Goal: Task Accomplishment & Management: Complete application form

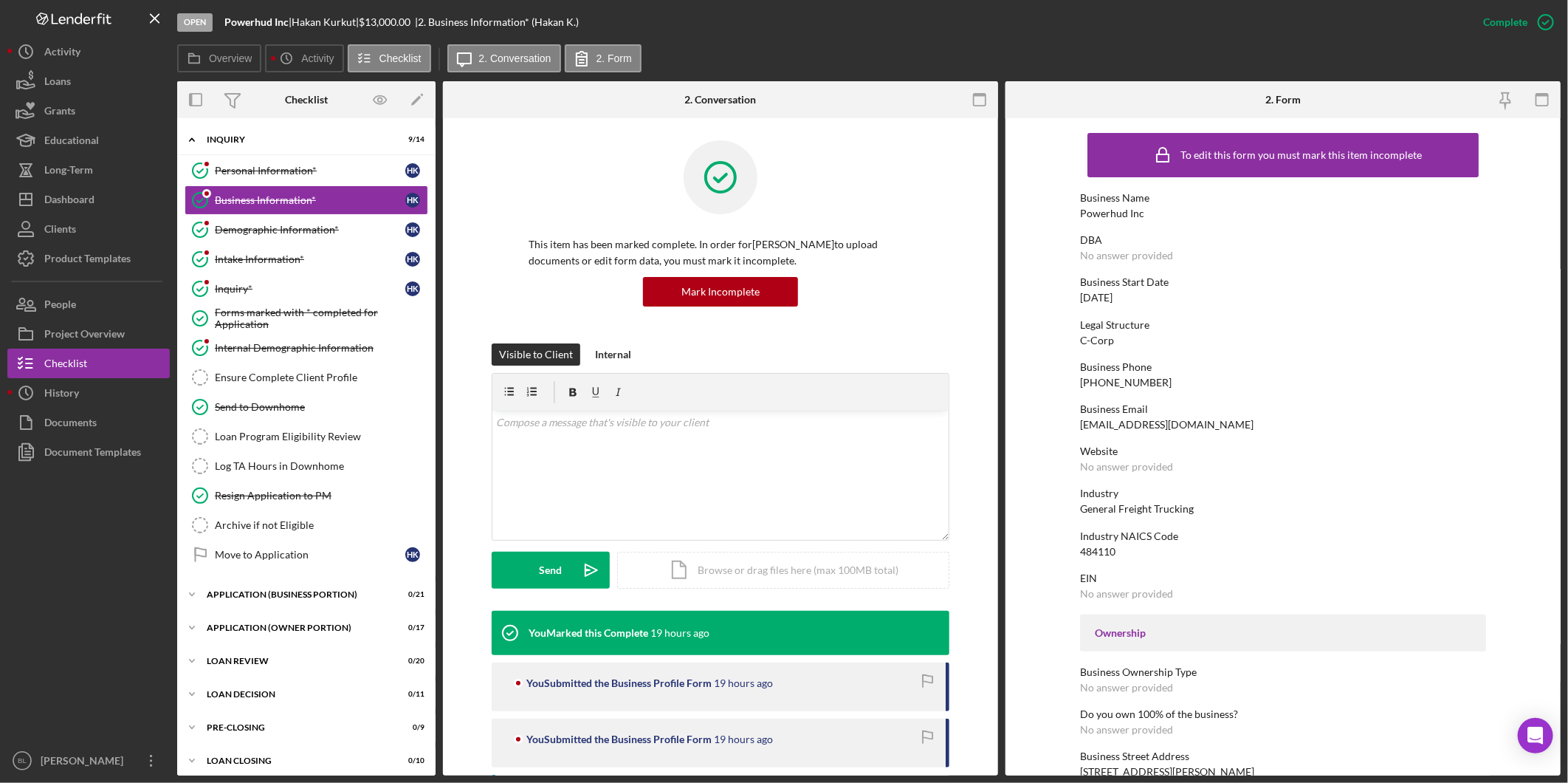
click at [93, 258] on div "Product Templates" at bounding box center [87, 260] width 86 height 34
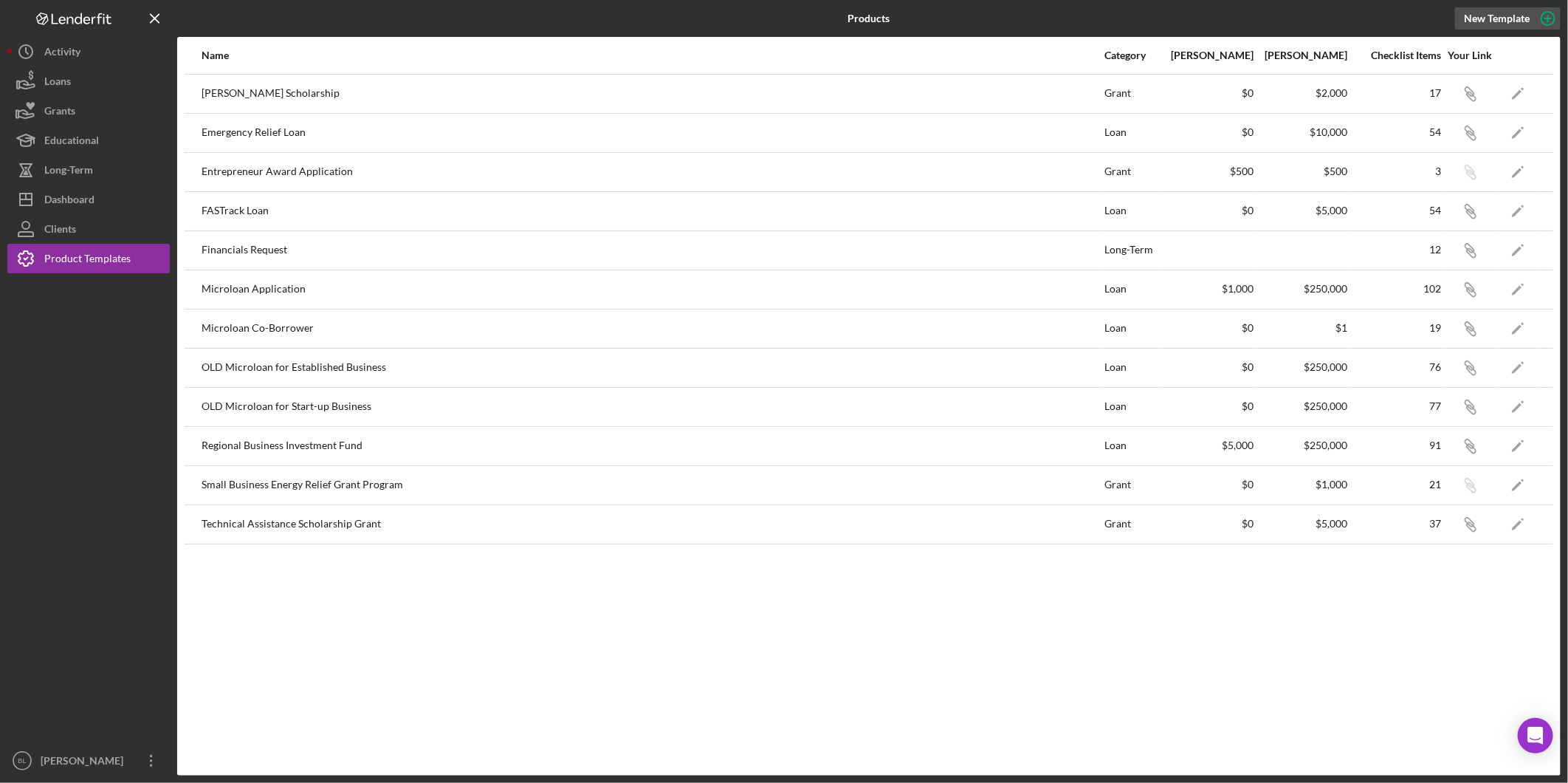
click at [1507, 17] on div "New Template" at bounding box center [1497, 18] width 66 height 22
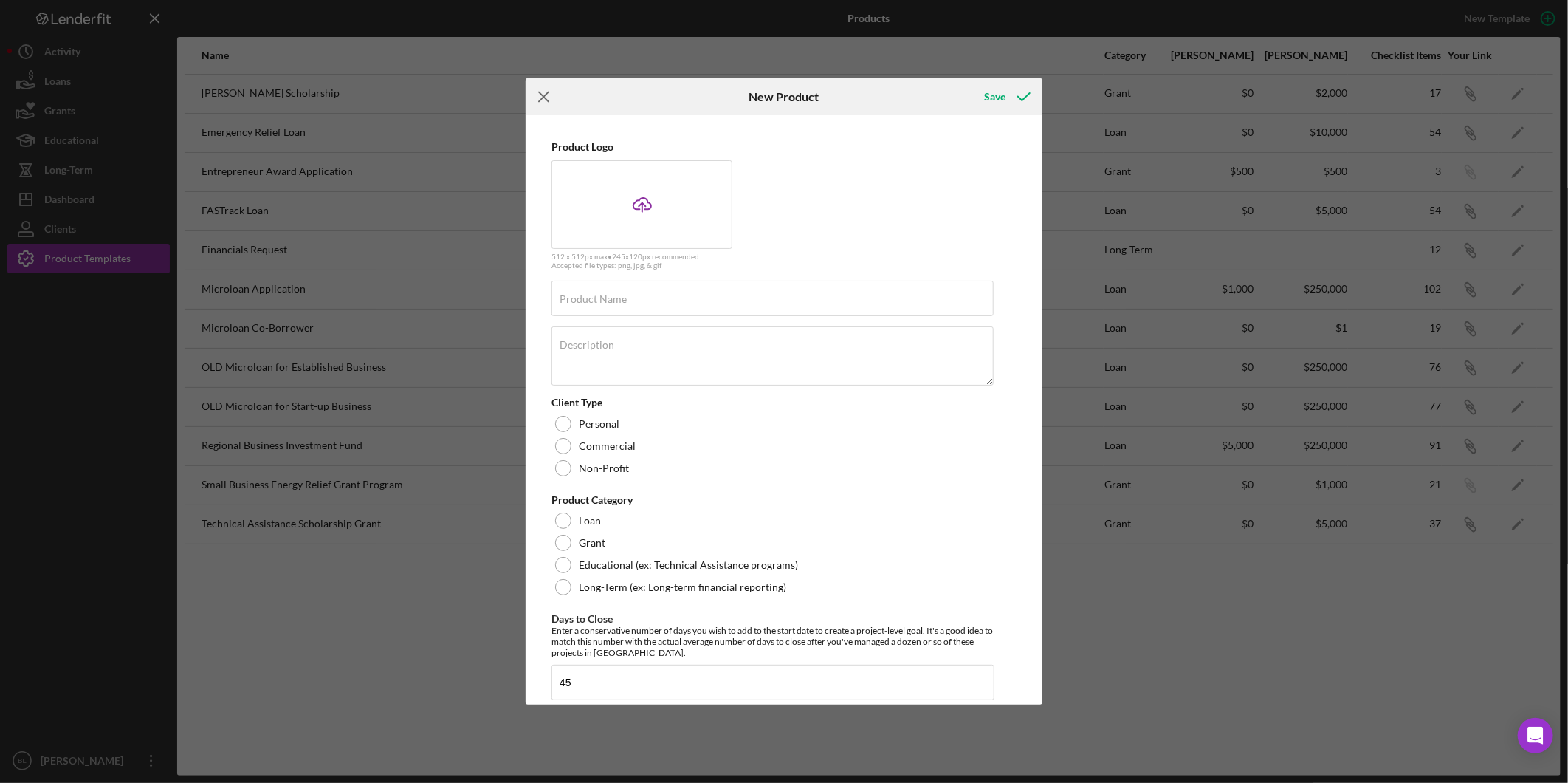
click at [552, 102] on icon "Icon/Menu Close" at bounding box center [544, 96] width 37 height 37
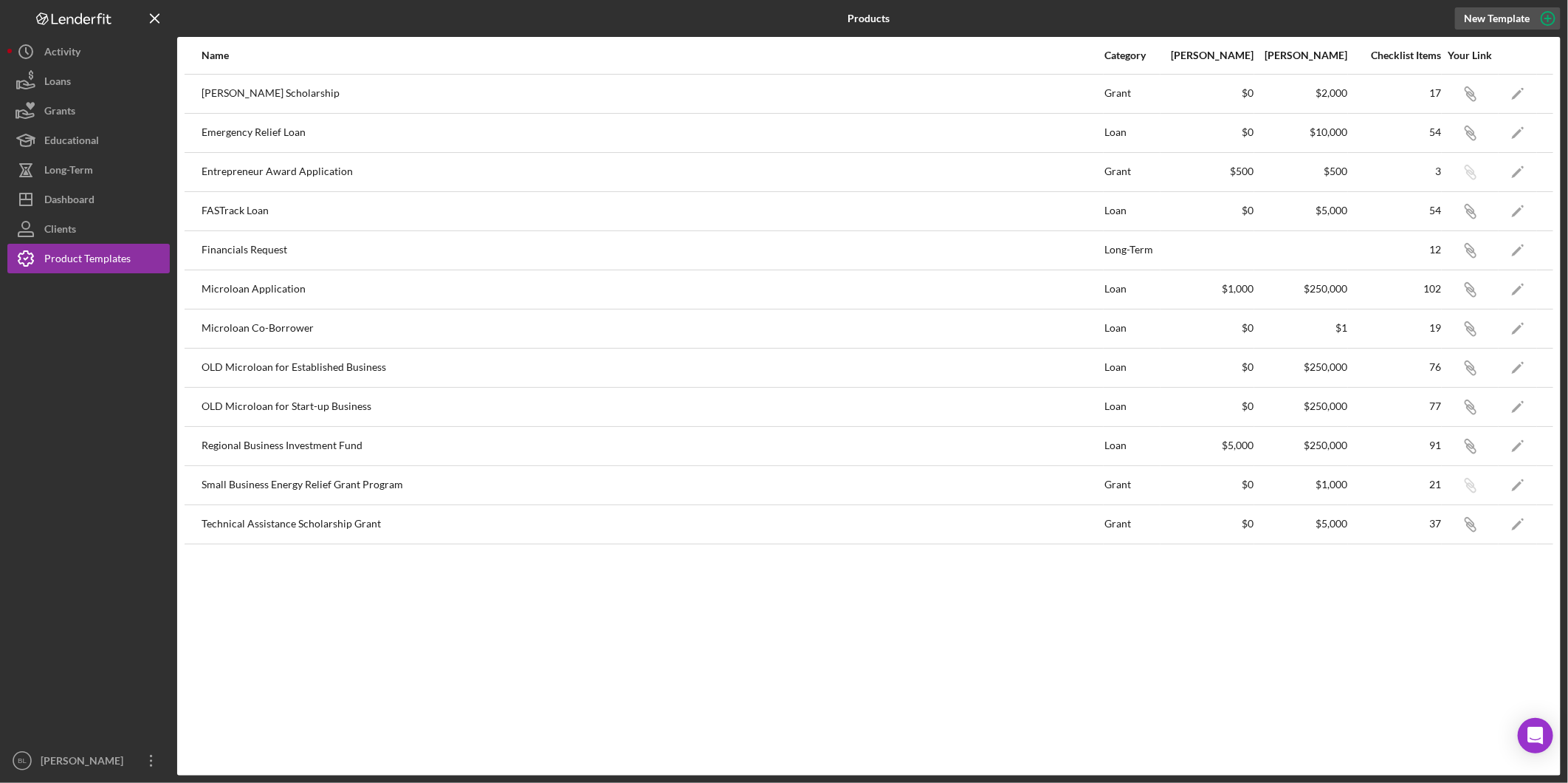
click at [1505, 18] on div "New Template" at bounding box center [1497, 18] width 66 height 22
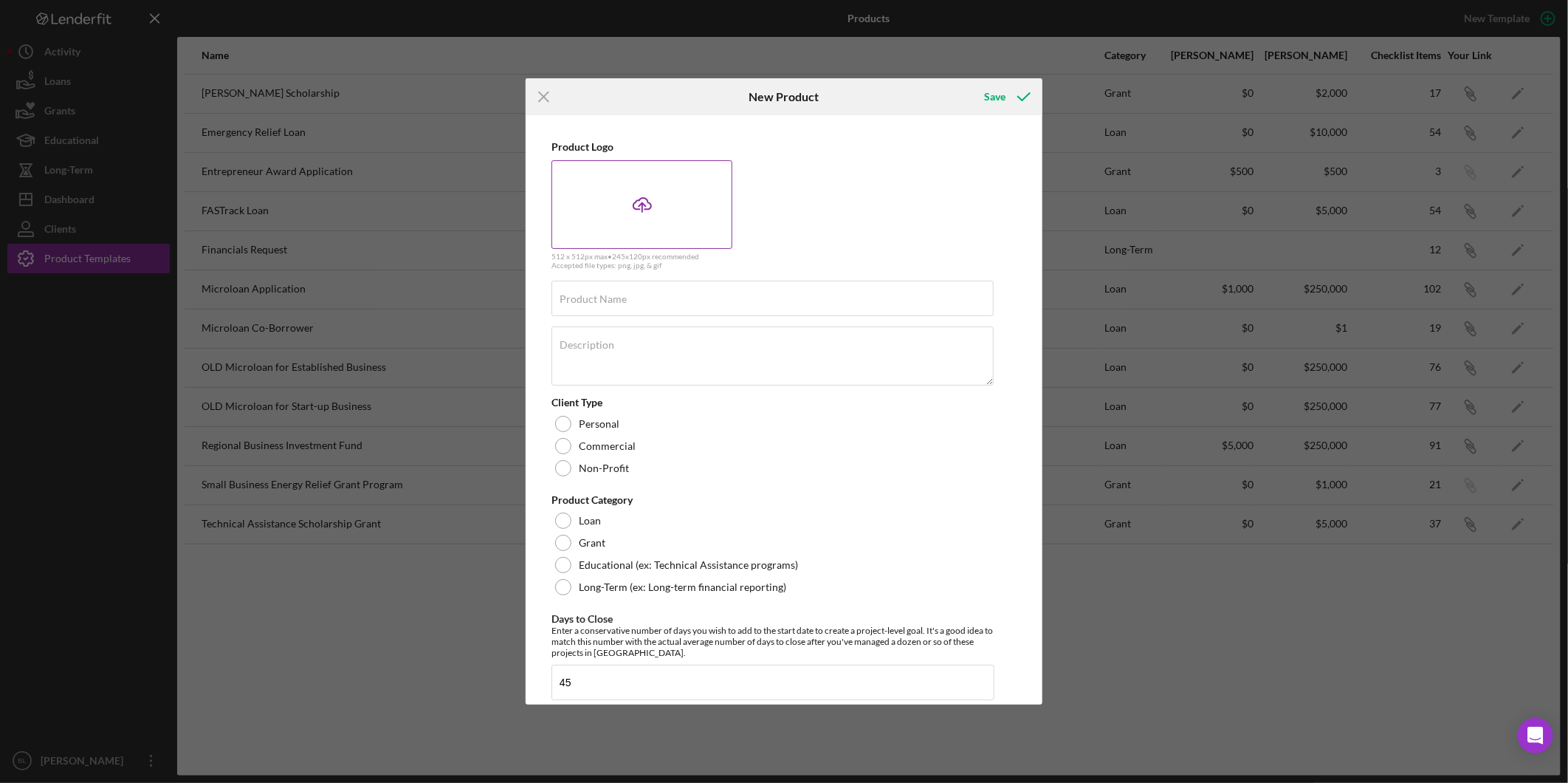
click at [670, 205] on div "Icon/Upload" at bounding box center [643, 205] width 181 height 89
click at [682, 304] on input "Product Name" at bounding box center [773, 298] width 442 height 35
click at [672, 301] on input "Guidance Counselor Information" at bounding box center [773, 298] width 442 height 35
click at [673, 301] on input "Guidance Counselor Information" at bounding box center [773, 298] width 442 height 35
type input "G"
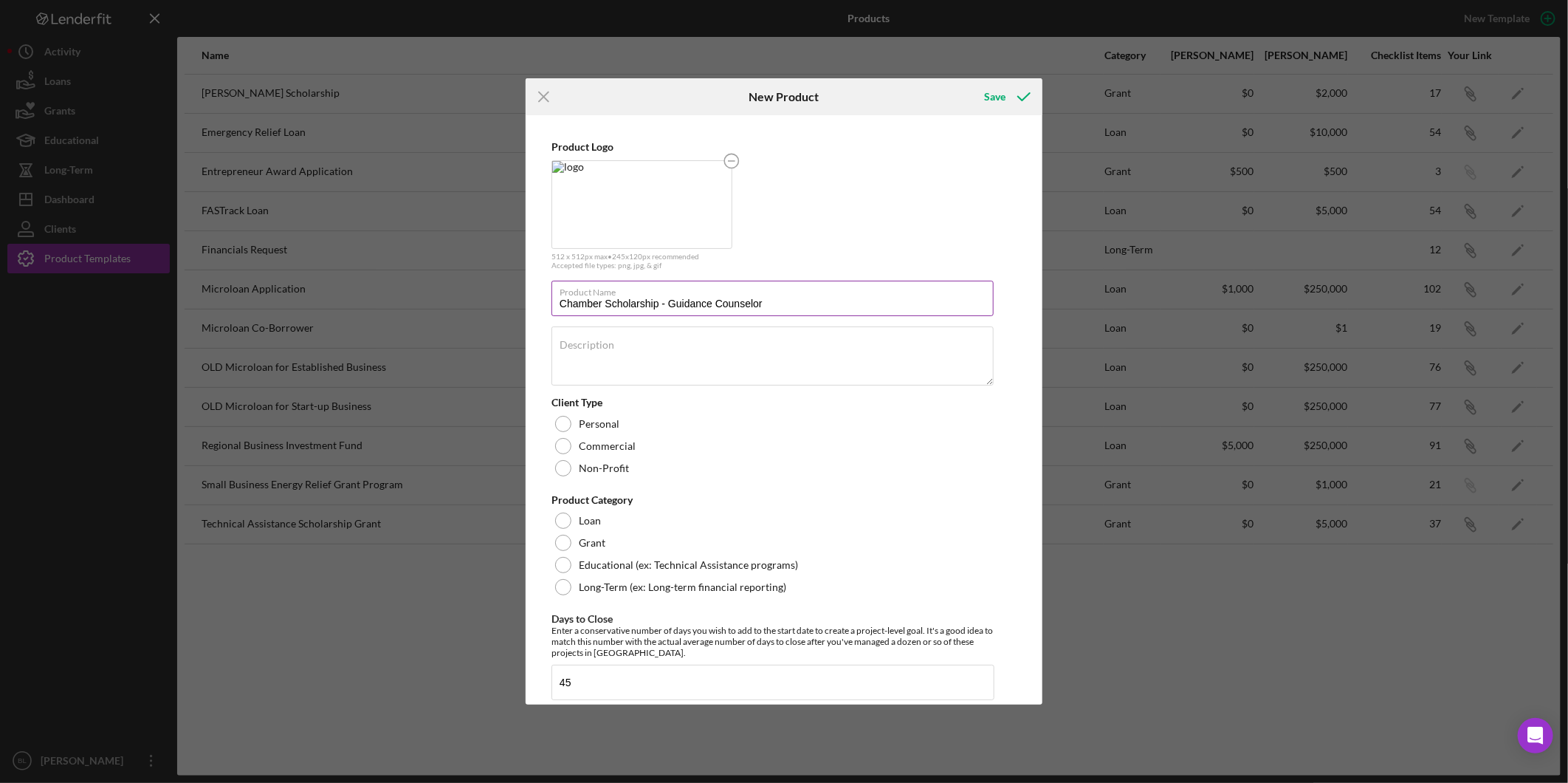
click at [660, 299] on input "Chamber Scholarship - Guidance Counselor" at bounding box center [773, 298] width 442 height 35
click at [845, 299] on input "Chamber Scholarships - Guidance Counselor" at bounding box center [773, 298] width 442 height 35
click at [666, 303] on input "Chamber Scholarships - Guidance Counselor" at bounding box center [773, 298] width 442 height 35
drag, startPoint x: 919, startPoint y: 301, endPoint x: 526, endPoint y: 304, distance: 393.0
click at [526, 304] on div "Product Logo 512 x 512px max • 245 x 120 px recommended Accepted file types: pn…" at bounding box center [784, 410] width 517 height 589
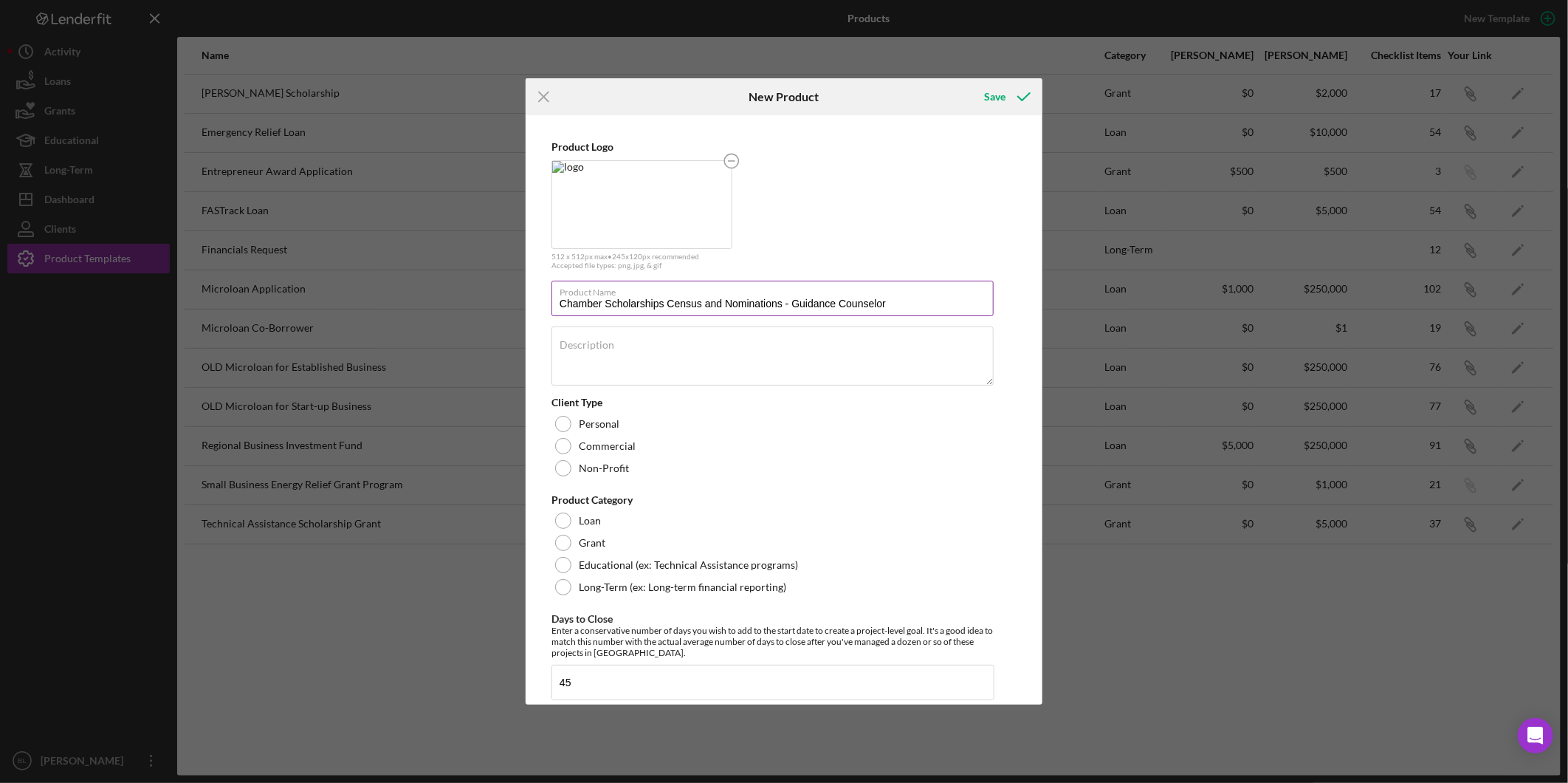
drag, startPoint x: 891, startPoint y: 297, endPoint x: 915, endPoint y: 301, distance: 24.3
click at [891, 297] on input "Chamber Scholarships Census and Nominations - Guidance Counselor" at bounding box center [773, 298] width 442 height 35
click at [915, 301] on input "Chamber Scholarships Census and Nominations - Guidance Counselor" at bounding box center [773, 298] width 442 height 35
drag, startPoint x: 932, startPoint y: 308, endPoint x: 429, endPoint y: 313, distance: 503.0
click at [429, 313] on div "Icon/Menu Close New Product Save Product Logo 512 x 512px max • 245 x 120 px re…" at bounding box center [784, 392] width 1568 height 783
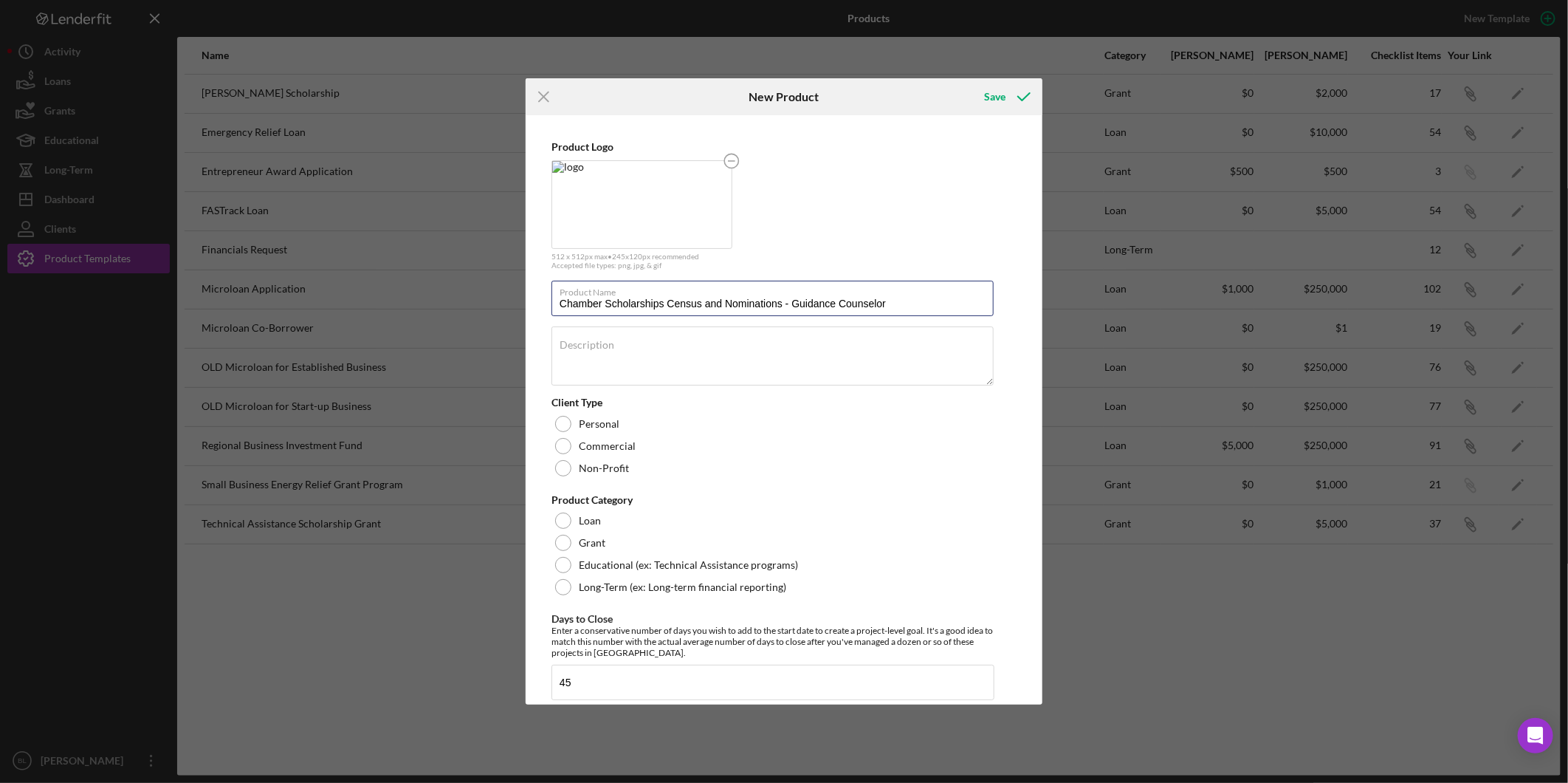
paste input "Guidance Counselor Census & Scholarship Nomination Portal"
type input "Guidance Counselor Census & Scholarship Nomination Portal"
drag, startPoint x: 648, startPoint y: 341, endPoint x: 668, endPoint y: 344, distance: 20.2
click at [648, 341] on div "Description" at bounding box center [773, 357] width 443 height 62
click at [711, 357] on textarea "Description" at bounding box center [773, 355] width 442 height 59
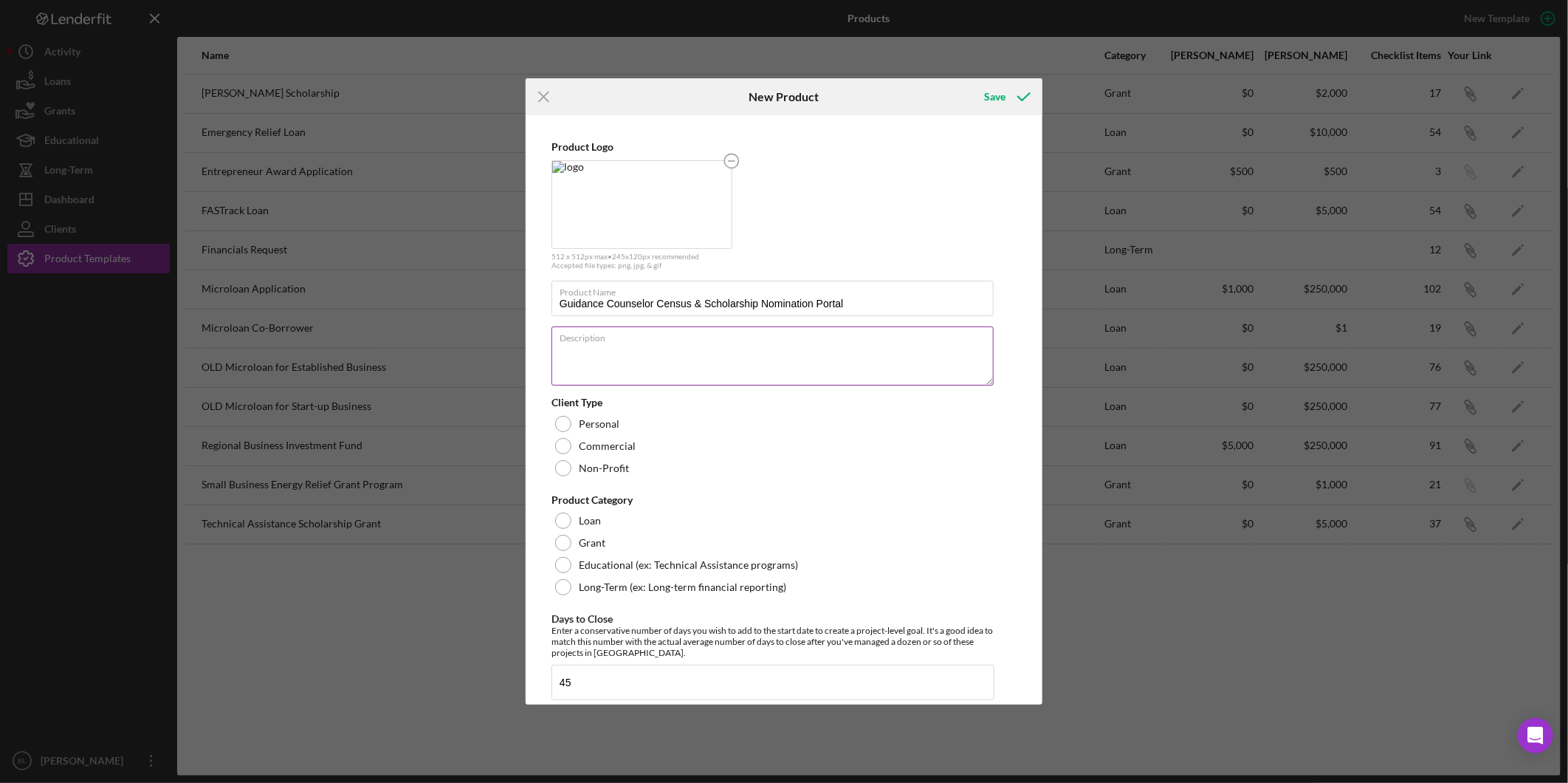
paste textarea "Guidance Counselor Census & Scholarship Nomination As part of the Chamber Found…"
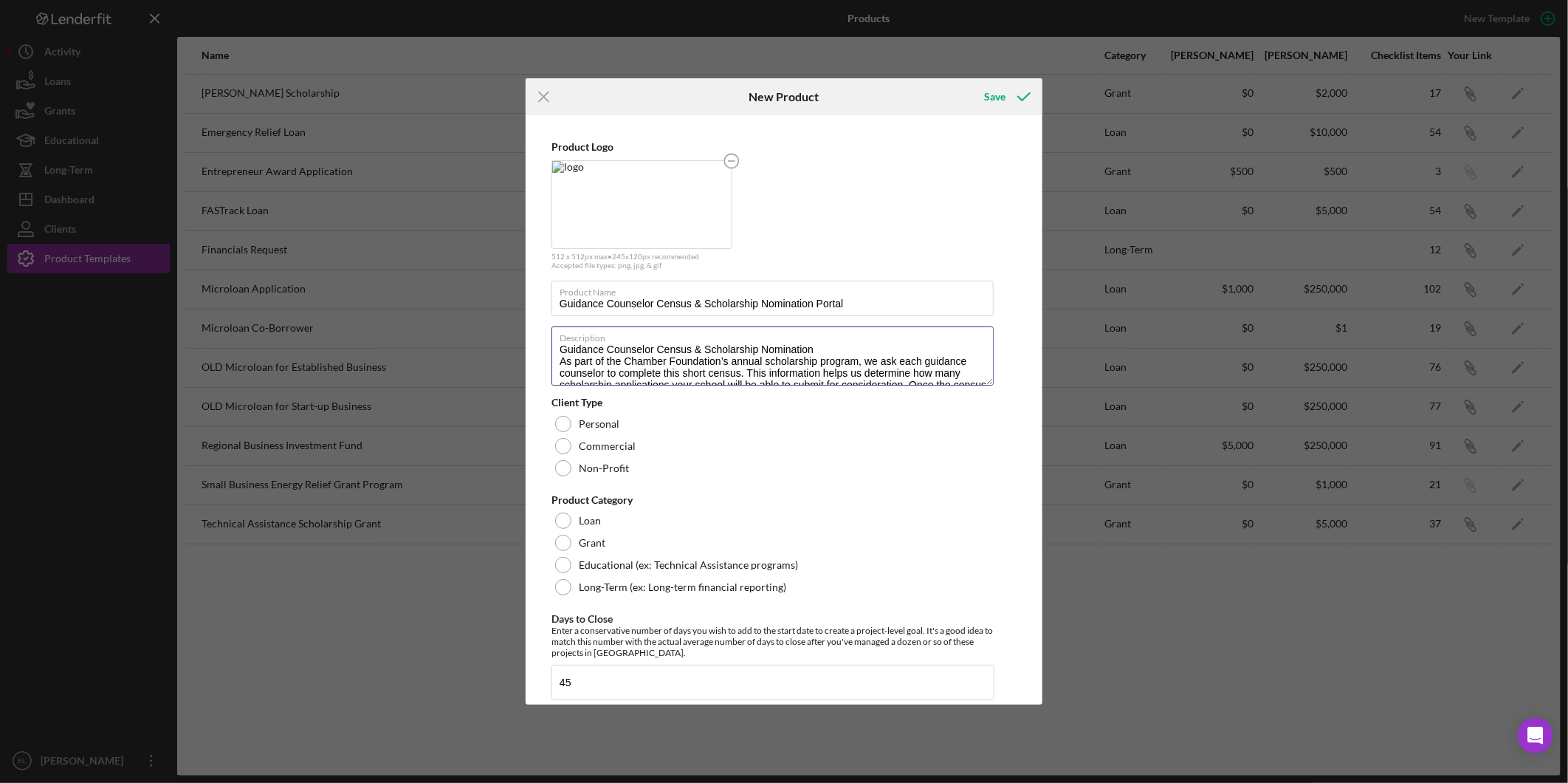
drag, startPoint x: 818, startPoint y: 348, endPoint x: 532, endPoint y: 349, distance: 286.0
click at [532, 349] on div "Product Logo 512 x 512px max • 245 x 120 px recommended Accepted file types: pn…" at bounding box center [784, 410] width 509 height 582
drag, startPoint x: 927, startPoint y: 370, endPoint x: 926, endPoint y: 358, distance: 12.0
click at [928, 370] on textarea "Guidance Counselor Census & Scholarship Nomination As part of the Chamber Found…" at bounding box center [773, 355] width 442 height 59
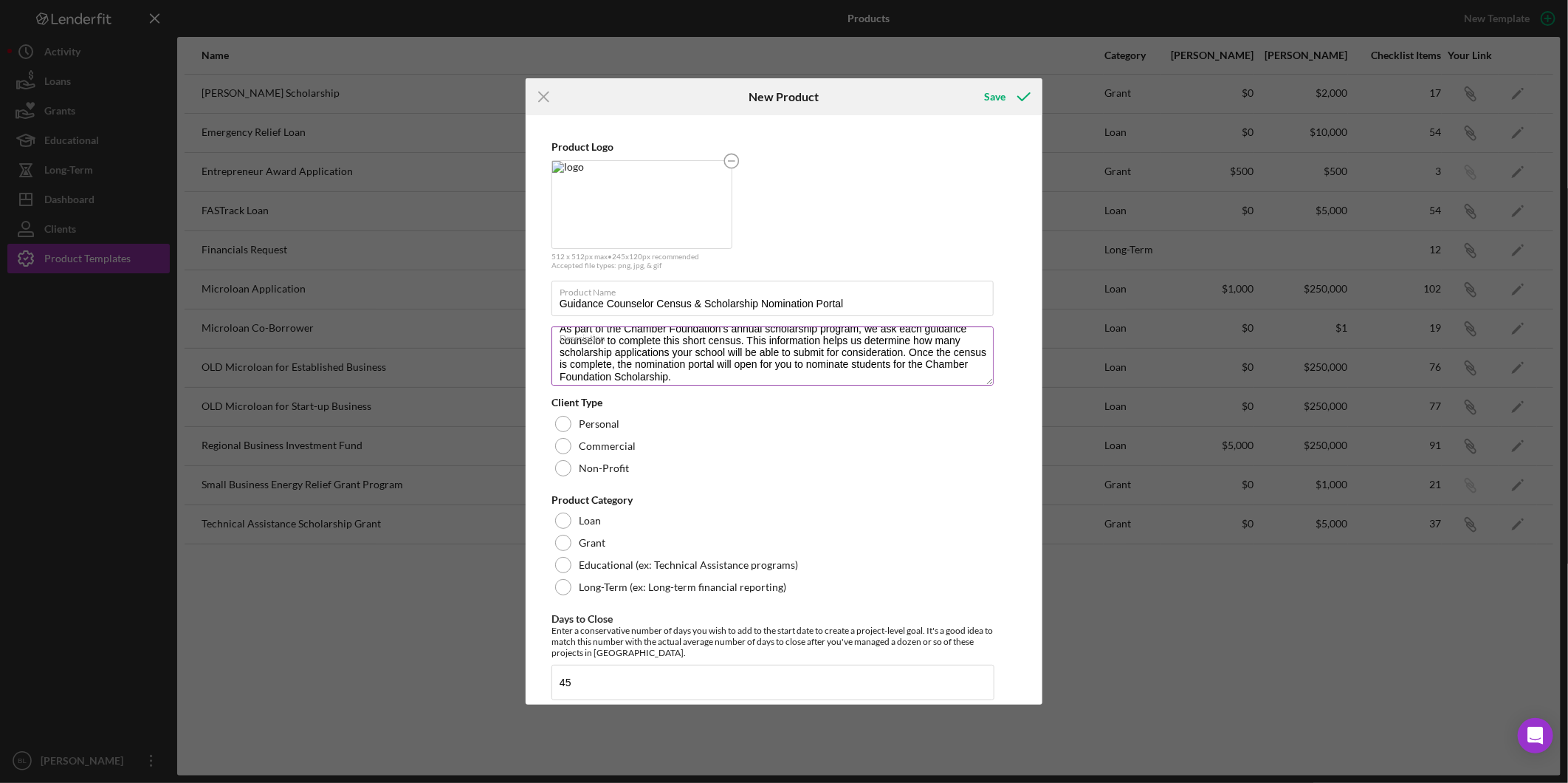
type textarea "Guidance Counselor Census & Scholarship Nomination As part of the Chamber Found…"
click at [990, 340] on label "Description" at bounding box center [777, 335] width 434 height 16
click at [990, 340] on textarea "Guidance Counselor Census & Scholarship Nomination As part of the Chamber Found…" at bounding box center [773, 355] width 442 height 59
click at [985, 338] on label "Description" at bounding box center [777, 335] width 434 height 16
click at [985, 338] on textarea "Guidance Counselor Census & Scholarship Nomination As part of the Chamber Found…" at bounding box center [773, 355] width 442 height 59
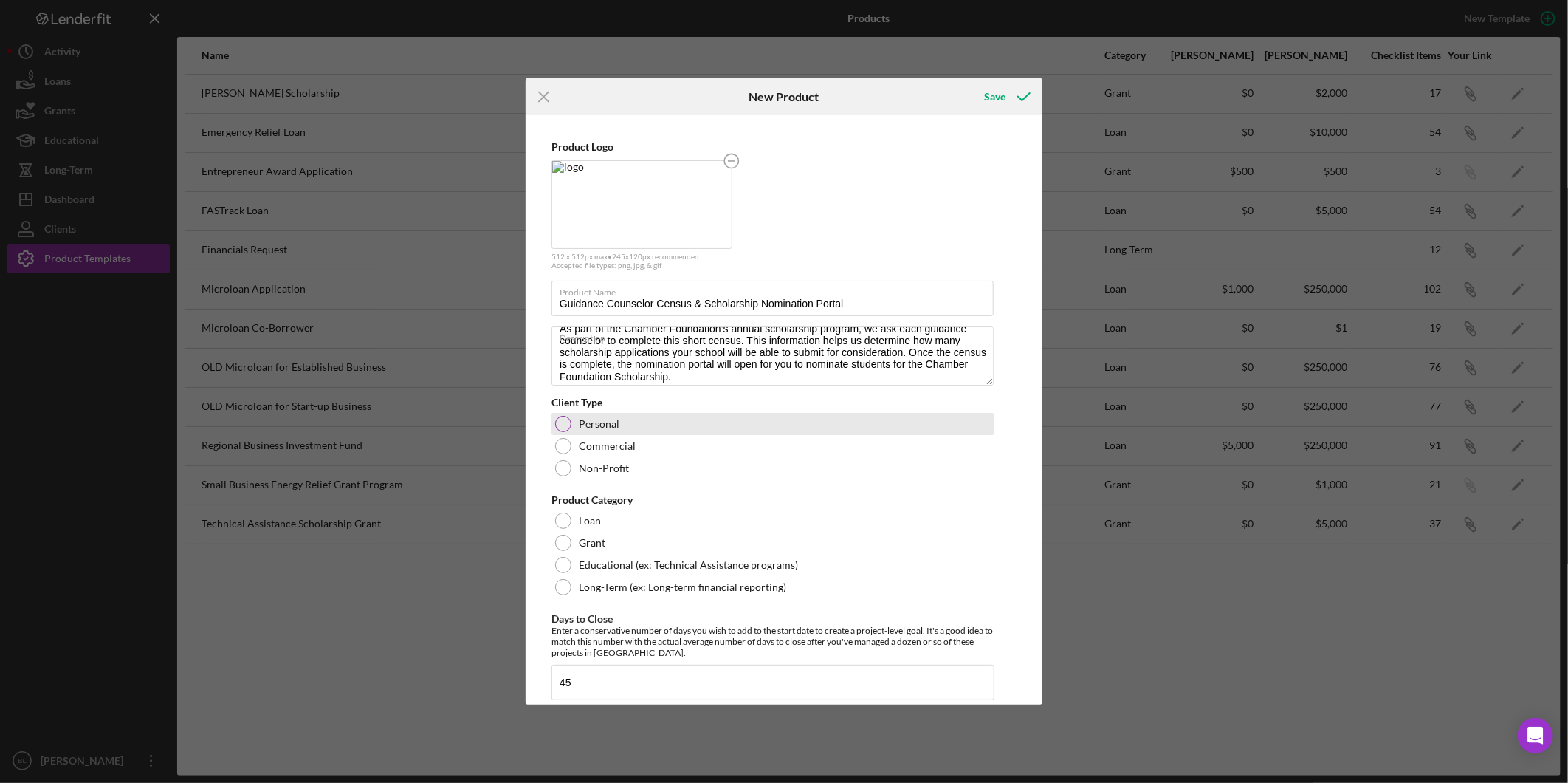
click at [593, 424] on label "Personal" at bounding box center [599, 423] width 41 height 12
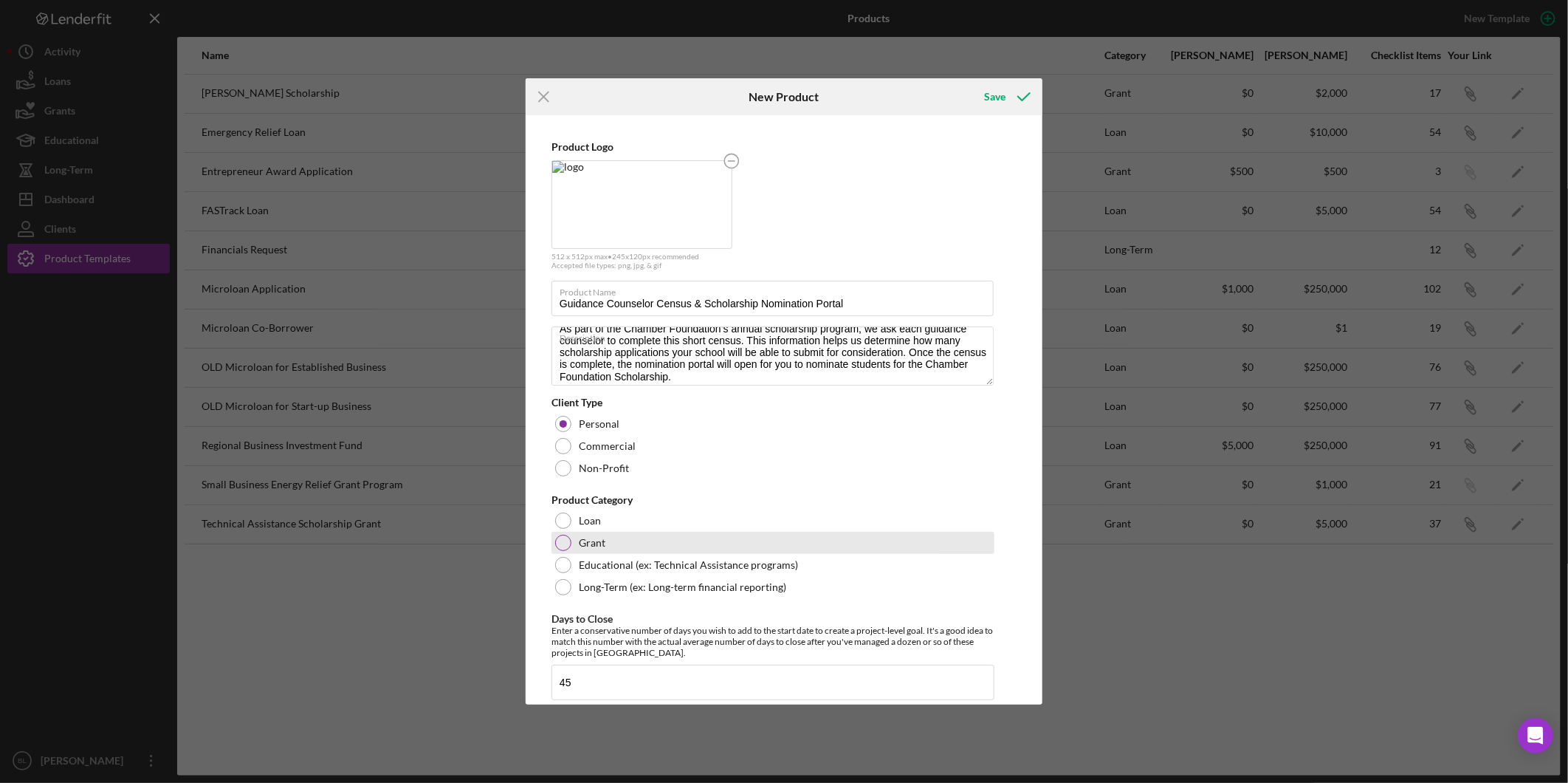
click at [586, 537] on label "Grant" at bounding box center [592, 542] width 26 height 12
click at [592, 537] on label "Grant" at bounding box center [592, 542] width 26 height 12
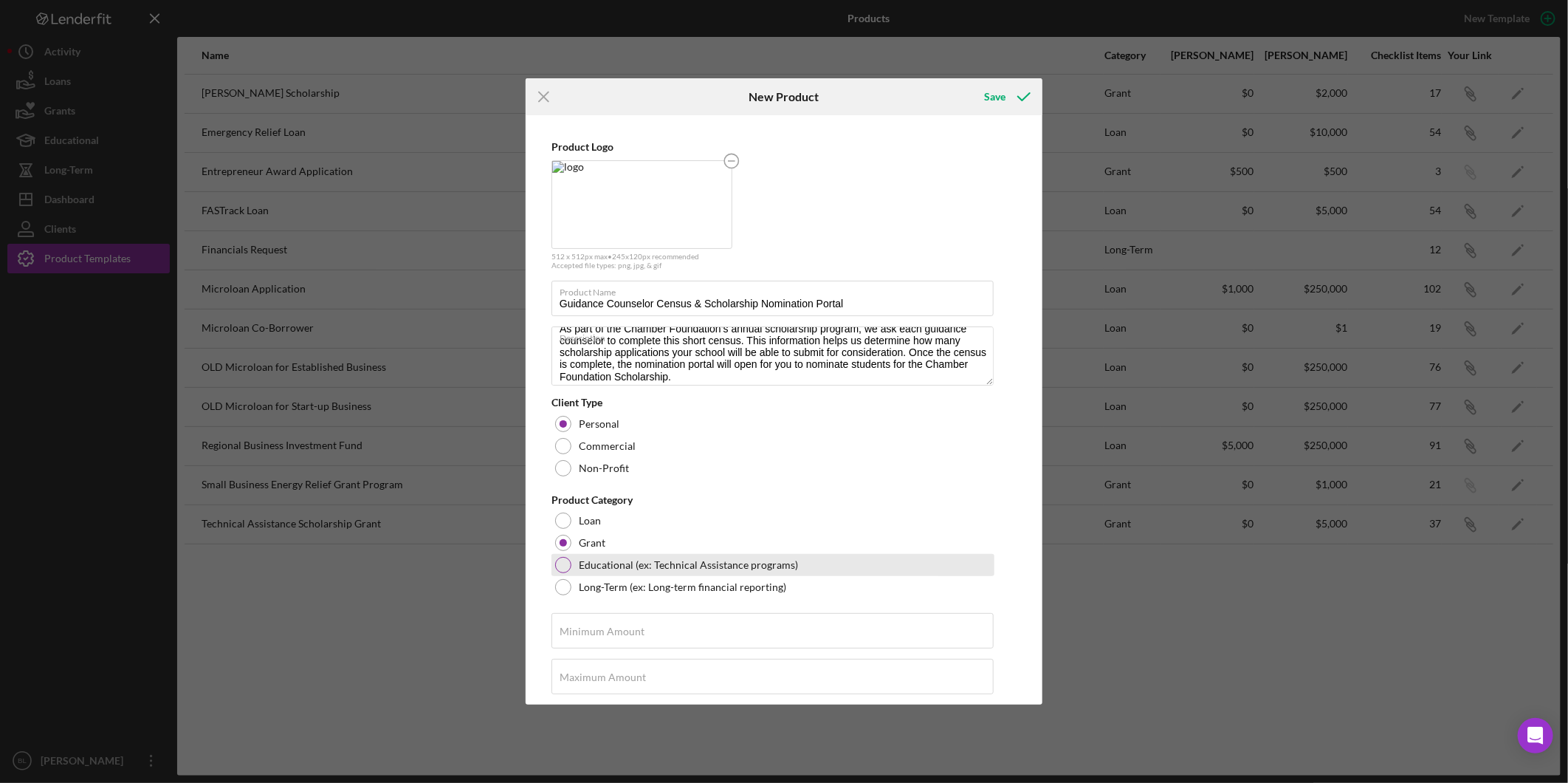
click at [678, 566] on label "Educational (ex: Technical Assistance programs)" at bounding box center [689, 565] width 219 height 12
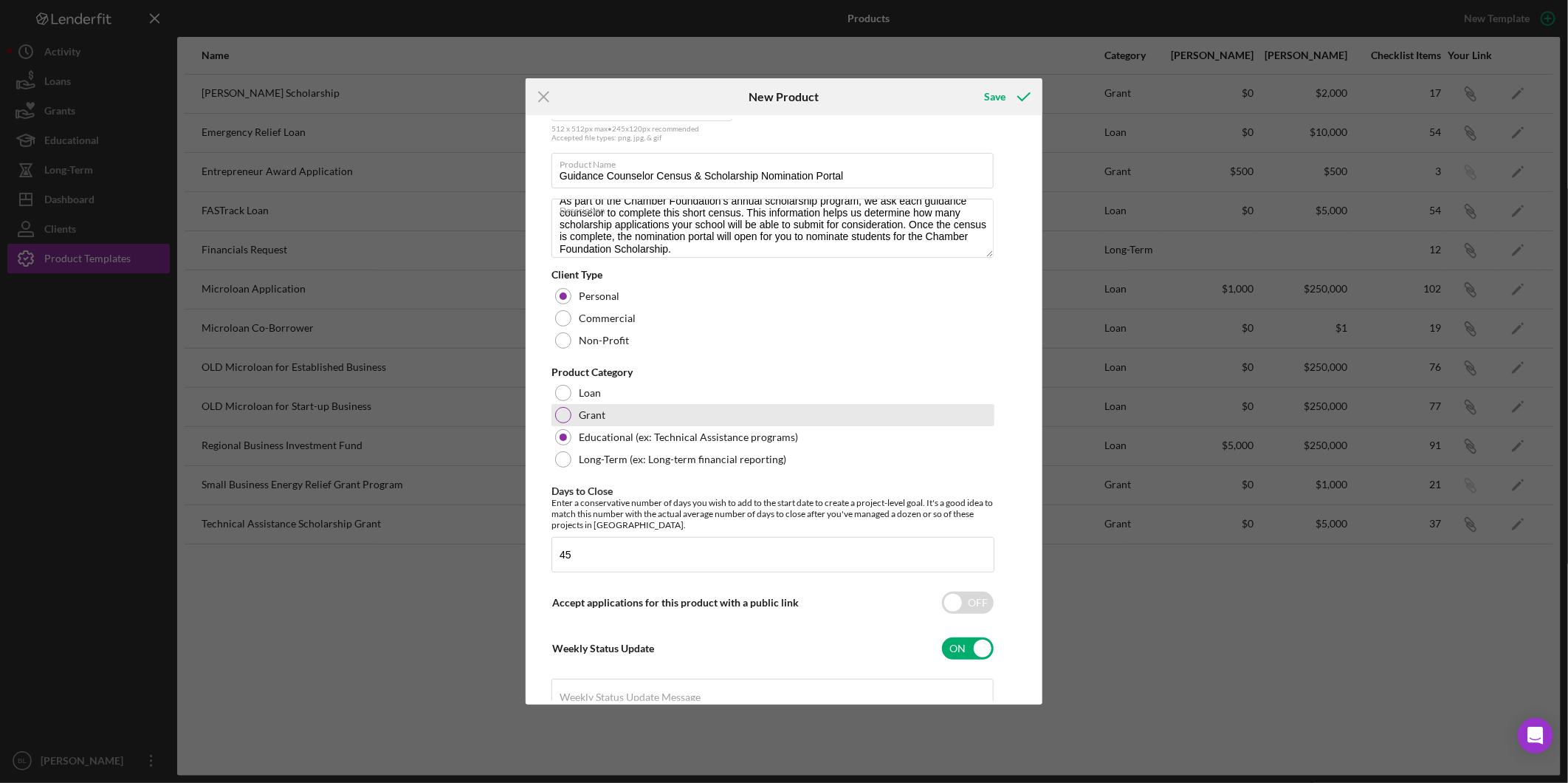
scroll to position [164, 0]
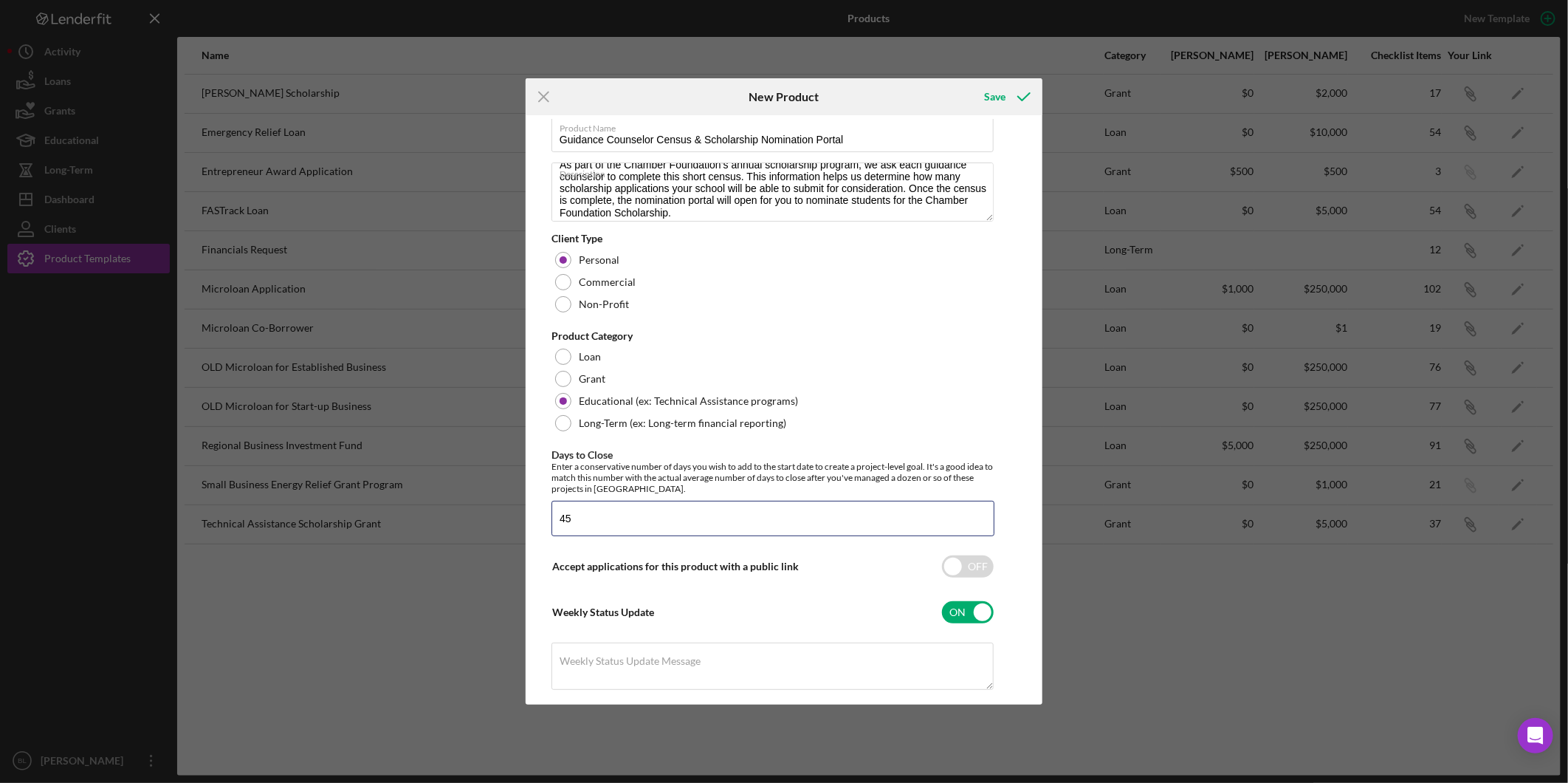
drag, startPoint x: 621, startPoint y: 518, endPoint x: 498, endPoint y: 512, distance: 123.1
click at [498, 512] on div "Icon/Menu Close New Product Save Product Logo 512 x 512px max • 245 x 120 px re…" at bounding box center [784, 392] width 1568 height 783
type input "3"
type input "45"
click at [711, 492] on div "Enter a conservative number of days you wish to add to the start date to create…" at bounding box center [773, 477] width 443 height 34
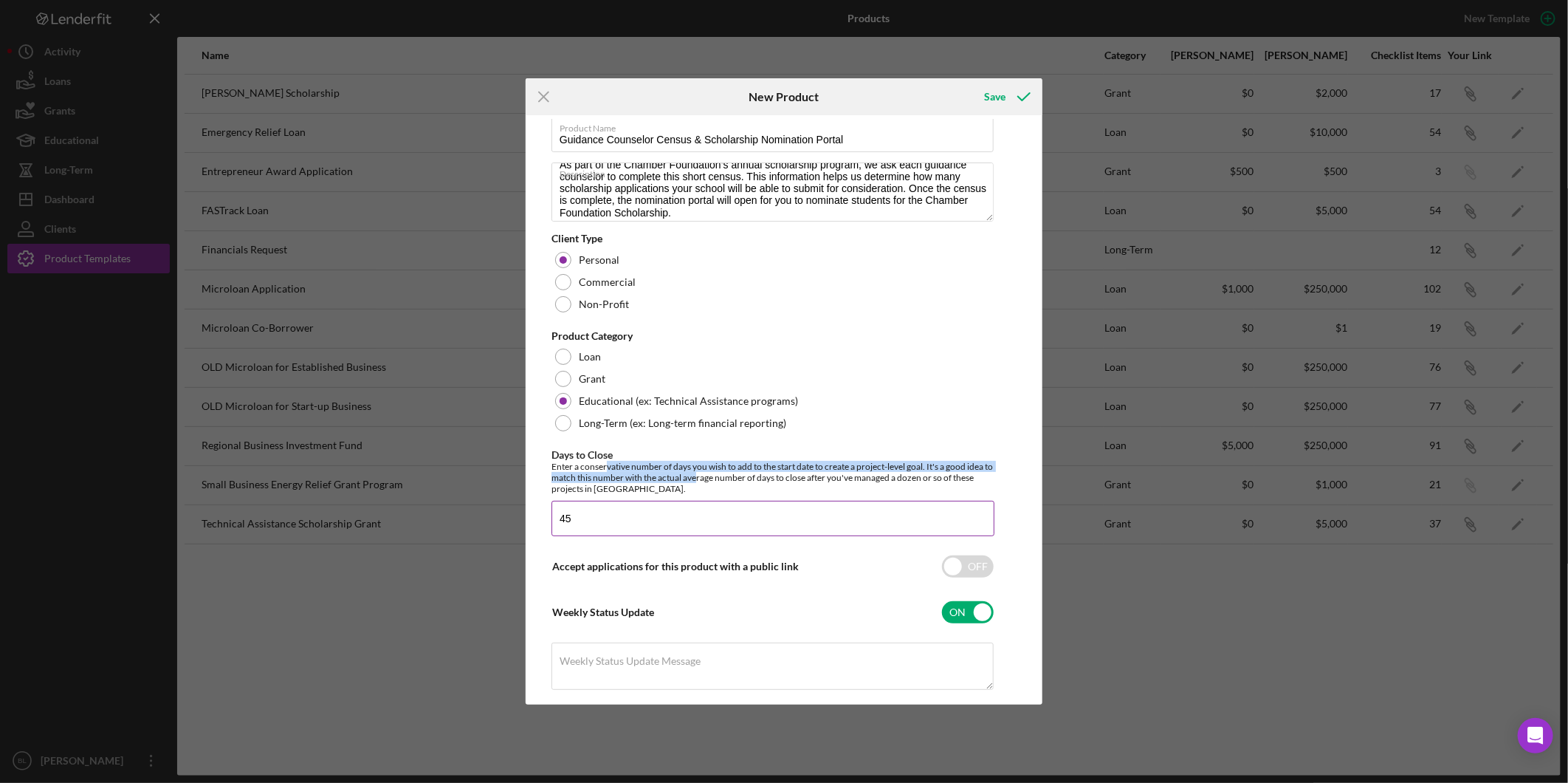
drag, startPoint x: 607, startPoint y: 462, endPoint x: 709, endPoint y: 476, distance: 103.0
click at [709, 476] on div "Enter a conservative number of days you wish to add to the start date to create…" at bounding box center [773, 477] width 443 height 34
drag, startPoint x: 709, startPoint y: 476, endPoint x: 929, endPoint y: 476, distance: 220.0
click at [925, 476] on div "Enter a conservative number of days you wish to add to the start date to create…" at bounding box center [773, 477] width 443 height 34
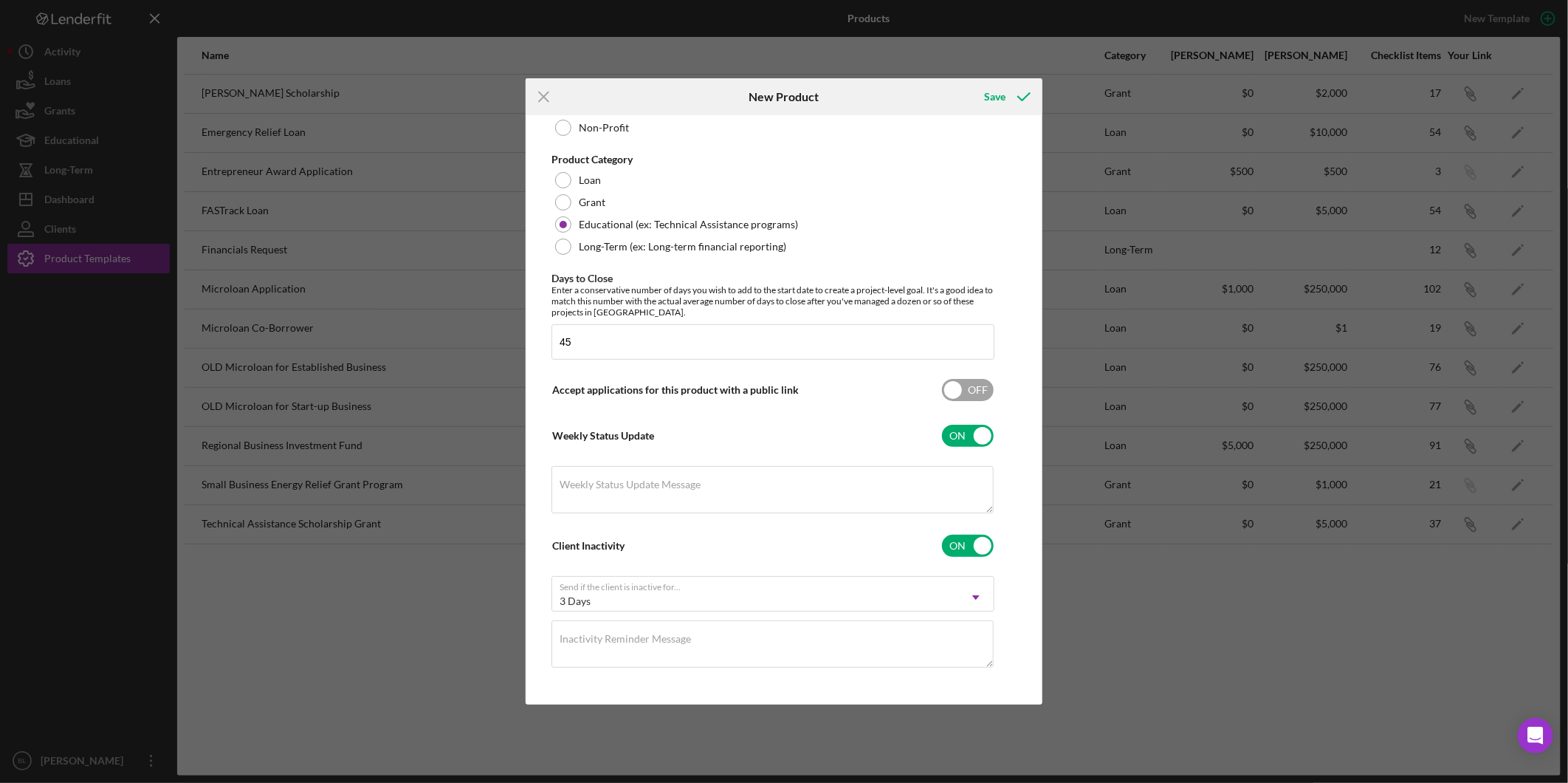
scroll to position [343, 0]
click at [727, 486] on textarea "Weekly Status Update Message" at bounding box center [773, 489] width 442 height 47
click at [613, 476] on label "Weekly Status Update Message" at bounding box center [777, 475] width 434 height 16
click at [613, 476] on textarea "Weekly Status Update Message" at bounding box center [773, 489] width 442 height 47
paste textarea "This is your weekly reminder to complete the Guidance Counselor Census and subm…"
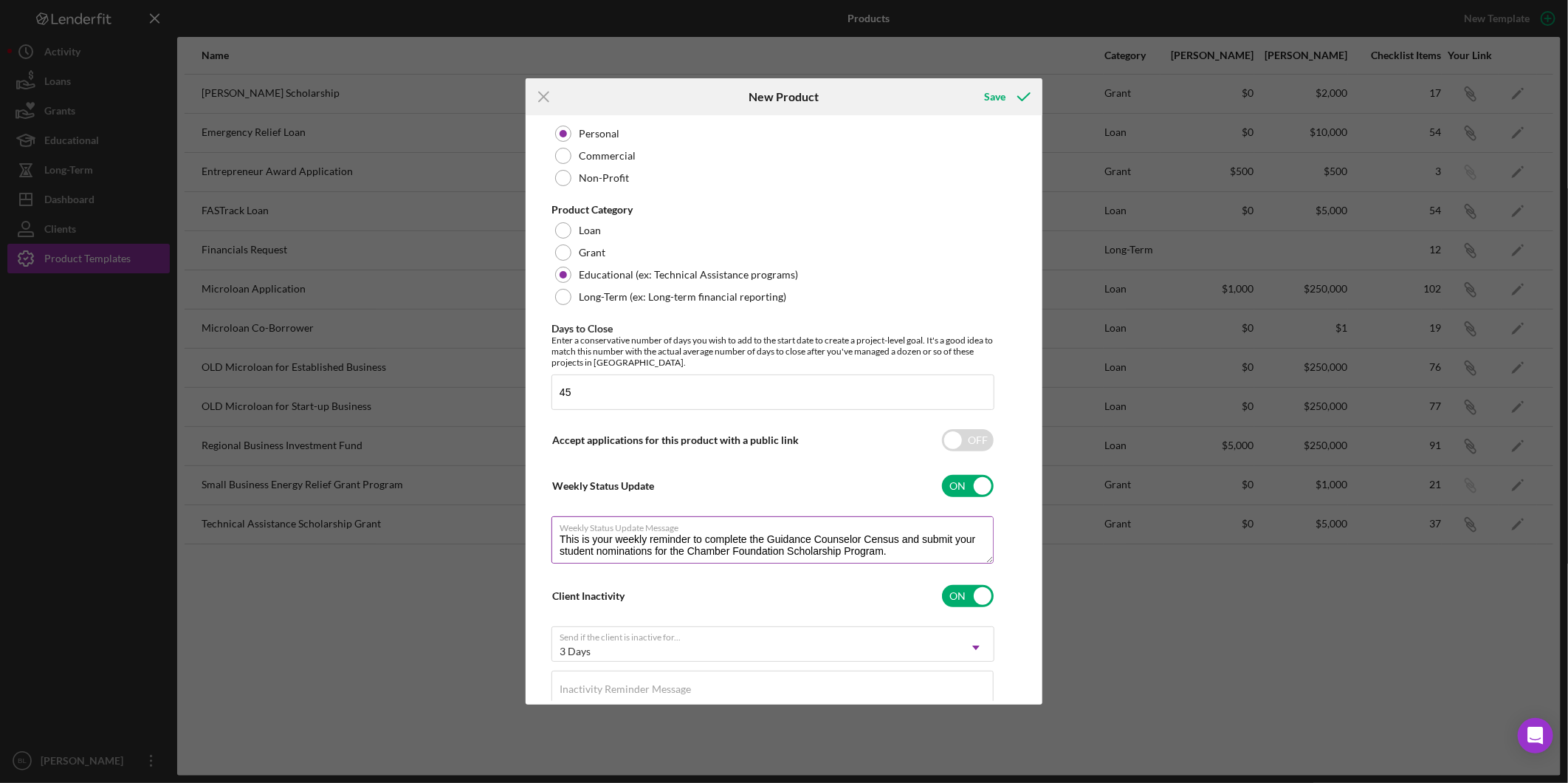
scroll to position [261, 0]
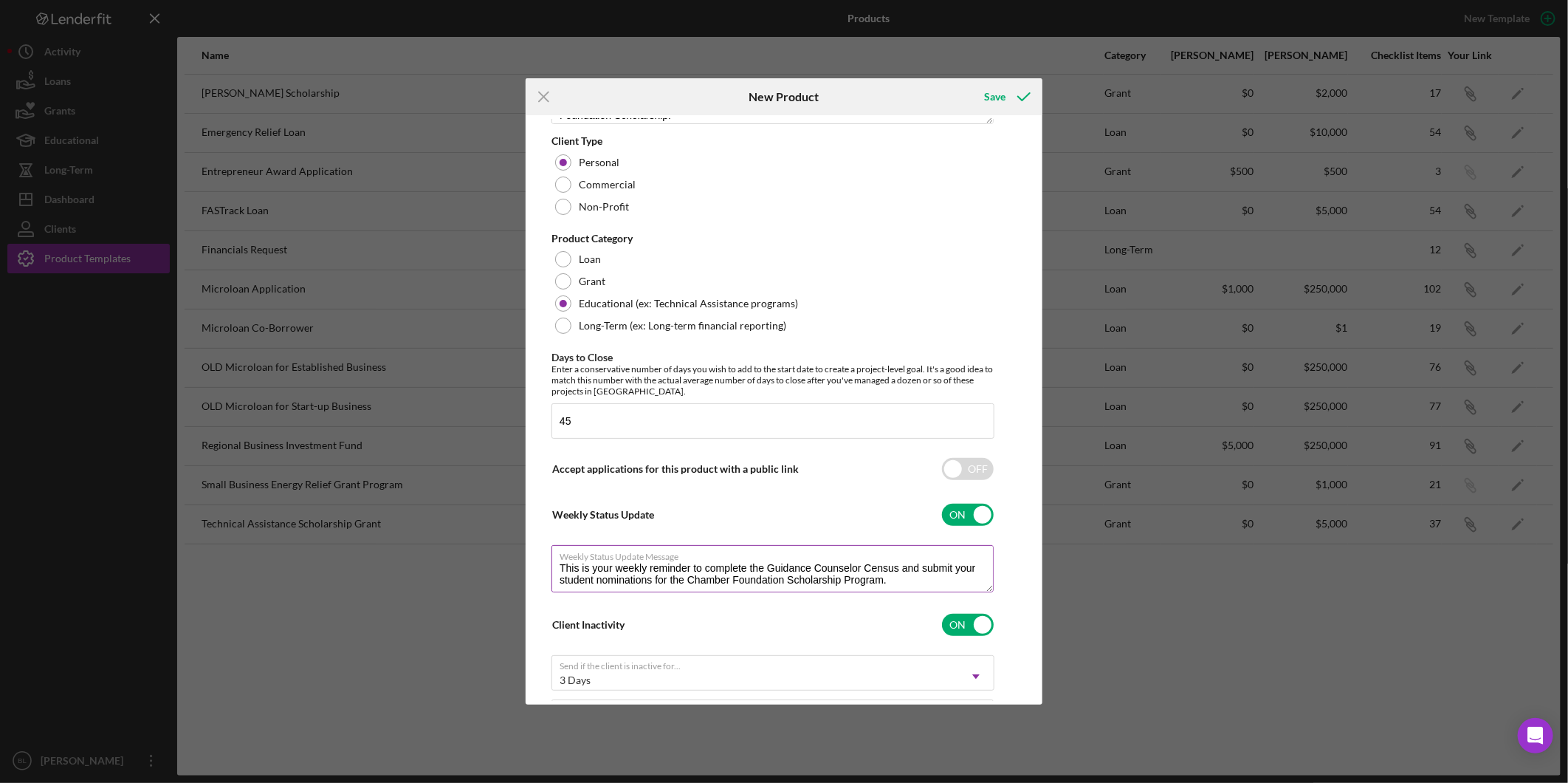
click at [917, 569] on textarea "This is your weekly reminder to complete the Guidance Counselor Census and subm…" at bounding box center [773, 568] width 442 height 47
type textarea "This is your weekly reminder to complete the Guidance Counselor Census and/or s…"
click at [990, 556] on label "Weekly Status Update Message" at bounding box center [777, 554] width 434 height 16
click at [990, 556] on textarea "This is your weekly reminder to complete the Guidance Counselor Census and/or s…" at bounding box center [773, 568] width 442 height 47
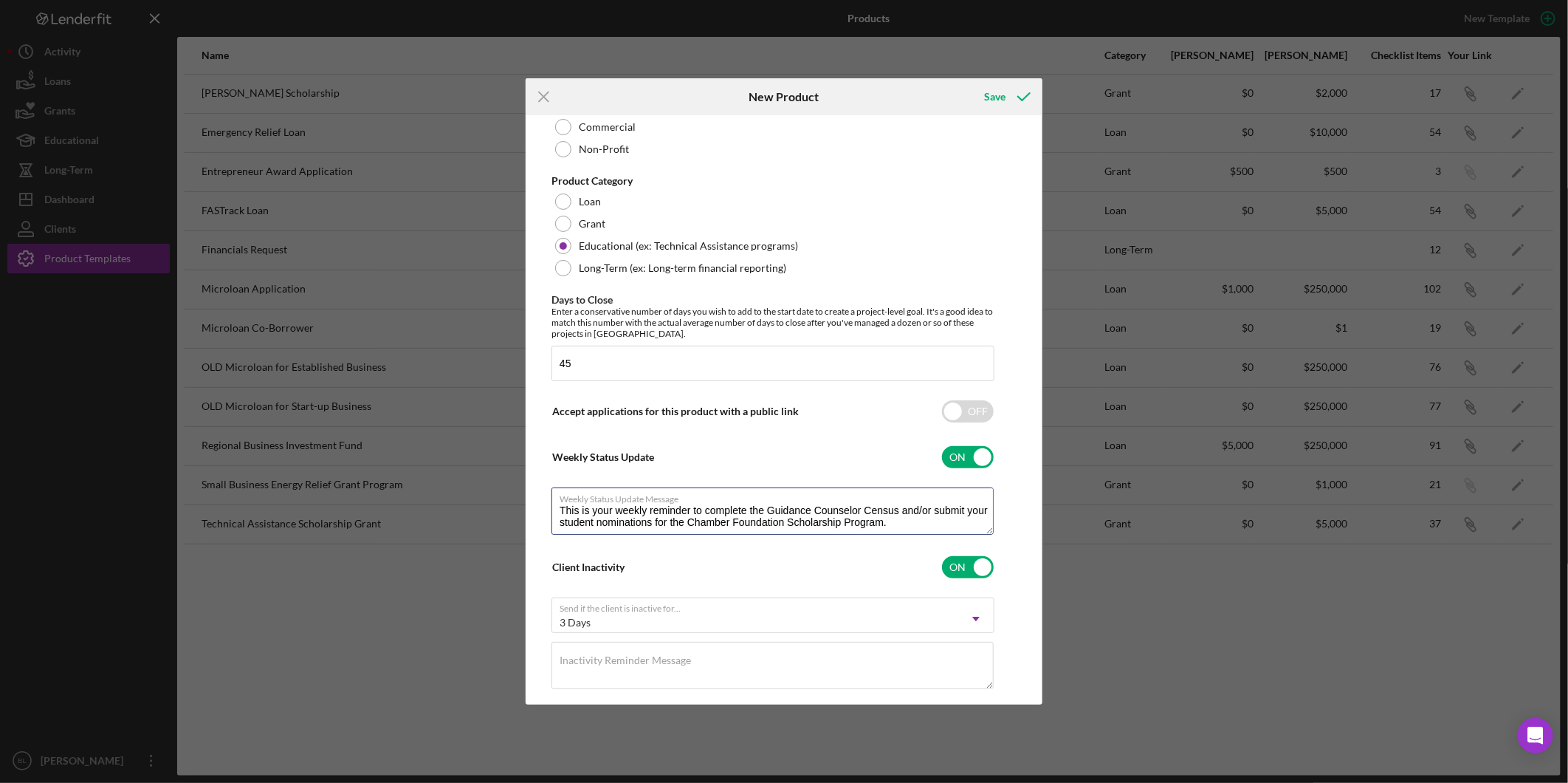
scroll to position [343, 0]
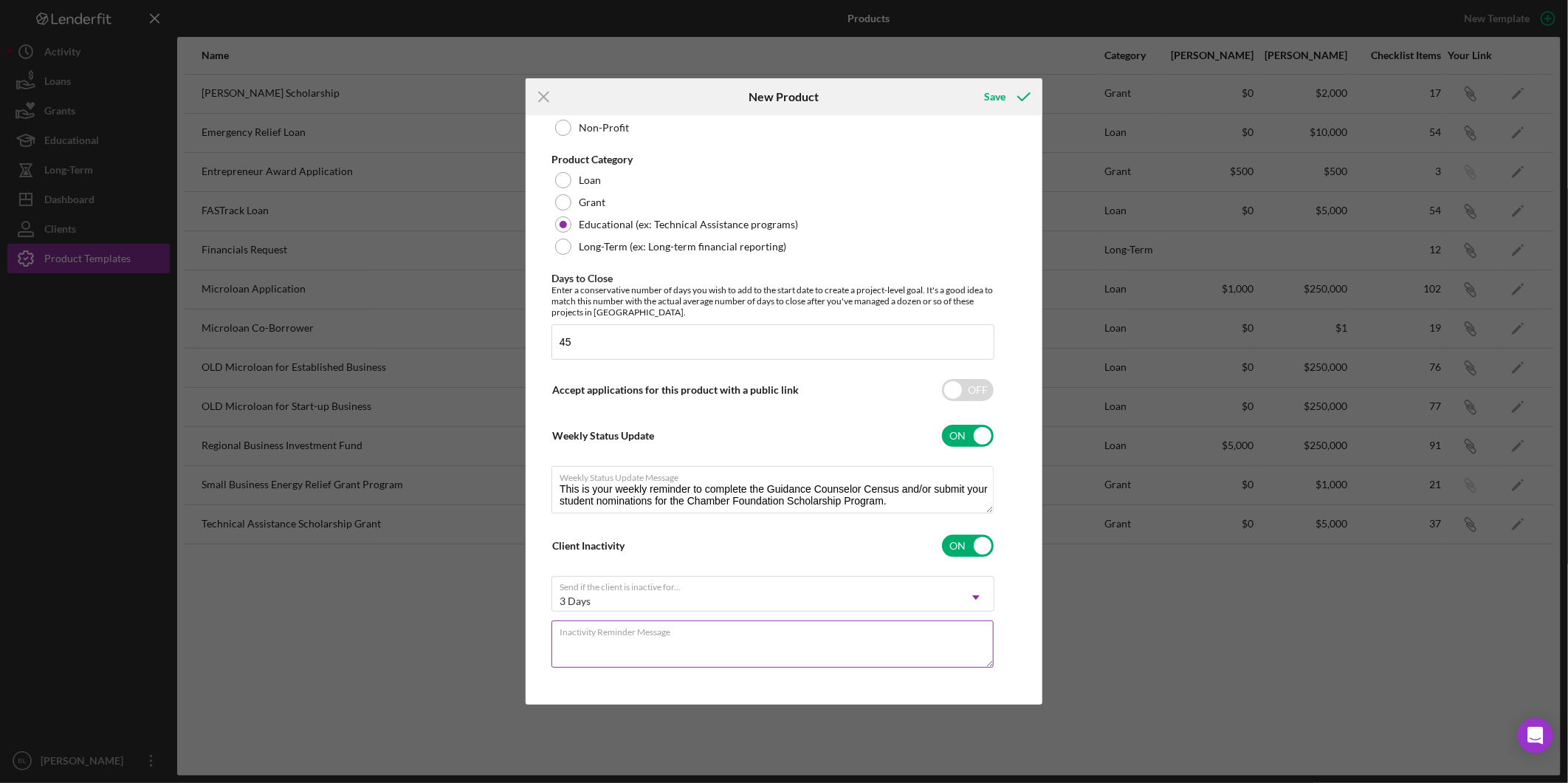
click at [721, 652] on textarea "Inactivity Reminder Message" at bounding box center [773, 643] width 442 height 47
click at [594, 636] on textarea "Inactivity Reminder Message" at bounding box center [773, 643] width 442 height 47
paste textarea "We noticed you haven’t completed your Guidance Counselor Census or submitted yo…"
click at [955, 595] on div "3 Days" at bounding box center [755, 600] width 406 height 34
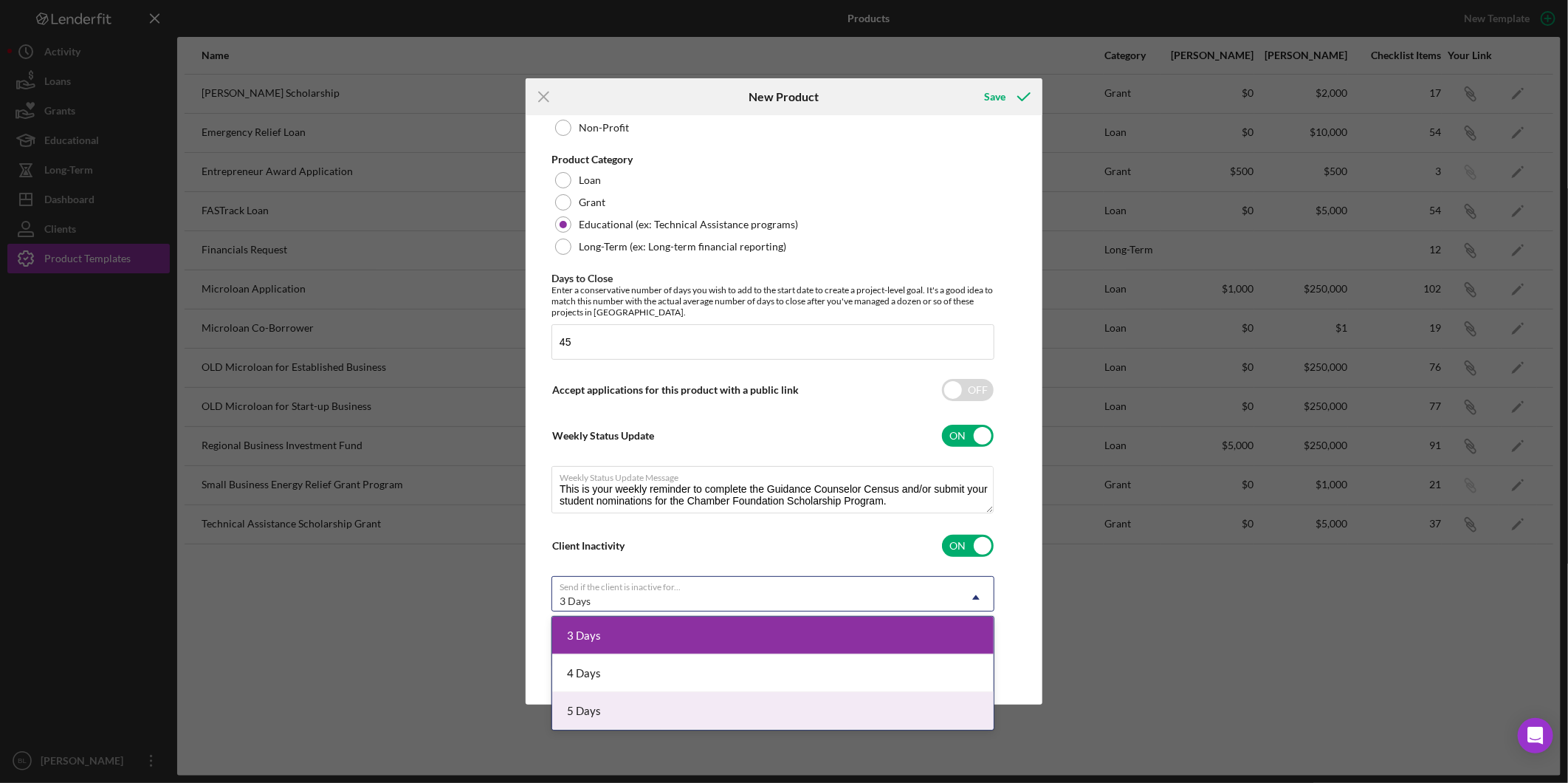
click at [607, 703] on div "5 Days" at bounding box center [772, 710] width 441 height 38
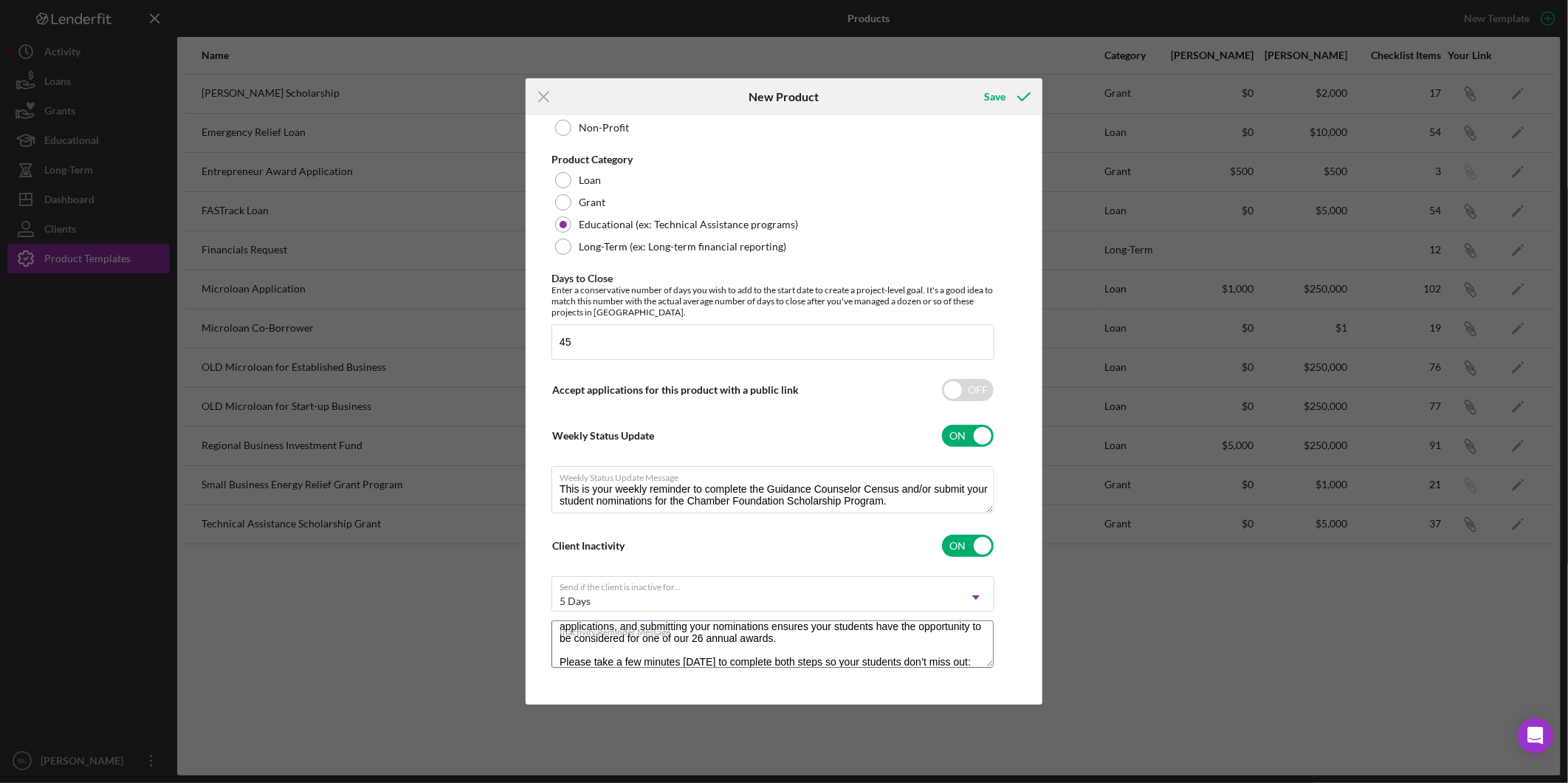
drag, startPoint x: 602, startPoint y: 636, endPoint x: 700, endPoint y: 640, distance: 98.1
click at [604, 635] on div "Inactivity Reminder Message We noticed you haven’t completed your Guidance Coun…" at bounding box center [773, 644] width 443 height 50
click at [886, 628] on label "Inactivity Reminder Message" at bounding box center [777, 629] width 434 height 16
click at [886, 628] on textarea "We noticed you haven’t completed your Guidance Counselor Census or submitted yo…" at bounding box center [773, 643] width 442 height 47
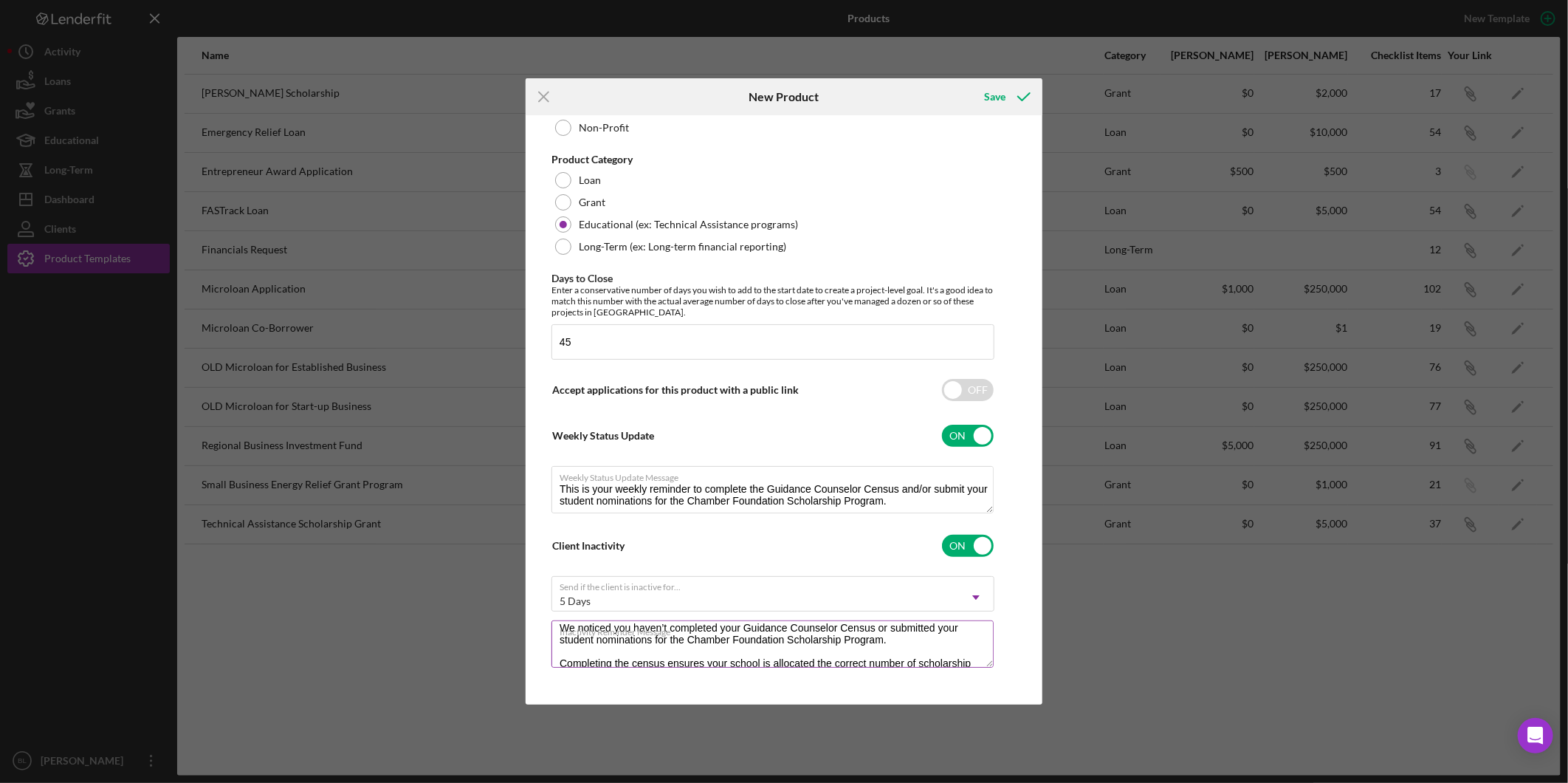
click at [880, 631] on label "Inactivity Reminder Message" at bounding box center [777, 629] width 434 height 16
click at [880, 631] on textarea "We noticed you haven’t completed your Guidance Counselor Census or submitted yo…" at bounding box center [773, 643] width 442 height 47
drag, startPoint x: 891, startPoint y: 628, endPoint x: 898, endPoint y: 640, distance: 13.9
click at [892, 628] on label "Inactivity Reminder Message" at bounding box center [777, 629] width 434 height 16
click at [892, 628] on textarea "We noticed you haven’t completed your Guidance Counselor Census or submitted yo…" at bounding box center [773, 643] width 442 height 47
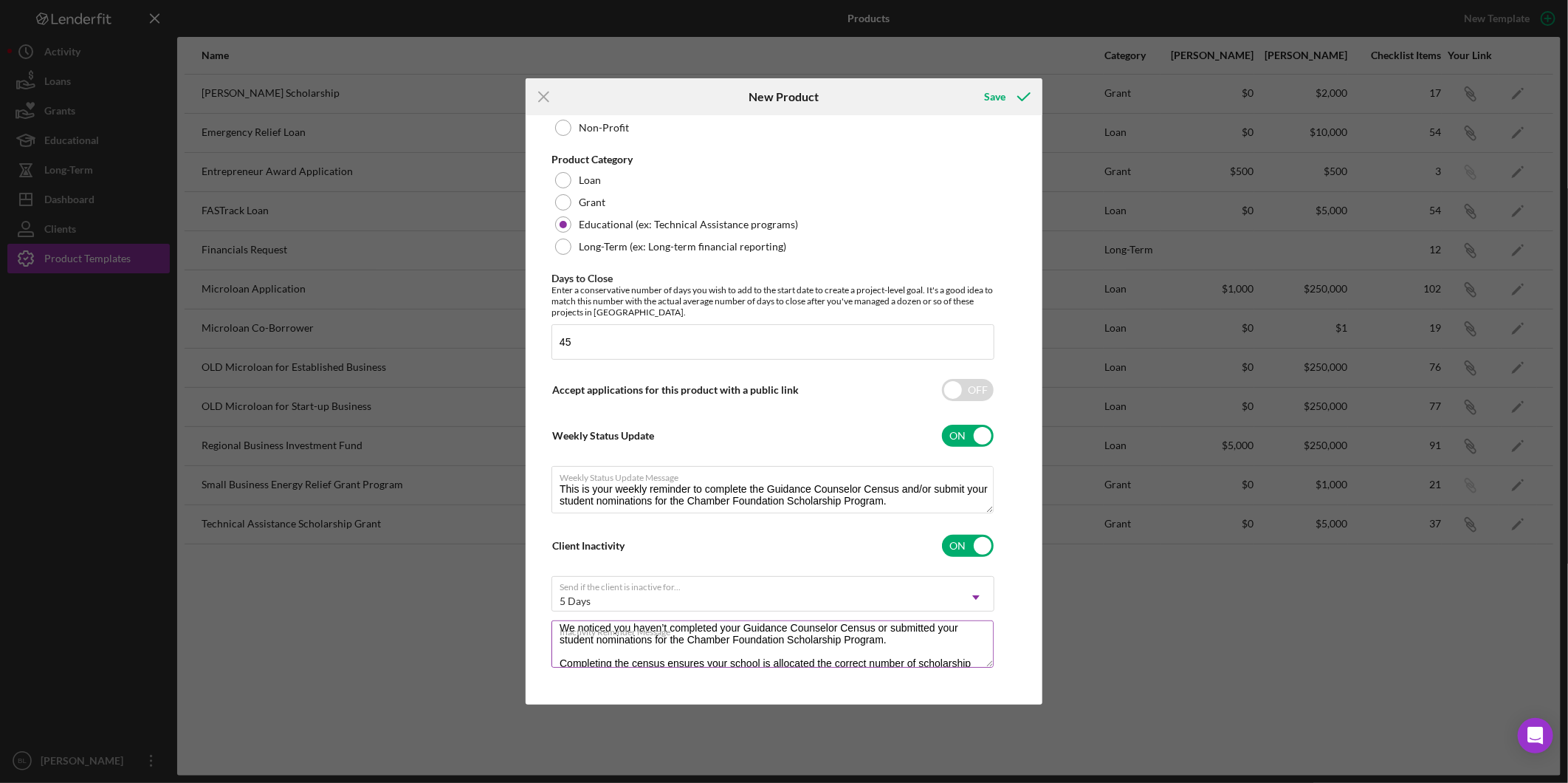
click at [881, 624] on label "Inactivity Reminder Message" at bounding box center [777, 629] width 434 height 16
click at [881, 624] on textarea "We noticed you haven’t completed your Guidance Counselor Census or submitted yo…" at bounding box center [773, 643] width 442 height 47
click at [870, 628] on label "Inactivity Reminder Message" at bounding box center [777, 629] width 434 height 16
click at [870, 628] on textarea "We noticed you haven’t completed your Guidance Counselor Census or submitted yo…" at bounding box center [773, 643] width 442 height 47
drag, startPoint x: 867, startPoint y: 643, endPoint x: 887, endPoint y: 636, distance: 21.2
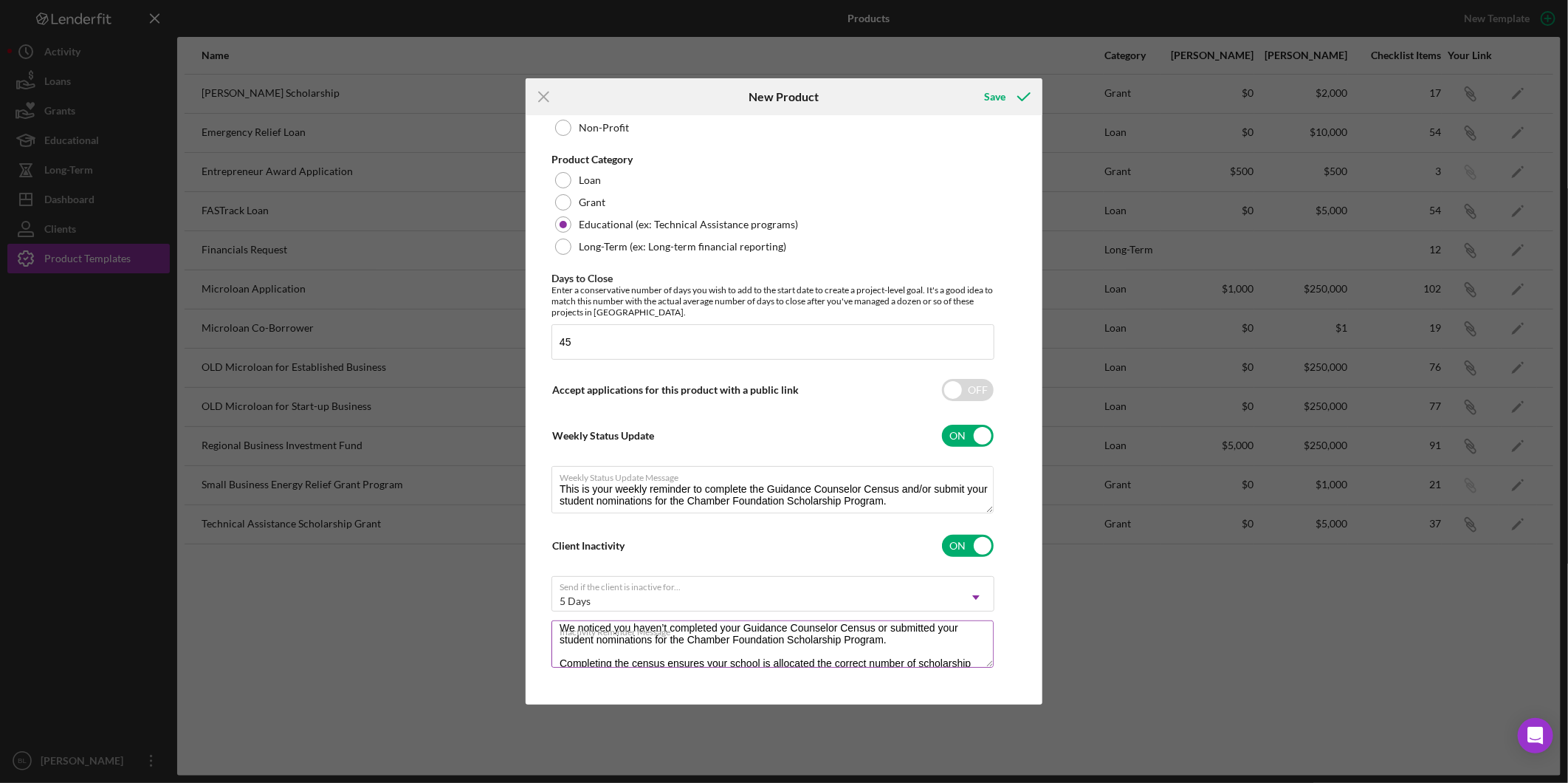
click at [867, 643] on textarea "We noticed you haven’t completed your Guidance Counselor Census or submitted yo…" at bounding box center [773, 643] width 442 height 47
click at [895, 636] on textarea "We noticed you haven’t completed your Guidance Counselor Census or submitted yo…" at bounding box center [773, 643] width 442 height 47
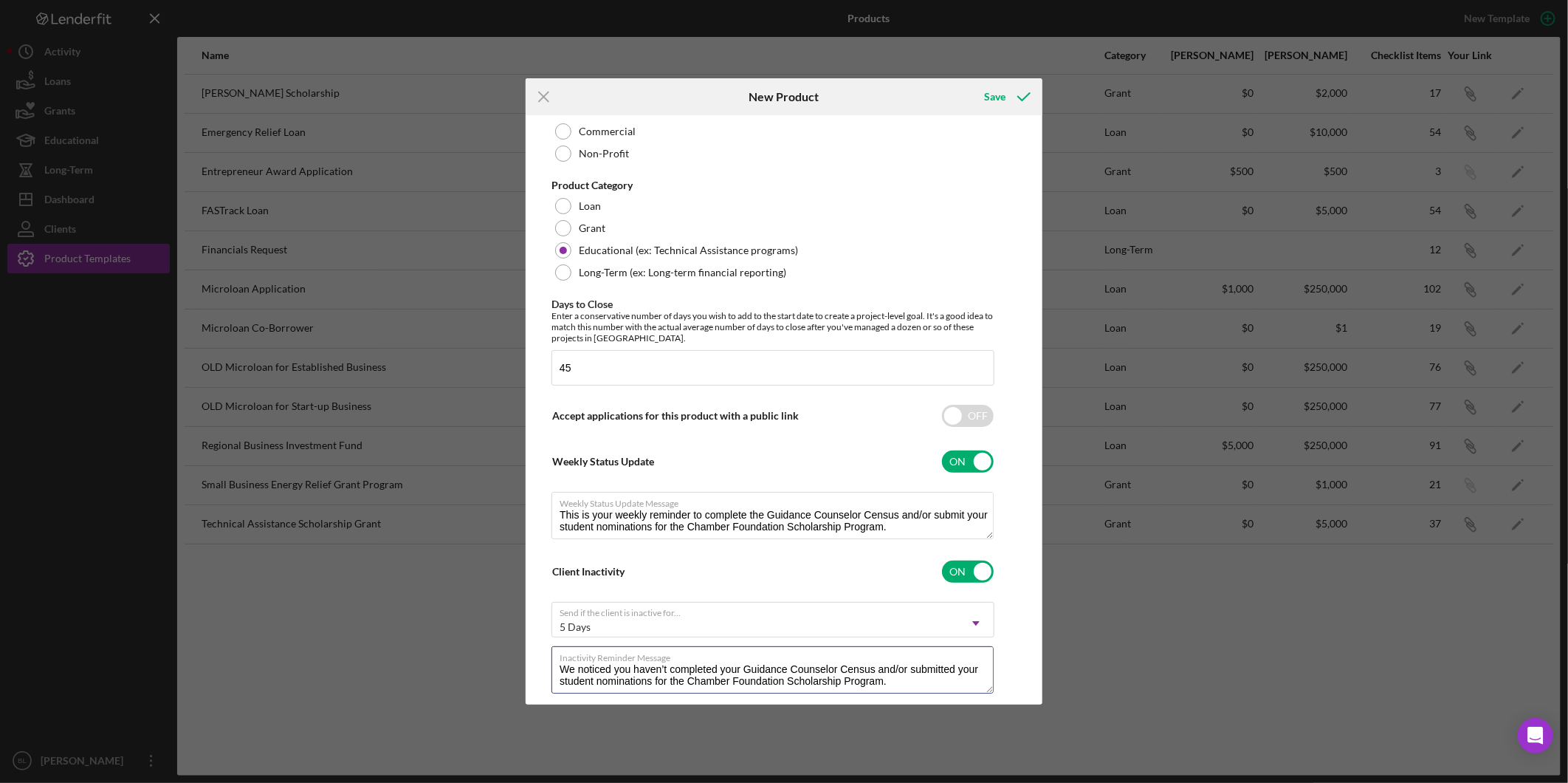
scroll to position [343, 0]
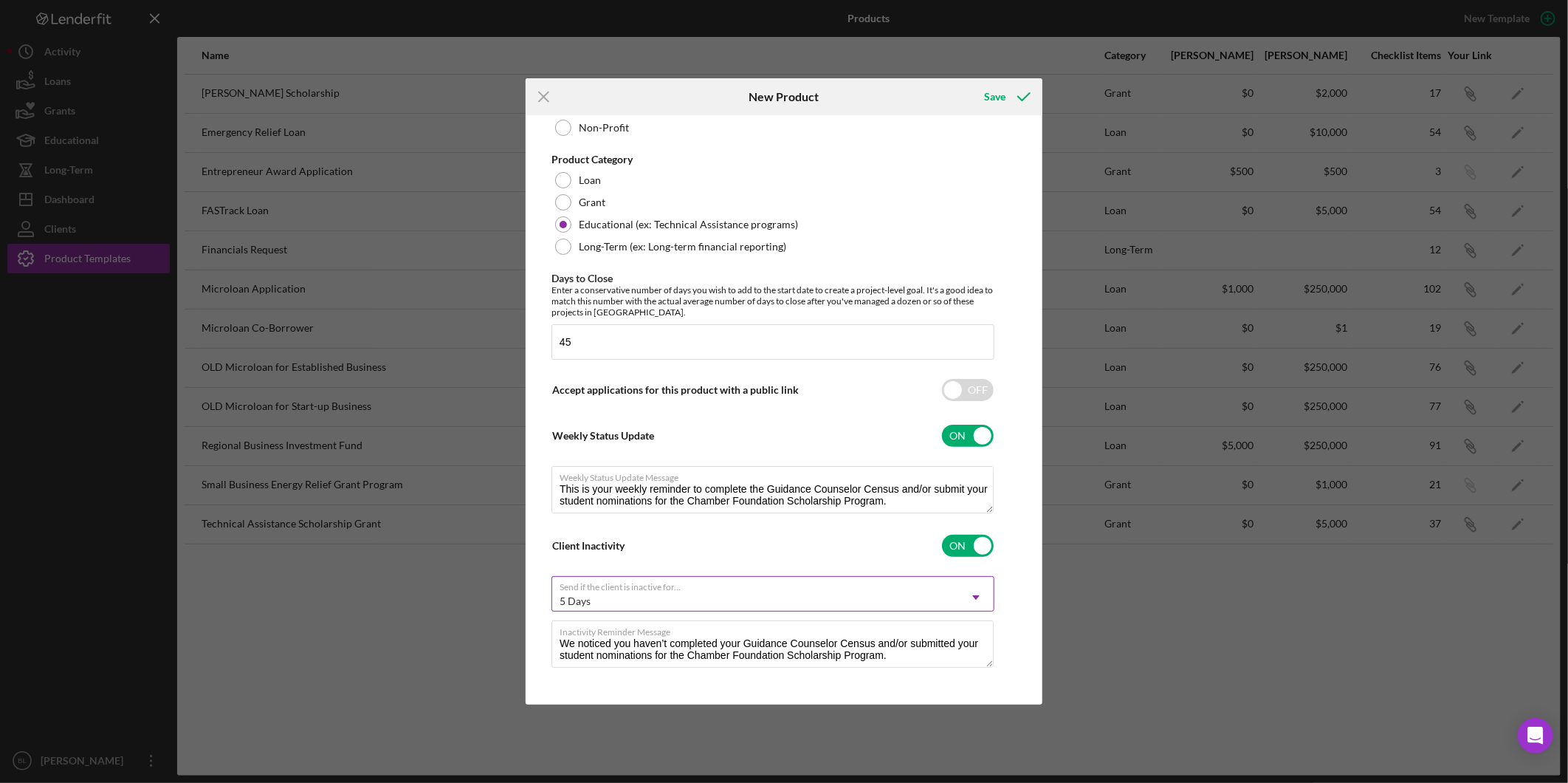
click at [978, 594] on icon "Icon/Dropdown Arrow" at bounding box center [976, 597] width 35 height 35
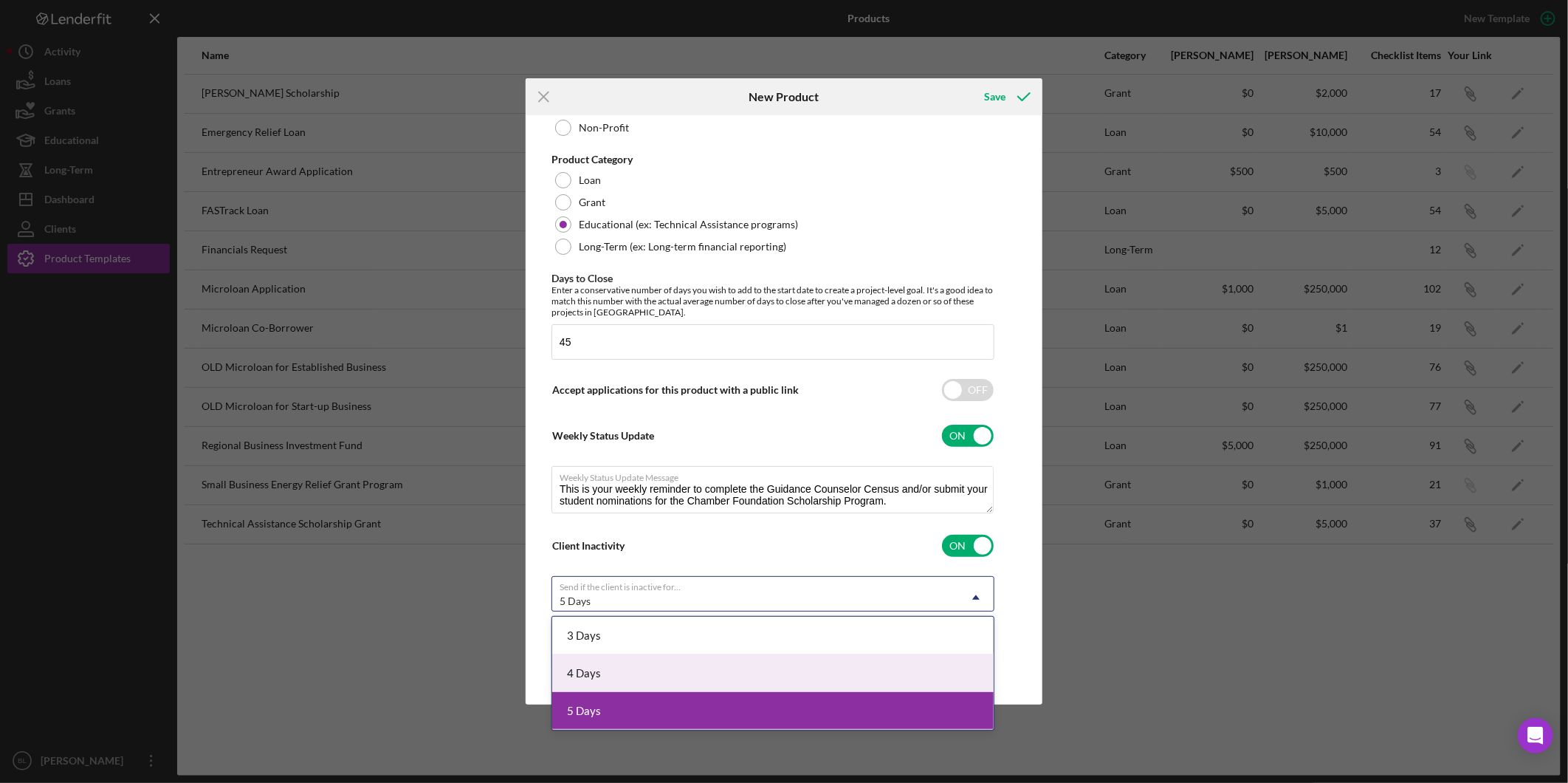
click at [657, 668] on div "4 Days" at bounding box center [772, 673] width 441 height 38
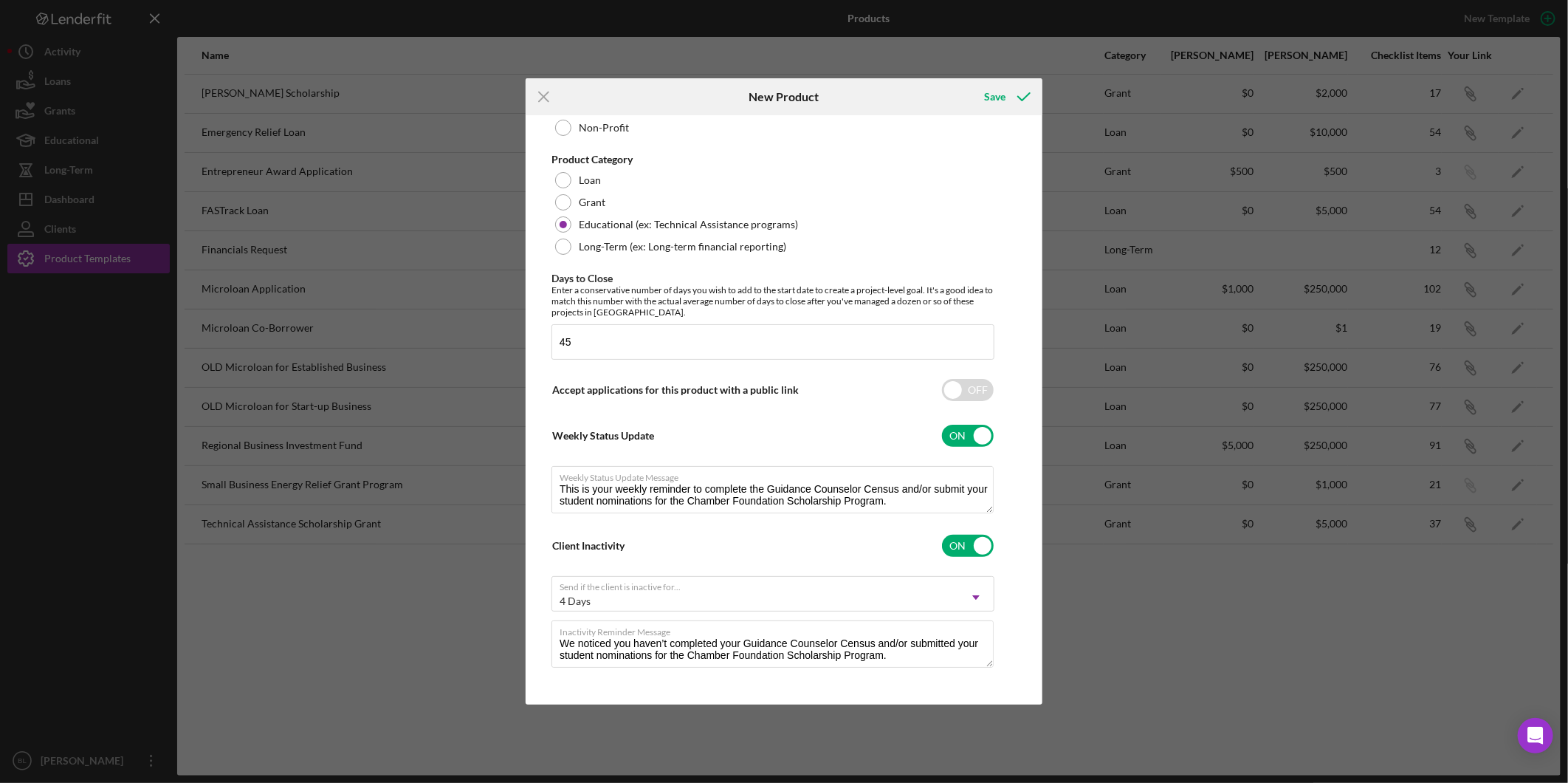
click at [1010, 626] on div "Product Logo 512 x 512px max • 245 x 120 px recommended Accepted file types: pn…" at bounding box center [784, 410] width 509 height 582
click at [987, 628] on label "Inactivity Reminder Message" at bounding box center [777, 629] width 434 height 16
click at [987, 628] on textarea "We noticed you haven’t completed your Guidance Counselor Census and/or submitte…" at bounding box center [773, 643] width 442 height 47
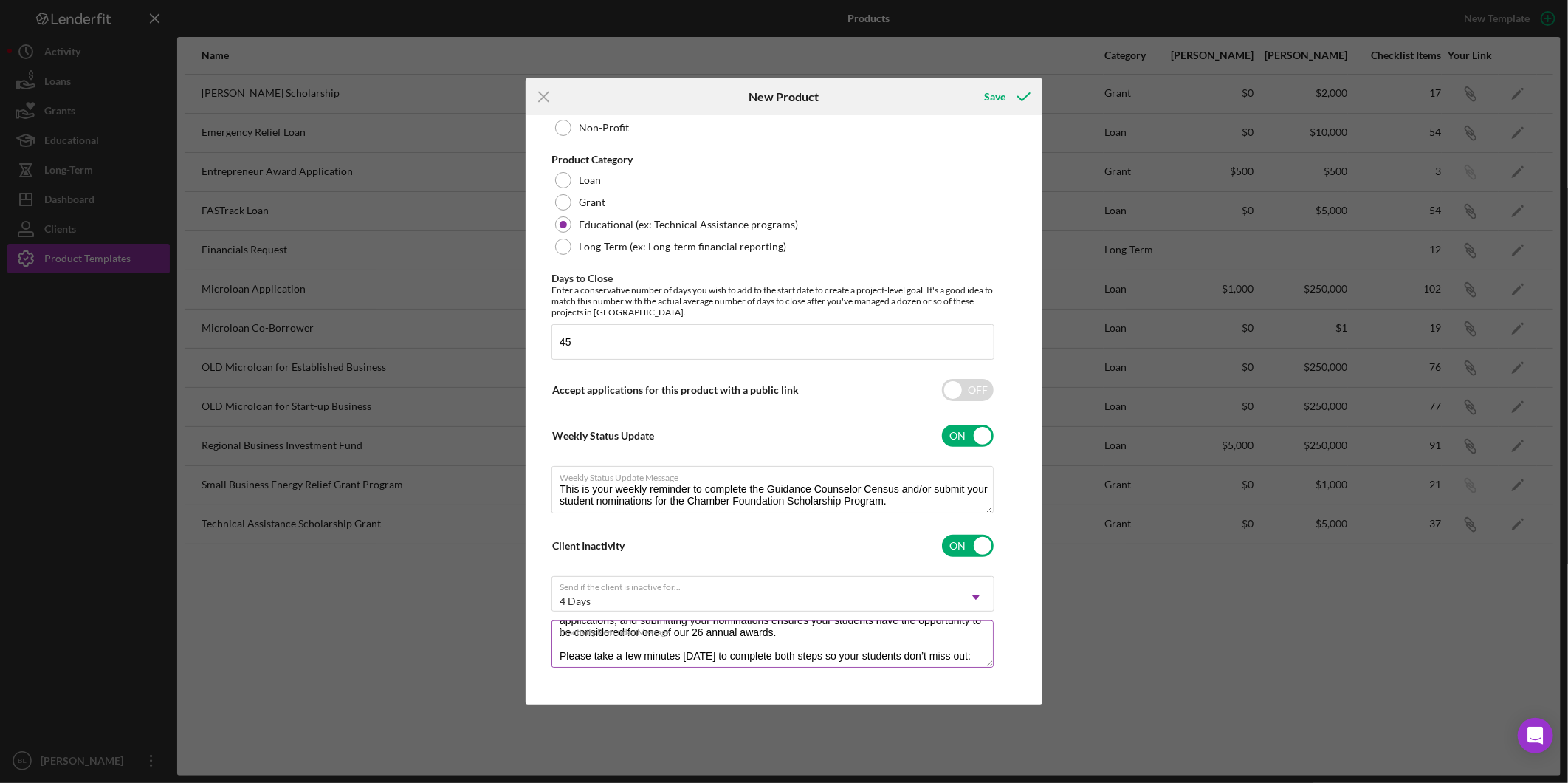
click at [779, 654] on textarea "We noticed you haven’t completed your Guidance Counselor Census and/or submitte…" at bounding box center [773, 643] width 442 height 47
drag, startPoint x: 963, startPoint y: 651, endPoint x: 988, endPoint y: 685, distance: 42.2
click at [964, 651] on textarea "We noticed you haven’t completed your Guidance Counselor Census and/or submitte…" at bounding box center [773, 643] width 442 height 47
click at [776, 653] on textarea "We noticed you haven’t completed your Guidance Counselor Census and/or submitte…" at bounding box center [773, 643] width 442 height 47
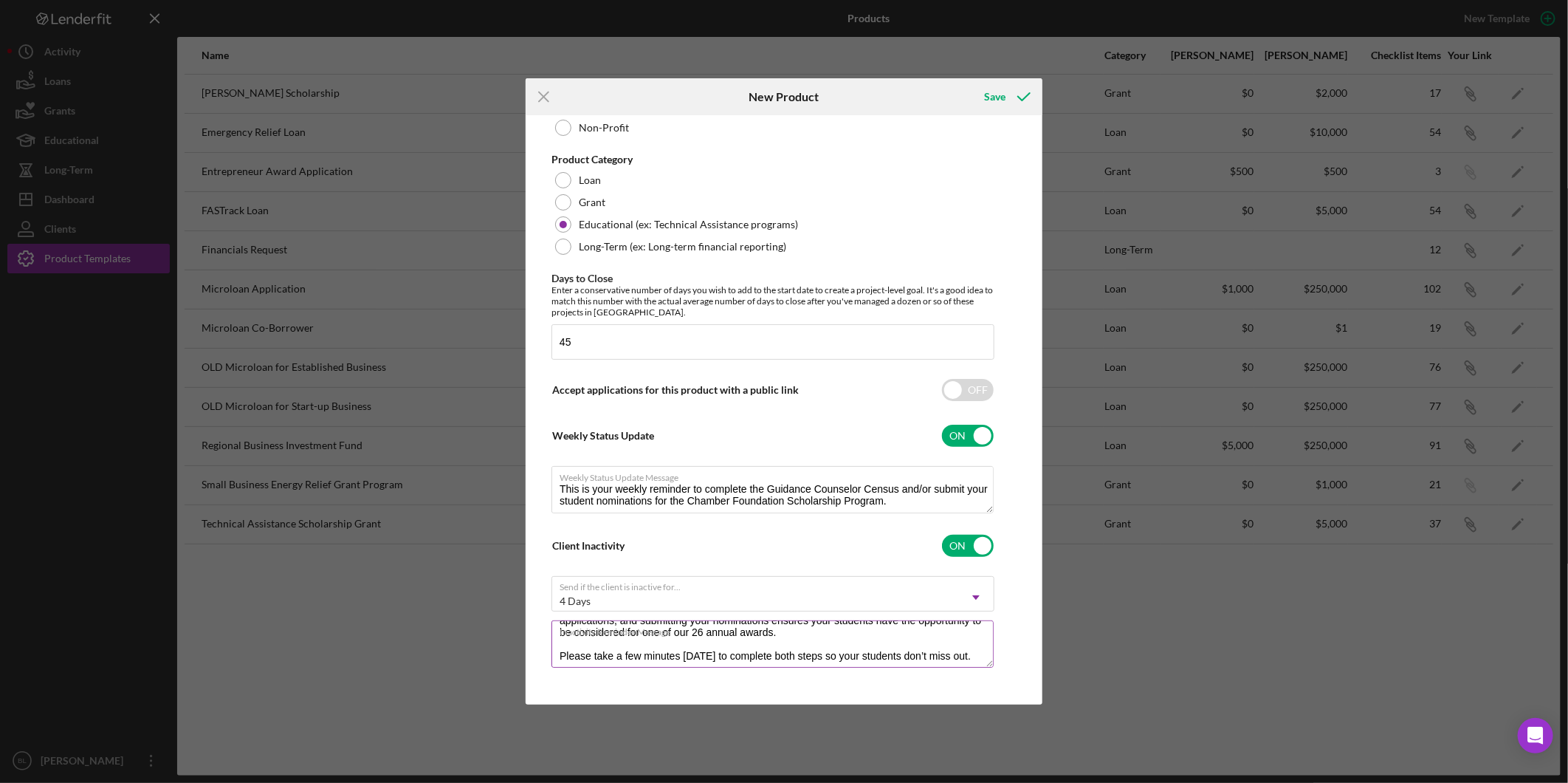
click at [776, 653] on textarea "We noticed you haven’t completed your Guidance Counselor Census and/or submitte…" at bounding box center [773, 643] width 442 height 47
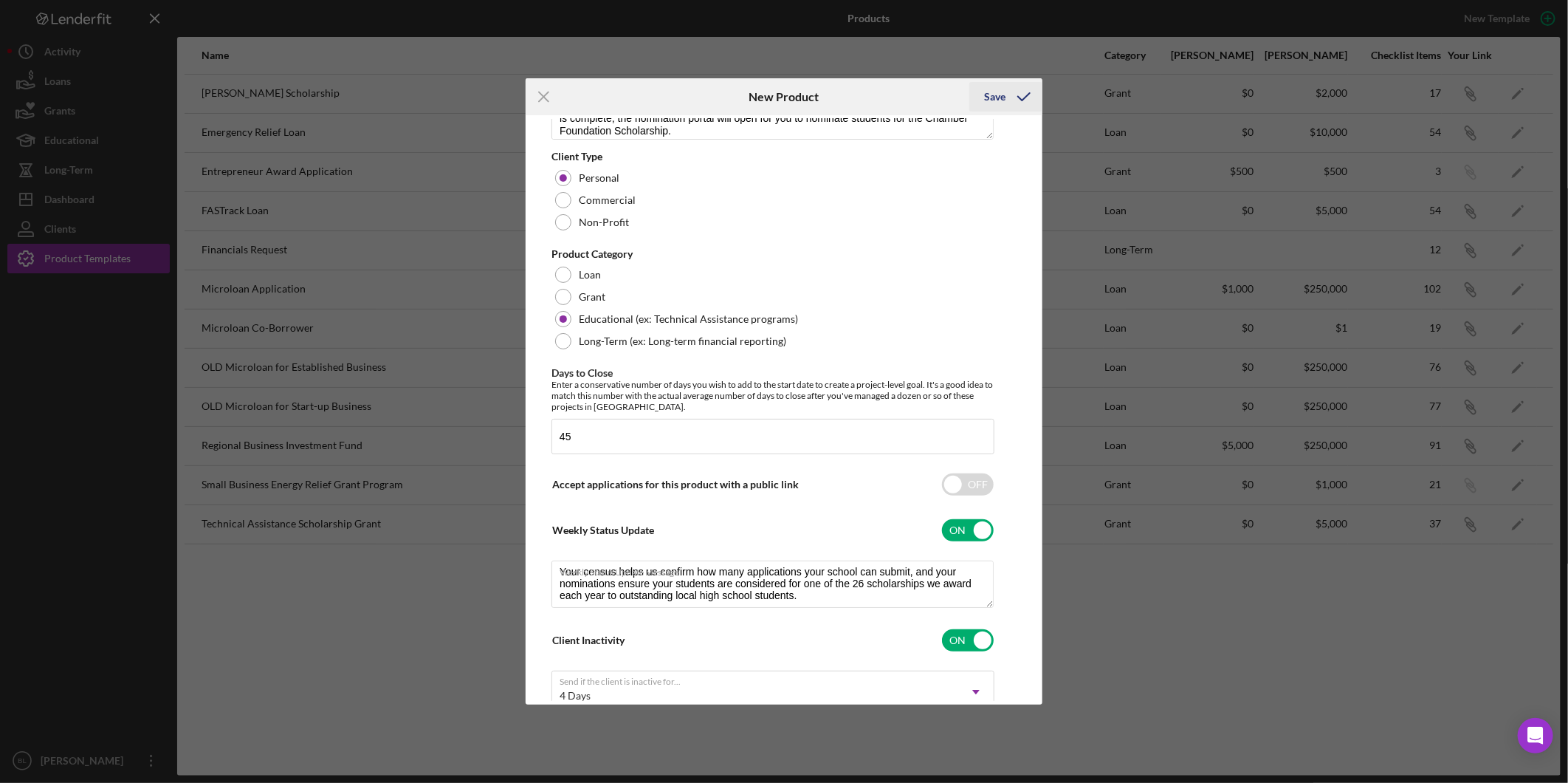
type textarea "We noticed you haven’t completed your Guidance Counselor Census and/or submitte…"
click at [994, 101] on div "Save" at bounding box center [995, 96] width 22 height 30
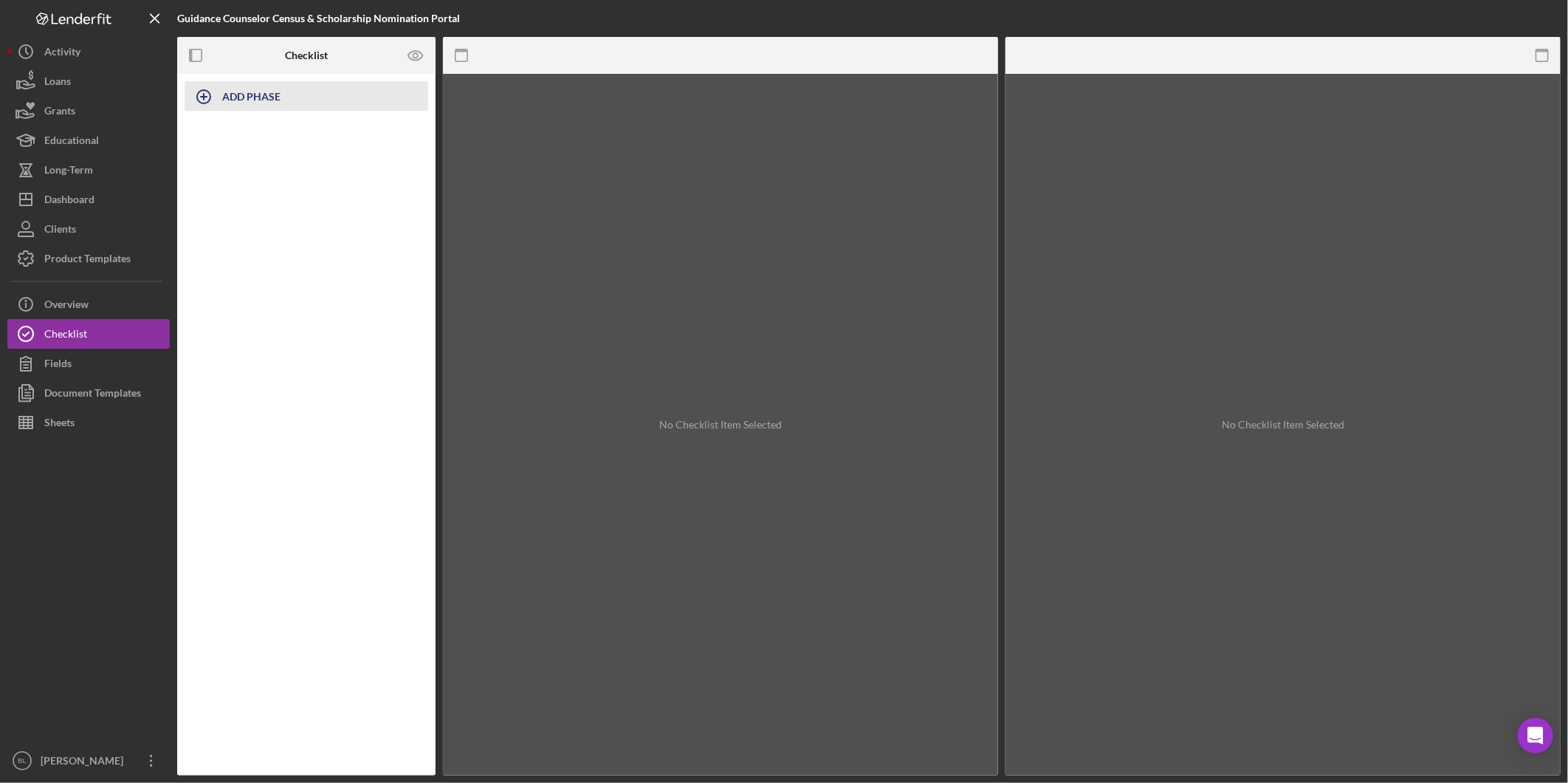
click at [203, 105] on icon "button" at bounding box center [203, 96] width 37 height 37
type input "Guidance Counselor Information"
click at [211, 130] on button "Add" at bounding box center [201, 137] width 34 height 22
click at [227, 126] on icon "button" at bounding box center [218, 130] width 37 height 37
type input "Personal Information"
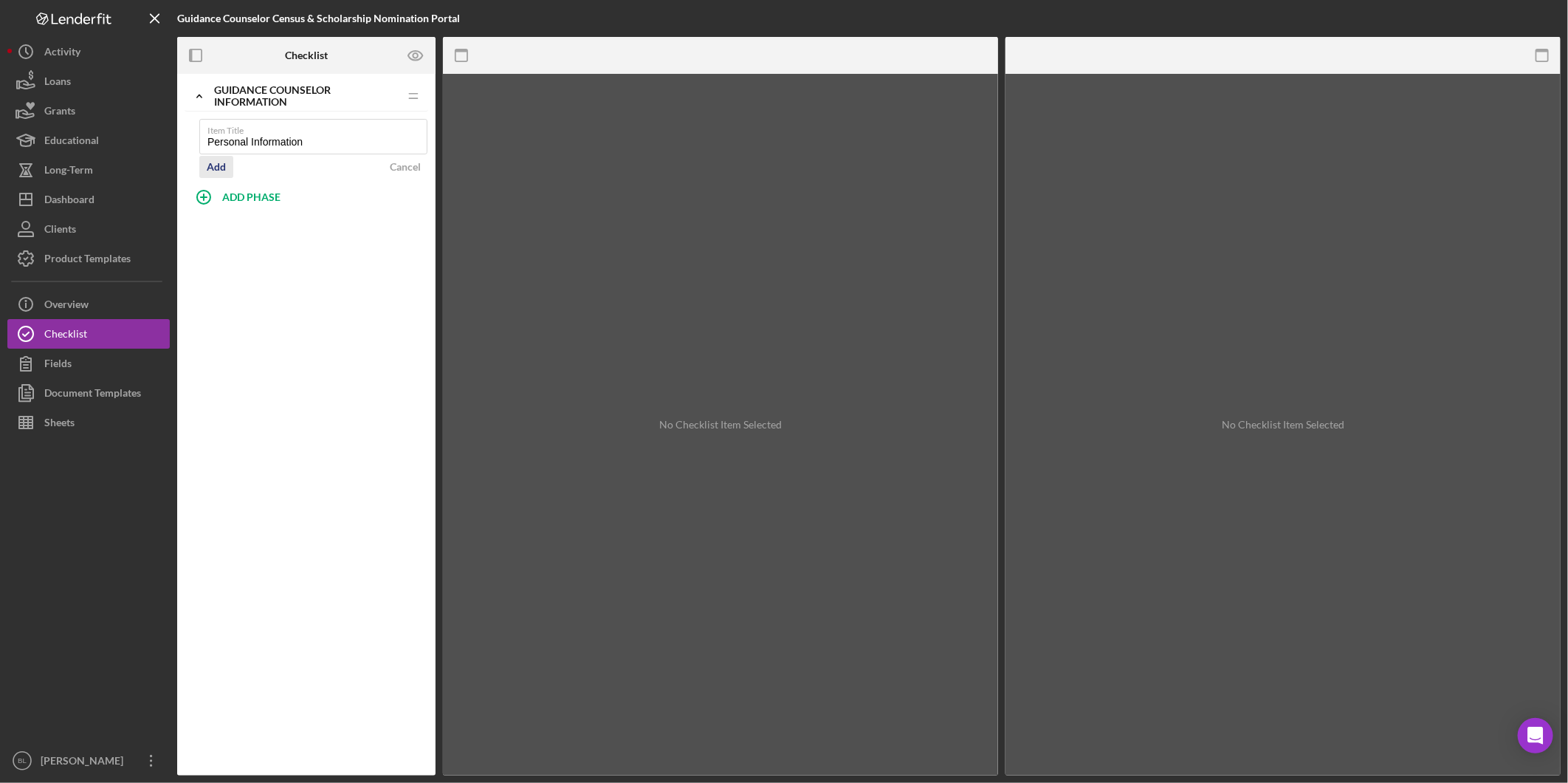
click at [211, 173] on div "Add" at bounding box center [216, 167] width 19 height 22
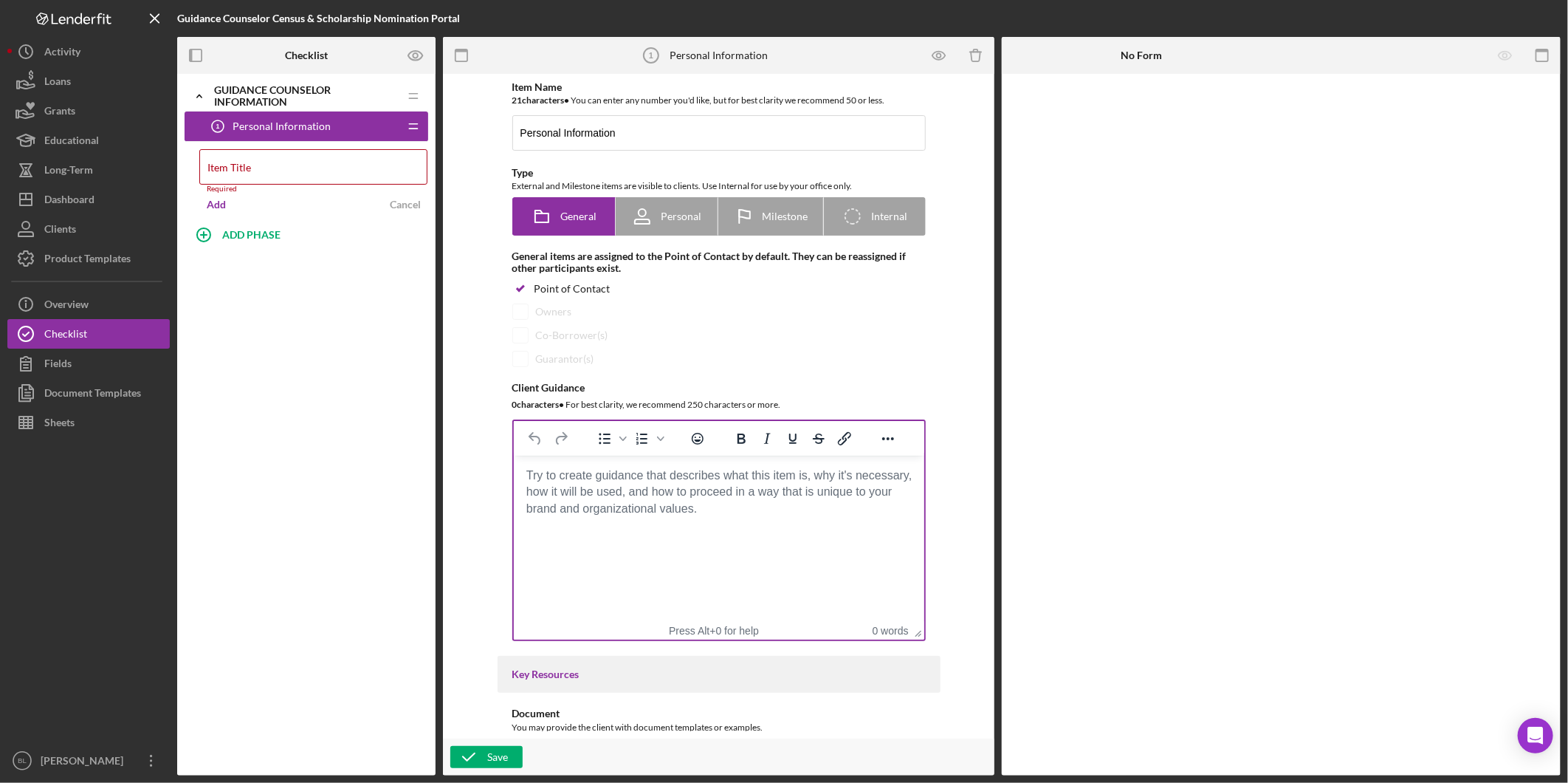
click at [707, 496] on html at bounding box center [718, 476] width 411 height 40
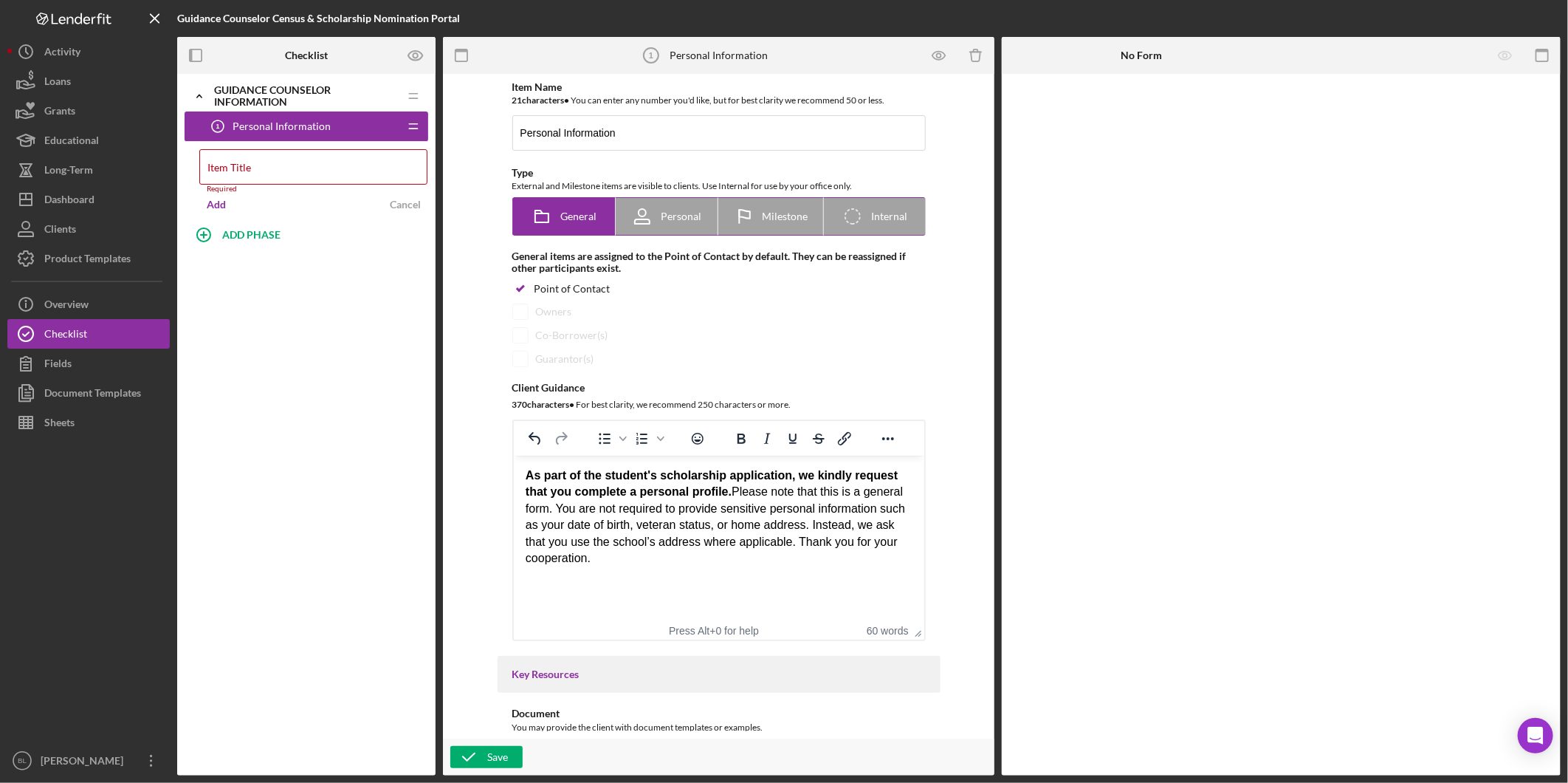
click at [680, 219] on span "Personal" at bounding box center [681, 216] width 41 height 12
radio input "false"
radio input "true"
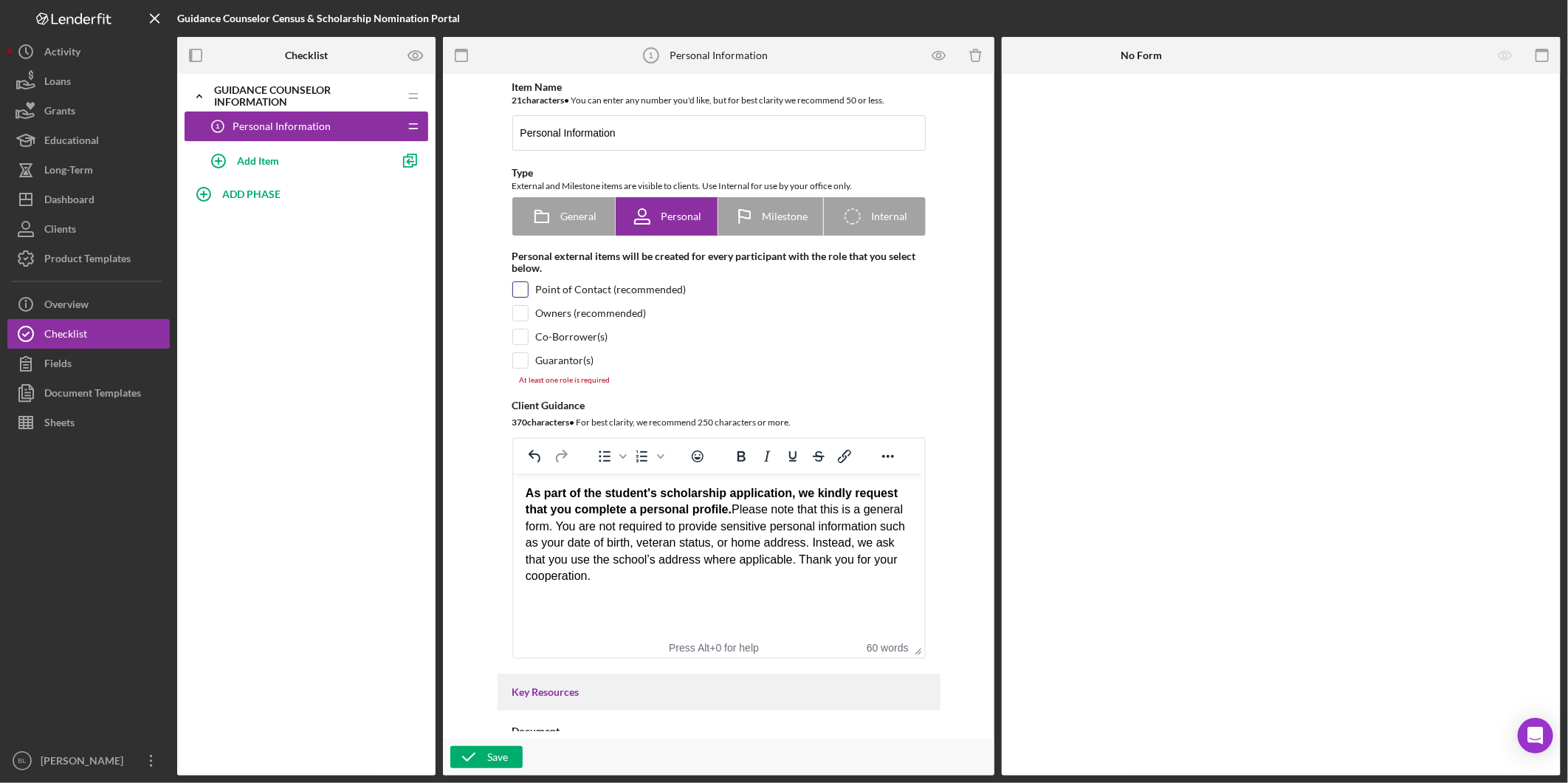
click at [519, 289] on input "checkbox" at bounding box center [520, 289] width 15 height 14
checkbox input "true"
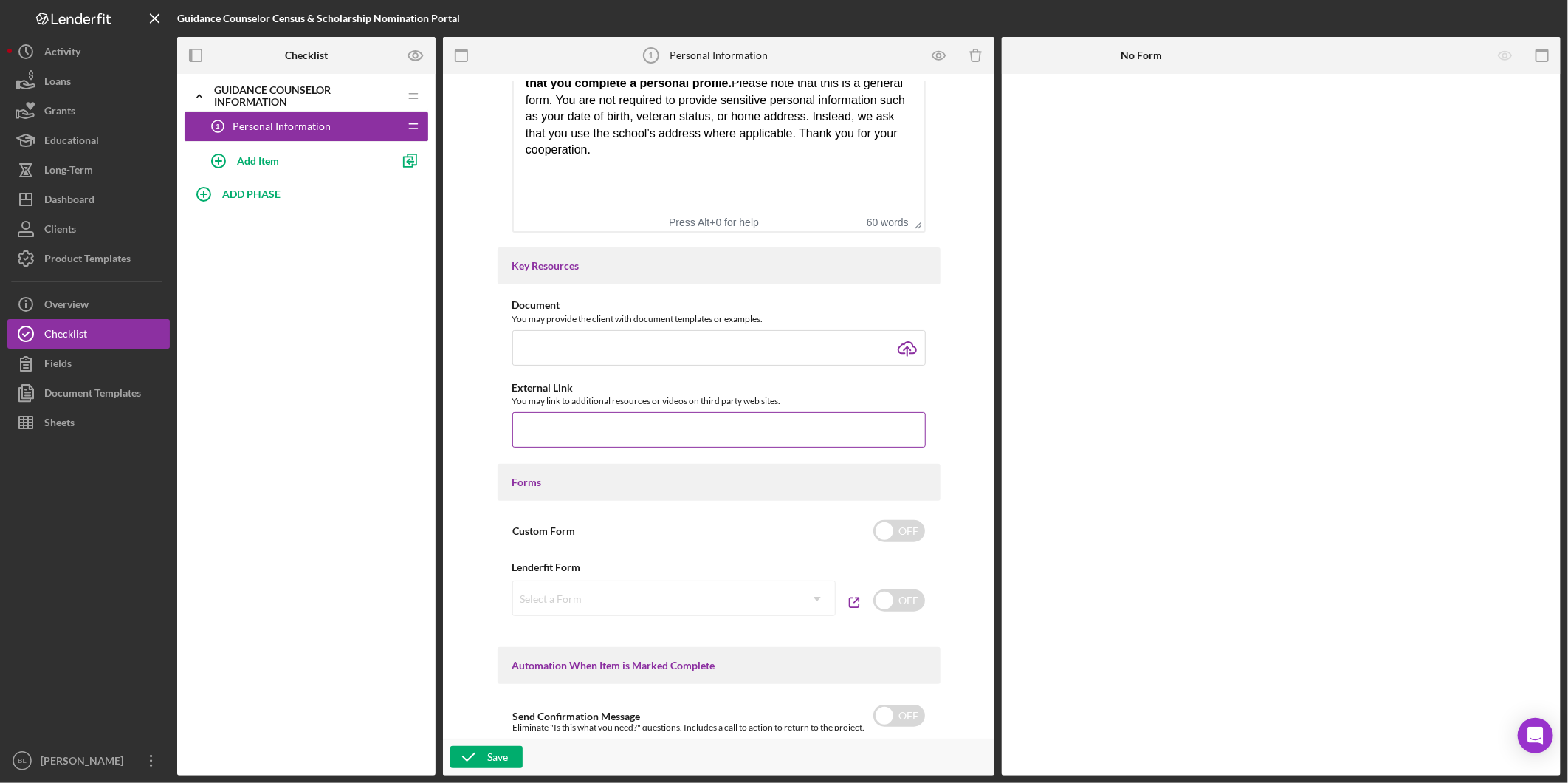
scroll to position [492, 0]
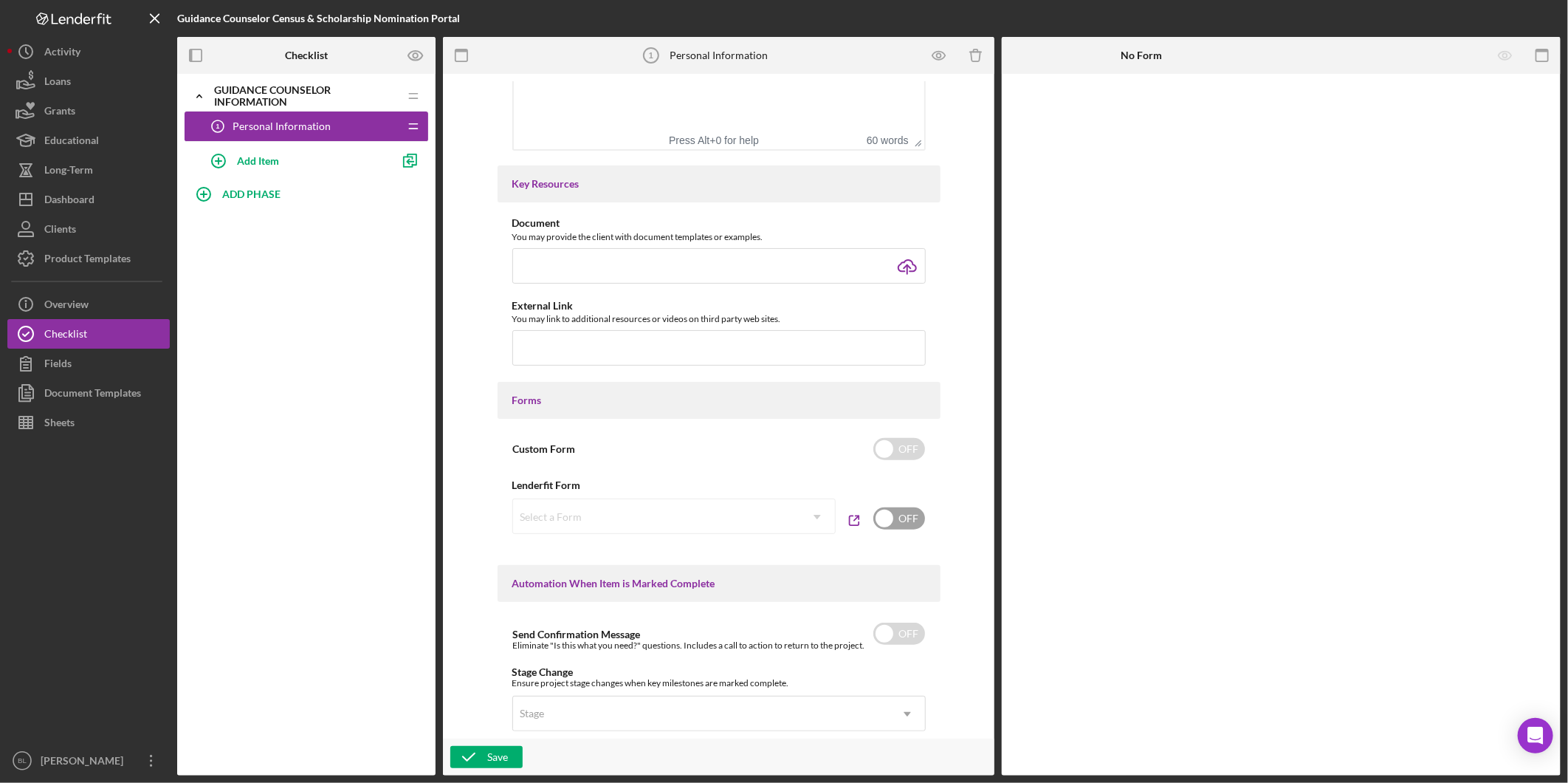
click at [919, 517] on input "checkbox" at bounding box center [899, 518] width 52 height 22
checkbox input "true"
click at [822, 517] on icon "Icon/Dropdown Arrow" at bounding box center [817, 517] width 35 height 35
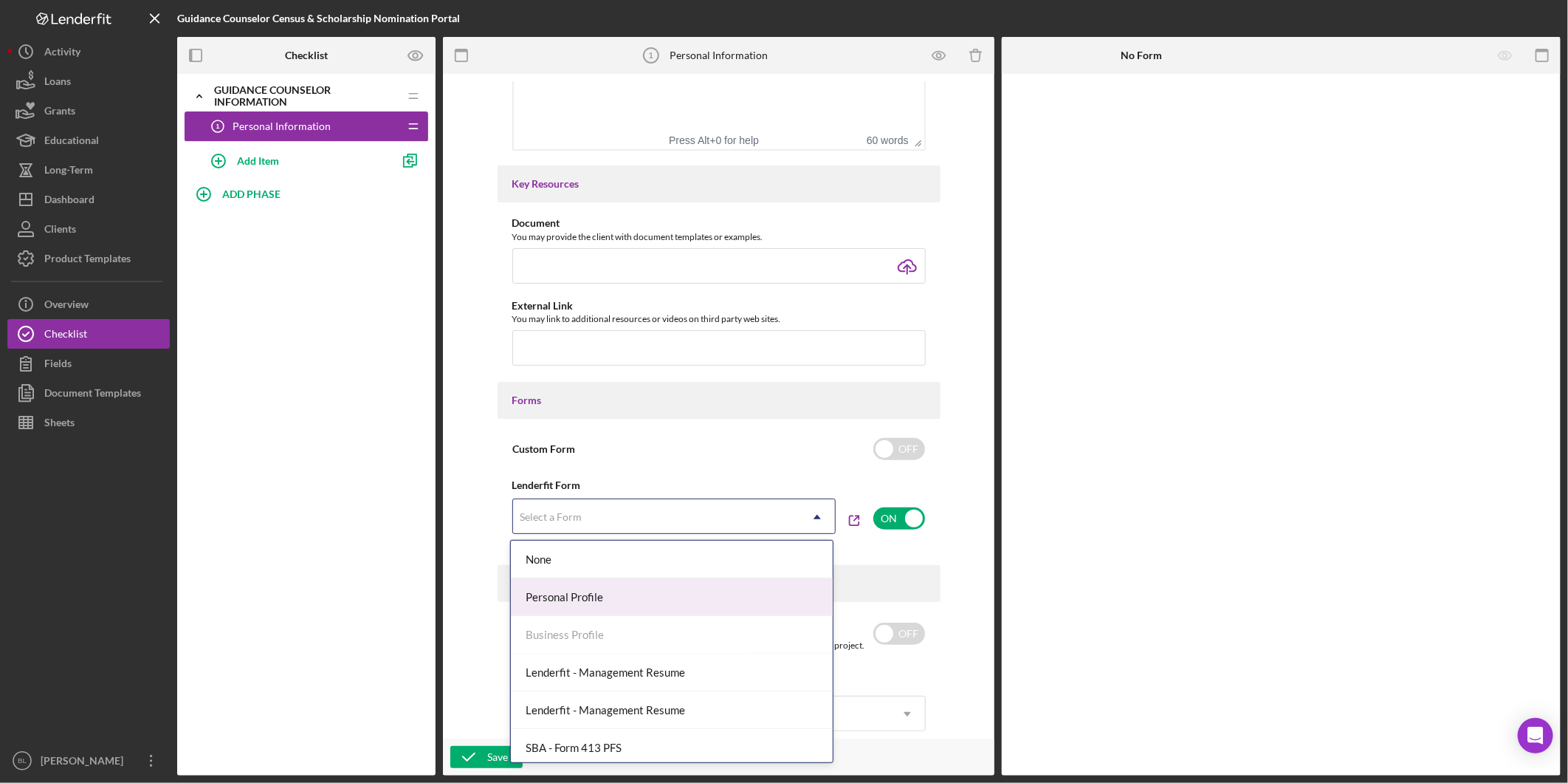
click at [715, 604] on div "Personal Profile" at bounding box center [672, 597] width 322 height 38
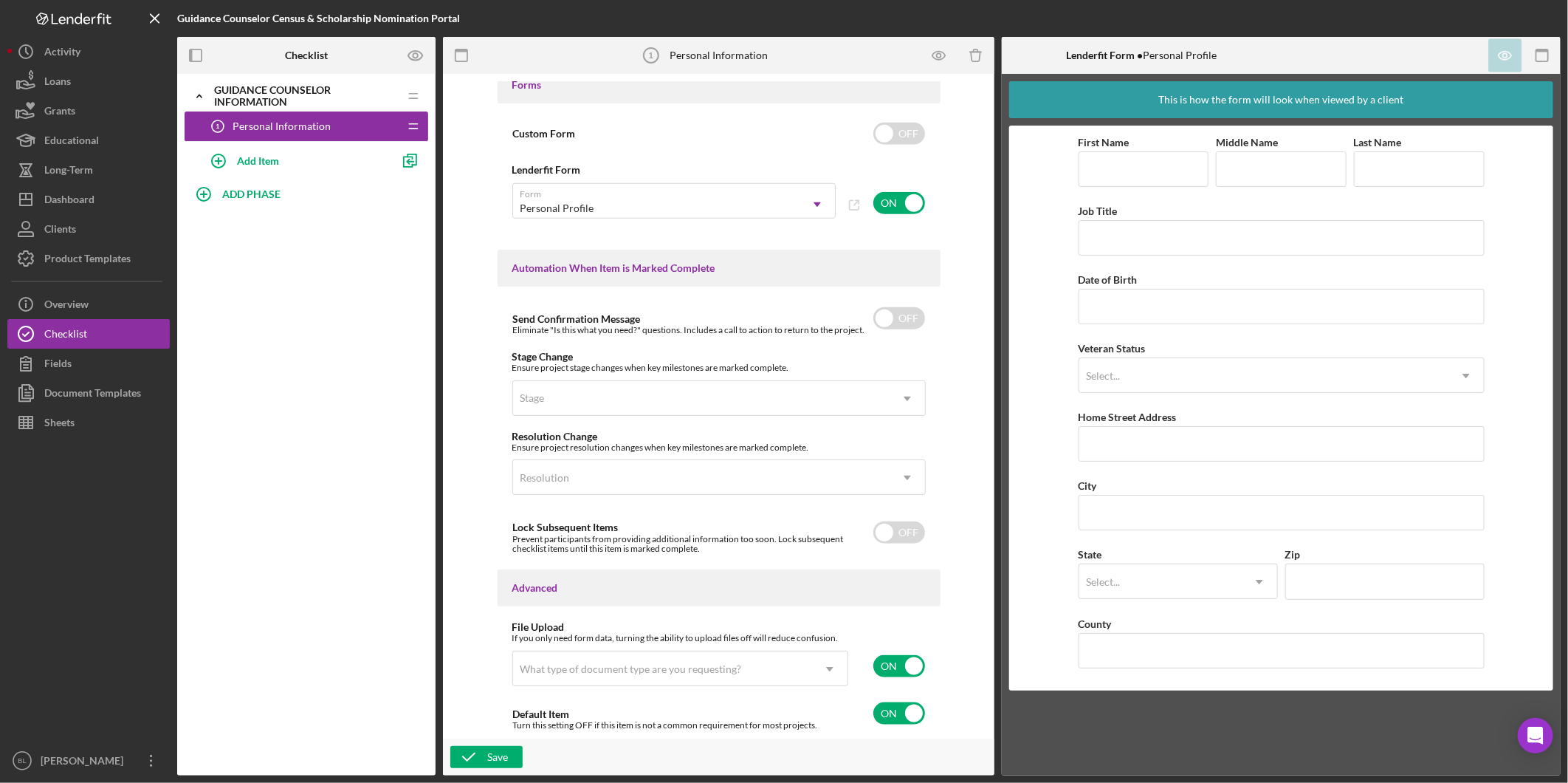
scroll to position [807, 0]
click at [884, 670] on input "checkbox" at bounding box center [899, 666] width 52 height 22
checkbox input "false"
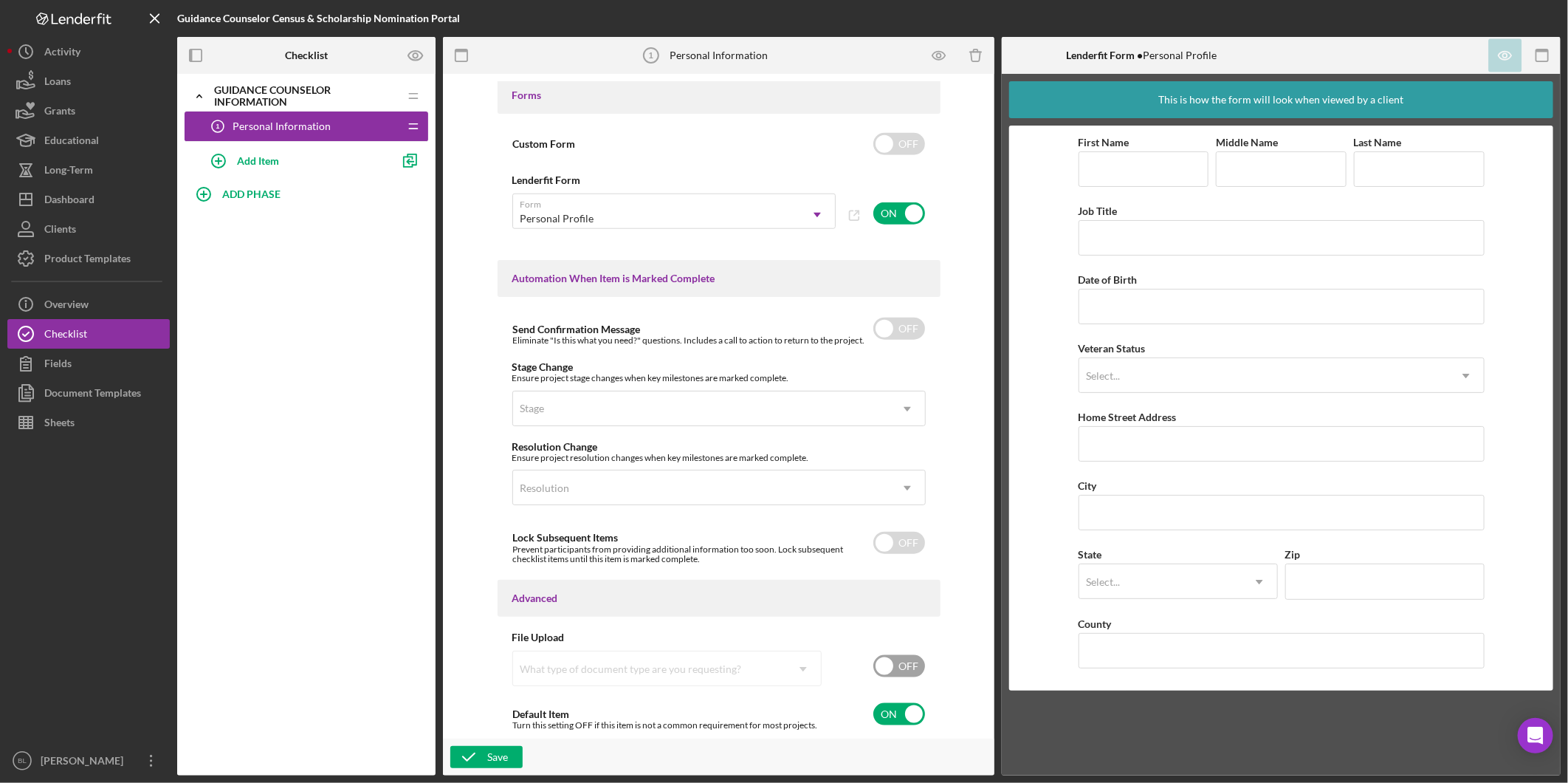
scroll to position [798, 0]
click at [476, 757] on icon "button" at bounding box center [469, 757] width 37 height 37
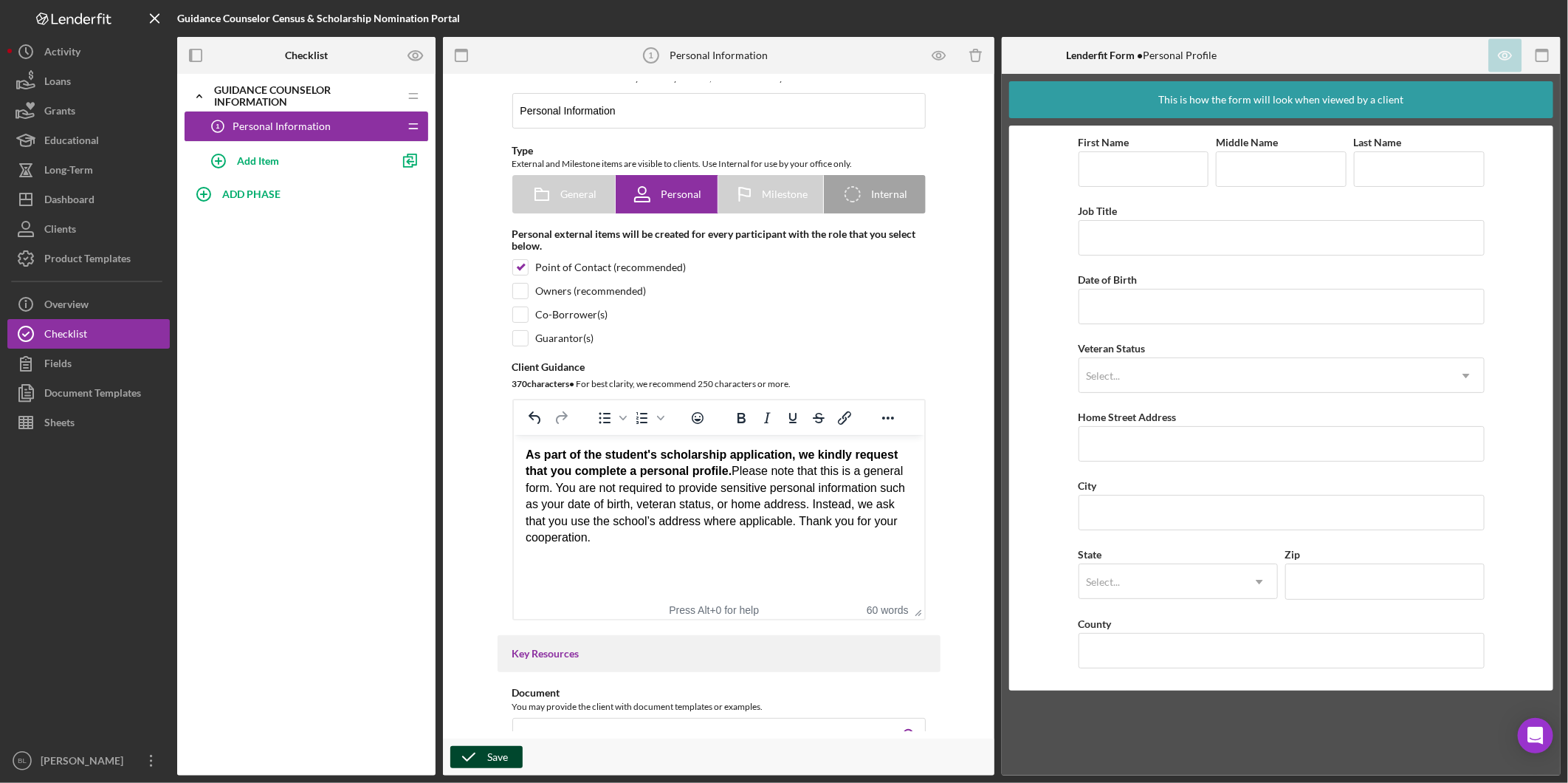
scroll to position [0, 0]
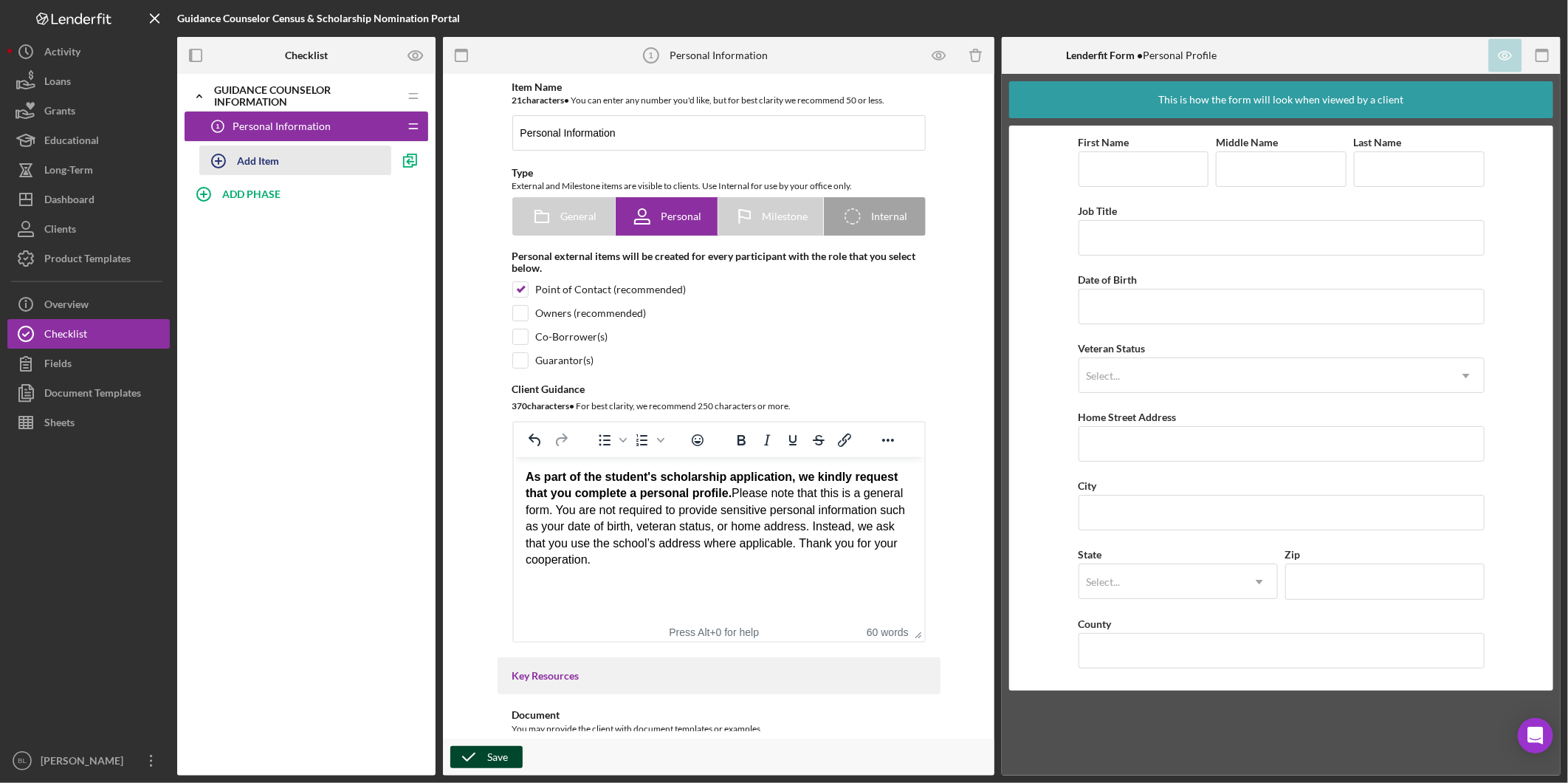
click at [247, 164] on div "Add Item" at bounding box center [258, 160] width 42 height 28
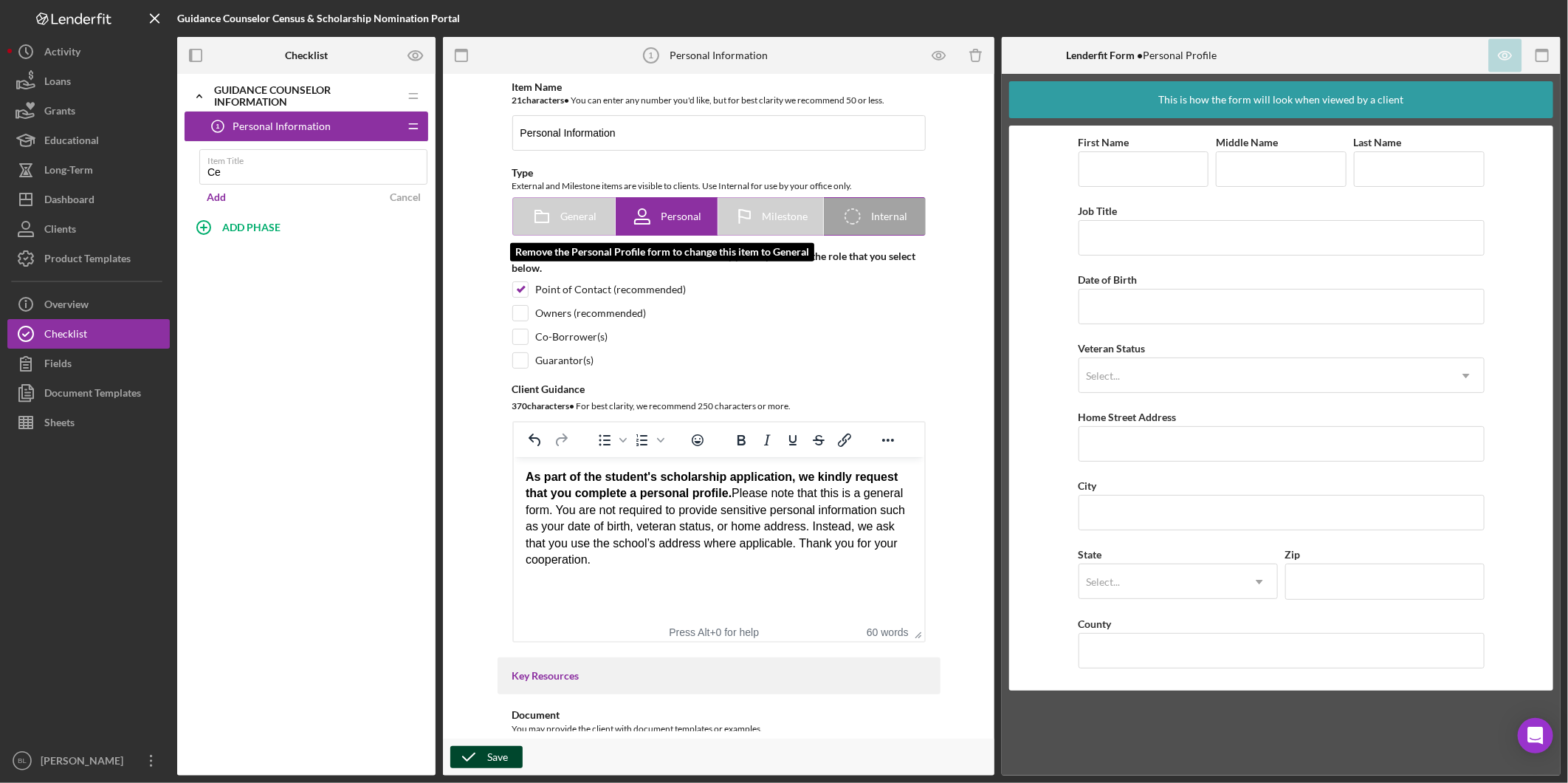
type input "C"
type input "Senior Census Form"
click at [223, 201] on div "Add" at bounding box center [216, 197] width 19 height 22
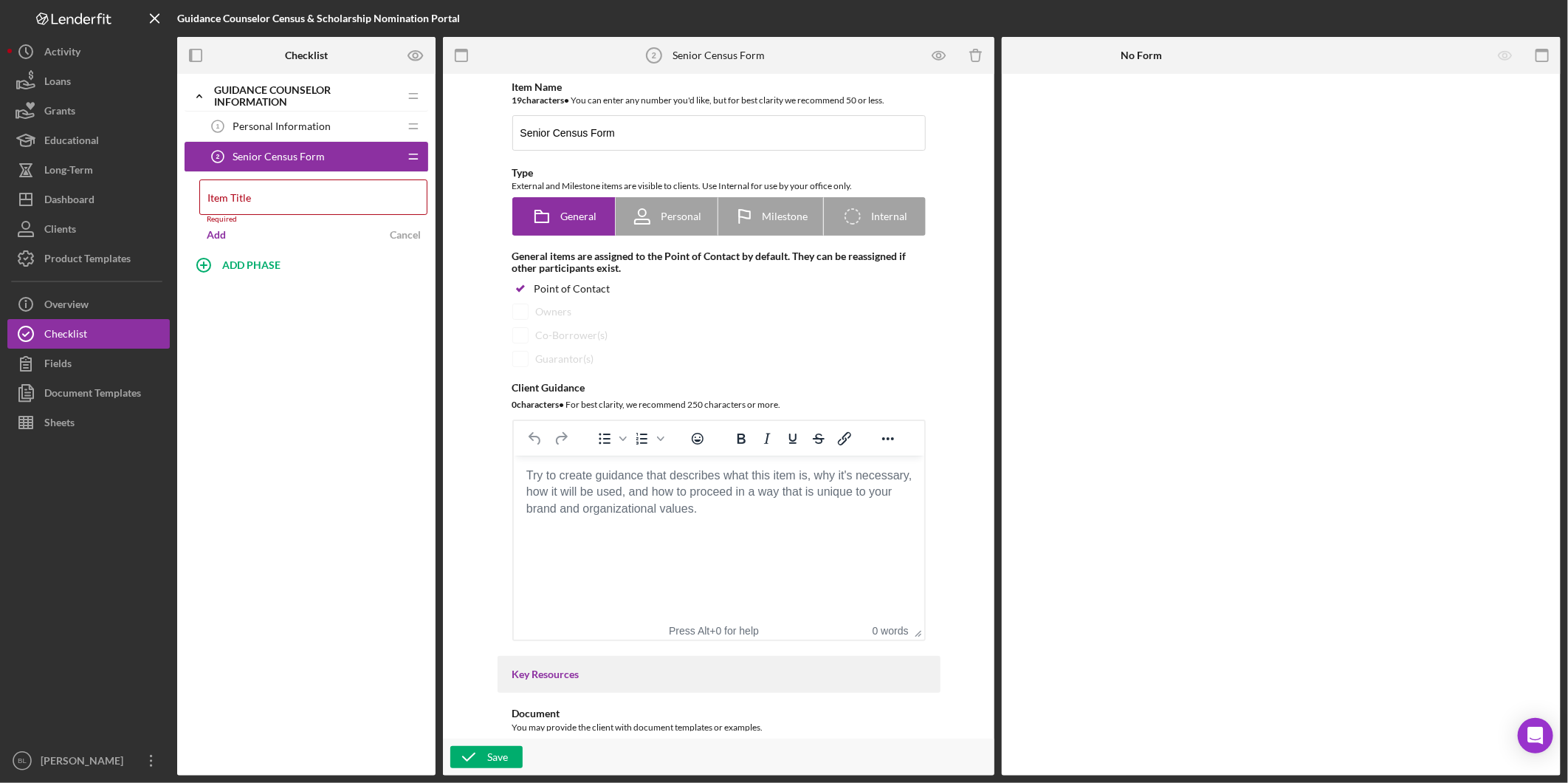
click at [671, 484] on body "Rich Text Area. Press ALT-0 for help." at bounding box center [718, 476] width 387 height 16
drag, startPoint x: 269, startPoint y: 201, endPoint x: 286, endPoint y: 200, distance: 17.0
click at [269, 201] on input "Item Title" at bounding box center [314, 197] width 228 height 35
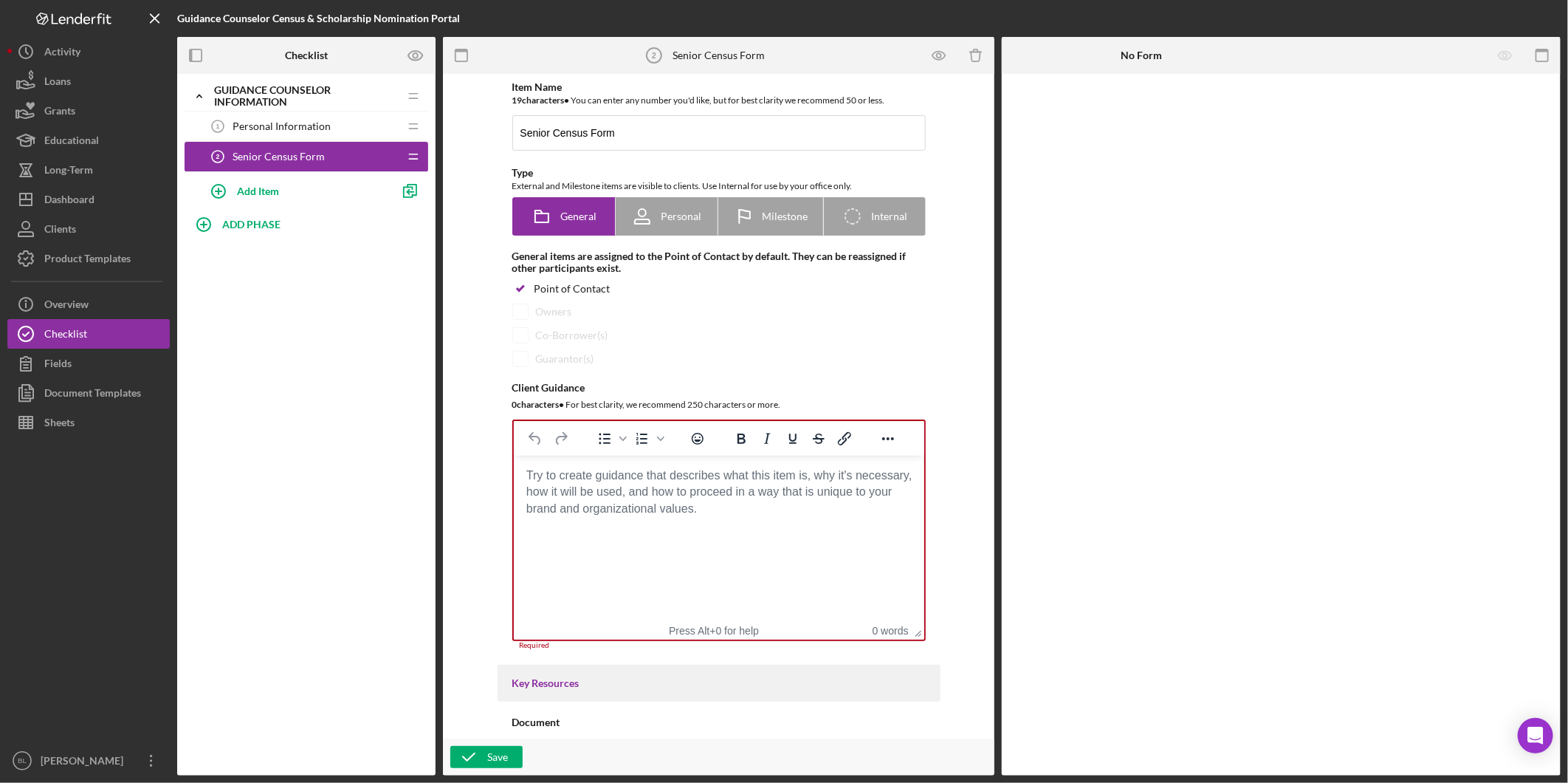
click at [265, 495] on div "Icon/Expander Guidance Counselor Information Icon/Edit Icon/Drag Personal Infor…" at bounding box center [306, 424] width 258 height 701
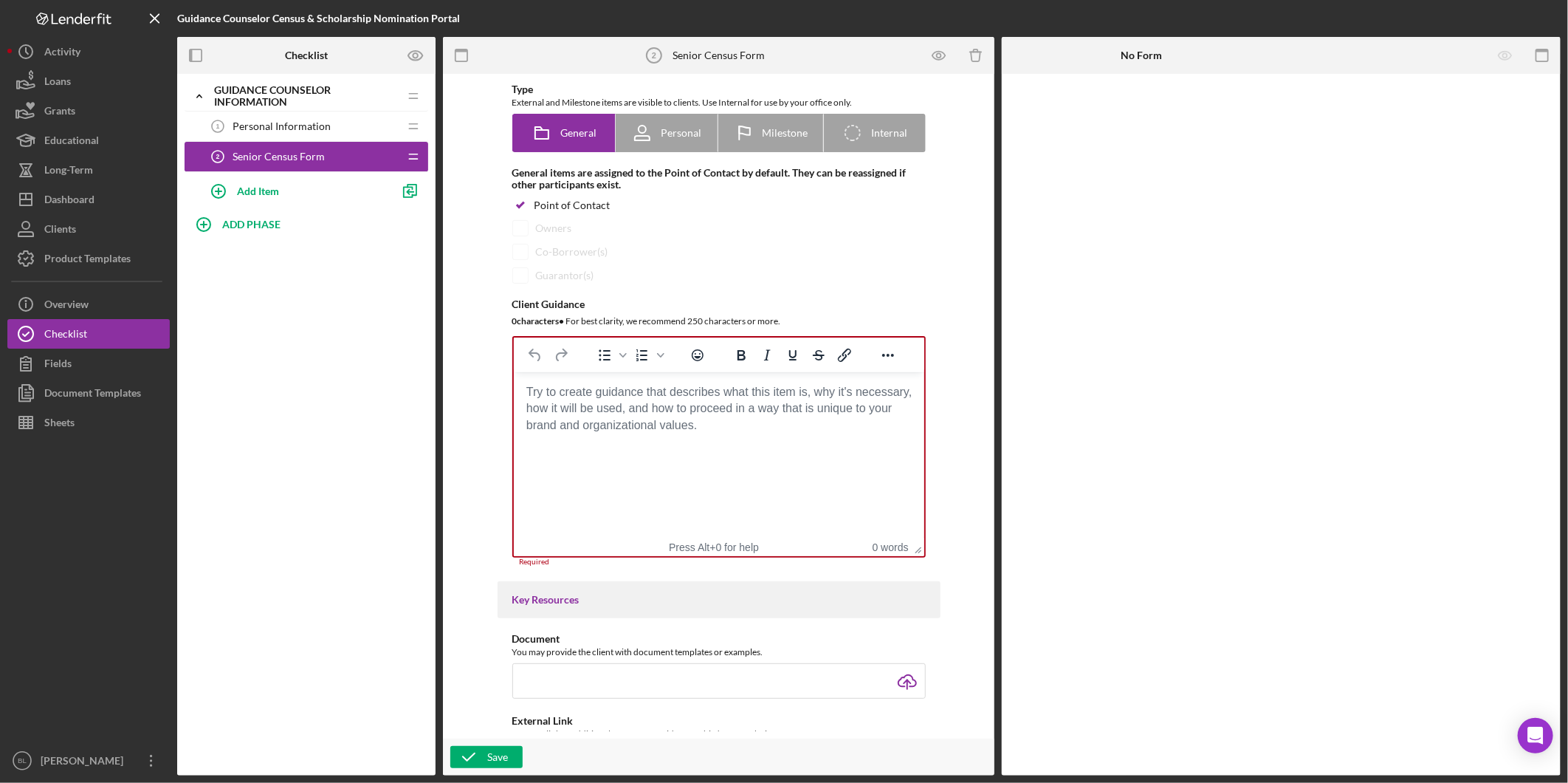
scroll to position [164, 0]
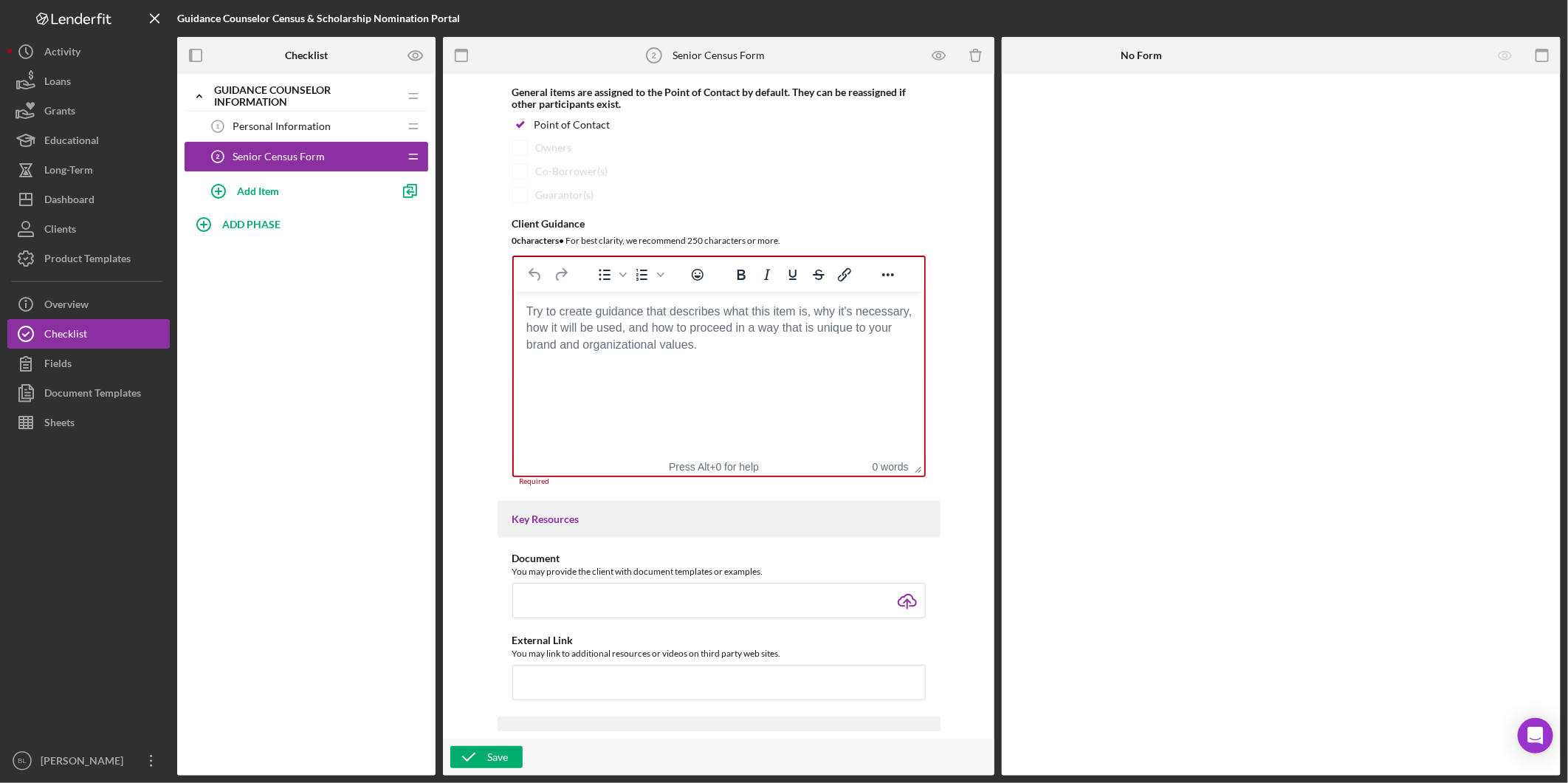
click at [722, 320] on body "Rich Text Area. Press ALT-0 for help." at bounding box center [718, 312] width 387 height 16
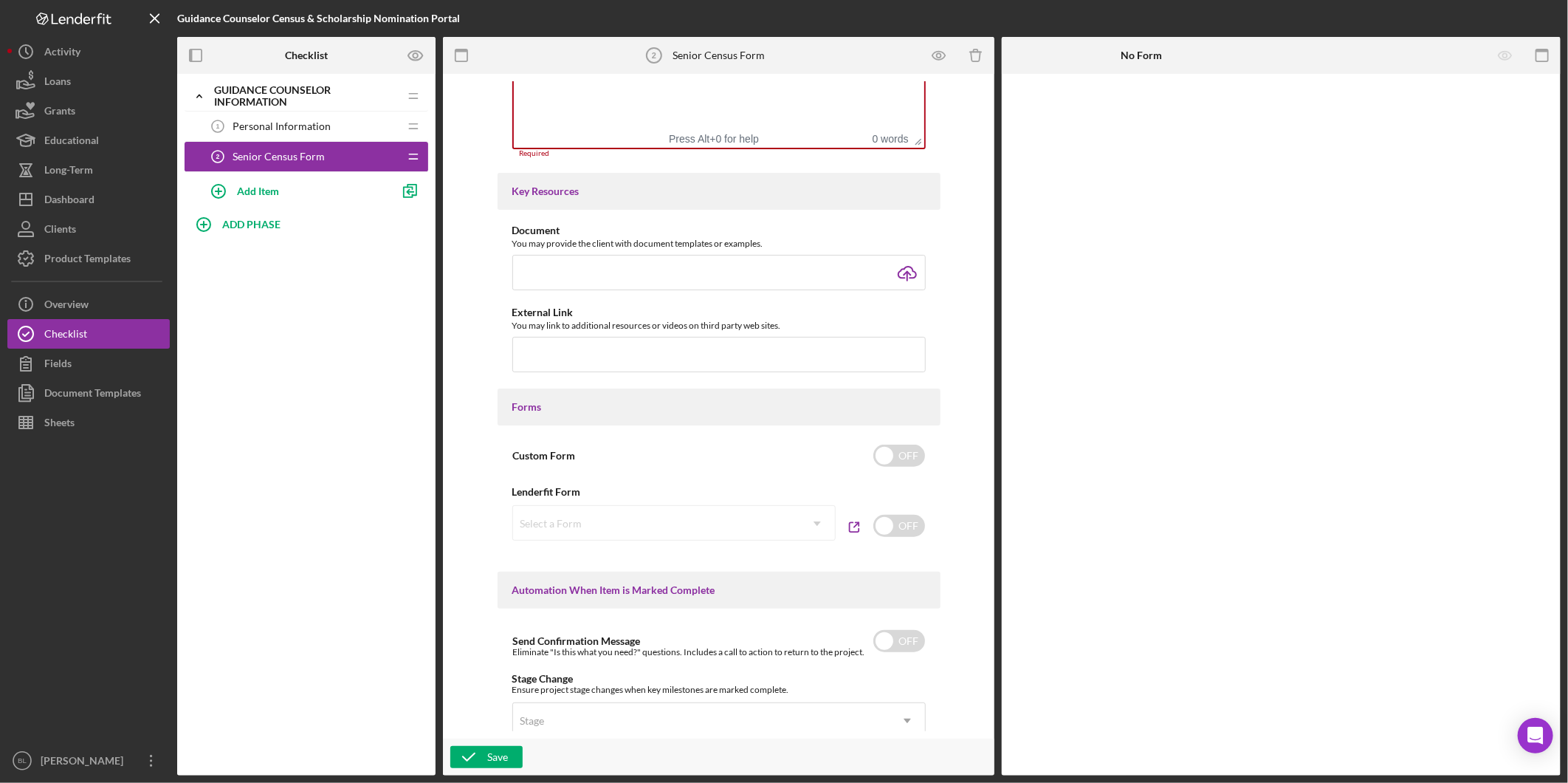
scroll to position [574, 0]
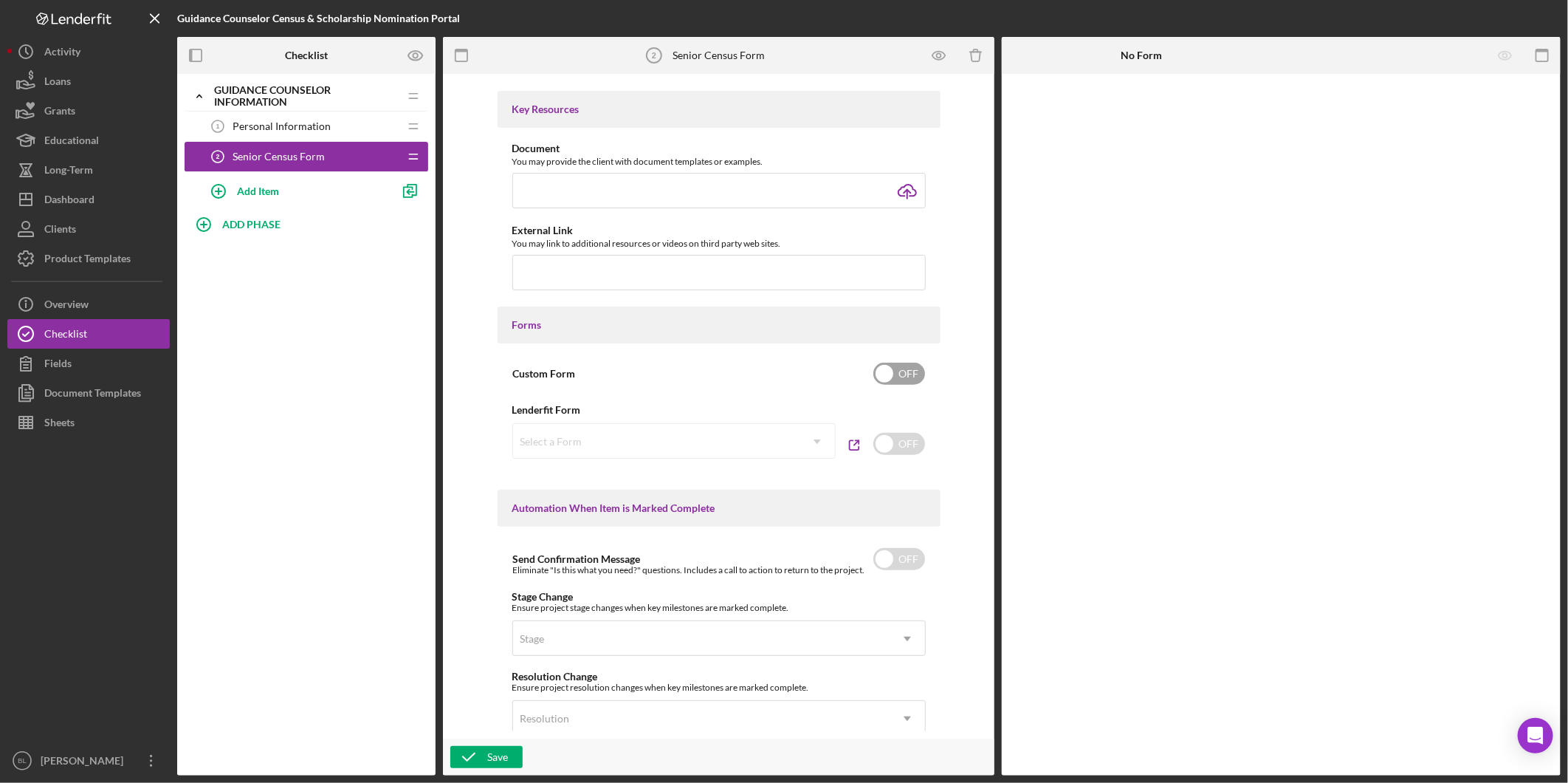
click at [915, 372] on input "checkbox" at bounding box center [899, 373] width 52 height 22
checkbox input "true"
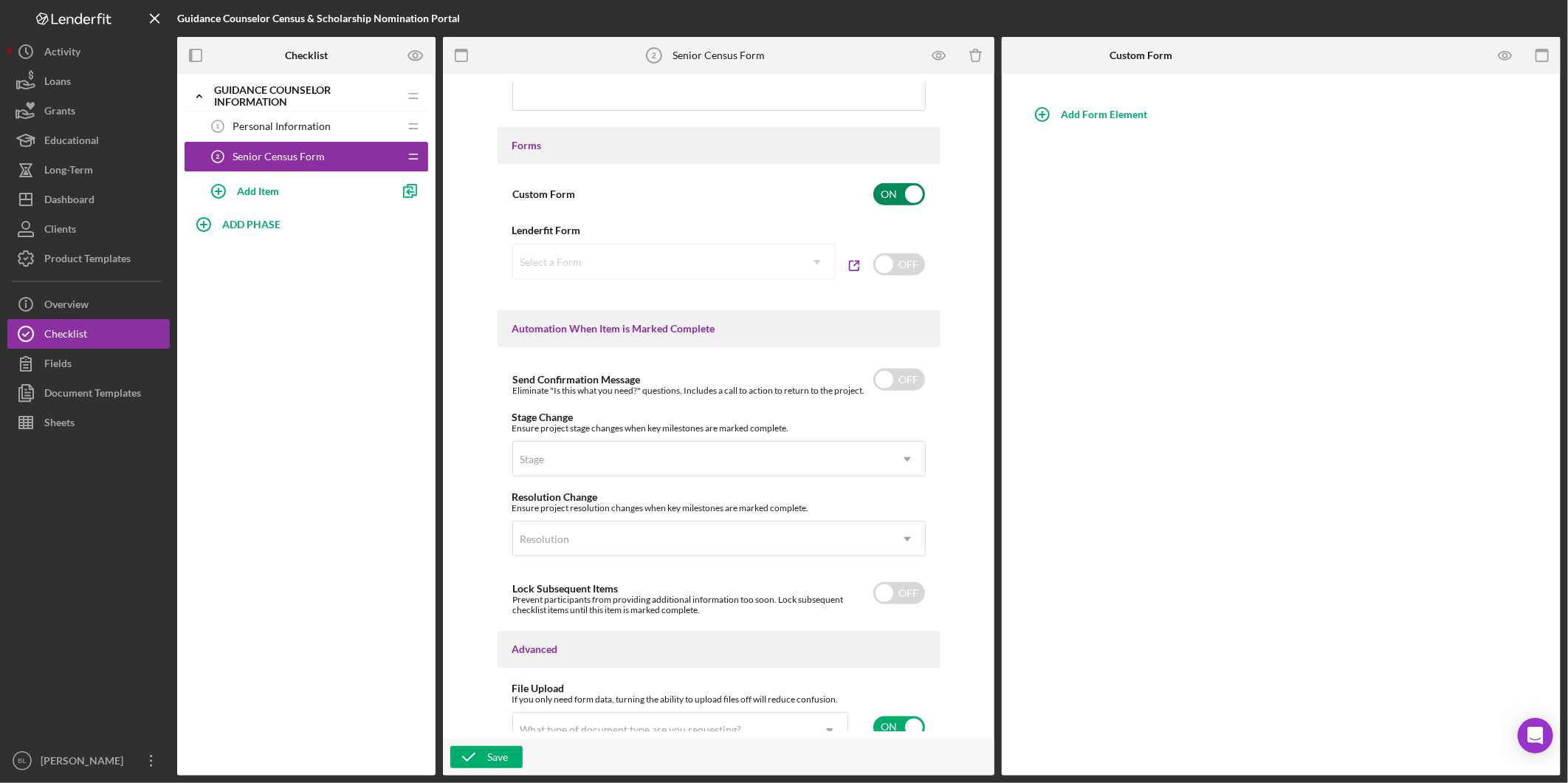
scroll to position [815, 0]
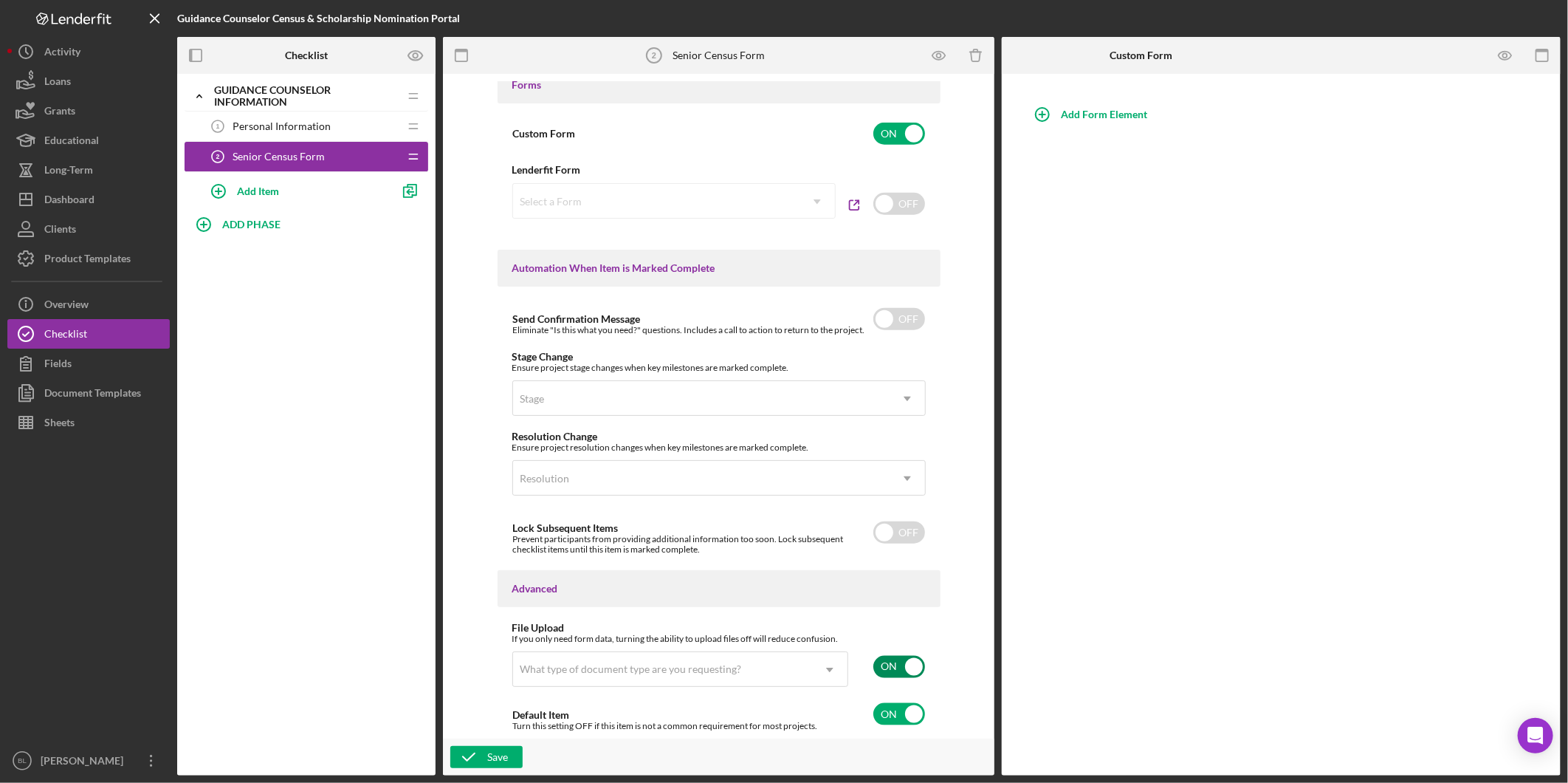
click at [883, 666] on input "checkbox" at bounding box center [899, 666] width 52 height 22
checkbox input "false"
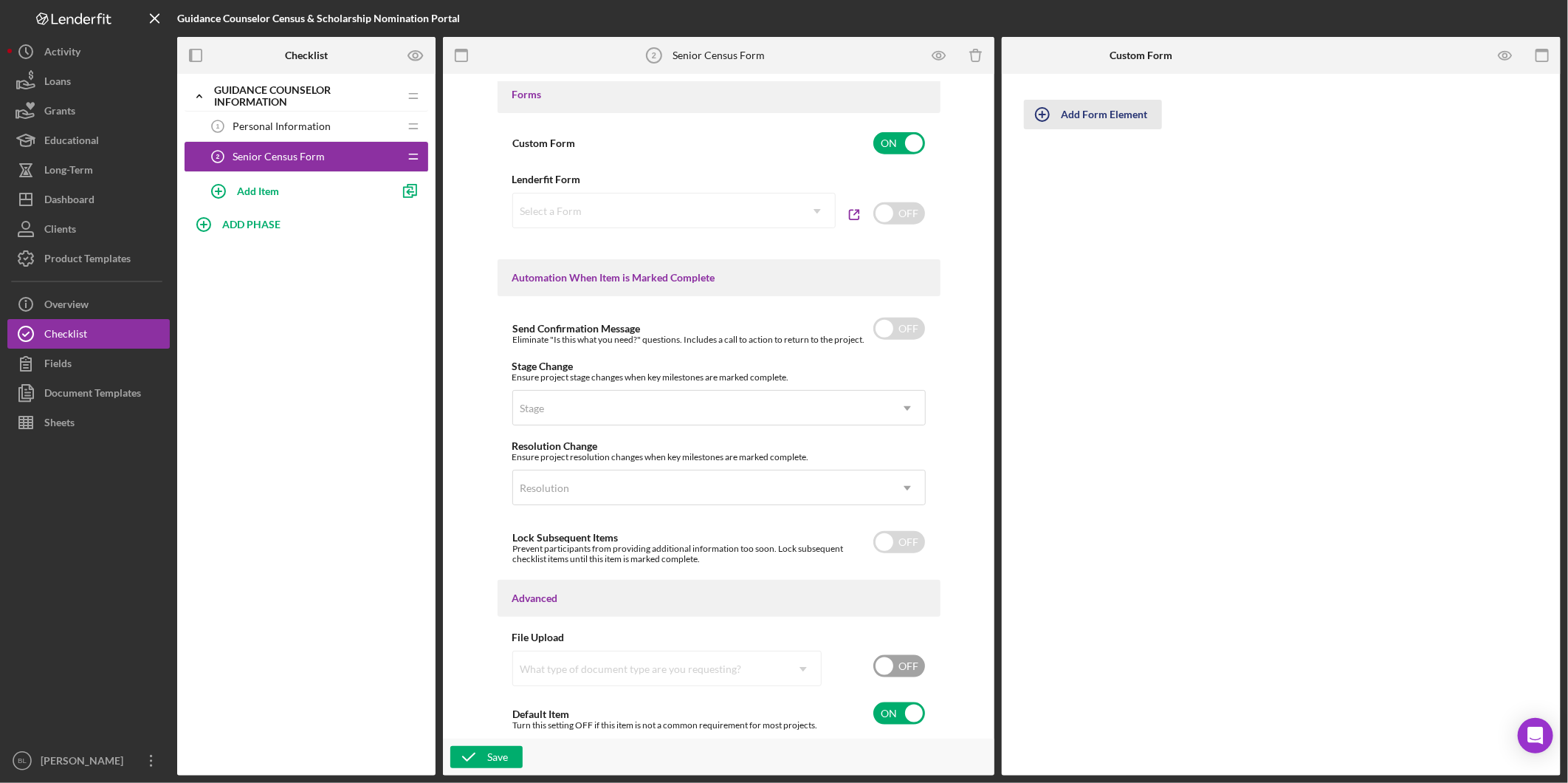
click at [1044, 121] on circle "button" at bounding box center [1042, 114] width 14 height 14
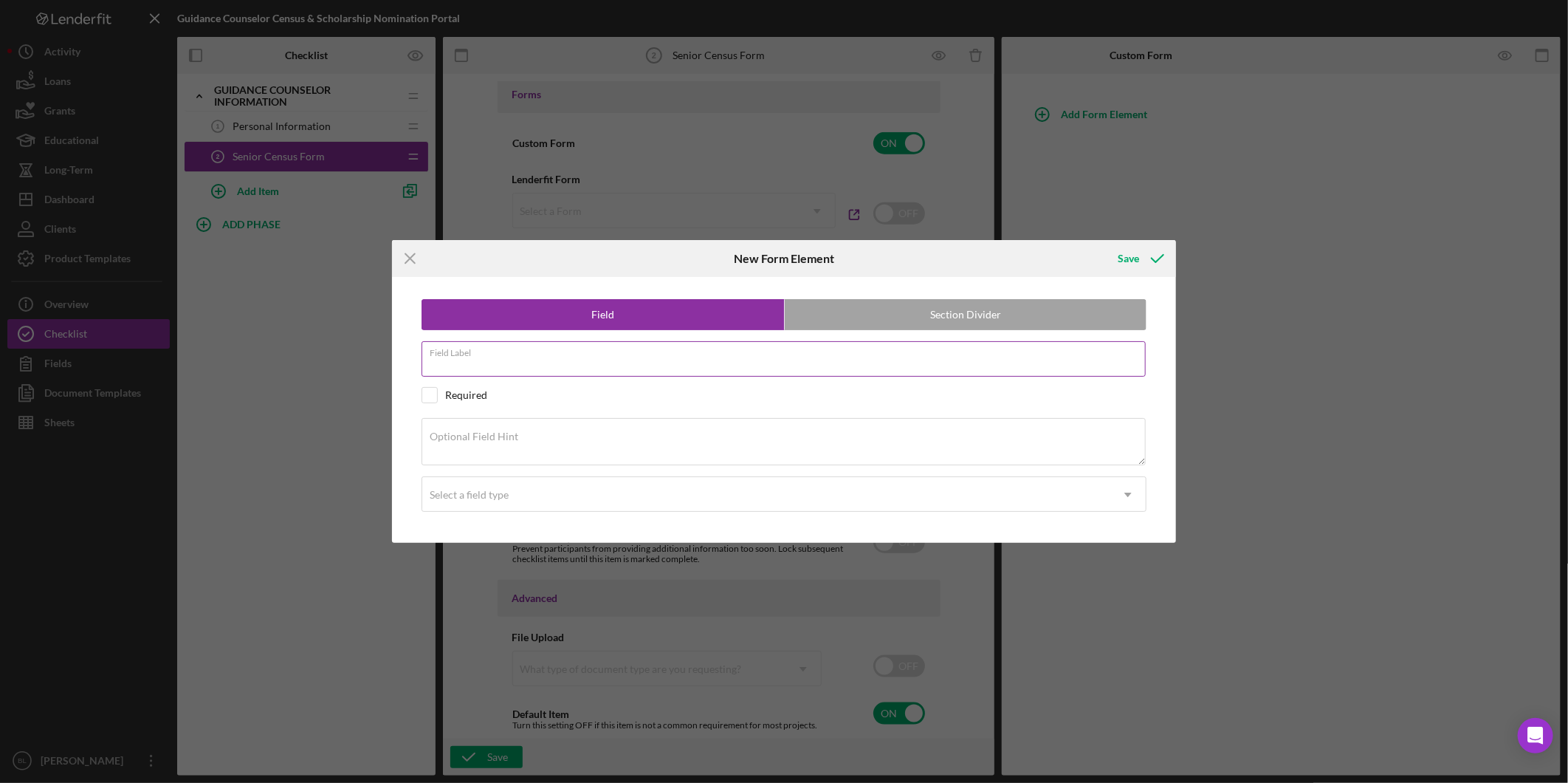
click at [762, 370] on input "Field Label" at bounding box center [783, 358] width 724 height 35
type input "Senior Census Form"
click at [434, 396] on input "checkbox" at bounding box center [430, 395] width 15 height 14
checkbox input "false"
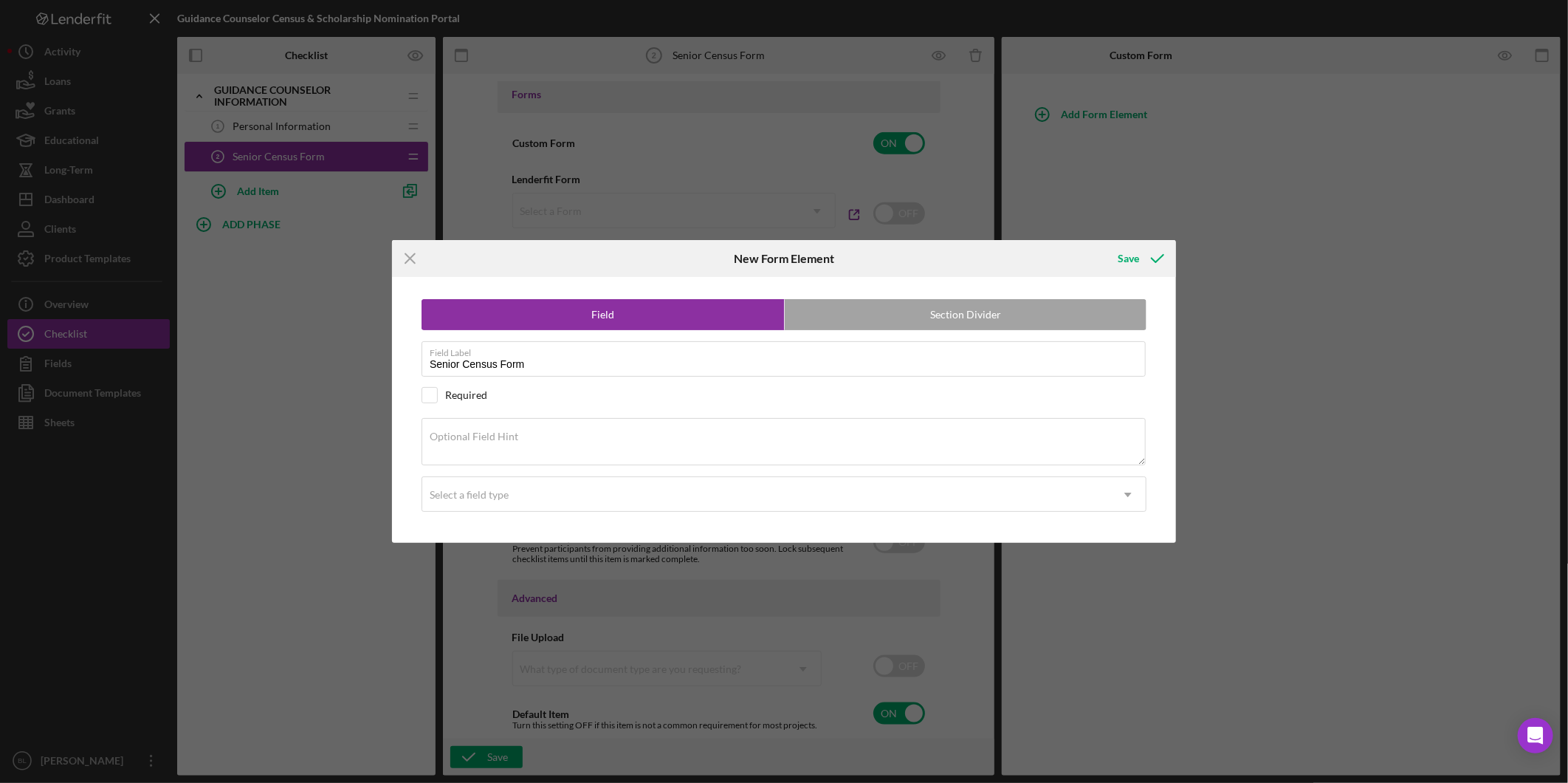
click at [967, 308] on label "Section Divider" at bounding box center [965, 314] width 362 height 30
radio input "false"
radio input "true"
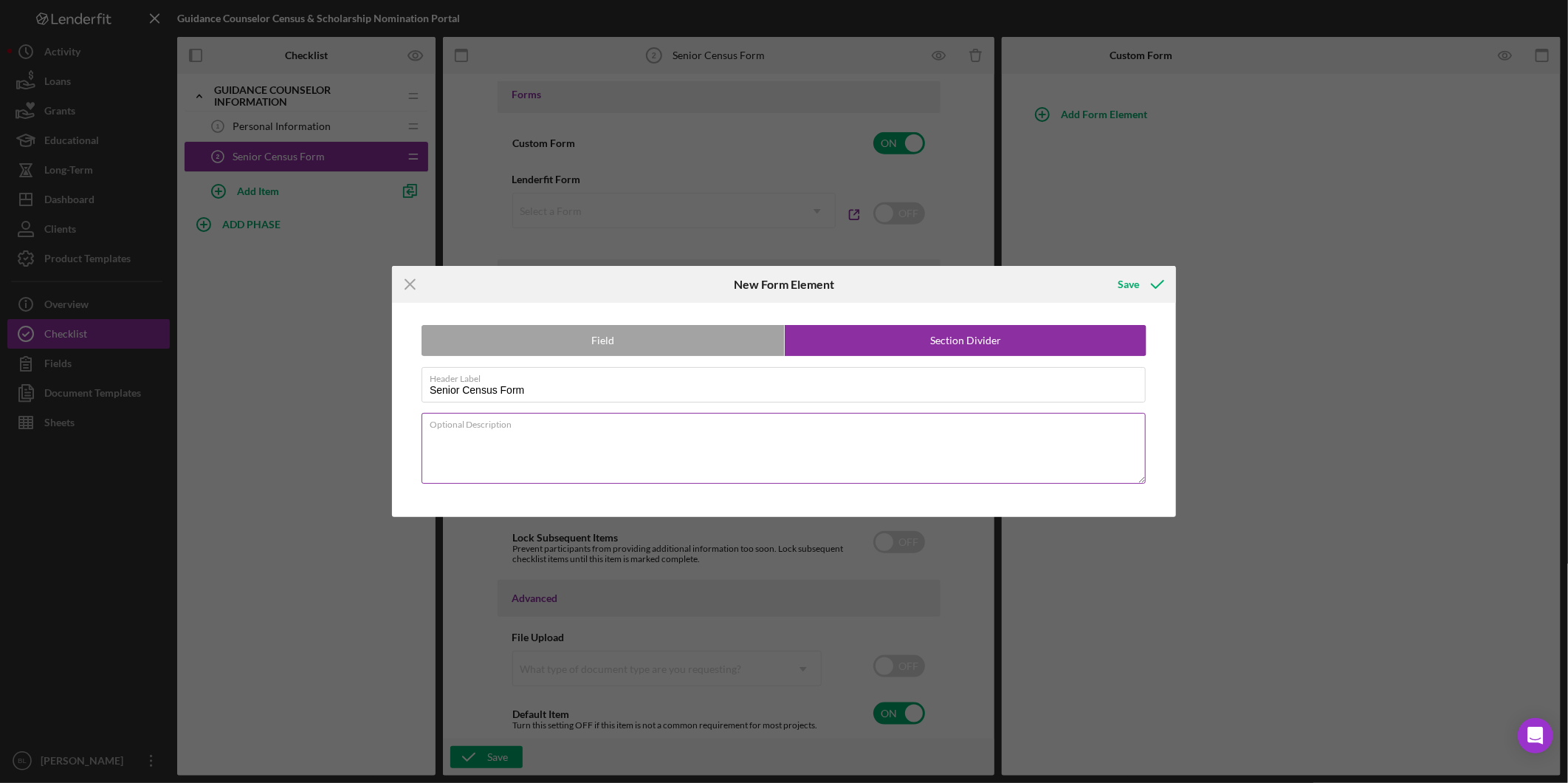
click at [601, 433] on textarea "Optional Description" at bounding box center [783, 448] width 724 height 71
click at [951, 434] on textarea "Please indicate the number of students in the Senior Class who live in each cit…" at bounding box center [783, 448] width 724 height 71
drag, startPoint x: 499, startPoint y: 439, endPoint x: 566, endPoint y: 440, distance: 67.0
click at [566, 440] on textarea "Please indicate the number of students in the Senior Class who live in each cit…" at bounding box center [783, 448] width 724 height 71
click at [580, 459] on textarea "Please indicate the number of students in the Senior Class who live in each cit…" at bounding box center [783, 448] width 724 height 71
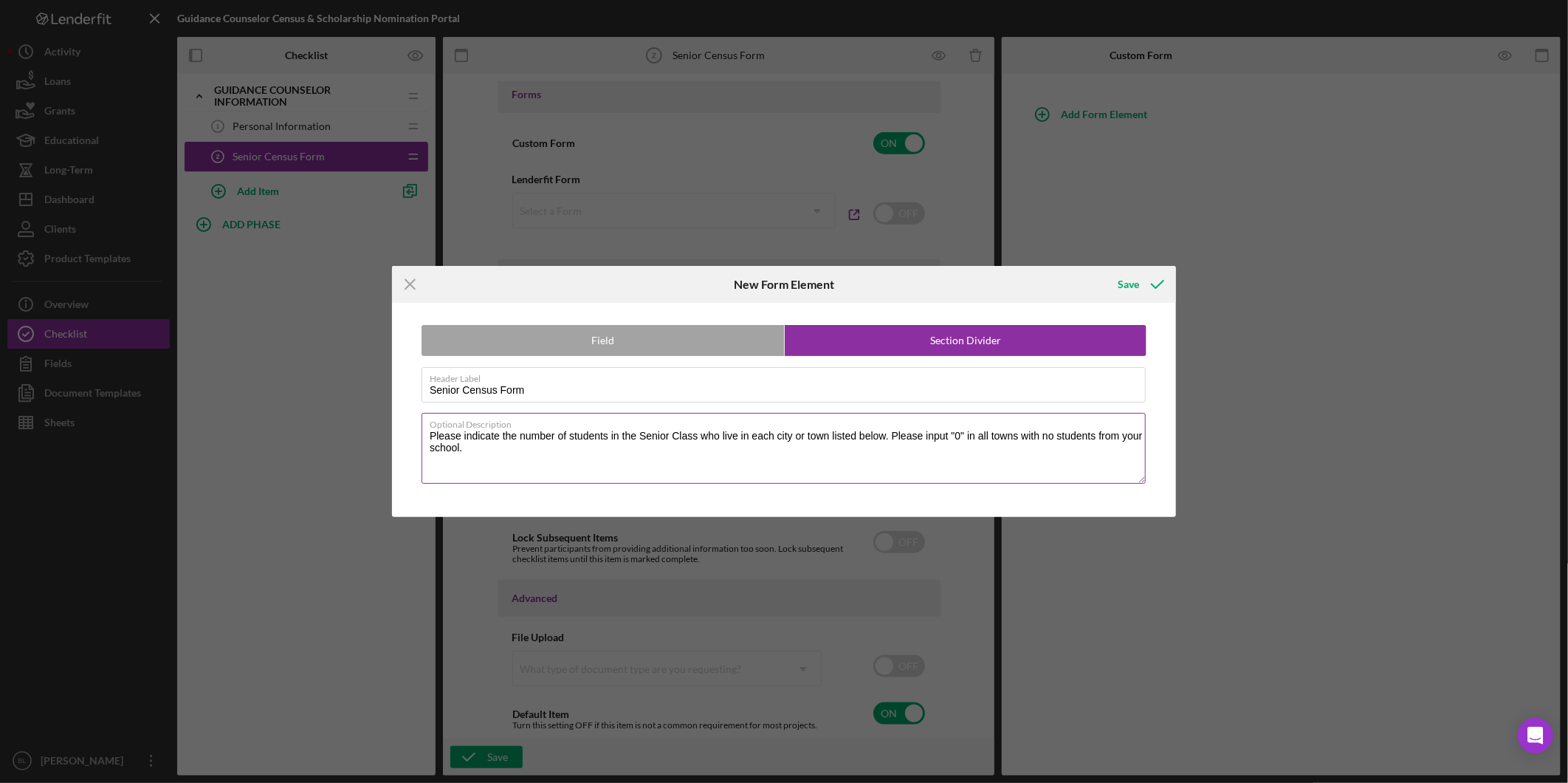
drag, startPoint x: 609, startPoint y: 436, endPoint x: 737, endPoint y: 437, distance: 128.0
click at [737, 437] on textarea "Please indicate the number of students in the Senior Class who live in each cit…" at bounding box center [783, 448] width 724 height 71
click at [748, 463] on textarea "Please indicate the number of students in the Senior Class who live in each cit…" at bounding box center [783, 448] width 724 height 71
drag, startPoint x: 934, startPoint y: 436, endPoint x: 1049, endPoint y: 444, distance: 115.3
click at [1049, 444] on textarea "Please indicate the number of students in the Senior Class who live in each cit…" at bounding box center [783, 448] width 724 height 71
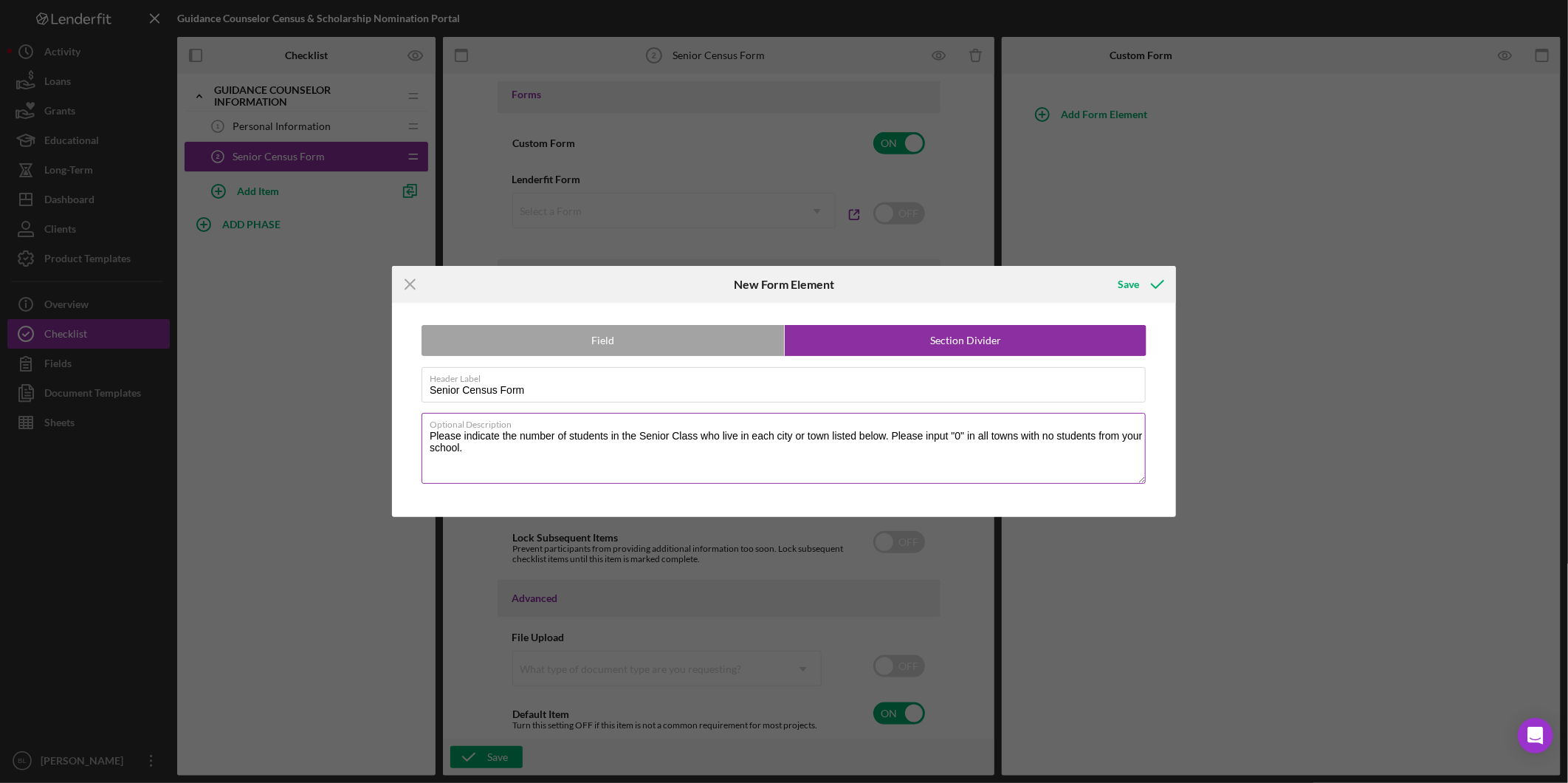
drag, startPoint x: 1014, startPoint y: 466, endPoint x: 901, endPoint y: 452, distance: 113.9
click at [1013, 466] on textarea "Please indicate the number of students in the Senior Class who live in each cit…" at bounding box center [783, 448] width 724 height 71
type textarea "Please indicate the number of students in the Senior Class who live in each cit…"
click at [1136, 284] on div "Save" at bounding box center [1128, 284] width 22 height 30
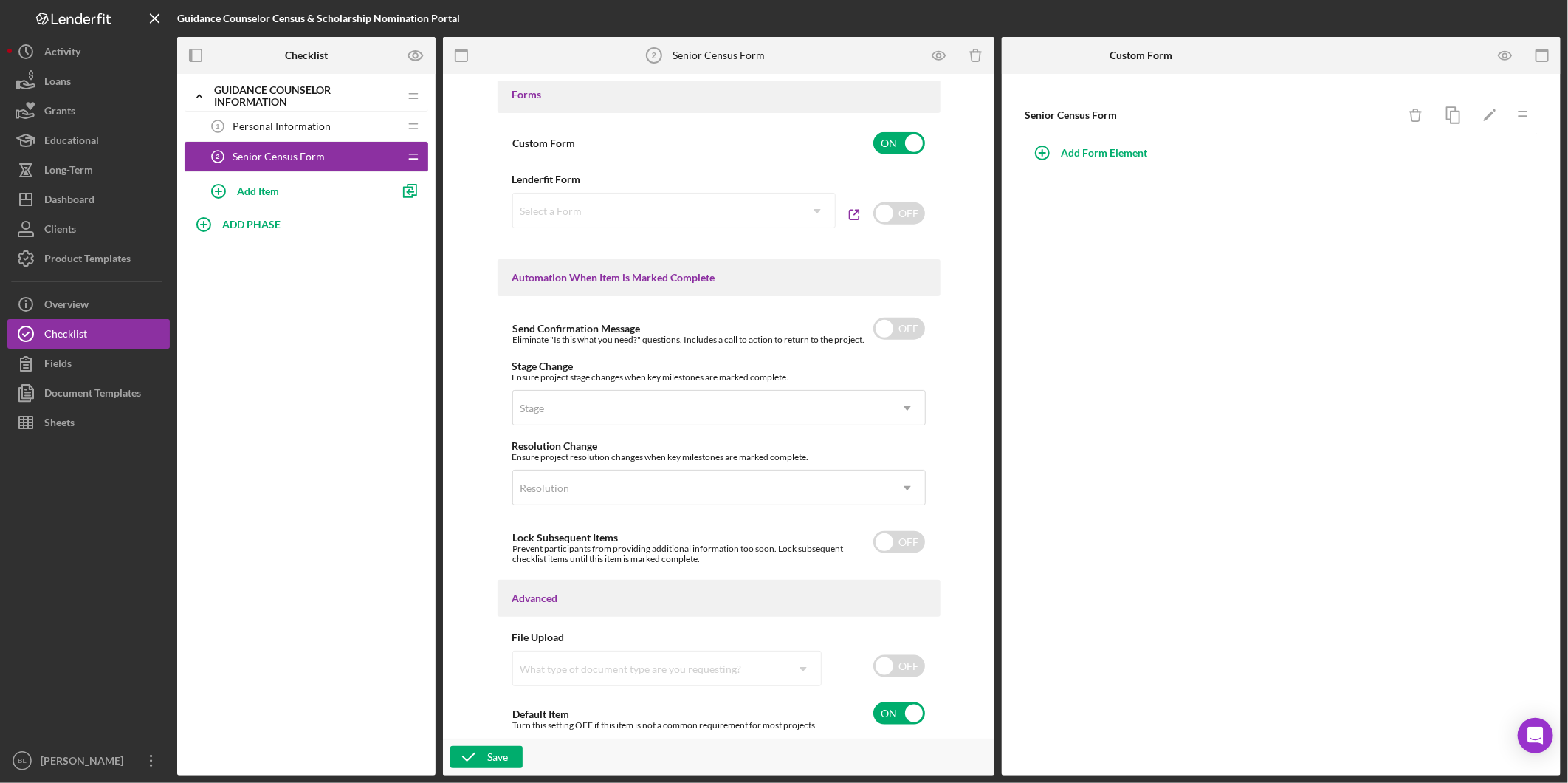
click at [1211, 336] on div "Senior Census Form Icon/Delete Icon/Edit Icon/Drag Add Form Element" at bounding box center [1282, 424] width 559 height 701
click at [1096, 150] on div "Add Form Element" at bounding box center [1104, 152] width 86 height 30
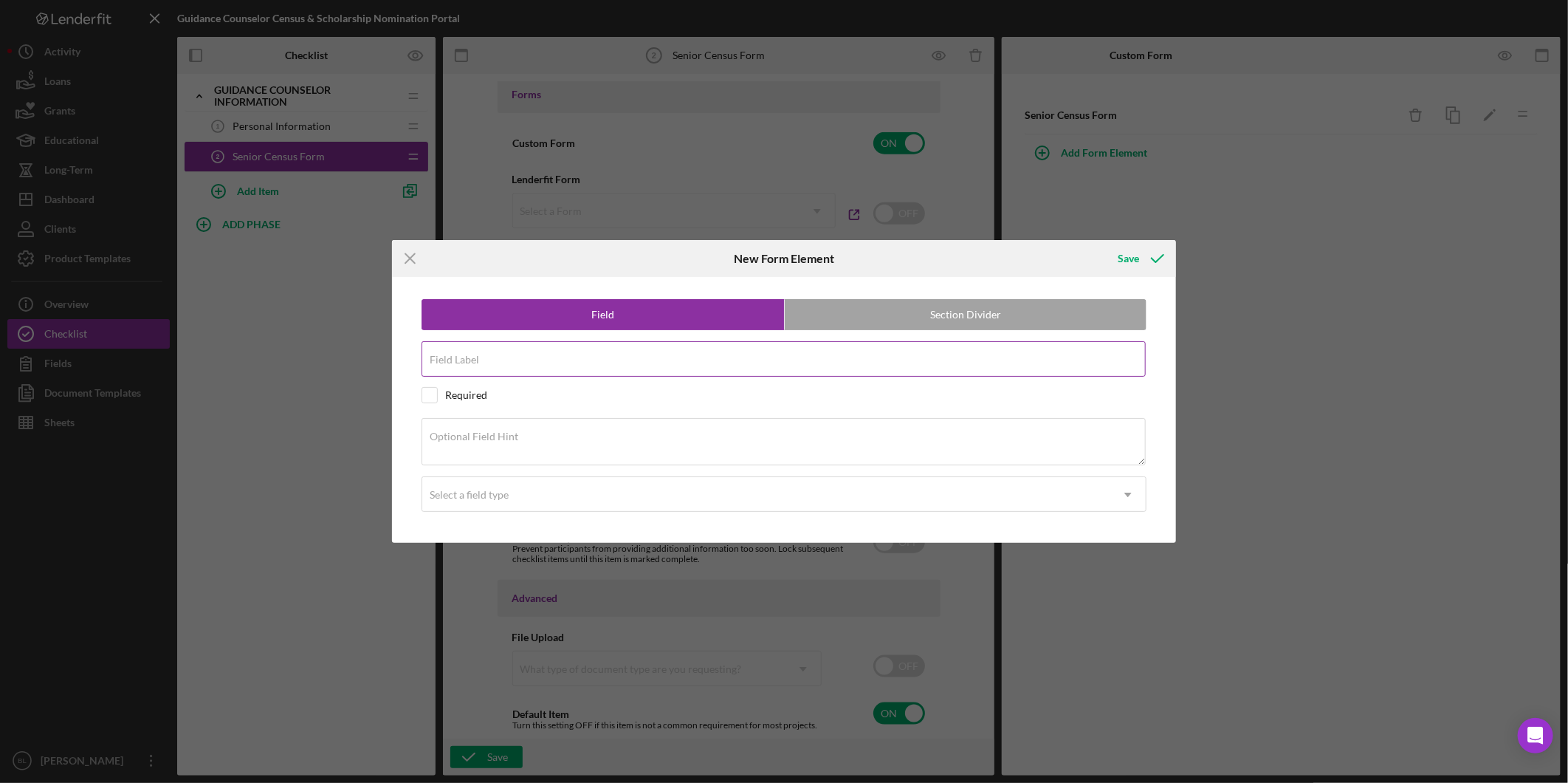
click at [468, 364] on label "Field Label" at bounding box center [454, 359] width 50 height 12
click at [468, 364] on input "Field Label" at bounding box center [783, 358] width 724 height 35
drag, startPoint x: 718, startPoint y: 360, endPoint x: 311, endPoint y: 358, distance: 407.0
click at [311, 358] on div "Icon/Menu Close New Form Element Save Field Section Divider Field Label How man…" at bounding box center [784, 392] width 1568 height 783
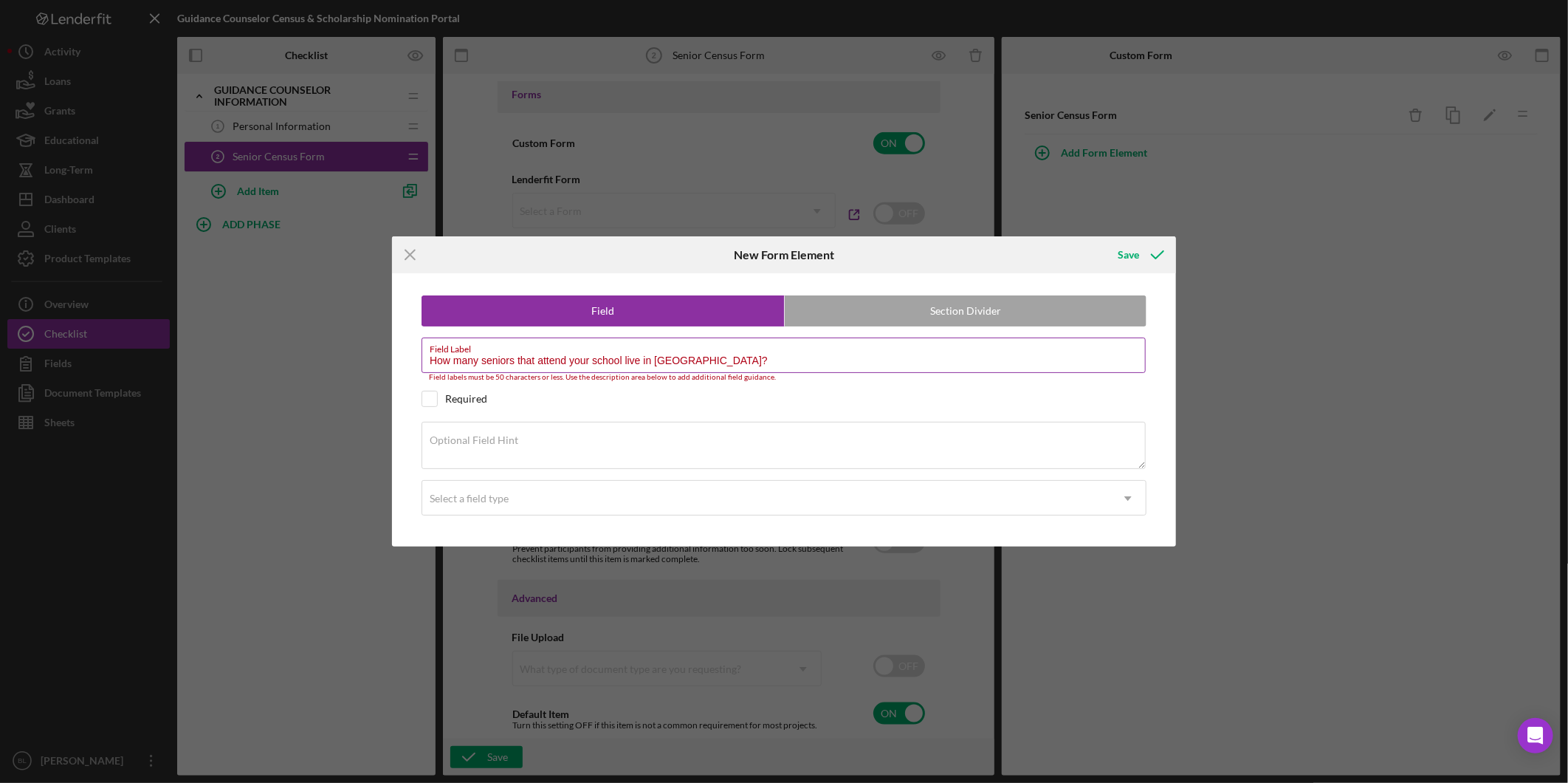
click at [740, 358] on input "How many seniors that attend your school live in [GEOGRAPHIC_DATA]?" at bounding box center [783, 354] width 724 height 35
drag, startPoint x: 741, startPoint y: 358, endPoint x: 305, endPoint y: 358, distance: 436.0
click at [305, 358] on div "Icon/Menu Close New Form Element Save Field Section Divider Field Label How man…" at bounding box center [784, 392] width 1568 height 783
paste input "Number of seniors living in [GEOGRAPHIC_DATA]?"
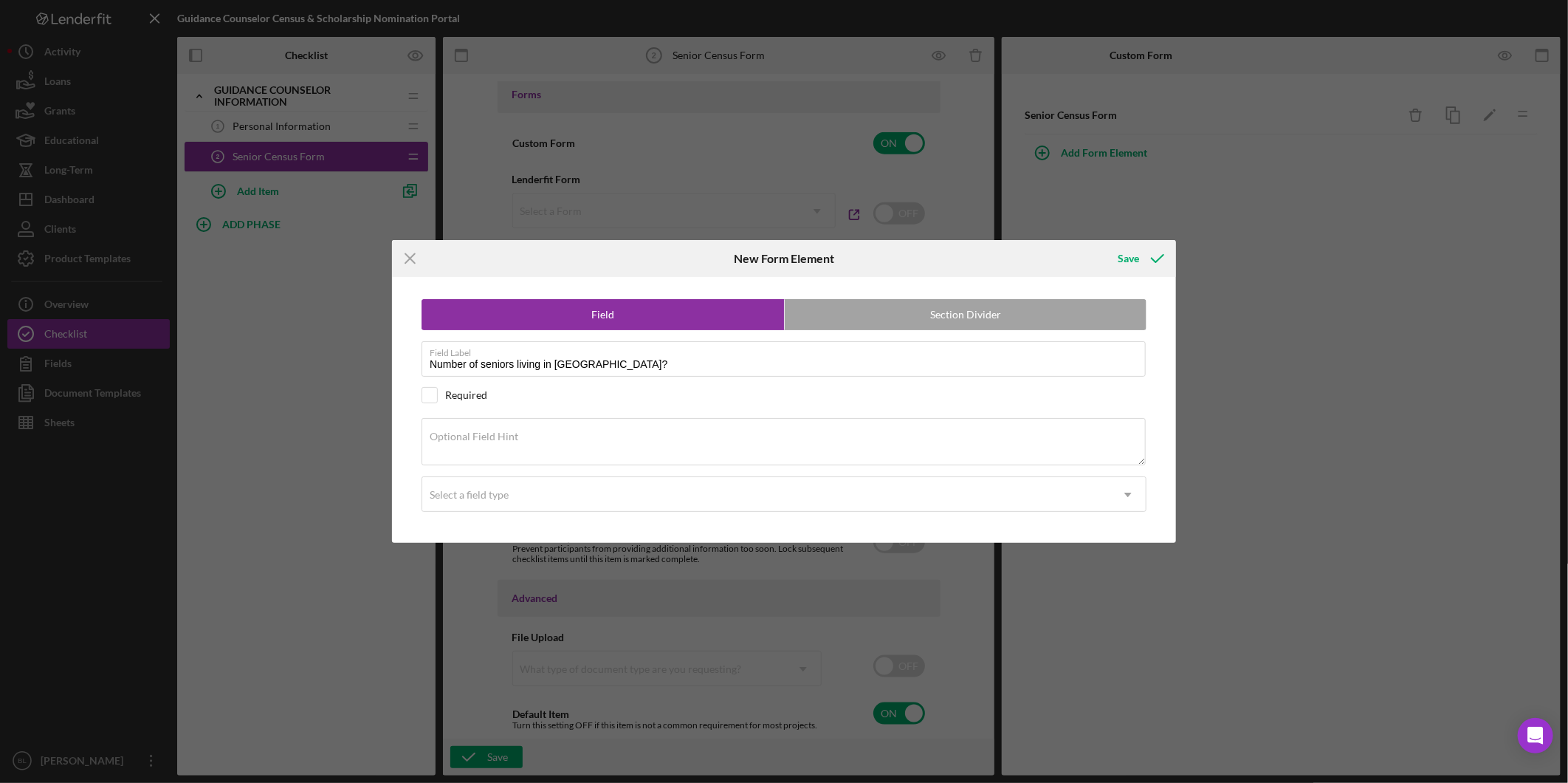
click at [596, 408] on div "Field Section Divider Field Label Number of seniors living in [GEOGRAPHIC_DATA]…" at bounding box center [784, 410] width 769 height 266
click at [483, 358] on input "Number of seniors living in [GEOGRAPHIC_DATA]?" at bounding box center [783, 358] width 724 height 35
drag, startPoint x: 524, startPoint y: 456, endPoint x: 535, endPoint y: 468, distance: 16.3
click at [525, 455] on textarea "Optional Field Hint" at bounding box center [783, 441] width 724 height 47
click at [484, 361] on input "Number of Seniors living in [GEOGRAPHIC_DATA]?" at bounding box center [783, 358] width 724 height 35
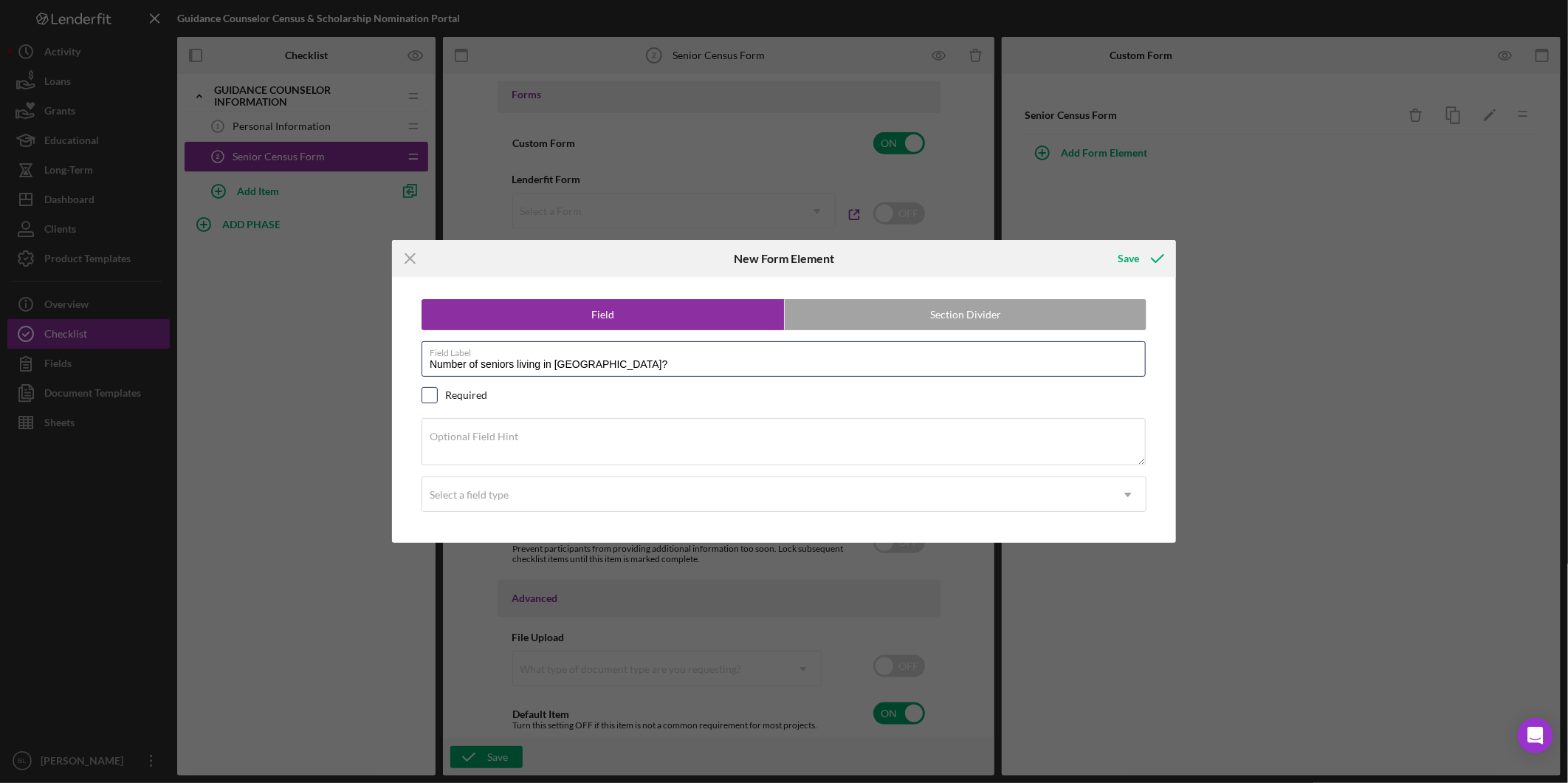
type input "Number of seniors living in [GEOGRAPHIC_DATA]?"
click at [433, 396] on input "checkbox" at bounding box center [430, 395] width 15 height 14
checkbox input "true"
click at [532, 451] on textarea "Optional Field Hint" at bounding box center [783, 441] width 724 height 47
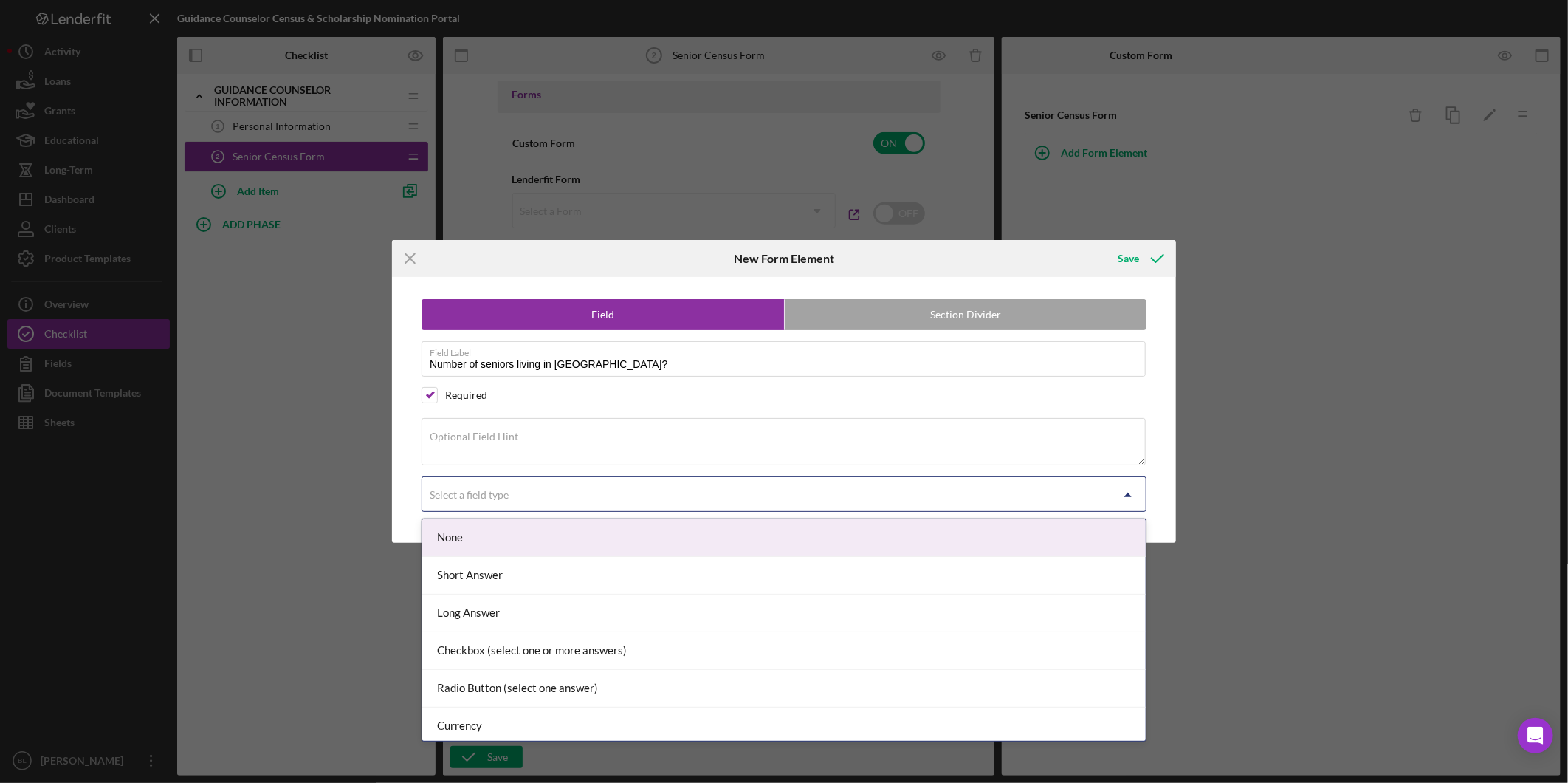
click at [558, 498] on div "Select a field type" at bounding box center [766, 494] width 688 height 34
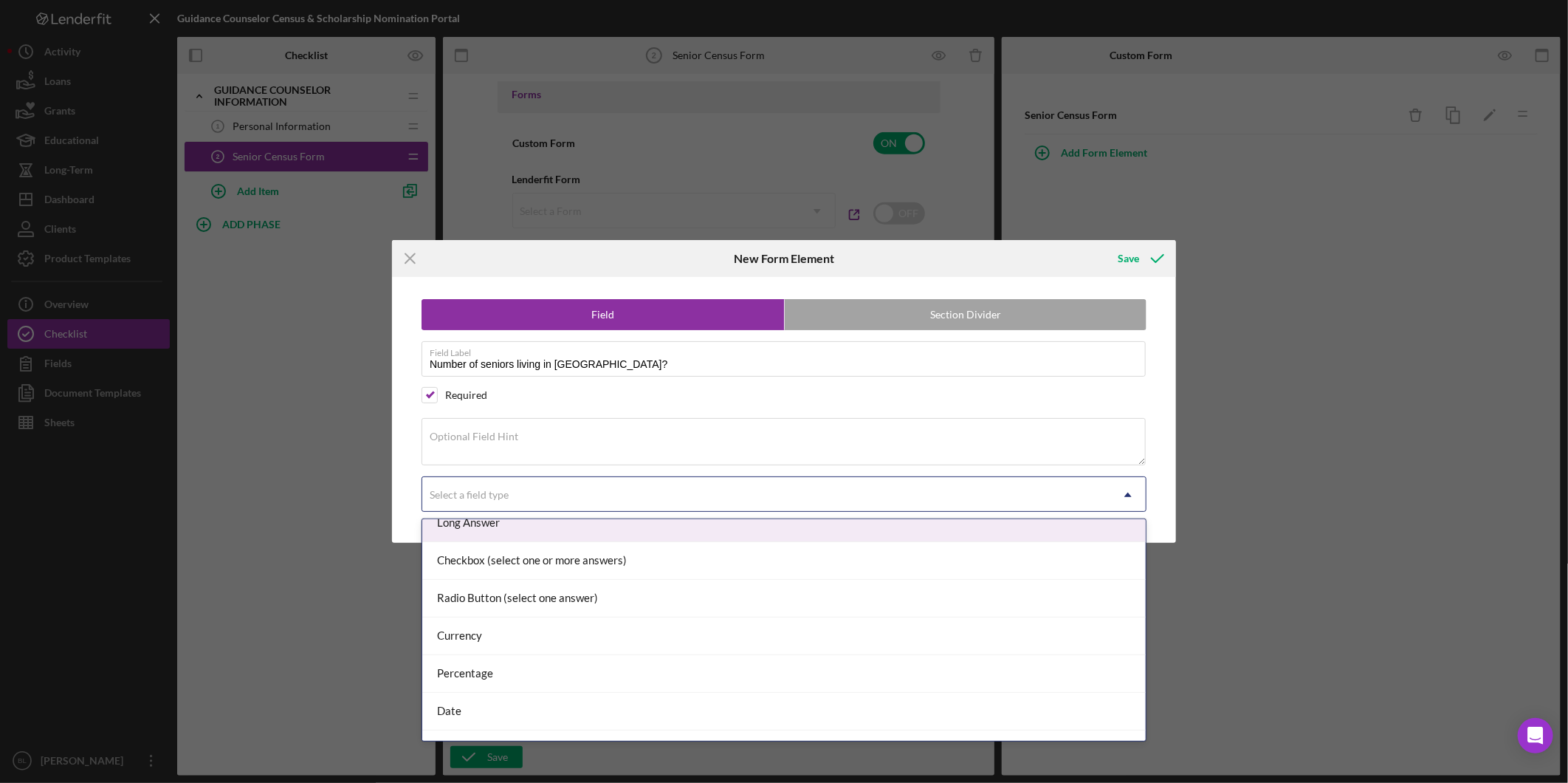
scroll to position [156, 0]
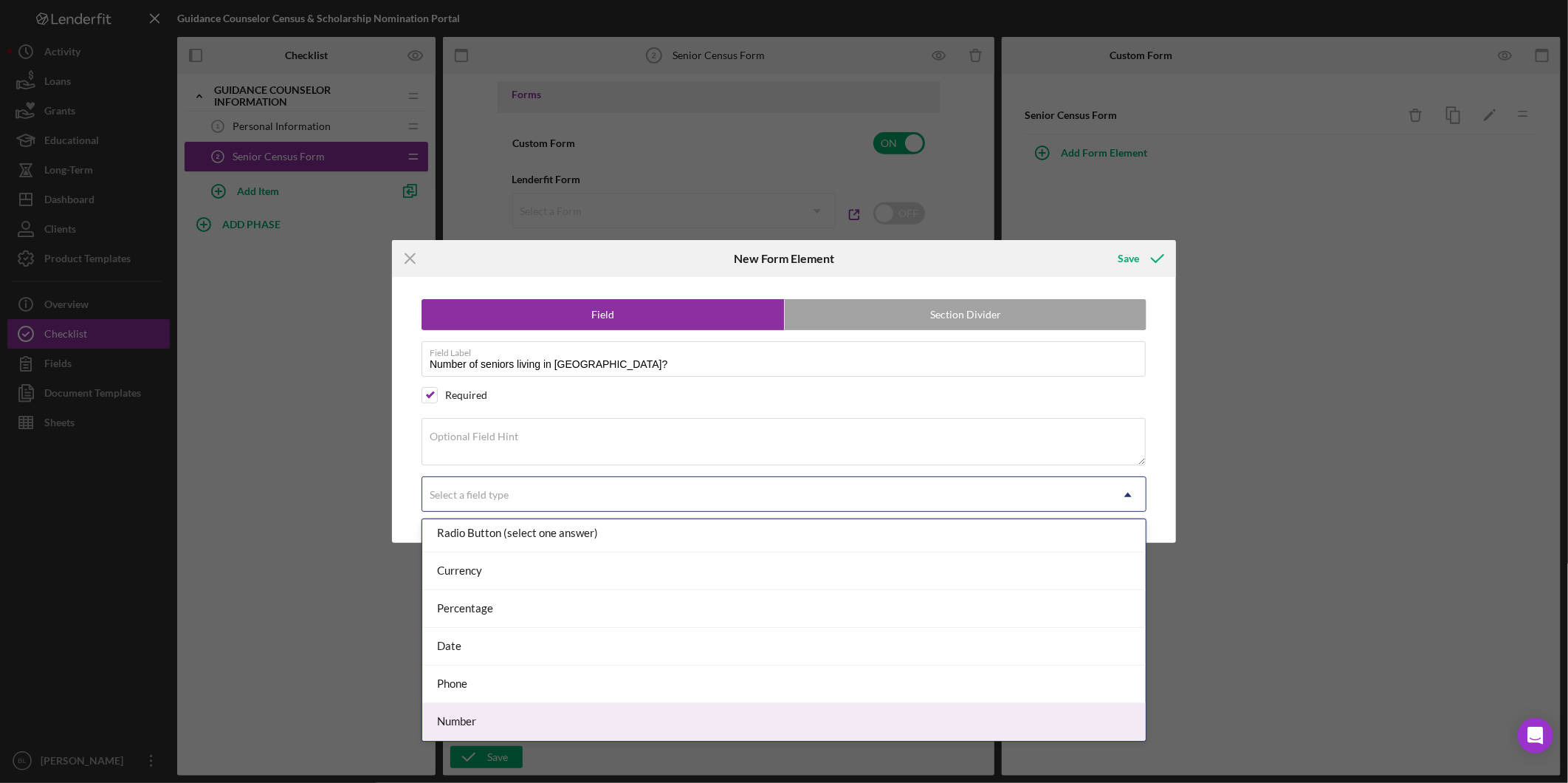
click at [518, 725] on div "Number" at bounding box center [784, 722] width 723 height 38
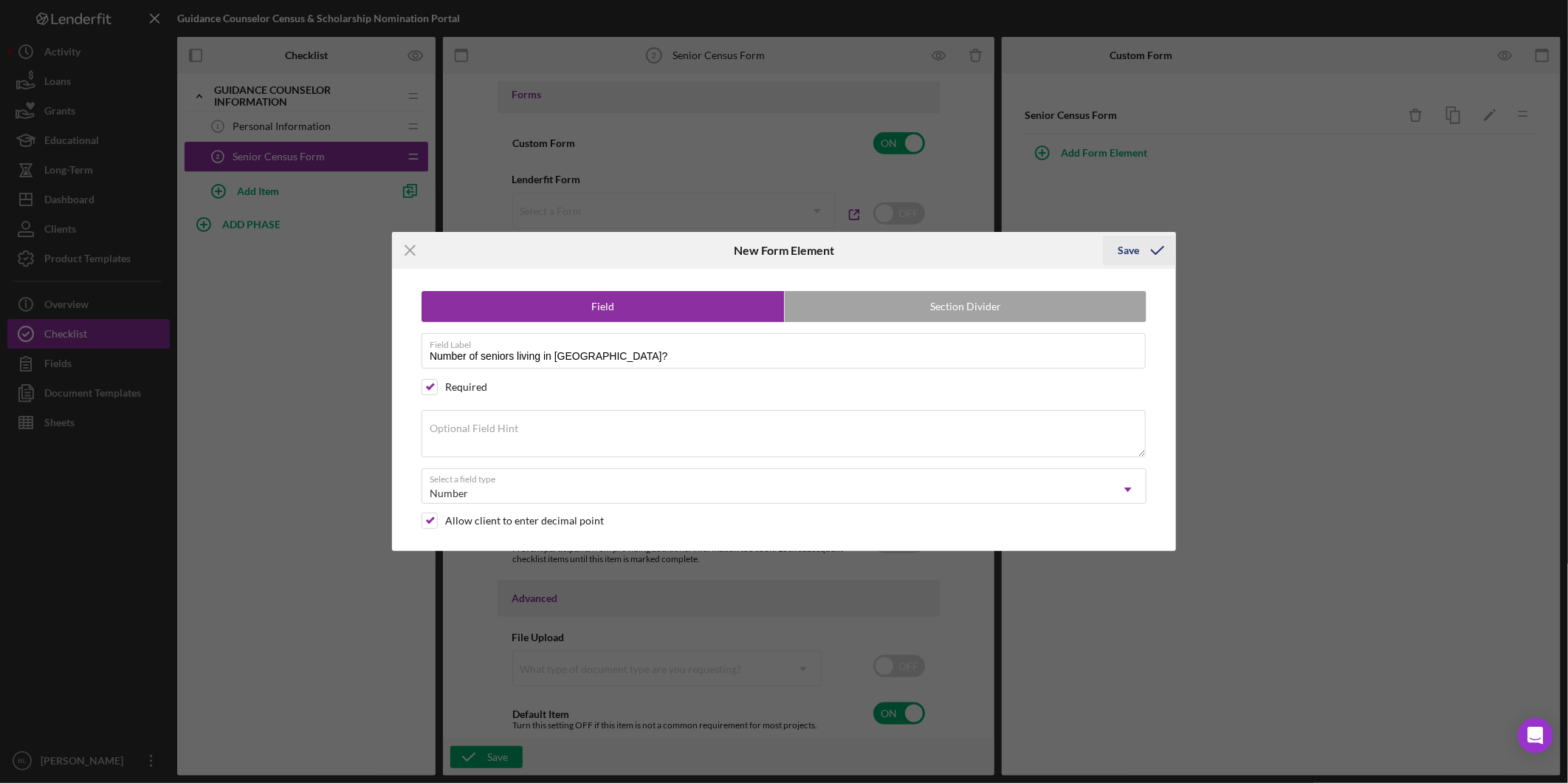
click at [1146, 249] on icon "submit" at bounding box center [1157, 250] width 37 height 37
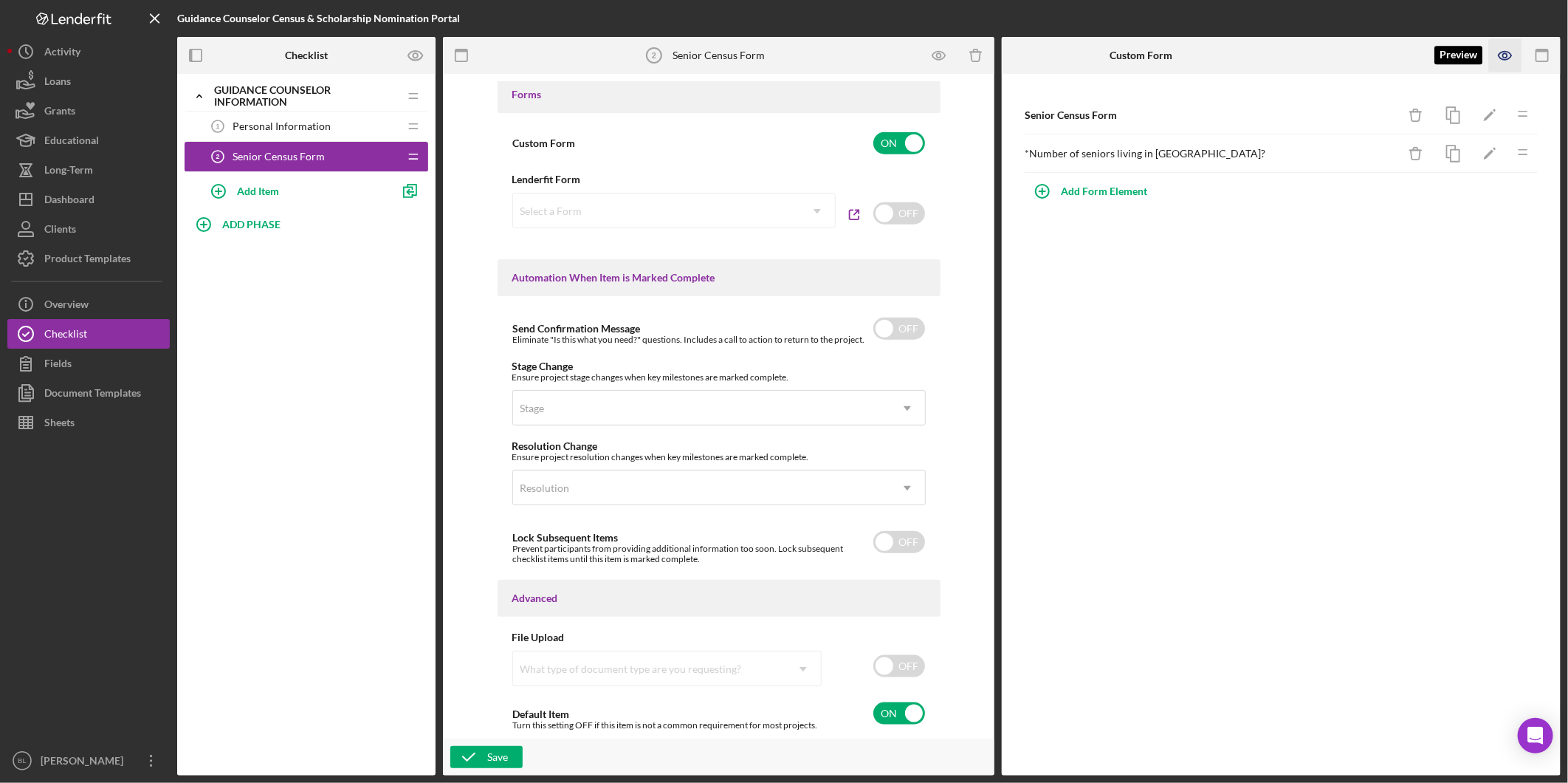
click at [1514, 57] on icon "button" at bounding box center [1505, 55] width 34 height 34
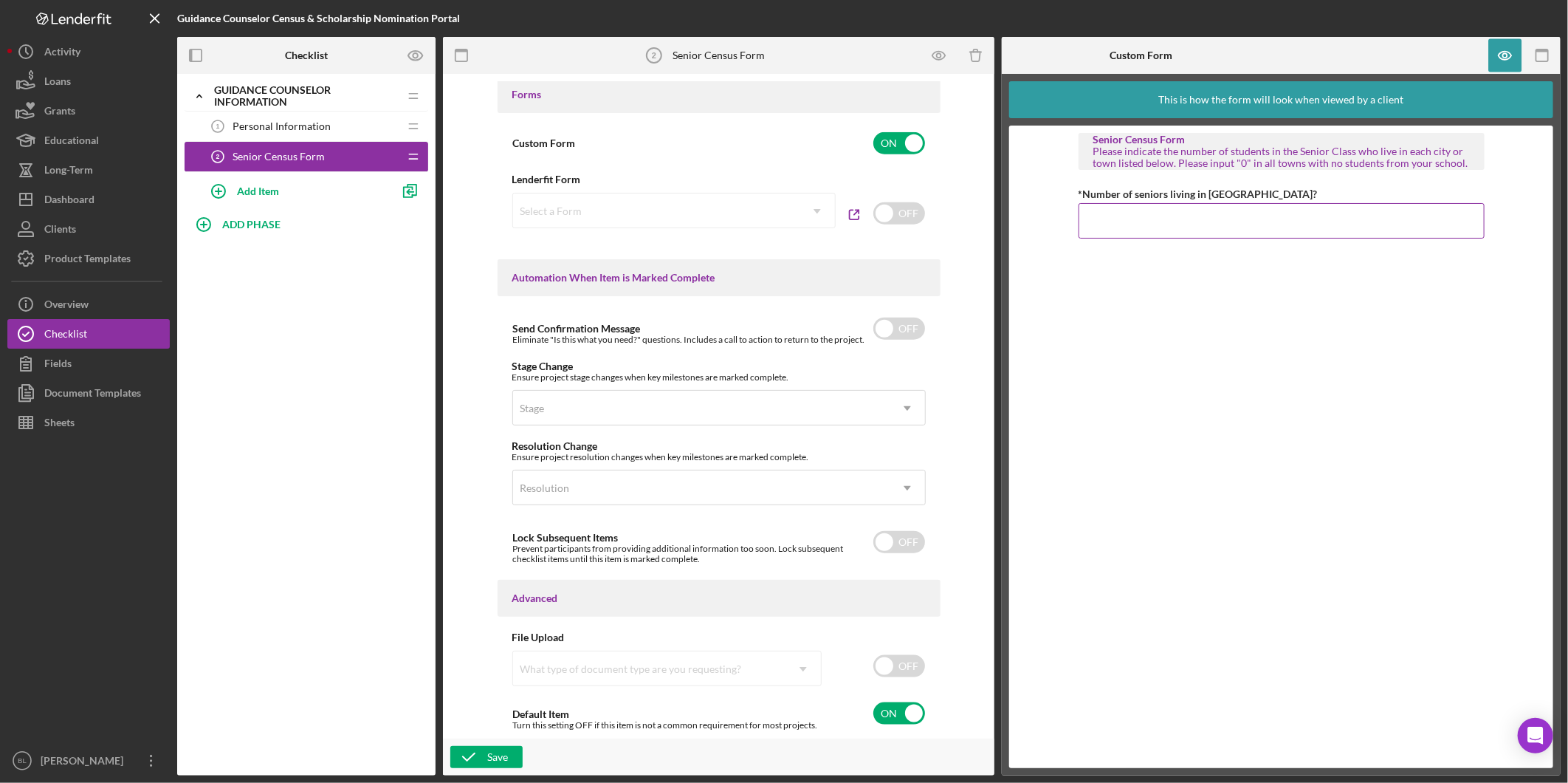
click at [1246, 212] on input "*Number of seniors living in [GEOGRAPHIC_DATA]?" at bounding box center [1282, 220] width 406 height 35
type input "2"
click at [1497, 57] on icon "button" at bounding box center [1505, 55] width 34 height 34
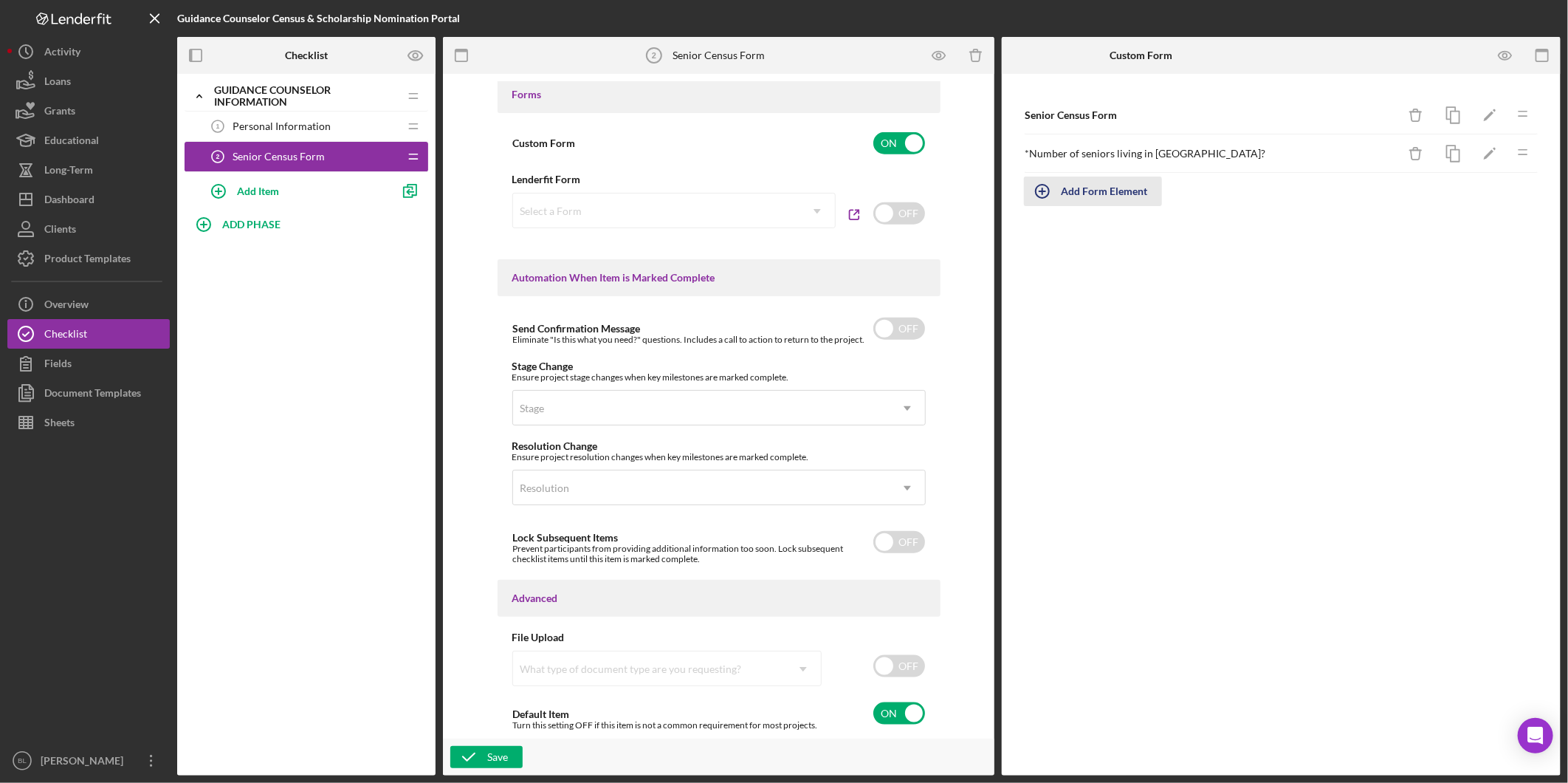
click at [1091, 187] on div "Add Form Element" at bounding box center [1104, 191] width 86 height 30
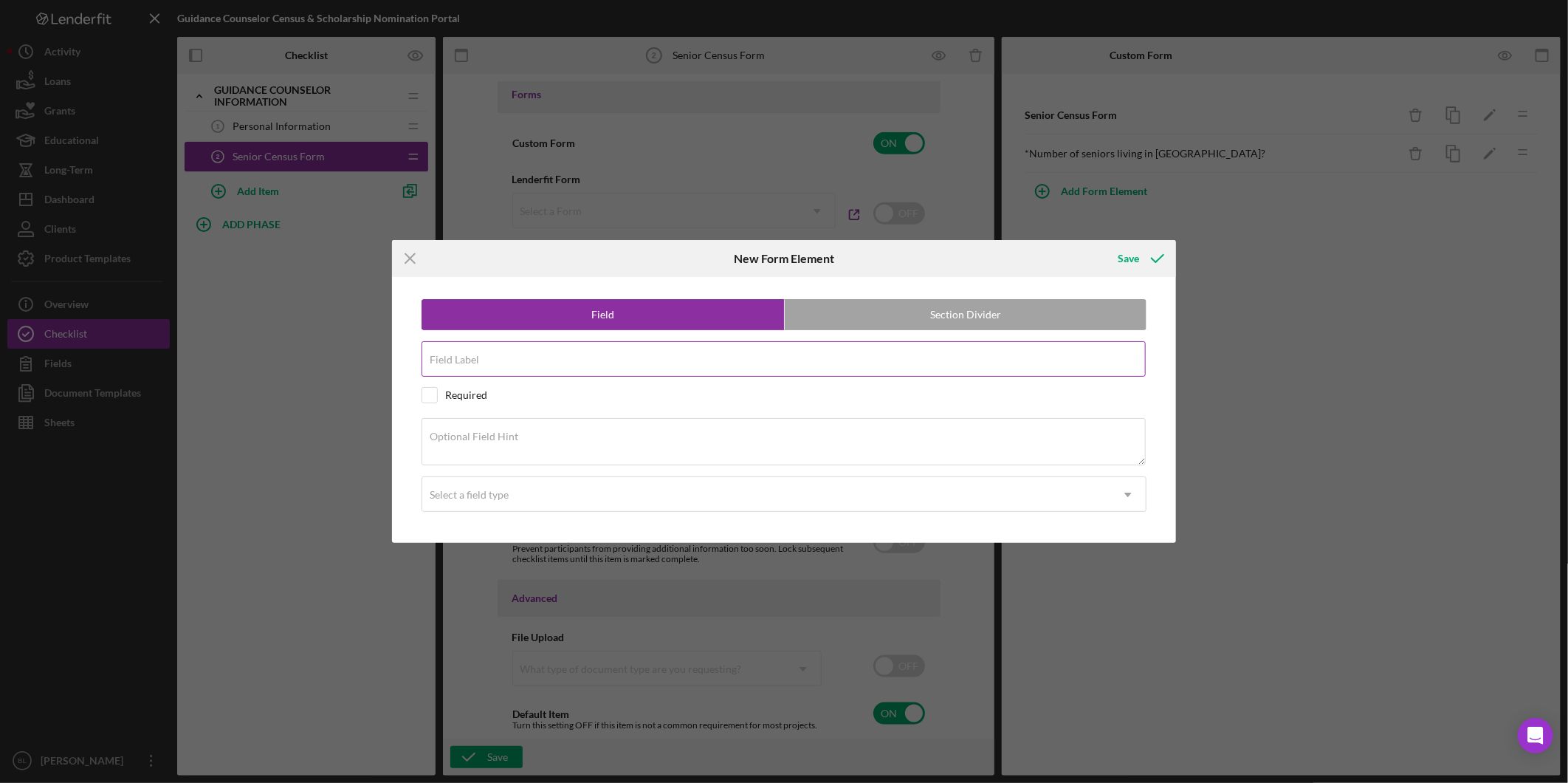
click at [560, 358] on input "Field Label" at bounding box center [783, 358] width 724 height 35
click at [589, 362] on input "Number of seniors living in [GEOGRAPHIC_DATA]?" at bounding box center [783, 358] width 724 height 35
type input "Number of seniors living in [GEOGRAPHIC_DATA]?"
drag, startPoint x: 432, startPoint y: 394, endPoint x: 476, endPoint y: 423, distance: 52.7
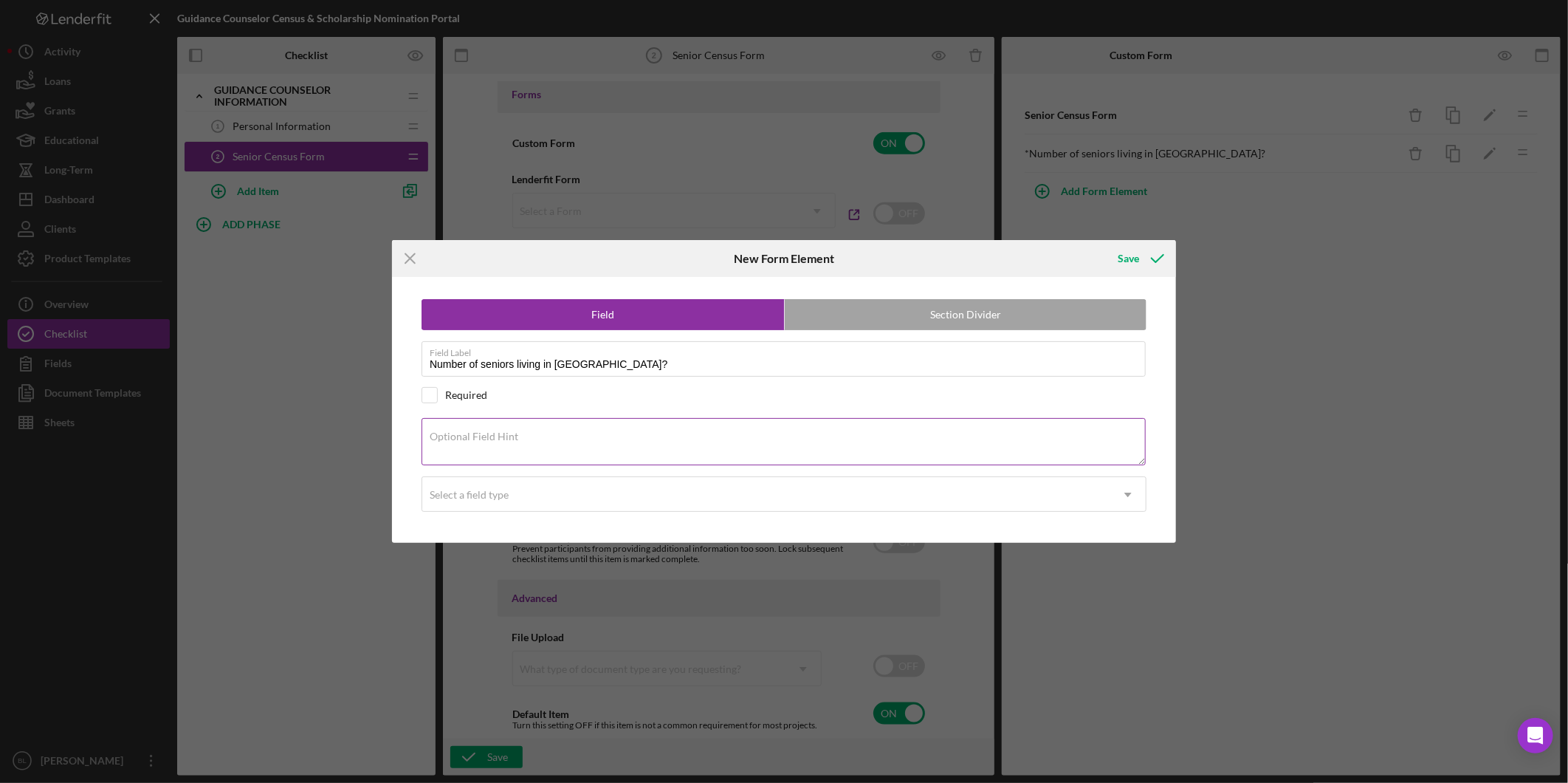
click at [431, 394] on input "checkbox" at bounding box center [430, 395] width 15 height 14
checkbox input "true"
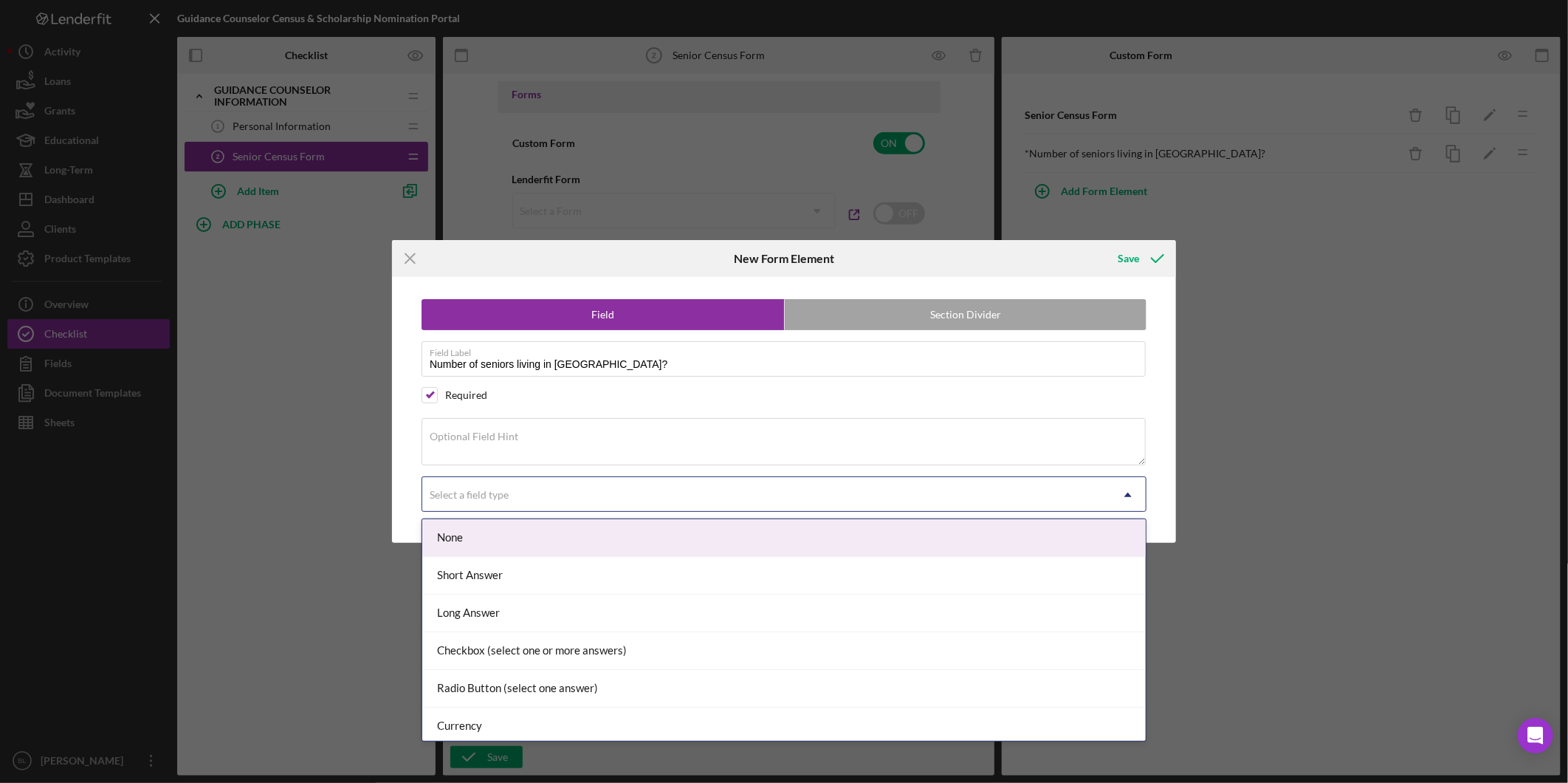
drag, startPoint x: 549, startPoint y: 492, endPoint x: 552, endPoint y: 500, distance: 8.5
click at [549, 492] on div "Select a field type" at bounding box center [766, 494] width 688 height 34
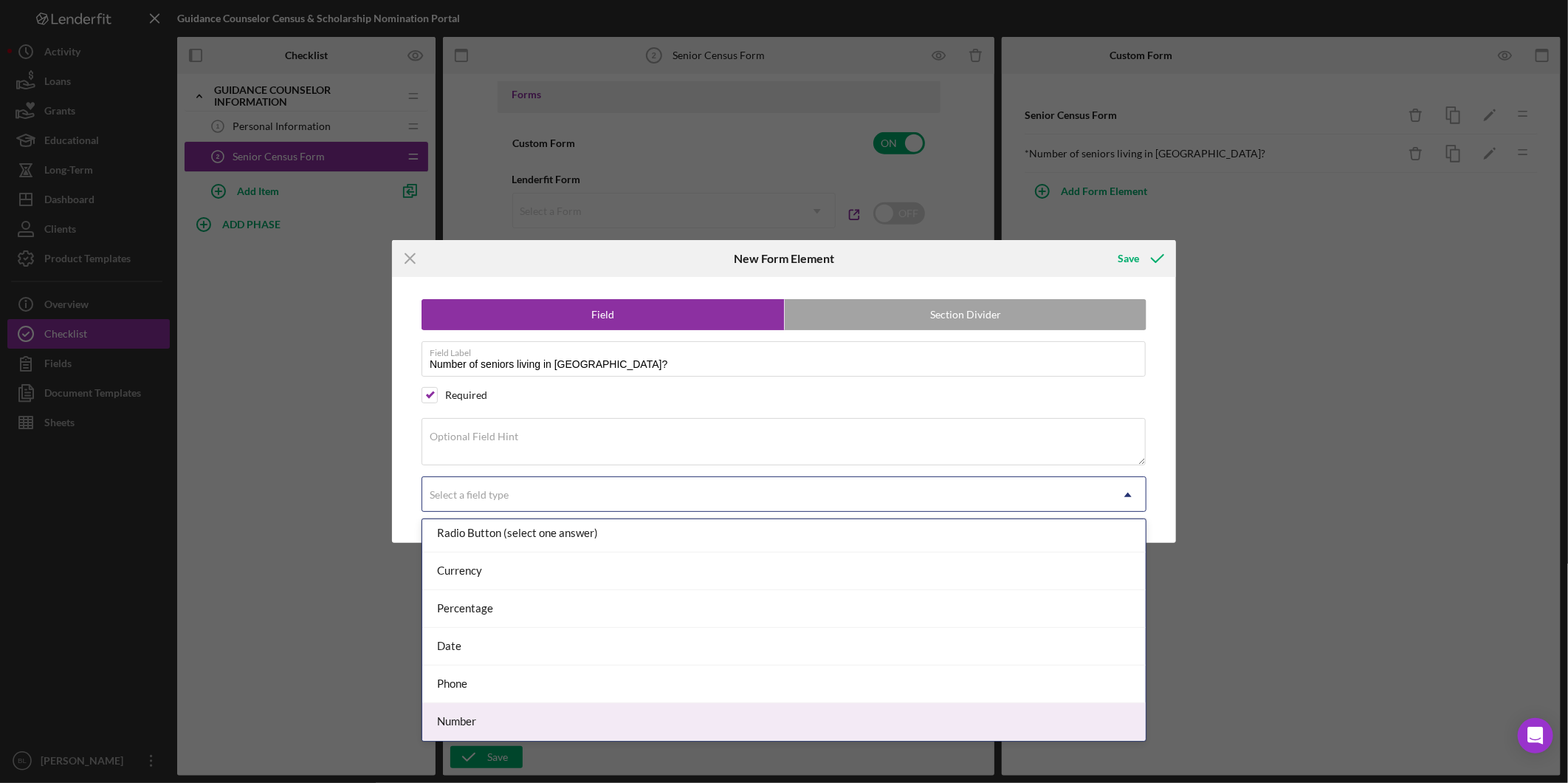
click at [528, 718] on div "Number" at bounding box center [784, 722] width 723 height 38
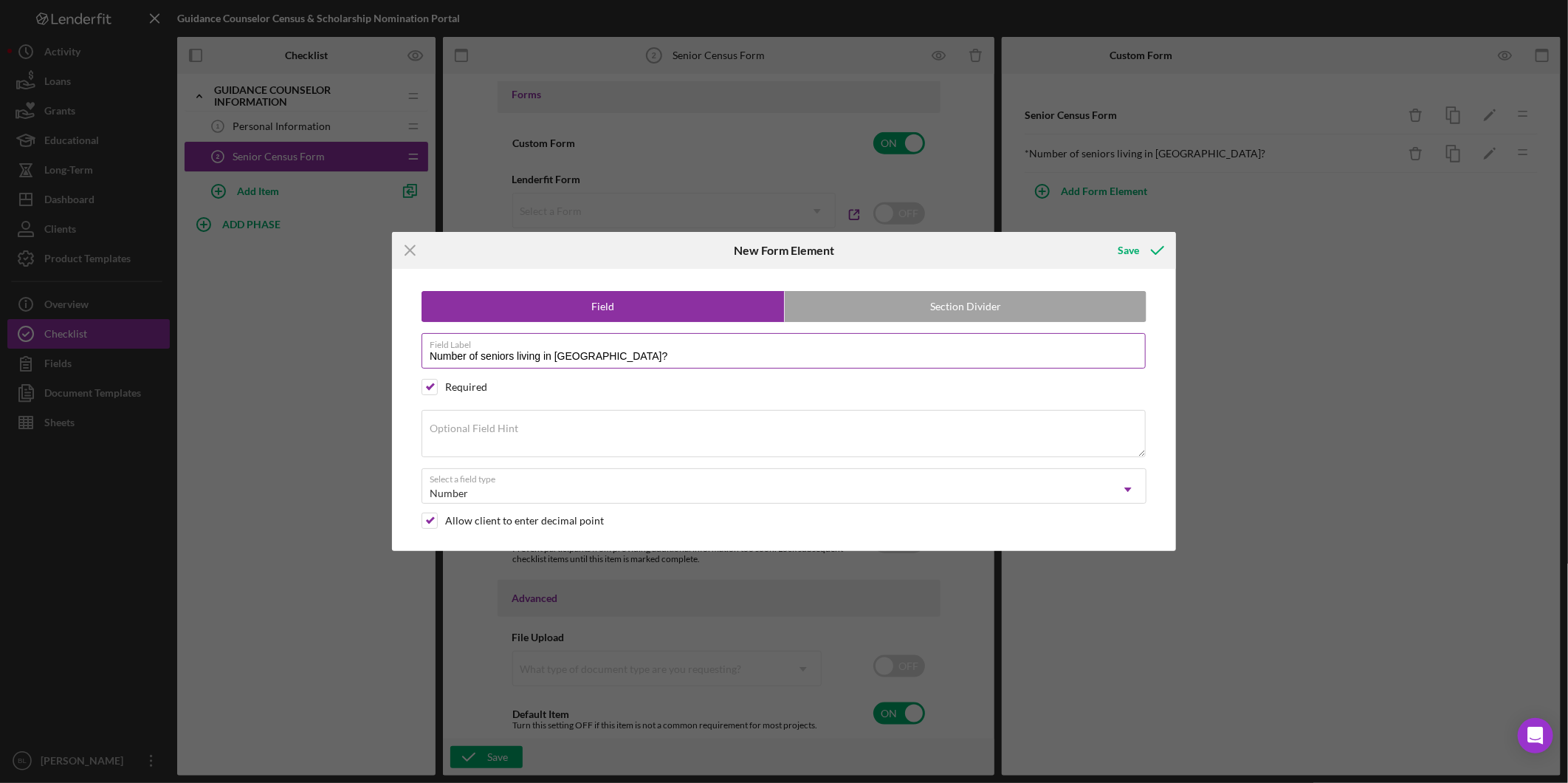
click at [569, 357] on input "Number of seniors living in [GEOGRAPHIC_DATA]?" at bounding box center [783, 350] width 724 height 35
type input "Number of seniors living in [GEOGRAPHIC_DATA]?"
click at [1157, 249] on icon "submit" at bounding box center [1157, 250] width 37 height 37
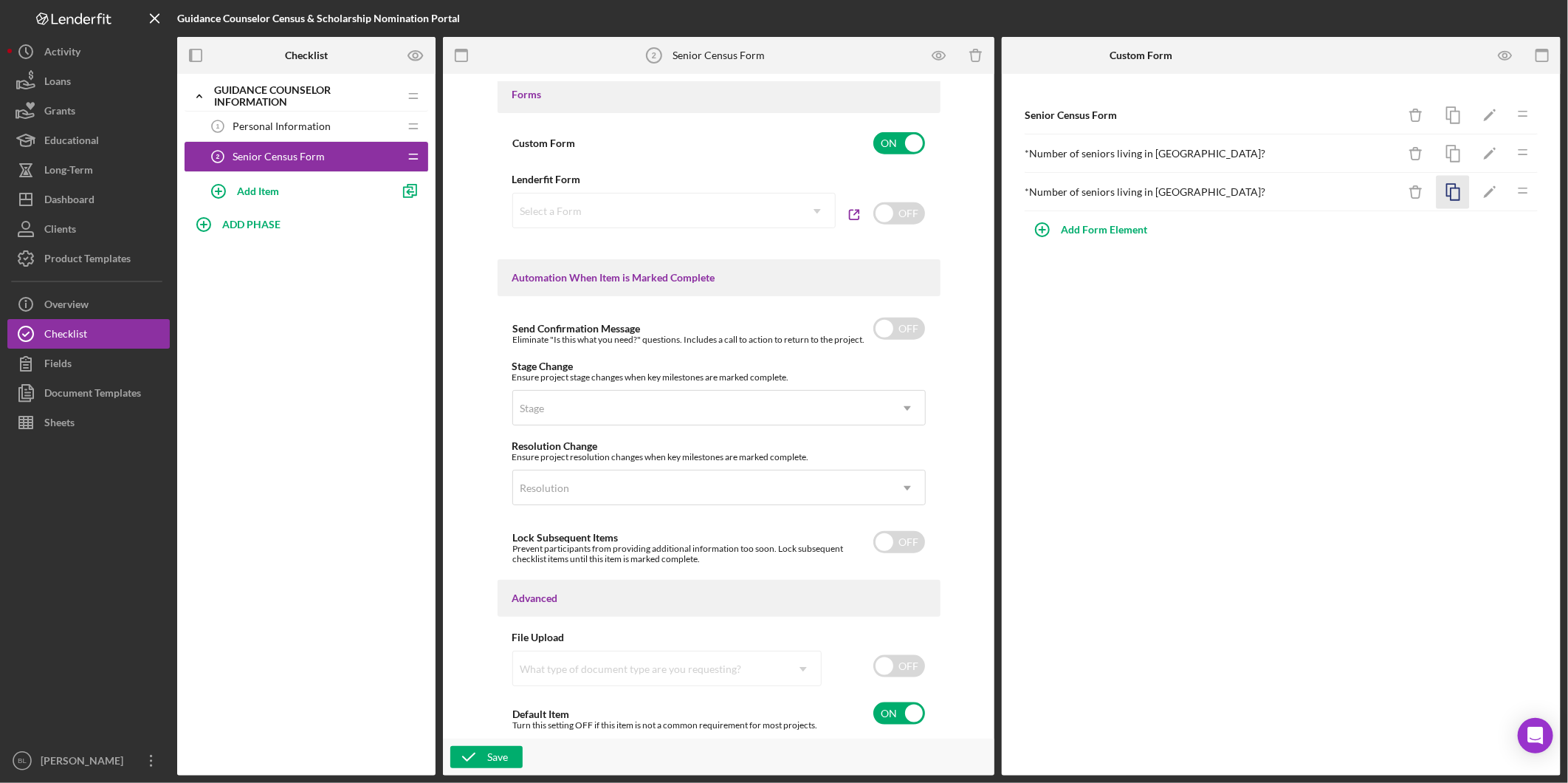
click at [1453, 197] on icon "button" at bounding box center [1453, 192] width 34 height 34
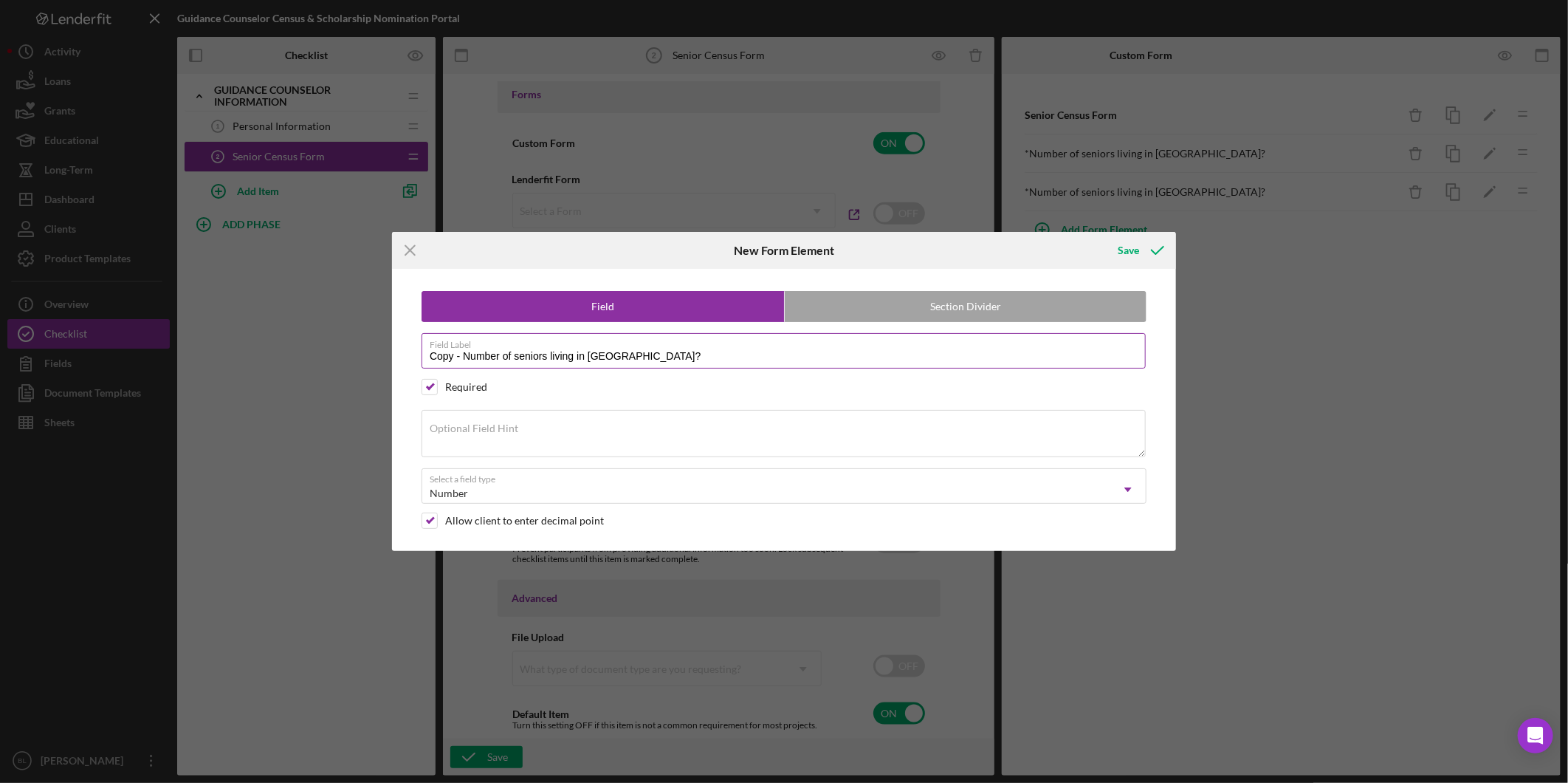
click at [607, 351] on input "Copy - Number of seniors living in [GEOGRAPHIC_DATA]?" at bounding box center [783, 350] width 724 height 35
type input "Copy - Number of seniors living in [GEOGRAPHIC_DATA]?"
click at [1137, 249] on div "Save" at bounding box center [1128, 250] width 22 height 30
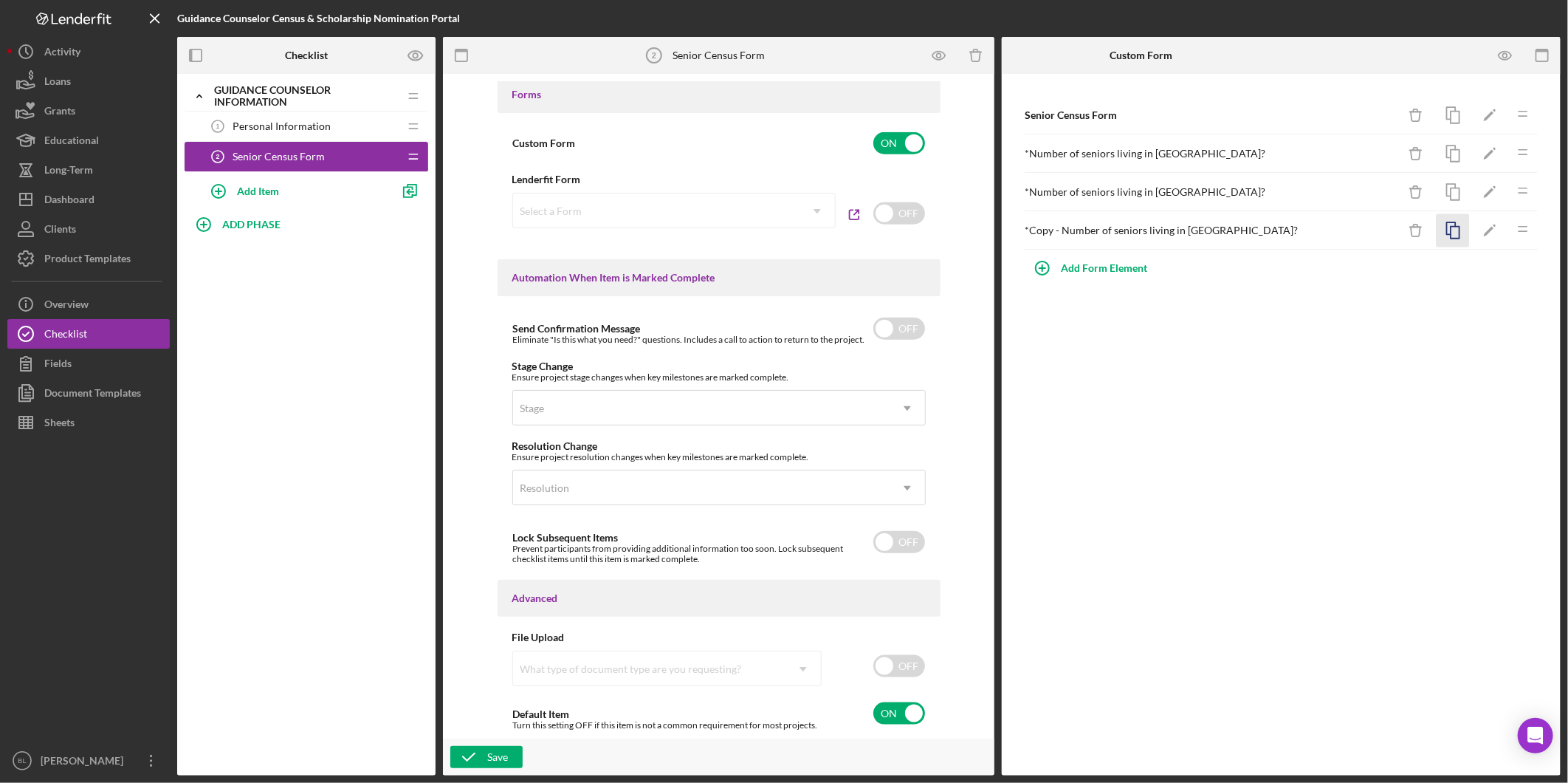
click at [1457, 227] on rect "button" at bounding box center [1456, 232] width 9 height 12
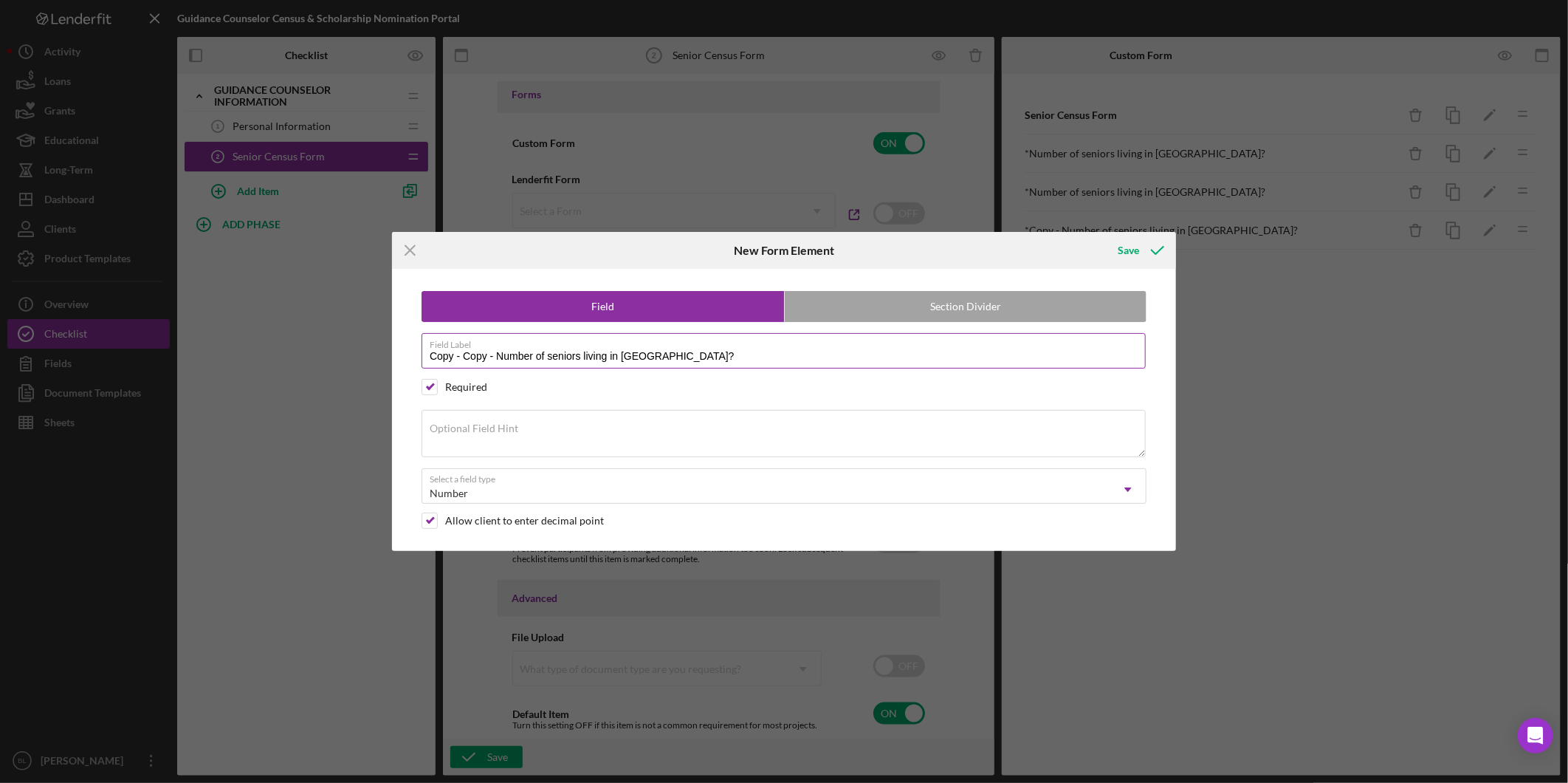
click at [628, 356] on input "Copy - Copy - Number of seniors living in [GEOGRAPHIC_DATA]?" at bounding box center [783, 350] width 724 height 35
type input "Copy - Copy - Number of seniors living in [GEOGRAPHIC_DATA]?"
click at [1143, 251] on icon "submit" at bounding box center [1157, 250] width 37 height 37
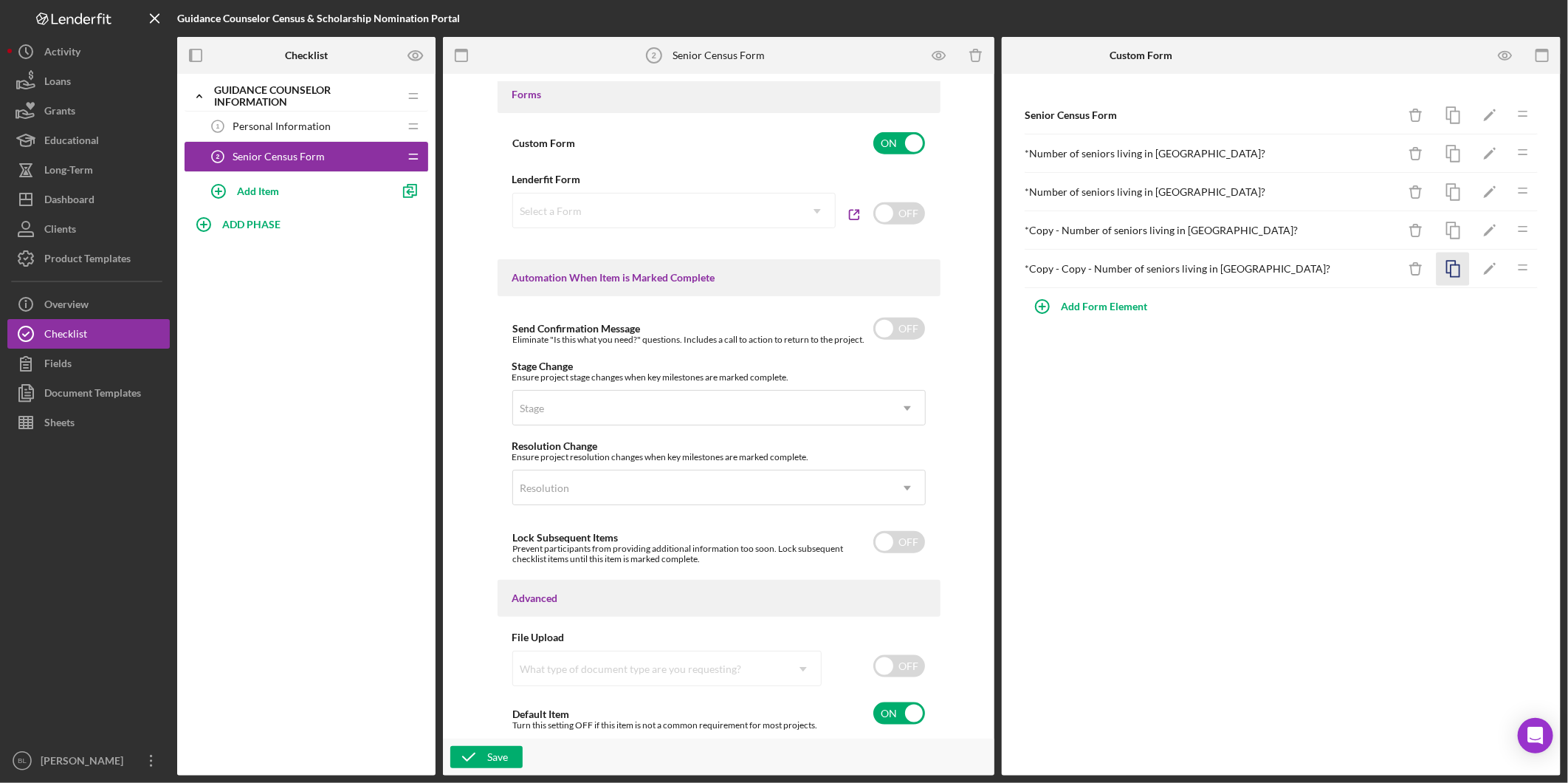
click at [1440, 272] on icon "button" at bounding box center [1453, 269] width 34 height 34
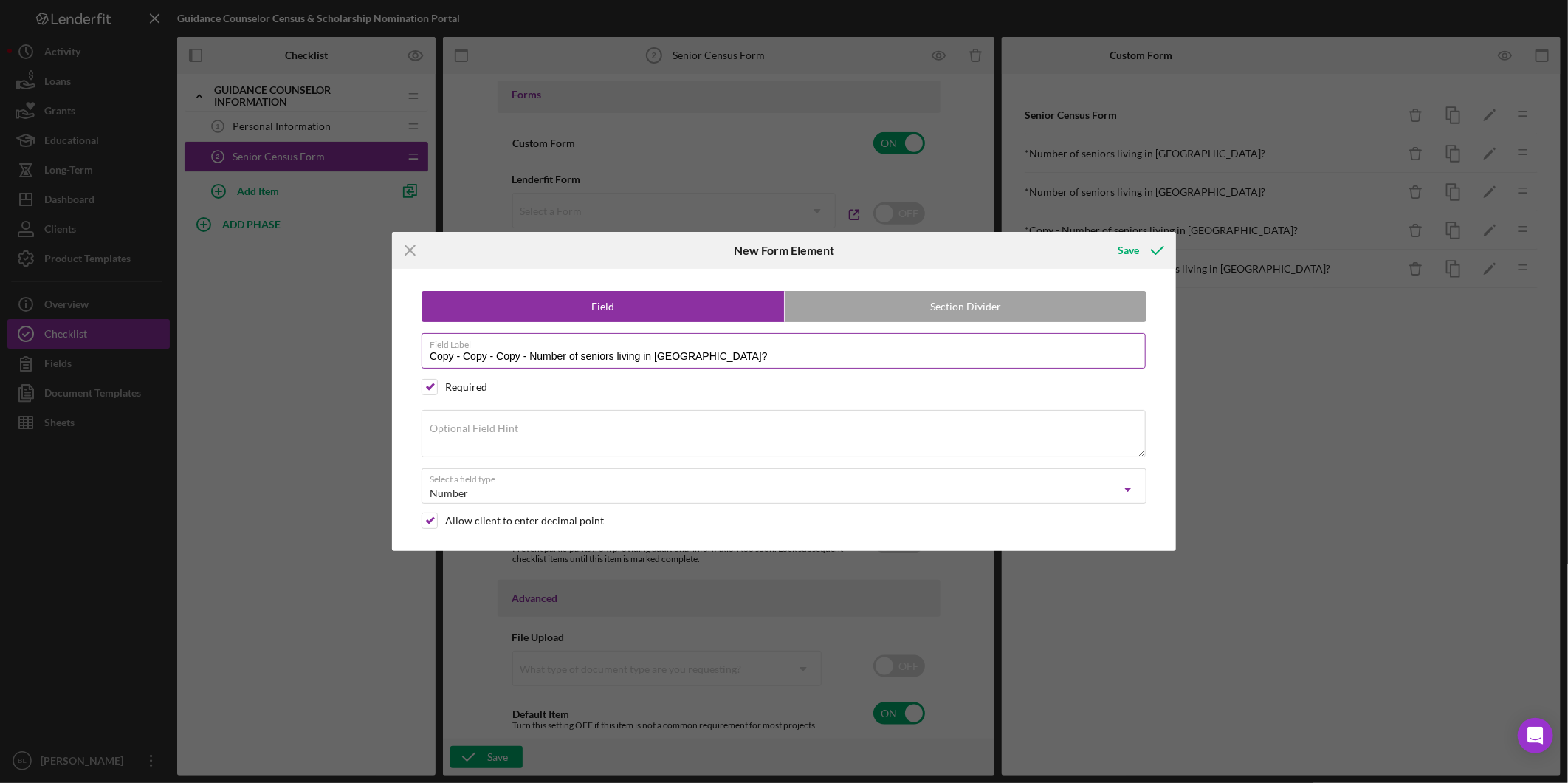
click at [673, 353] on input "Copy - Copy - Copy - Number of seniors living in [GEOGRAPHIC_DATA]?" at bounding box center [783, 350] width 724 height 35
click at [1103, 236] on button "Save" at bounding box center [1139, 250] width 73 height 30
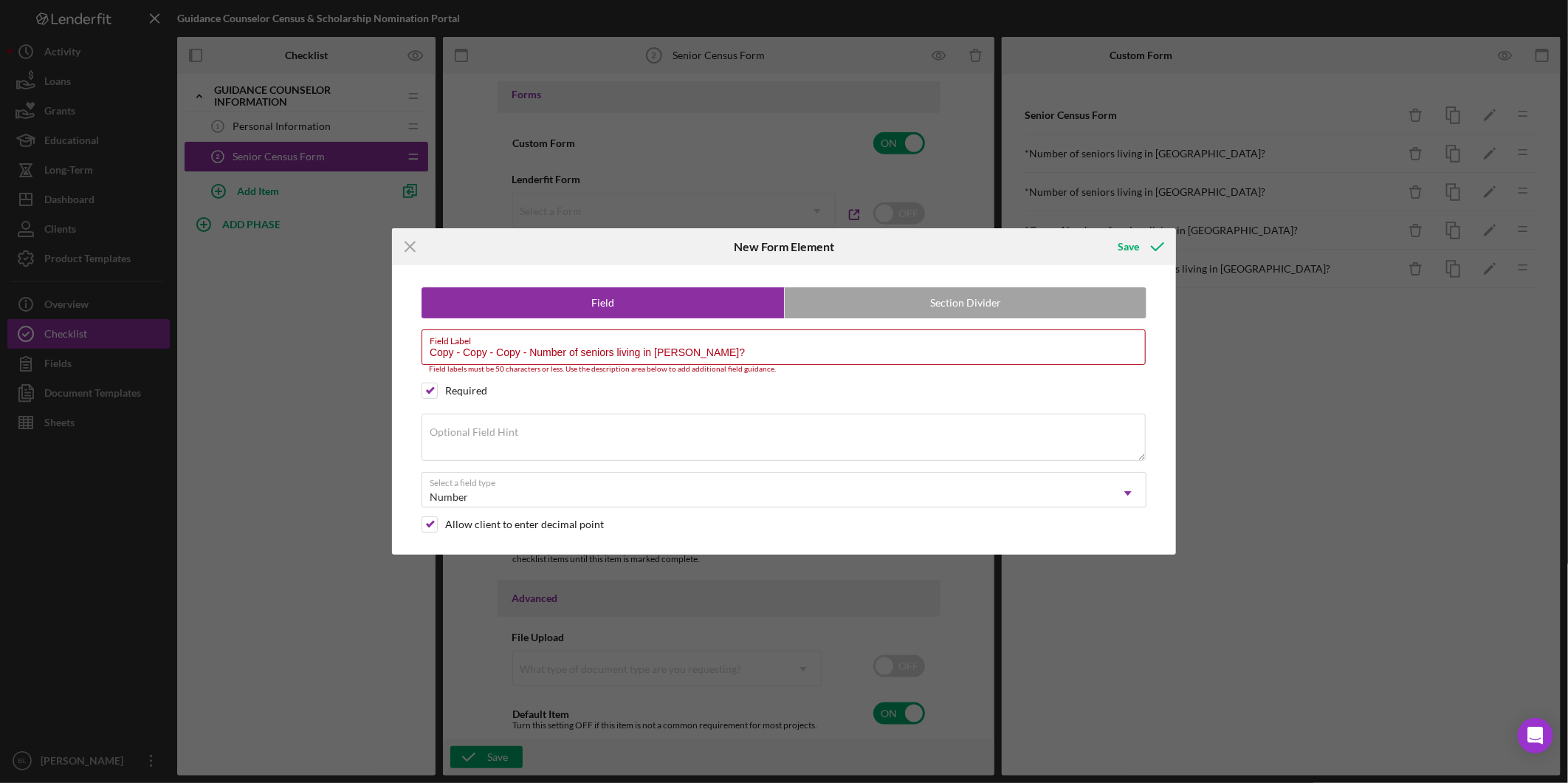
drag, startPoint x: 530, startPoint y: 352, endPoint x: 350, endPoint y: 362, distance: 180.3
click at [360, 358] on div "Icon/Menu Close New Form Element Save Field Section Divider Field Label Copy - …" at bounding box center [784, 392] width 1568 height 783
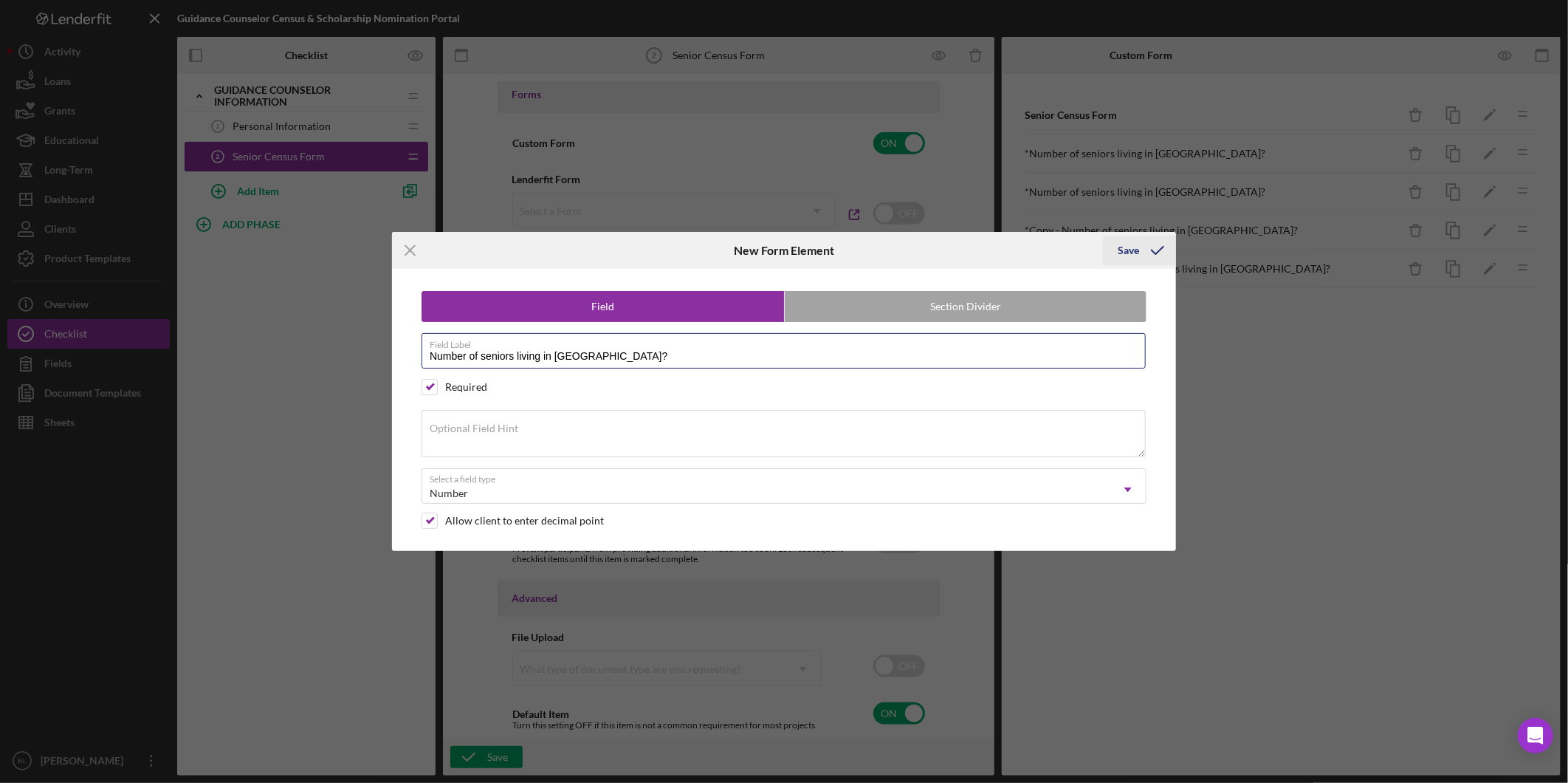
type input "Number of seniors living in [GEOGRAPHIC_DATA]?"
click at [1131, 246] on div "Save" at bounding box center [1128, 250] width 22 height 30
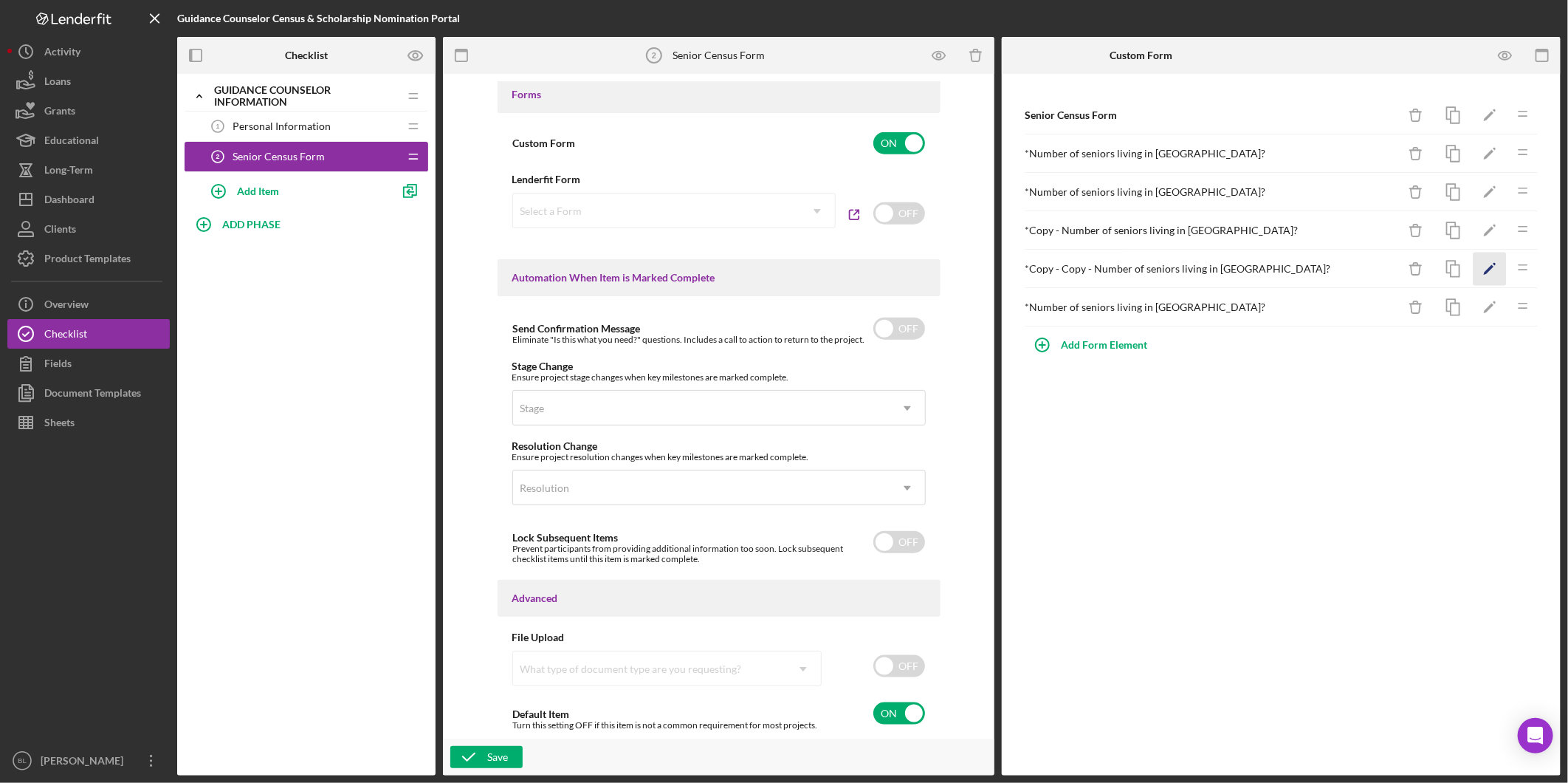
click at [1493, 274] on icon "Icon/Edit" at bounding box center [1490, 269] width 34 height 34
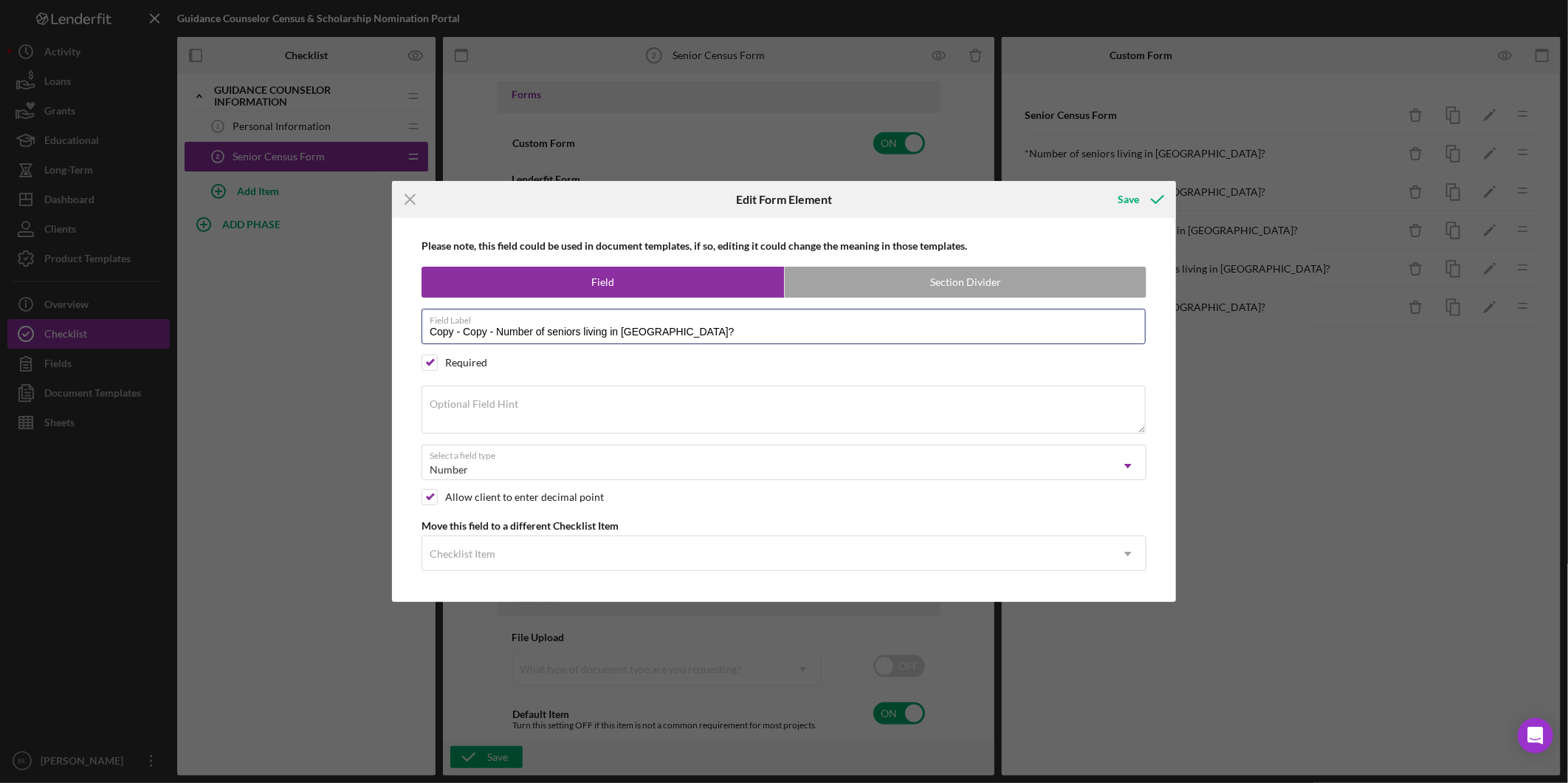
drag, startPoint x: 495, startPoint y: 329, endPoint x: 324, endPoint y: 333, distance: 171.0
click at [331, 331] on div "Icon/Menu Close Edit Form Element Save Please note, this field could be used in…" at bounding box center [784, 392] width 1568 height 783
type input "Number of seniors living in [GEOGRAPHIC_DATA]?"
click at [1141, 201] on icon "submit" at bounding box center [1157, 199] width 37 height 37
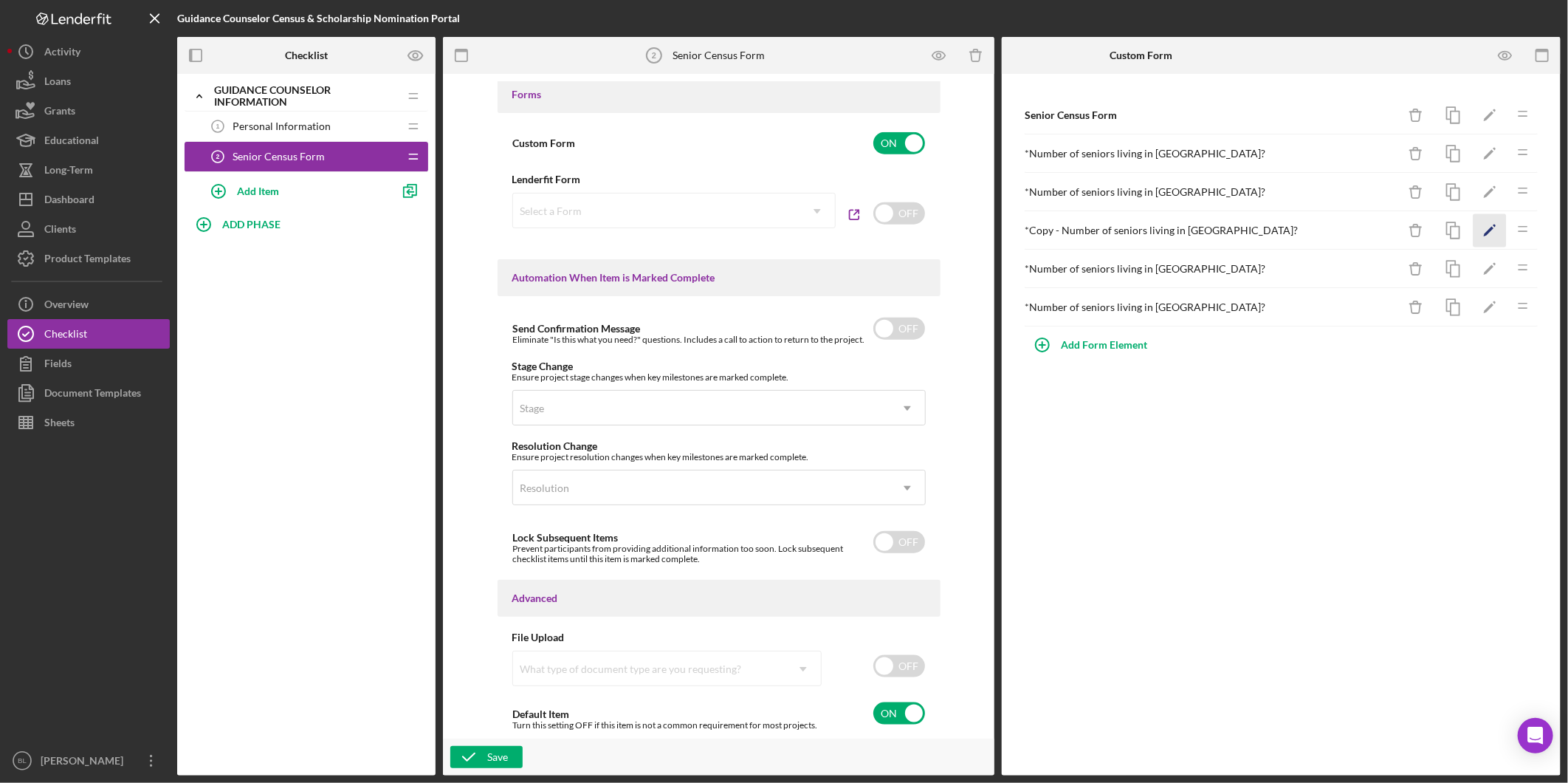
click at [1486, 233] on icon "Icon/Edit" at bounding box center [1490, 230] width 34 height 34
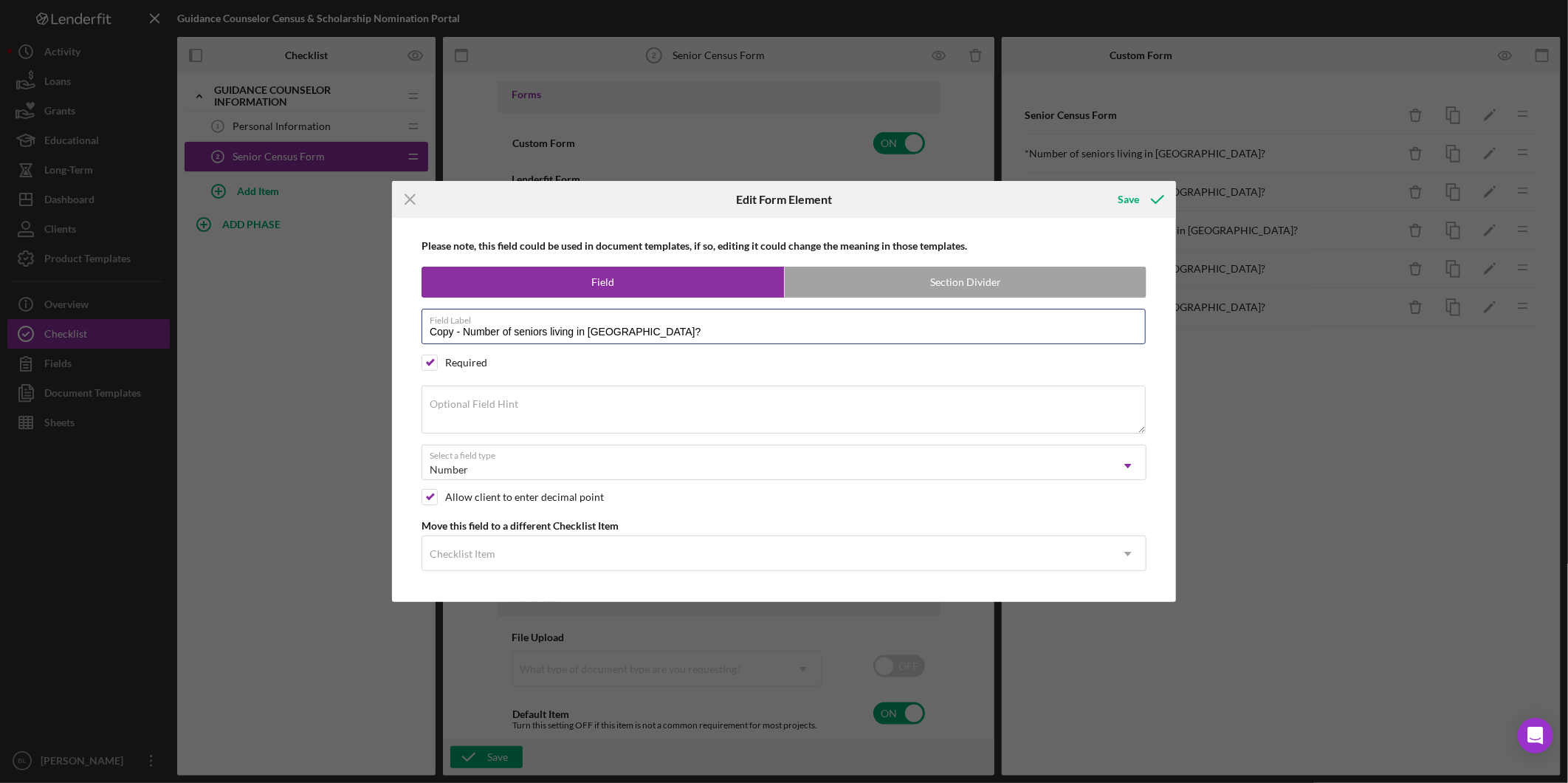
drag, startPoint x: 462, startPoint y: 330, endPoint x: 369, endPoint y: 333, distance: 93.0
click at [377, 331] on div "Icon/Menu Close Edit Form Element Save Please note, this field could be used in…" at bounding box center [784, 392] width 1568 height 783
type input "Number of seniors living in [GEOGRAPHIC_DATA]?"
click at [1141, 195] on icon "submit" at bounding box center [1157, 199] width 37 height 37
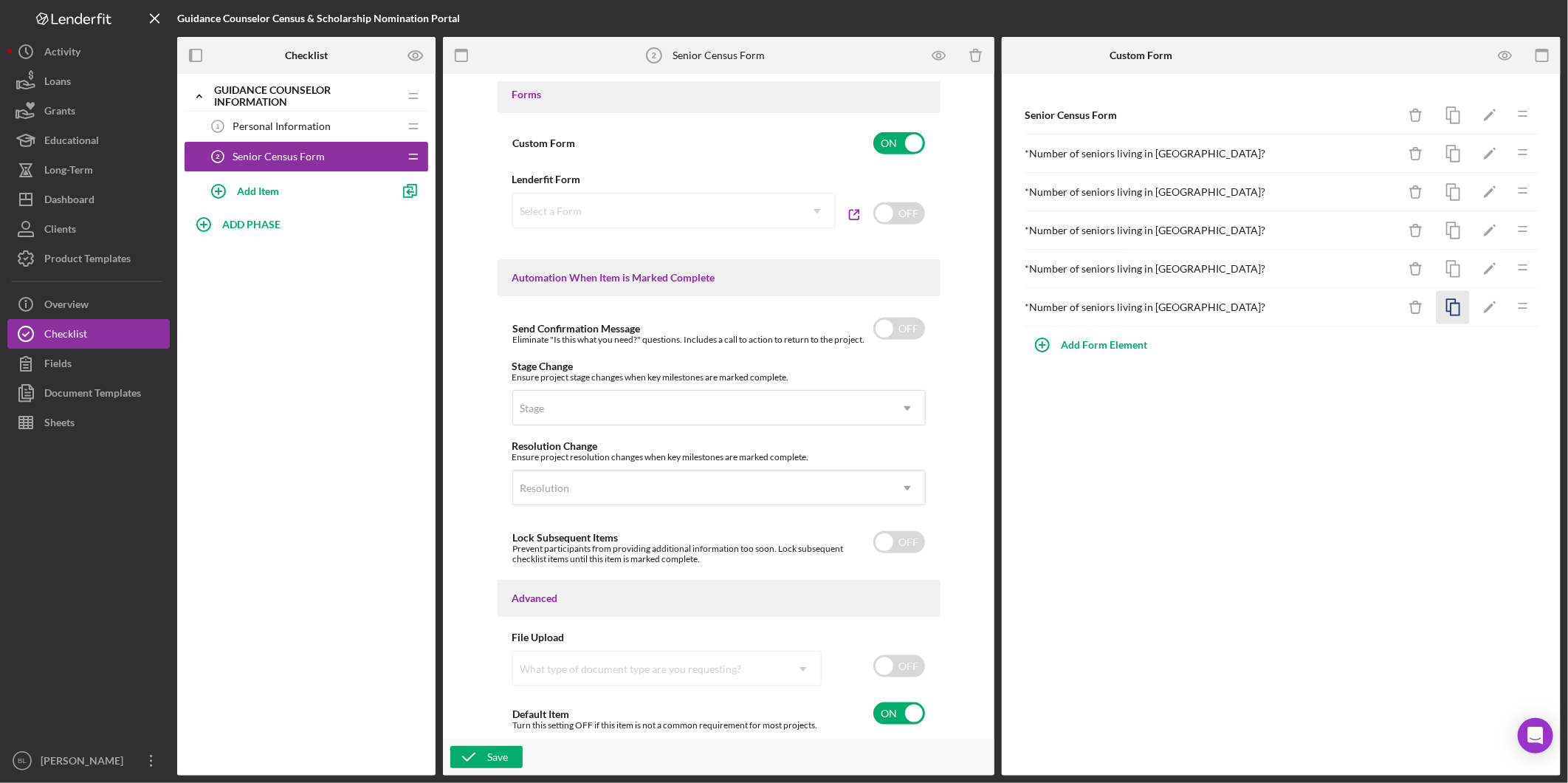
click at [1457, 311] on icon "button" at bounding box center [1453, 307] width 34 height 34
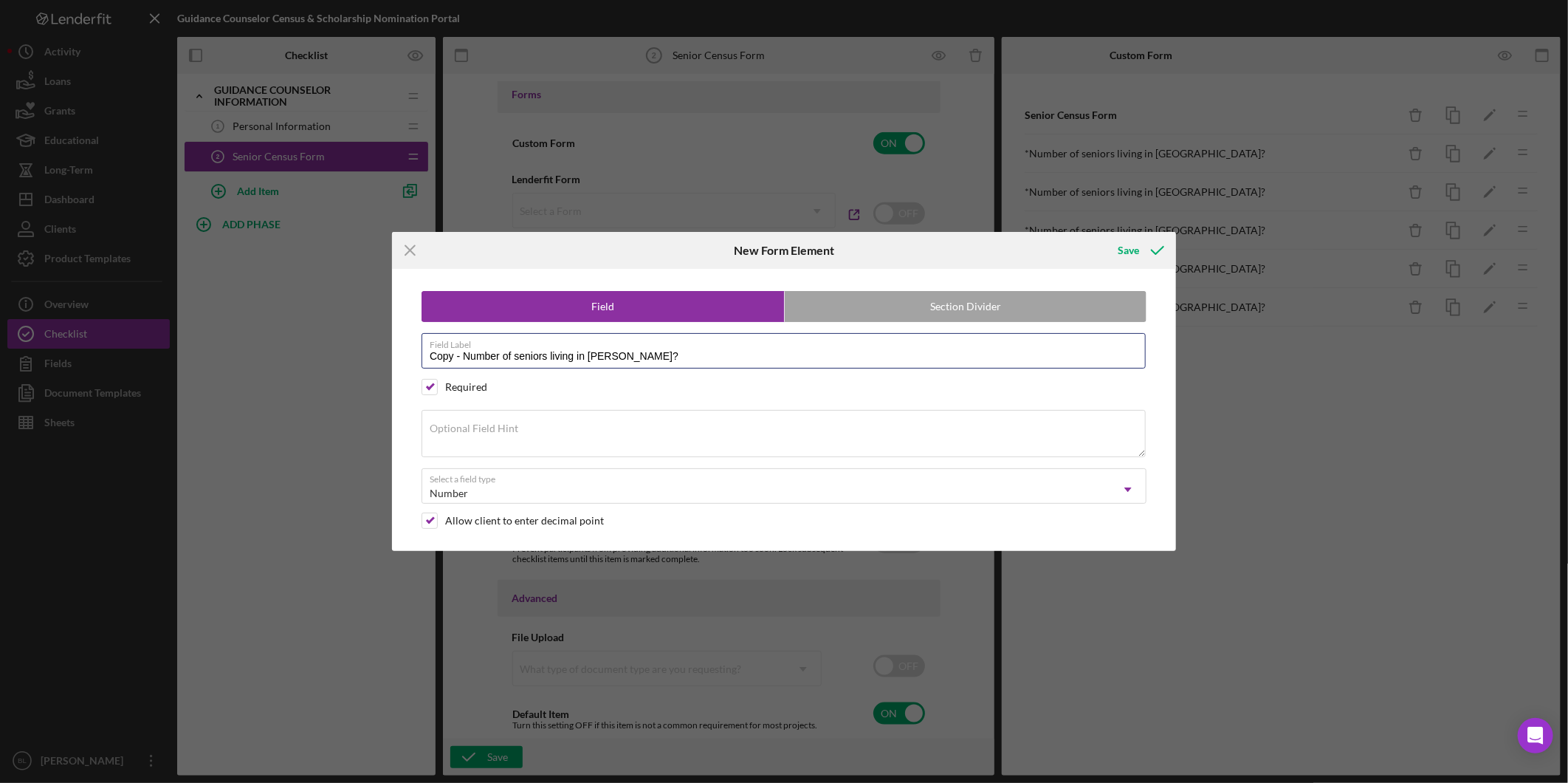
drag, startPoint x: 463, startPoint y: 355, endPoint x: 297, endPoint y: 359, distance: 166.0
click at [313, 356] on div "Icon/Menu Close New Form Element Save Field Section Divider Field Label Copy - …" at bounding box center [784, 392] width 1568 height 783
click at [573, 353] on input "Number of seniors living in [GEOGRAPHIC_DATA]?" at bounding box center [783, 350] width 724 height 35
type input "Number of seniors living in [GEOGRAPHIC_DATA]?"
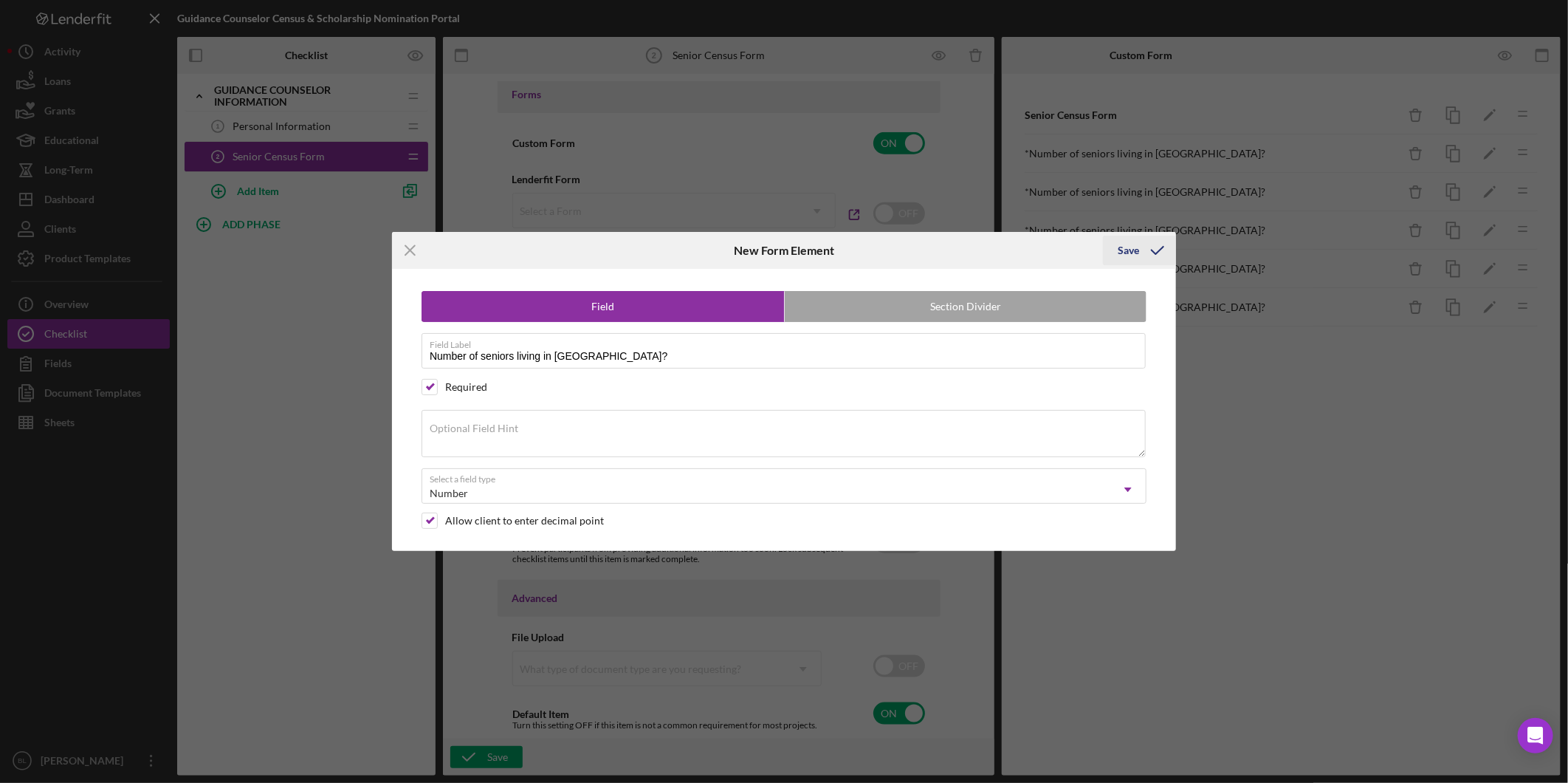
click at [1146, 247] on icon "submit" at bounding box center [1157, 250] width 37 height 37
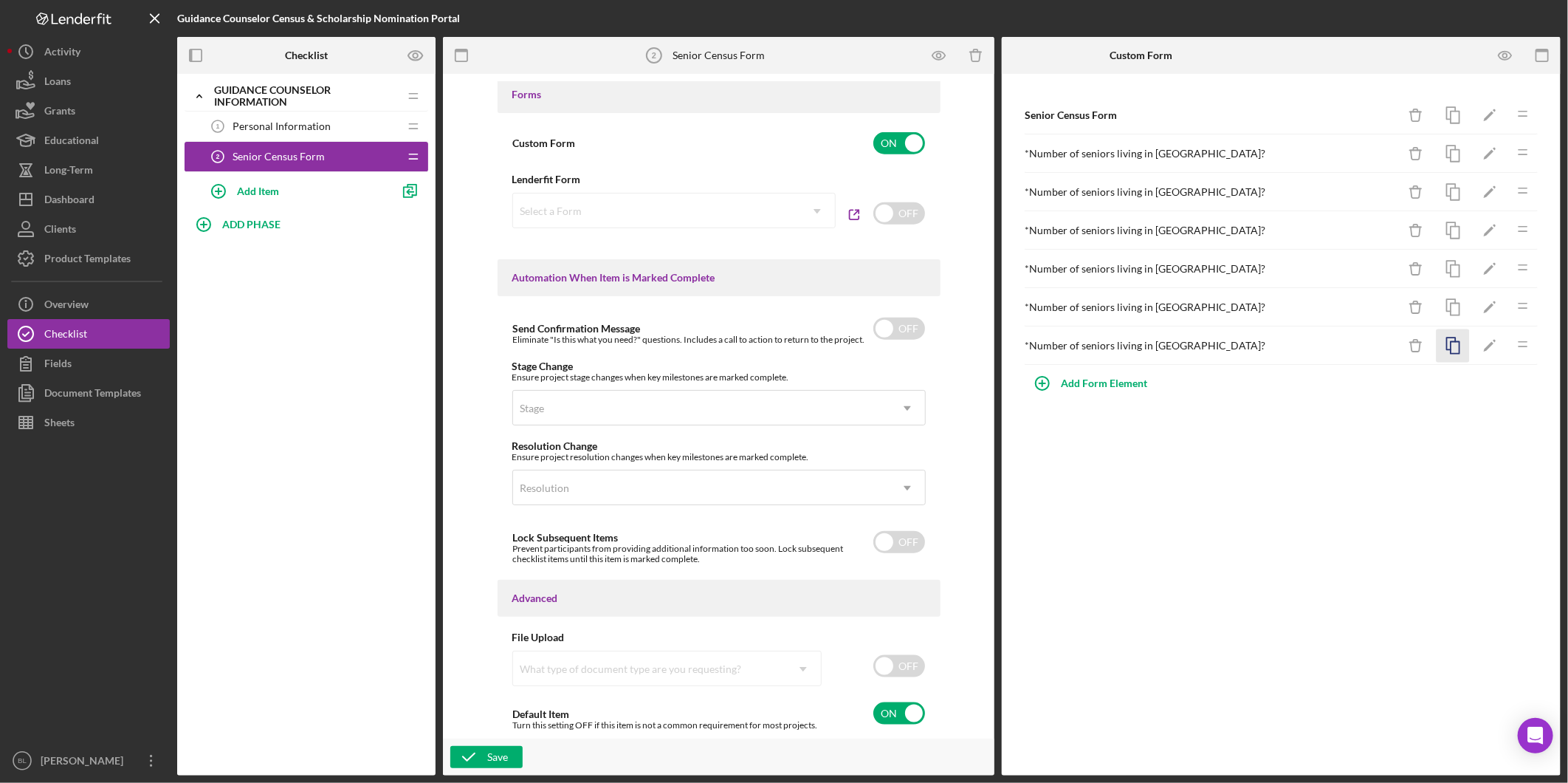
click at [1463, 342] on icon "button" at bounding box center [1453, 345] width 34 height 34
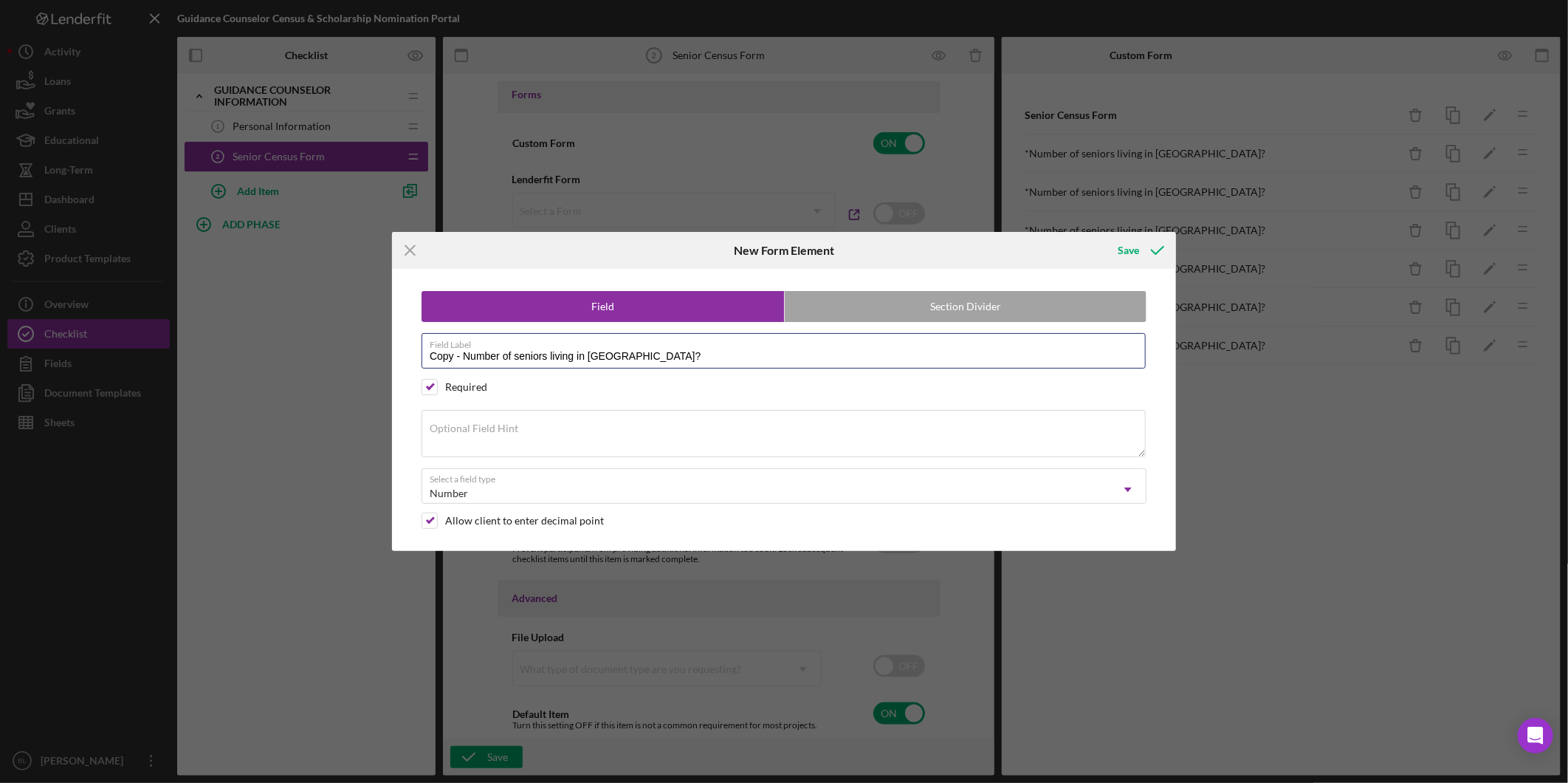
drag, startPoint x: 463, startPoint y: 358, endPoint x: 271, endPoint y: 387, distance: 194.2
click at [324, 372] on div "Icon/Menu Close New Form Element Save Field Section Divider Field Label Copy - …" at bounding box center [784, 392] width 1568 height 783
click at [566, 349] on input "Number of seniors living in [GEOGRAPHIC_DATA]?" at bounding box center [783, 350] width 724 height 35
type input "Number of seniors living in [GEOGRAPHIC_DATA]?"
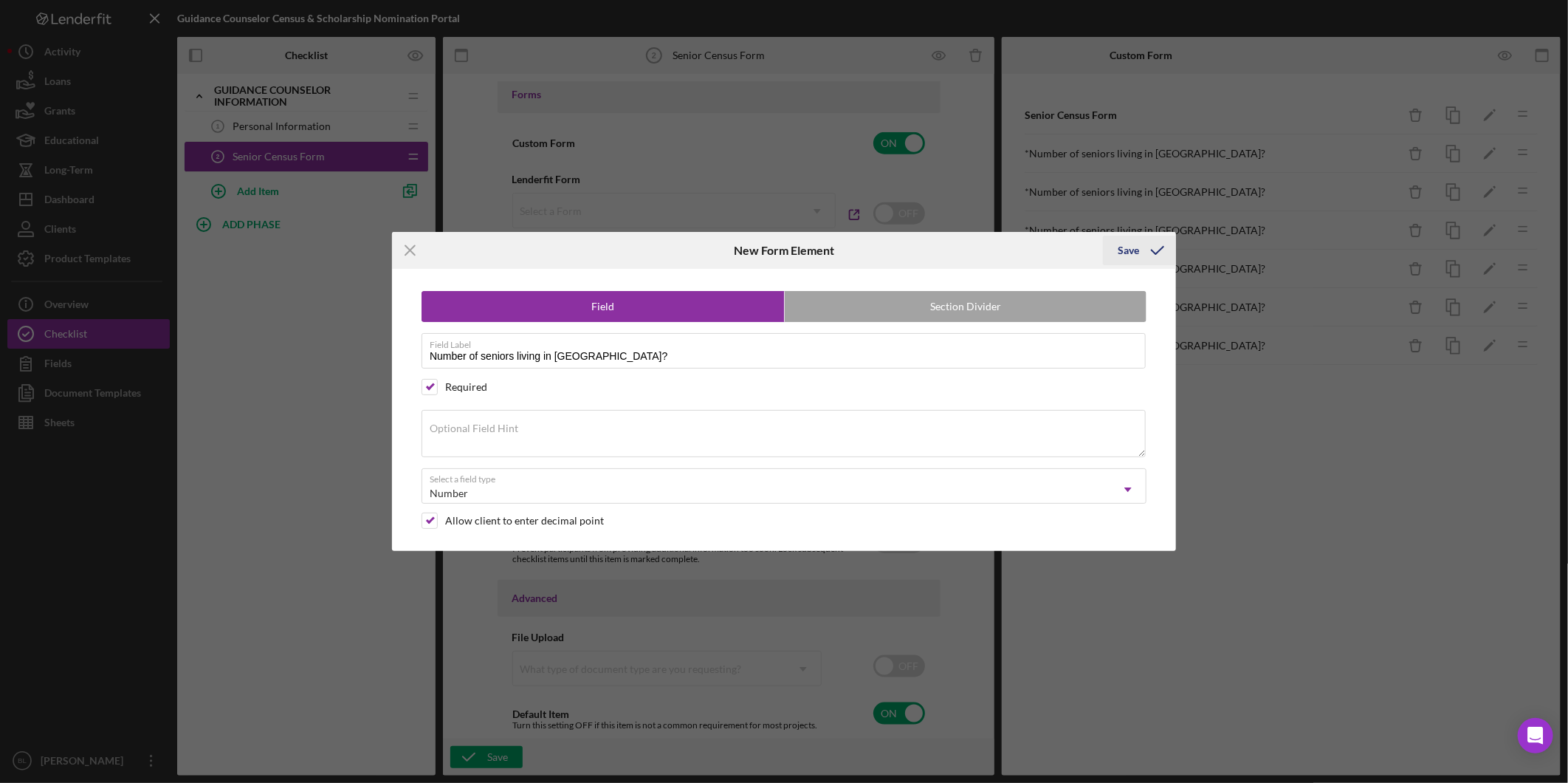
click at [1122, 245] on div "Save" at bounding box center [1128, 250] width 22 height 30
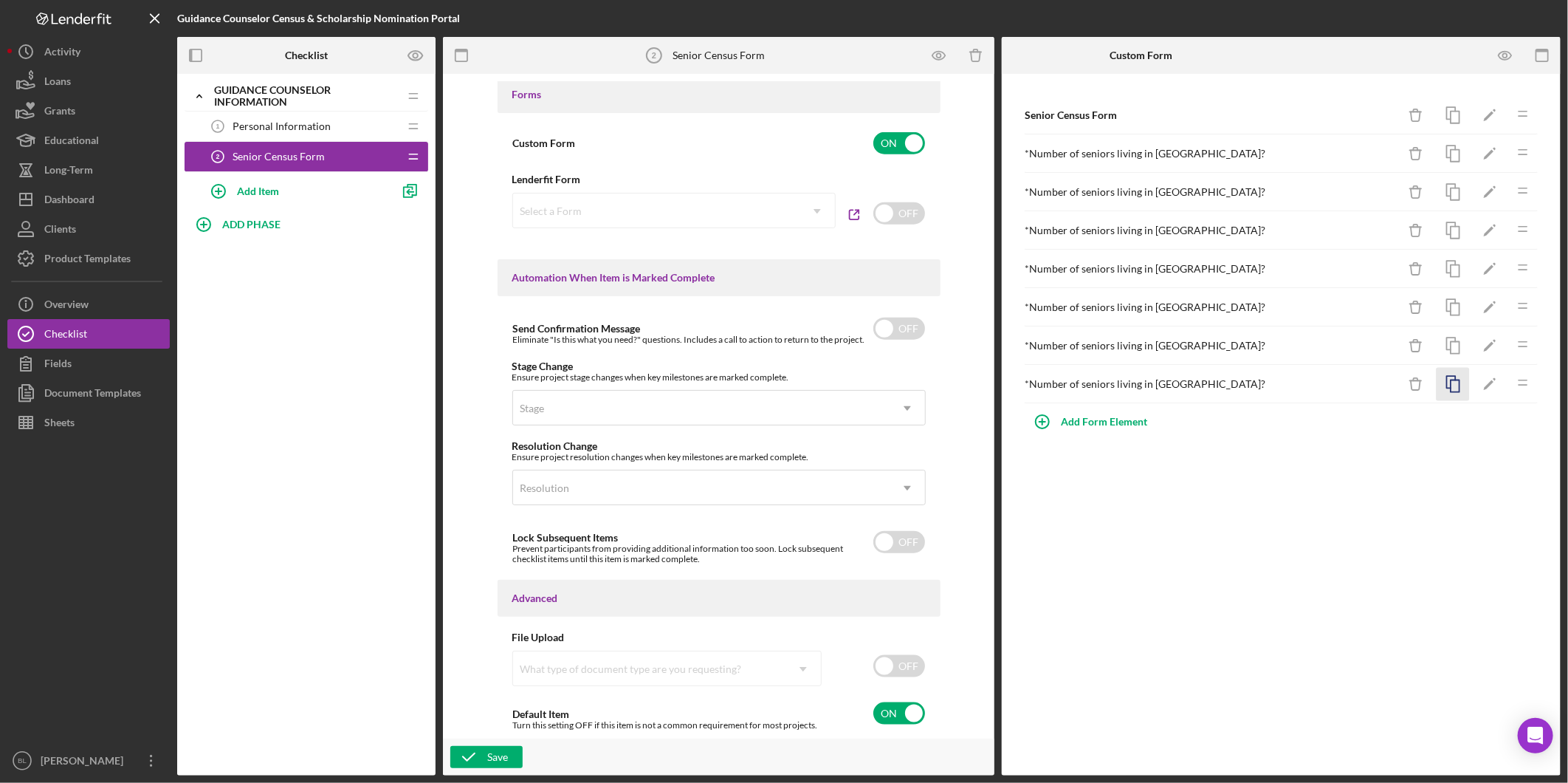
click at [1457, 392] on rect "button" at bounding box center [1456, 386] width 9 height 12
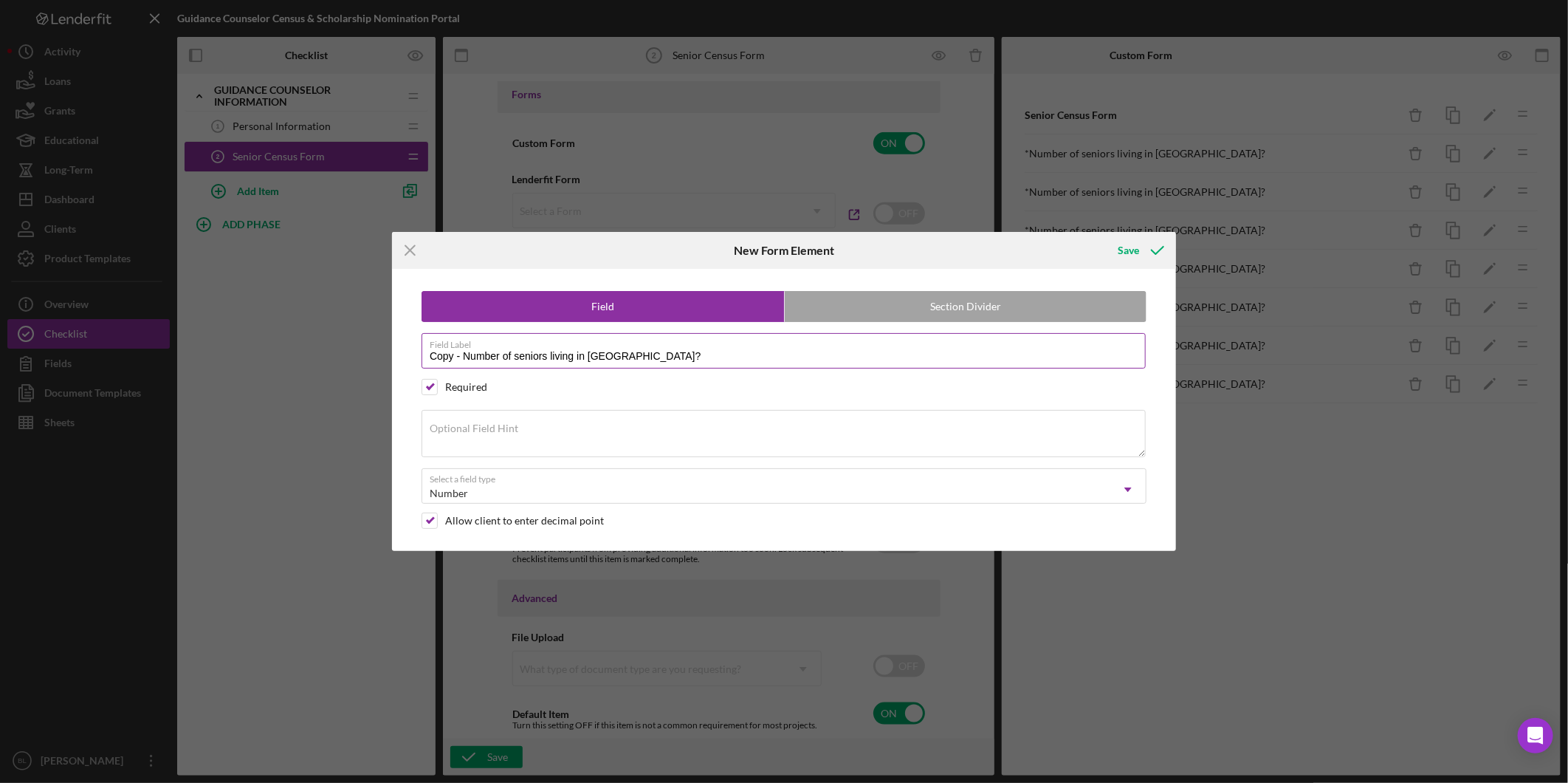
click at [464, 352] on input "Copy - Number of seniors living in [GEOGRAPHIC_DATA]?" at bounding box center [783, 350] width 724 height 35
click at [574, 353] on input "Number of seniors living in [GEOGRAPHIC_DATA]?" at bounding box center [783, 350] width 724 height 35
type input "Number of seniors living in [GEOGRAPHIC_DATA]?"
click at [1147, 241] on icon "submit" at bounding box center [1157, 250] width 37 height 37
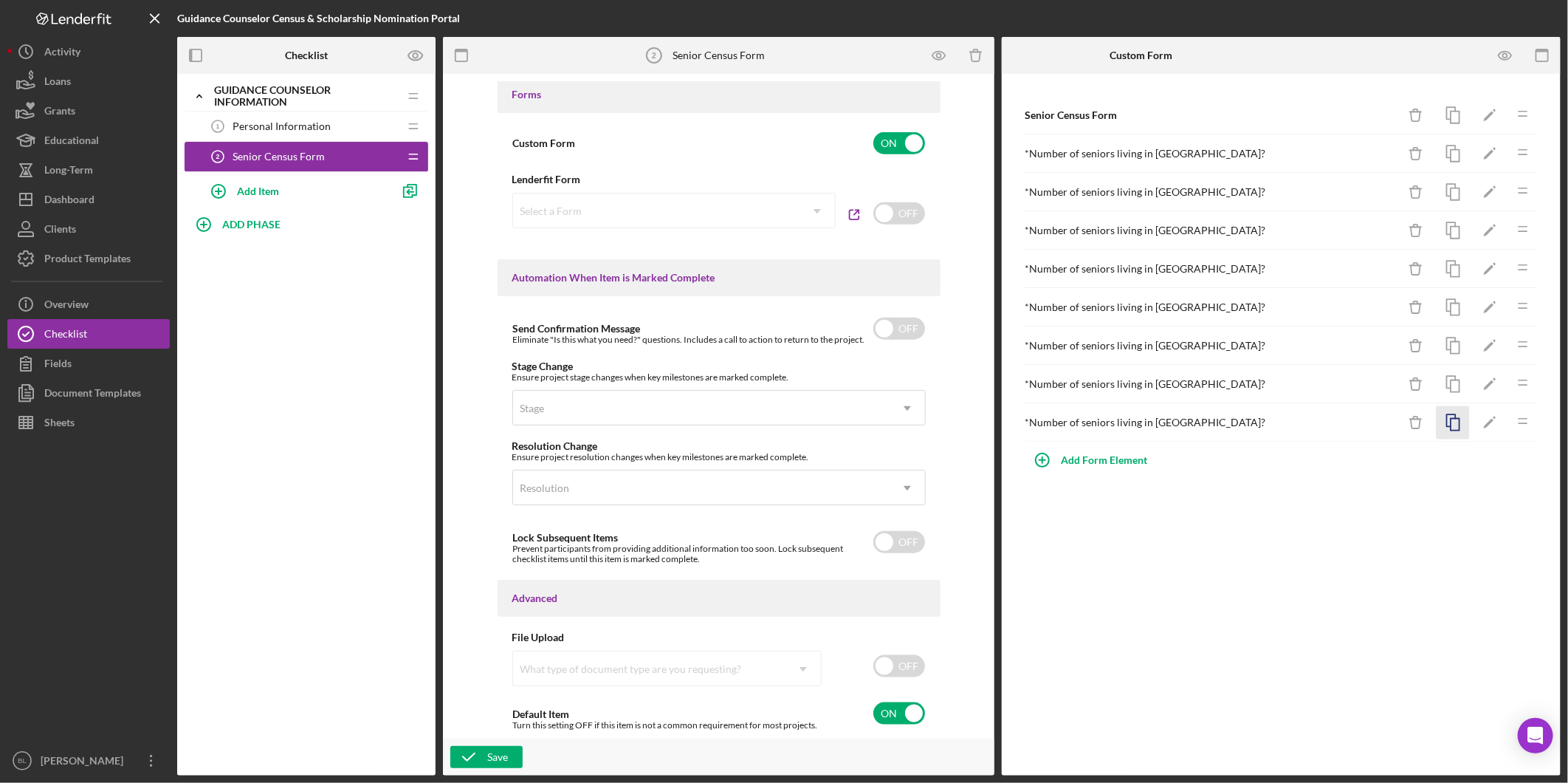
click at [1463, 430] on icon "button" at bounding box center [1453, 422] width 34 height 34
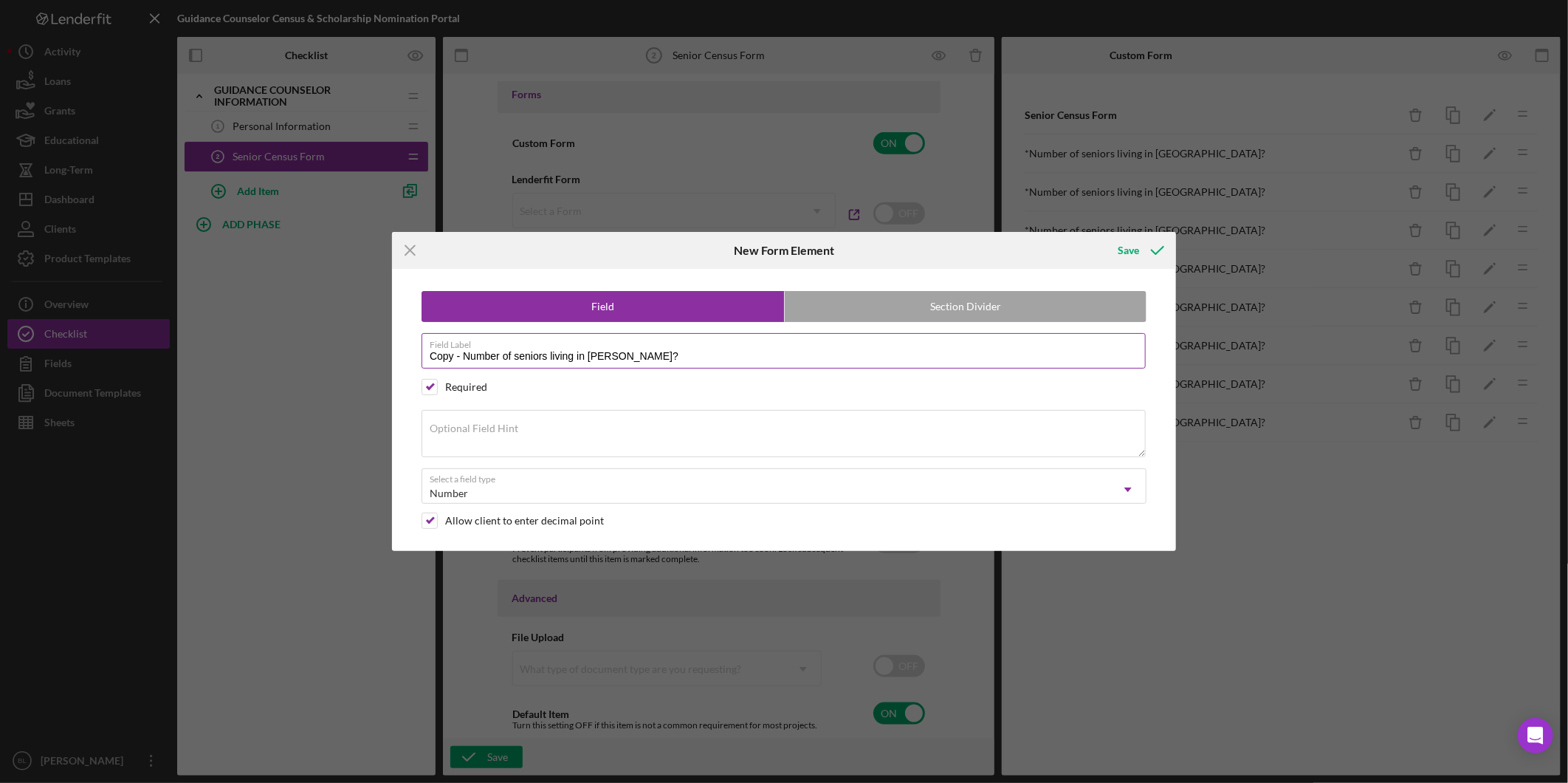
click at [460, 354] on input "Copy - Number of seniors living in [PERSON_NAME]?" at bounding box center [783, 350] width 724 height 35
click at [569, 354] on input "Number of seniors living in [GEOGRAPHIC_DATA]?" at bounding box center [783, 350] width 724 height 35
type input "Number of seniors living in [GEOGRAPHIC_DATA]?"
click at [1126, 248] on div "Save" at bounding box center [1128, 250] width 22 height 30
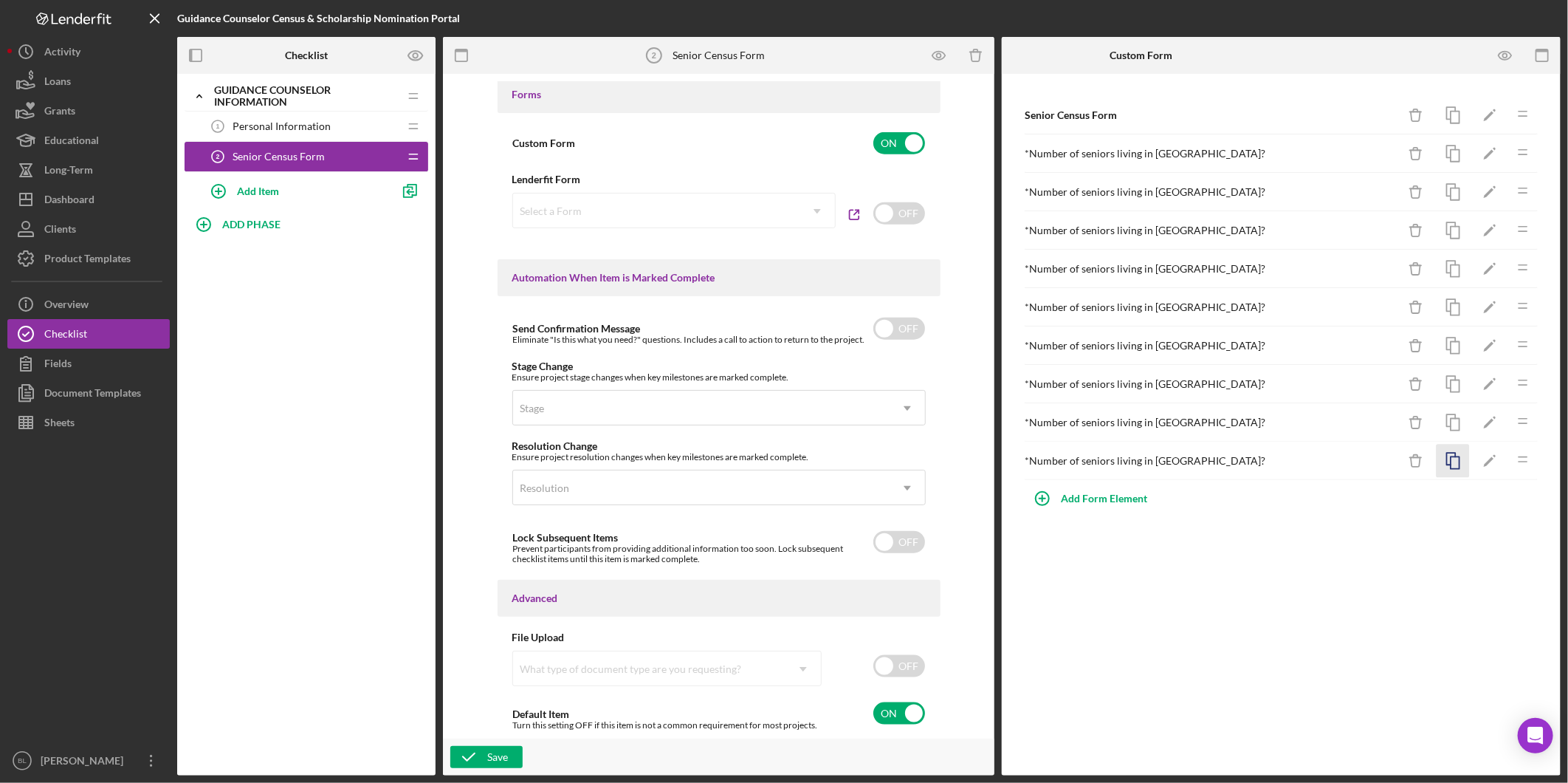
click at [1451, 463] on rect "button" at bounding box center [1456, 462] width 9 height 12
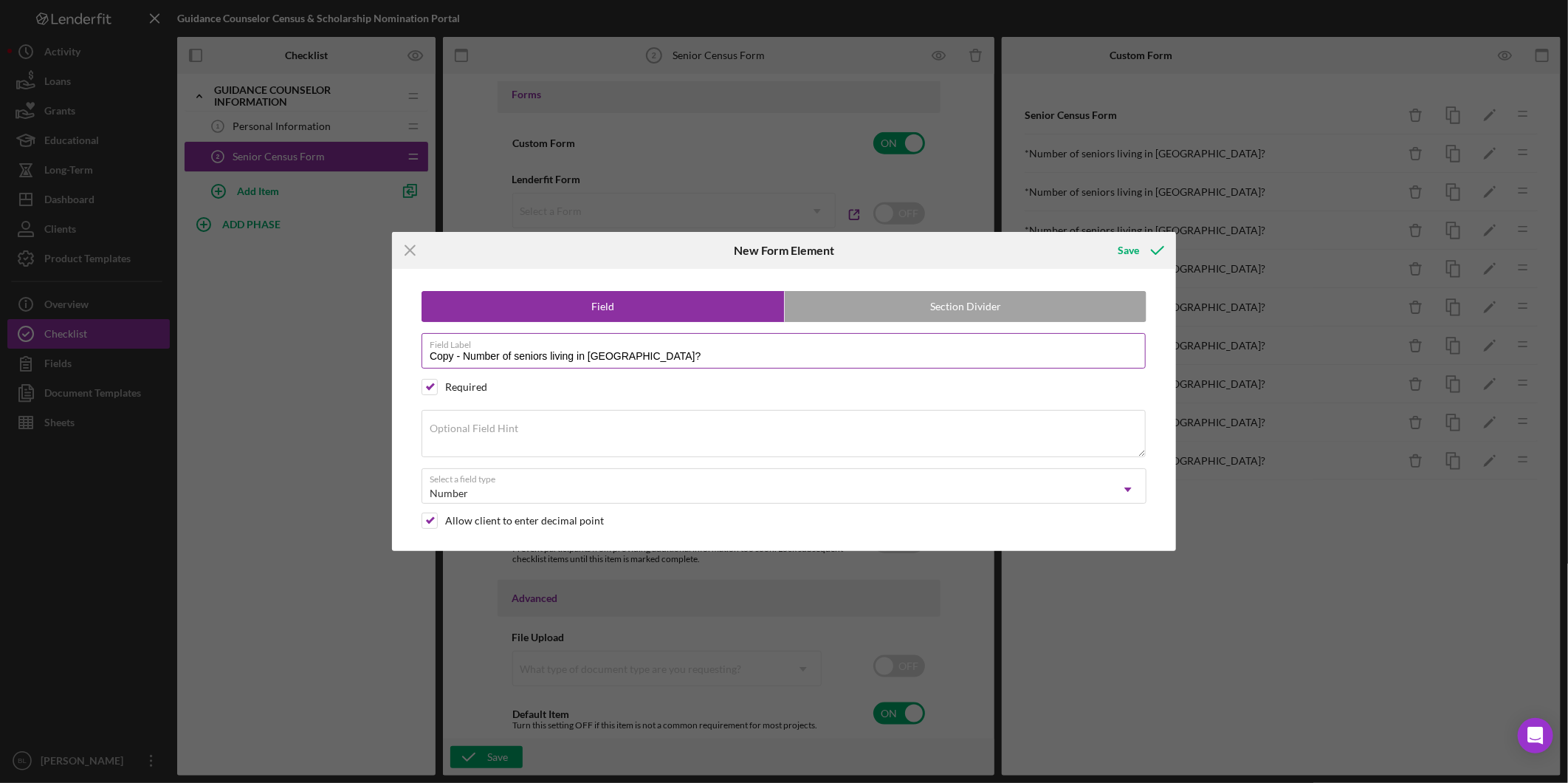
click at [462, 354] on input "Copy - Number of seniors living in [GEOGRAPHIC_DATA]?" at bounding box center [783, 350] width 724 height 35
click at [582, 355] on input "Number of seniors living in [GEOGRAPHIC_DATA]?" at bounding box center [783, 350] width 724 height 35
type input "Number of seniors living in [GEOGRAPHIC_DATA]?"
click at [1134, 246] on div "Save" at bounding box center [1128, 250] width 22 height 30
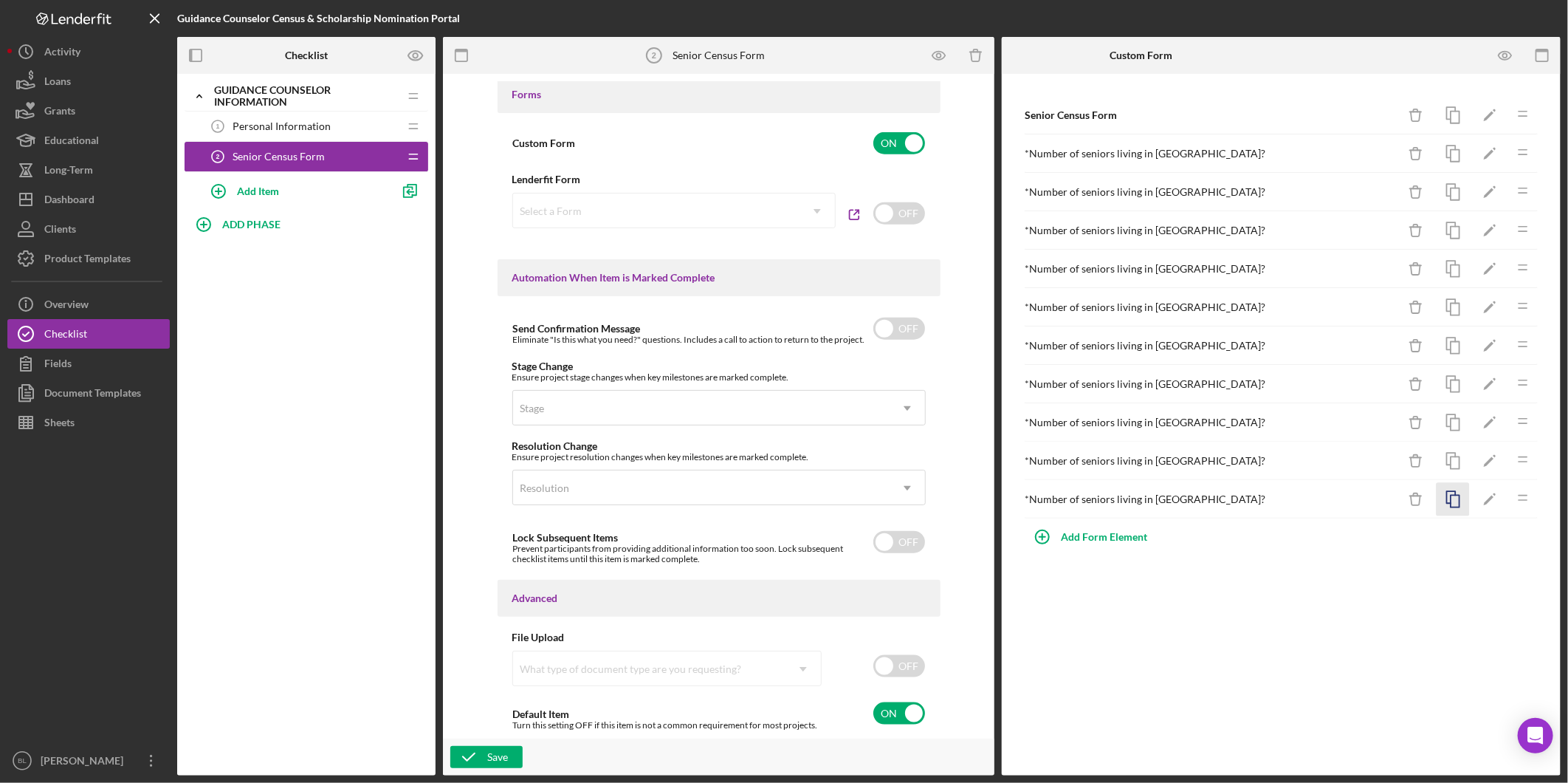
click at [1450, 503] on icon "button" at bounding box center [1453, 499] width 34 height 34
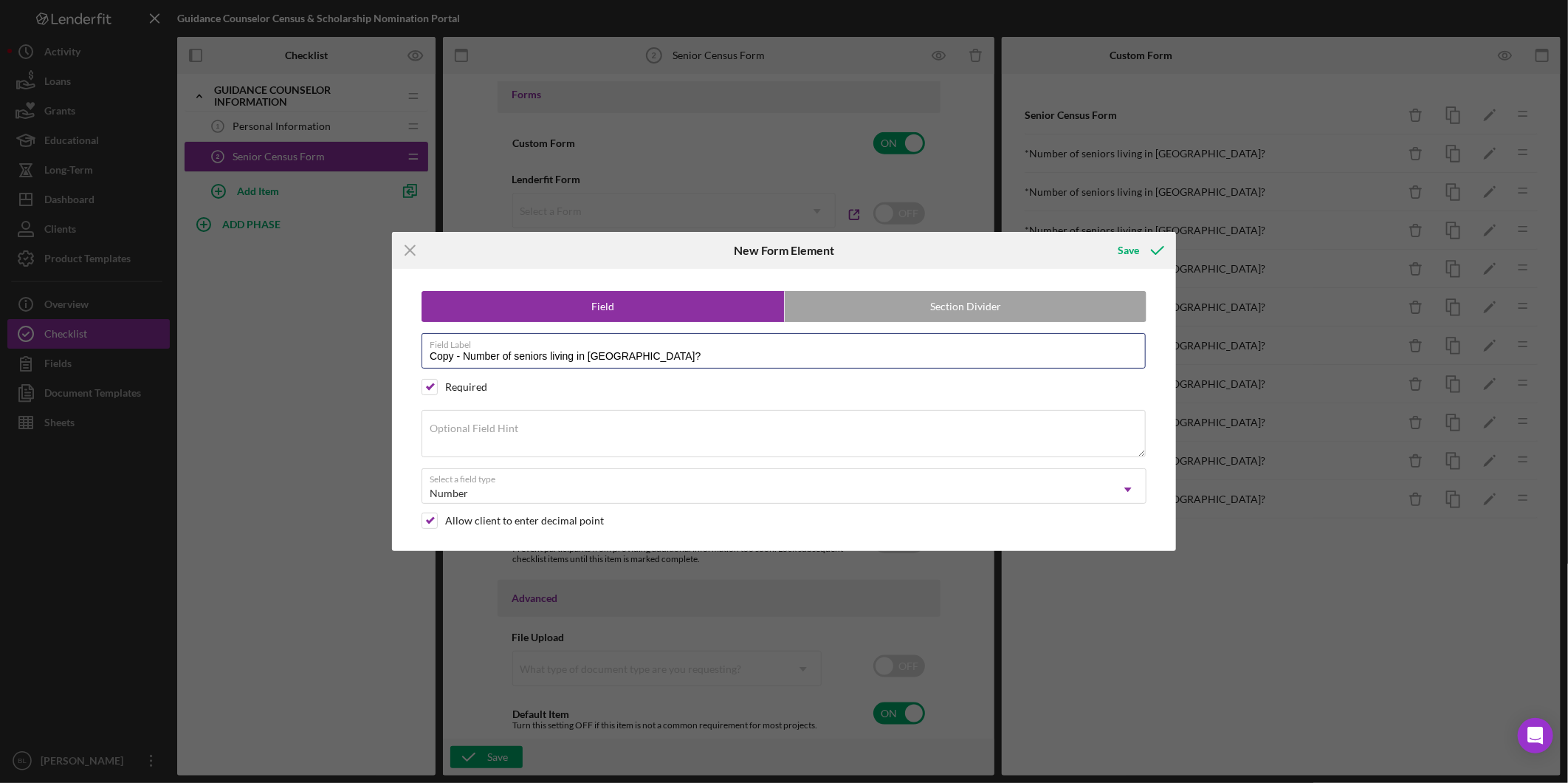
drag, startPoint x: 462, startPoint y: 353, endPoint x: 498, endPoint y: 388, distance: 50.2
click at [463, 353] on input "Copy - Number of seniors living in [GEOGRAPHIC_DATA]?" at bounding box center [783, 350] width 724 height 35
click at [562, 355] on input "Number of seniors living in [GEOGRAPHIC_DATA]?" at bounding box center [783, 350] width 724 height 35
type input "Number of seniors living in [GEOGRAPHIC_DATA]?"
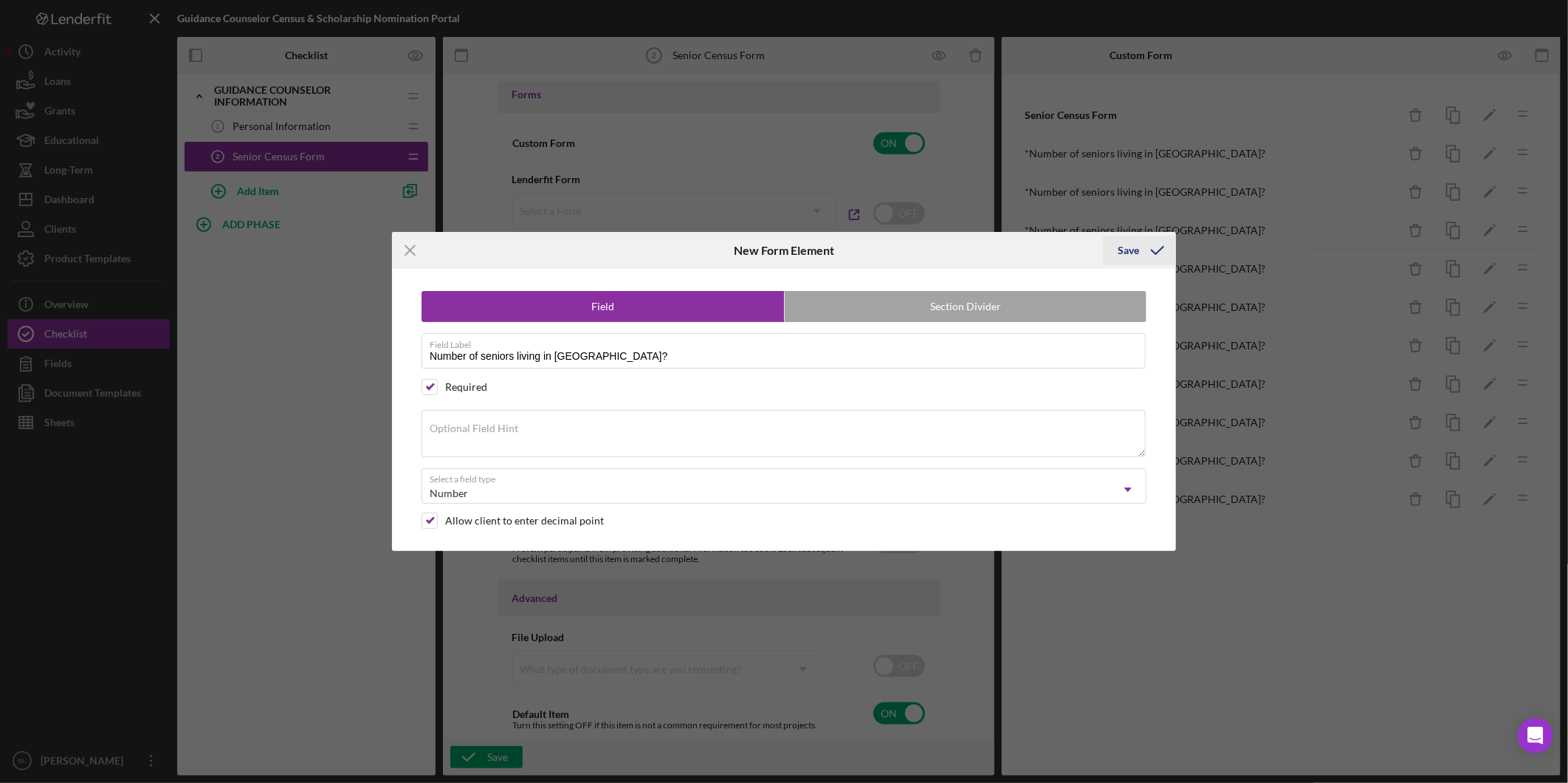
click at [1137, 246] on div "Save" at bounding box center [1128, 250] width 22 height 30
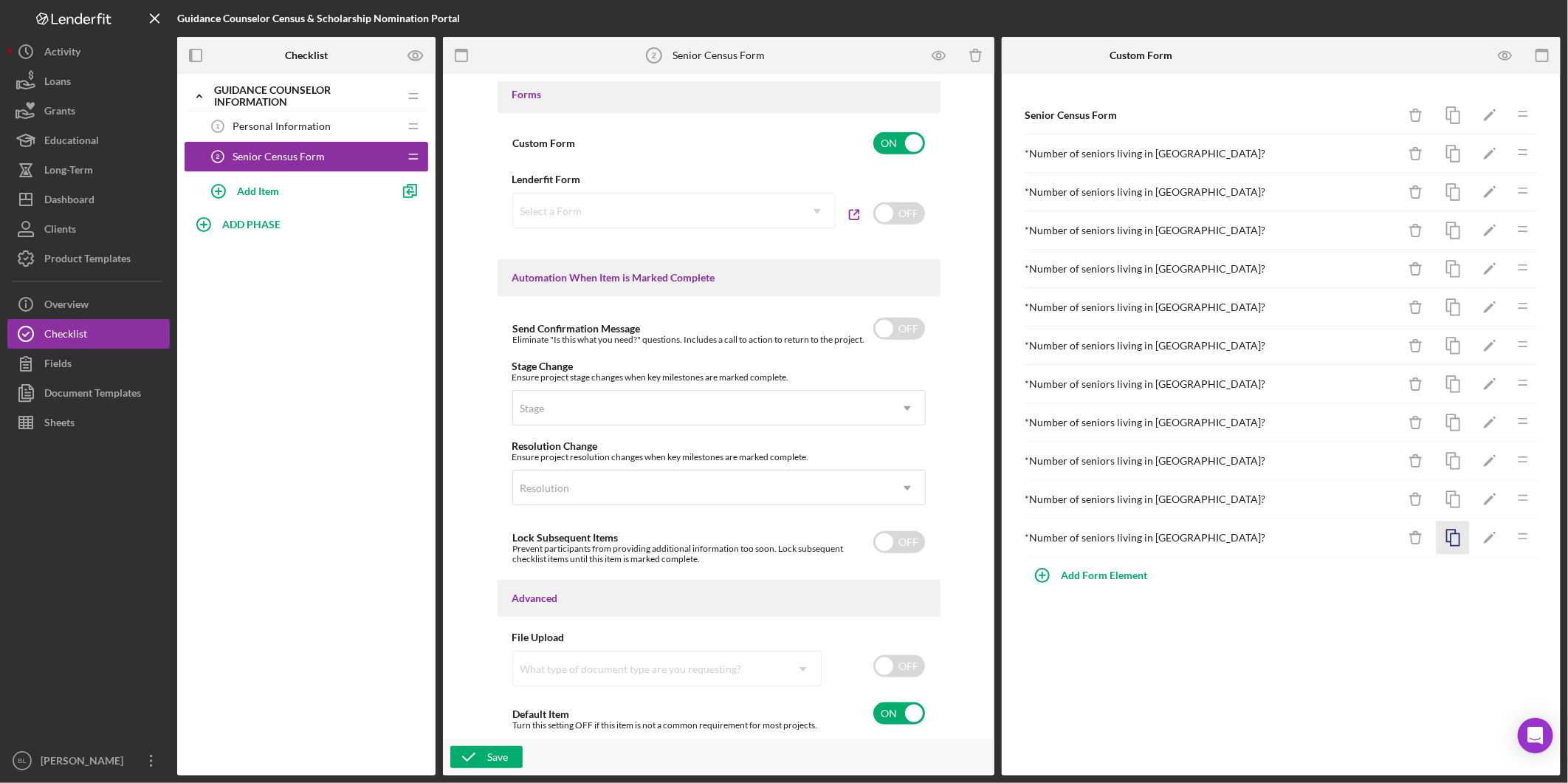
click at [1460, 545] on rect "button" at bounding box center [1456, 539] width 9 height 12
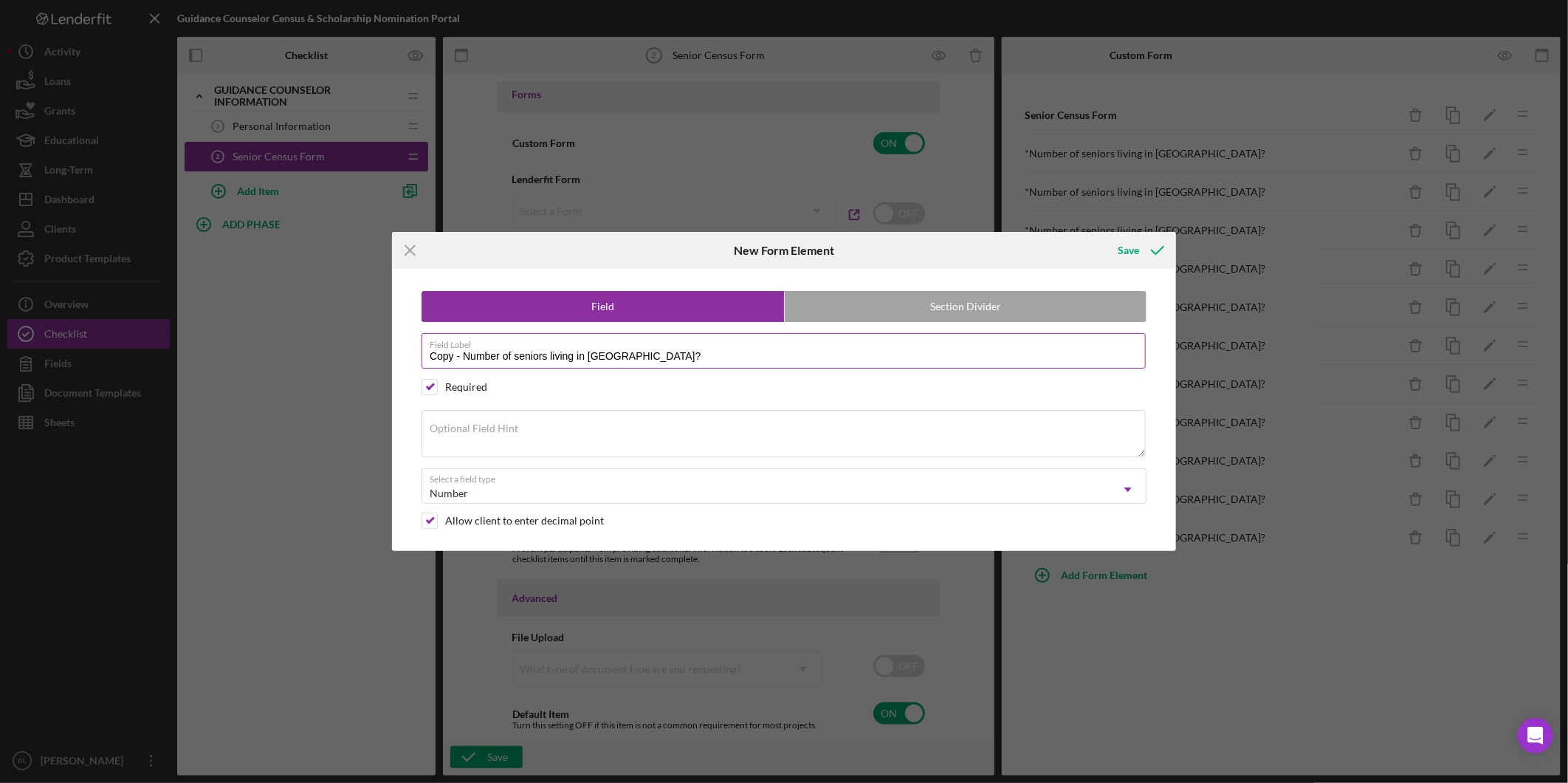
click at [465, 356] on input "Copy - Number of seniors living in [GEOGRAPHIC_DATA]?" at bounding box center [783, 350] width 724 height 35
click at [580, 355] on input "Number of seniors living in [GEOGRAPHIC_DATA]?" at bounding box center [783, 350] width 724 height 35
type input "Number of seniors living in [GEOGRAPHIC_DATA]?"
click at [1133, 246] on div "Save" at bounding box center [1128, 250] width 22 height 30
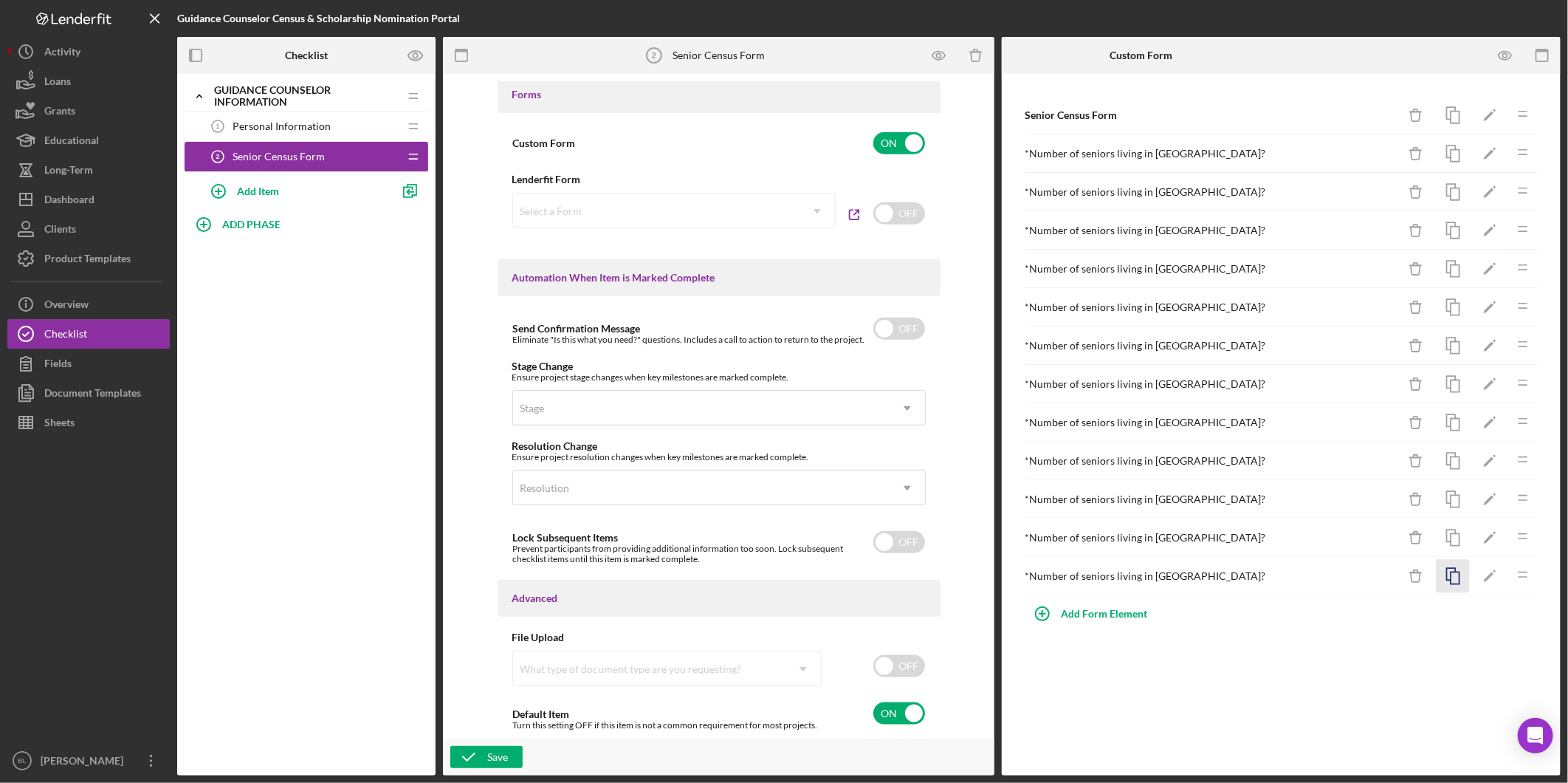
click at [1453, 584] on icon "button" at bounding box center [1453, 576] width 34 height 34
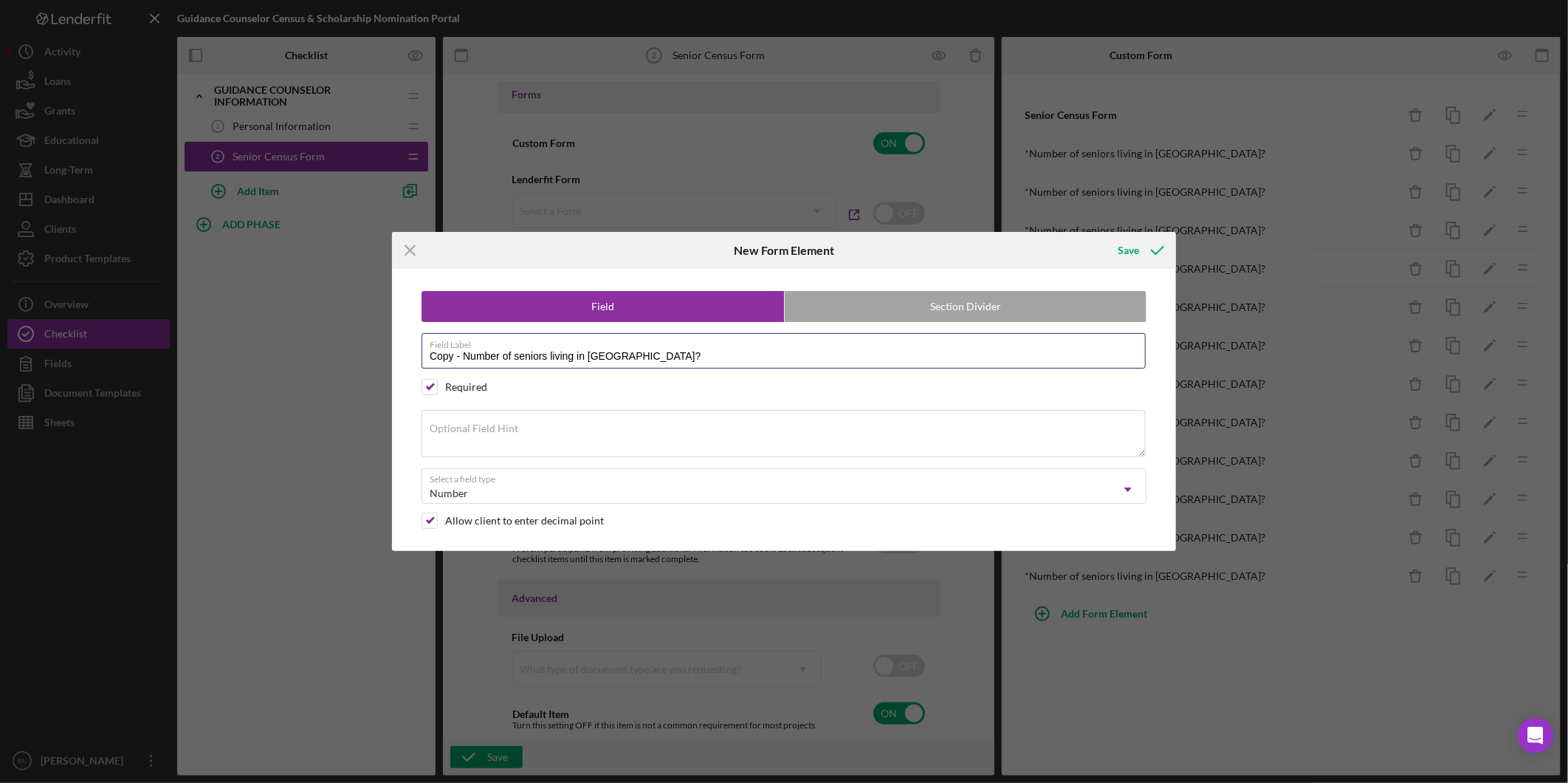
drag, startPoint x: 463, startPoint y: 351, endPoint x: 254, endPoint y: 357, distance: 209.1
click at [301, 351] on div "Icon/Menu Close New Form Element Save Field Section Divider Field Label Copy - …" at bounding box center [784, 392] width 1568 height 783
click at [566, 354] on input "Number of seniors living in [GEOGRAPHIC_DATA]?" at bounding box center [783, 350] width 724 height 35
type input "Number of seniors living in [GEOGRAPHIC_DATA]?"
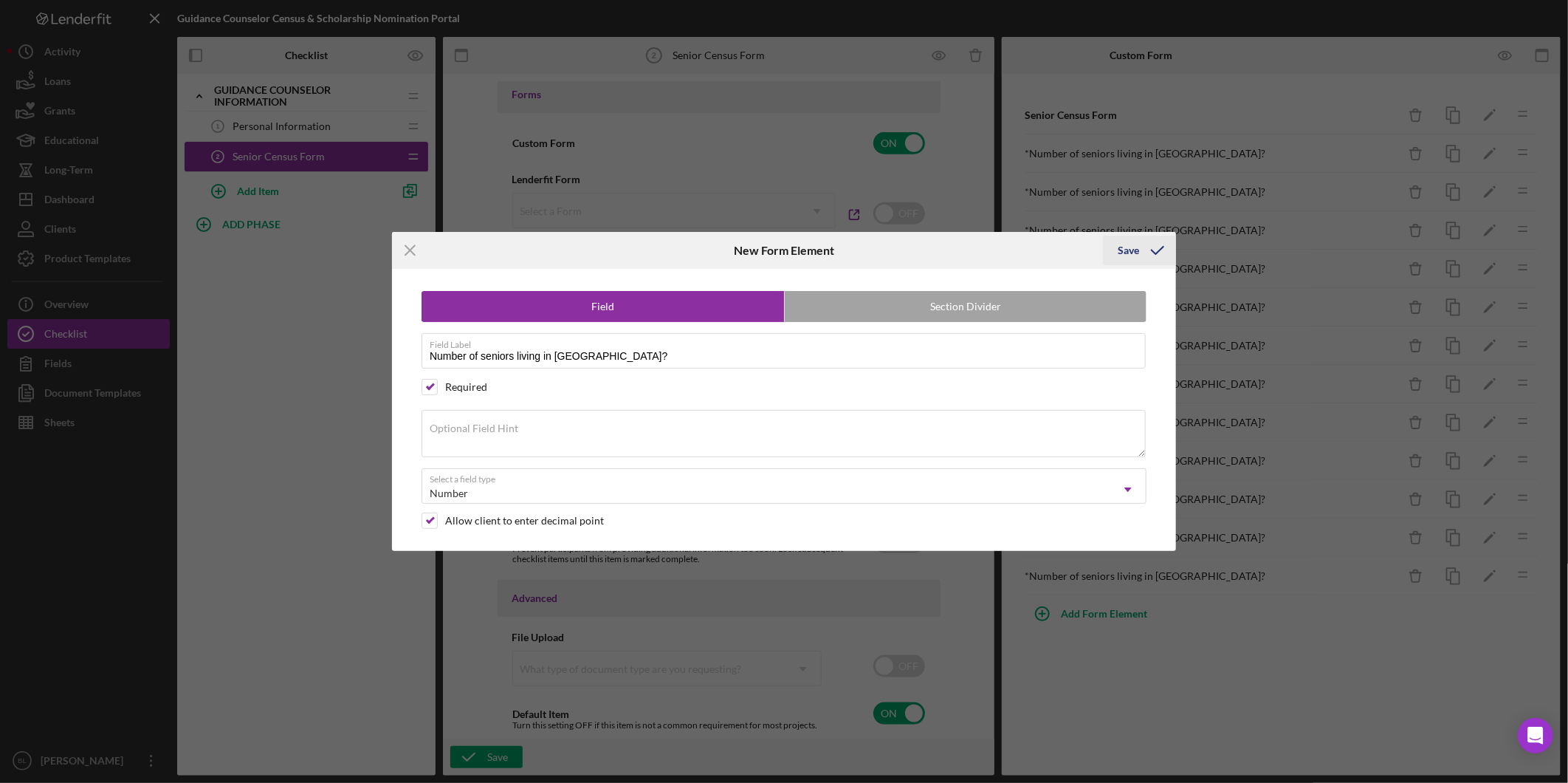
click at [1146, 254] on icon "submit" at bounding box center [1157, 250] width 37 height 37
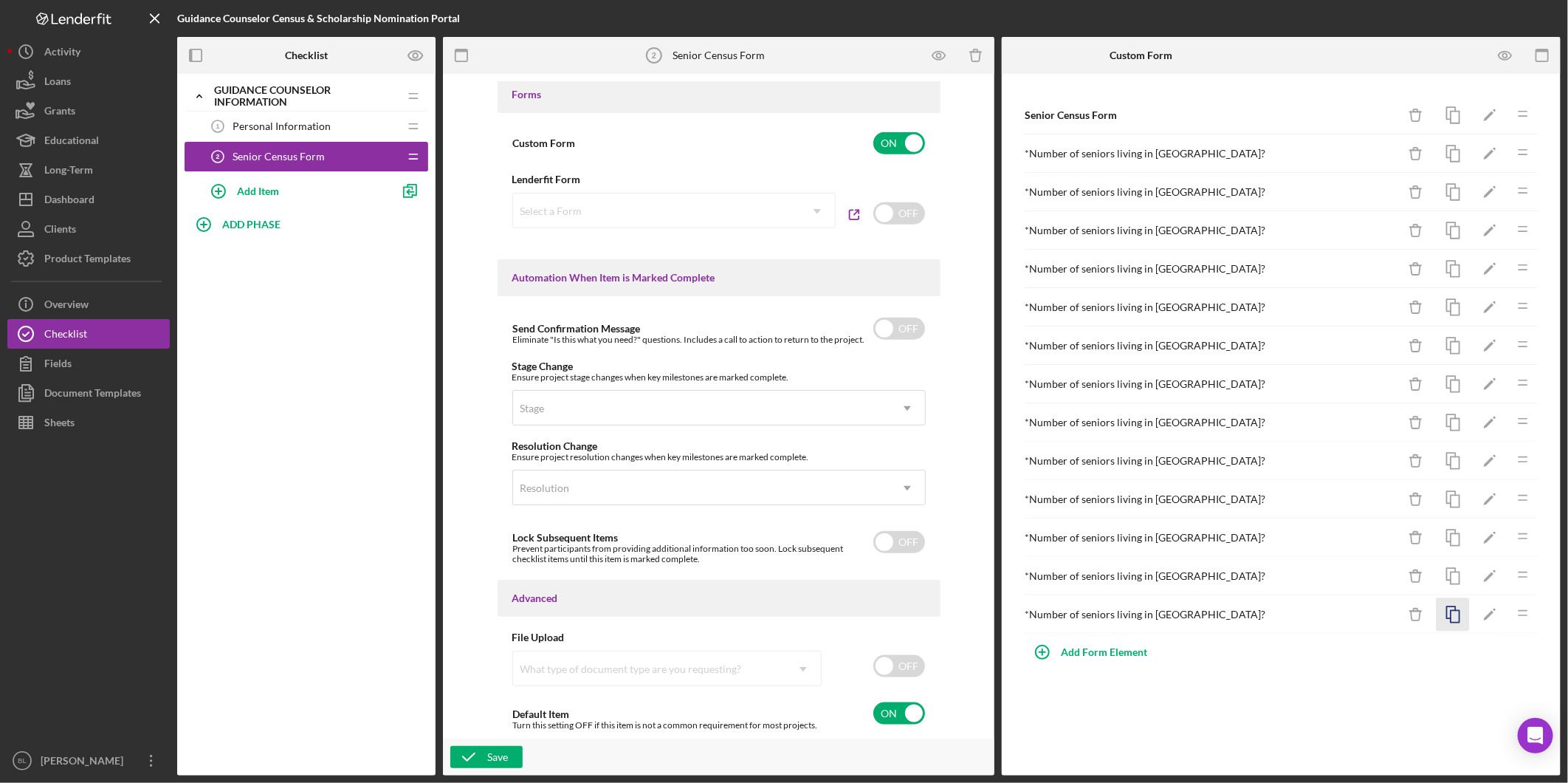
click at [1448, 614] on icon "button" at bounding box center [1453, 614] width 34 height 34
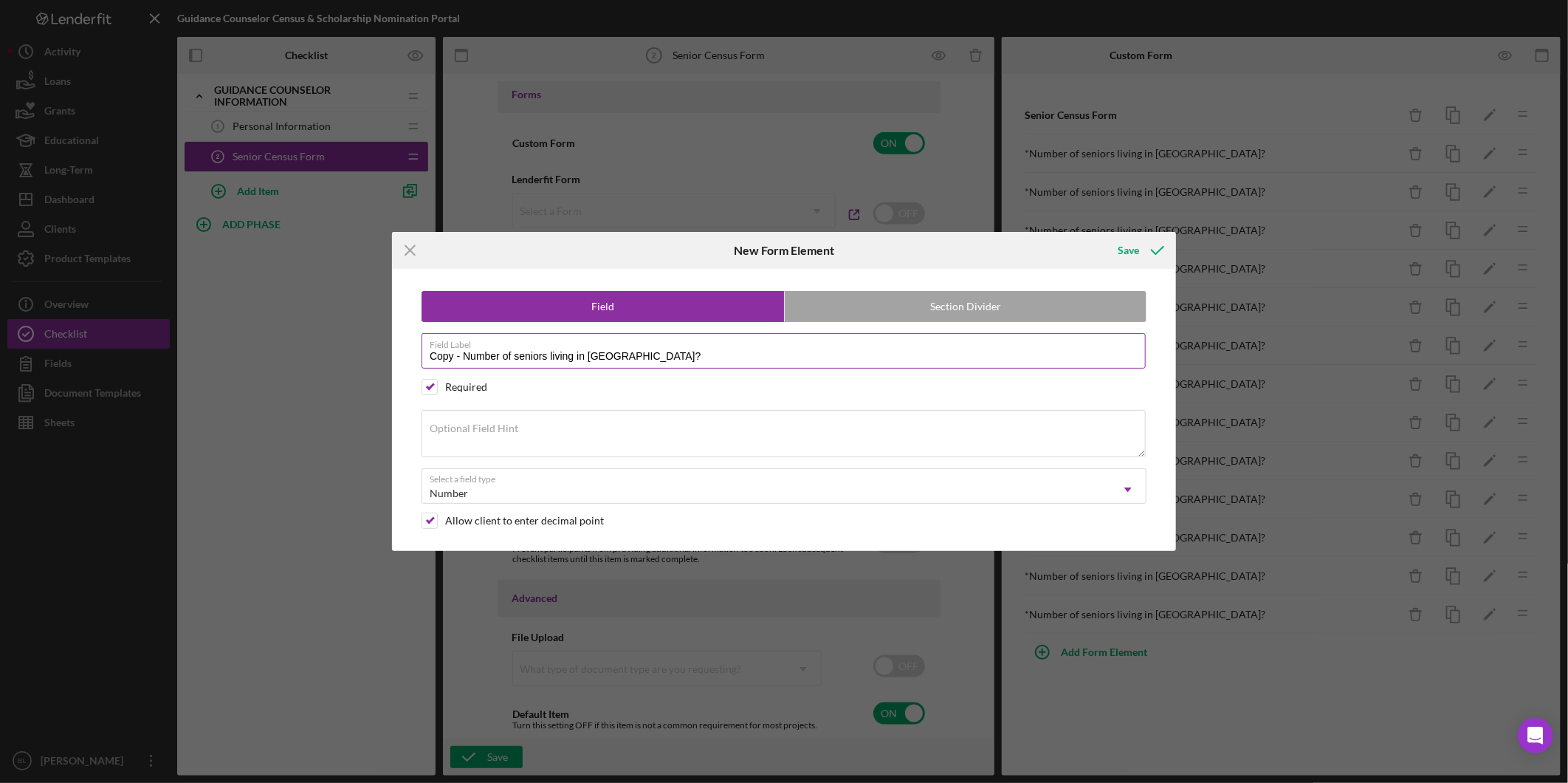
click at [463, 357] on input "Copy - Number of seniors living in [GEOGRAPHIC_DATA]?" at bounding box center [783, 350] width 724 height 35
click at [575, 358] on input "Number of seniors living in [GEOGRAPHIC_DATA]?" at bounding box center [783, 350] width 724 height 35
type input "Number of seniors living in [GEOGRAPHIC_DATA]?"
click at [1110, 261] on button "Save" at bounding box center [1139, 250] width 73 height 30
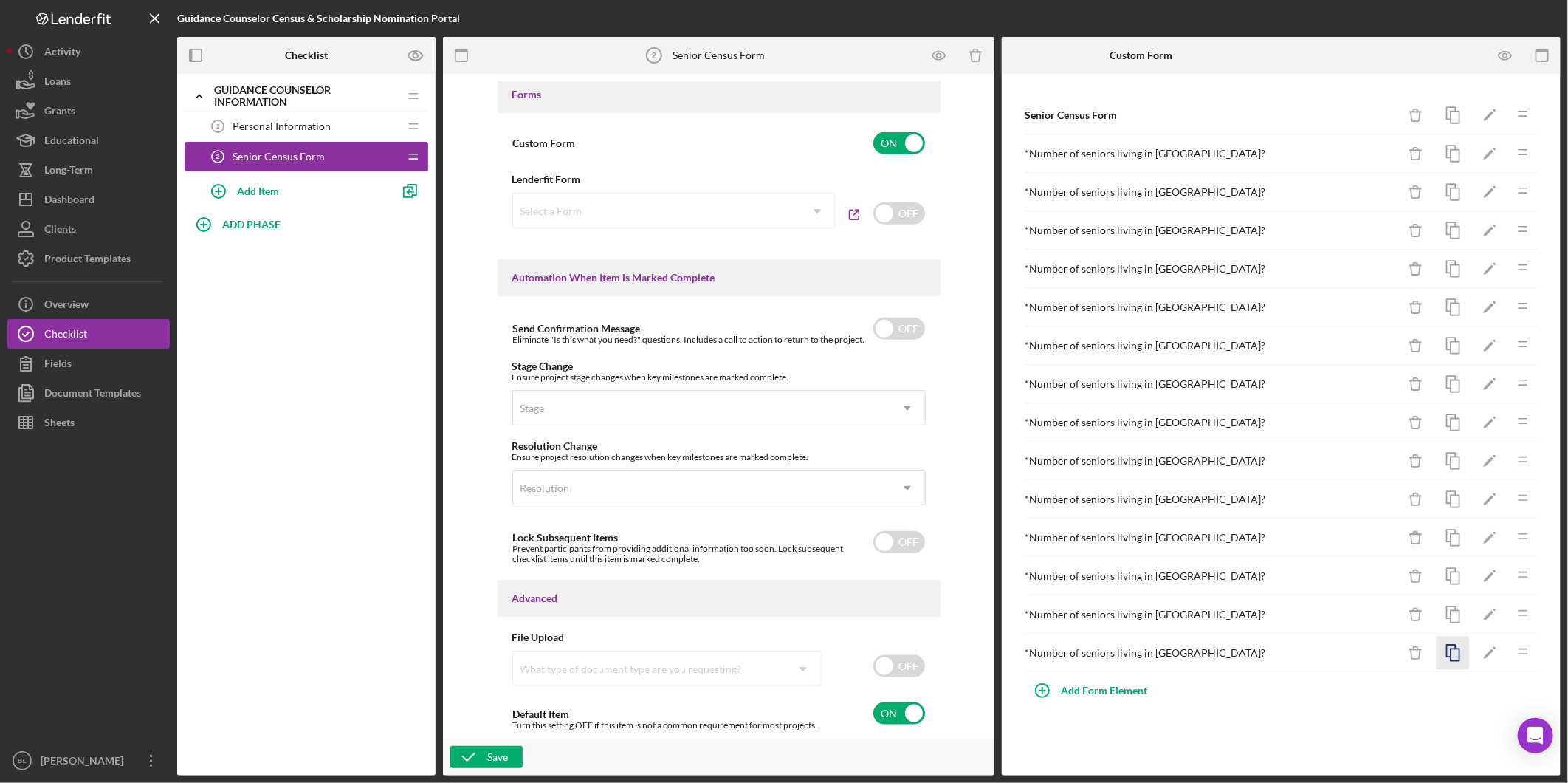
click at [1452, 657] on icon "button" at bounding box center [1453, 652] width 34 height 34
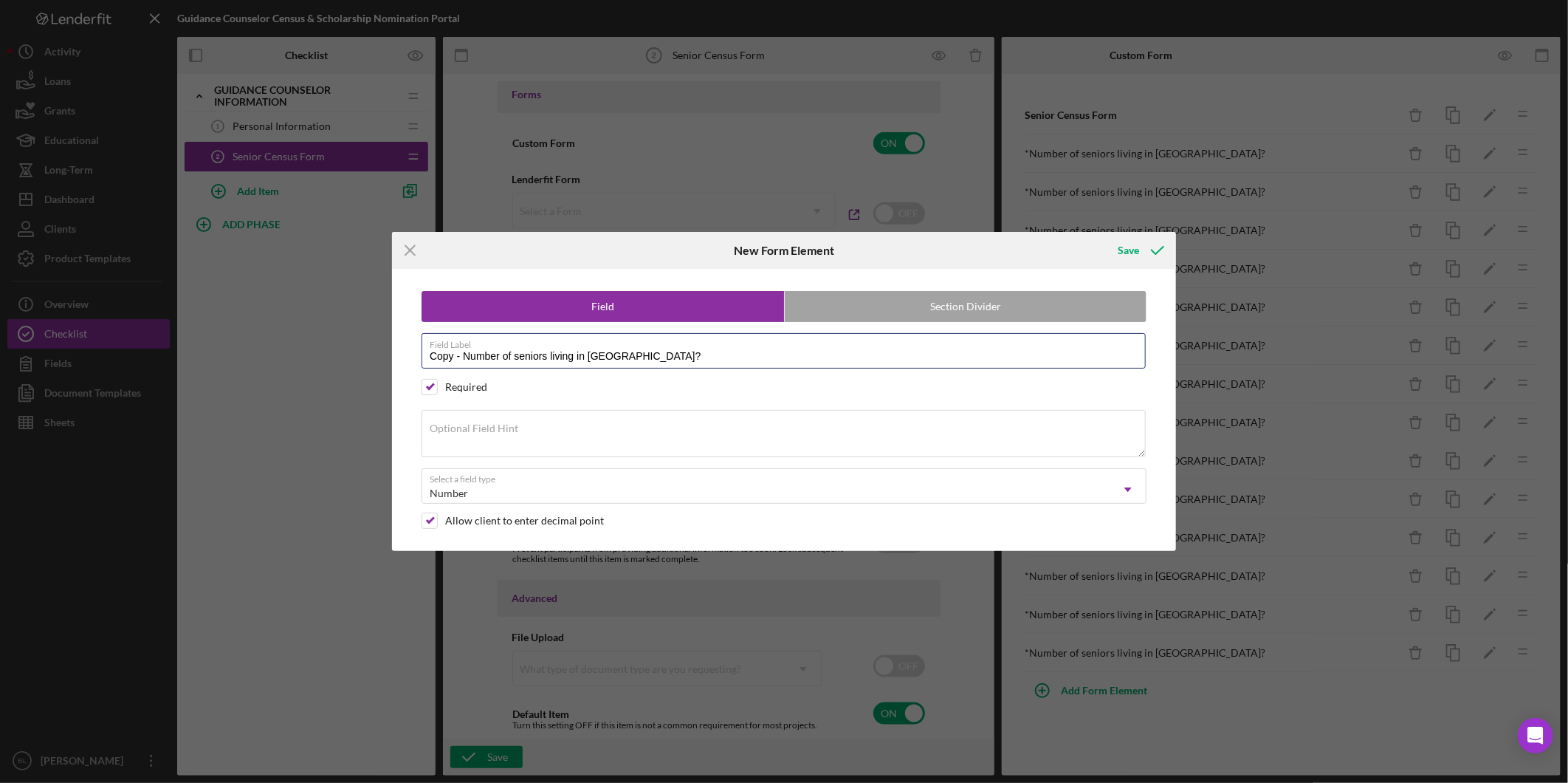
drag, startPoint x: 467, startPoint y: 357, endPoint x: 317, endPoint y: 360, distance: 150.0
click at [317, 360] on div "Icon/Menu Close New Form Element Save Field Section Divider Field Label Copy - …" at bounding box center [784, 392] width 1568 height 783
click at [584, 355] on input "Number of seniors living in [GEOGRAPHIC_DATA]?" at bounding box center [783, 350] width 724 height 35
type input "Number of seniors living in [GEOGRAPHIC_DATA]?"
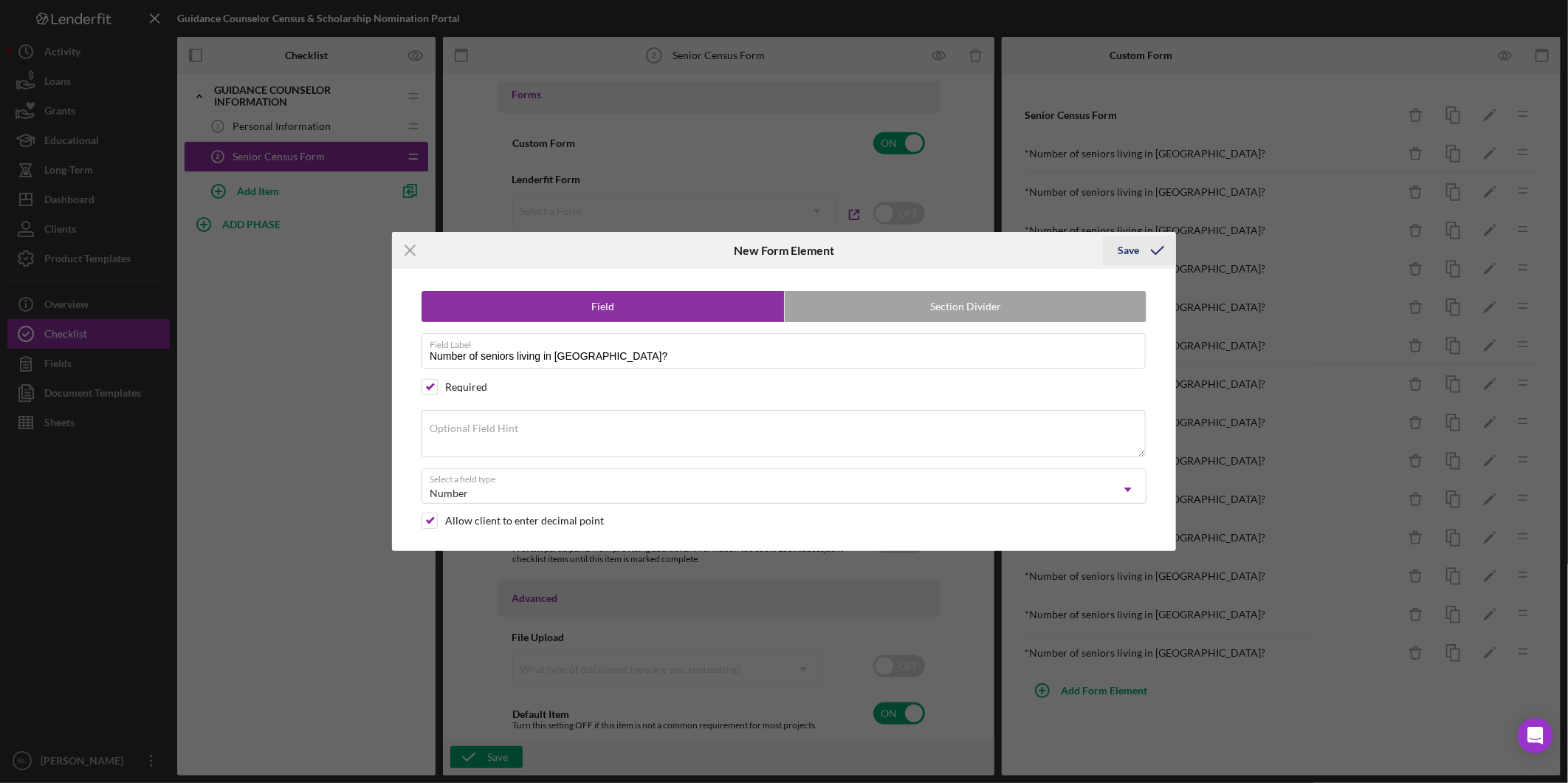
click at [1140, 246] on icon "submit" at bounding box center [1157, 250] width 37 height 37
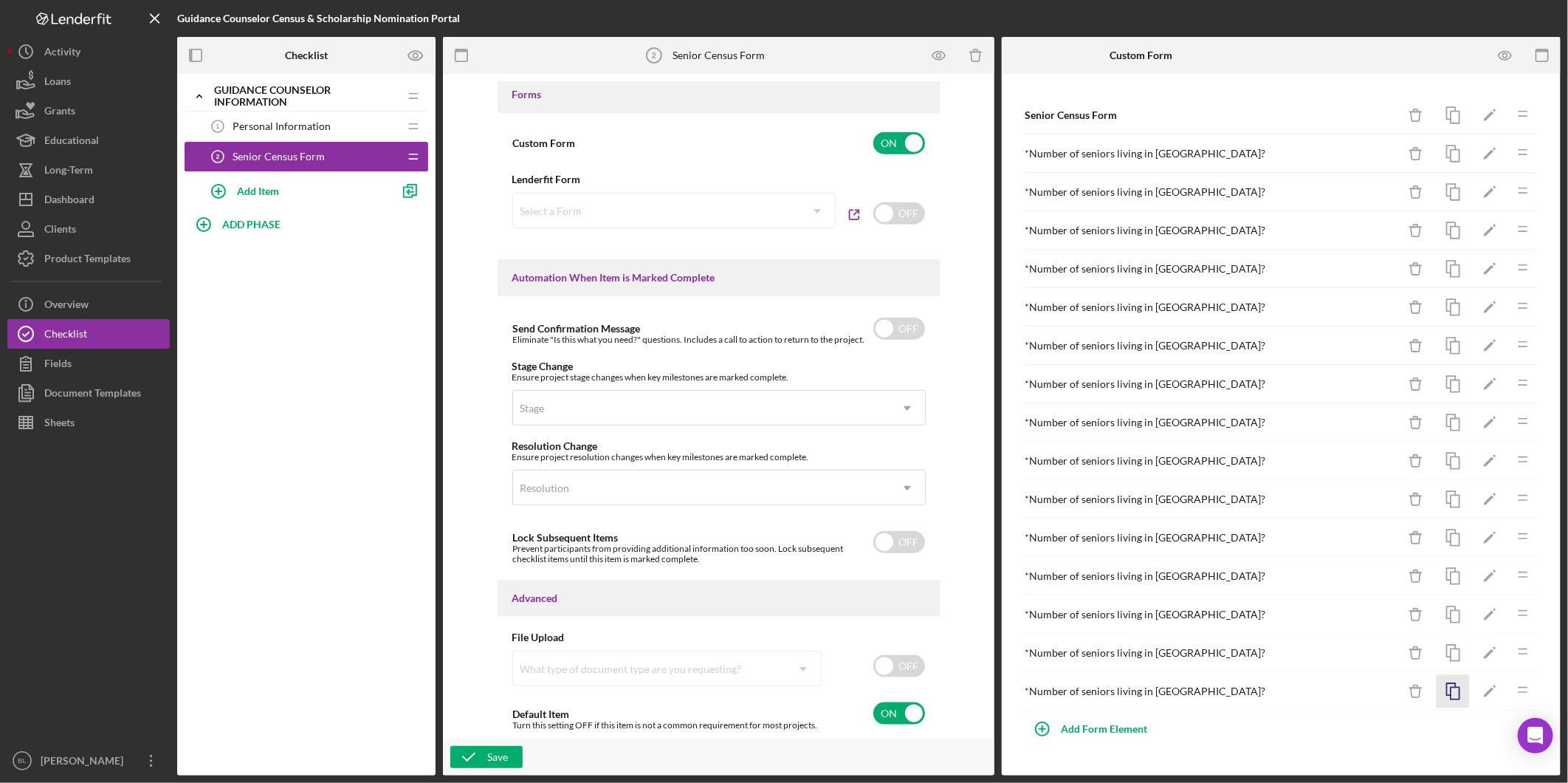
click at [1457, 696] on icon "button" at bounding box center [1453, 691] width 34 height 34
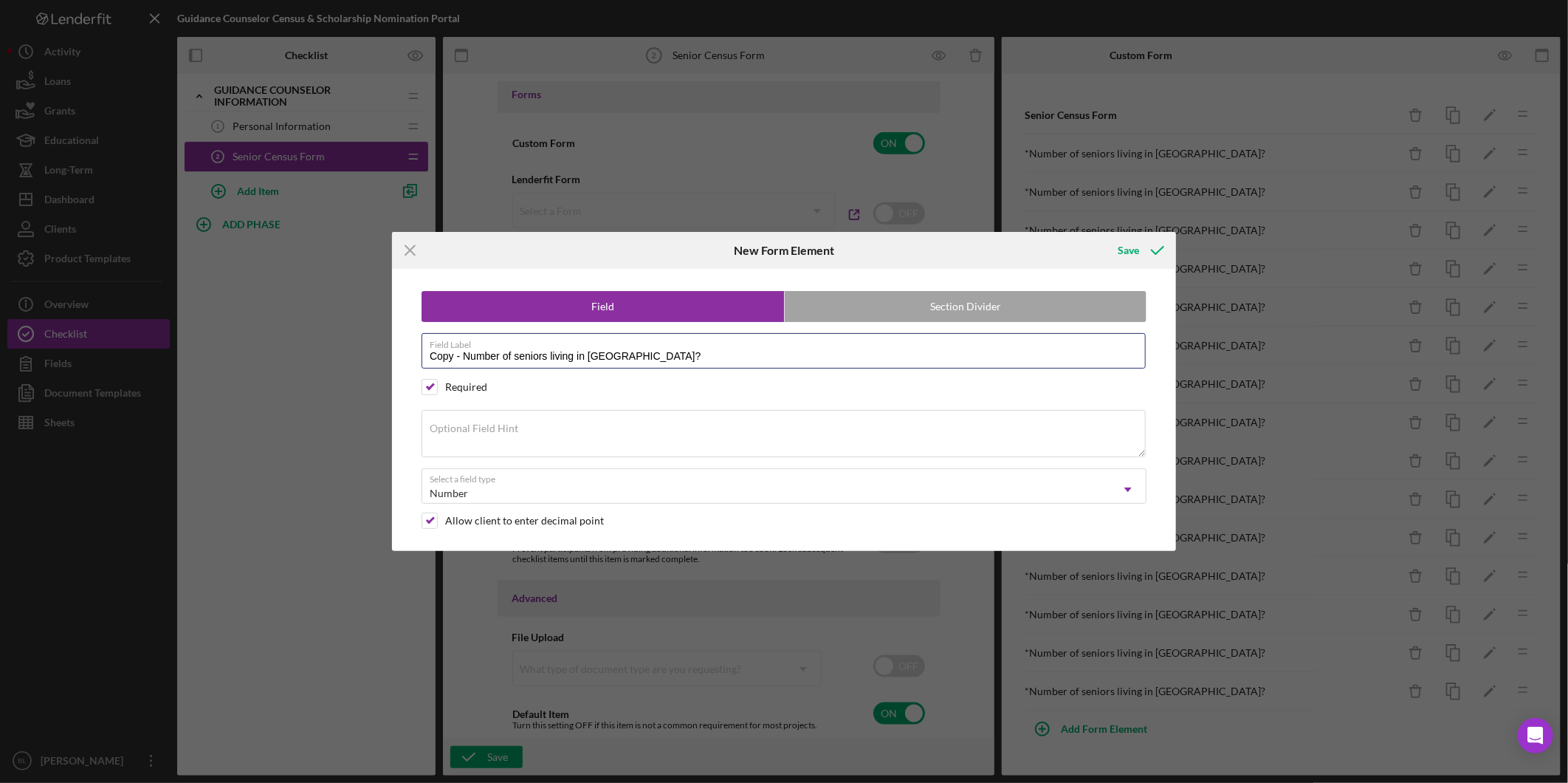
drag, startPoint x: 462, startPoint y: 354, endPoint x: 350, endPoint y: 359, distance: 112.1
click at [354, 358] on div "Icon/Menu Close New Form Element Save Field Section Divider Field Label Copy - …" at bounding box center [784, 392] width 1568 height 783
click at [565, 349] on input "Number of seniors living in [GEOGRAPHIC_DATA]?" at bounding box center [783, 350] width 724 height 35
click at [566, 350] on input "Number of seniors living in [GEOGRAPHIC_DATA]?" at bounding box center [783, 350] width 724 height 35
type input "Number of seniors living in [PERSON_NAME]?"
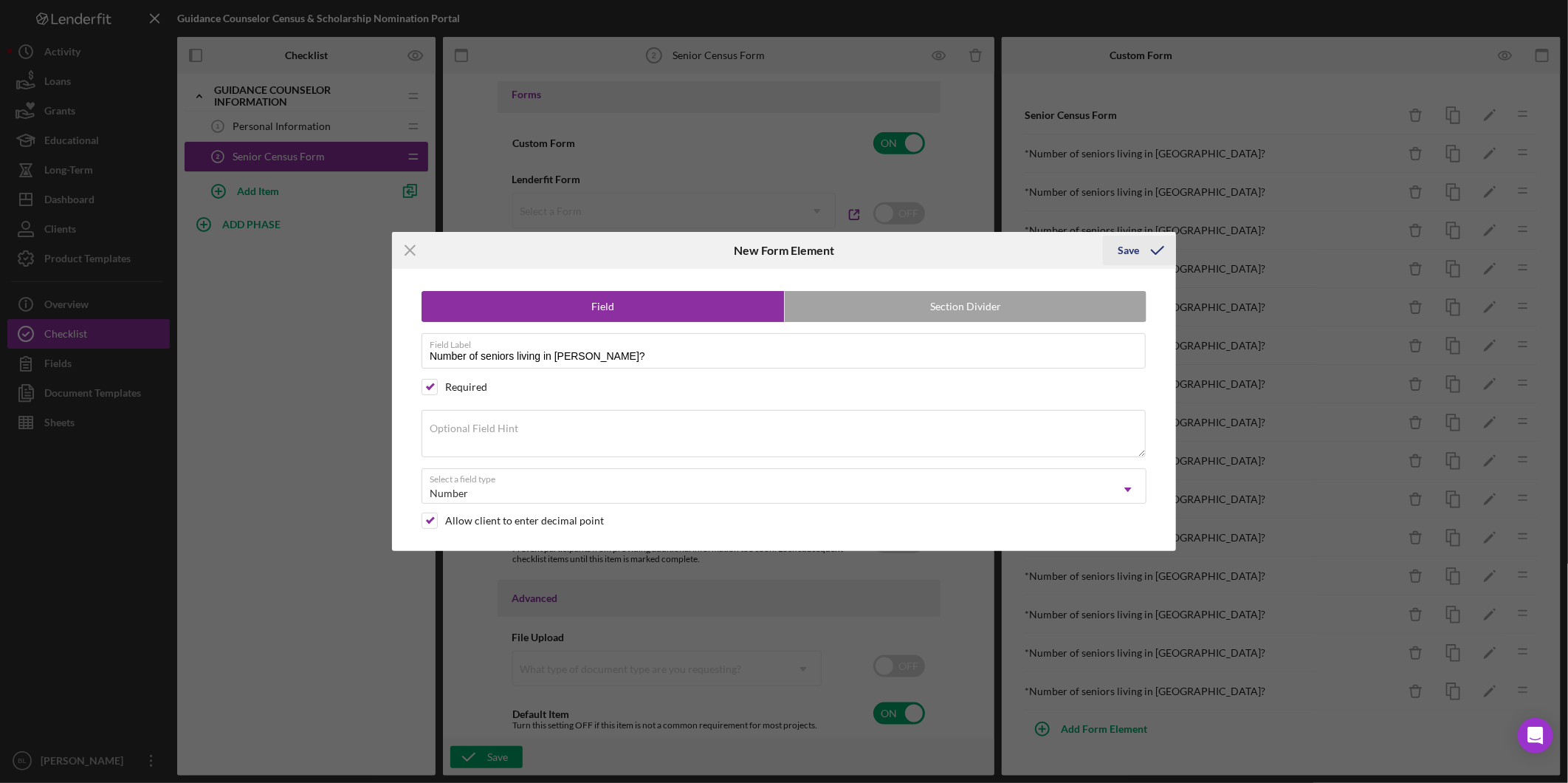
click at [1157, 253] on icon "submit" at bounding box center [1157, 250] width 37 height 37
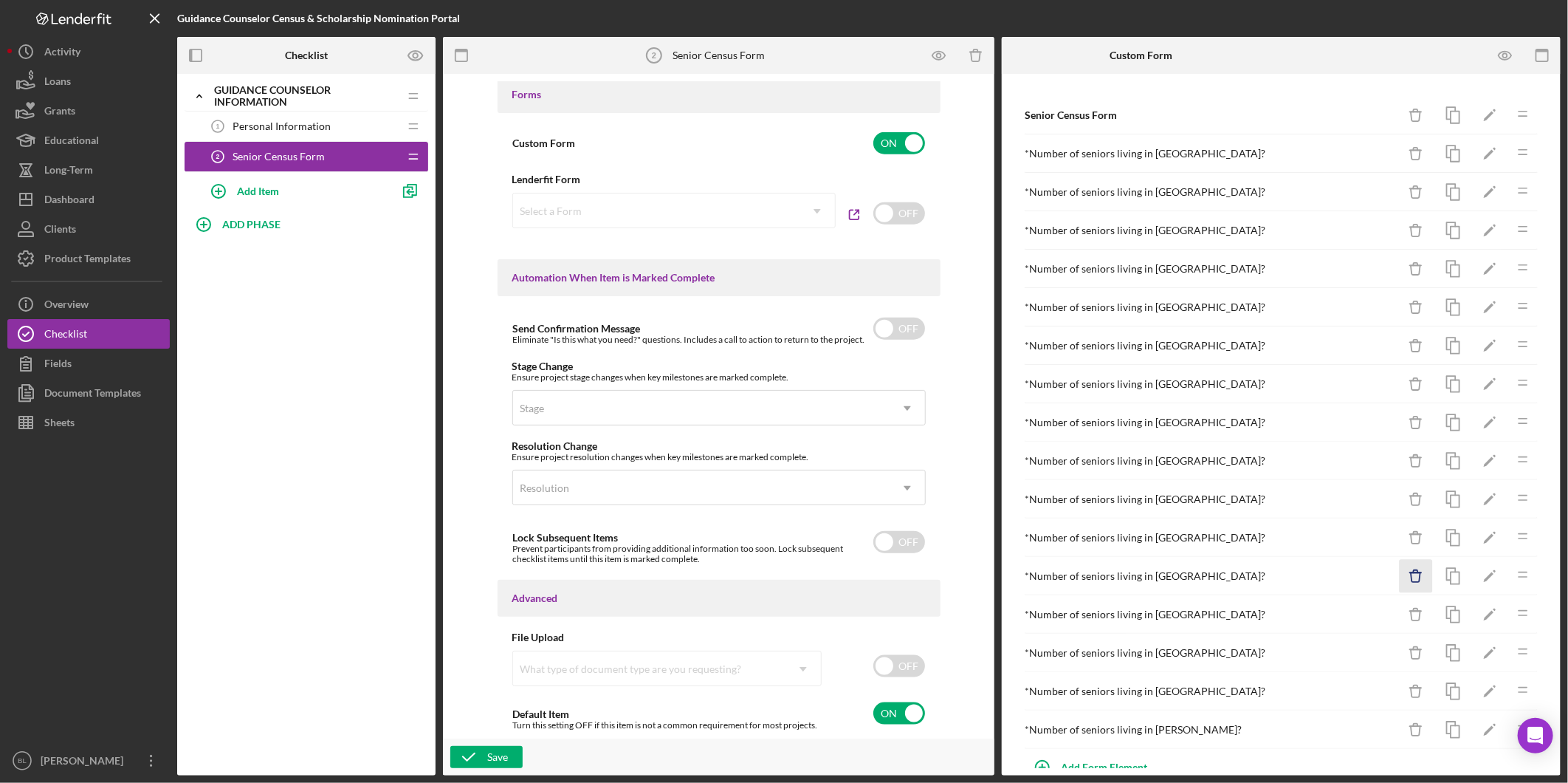
scroll to position [32, 0]
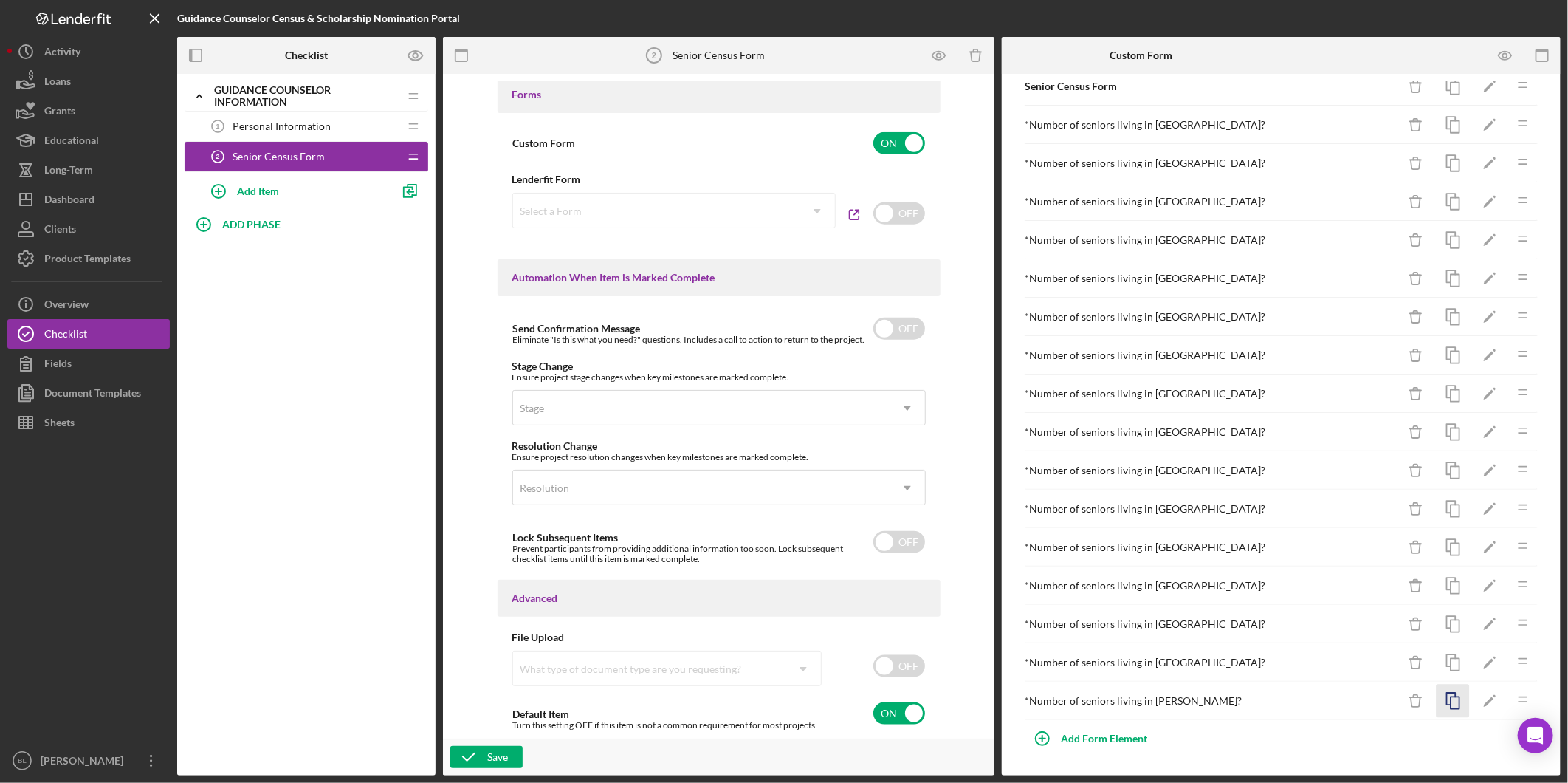
click at [1445, 711] on icon "button" at bounding box center [1453, 701] width 34 height 34
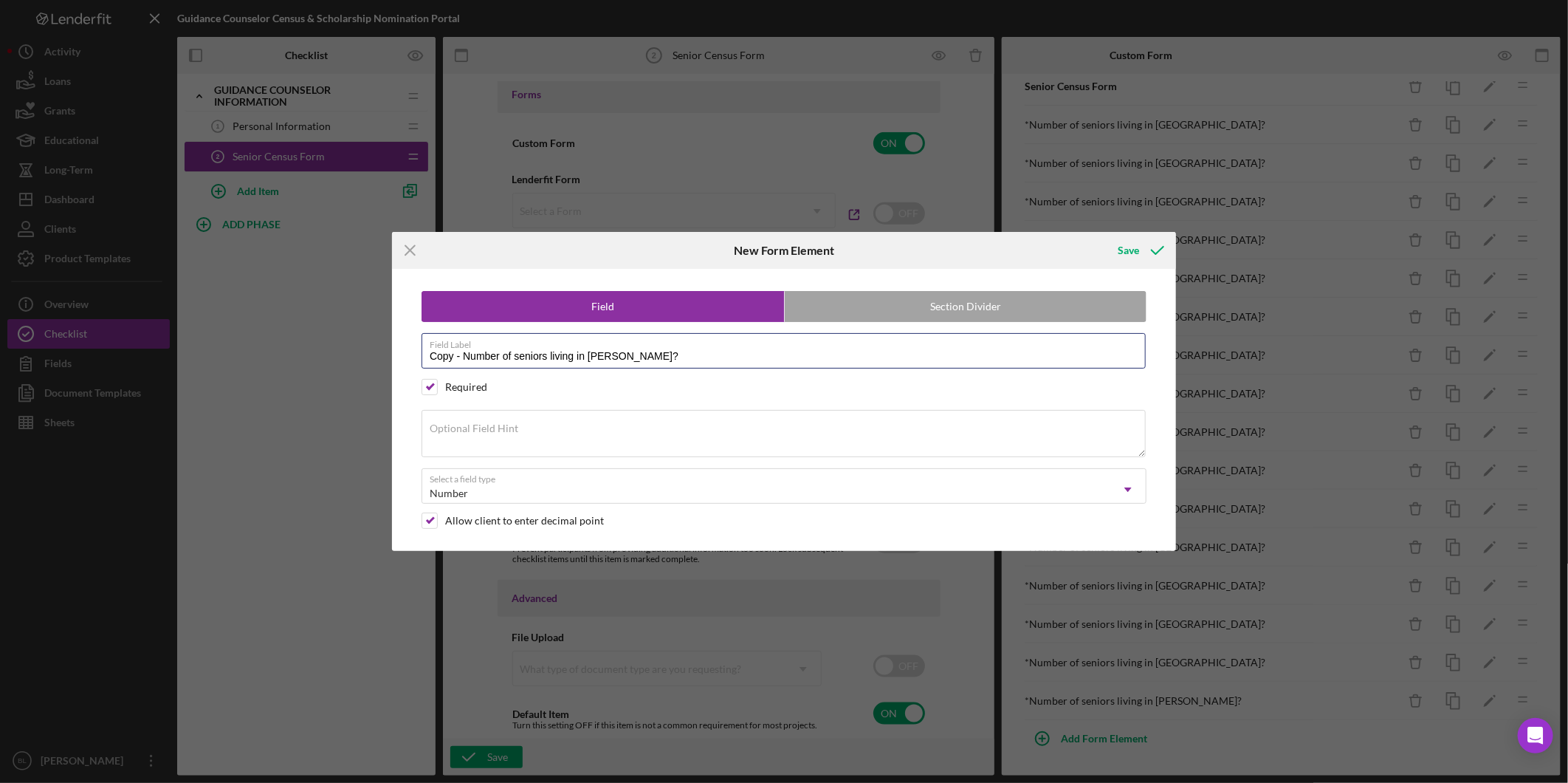
drag, startPoint x: 463, startPoint y: 355, endPoint x: 182, endPoint y: 375, distance: 281.7
click at [234, 365] on div "Icon/Menu Close New Form Element Save Field Section Divider Field Label Copy - …" at bounding box center [784, 392] width 1568 height 783
click at [565, 349] on label "Field Label" at bounding box center [788, 342] width 716 height 16
click at [565, 349] on input "Number of seniors living in [PERSON_NAME]?" at bounding box center [783, 350] width 724 height 35
click at [565, 349] on label "Field Label" at bounding box center [788, 342] width 716 height 16
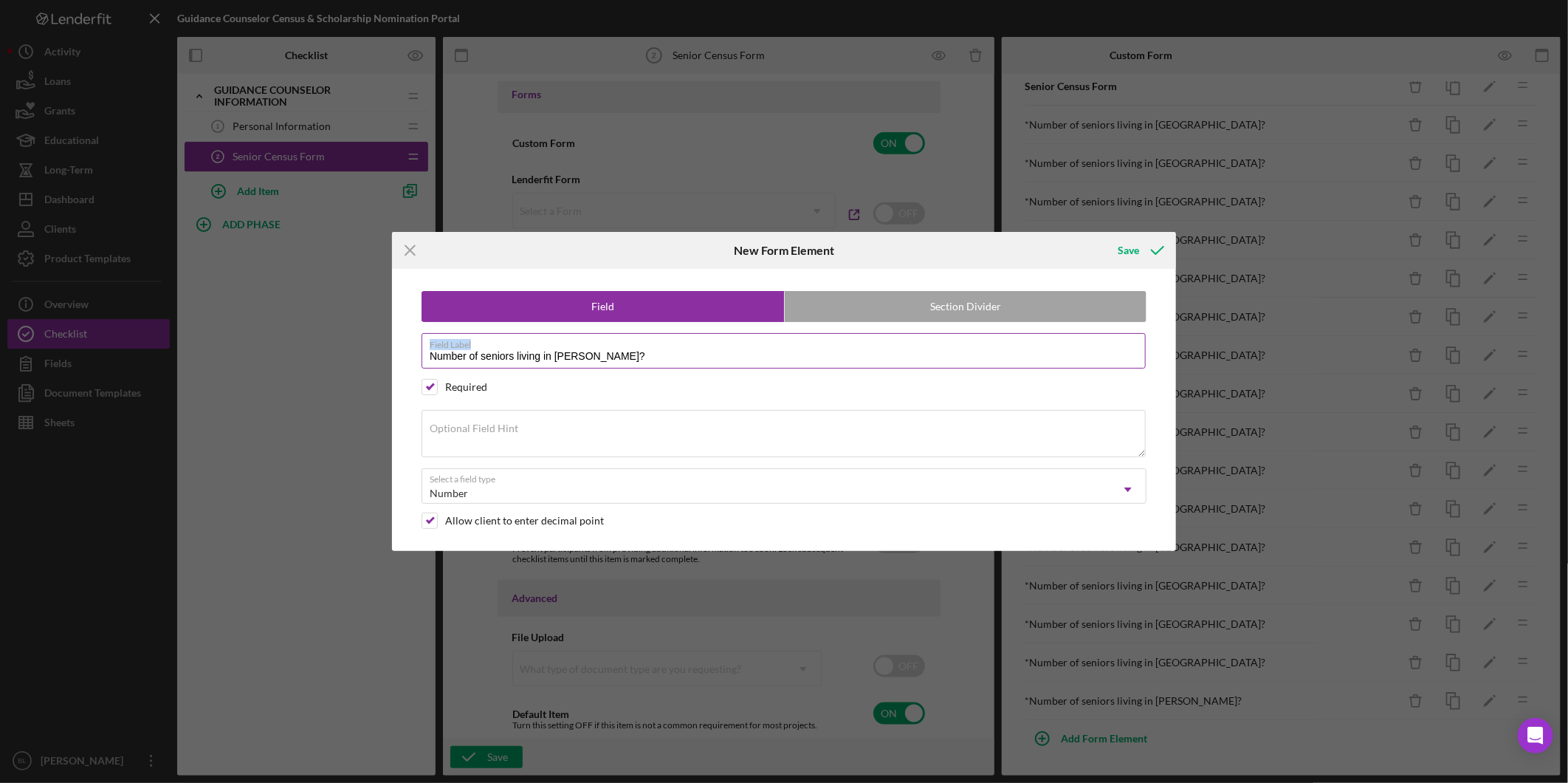
click at [565, 349] on input "Number of seniors living in [PERSON_NAME]?" at bounding box center [783, 350] width 724 height 35
click at [570, 357] on input "Number of seniors living in [PERSON_NAME]?" at bounding box center [783, 350] width 724 height 35
type input "Number of seniors living in [GEOGRAPHIC_DATA]?"
click at [1122, 256] on div "Save" at bounding box center [1128, 250] width 22 height 30
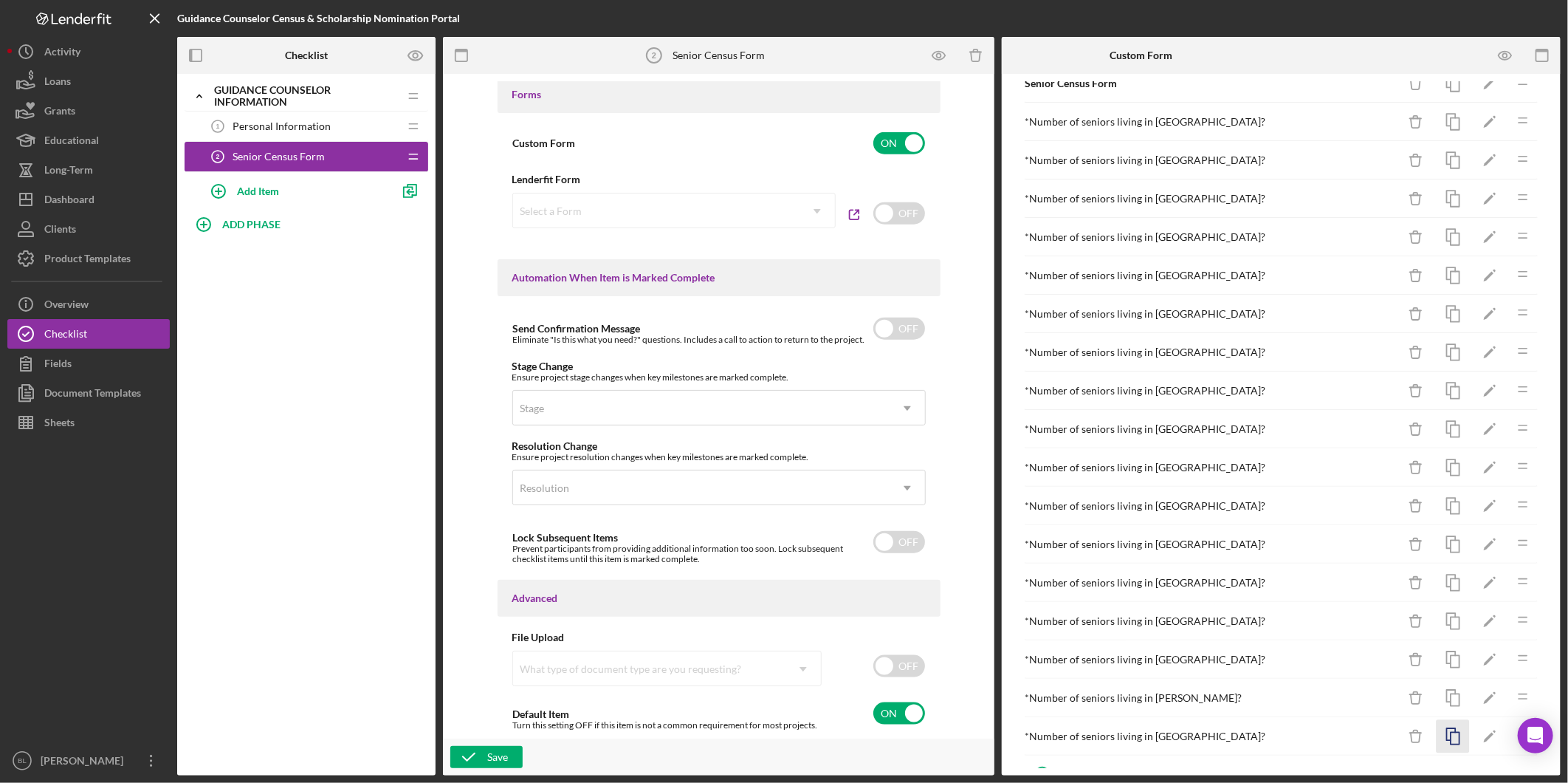
click at [1437, 740] on icon "button" at bounding box center [1453, 736] width 34 height 34
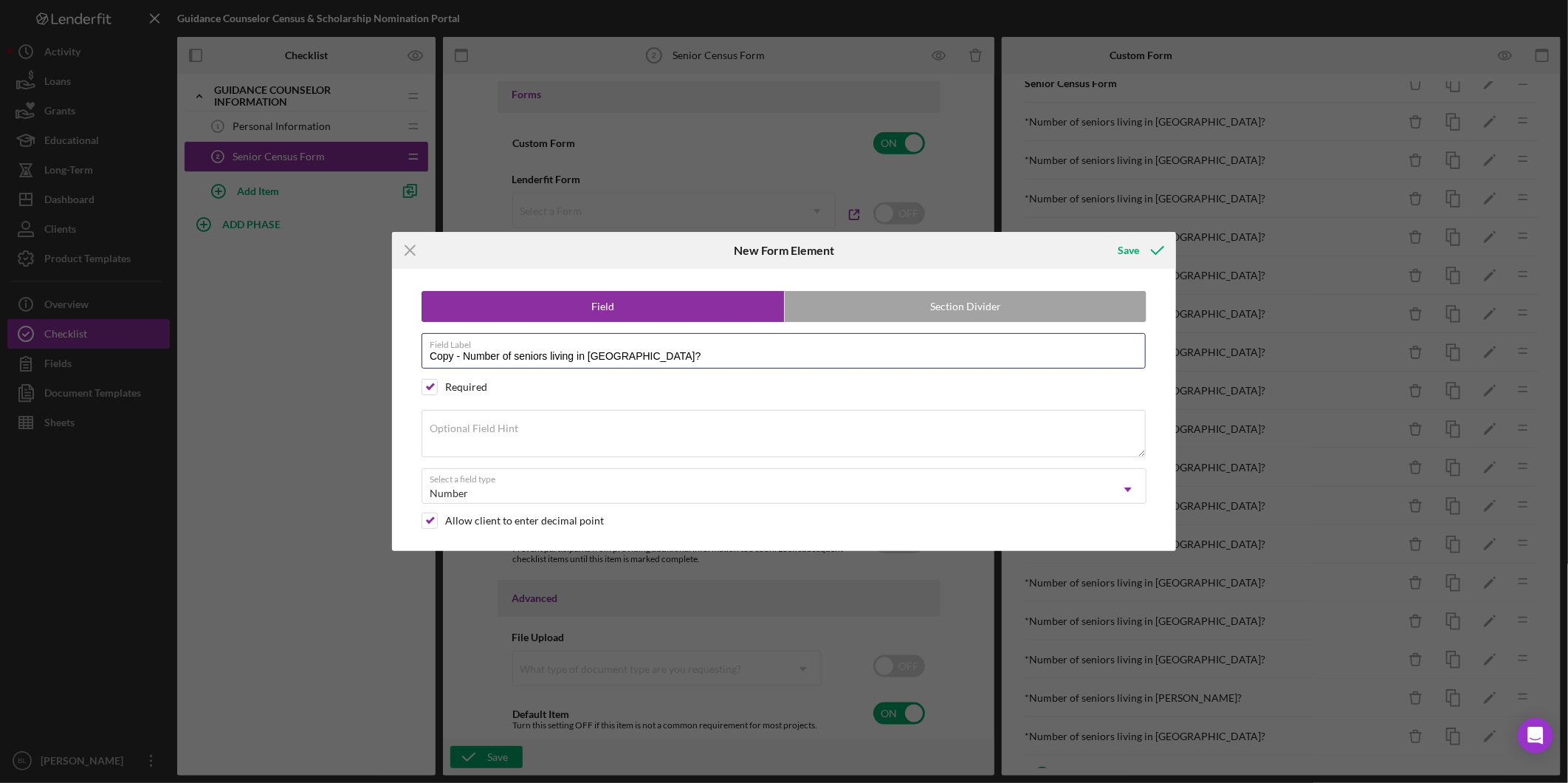
drag, startPoint x: 463, startPoint y: 352, endPoint x: 362, endPoint y: 355, distance: 101.0
click at [362, 355] on div "Icon/Menu Close New Form Element Save Field Section Divider Field Label Copy - …" at bounding box center [784, 392] width 1568 height 783
click at [574, 352] on input "Number of seniors living in [GEOGRAPHIC_DATA]?" at bounding box center [783, 350] width 724 height 35
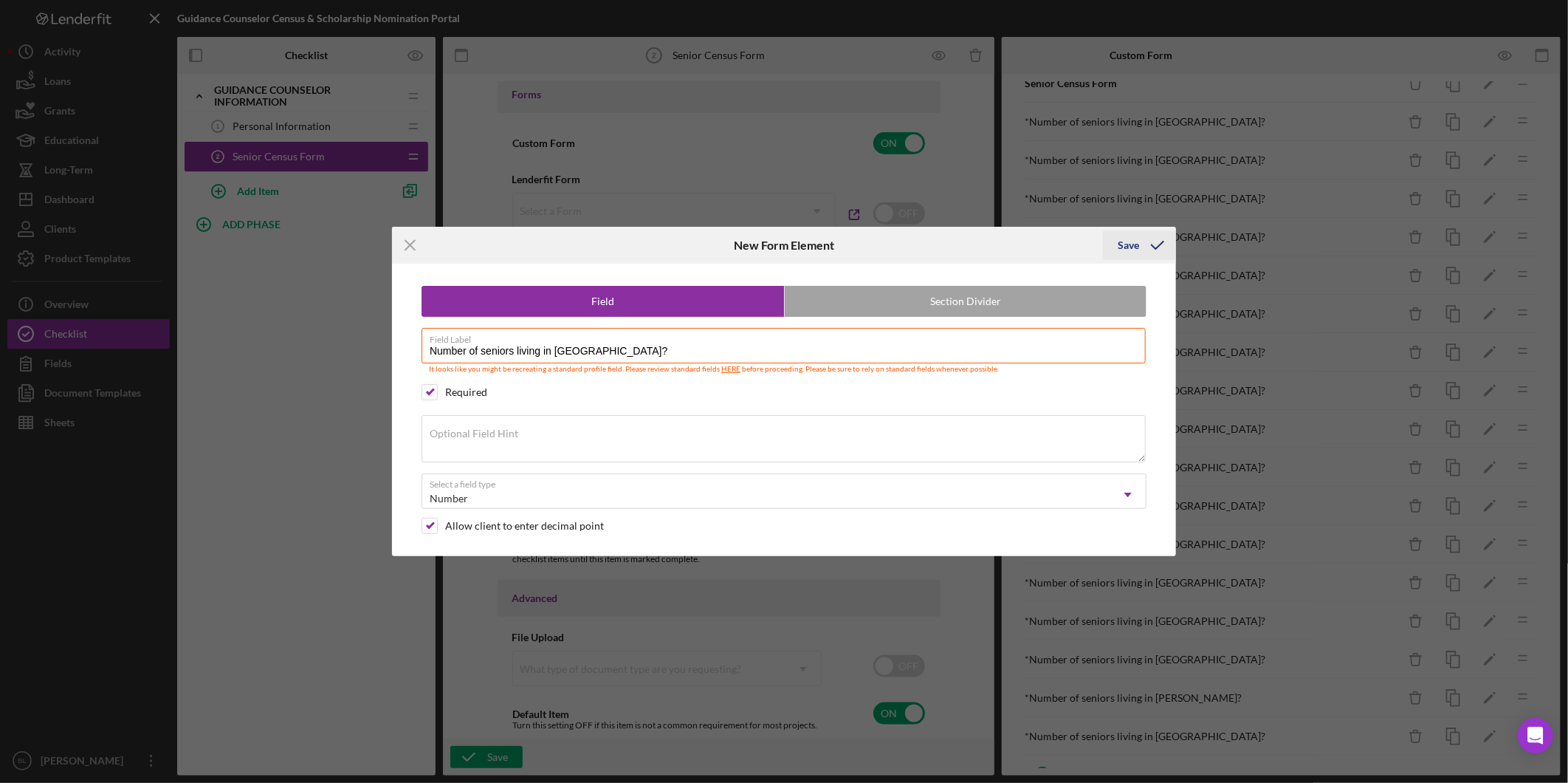
type input "Number of seniors living in [GEOGRAPHIC_DATA]?"
click at [1121, 244] on div "Save" at bounding box center [1128, 245] width 22 height 30
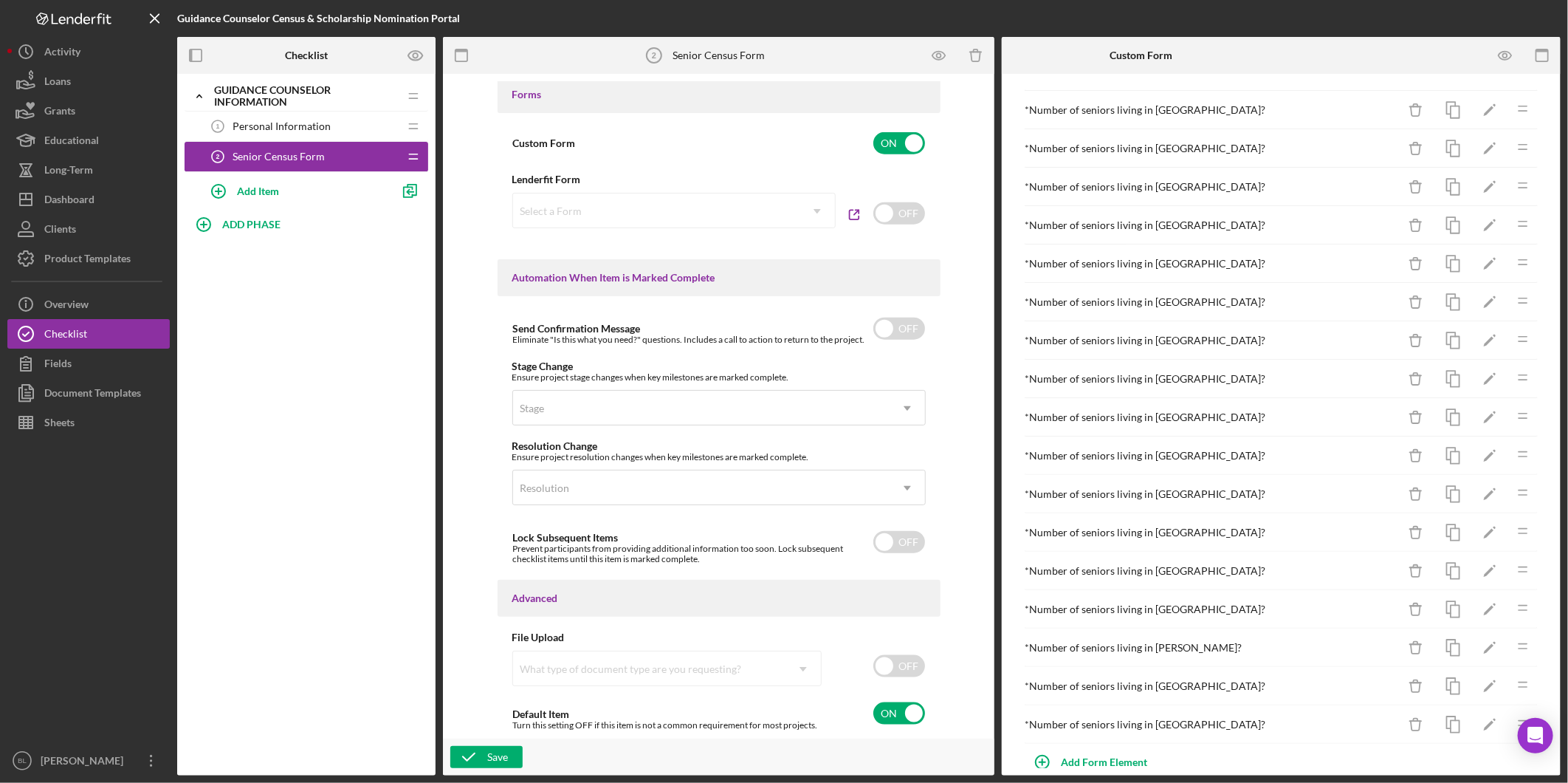
scroll to position [109, 0]
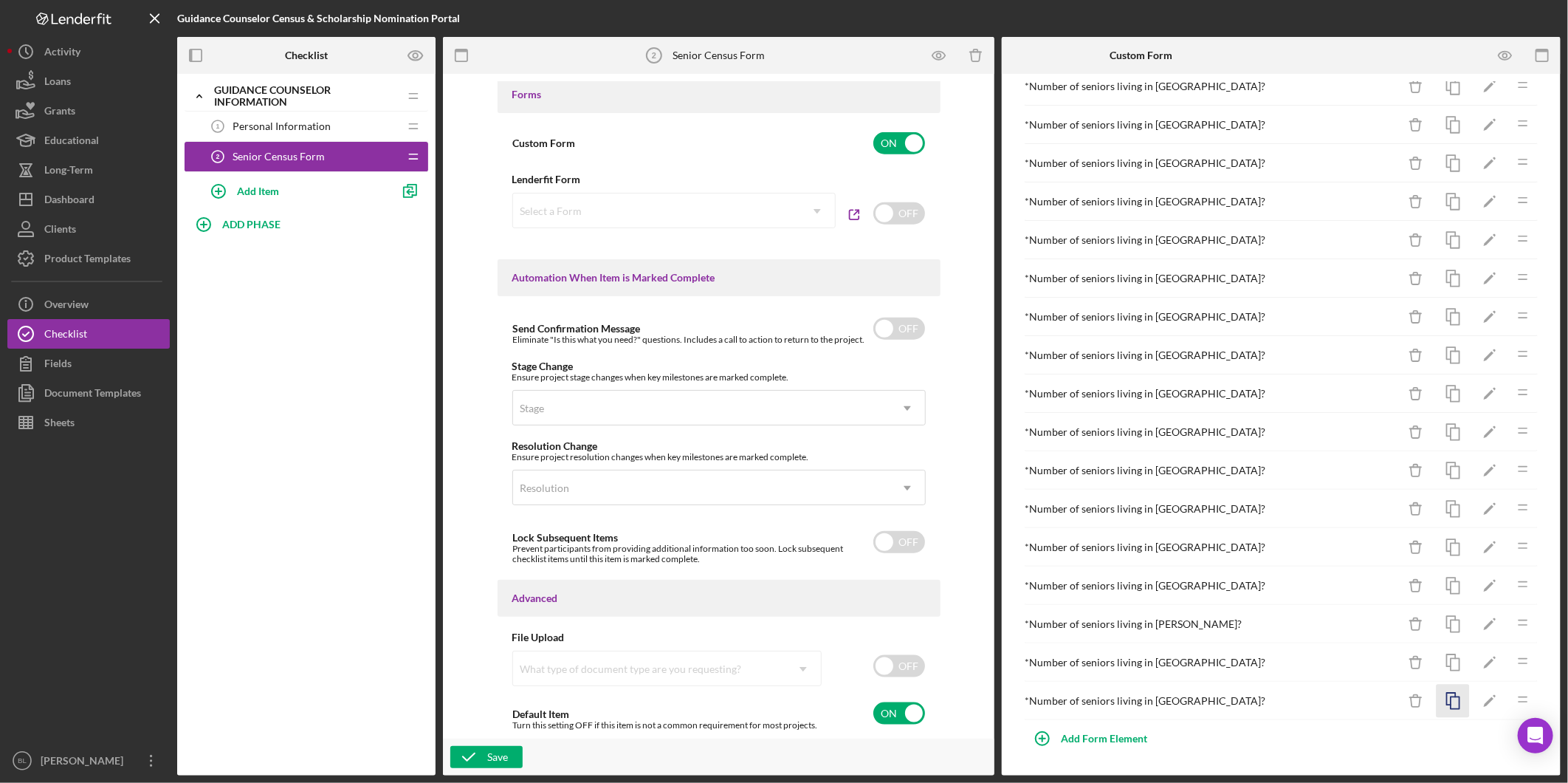
click at [1441, 700] on icon "button" at bounding box center [1453, 701] width 34 height 34
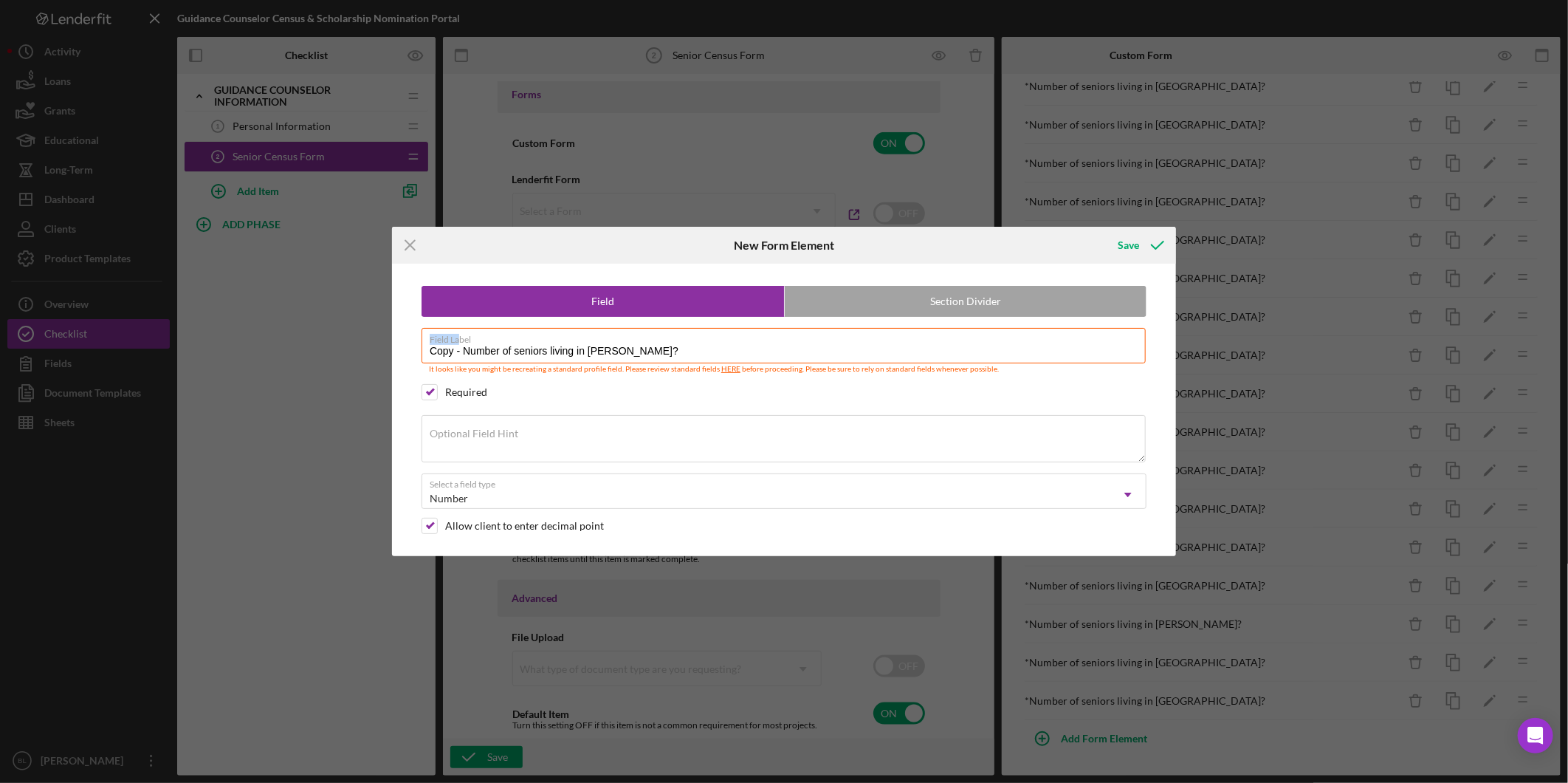
drag, startPoint x: 461, startPoint y: 343, endPoint x: 341, endPoint y: 352, distance: 120.3
click at [341, 352] on div "Icon/Menu Close New Form Element Save Field Section Divider Field Label Copy - …" at bounding box center [784, 392] width 1568 height 783
drag, startPoint x: 341, startPoint y: 352, endPoint x: 463, endPoint y: 348, distance: 122.1
click at [463, 348] on input "Copy - Number of seniors living in [PERSON_NAME]?" at bounding box center [783, 345] width 724 height 35
drag, startPoint x: 462, startPoint y: 349, endPoint x: 329, endPoint y: 356, distance: 133.2
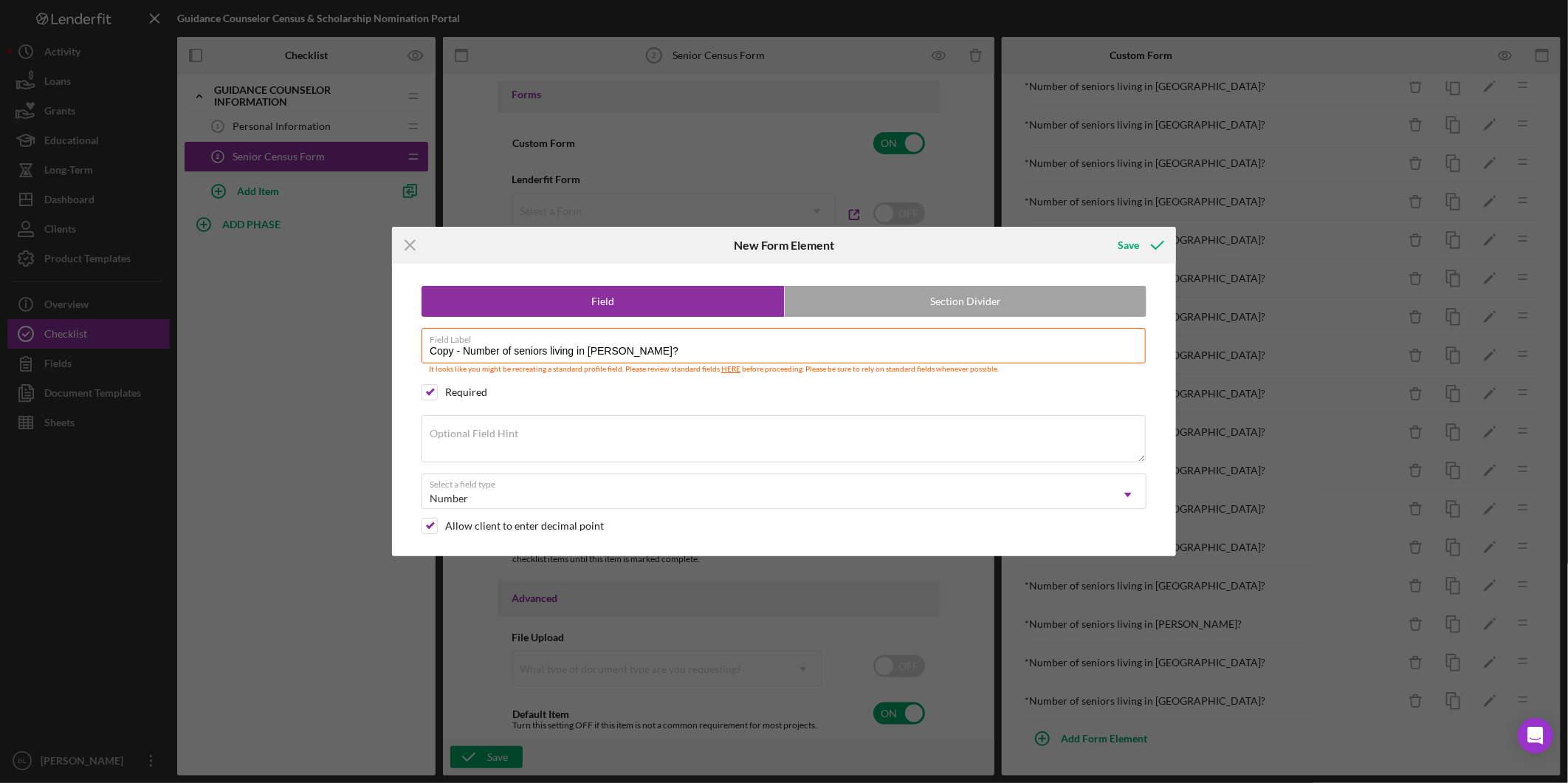
click at [336, 354] on div "Icon/Menu Close New Form Element Save Field Section Divider Field Label Copy - …" at bounding box center [784, 392] width 1568 height 783
click at [584, 355] on input "Number of seniors living in [GEOGRAPHIC_DATA]?" at bounding box center [783, 345] width 724 height 35
click at [585, 352] on input "Number of seniors living in [GEOGRAPHIC_DATA]?" at bounding box center [783, 345] width 724 height 35
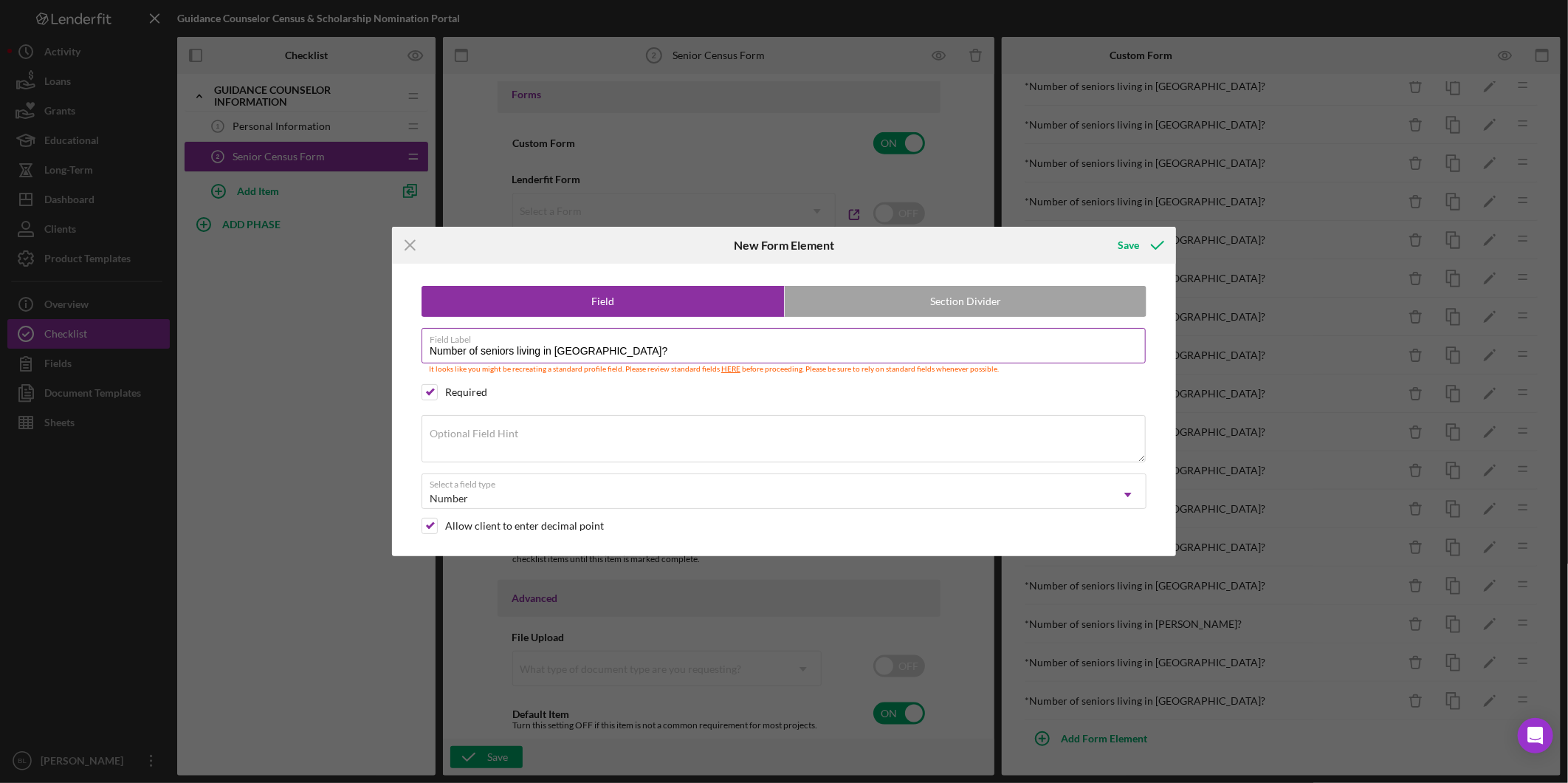
click at [582, 349] on input "Number of seniors living in [GEOGRAPHIC_DATA]?" at bounding box center [783, 345] width 724 height 35
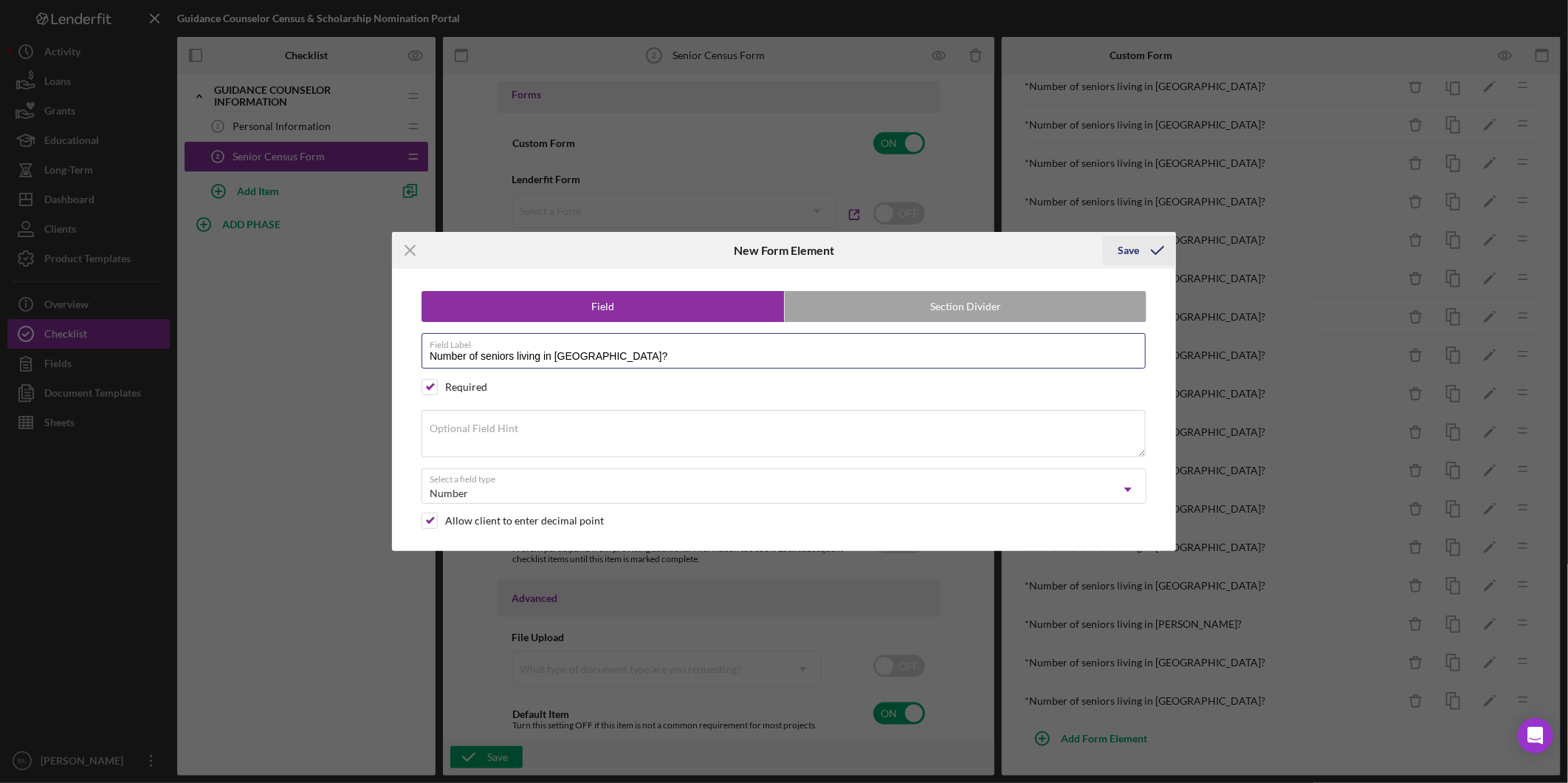
type input "Number of seniors living in [GEOGRAPHIC_DATA]?"
click at [1153, 255] on icon "submit" at bounding box center [1157, 250] width 37 height 37
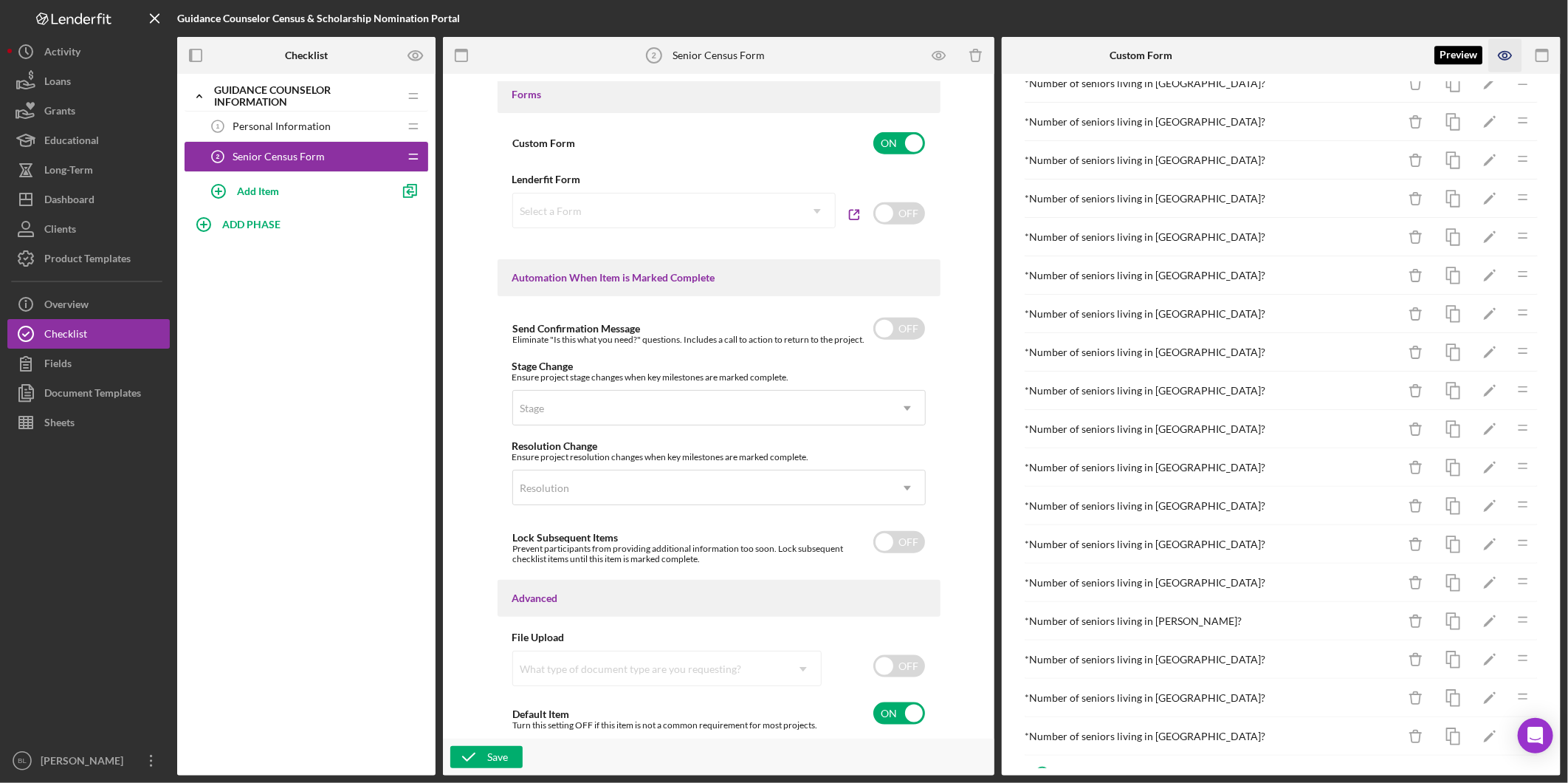
click at [1499, 53] on icon "button" at bounding box center [1505, 55] width 34 height 34
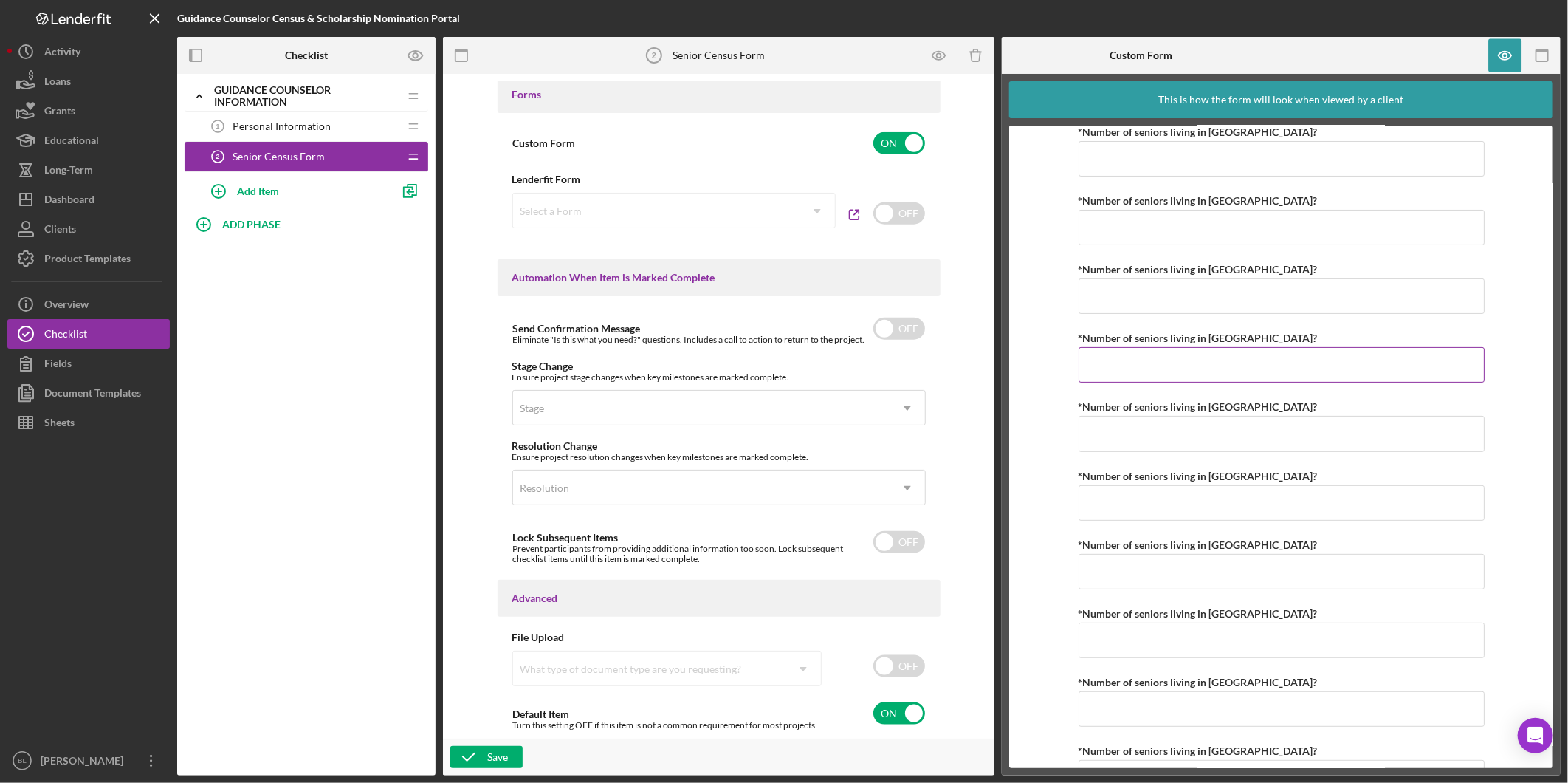
scroll to position [0, 0]
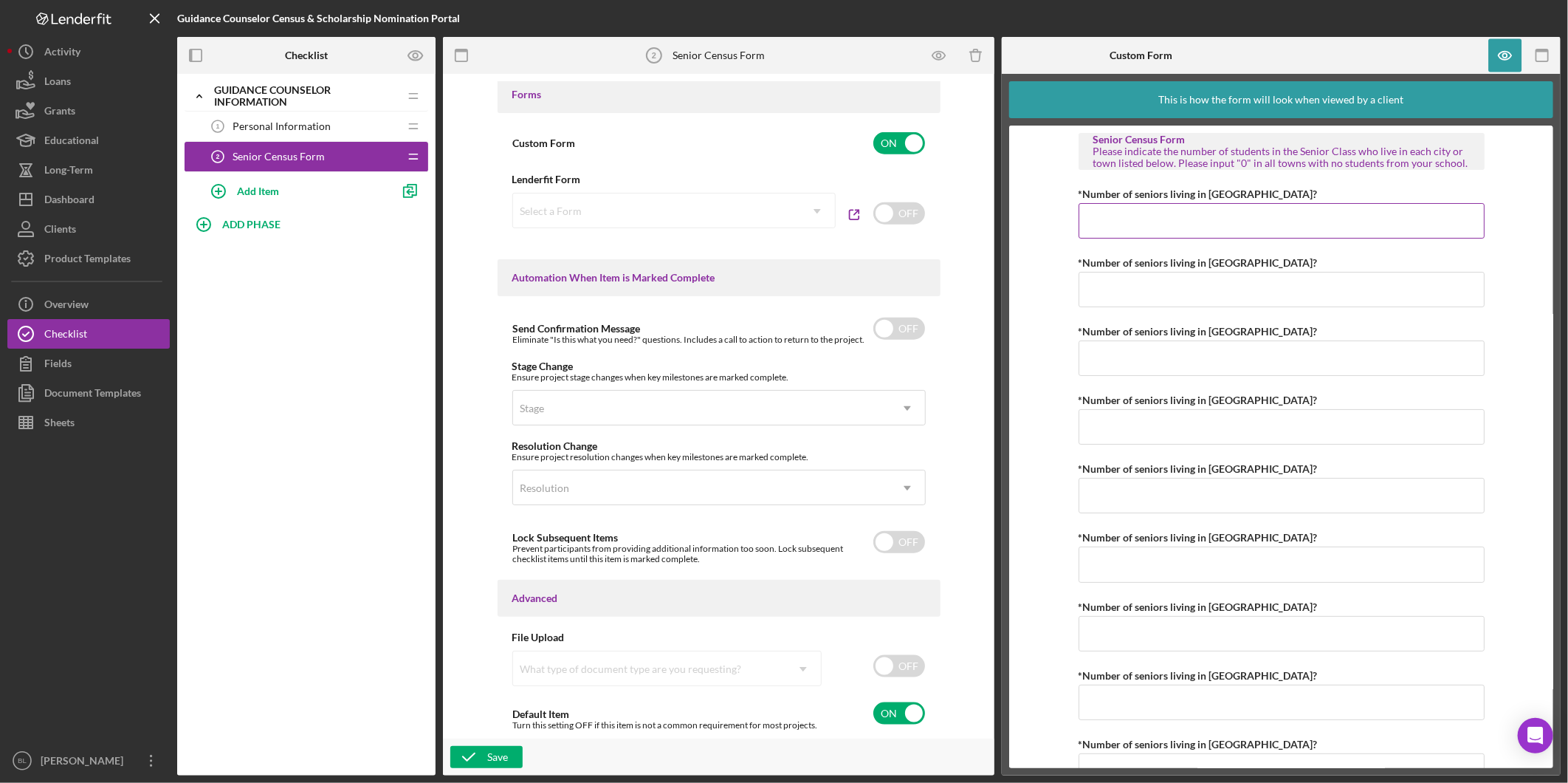
click at [1257, 216] on input "*Number of seniors living in [GEOGRAPHIC_DATA]?" at bounding box center [1282, 220] width 406 height 35
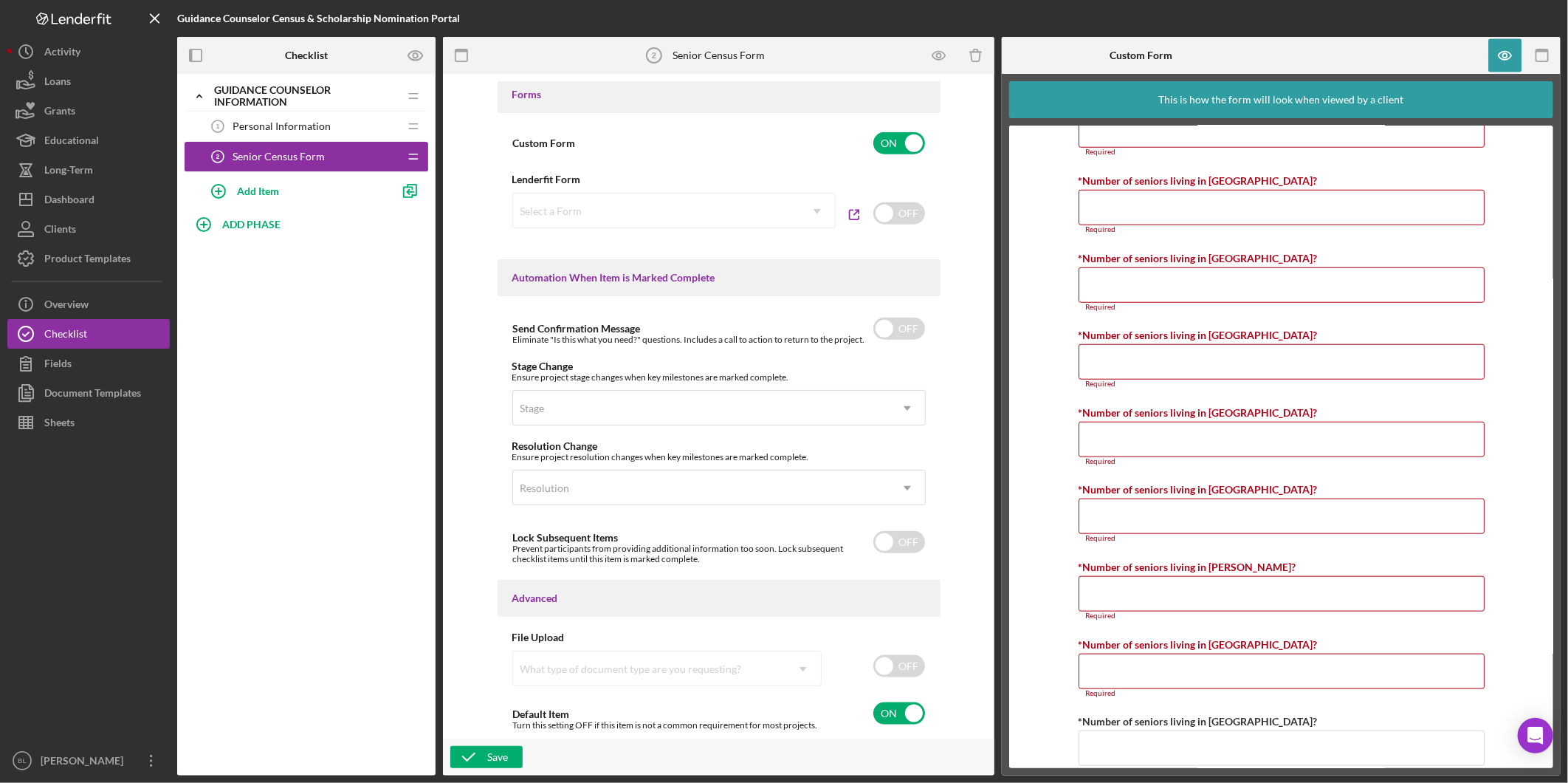
scroll to position [886, 0]
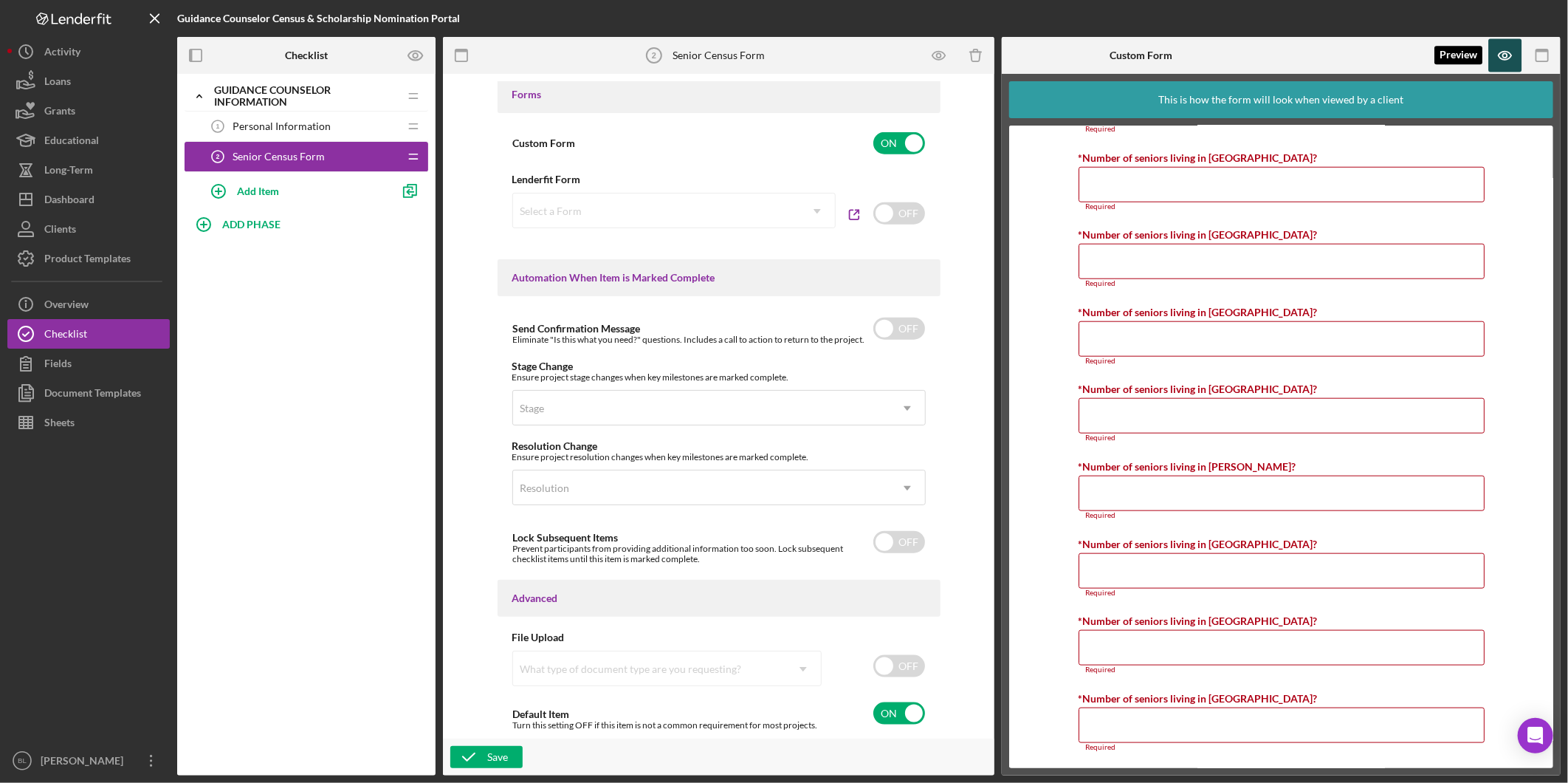
click at [1505, 52] on icon "button" at bounding box center [1505, 55] width 13 height 8
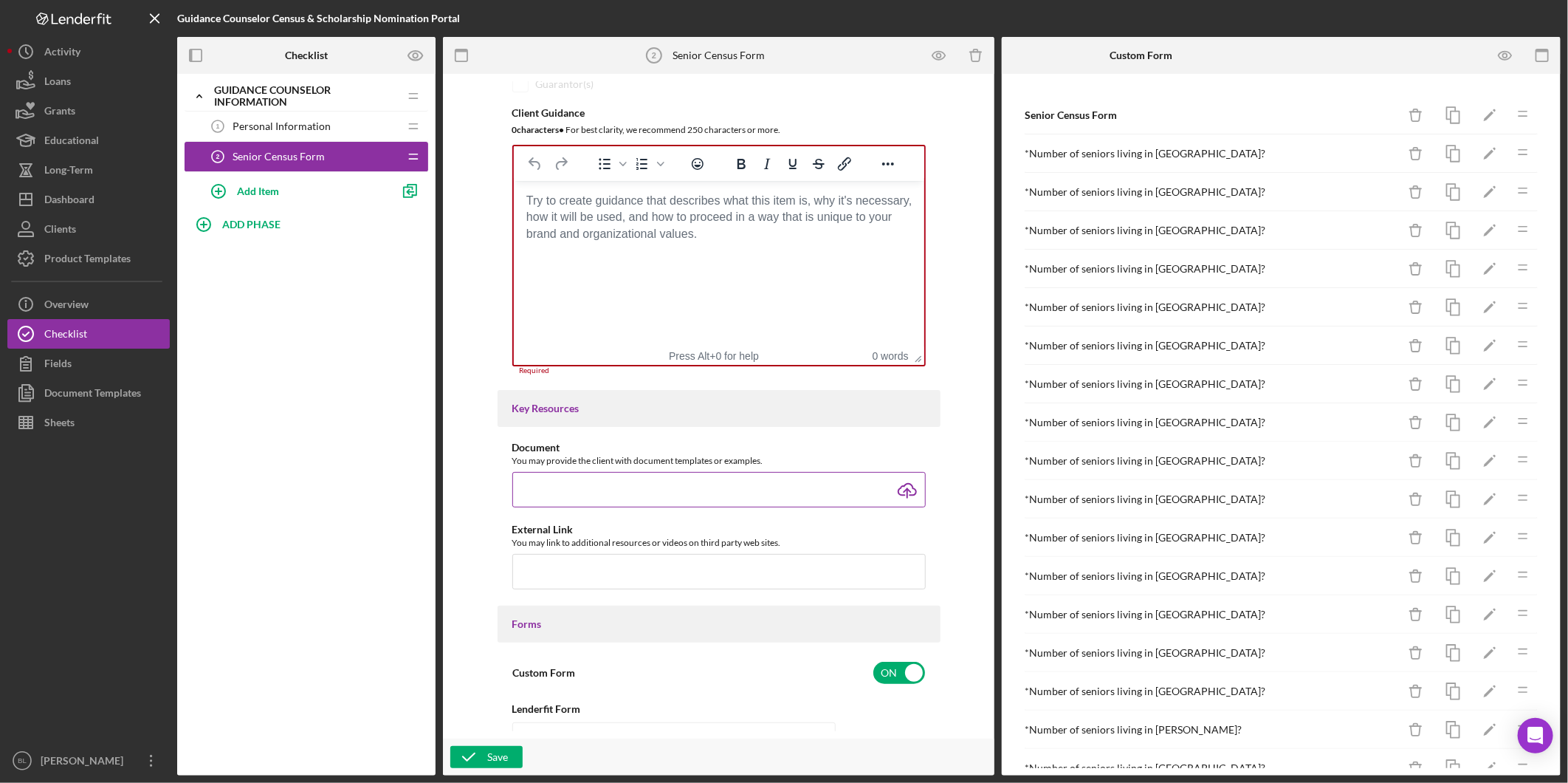
scroll to position [66, 0]
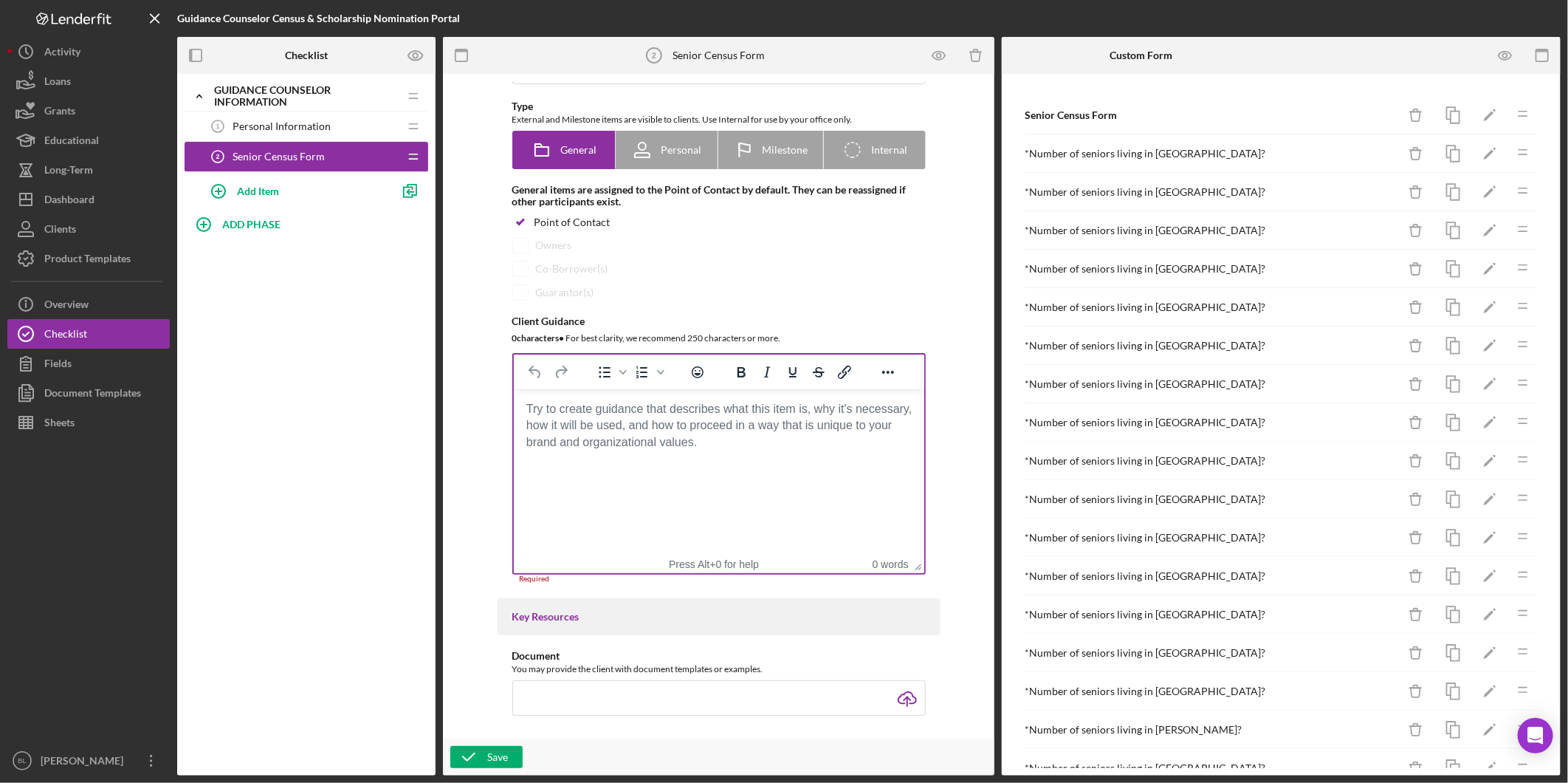
click at [627, 429] on html at bounding box center [718, 409] width 411 height 40
click at [568, 417] on body "Rich Text Area. Press ALT-0 for help." at bounding box center [718, 409] width 387 height 16
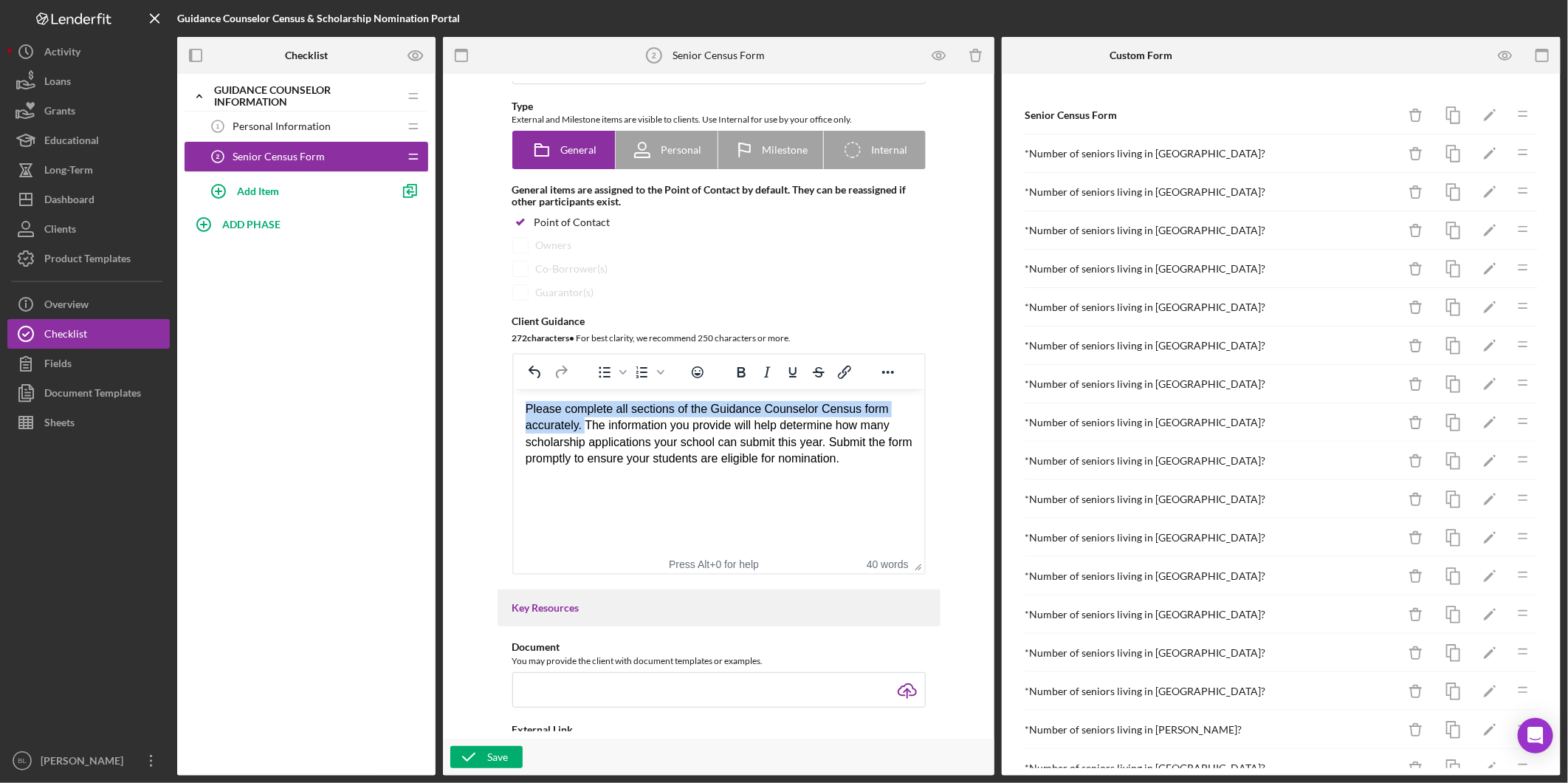
drag, startPoint x: 527, startPoint y: 410, endPoint x: 583, endPoint y: 429, distance: 59.1
click at [583, 429] on div "Please complete all sections of the Guidance Counselor Census form accurately. …" at bounding box center [718, 433] width 387 height 66
click at [702, 479] on html "Please complete all sections of the Guidance Counselor Census form accurately. …" at bounding box center [718, 433] width 411 height 90
drag, startPoint x: 612, startPoint y: 421, endPoint x: 750, endPoint y: 422, distance: 138.0
click at [750, 422] on div "Please complete all sections of the Guidance Counselor Census form accurately. …" at bounding box center [718, 433] width 387 height 66
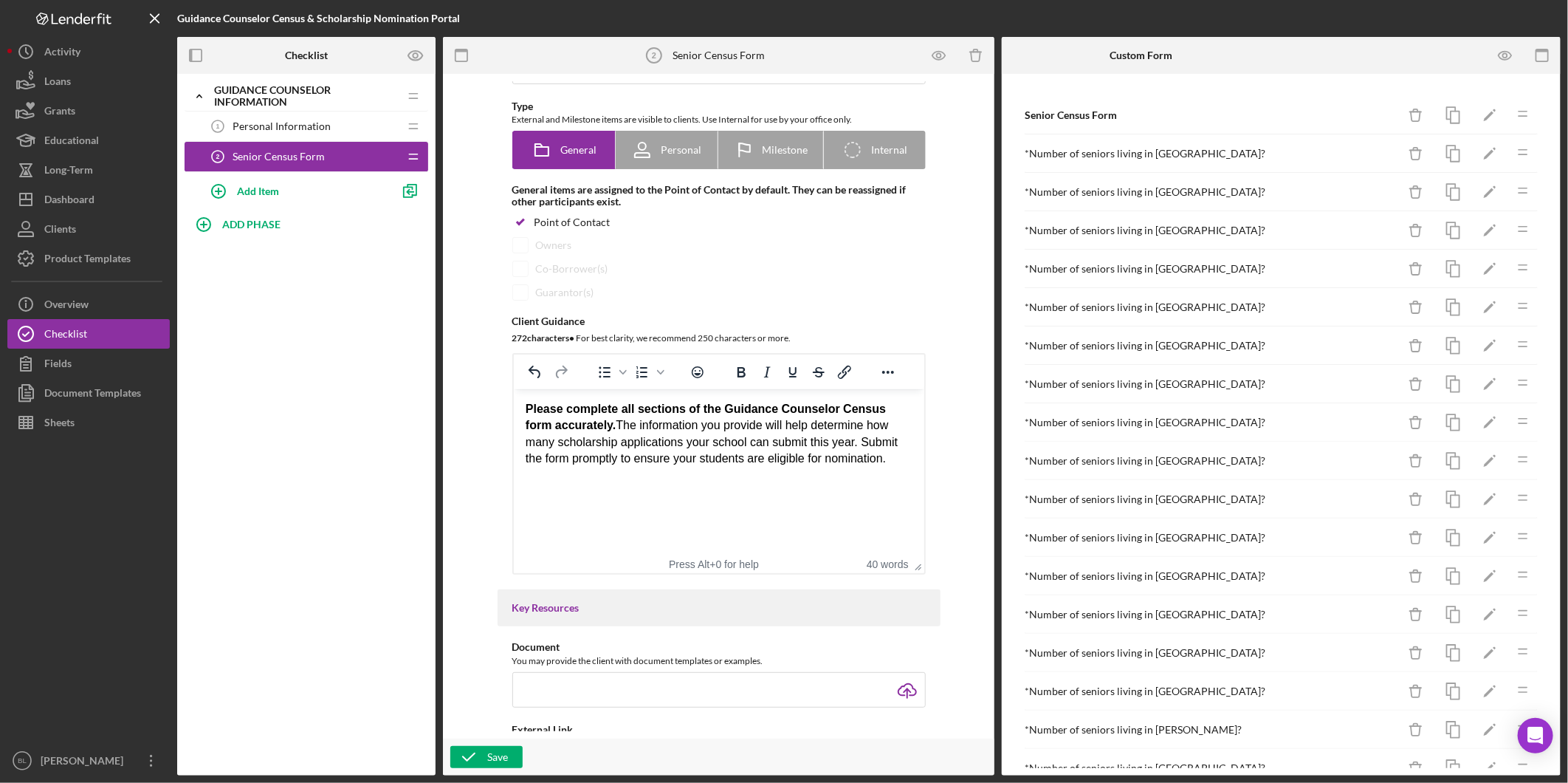
drag, startPoint x: 751, startPoint y: 457, endPoint x: 720, endPoint y: 452, distance: 31.4
click at [751, 458] on div "Please complete all sections of the Guidance Counselor Census form accurately. …" at bounding box center [718, 433] width 387 height 66
drag, startPoint x: 675, startPoint y: 428, endPoint x: 834, endPoint y: 430, distance: 159.0
click at [834, 430] on div "Please complete all sections of the Guidance Counselor Census form accurately. …" at bounding box center [718, 433] width 387 height 66
click at [850, 450] on div "Please complete all sections of the Guidance Counselor Census form accurately. …" at bounding box center [718, 433] width 387 height 66
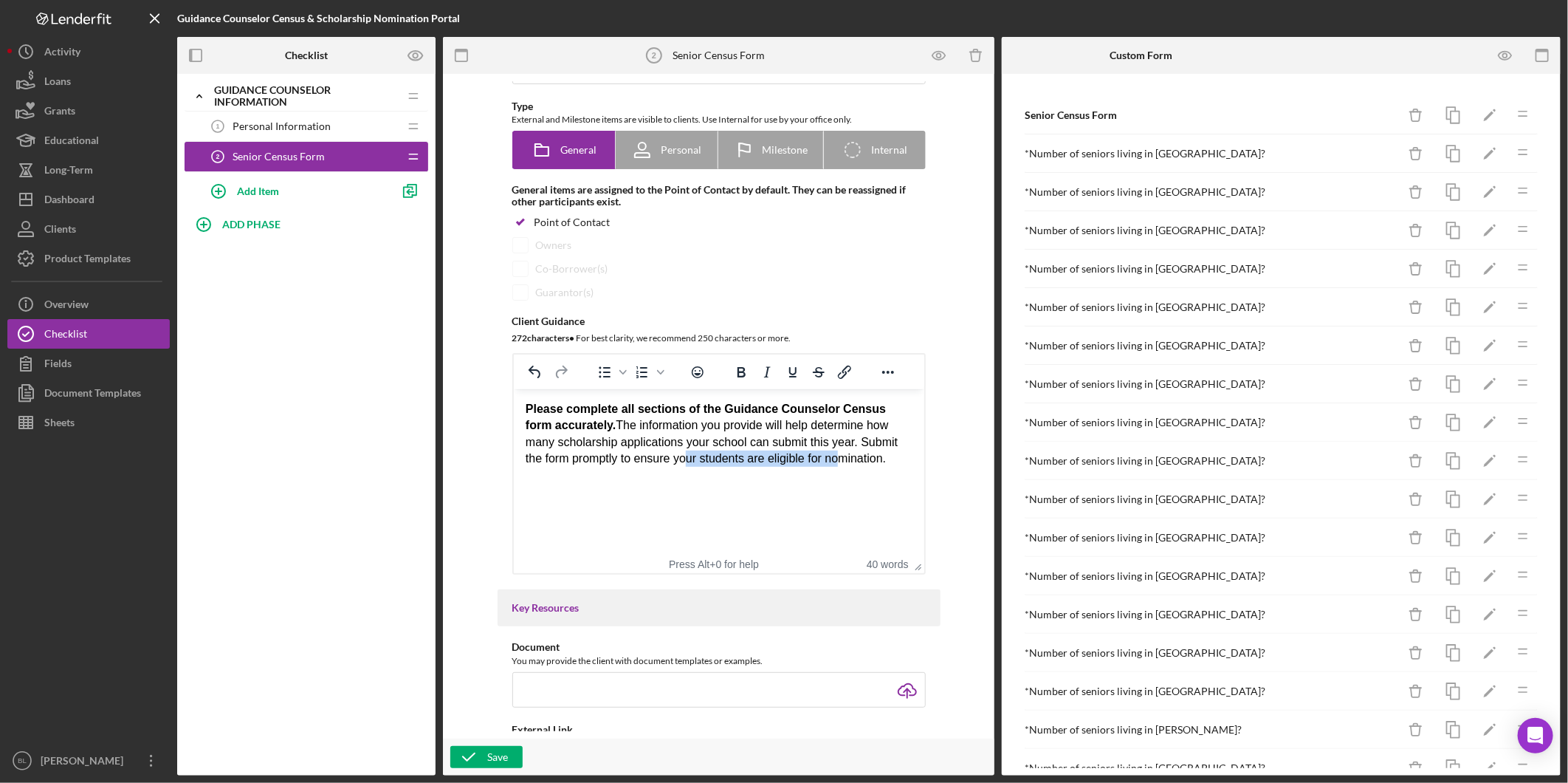
drag, startPoint x: 642, startPoint y: 452, endPoint x: 794, endPoint y: 452, distance: 152.0
click at [794, 452] on div "Please complete all sections of the Guidance Counselor Census form accurately. …" at bounding box center [718, 433] width 387 height 66
click at [832, 479] on html "Please complete all sections of the Guidance Counselor Census form accurately. …" at bounding box center [718, 433] width 411 height 90
click at [848, 465] on div "Please complete all sections of the Guidance Counselor Census form accurately. …" at bounding box center [718, 433] width 387 height 66
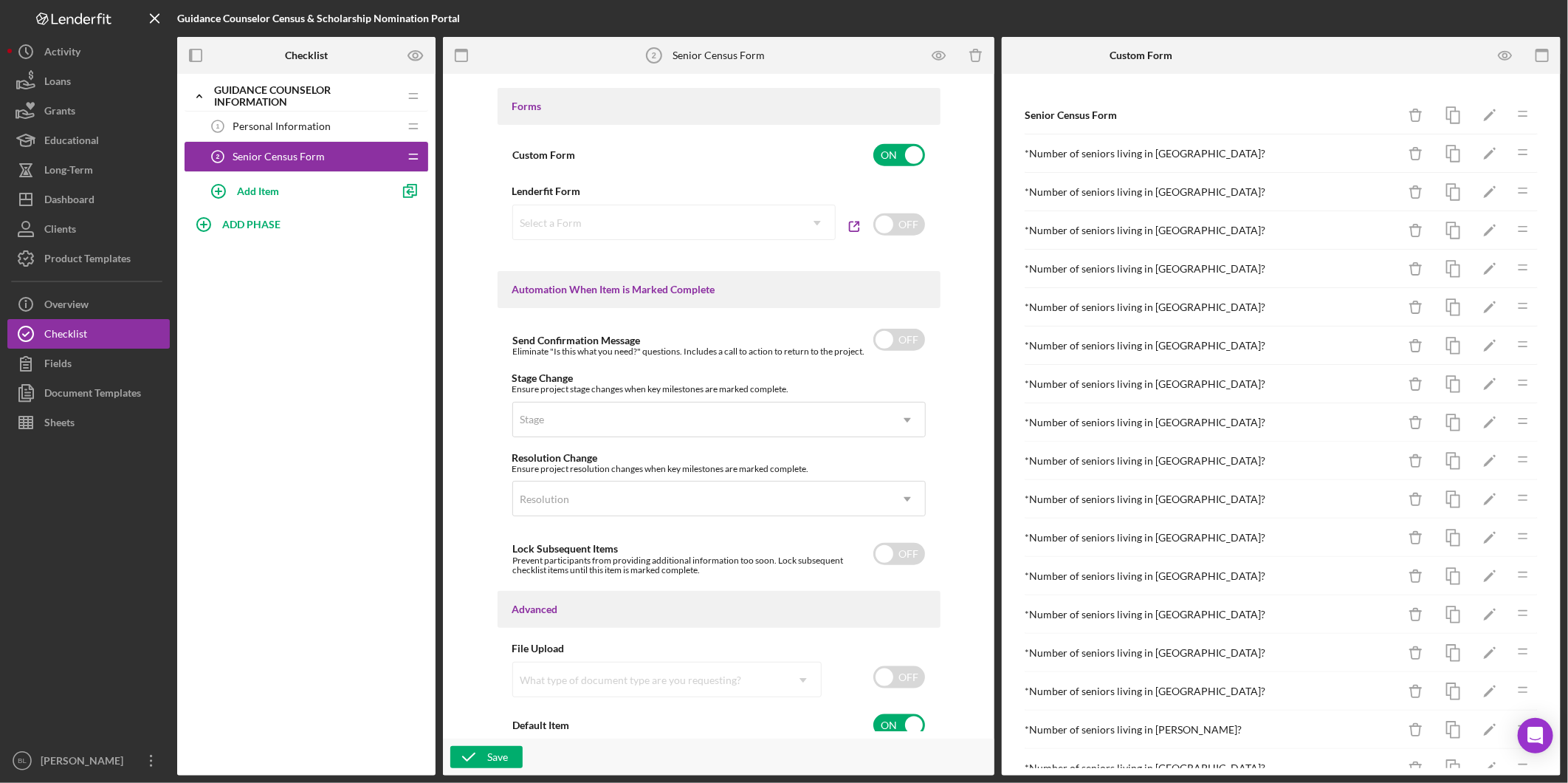
scroll to position [796, 0]
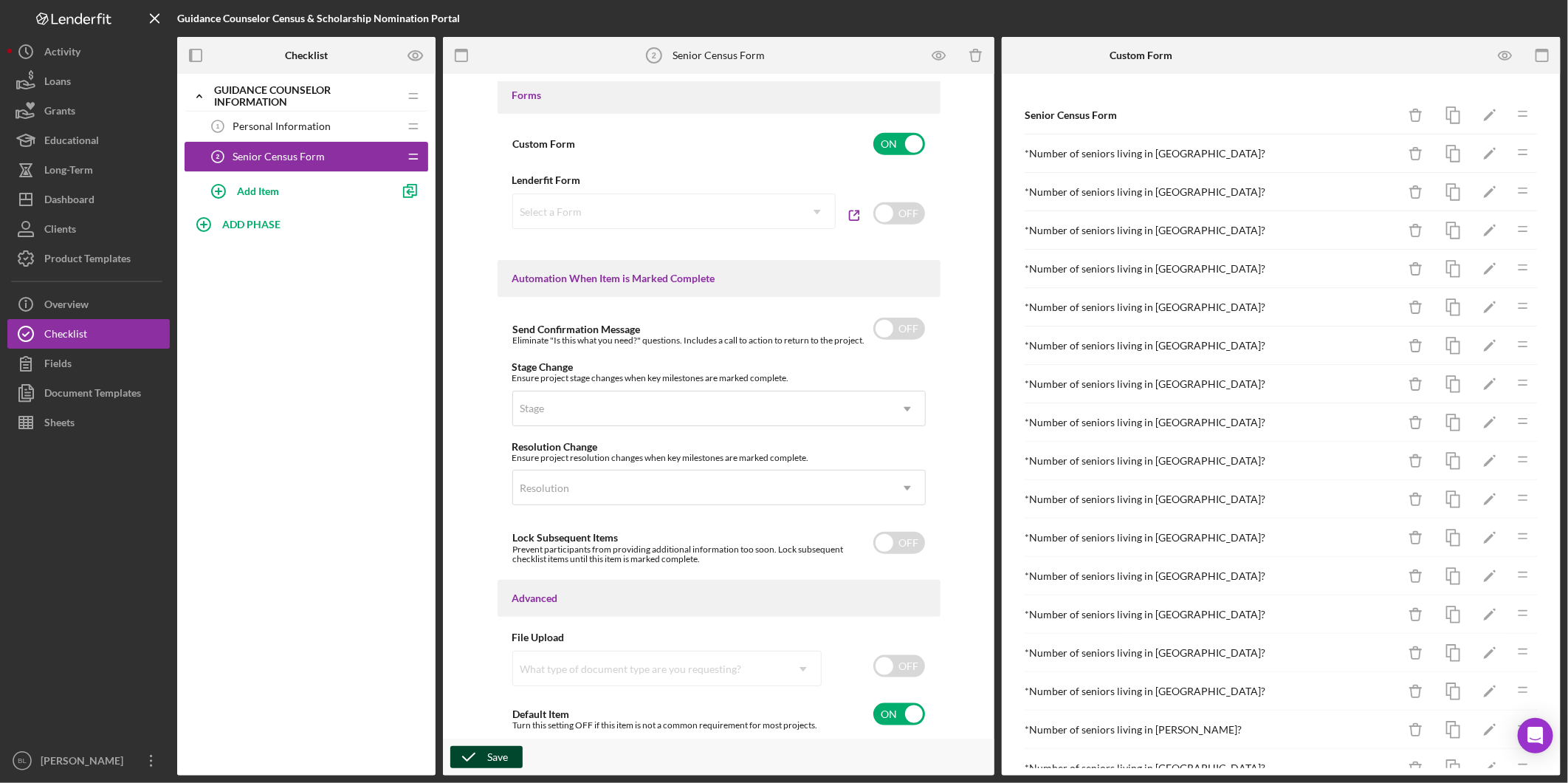
click at [480, 748] on icon "button" at bounding box center [469, 757] width 37 height 37
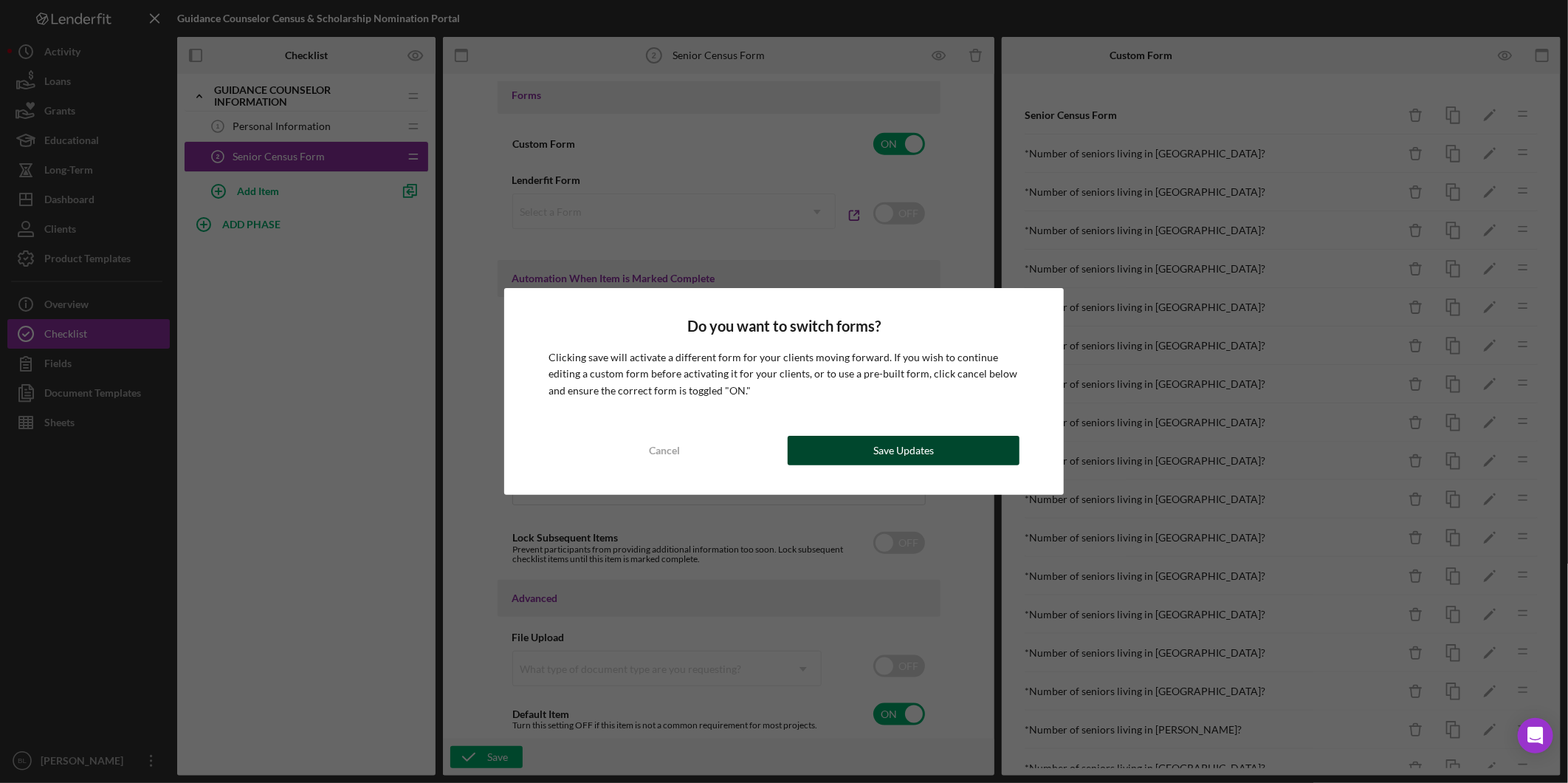
click at [894, 452] on div "Save Updates" at bounding box center [904, 450] width 61 height 30
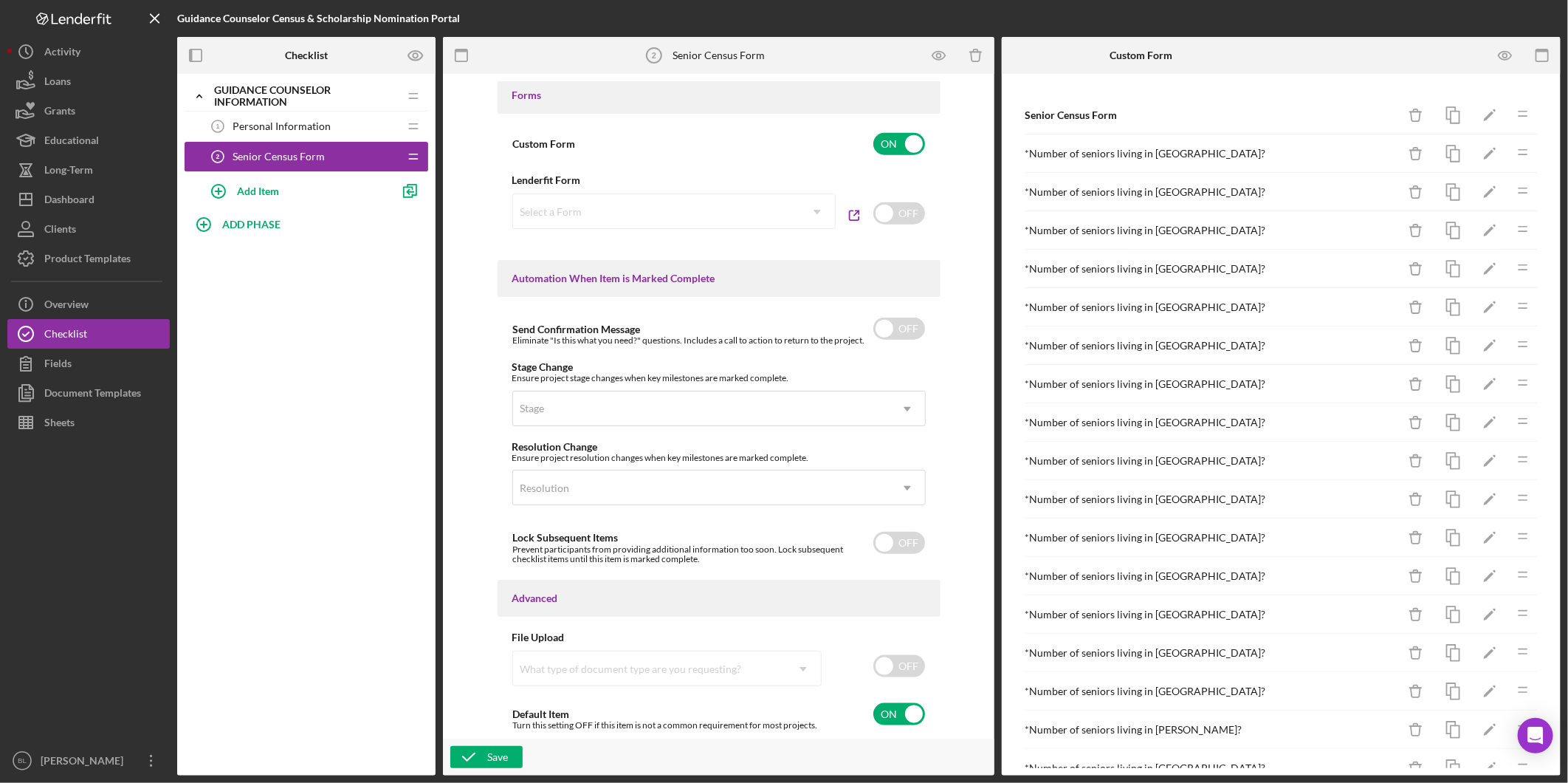
drag, startPoint x: 912, startPoint y: 327, endPoint x: 954, endPoint y: 352, distance: 48.9
click at [912, 327] on input "checkbox" at bounding box center [899, 328] width 52 height 22
checkbox input "true"
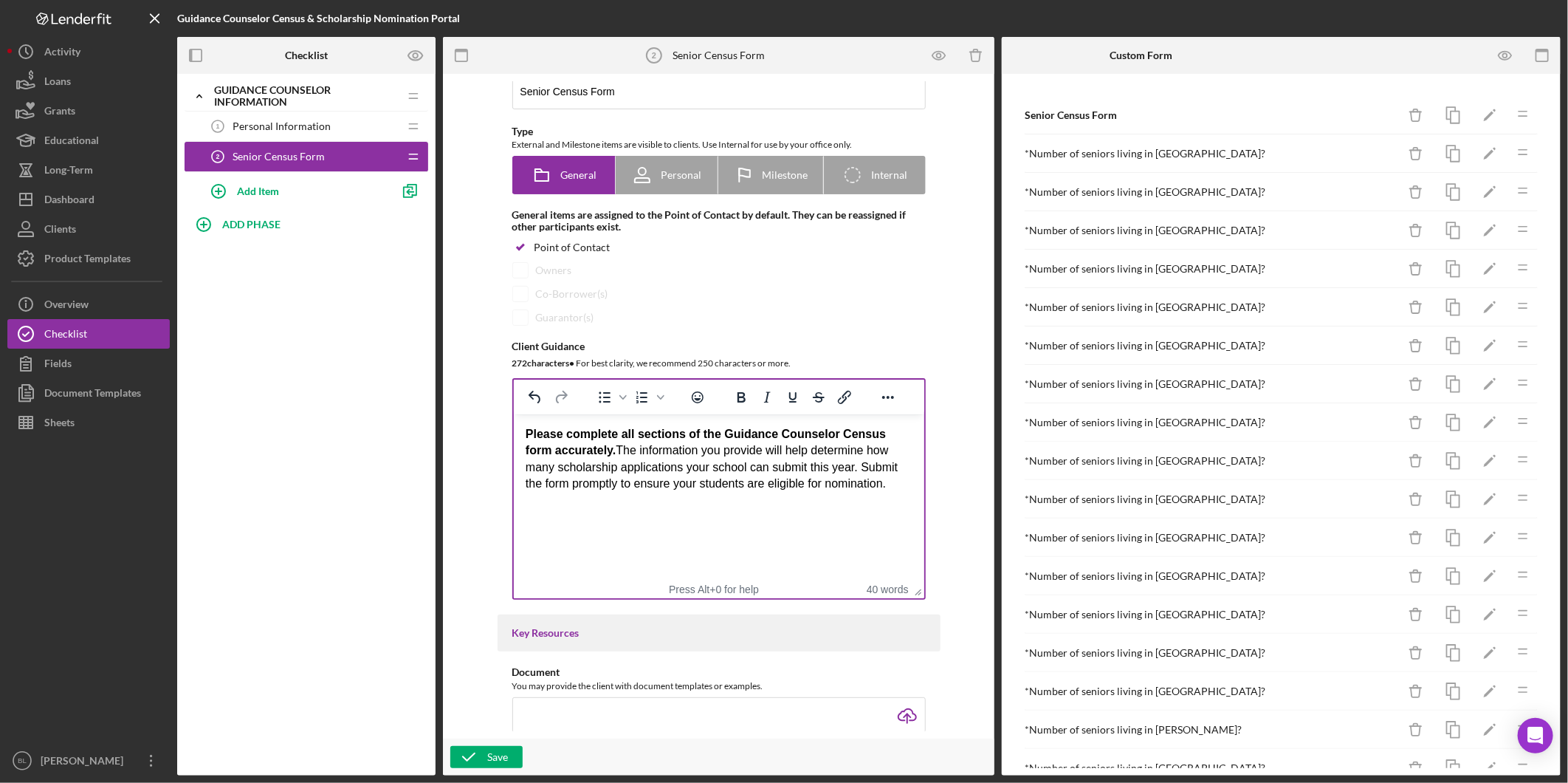
scroll to position [82, 0]
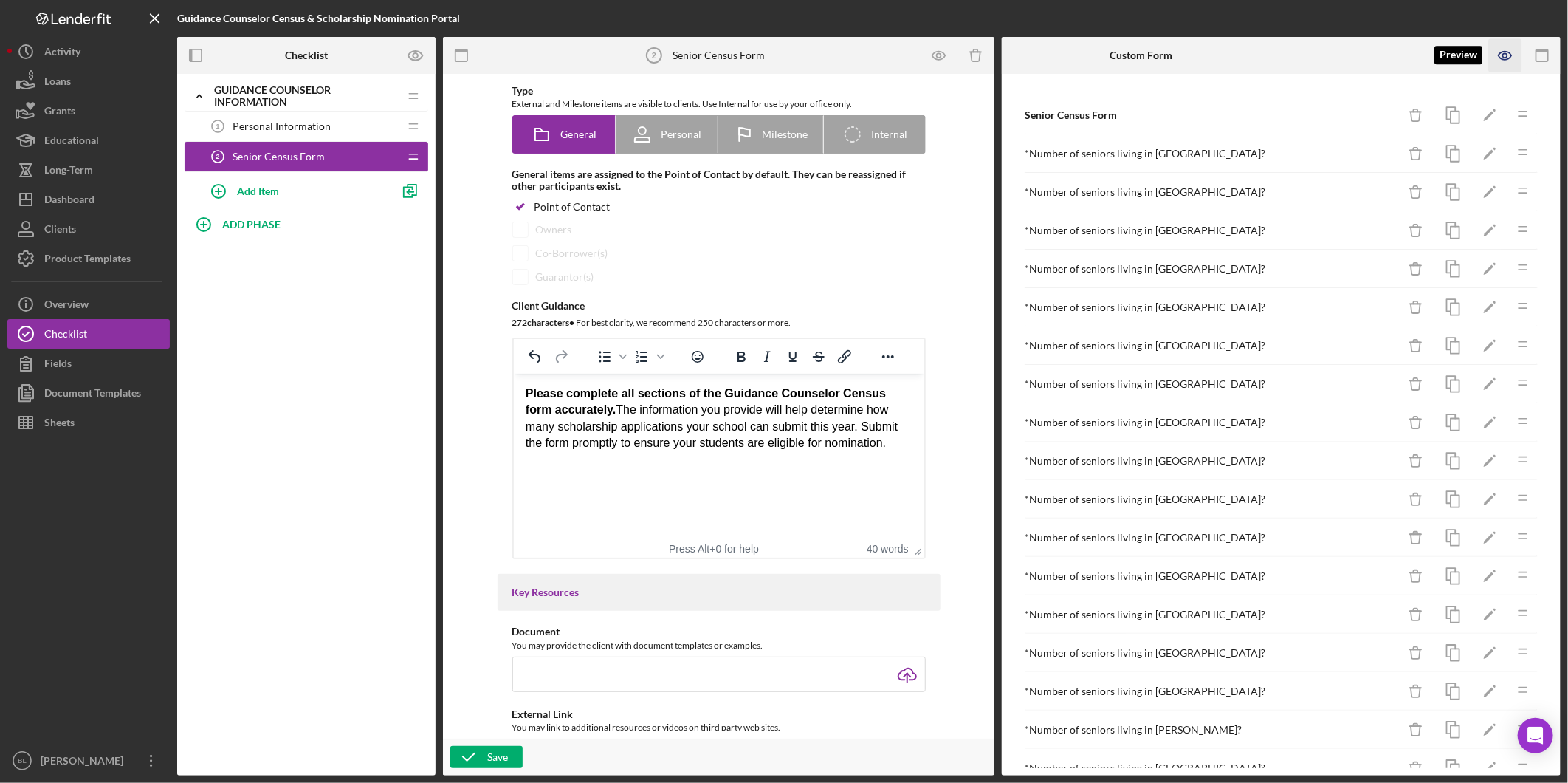
click at [1502, 53] on icon "button" at bounding box center [1505, 55] width 34 height 34
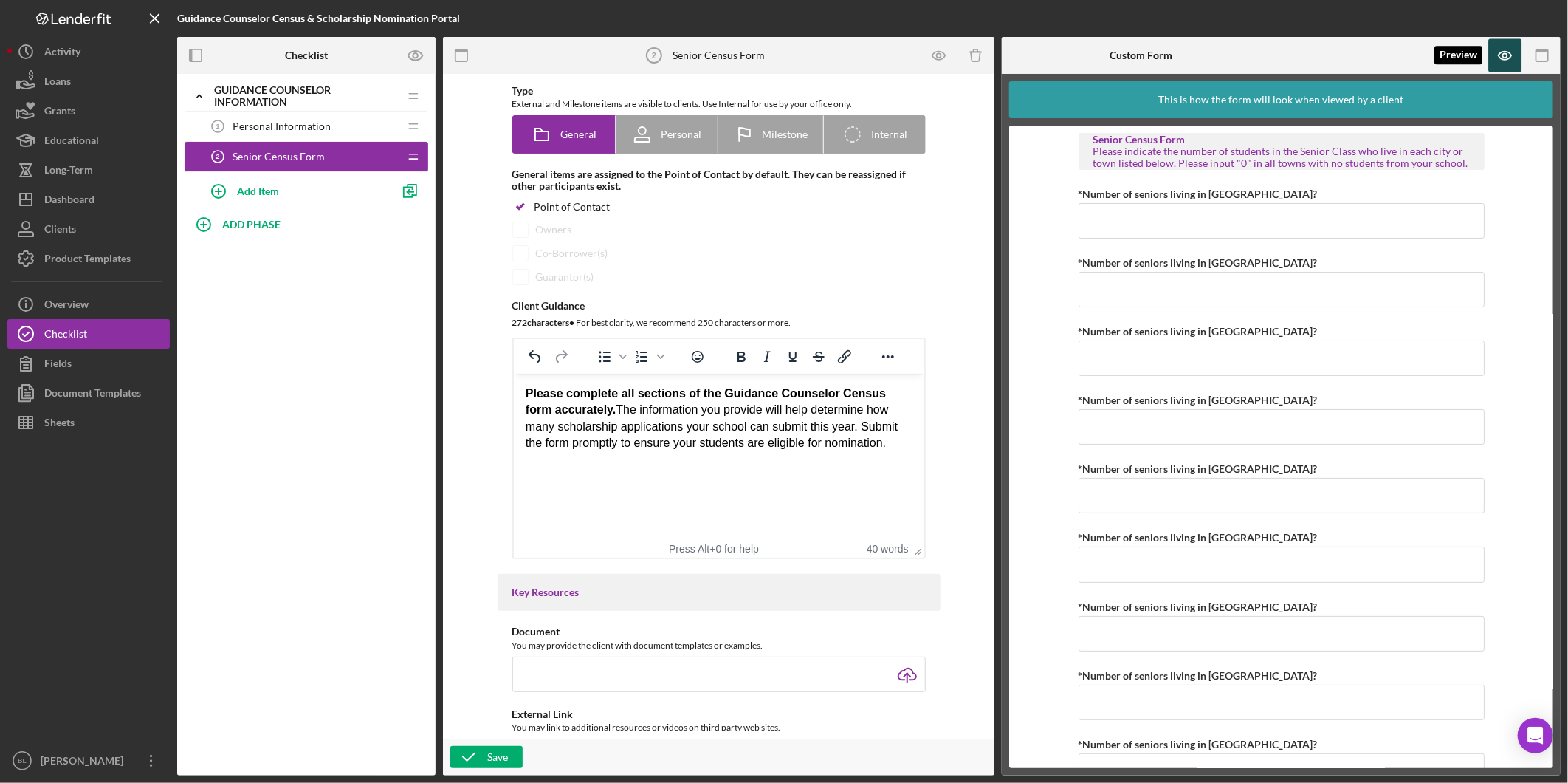
click at [1500, 57] on icon "button" at bounding box center [1505, 55] width 34 height 34
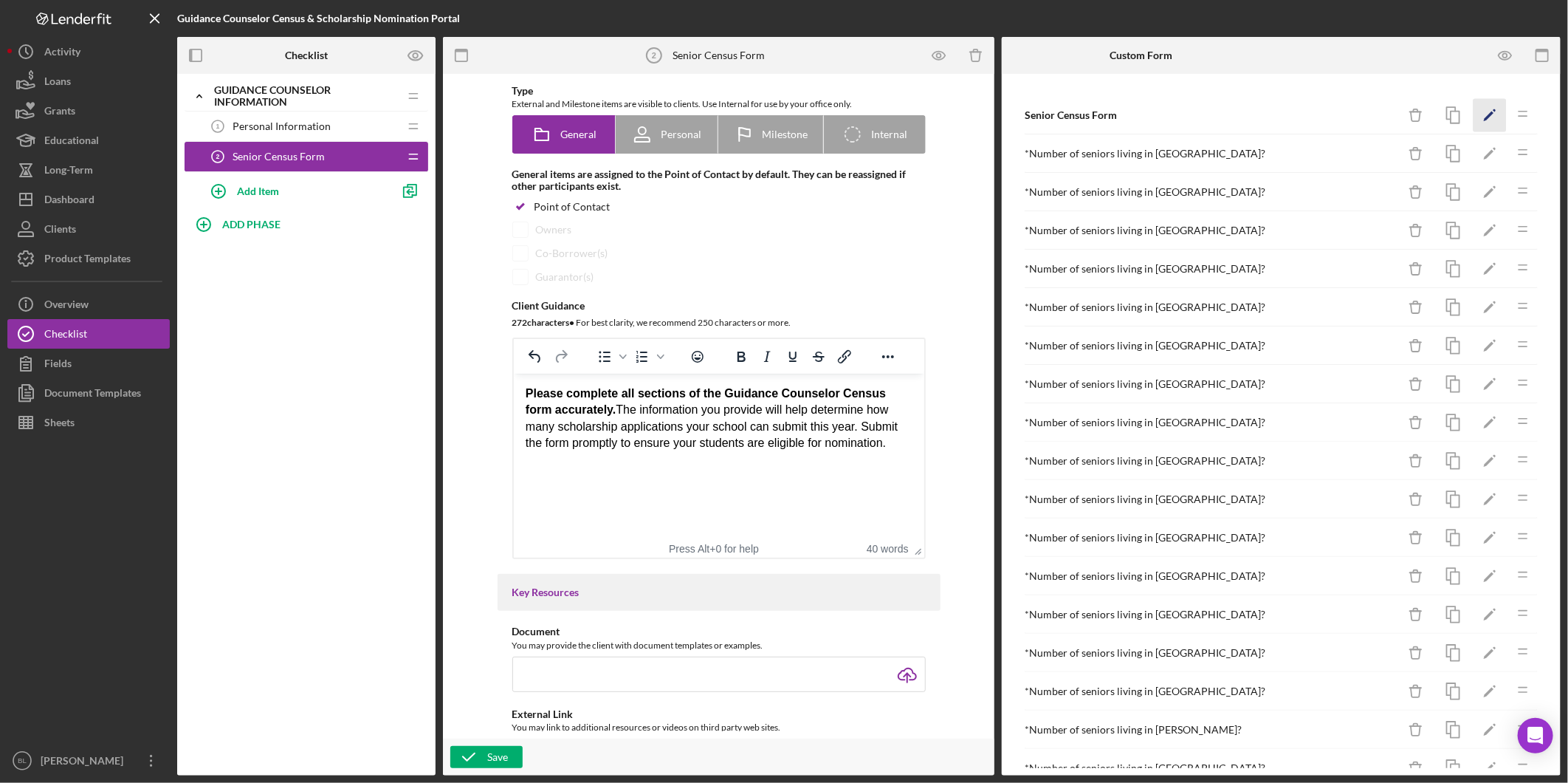
click at [1485, 116] on icon "Icon/Edit" at bounding box center [1490, 115] width 34 height 34
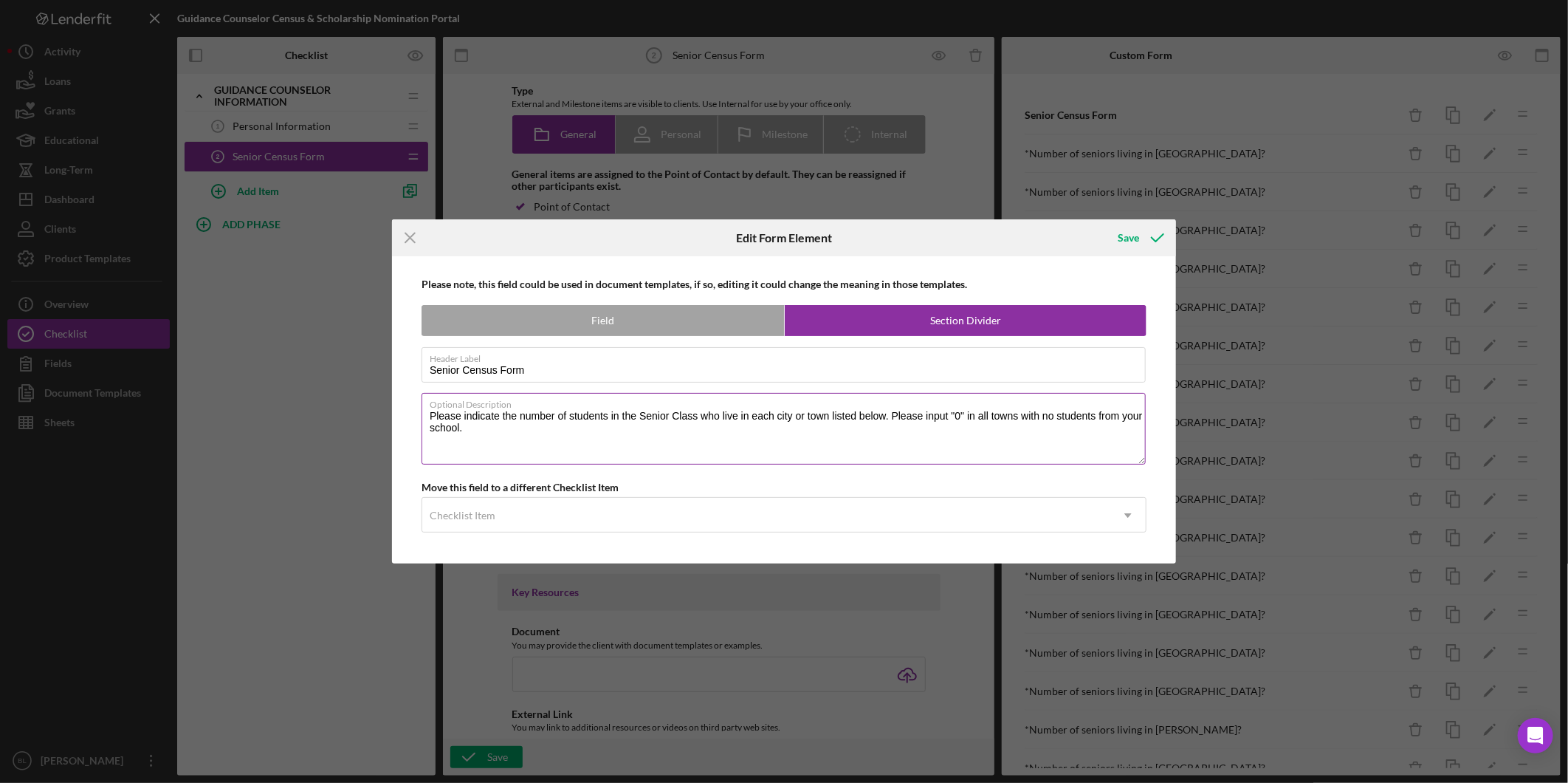
click at [703, 419] on textarea "Please indicate the number of students in the Senior Class who live in each cit…" at bounding box center [783, 428] width 724 height 71
type textarea "Please indicate the number of students in the Senior Class of 2026 who live in …"
click at [1132, 240] on div "Save" at bounding box center [1128, 237] width 22 height 30
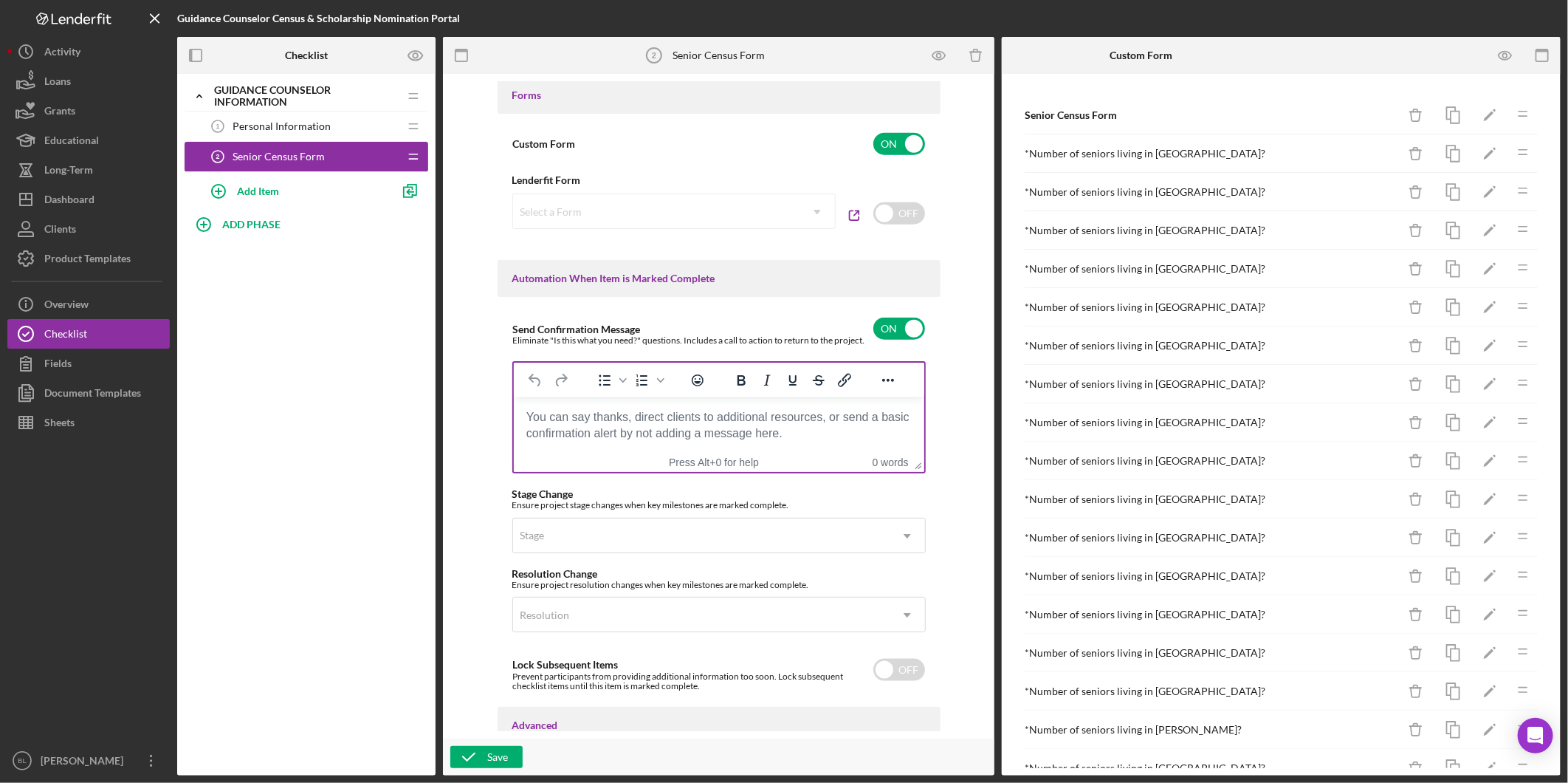
scroll to position [820, 0]
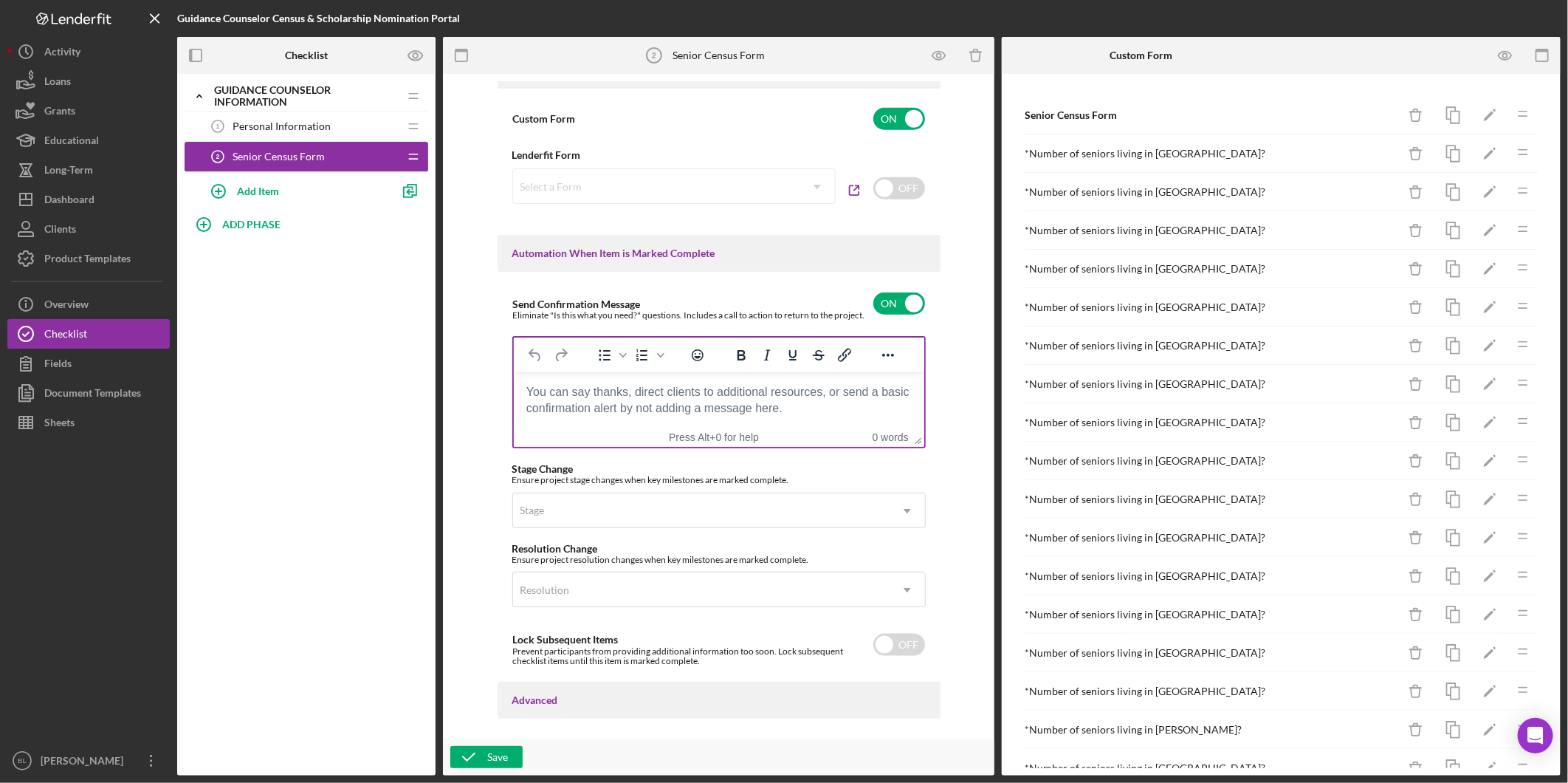
drag, startPoint x: 700, startPoint y: 400, endPoint x: 837, endPoint y: 406, distance: 137.1
click at [701, 400] on body "Rich Text Area. Press ALT-0 for help." at bounding box center [718, 392] width 387 height 16
click at [616, 399] on body "Rich Text Area. Press ALT-0 for help." at bounding box center [718, 392] width 387 height 16
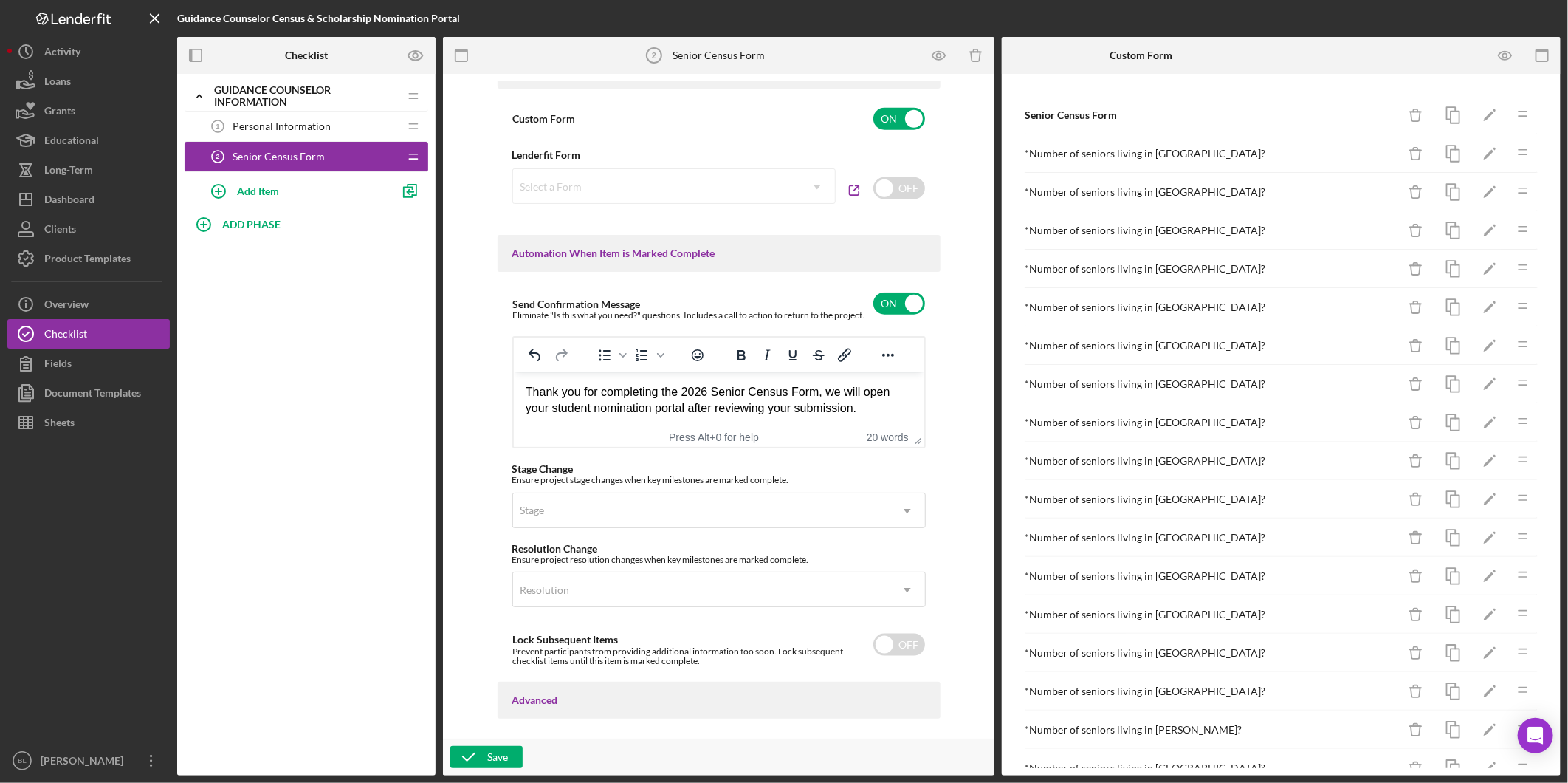
click at [874, 404] on div "Thank you for completing the 2026 Senior Census Form, we will open your student…" at bounding box center [718, 400] width 387 height 34
drag, startPoint x: 849, startPoint y: 420, endPoint x: 503, endPoint y: 370, distance: 349.6
click at [513, 372] on html "Thank you for completing the 2026 Senior Census Form, we will open your student…" at bounding box center [718, 408] width 411 height 73
copy div "Thank you for completing the 2026 Senior Census Form, we will open your student…"
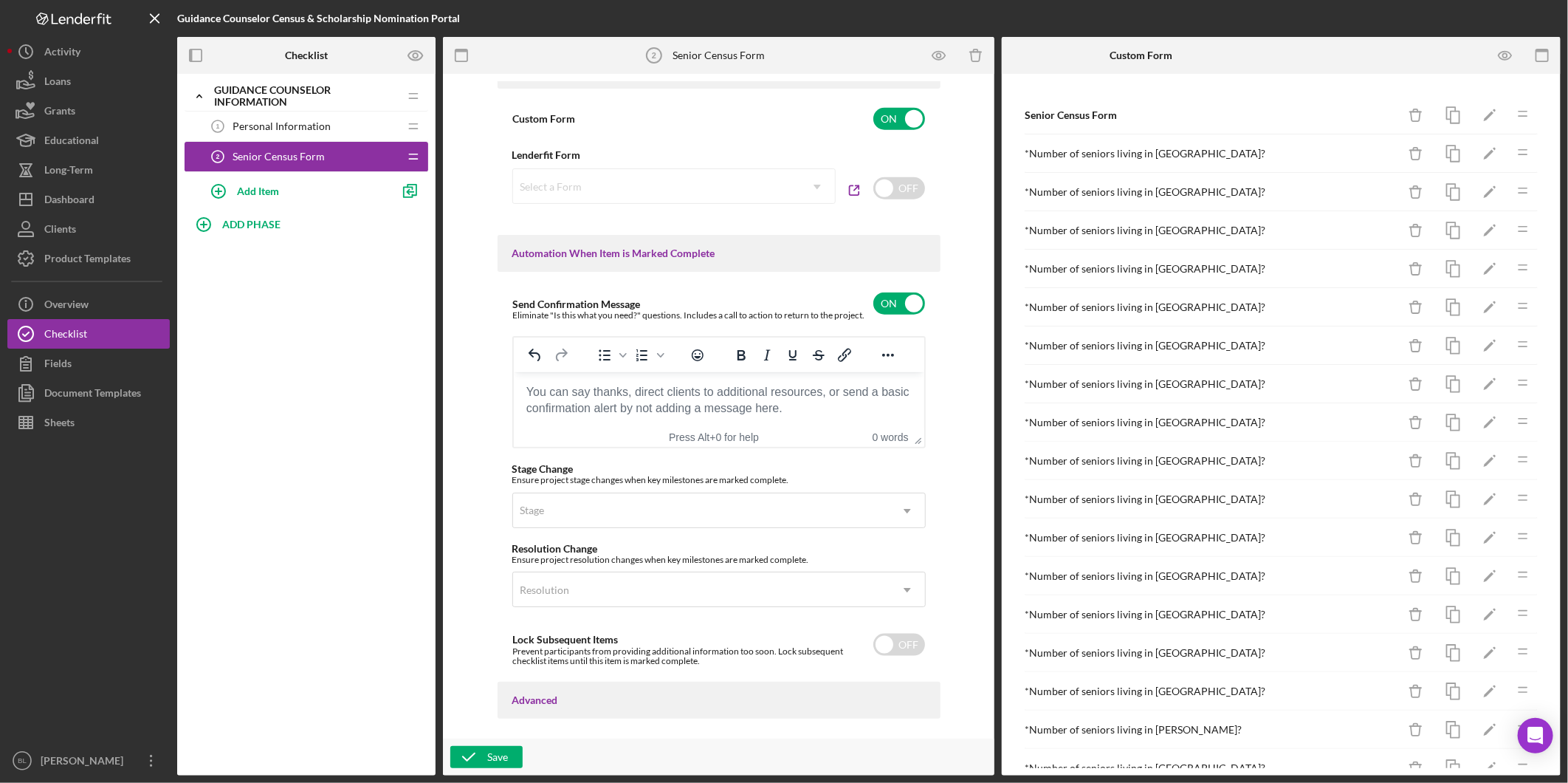
click at [610, 400] on body "Rich Text Area. Press ALT-0 for help." at bounding box center [718, 392] width 387 height 16
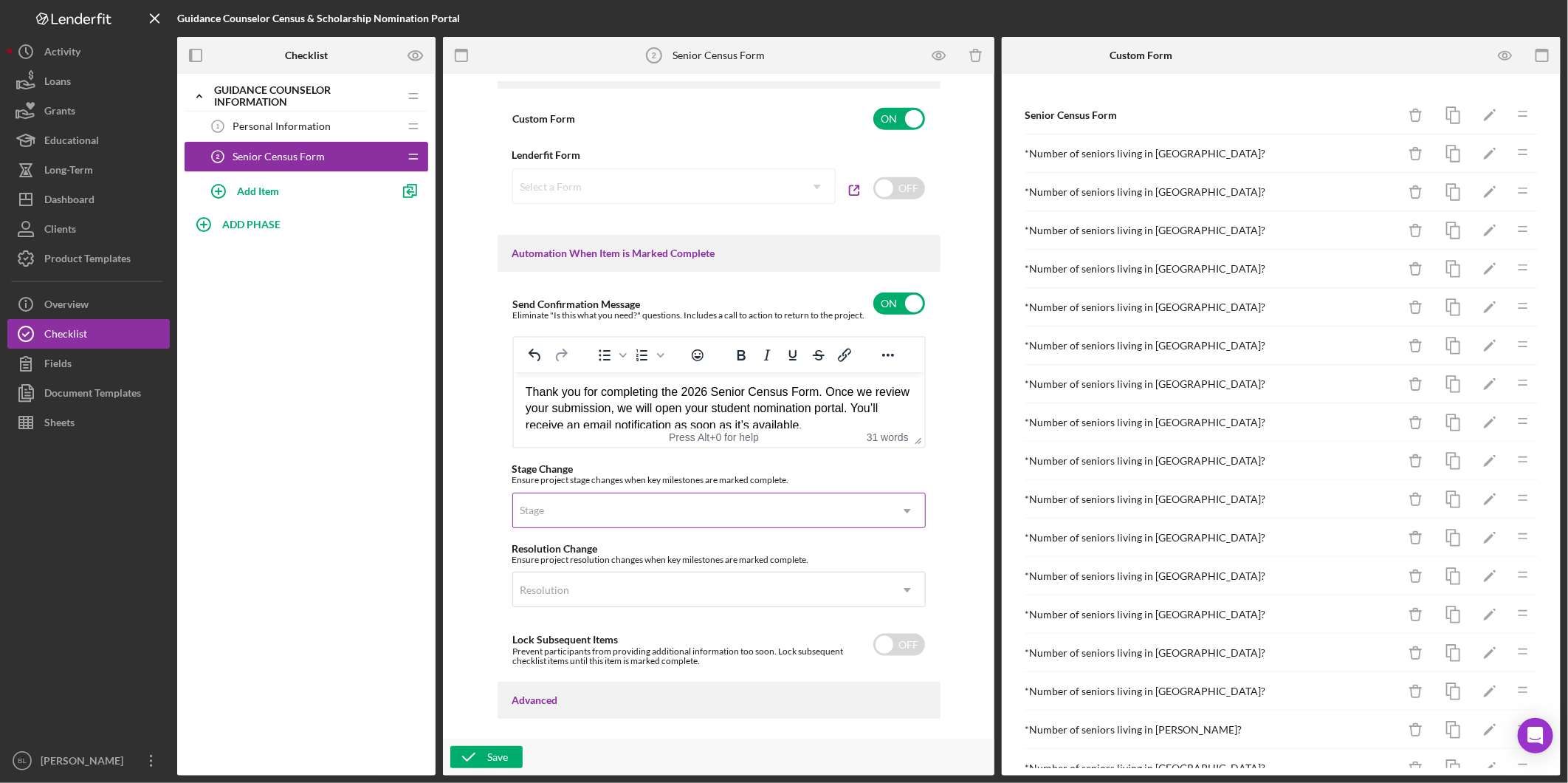
click at [851, 516] on div "Stage" at bounding box center [702, 510] width 377 height 34
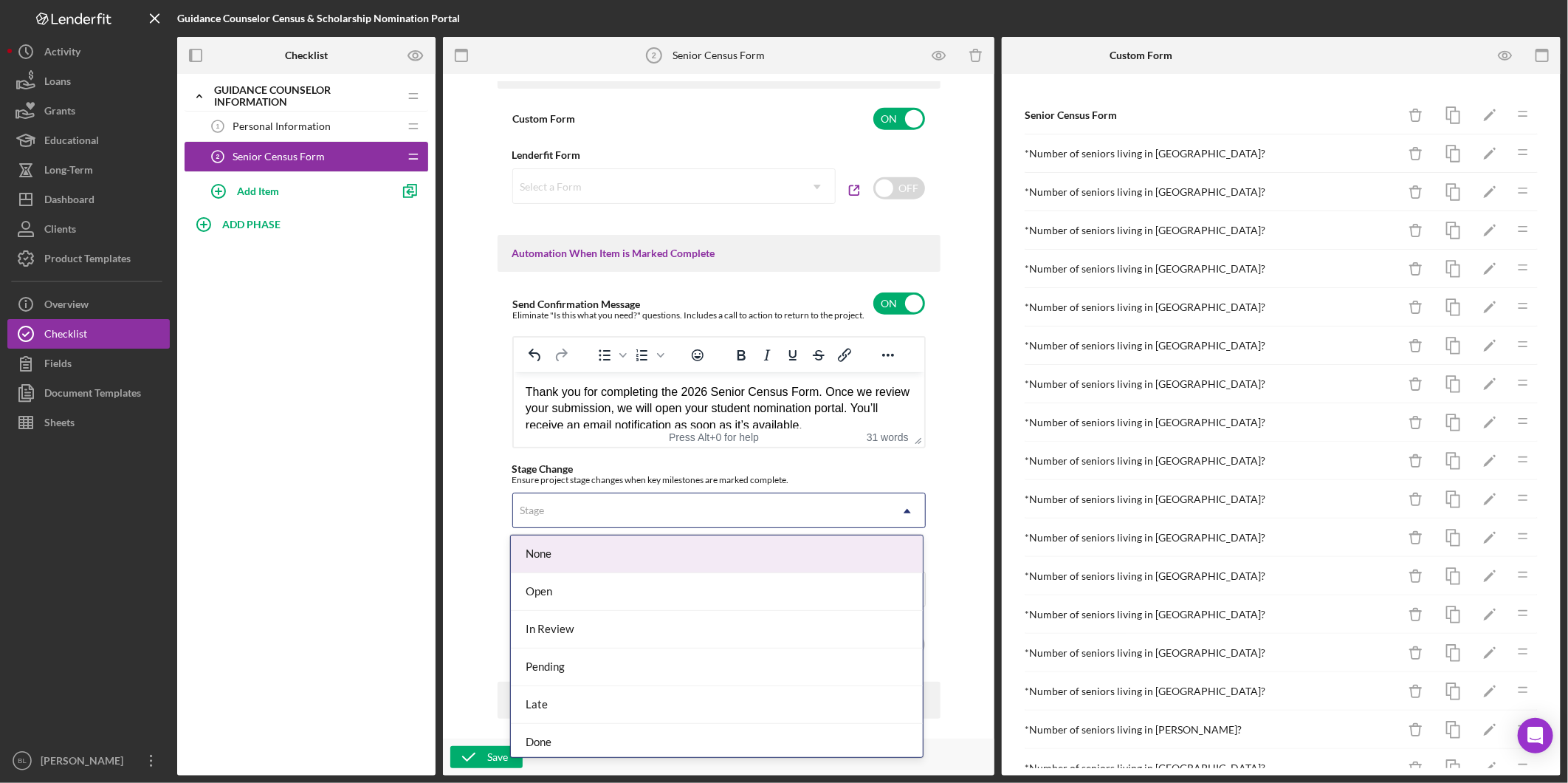
click at [857, 510] on div "Stage" at bounding box center [702, 510] width 377 height 34
click at [855, 517] on div "Stage" at bounding box center [702, 510] width 377 height 34
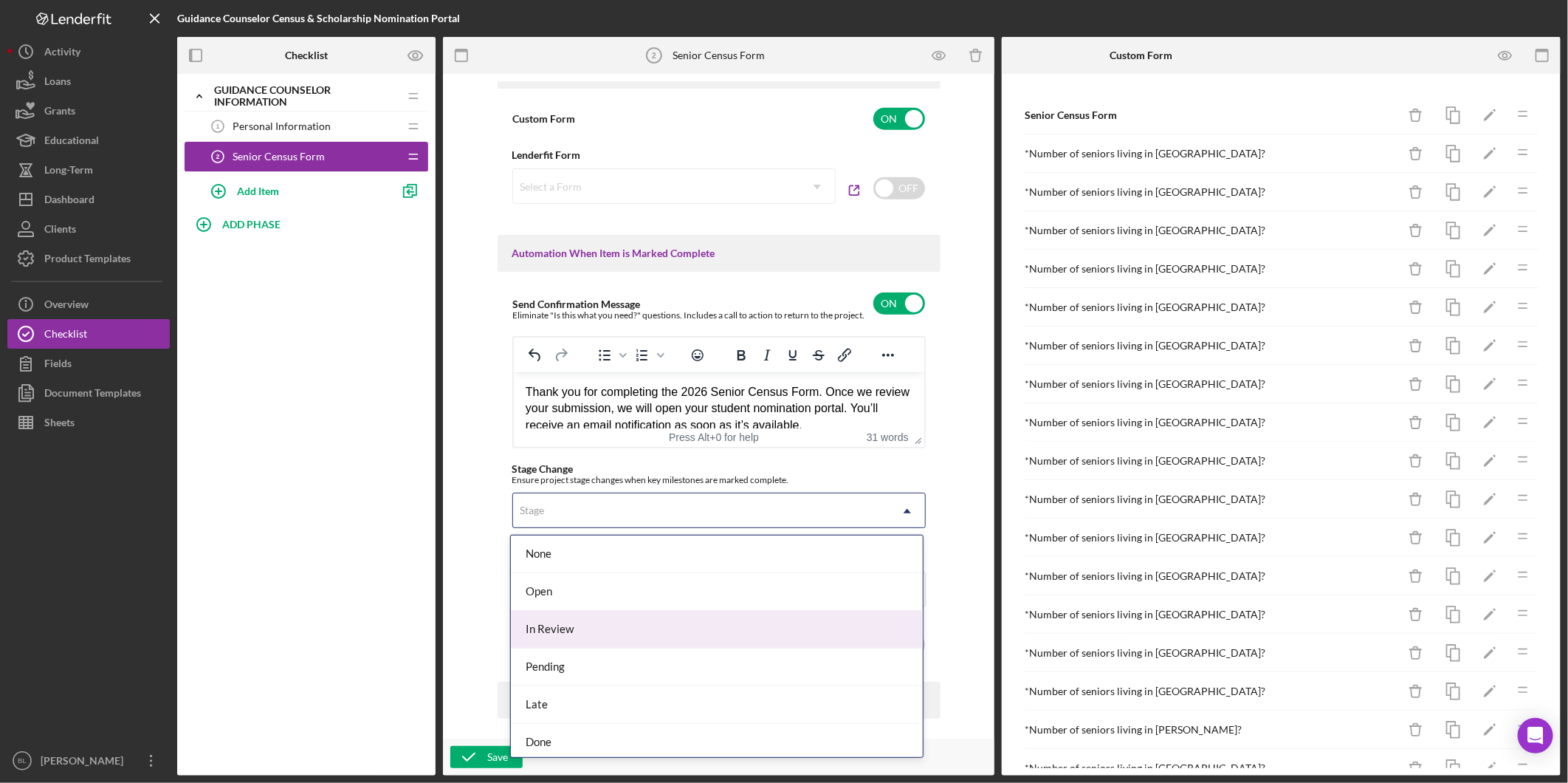
click at [716, 622] on div "In Review" at bounding box center [717, 630] width 412 height 38
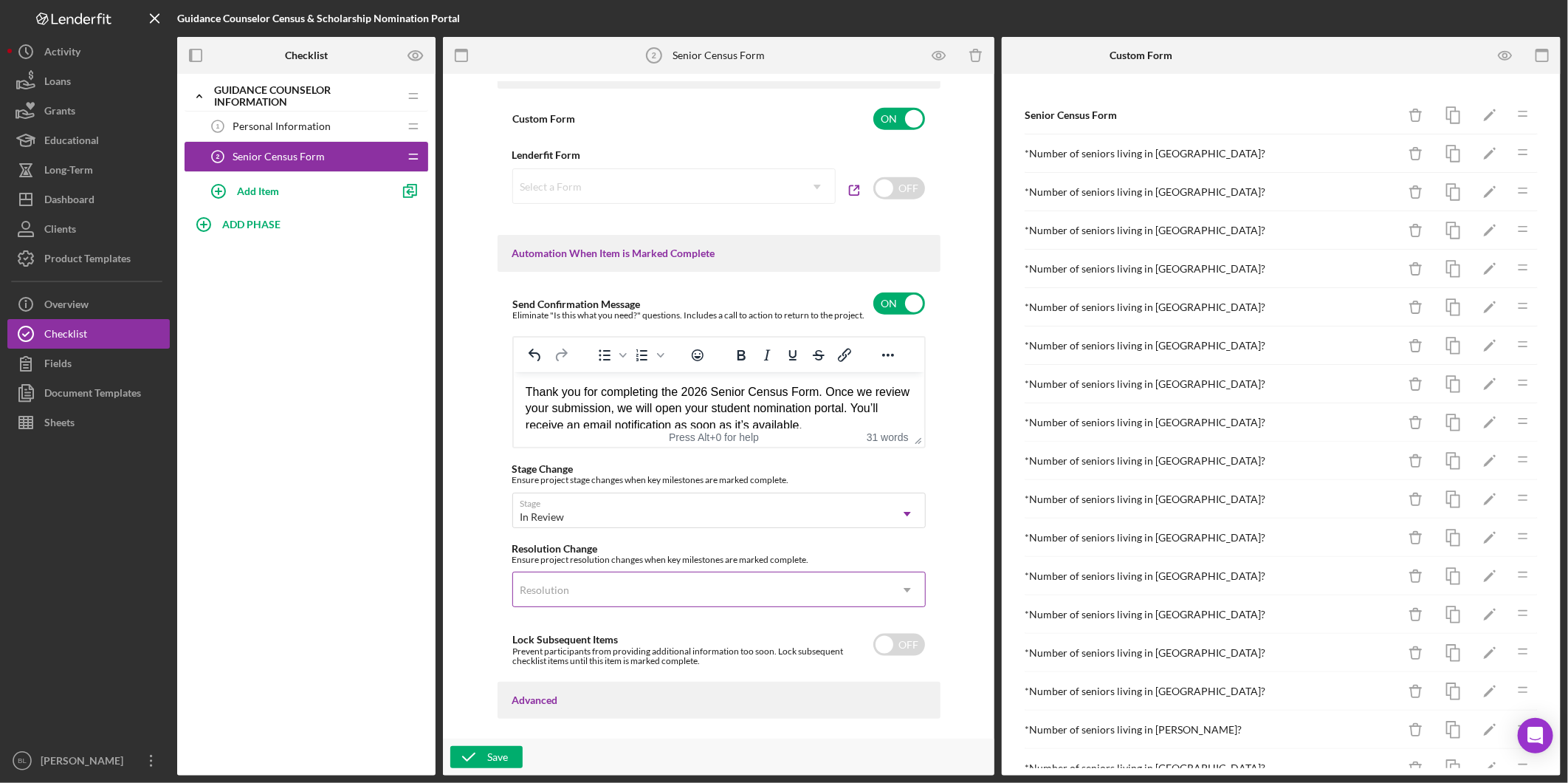
click at [682, 588] on div "Resolution" at bounding box center [702, 589] width 377 height 34
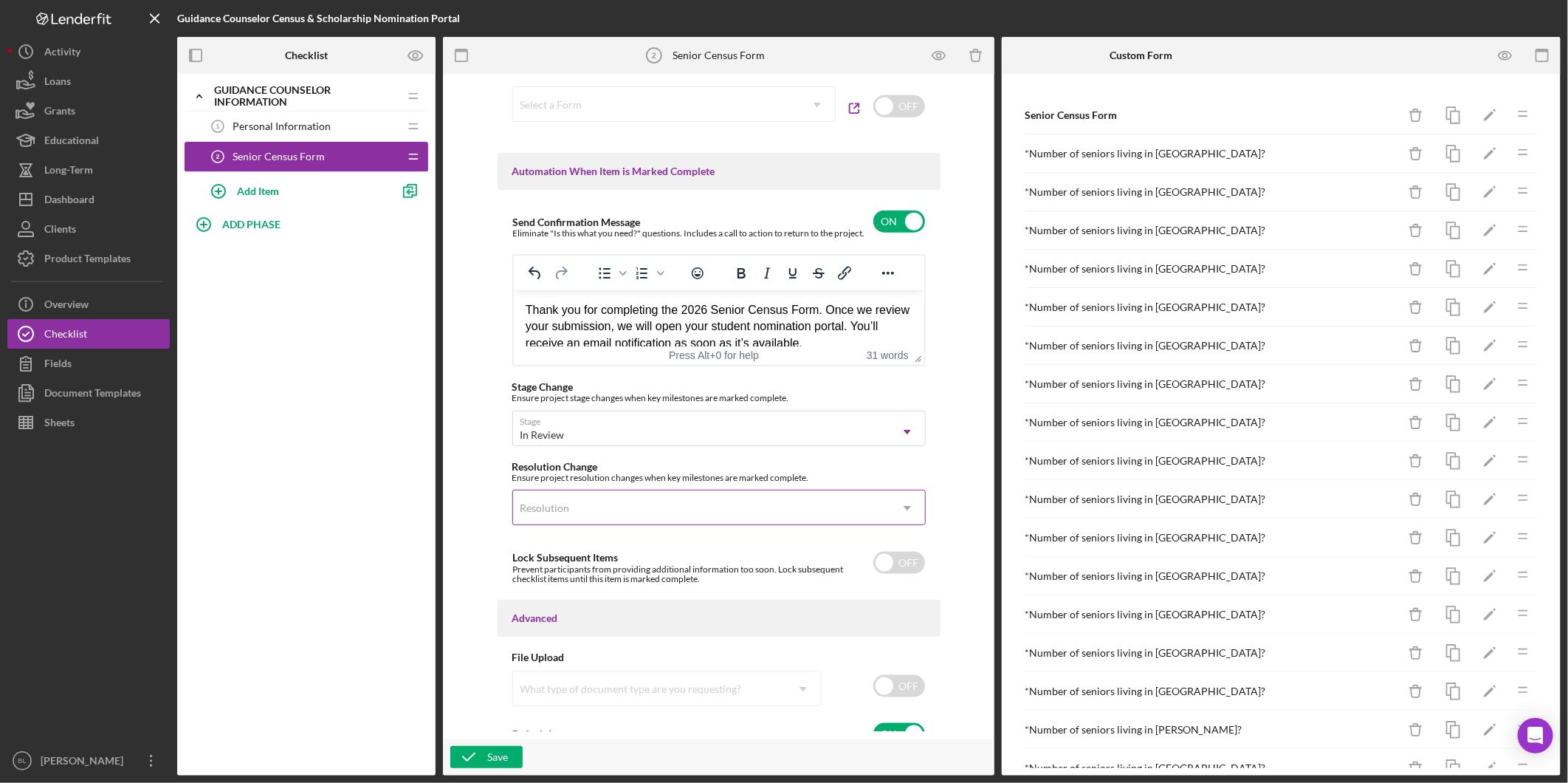
click at [703, 500] on div "Resolution" at bounding box center [702, 508] width 377 height 34
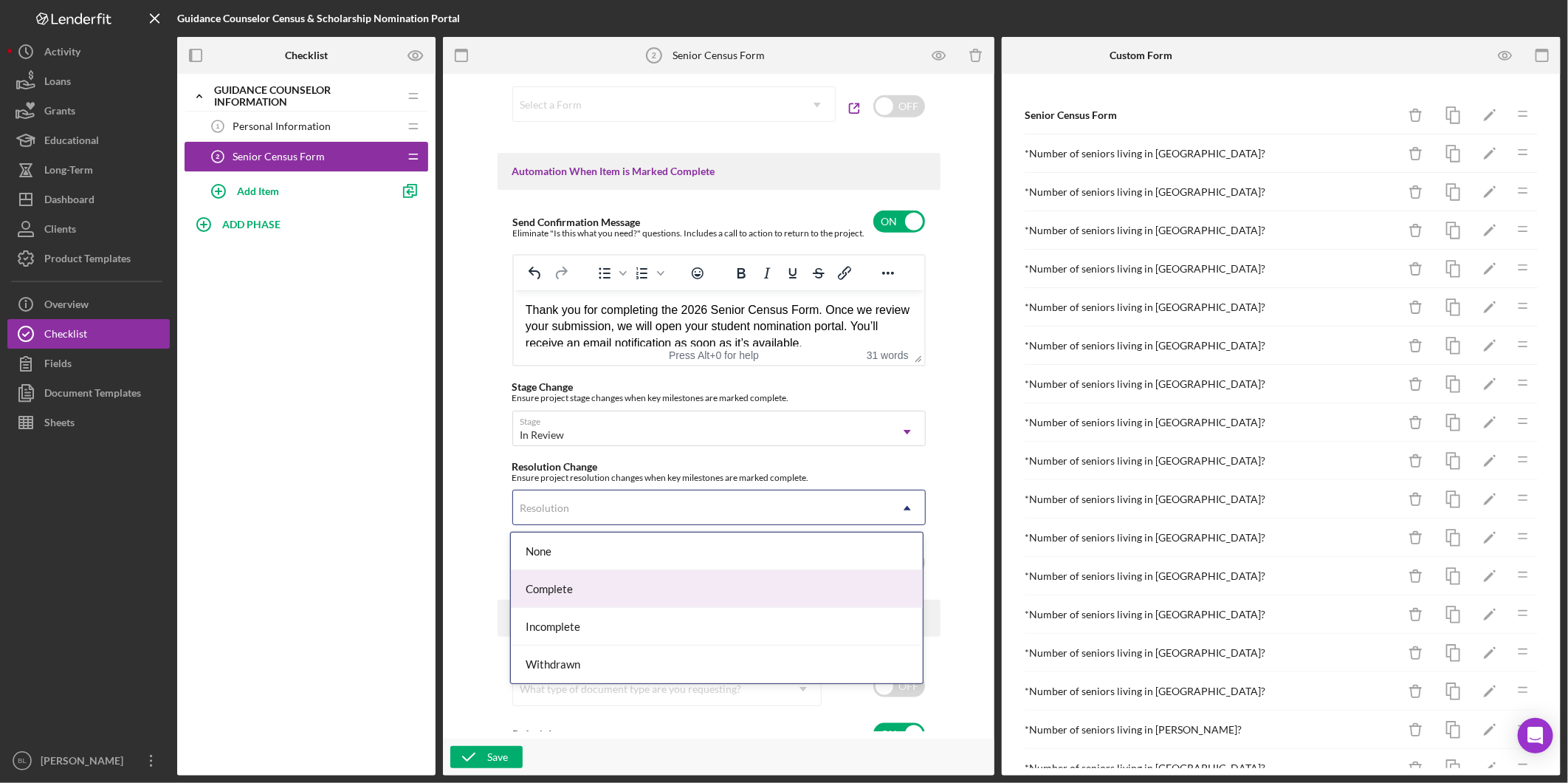
click at [694, 581] on div "Complete" at bounding box center [717, 589] width 412 height 38
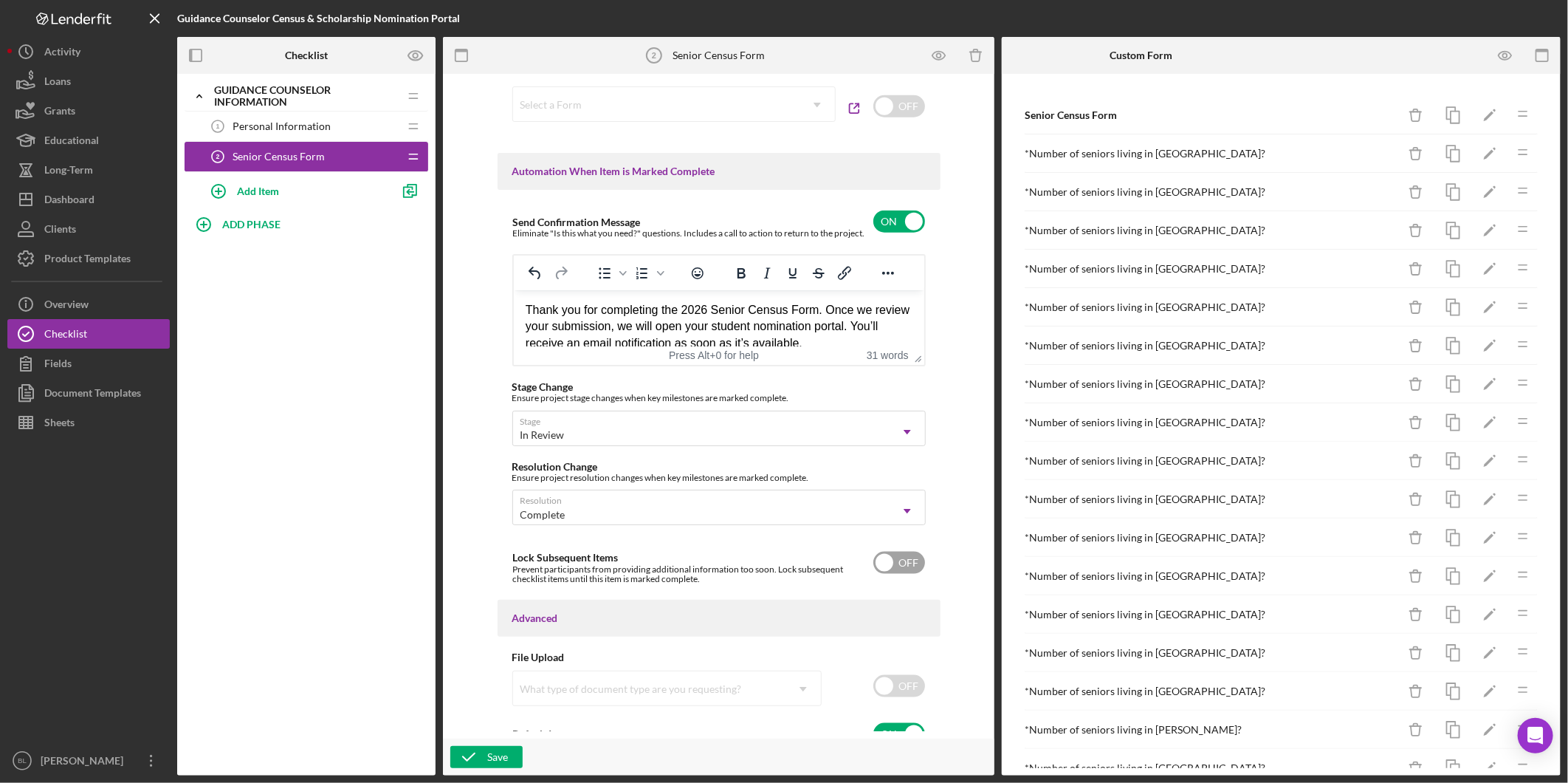
click at [915, 572] on input "checkbox" at bounding box center [899, 563] width 52 height 22
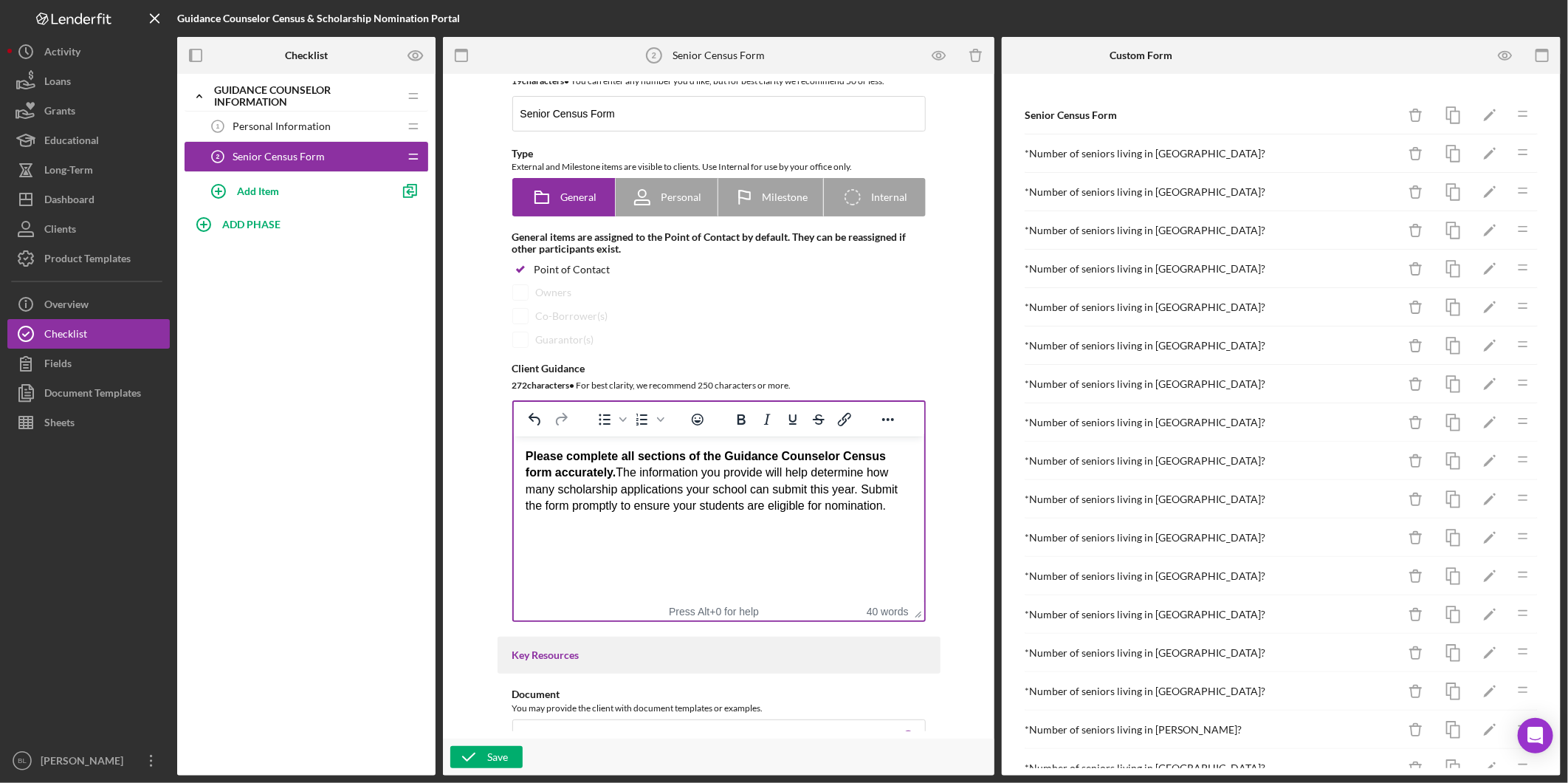
scroll to position [0, 0]
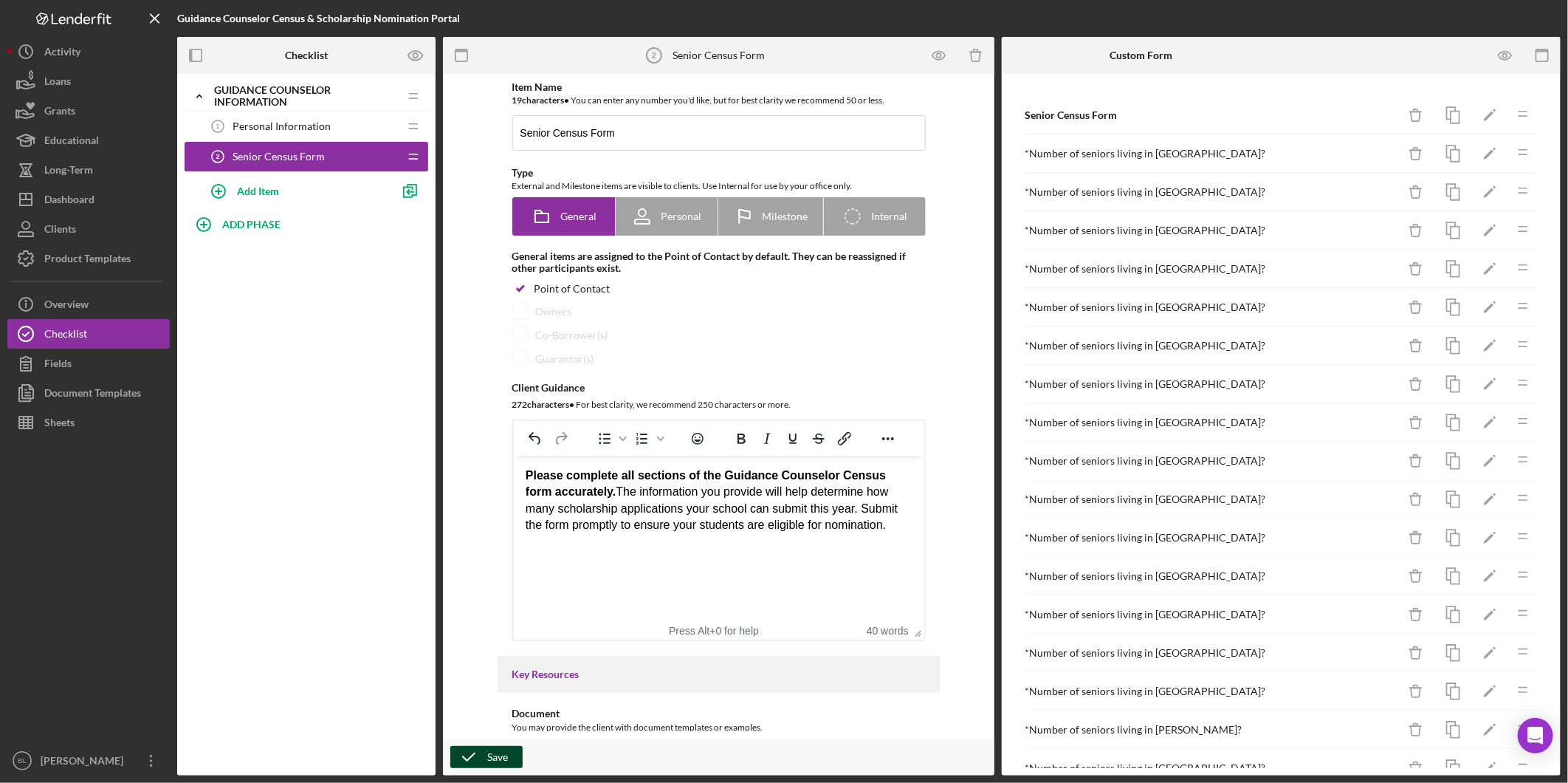
click at [489, 756] on div "Save" at bounding box center [498, 757] width 21 height 22
click at [320, 375] on div "Icon/Expander Guidance Counselor Information Icon/Edit Icon/Drag Personal Infor…" at bounding box center [306, 424] width 258 height 701
click at [247, 283] on div "Icon/Expander Guidance Counselor Information Icon/Edit Icon/Drag Personal Infor…" at bounding box center [306, 424] width 258 height 701
click at [278, 157] on span "Senior Census Form" at bounding box center [279, 156] width 92 height 12
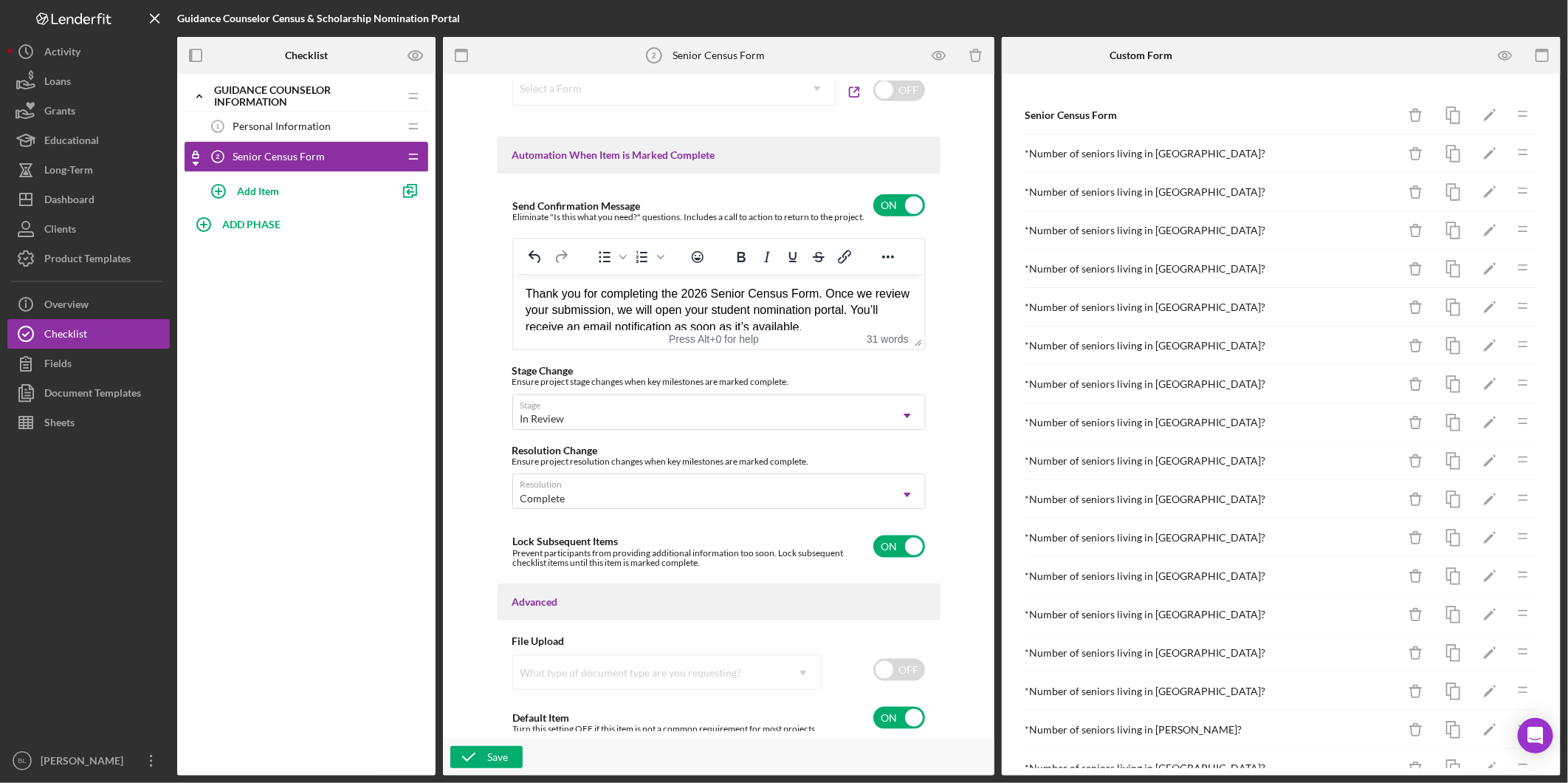
scroll to position [923, 0]
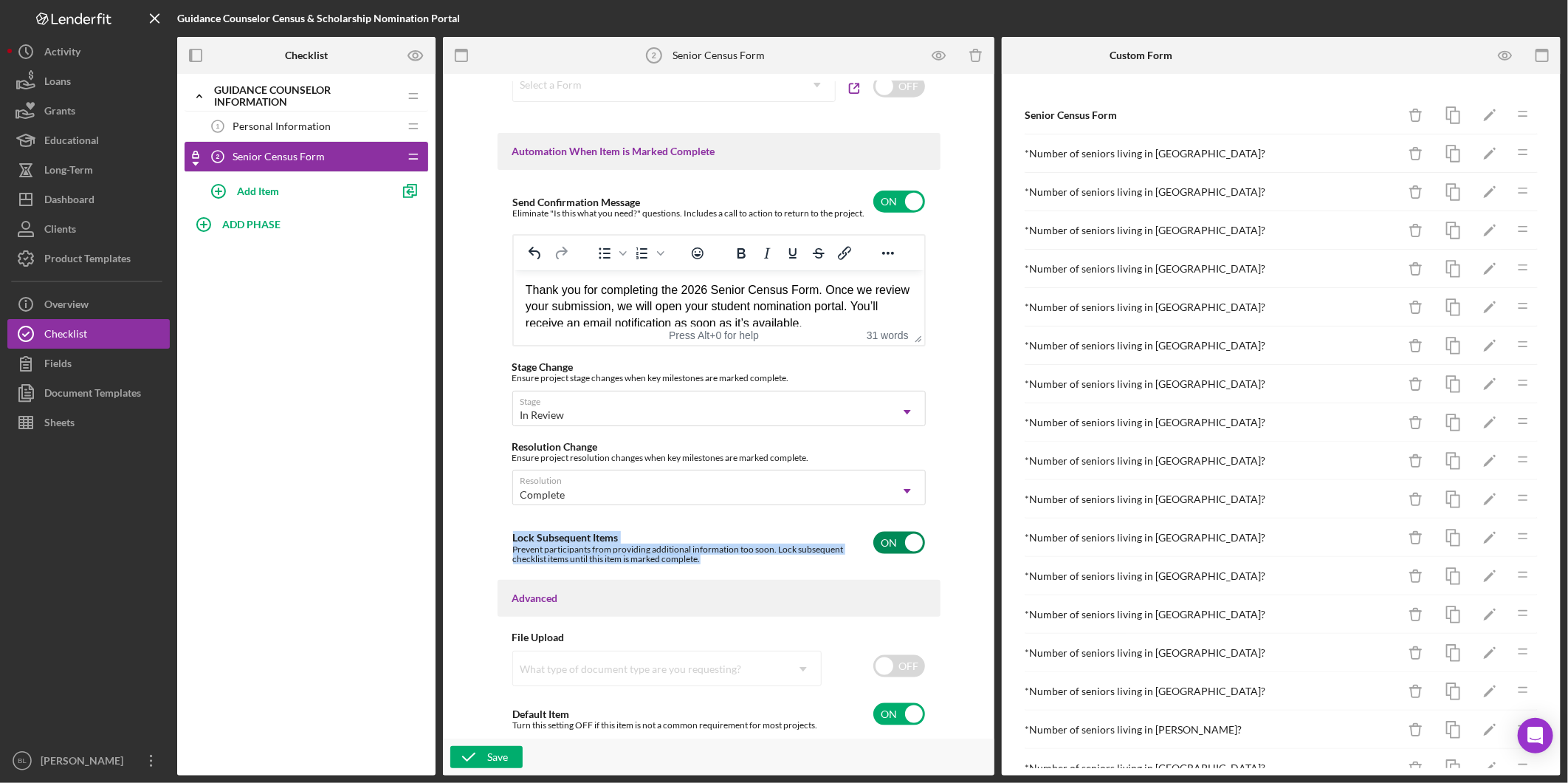
drag, startPoint x: 711, startPoint y: 560, endPoint x: 509, endPoint y: 539, distance: 203.1
click at [512, 539] on div "Lock Subsequent Items Prevent participants from providing additional informatio…" at bounding box center [719, 543] width 413 height 45
checkbox input "false"
copy div "Lock Subsequent Items Prevent participants from providing additional informatio…"
click at [267, 193] on div "Add Item" at bounding box center [258, 190] width 42 height 28
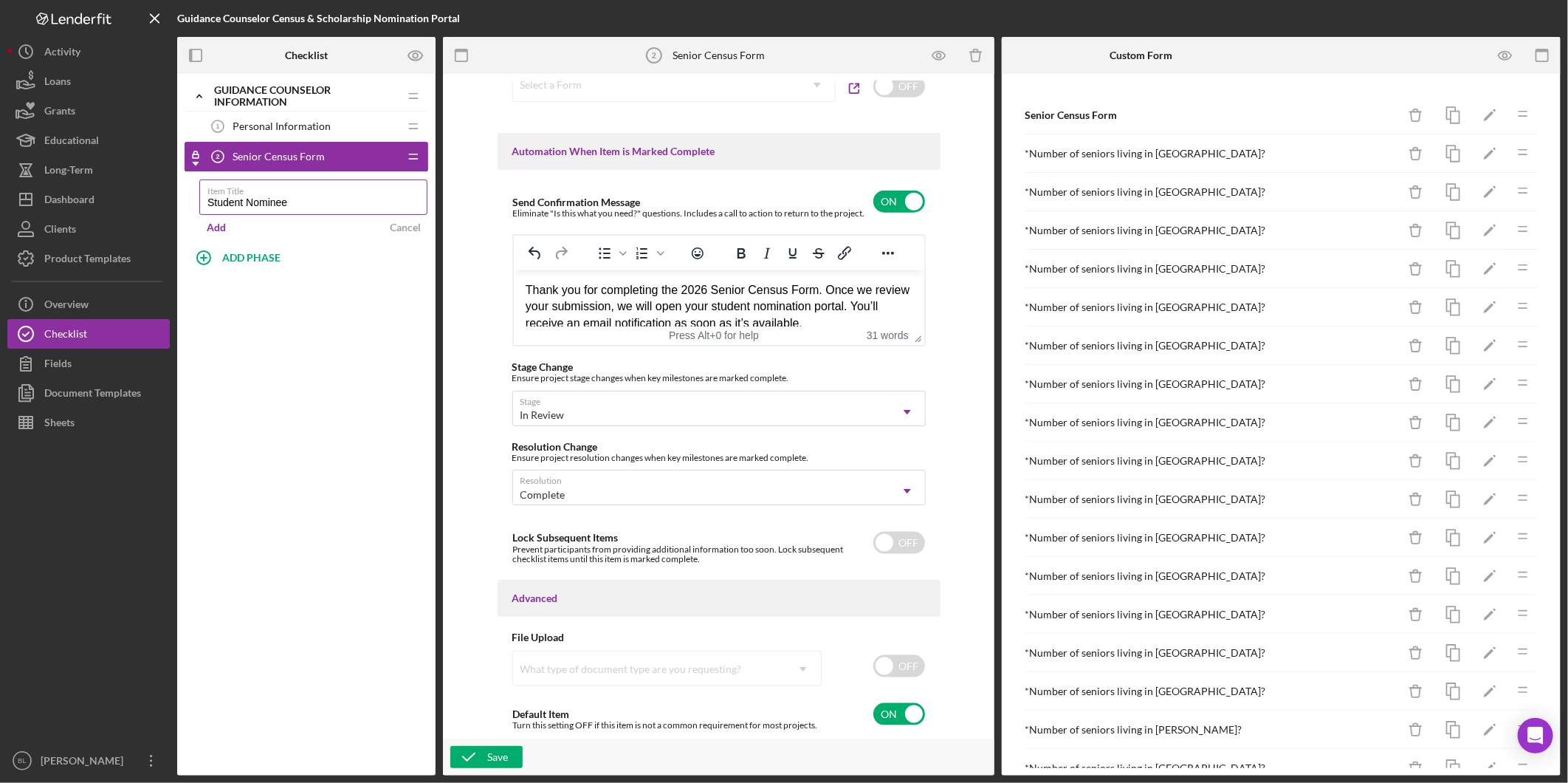
click at [316, 197] on input "Student Nominee" at bounding box center [314, 197] width 228 height 35
type input "Student Nominee Information"
click at [225, 227] on div "Add" at bounding box center [216, 227] width 19 height 22
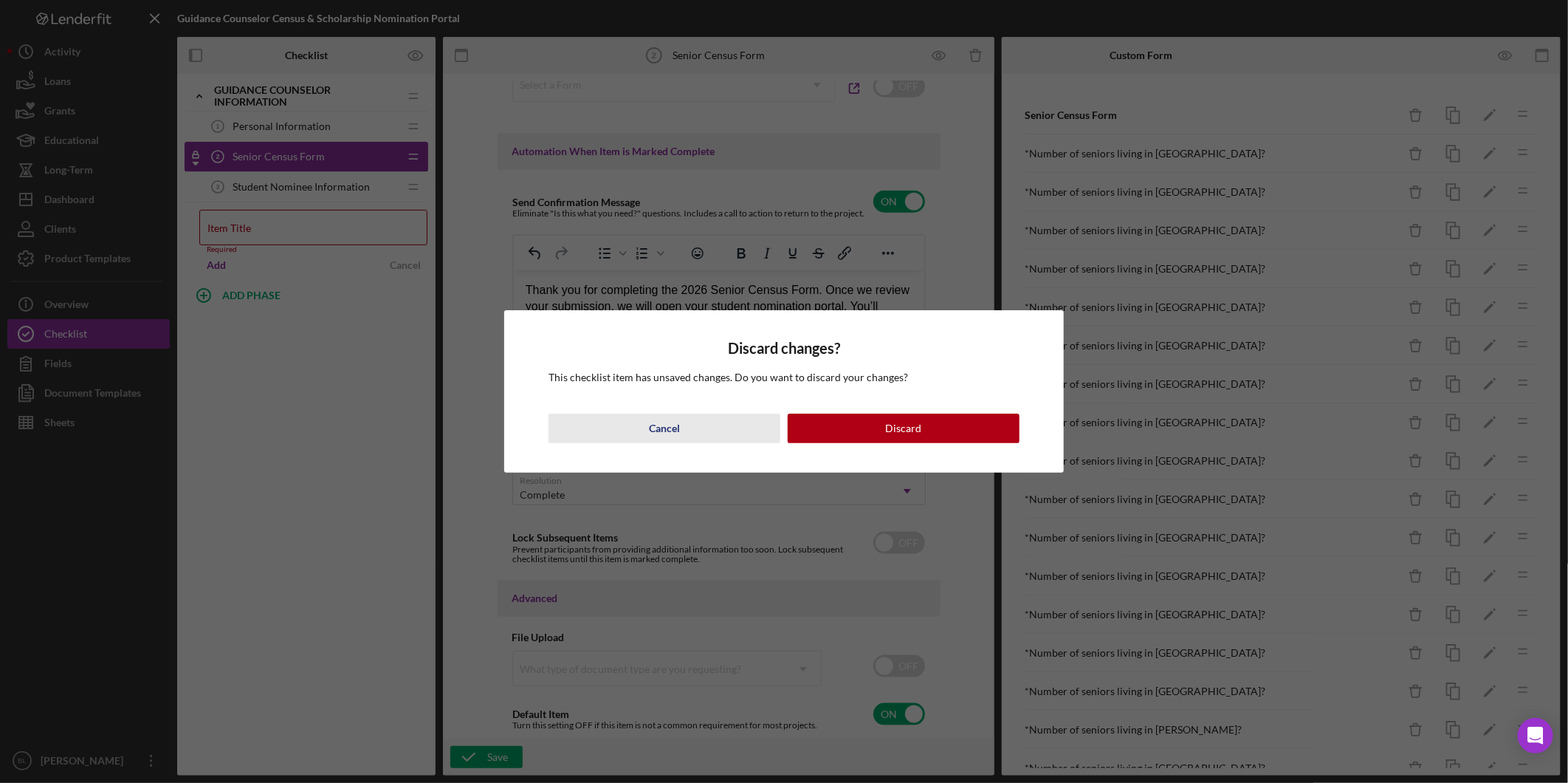
click at [647, 429] on button "Cancel" at bounding box center [664, 428] width 232 height 30
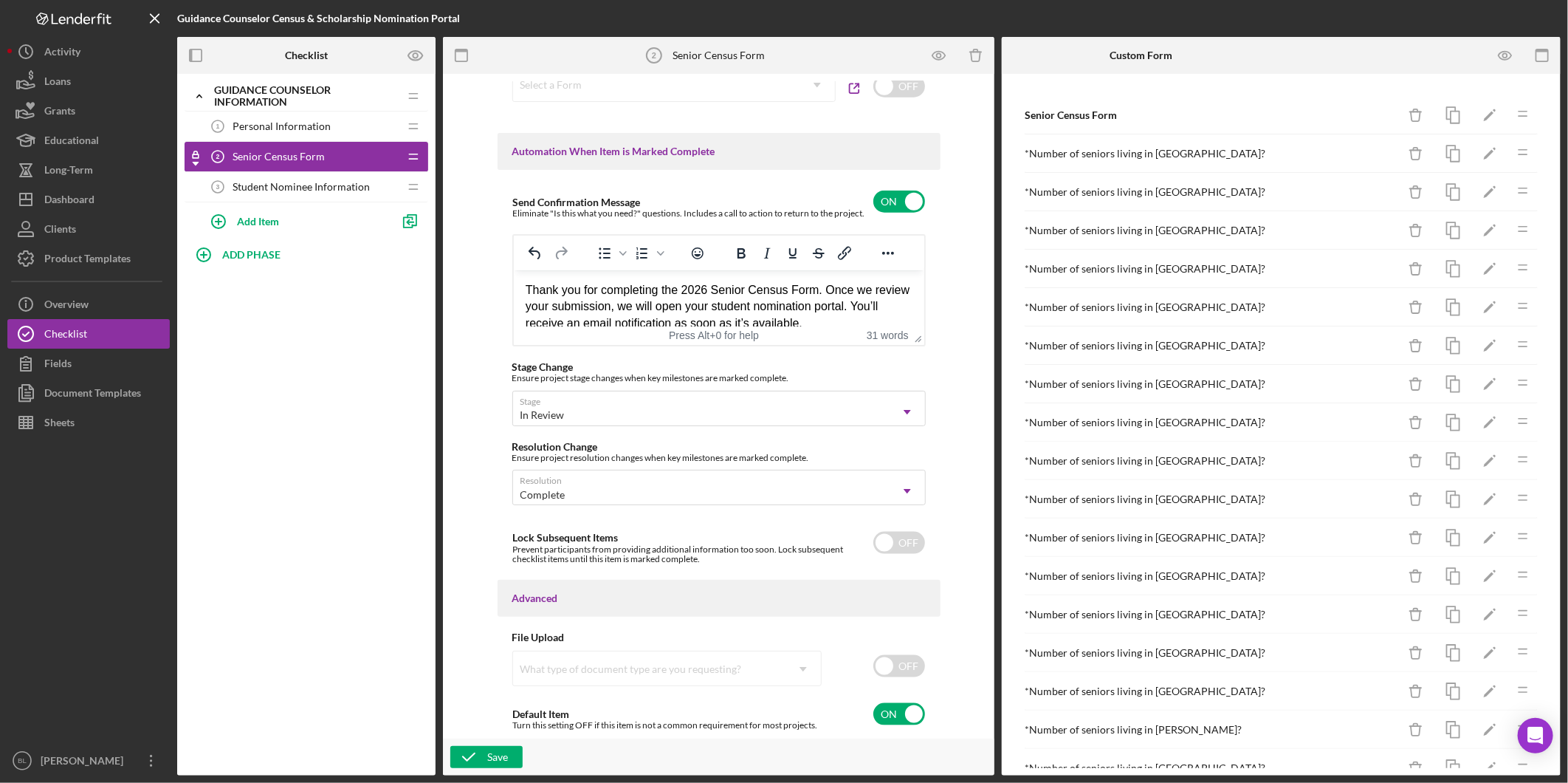
click at [277, 189] on span "Student Nominee Information" at bounding box center [302, 187] width 138 height 12
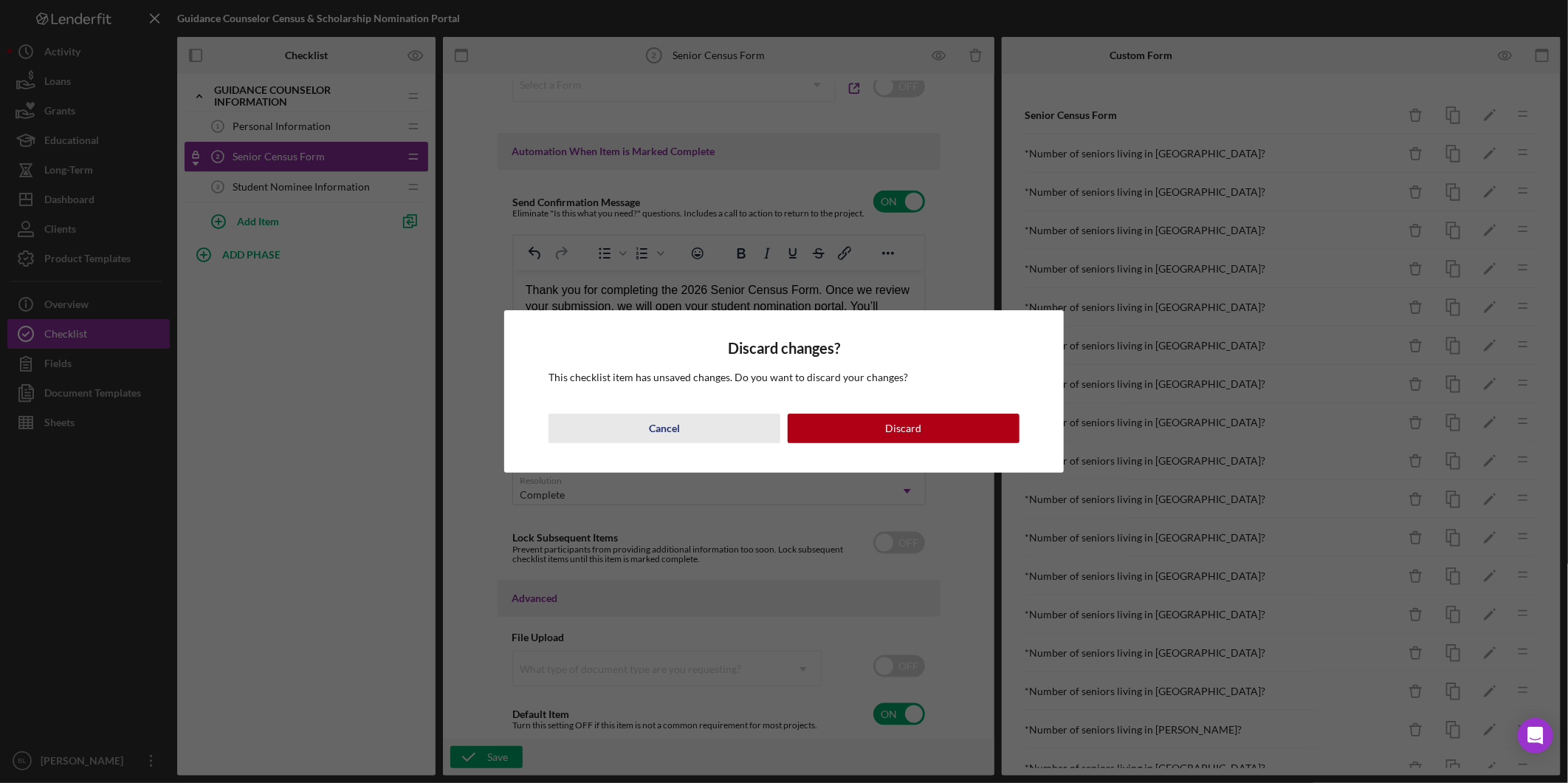
click at [644, 432] on button "Cancel" at bounding box center [664, 428] width 232 height 30
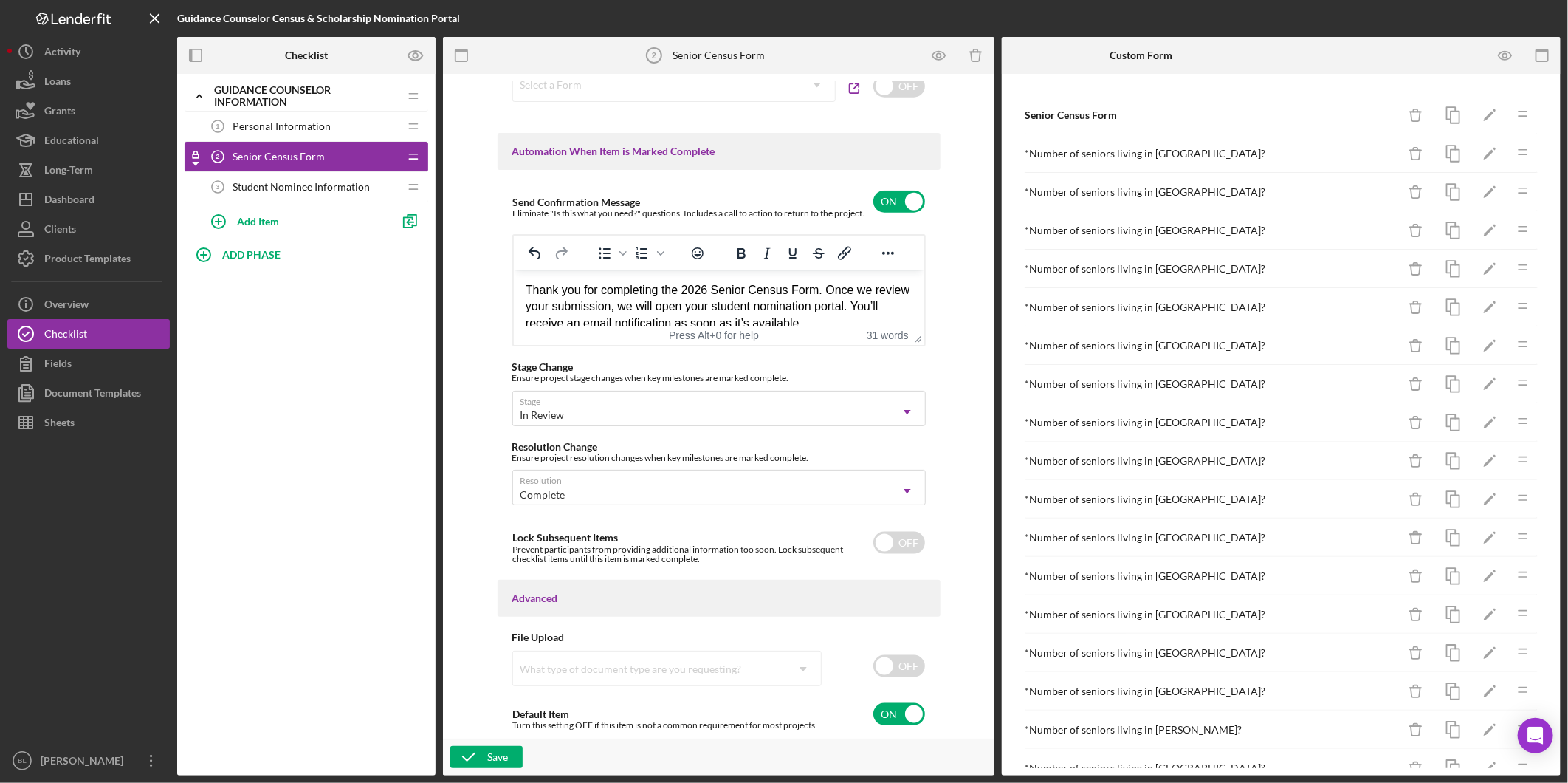
click at [237, 372] on div "Icon/Expander Guidance Counselor Information Icon/Edit Icon/Drag Personal Infor…" at bounding box center [306, 424] width 258 height 701
click at [277, 189] on span "Student Nominee Information" at bounding box center [302, 187] width 138 height 12
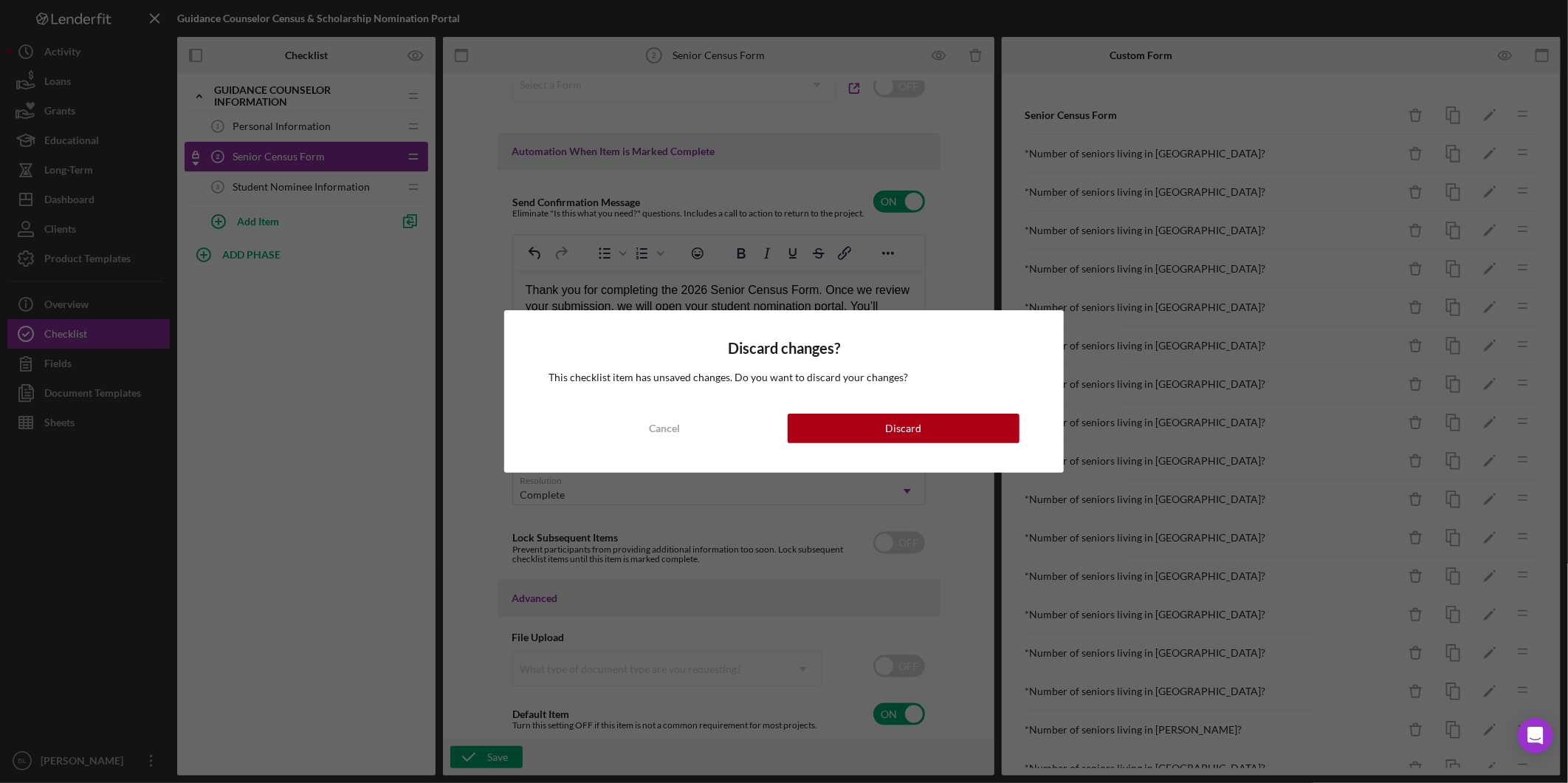
click at [874, 420] on button "Discard" at bounding box center [904, 428] width 232 height 30
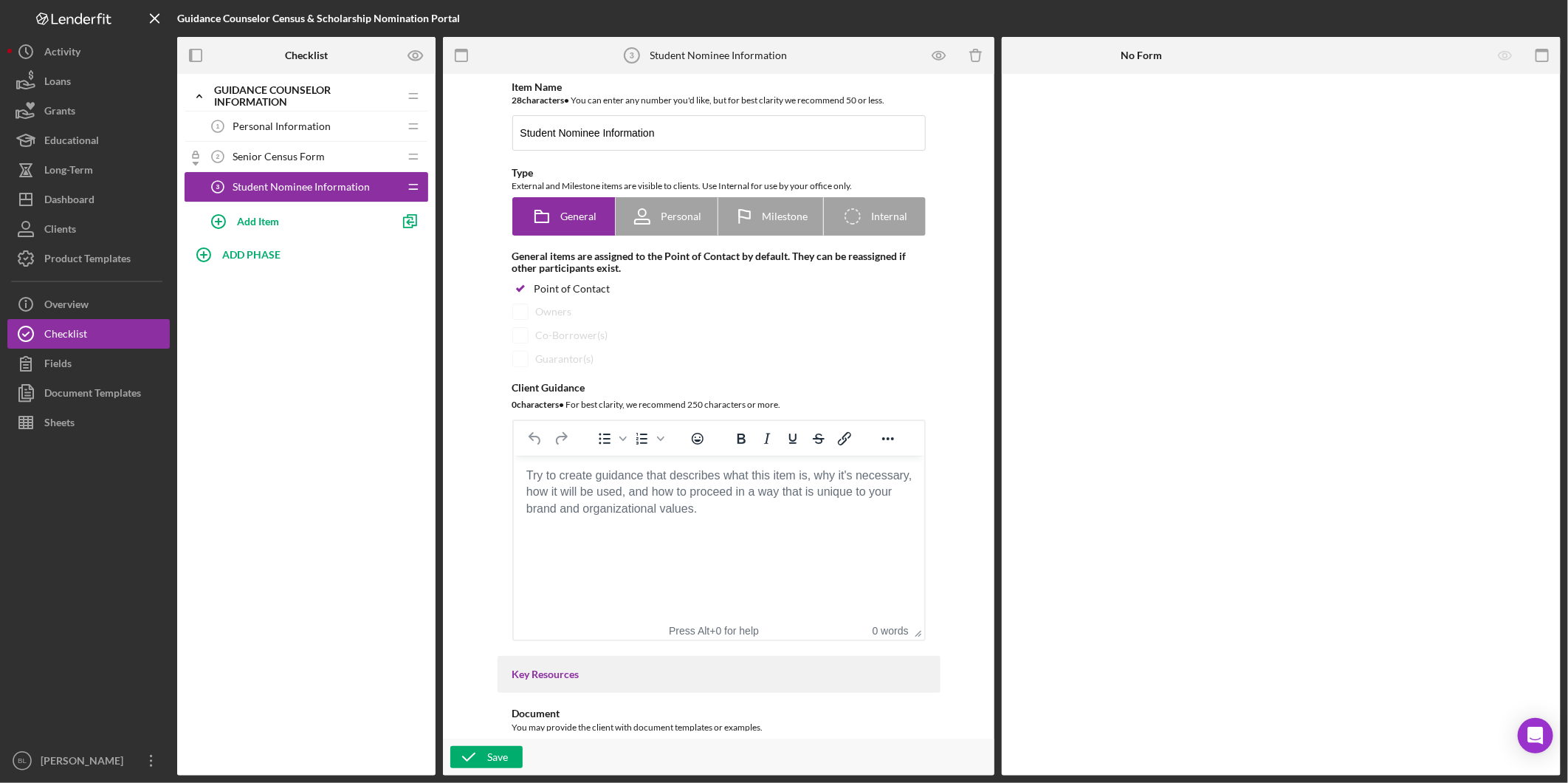
click at [321, 165] on div "Senior Census Form 2 Senior Census Form" at bounding box center [301, 156] width 196 height 30
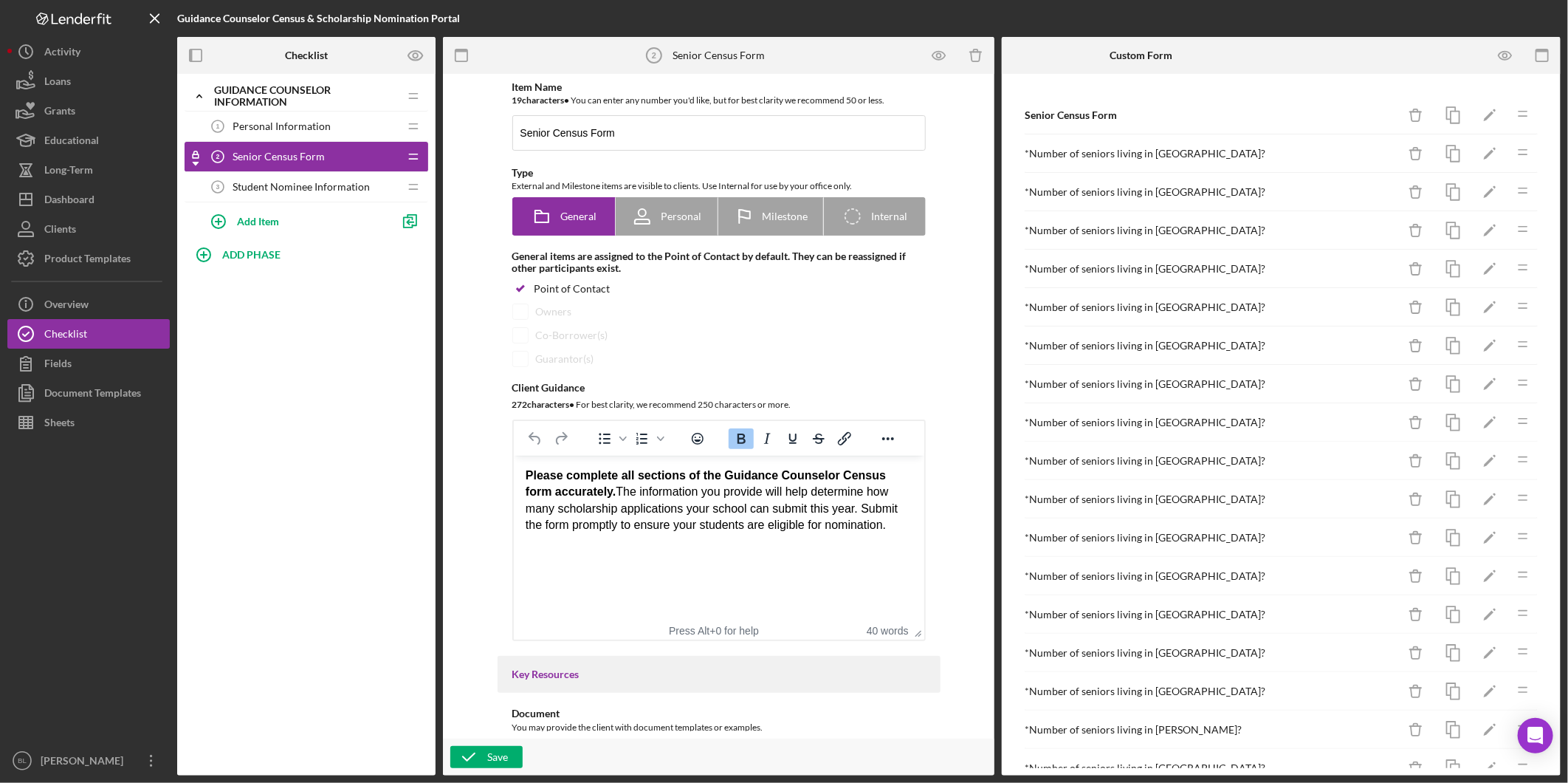
click at [361, 460] on div "Icon/Expander Guidance Counselor Information Icon/Edit Icon/Drag Personal Infor…" at bounding box center [306, 424] width 258 height 701
click at [299, 183] on span "Student Nominee Information" at bounding box center [302, 187] width 138 height 12
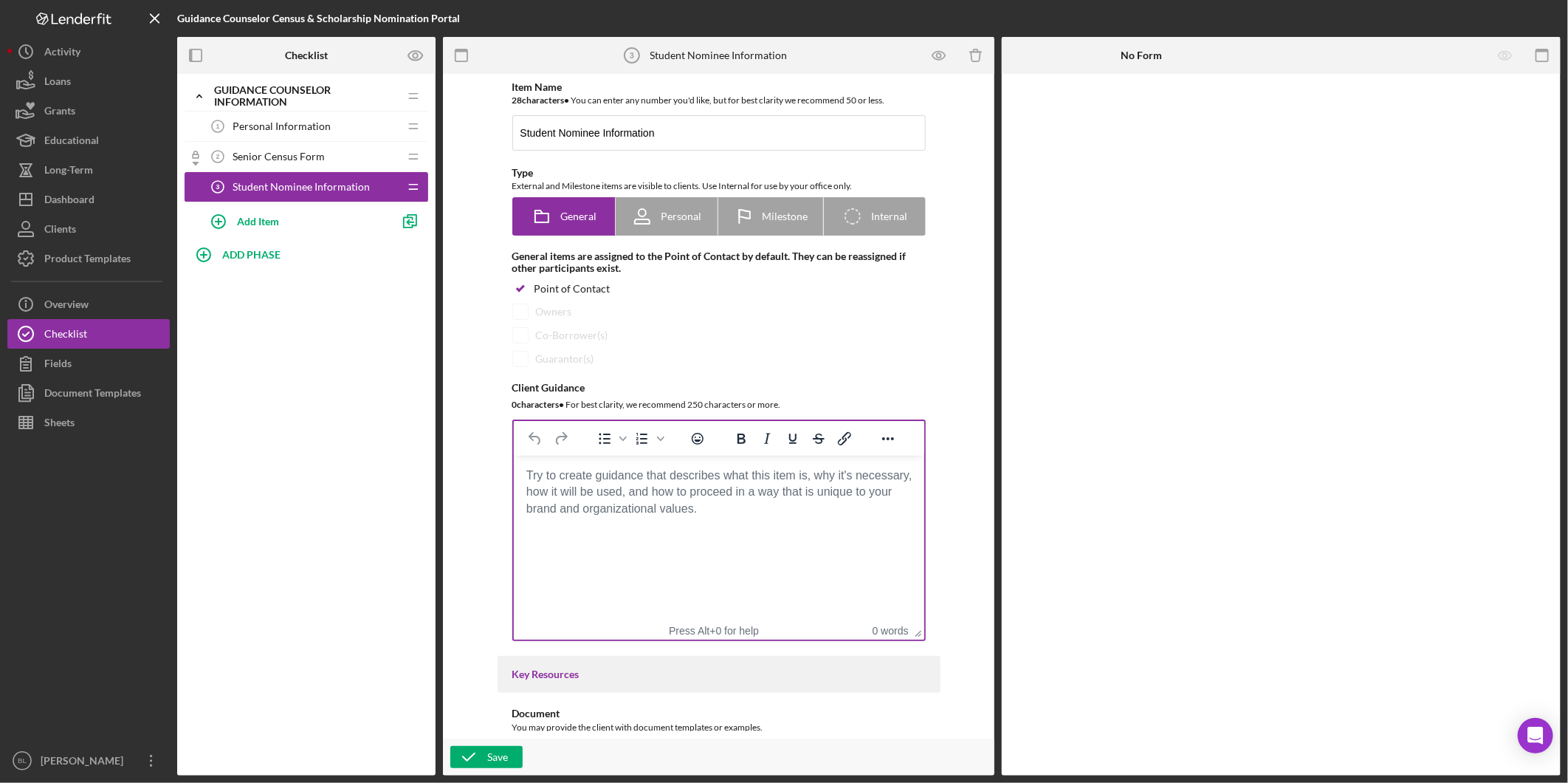
click at [648, 484] on body "Rich Text Area. Press ALT-0 for help." at bounding box center [718, 476] width 387 height 16
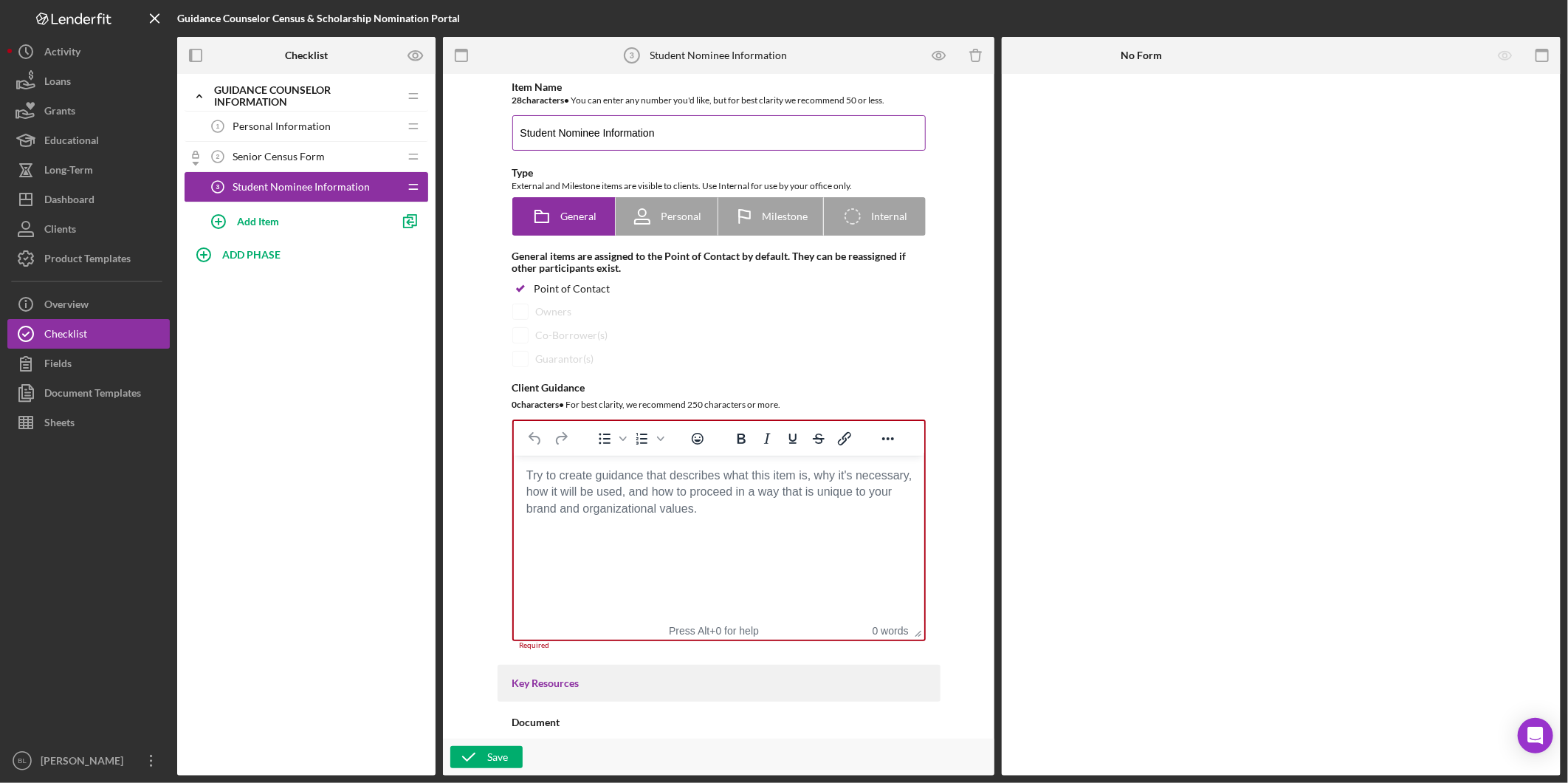
click at [766, 130] on input "Student Nominee Information" at bounding box center [719, 132] width 413 height 35
drag, startPoint x: 765, startPoint y: 133, endPoint x: 466, endPoint y: 129, distance: 299.0
click at [466, 129] on div "Item Name 48 character s • You can enter any number you'd like, but for best cl…" at bounding box center [719, 406] width 537 height 650
type input "Student Nominee Information Chamber Foundation 1"
click at [630, 496] on html at bounding box center [718, 476] width 411 height 40
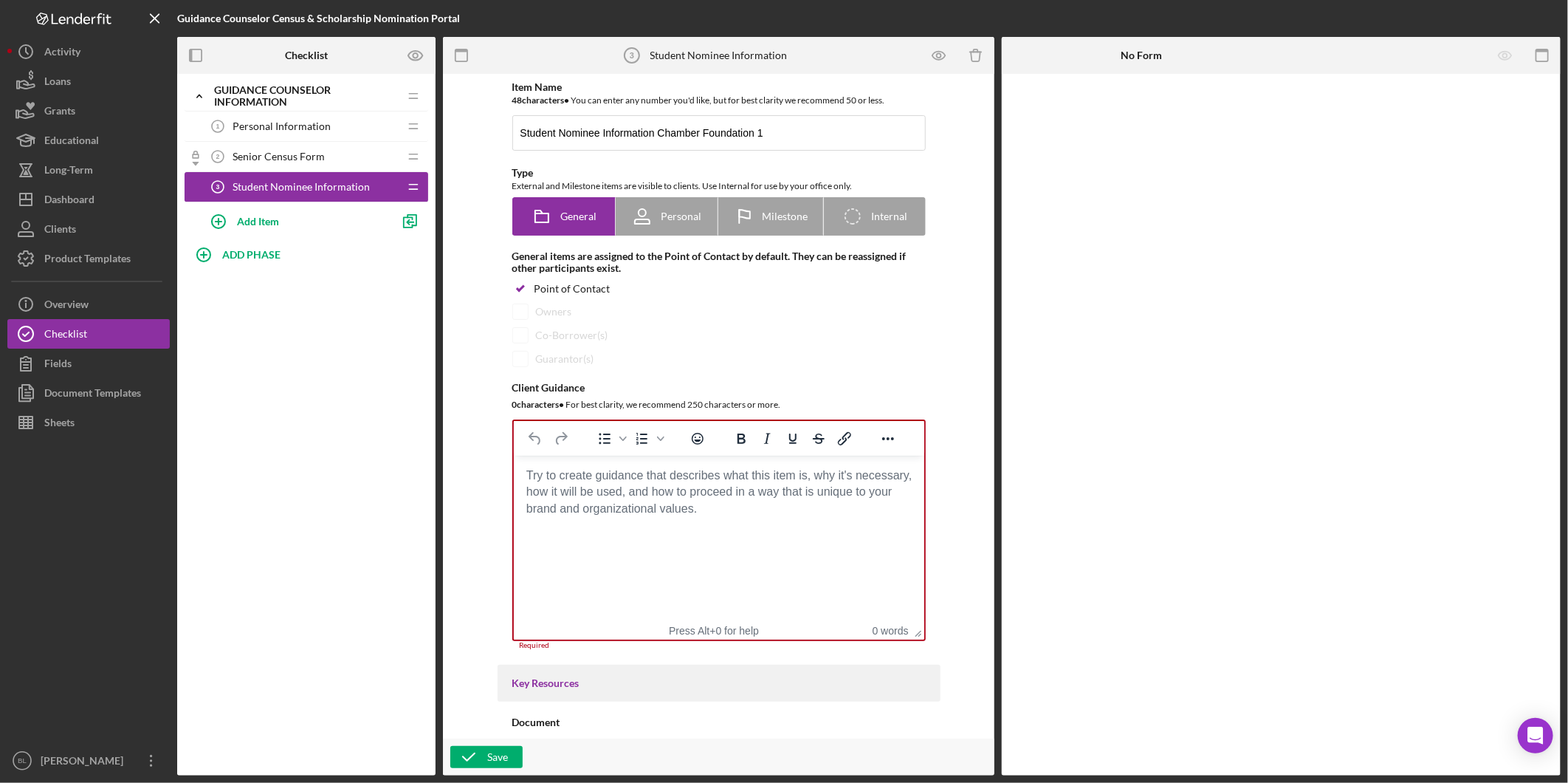
paste body "Rich Text Area. Press ALT-0 for help."
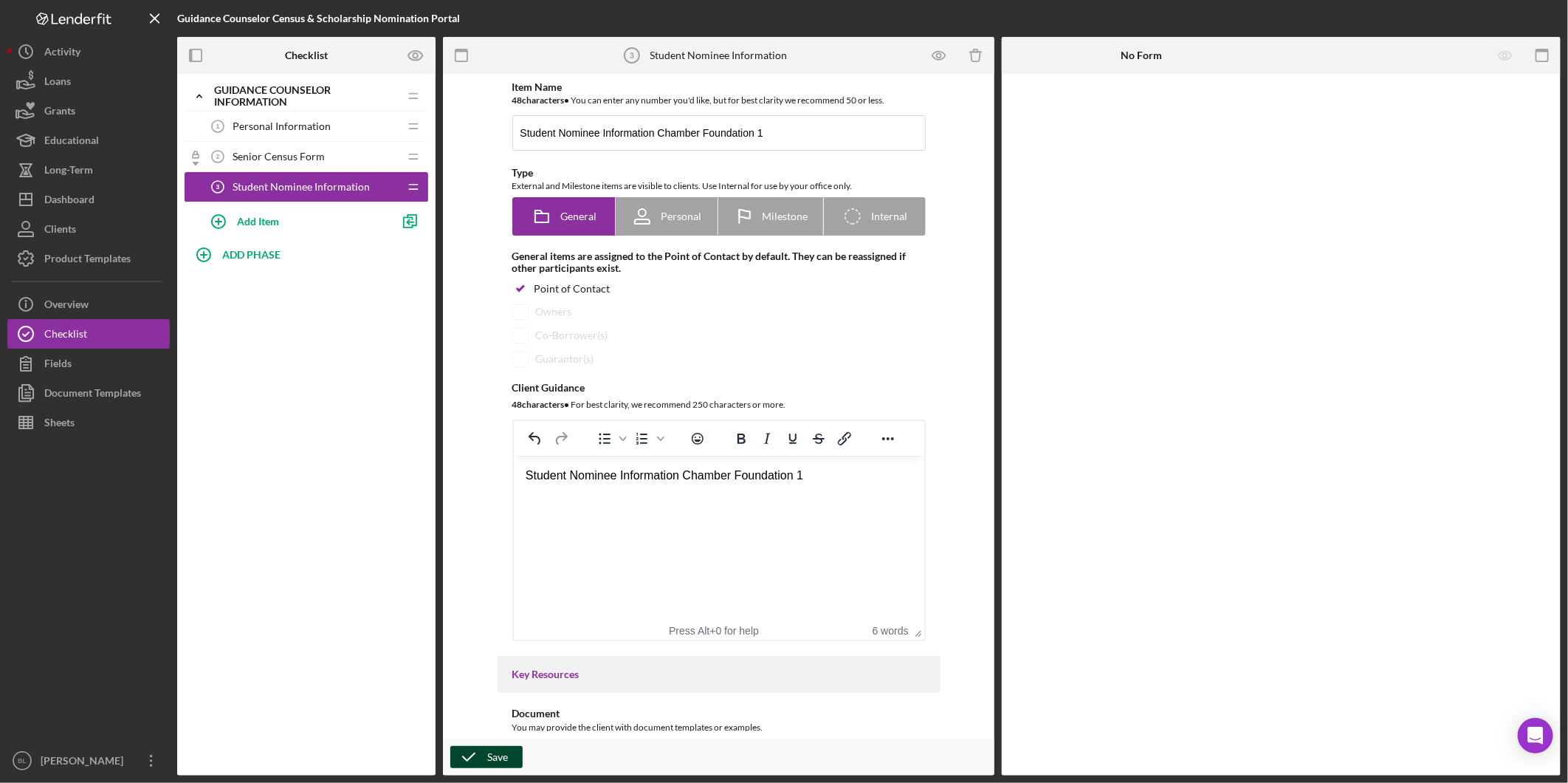
click at [480, 755] on icon "button" at bounding box center [469, 757] width 37 height 37
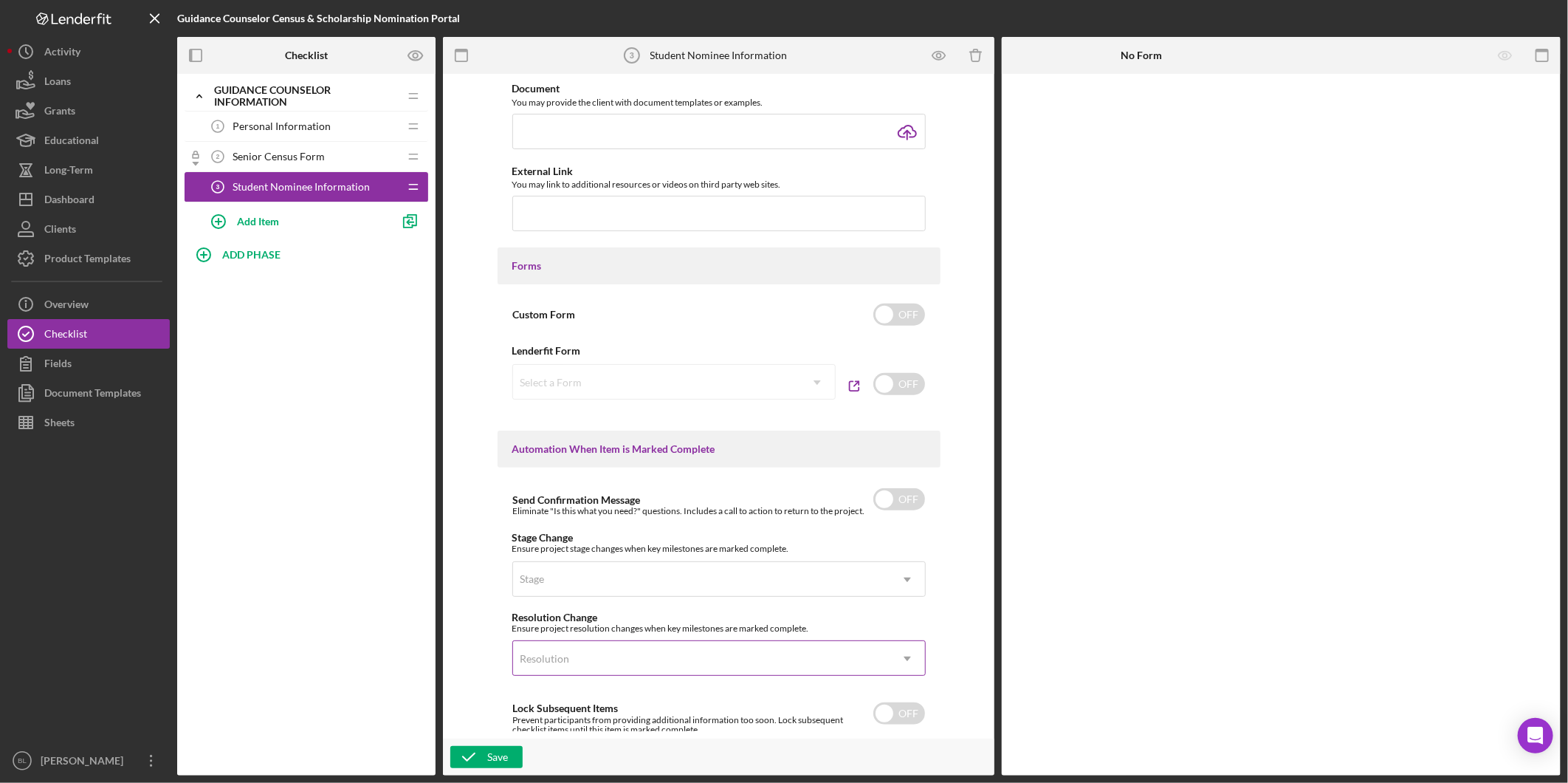
scroll to position [814, 0]
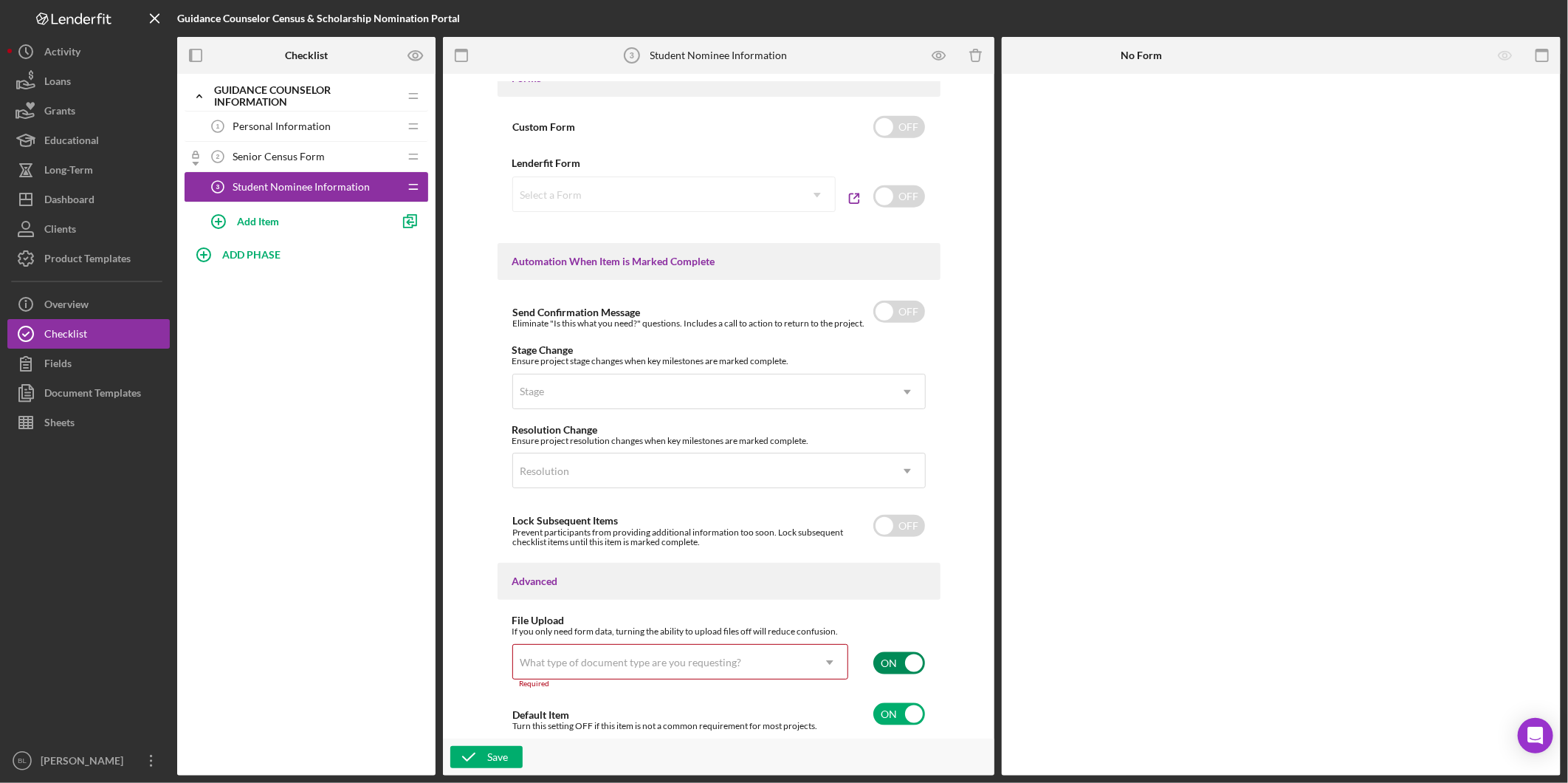
click at [891, 666] on input "checkbox" at bounding box center [899, 662] width 52 height 22
checkbox input "false"
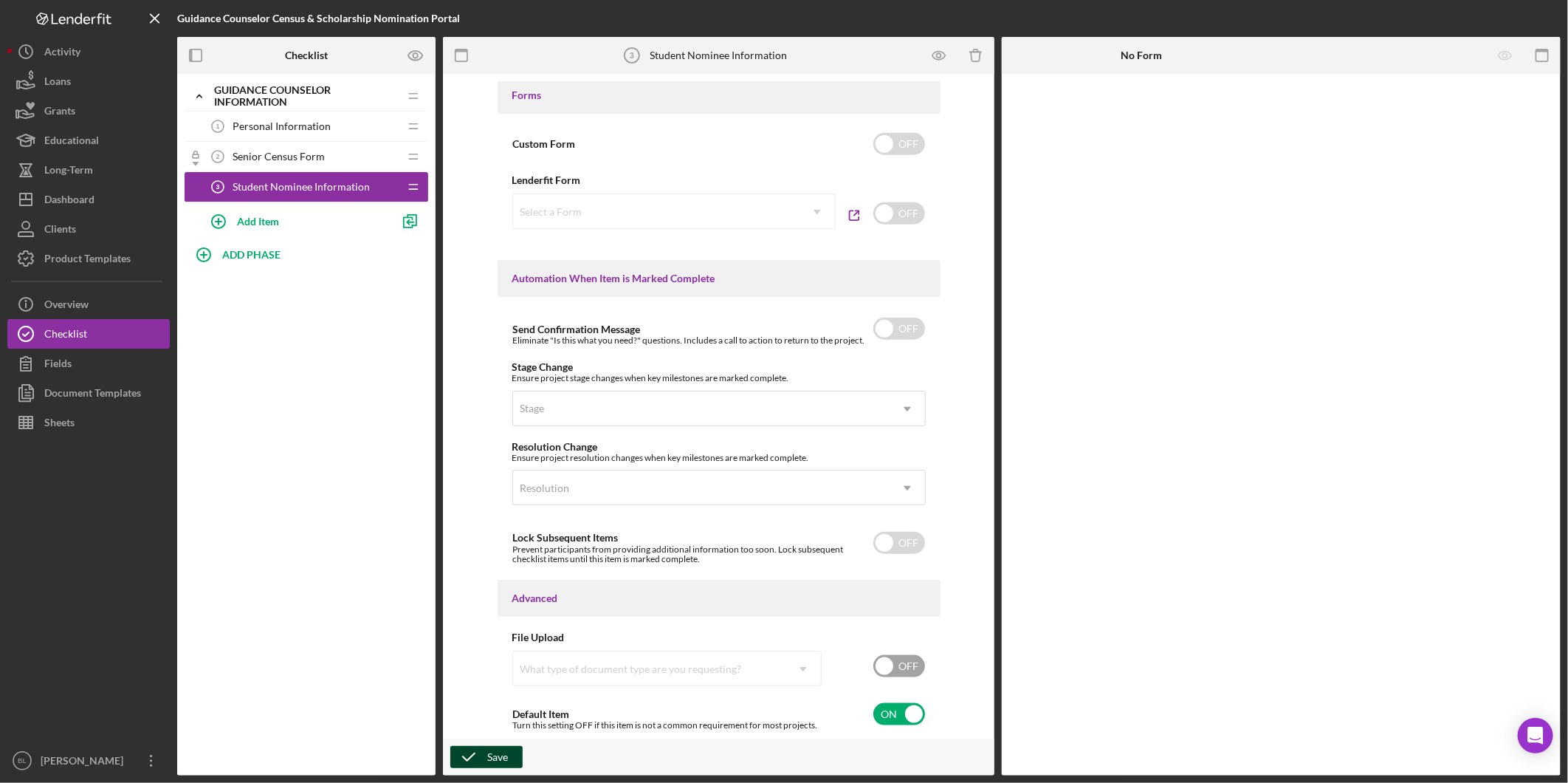
click at [485, 760] on icon "button" at bounding box center [469, 757] width 37 height 37
click at [249, 215] on div "Add Item" at bounding box center [258, 220] width 42 height 28
click at [334, 233] on input "Item Title" at bounding box center [314, 227] width 228 height 35
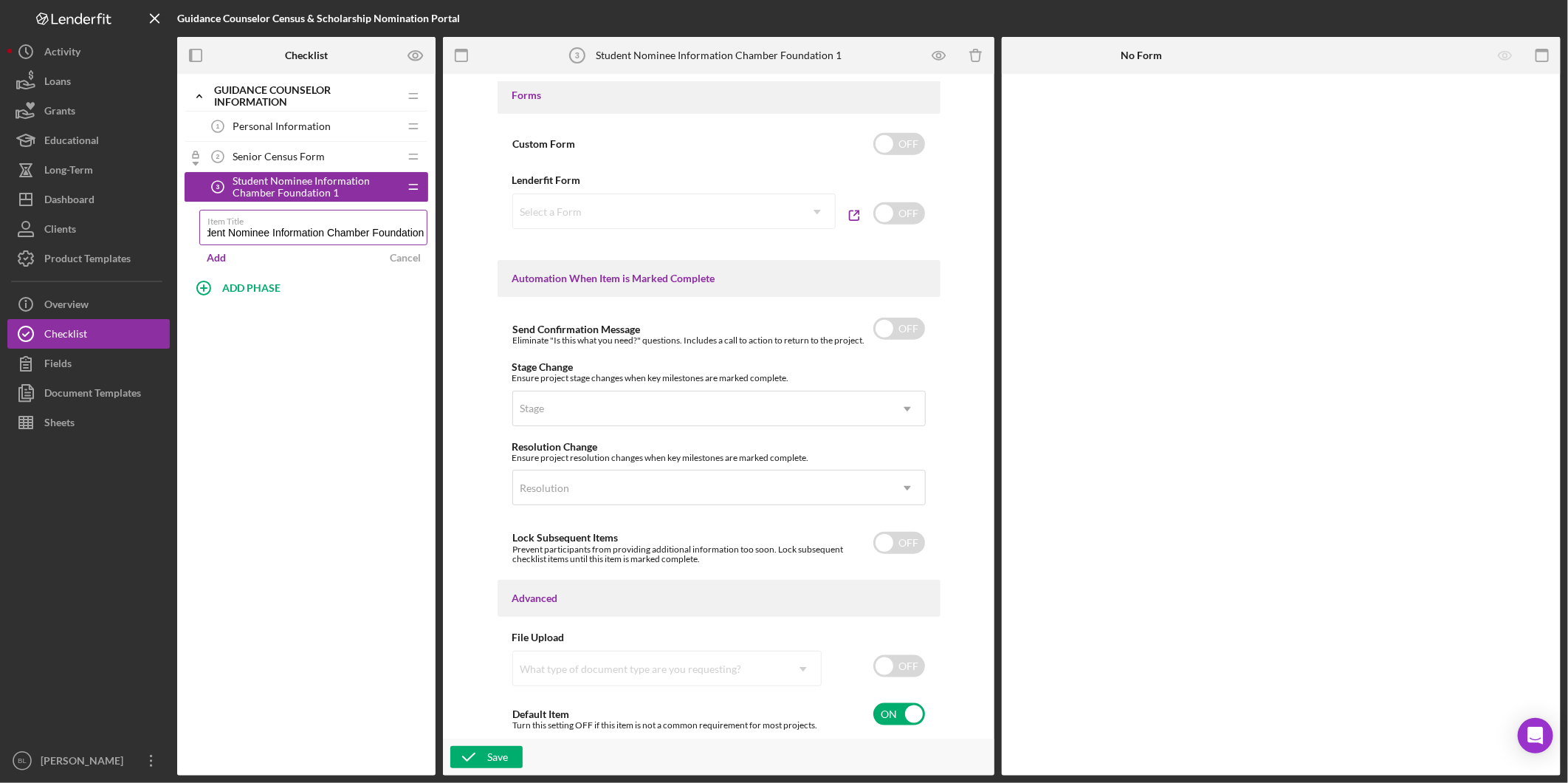
scroll to position [0, 24]
type input "Student Nominee Information Chamber Foundation 2"
click at [205, 252] on button "Add" at bounding box center [216, 257] width 34 height 22
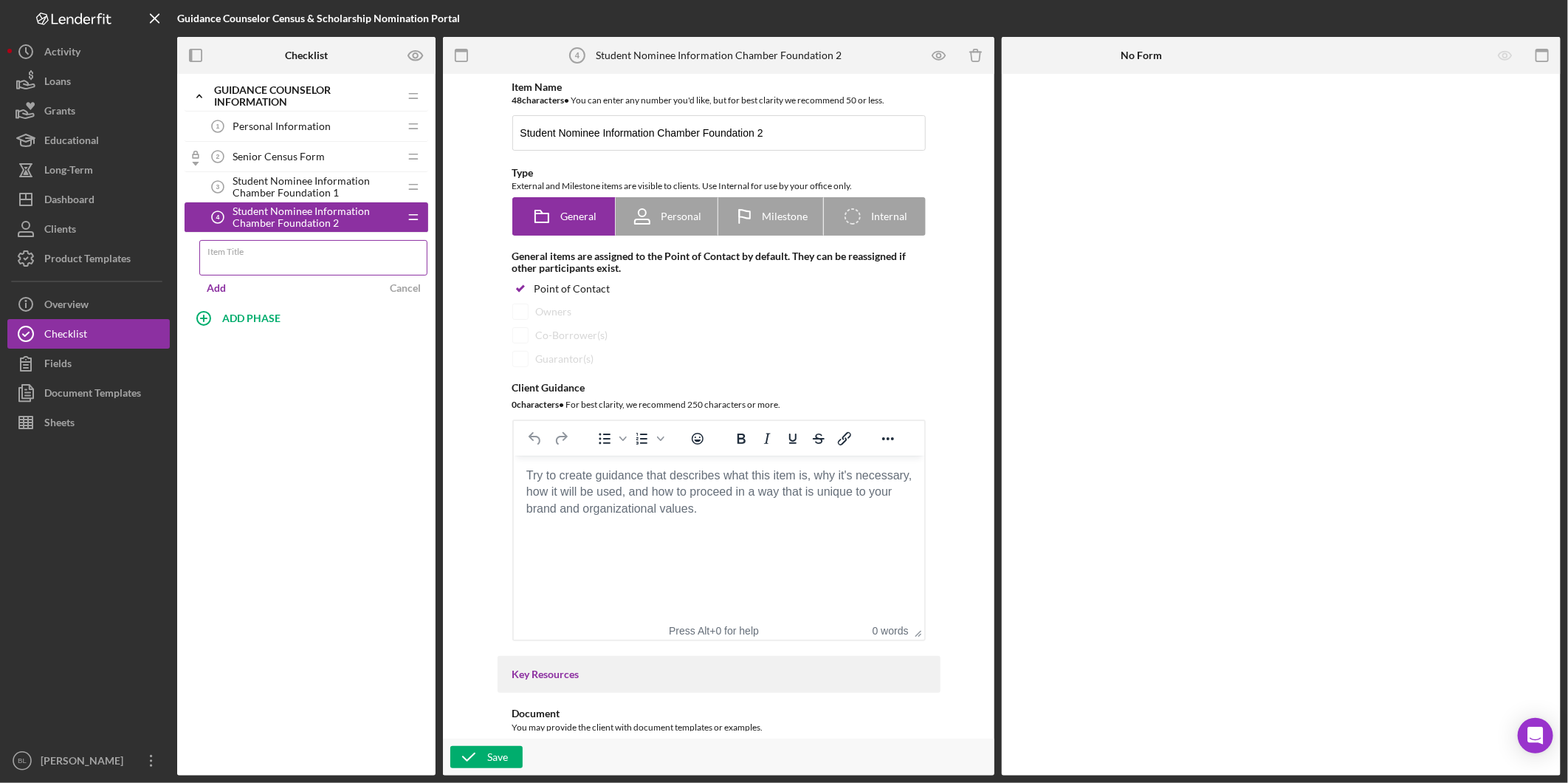
paste input "Student Nominee Information Chamber Foundation 1"
type input "Student Nominee Information Chamber Foundation 3"
click at [218, 285] on div "Add" at bounding box center [216, 288] width 19 height 22
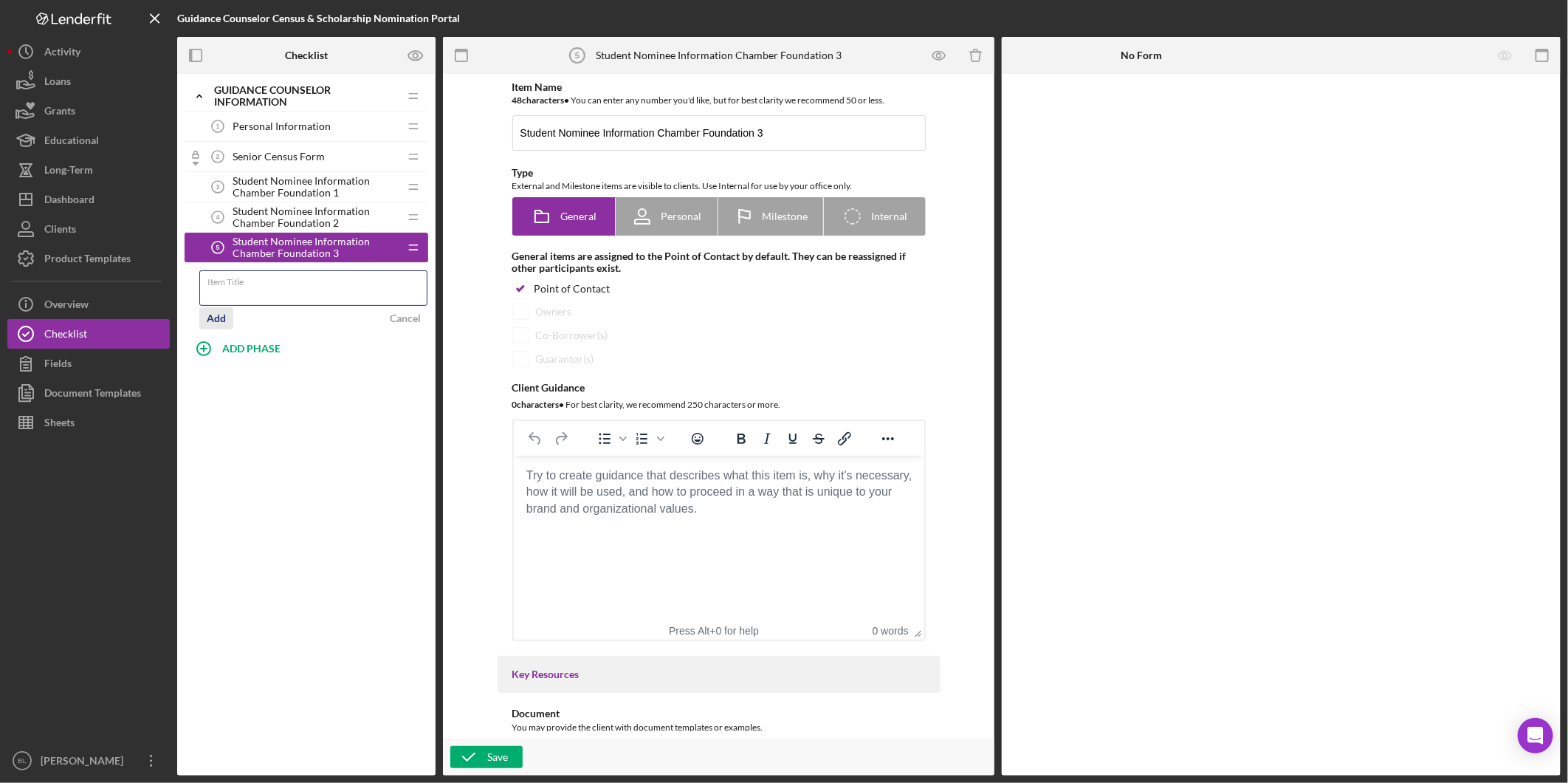
paste input "Student Nominee Information Chamber Foundation 1"
type input "Student Nominee Information Chamber Foundation 4"
click at [224, 321] on div "Add" at bounding box center [216, 318] width 19 height 22
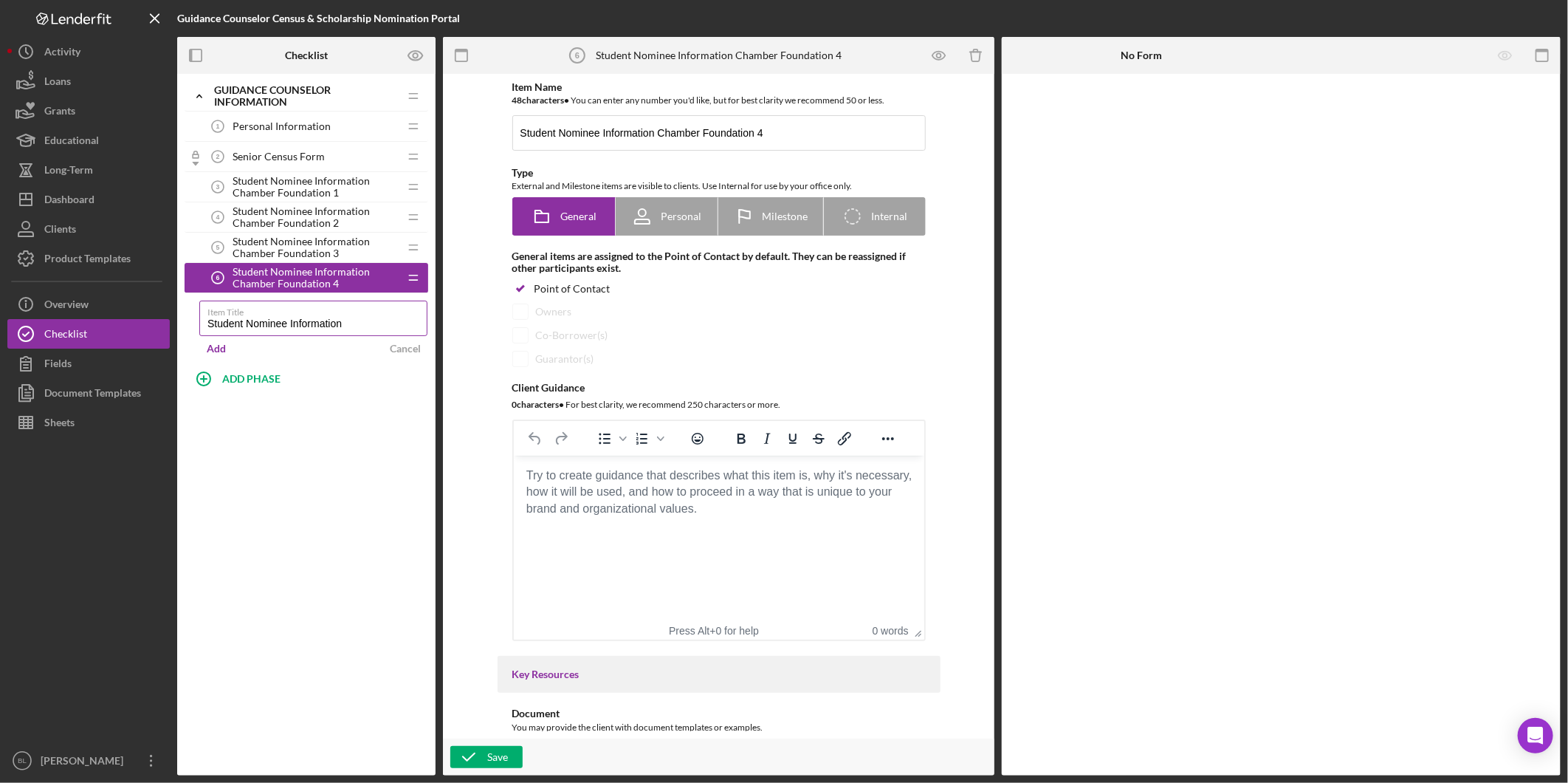
click at [358, 316] on label "Item Title" at bounding box center [317, 309] width 220 height 16
click at [358, 316] on input "Student Nominee Information" at bounding box center [314, 318] width 228 height 35
type input "Student Nominee Information Planning on Attending FSU"
click at [227, 318] on div "Item Title Student Nominee Information Planning on Attending FSU" at bounding box center [314, 319] width 229 height 37
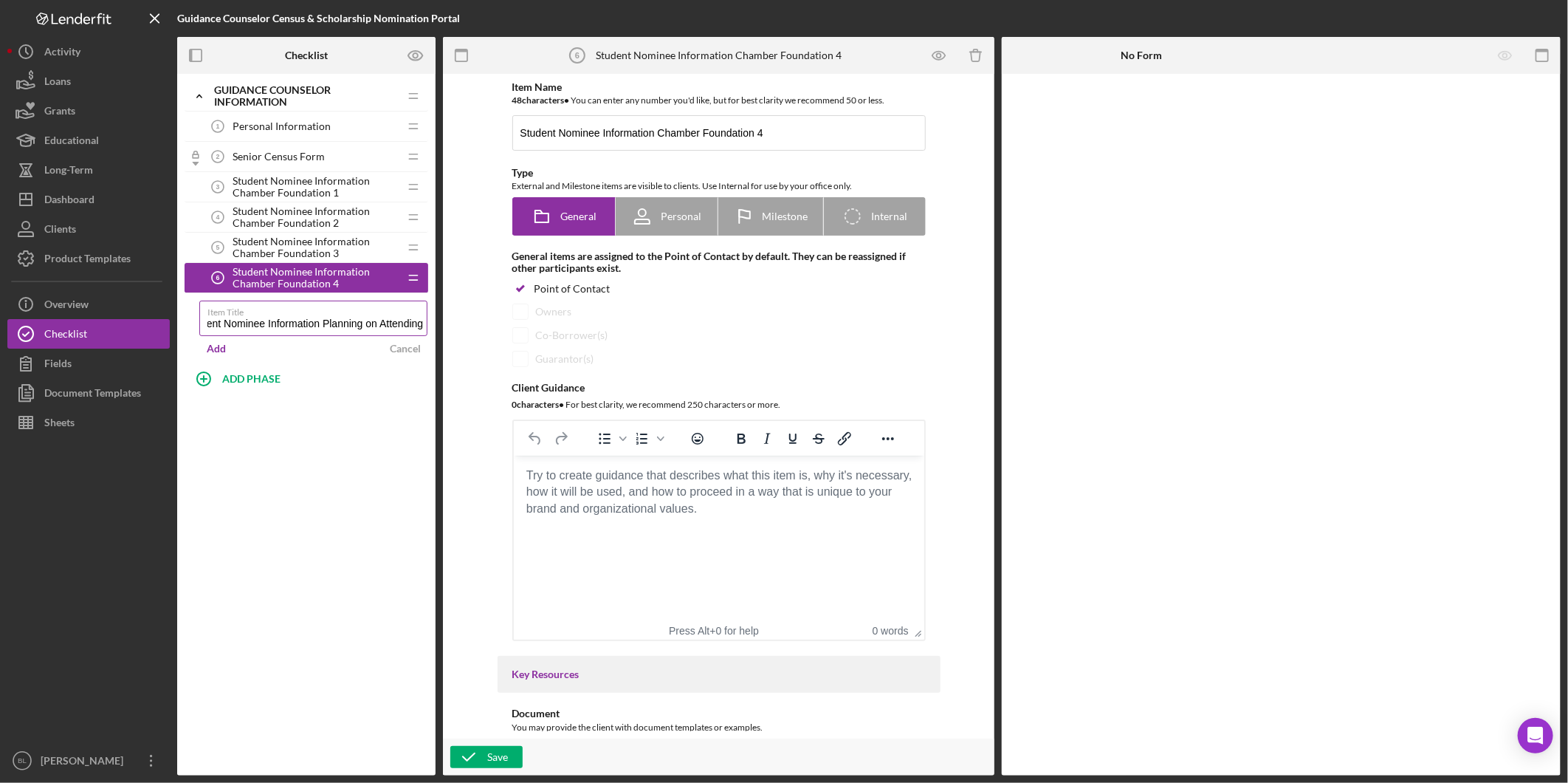
scroll to position [0, 0]
click at [213, 349] on div "Add" at bounding box center [216, 348] width 19 height 22
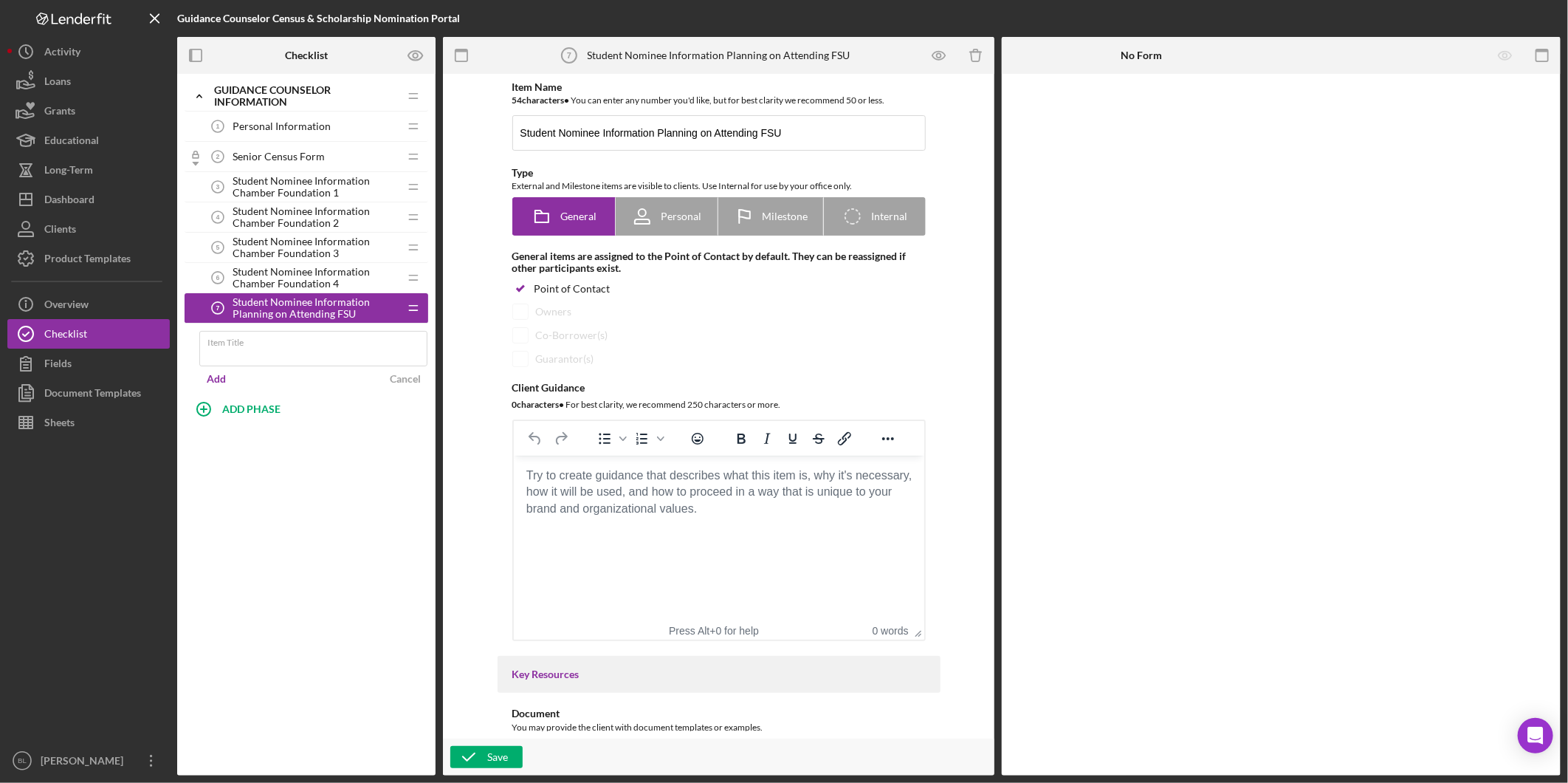
click at [315, 305] on span "Student Nominee Information Planning on Attending FSU" at bounding box center [315, 308] width 166 height 24
drag, startPoint x: 655, startPoint y: 131, endPoint x: 672, endPoint y: 141, distance: 19.7
click at [655, 130] on input "Student Nominee Information Planning on Attending FSU" at bounding box center [719, 132] width 413 height 35
drag, startPoint x: 809, startPoint y: 133, endPoint x: 505, endPoint y: 128, distance: 304.0
click at [507, 129] on div "Item Name 54 character s • You can enter any number you'd like, but for best cl…" at bounding box center [719, 362] width 443 height 560
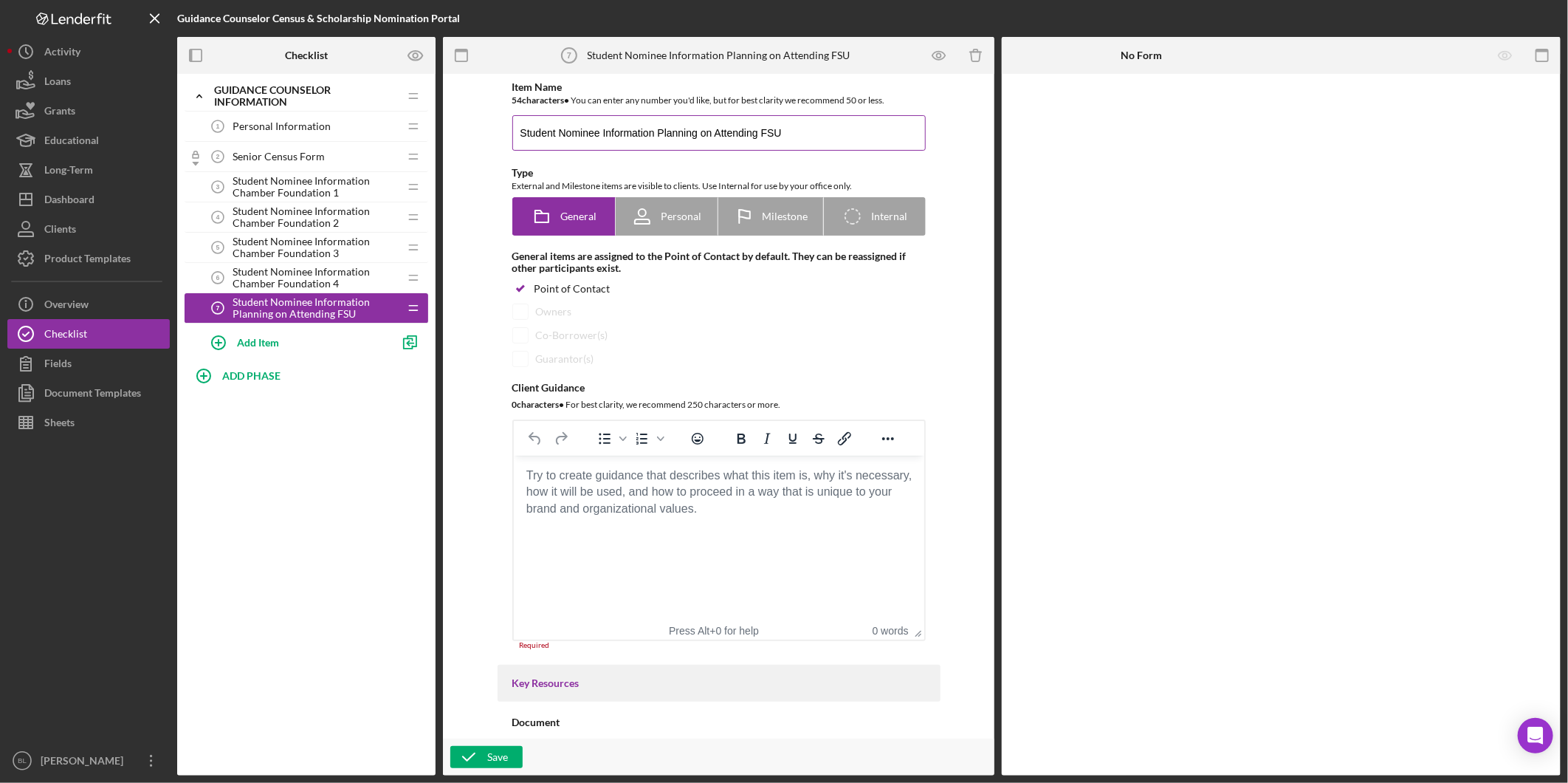
drag, startPoint x: 724, startPoint y: 140, endPoint x: 742, endPoint y: 139, distance: 18.0
click at [725, 140] on input "Student Nominee Information Planning on Attending FSU" at bounding box center [719, 132] width 413 height 35
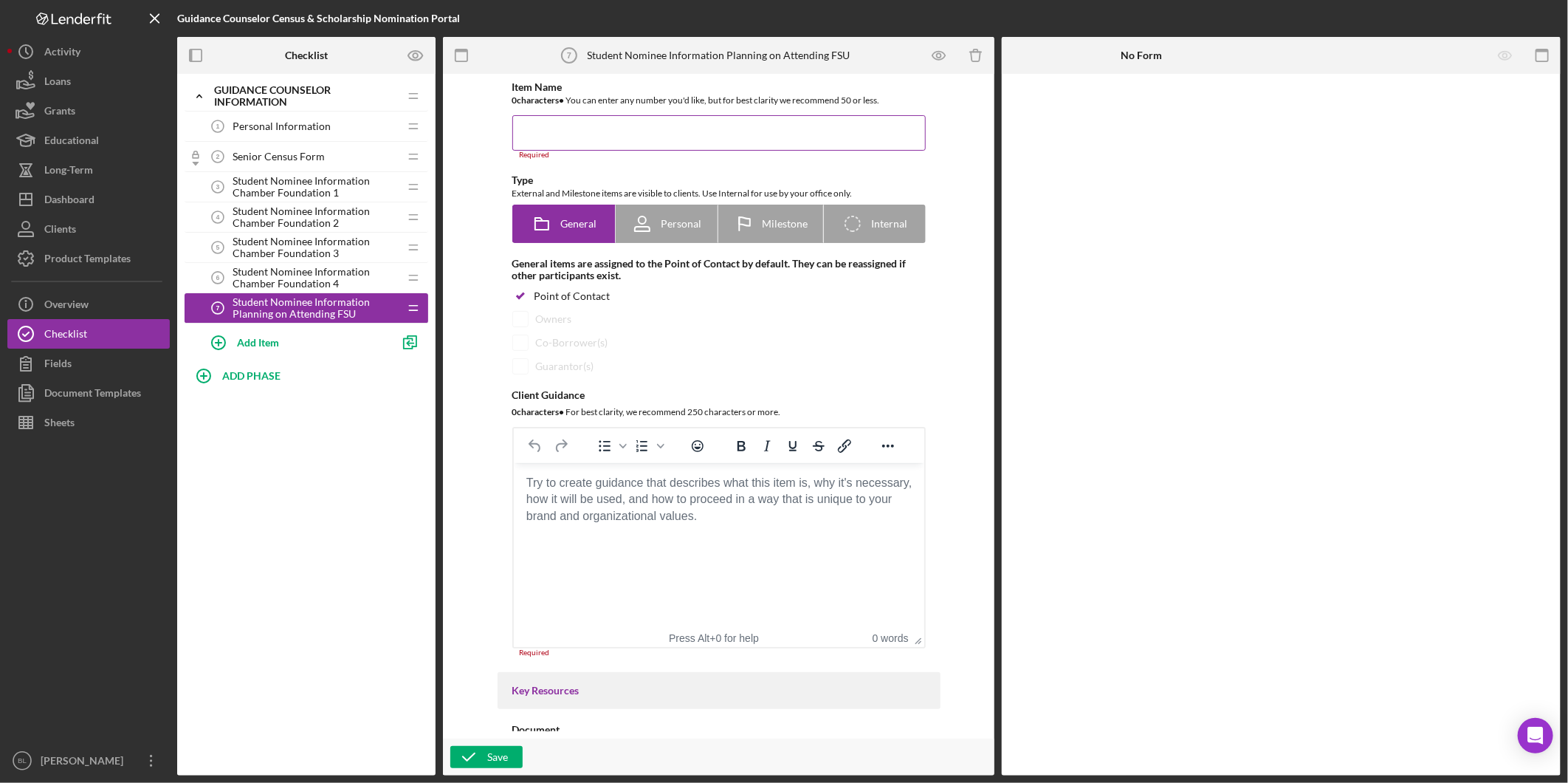
paste input "Student Nominee Information – Prospective FSU Attendees"
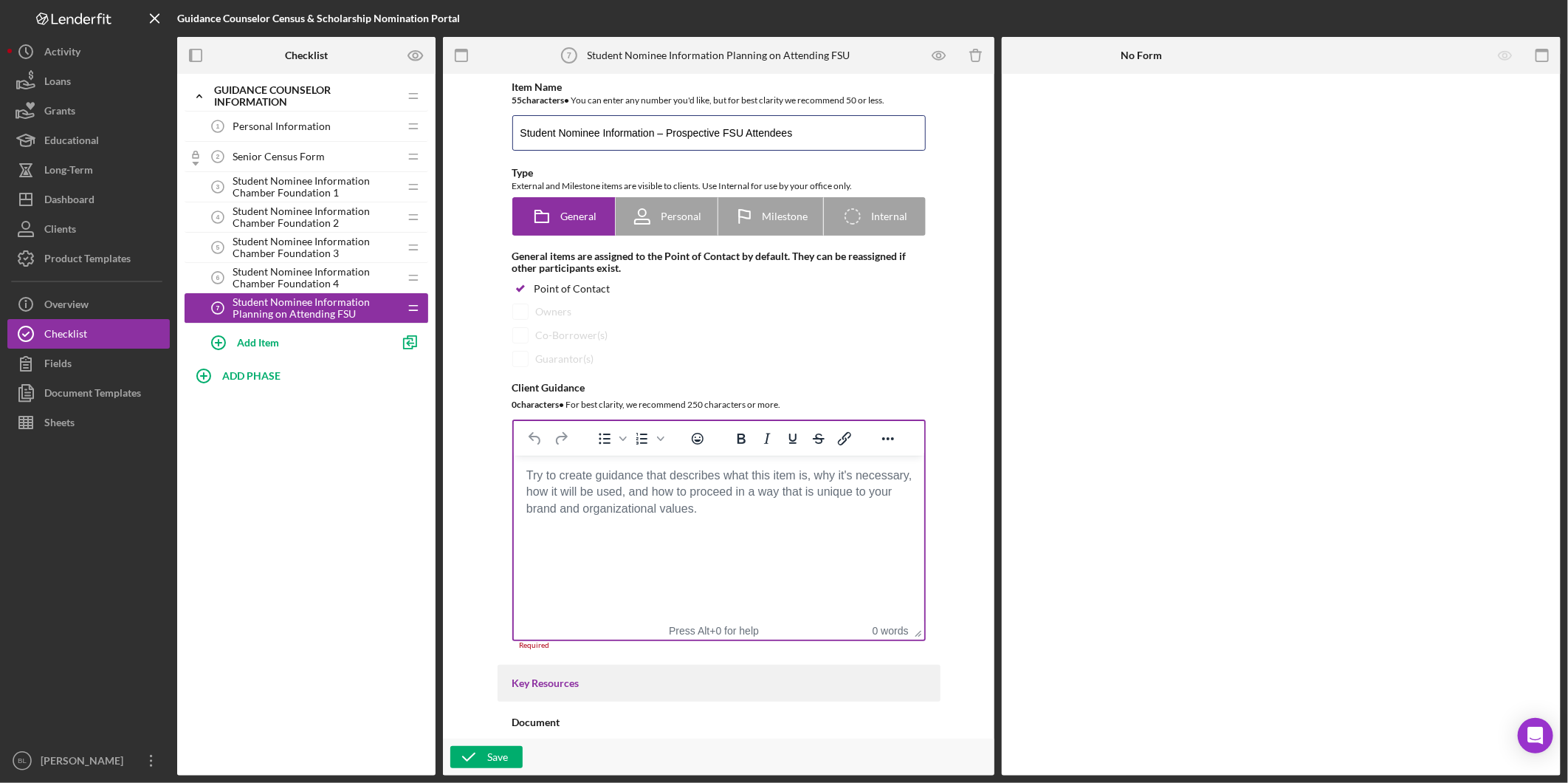
type input "Student Nominee Information – Prospective FSU Attendees"
click at [701, 484] on body "Rich Text Area. Press ALT-0 for help." at bounding box center [718, 476] width 387 height 16
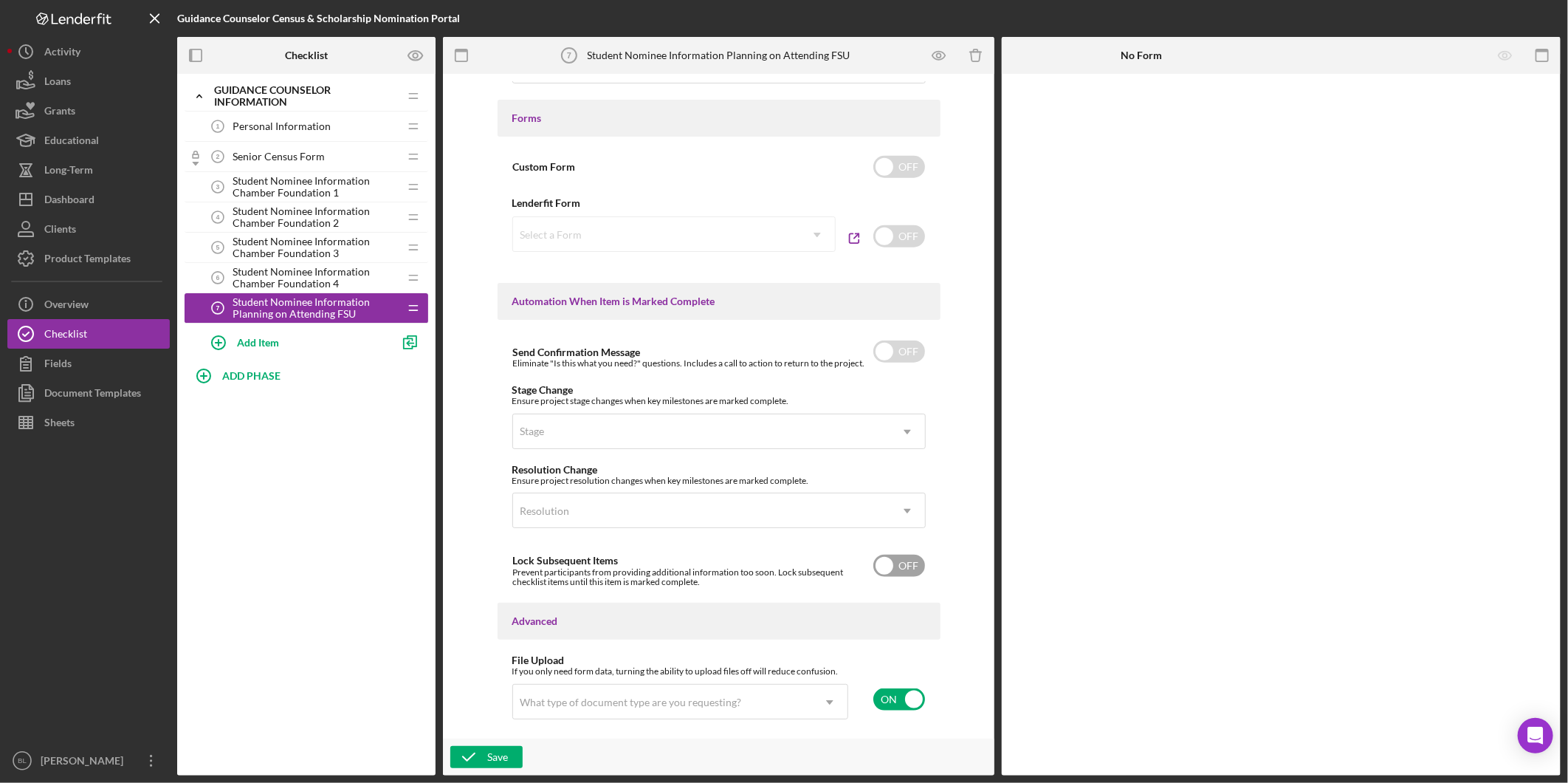
scroll to position [807, 0]
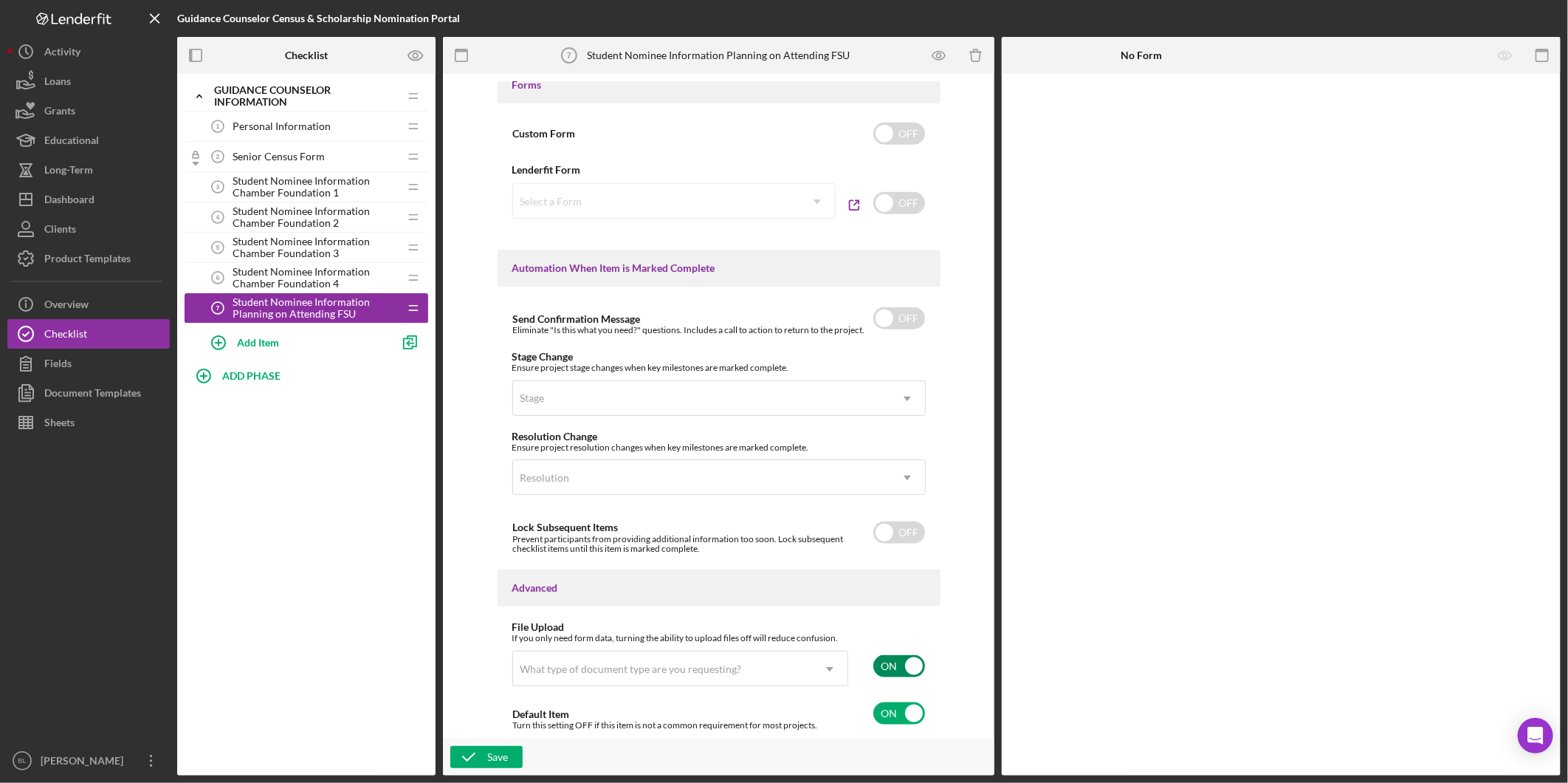
click at [895, 666] on input "checkbox" at bounding box center [899, 666] width 52 height 22
checkbox input "false"
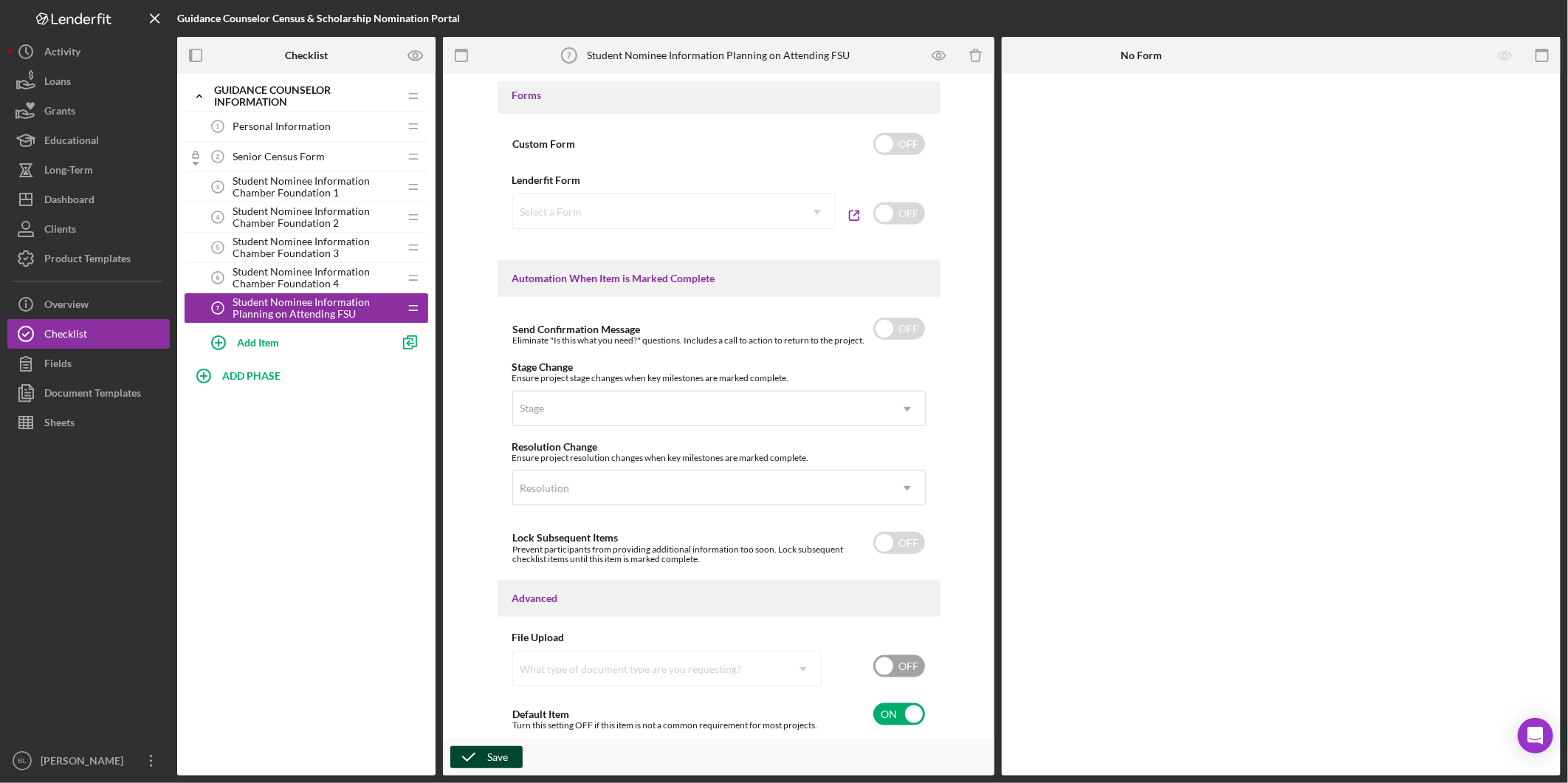
click at [490, 755] on div "Save" at bounding box center [498, 757] width 21 height 22
click at [263, 349] on div "Add Item" at bounding box center [258, 342] width 42 height 28
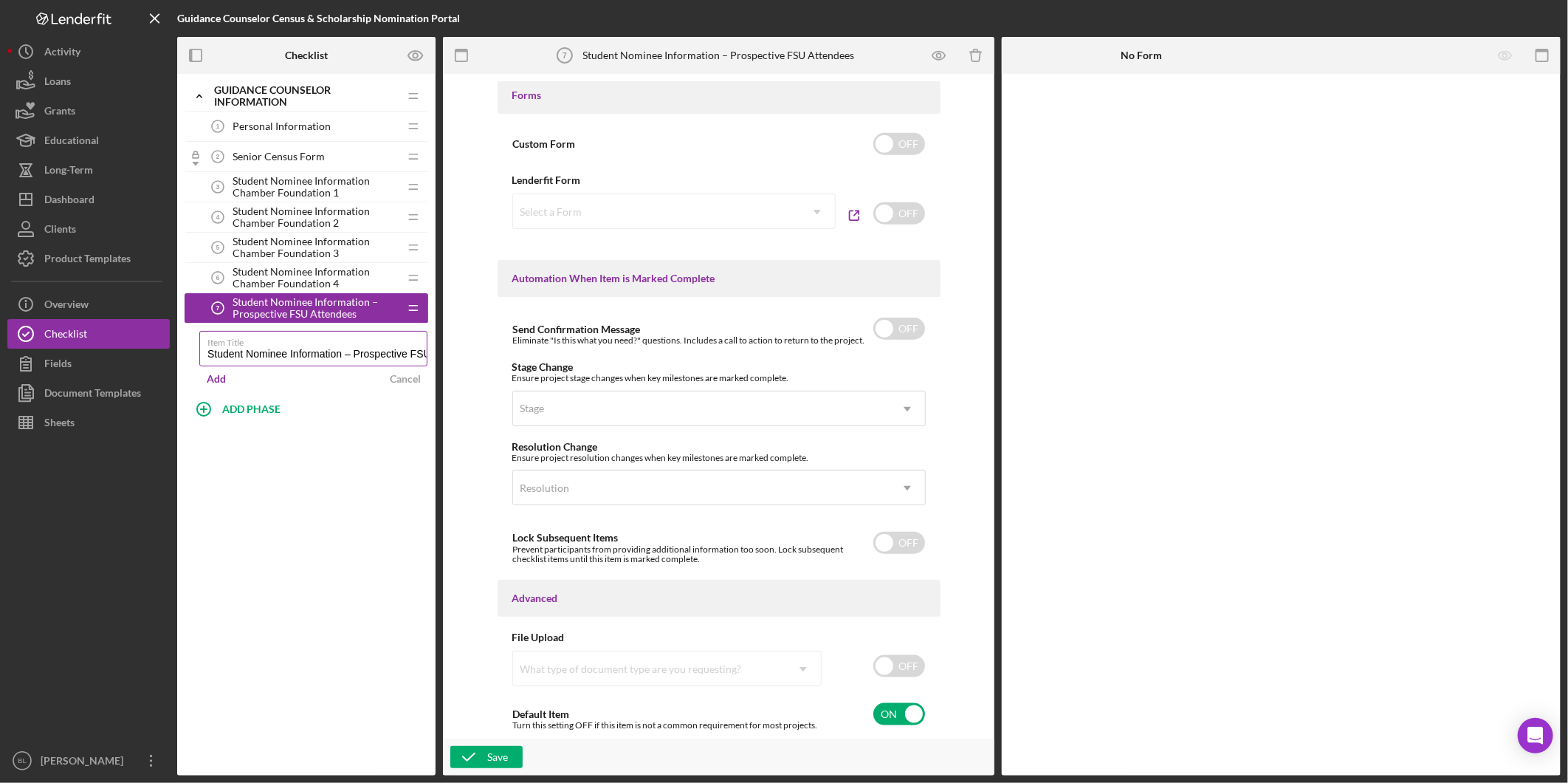
scroll to position [0, 53]
click at [361, 353] on input "Student Nominee Information – Prospective FSU Attendees" at bounding box center [314, 348] width 228 height 35
type input "Student Nominee Information – Prospective [GEOGRAPHIC_DATA]"
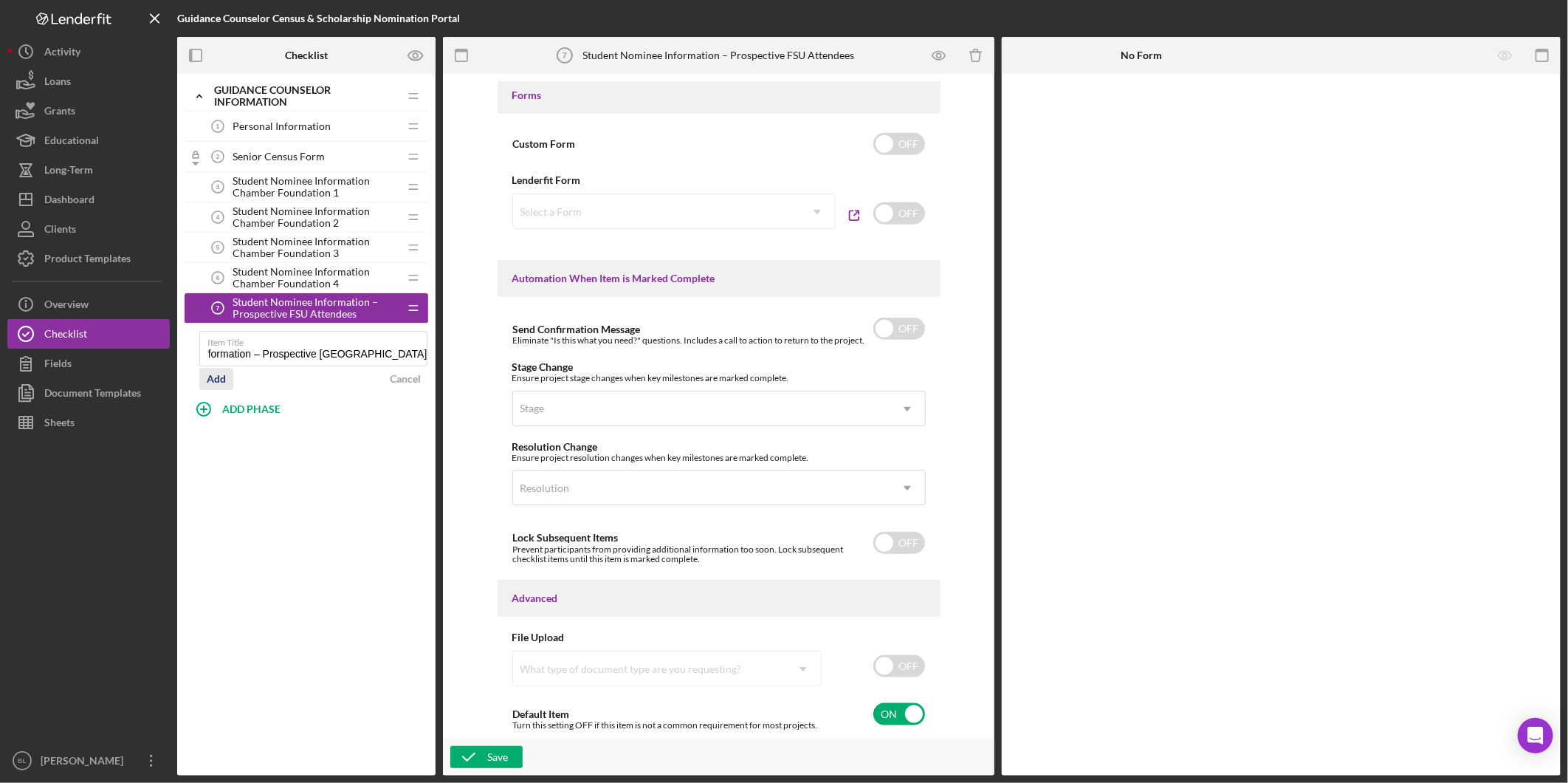
drag, startPoint x: 218, startPoint y: 380, endPoint x: 394, endPoint y: 394, distance: 176.6
click at [218, 381] on div "Add" at bounding box center [216, 379] width 19 height 22
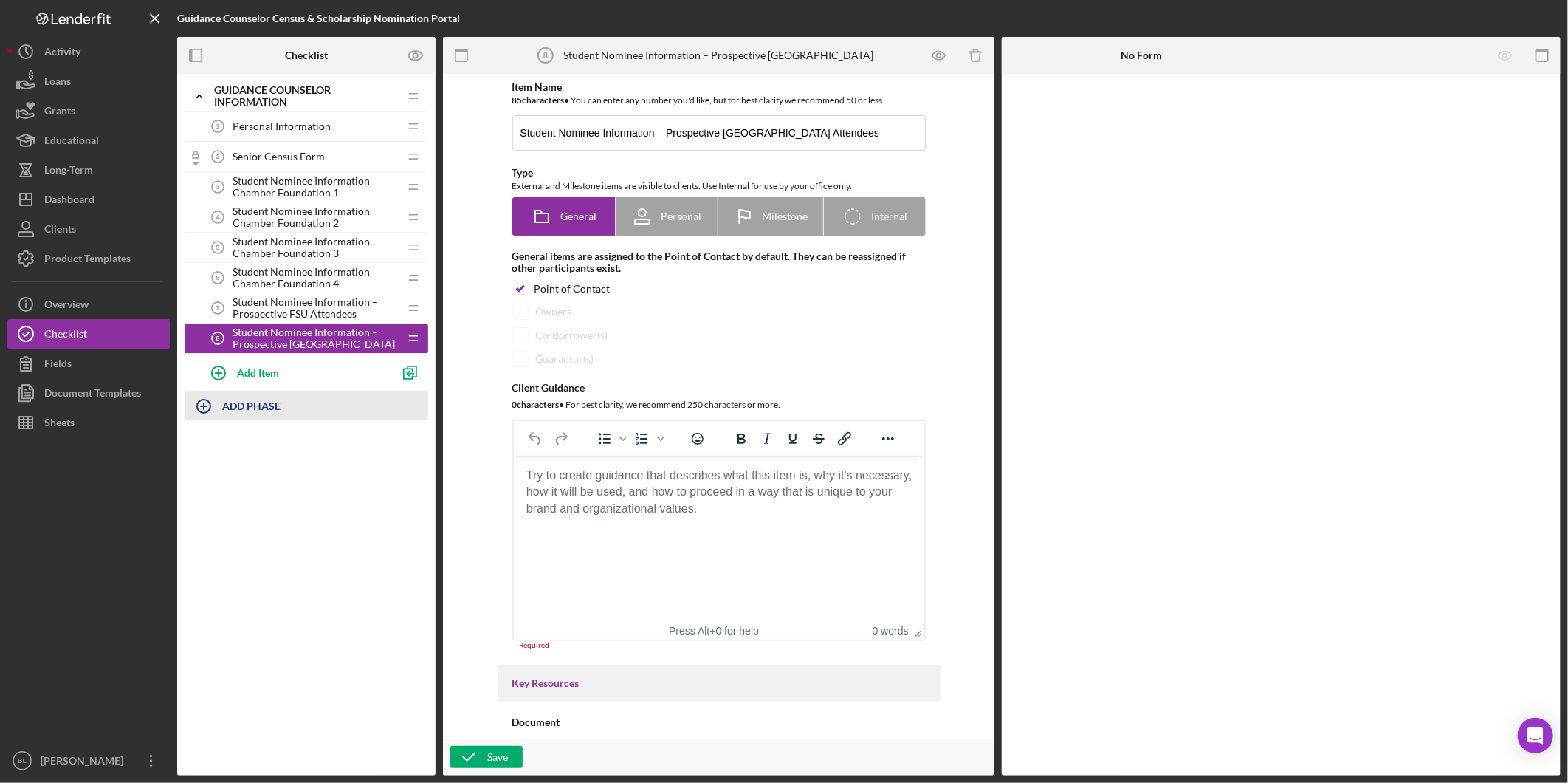
click at [319, 407] on button "ADD PHASE" at bounding box center [306, 405] width 244 height 30
drag, startPoint x: 718, startPoint y: 133, endPoint x: 896, endPoint y: 130, distance: 178.0
click at [896, 130] on input "Student Nominee Information – Prospective [GEOGRAPHIC_DATA] Attendees" at bounding box center [719, 132] width 413 height 35
click at [754, 130] on input "Student Nominee Information – Prospective [GEOGRAPHIC_DATA] Attendees" at bounding box center [719, 132] width 413 height 35
type input "Student Nominee Information – Prospective MWCC Attendees"
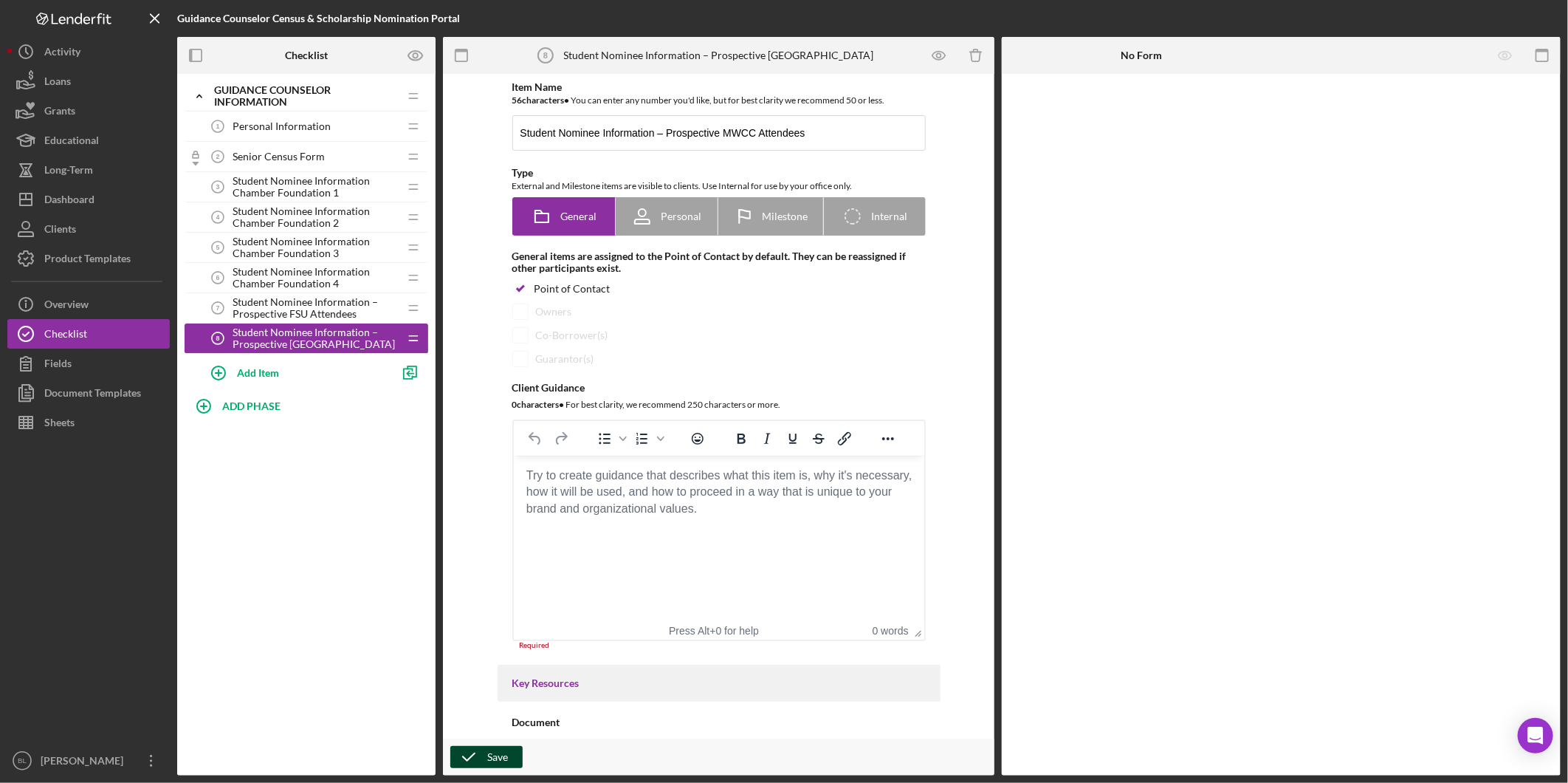
click at [469, 758] on polyline "button" at bounding box center [469, 757] width 12 height 7
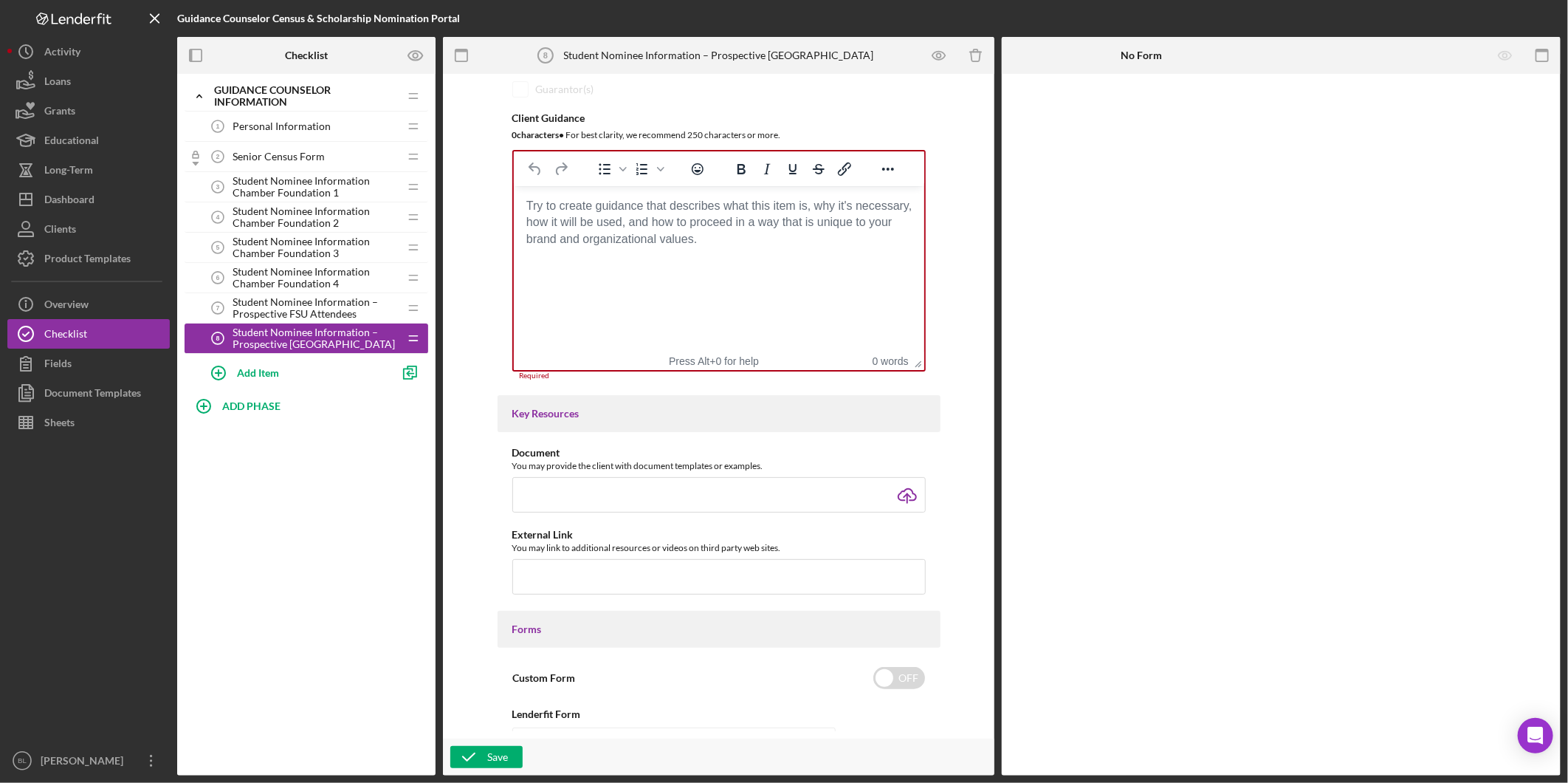
scroll to position [338, 0]
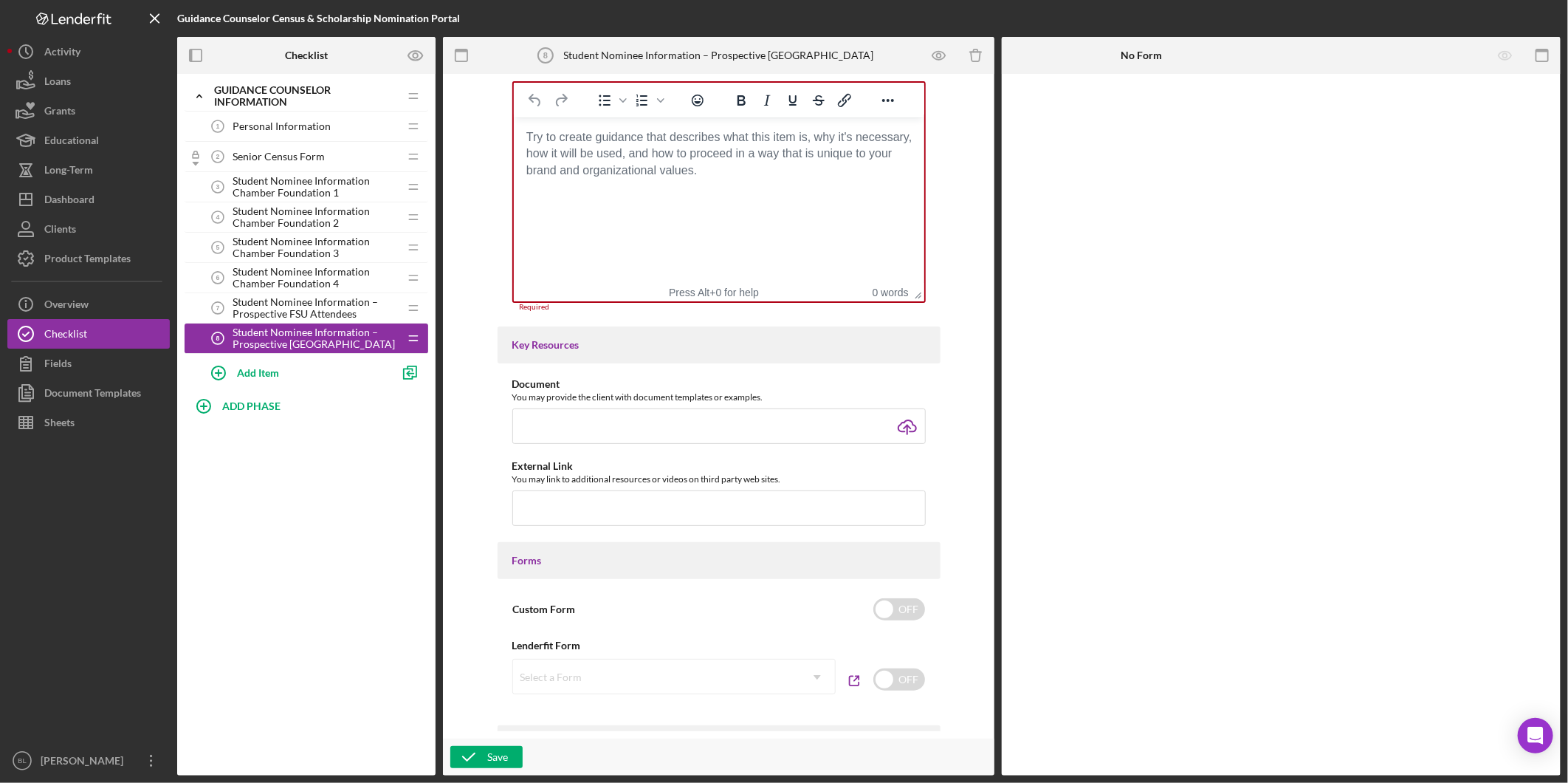
click at [656, 139] on body "Rich Text Area. Press ALT-0 for help." at bounding box center [718, 138] width 387 height 16
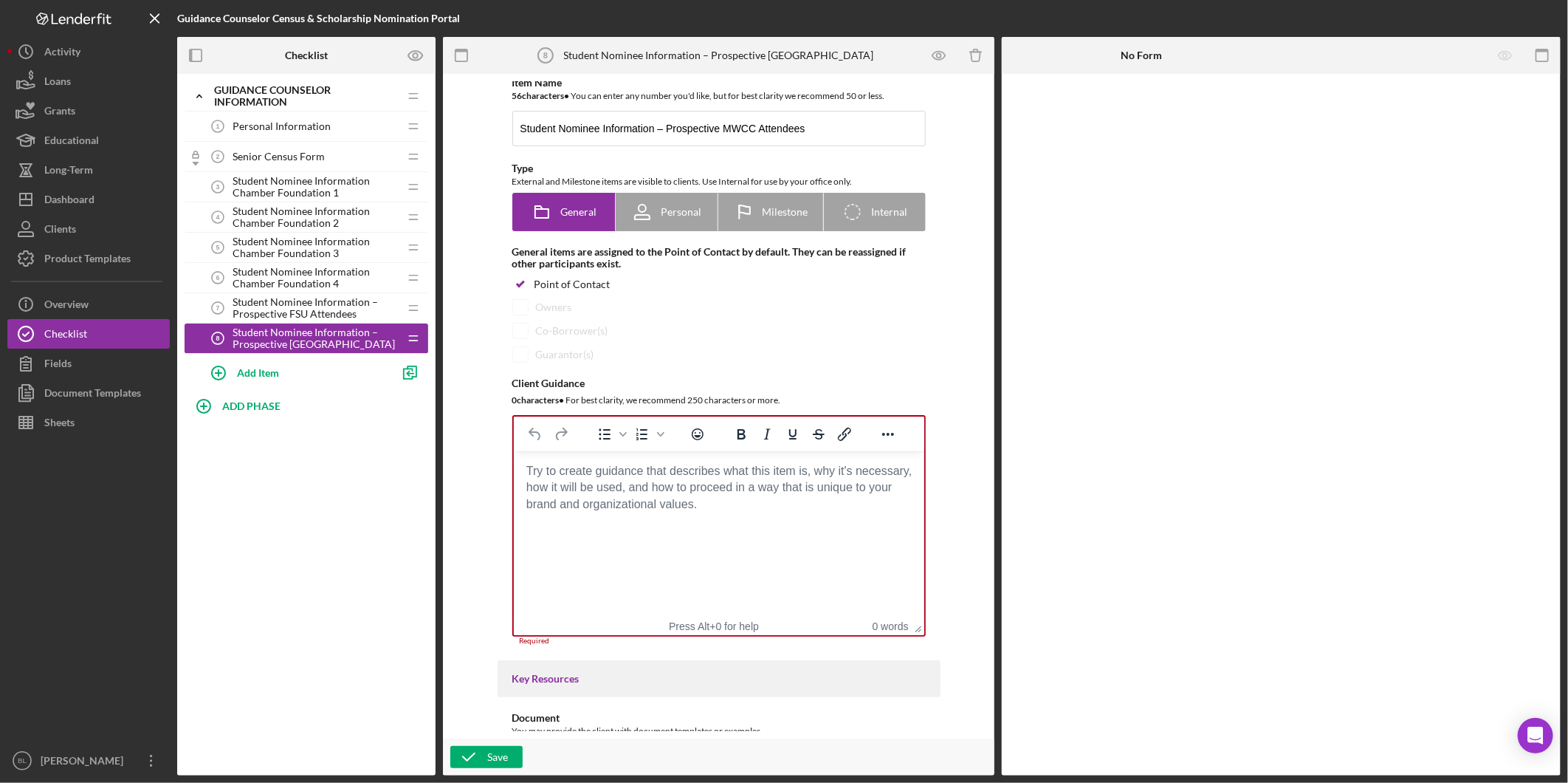
scroll to position [0, 0]
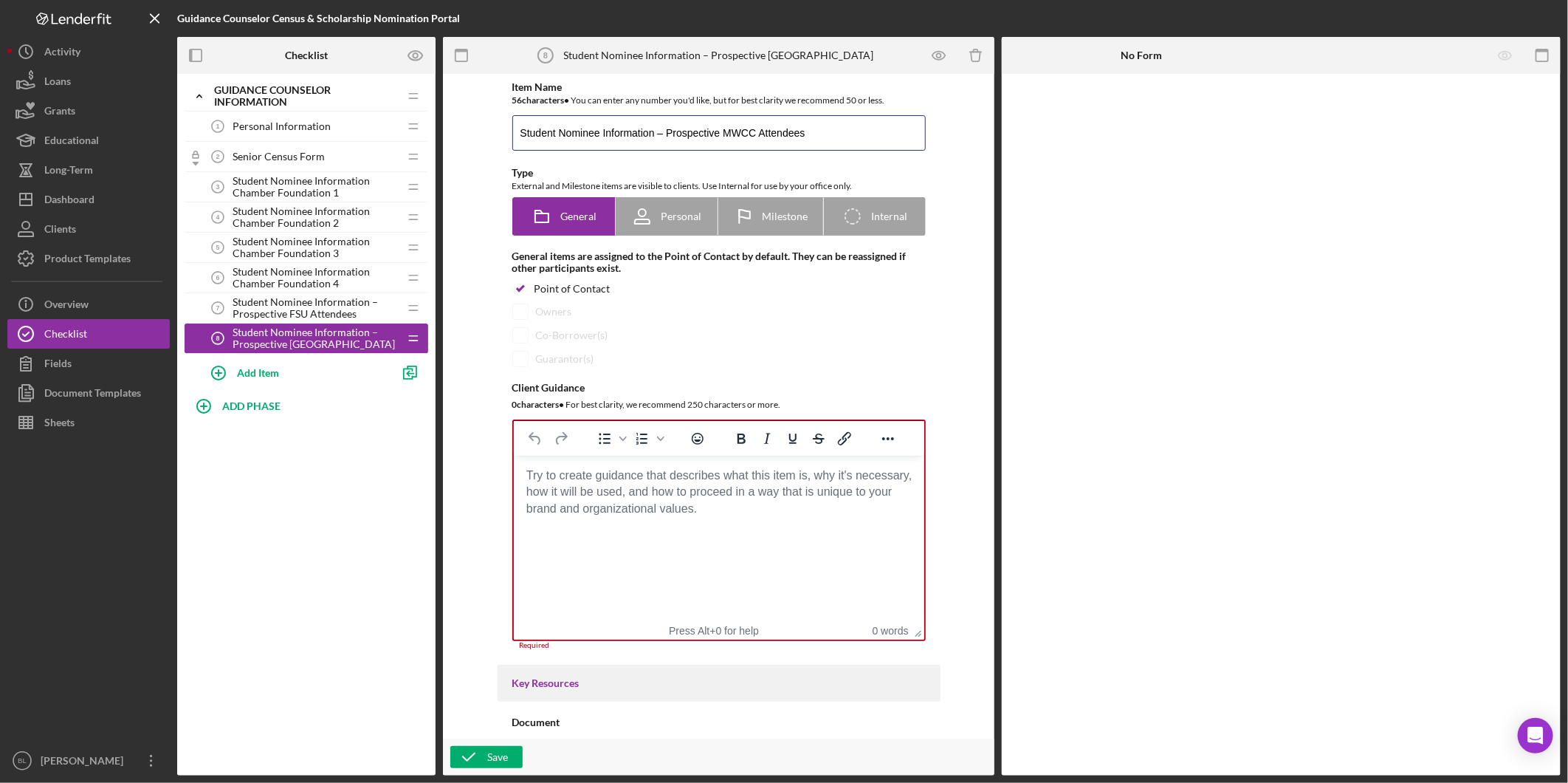
drag, startPoint x: 822, startPoint y: 137, endPoint x: 249, endPoint y: 133, distance: 573.0
click at [252, 133] on div "Checklist Preview as Icon/Expander Guidance Counselor Information Icon/Edit Ico…" at bounding box center [869, 406] width 1384 height 739
click at [612, 496] on html at bounding box center [718, 476] width 411 height 40
paste body "Rich Text Area. Press ALT-0 for help."
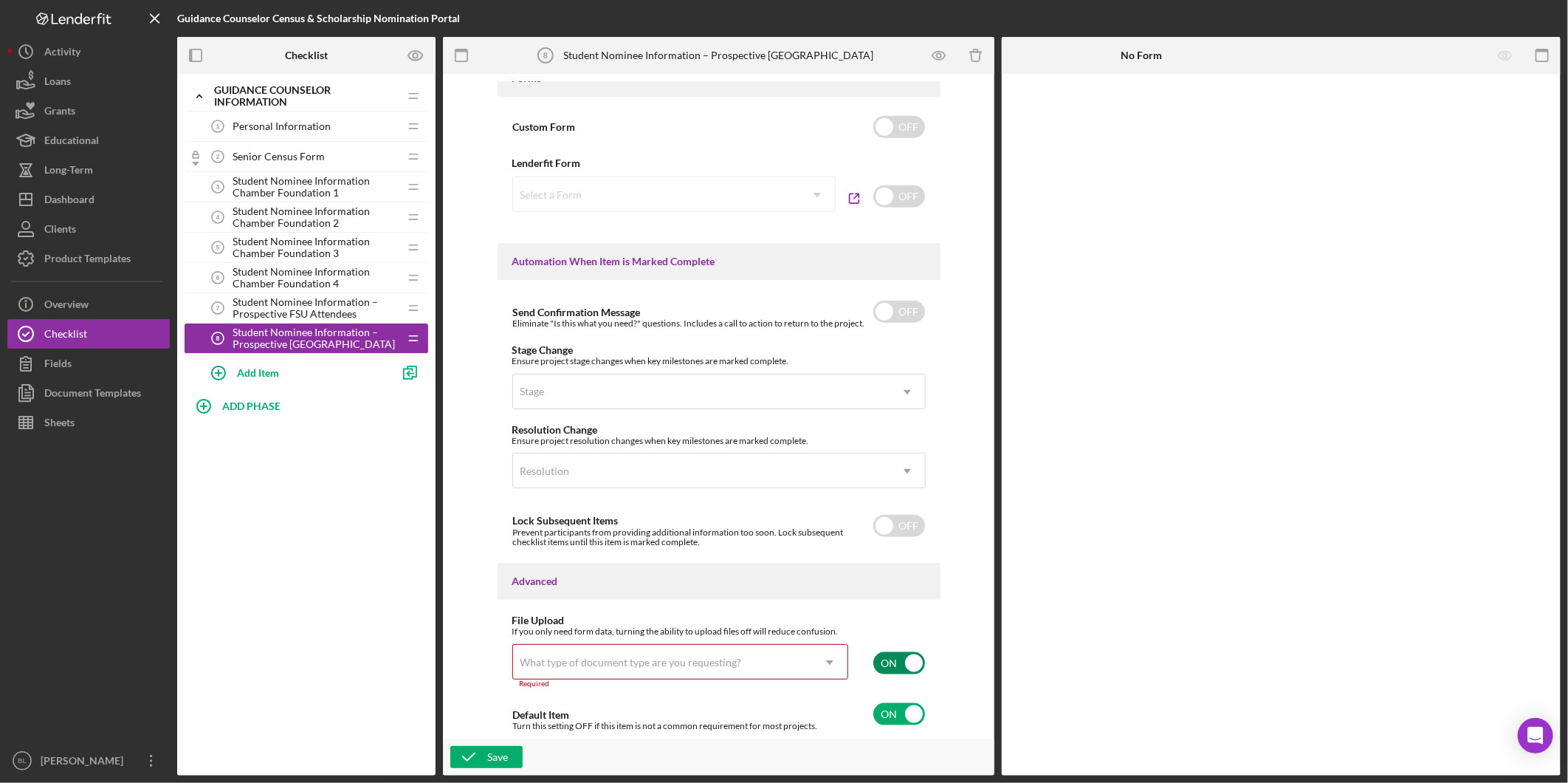
click at [874, 664] on input "checkbox" at bounding box center [899, 662] width 52 height 22
checkbox input "false"
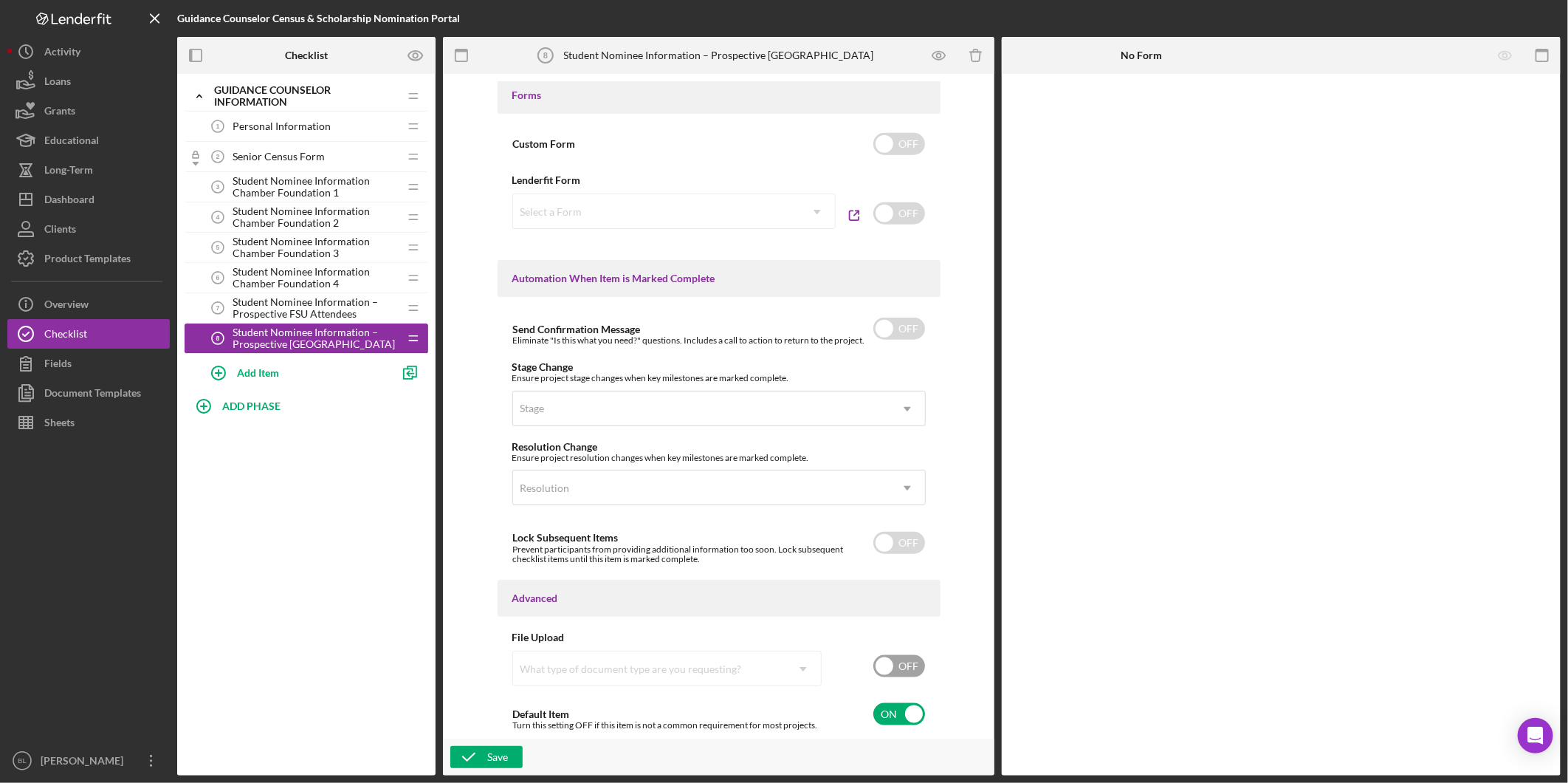
drag, startPoint x: 475, startPoint y: 751, endPoint x: 375, endPoint y: 503, distance: 267.4
click at [474, 751] on icon "button" at bounding box center [469, 757] width 37 height 37
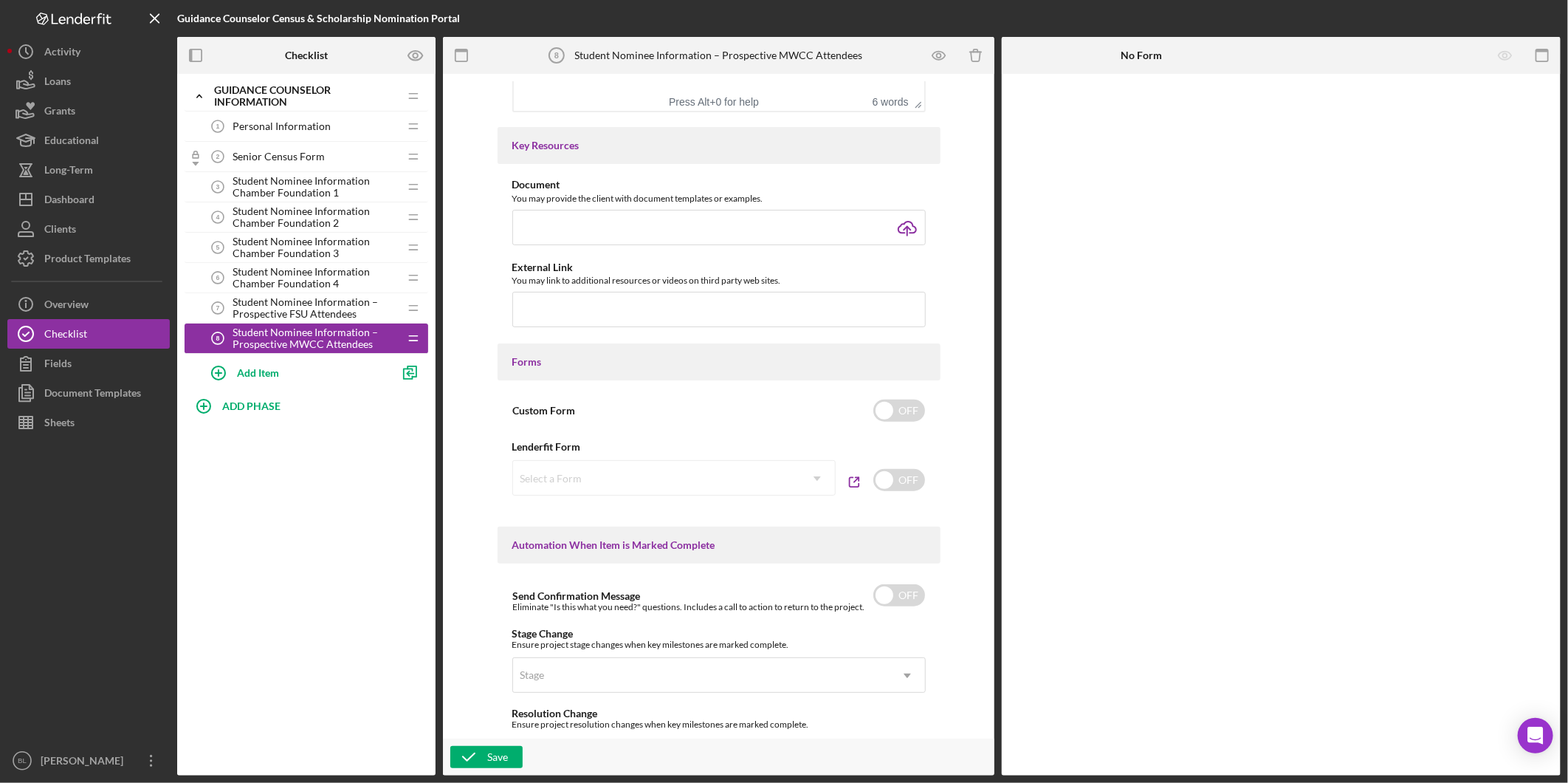
scroll to position [469, 0]
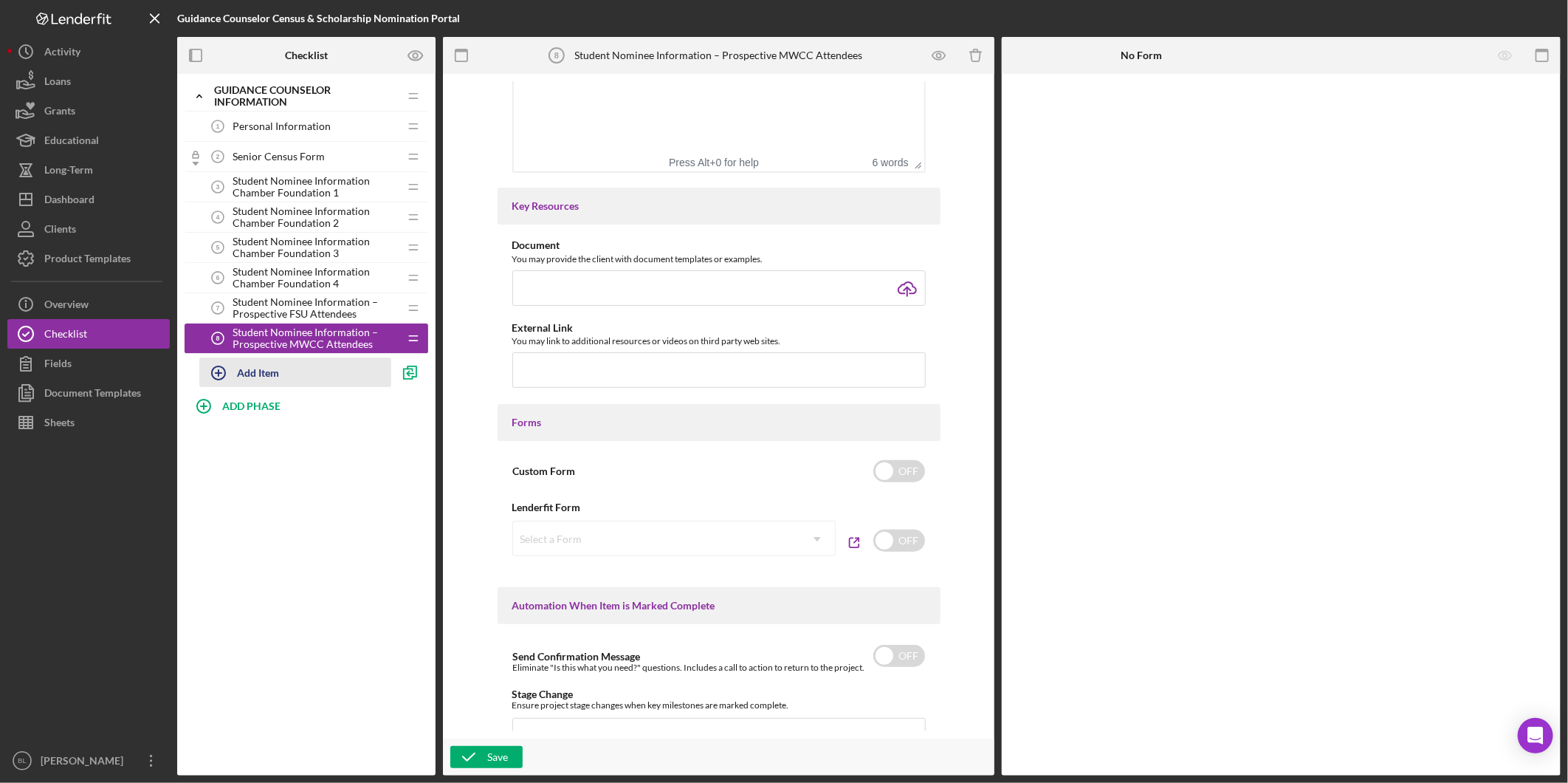
click at [261, 380] on div "Add Item" at bounding box center [258, 372] width 42 height 28
click at [356, 387] on input "Student Nominee Information – Prospective MWCC Attendees" at bounding box center [314, 378] width 228 height 35
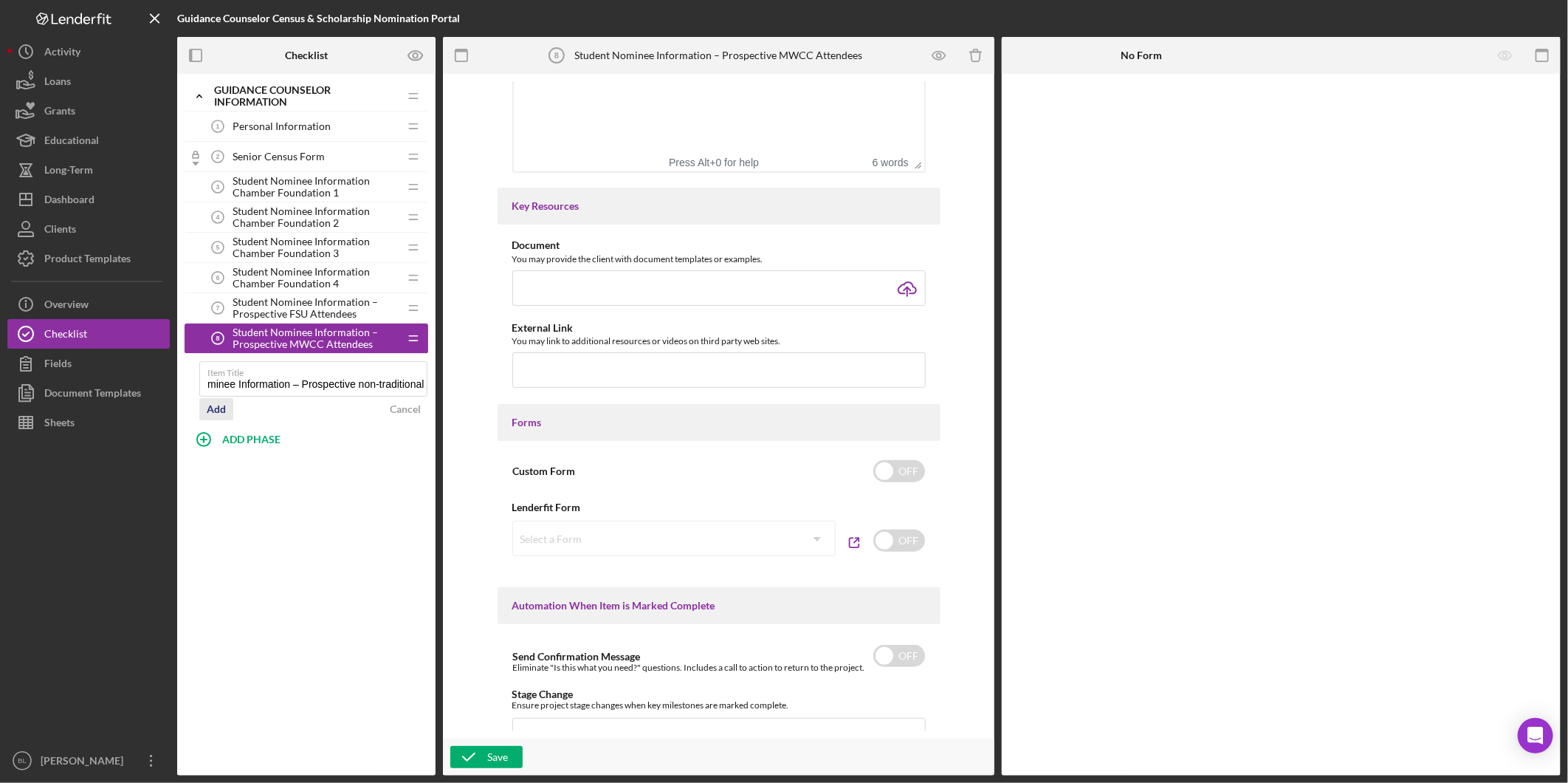
type input "Student Nominee Information – Prospective non-traditional Attendees"
click at [218, 413] on div "Add" at bounding box center [216, 409] width 19 height 22
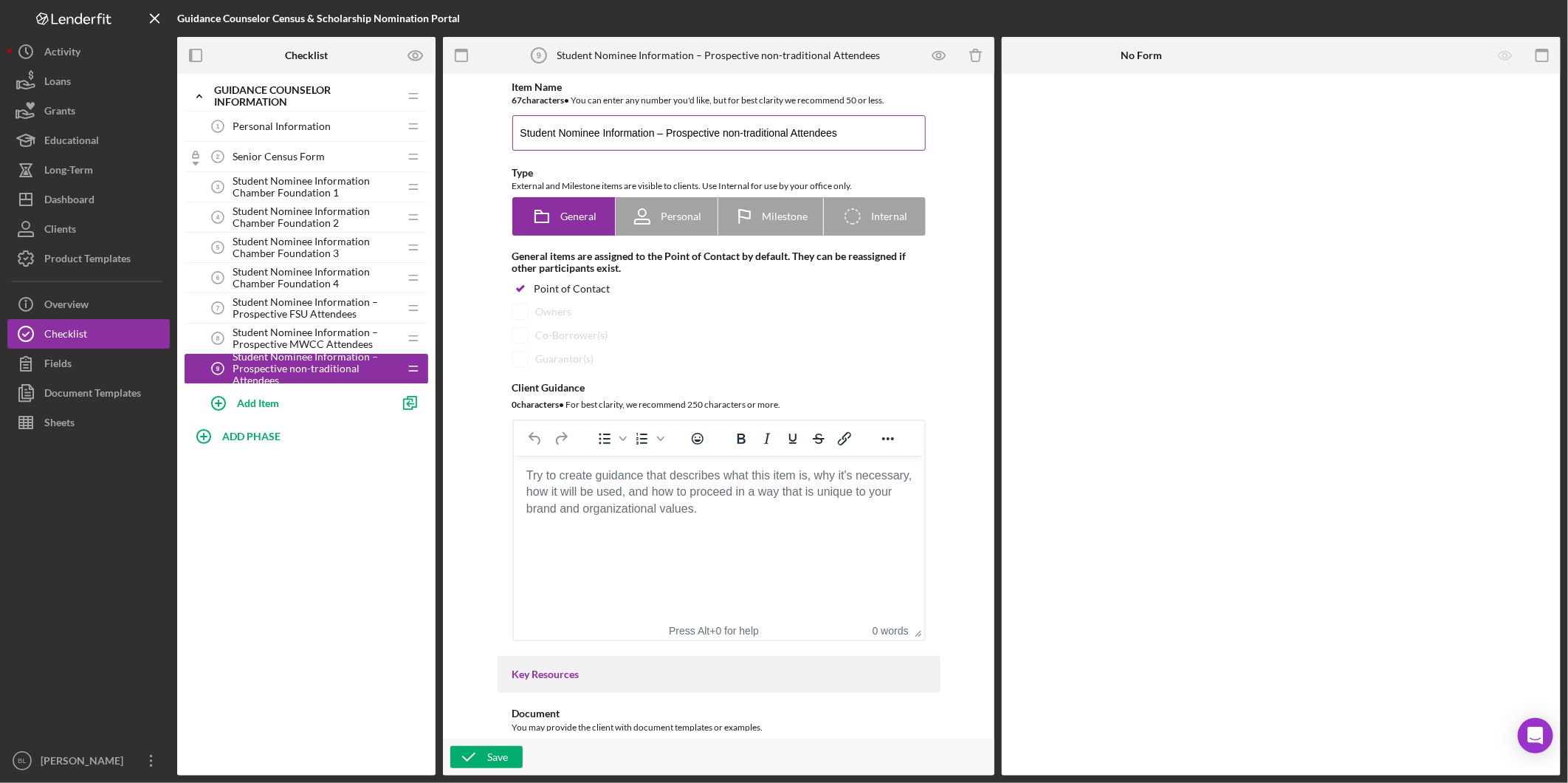
drag, startPoint x: 857, startPoint y: 130, endPoint x: 658, endPoint y: 130, distance: 199.0
click at [658, 130] on input "Student Nominee Information – Prospective non-traditional Attendees" at bounding box center [719, 132] width 413 height 35
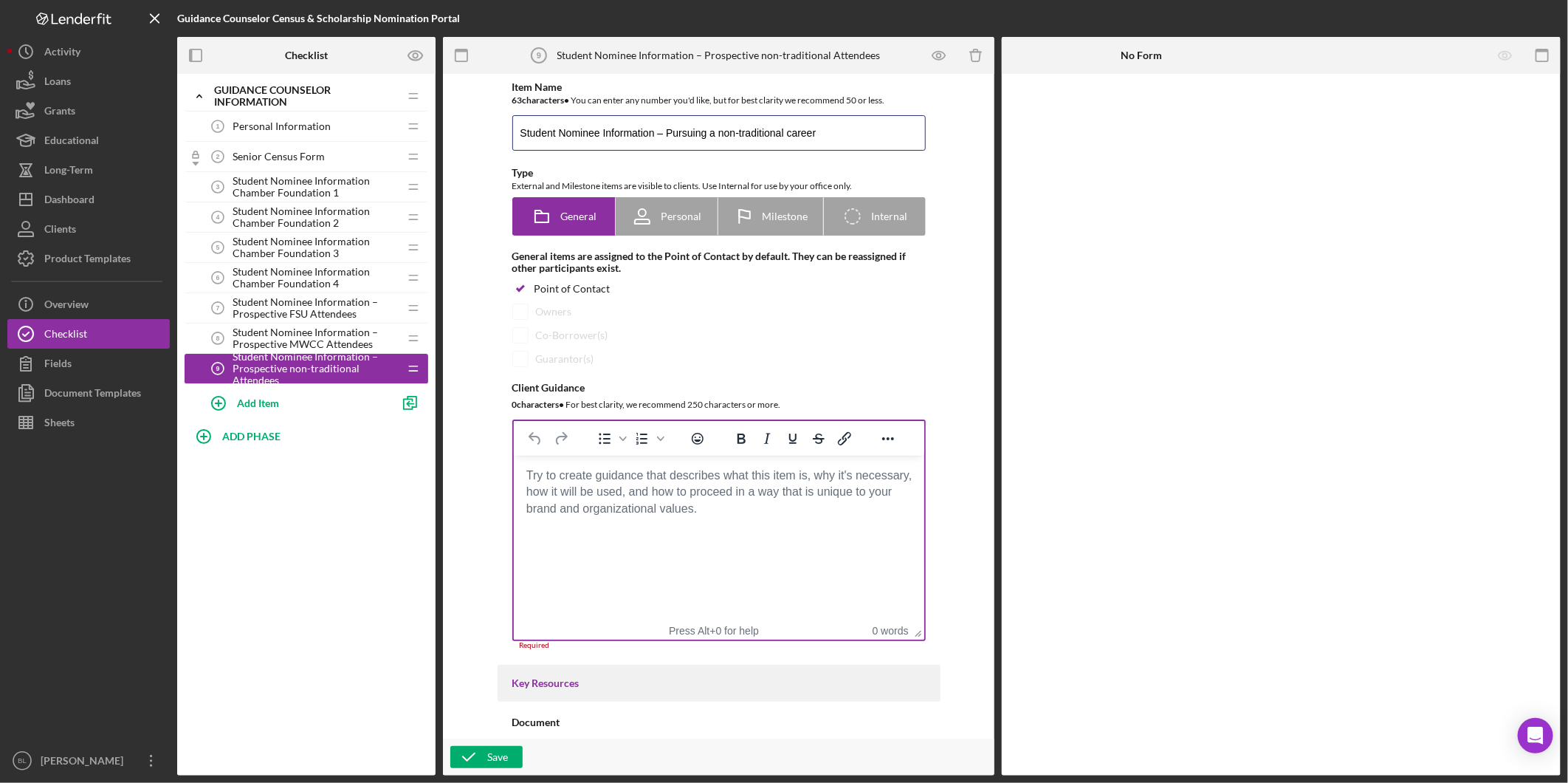
type input "Student Nominee Information – Pursuing a non-traditional career"
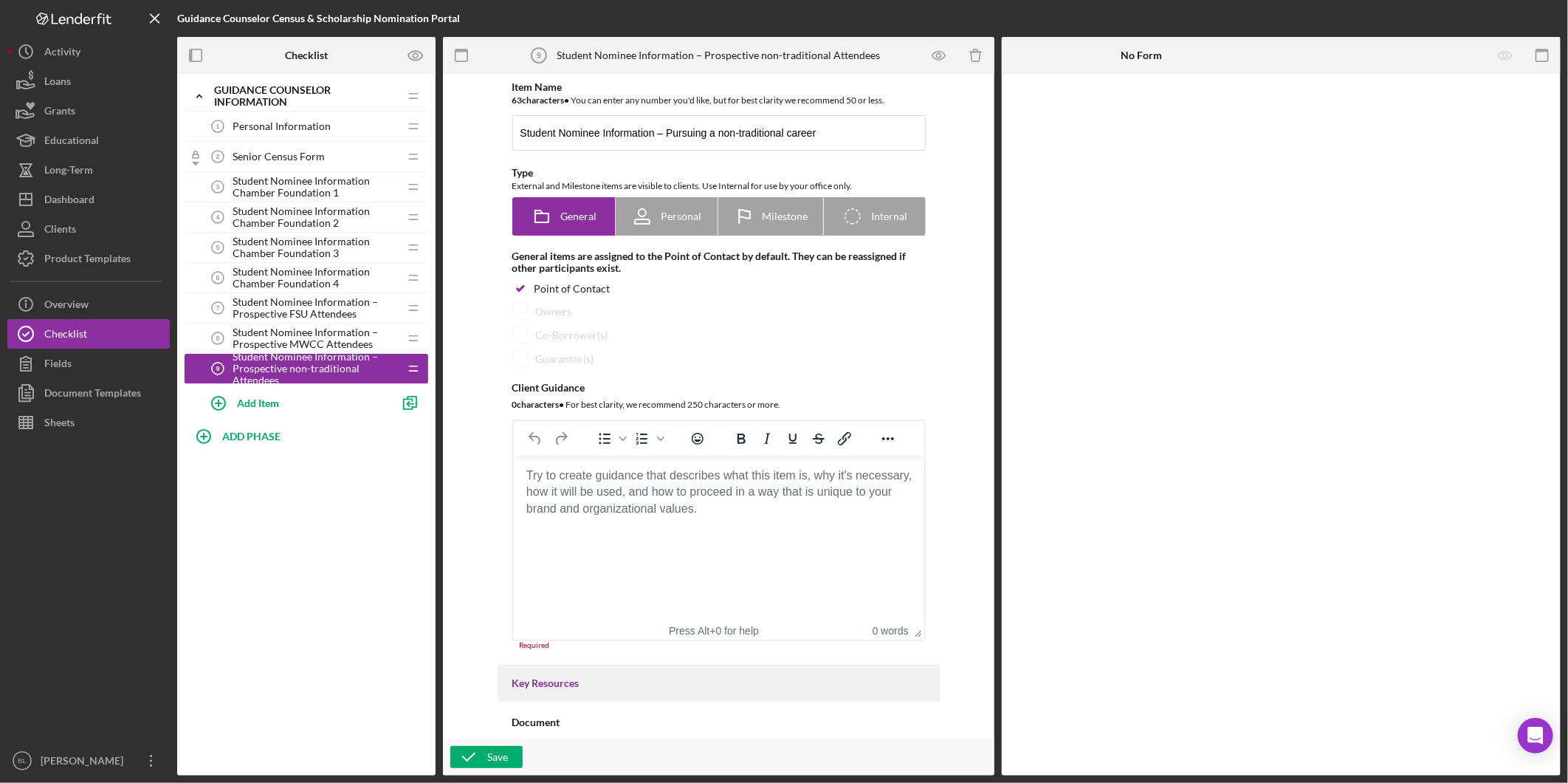
click at [580, 484] on body "Rich Text Area. Press ALT-0 for help." at bounding box center [718, 476] width 387 height 16
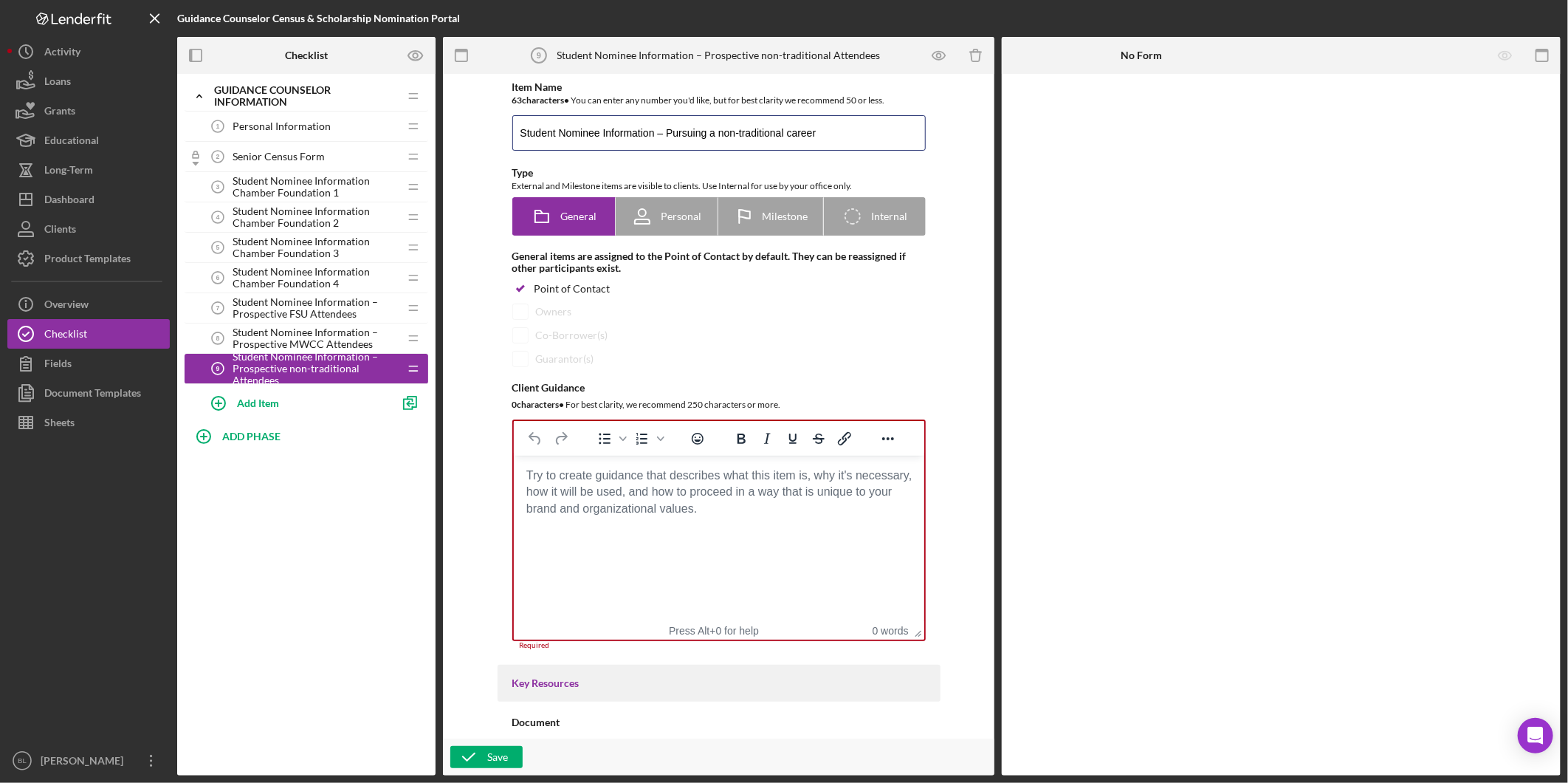
drag, startPoint x: 840, startPoint y: 136, endPoint x: 247, endPoint y: 158, distance: 593.4
click at [262, 158] on div "Checklist Preview as Icon/Expander Guidance Counselor Information Icon/Edit Ico…" at bounding box center [869, 406] width 1384 height 739
click at [721, 496] on html at bounding box center [718, 476] width 411 height 40
paste body "Rich Text Area. Press ALT-0 for help."
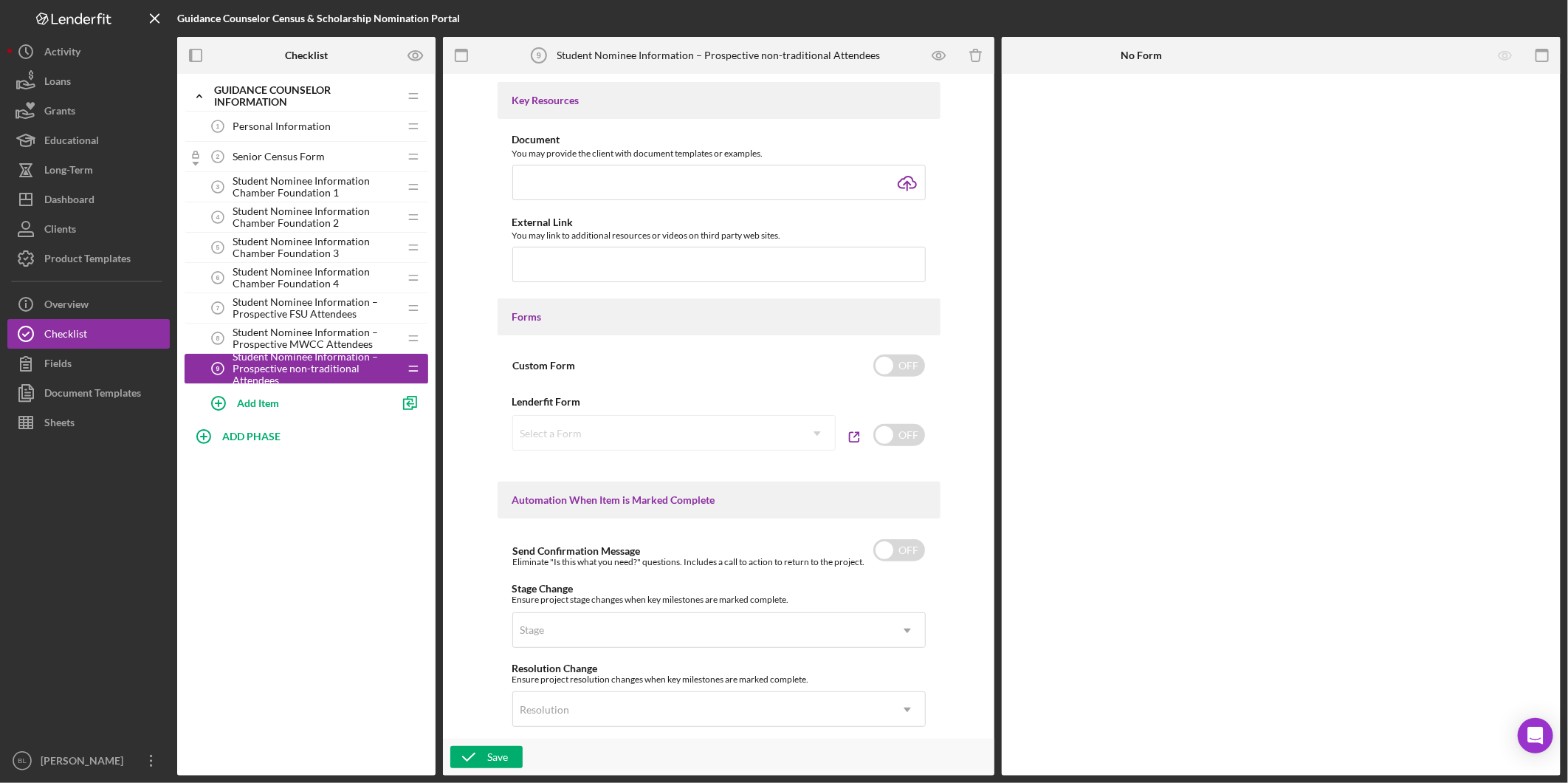
scroll to position [643, 0]
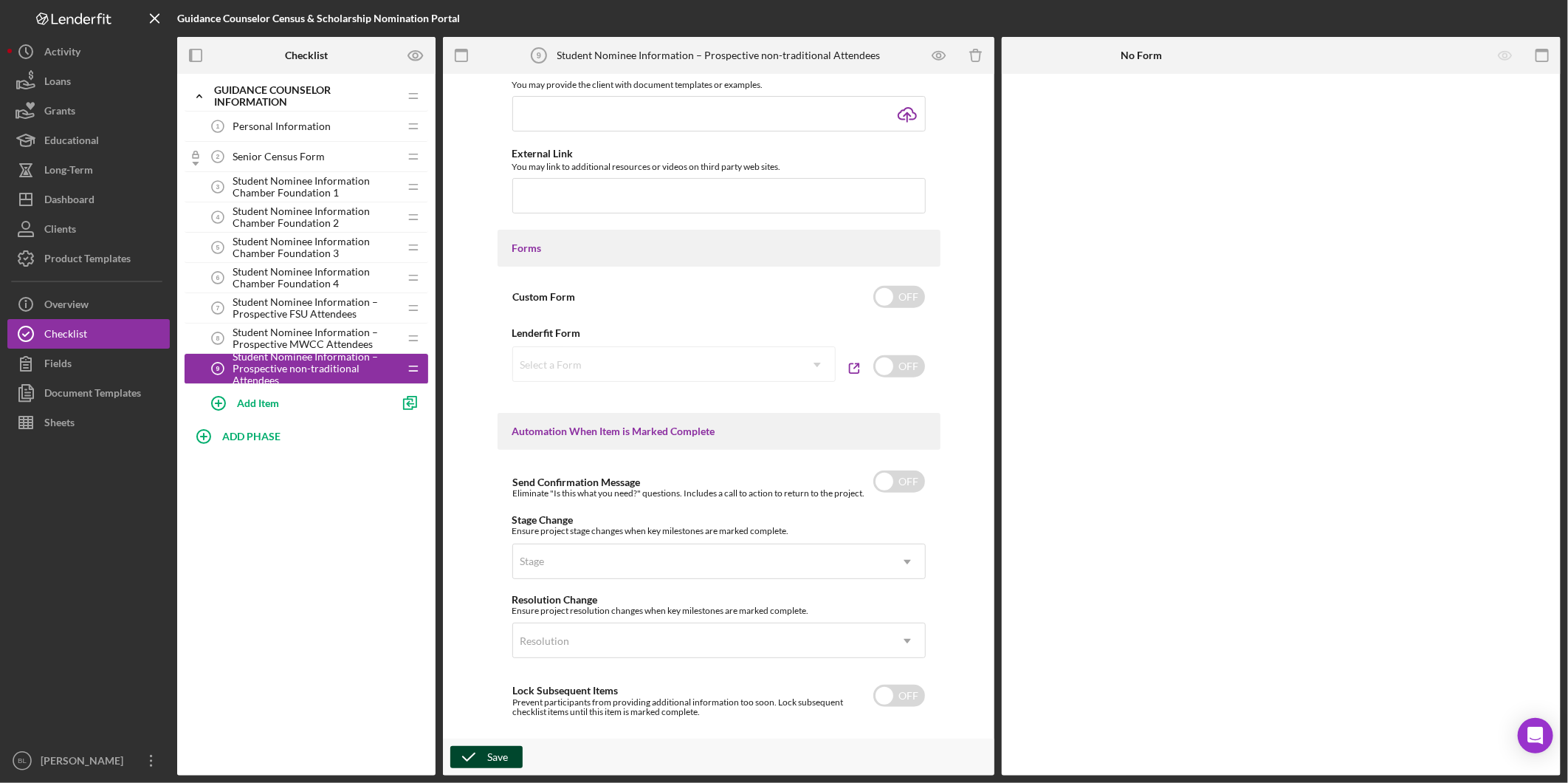
click at [489, 760] on div "Save" at bounding box center [498, 757] width 21 height 22
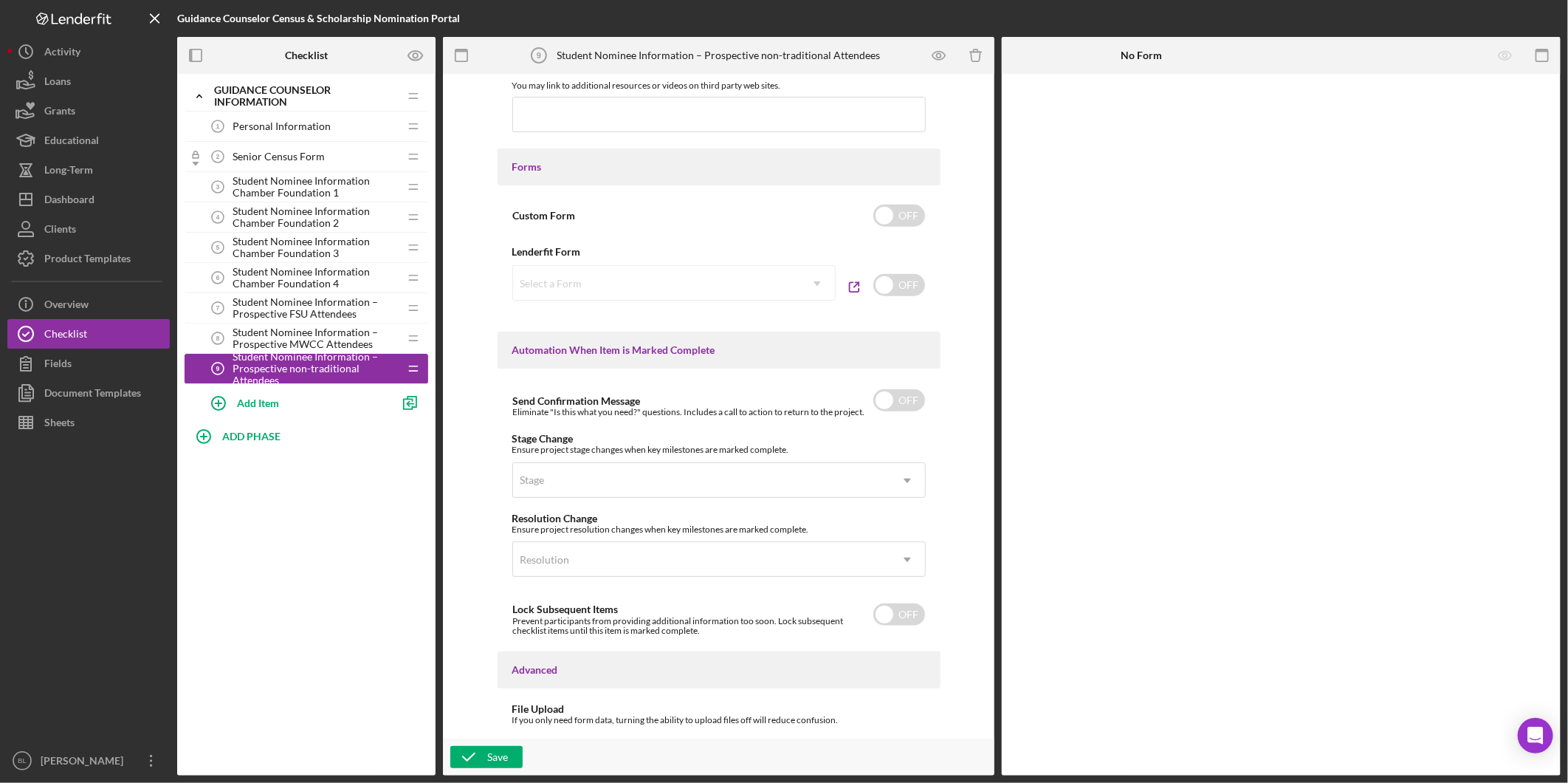
scroll to position [814, 0]
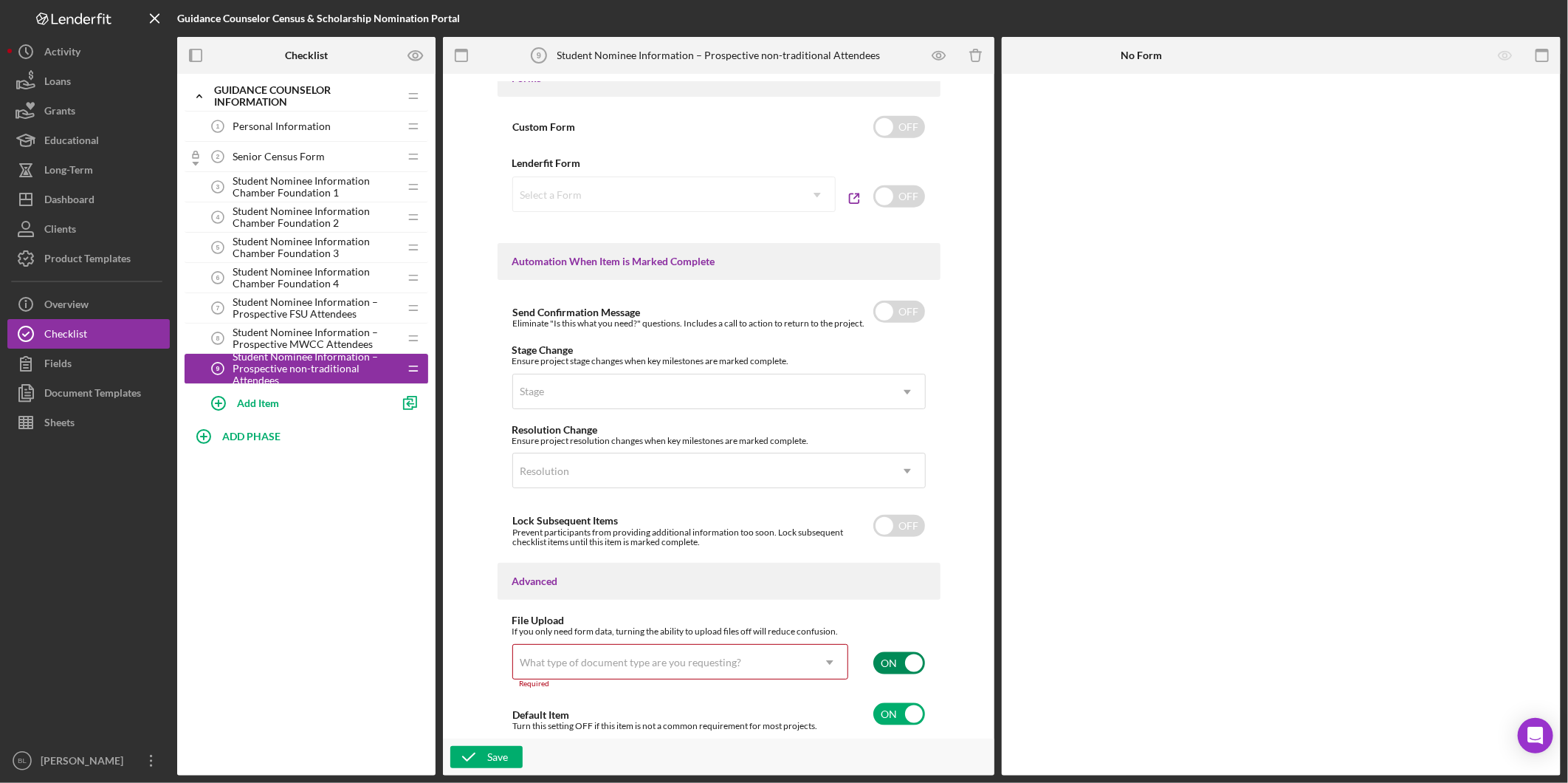
click at [886, 662] on input "checkbox" at bounding box center [899, 662] width 52 height 22
checkbox input "false"
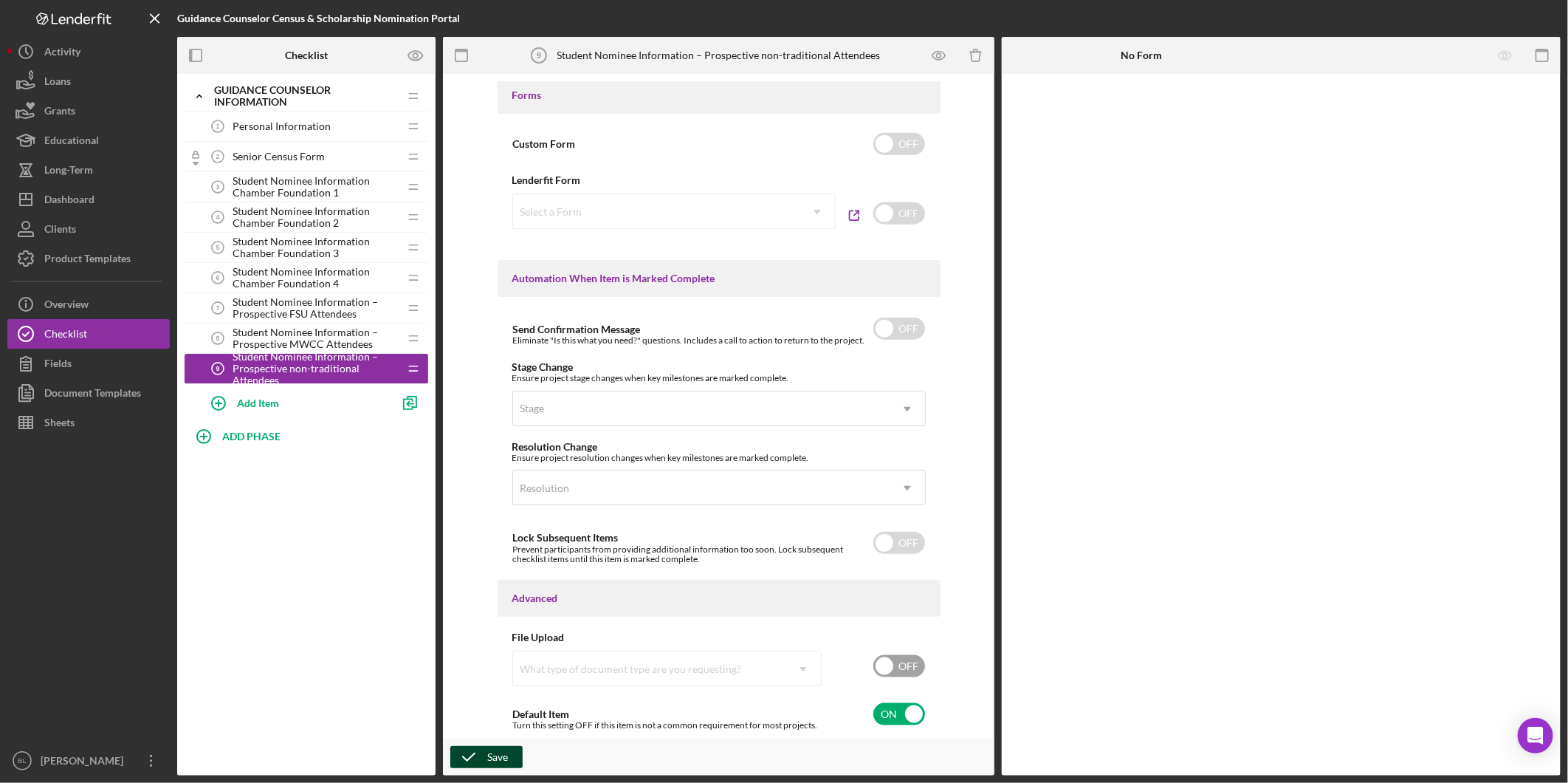
scroll to position [796, 0]
click at [498, 759] on div "Save" at bounding box center [498, 757] width 21 height 22
click at [260, 409] on div "Add Item" at bounding box center [258, 402] width 42 height 28
type input "D"
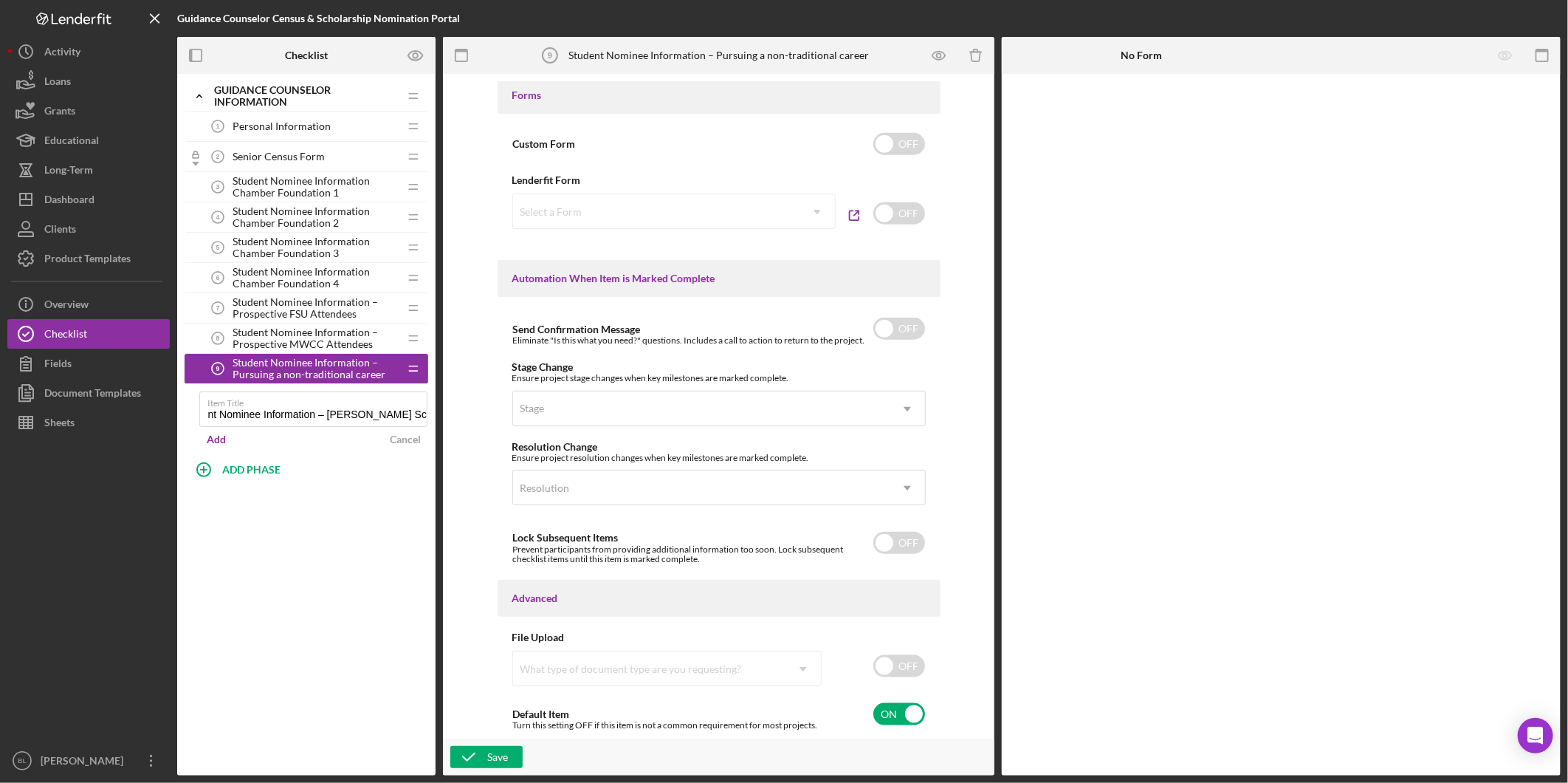
scroll to position [0, 33]
type input "Student Nominee Information – [PERSON_NAME] Scholarship"
click at [222, 445] on div "Add" at bounding box center [216, 440] width 19 height 22
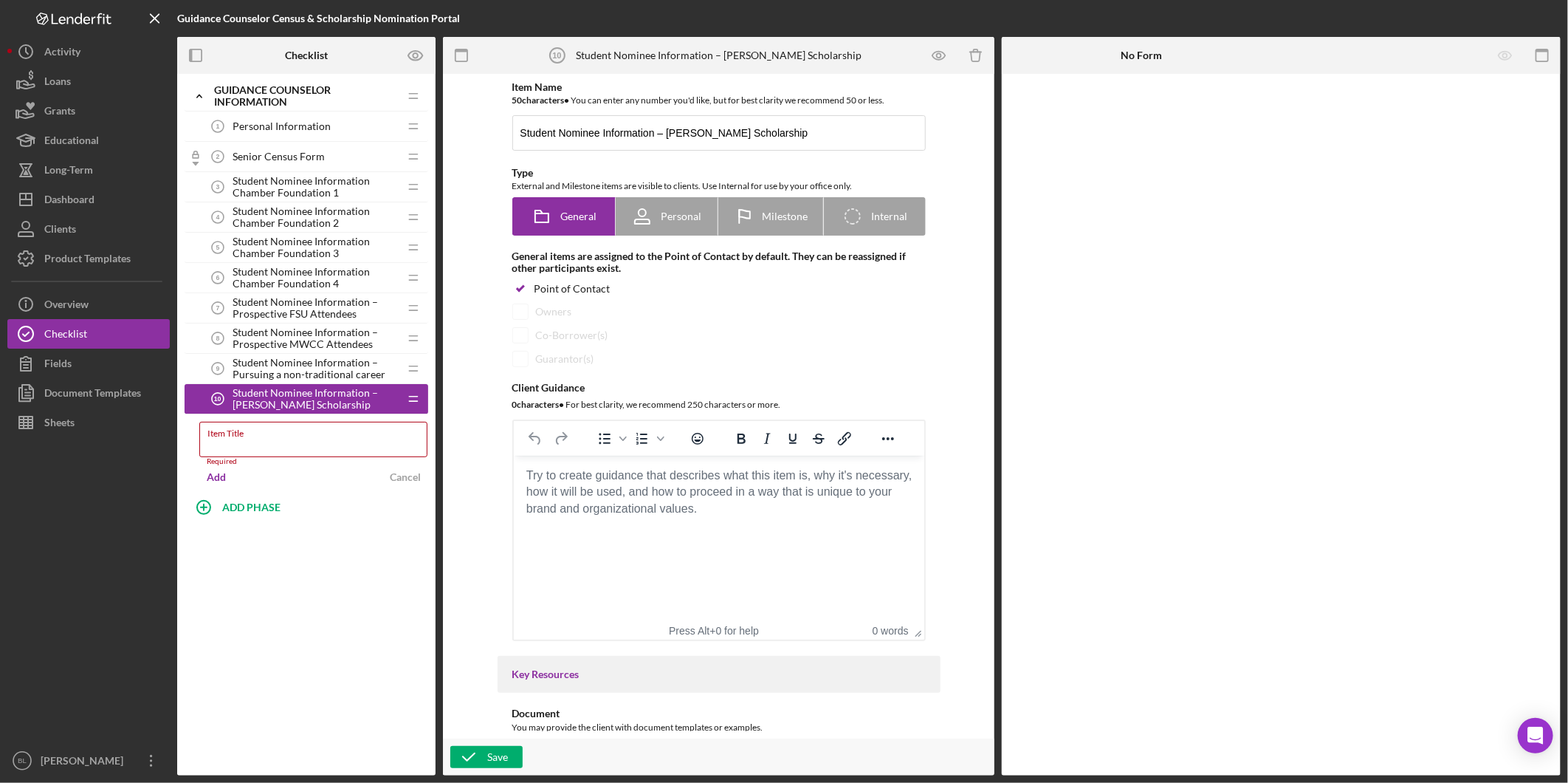
click at [323, 563] on div "Icon/Expander Guidance Counselor Information Icon/Edit Icon/Drag Personal Infor…" at bounding box center [306, 424] width 258 height 701
click at [257, 459] on div "ADD PHASE" at bounding box center [251, 466] width 58 height 28
type input "Student Nominee Information"
click at [207, 510] on div "Add" at bounding box center [201, 507] width 19 height 22
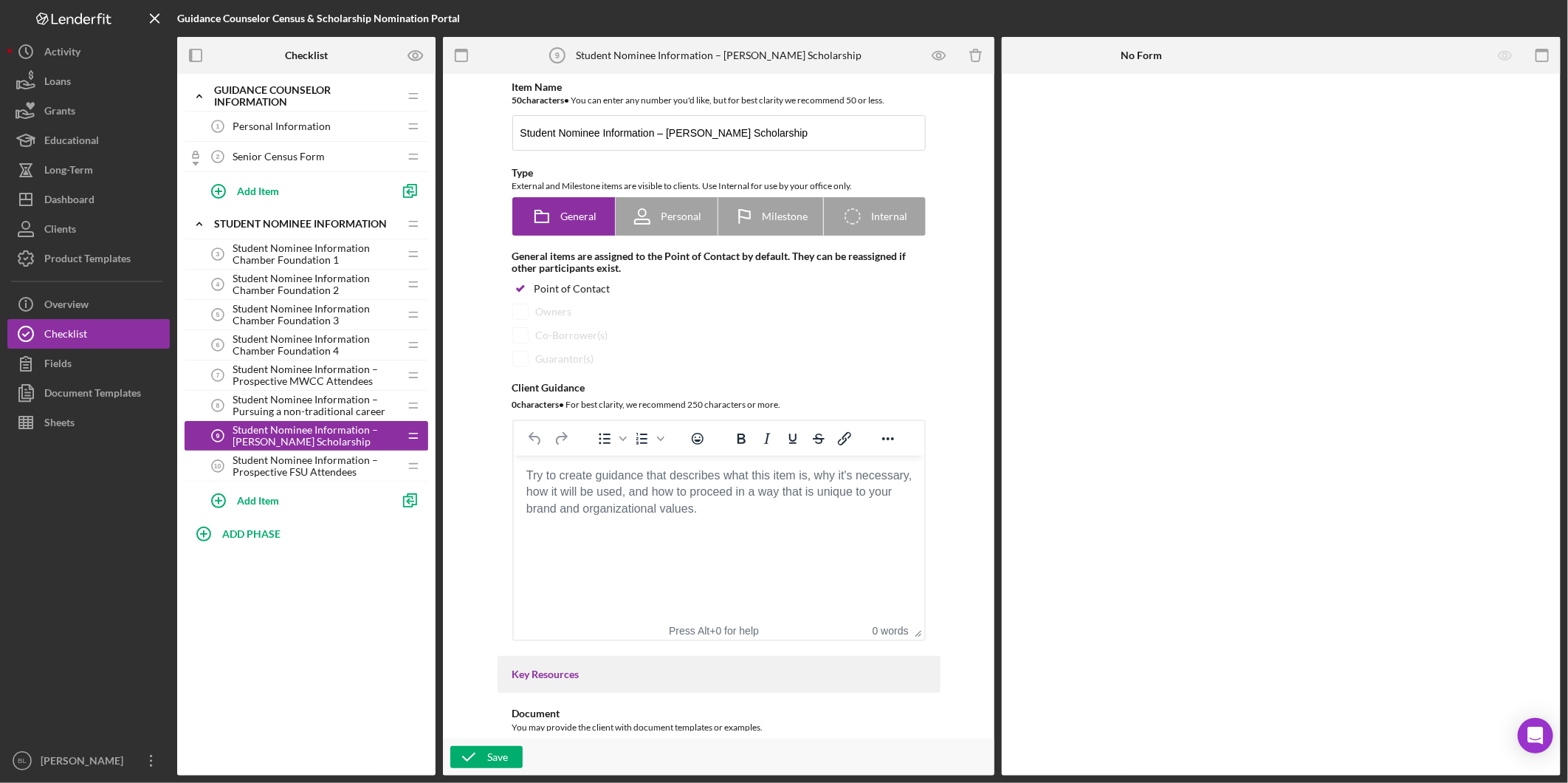
click at [351, 595] on div "Icon/Expander Guidance Counselor Information Icon/Edit Icon/Drag Personal Infor…" at bounding box center [306, 424] width 258 height 701
click at [201, 92] on icon "Icon/Expander" at bounding box center [199, 96] width 30 height 30
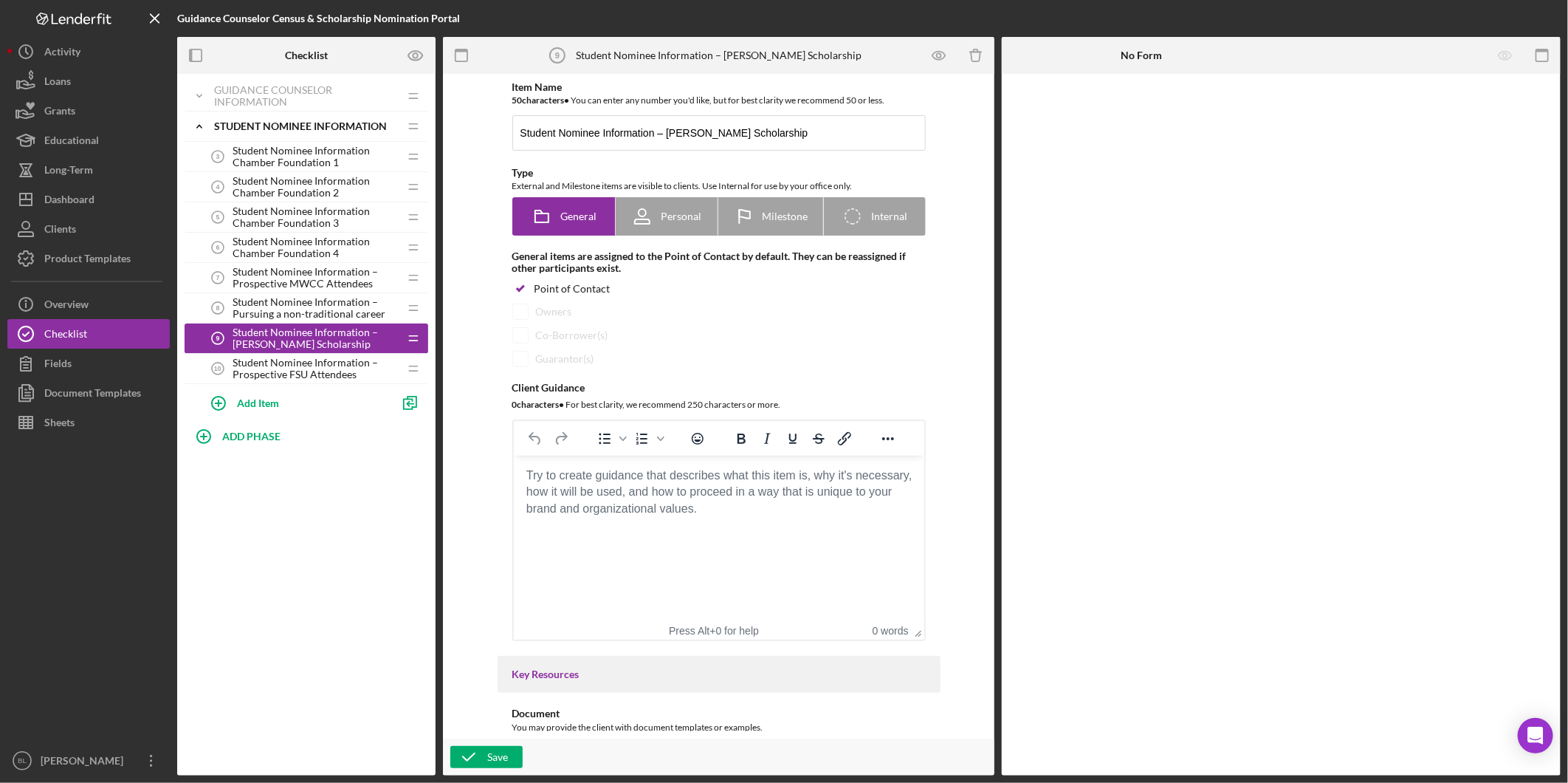
click at [334, 506] on div "Icon/Expander Guidance Counselor Information Icon/Edit Icon/Drag Personal Infor…" at bounding box center [306, 424] width 258 height 701
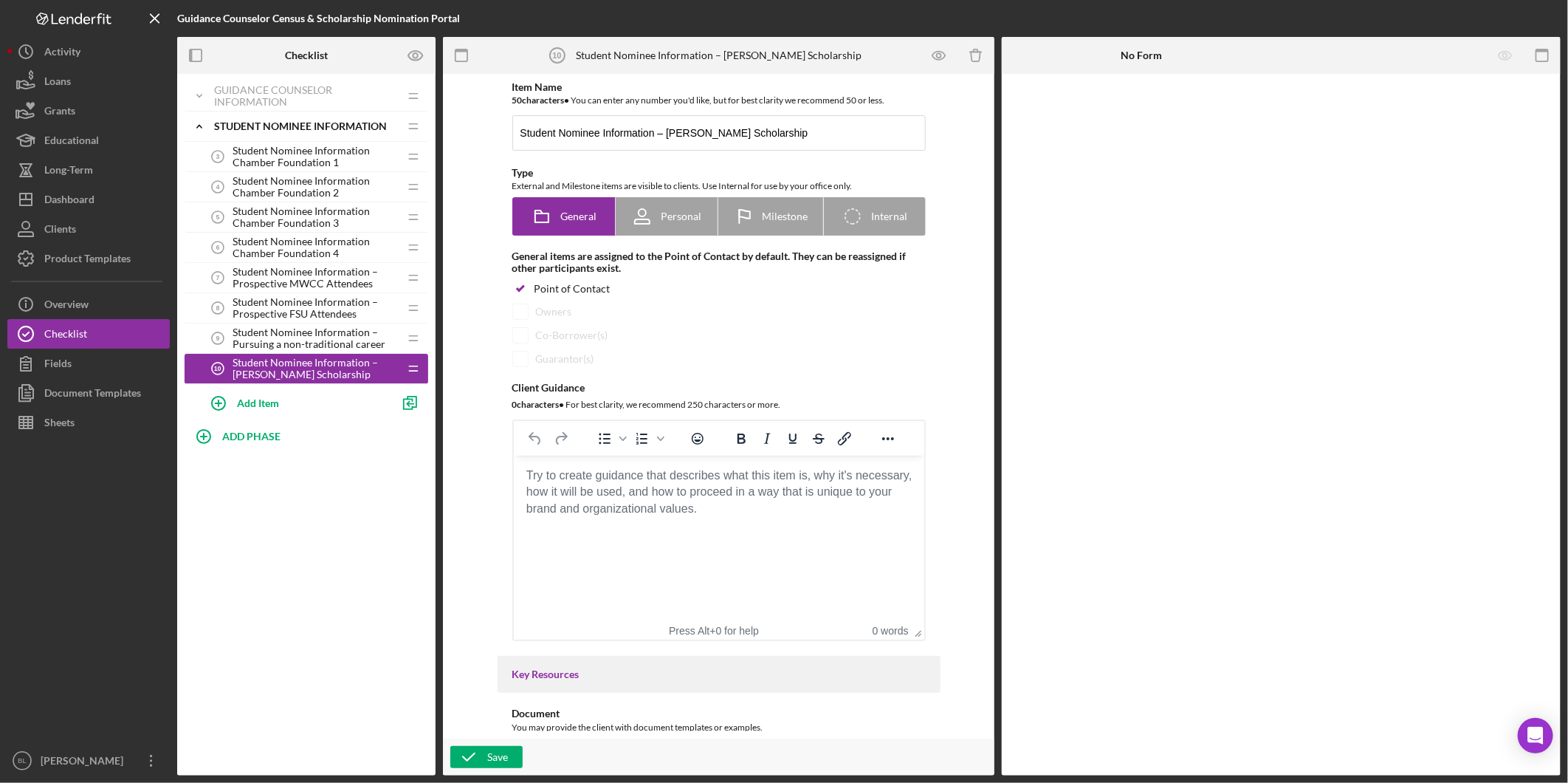
click at [318, 528] on div "Icon/Expander Guidance Counselor Information Icon/Edit Icon/Drag Personal Infor…" at bounding box center [306, 424] width 258 height 701
click at [198, 120] on icon "Icon/Expander" at bounding box center [199, 126] width 30 height 30
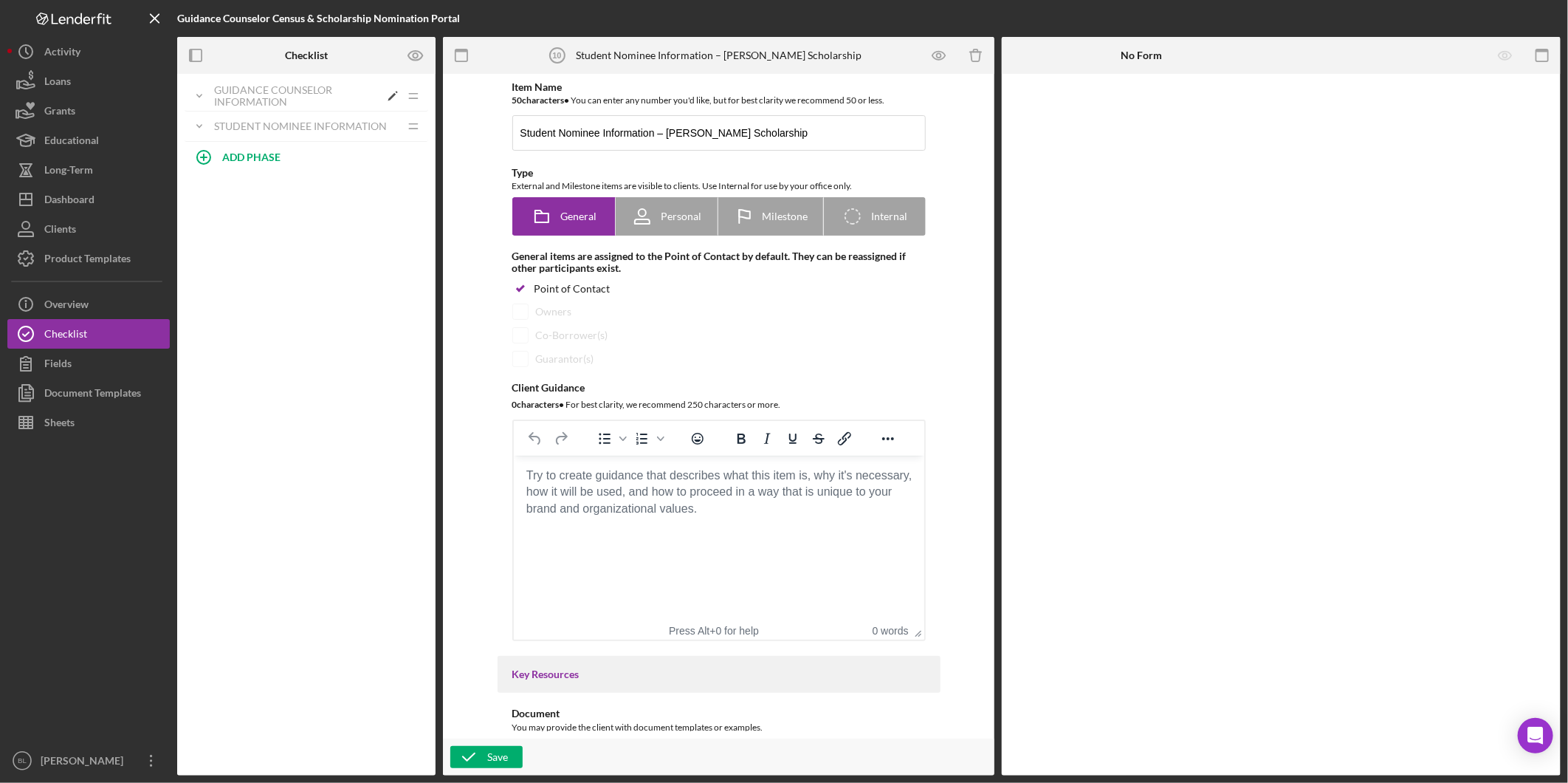
click at [207, 93] on icon "Icon/Expander" at bounding box center [199, 96] width 30 height 30
click at [194, 97] on icon "Icon/Expander" at bounding box center [199, 96] width 30 height 30
click at [261, 160] on b "ADD PHASE" at bounding box center [251, 157] width 58 height 13
type input "G"
click at [282, 304] on div "Icon/Expander Guidance Counselor Information Icon/Edit Icon/Drag Personal Infor…" at bounding box center [306, 424] width 258 height 701
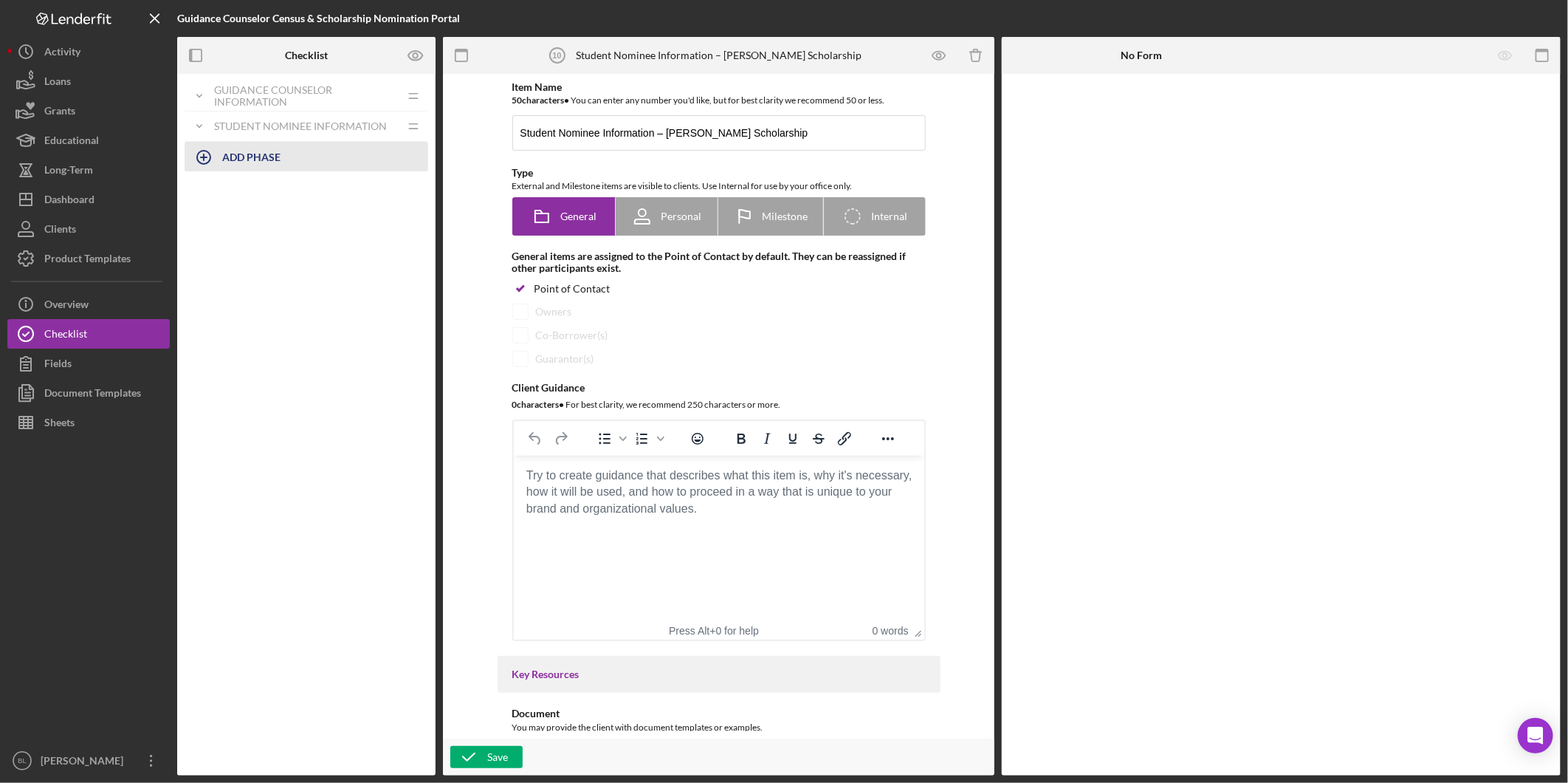
click at [266, 159] on b "ADD PHASE" at bounding box center [251, 157] width 58 height 13
type input "I"
click at [261, 167] on div "Phase Title Required" at bounding box center [306, 171] width 244 height 44
paste input "Certification and Acknowledgment Form"
type input "Certification and Acknowledgment Form"
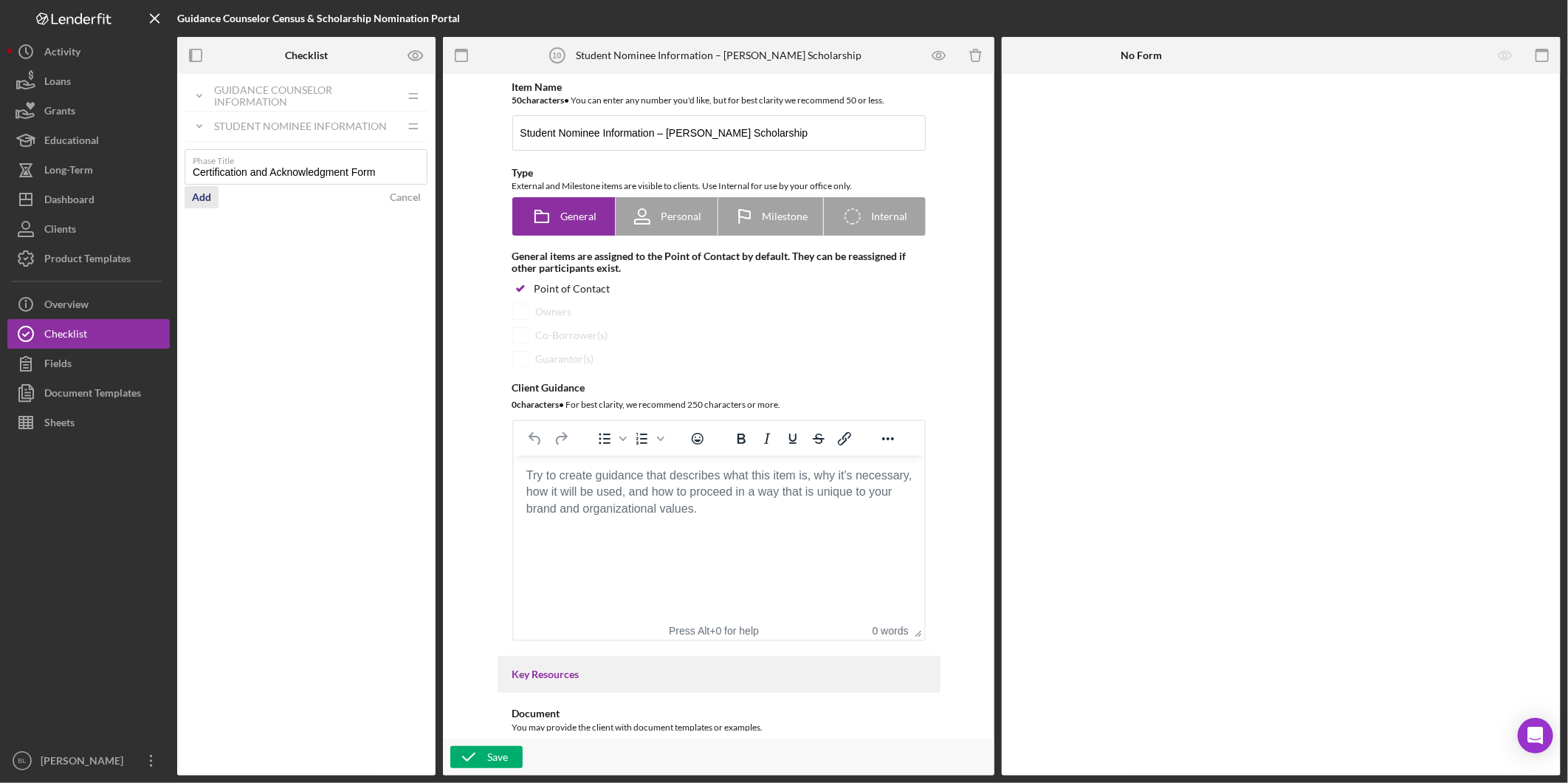
click at [210, 201] on button "Add" at bounding box center [201, 197] width 34 height 22
click at [304, 159] on div "Certification and Acknowledgment Form" at bounding box center [296, 157] width 165 height 24
click at [264, 185] on b "ADD PHASE" at bounding box center [251, 188] width 58 height 13
click at [296, 205] on input "Phase Title" at bounding box center [306, 197] width 243 height 35
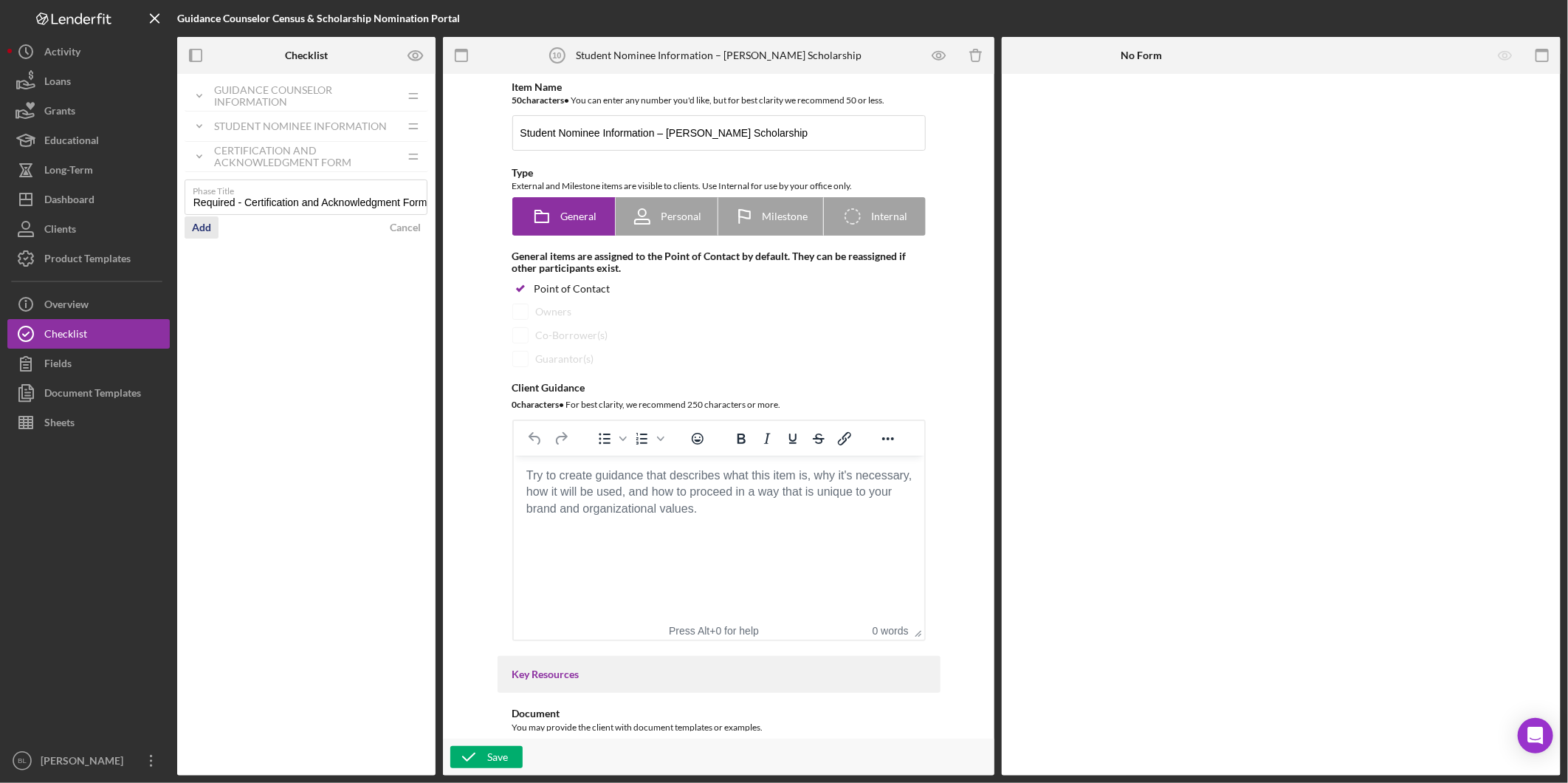
type input "Signature Required - Certification and Acknowledgment Form"
click at [200, 235] on div "Add" at bounding box center [201, 227] width 19 height 22
click at [283, 198] on div "Signature Required - Certification and Acknowledgment Form" at bounding box center [296, 189] width 165 height 35
click at [411, 189] on icon "Icon/Drag" at bounding box center [413, 189] width 30 height 30
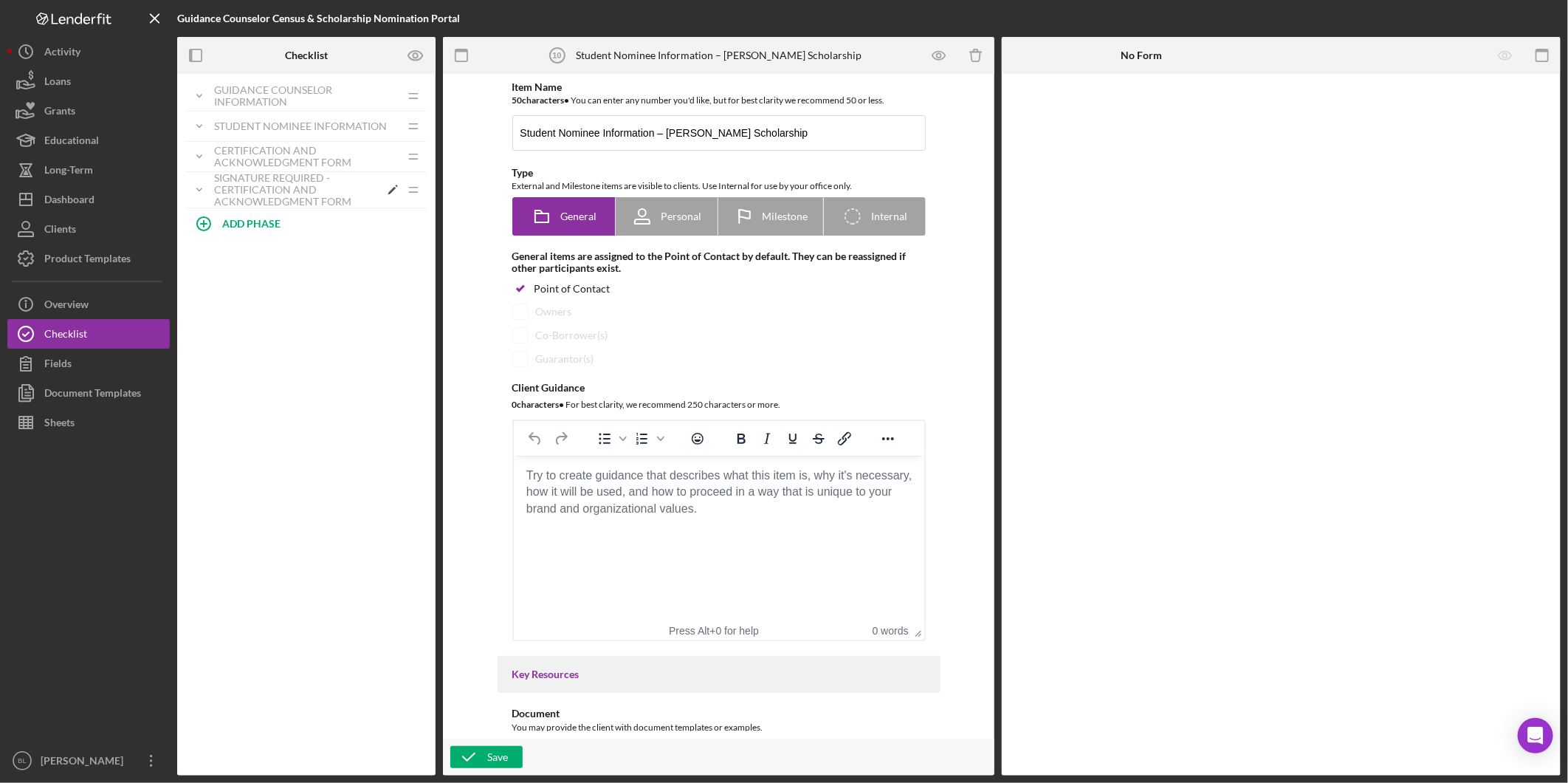
drag, startPoint x: 331, startPoint y: 189, endPoint x: 310, endPoint y: 189, distance: 21.0
click at [329, 189] on div "Signature Required - Certification and Acknowledgment Form" at bounding box center [296, 189] width 165 height 35
click at [393, 189] on icon "Icon/Edit" at bounding box center [392, 189] width 26 height 26
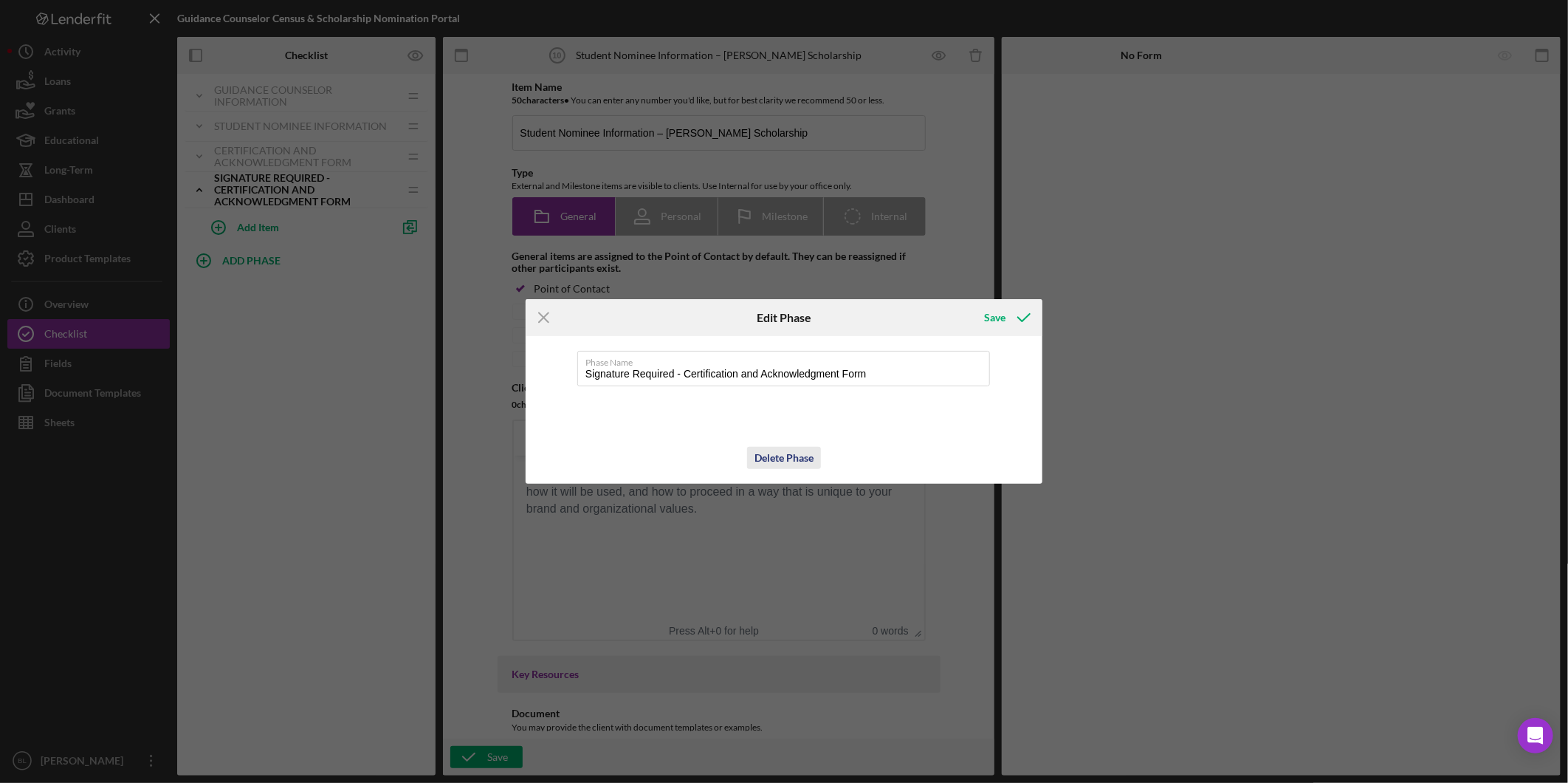
click at [771, 453] on div "Delete Phase" at bounding box center [784, 458] width 59 height 22
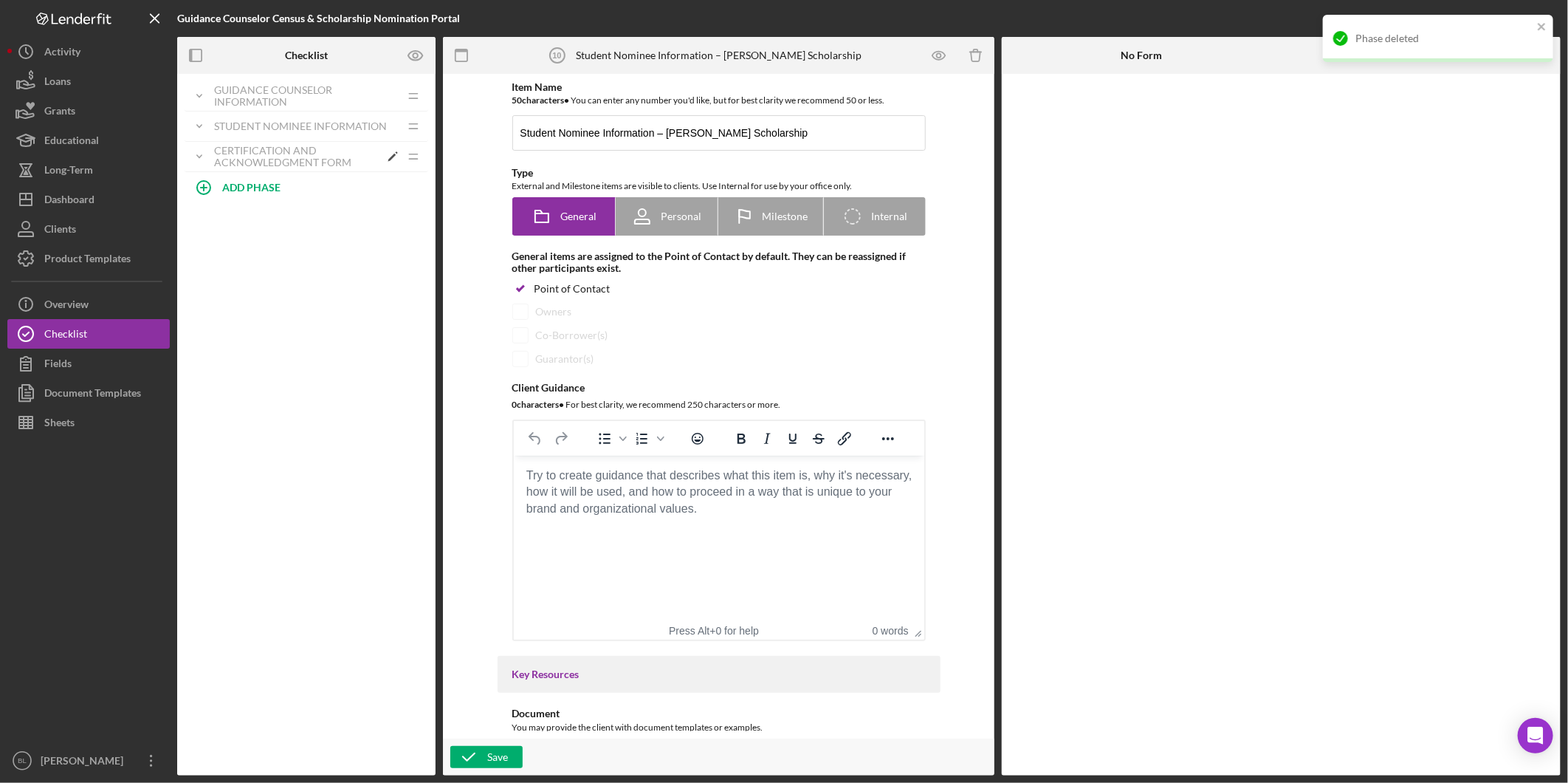
click at [255, 145] on div "Certification and Acknowledgment Form" at bounding box center [296, 157] width 165 height 24
click at [265, 189] on div "Add Item" at bounding box center [258, 190] width 42 height 28
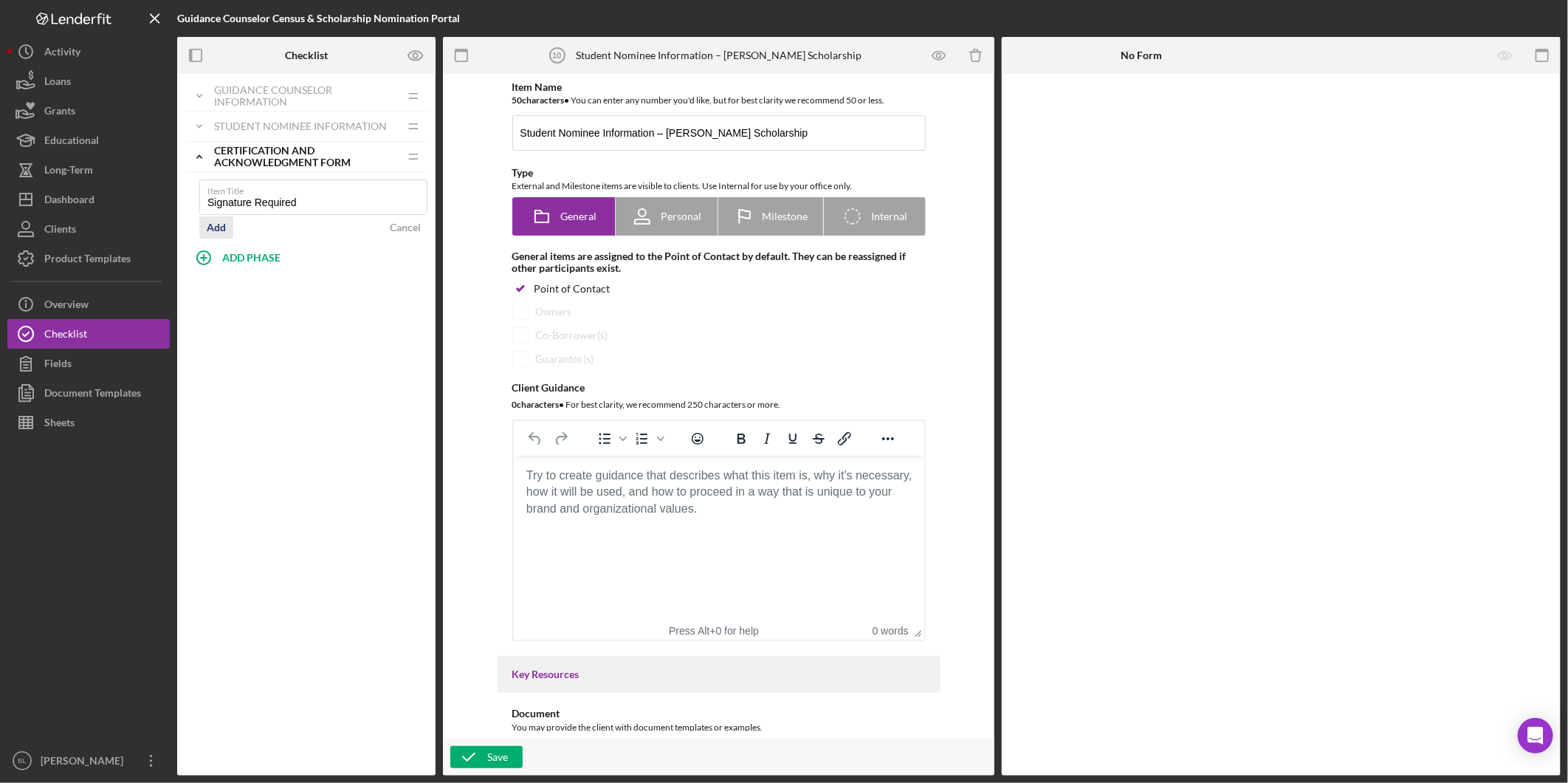
type input "Signature Required"
click at [221, 227] on div "Add" at bounding box center [216, 227] width 19 height 22
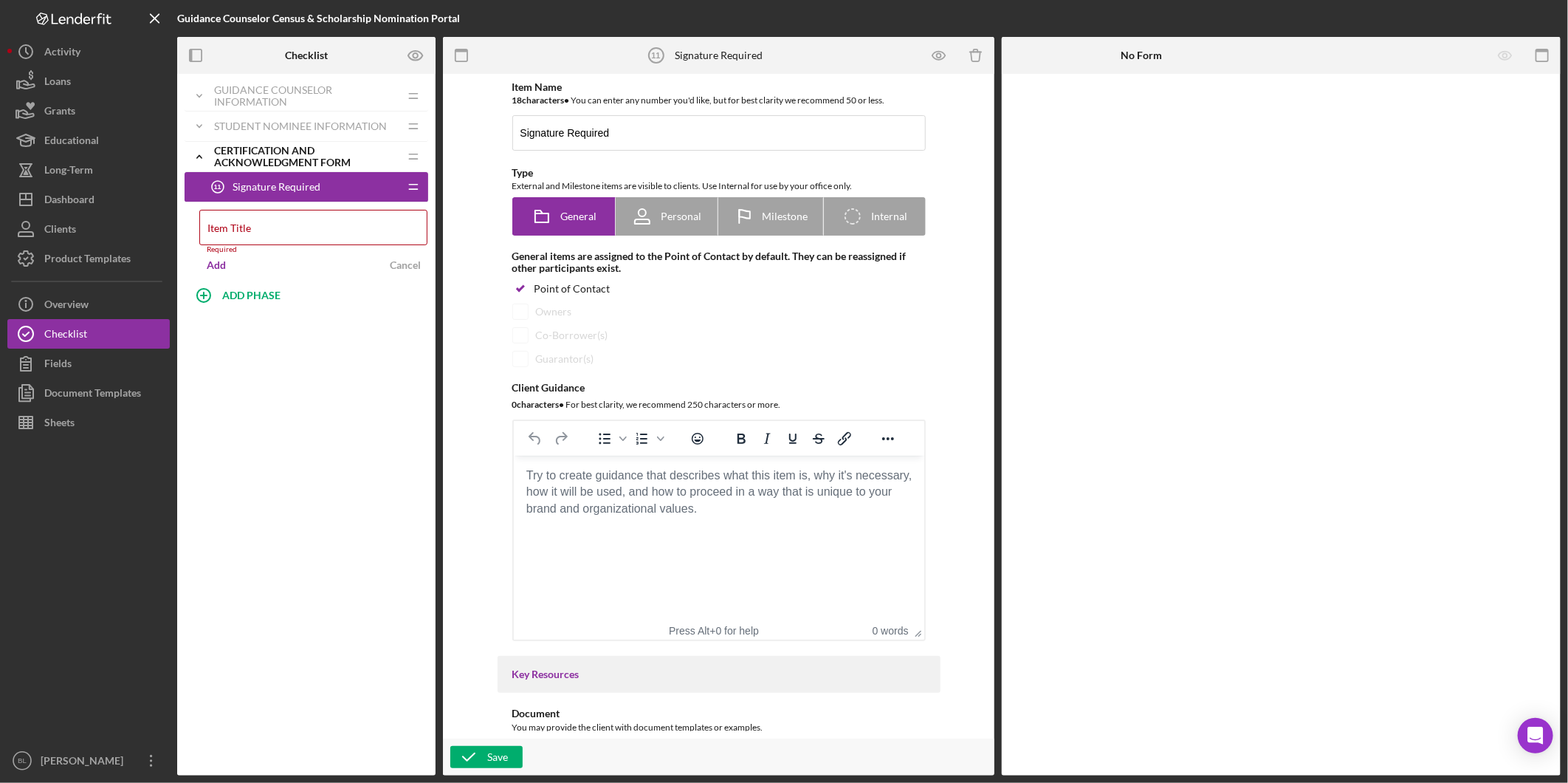
click at [637, 496] on html at bounding box center [718, 476] width 411 height 40
click at [604, 496] on html at bounding box center [718, 476] width 411 height 40
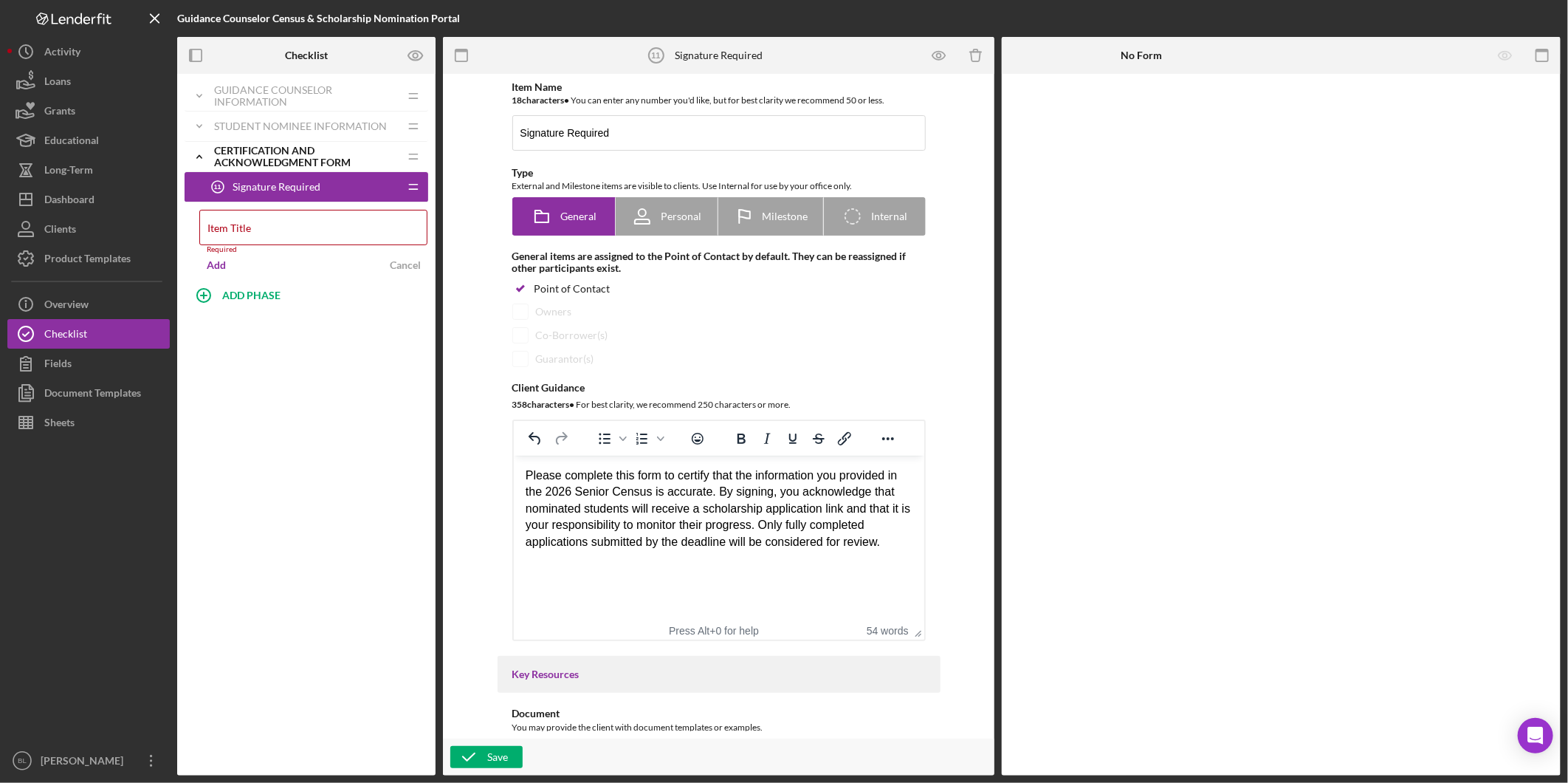
click at [605, 502] on p "Please complete this form to certify that the information you provided in the 2…" at bounding box center [718, 508] width 387 height 82
drag, startPoint x: 527, startPoint y: 477, endPoint x: 707, endPoint y: 493, distance: 180.7
click at [707, 493] on p "Please complete this form to certify that the information you provided in the 2…" at bounding box center [718, 508] width 387 height 82
click at [740, 572] on div "Please complete this form to certify that the information you provided in the 2…" at bounding box center [718, 531] width 387 height 128
drag, startPoint x: 603, startPoint y: 513, endPoint x: 737, endPoint y: 557, distance: 141.0
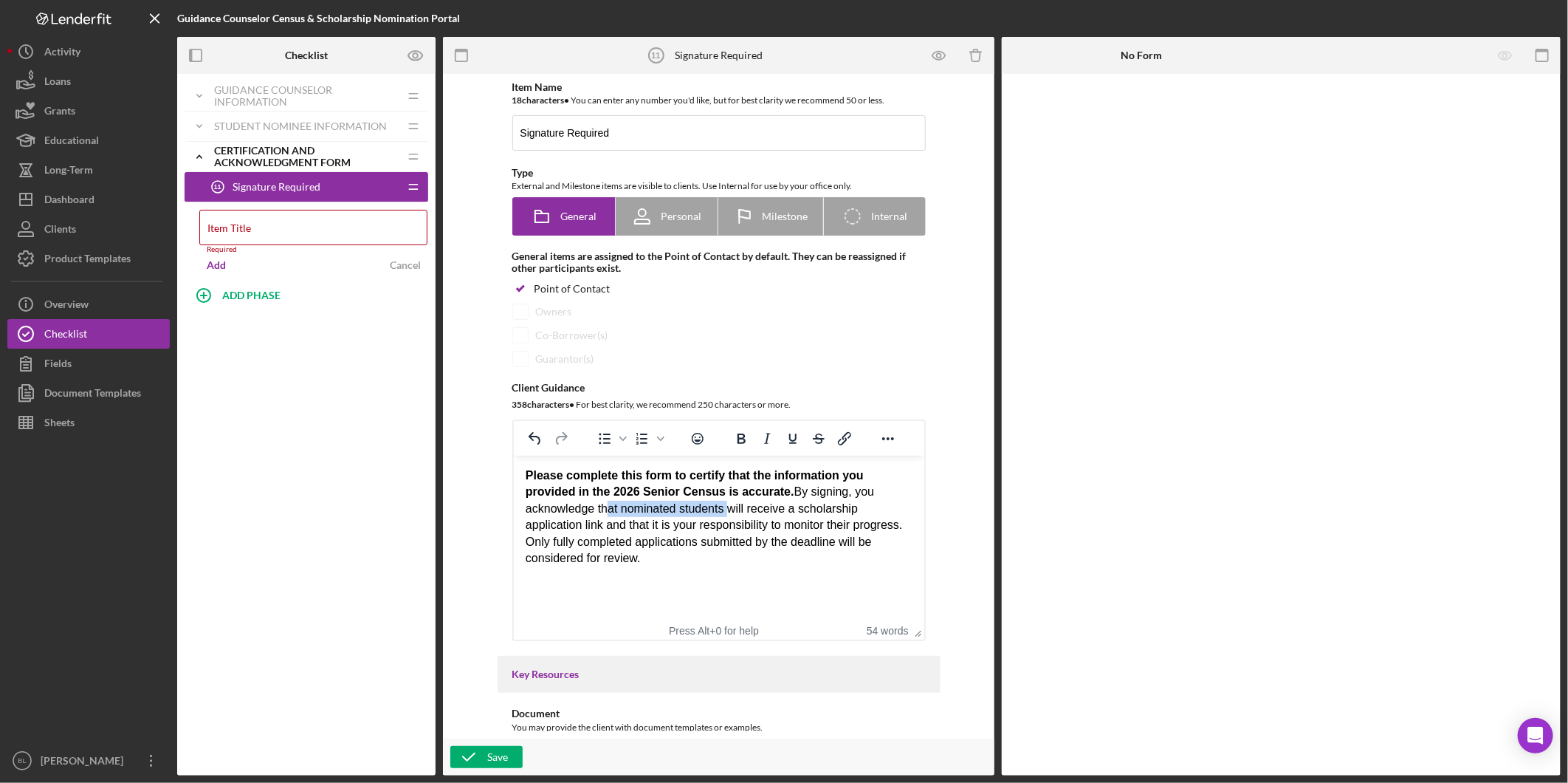
click at [726, 516] on p "Please complete this form to certify that the information you provided in the 2…" at bounding box center [718, 517] width 387 height 99
click at [742, 592] on div "Rich Text Area. Press ALT-0 for help." at bounding box center [718, 586] width 387 height 16
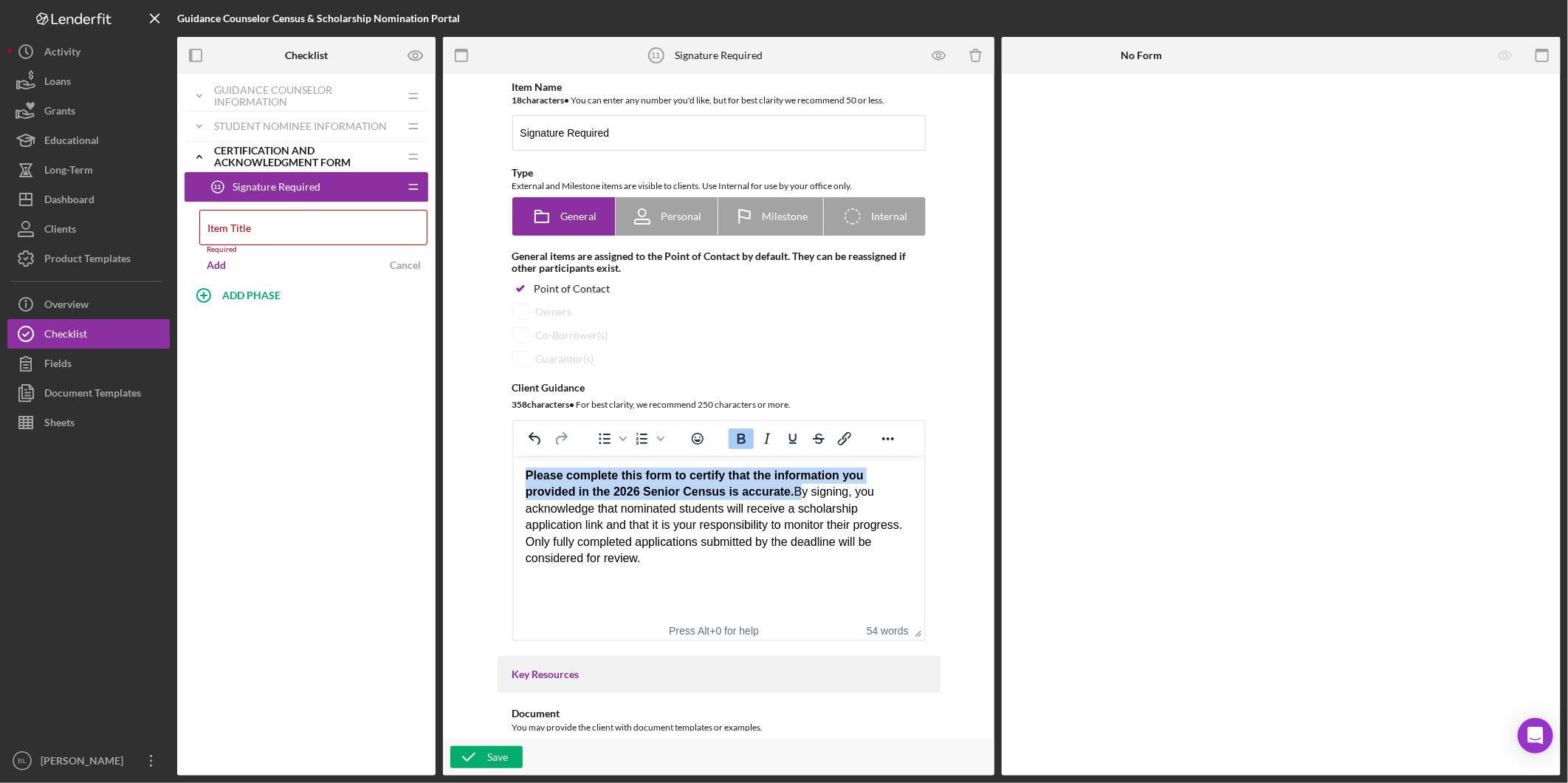
drag, startPoint x: 788, startPoint y: 495, endPoint x: 505, endPoint y: 476, distance: 283.6
click at [513, 476] on html "Please complete this form to certify that the information you provided in the 2…" at bounding box center [718, 539] width 411 height 168
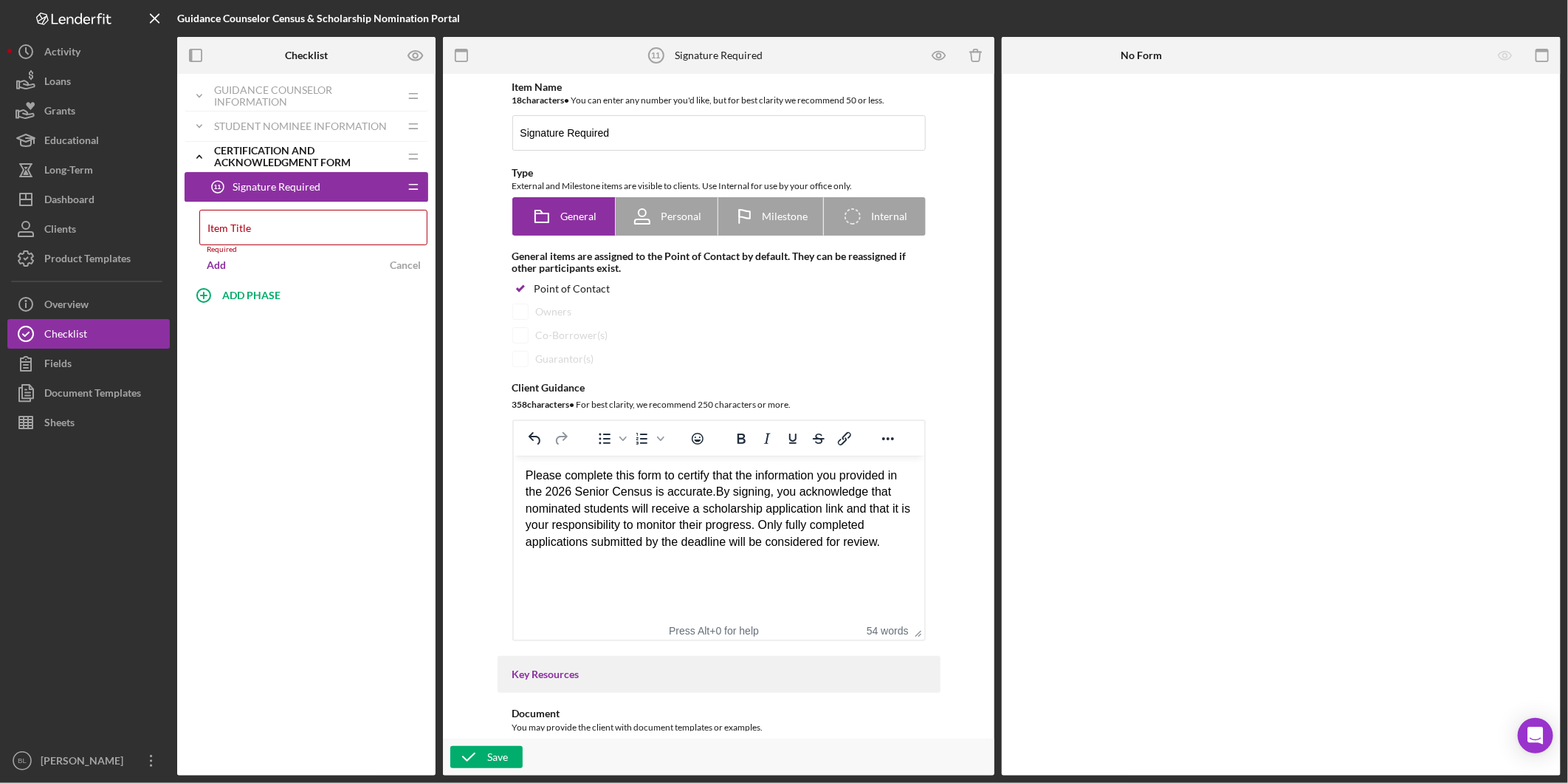
click at [737, 557] on div "Please complete this form to certify that the information you provided in the 2…" at bounding box center [718, 523] width 387 height 111
drag, startPoint x: 763, startPoint y: 476, endPoint x: 808, endPoint y: 479, distance: 45.1
click at [807, 478] on p "Please complete this form to certify that the information you provided in the 2…" at bounding box center [718, 508] width 387 height 82
drag, startPoint x: 854, startPoint y: 555, endPoint x: 883, endPoint y: 510, distance: 53.5
click at [855, 556] on div "Please complete this form to certify that the information you provided in the 2…" at bounding box center [718, 523] width 387 height 111
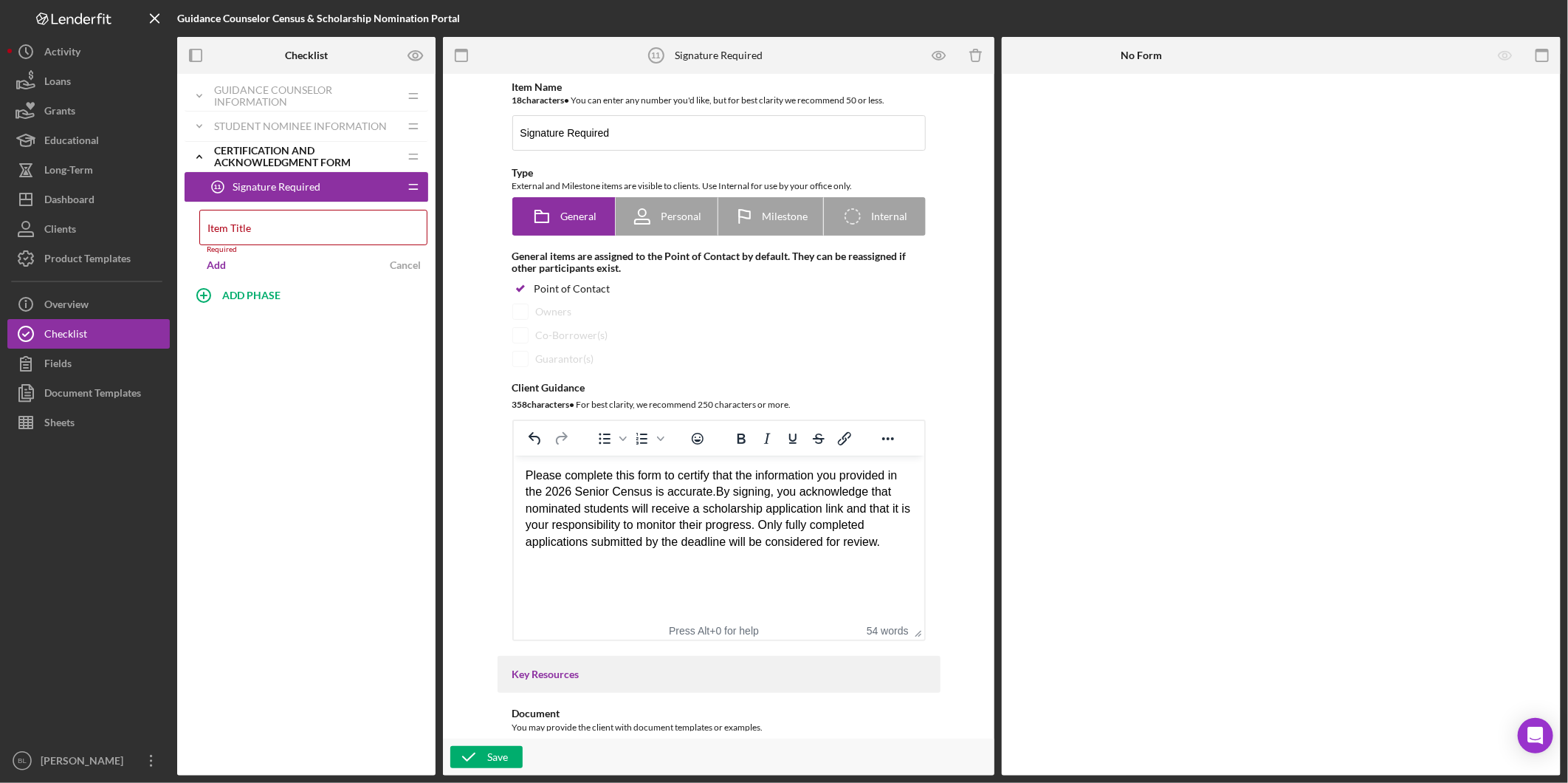
drag, startPoint x: 707, startPoint y: 492, endPoint x: 740, endPoint y: 531, distance: 51.1
click at [707, 492] on p "Please complete this form to certify that the information you provided in the 2…" at bounding box center [718, 508] width 387 height 82
drag, startPoint x: 628, startPoint y: 515, endPoint x: 736, endPoint y: 517, distance: 108.0
click at [731, 516] on p "Please complete this form to certify that the information you provided in the 2…" at bounding box center [718, 508] width 387 height 82
click at [793, 554] on div "Please complete this form to certify that the information you provided in the 2…" at bounding box center [718, 523] width 387 height 111
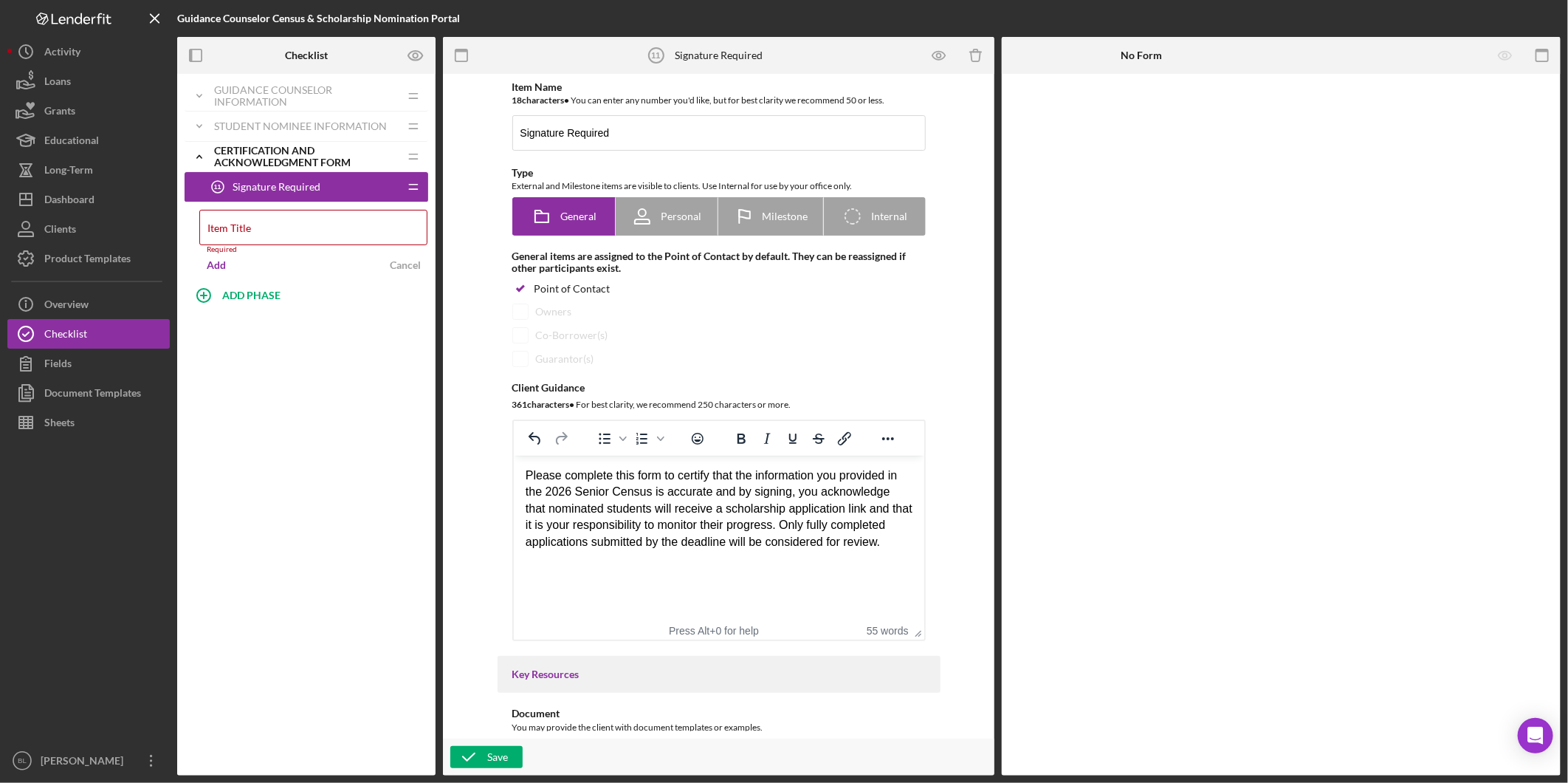
click at [840, 507] on p "Please complete this form to certify that the information you provided in the 2…" at bounding box center [718, 508] width 387 height 82
drag, startPoint x: 712, startPoint y: 521, endPoint x: 861, endPoint y: 532, distance: 149.4
click at [861, 532] on p "Please complete this form to certify that the information you provided in the 2…" at bounding box center [718, 517] width 387 height 99
click at [847, 568] on div "Please complete this form to certify that the information you provided in the 2…" at bounding box center [718, 531] width 387 height 128
click at [755, 561] on p "Please complete this form to certify that the information you provided in the 2…" at bounding box center [718, 517] width 387 height 99
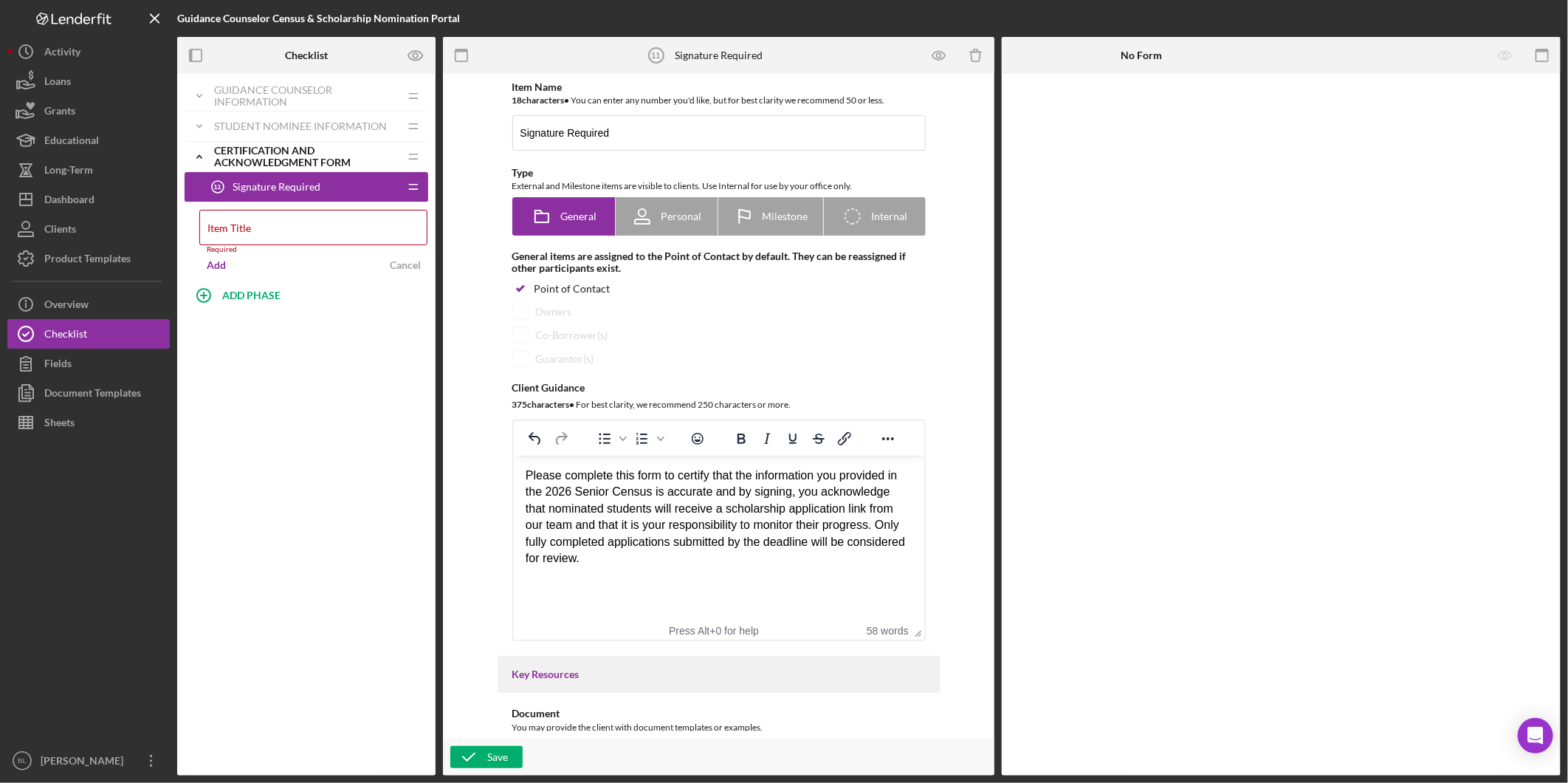
click at [716, 565] on p "Please complete this form to certify that the information you provided in the 2…" at bounding box center [718, 517] width 387 height 99
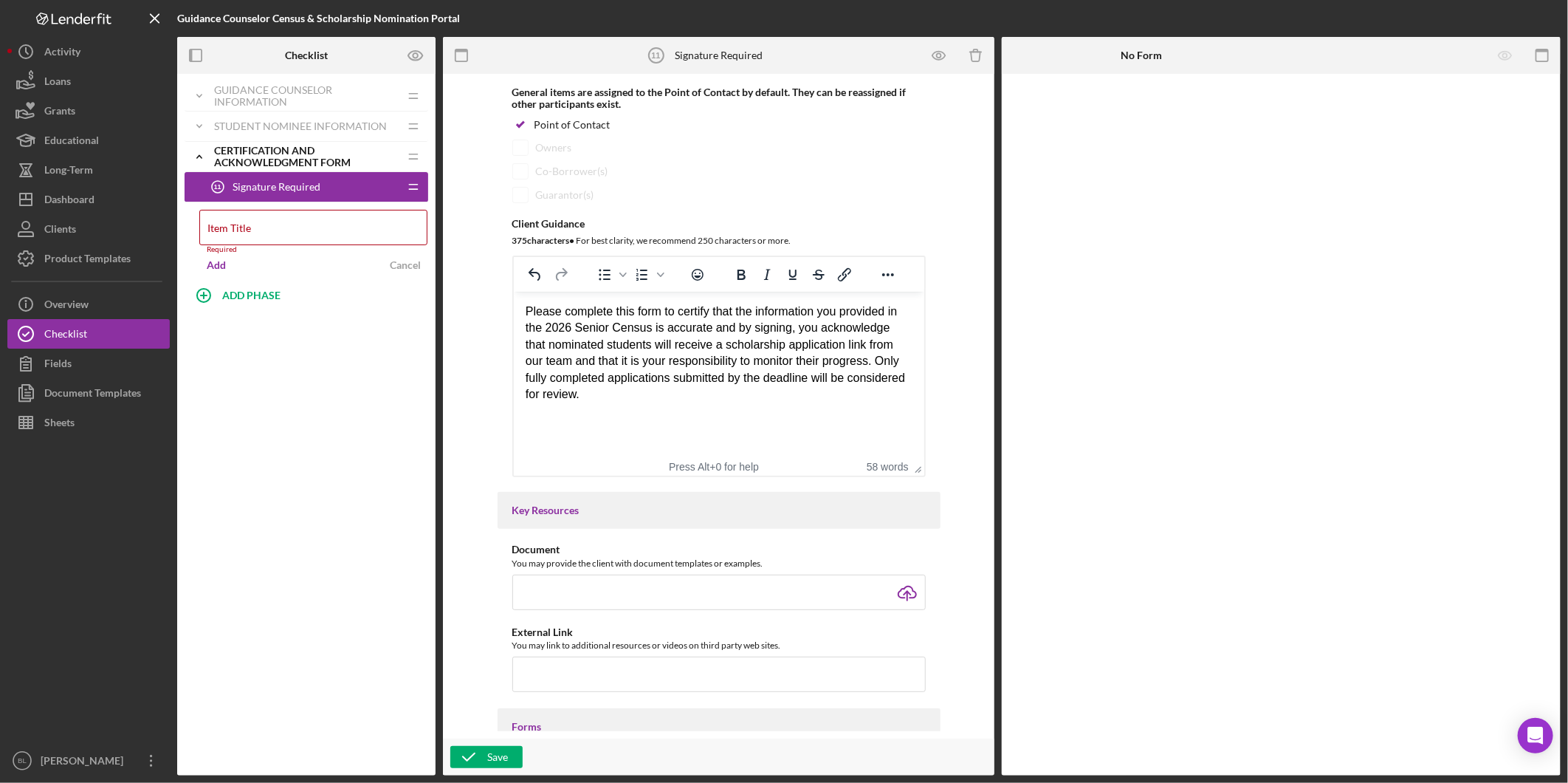
scroll to position [246, 0]
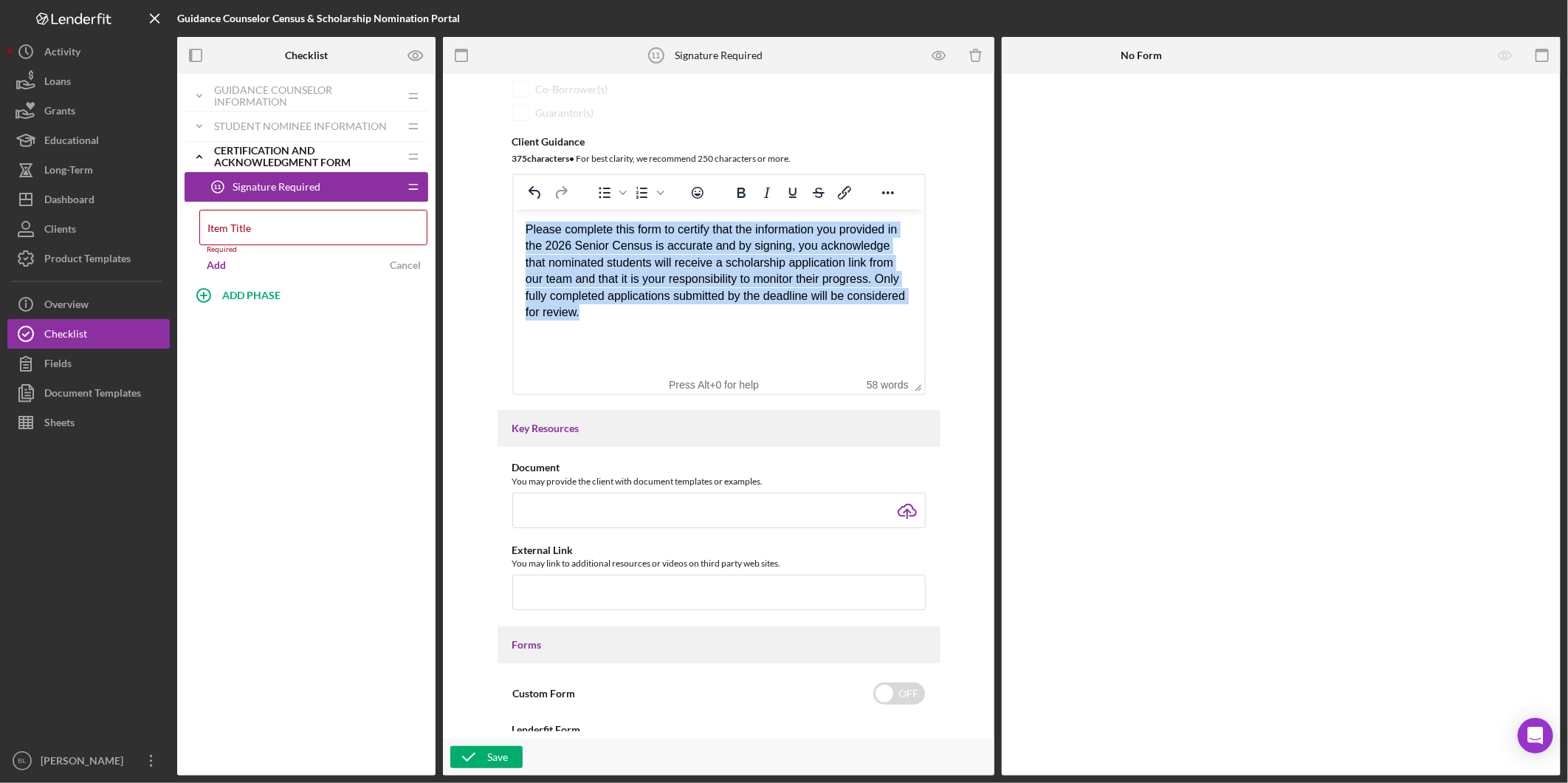
drag, startPoint x: 687, startPoint y: 318, endPoint x: 473, endPoint y: 228, distance: 232.2
click at [513, 228] on html "Please complete this form to certify that the information you provided in the 2…" at bounding box center [718, 293] width 411 height 168
copy p "Please complete this form to certify that the information you provided in the 2…"
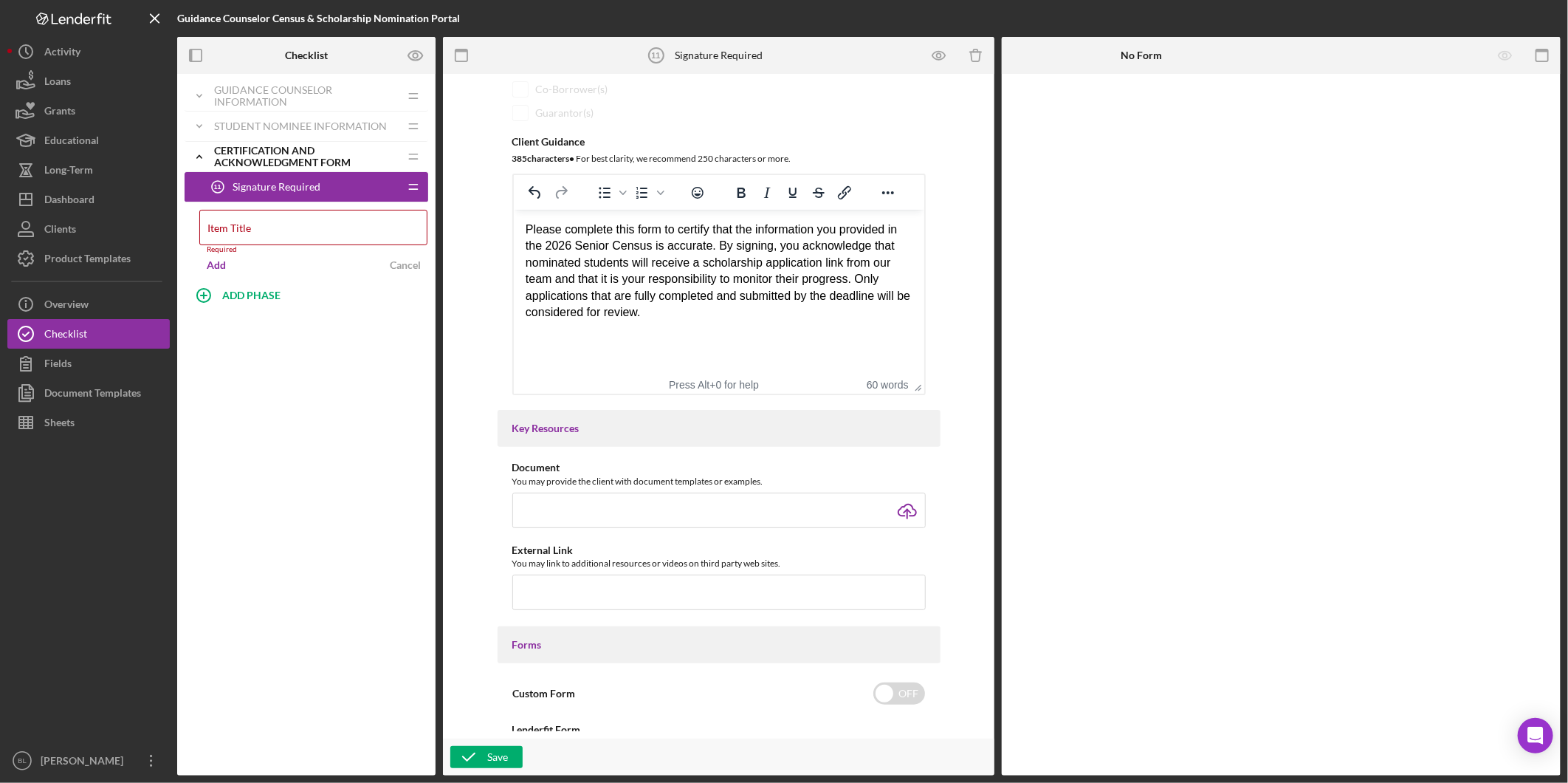
scroll to position [1, 0]
click at [905, 700] on input "checkbox" at bounding box center [899, 693] width 52 height 22
click at [890, 690] on input "checkbox" at bounding box center [899, 693] width 52 height 22
checkbox input "false"
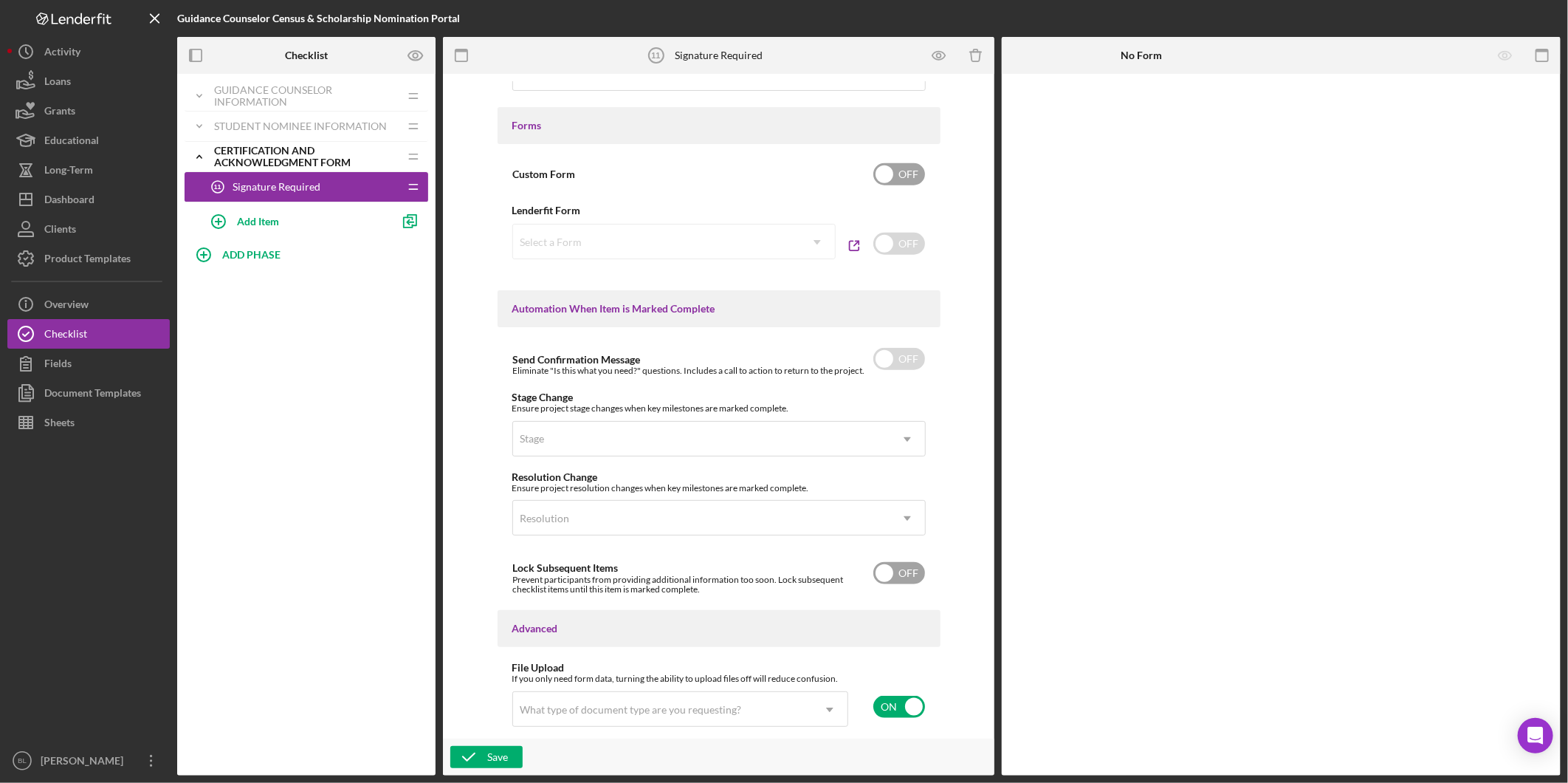
scroll to position [807, 0]
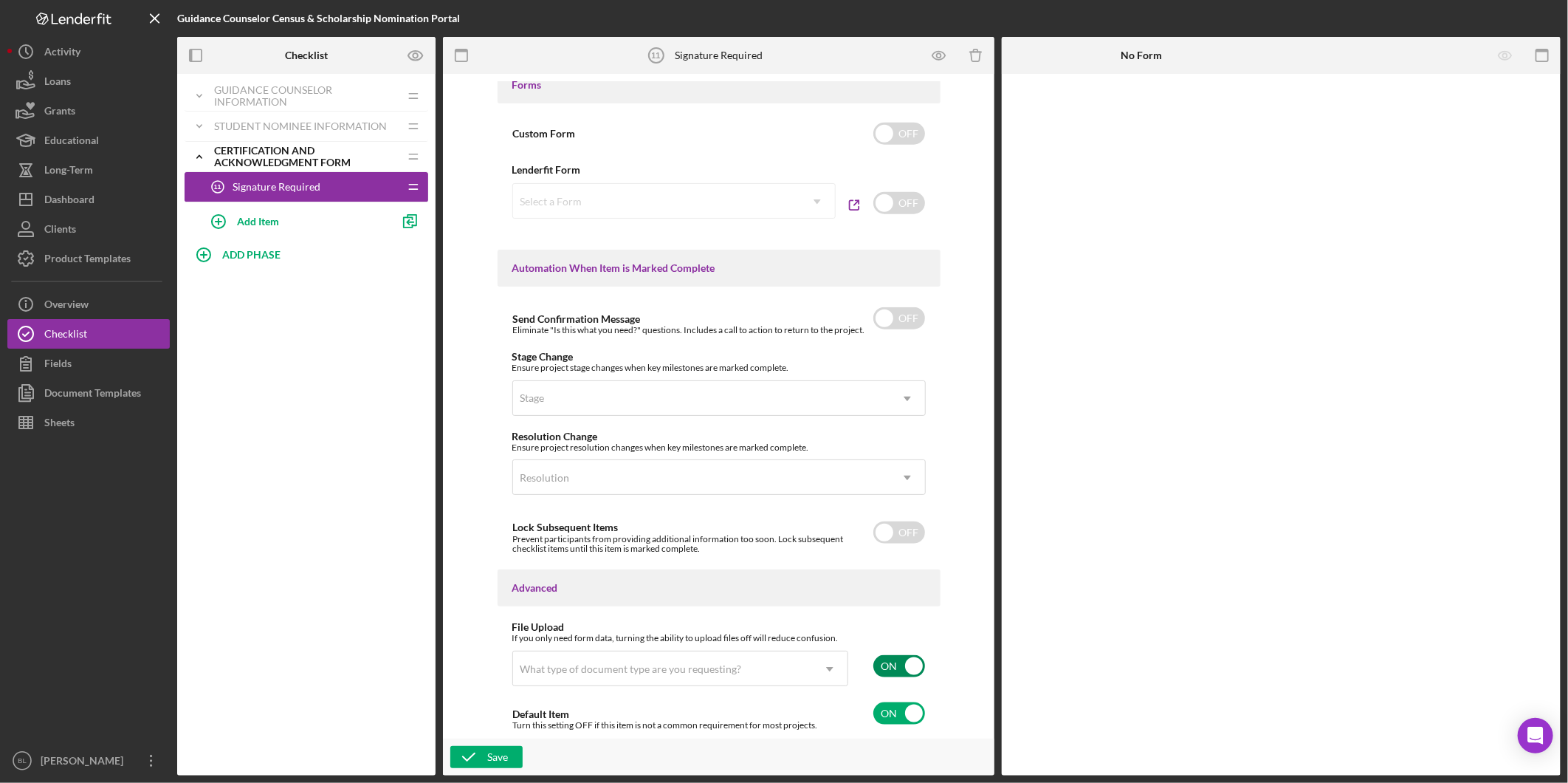
click at [880, 653] on div "ON" at bounding box center [894, 666] width 63 height 31
checkbox input "false"
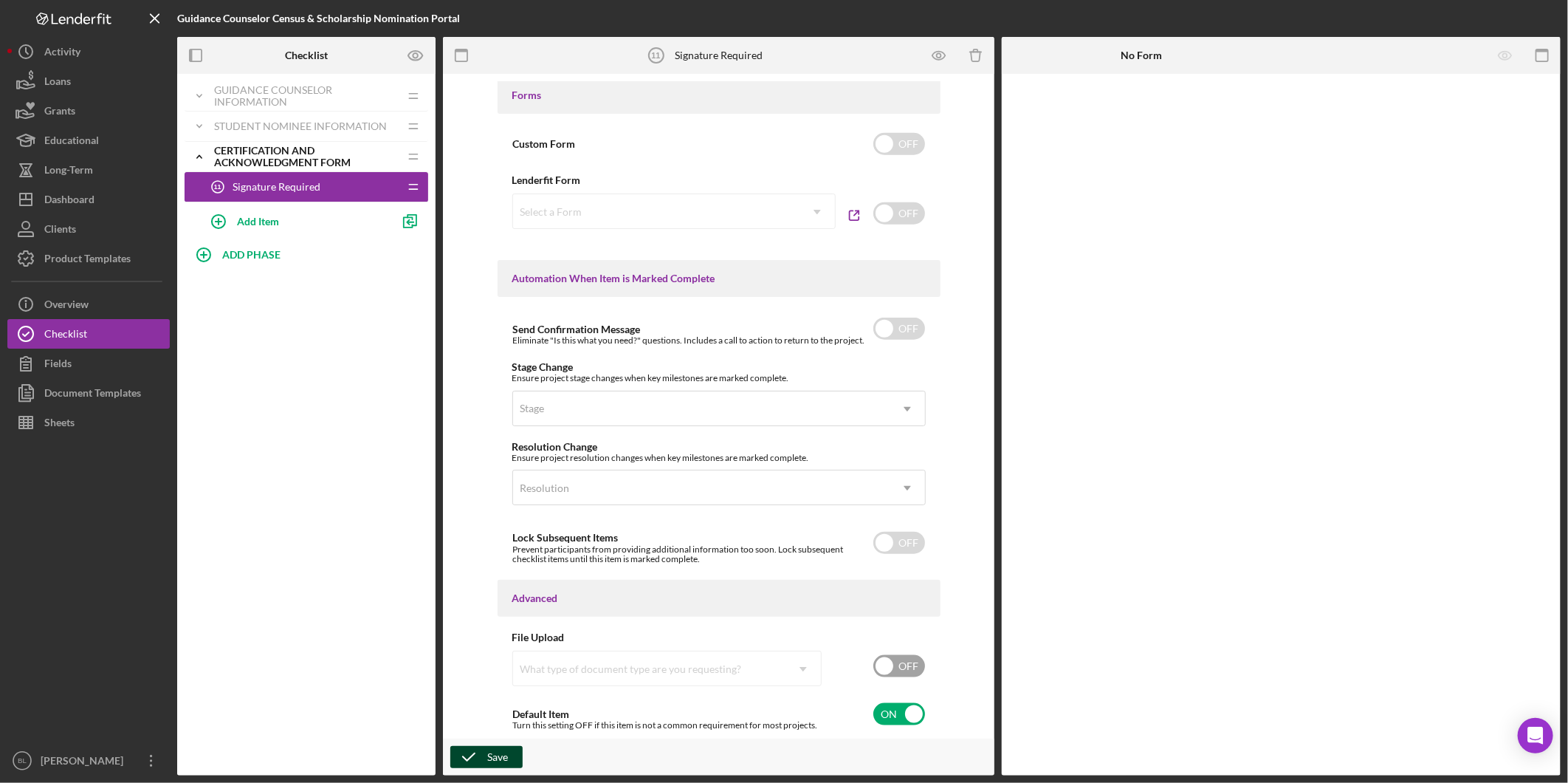
click at [480, 755] on icon "button" at bounding box center [469, 757] width 37 height 37
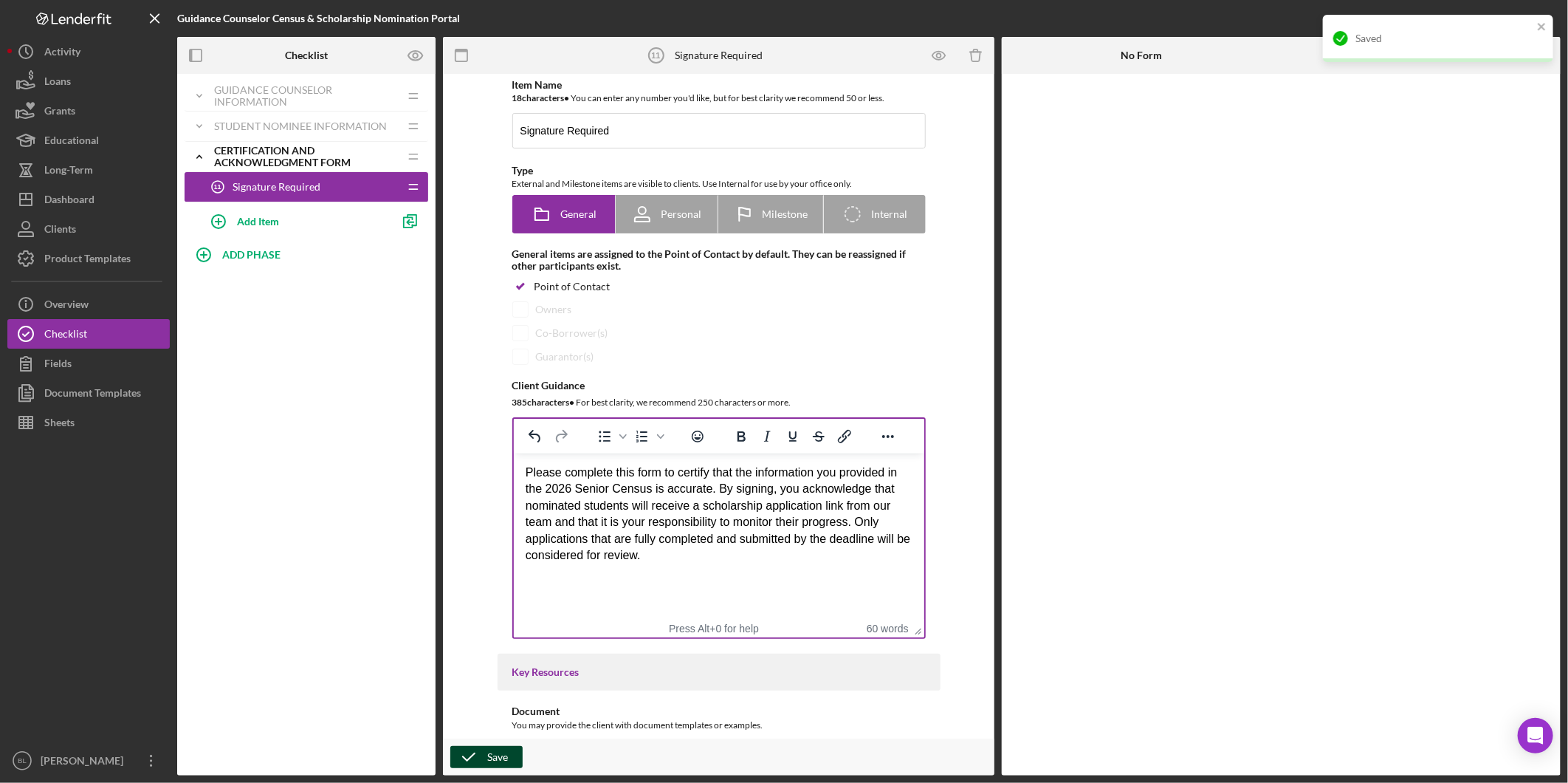
scroll to position [0, 0]
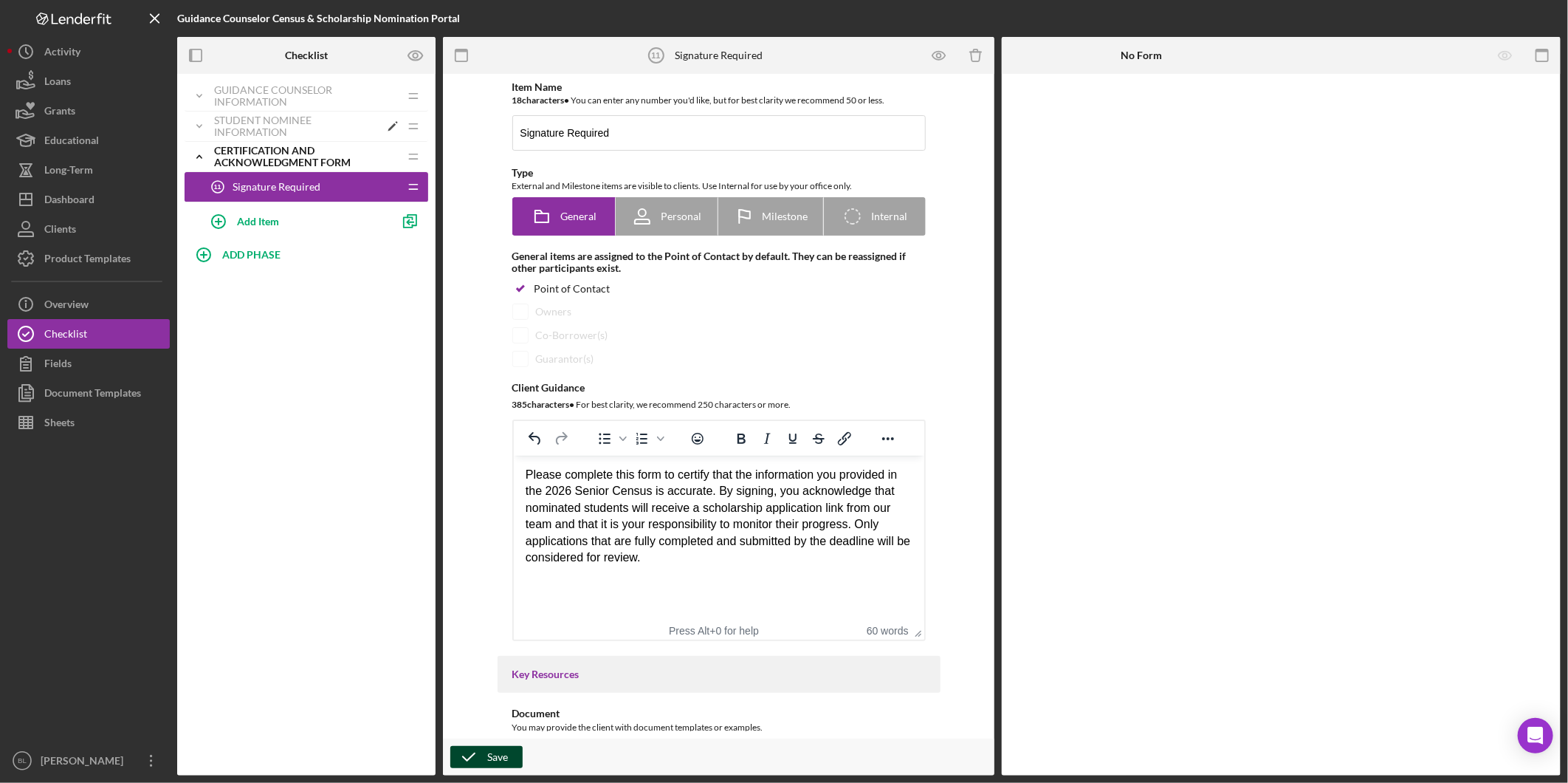
drag, startPoint x: 190, startPoint y: 161, endPoint x: 208, endPoint y: 113, distance: 51.3
click at [190, 161] on icon "Icon/Expander" at bounding box center [199, 156] width 30 height 30
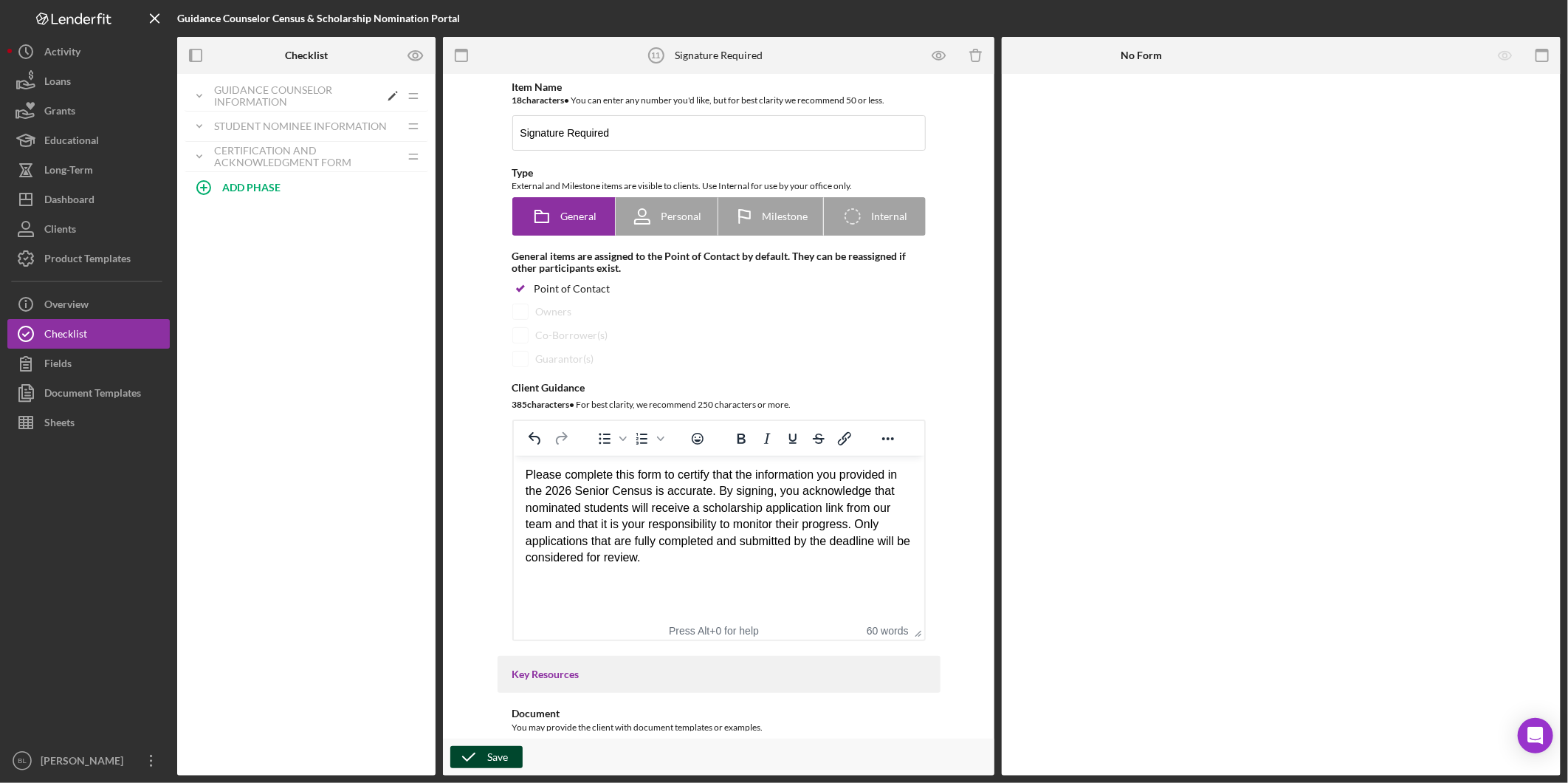
click at [209, 99] on icon "Icon/Expander" at bounding box center [199, 96] width 30 height 30
click at [285, 128] on span "Personal Information" at bounding box center [282, 126] width 98 height 12
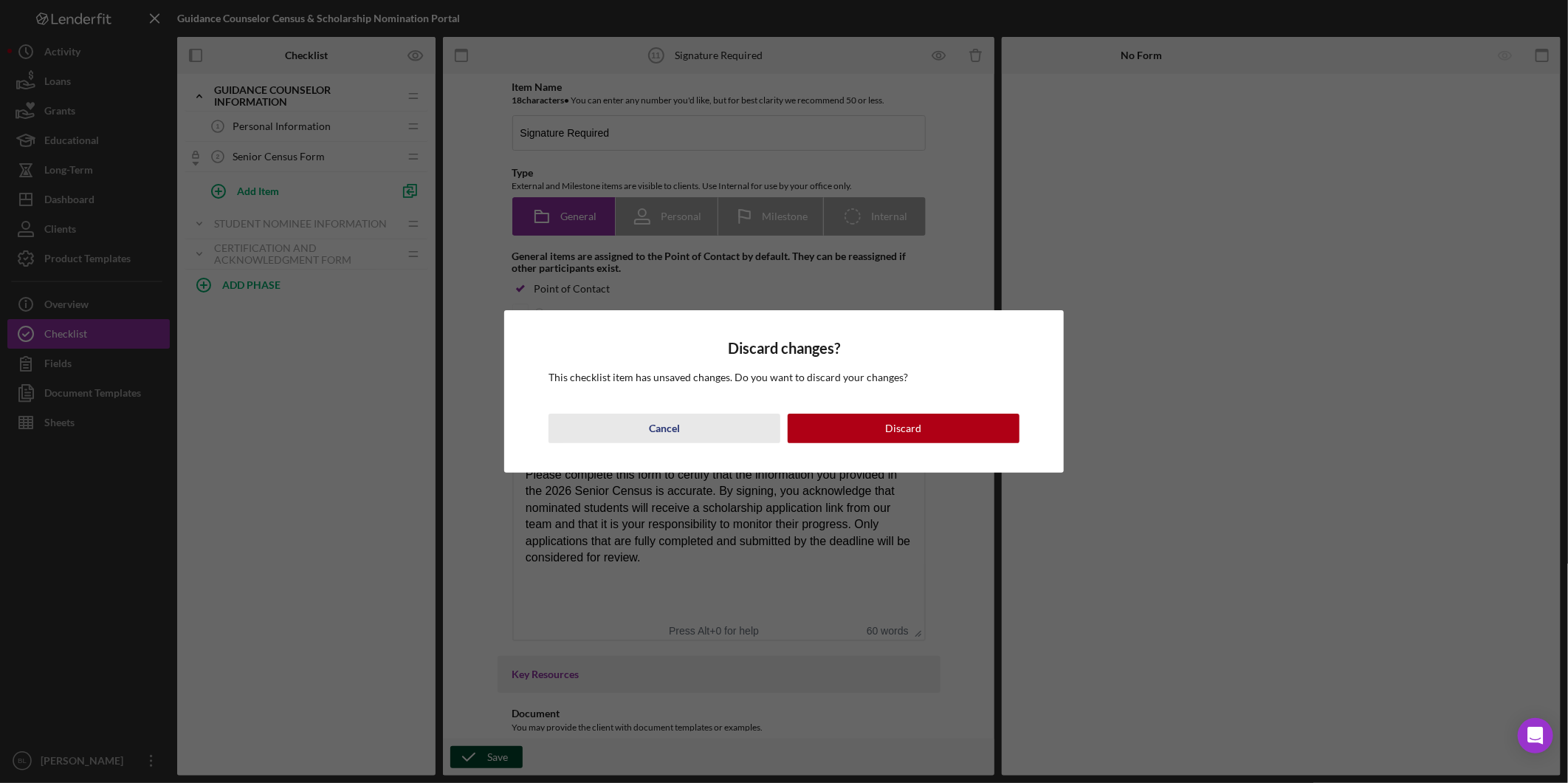
click at [690, 432] on button "Cancel" at bounding box center [664, 428] width 232 height 30
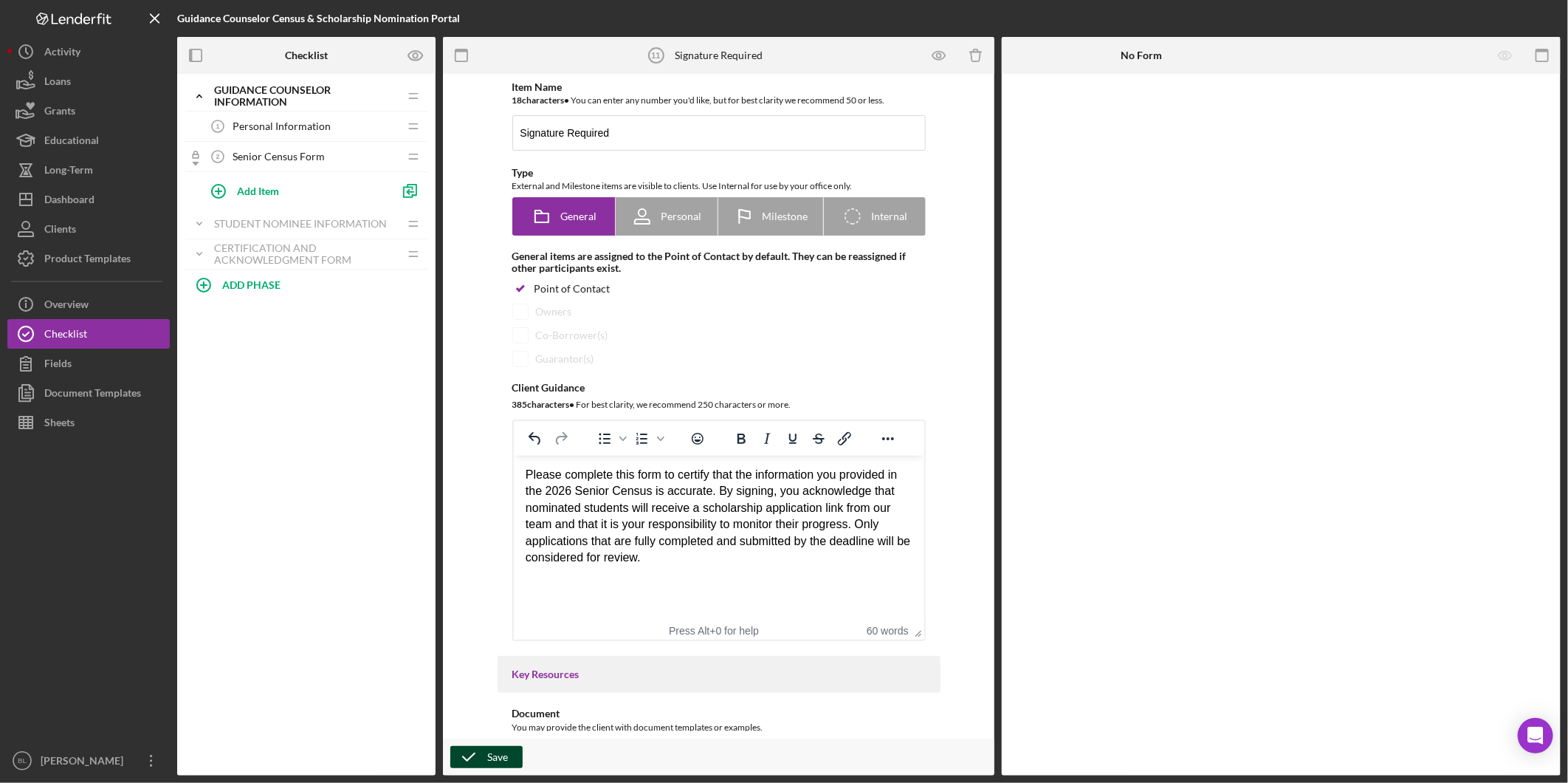
click at [489, 751] on div "Save" at bounding box center [498, 757] width 21 height 22
click at [237, 90] on div "Guidance Counselor Information" at bounding box center [296, 96] width 165 height 24
click at [246, 90] on div "Guidance Counselor Information" at bounding box center [296, 96] width 165 height 24
click at [288, 121] on span "Personal Information" at bounding box center [282, 126] width 98 height 12
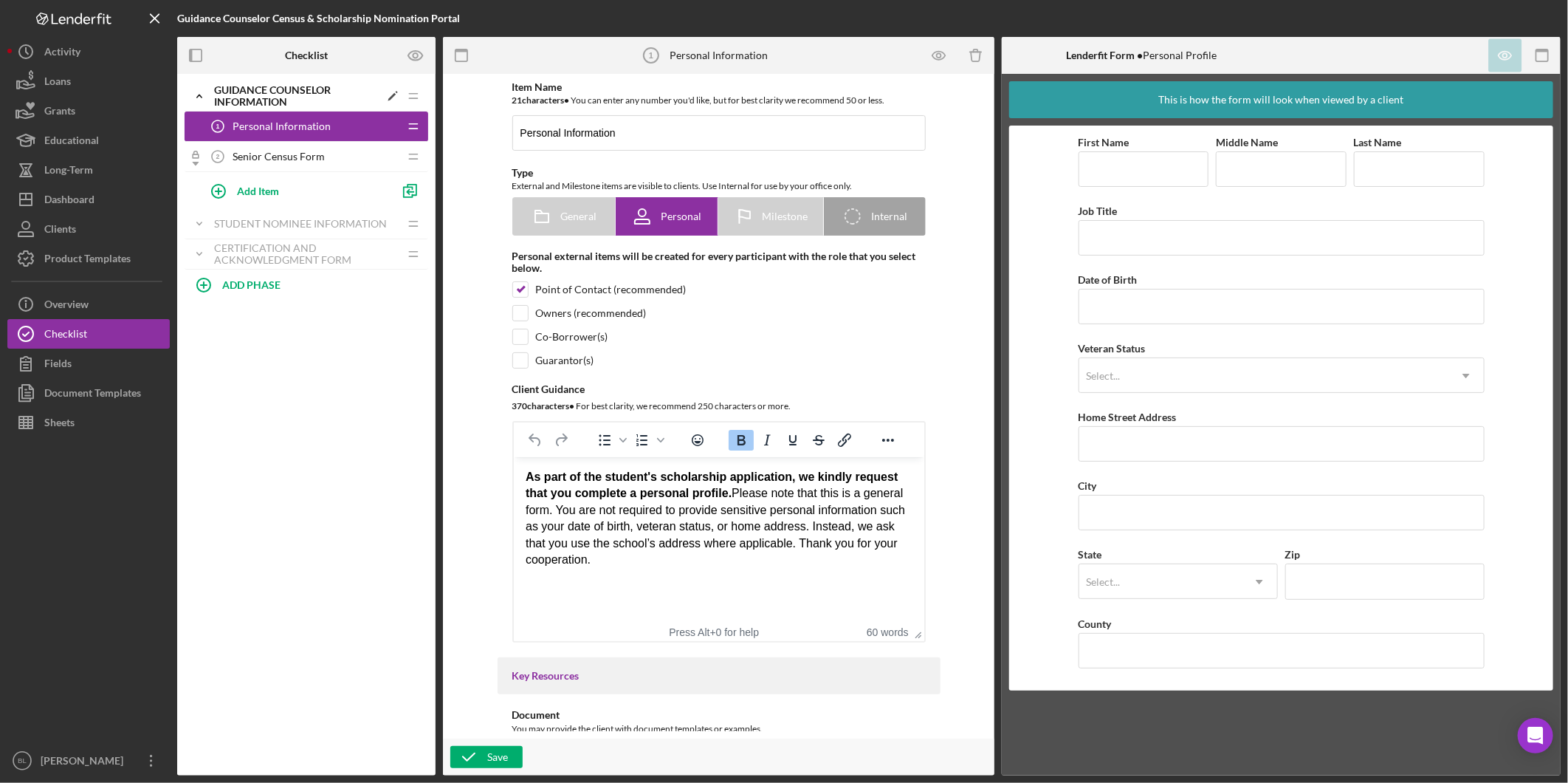
click at [204, 98] on icon "Icon/Expander" at bounding box center [199, 96] width 30 height 30
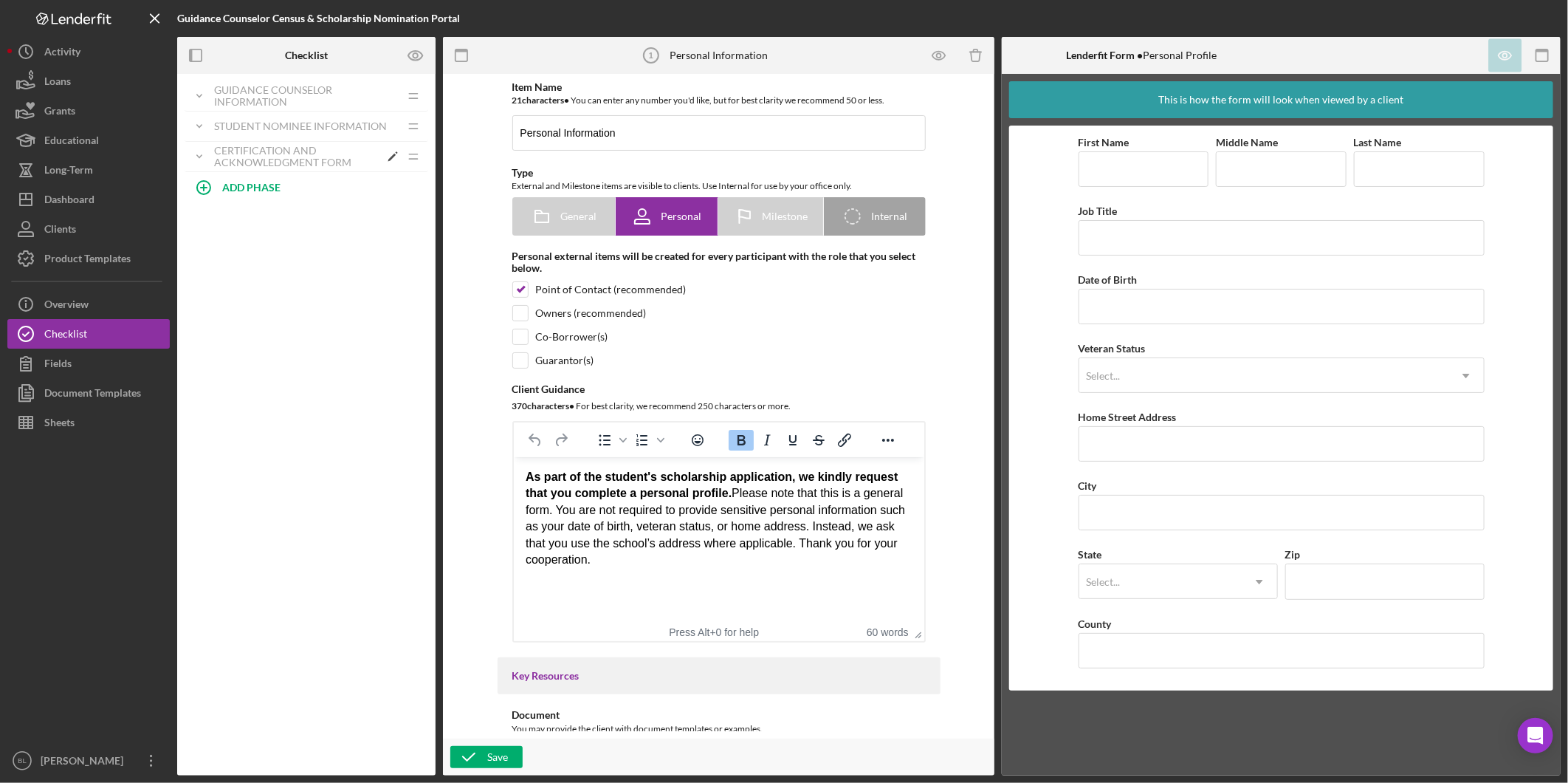
click at [224, 153] on div "Certification and Acknowledgment Form" at bounding box center [296, 157] width 165 height 24
click at [272, 181] on span "Signature Required" at bounding box center [276, 187] width 88 height 12
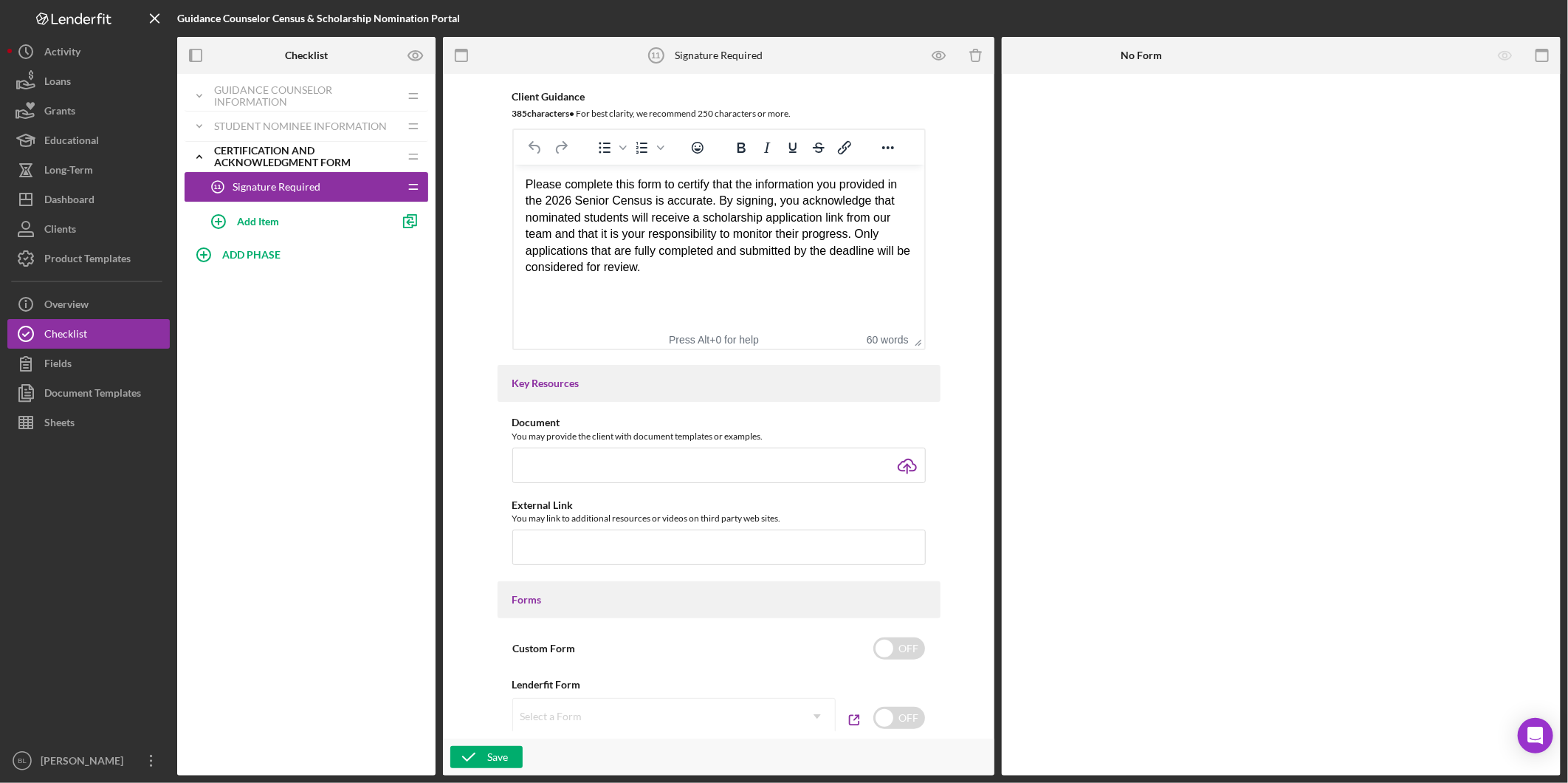
scroll to position [328, 0]
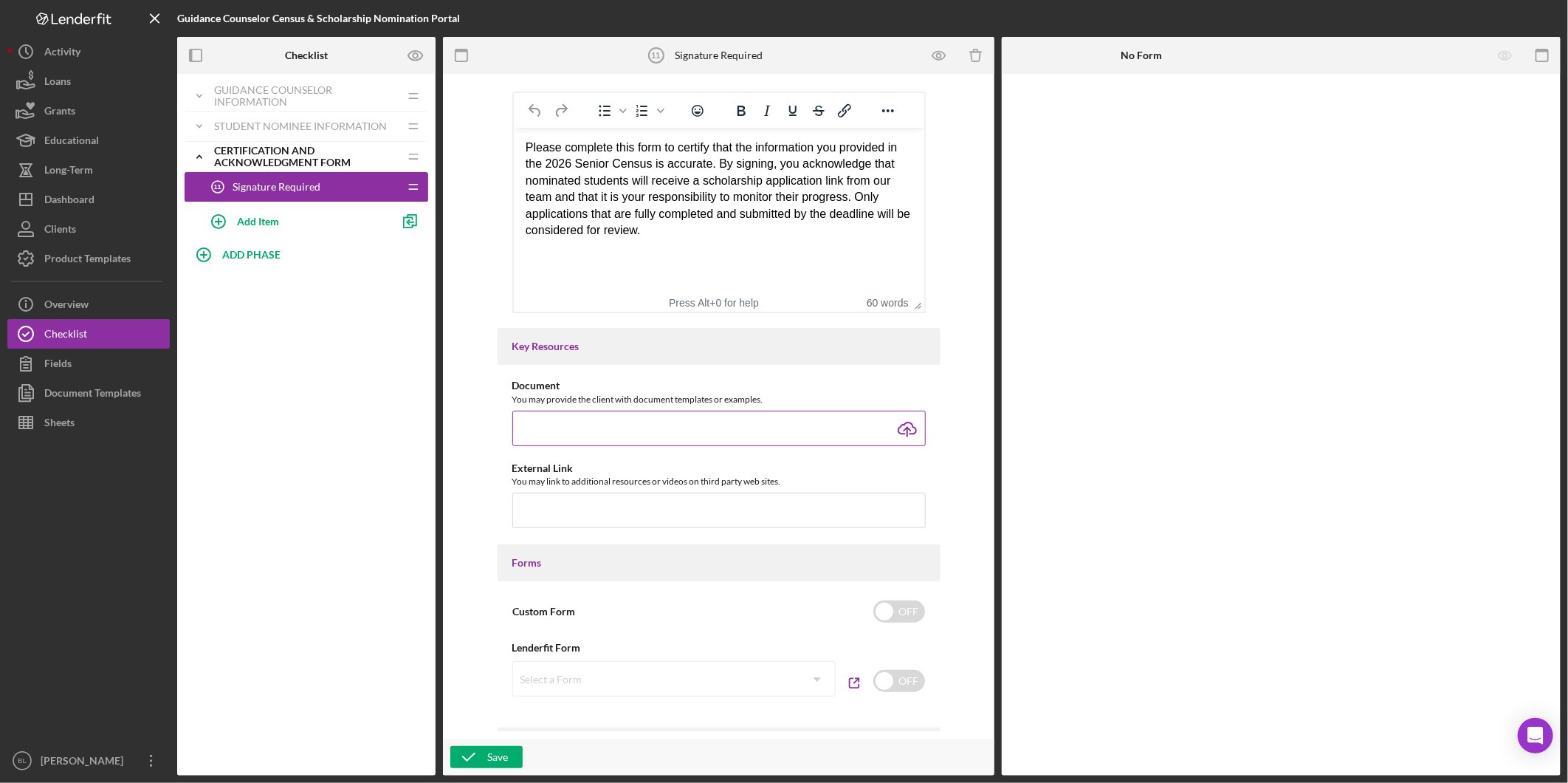
click at [709, 422] on input "file" at bounding box center [719, 428] width 413 height 35
type input "C:\fakepath\Guidance Counselor Certification.docx"
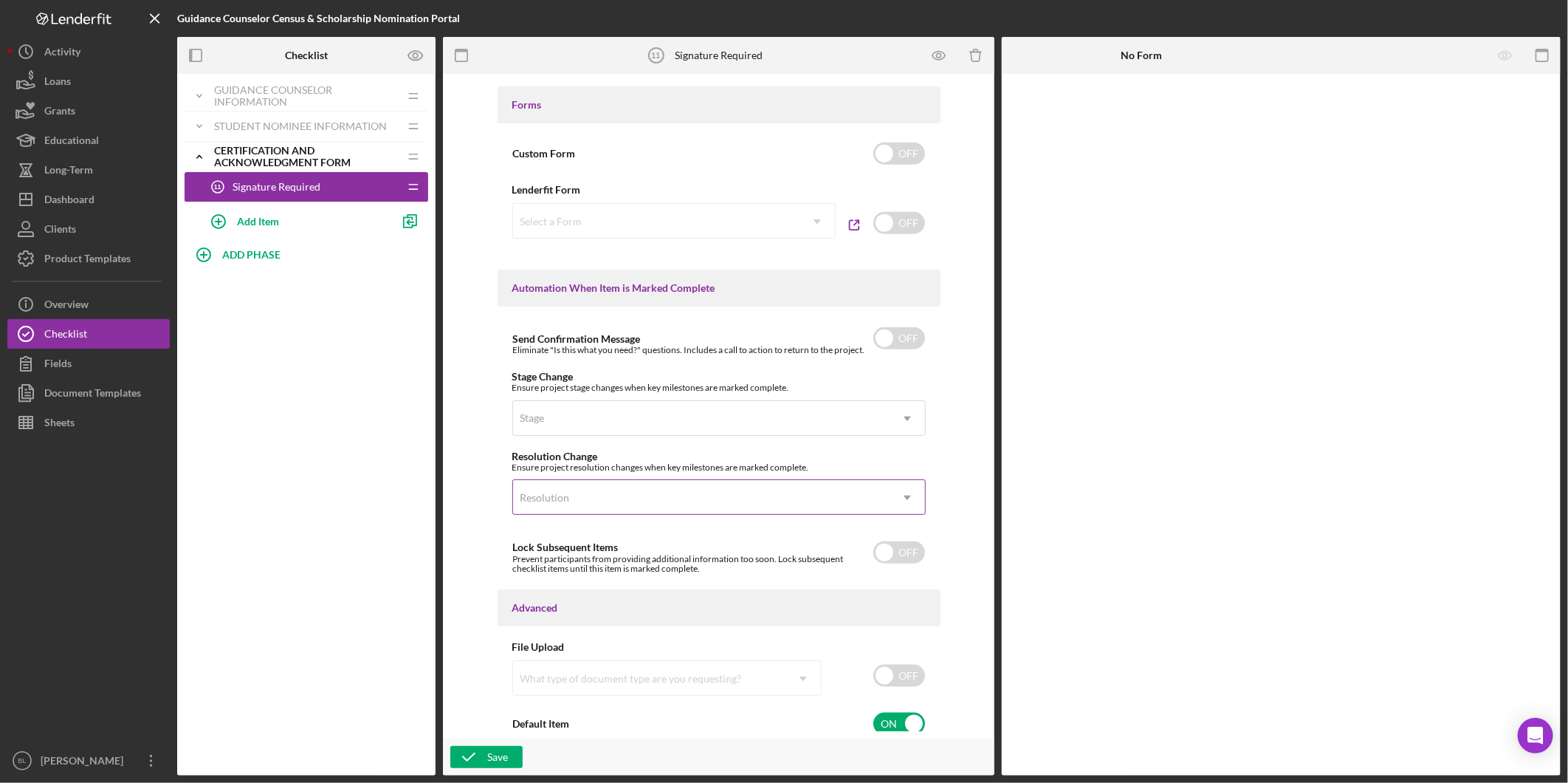
scroll to position [796, 0]
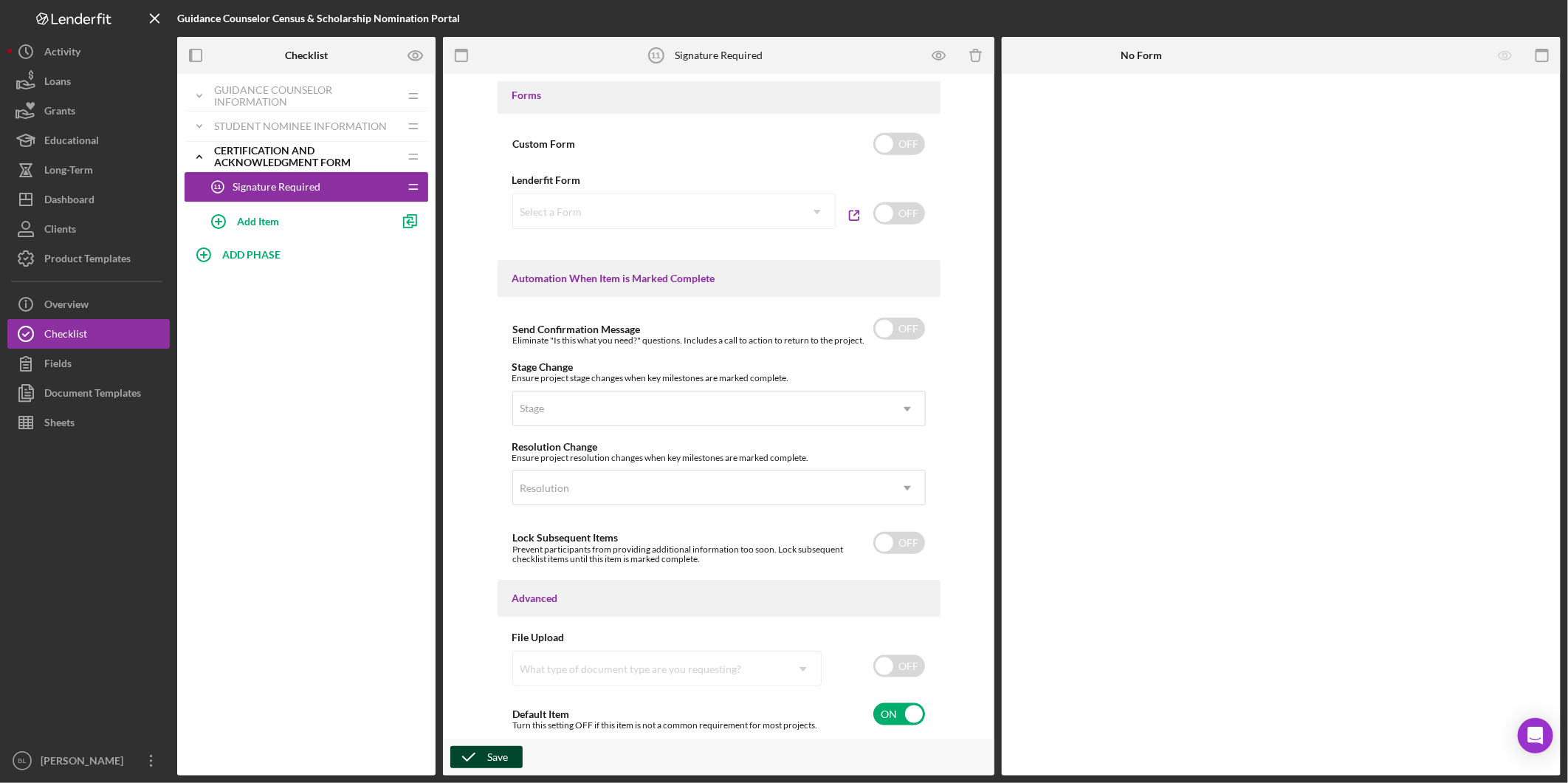
click at [476, 761] on icon "button" at bounding box center [469, 757] width 37 height 37
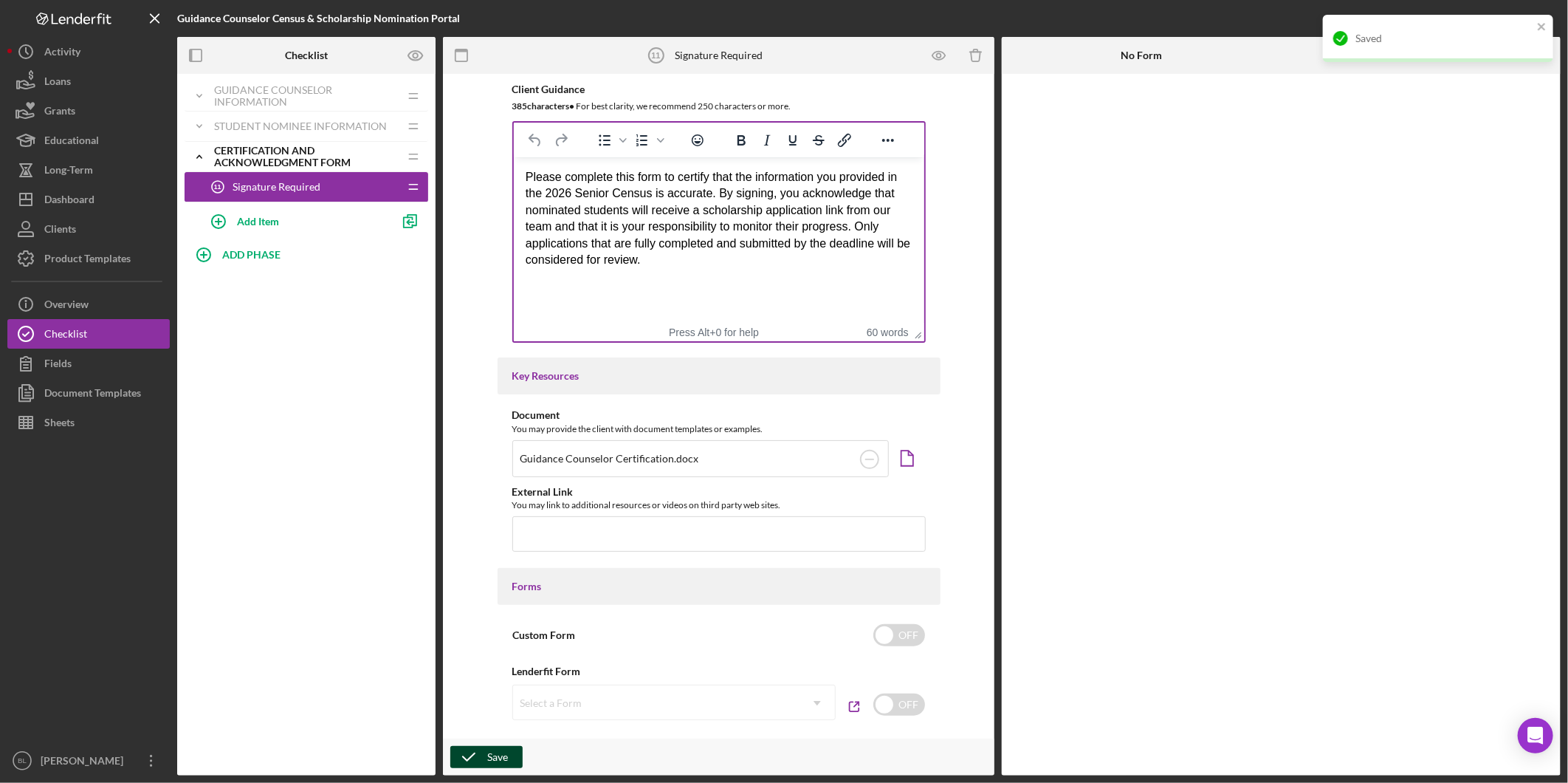
scroll to position [0, 0]
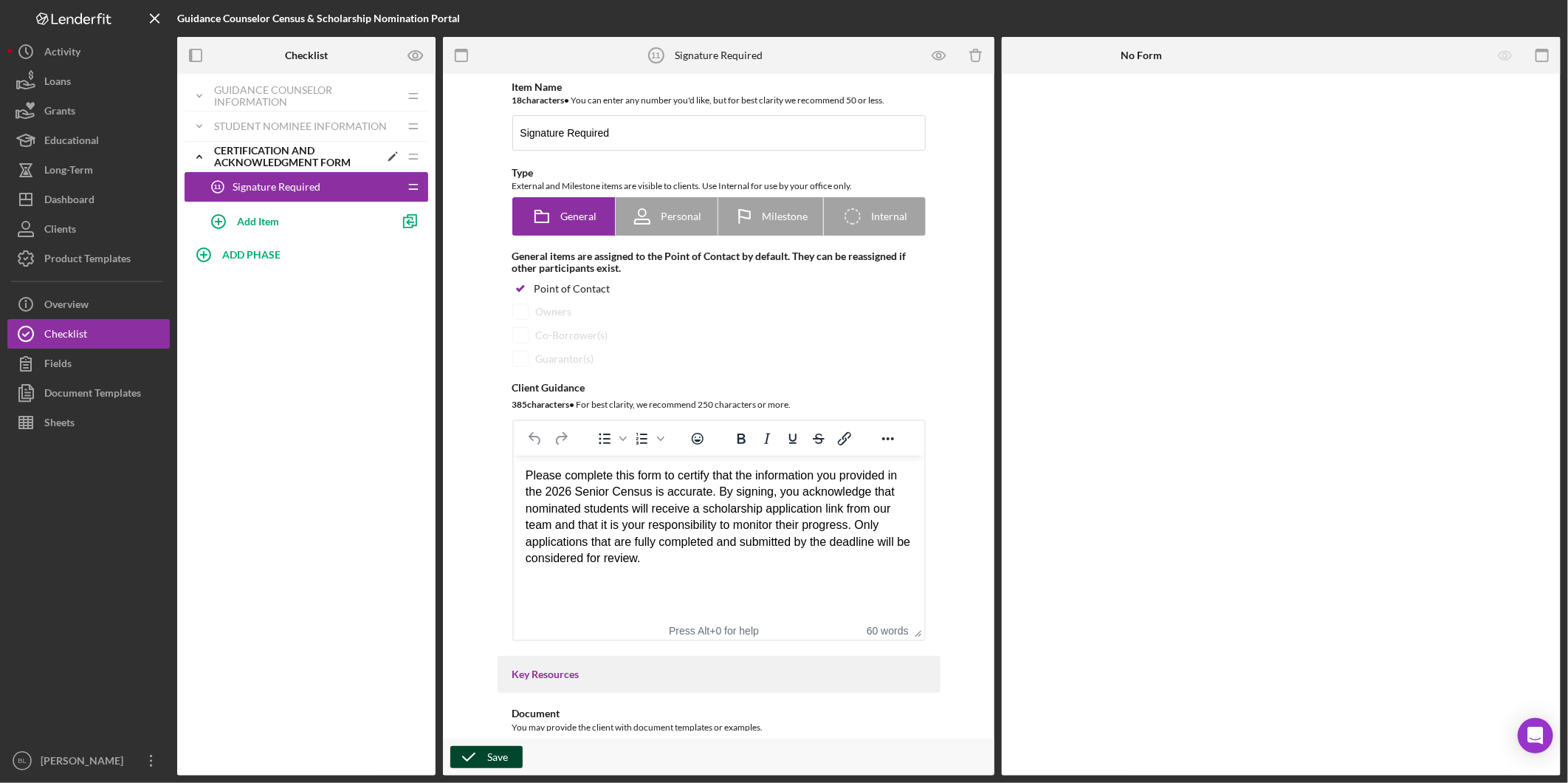
click at [227, 157] on div "Certification and Acknowledgment Form" at bounding box center [296, 157] width 165 height 24
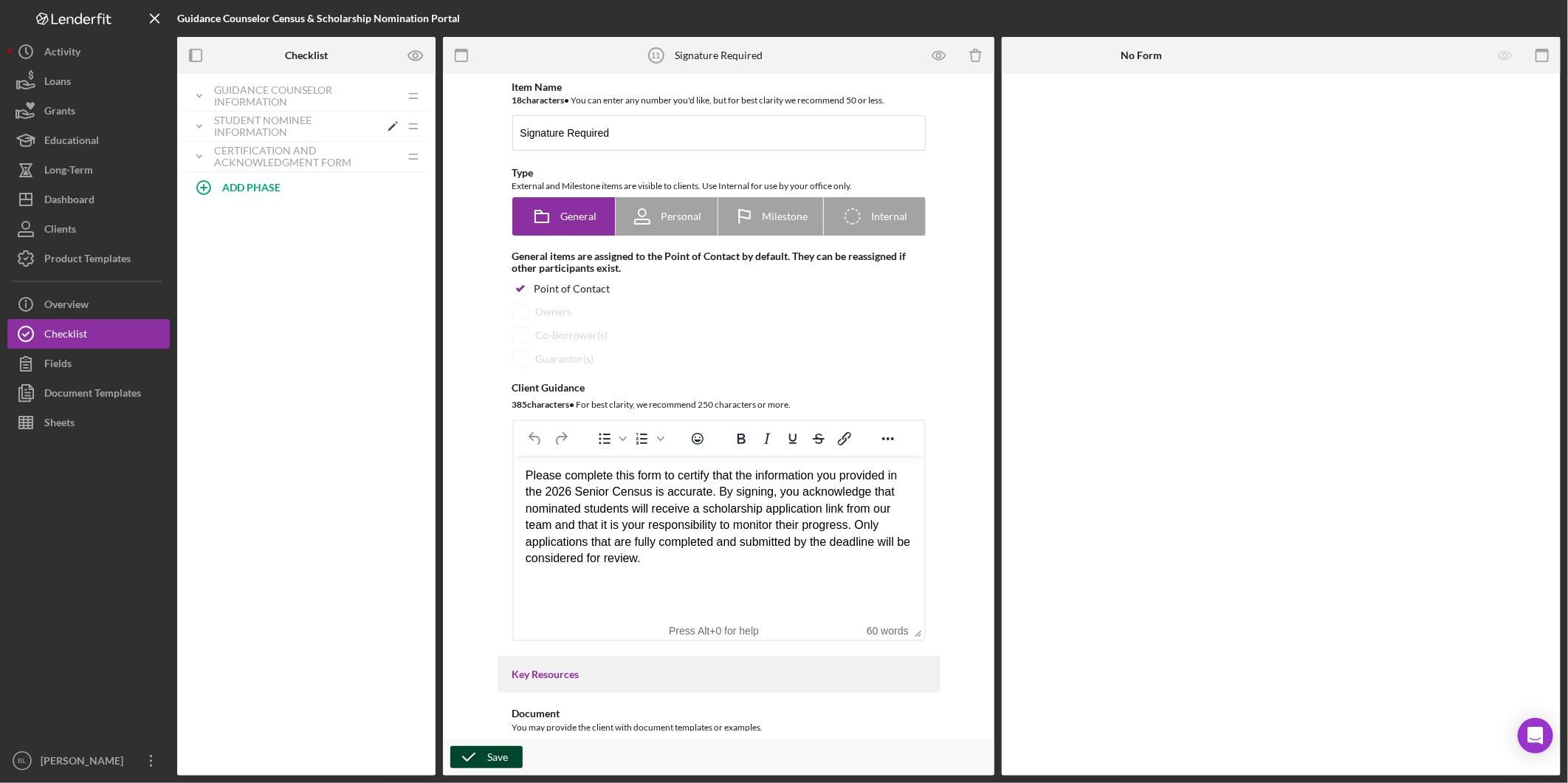
click at [247, 127] on div "Student Nominee Information" at bounding box center [296, 126] width 165 height 24
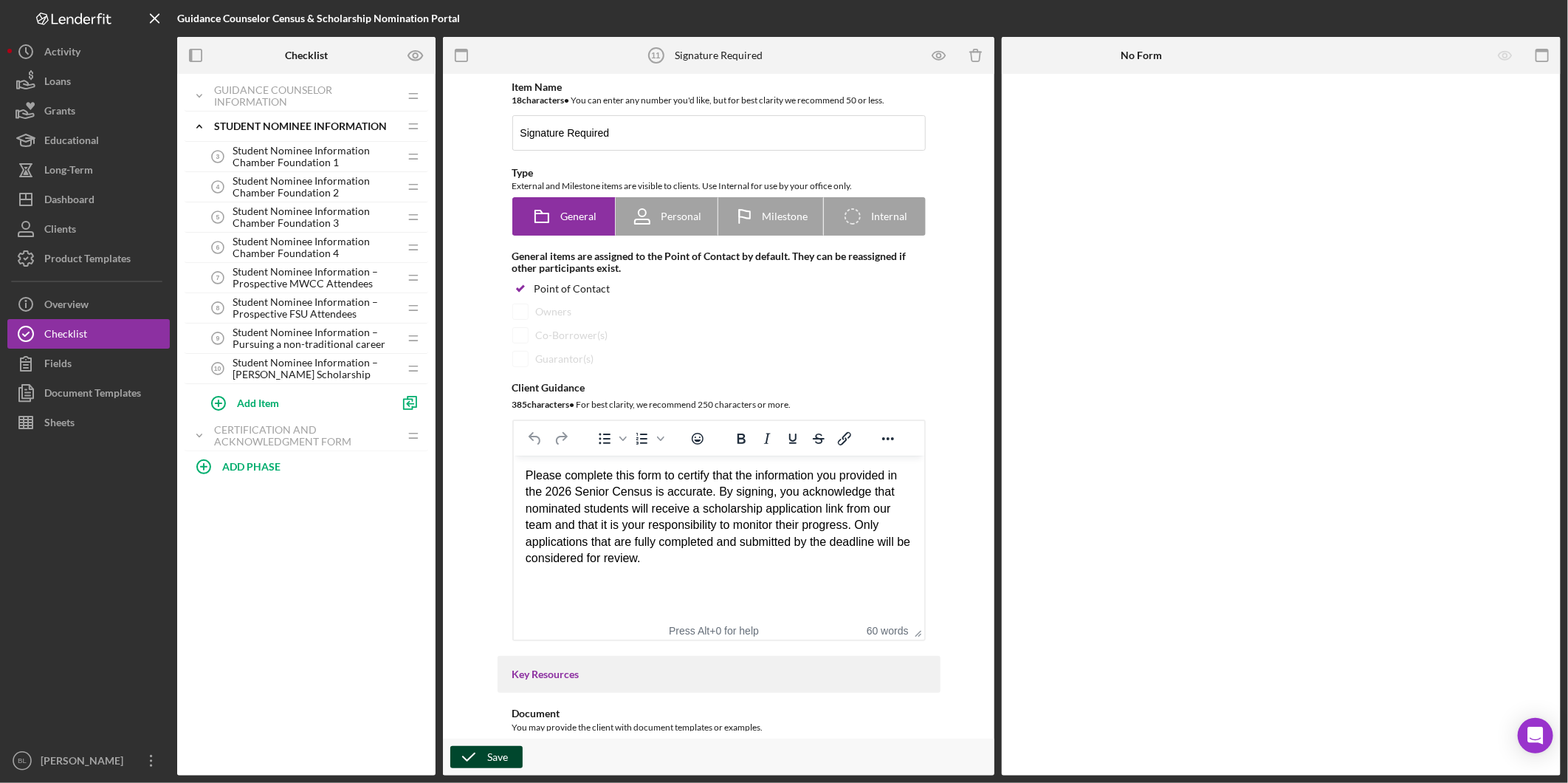
drag, startPoint x: 324, startPoint y: 151, endPoint x: 319, endPoint y: 170, distance: 19.6
click at [324, 153] on span "Student Nominee Information Chamber Foundation 1" at bounding box center [315, 157] width 166 height 24
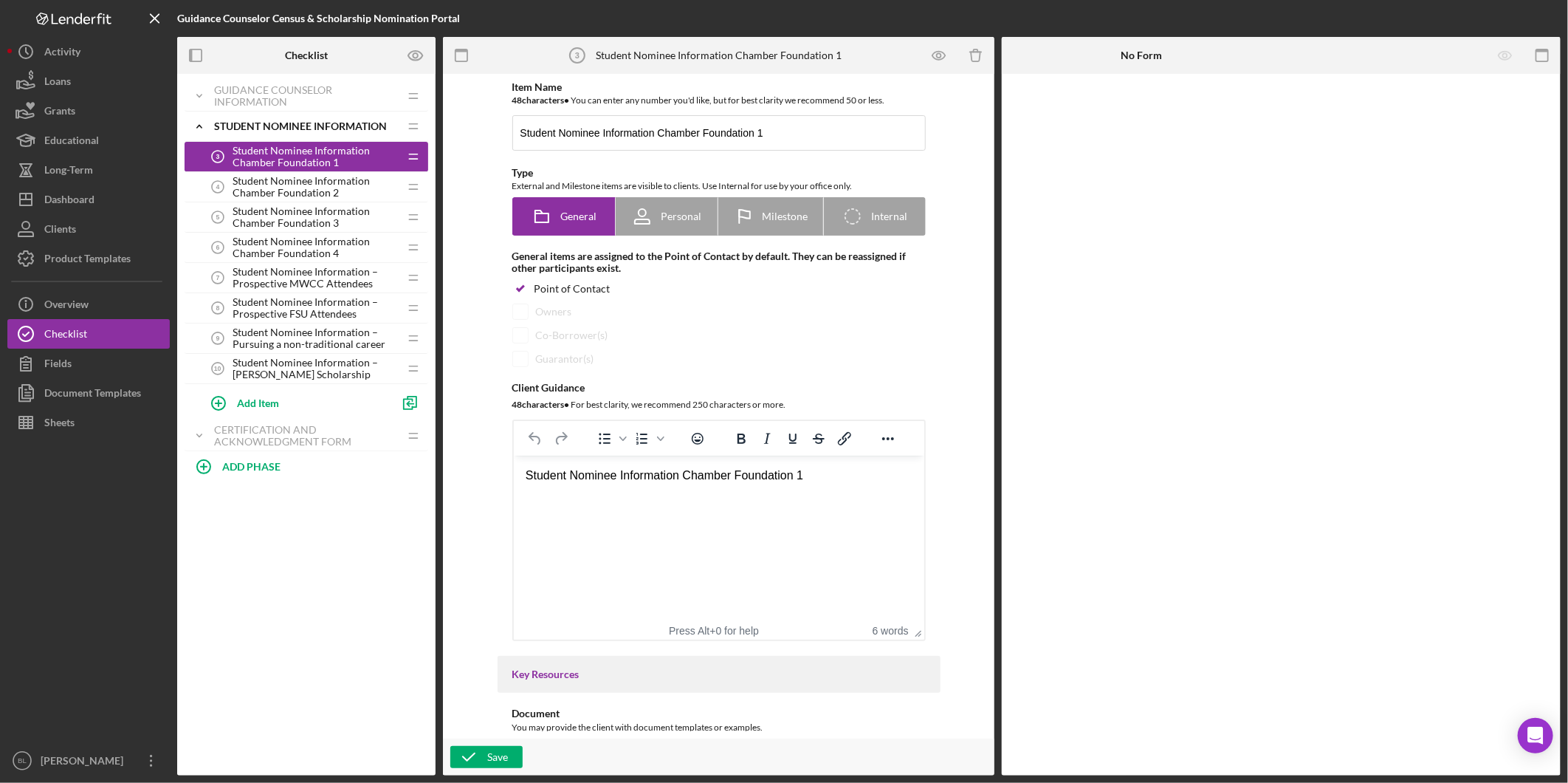
click at [294, 189] on span "Student Nominee Information Chamber Foundation 2" at bounding box center [315, 187] width 166 height 24
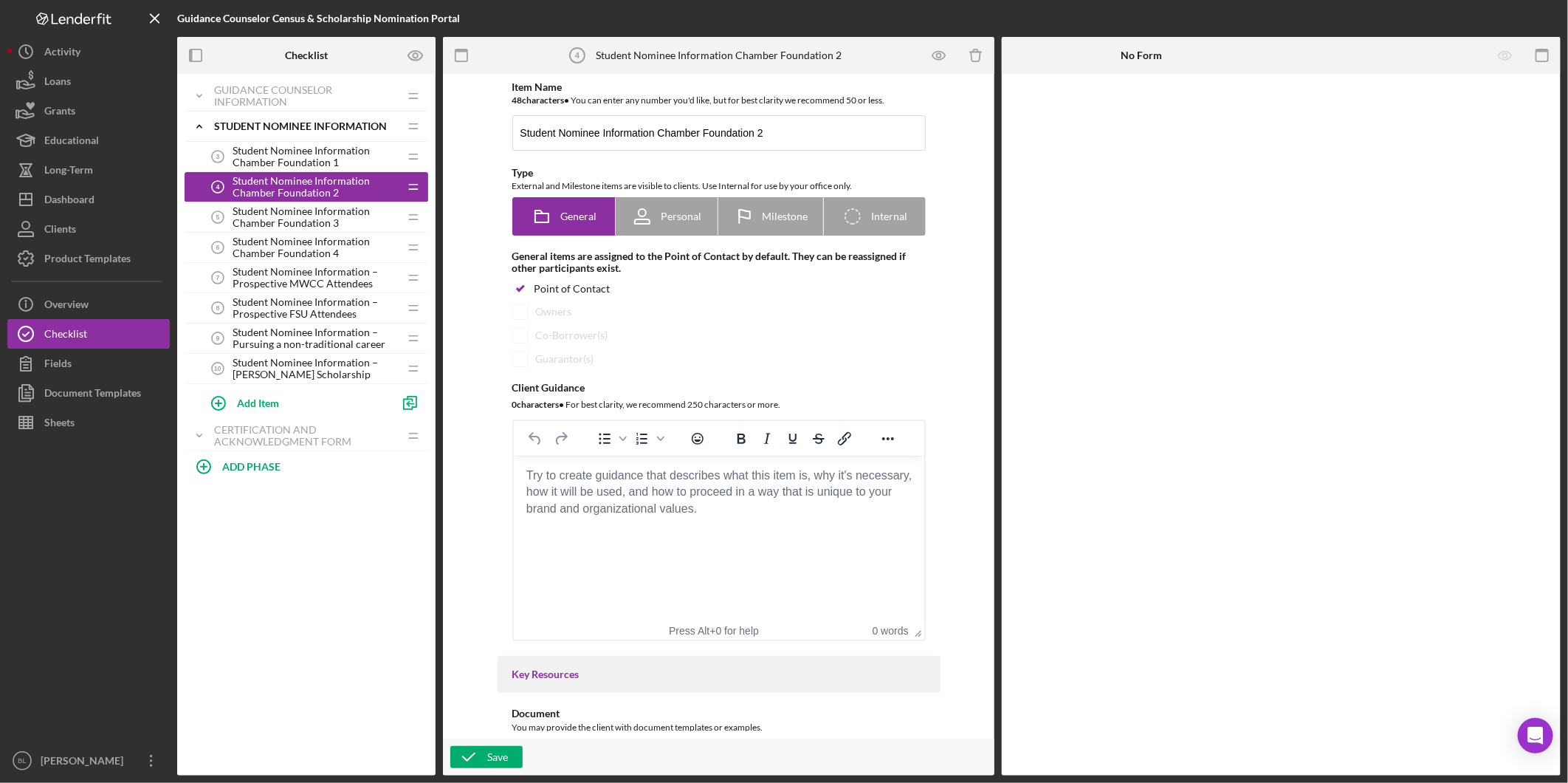
click at [299, 153] on span "Student Nominee Information Chamber Foundation 1" at bounding box center [315, 157] width 166 height 24
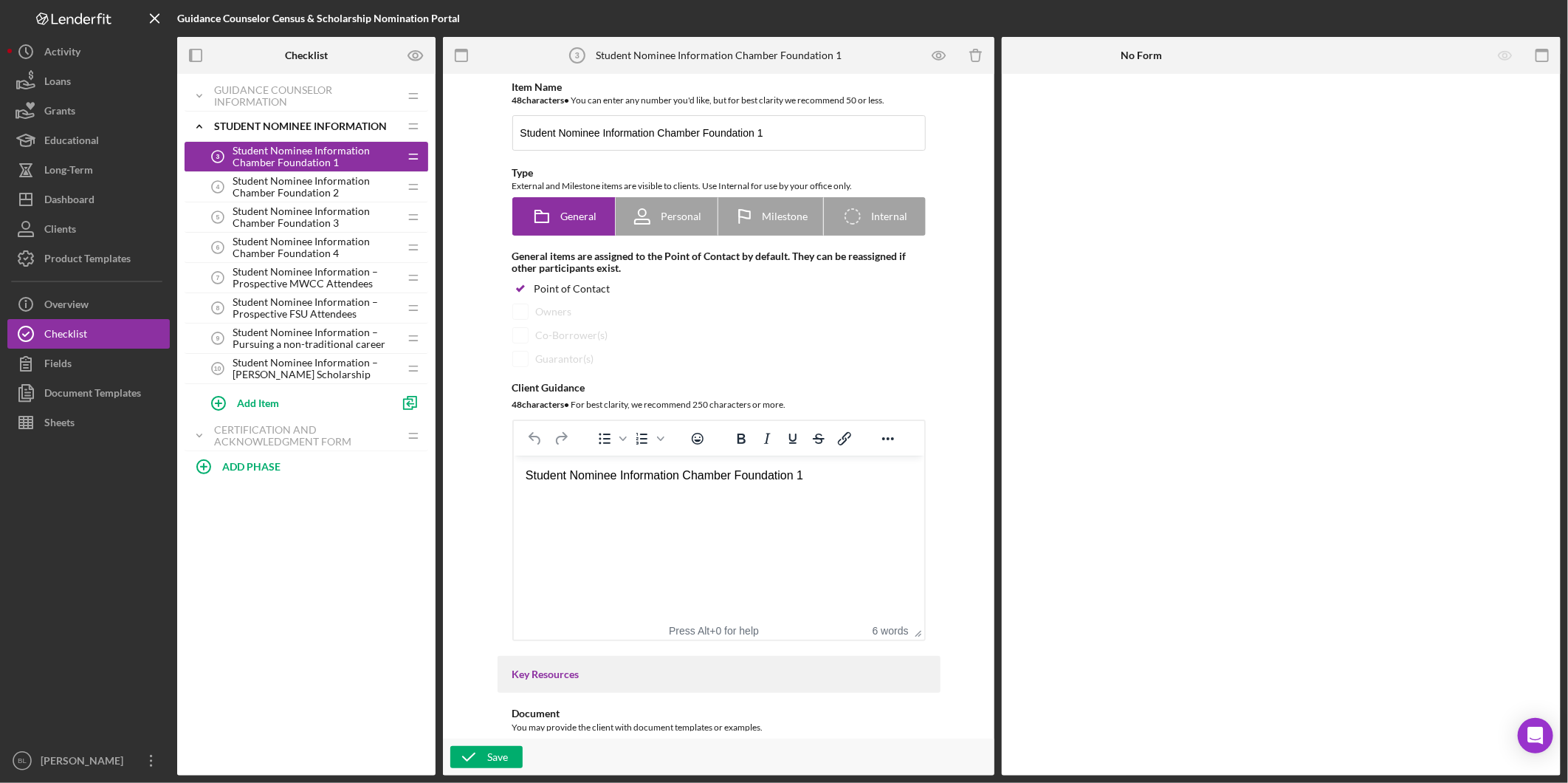
click at [305, 188] on span "Student Nominee Information Chamber Foundation 2" at bounding box center [315, 187] width 166 height 24
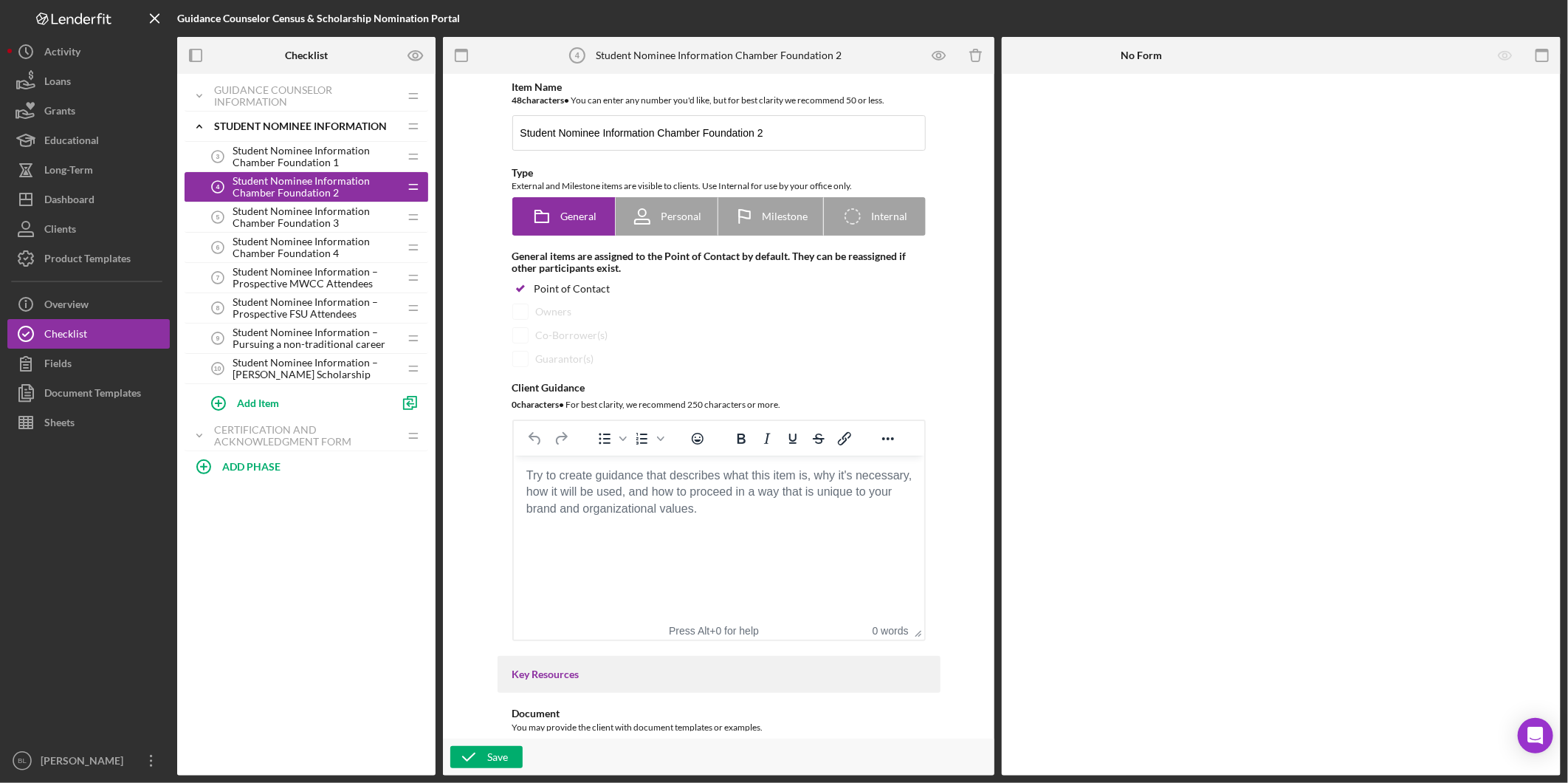
click at [305, 218] on span "Student Nominee Information Chamber Foundation 3" at bounding box center [315, 217] width 166 height 24
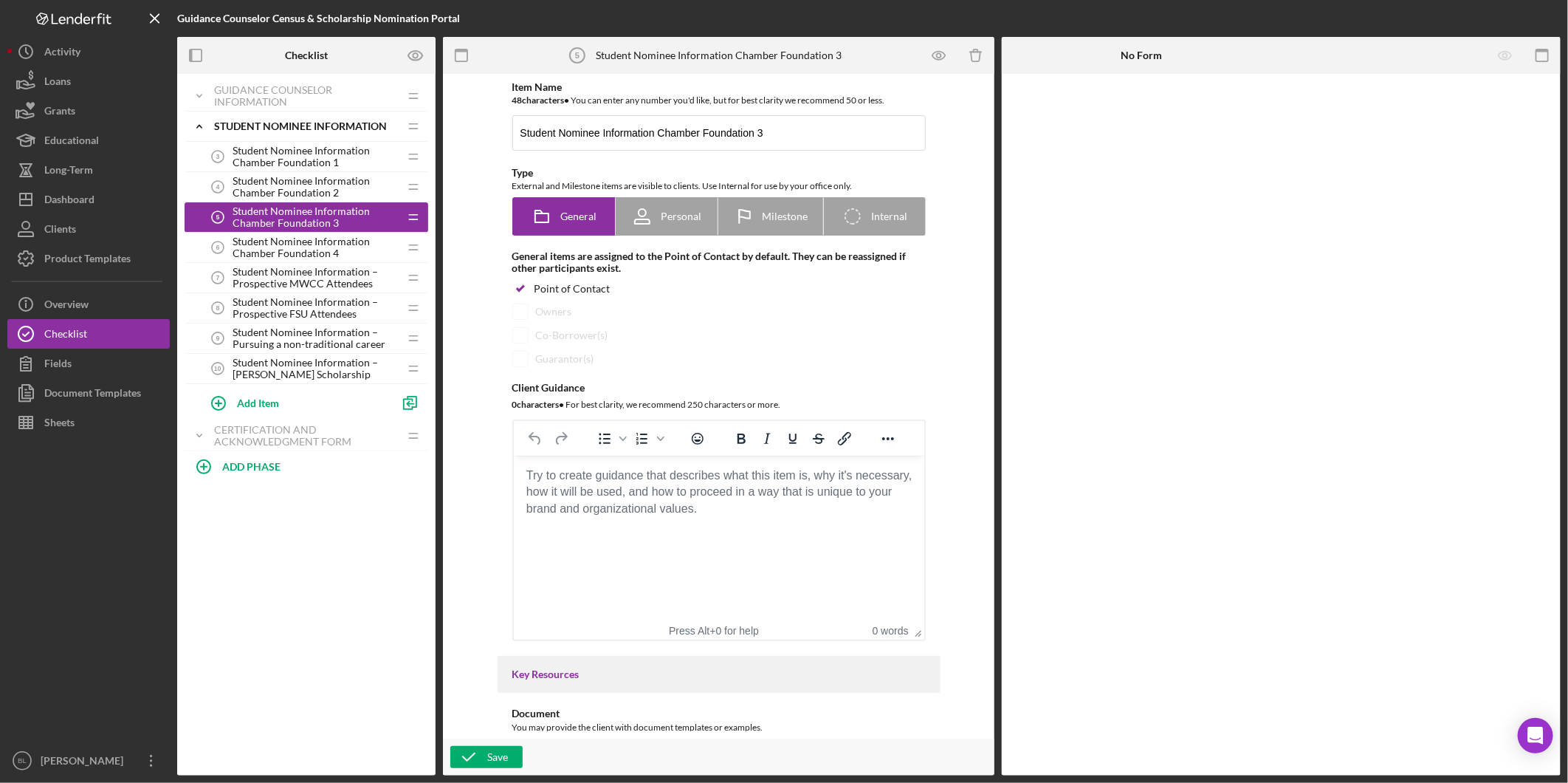
click at [325, 252] on span "Student Nominee Information Chamber Foundation 4" at bounding box center [315, 247] width 166 height 24
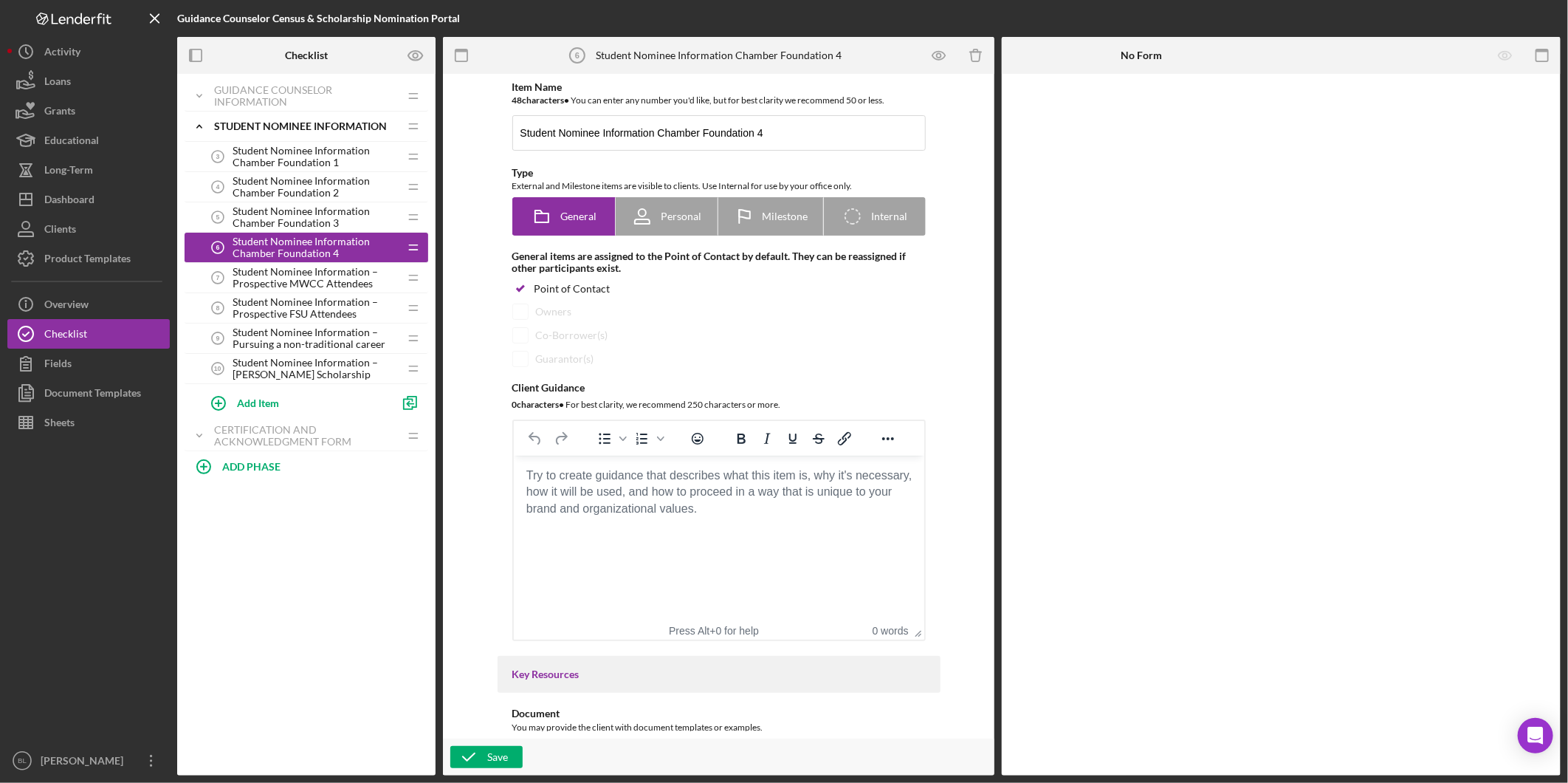
click at [337, 284] on span "Student Nominee Information – Prospective MWCC Attendees" at bounding box center [315, 277] width 166 height 24
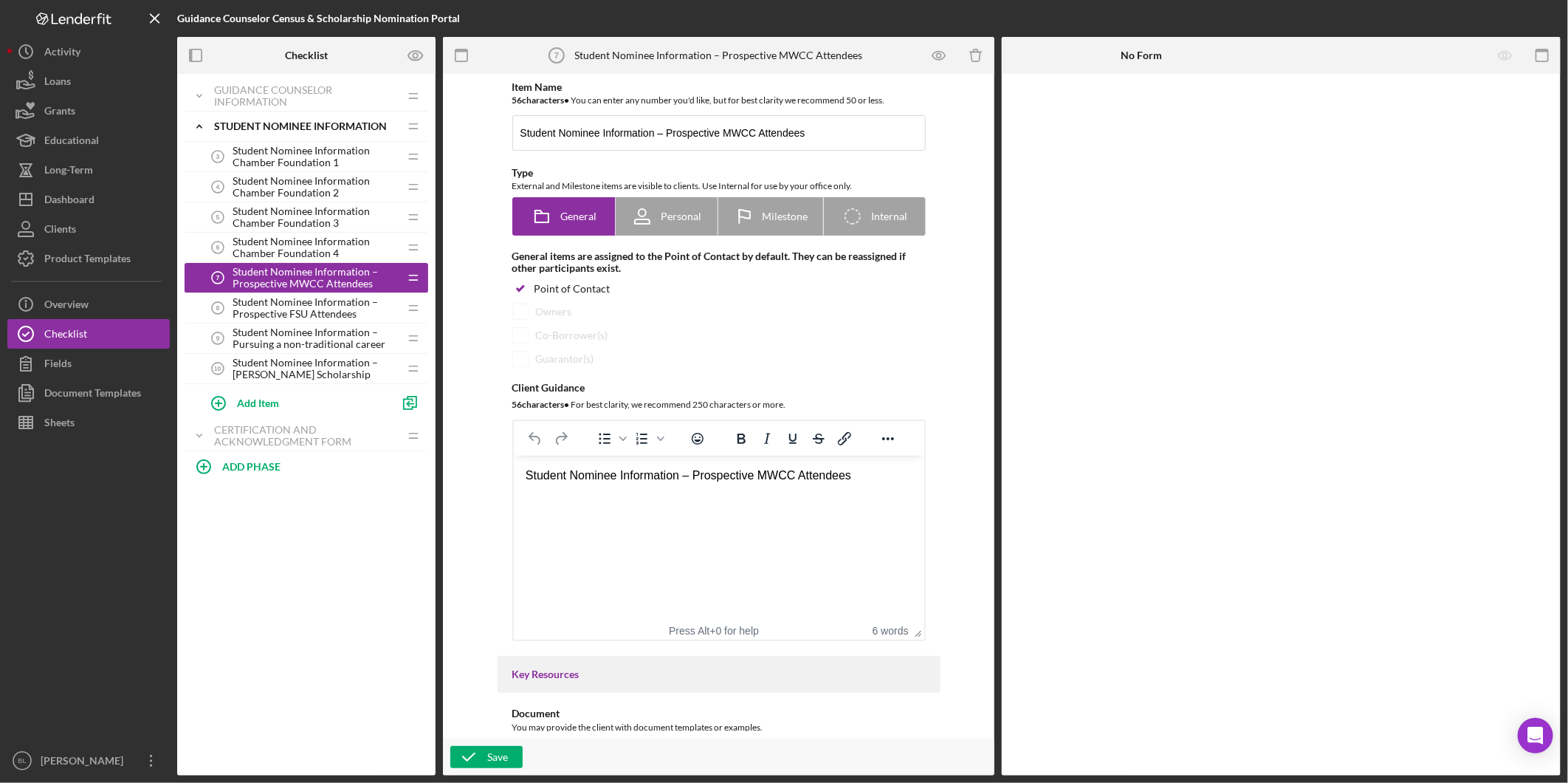
click at [281, 153] on span "Student Nominee Information Chamber Foundation 1" at bounding box center [315, 157] width 166 height 24
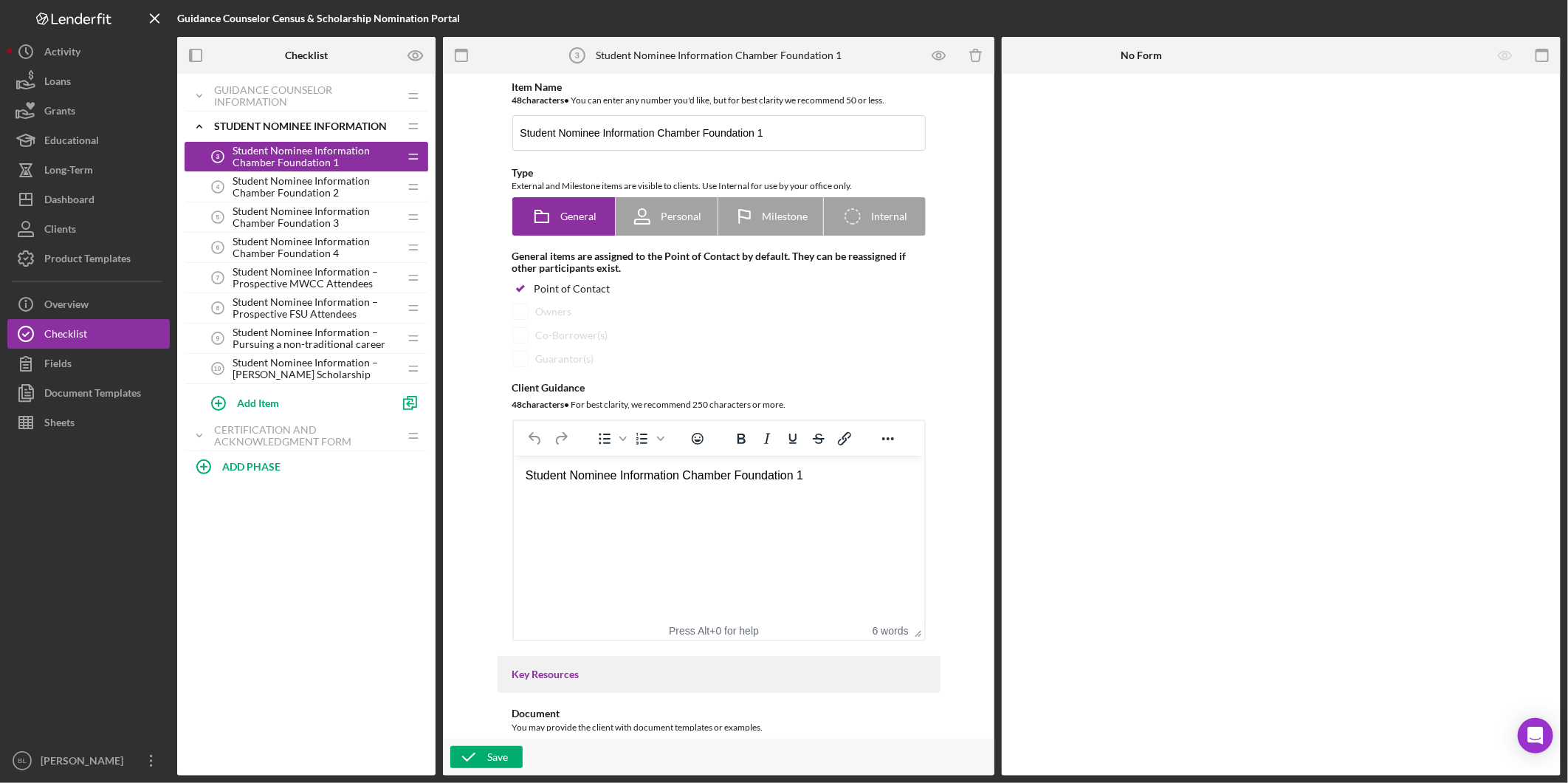
click at [621, 496] on html "Student Nominee Information Chamber Foundation 1" at bounding box center [718, 476] width 411 height 40
click at [815, 478] on div "Student Nominee Information Chamber Foundation 1" at bounding box center [718, 476] width 387 height 16
drag, startPoint x: 820, startPoint y: 478, endPoint x: 477, endPoint y: 488, distance: 343.1
click at [513, 488] on html "Student Nominee Information Chamber Foundation 1" at bounding box center [718, 476] width 411 height 40
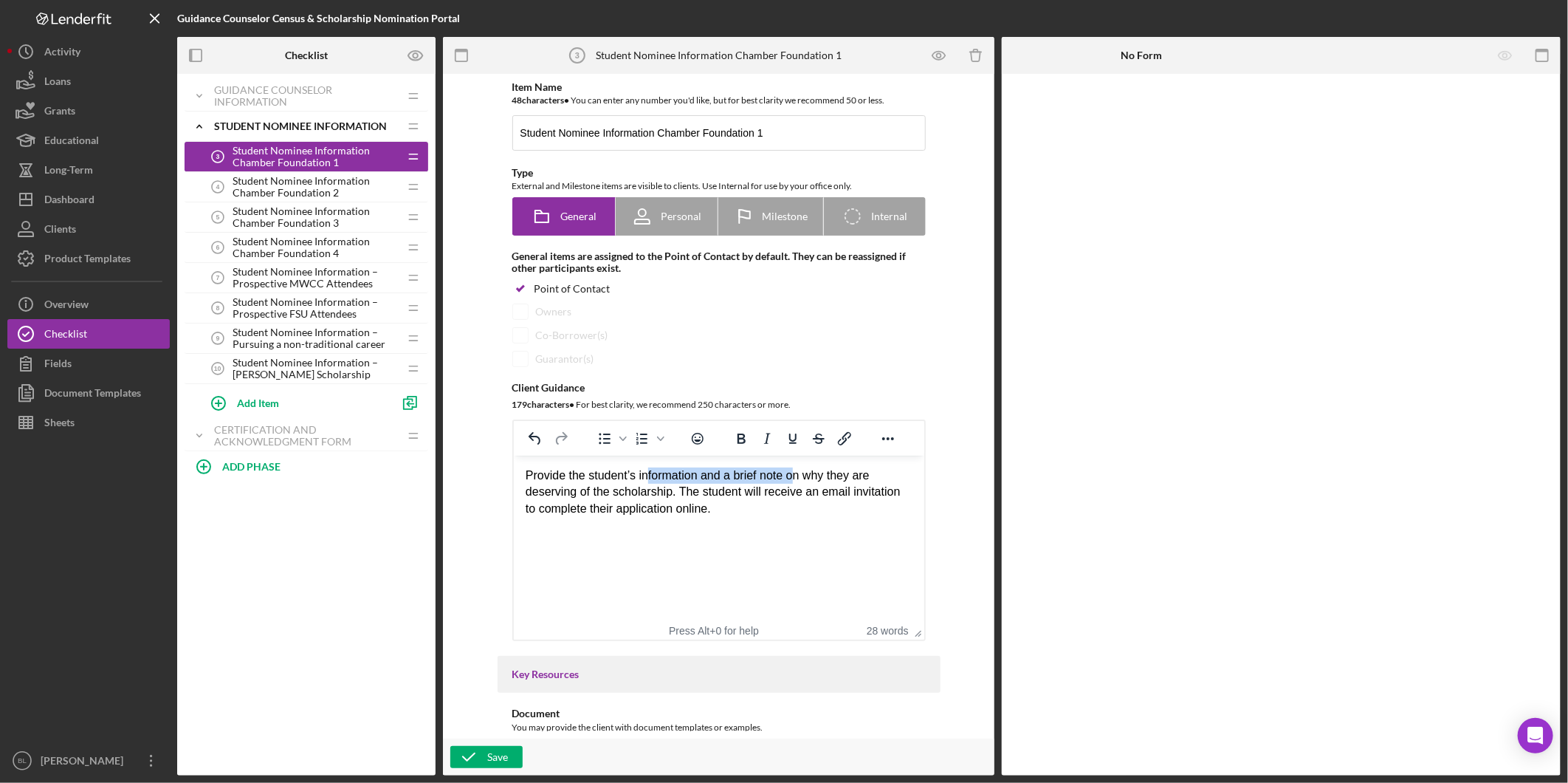
drag, startPoint x: 648, startPoint y: 471, endPoint x: 815, endPoint y: 538, distance: 179.9
click at [796, 483] on div "Provide the student’s information and a brief note on why they are deserving of…" at bounding box center [718, 492] width 387 height 50
click at [815, 528] on html "Provide the student’s information and a brief note on why they are deserving of…" at bounding box center [718, 492] width 411 height 73
drag, startPoint x: 722, startPoint y: 509, endPoint x: 731, endPoint y: 517, distance: 12.0
click at [722, 509] on div "Provide the student’s information and a brief note on why they are deserving of…" at bounding box center [718, 492] width 387 height 50
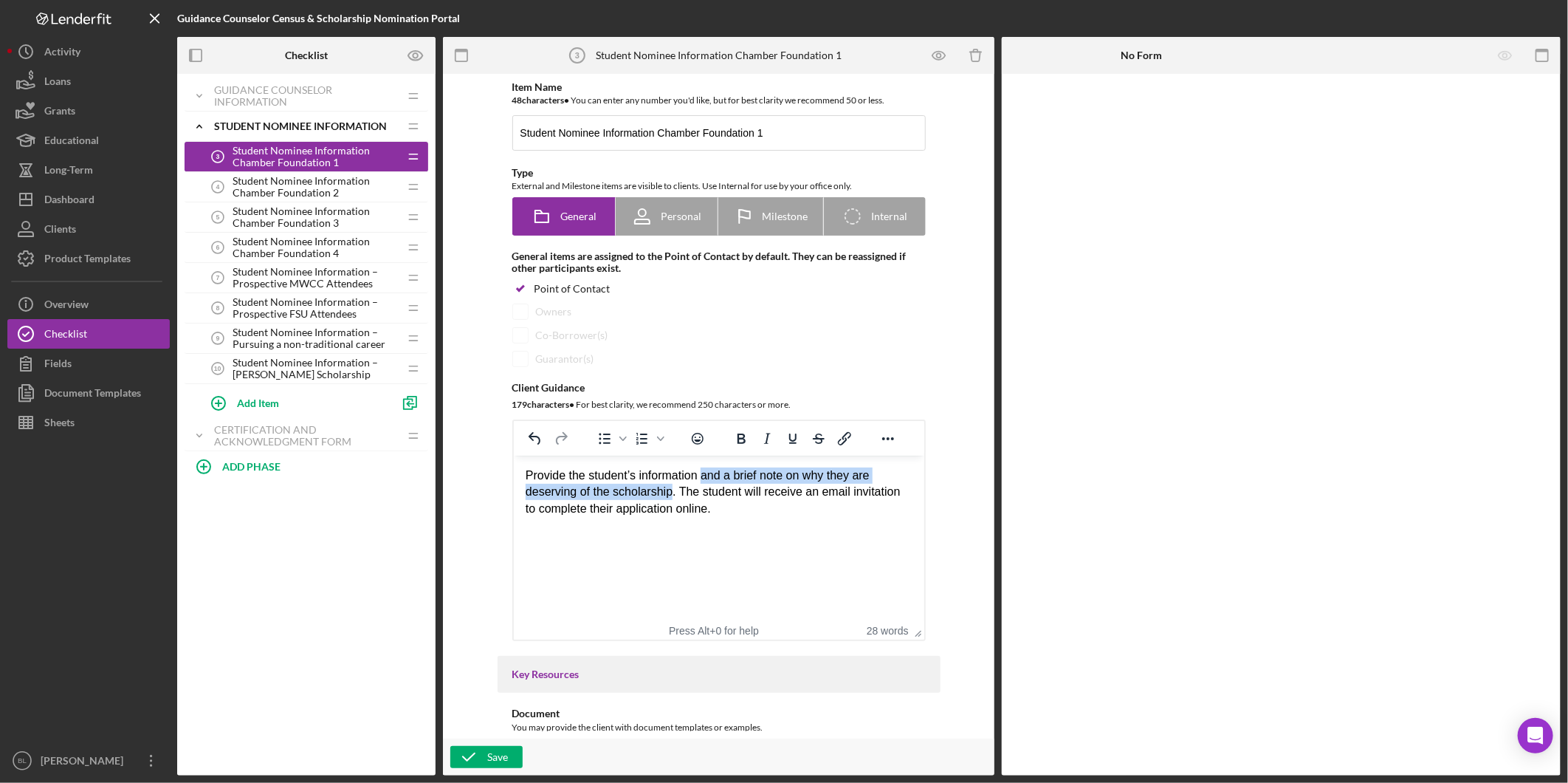
drag, startPoint x: 671, startPoint y: 496, endPoint x: 704, endPoint y: 472, distance: 40.8
click at [704, 472] on div "Provide the student’s information and a brief note on why they are deserving of…" at bounding box center [718, 492] width 387 height 50
drag, startPoint x: 668, startPoint y: 494, endPoint x: 522, endPoint y: 490, distance: 146.1
click at [522, 490] on html "Provide the student’s information and a brief note on why they are deserving of…" at bounding box center [718, 500] width 411 height 90
click at [915, 513] on html "Provide the student’s information and a brief note on why they are deserving of…" at bounding box center [718, 500] width 411 height 90
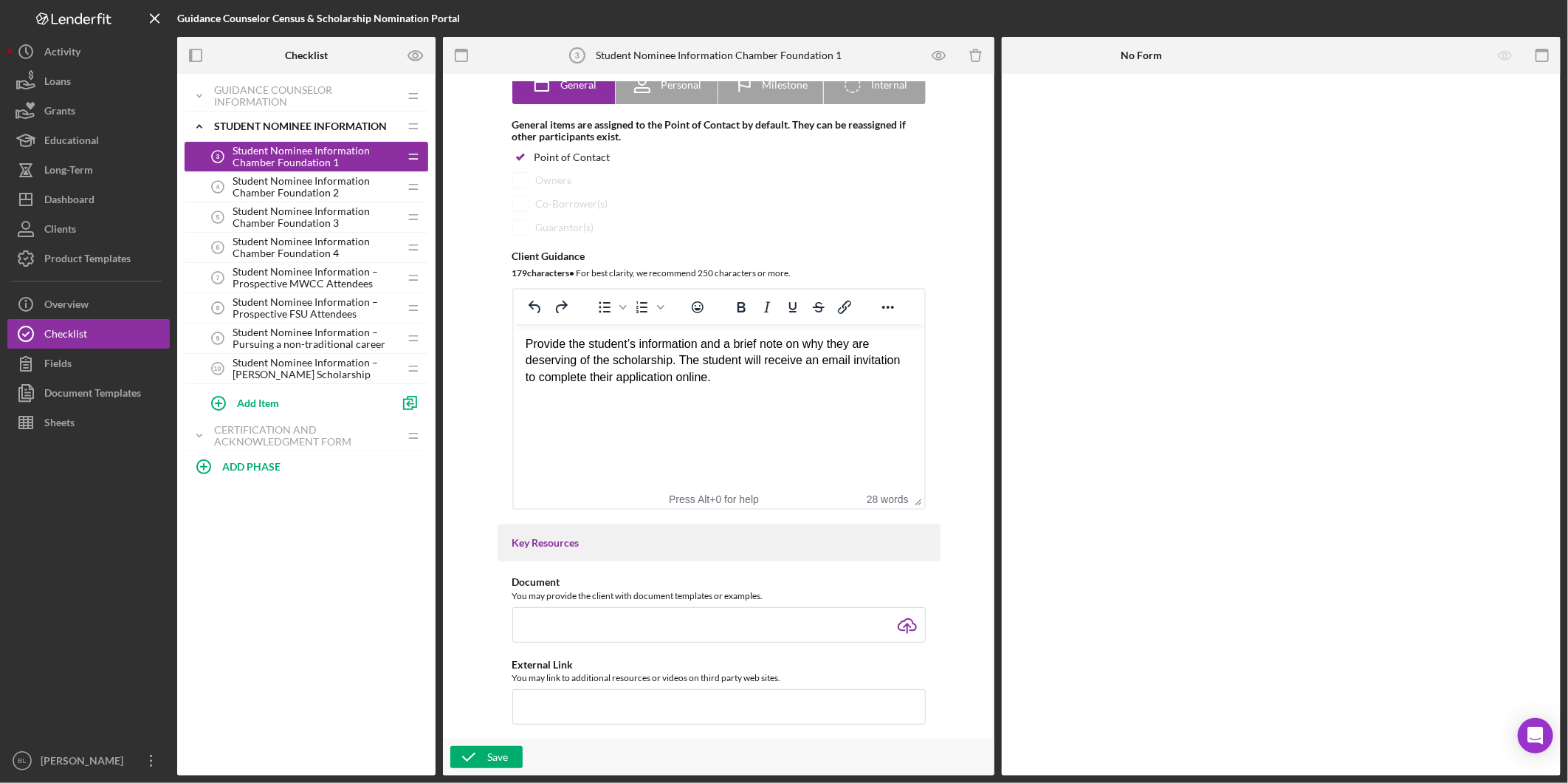
scroll to position [164, 0]
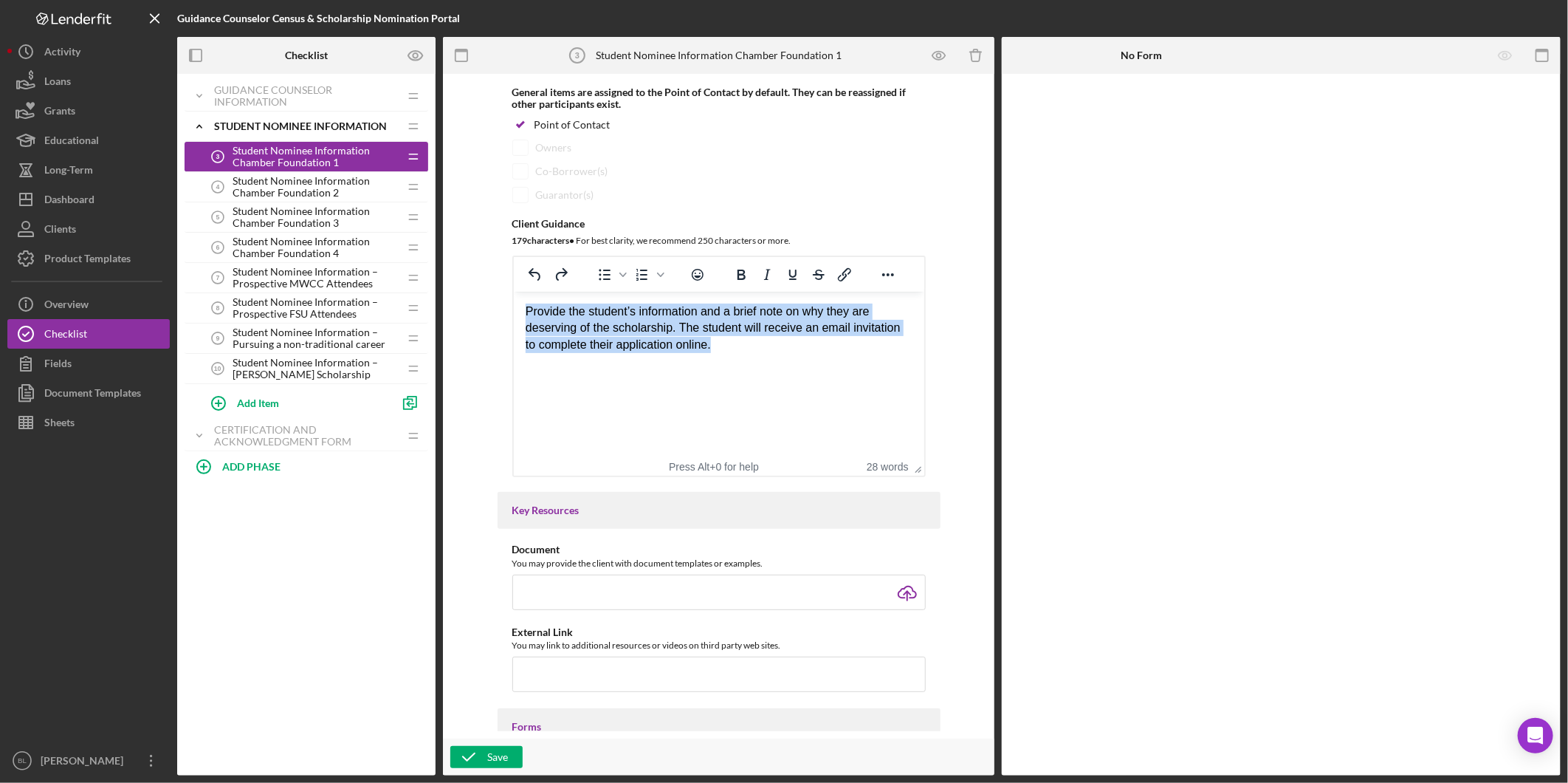
drag, startPoint x: 727, startPoint y: 349, endPoint x: 487, endPoint y: 303, distance: 244.4
click at [513, 303] on html "Provide the student’s information and a brief note on why they are deserving of…" at bounding box center [718, 336] width 411 height 90
copy div "Provide the student’s information and a brief note on why they are deserving of…"
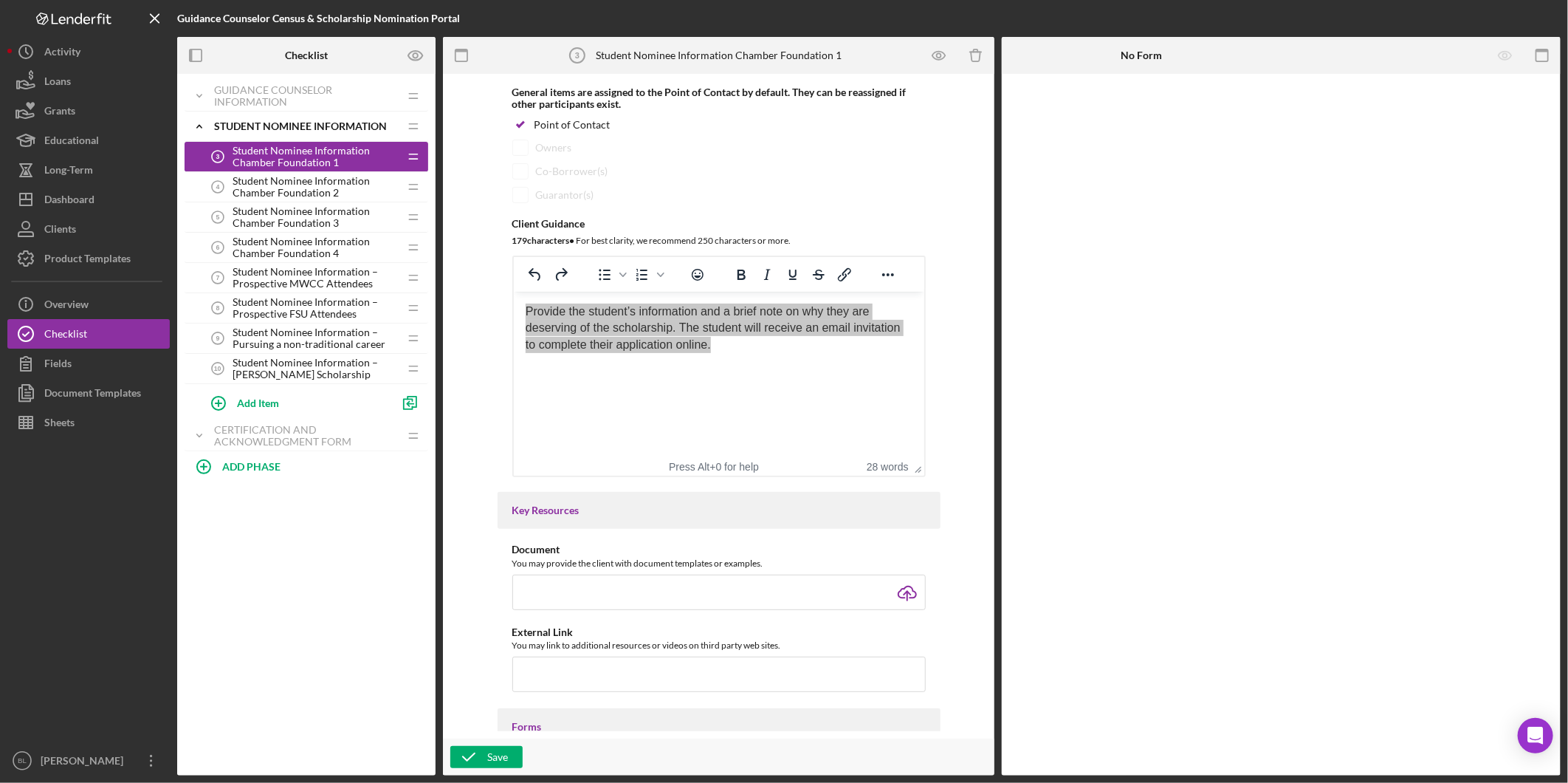
drag, startPoint x: 461, startPoint y: 753, endPoint x: 453, endPoint y: 702, distance: 51.6
click at [462, 751] on icon "button" at bounding box center [469, 757] width 37 height 37
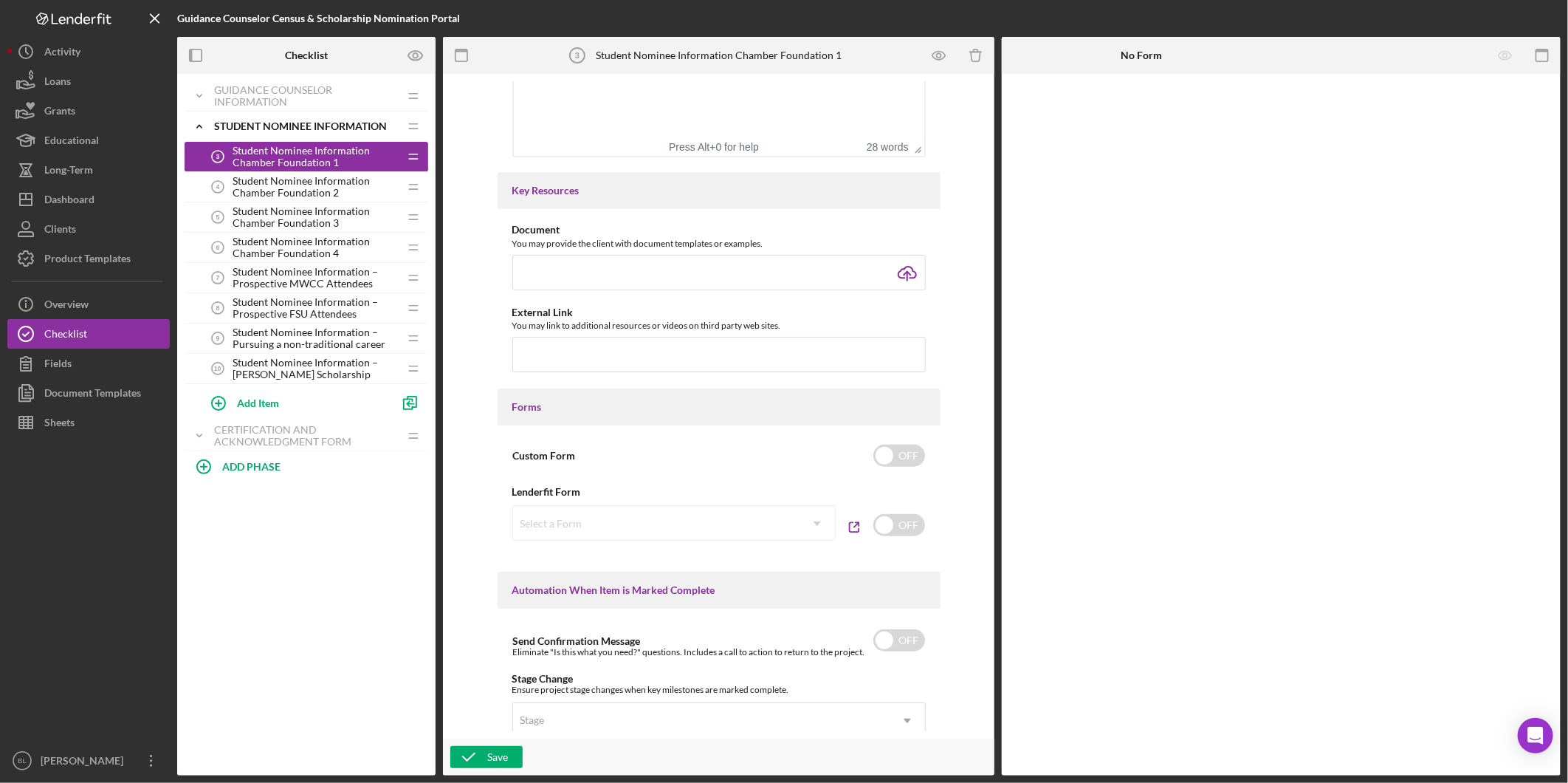
scroll to position [492, 0]
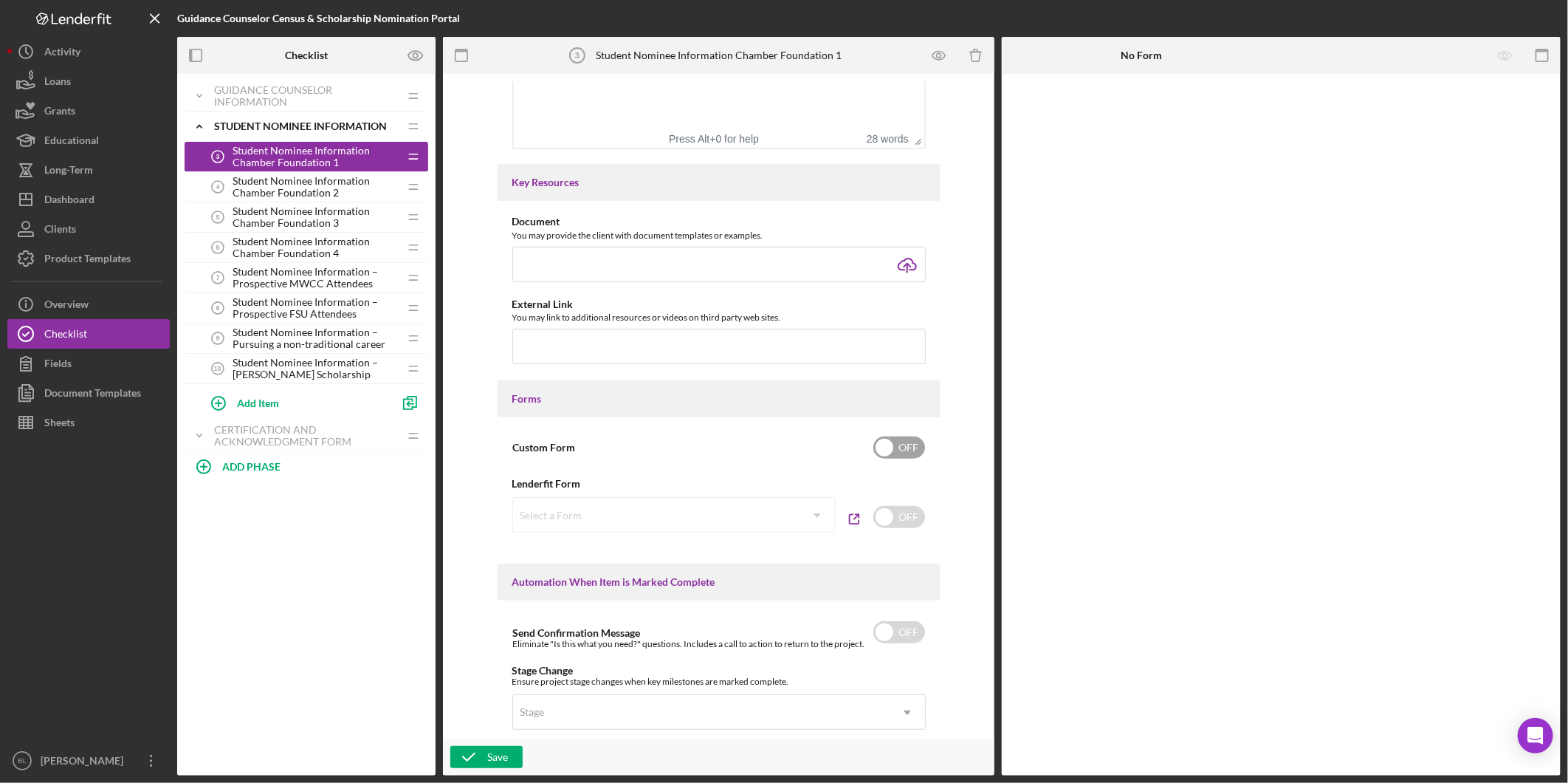
click at [906, 440] on input "checkbox" at bounding box center [899, 447] width 52 height 22
checkbox input "true"
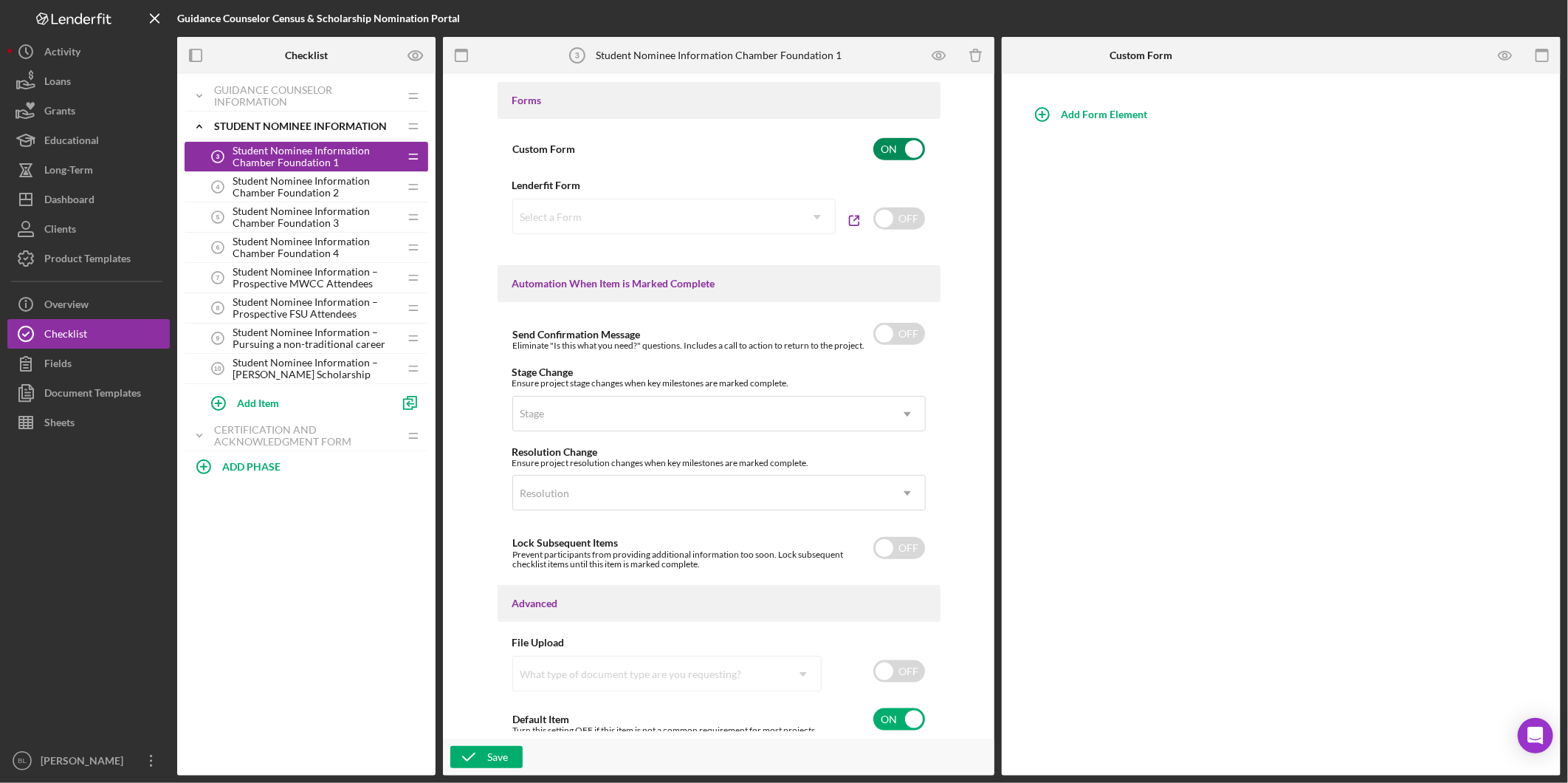
scroll to position [796, 0]
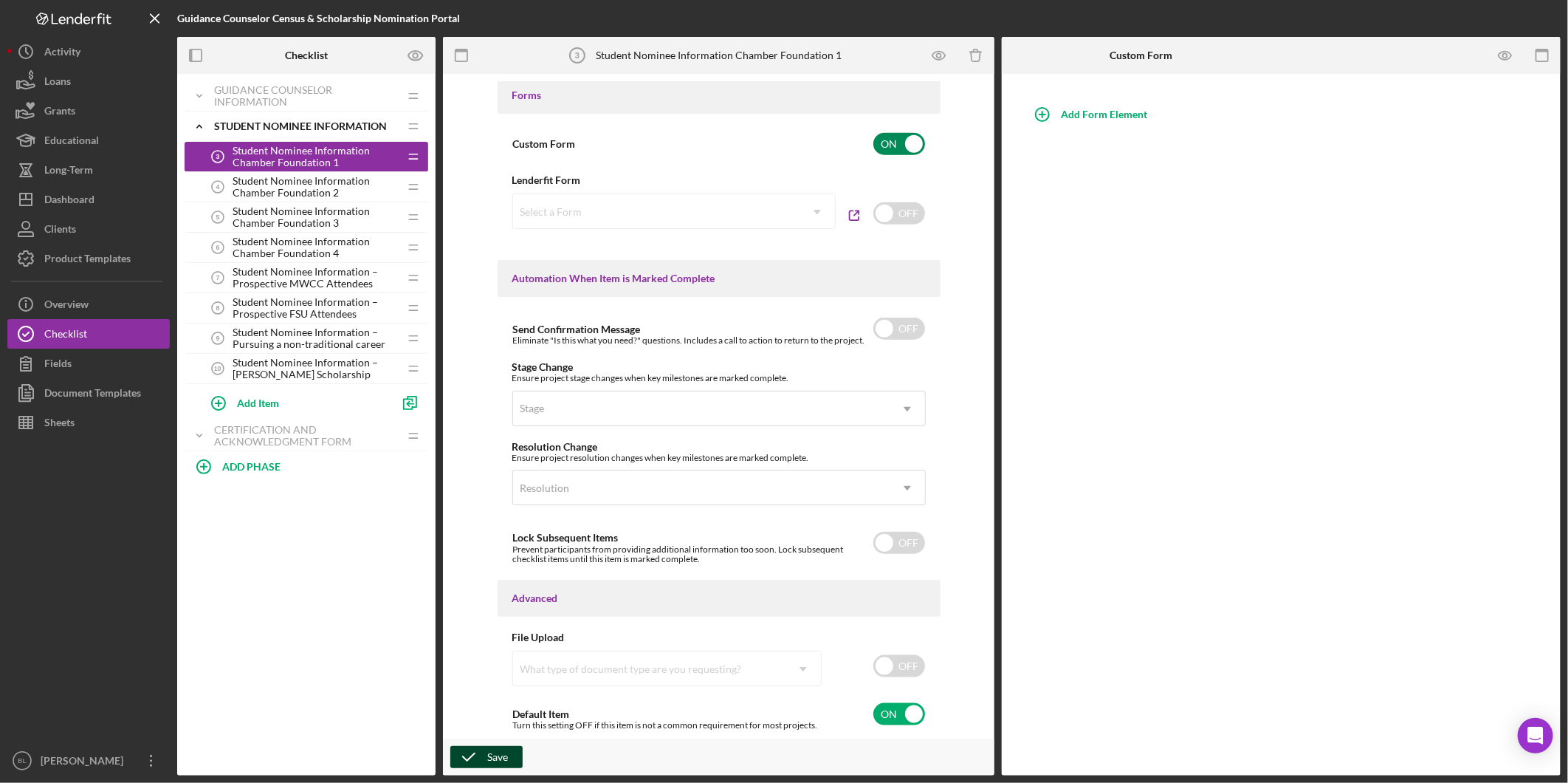
click at [466, 756] on icon "button" at bounding box center [469, 757] width 37 height 37
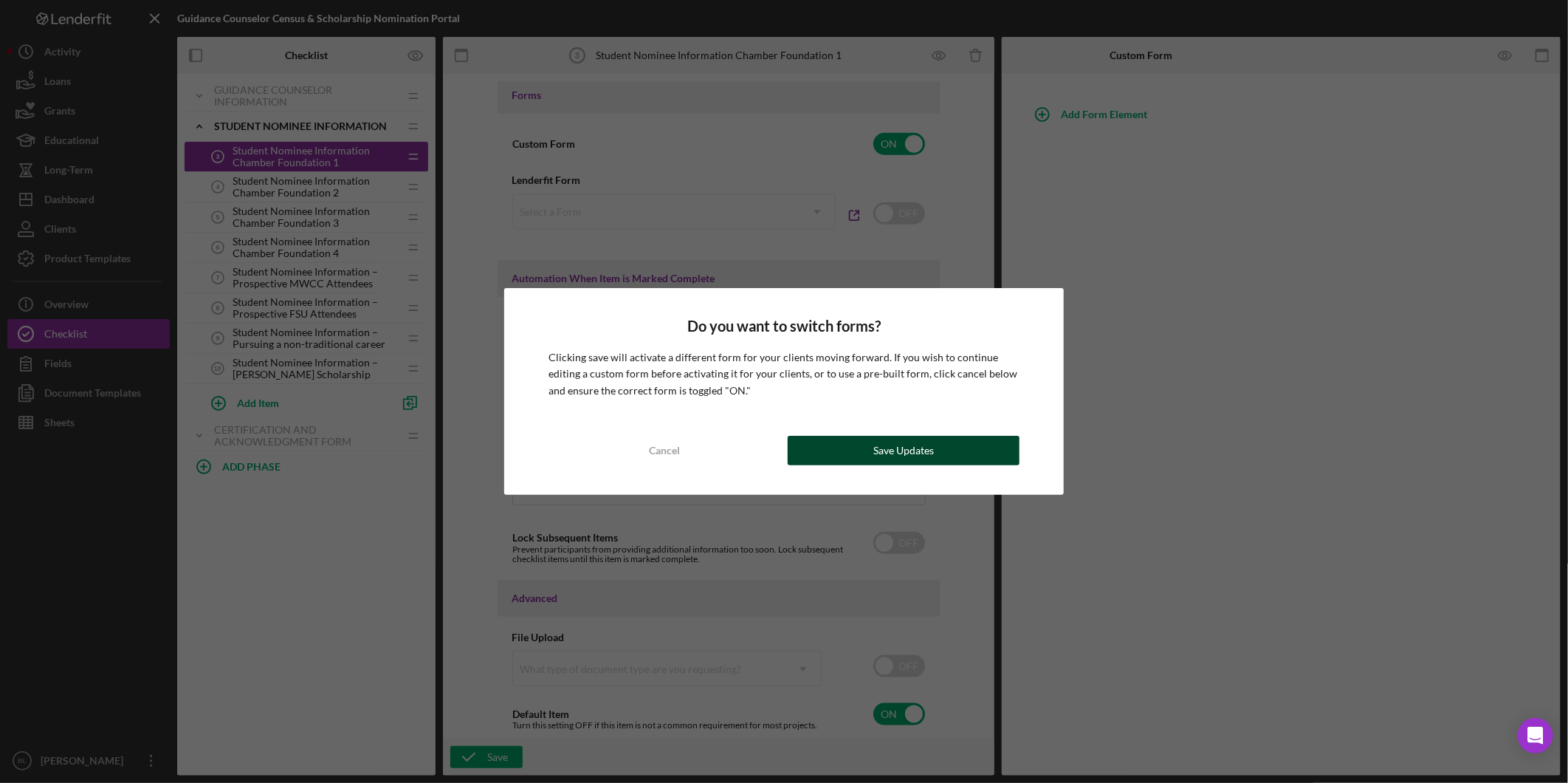
click at [931, 447] on div "Save Updates" at bounding box center [904, 450] width 61 height 30
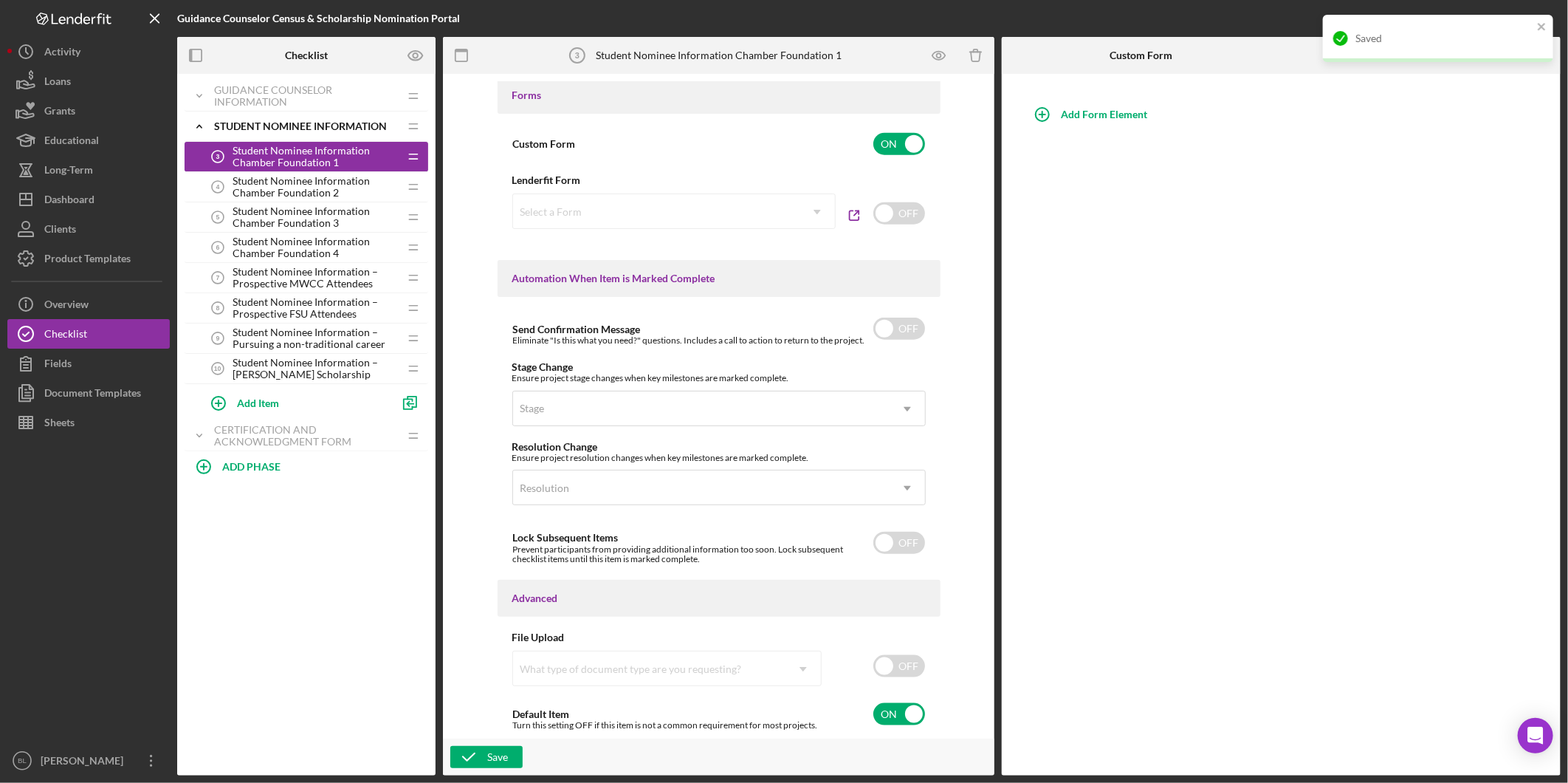
click at [286, 185] on span "Student Nominee Information Chamber Foundation 2" at bounding box center [315, 187] width 166 height 24
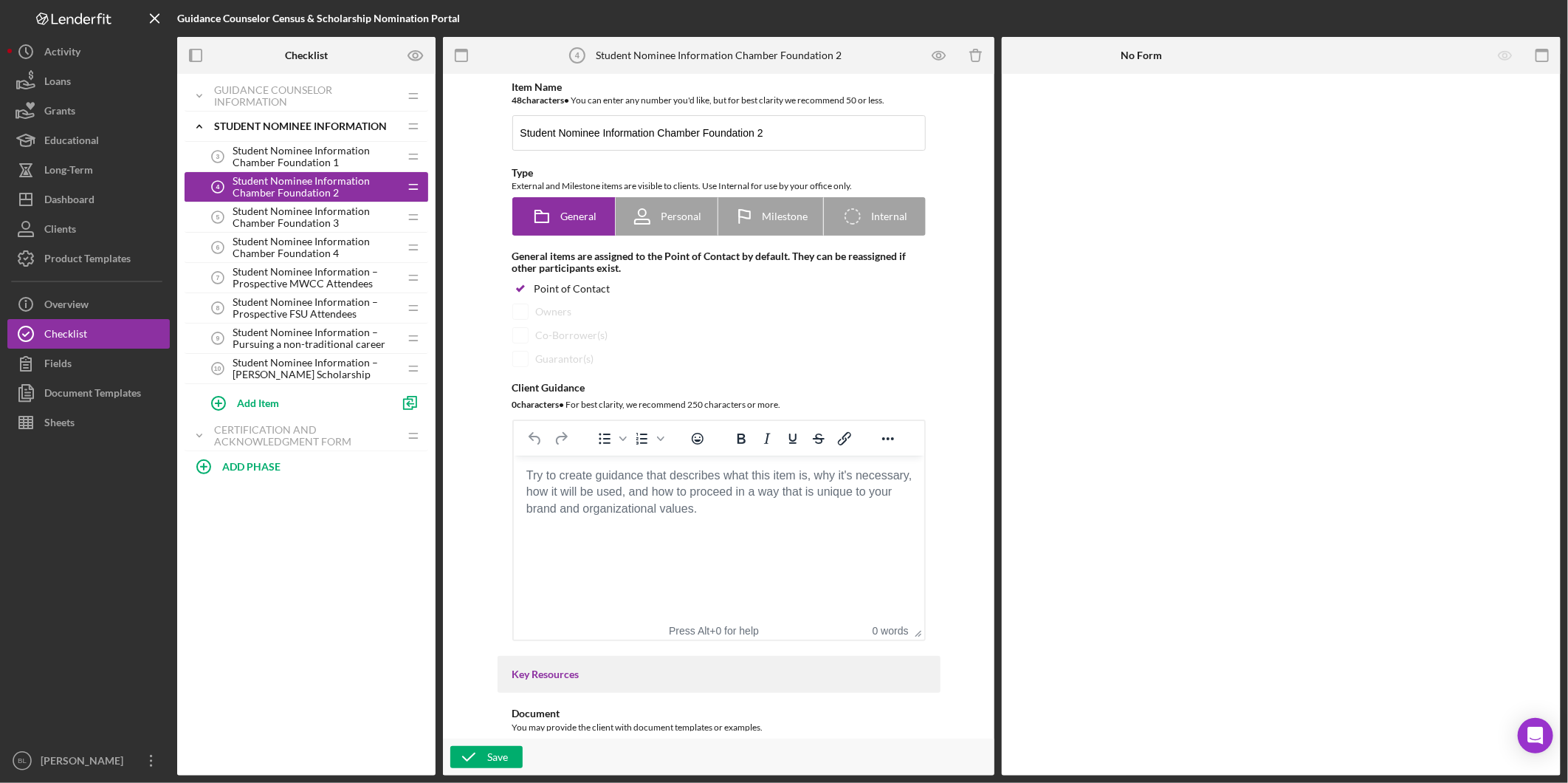
click at [590, 496] on html at bounding box center [718, 476] width 411 height 40
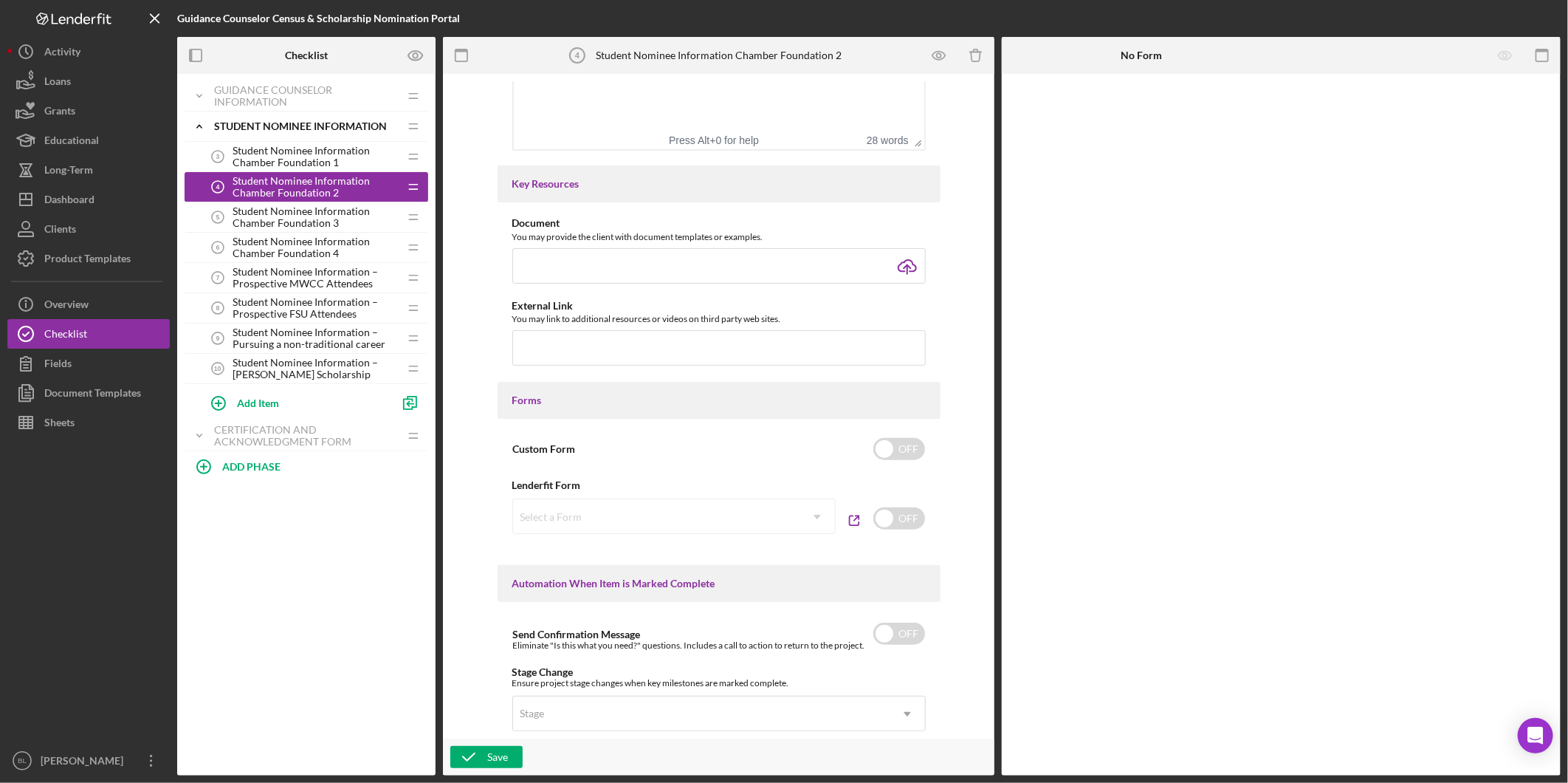
scroll to position [492, 0]
click at [911, 441] on input "checkbox" at bounding box center [899, 447] width 52 height 22
checkbox input "true"
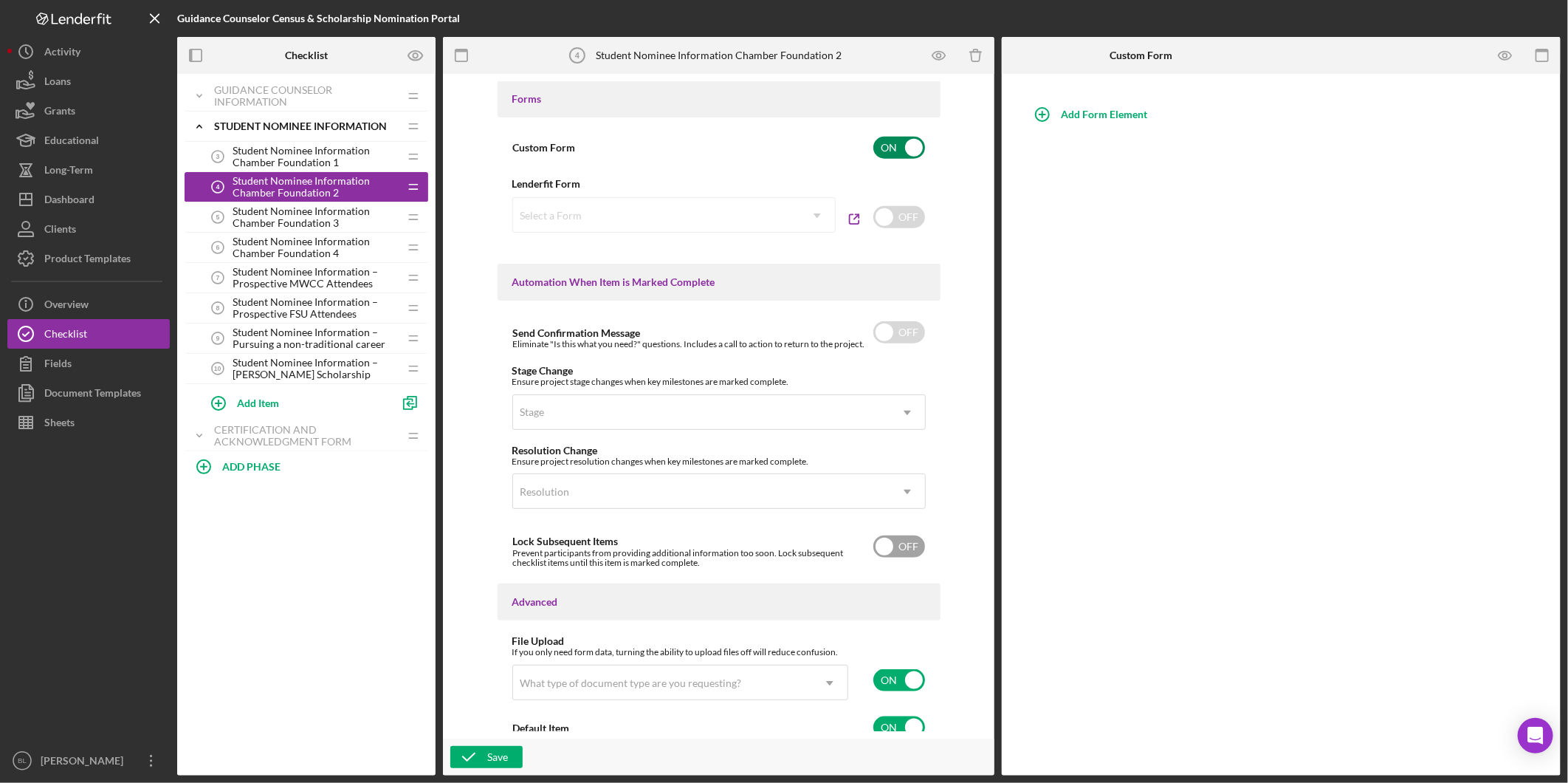
scroll to position [807, 0]
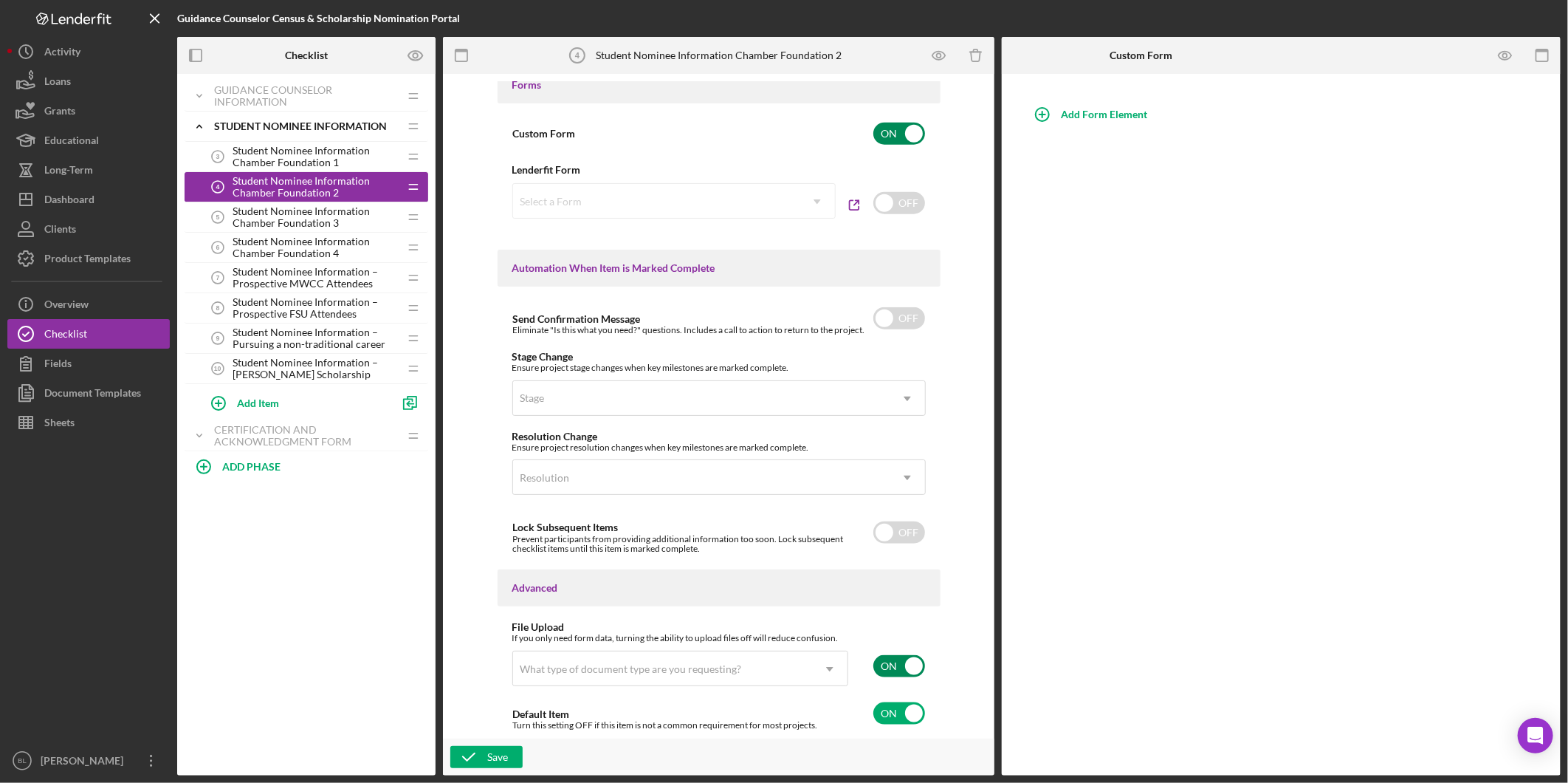
click at [876, 663] on input "checkbox" at bounding box center [899, 666] width 52 height 22
checkbox input "false"
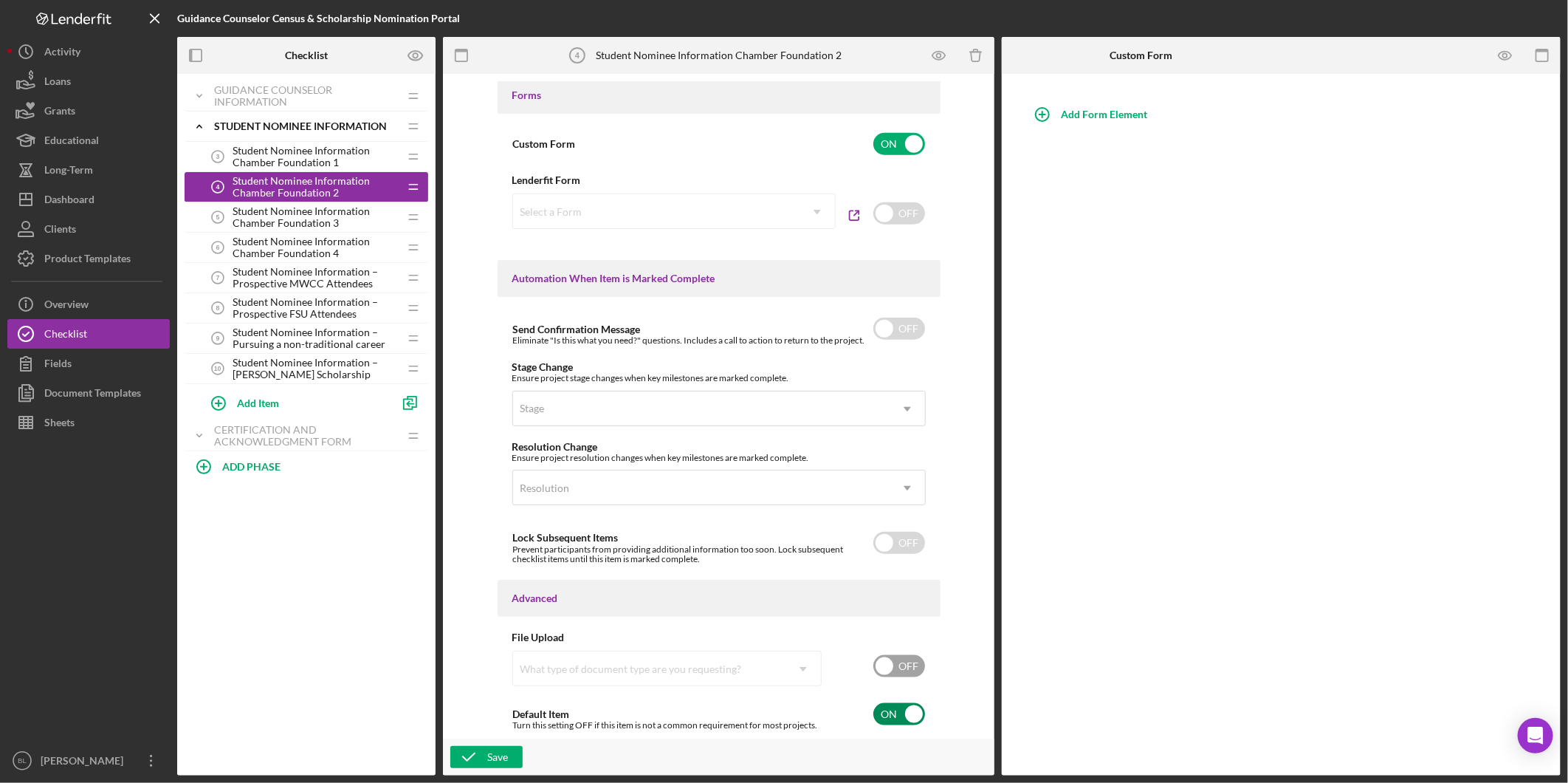
scroll to position [796, 0]
click at [496, 749] on div "Save" at bounding box center [498, 757] width 21 height 22
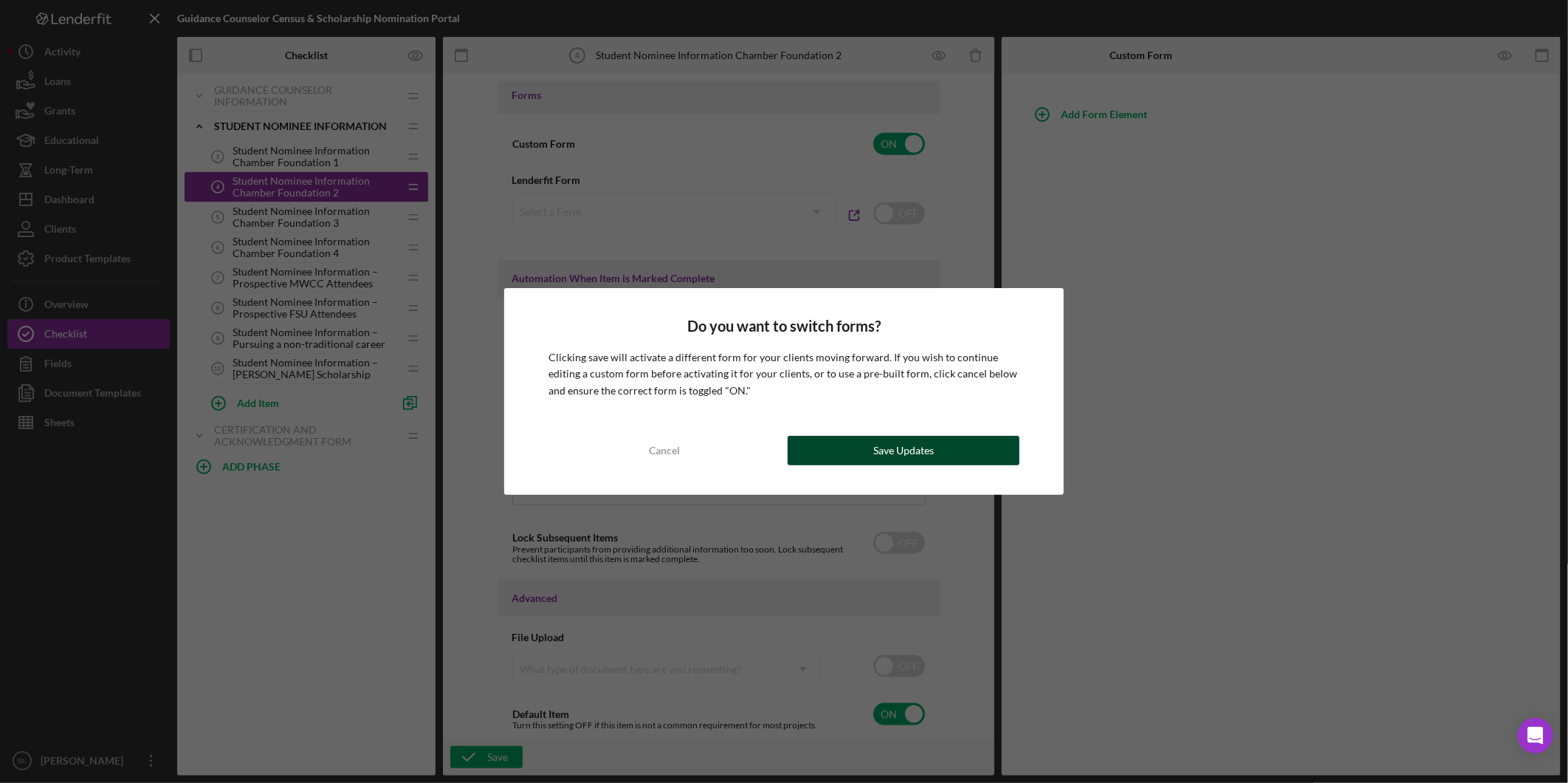
click at [892, 447] on div "Save Updates" at bounding box center [904, 450] width 61 height 30
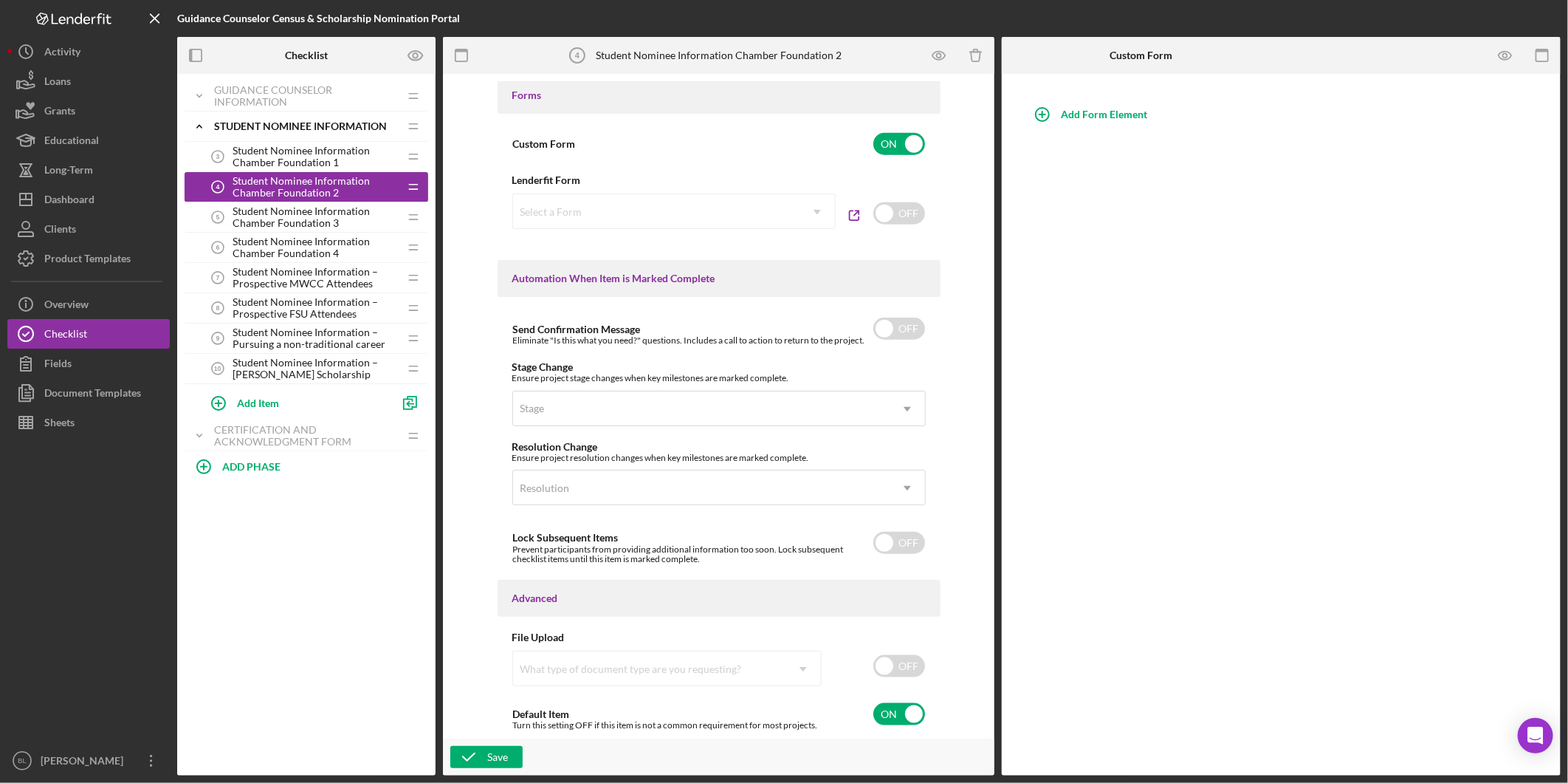
click at [294, 213] on span "Student Nominee Information Chamber Foundation 3" at bounding box center [315, 217] width 166 height 24
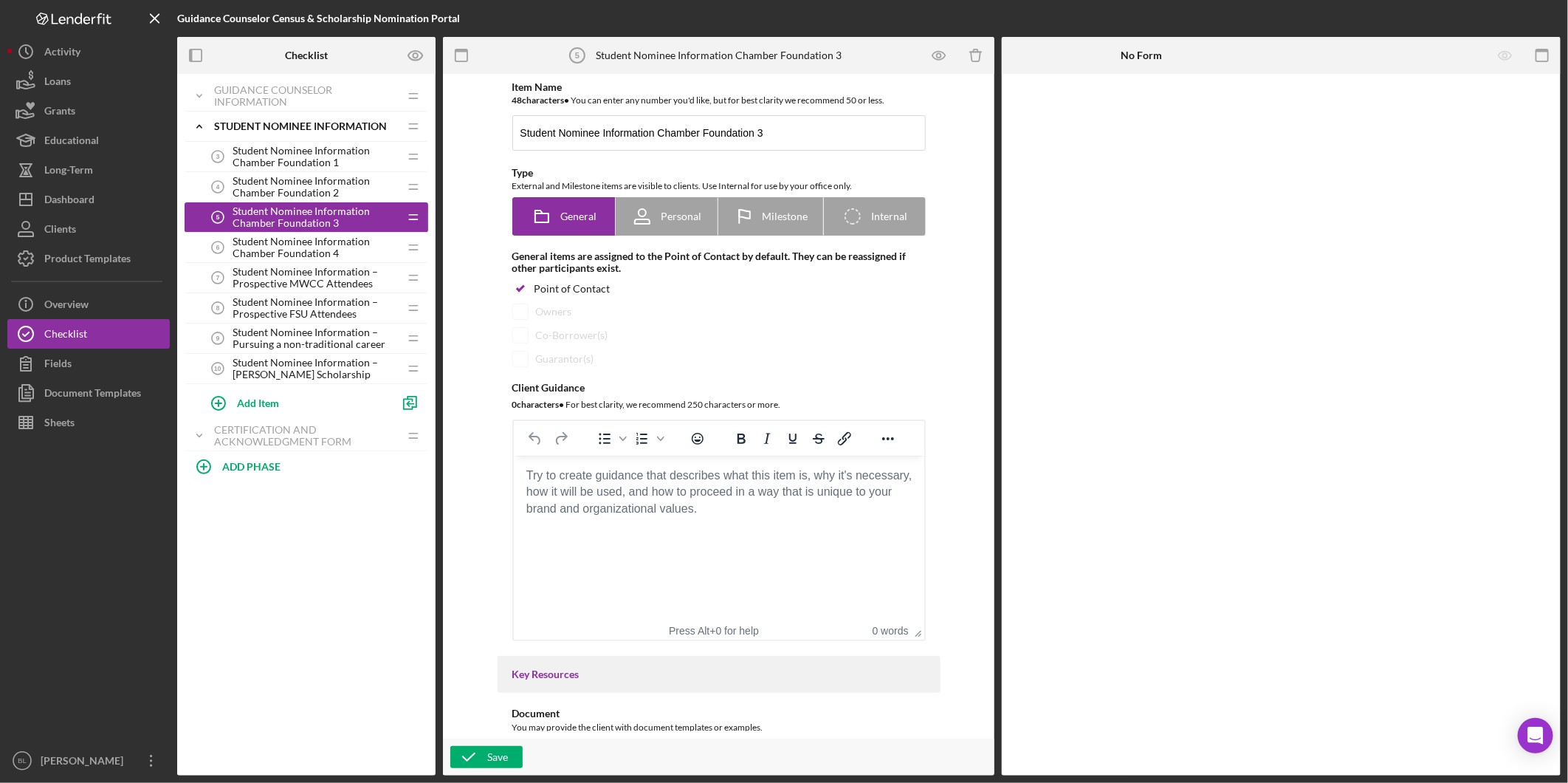
click at [588, 484] on body "Rich Text Area. Press ALT-0 for help." at bounding box center [718, 476] width 387 height 16
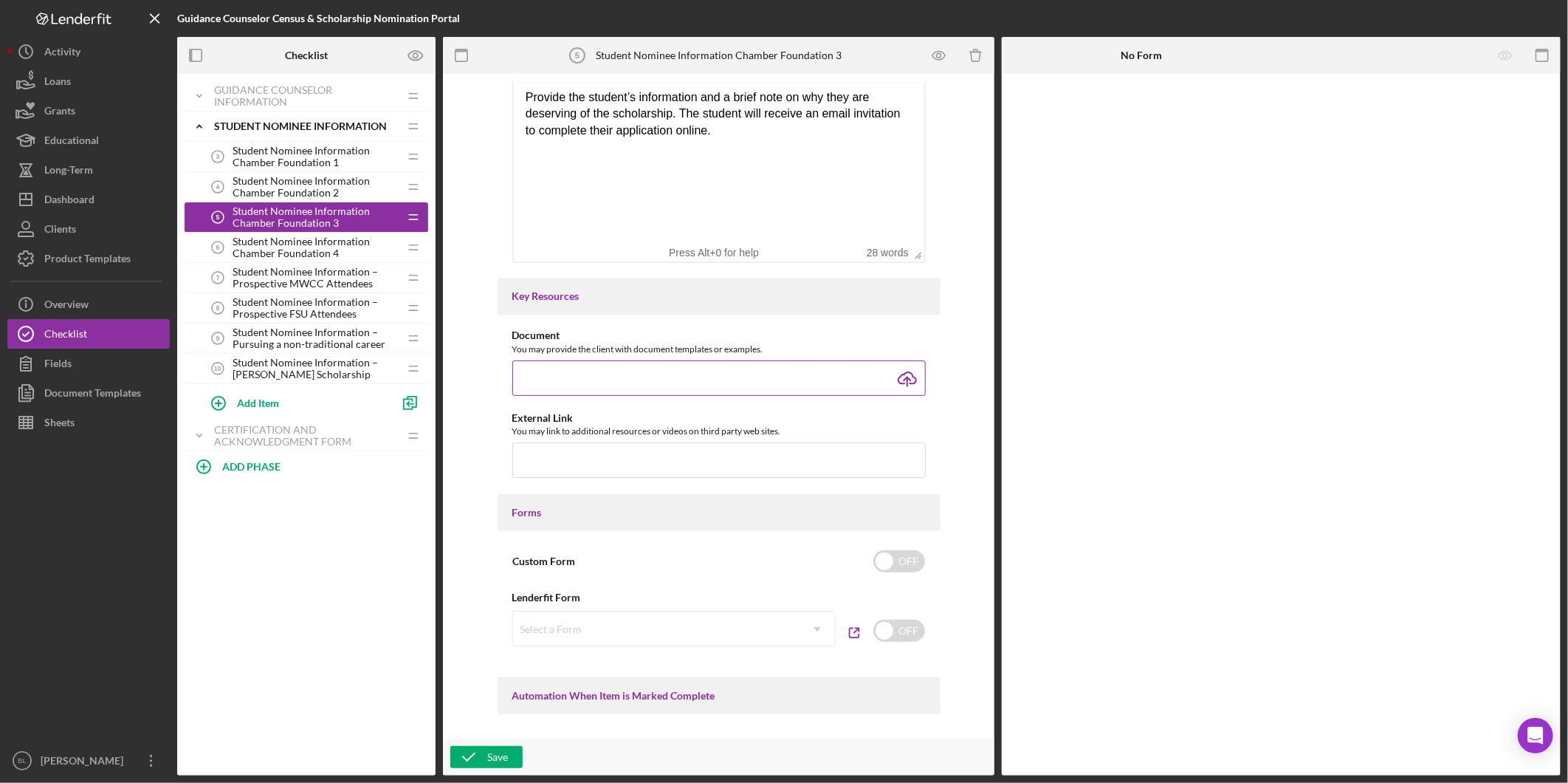
scroll to position [410, 0]
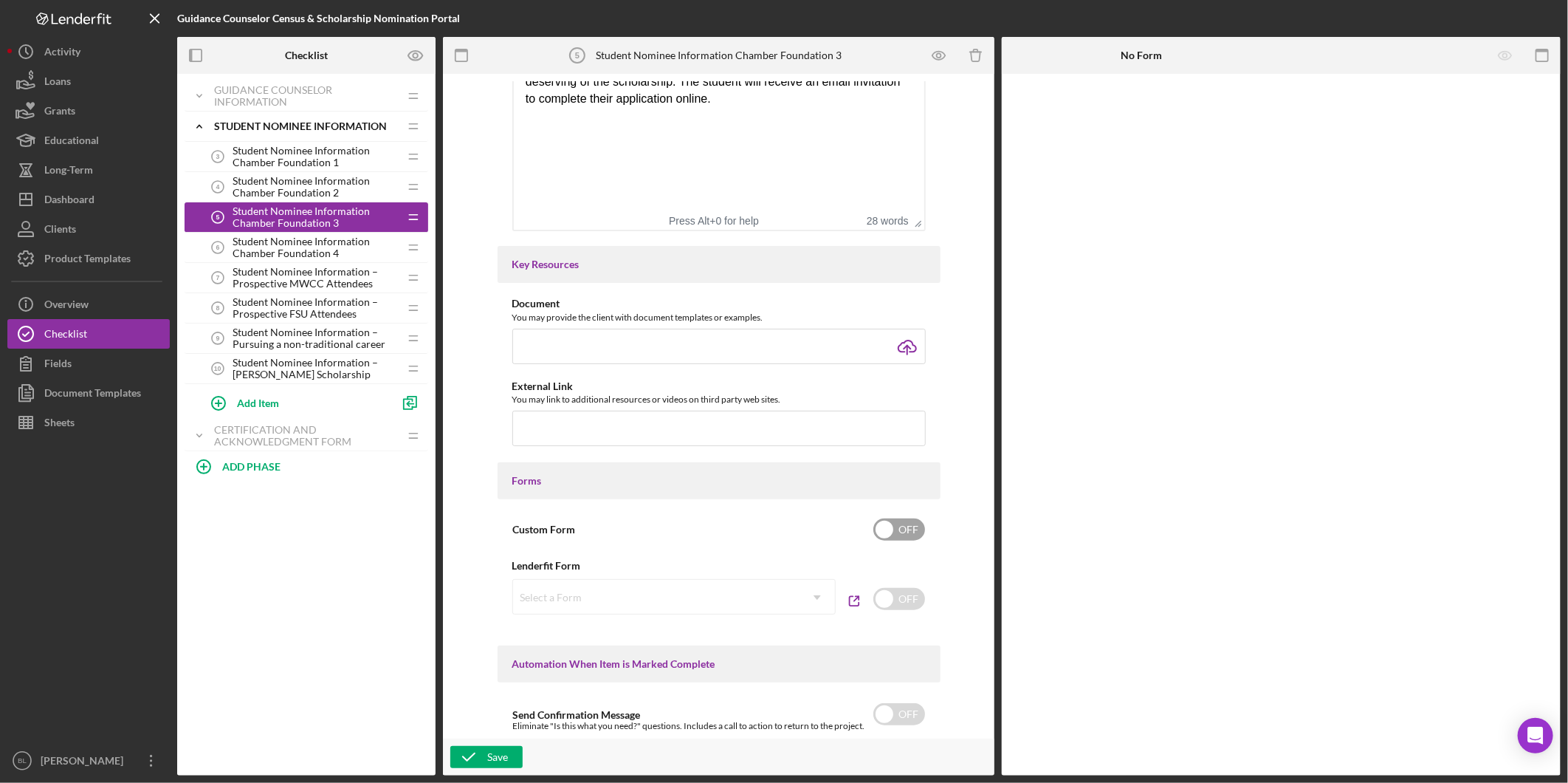
click at [909, 529] on input "checkbox" at bounding box center [899, 529] width 52 height 22
checkbox input "true"
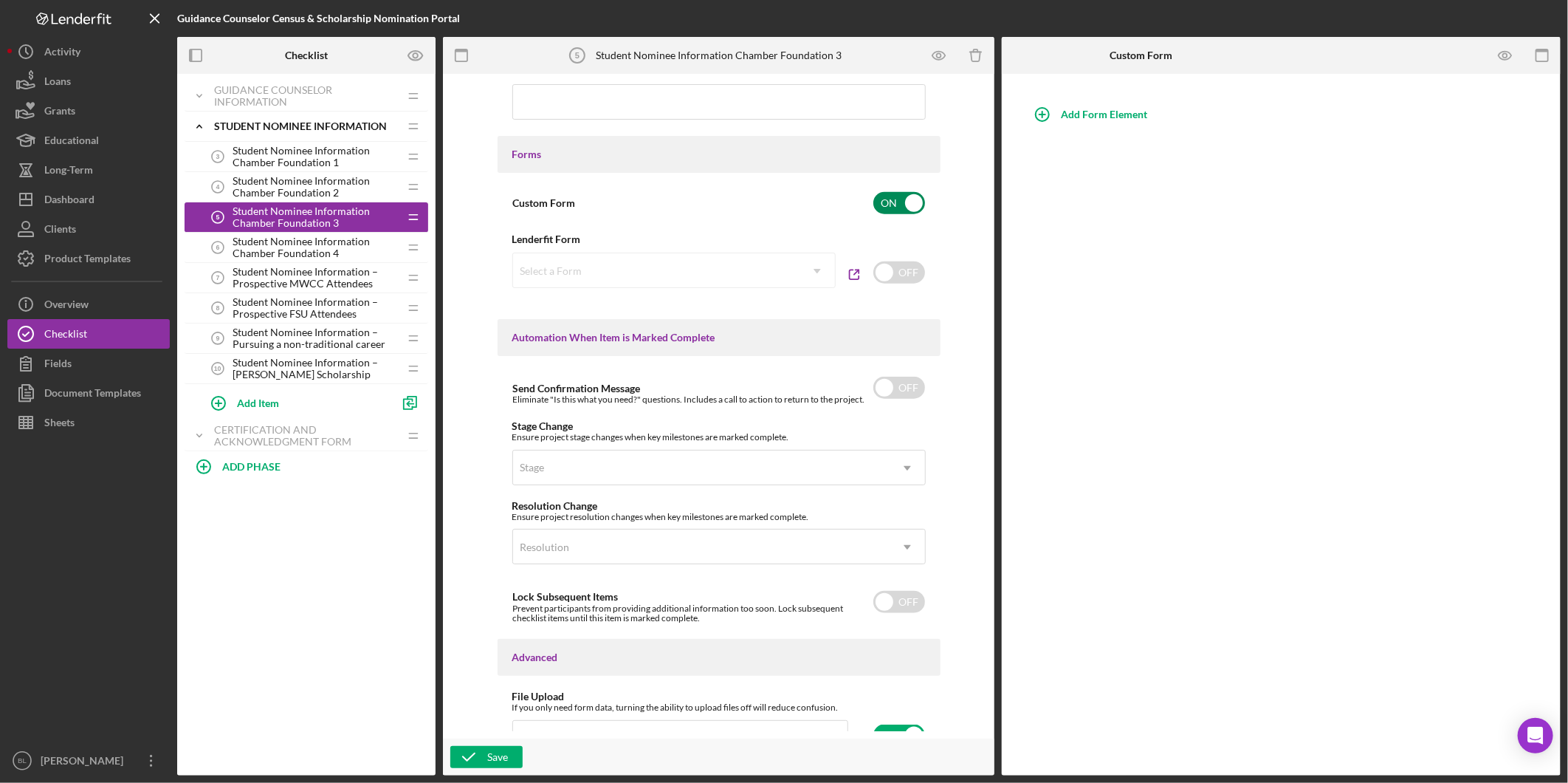
scroll to position [807, 0]
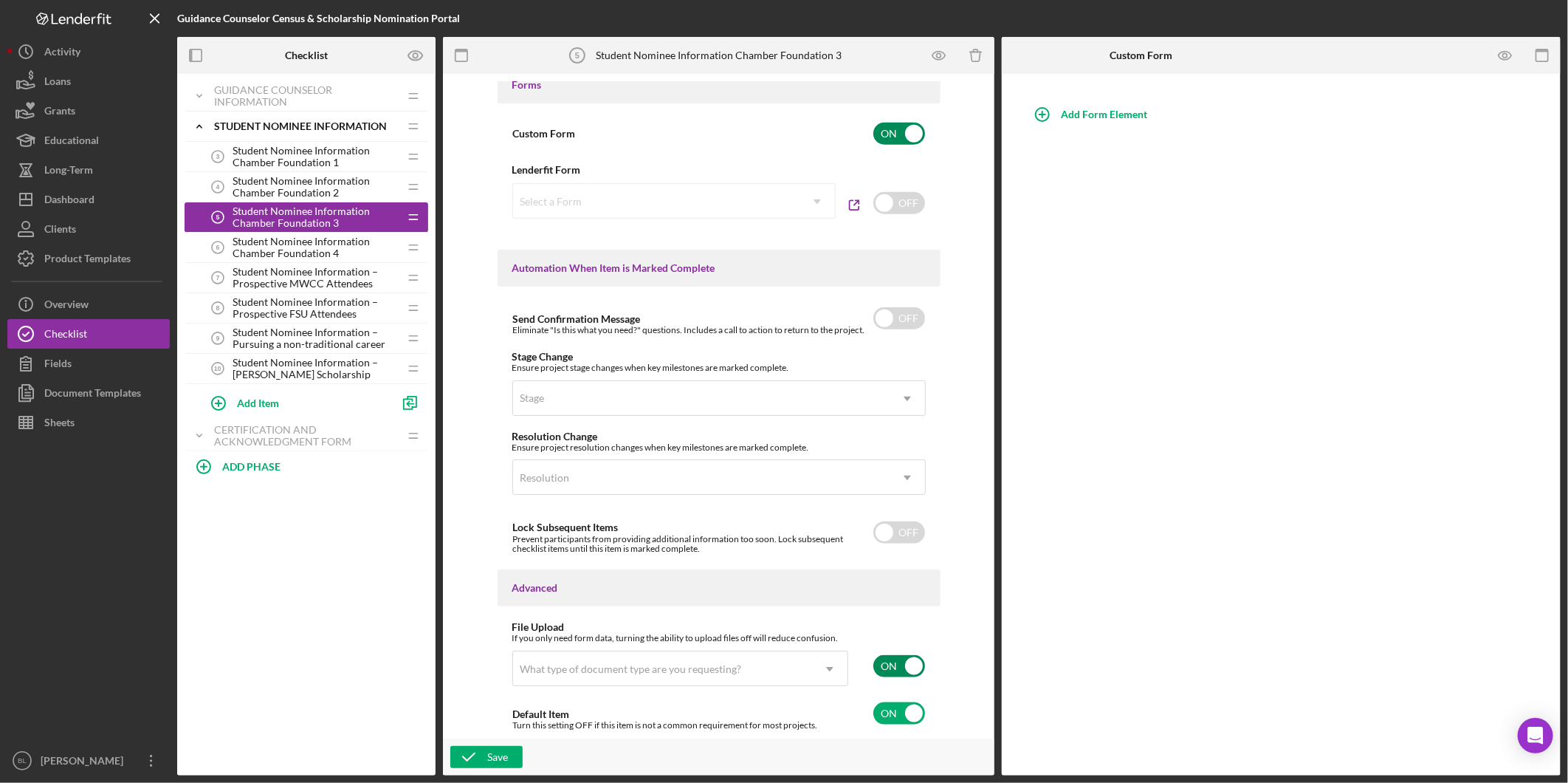
click at [896, 659] on input "checkbox" at bounding box center [899, 666] width 52 height 22
checkbox input "false"
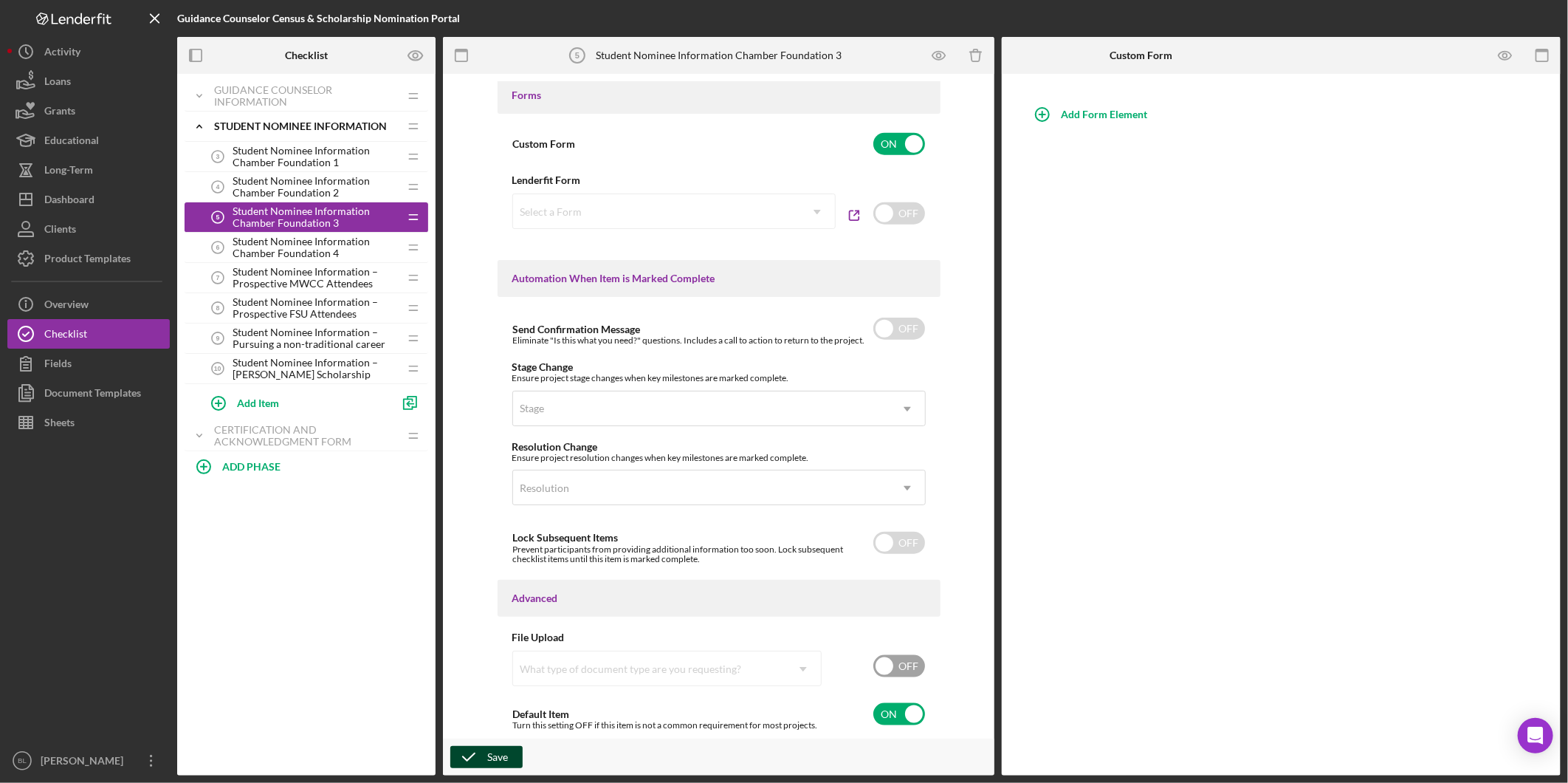
click at [486, 756] on button "Save" at bounding box center [487, 757] width 73 height 22
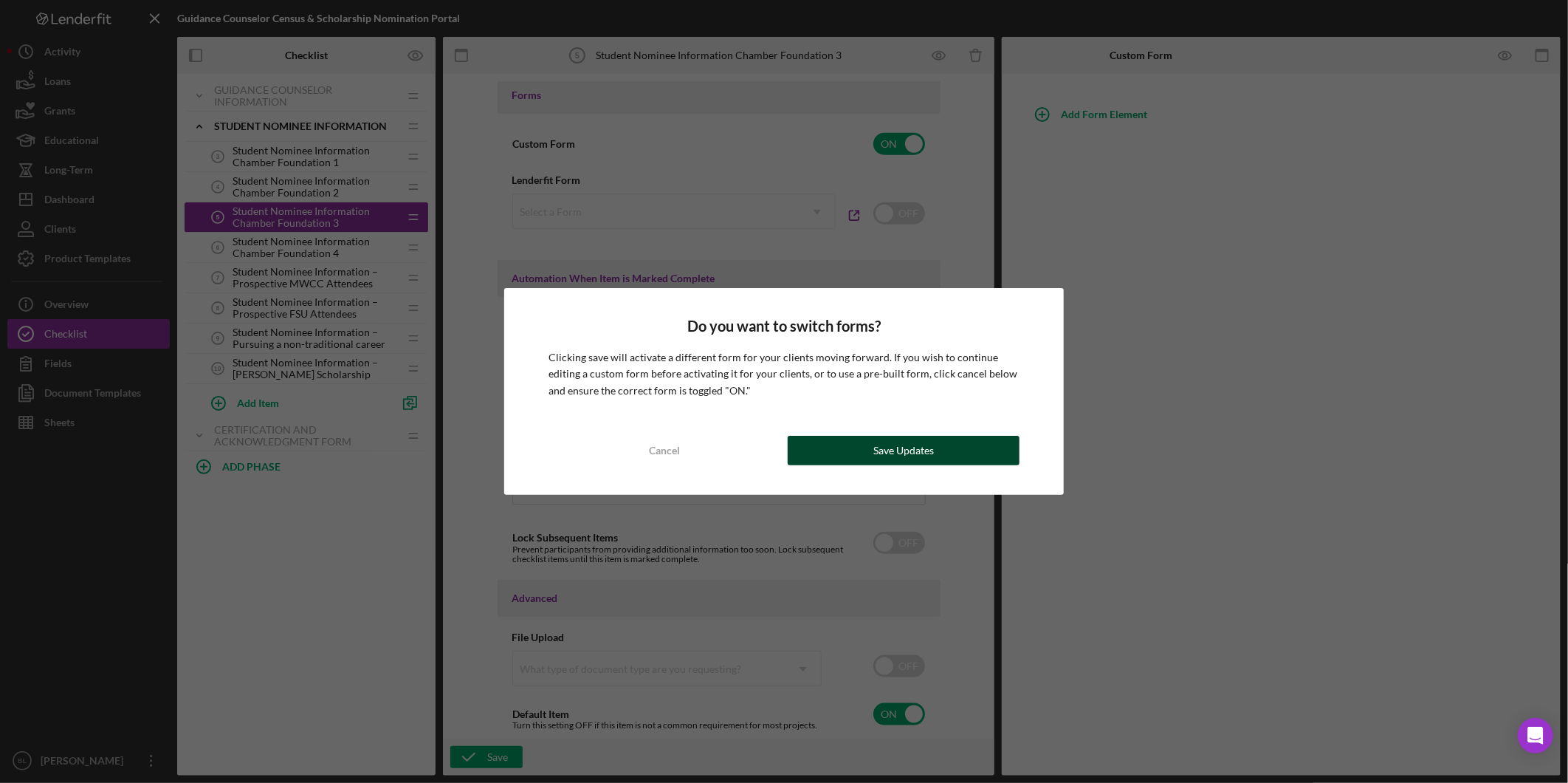
click at [905, 452] on div "Save Updates" at bounding box center [904, 450] width 61 height 30
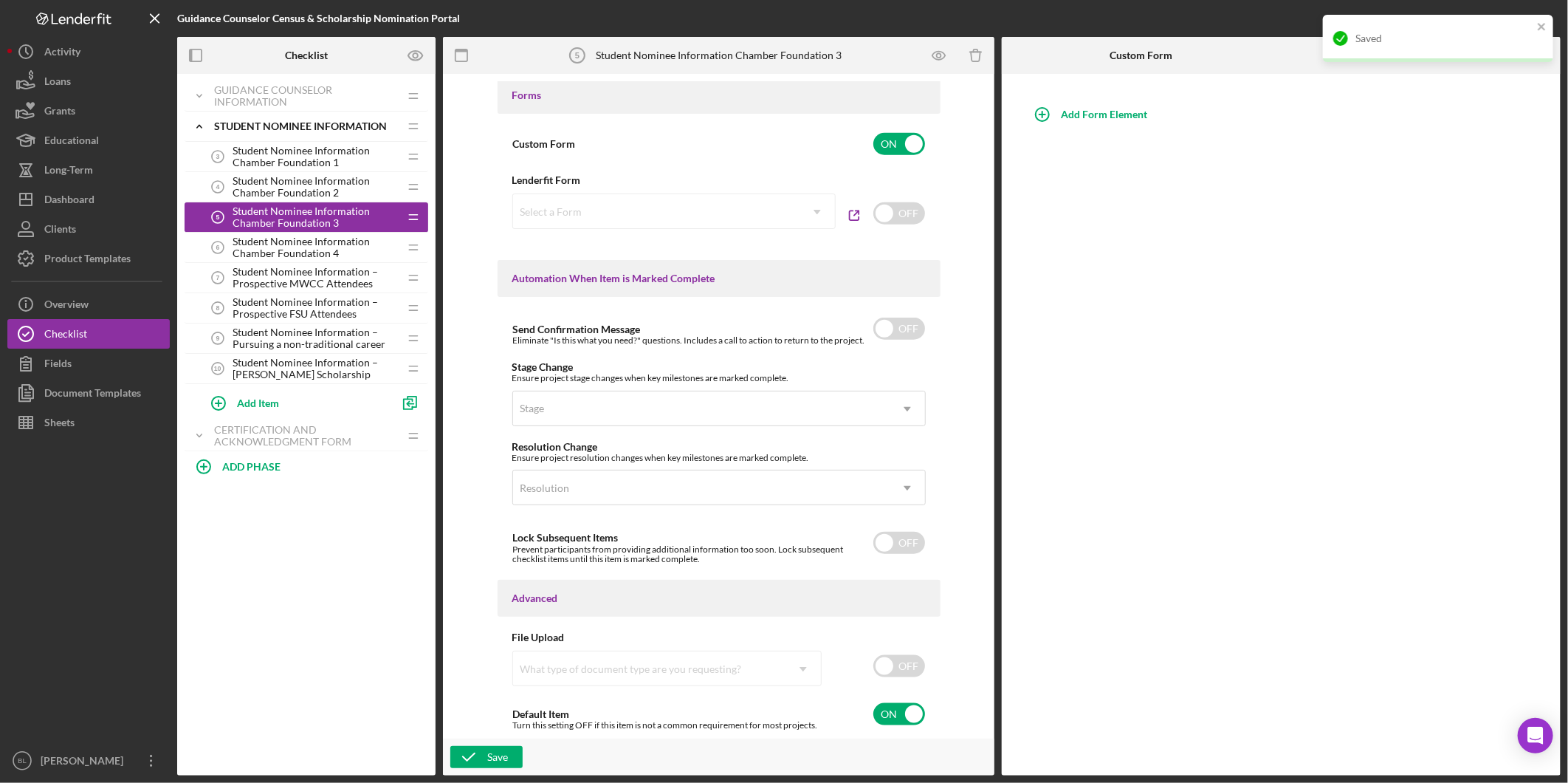
click at [308, 249] on span "Student Nominee Information Chamber Foundation 4" at bounding box center [315, 247] width 166 height 24
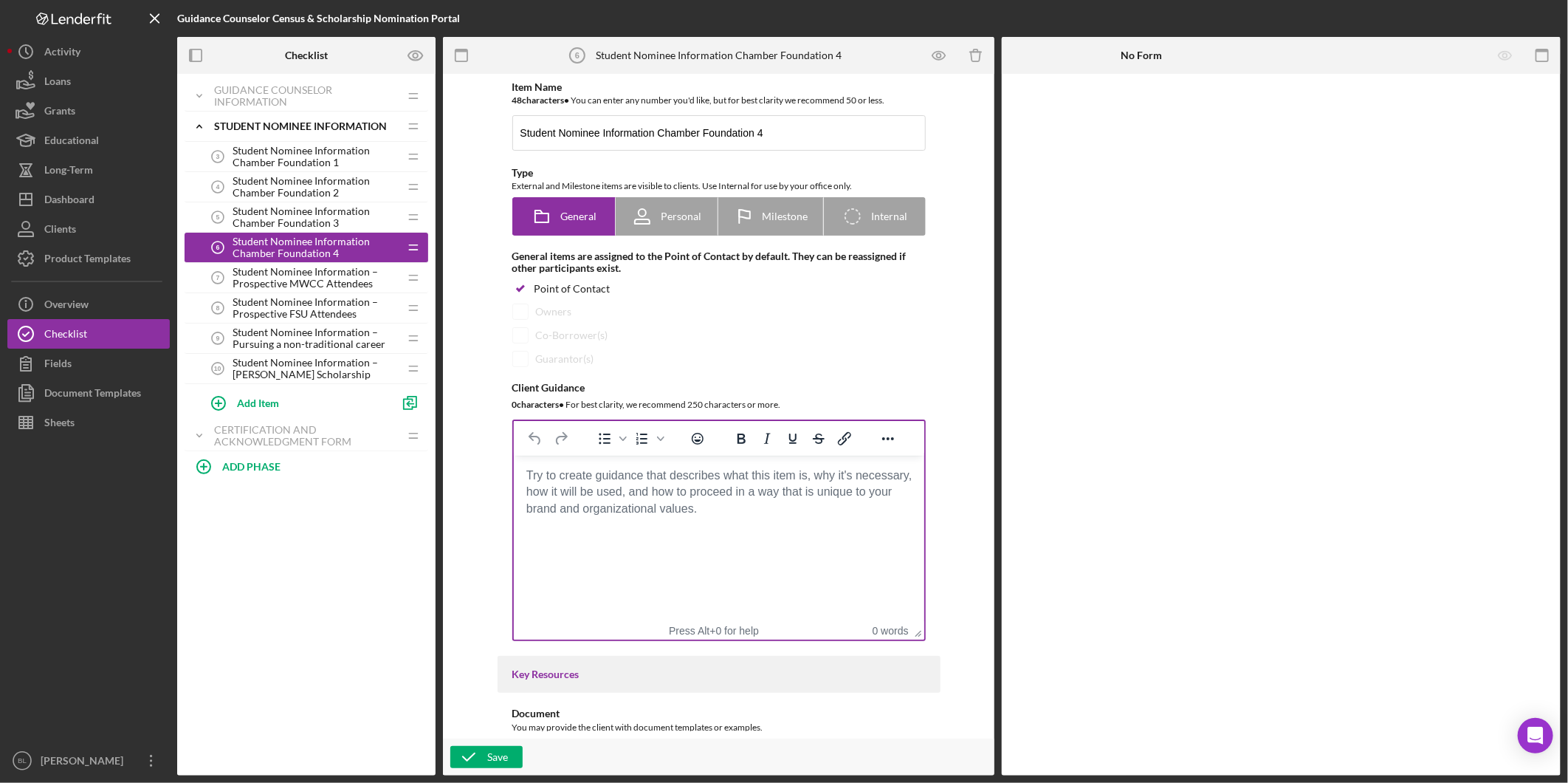
click at [616, 496] on html at bounding box center [718, 476] width 411 height 40
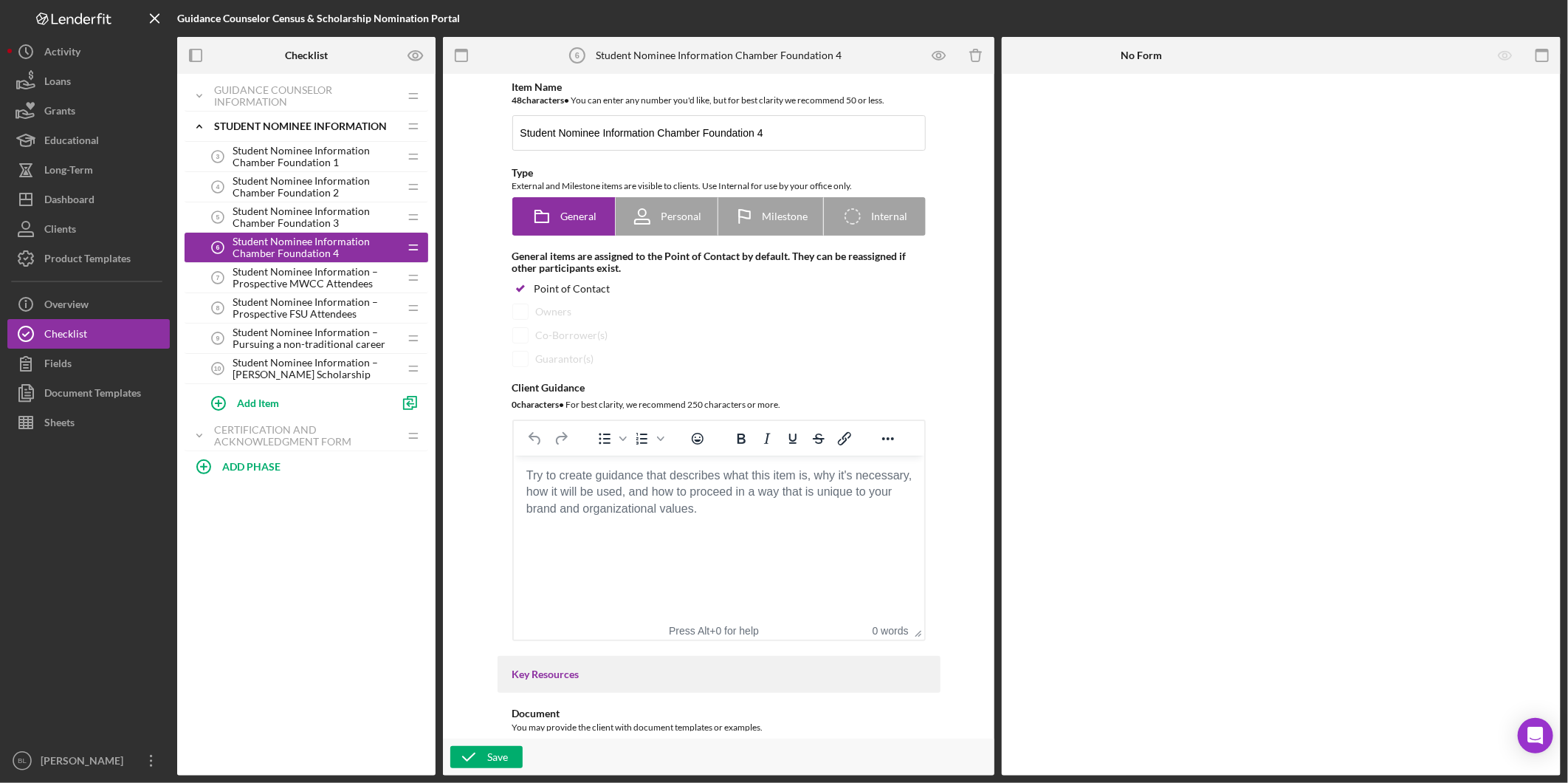
click at [635, 484] on body "Rich Text Area. Press ALT-0 for help." at bounding box center [718, 476] width 387 height 16
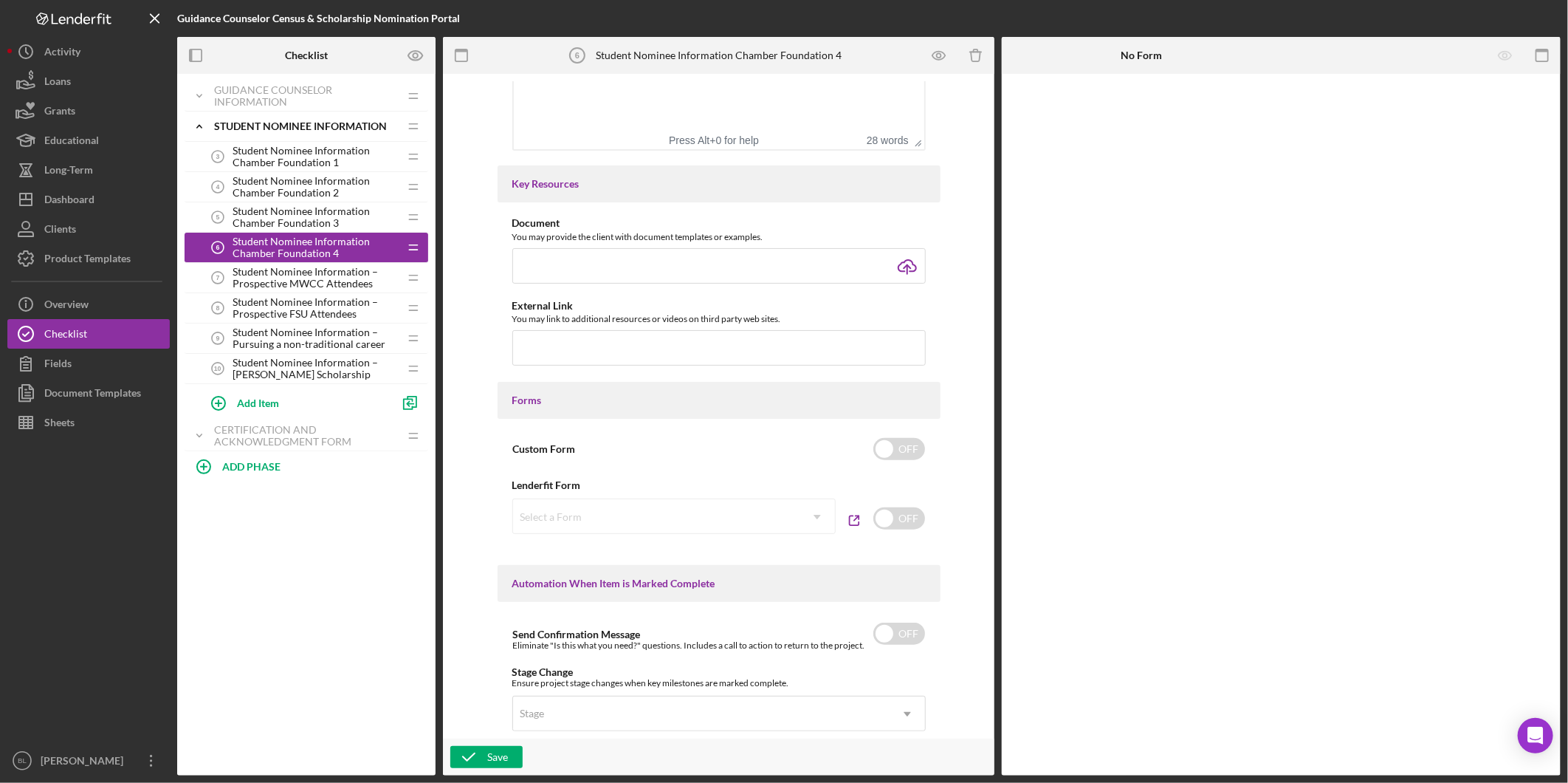
scroll to position [492, 0]
click at [917, 444] on input "checkbox" at bounding box center [899, 447] width 52 height 22
checkbox input "true"
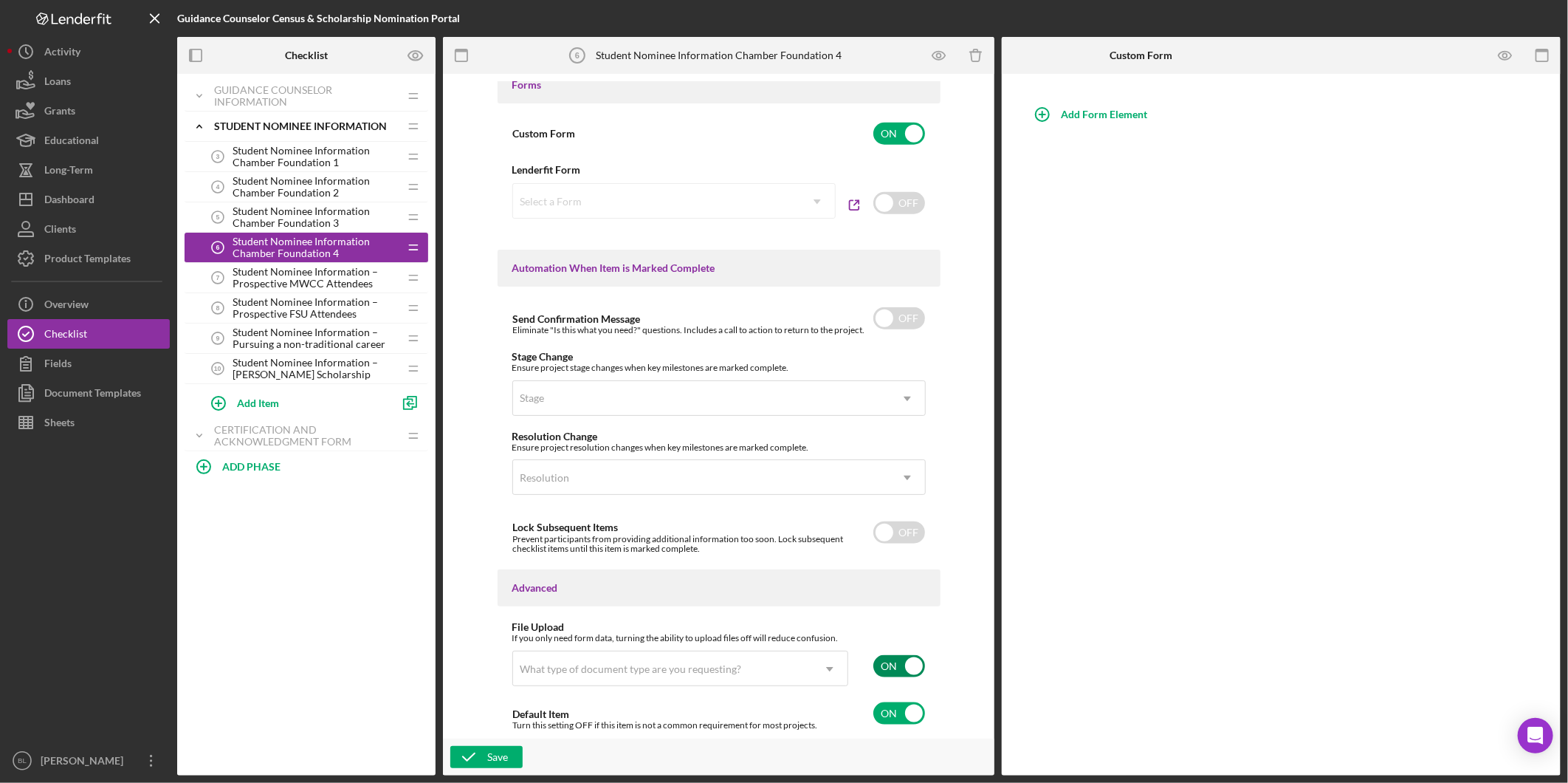
click at [895, 655] on input "checkbox" at bounding box center [899, 666] width 52 height 22
checkbox input "false"
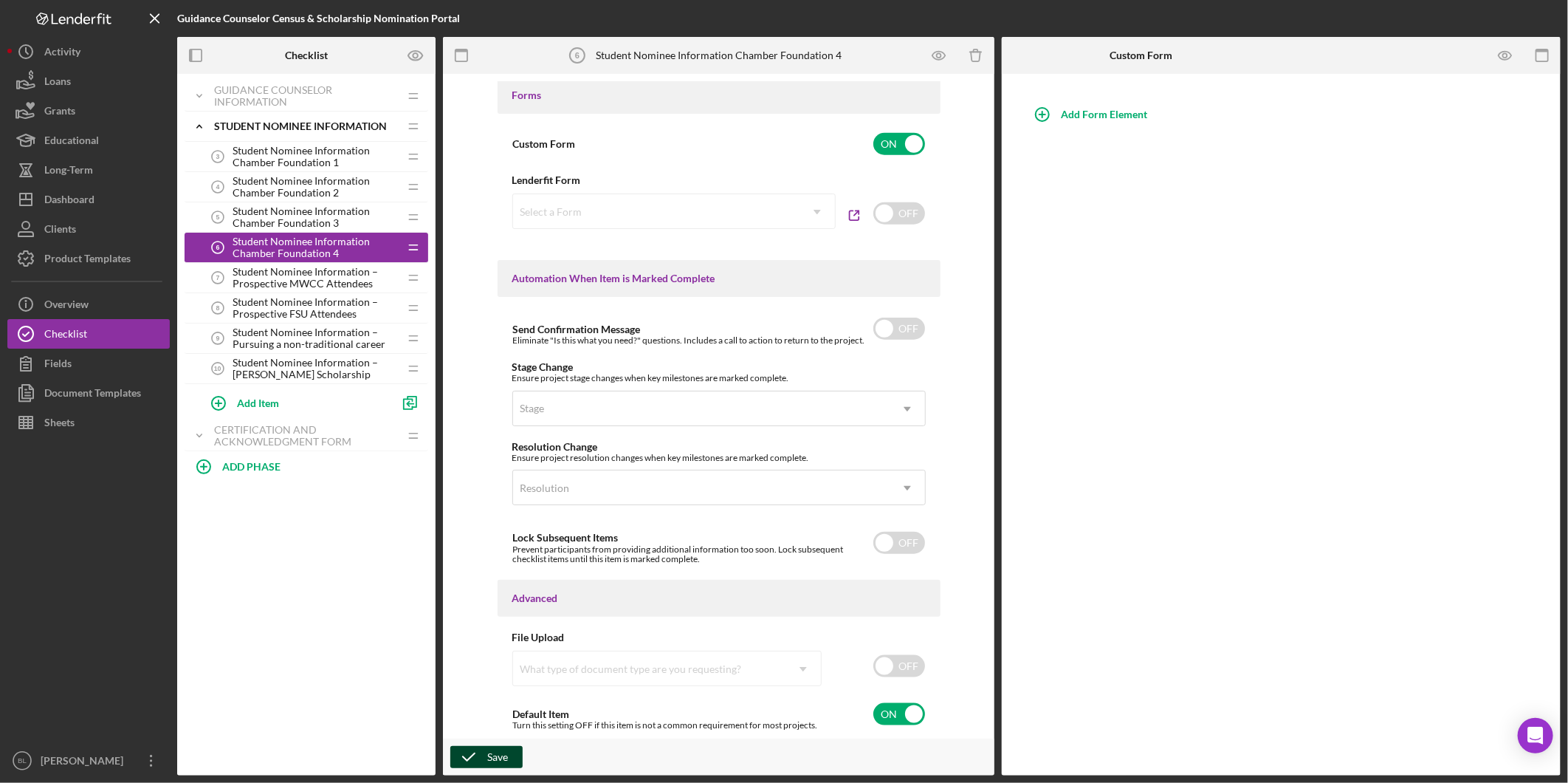
click at [484, 751] on icon "button" at bounding box center [469, 757] width 37 height 37
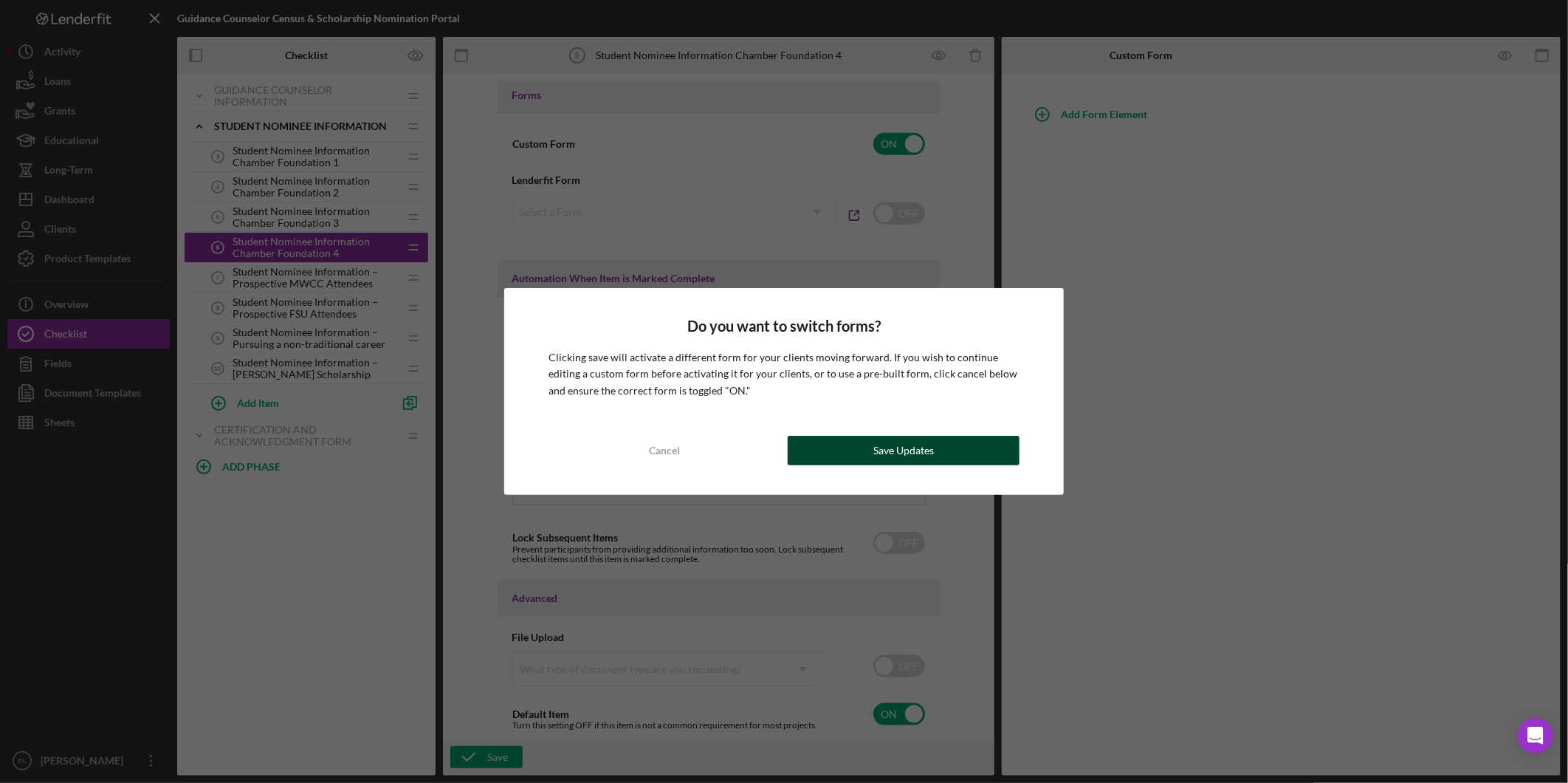
click at [861, 451] on button "Save Updates" at bounding box center [904, 450] width 232 height 30
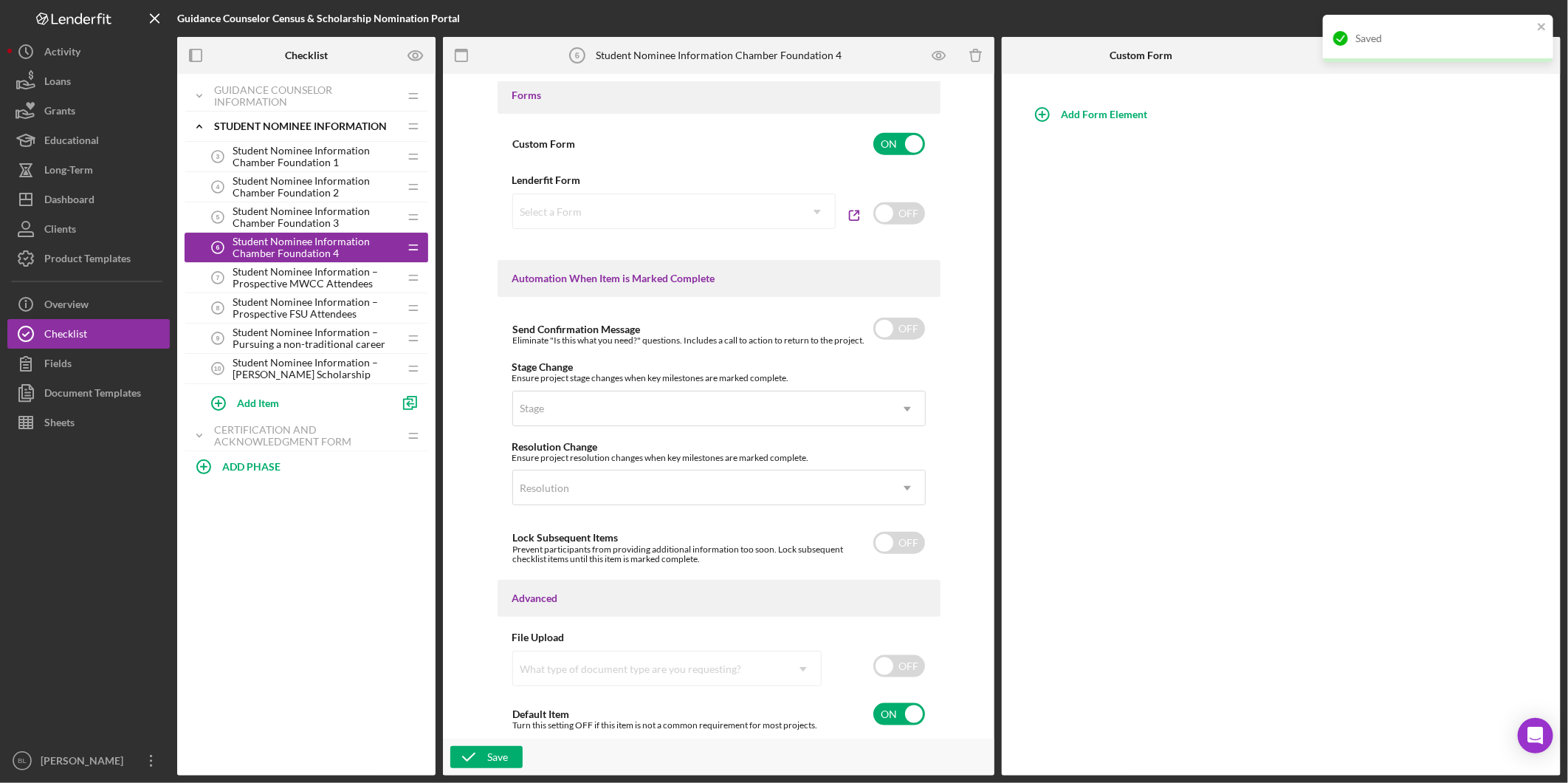
click at [282, 276] on span "Student Nominee Information – Prospective MWCC Attendees" at bounding box center [315, 277] width 166 height 24
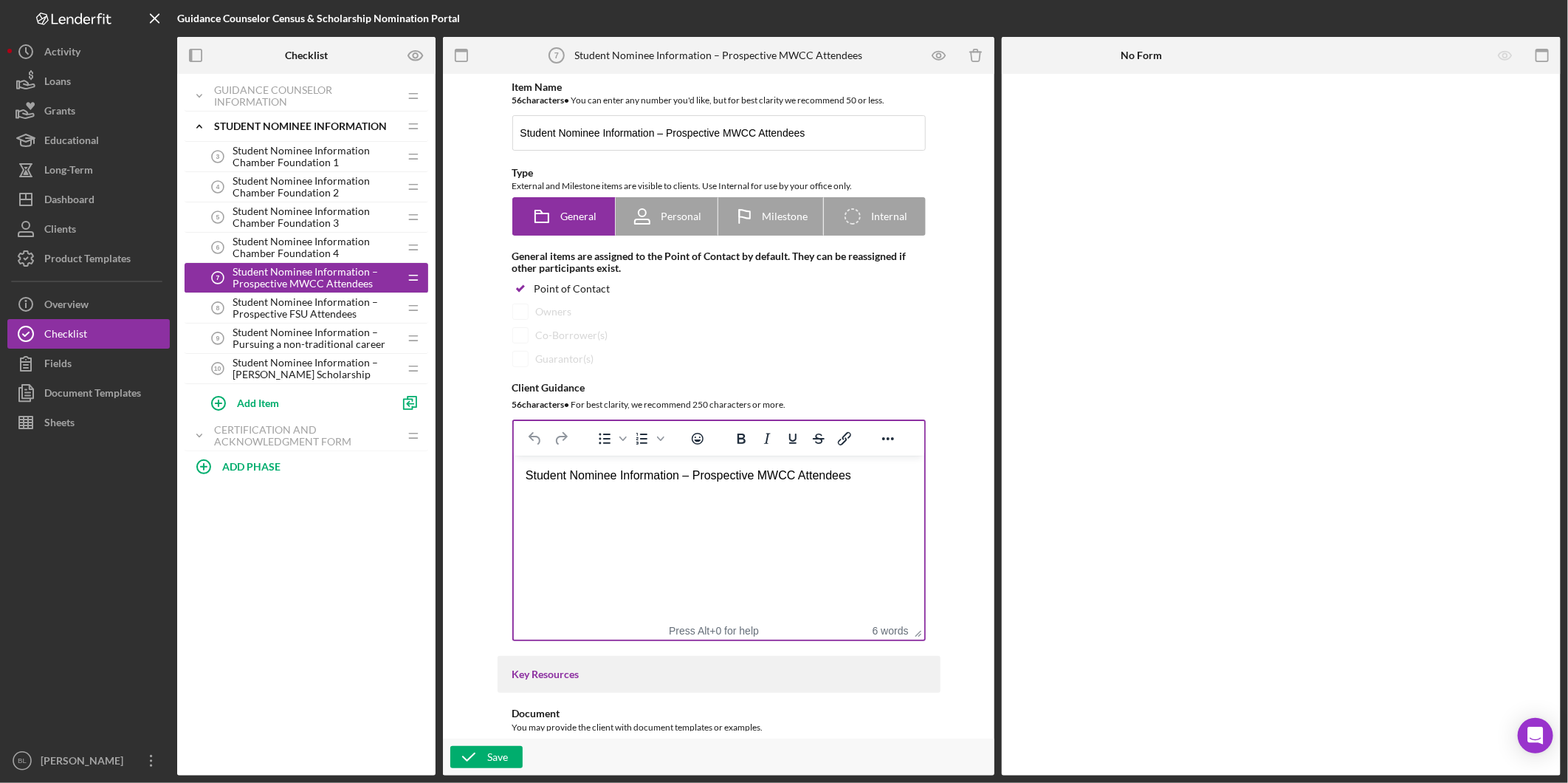
drag, startPoint x: 751, startPoint y: 508, endPoint x: 882, endPoint y: 462, distance: 138.8
click at [752, 496] on html "Student Nominee Information – Prospective MWCC Attendees" at bounding box center [718, 476] width 411 height 40
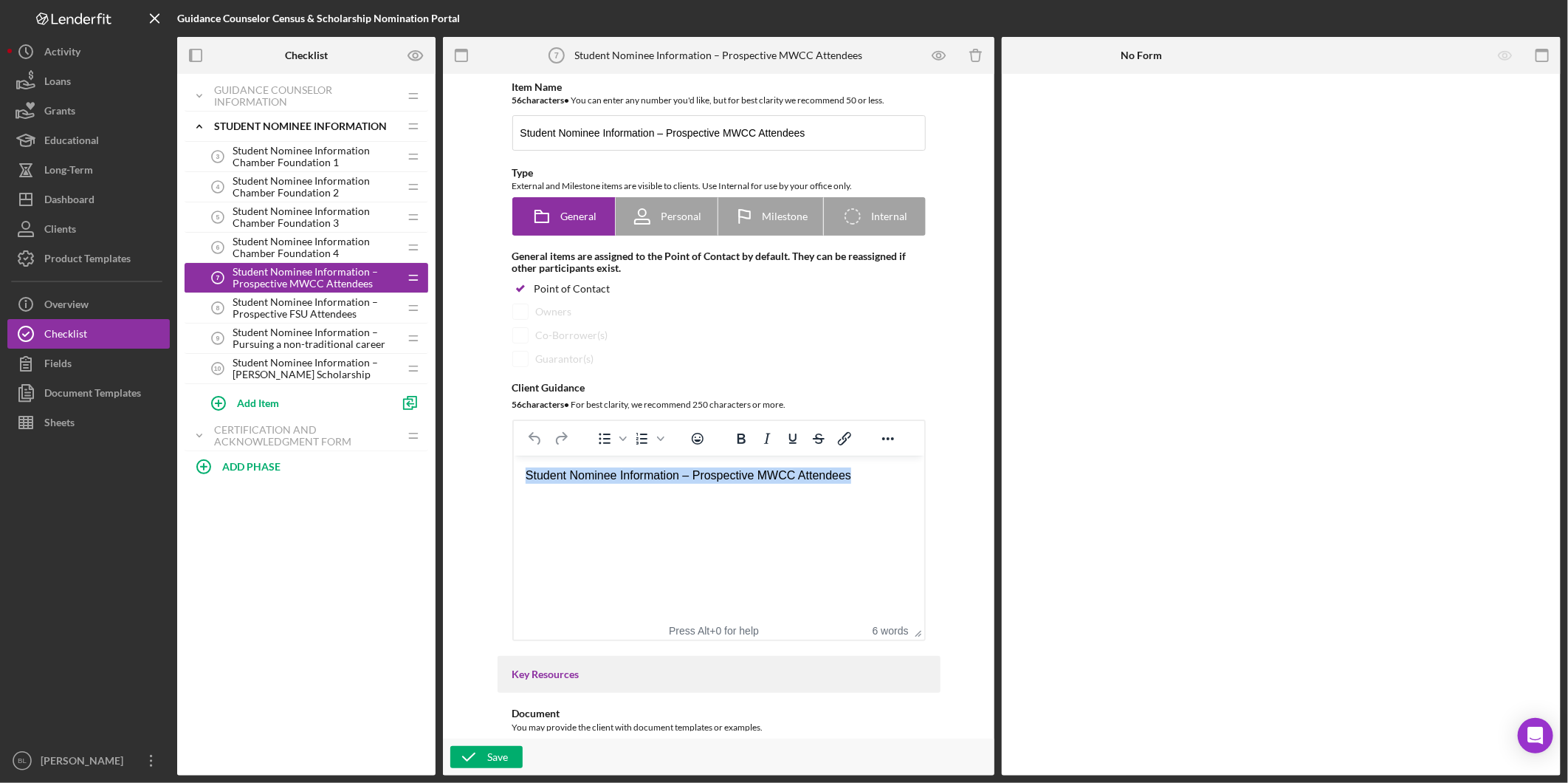
drag, startPoint x: 875, startPoint y: 477, endPoint x: 359, endPoint y: 483, distance: 516.0
click at [513, 483] on html "Student Nominee Information – Prospective MWCC Attendees" at bounding box center [718, 476] width 411 height 40
paste body "Rich Text Area. Press ALT-0 for help."
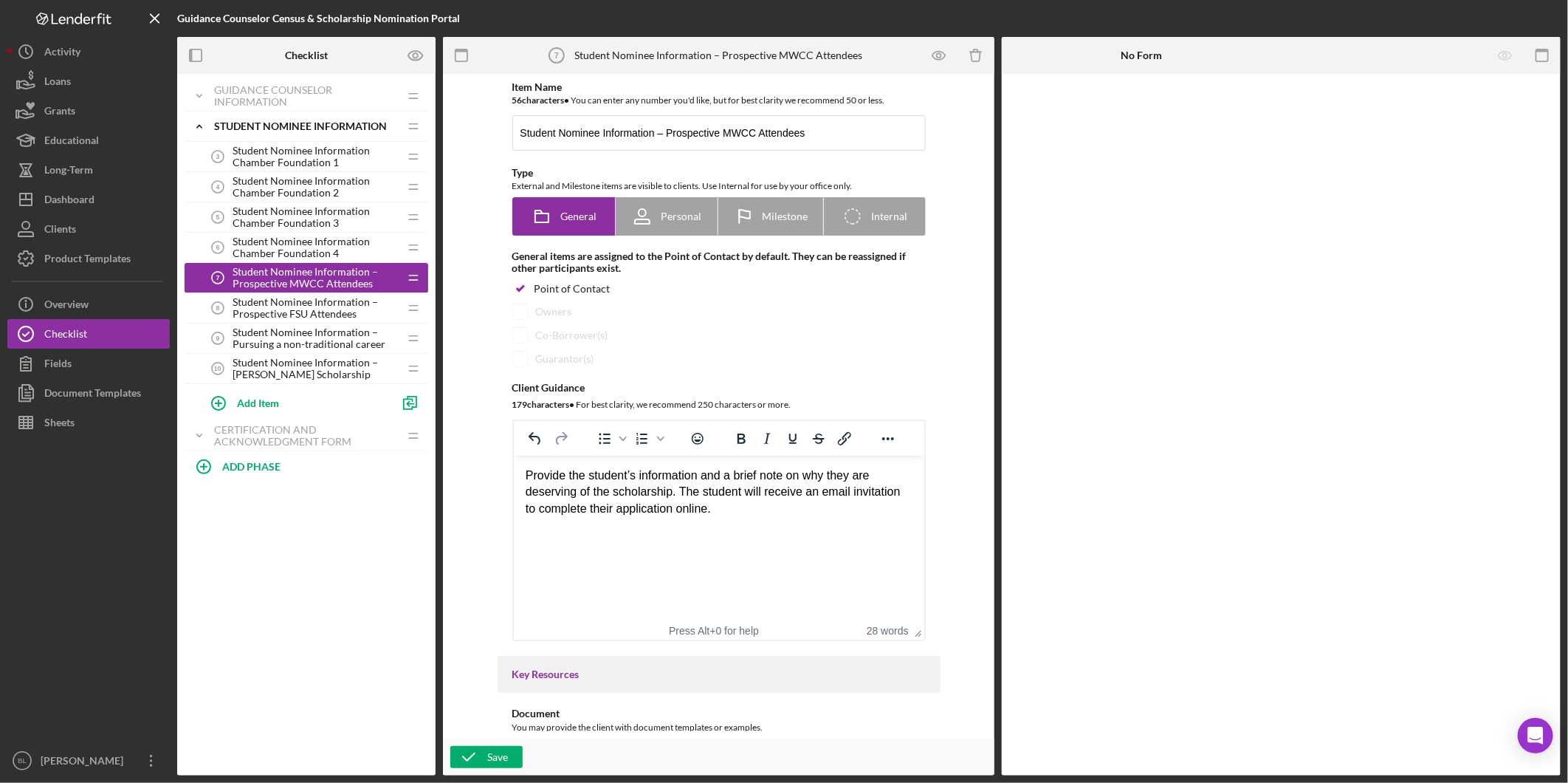
click at [697, 477] on div "Provide the student’s information and a brief note on why they are deserving of…" at bounding box center [718, 492] width 387 height 50
click at [731, 528] on div "Provide the student’s information who plans on attending [GEOGRAPHIC_DATA] and …" at bounding box center [718, 500] width 387 height 66
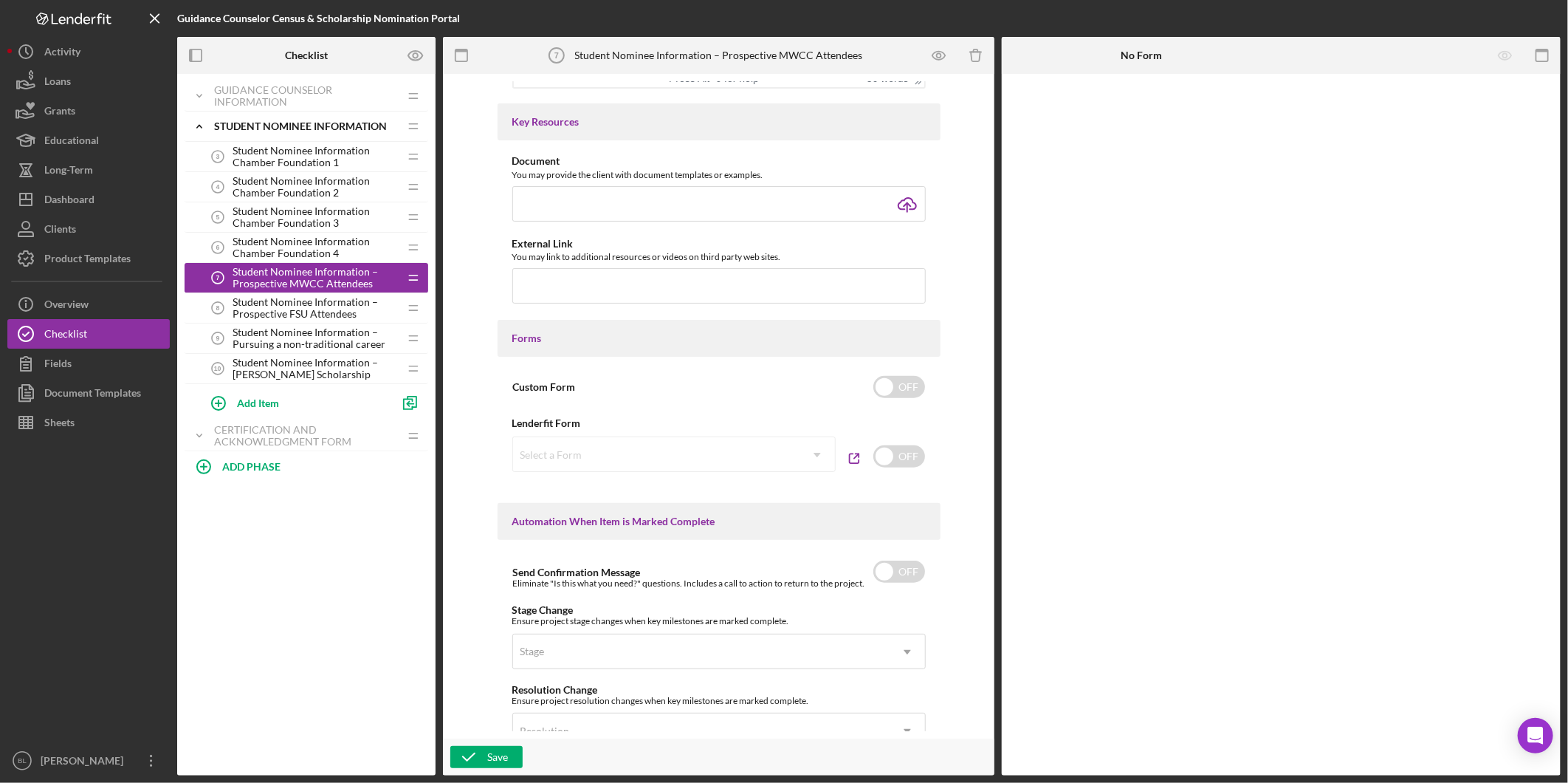
scroll to position [574, 0]
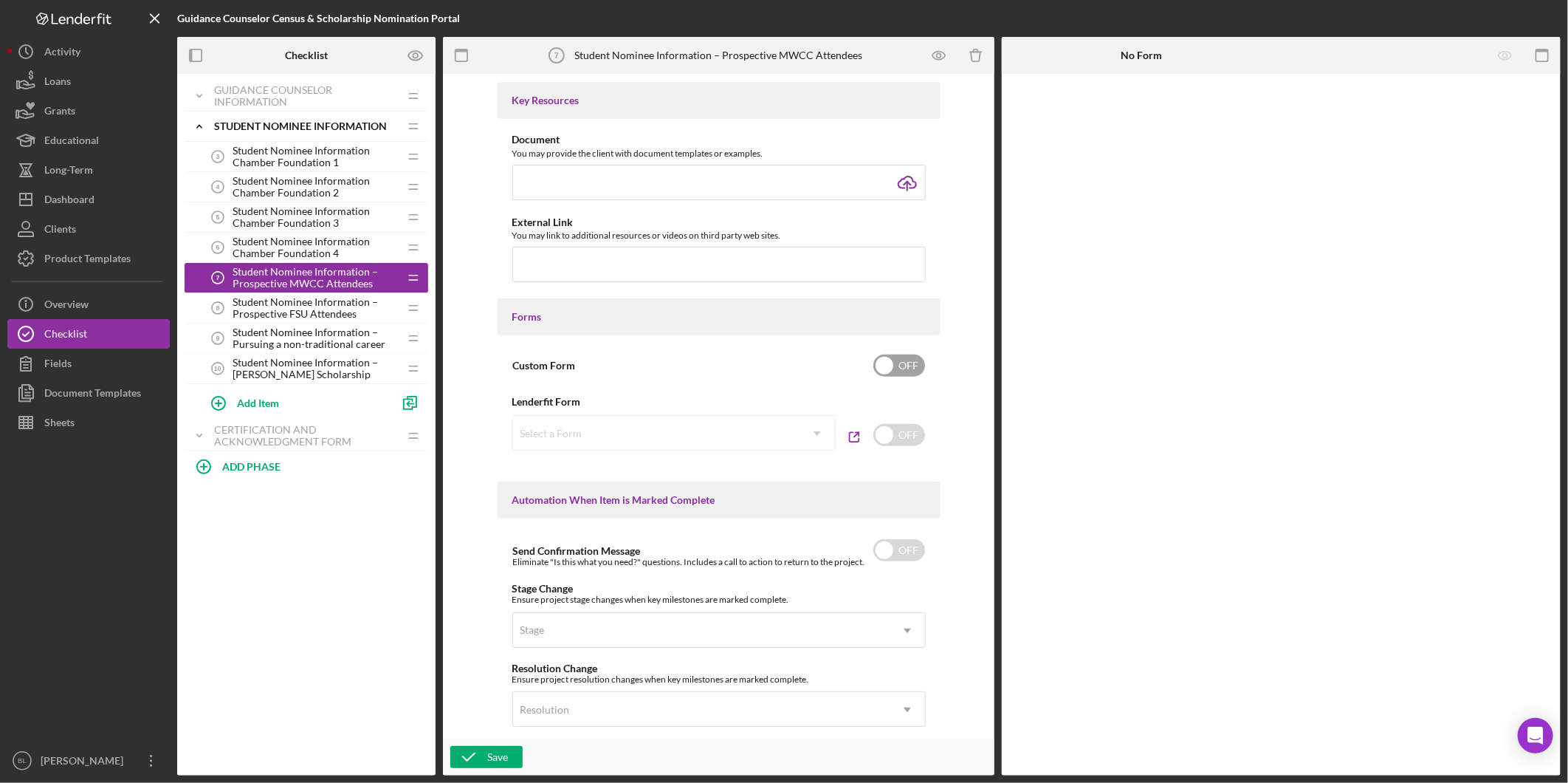
click at [904, 362] on input "checkbox" at bounding box center [899, 365] width 52 height 22
checkbox input "true"
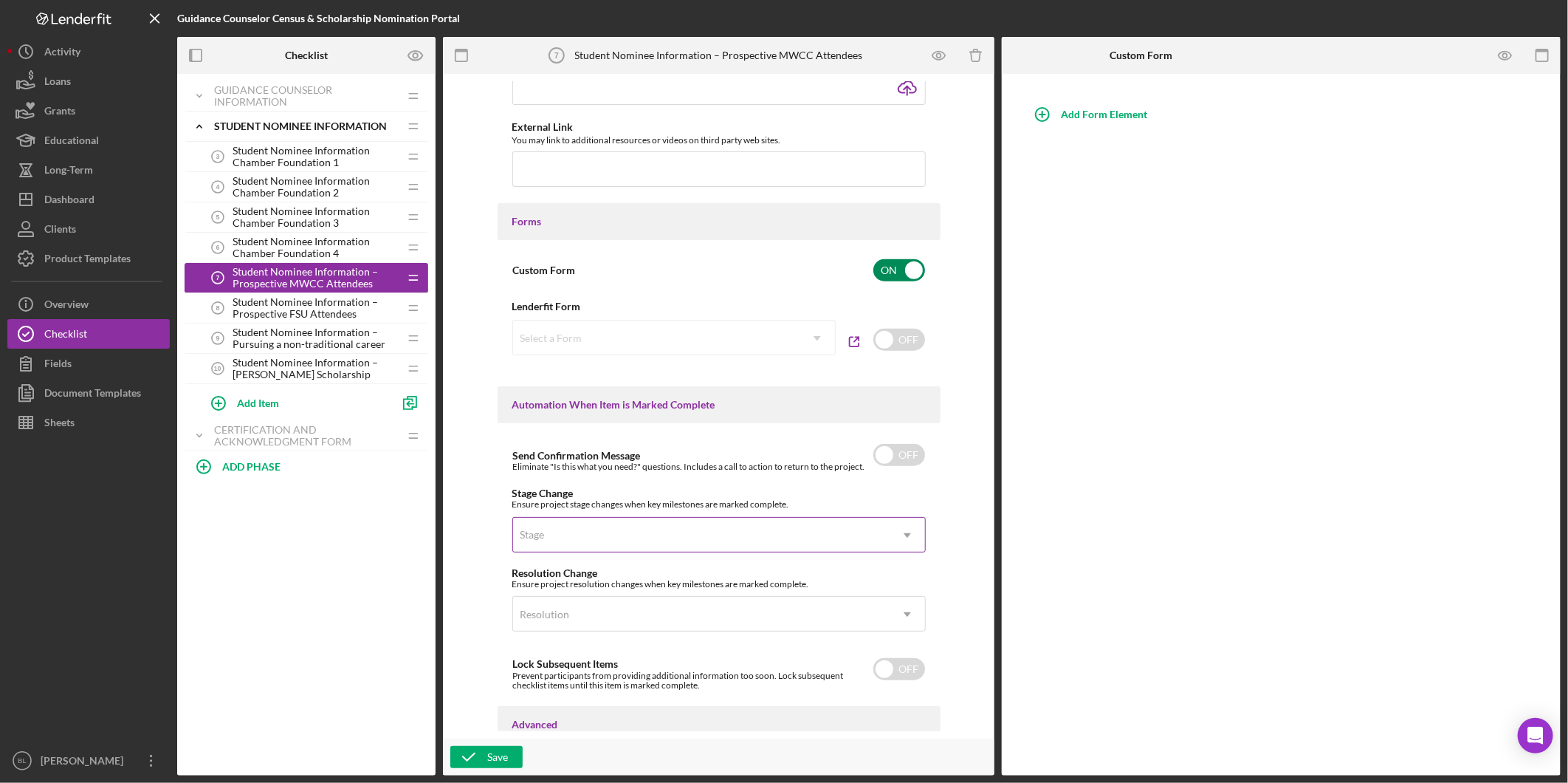
scroll to position [796, 0]
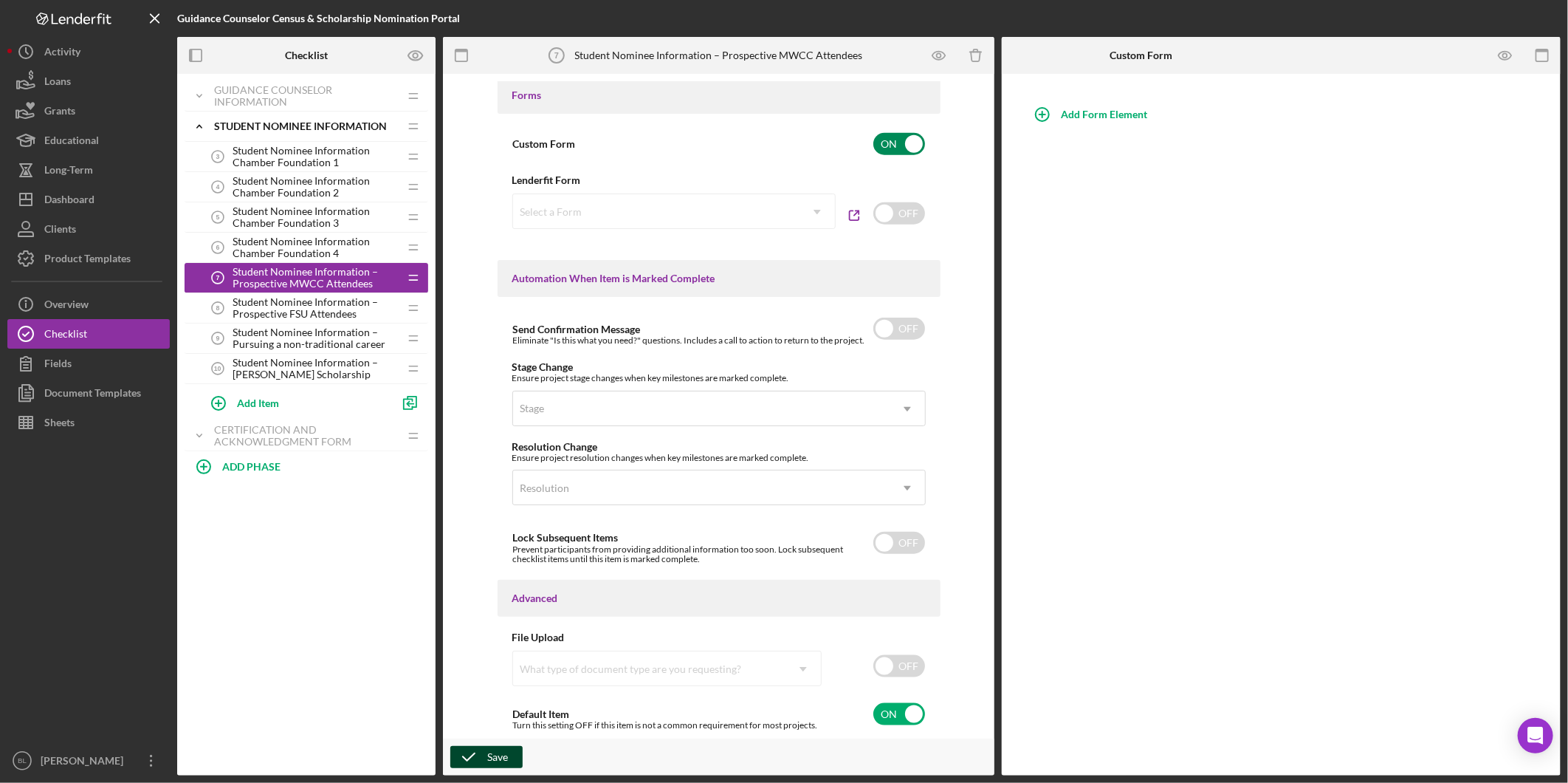
click at [476, 755] on icon "button" at bounding box center [469, 757] width 37 height 37
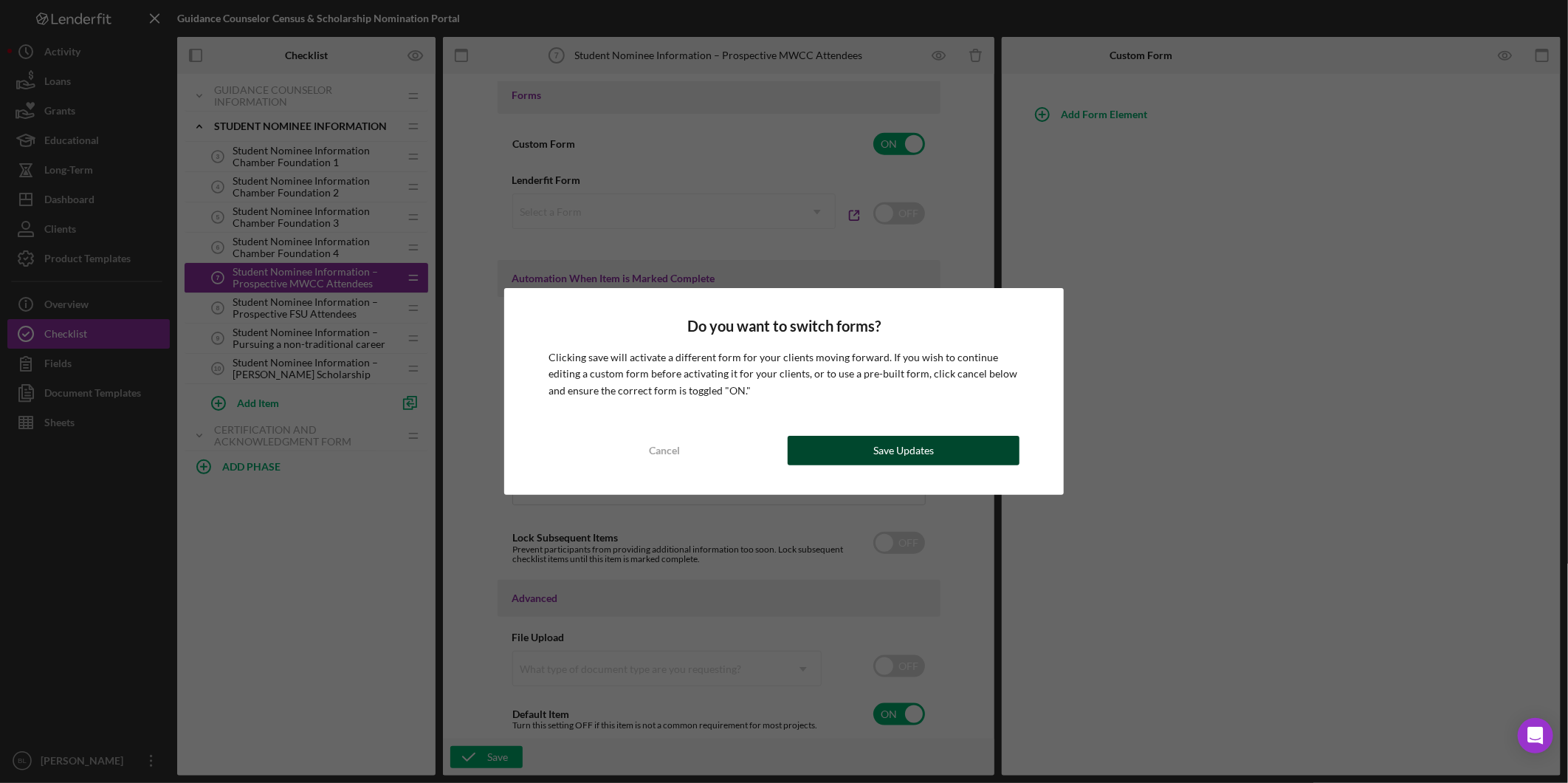
click at [862, 448] on button "Save Updates" at bounding box center [904, 450] width 232 height 30
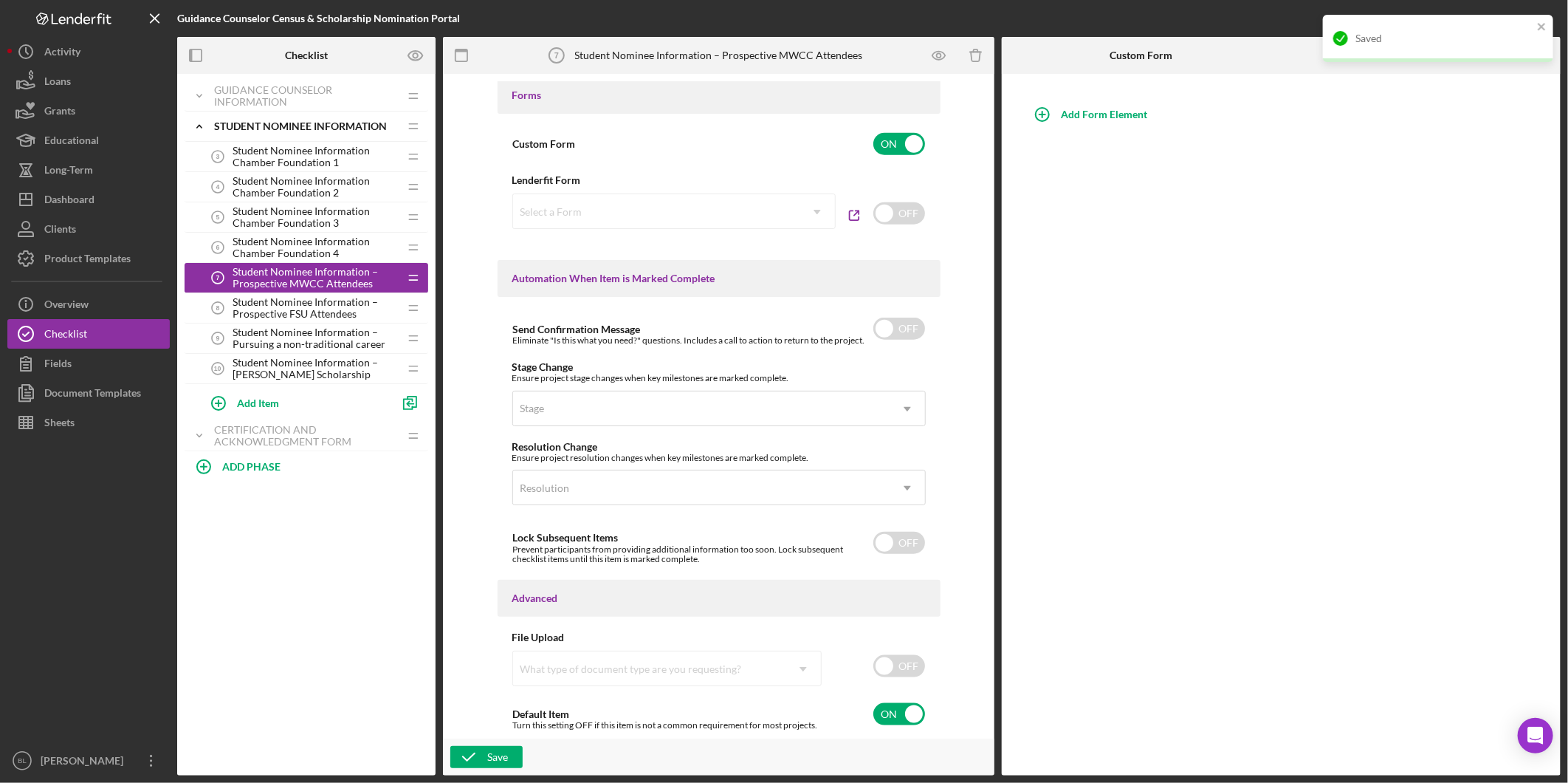
click at [316, 301] on span "Student Nominee Information – Prospective FSU Attendees" at bounding box center [315, 308] width 166 height 24
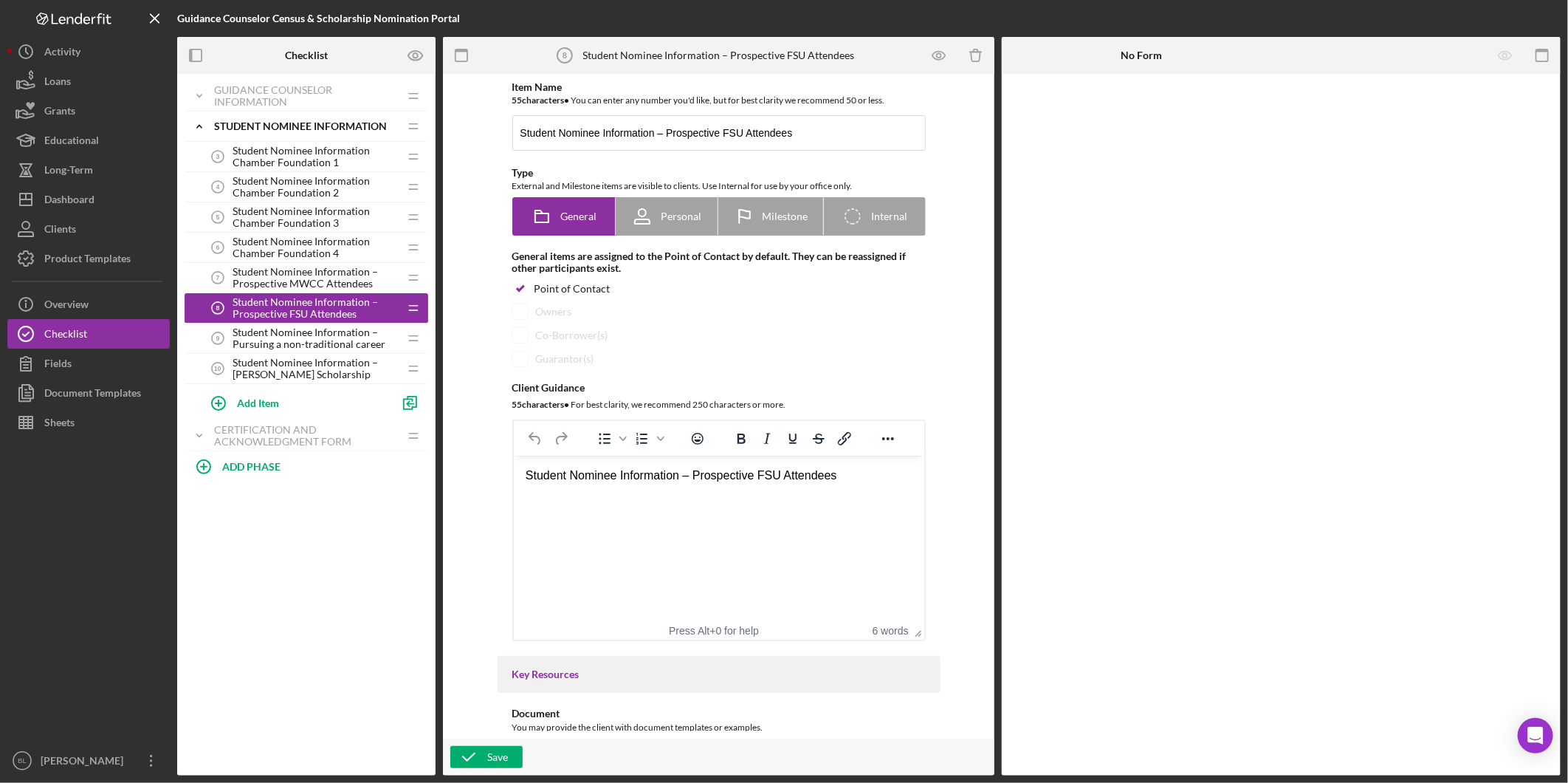
drag, startPoint x: 795, startPoint y: 496, endPoint x: 803, endPoint y: 494, distance: 8.2
click at [795, 496] on html "Student Nominee Information – Prospective FSU Attendees" at bounding box center [718, 476] width 411 height 40
drag, startPoint x: 855, startPoint y: 478, endPoint x: 404, endPoint y: 480, distance: 451.0
click at [513, 480] on html "Student Nominee Information – Prospective FSU Attendees" at bounding box center [718, 476] width 411 height 40
paste body "Rich Text Area. Press ALT-0 for help."
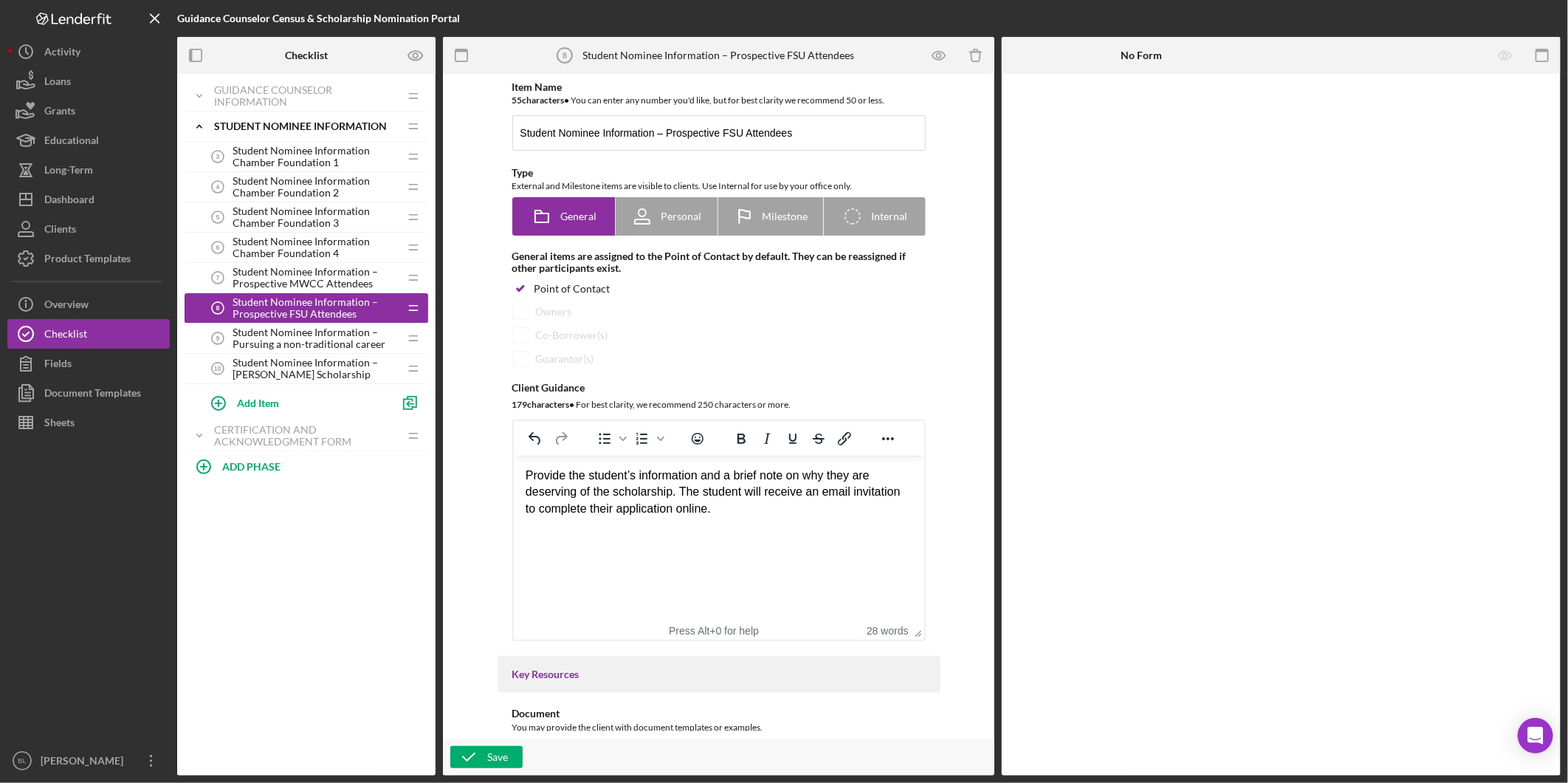
click at [700, 477] on div "Provide the student’s information and a brief note on why they are deserving of…" at bounding box center [718, 492] width 387 height 50
click at [641, 540] on html "Provide the student’s information who plans on attending [GEOGRAPHIC_DATA] and …" at bounding box center [718, 500] width 411 height 90
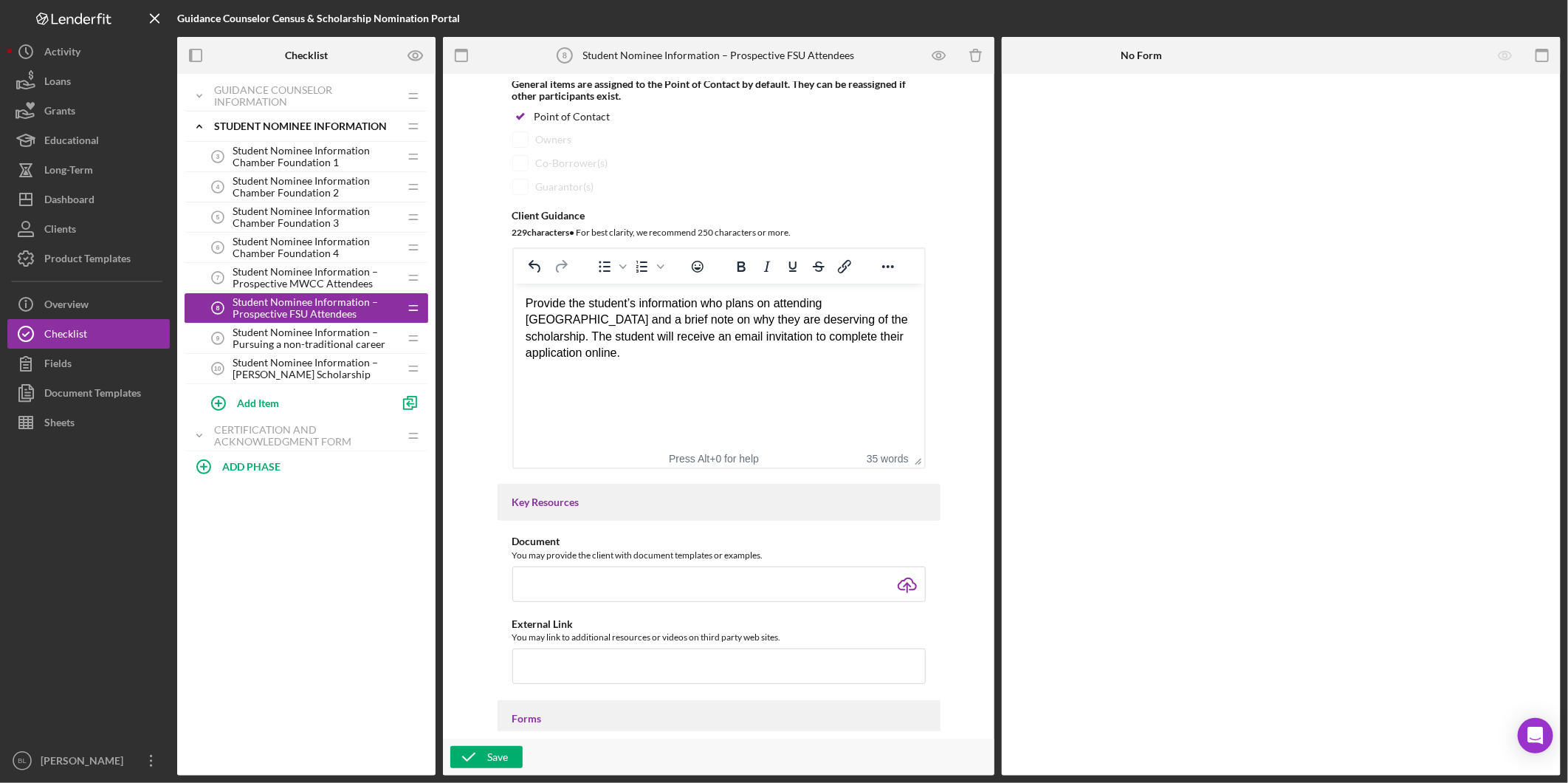
scroll to position [410, 0]
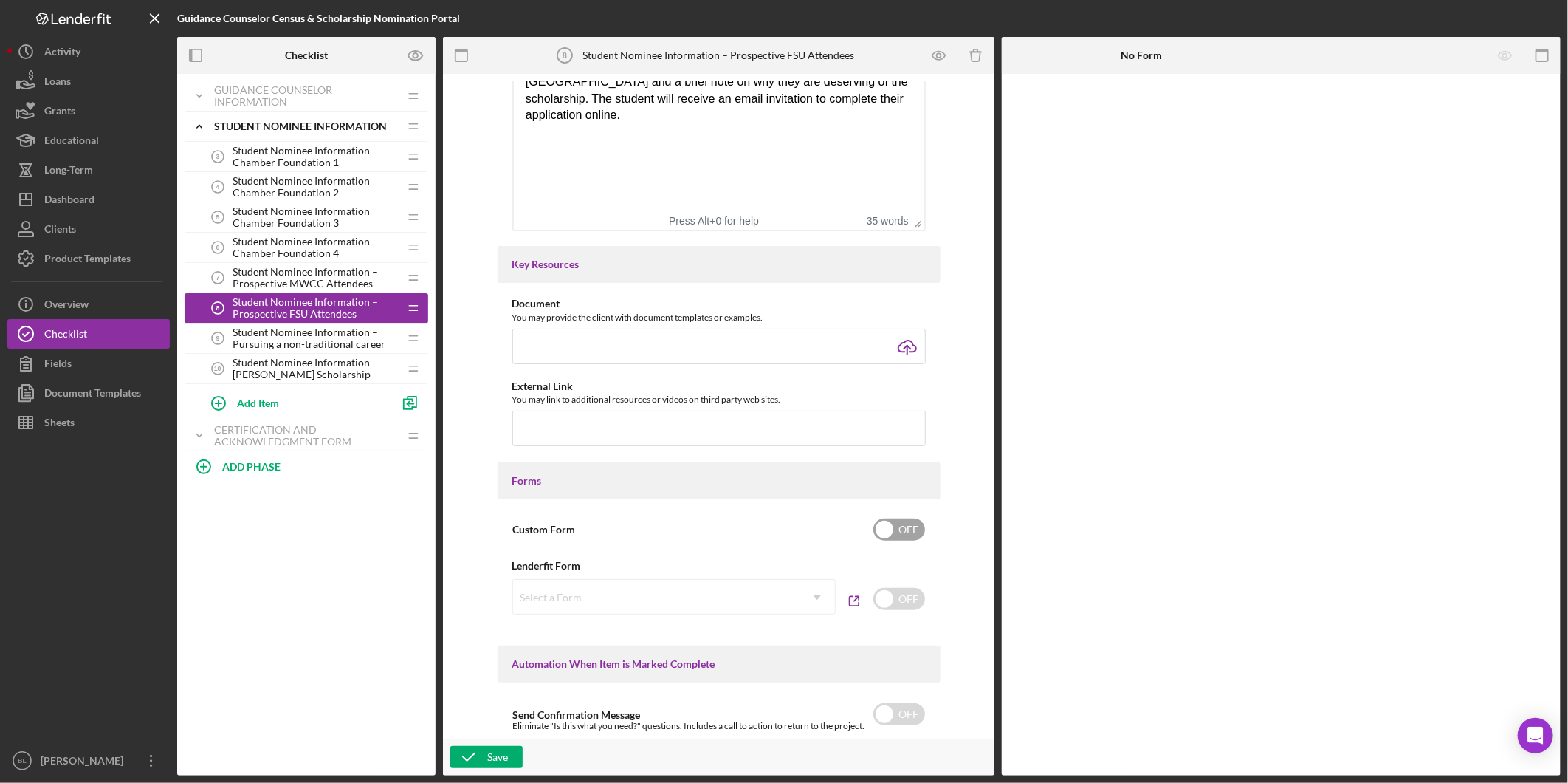
click at [904, 532] on input "checkbox" at bounding box center [899, 529] width 52 height 22
checkbox input "true"
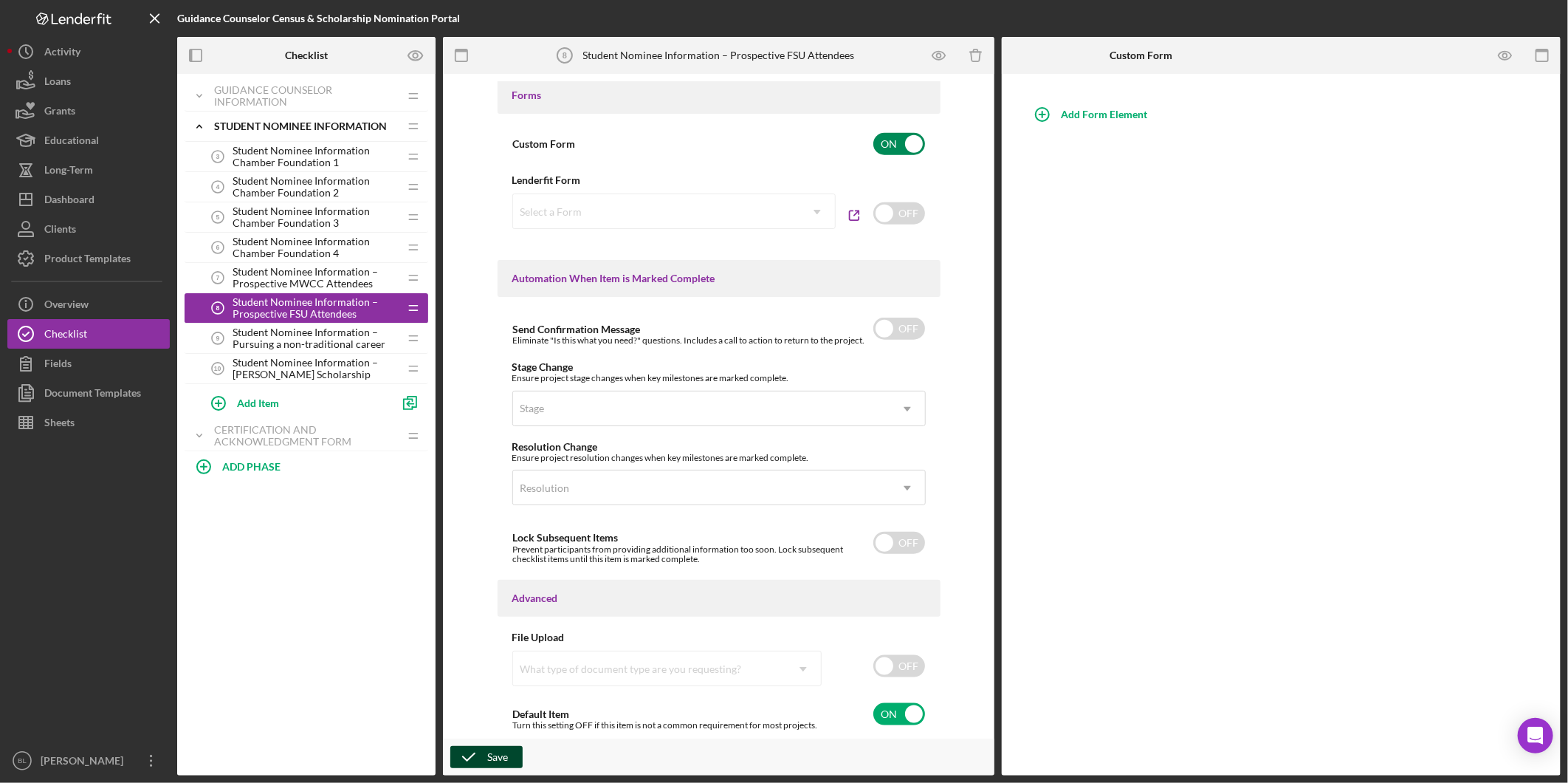
click at [476, 753] on icon "button" at bounding box center [469, 757] width 37 height 37
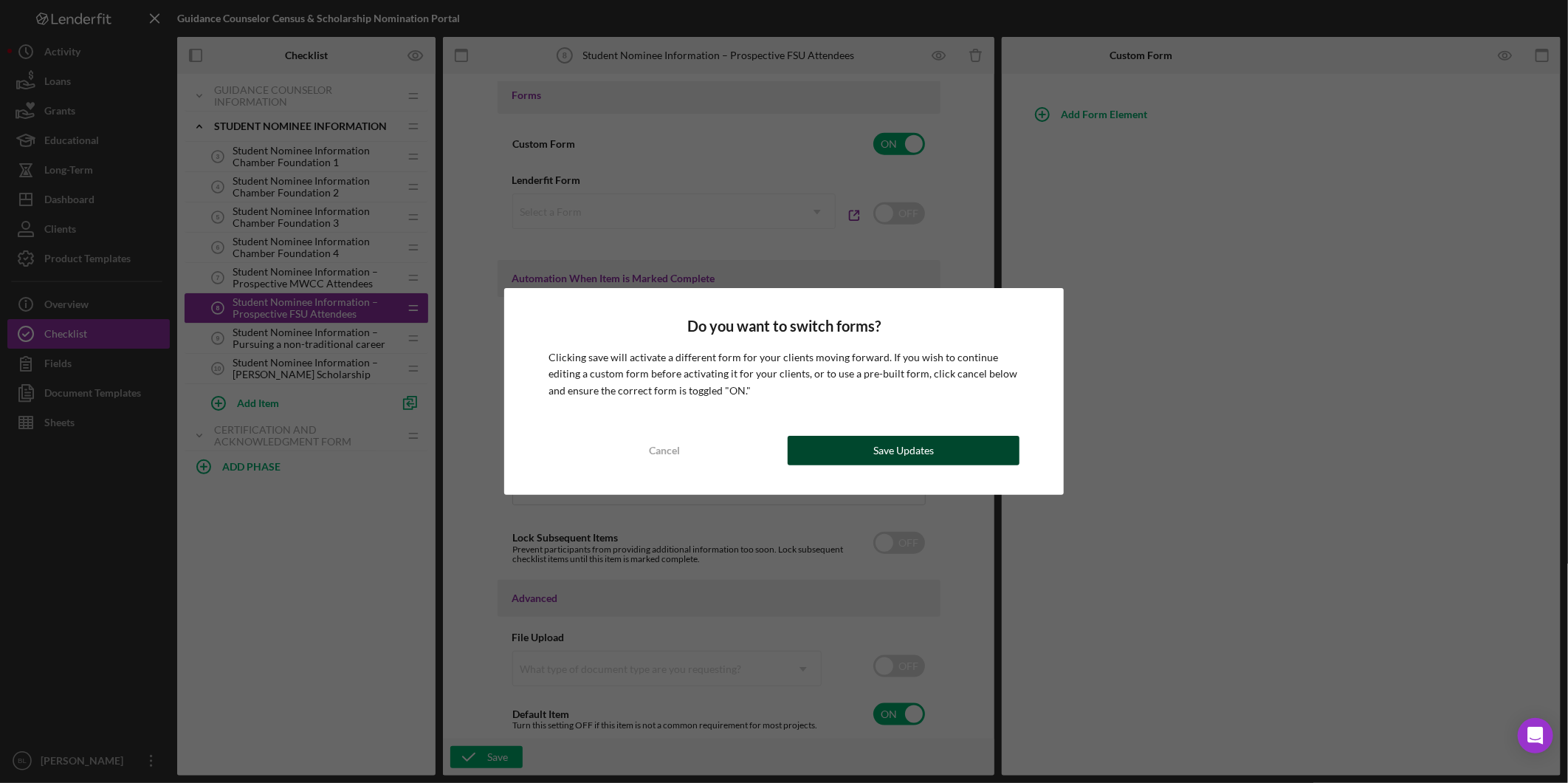
click at [847, 452] on button "Save Updates" at bounding box center [904, 450] width 232 height 30
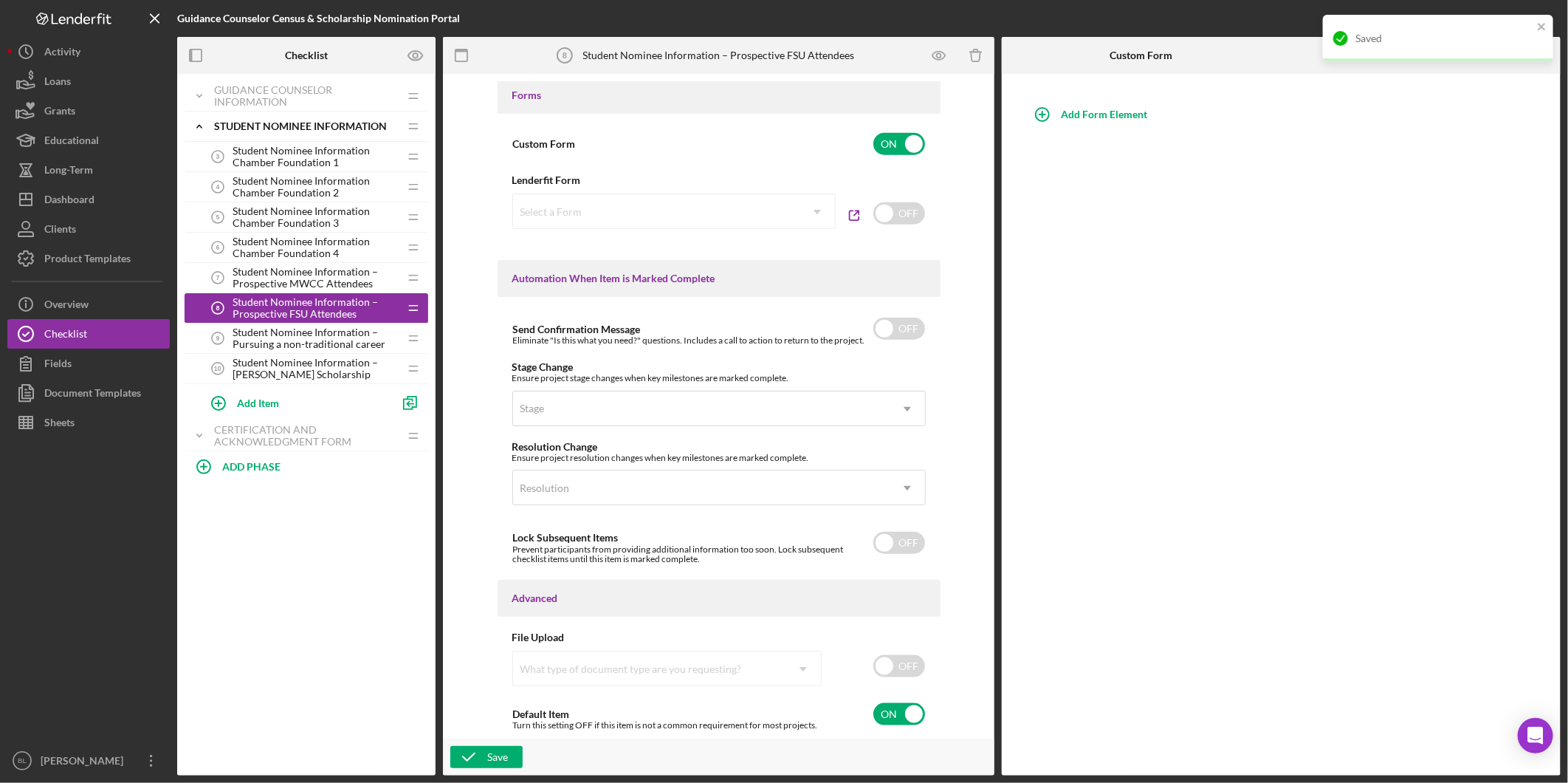
click at [319, 341] on span "Student Nominee Information – Pursuing a non-traditional career" at bounding box center [315, 338] width 166 height 24
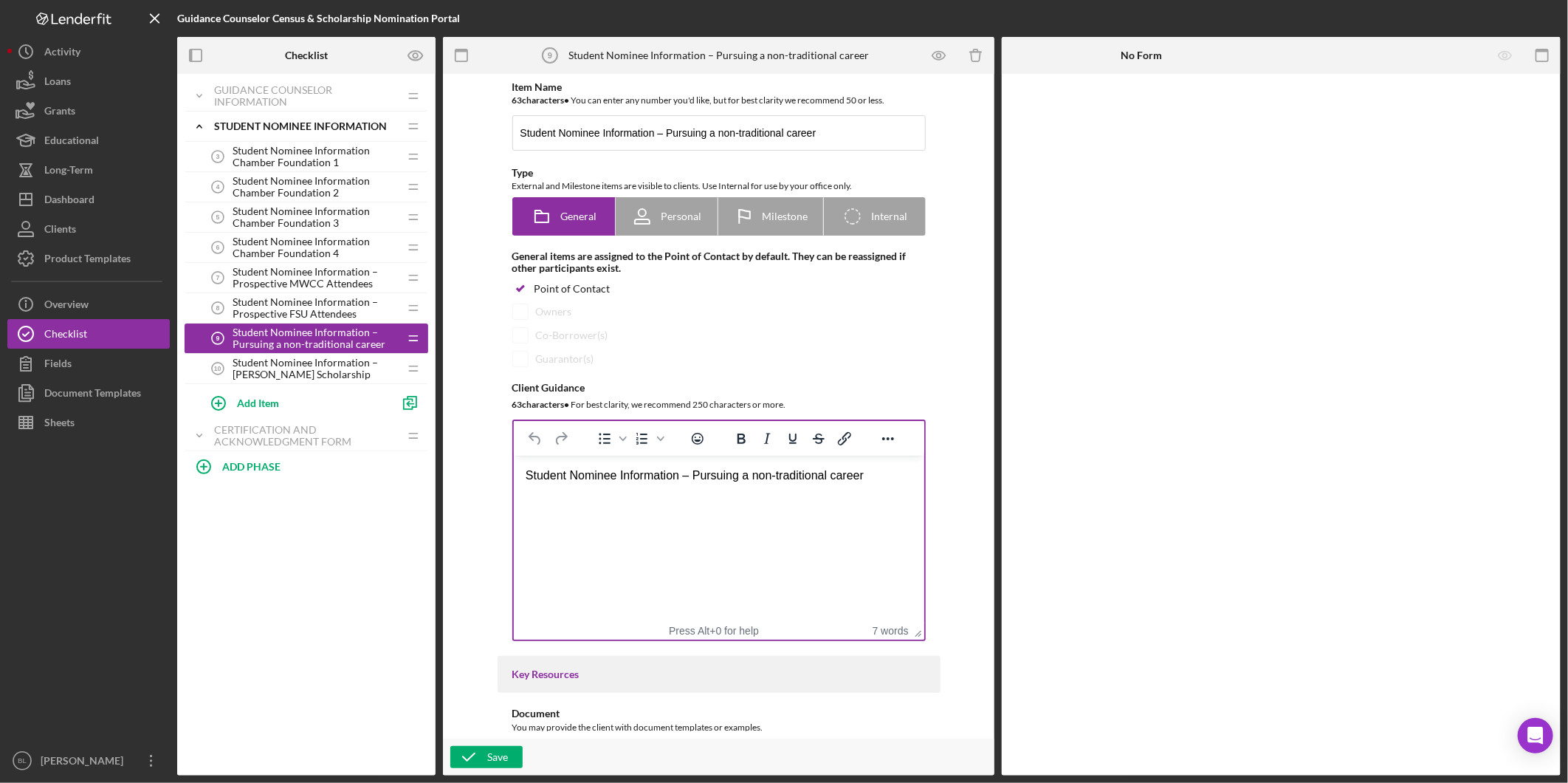
click at [604, 496] on html "Student Nominee Information – Pursuing a non-traditional career" at bounding box center [718, 476] width 411 height 40
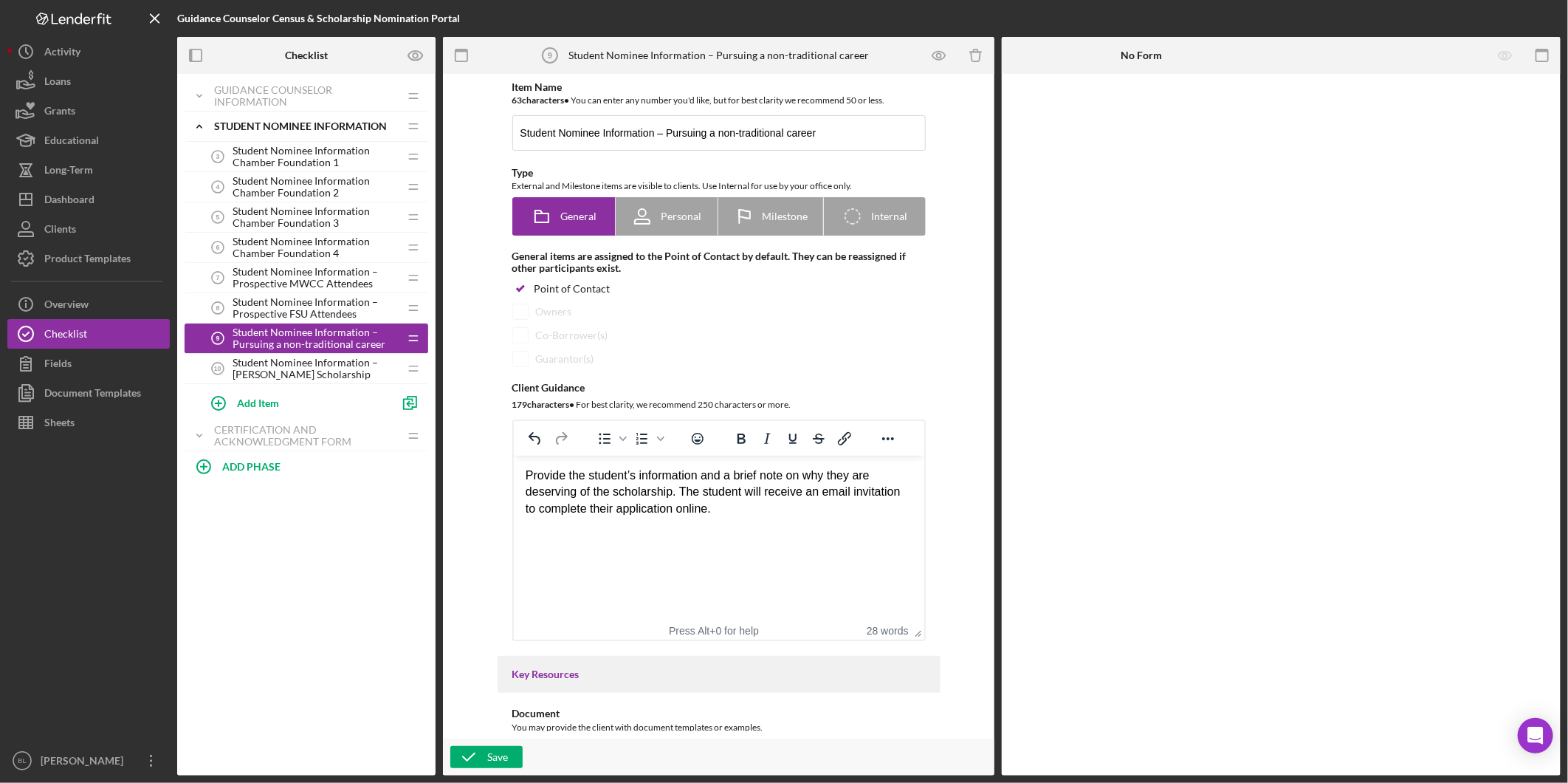
click at [696, 476] on div "Provide the student’s information and a brief note on why they are deserving of…" at bounding box center [718, 492] width 387 height 50
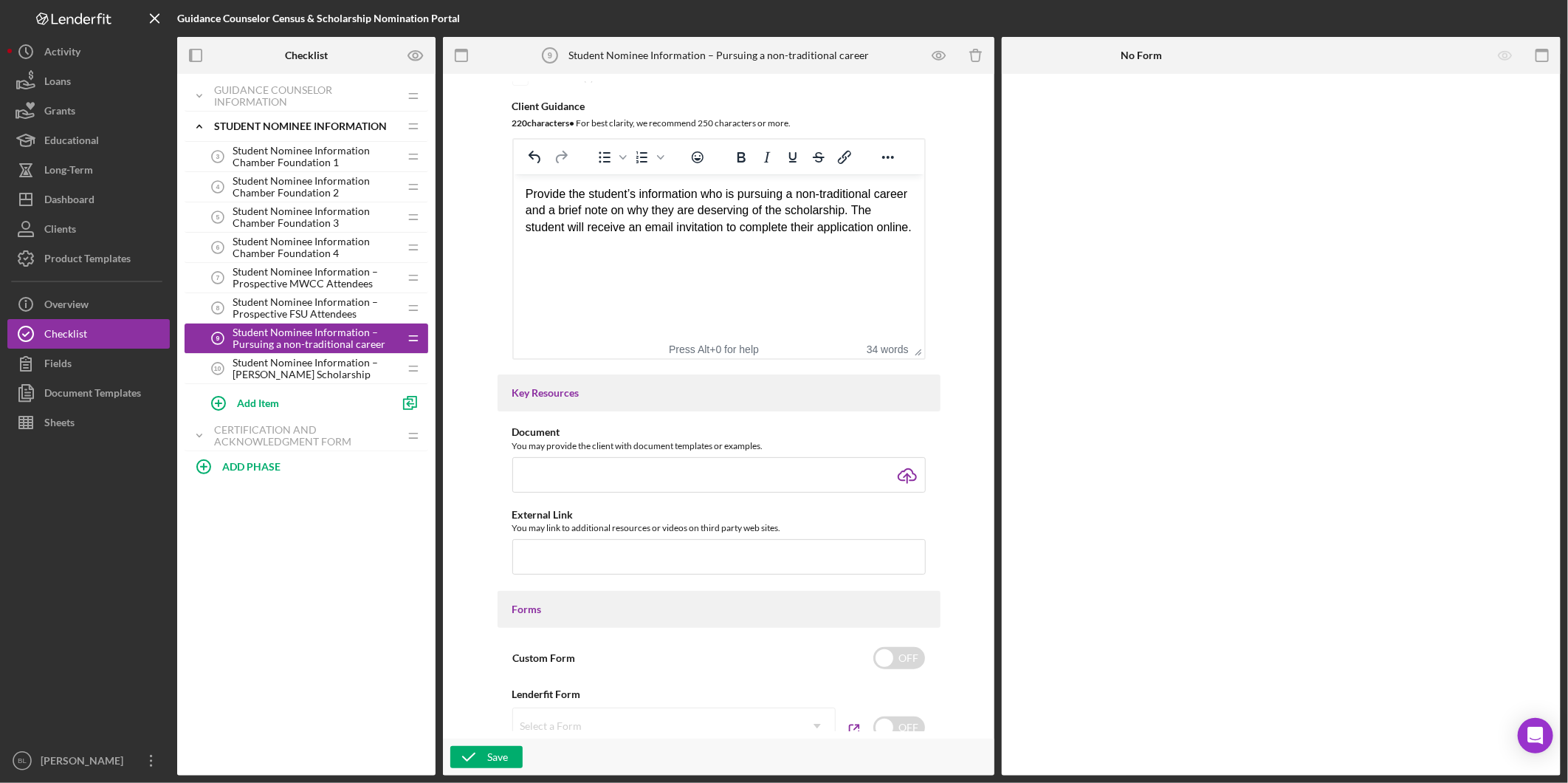
scroll to position [410, 0]
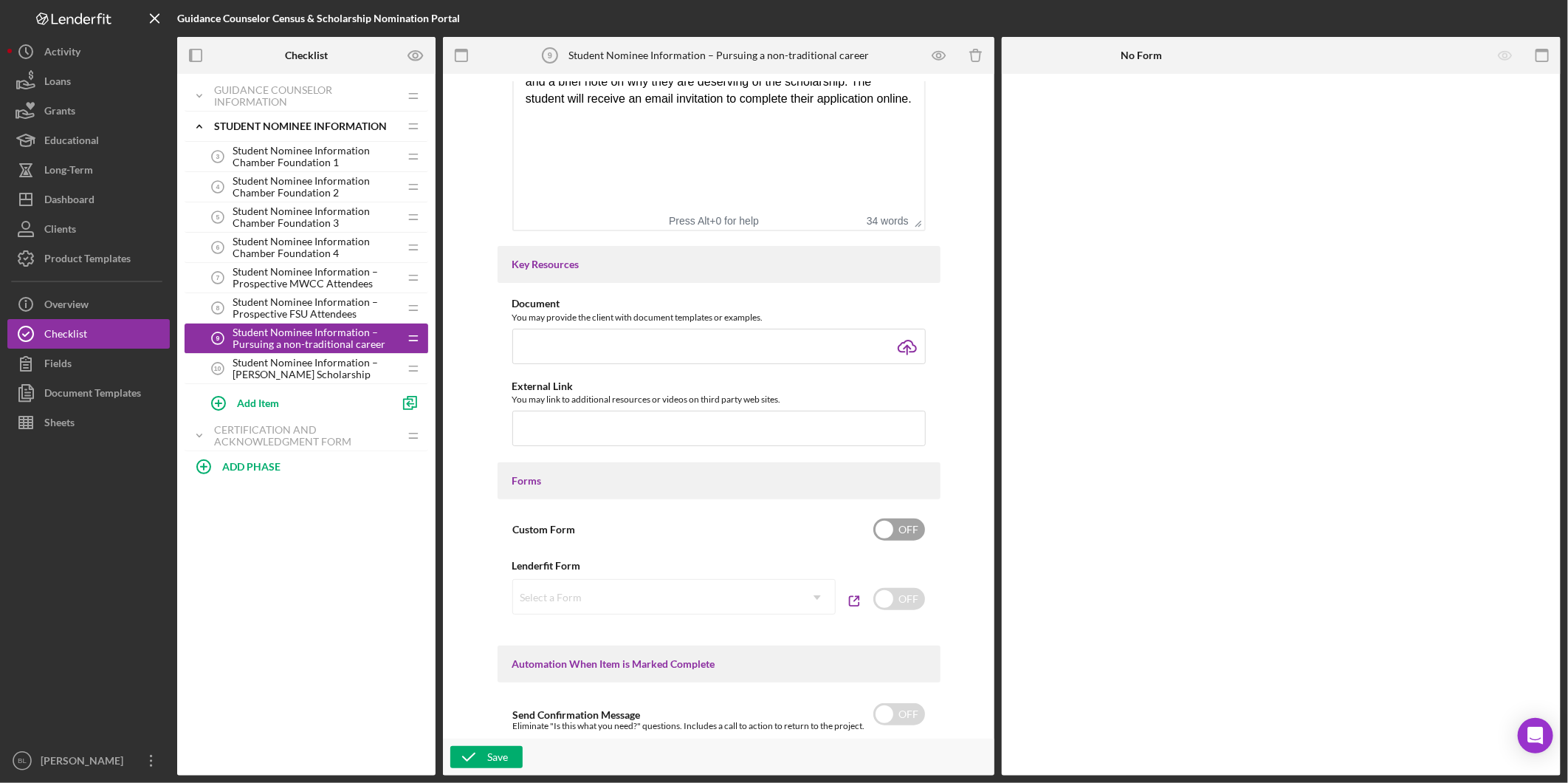
click at [916, 528] on input "checkbox" at bounding box center [899, 529] width 52 height 22
checkbox input "true"
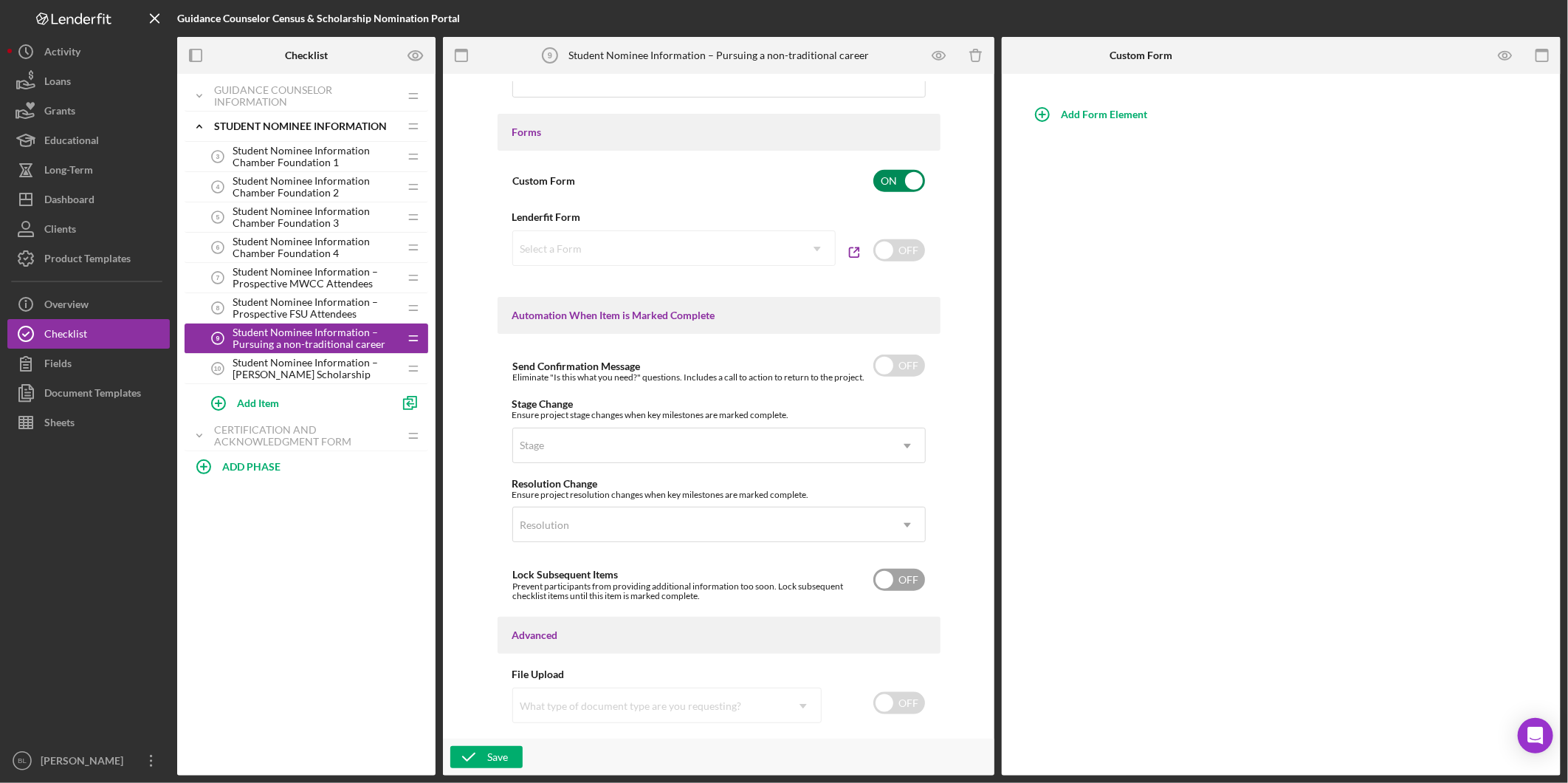
scroll to position [796, 0]
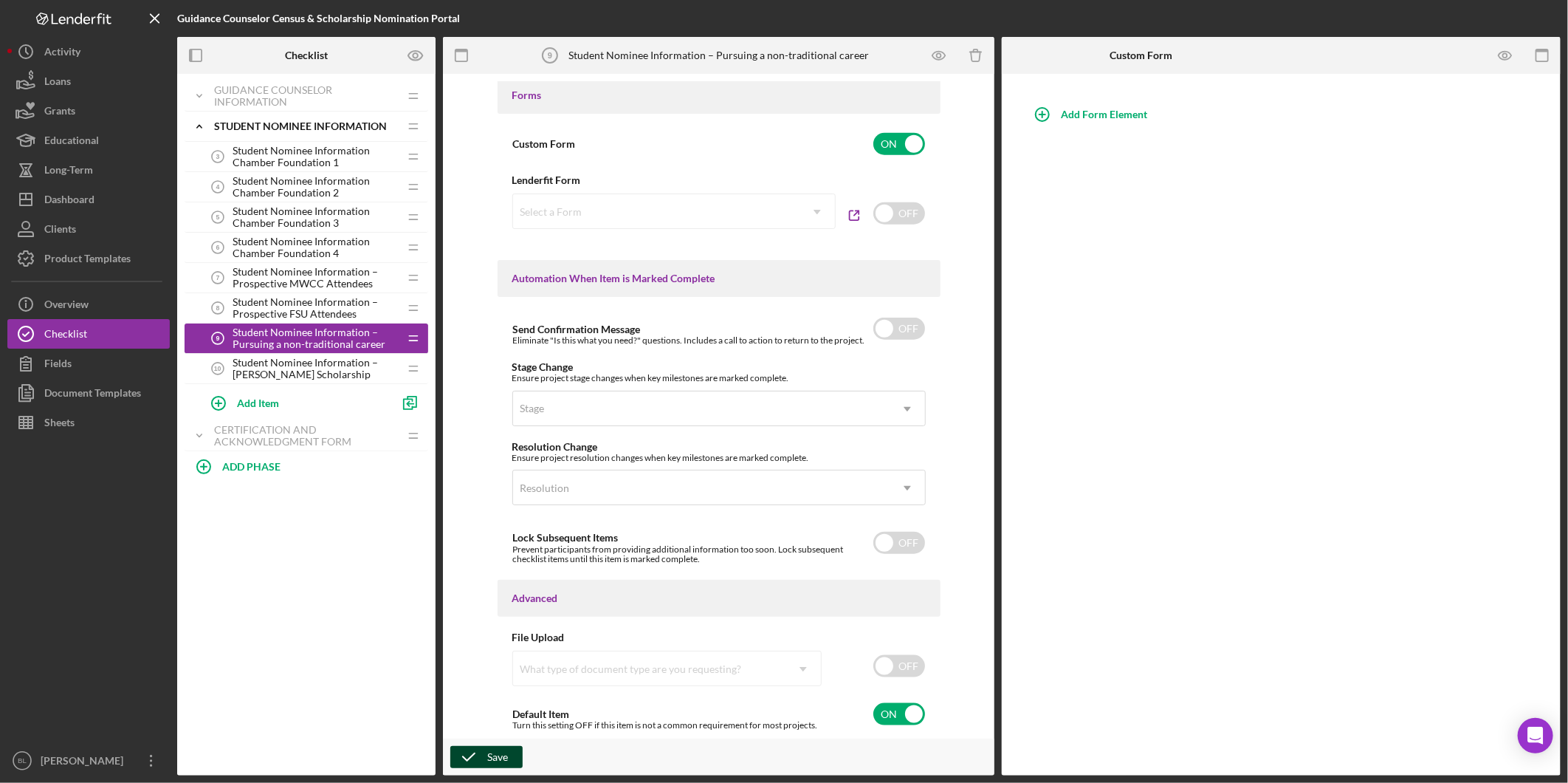
click at [496, 757] on div "Save" at bounding box center [498, 757] width 21 height 22
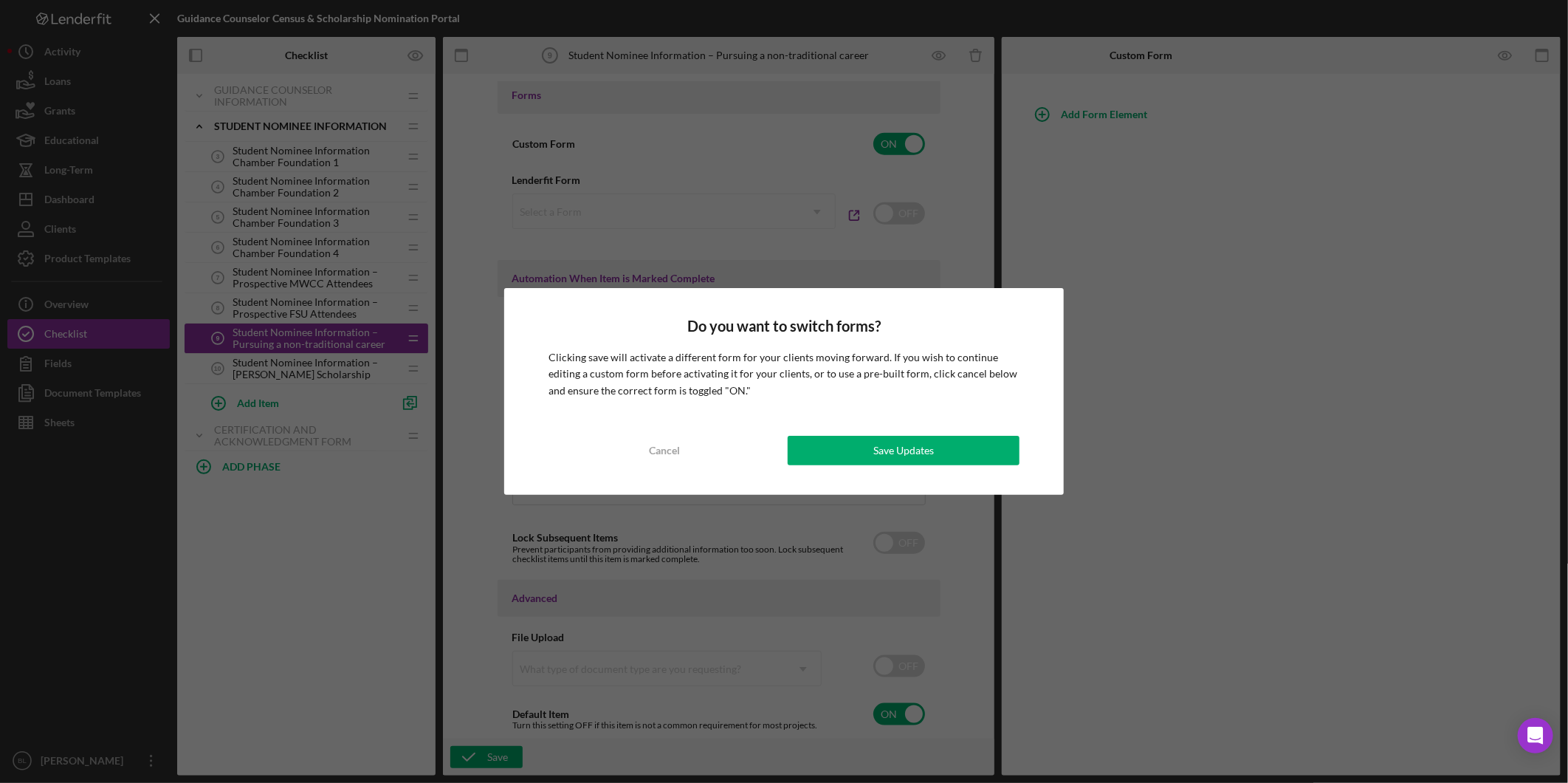
click at [624, 453] on button "Cancel" at bounding box center [664, 450] width 232 height 30
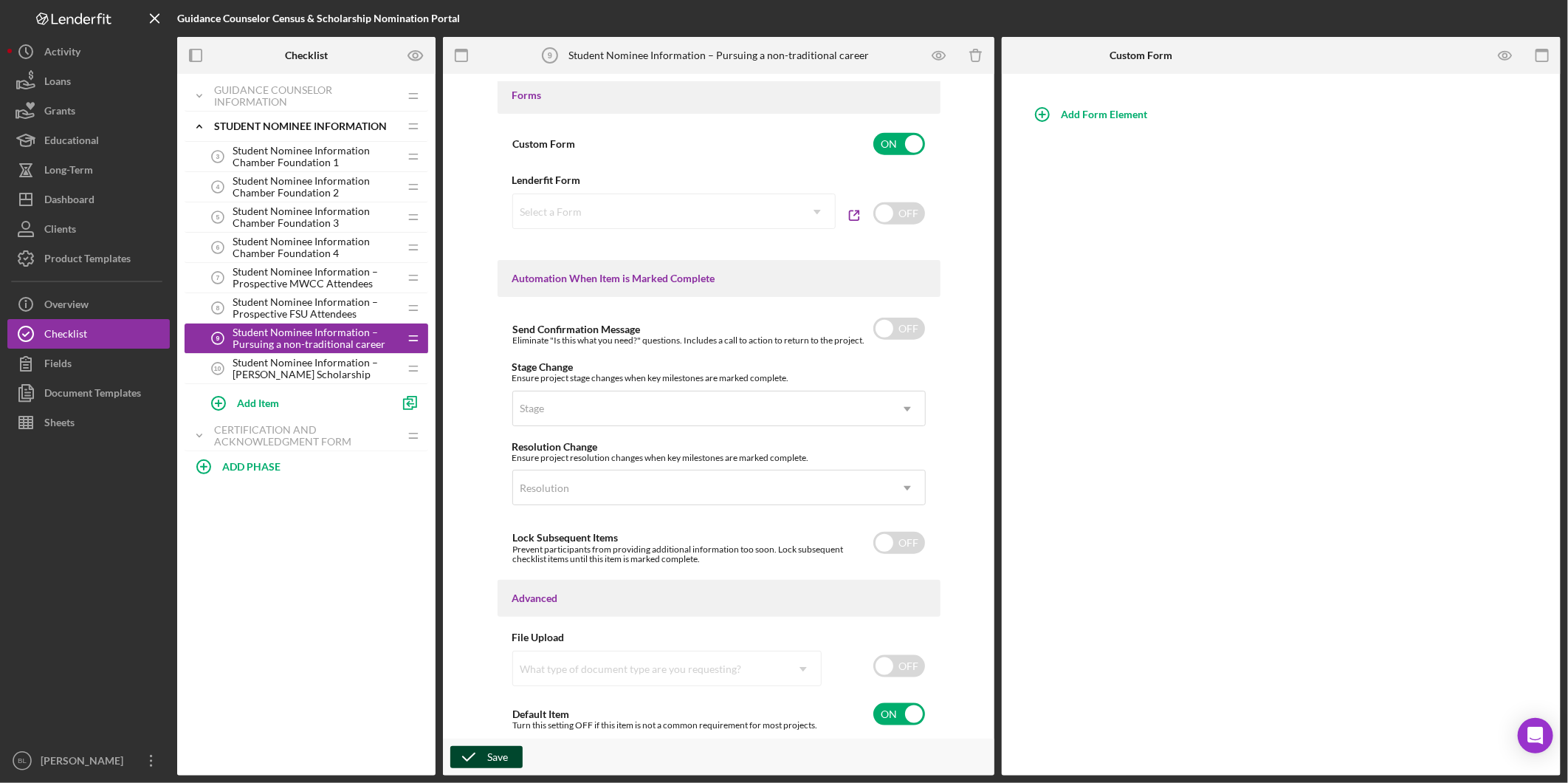
click at [499, 754] on div "Save" at bounding box center [498, 757] width 21 height 22
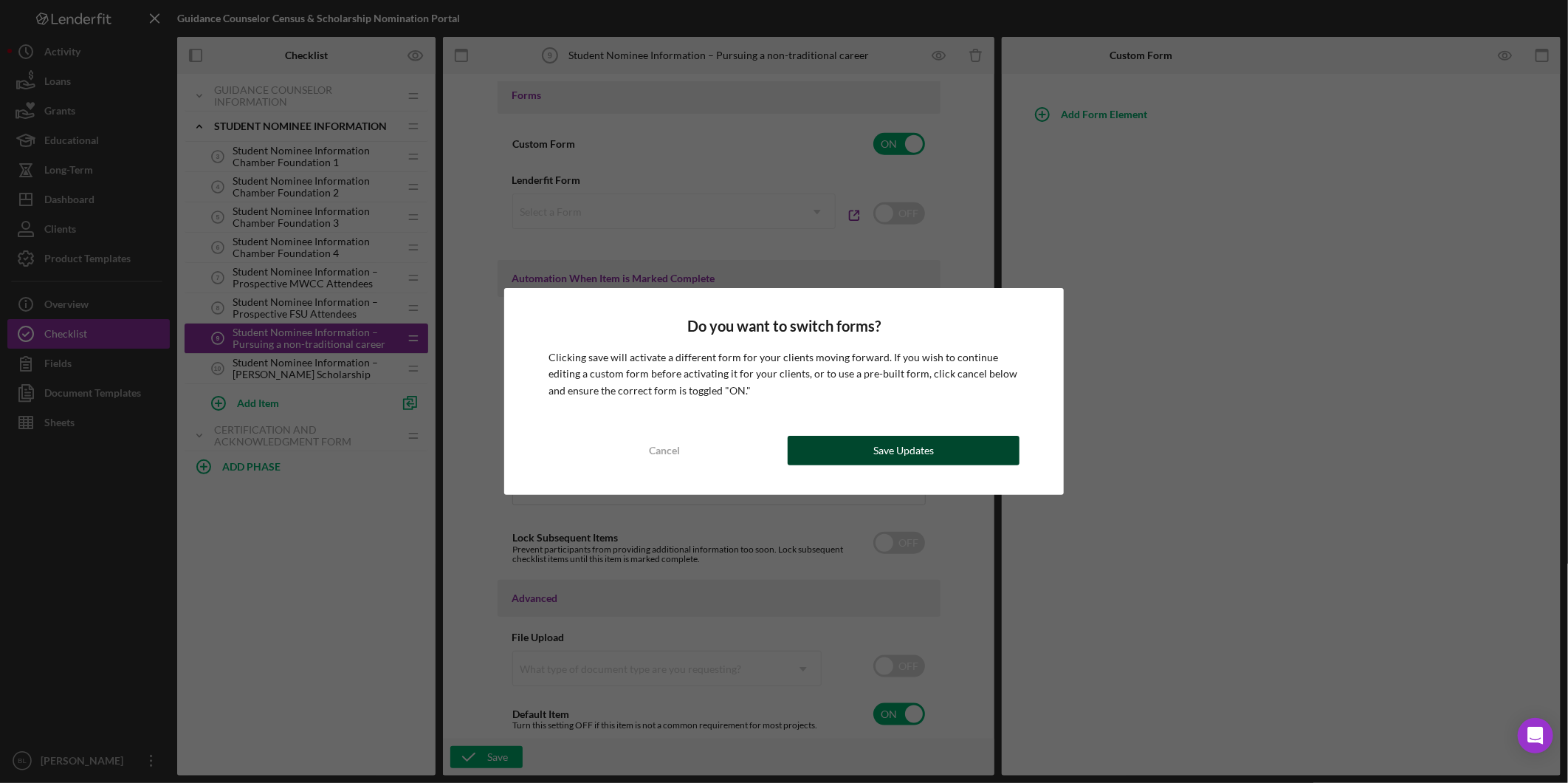
click at [865, 459] on button "Save Updates" at bounding box center [904, 450] width 232 height 30
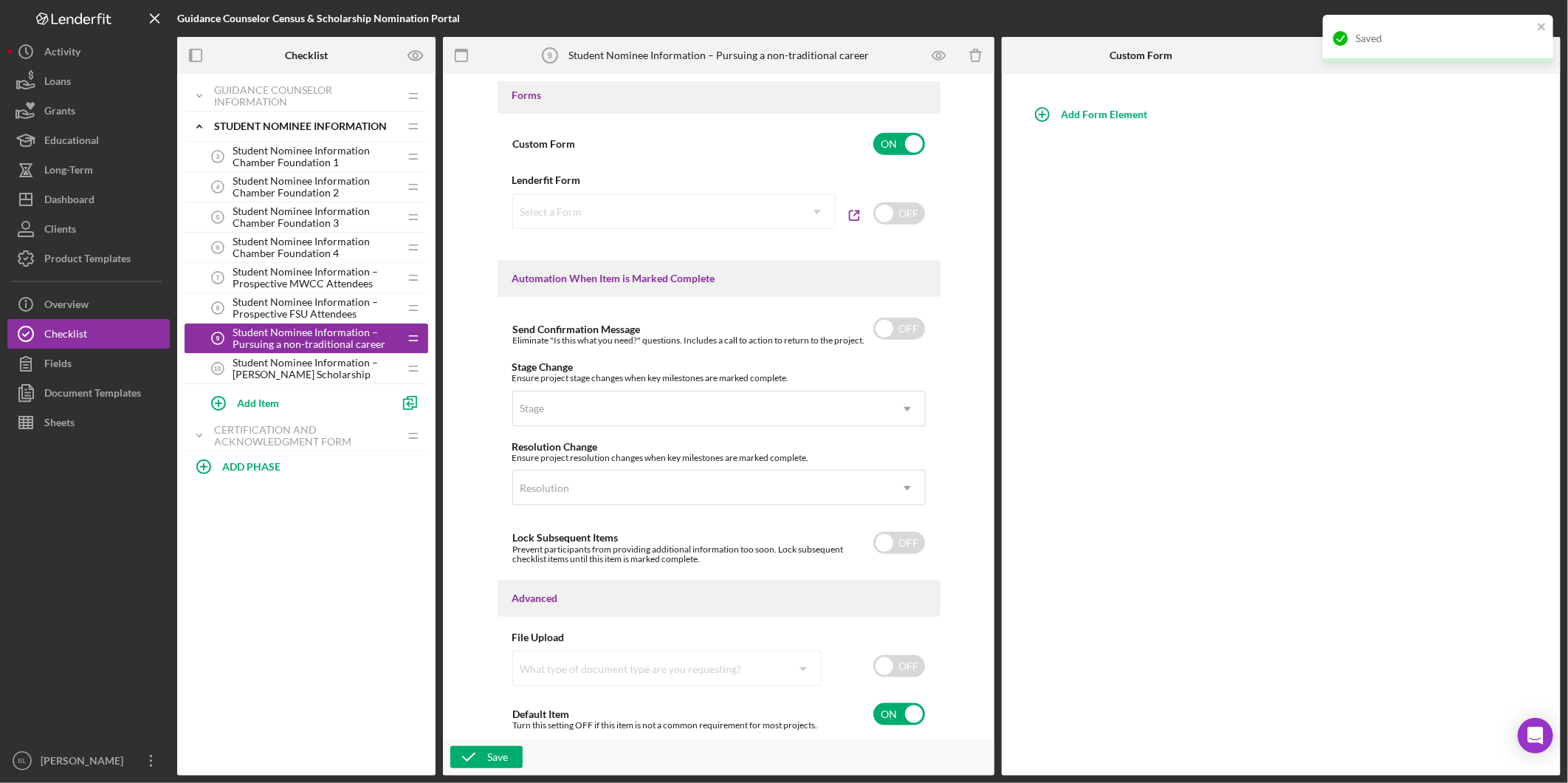
click at [283, 372] on span "Student Nominee Information – [PERSON_NAME] Scholarship" at bounding box center [315, 369] width 166 height 24
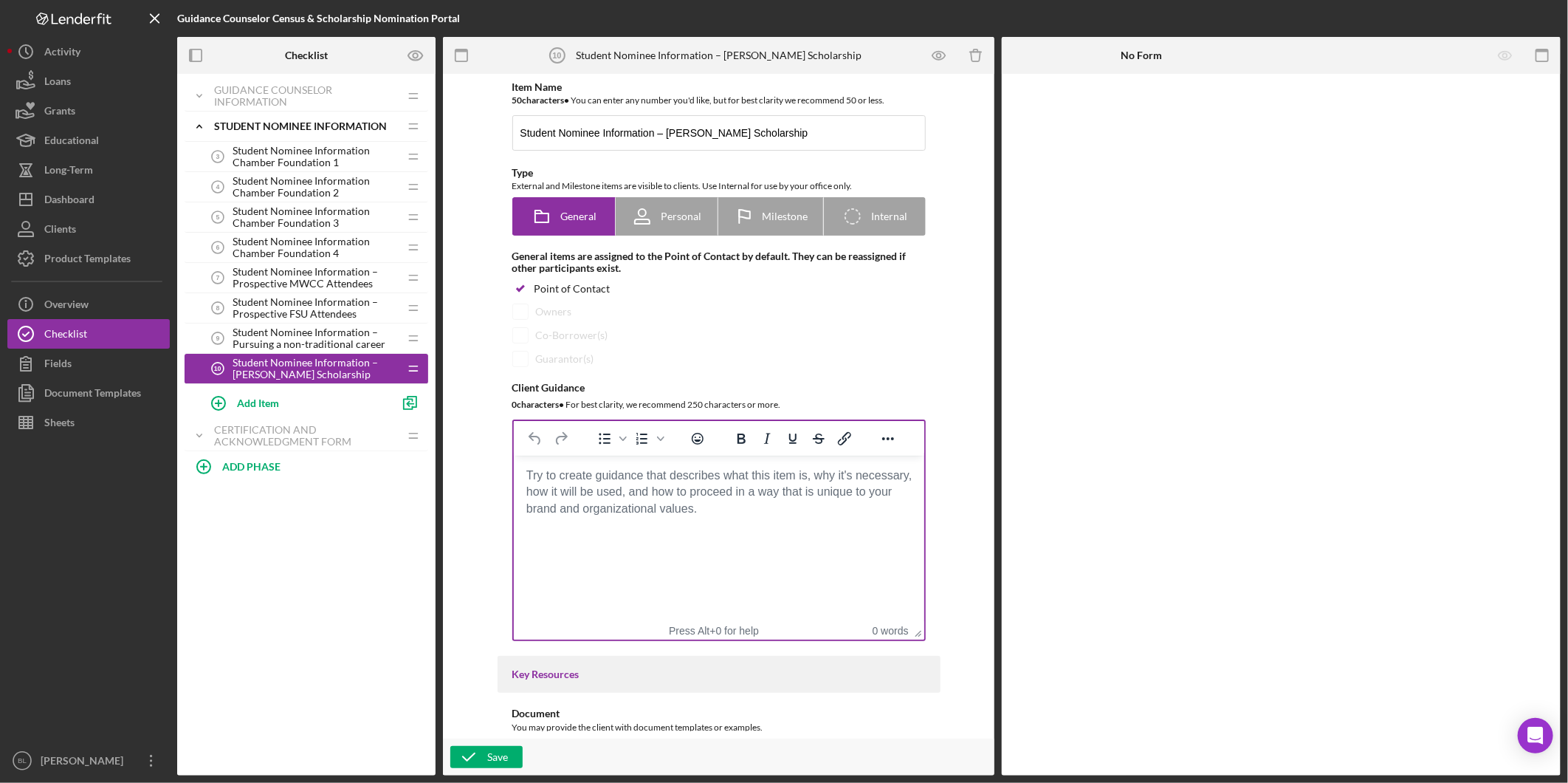
click at [611, 484] on body "Rich Text Area. Press ALT-0 for help." at bounding box center [718, 476] width 387 height 16
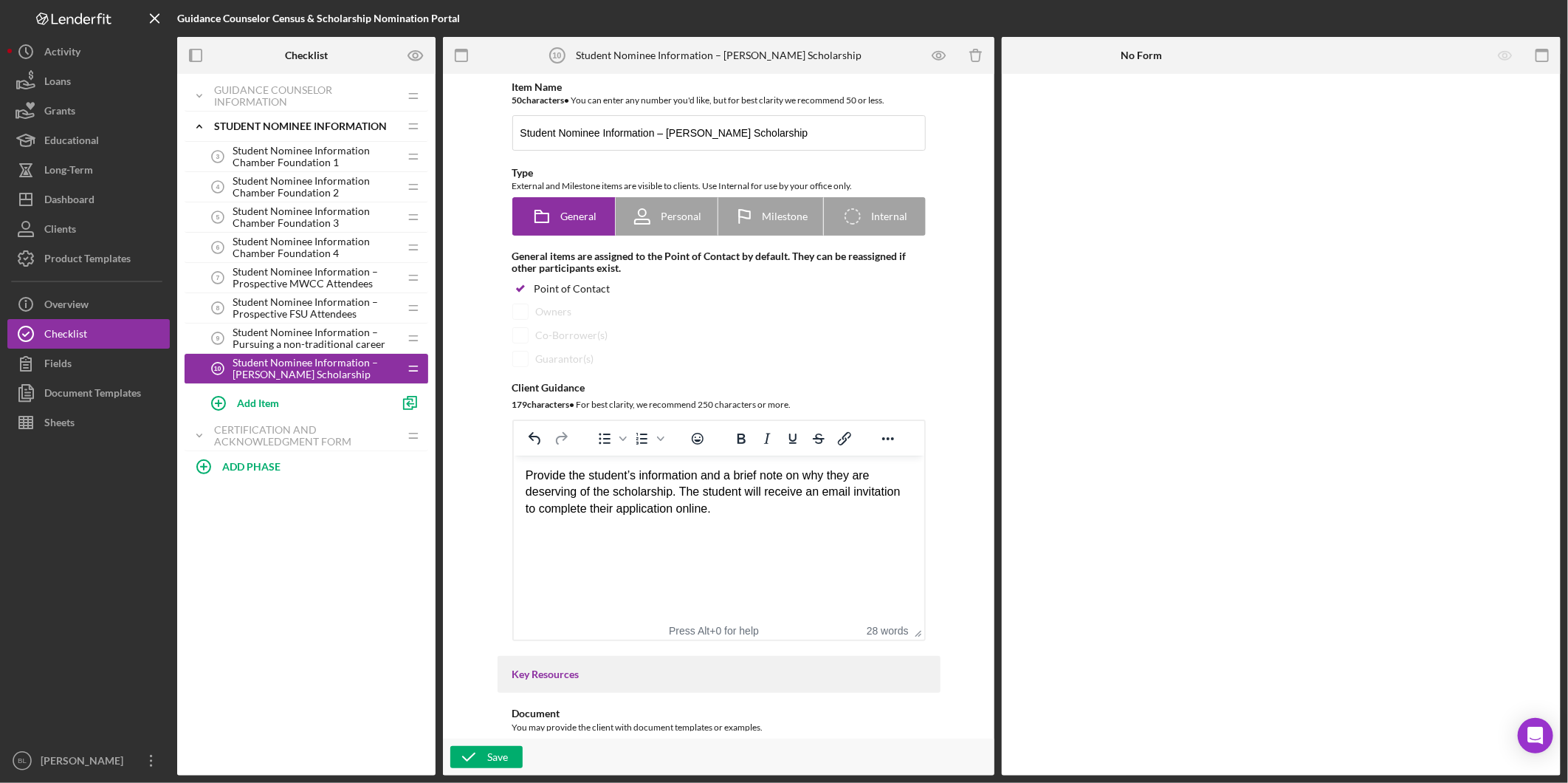
click at [699, 479] on div "Provide the student’s information and a brief note on why they are deserving of…" at bounding box center [718, 492] width 387 height 50
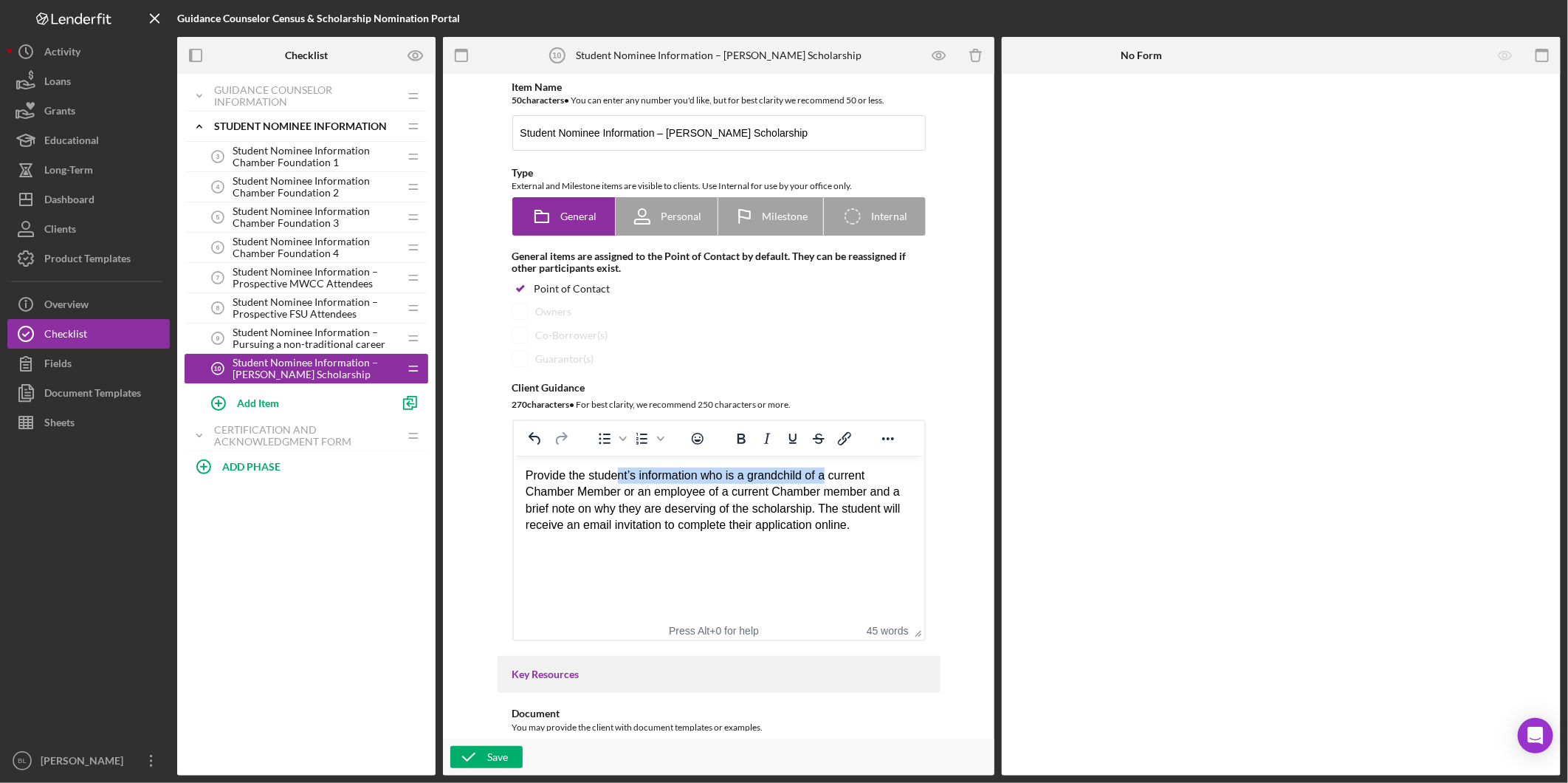
drag, startPoint x: 619, startPoint y: 472, endPoint x: 824, endPoint y: 472, distance: 205.0
click at [824, 472] on div "Provide the student’s information who is a grandchild of a current Chamber Memb…" at bounding box center [718, 500] width 387 height 66
click at [818, 546] on html "Provide the student’s information who is a grandchild of a current Chamber Memb…" at bounding box center [718, 500] width 411 height 90
drag, startPoint x: 593, startPoint y: 496, endPoint x: 700, endPoint y: 496, distance: 107.0
click at [700, 496] on div "Provide the student’s information who is a grandchild of a current Chamber Memb…" at bounding box center [718, 500] width 387 height 66
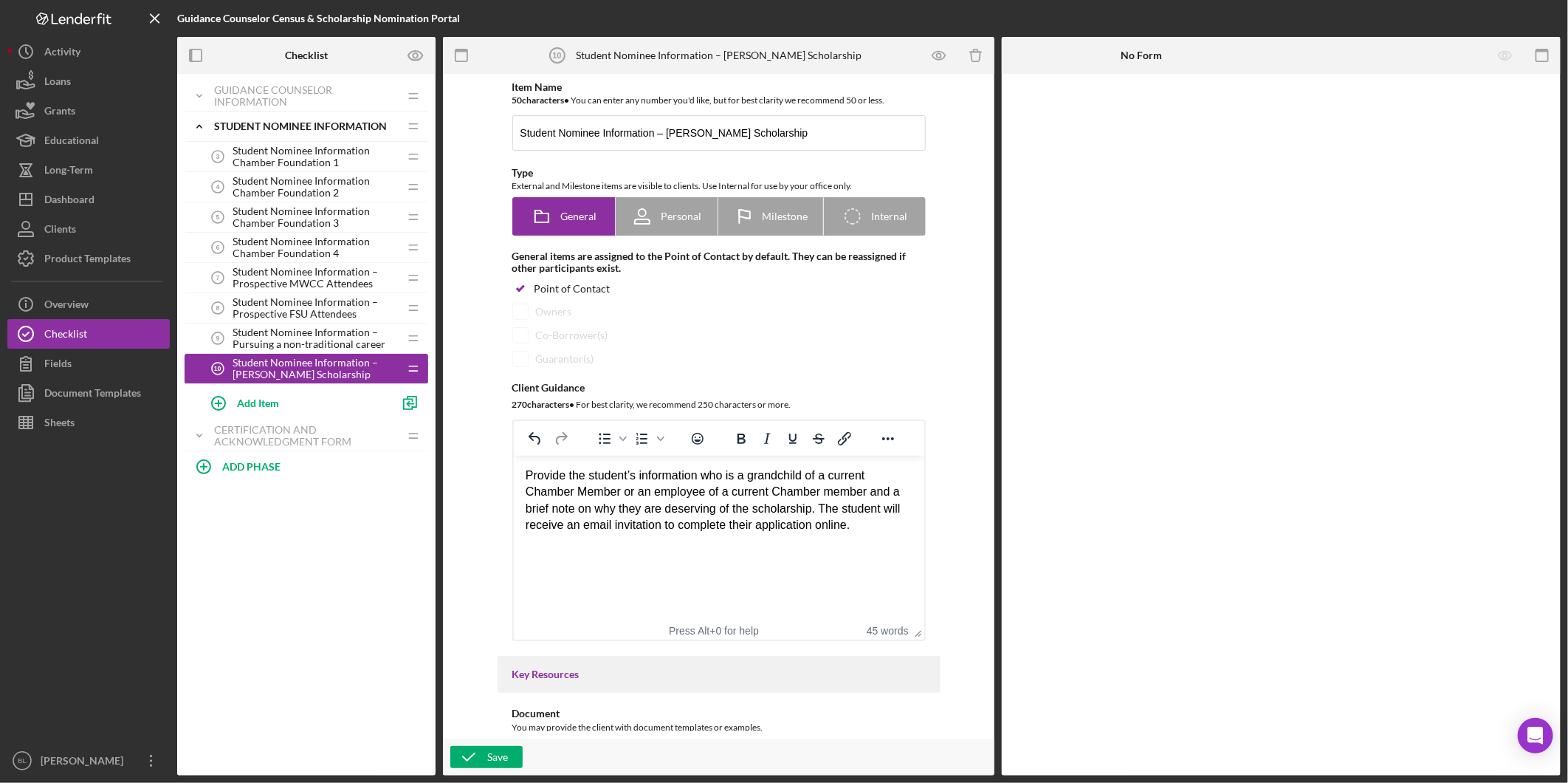
click at [745, 544] on html "Provide the student’s information who is a grandchild of a current Chamber Memb…" at bounding box center [718, 500] width 411 height 90
drag, startPoint x: 753, startPoint y: 498, endPoint x: 893, endPoint y: 498, distance: 140.0
click at [893, 498] on div "Provide the student’s information who is a grandchild of a current Chamber Memb…" at bounding box center [718, 500] width 387 height 66
click at [891, 540] on html "Provide the student’s information who is a grandchild of a current Chamber Memb…" at bounding box center [718, 500] width 411 height 90
drag, startPoint x: 557, startPoint y: 512, endPoint x: 879, endPoint y: 518, distance: 322.1
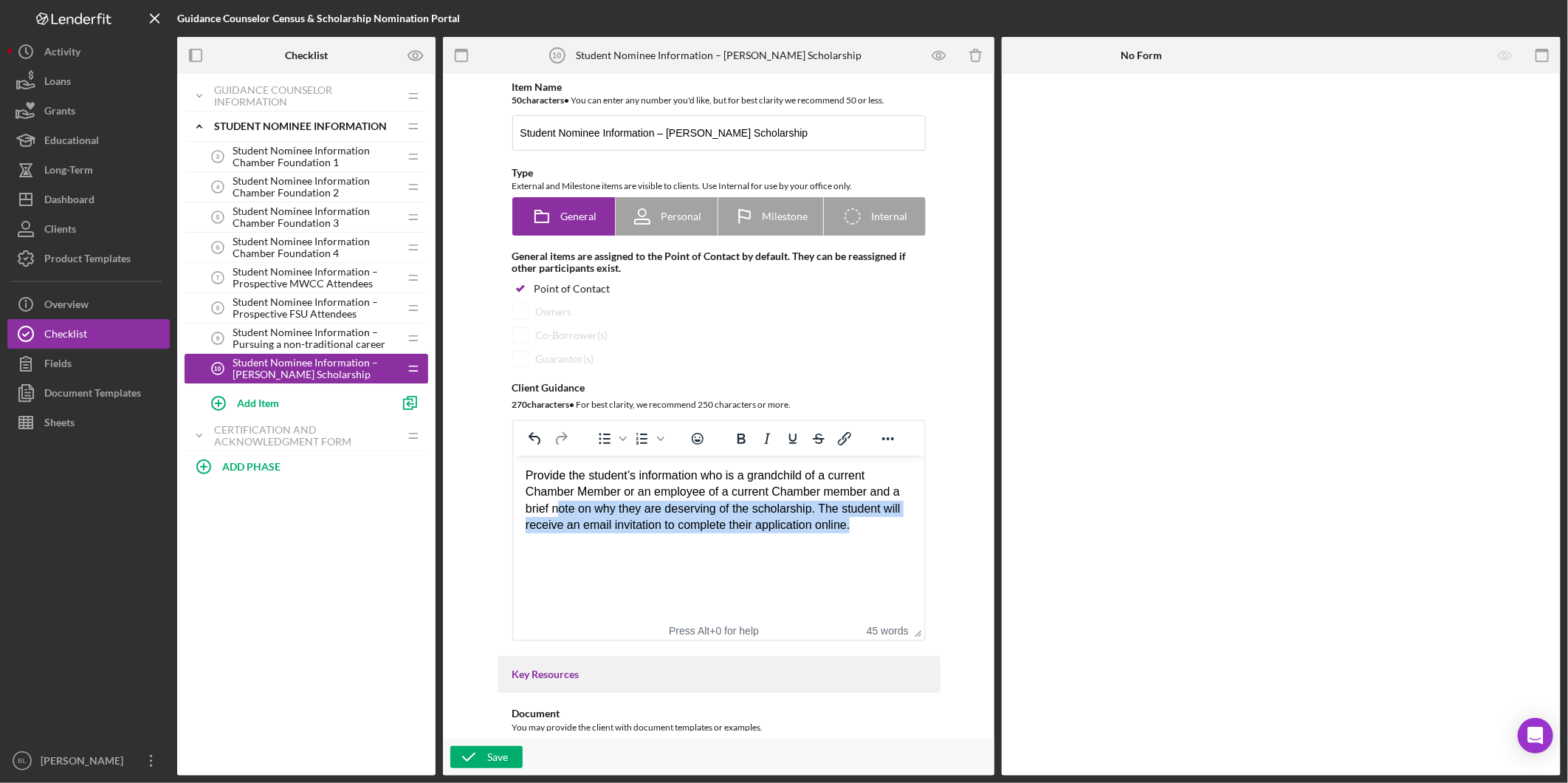
click at [879, 518] on div "Provide the student’s information who is a grandchild of a current Chamber Memb…" at bounding box center [718, 500] width 387 height 66
click at [867, 546] on html "Provide the student’s information who is a grandchild of a current Chamber Memb…" at bounding box center [718, 500] width 411 height 90
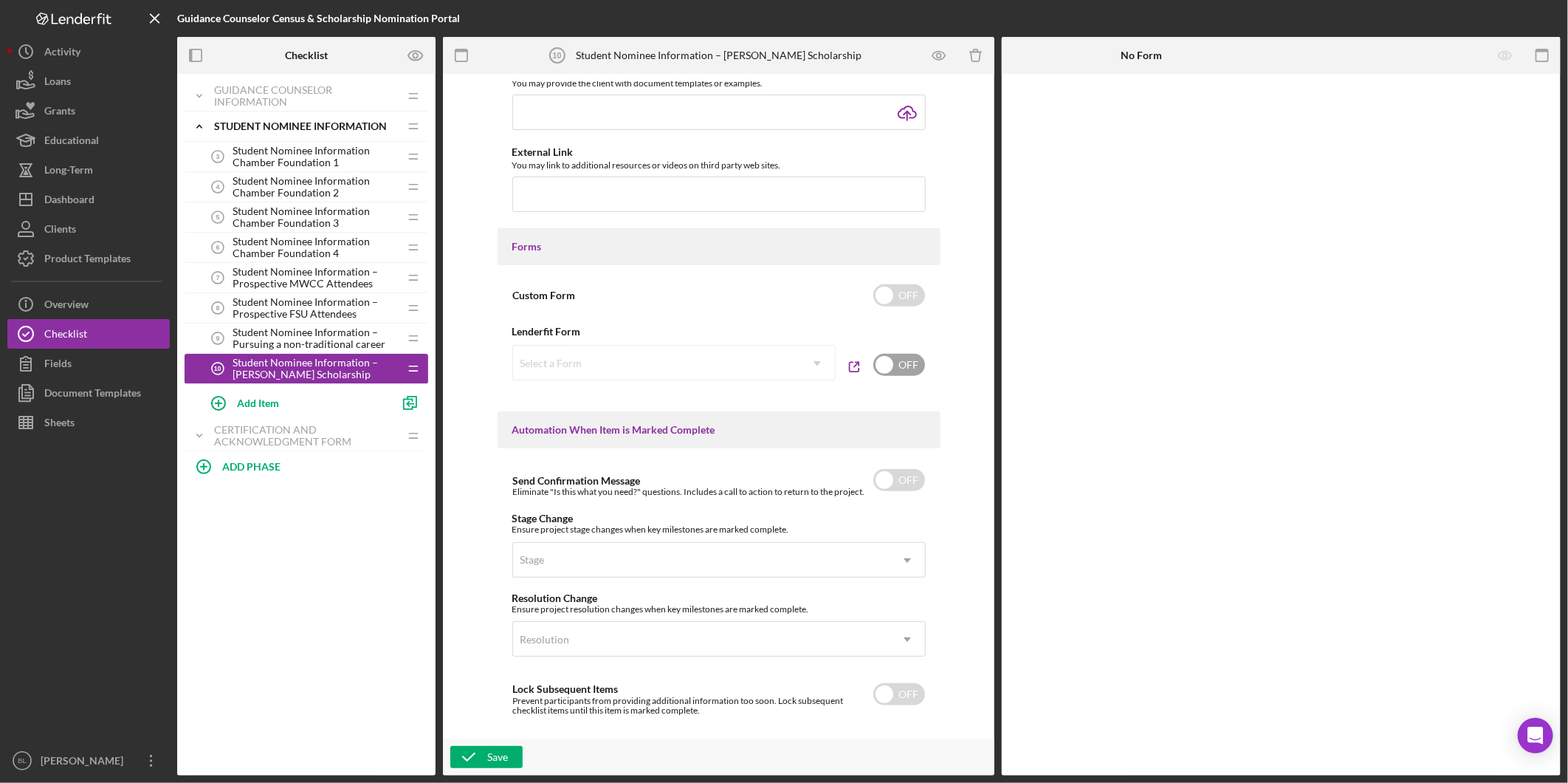
scroll to position [643, 0]
click at [906, 300] on input "checkbox" at bounding box center [899, 296] width 52 height 22
checkbox input "true"
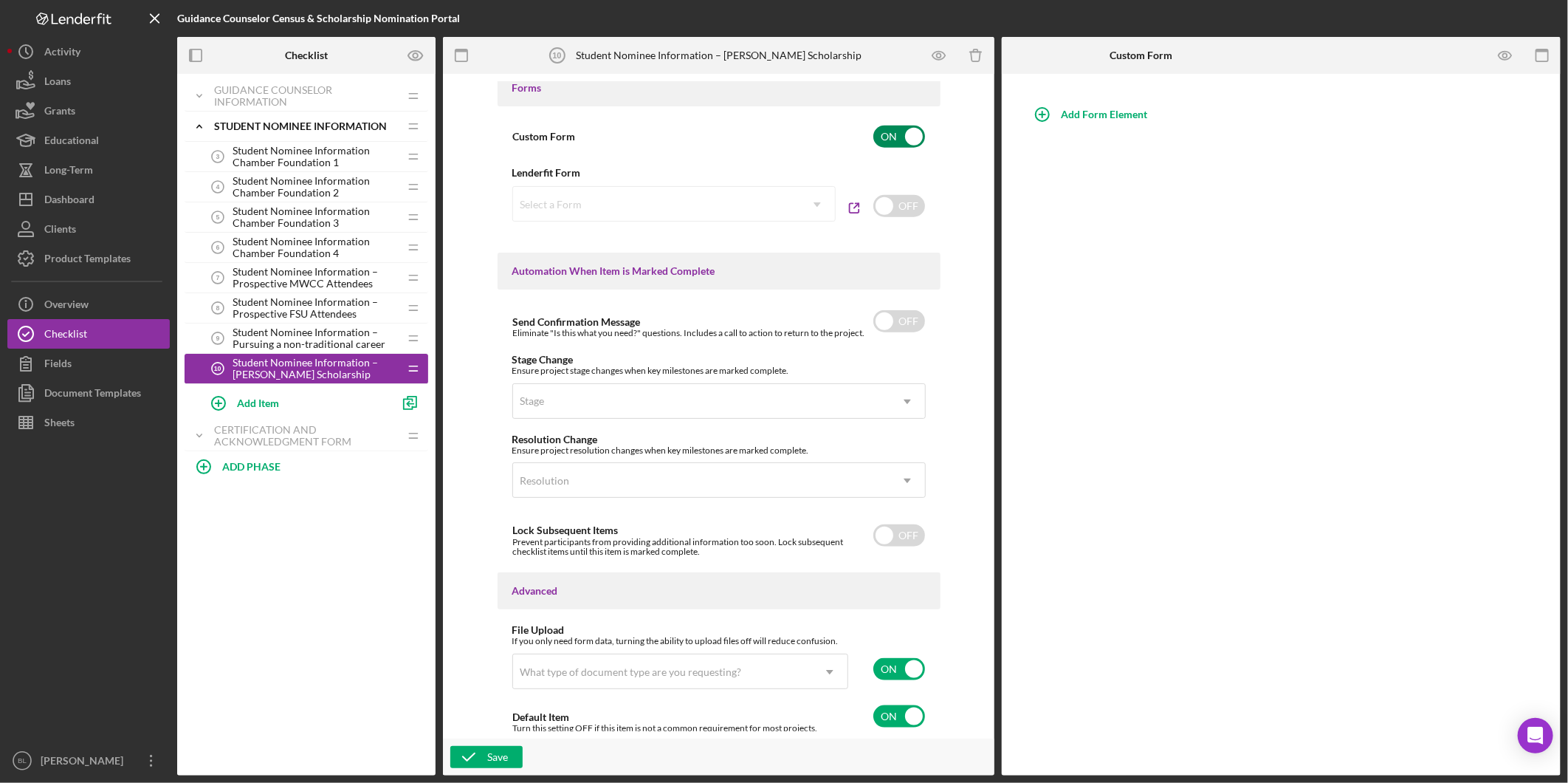
scroll to position [807, 0]
click at [891, 659] on input "checkbox" at bounding box center [899, 666] width 52 height 22
checkbox input "false"
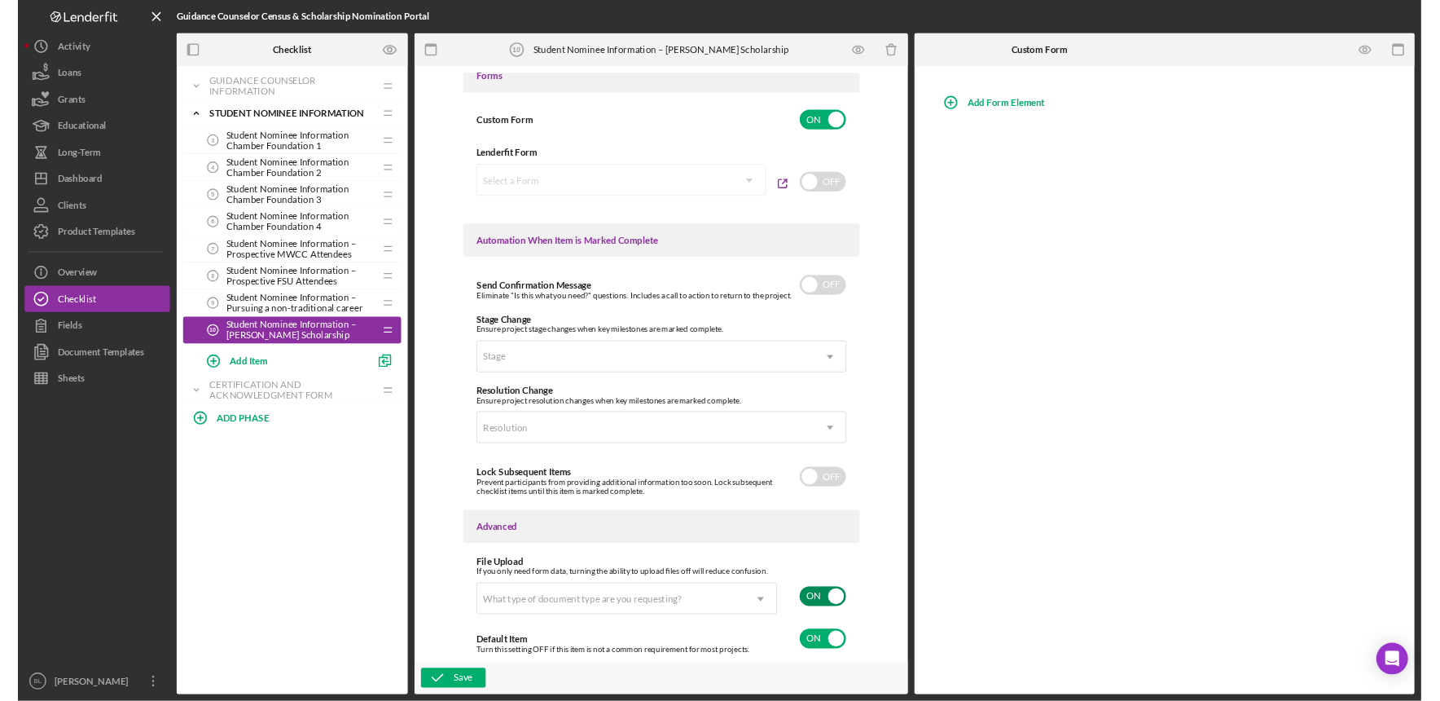
scroll to position [878, 0]
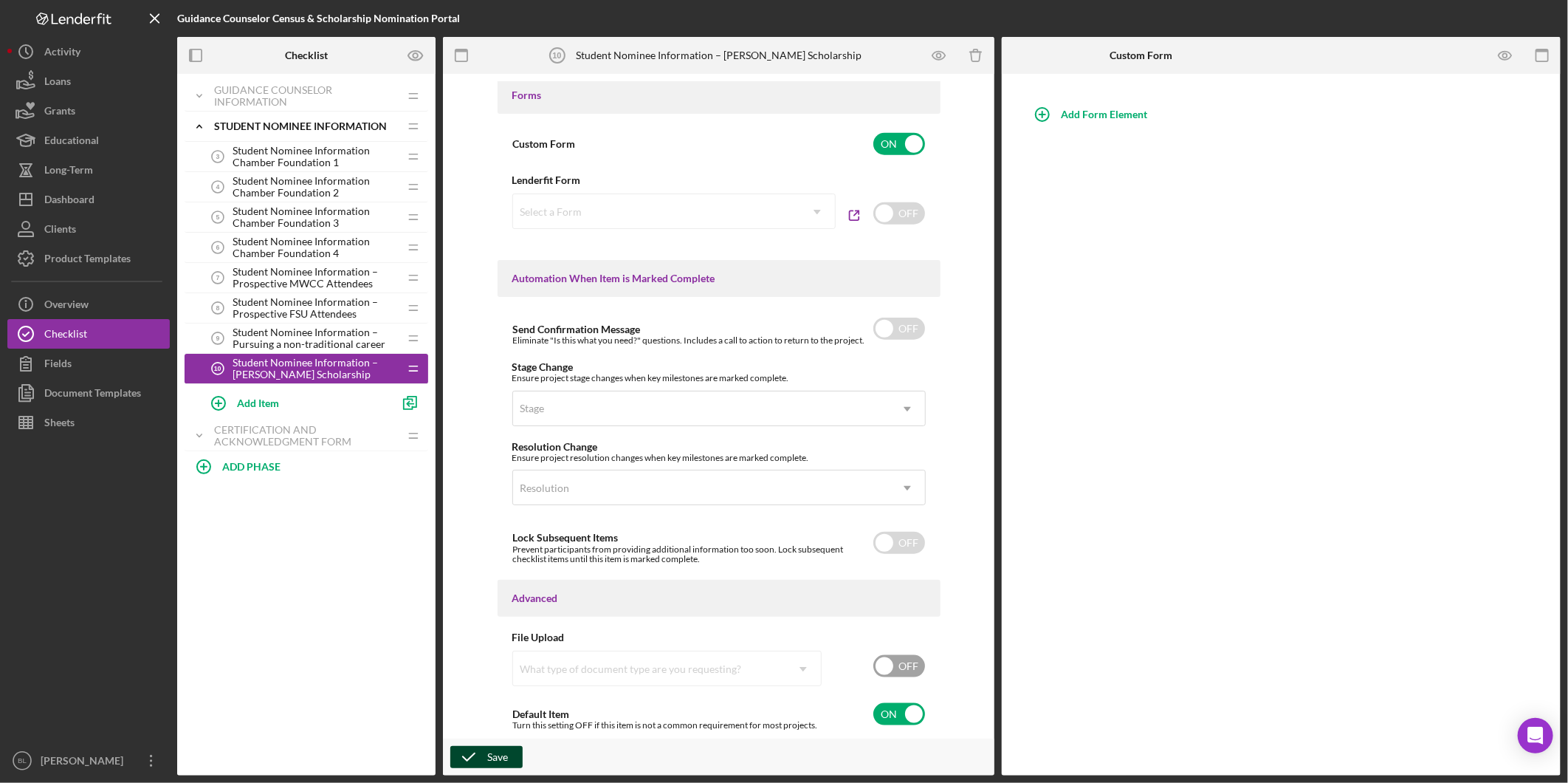
click at [479, 759] on icon "button" at bounding box center [469, 757] width 37 height 37
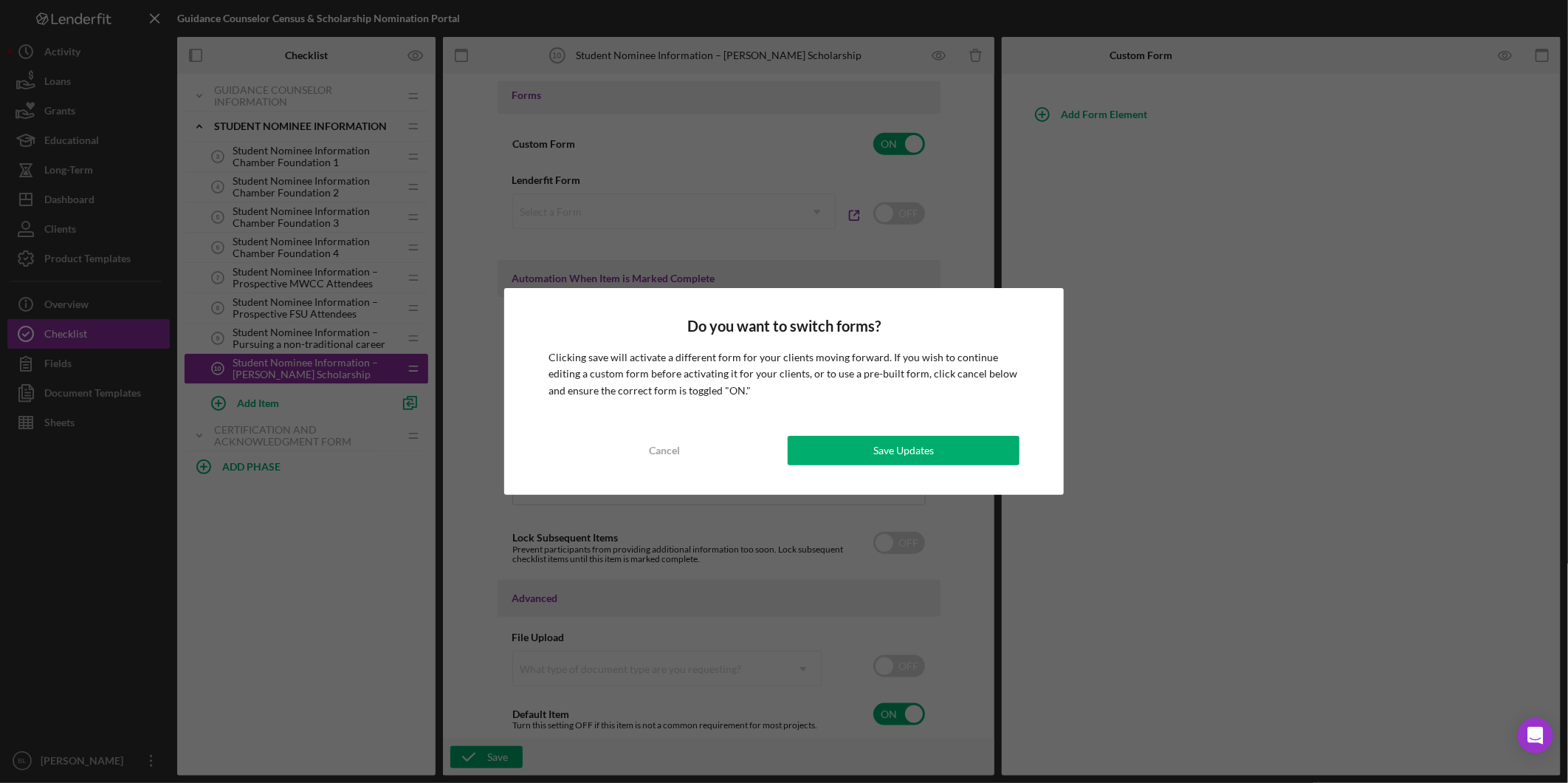
drag, startPoint x: 921, startPoint y: 451, endPoint x: 826, endPoint y: 397, distance: 109.3
click at [920, 451] on div "Save Updates" at bounding box center [904, 450] width 61 height 30
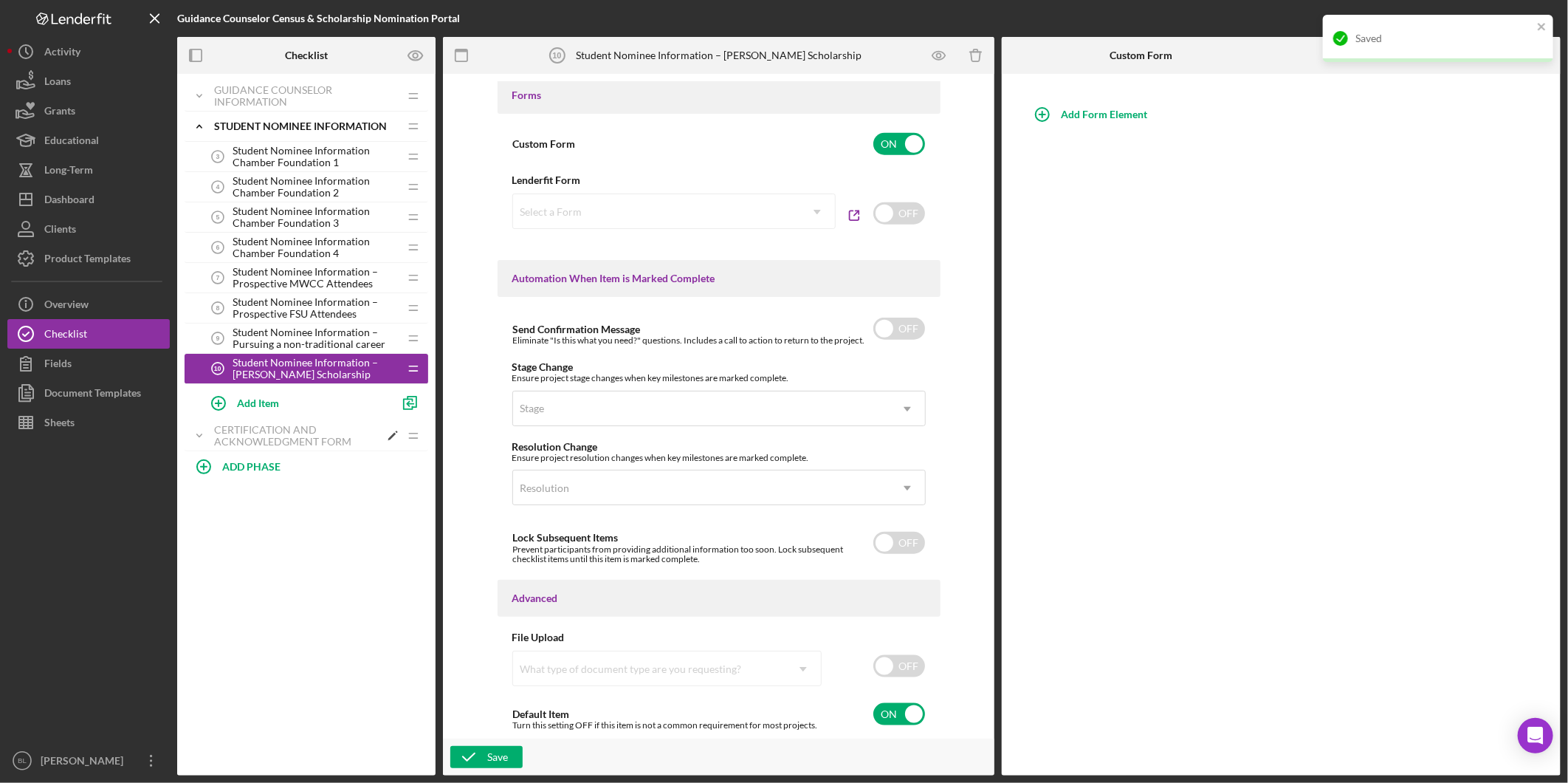
click at [288, 440] on div "Certification and Acknowledgment Form" at bounding box center [296, 436] width 165 height 24
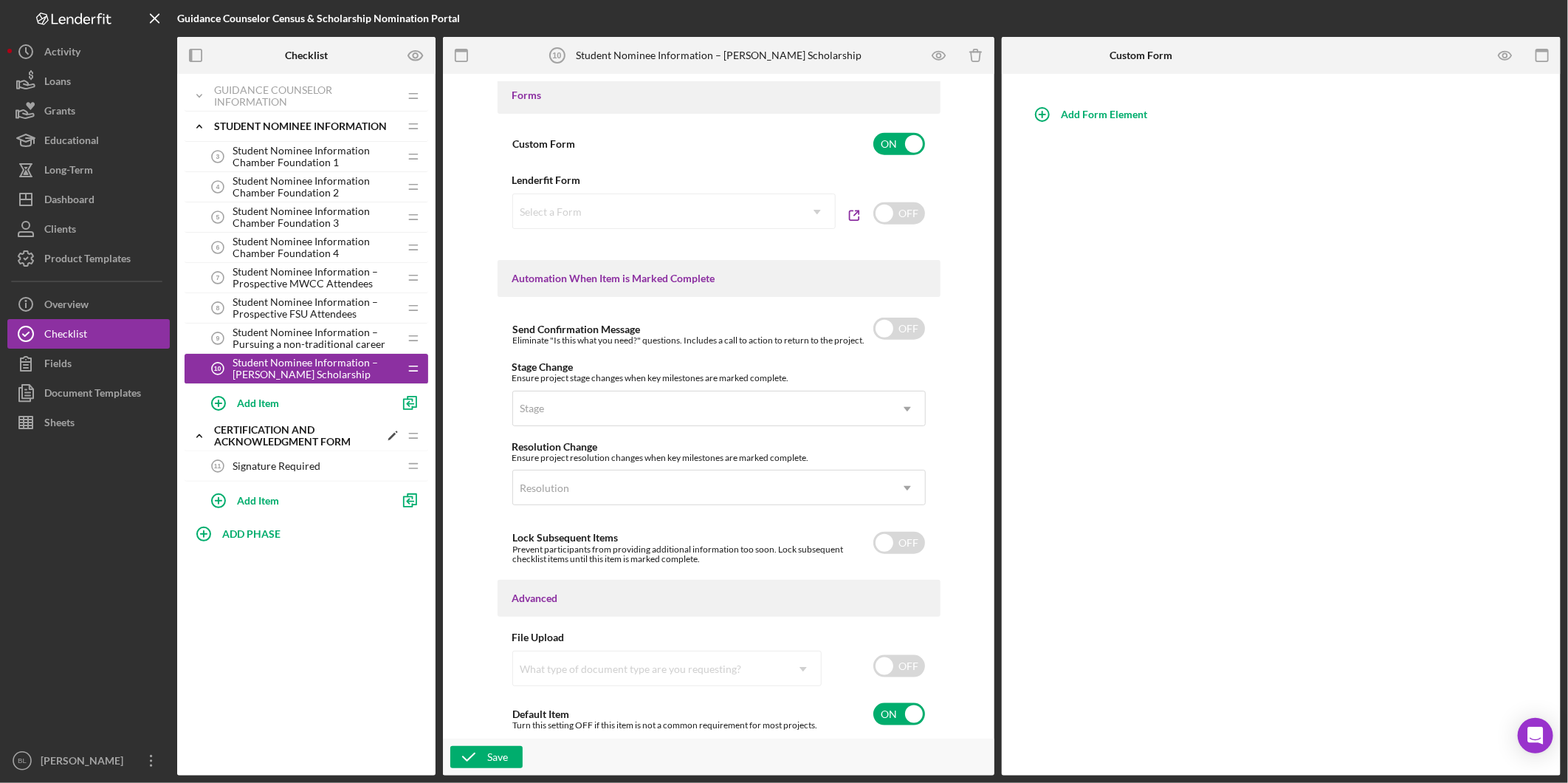
click at [305, 438] on div "Certification and Acknowledgment Form" at bounding box center [296, 436] width 165 height 24
click at [227, 136] on div "Student Nominee Information" at bounding box center [296, 126] width 165 height 24
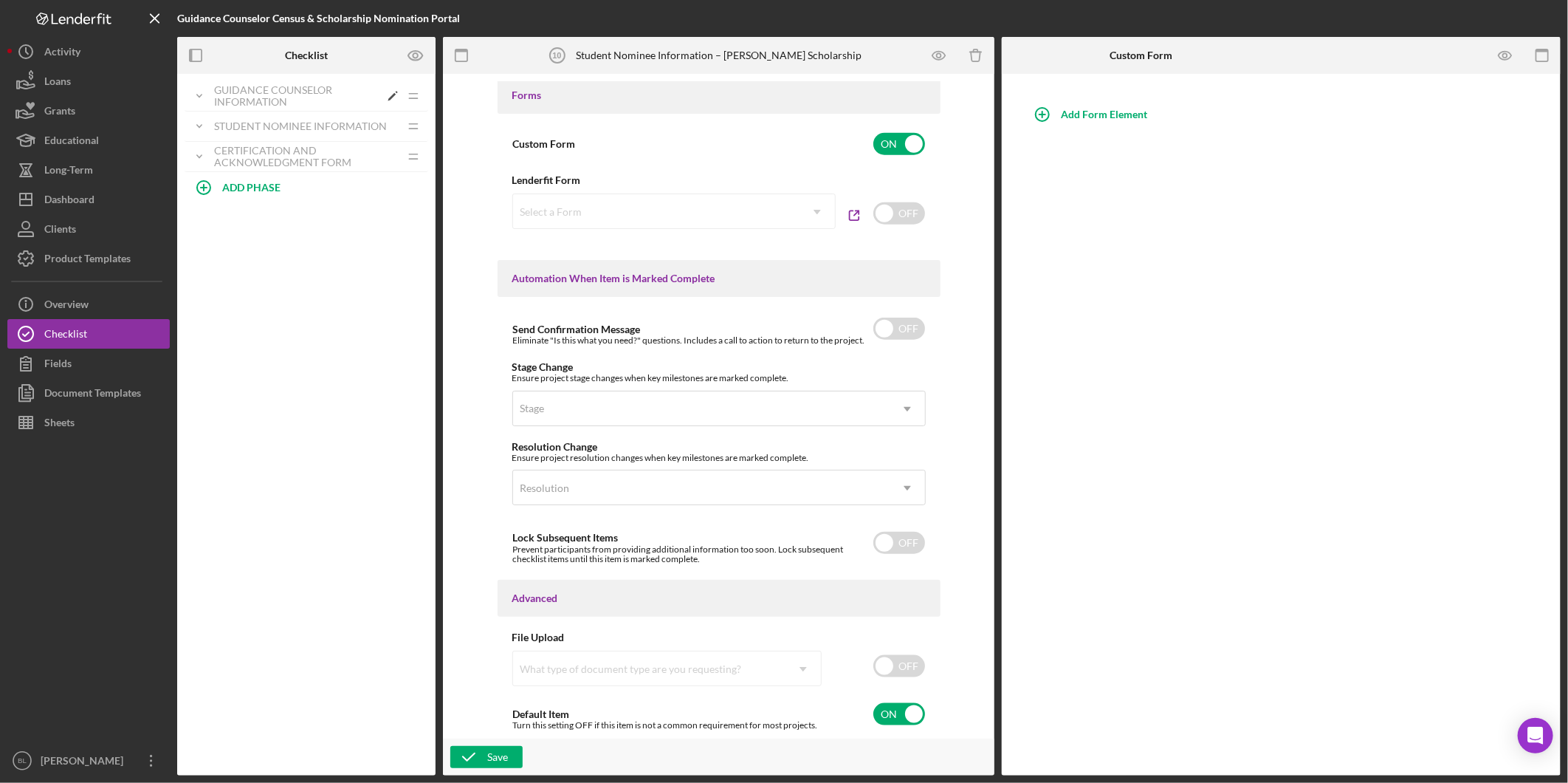
click at [204, 102] on icon "Icon/Expander" at bounding box center [199, 96] width 30 height 30
click at [203, 93] on icon "Icon/Expander" at bounding box center [199, 96] width 30 height 30
click at [201, 129] on icon "Icon/Expander" at bounding box center [199, 126] width 30 height 30
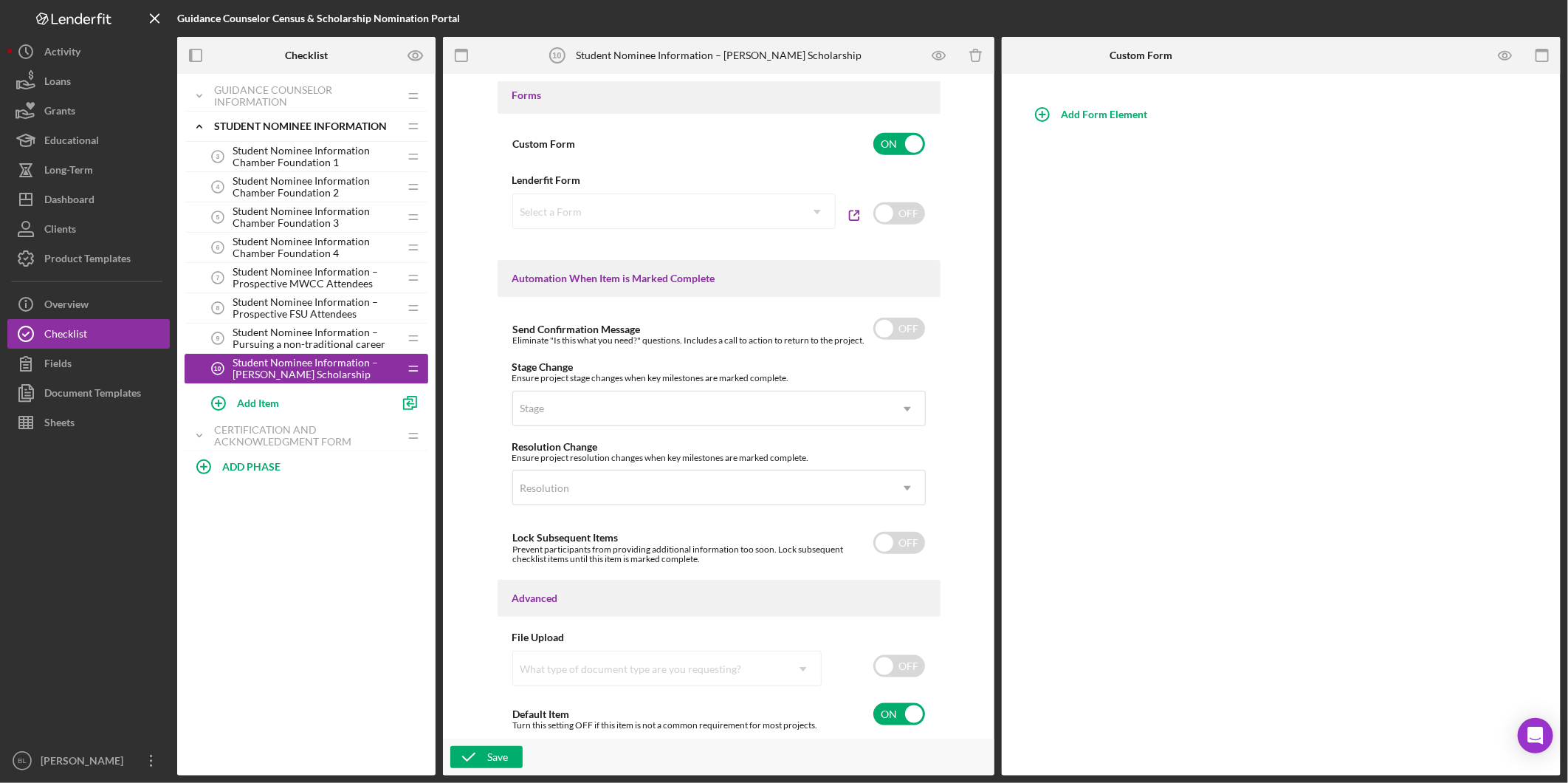
click at [277, 163] on span "Student Nominee Information Chamber Foundation 1" at bounding box center [315, 157] width 166 height 24
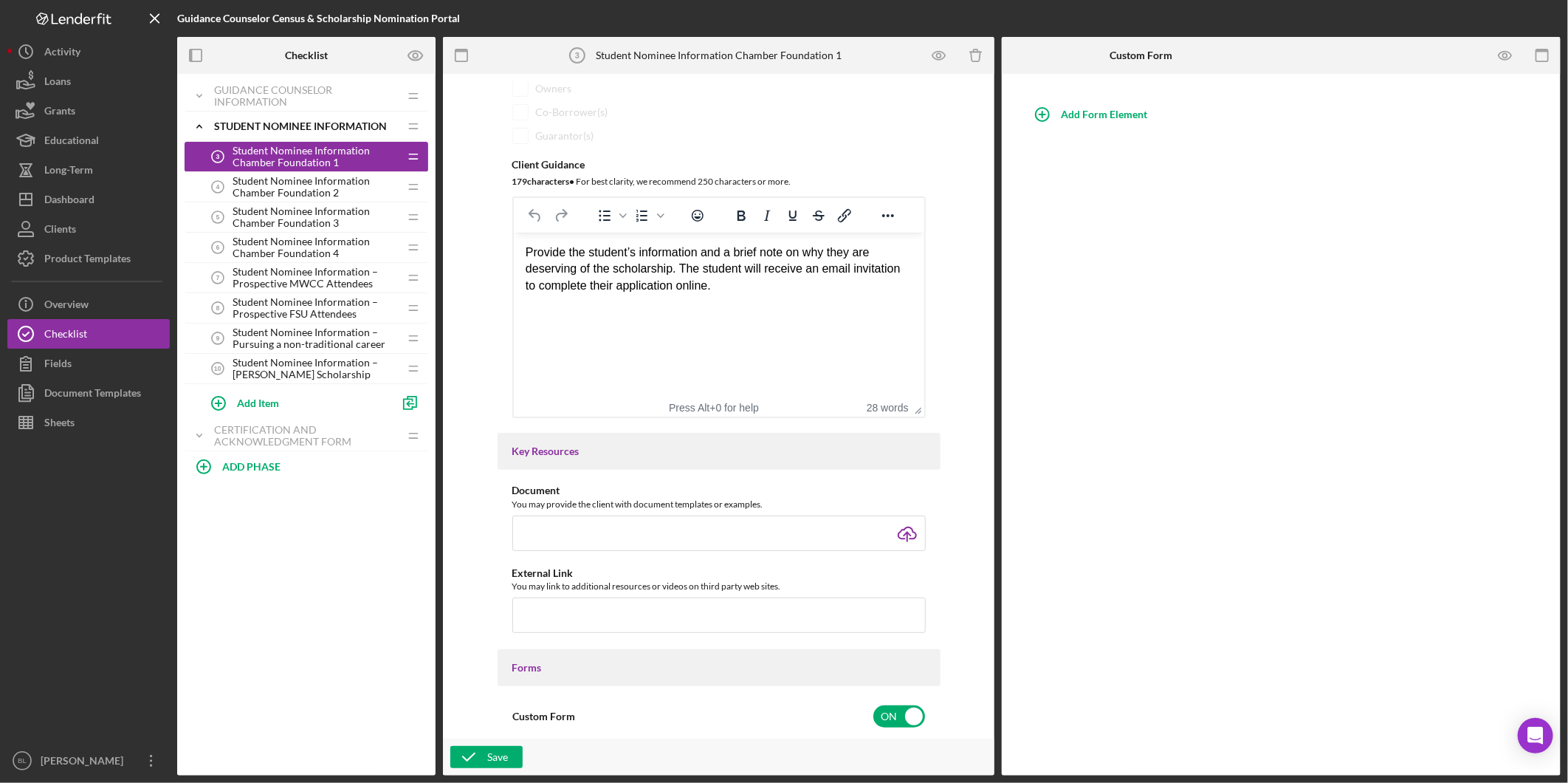
scroll to position [246, 0]
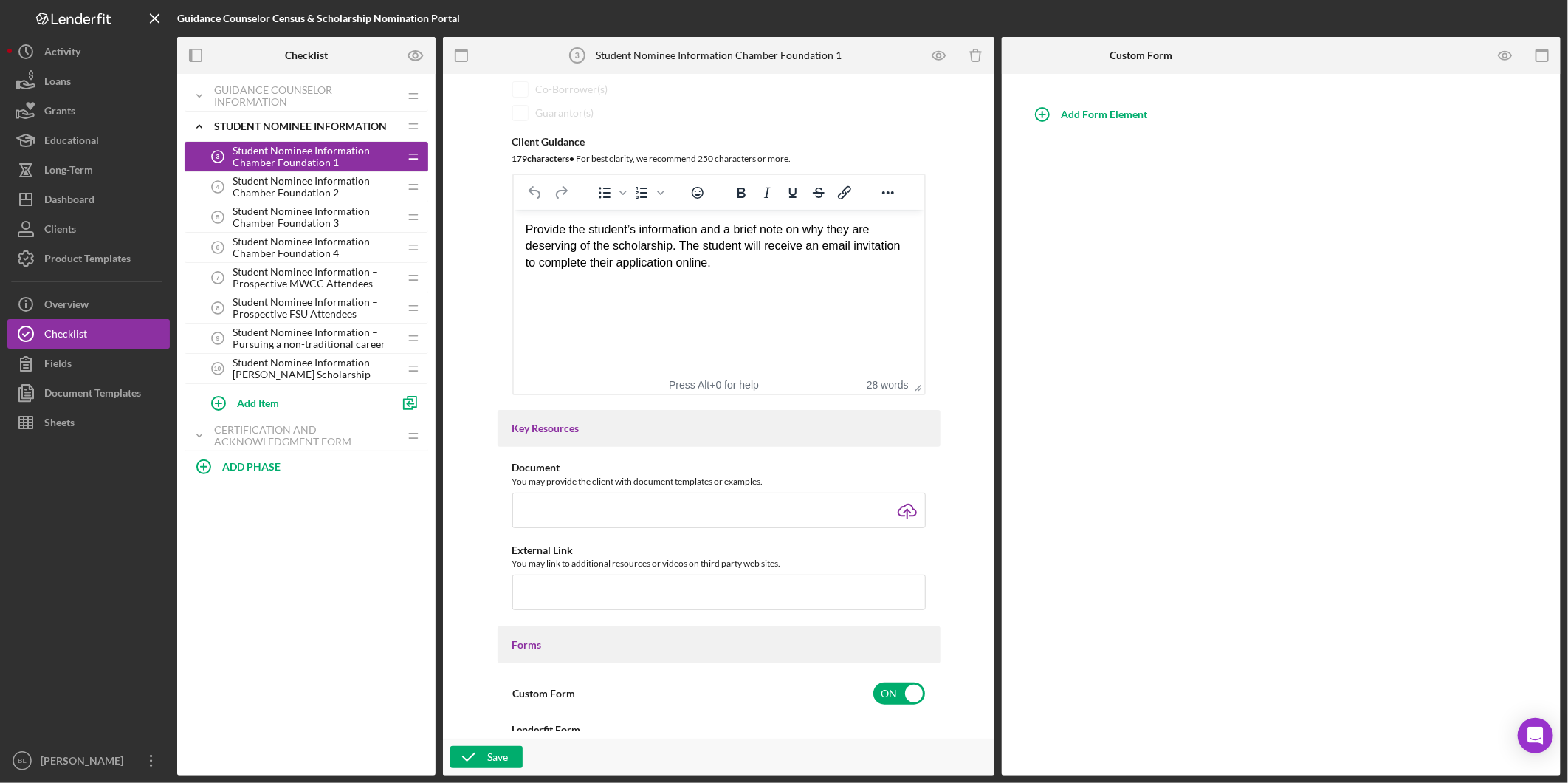
click at [293, 188] on span "Student Nominee Information Chamber Foundation 2" at bounding box center [315, 187] width 166 height 24
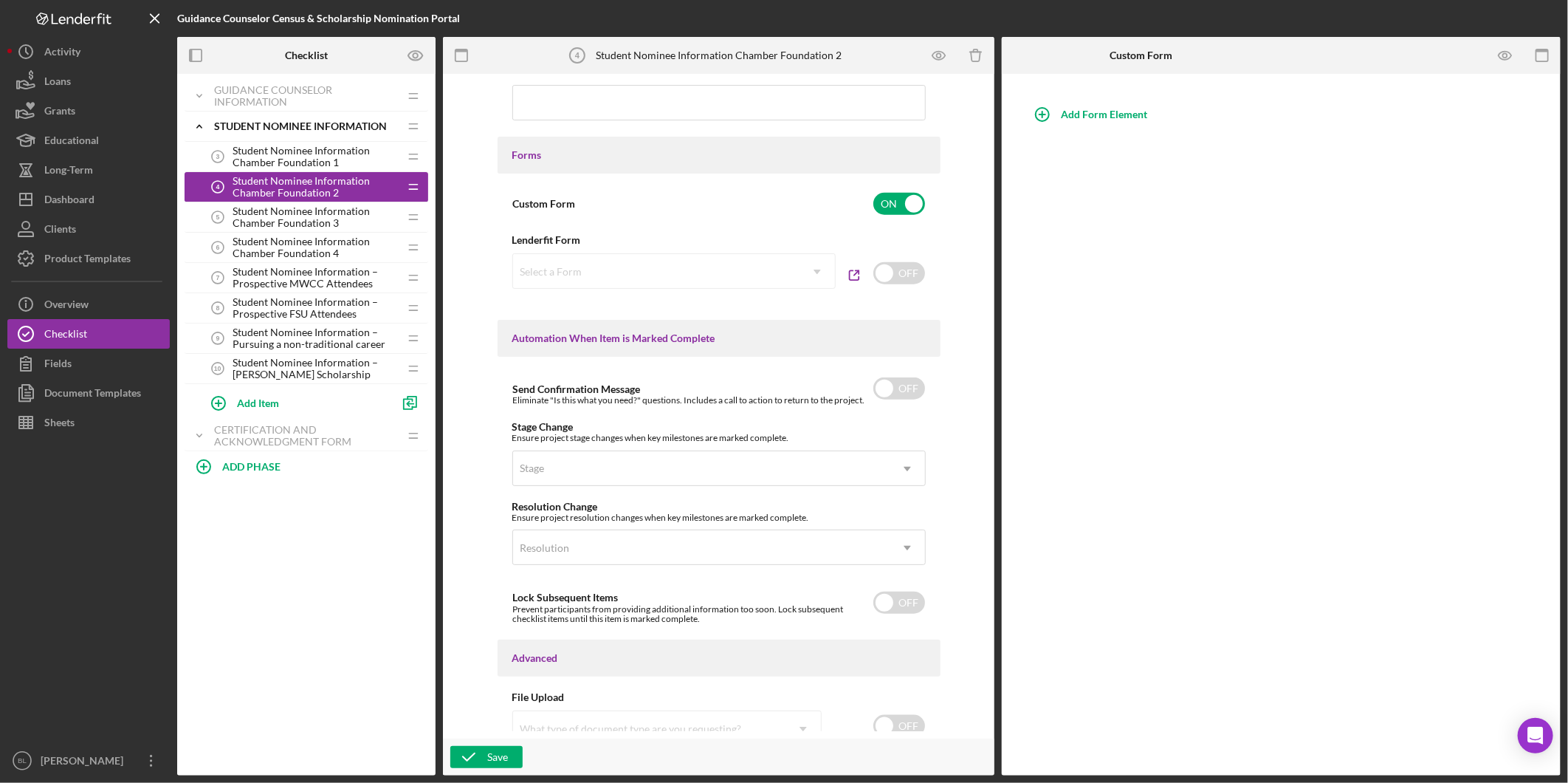
scroll to position [796, 0]
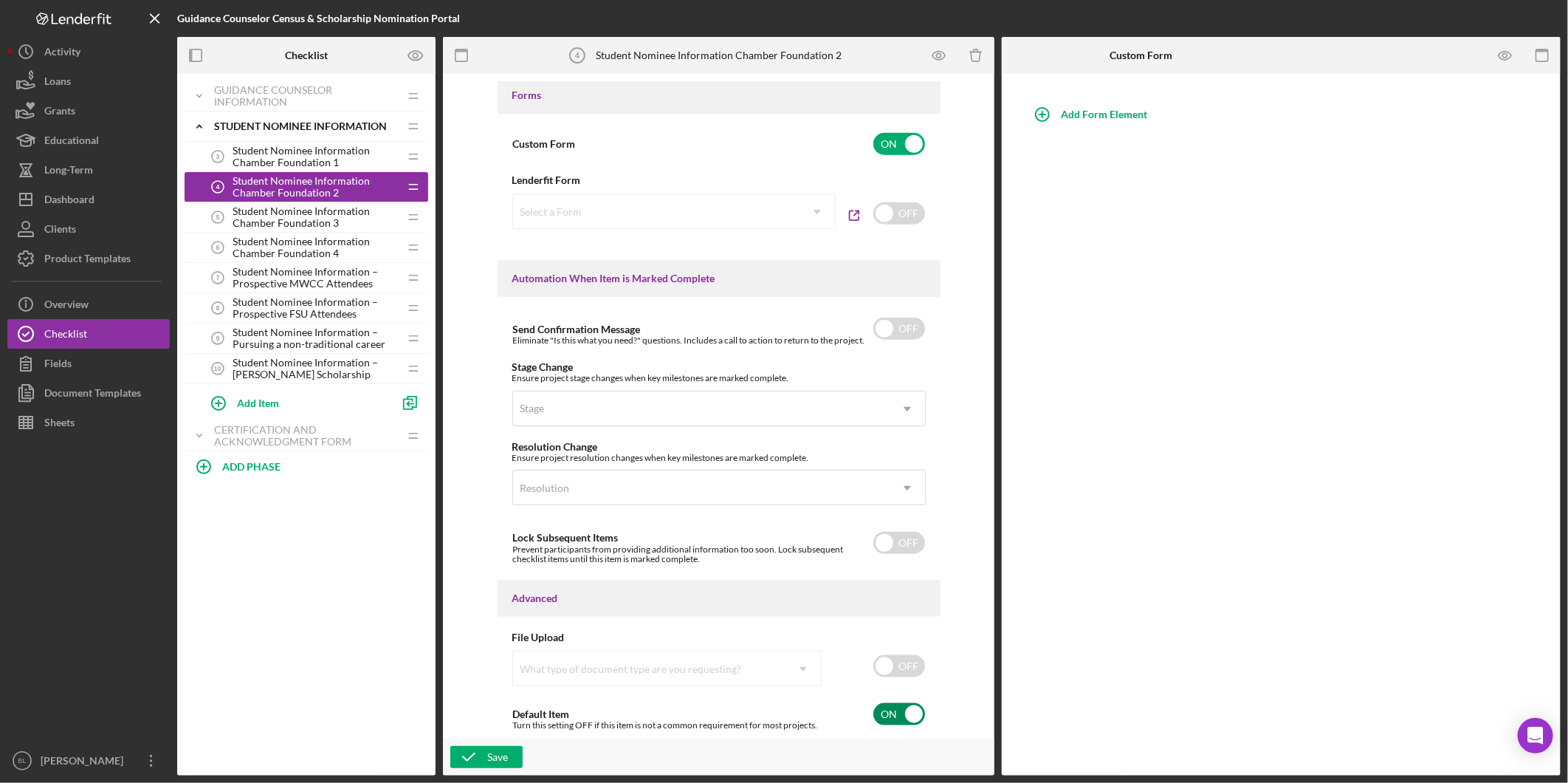
click at [891, 709] on input "checkbox" at bounding box center [899, 714] width 52 height 22
checkbox input "false"
click at [347, 215] on span "Student Nominee Information Chamber Foundation 3" at bounding box center [315, 217] width 166 height 24
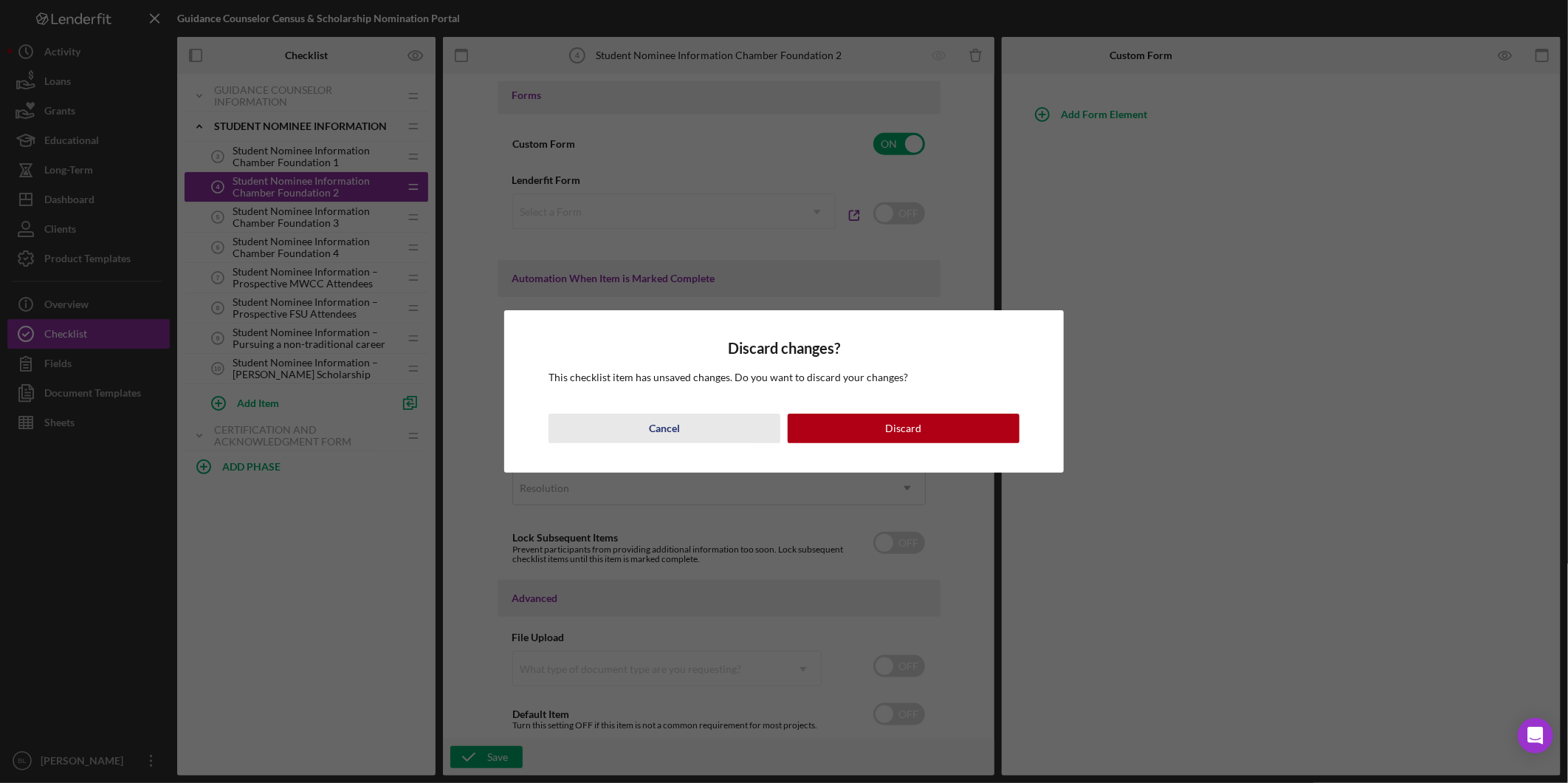
click at [694, 427] on button "Cancel" at bounding box center [664, 428] width 232 height 30
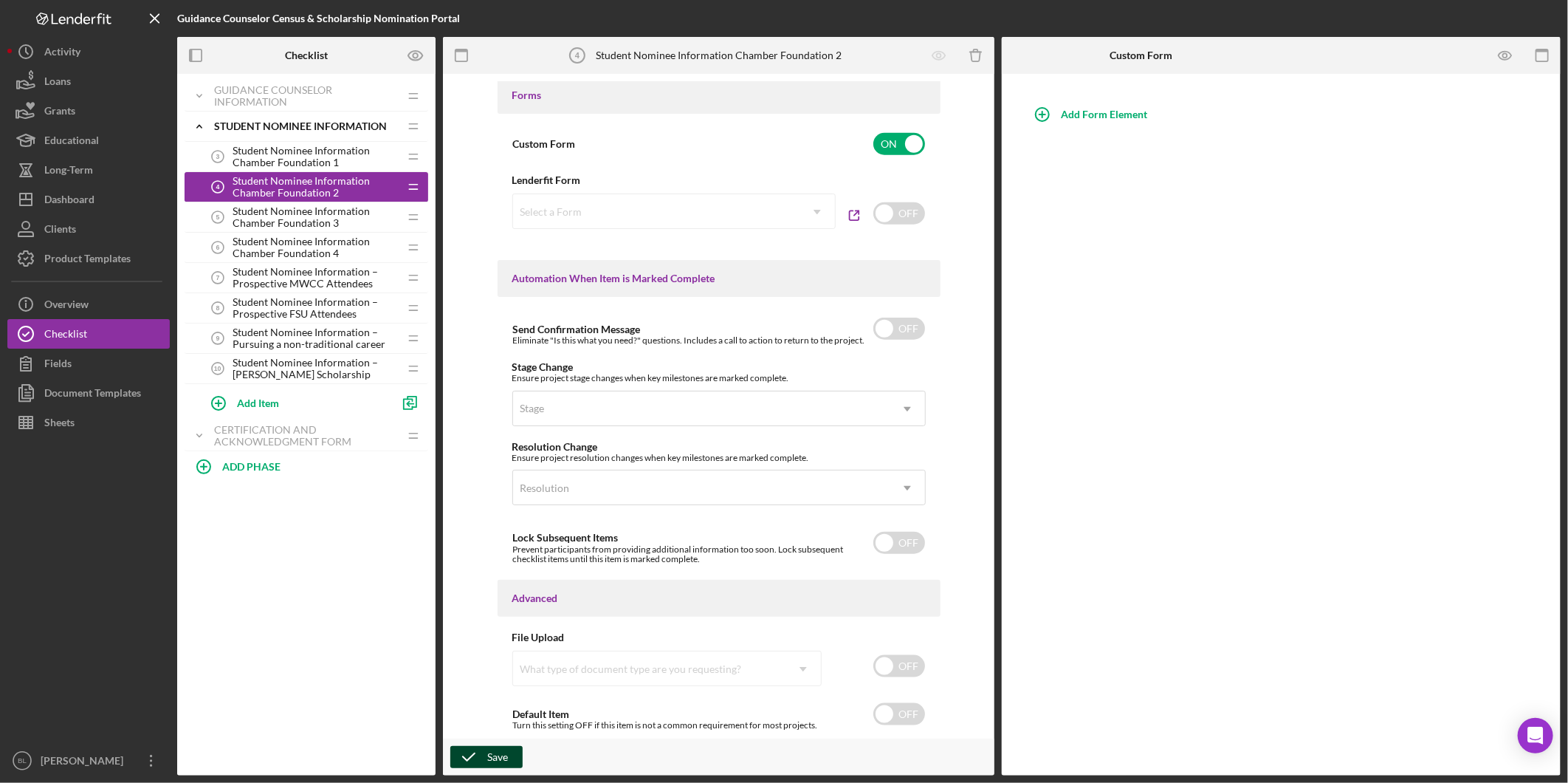
click at [475, 757] on icon "button" at bounding box center [469, 757] width 37 height 37
click at [283, 214] on span "Student Nominee Information Chamber Foundation 3" at bounding box center [315, 217] width 166 height 24
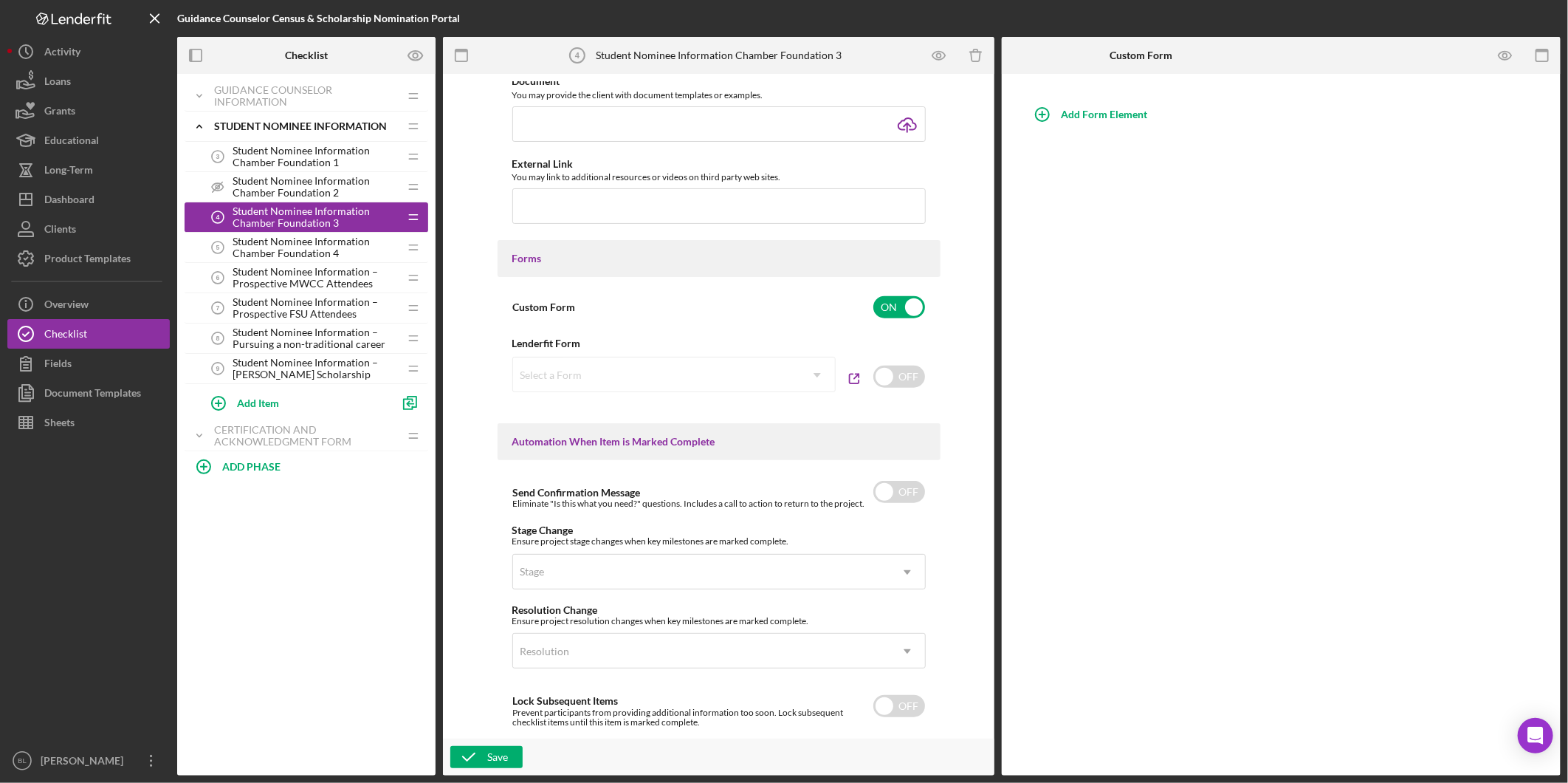
scroll to position [796, 0]
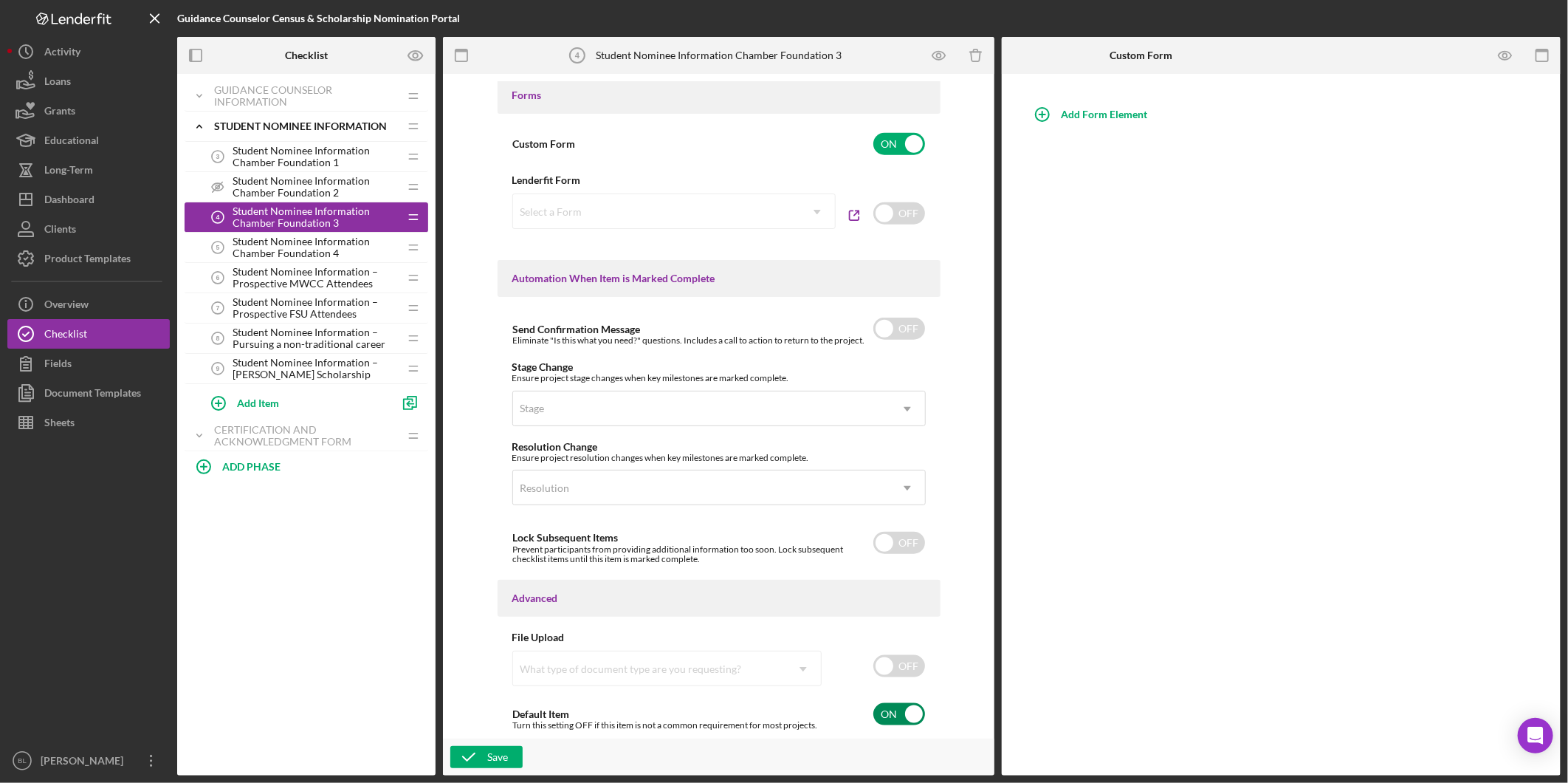
click at [895, 713] on input "checkbox" at bounding box center [899, 714] width 52 height 22
checkbox input "false"
click at [488, 753] on div "Save" at bounding box center [498, 757] width 21 height 22
click at [262, 247] on span "Student Nominee Information Chamber Foundation 4" at bounding box center [315, 247] width 166 height 24
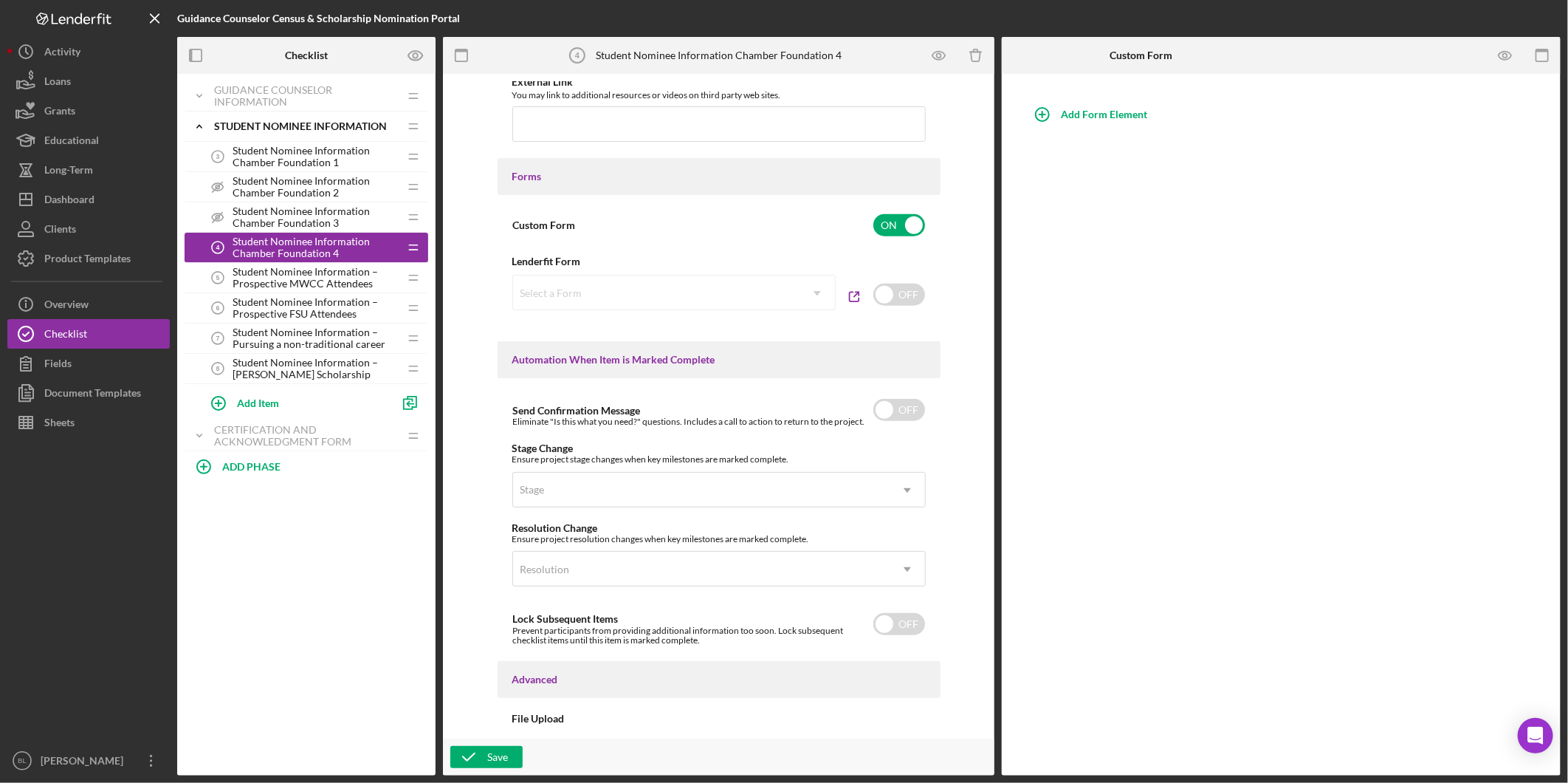
scroll to position [796, 0]
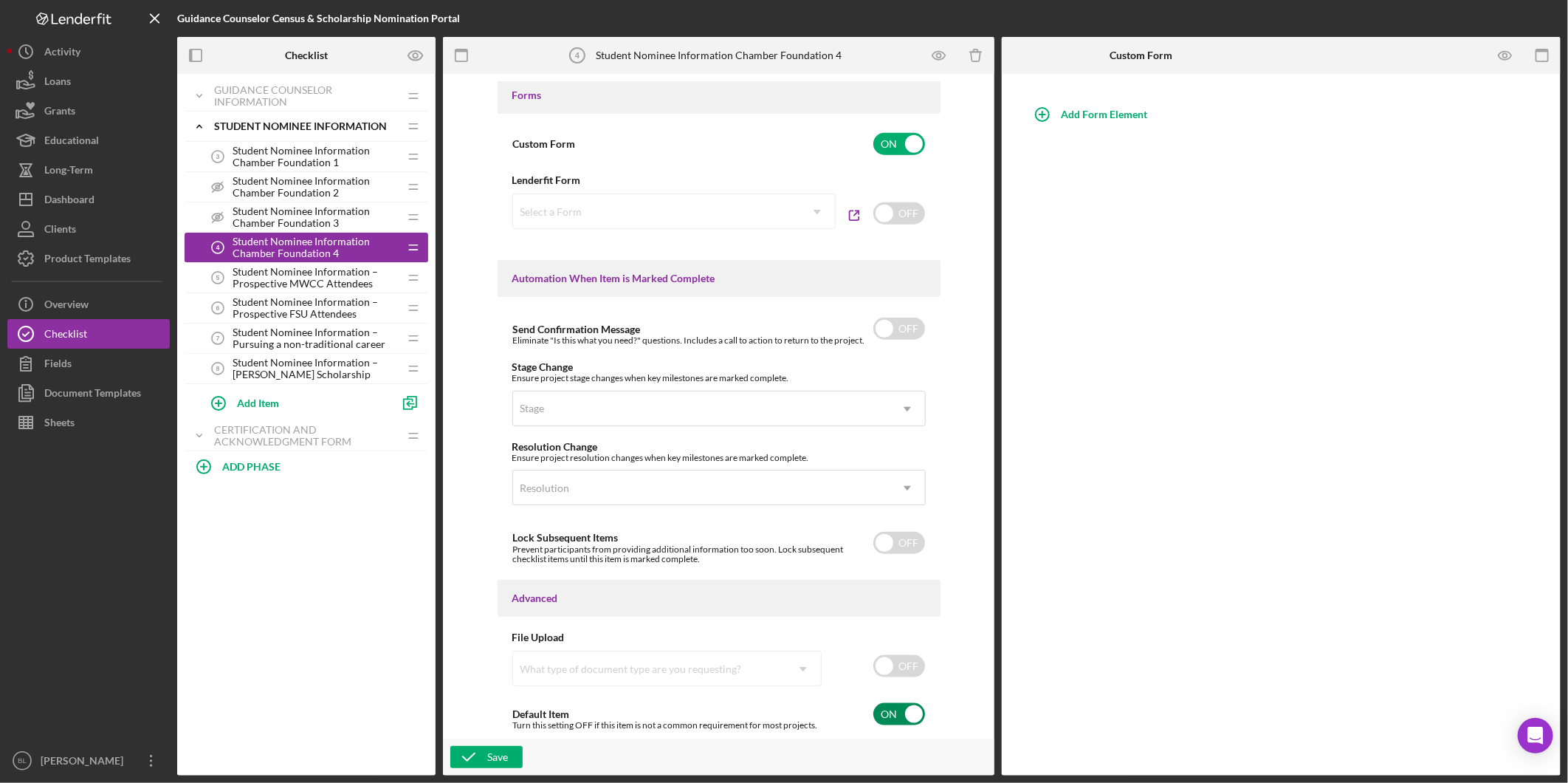
click at [880, 712] on input "checkbox" at bounding box center [899, 714] width 52 height 22
checkbox input "false"
click at [486, 755] on button "Save" at bounding box center [487, 757] width 73 height 22
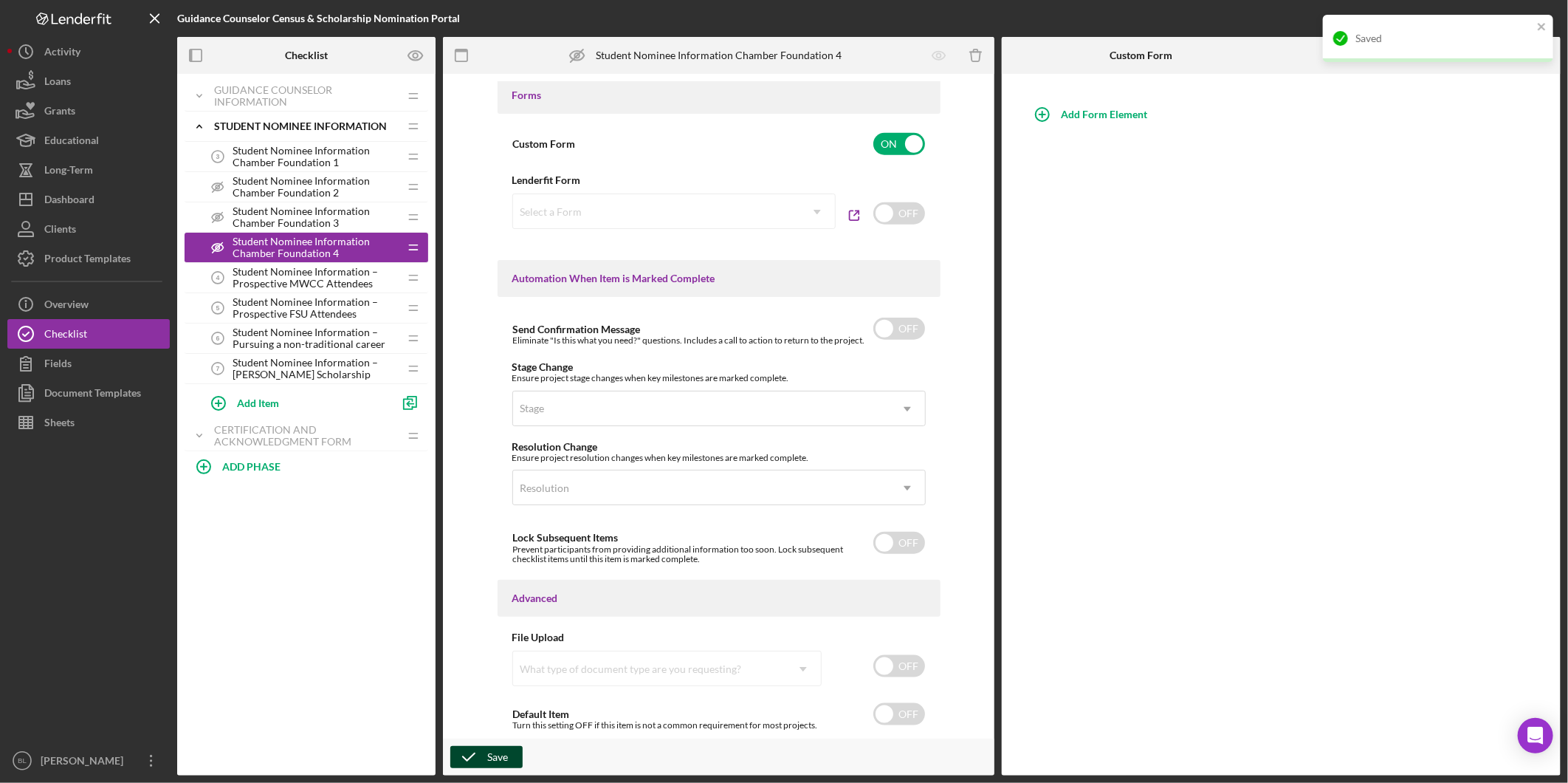
click at [323, 268] on span "Student Nominee Information – Prospective MWCC Attendees" at bounding box center [315, 277] width 166 height 24
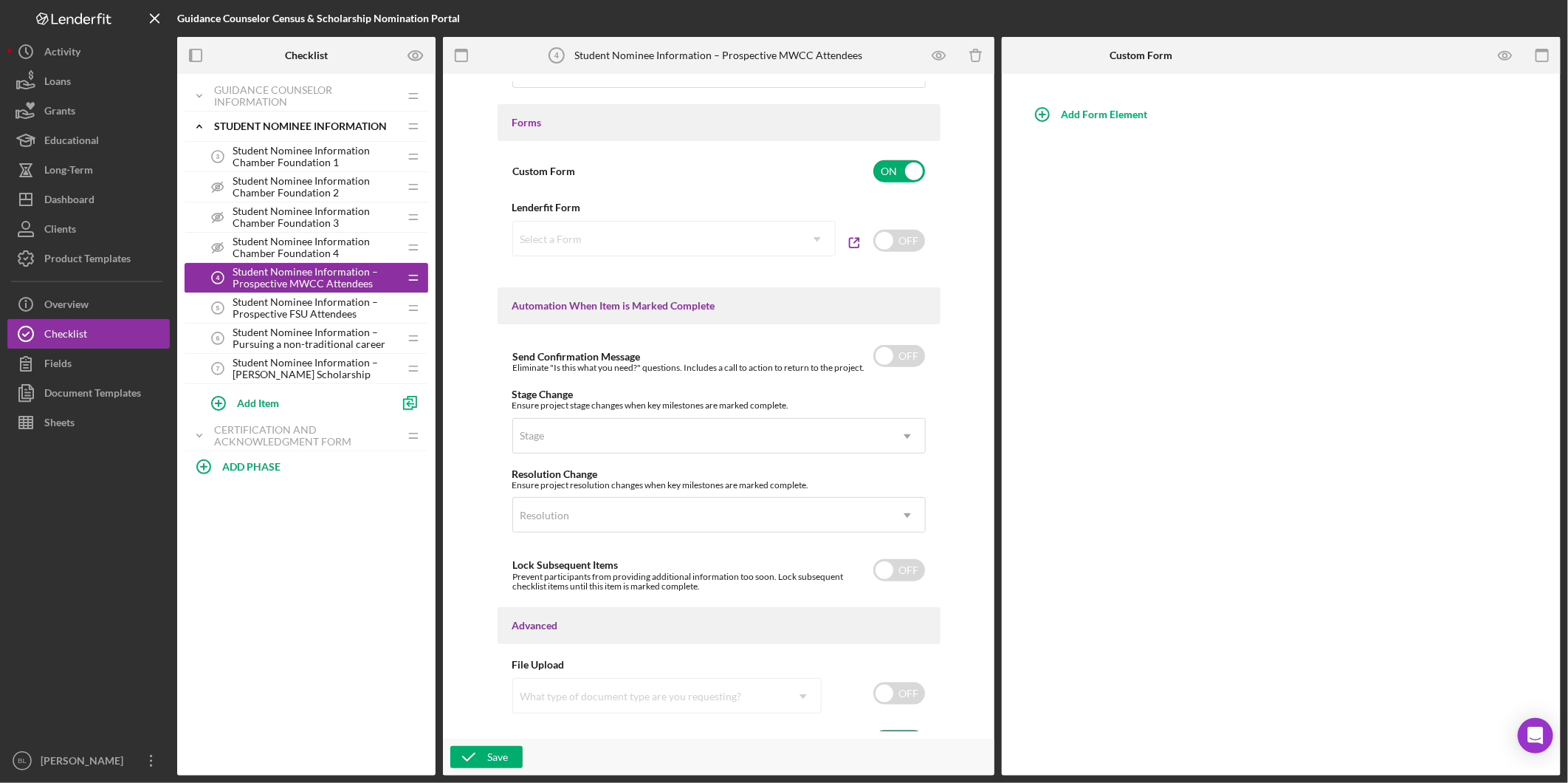
scroll to position [796, 0]
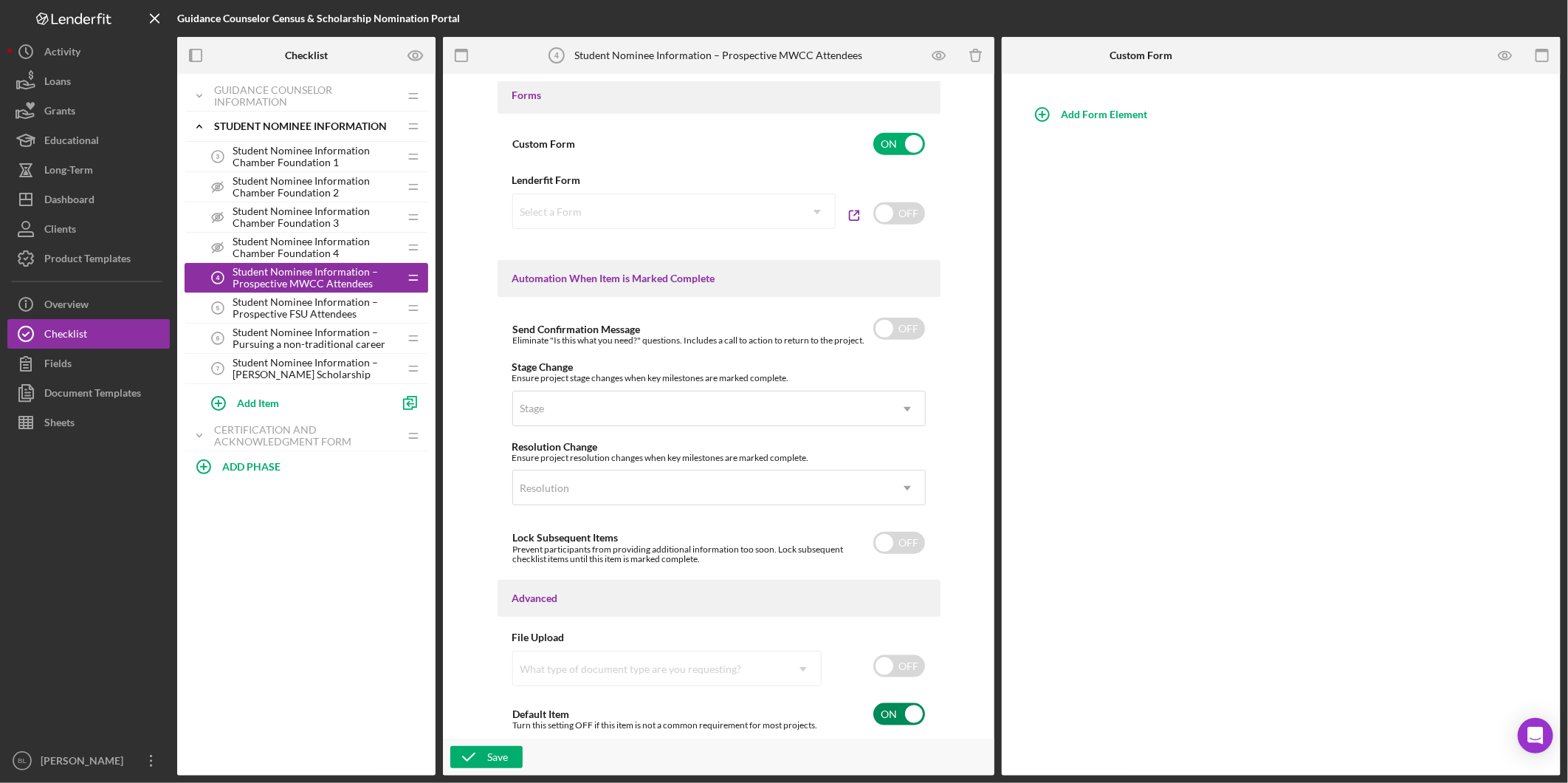
click at [887, 720] on input "checkbox" at bounding box center [899, 714] width 52 height 22
drag, startPoint x: 463, startPoint y: 749, endPoint x: 464, endPoint y: 727, distance: 22.0
click at [461, 749] on icon "button" at bounding box center [469, 757] width 37 height 37
click at [909, 711] on input "checkbox" at bounding box center [899, 714] width 52 height 22
checkbox input "true"
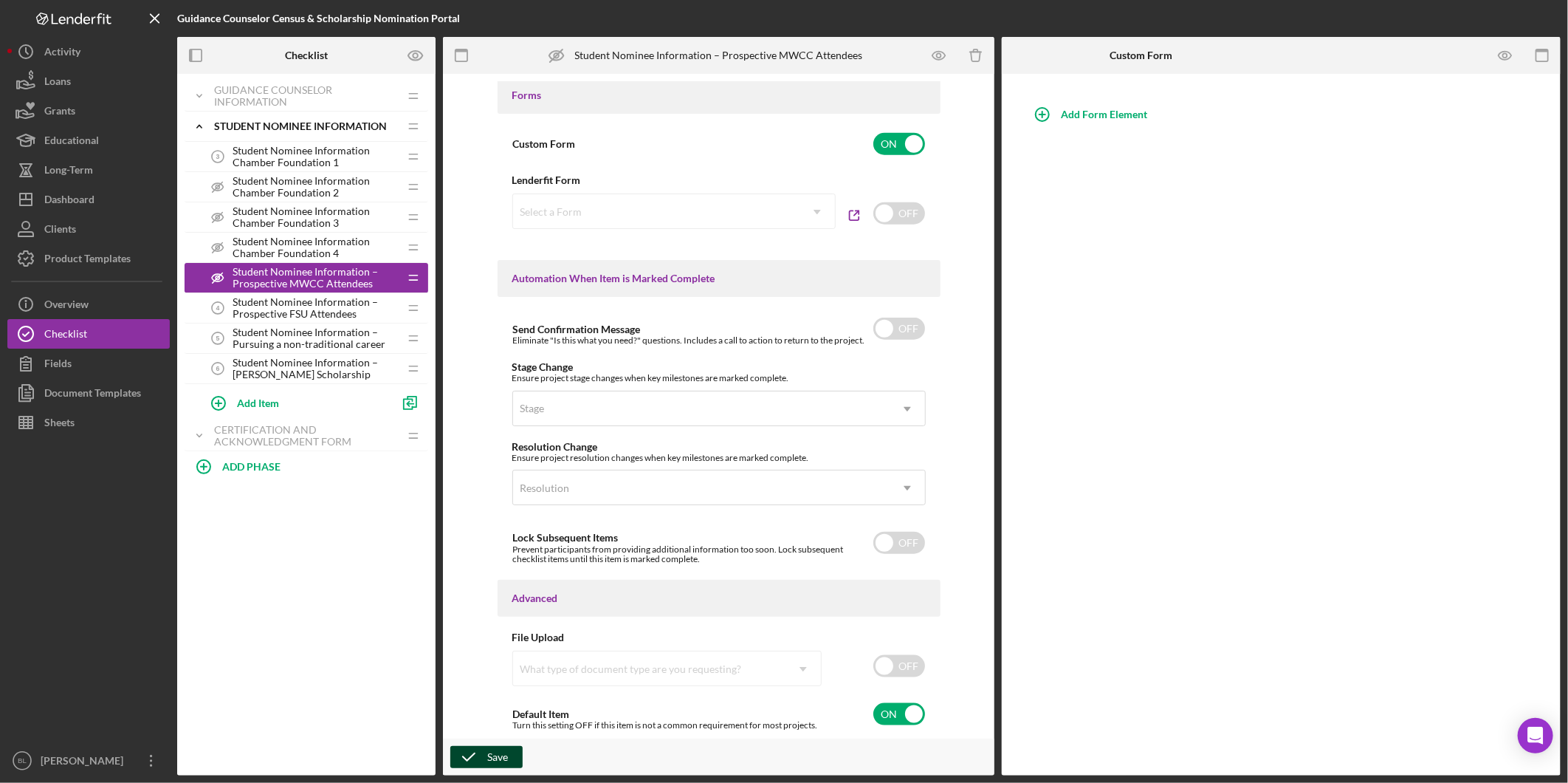
click at [484, 751] on icon "button" at bounding box center [469, 757] width 37 height 37
click at [294, 304] on span "Student Nominee Information – Prospective FSU Attendees" at bounding box center [315, 308] width 166 height 24
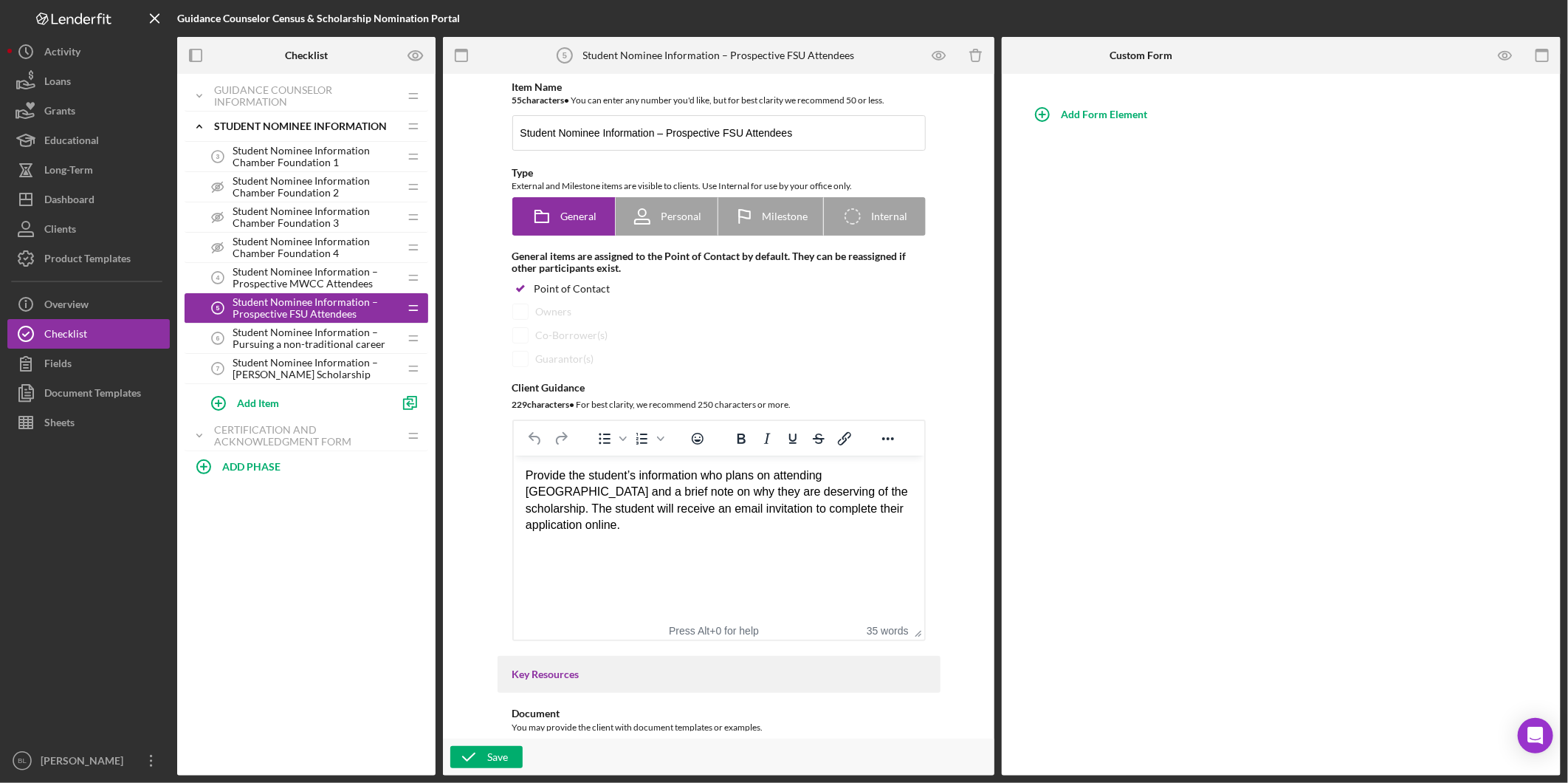
click at [324, 337] on span "Student Nominee Information – Pursuing a non-traditional career" at bounding box center [315, 338] width 166 height 24
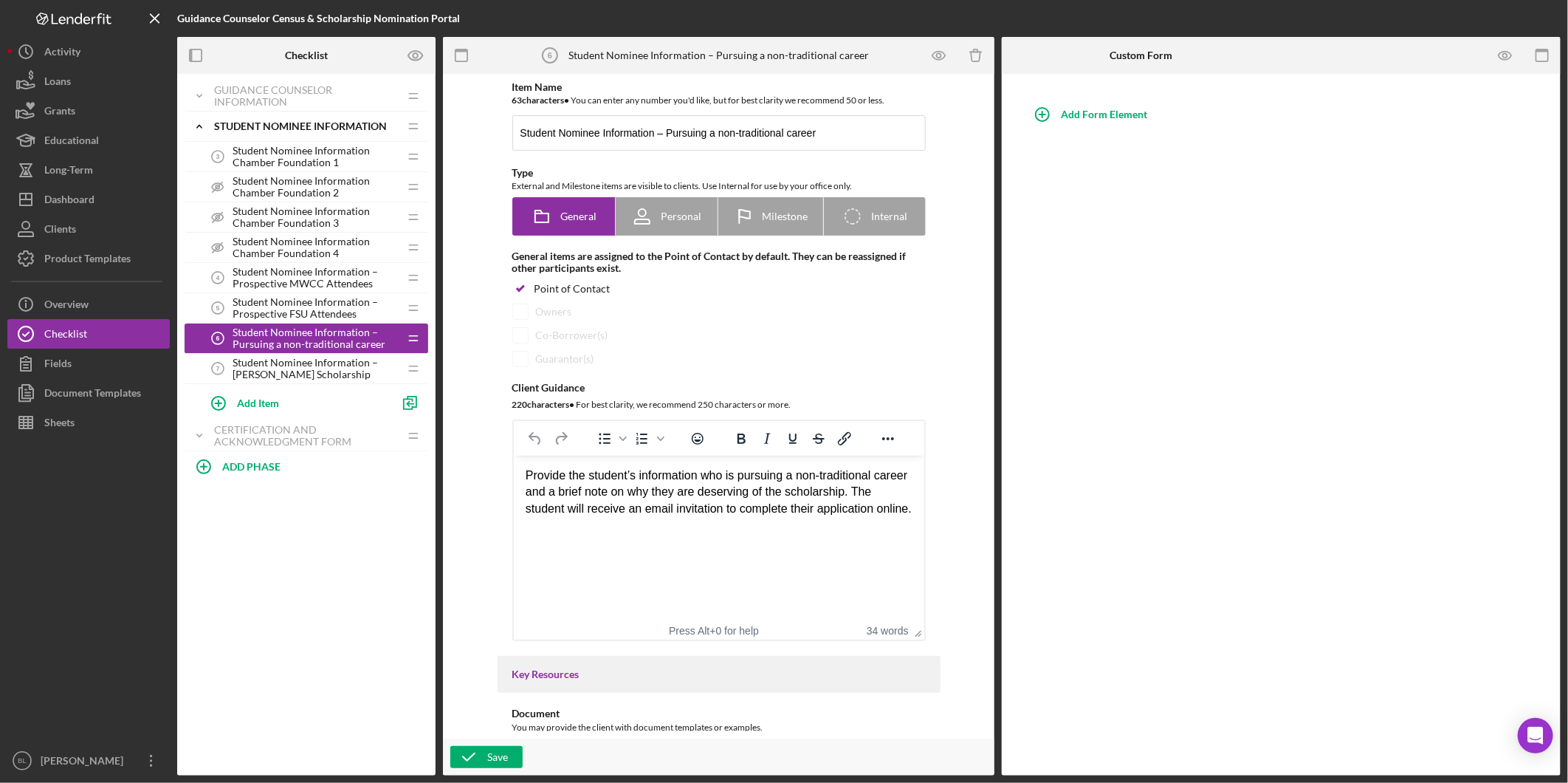
click at [329, 363] on span "Student Nominee Information – [PERSON_NAME] Scholarship" at bounding box center [315, 369] width 166 height 24
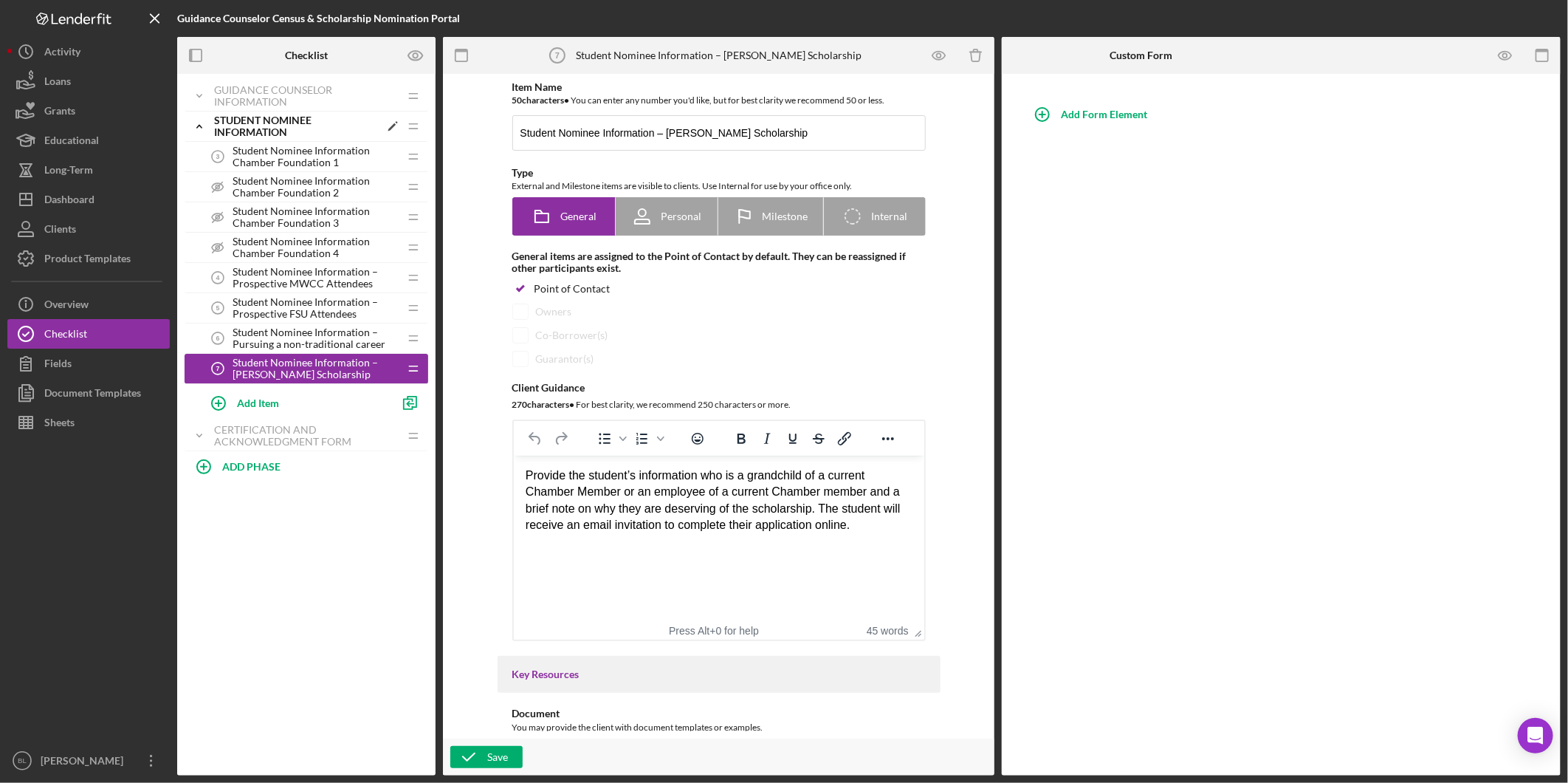
click at [204, 130] on icon "Icon/Expander" at bounding box center [199, 126] width 30 height 30
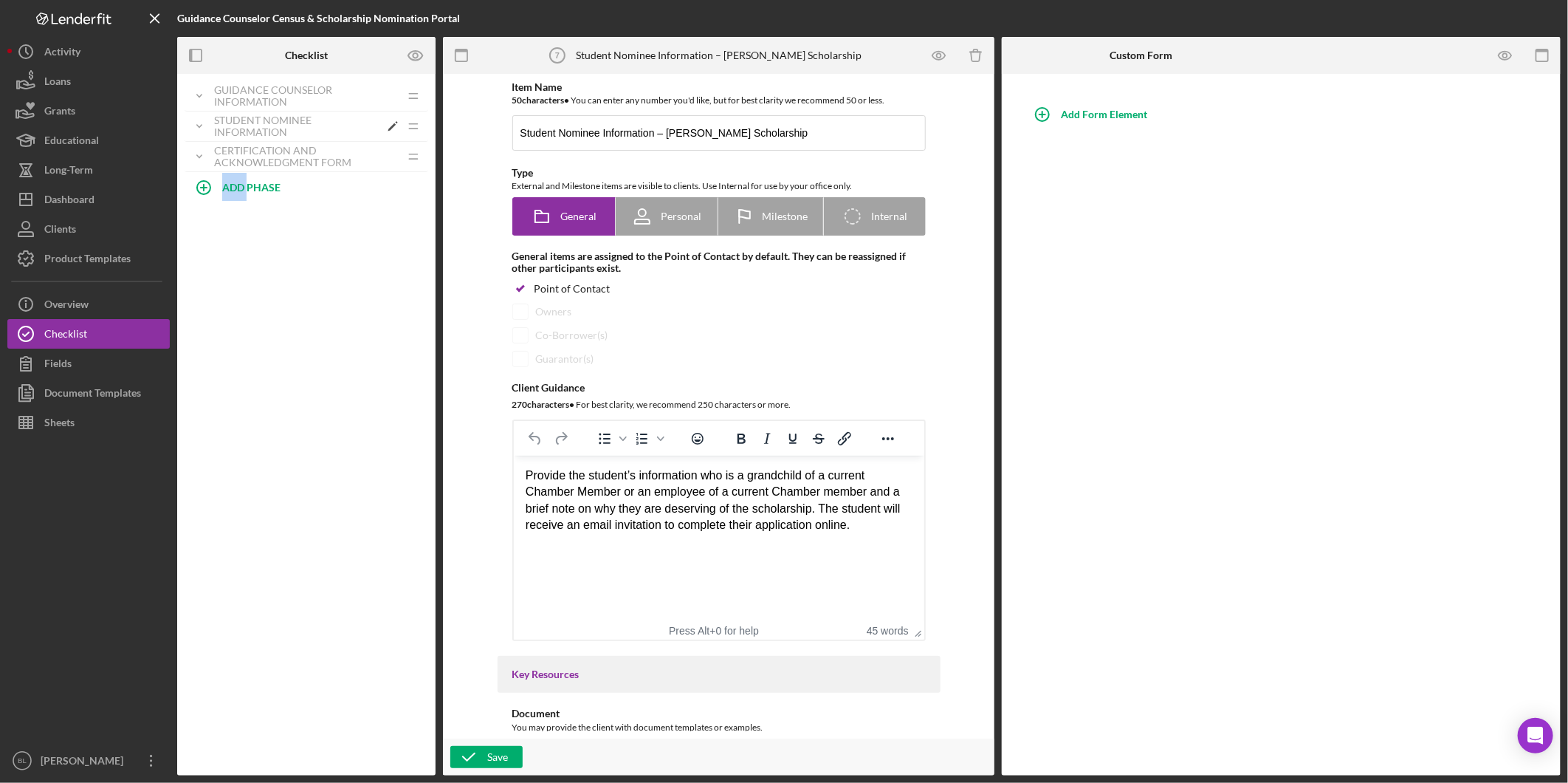
click at [204, 130] on icon "Icon/Expander" at bounding box center [199, 126] width 30 height 30
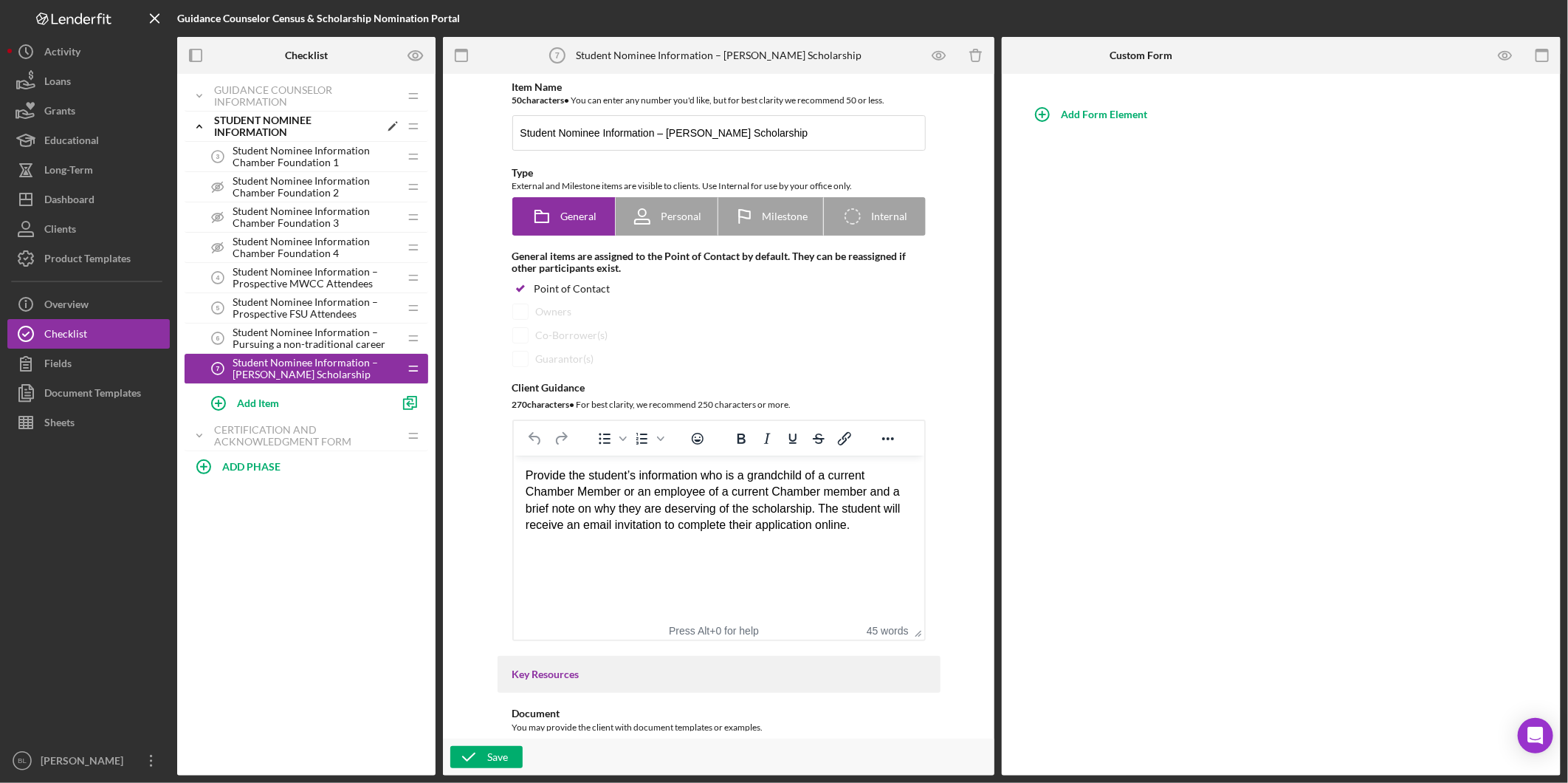
click at [198, 128] on icon "Icon/Expander" at bounding box center [199, 126] width 30 height 30
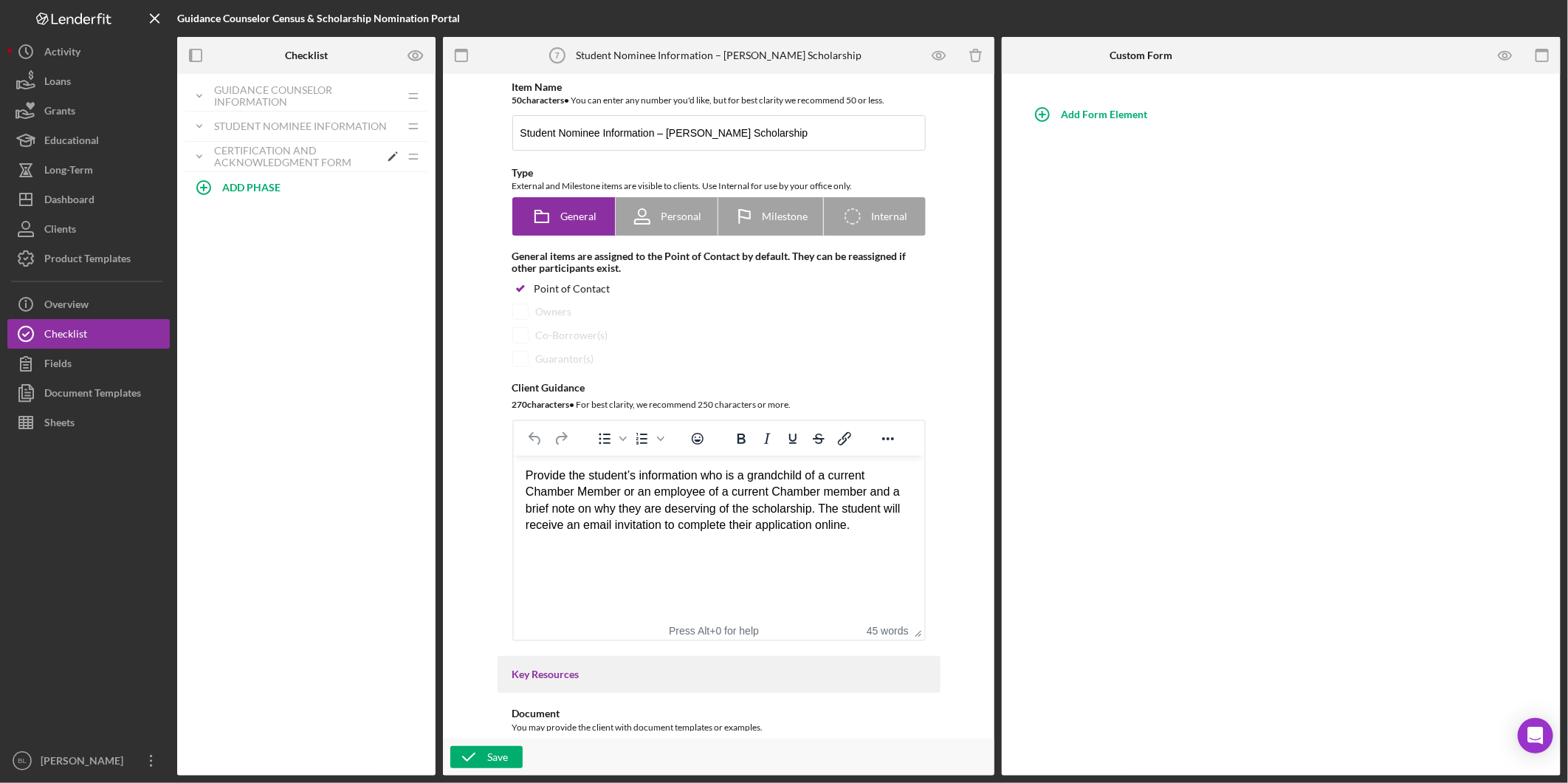
click at [205, 160] on icon "Icon/Expander" at bounding box center [199, 156] width 30 height 30
click at [203, 156] on icon "Icon/Expander" at bounding box center [199, 156] width 30 height 30
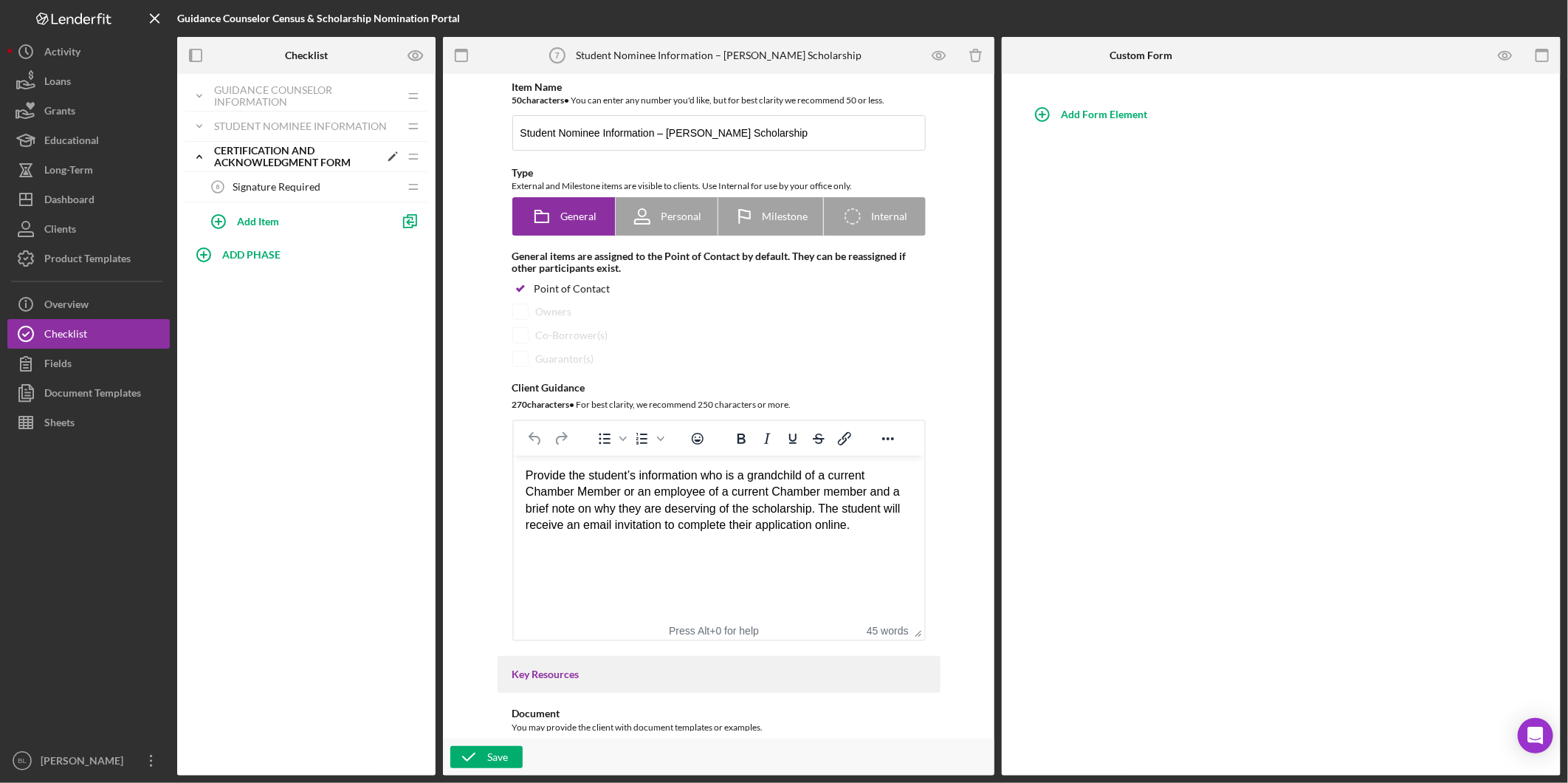
click at [203, 156] on icon "Icon/Expander" at bounding box center [199, 156] width 30 height 30
click at [1406, 402] on div "Add Form Element" at bounding box center [1282, 424] width 559 height 701
click at [265, 156] on div "Certification and Acknowledgment Form" at bounding box center [296, 157] width 165 height 24
click at [261, 182] on span "Signature Required" at bounding box center [276, 187] width 88 height 12
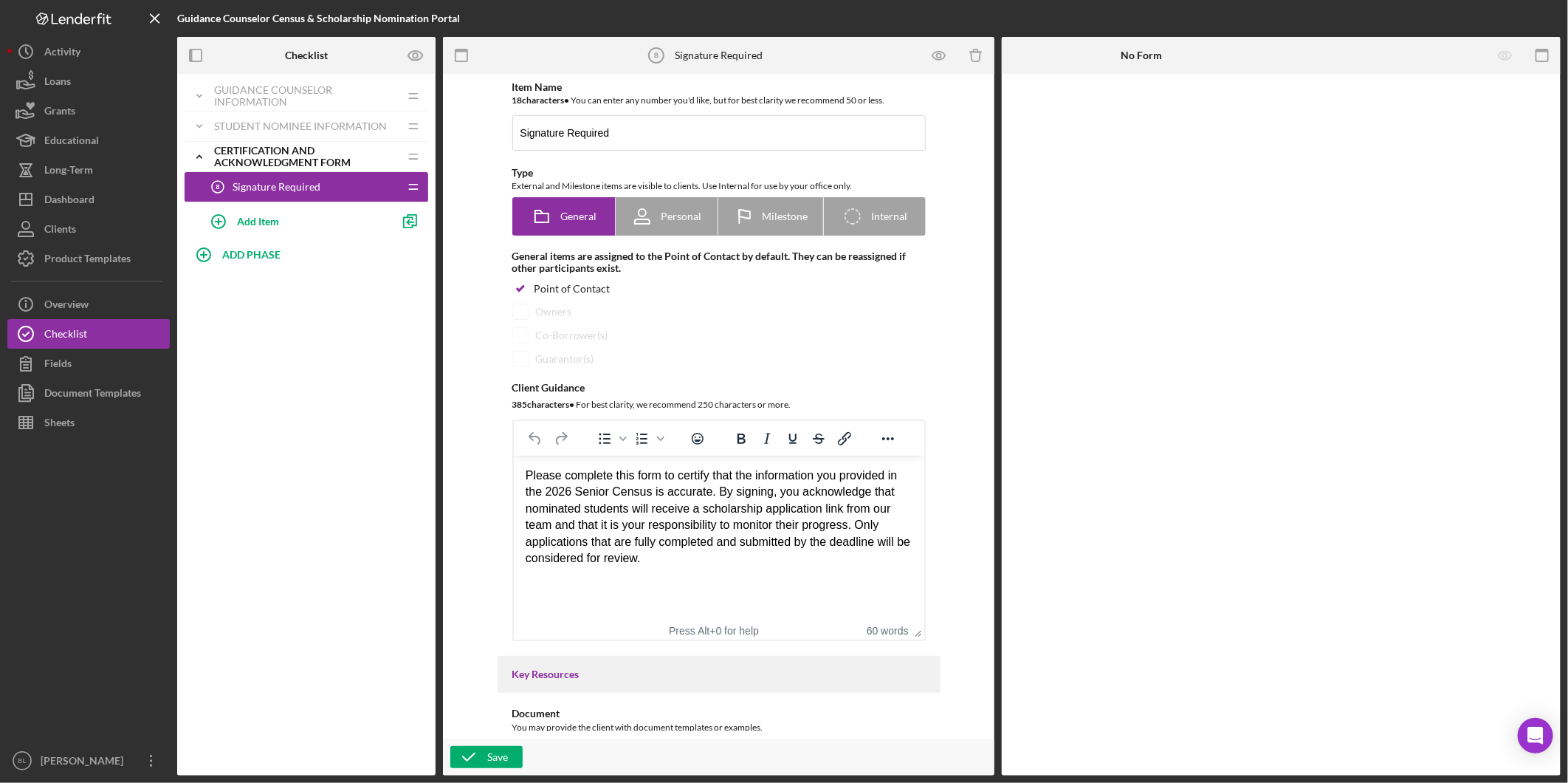
click at [270, 192] on span "Signature Required" at bounding box center [276, 187] width 88 height 12
click at [245, 162] on div "Certification and Acknowledgment Form" at bounding box center [296, 157] width 165 height 24
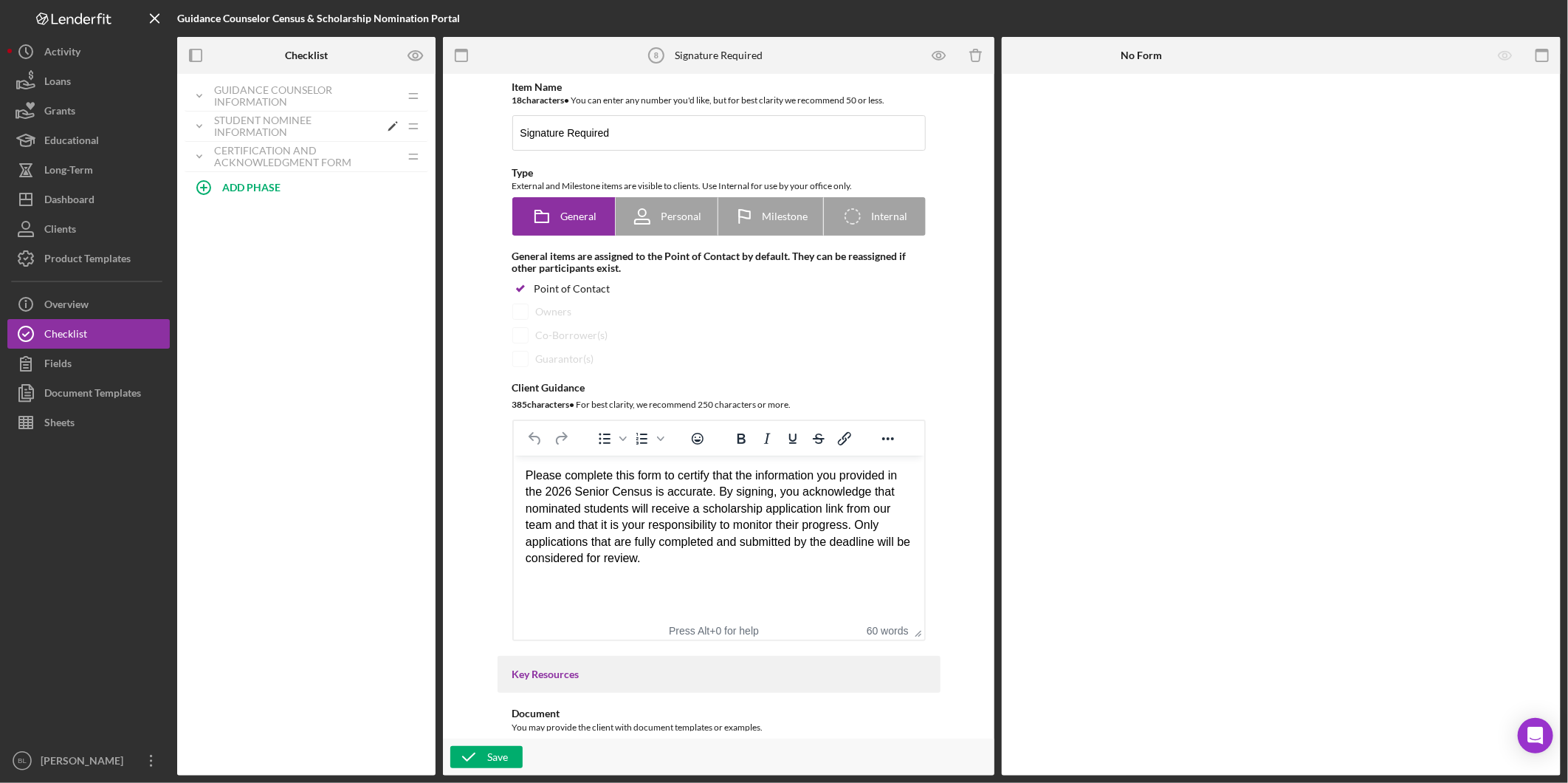
click at [265, 117] on div "Student Nominee Information" at bounding box center [296, 126] width 165 height 24
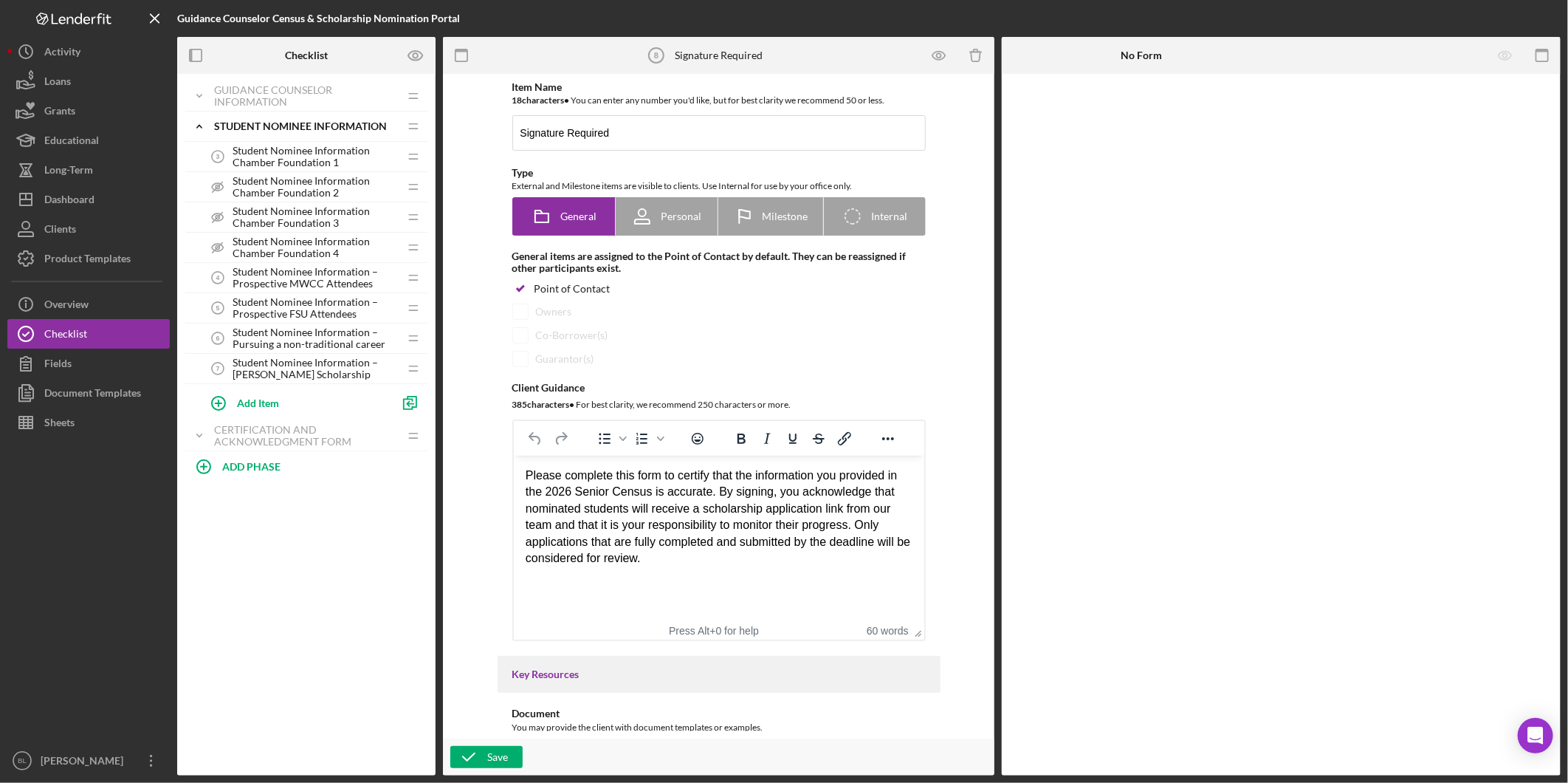
click at [318, 159] on span "Student Nominee Information Chamber Foundation 1" at bounding box center [315, 157] width 166 height 24
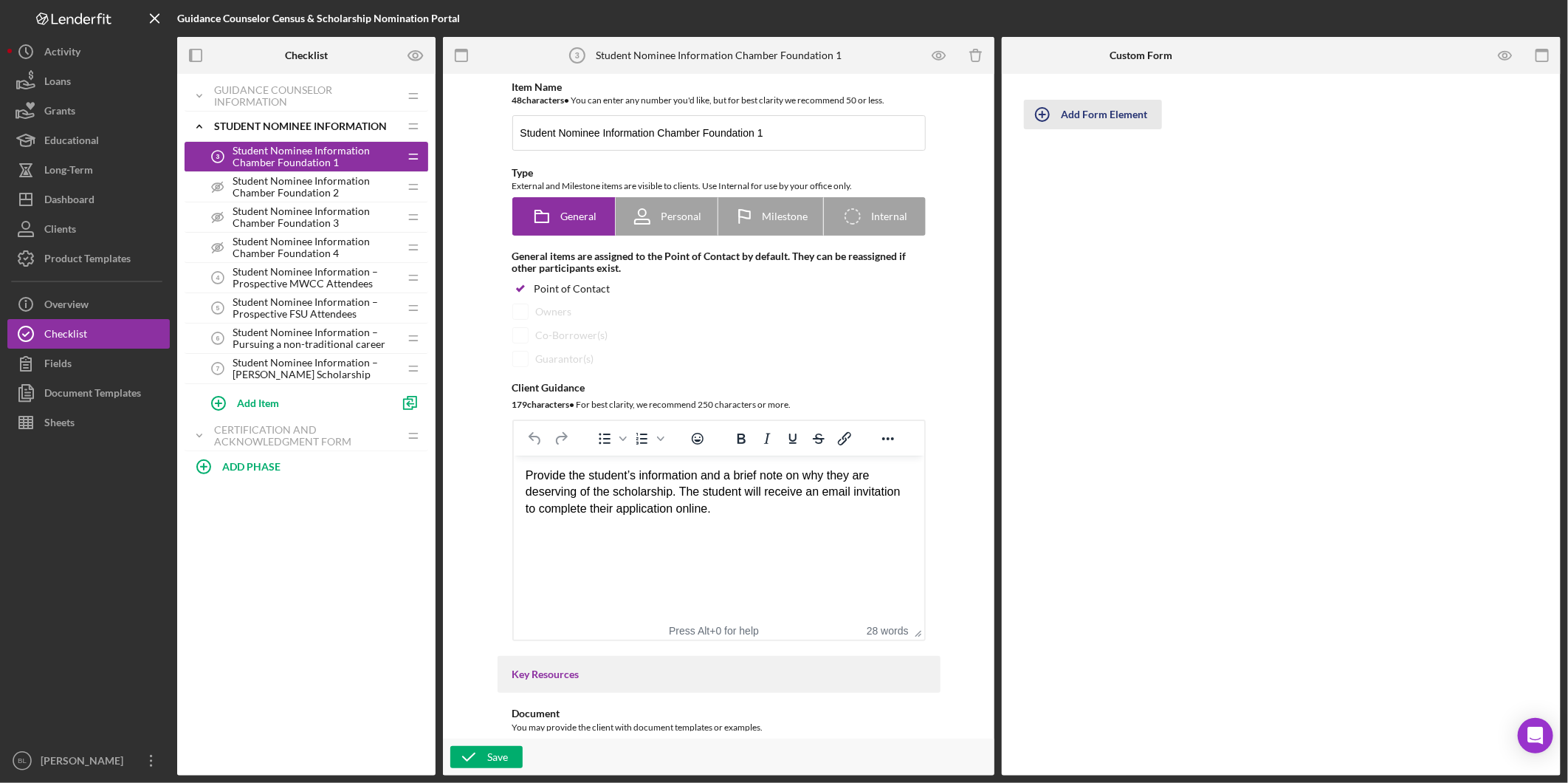
click at [1109, 119] on div "Add Form Element" at bounding box center [1104, 114] width 86 height 30
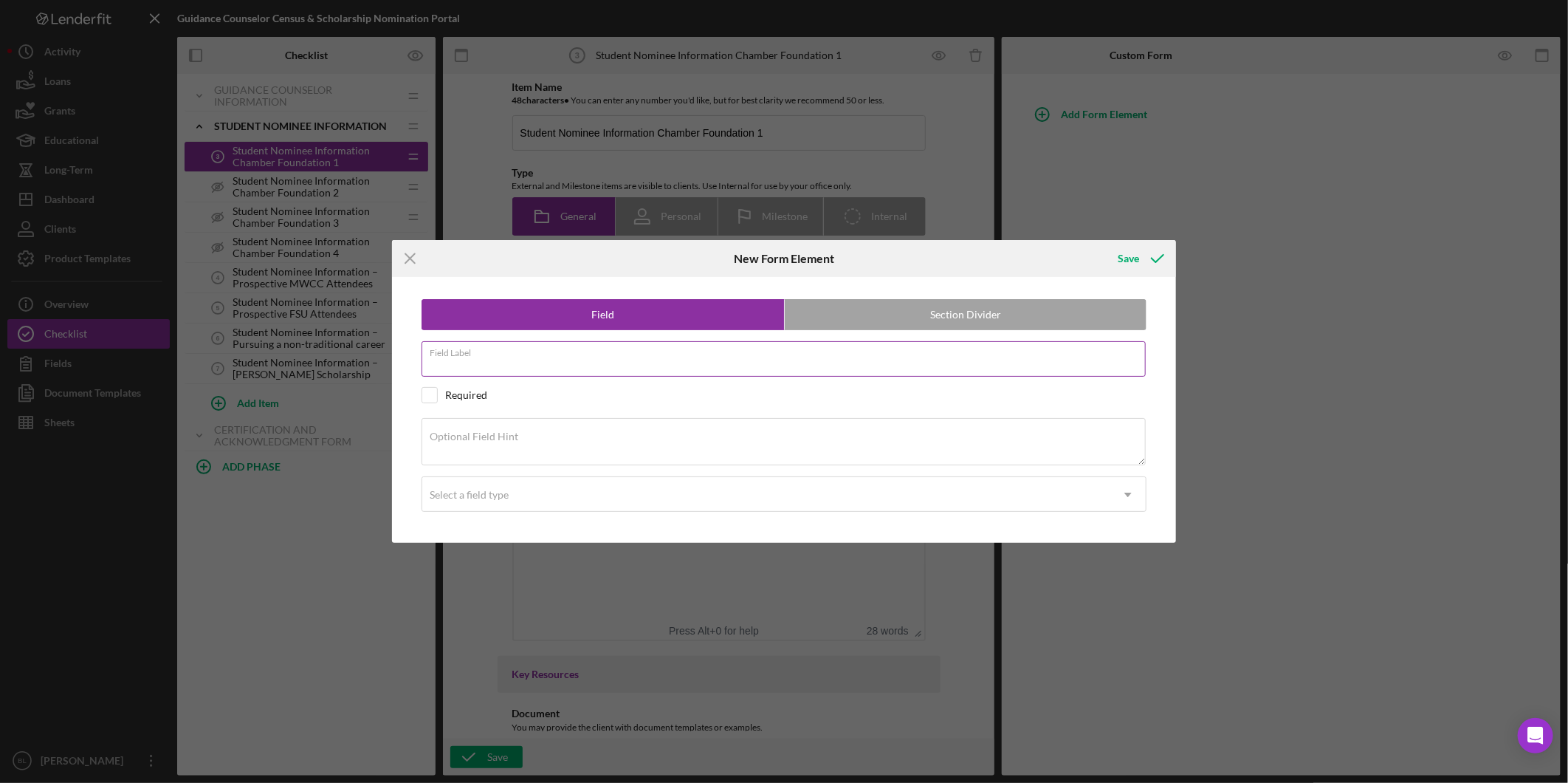
click at [552, 353] on div "Field Label" at bounding box center [784, 359] width 725 height 37
type input "Student Information"
click at [973, 319] on label "Section Divider" at bounding box center [965, 314] width 362 height 30
radio input "false"
radio input "true"
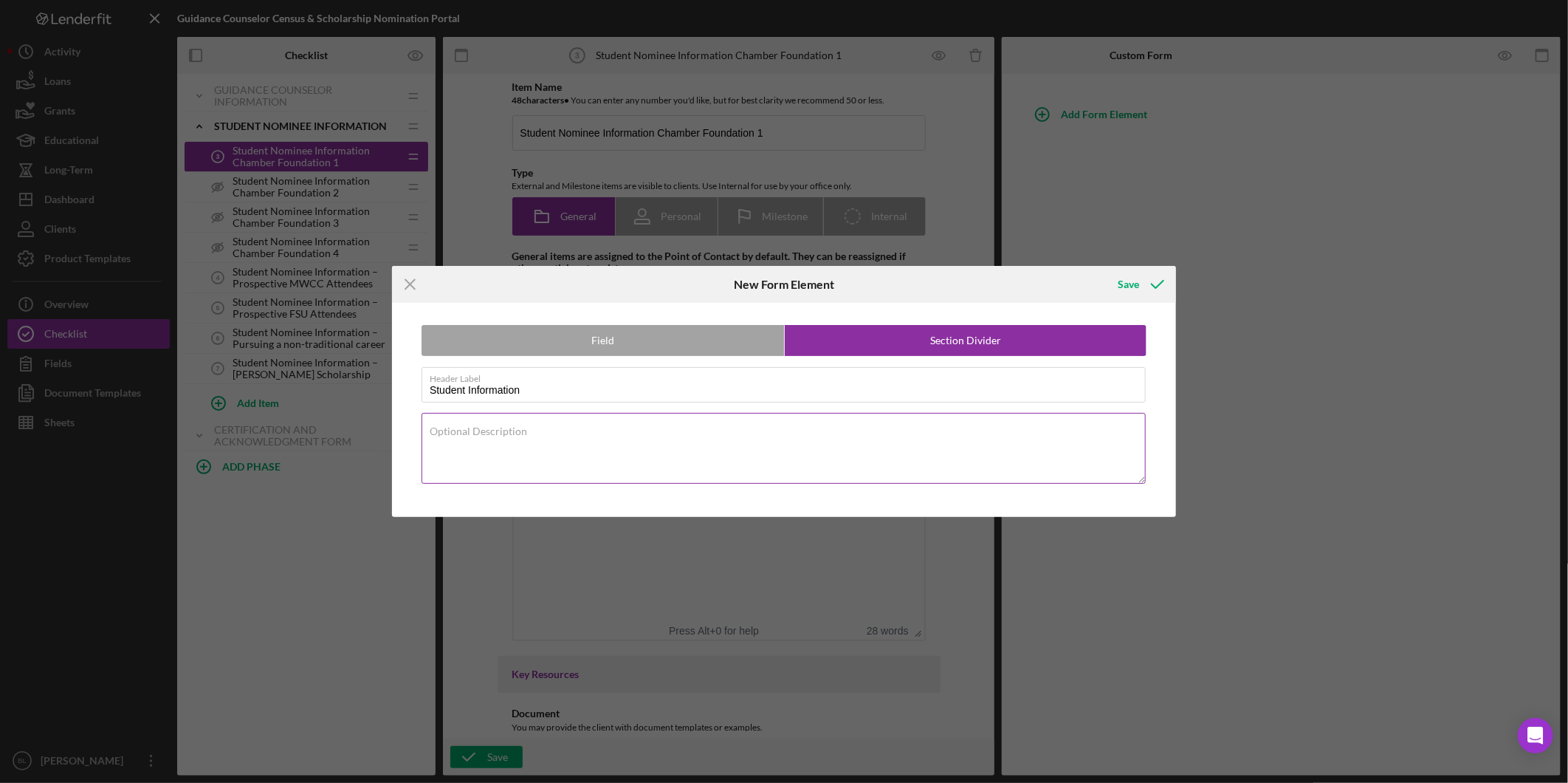
click at [556, 432] on textarea "Optional Description" at bounding box center [783, 448] width 724 height 71
click at [559, 432] on textarea "Optional Description" at bounding box center [783, 448] width 724 height 71
click at [742, 431] on textarea "Optional Description" at bounding box center [783, 448] width 724 height 71
click at [852, 434] on textarea "Please complete this section with the student you would like to nominate for a …" at bounding box center [783, 448] width 724 height 71
click at [924, 436] on textarea "Please complete this section with the student you would like to nominate for a …" at bounding box center [783, 448] width 724 height 71
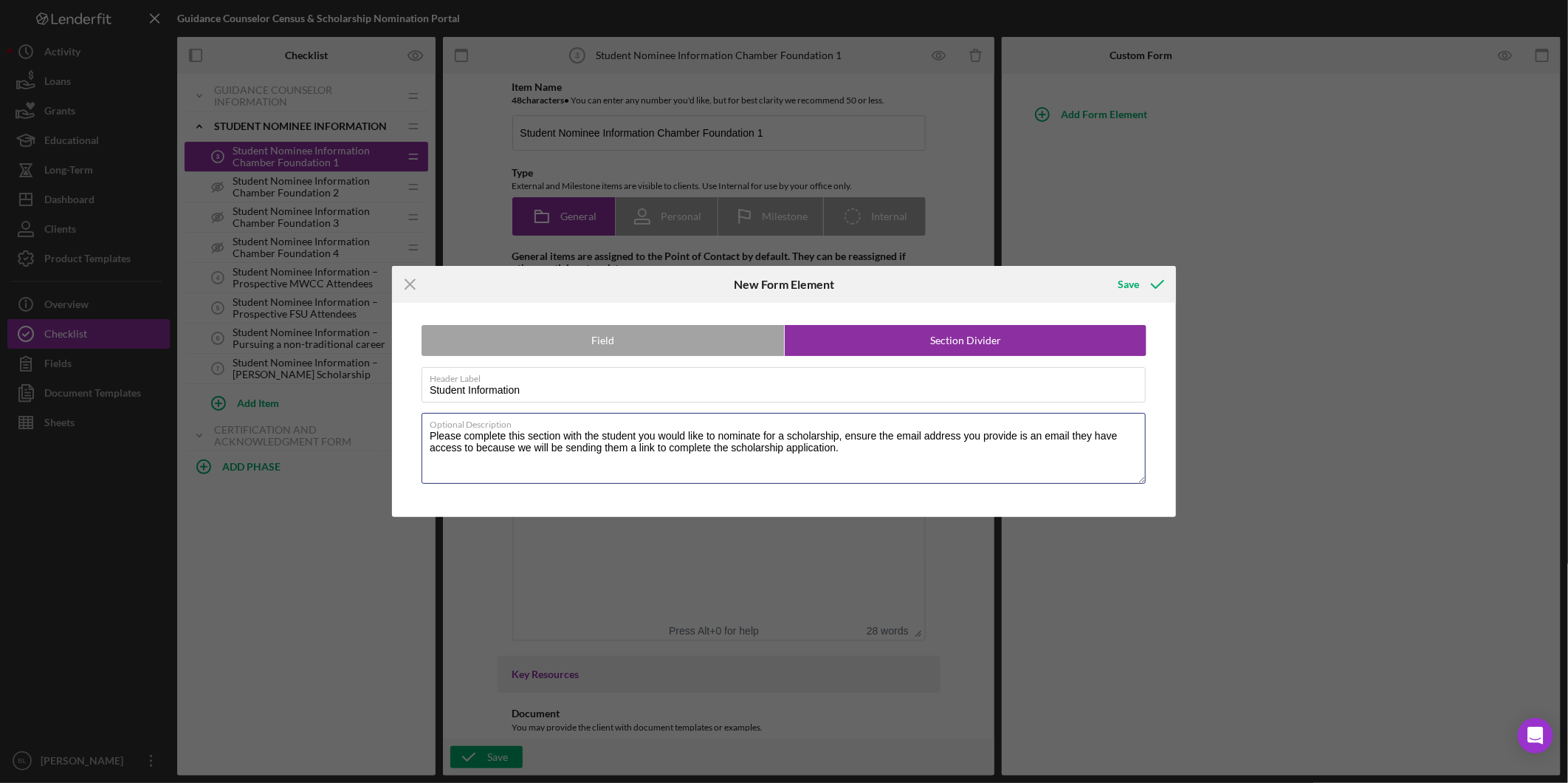
type textarea "Please complete this section with the student you would like to nominate for a …"
drag, startPoint x: 503, startPoint y: 441, endPoint x: 931, endPoint y: 470, distance: 429.0
click at [802, 447] on textarea "Please complete this section with the student you would like to nominate for a …" at bounding box center [783, 448] width 724 height 71
click at [918, 449] on textarea "Please complete this section with the student you would like to nominate for a …" at bounding box center [783, 448] width 724 height 71
drag, startPoint x: 889, startPoint y: 452, endPoint x: 379, endPoint y: 423, distance: 510.8
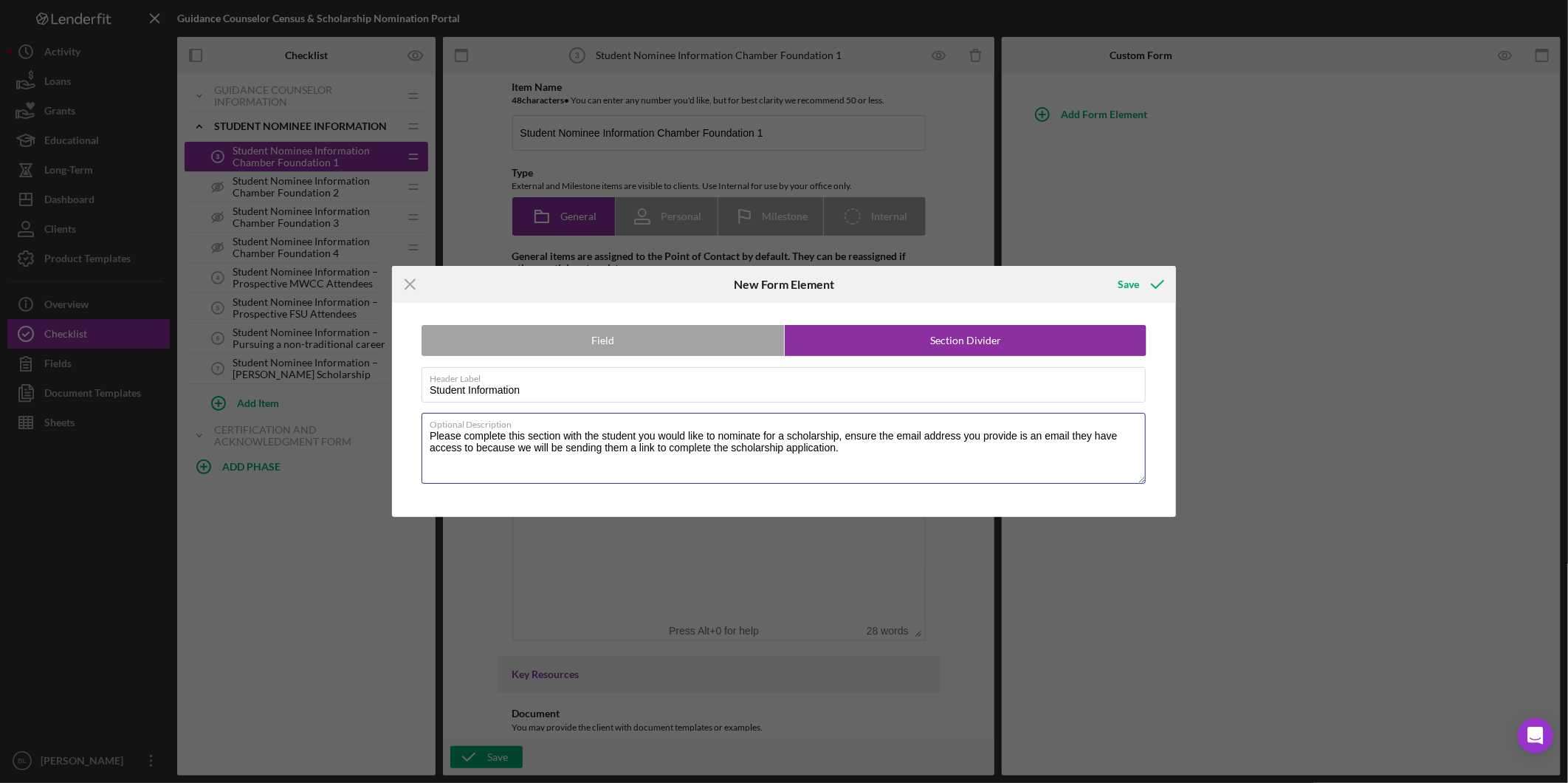
click at [379, 423] on div "Icon/Menu Close New Form Element Save Field Section Divider Header Label Studen…" at bounding box center [784, 392] width 1568 height 783
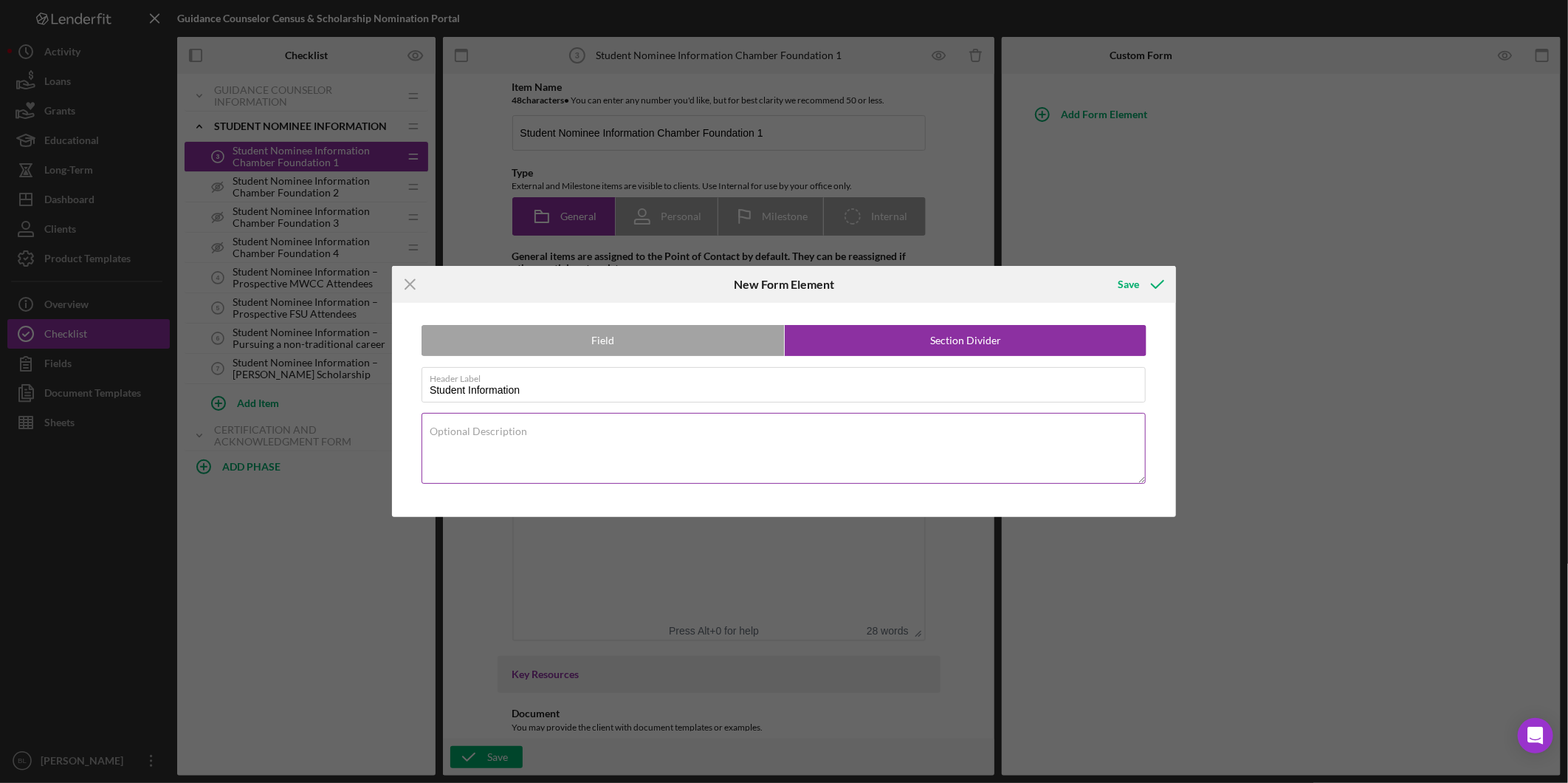
click at [528, 425] on label "Optional Description" at bounding box center [479, 430] width 98 height 12
click at [650, 425] on textarea "Optional Description" at bounding box center [783, 448] width 724 height 71
paste textarea "Please complete this section with the student you wish to nominate for a schola…"
type textarea "Please complete this section with the student you wish to nominate for a schola…"
click at [1134, 277] on div "Save" at bounding box center [1128, 284] width 22 height 30
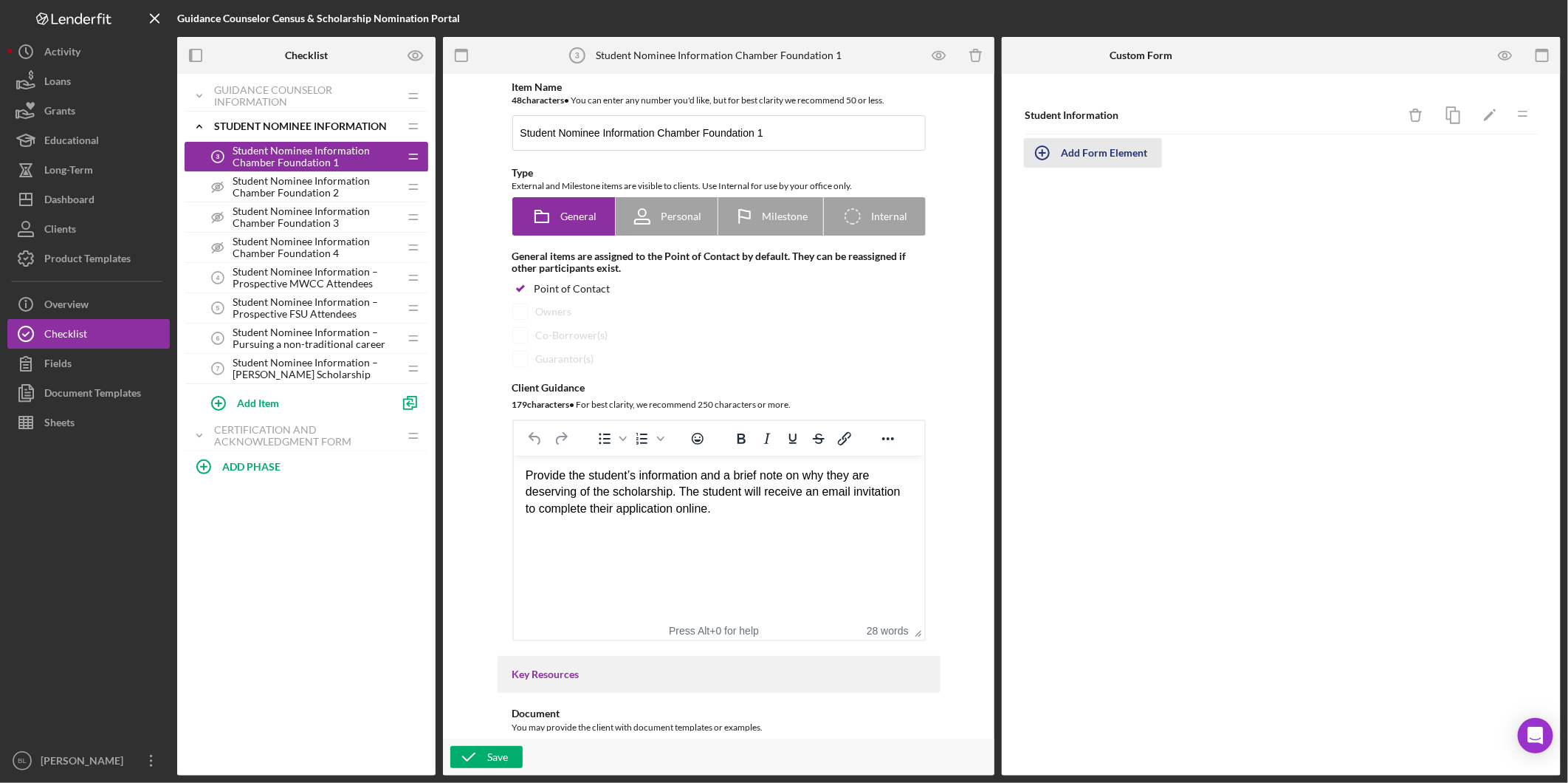
click at [1117, 158] on div "Add Form Element" at bounding box center [1104, 152] width 86 height 30
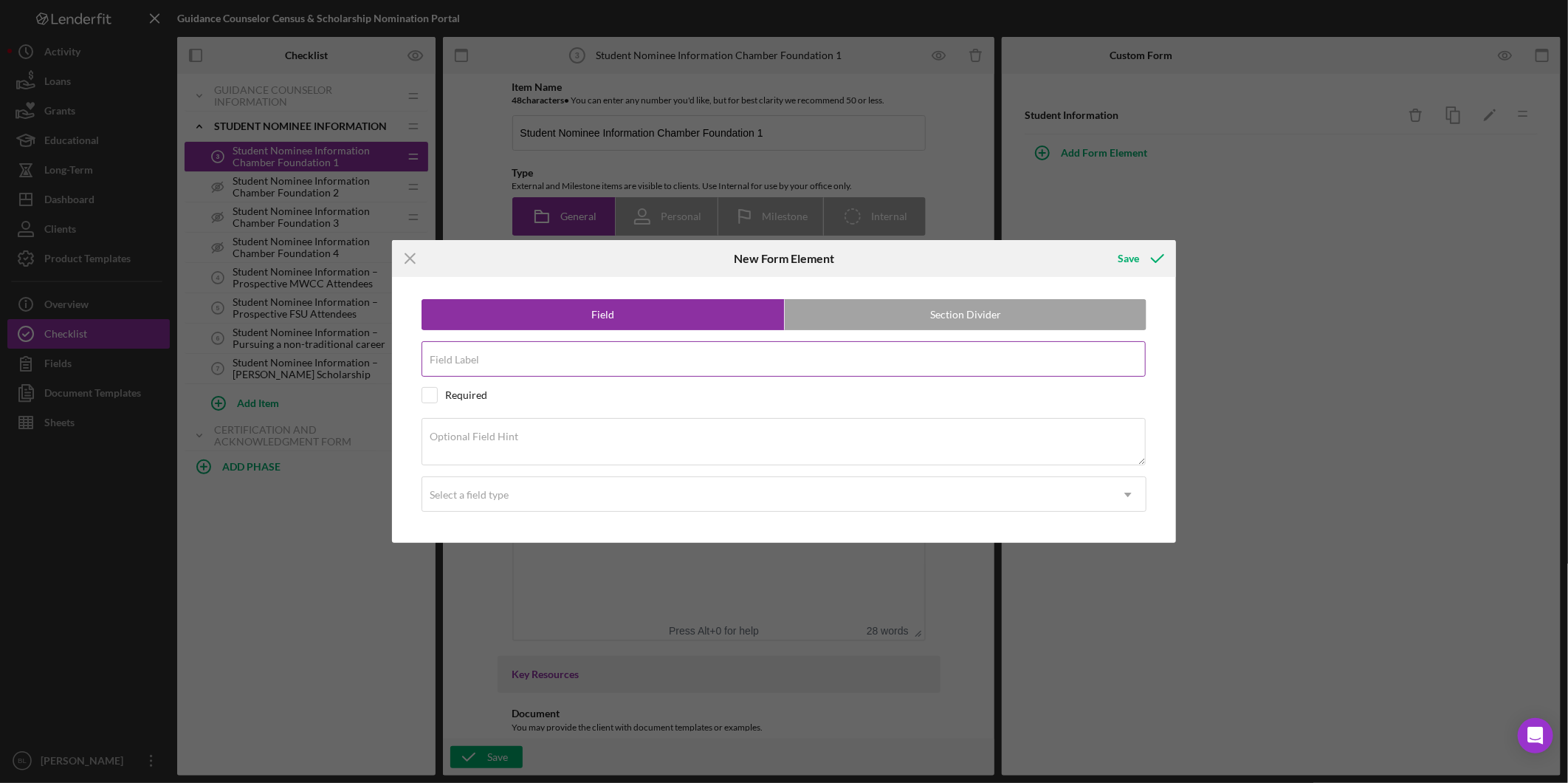
click at [641, 354] on div "Field Label" at bounding box center [784, 359] width 725 height 37
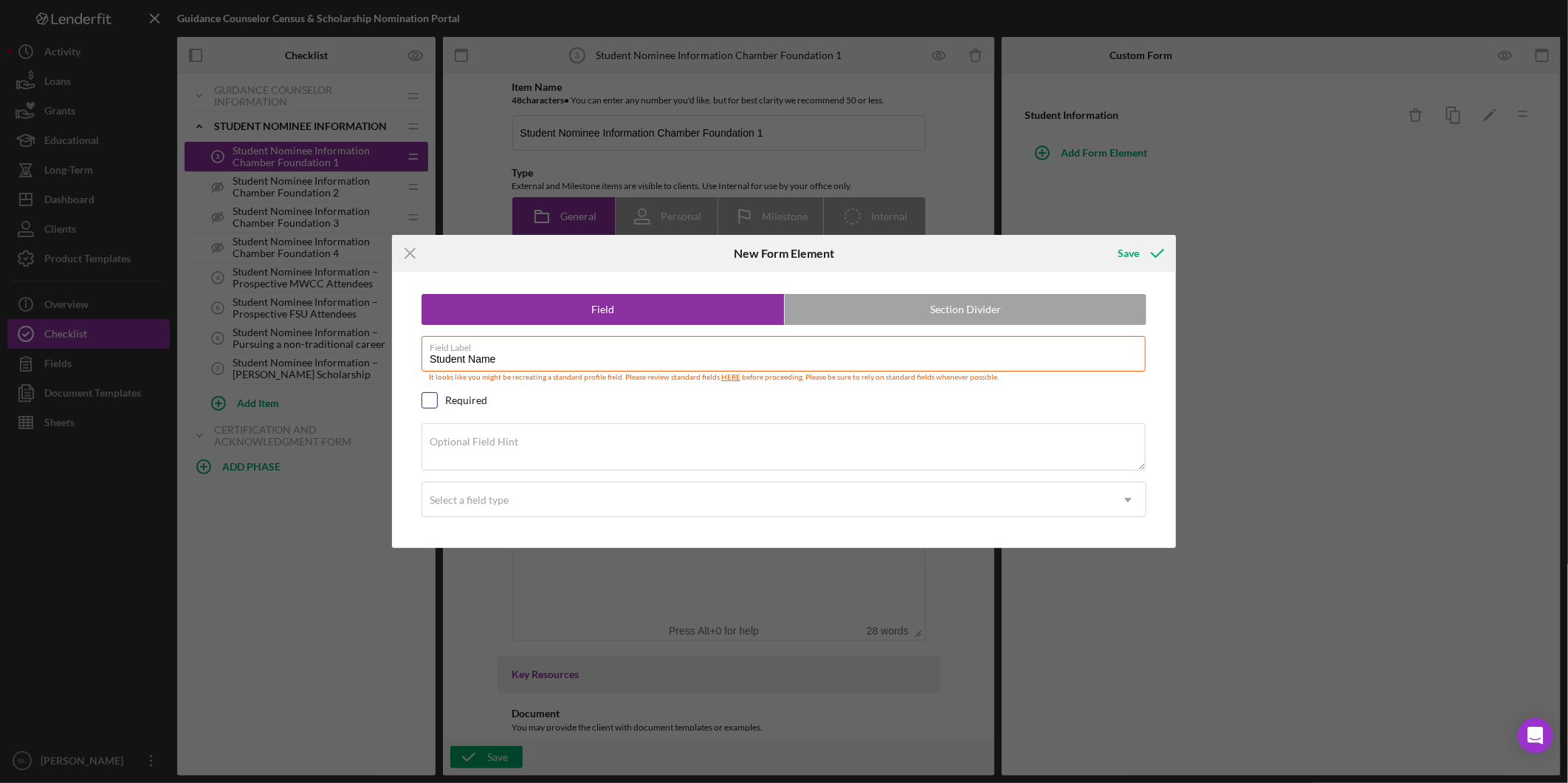
type input "Student Name"
click at [430, 399] on input "checkbox" at bounding box center [430, 400] width 15 height 14
checkbox input "true"
click at [528, 507] on div "Select a field type" at bounding box center [766, 499] width 688 height 34
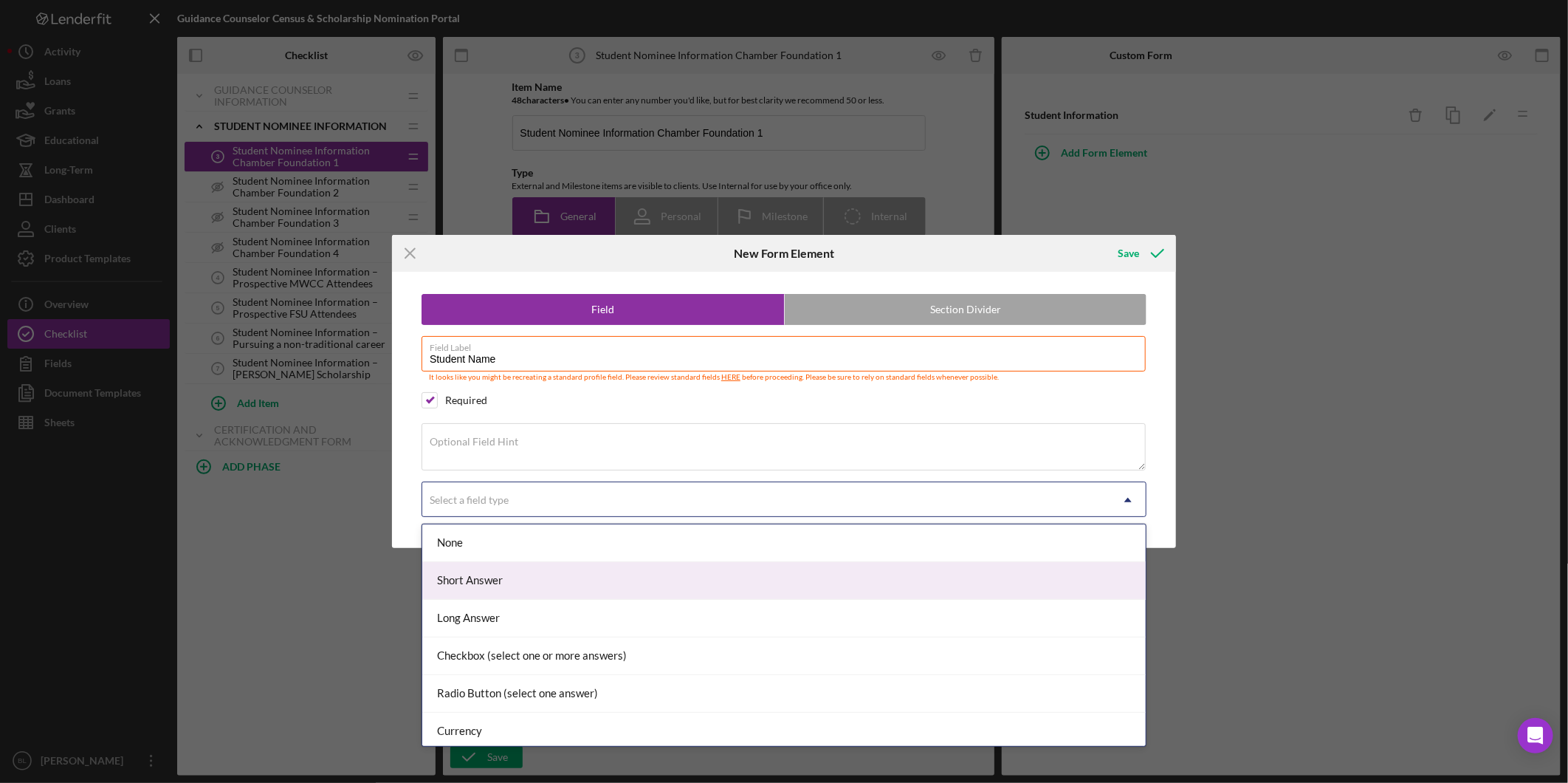
click at [510, 572] on div "Short Answer" at bounding box center [784, 581] width 723 height 38
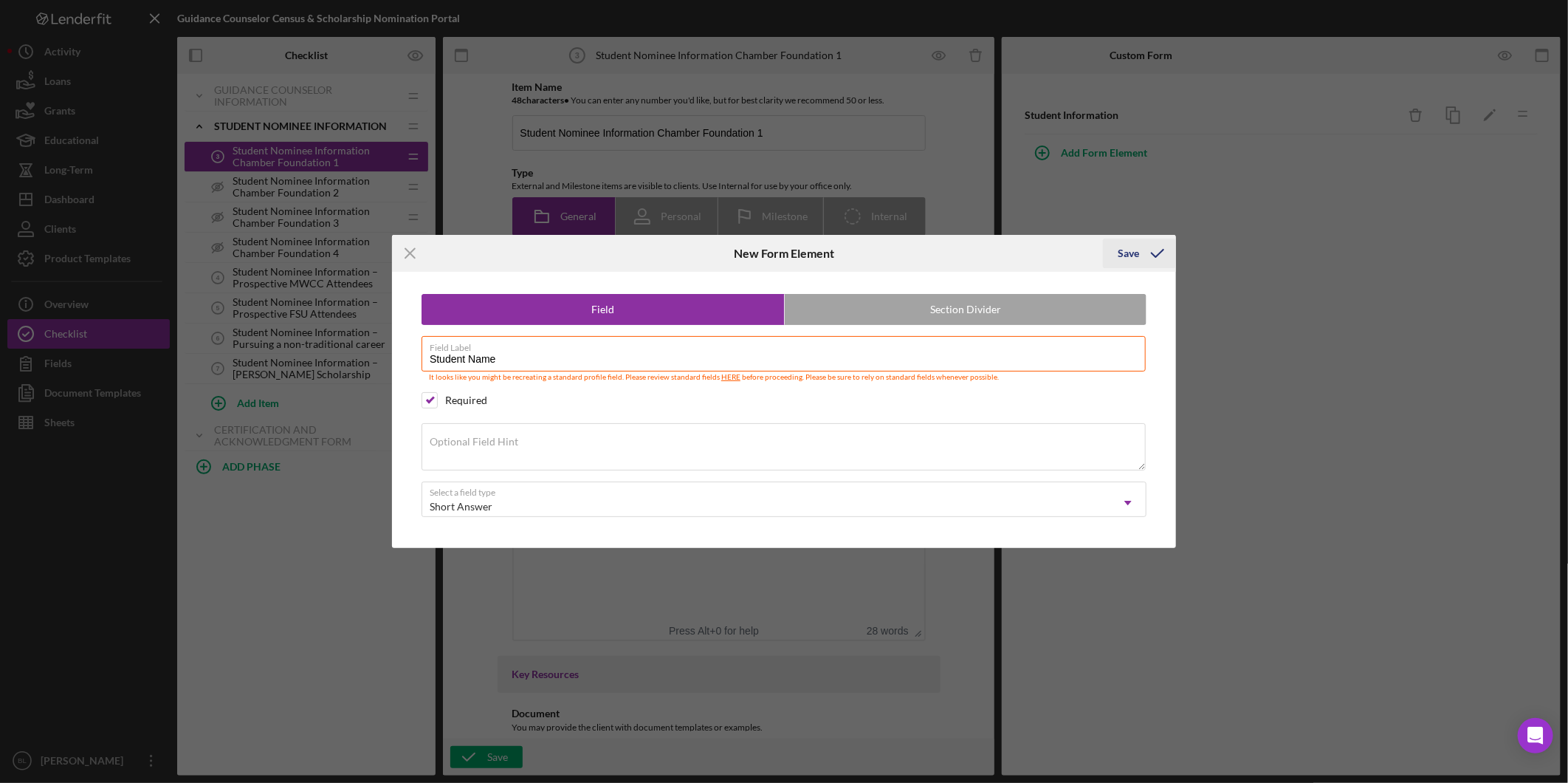
click at [1156, 246] on icon "submit" at bounding box center [1157, 253] width 37 height 37
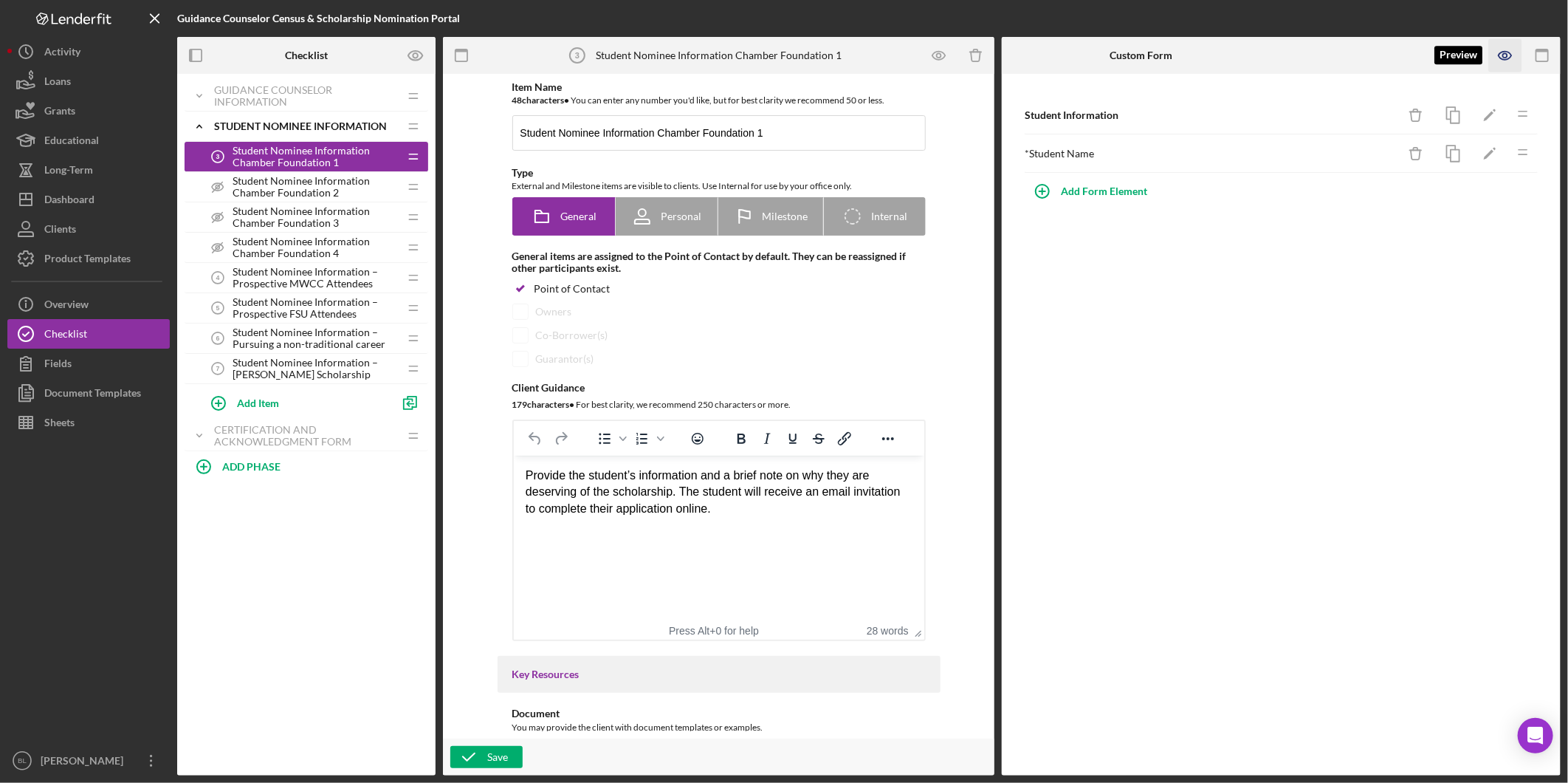
click at [1506, 57] on icon "button" at bounding box center [1505, 55] width 5 height 5
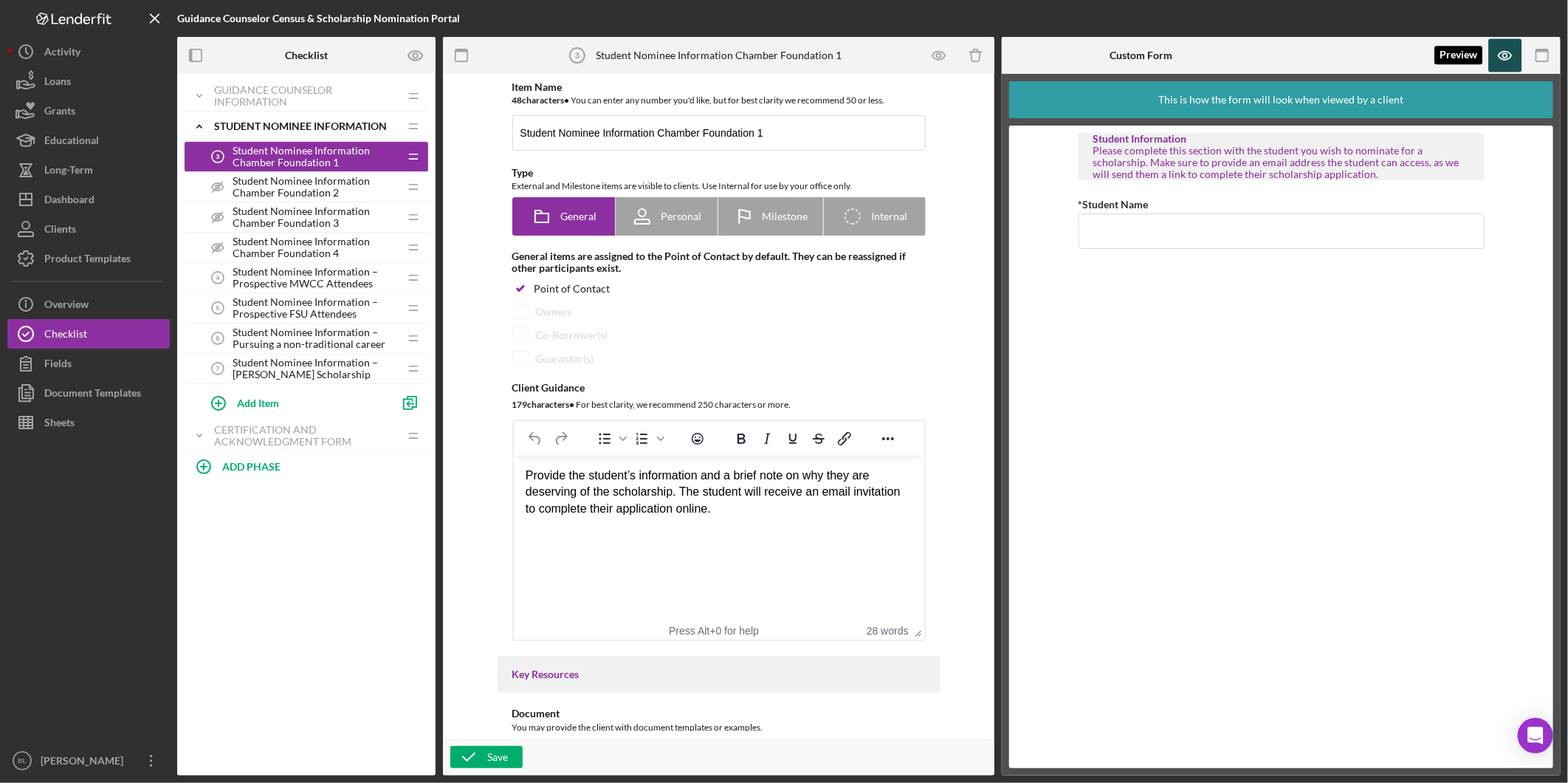
click at [1505, 53] on icon "button" at bounding box center [1505, 55] width 5 height 5
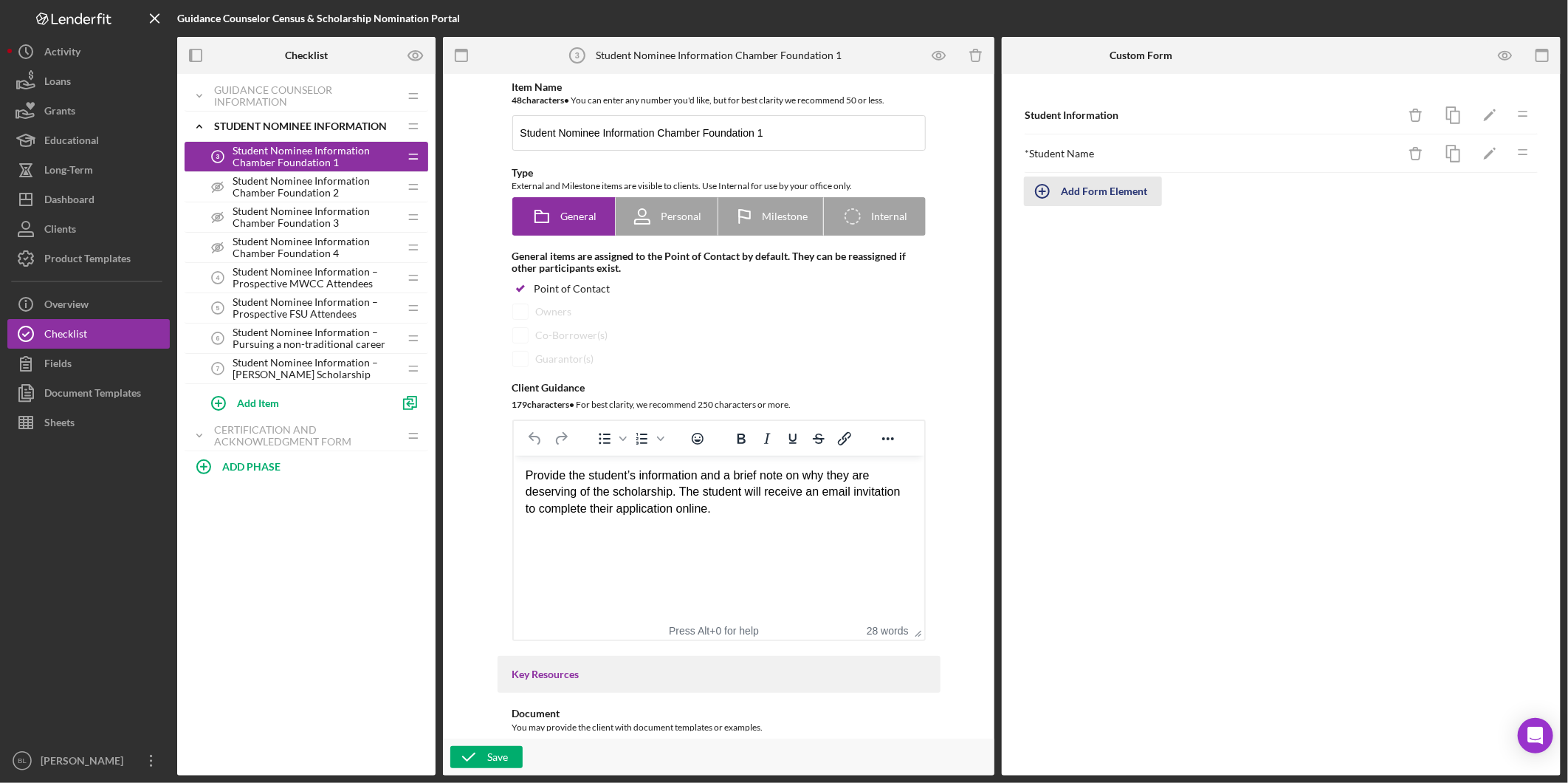
click at [1081, 192] on div "Add Form Element" at bounding box center [1104, 191] width 86 height 30
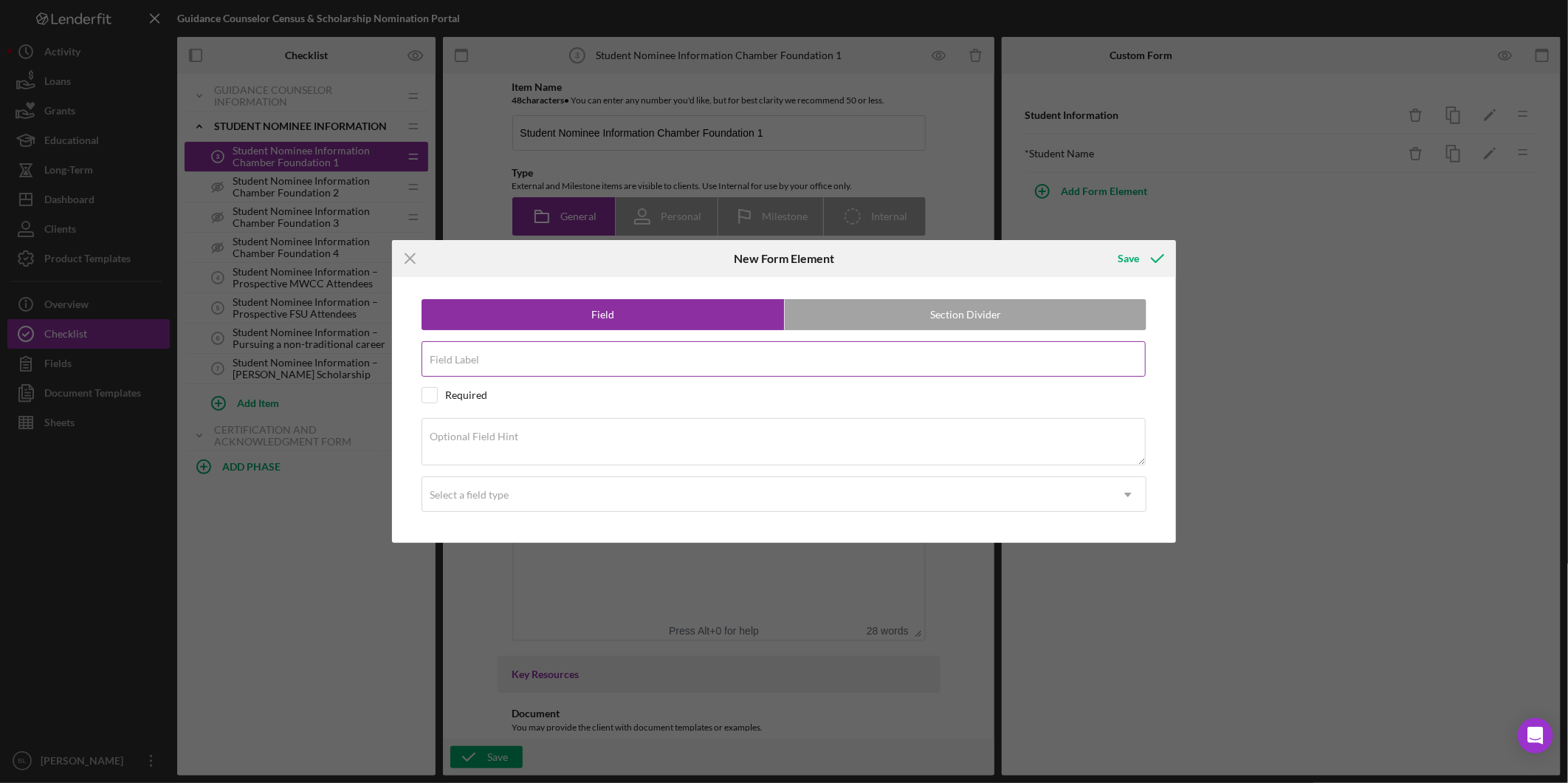
click at [653, 369] on input "Field Label" at bounding box center [783, 358] width 724 height 35
type input "Student Email"
click at [426, 392] on input "checkbox" at bounding box center [430, 395] width 15 height 14
checkbox input "true"
click at [460, 491] on div "Select a field type" at bounding box center [469, 494] width 79 height 12
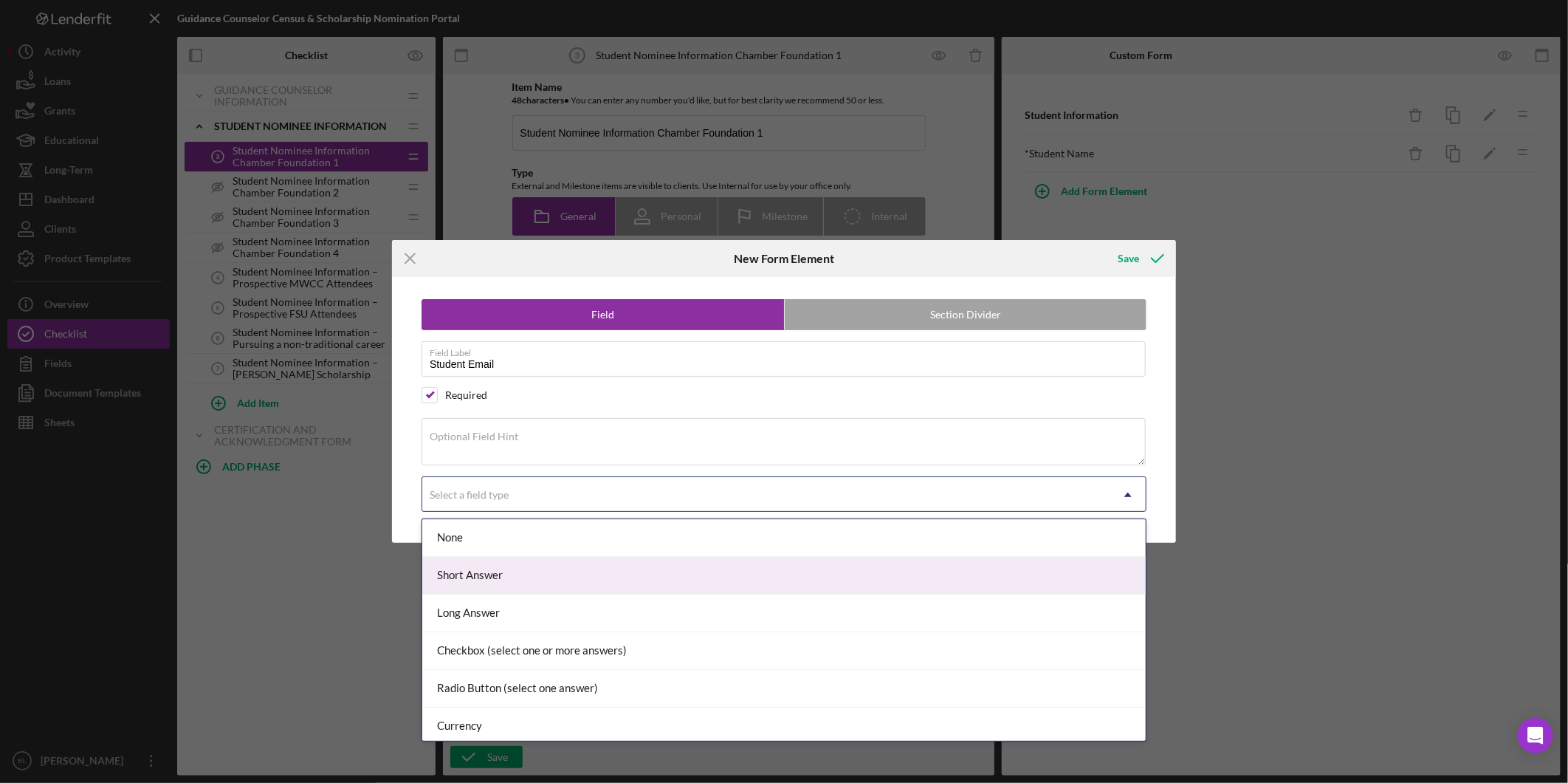
click at [498, 571] on div "Short Answer" at bounding box center [784, 575] width 723 height 38
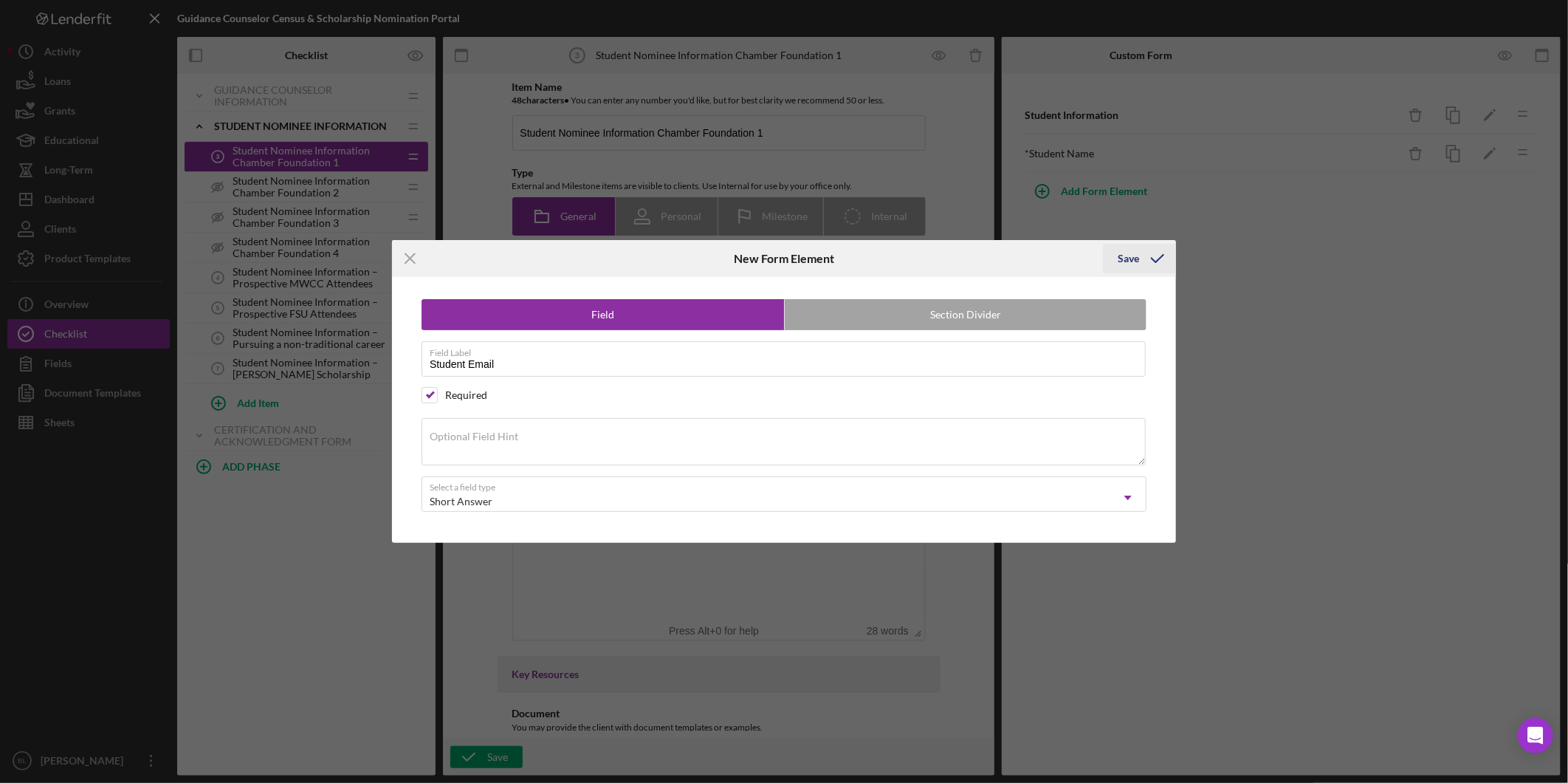
click at [1120, 249] on div "Save" at bounding box center [1128, 258] width 22 height 30
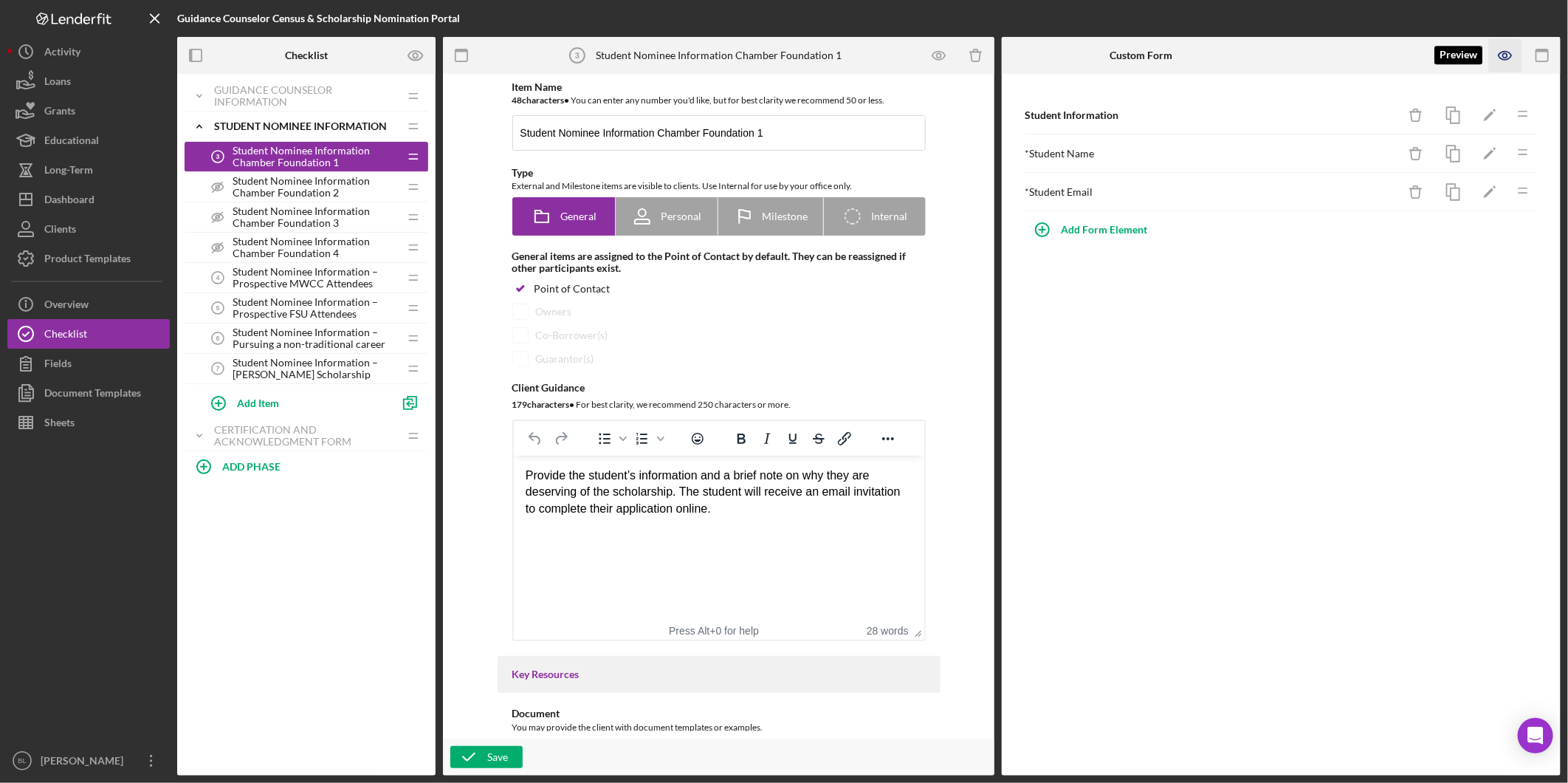
click at [1503, 53] on icon "button" at bounding box center [1505, 55] width 34 height 34
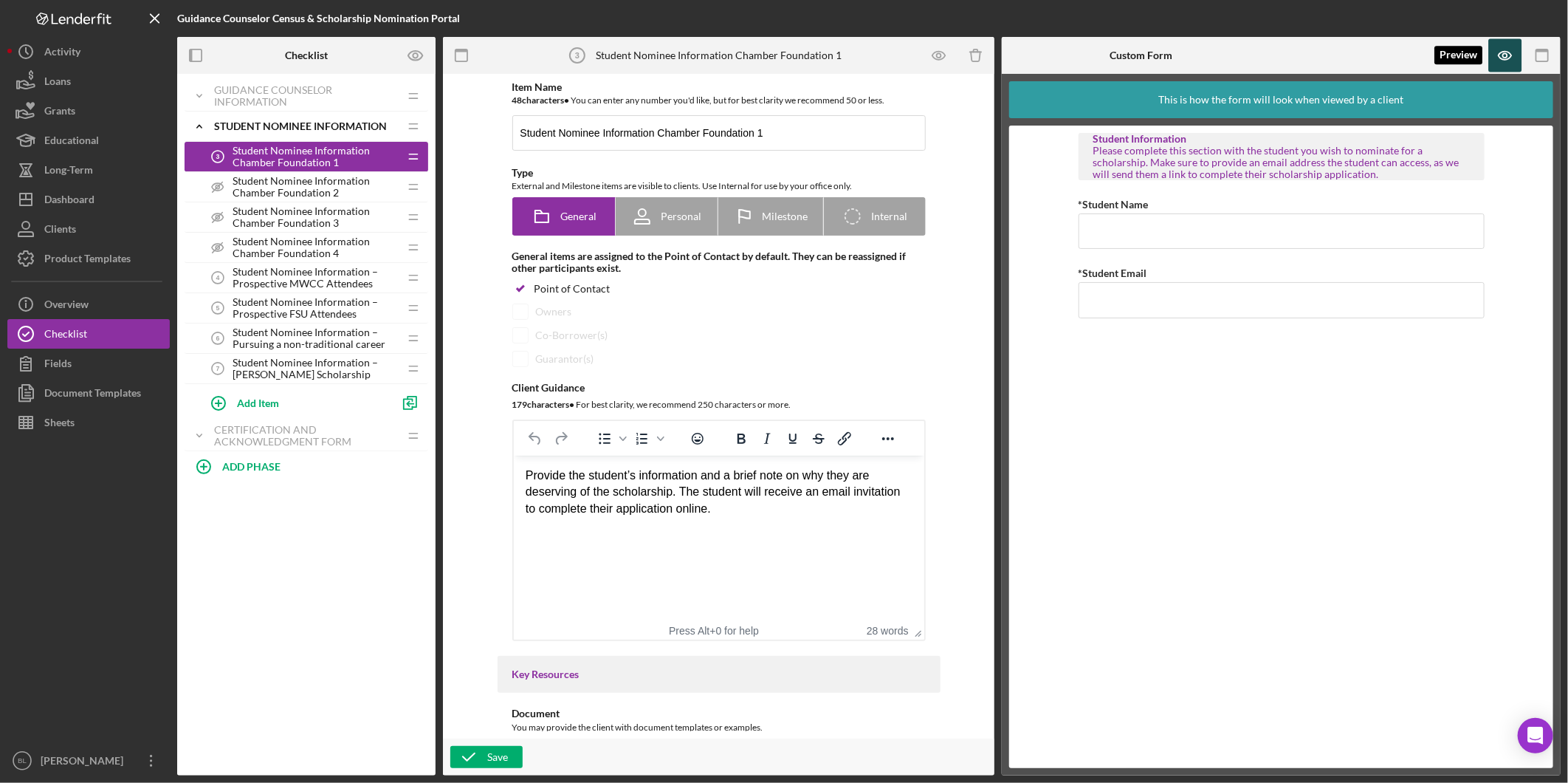
click at [1503, 53] on icon "button" at bounding box center [1505, 55] width 34 height 34
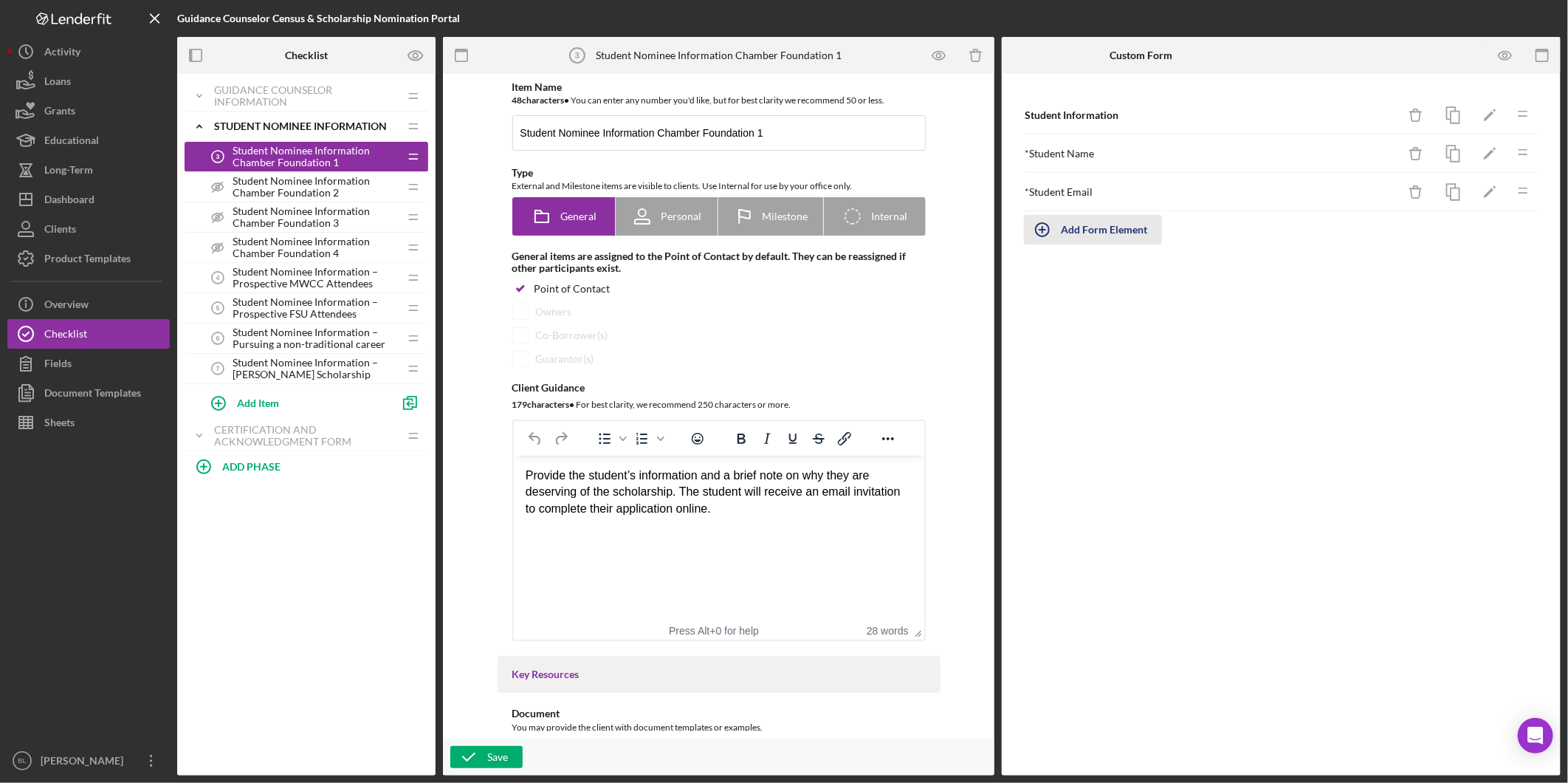
click at [1082, 229] on div "Add Form Element" at bounding box center [1104, 229] width 86 height 30
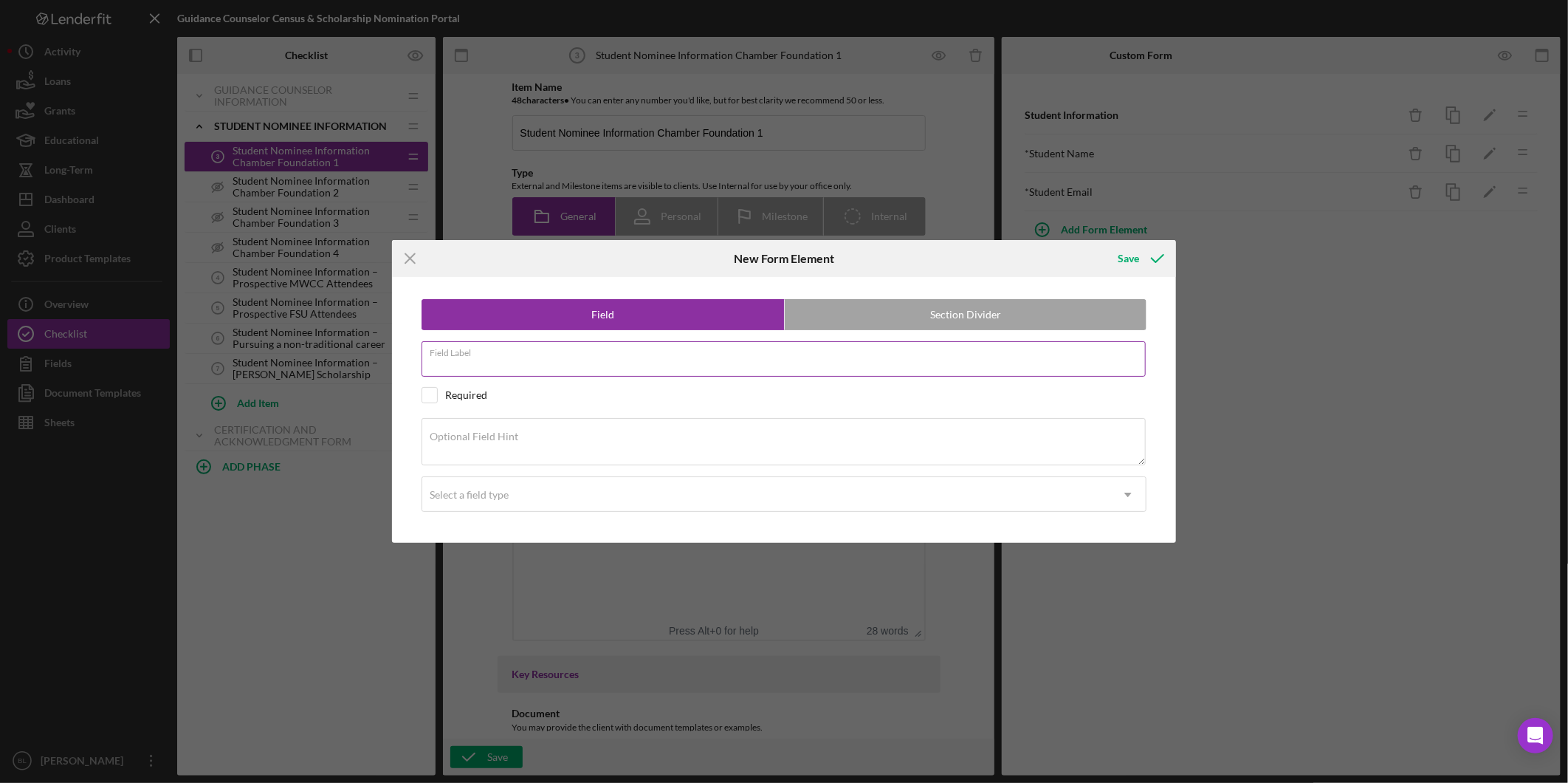
click at [510, 349] on div "Field Label" at bounding box center [784, 359] width 725 height 37
click at [401, 264] on icon "Icon/Menu Close" at bounding box center [411, 258] width 37 height 37
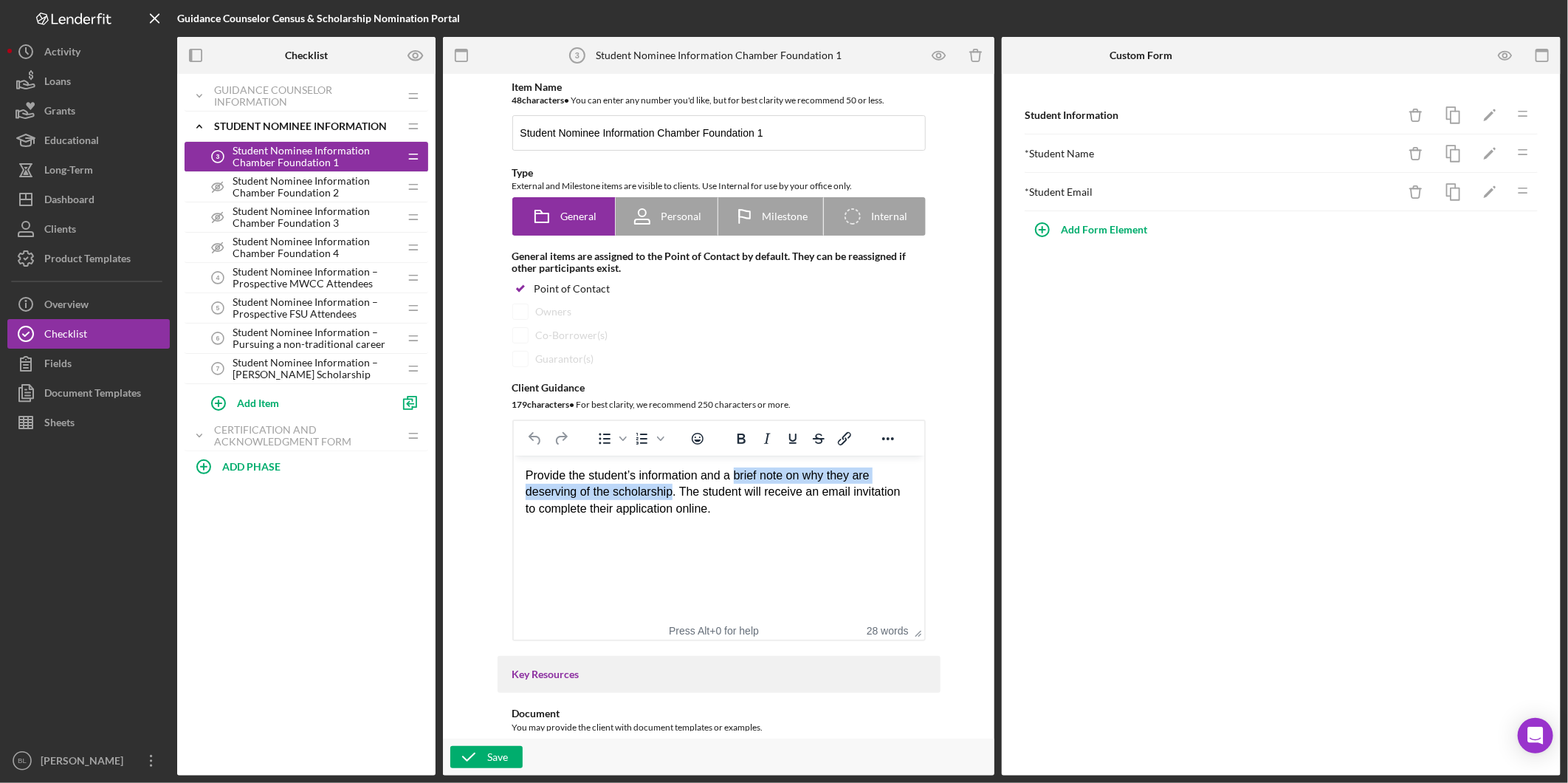
drag, startPoint x: 736, startPoint y: 476, endPoint x: 671, endPoint y: 495, distance: 67.7
click at [671, 495] on div "Provide the student’s information and a brief note on why they are deserving of…" at bounding box center [718, 492] width 387 height 50
copy div "brief note on why they are deserving of the scholarship"
click at [1101, 229] on div "Add Form Element" at bounding box center [1104, 229] width 86 height 30
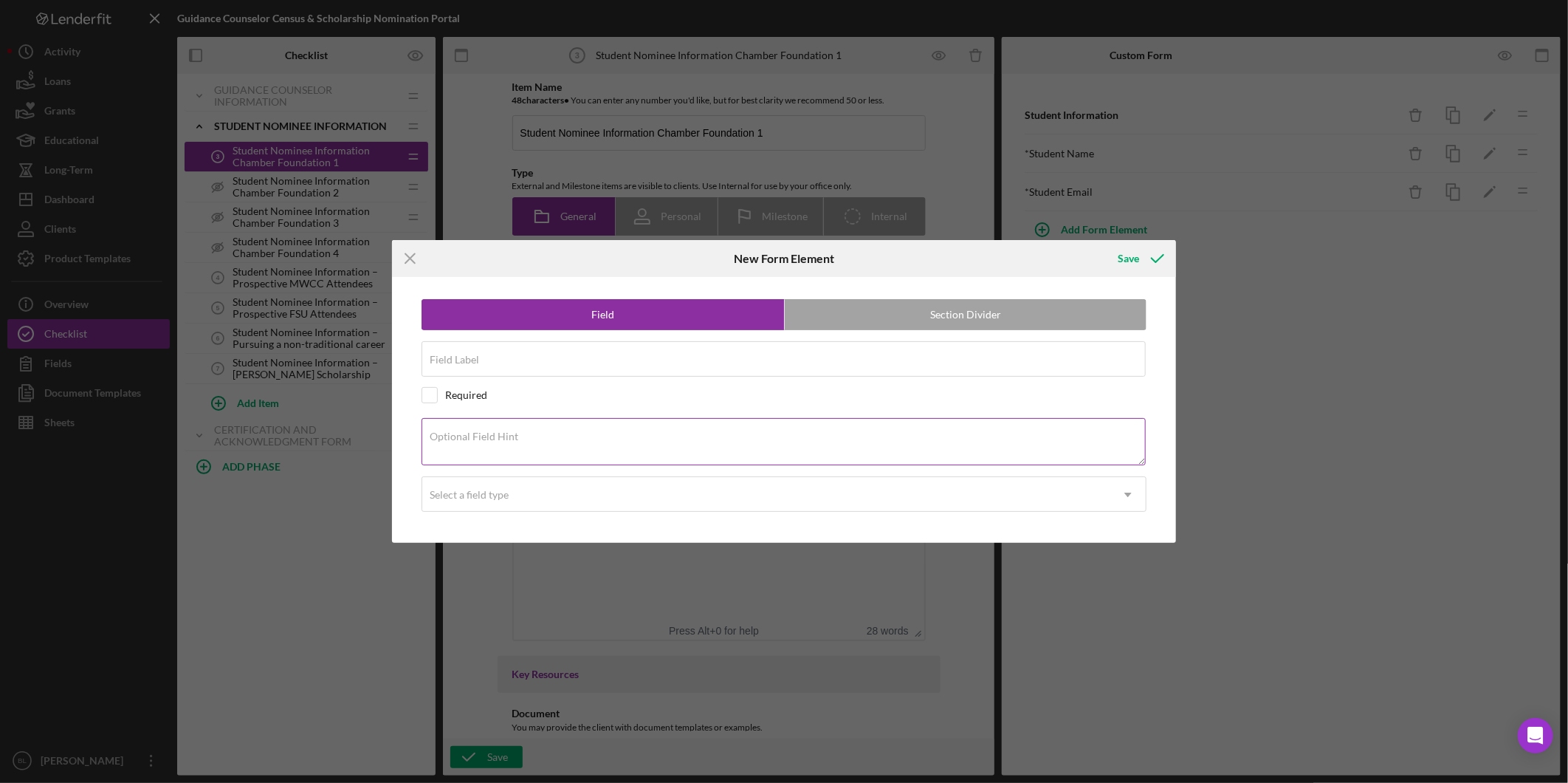
click at [509, 430] on label "Optional Field Hint" at bounding box center [474, 436] width 89 height 12
click at [509, 430] on textarea "Optional Field Hint" at bounding box center [783, 441] width 724 height 47
paste textarea "brief note on why they are deserving of the scholarship"
click at [433, 440] on textarea "brief note on why they are deserving of the scholarship" at bounding box center [783, 441] width 724 height 47
click at [512, 444] on textarea "Brief note on why they are deserving of the scholarship" at bounding box center [783, 441] width 724 height 47
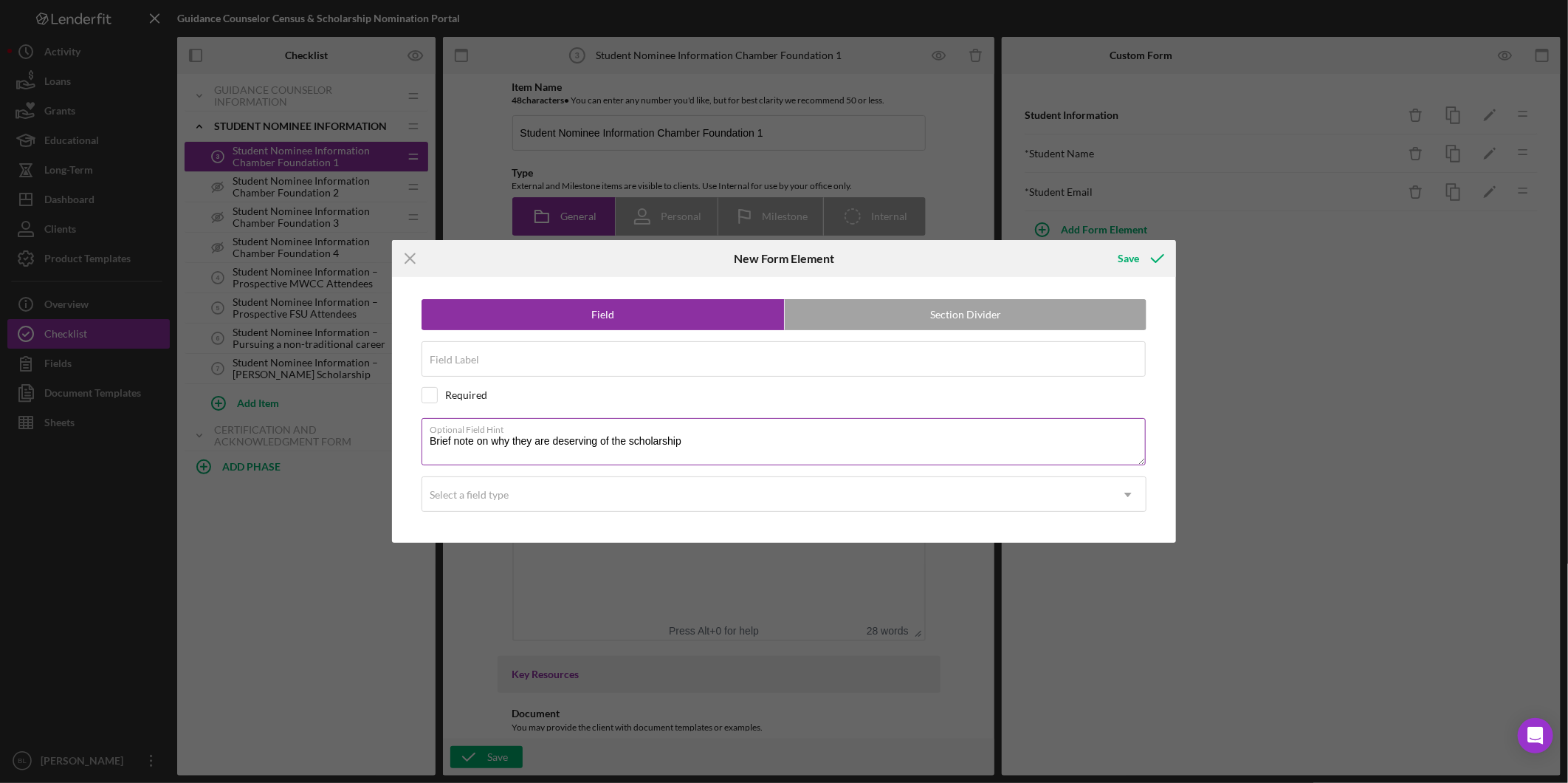
click at [683, 443] on textarea "Brief note on why they are deserving of the scholarship" at bounding box center [783, 441] width 724 height 47
type textarea "Brief note on why they are deserving of the scholarship."
click at [625, 369] on input "Field Label" at bounding box center [783, 358] width 724 height 35
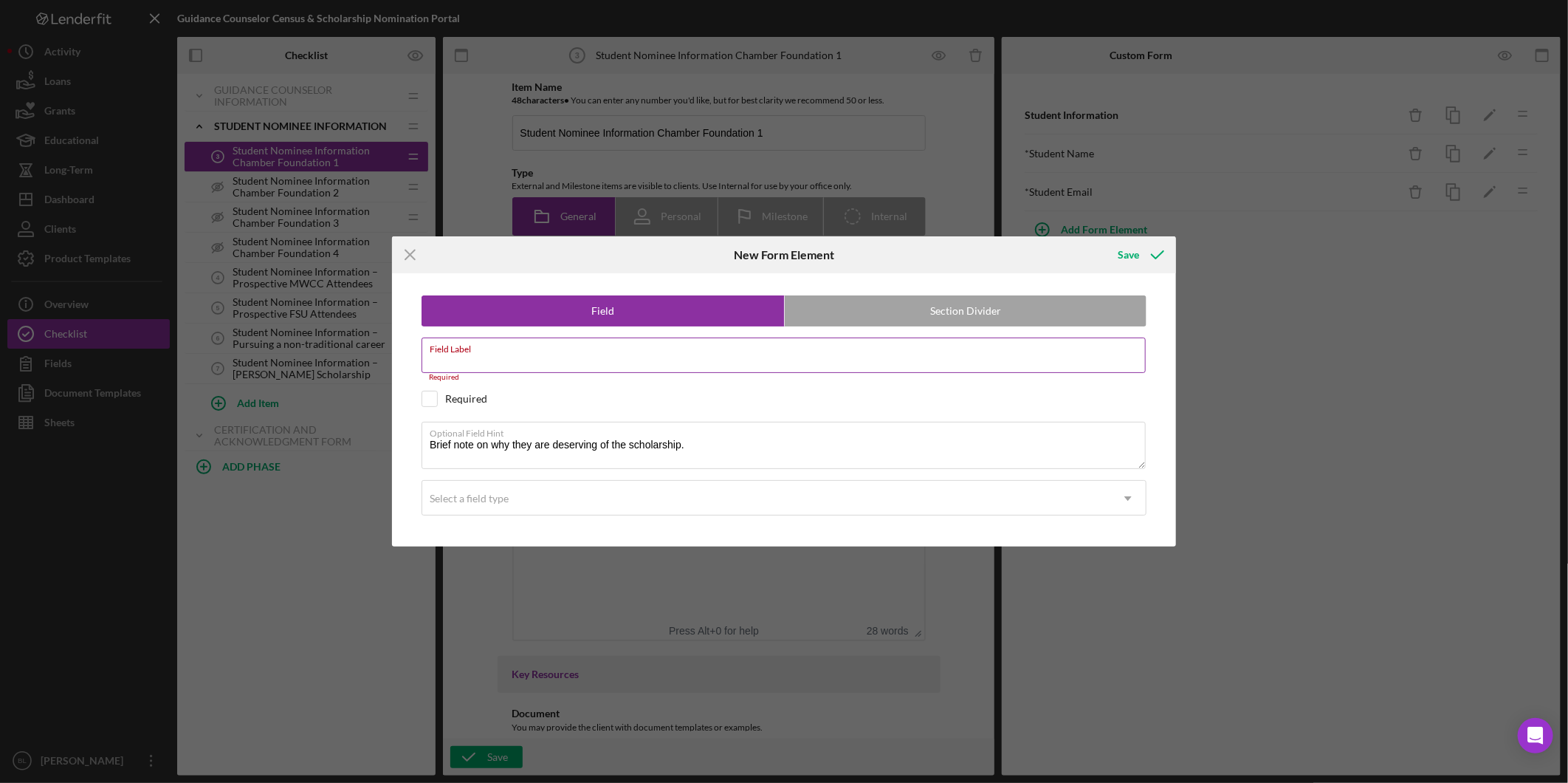
click at [550, 364] on input "Field Label" at bounding box center [783, 354] width 724 height 35
paste input "Why do you believe this student deserves the scholarship?"
drag, startPoint x: 684, startPoint y: 372, endPoint x: 715, endPoint y: 370, distance: 31.1
click at [684, 372] on div "Field labels must be 50 characters or less. Use the description area below to a…" at bounding box center [784, 377] width 725 height 9
drag, startPoint x: 740, startPoint y: 364, endPoint x: 384, endPoint y: 354, distance: 356.1
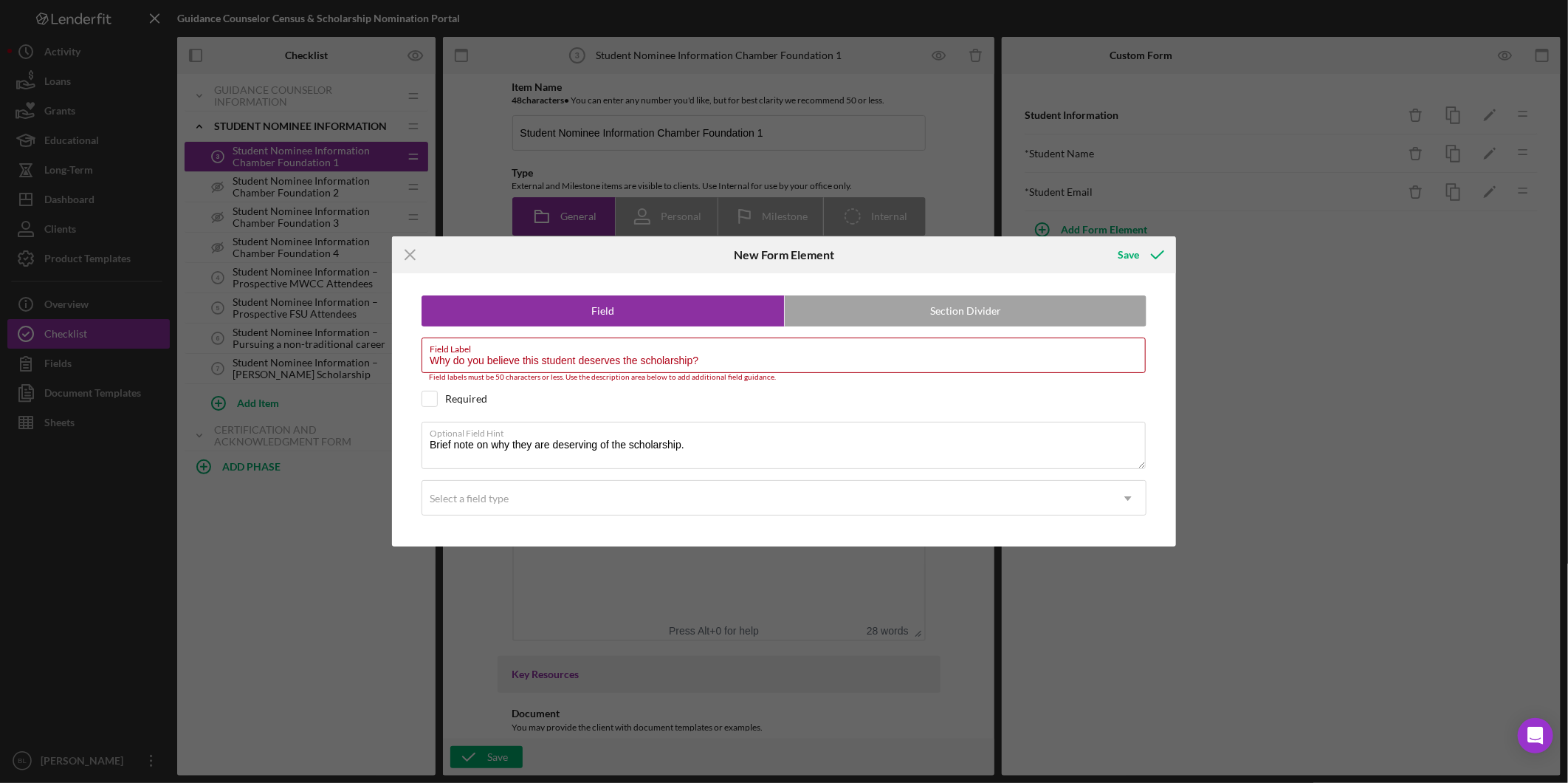
click at [385, 353] on div "Icon/Menu Close New Form Element Save Field Section Divider Field Label Why do …" at bounding box center [784, 392] width 1568 height 783
paste input "nominate this student for"
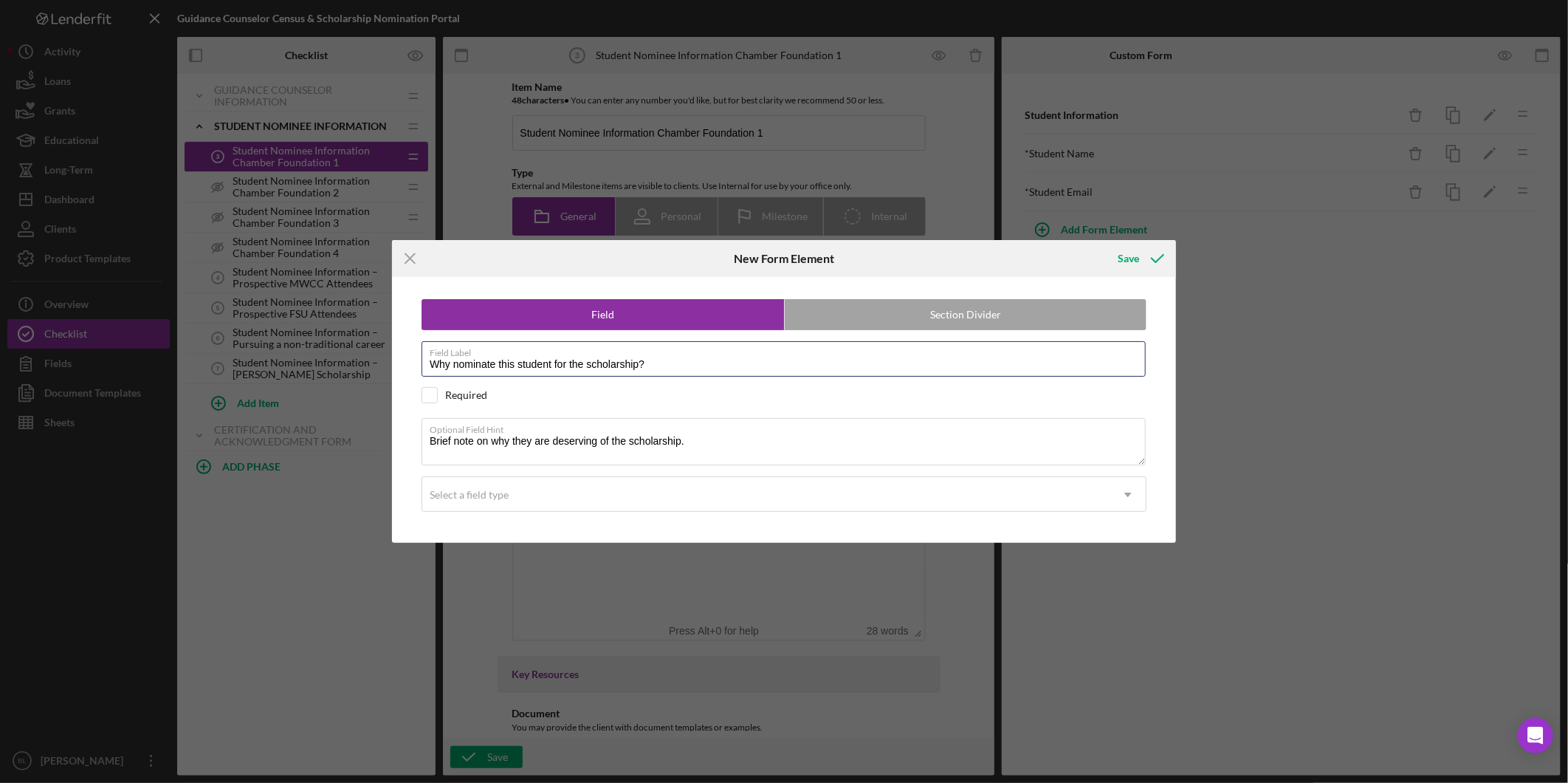
type input "Why nominate this student for the scholarship?"
click at [420, 400] on div "Field Section Divider Field Label Why nominate this student for the scholarship…" at bounding box center [784, 410] width 769 height 266
click at [434, 399] on input "checkbox" at bounding box center [430, 395] width 15 height 14
checkbox input "true"
drag, startPoint x: 721, startPoint y: 446, endPoint x: 420, endPoint y: 440, distance: 301.1
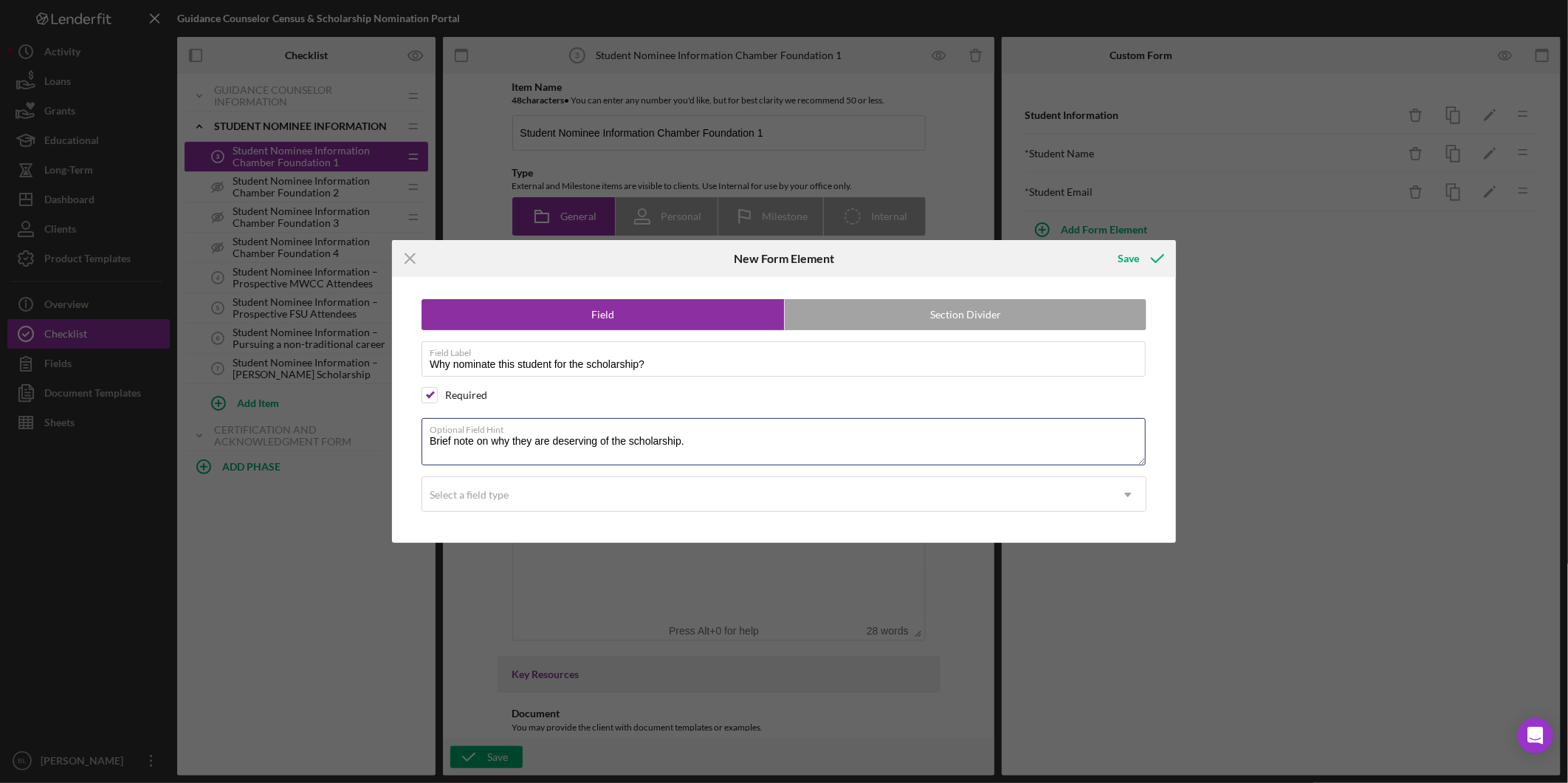
click at [420, 440] on div "Field Section Divider Field Label Why nominate this student for the scholarship…" at bounding box center [784, 410] width 769 height 266
click at [441, 440] on textarea "Brief note on why they are deserving of the scholarship." at bounding box center [783, 441] width 724 height 47
click at [429, 440] on textarea "Brief note on why they are deserving of the scholarship." at bounding box center [783, 441] width 724 height 47
type textarea "Provide a brief note on why they are deserving of the scholarship."
click at [735, 493] on div "Select a field type" at bounding box center [766, 494] width 688 height 34
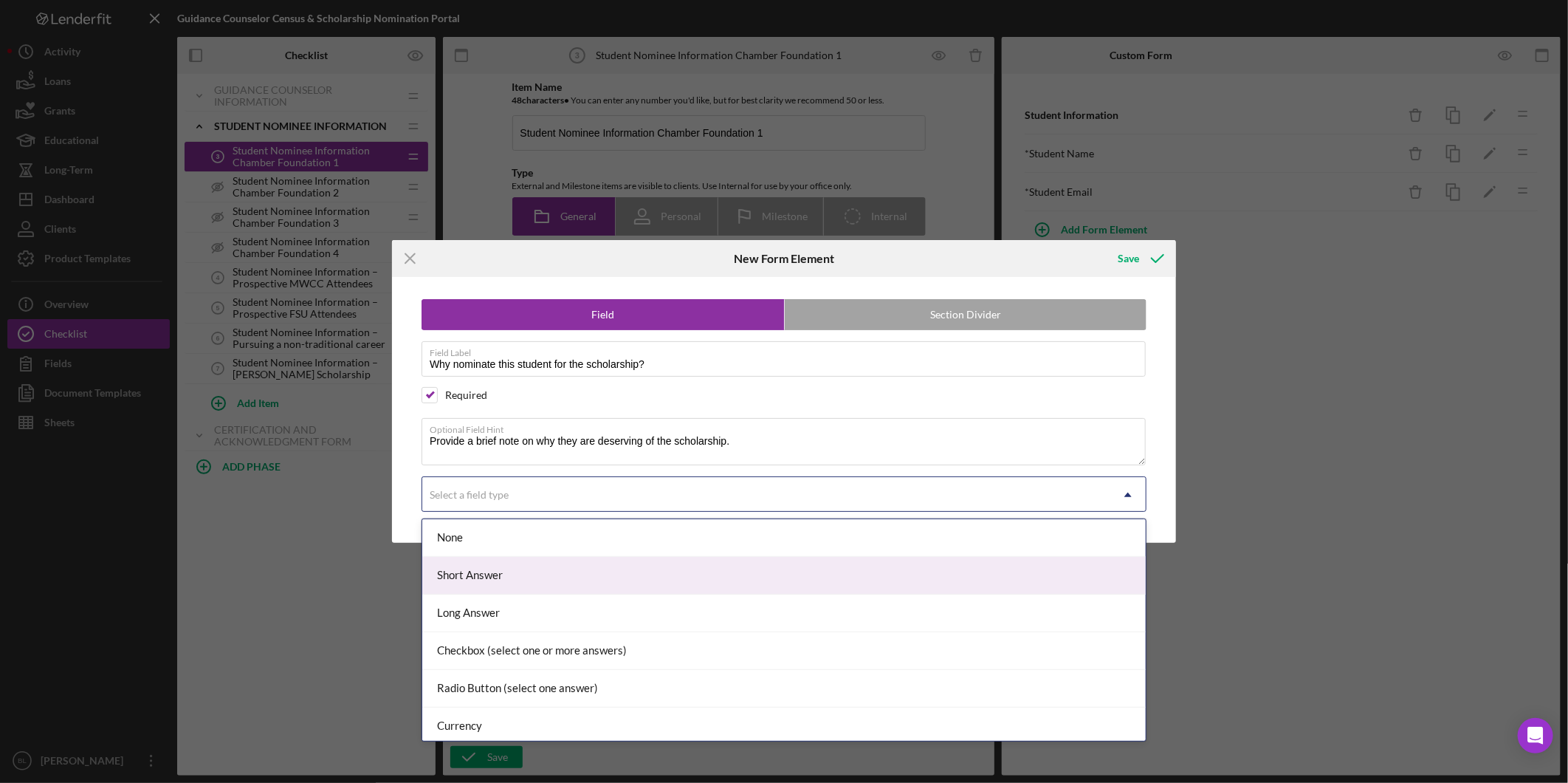
click at [616, 566] on div "Short Answer" at bounding box center [784, 575] width 723 height 38
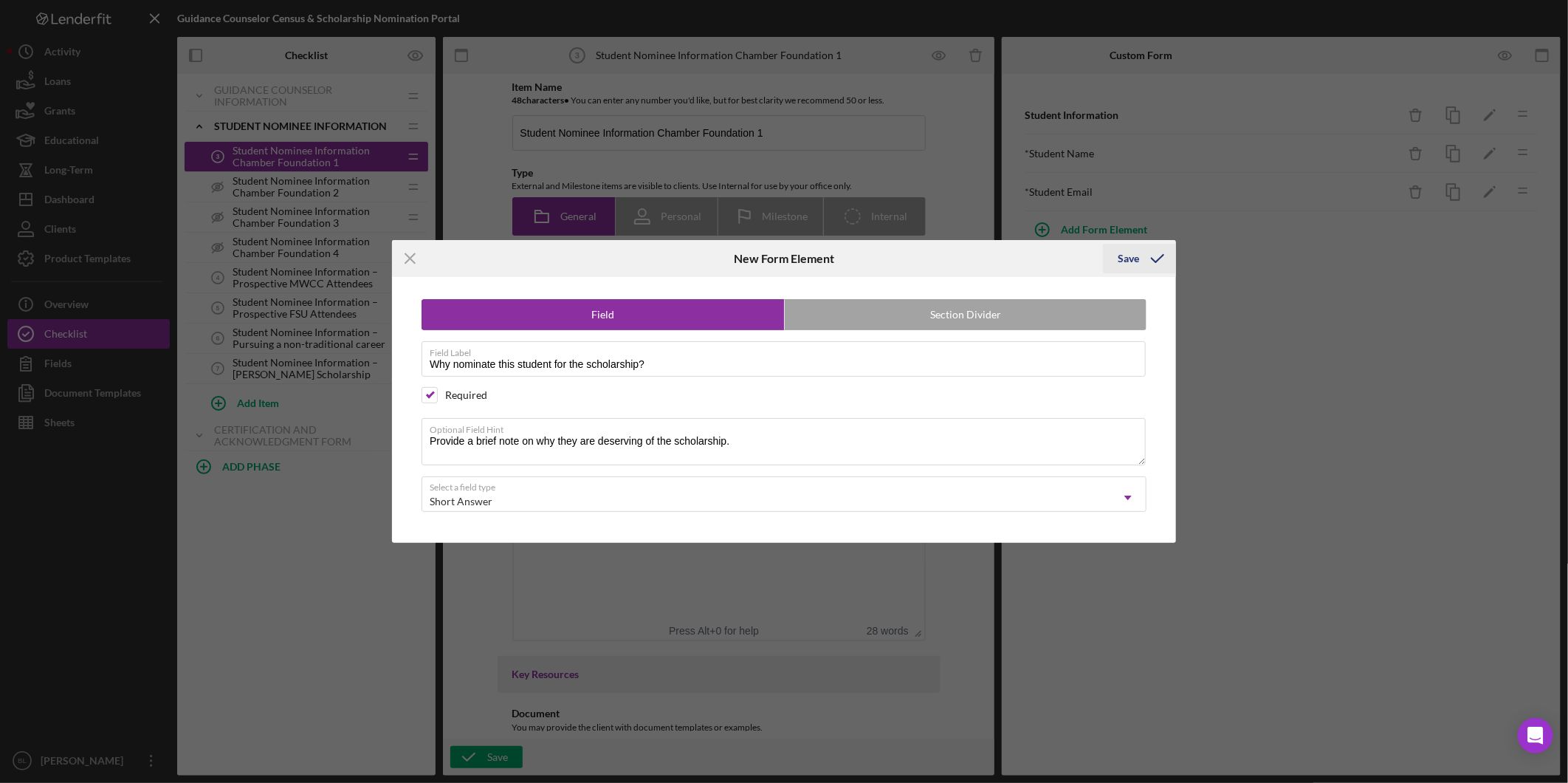
click at [1142, 255] on icon "submit" at bounding box center [1157, 258] width 37 height 37
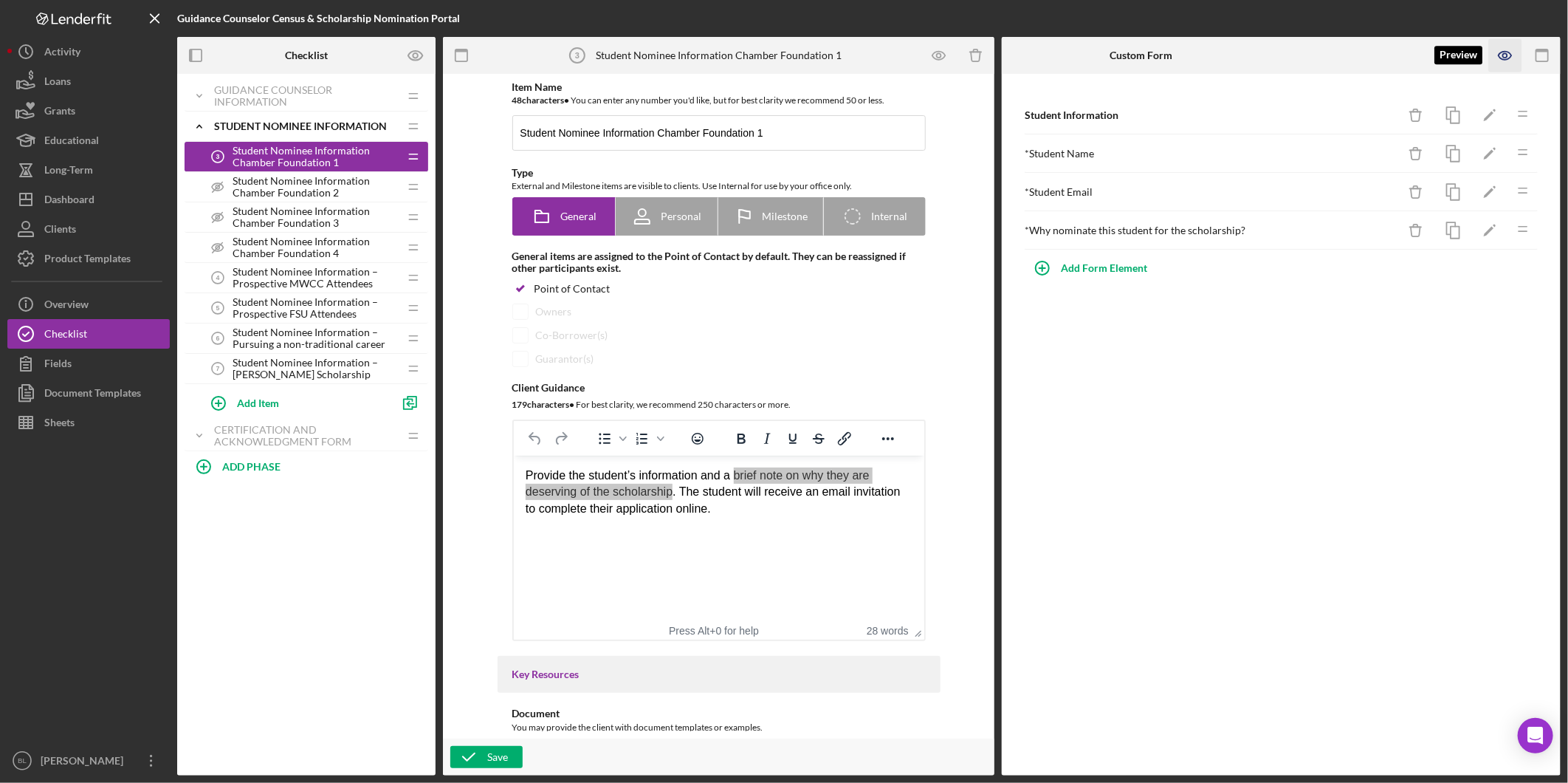
click at [1501, 49] on icon "button" at bounding box center [1505, 55] width 34 height 34
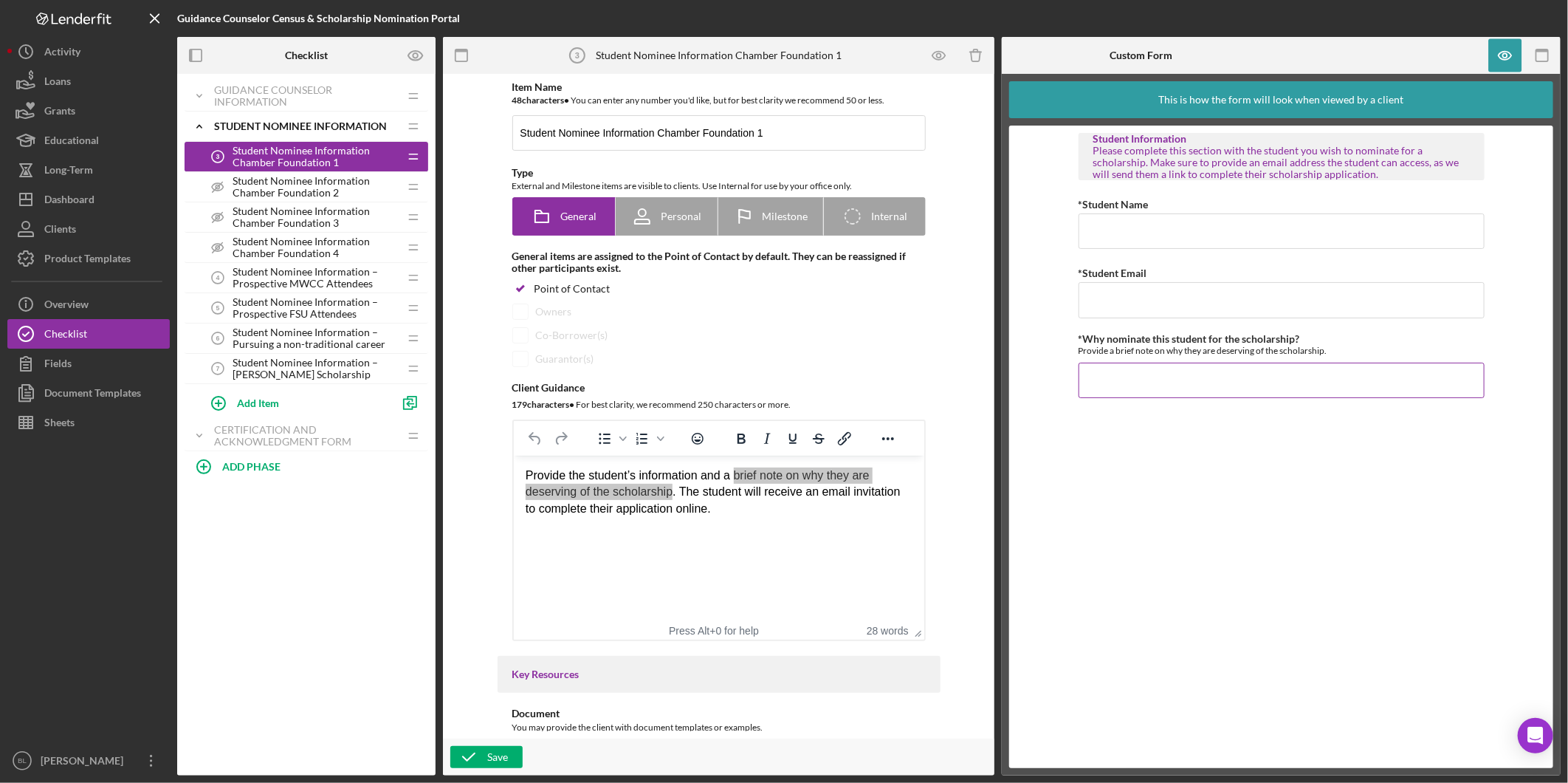
click at [1356, 382] on input "*Why nominate this student for the scholarship?" at bounding box center [1282, 380] width 406 height 35
click at [1285, 517] on div "Student Information Please complete this section with the student you wish to n…" at bounding box center [1282, 447] width 406 height 628
drag, startPoint x: 1513, startPoint y: 528, endPoint x: 1507, endPoint y: 520, distance: 10.0
click at [1513, 527] on form "Student Information Please complete this section with the student you wish to n…" at bounding box center [1282, 447] width 544 height 643
click at [1210, 549] on div "Student Information Please complete this section with the student you wish to n…" at bounding box center [1282, 447] width 406 height 628
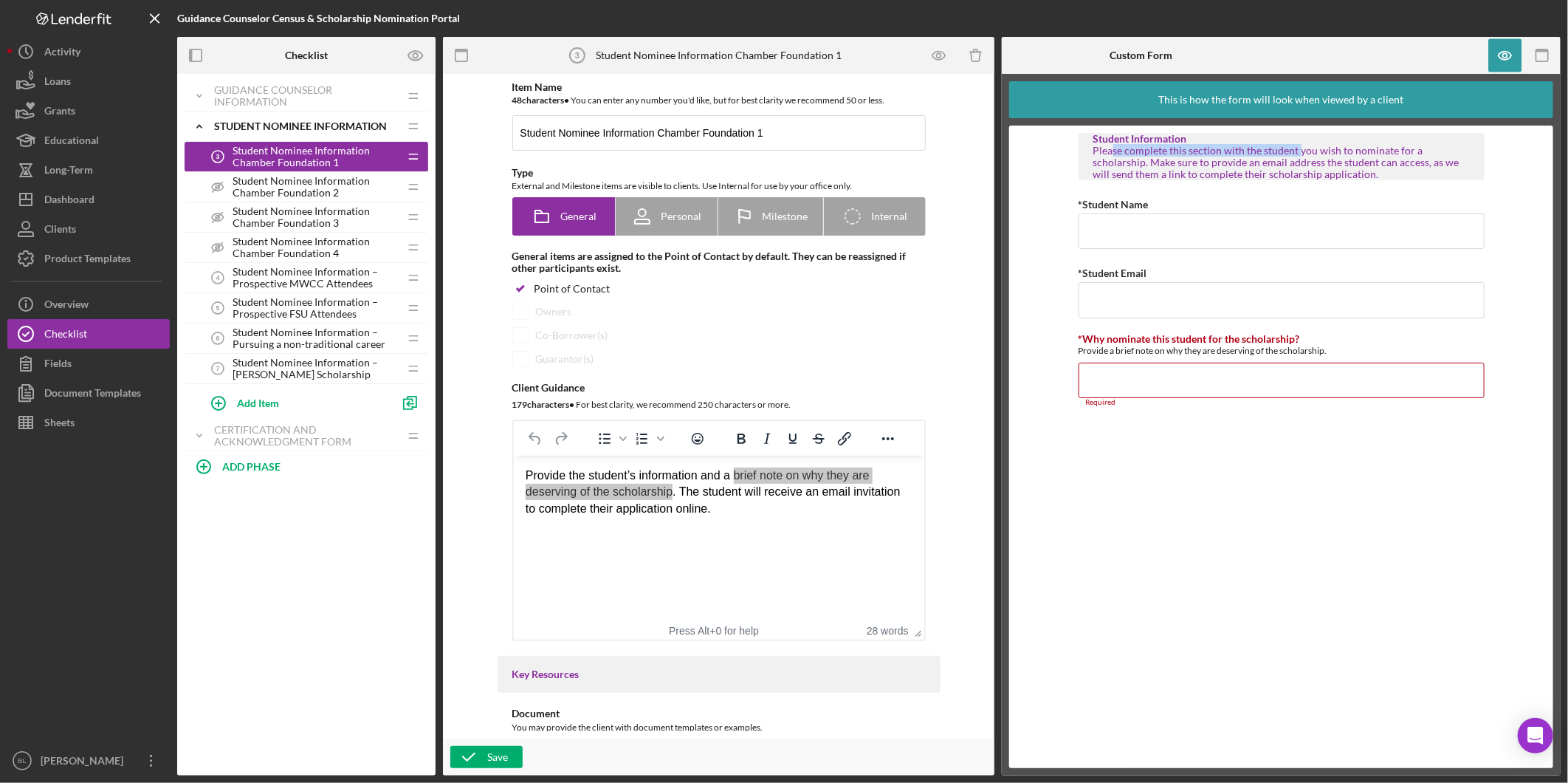
drag, startPoint x: 1114, startPoint y: 145, endPoint x: 1301, endPoint y: 143, distance: 187.0
click at [1301, 145] on div "Please complete this section with the student you wish to nominate for a schola…" at bounding box center [1282, 162] width 377 height 35
drag, startPoint x: 1301, startPoint y: 143, endPoint x: 1303, endPoint y: 158, distance: 15.1
click at [1303, 158] on div "Please complete this section with the student you wish to nominate for a schola…" at bounding box center [1282, 162] width 377 height 35
click at [1355, 467] on div "Student Information Please complete this section with the student you wish to n…" at bounding box center [1282, 447] width 406 height 628
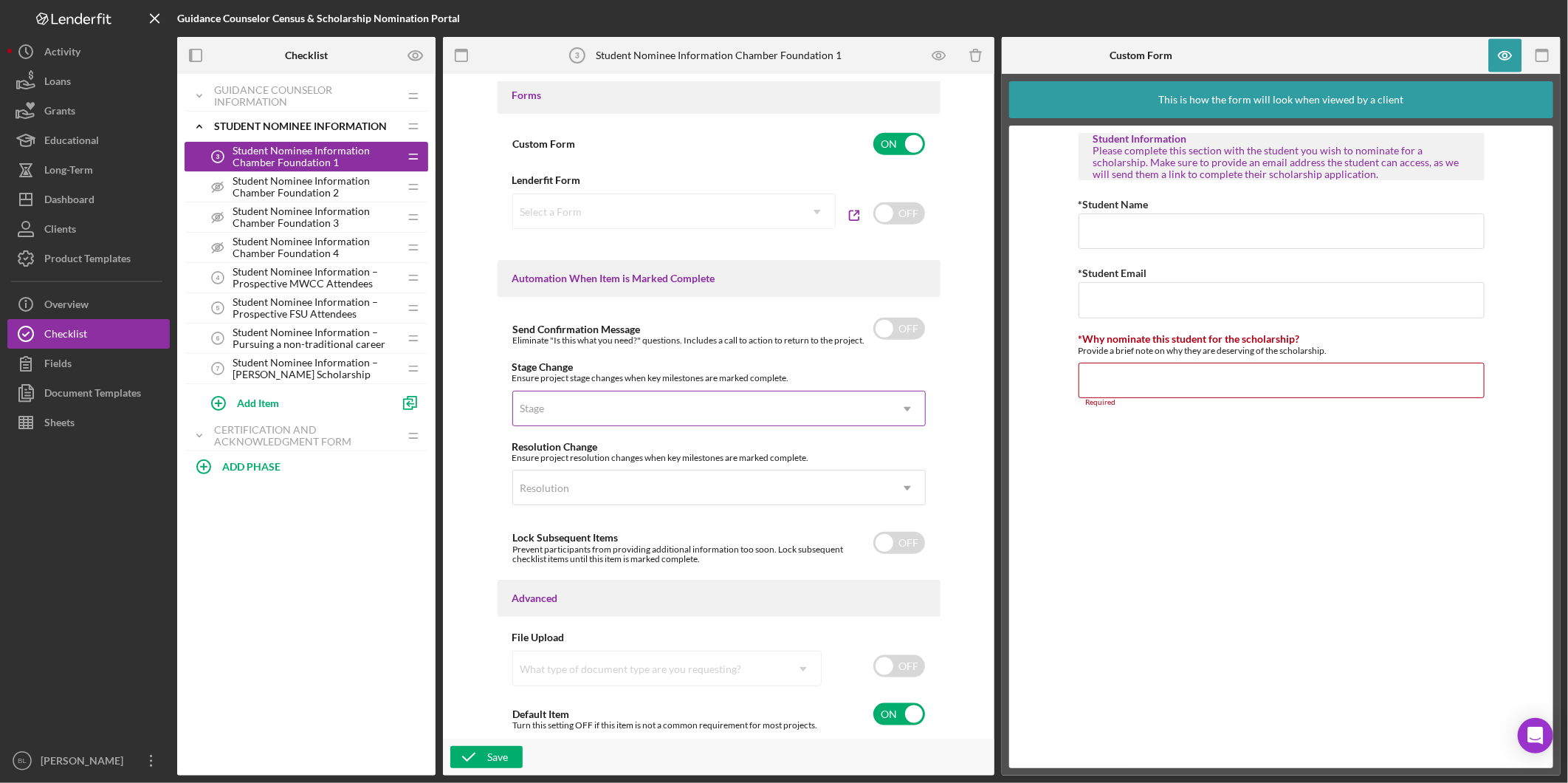
scroll to position [796, 0]
click at [1501, 59] on icon "button" at bounding box center [1505, 55] width 13 height 8
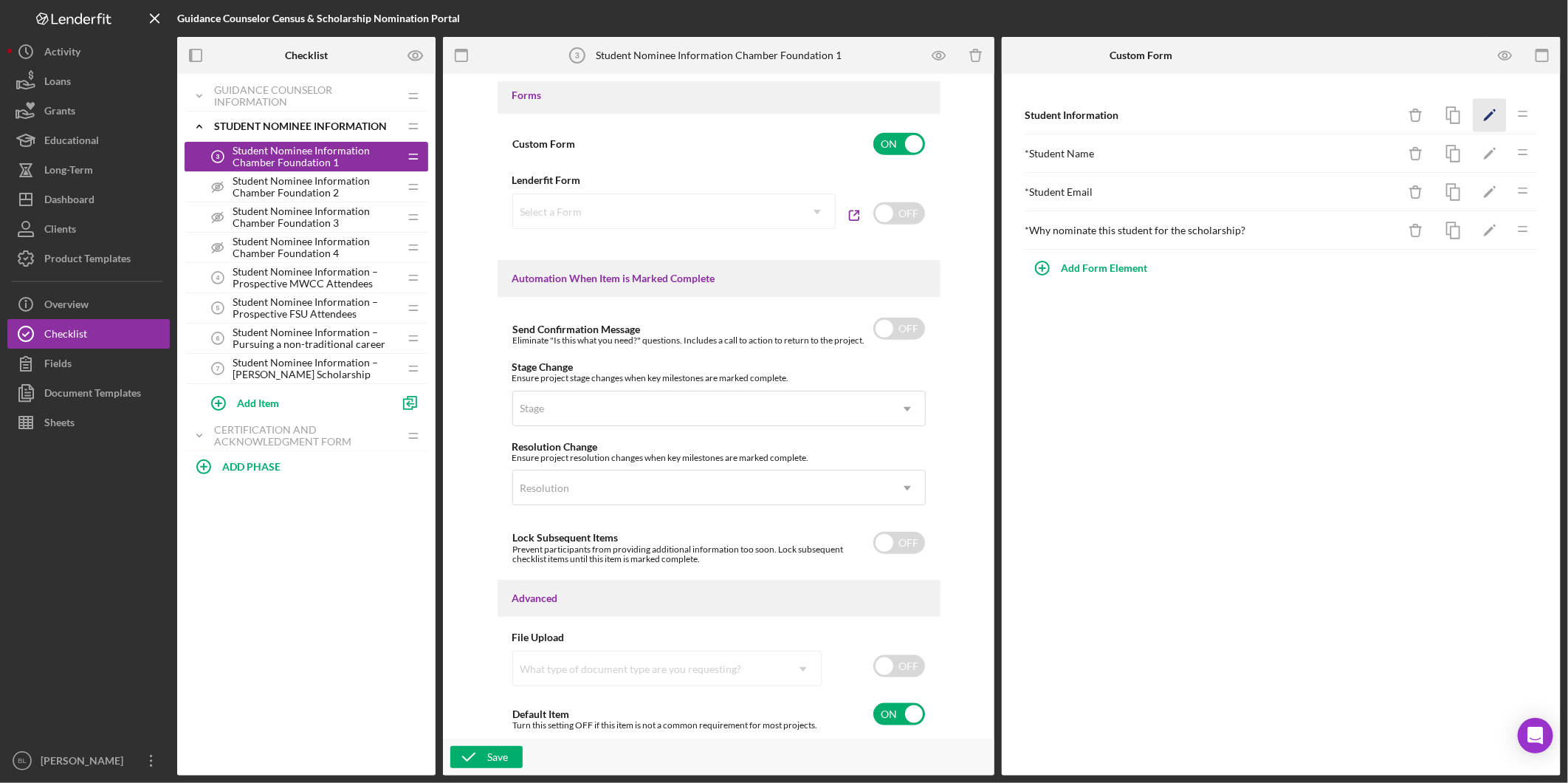
click at [1495, 118] on icon "Icon/Edit" at bounding box center [1490, 115] width 34 height 34
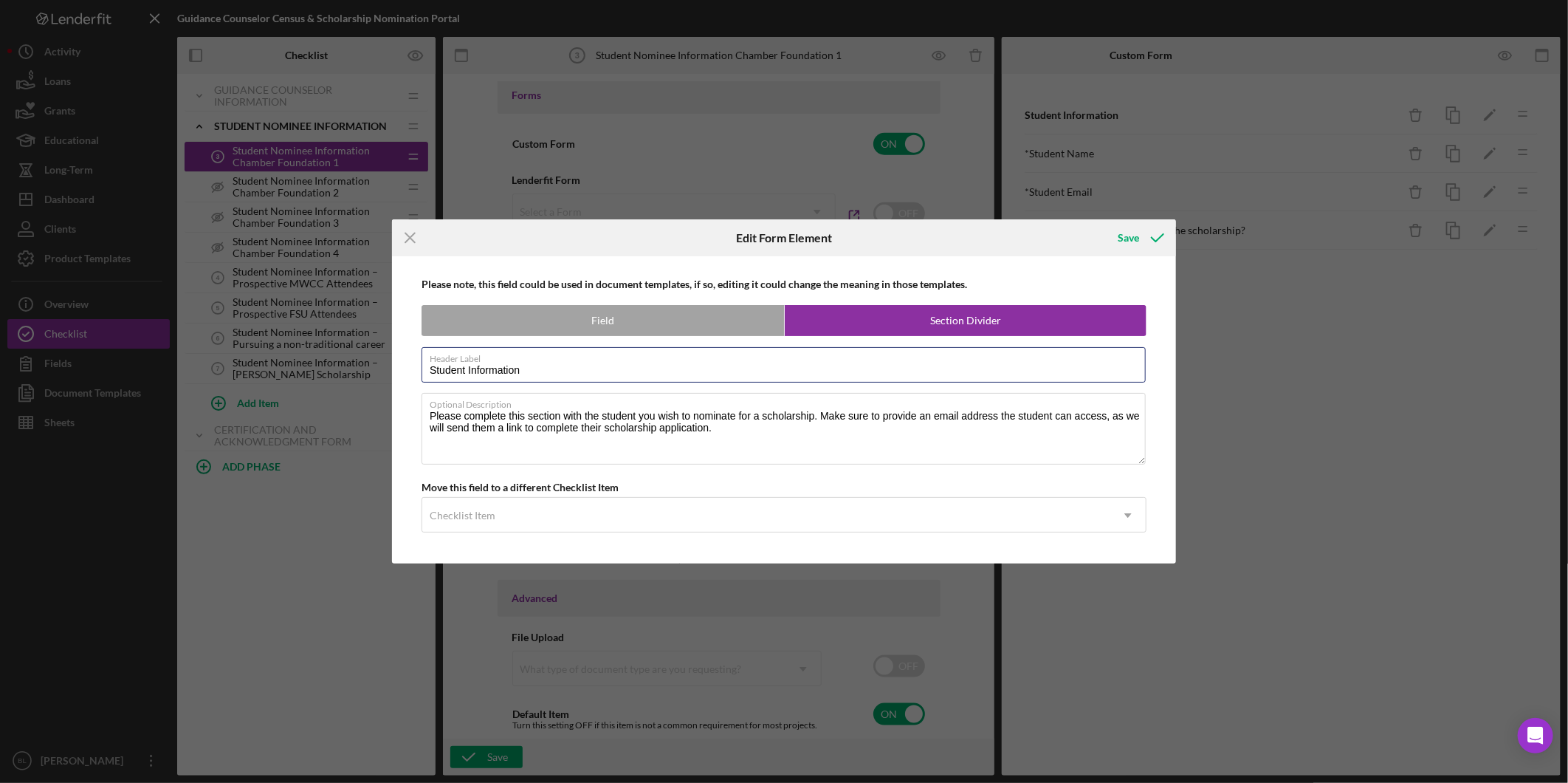
drag, startPoint x: 573, startPoint y: 372, endPoint x: 293, endPoint y: 357, distance: 280.4
click at [306, 357] on div "Icon/Menu Close Edit Form Element Save Please note, this field could be used in…" at bounding box center [784, 392] width 1568 height 783
click at [561, 408] on label "Optional Description" at bounding box center [788, 401] width 716 height 16
click at [561, 408] on textarea "Please complete this section with the student you wish to nominate for a schola…" at bounding box center [783, 428] width 724 height 71
click at [414, 238] on icon "Icon/Menu Close" at bounding box center [411, 237] width 37 height 37
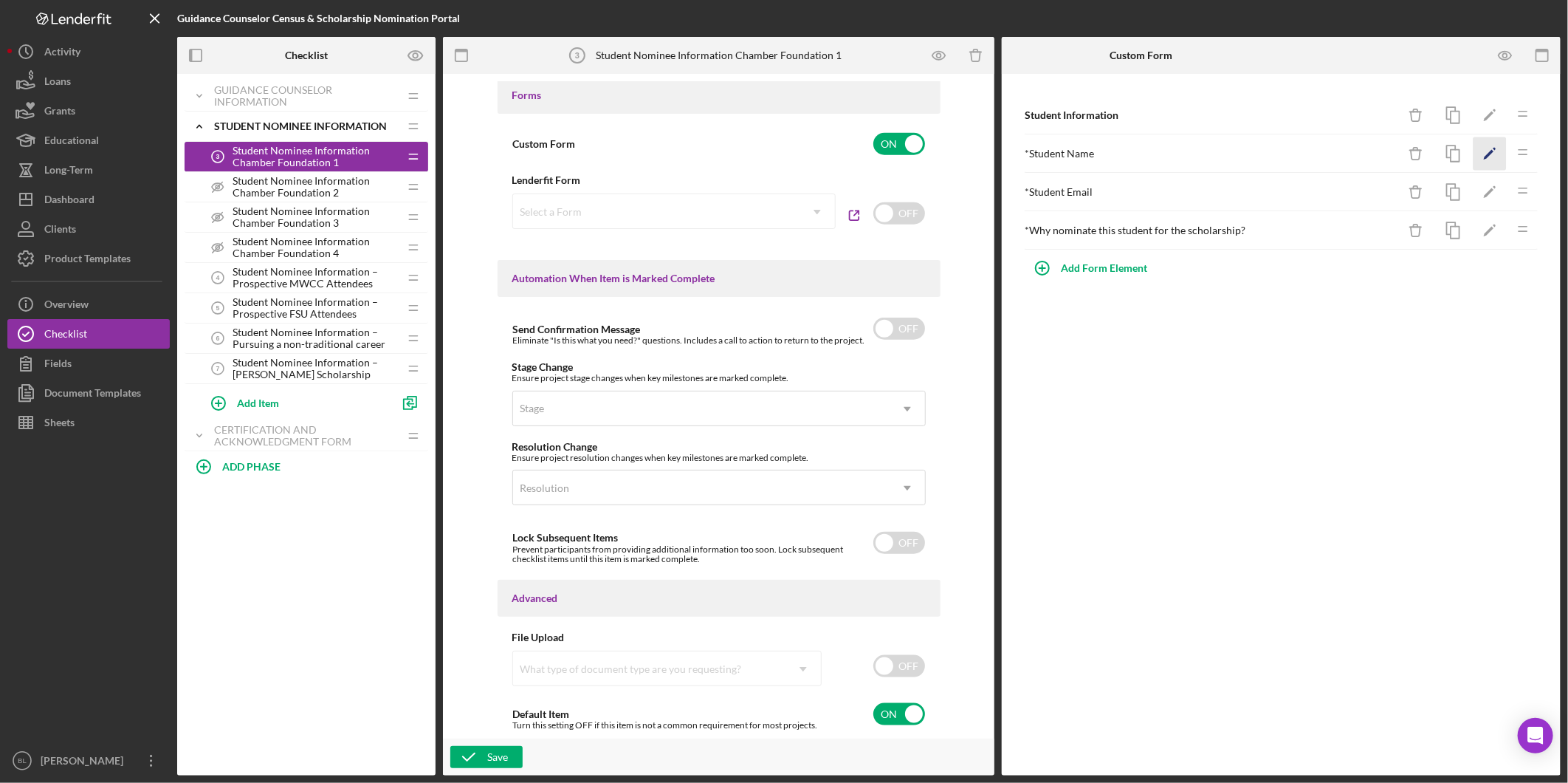
click at [1493, 153] on icon "Icon/Edit" at bounding box center [1490, 154] width 34 height 34
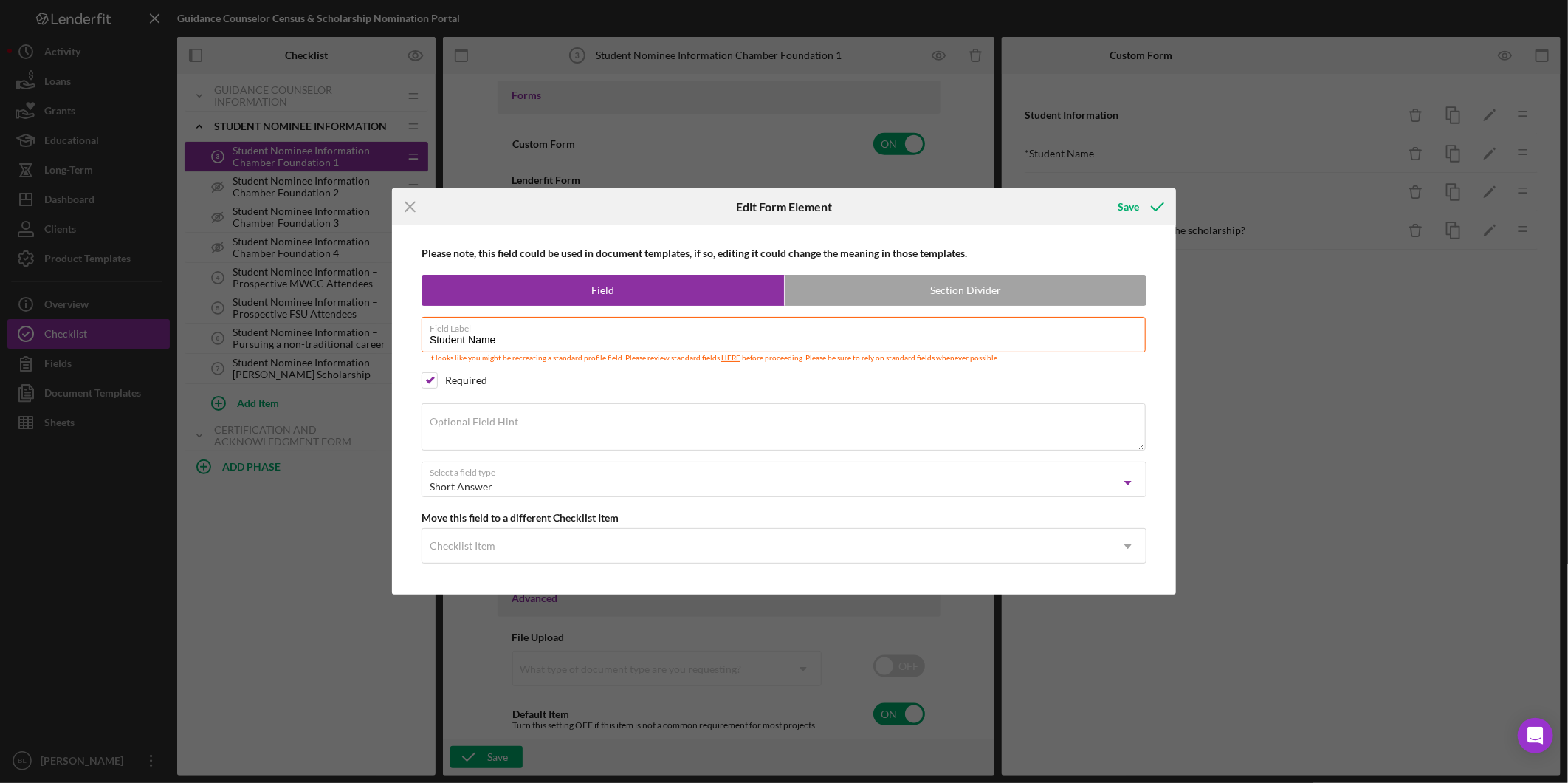
drag, startPoint x: 508, startPoint y: 337, endPoint x: 353, endPoint y: 341, distance: 155.1
click at [355, 341] on div "Icon/Menu Close Edit Form Element Save Please note, this field could be used in…" at bounding box center [784, 392] width 1568 height 783
click at [1130, 196] on div "Save" at bounding box center [1128, 207] width 22 height 30
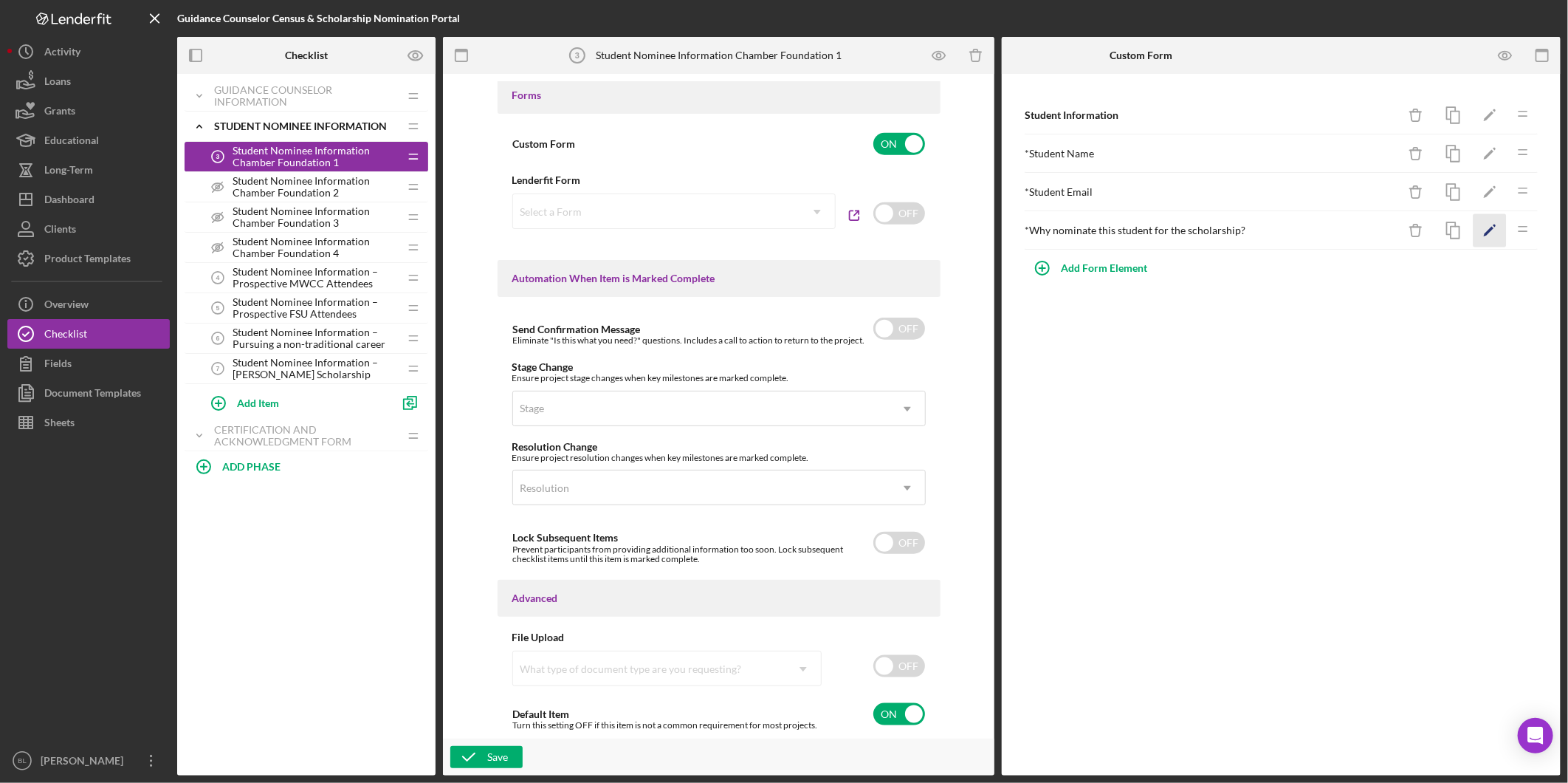
click at [1500, 232] on icon "Icon/Edit" at bounding box center [1490, 230] width 34 height 34
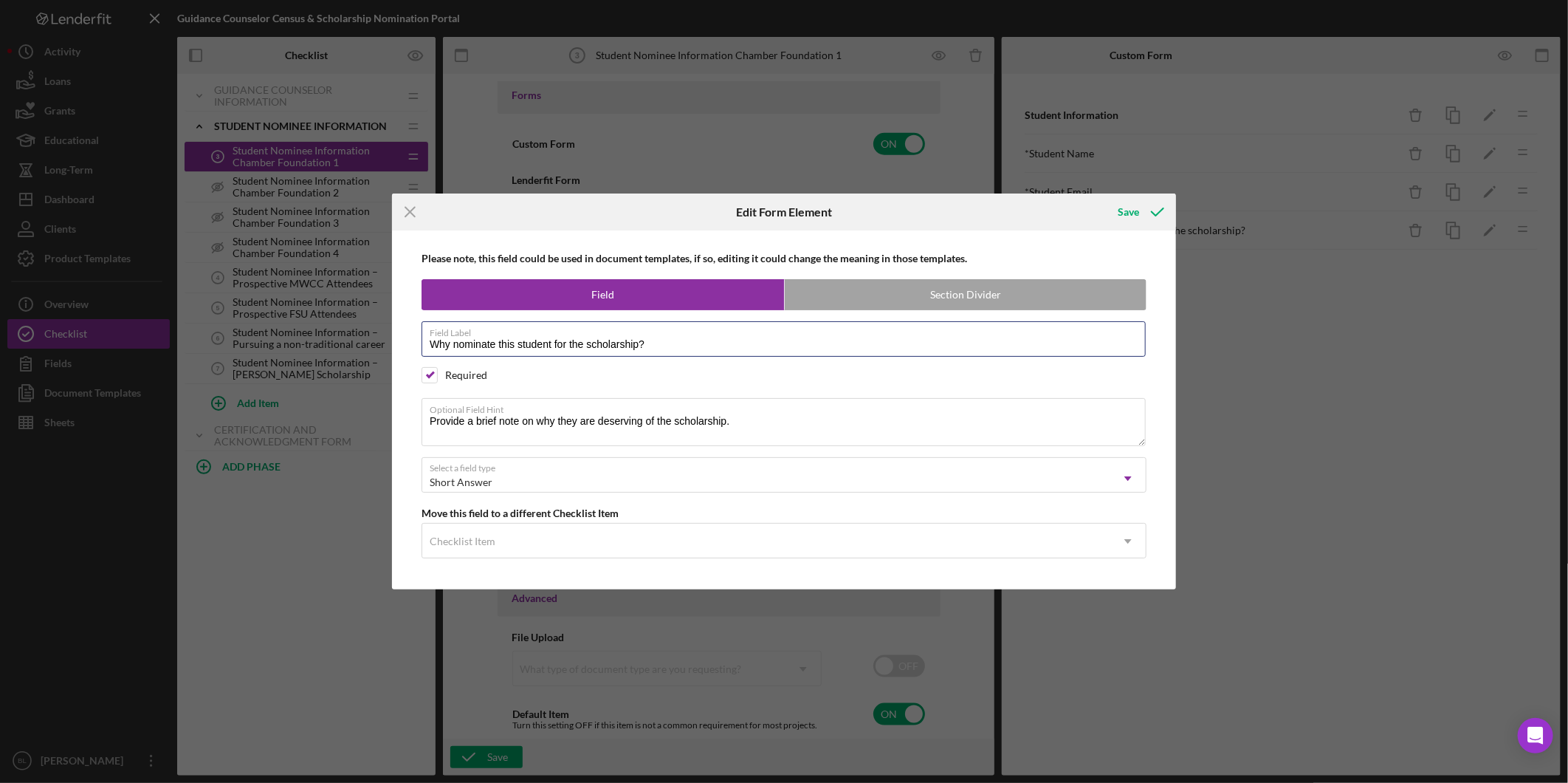
drag, startPoint x: 692, startPoint y: 344, endPoint x: 323, endPoint y: 343, distance: 369.0
click at [323, 343] on div "Icon/Menu Close Edit Form Element Save Please note, this field could be used in…" at bounding box center [784, 392] width 1568 height 783
drag, startPoint x: 594, startPoint y: 433, endPoint x: 677, endPoint y: 432, distance: 83.0
click at [594, 432] on textarea "Provide a brief note on why they are deserving of the scholarship." at bounding box center [783, 421] width 724 height 47
drag, startPoint x: 786, startPoint y: 424, endPoint x: 291, endPoint y: 409, distance: 495.2
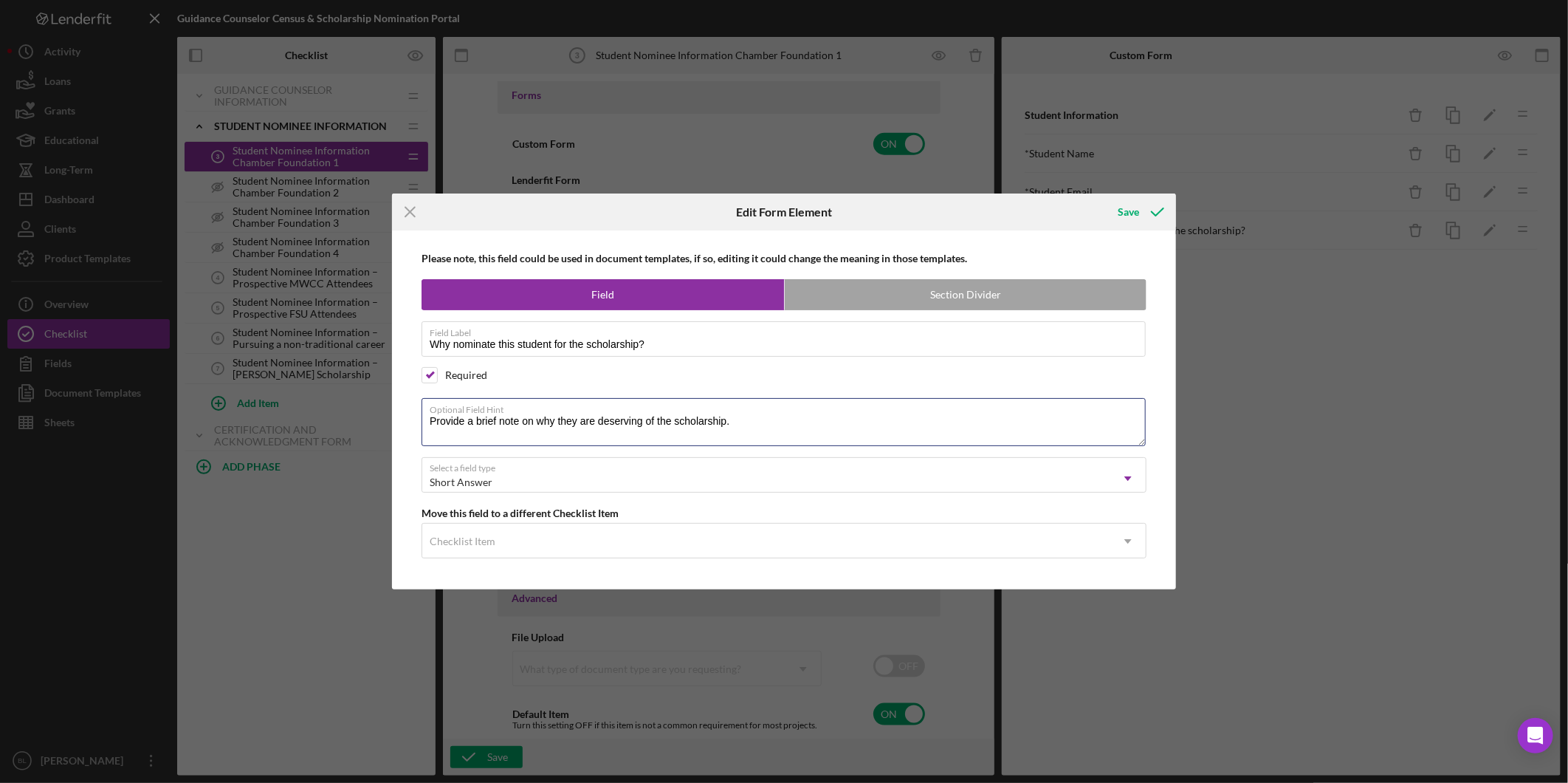
click at [301, 409] on div "Icon/Menu Close Edit Form Element Save Please note, this field could be used in…" at bounding box center [784, 392] width 1568 height 783
click at [416, 208] on icon "Icon/Menu Close" at bounding box center [411, 211] width 37 height 37
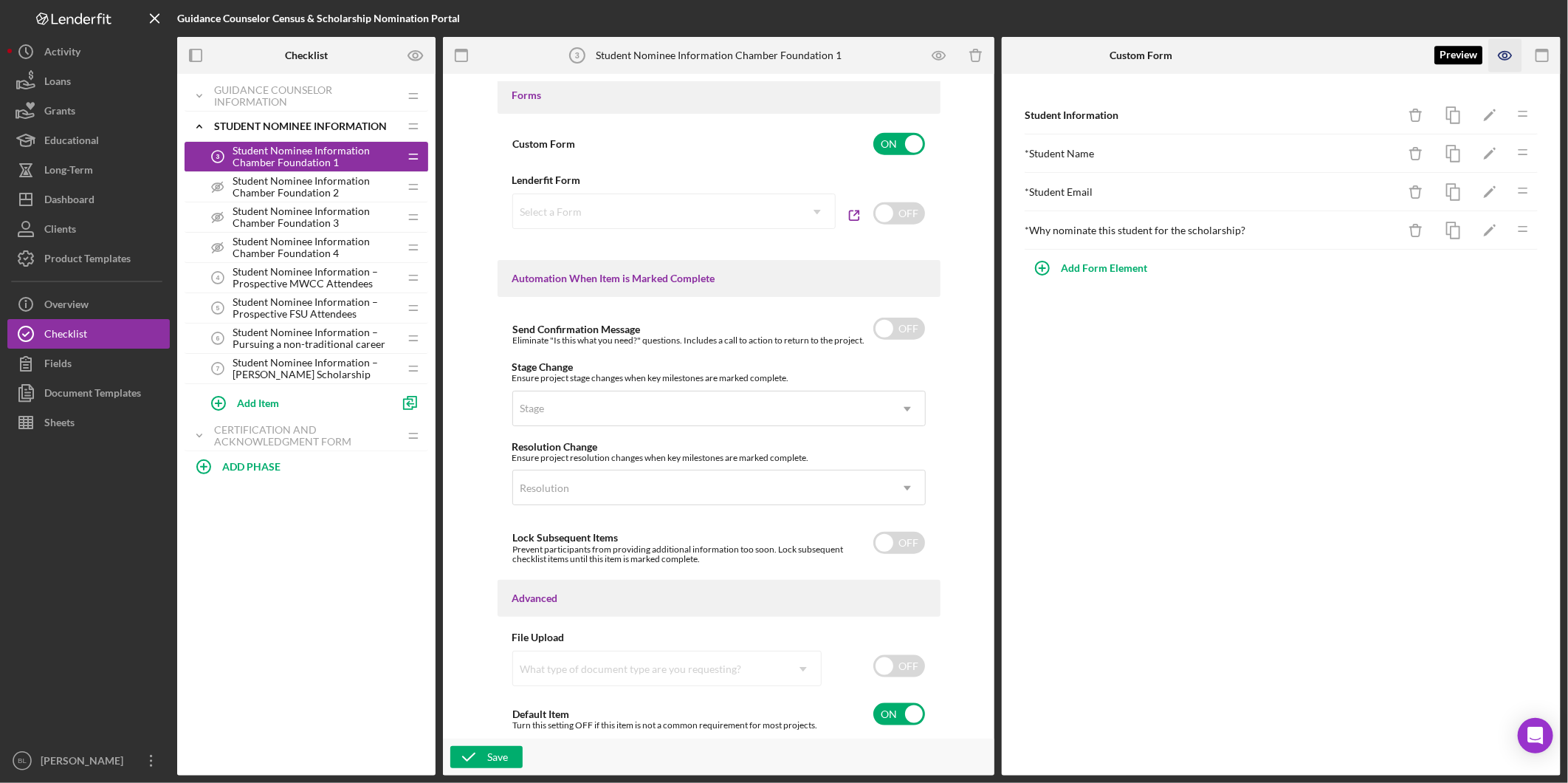
click at [1503, 50] on icon "button" at bounding box center [1505, 55] width 34 height 34
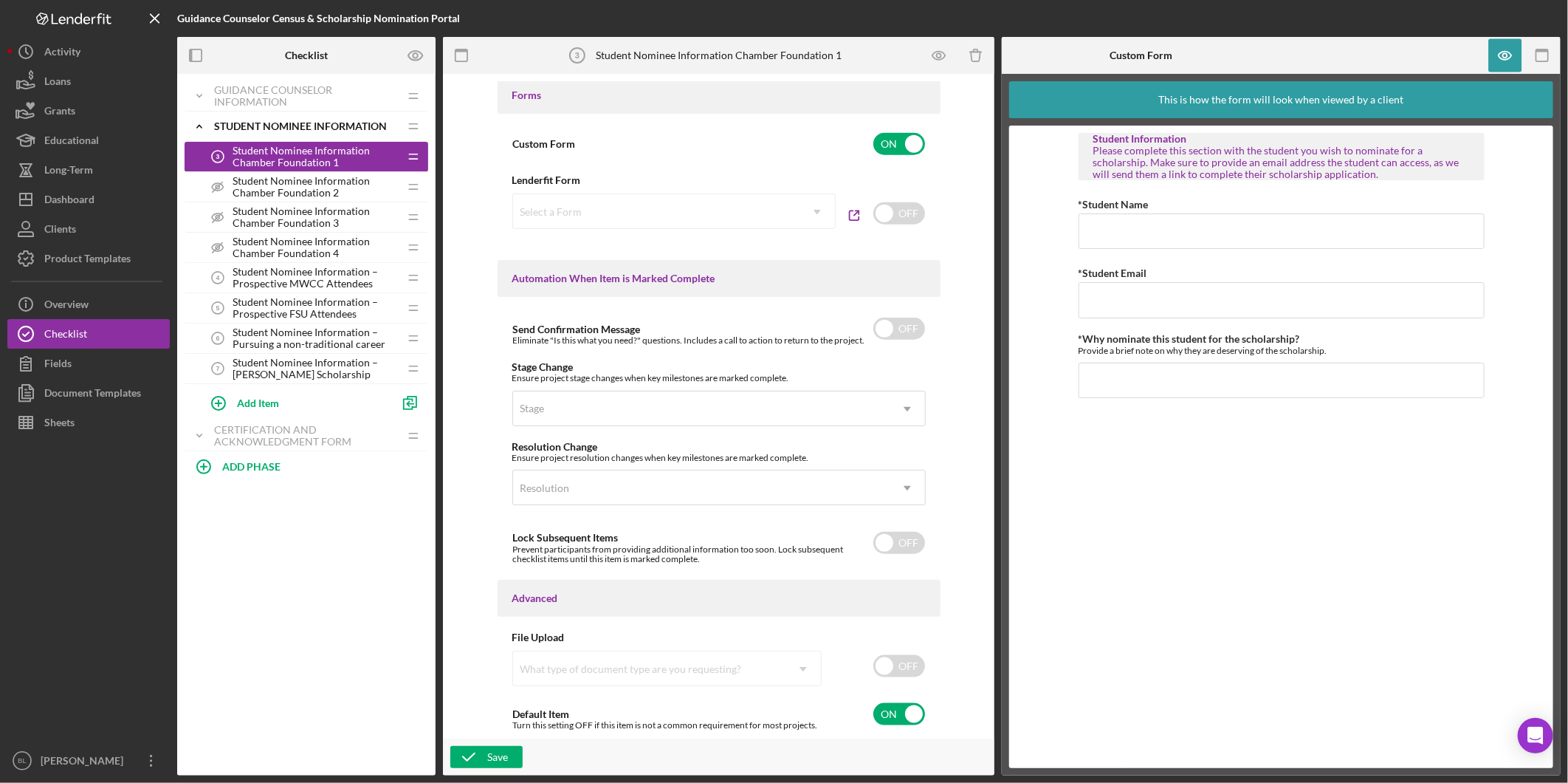
click at [1286, 176] on div "Please complete this section with the student you wish to nominate for a schola…" at bounding box center [1282, 162] width 377 height 35
drag, startPoint x: 1512, startPoint y: 58, endPoint x: 1435, endPoint y: 78, distance: 79.6
click at [1511, 58] on icon "button" at bounding box center [1505, 55] width 34 height 34
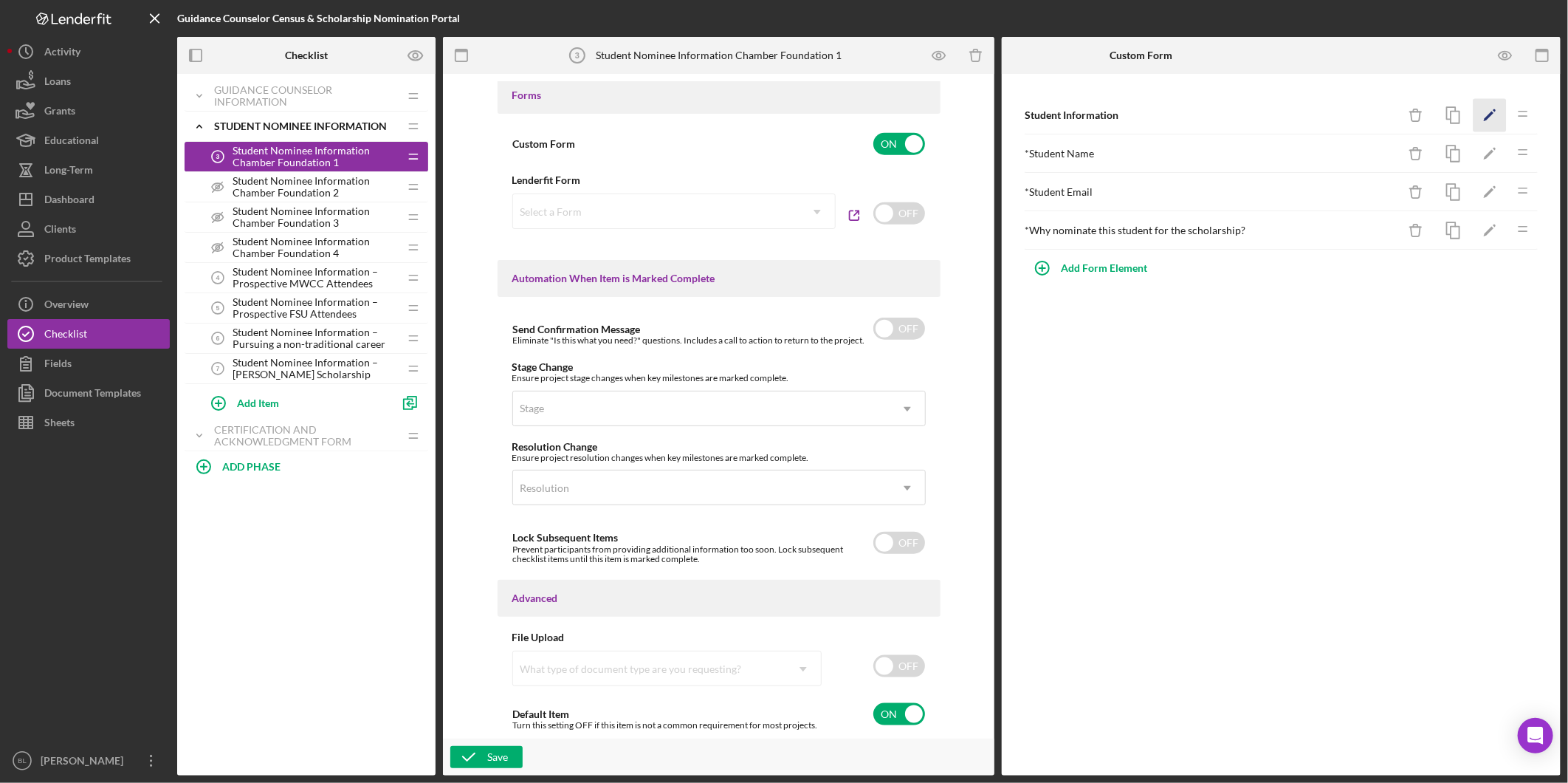
click at [1490, 112] on icon "Icon/Edit" at bounding box center [1490, 115] width 34 height 34
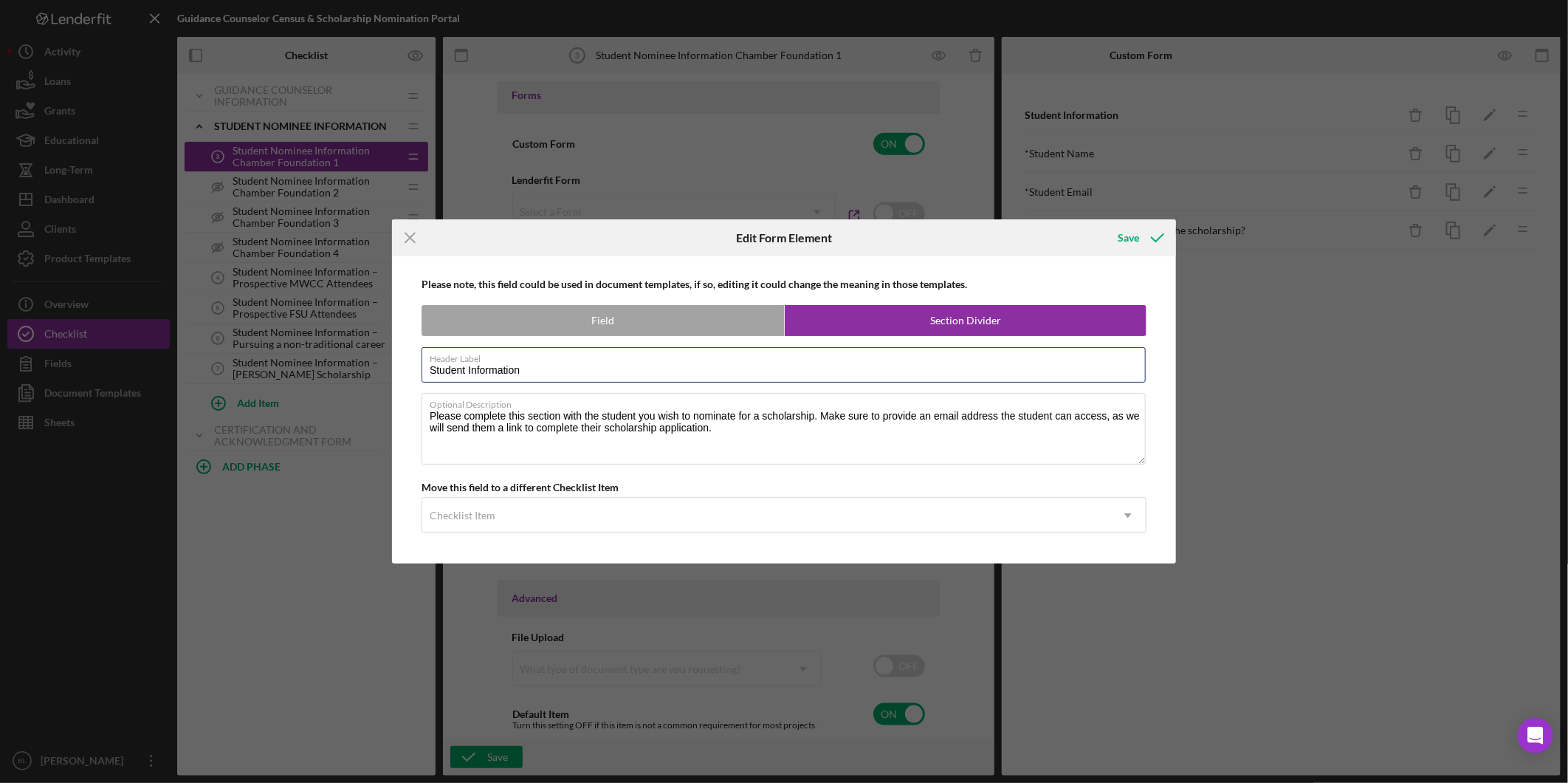
drag, startPoint x: 564, startPoint y: 365, endPoint x: 379, endPoint y: 366, distance: 185.0
click at [379, 366] on div "Icon/Menu Close Edit Form Element Save Please note, this field could be used in…" at bounding box center [784, 392] width 1568 height 783
click at [595, 429] on textarea "Please complete this section with the student you wish to nominate for a schola…" at bounding box center [783, 428] width 724 height 71
click at [408, 241] on icon "Icon/Menu Close" at bounding box center [411, 237] width 37 height 37
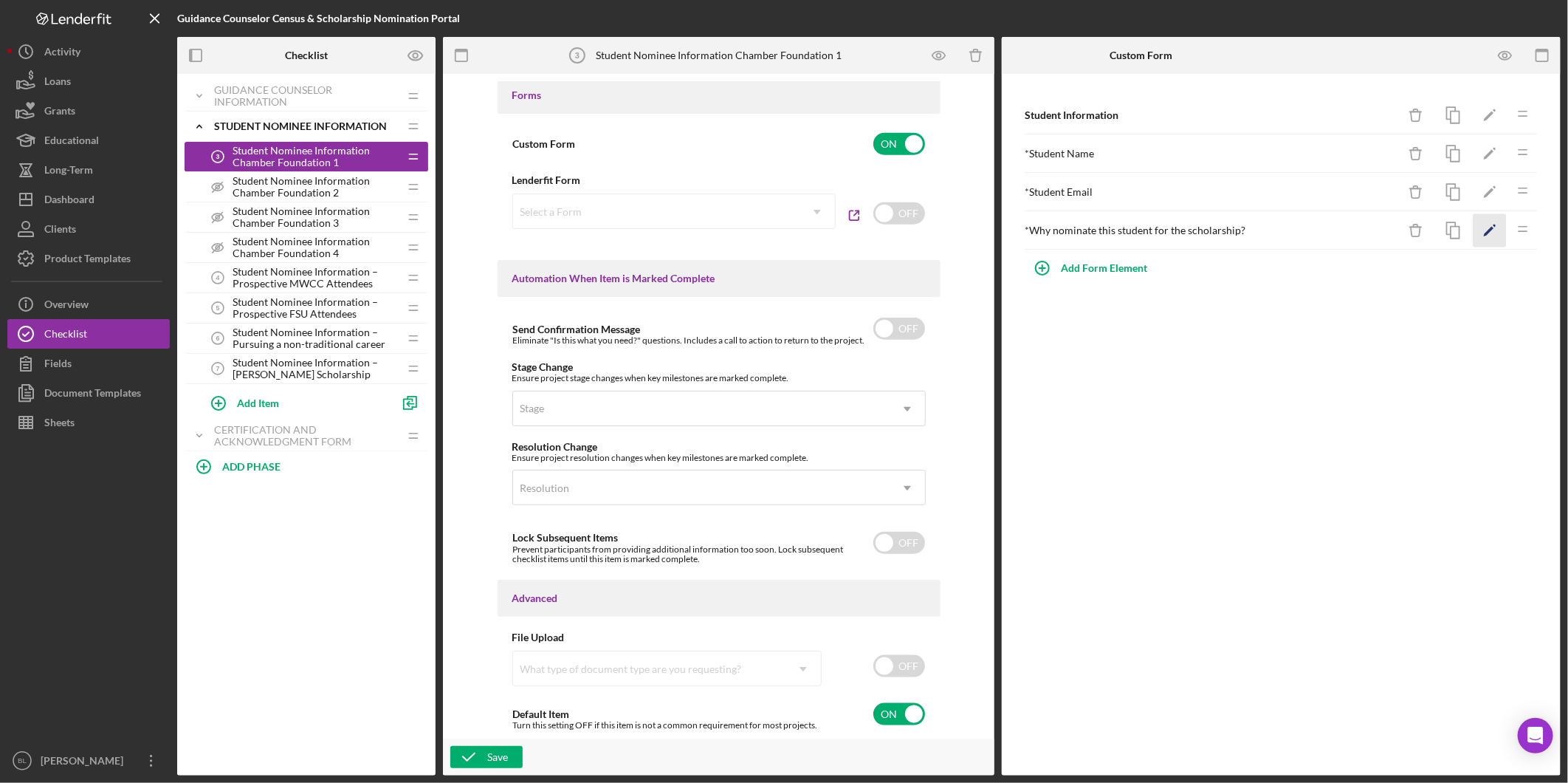
click at [1493, 237] on icon "Icon/Edit" at bounding box center [1490, 230] width 34 height 34
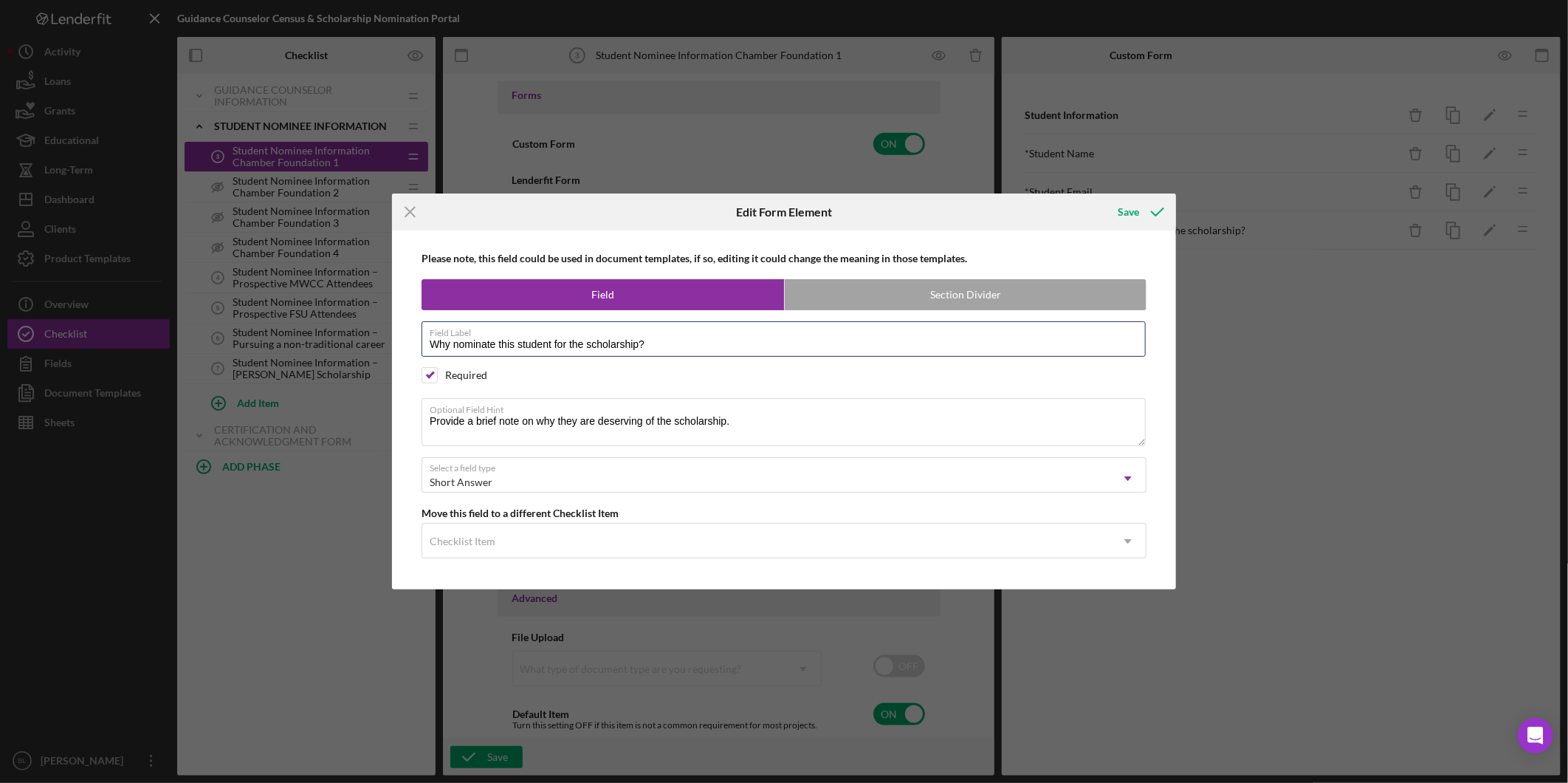
drag, startPoint x: 663, startPoint y: 347, endPoint x: 353, endPoint y: 344, distance: 310.0
click at [358, 343] on div "Icon/Menu Close Edit Form Element Save Please note, this field could be used in…" at bounding box center [784, 392] width 1568 height 783
drag, startPoint x: 576, startPoint y: 422, endPoint x: 659, endPoint y: 427, distance: 83.2
click at [575, 423] on textarea "Provide a brief note on why they are deserving of the scholarship." at bounding box center [783, 421] width 724 height 47
drag, startPoint x: 758, startPoint y: 429, endPoint x: 308, endPoint y: 403, distance: 450.8
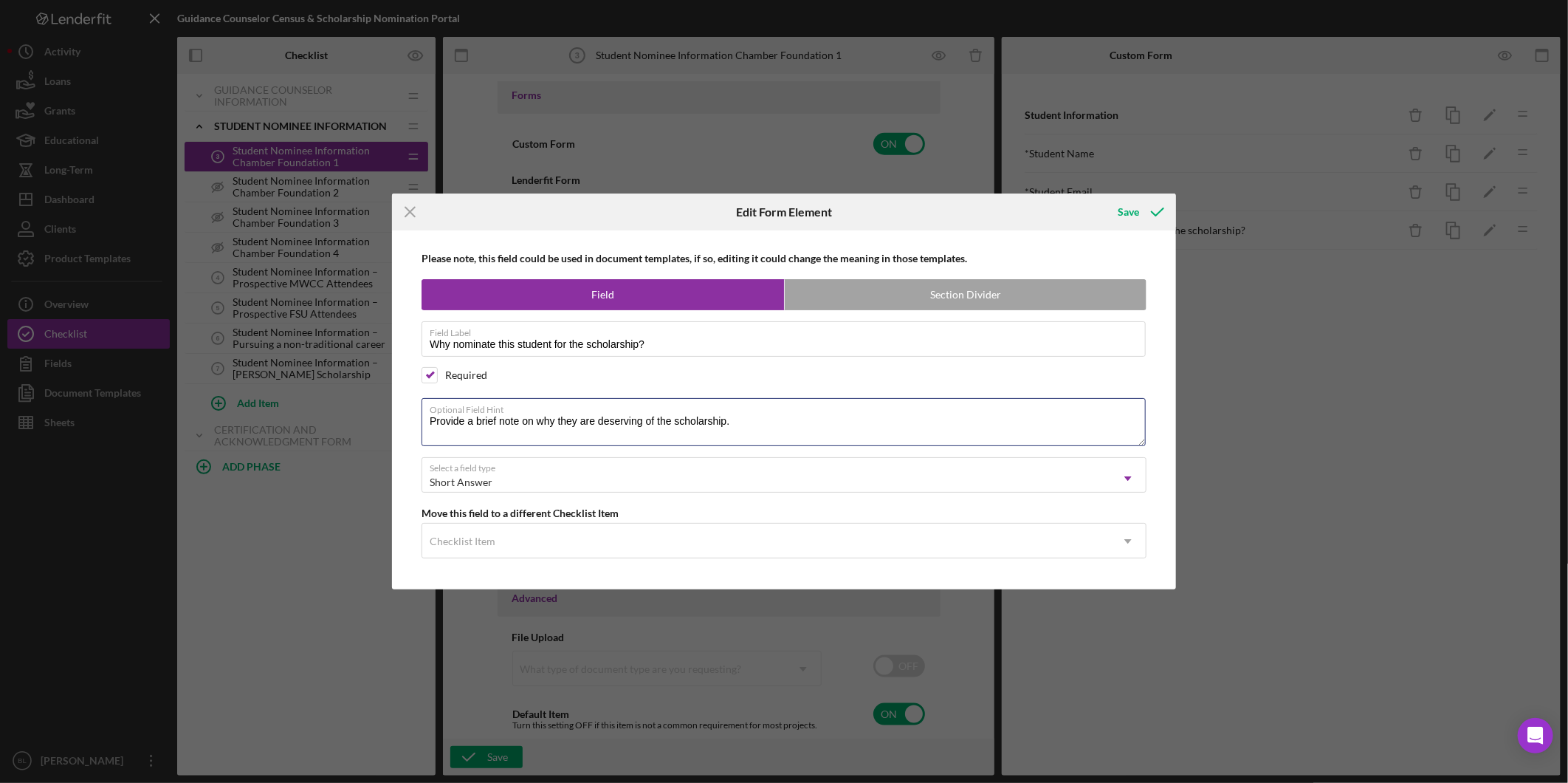
click at [330, 401] on div "Icon/Menu Close Edit Form Element Save Please note, this field could be used in…" at bounding box center [784, 392] width 1568 height 783
click at [404, 209] on icon "Icon/Menu Close" at bounding box center [411, 211] width 37 height 37
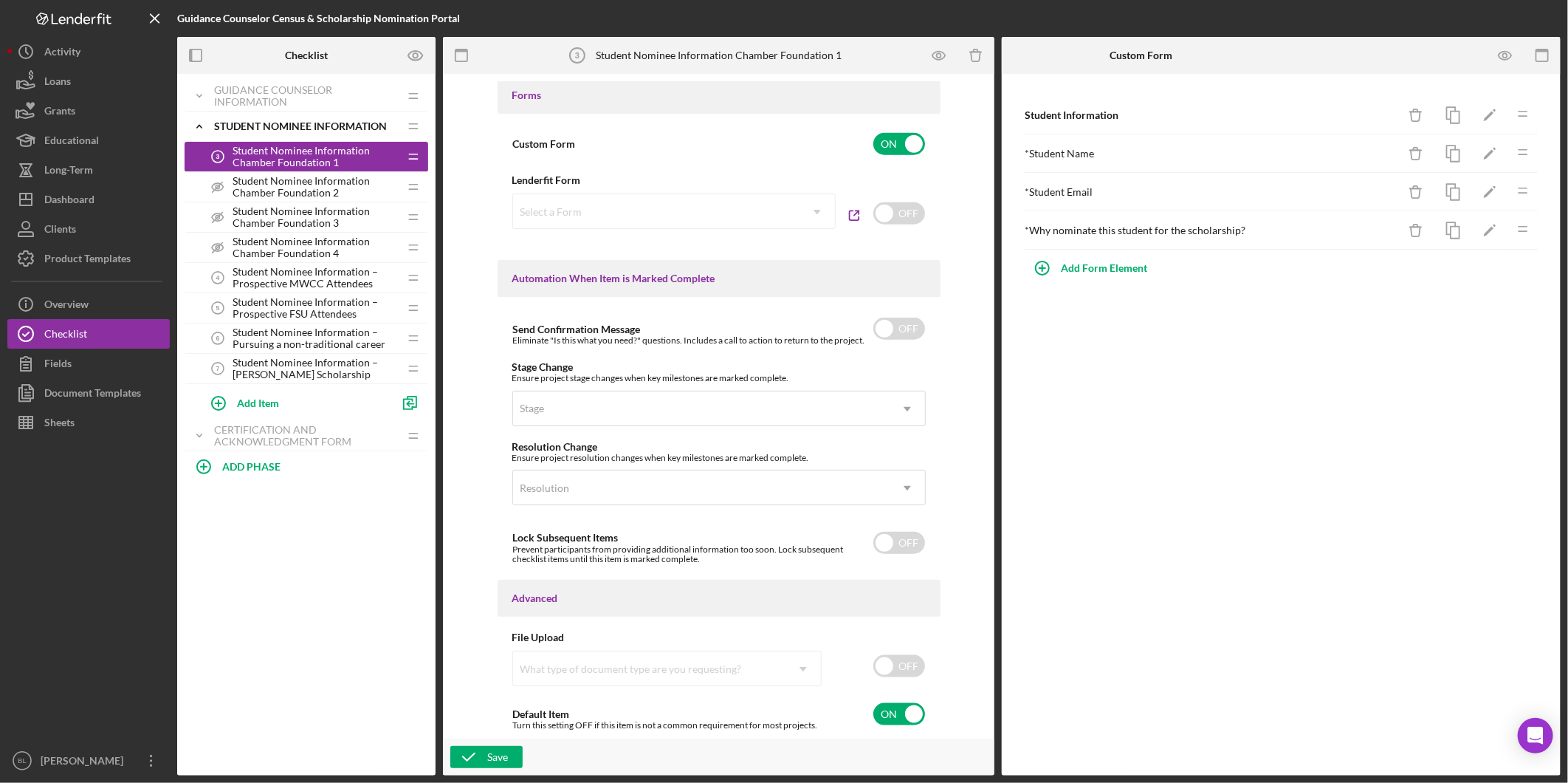
click at [1513, 117] on icon "Icon/Drag" at bounding box center [1523, 113] width 30 height 30
click at [1517, 121] on icon "Icon/Drag" at bounding box center [1523, 114] width 30 height 30
click at [1530, 121] on icon "Icon/Drag" at bounding box center [1523, 113] width 30 height 30
click at [1522, 119] on icon "Icon/Drag" at bounding box center [1523, 114] width 30 height 30
click at [1333, 116] on div "Student Information" at bounding box center [1211, 115] width 373 height 12
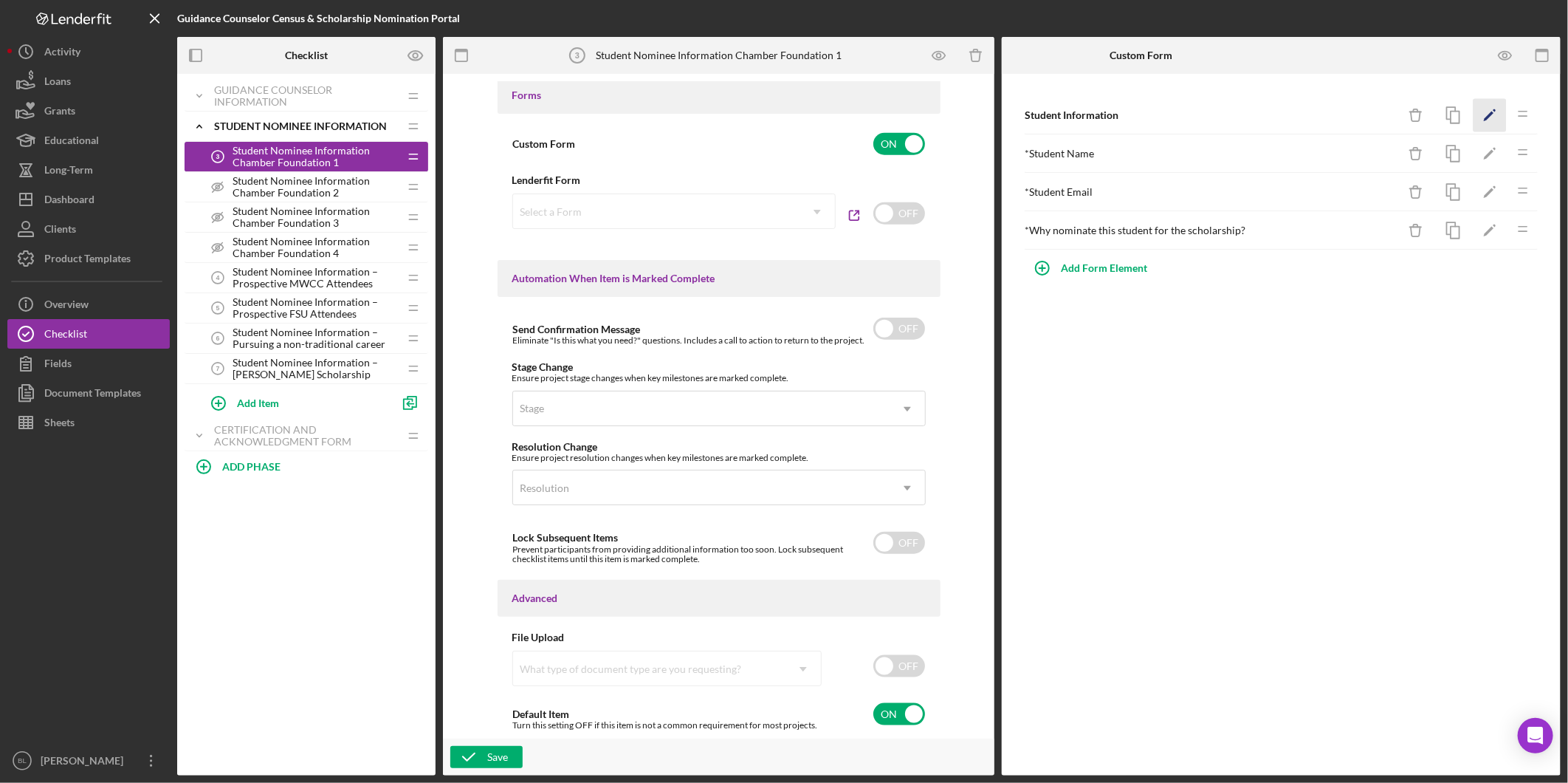
click at [1488, 110] on icon "Icon/Edit" at bounding box center [1490, 115] width 34 height 34
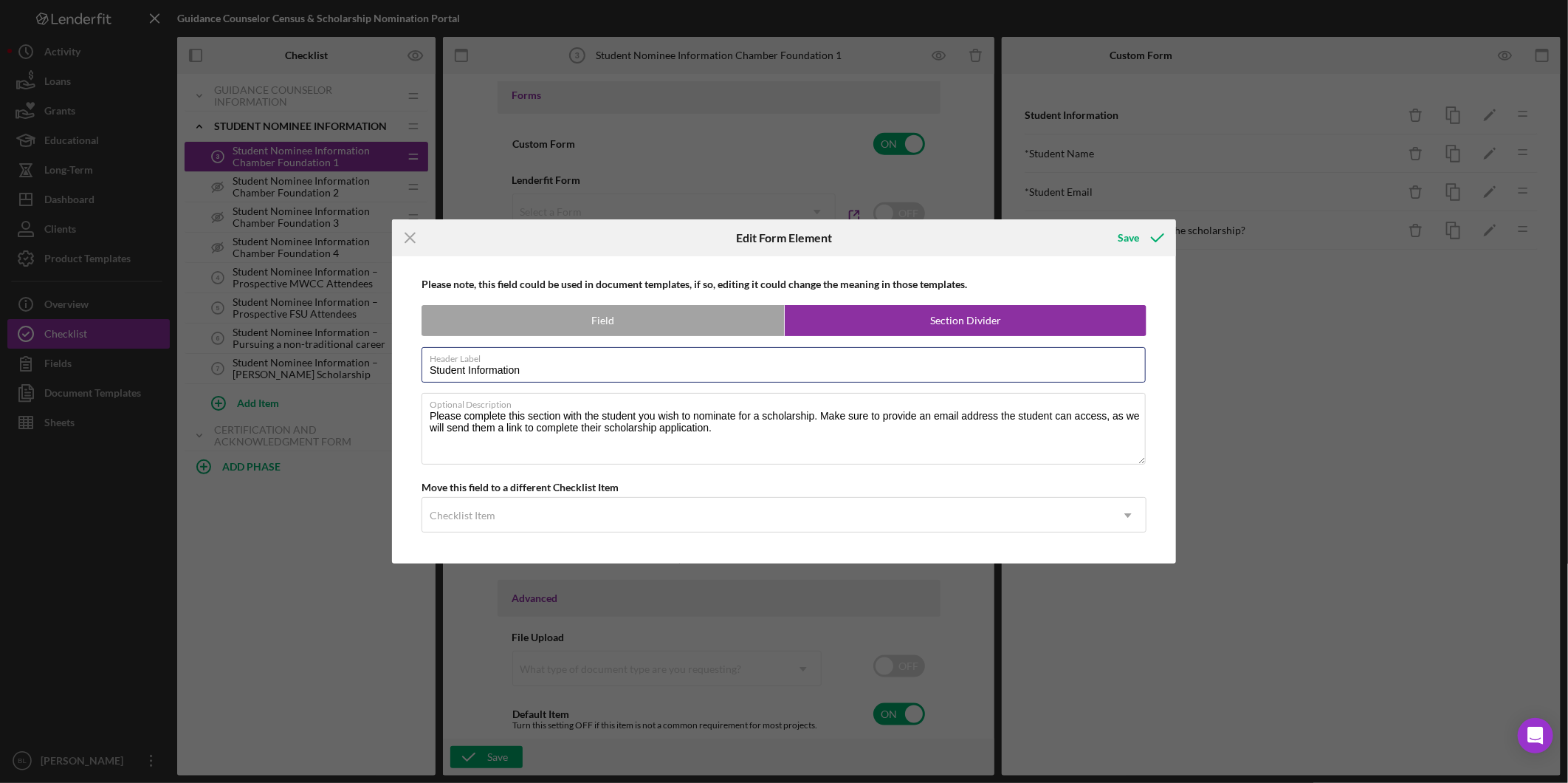
drag, startPoint x: 602, startPoint y: 378, endPoint x: 388, endPoint y: 370, distance: 214.1
click at [389, 369] on div "Icon/Menu Close Edit Form Element Save Please note, this field could be used in…" at bounding box center [784, 392] width 1568 height 783
click at [802, 440] on textarea "Please complete this section with the student you wish to nominate for a schola…" at bounding box center [783, 428] width 724 height 71
click at [401, 237] on icon "Icon/Menu Close" at bounding box center [411, 237] width 37 height 37
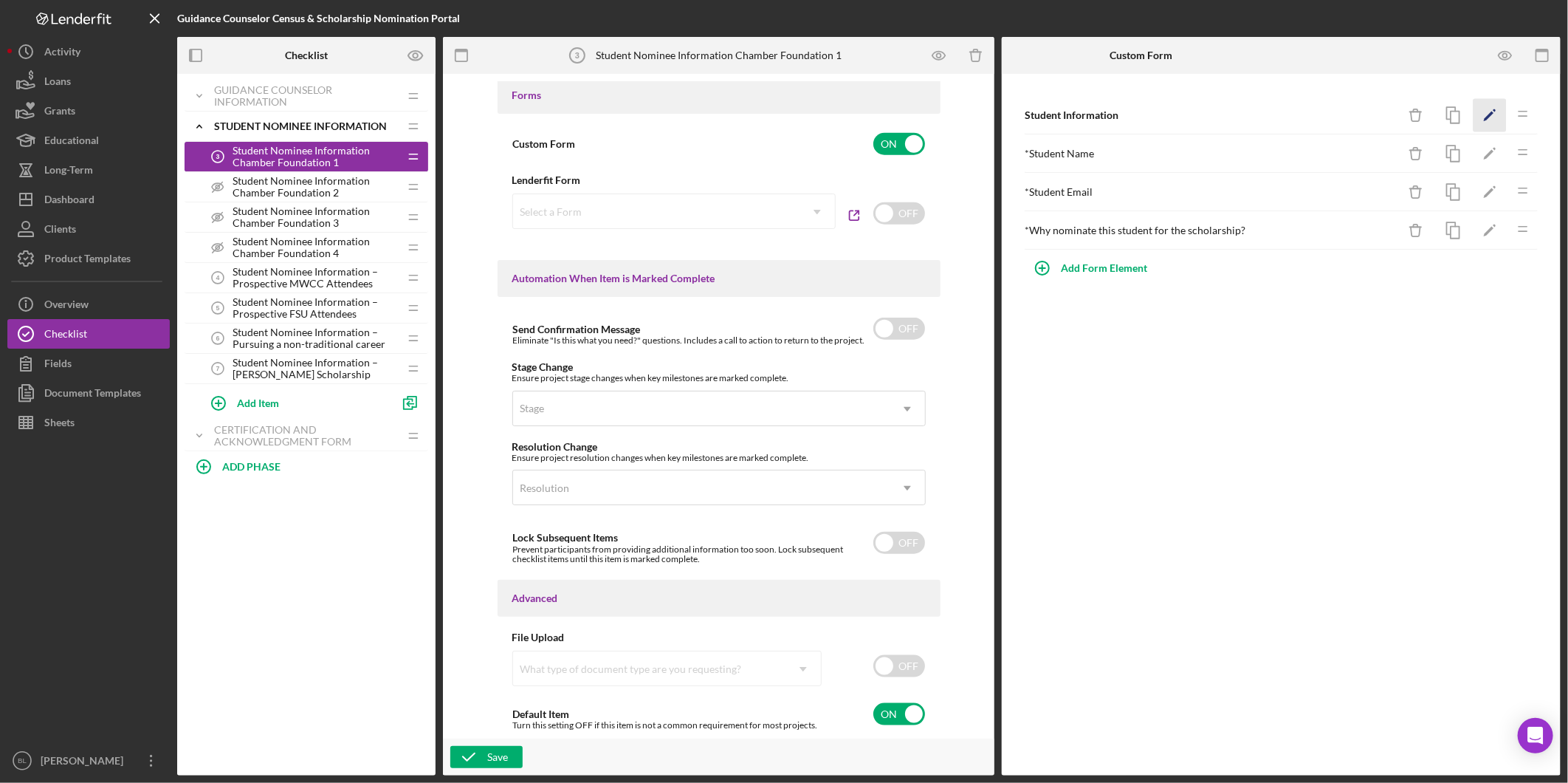
click at [1493, 113] on polygon "button" at bounding box center [1489, 116] width 10 height 10
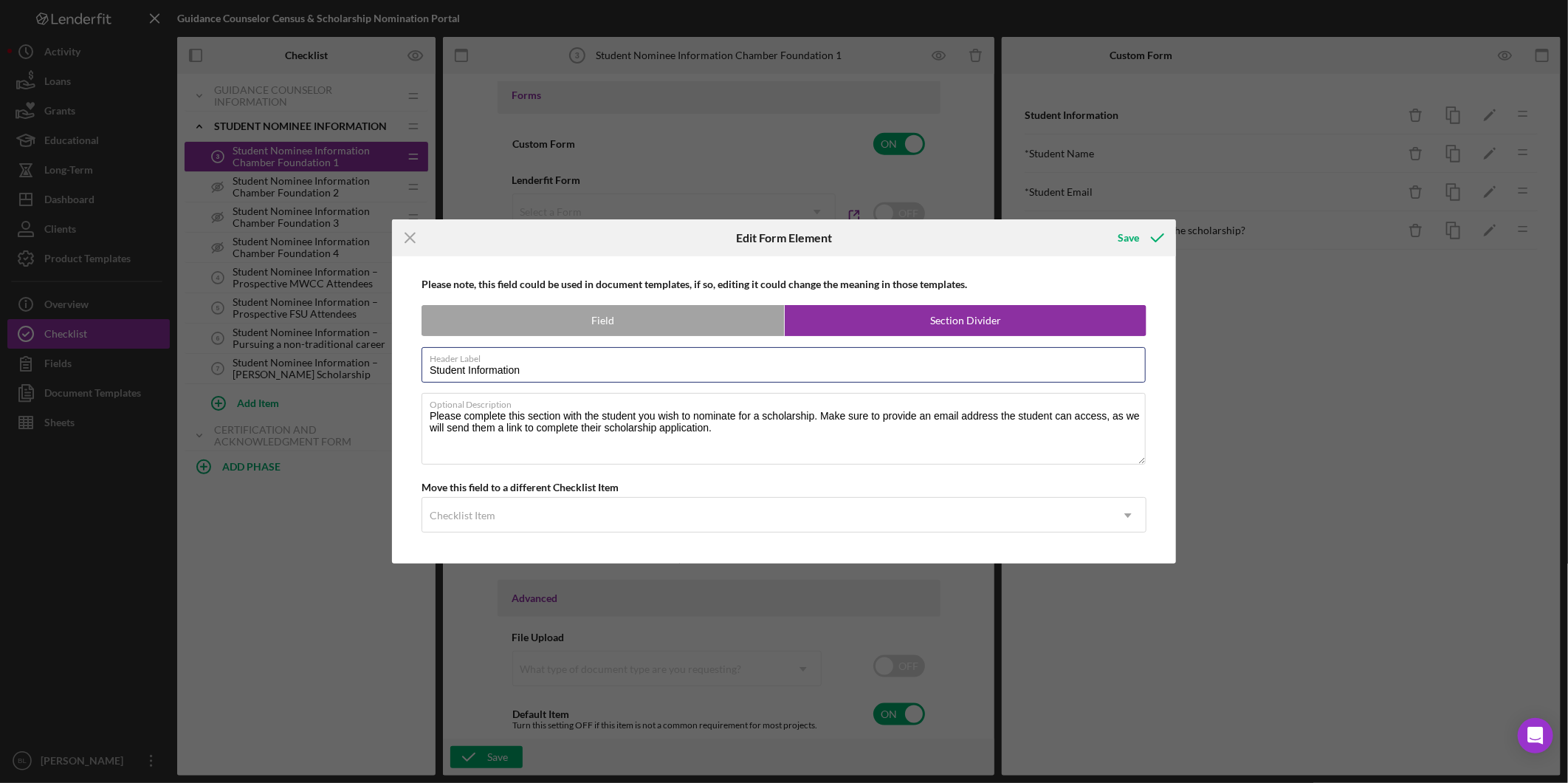
drag, startPoint x: 547, startPoint y: 372, endPoint x: 385, endPoint y: 368, distance: 162.0
click at [385, 368] on div "Icon/Menu Close Edit Form Element Save Please note, this field could be used in…" at bounding box center [784, 392] width 1568 height 783
drag, startPoint x: 721, startPoint y: 424, endPoint x: 766, endPoint y: 430, distance: 45.4
click at [722, 424] on textarea "Please complete this section with the student you wish to nominate for a schola…" at bounding box center [783, 428] width 724 height 71
drag, startPoint x: 766, startPoint y: 430, endPoint x: 392, endPoint y: 410, distance: 374.5
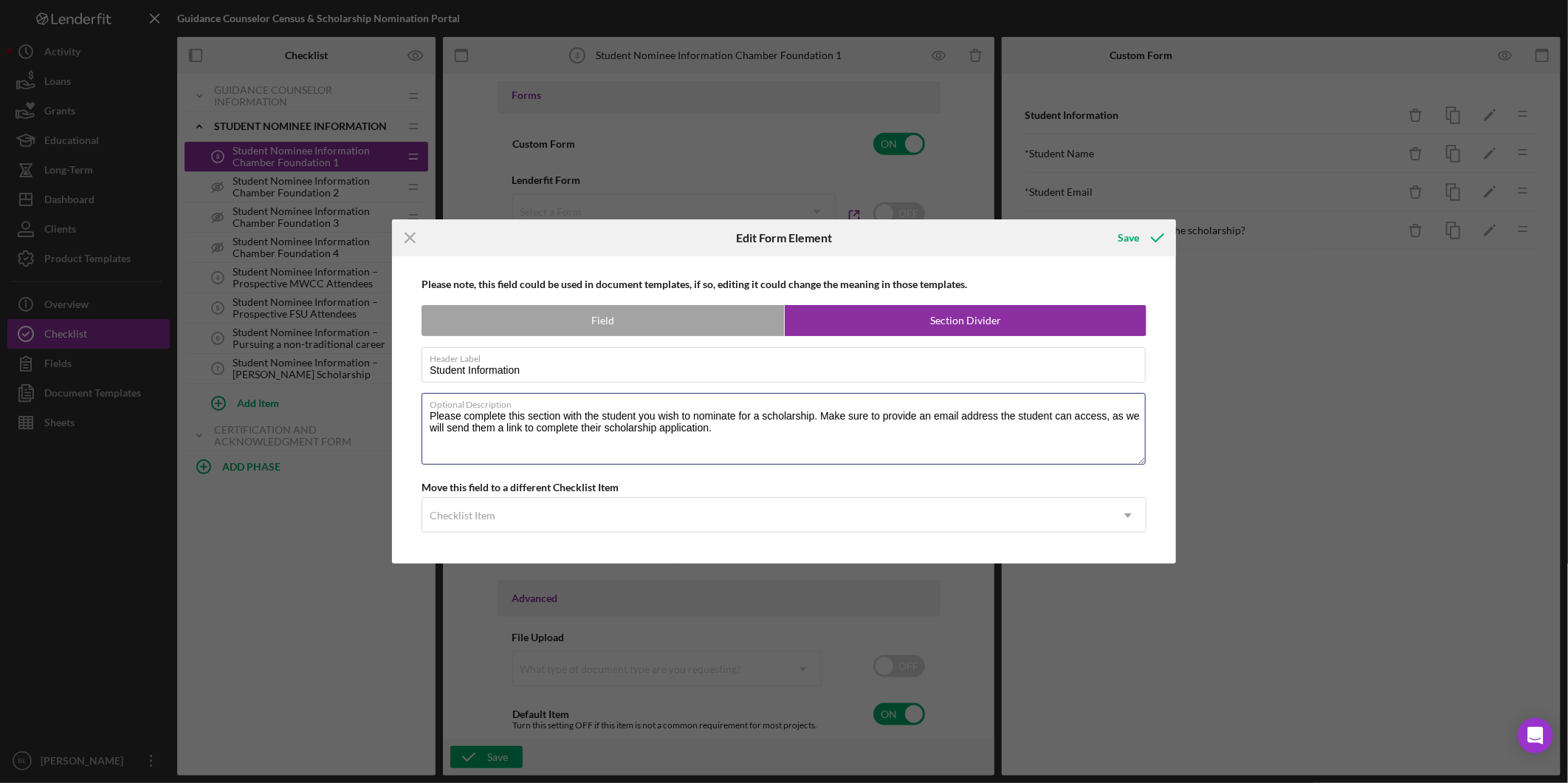
click at [392, 410] on div "Icon/Menu Close Edit Form Element Save Please note, this field could be used in…" at bounding box center [784, 392] width 1568 height 783
click at [929, 327] on label "Section Divider" at bounding box center [965, 320] width 362 height 30
click at [943, 319] on label "Section Divider" at bounding box center [965, 320] width 362 height 30
click at [1135, 235] on div "Save" at bounding box center [1128, 237] width 22 height 30
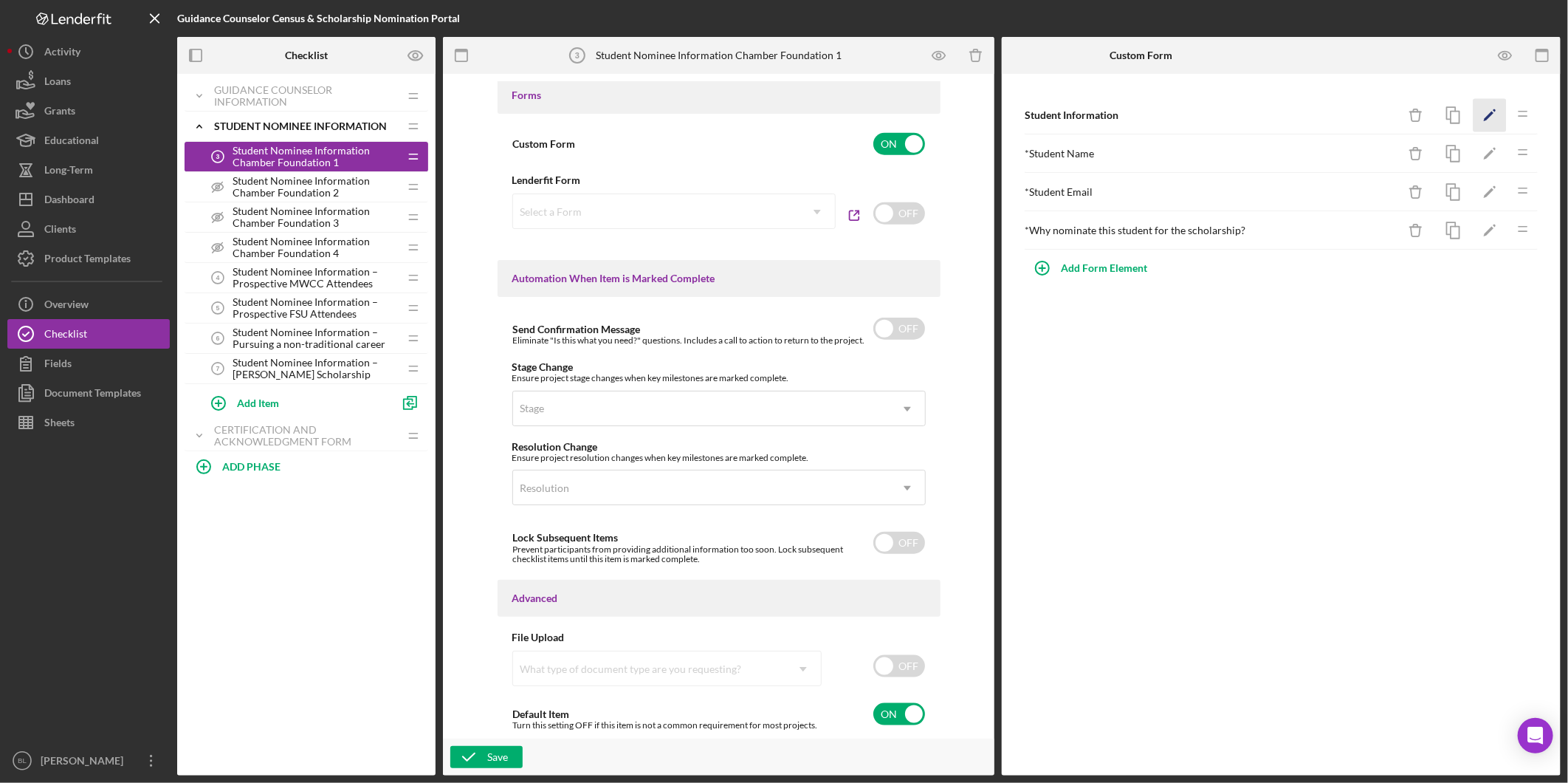
click at [1480, 107] on icon "Icon/Edit" at bounding box center [1490, 115] width 34 height 34
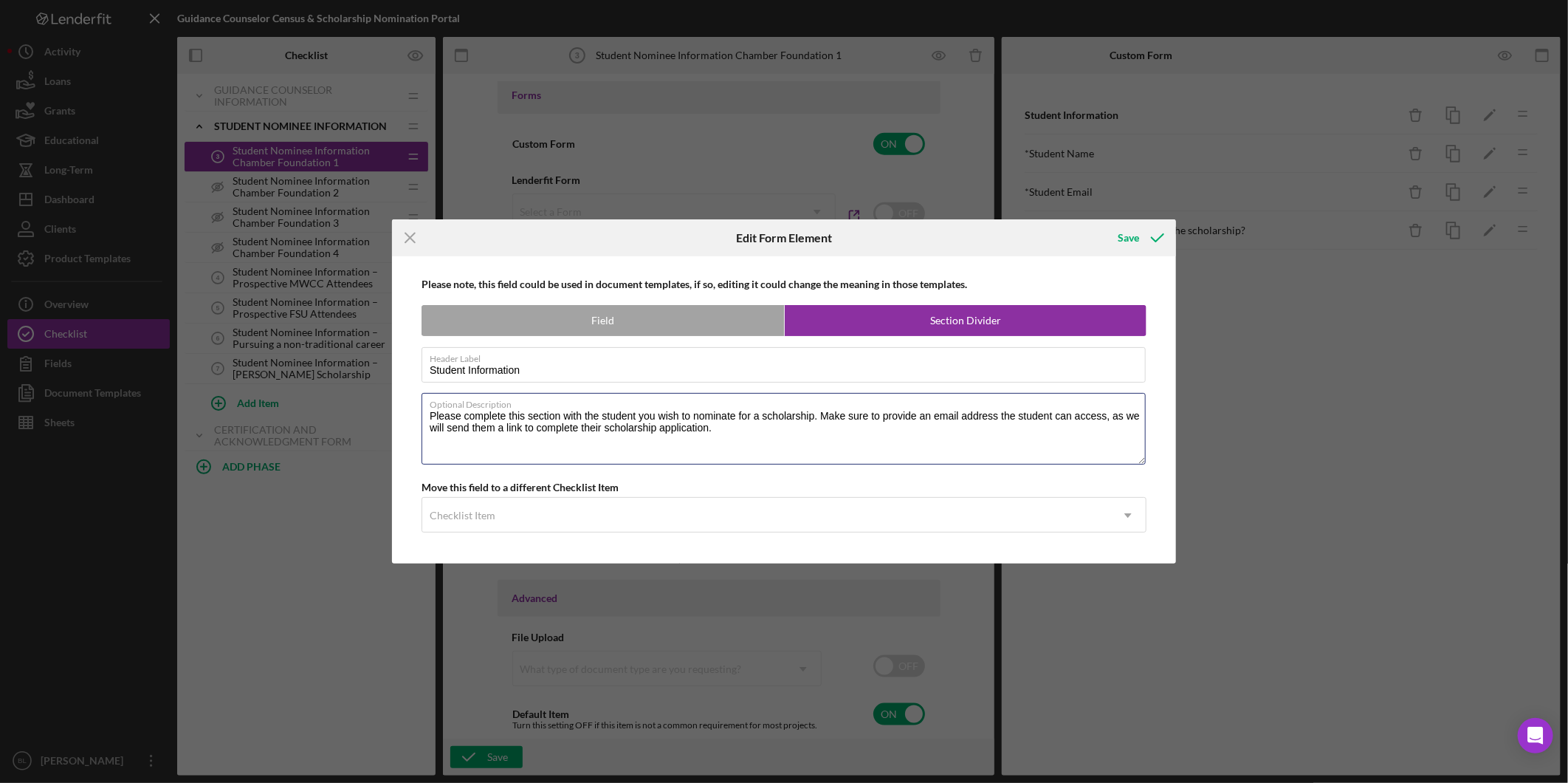
drag, startPoint x: 731, startPoint y: 425, endPoint x: 318, endPoint y: 401, distance: 413.7
click at [320, 400] on div "Icon/Menu Close Edit Form Element Save Please note, this field could be used in…" at bounding box center [784, 392] width 1568 height 783
click at [408, 237] on icon "Icon/Menu Close" at bounding box center [411, 237] width 37 height 37
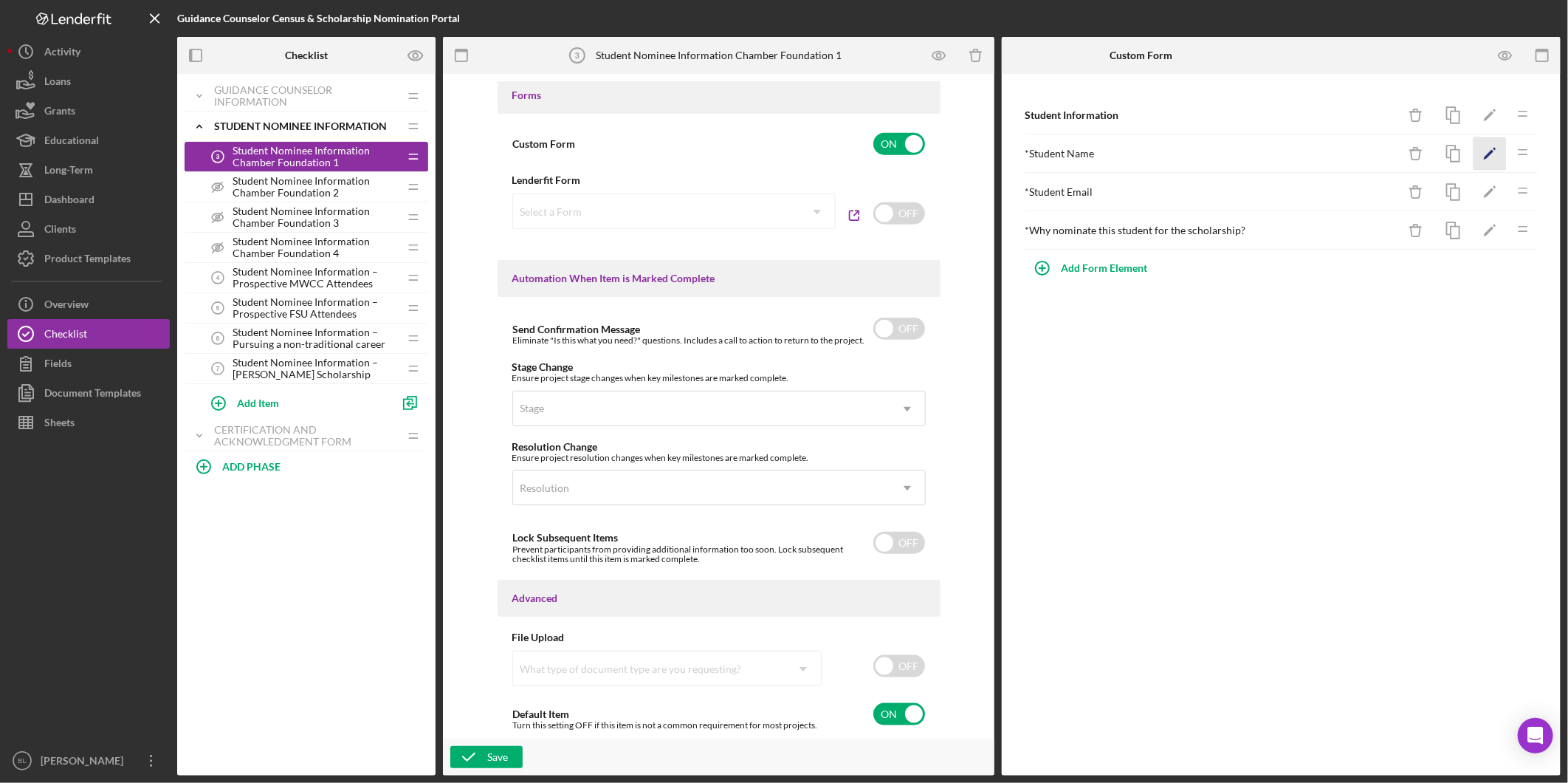
click at [1493, 159] on icon "Icon/Edit" at bounding box center [1490, 154] width 34 height 34
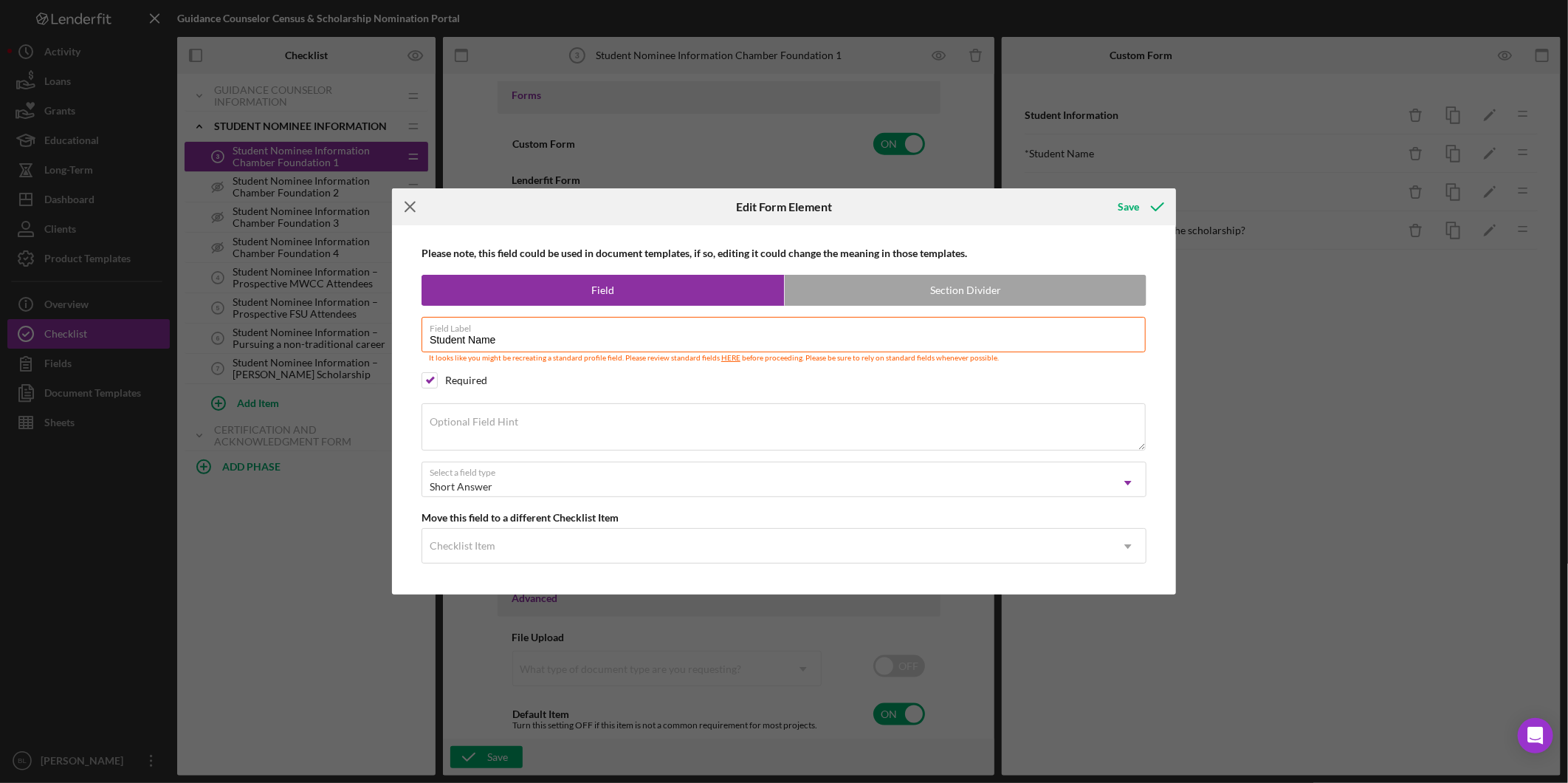
click at [413, 201] on icon "Icon/Menu Close" at bounding box center [411, 207] width 37 height 37
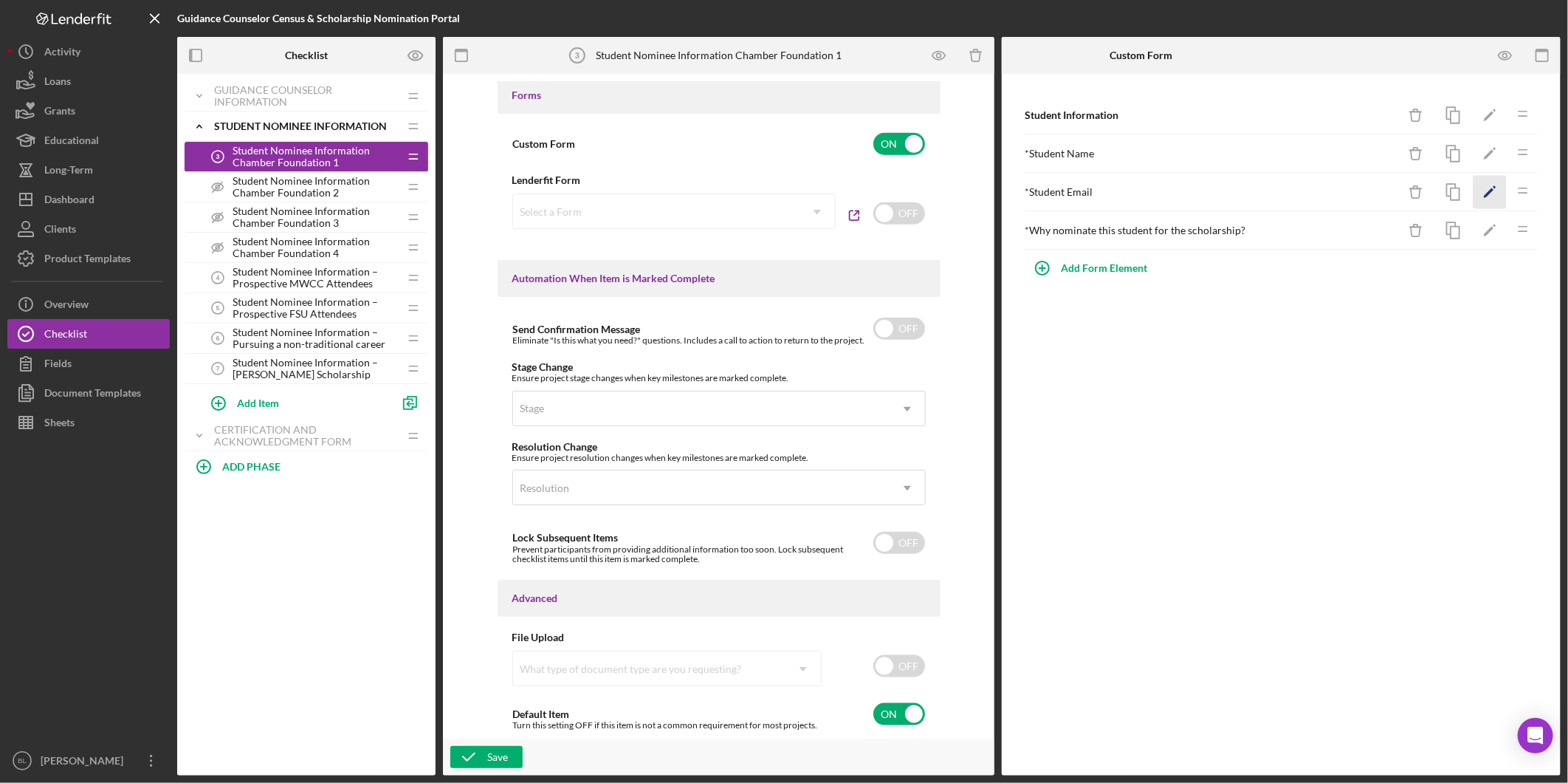
click at [1496, 189] on icon "Icon/Edit" at bounding box center [1490, 192] width 34 height 34
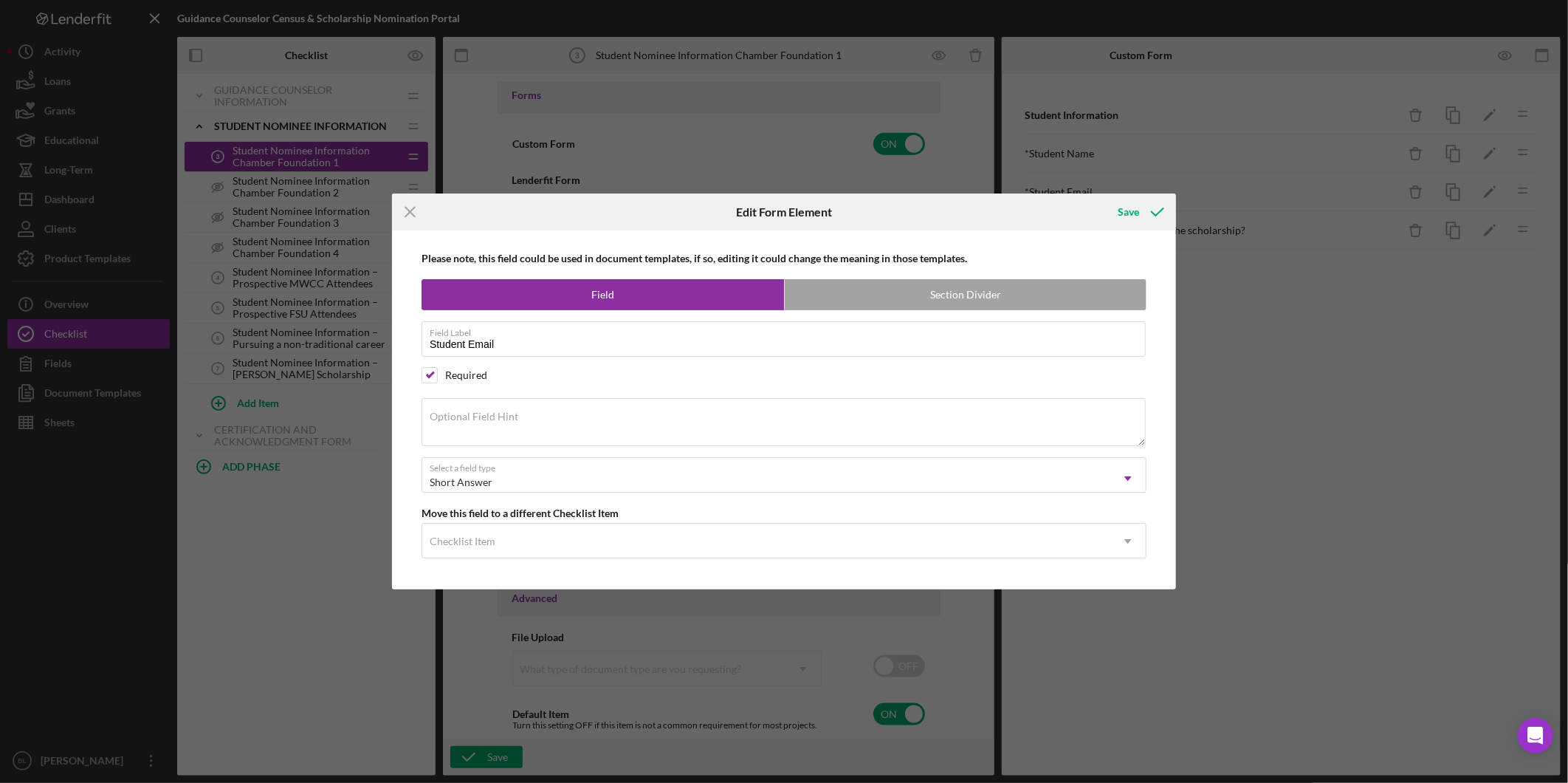
click at [404, 209] on icon "Icon/Menu Close" at bounding box center [411, 211] width 37 height 37
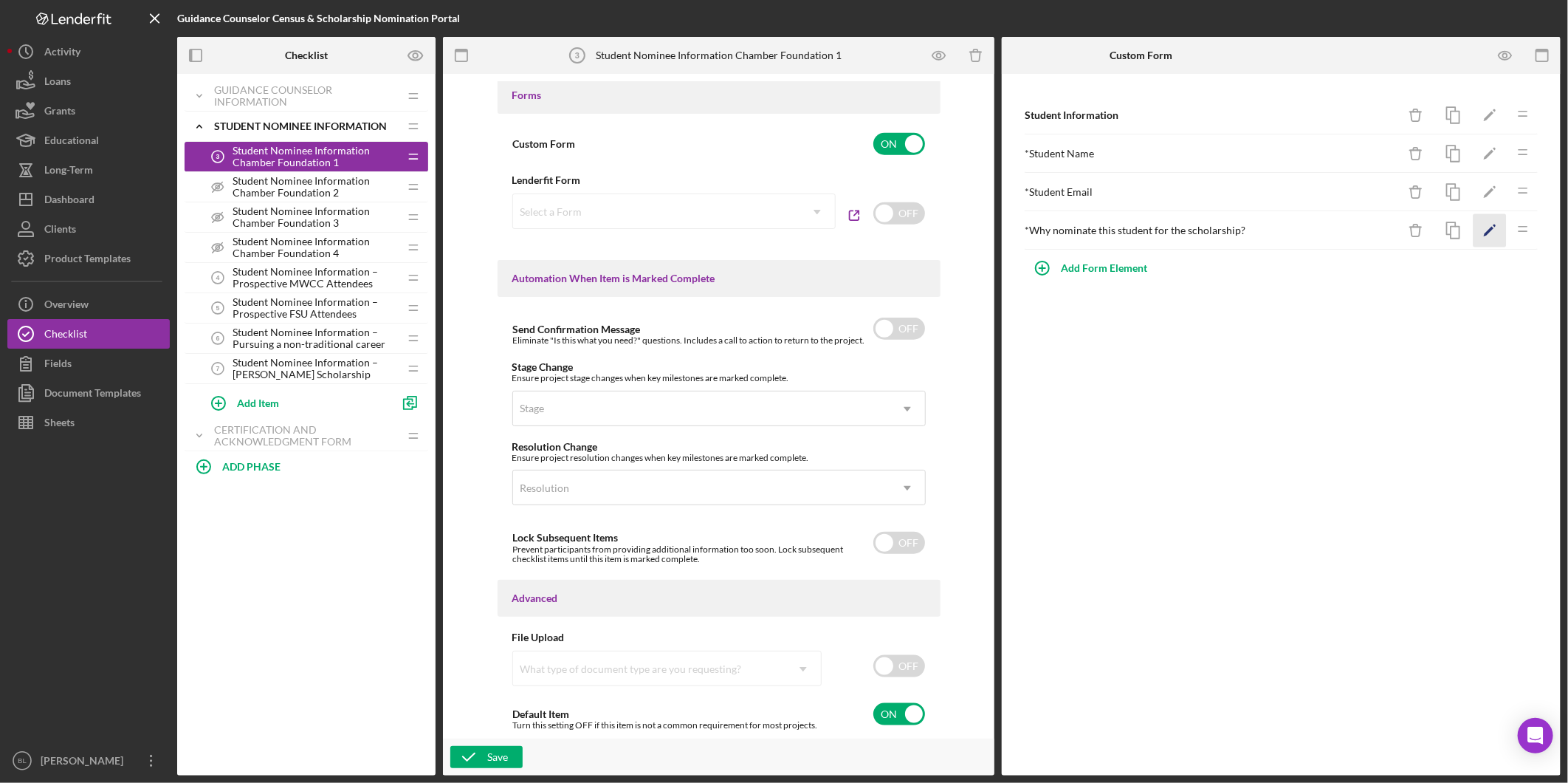
click at [1478, 225] on icon "Icon/Edit" at bounding box center [1490, 230] width 34 height 34
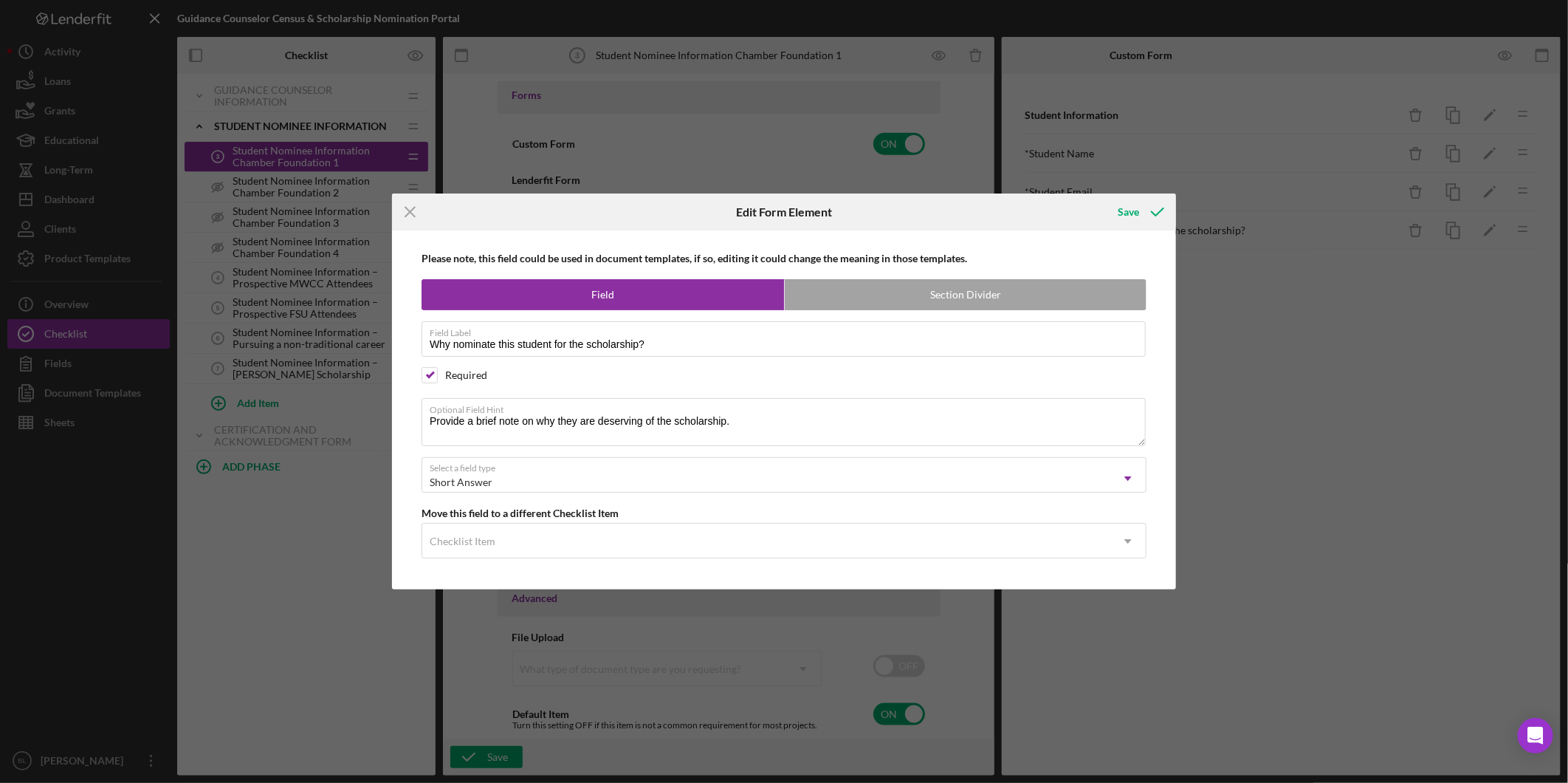
click at [412, 219] on icon "Icon/Menu Close" at bounding box center [411, 211] width 37 height 37
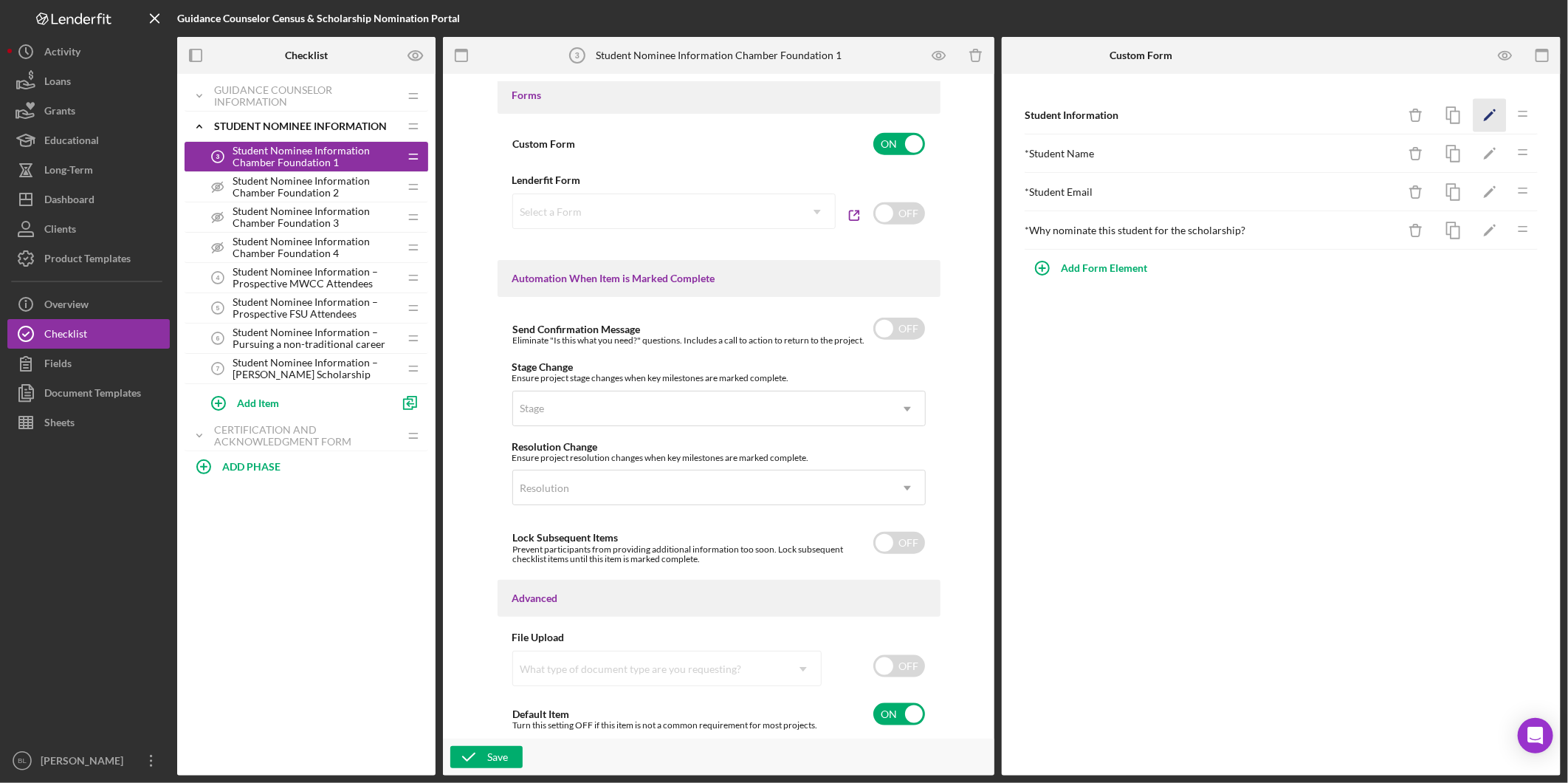
click at [1487, 119] on polygon "button" at bounding box center [1489, 116] width 10 height 10
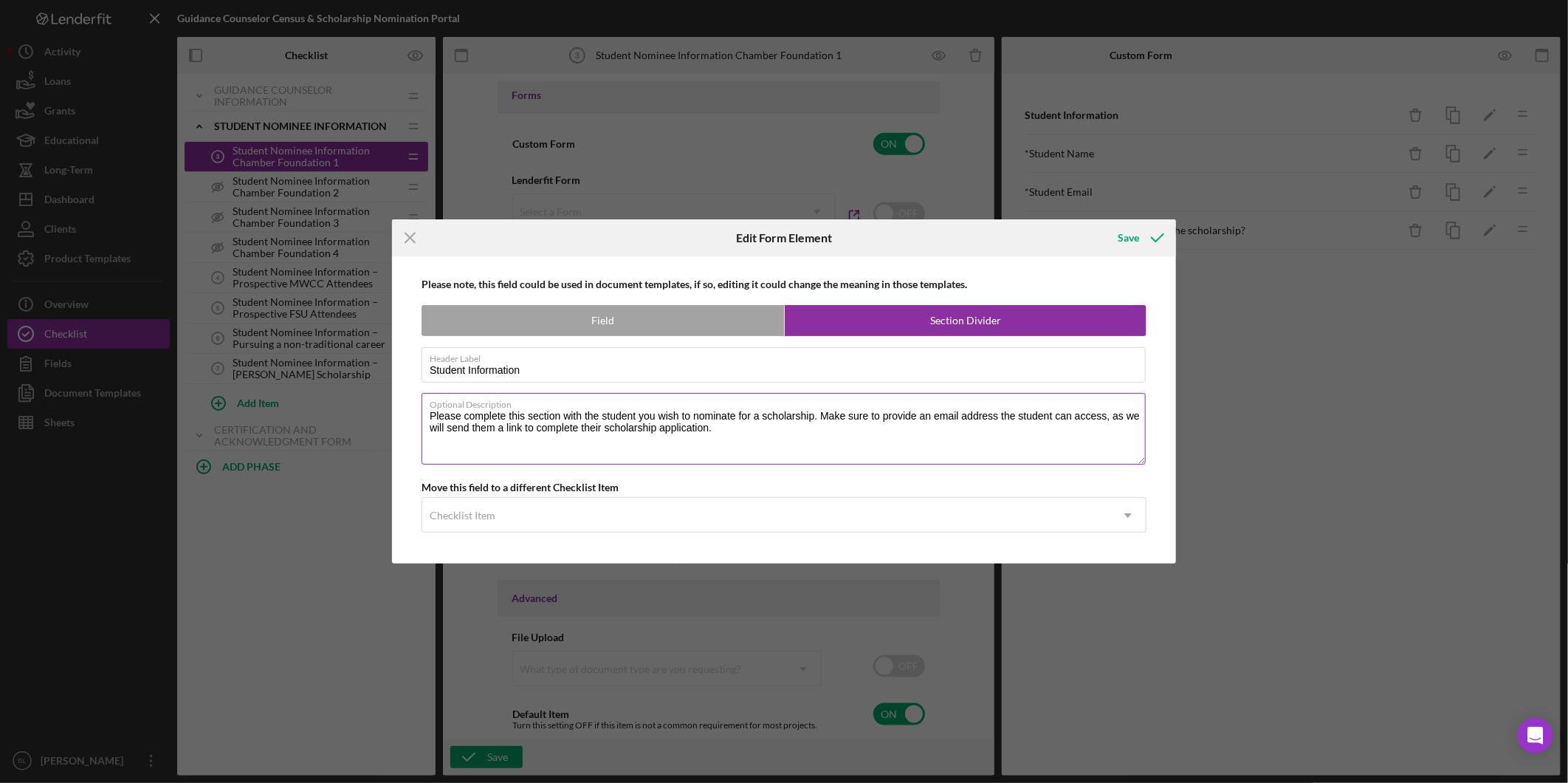
click at [650, 437] on textarea "Please complete this section with the student you wish to nominate for a schola…" at bounding box center [783, 428] width 724 height 71
drag, startPoint x: 749, startPoint y: 425, endPoint x: 416, endPoint y: 407, distance: 333.5
click at [416, 407] on div "Please note, this field could be used in document templates, if so, editing it …" at bounding box center [784, 410] width 769 height 307
click at [420, 240] on icon "Icon/Menu Close" at bounding box center [411, 237] width 37 height 37
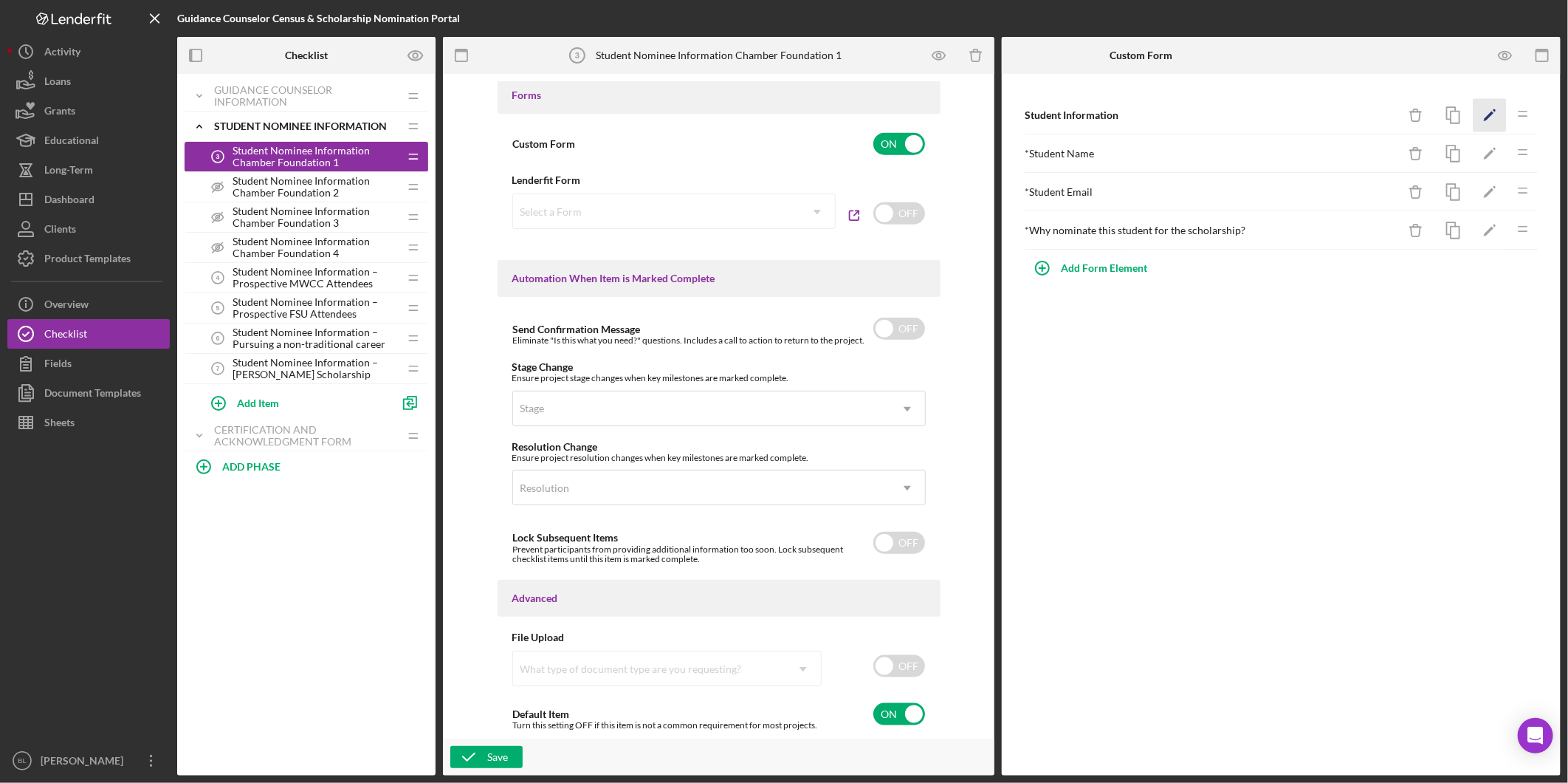
click at [1494, 121] on icon "Icon/Edit" at bounding box center [1490, 115] width 34 height 34
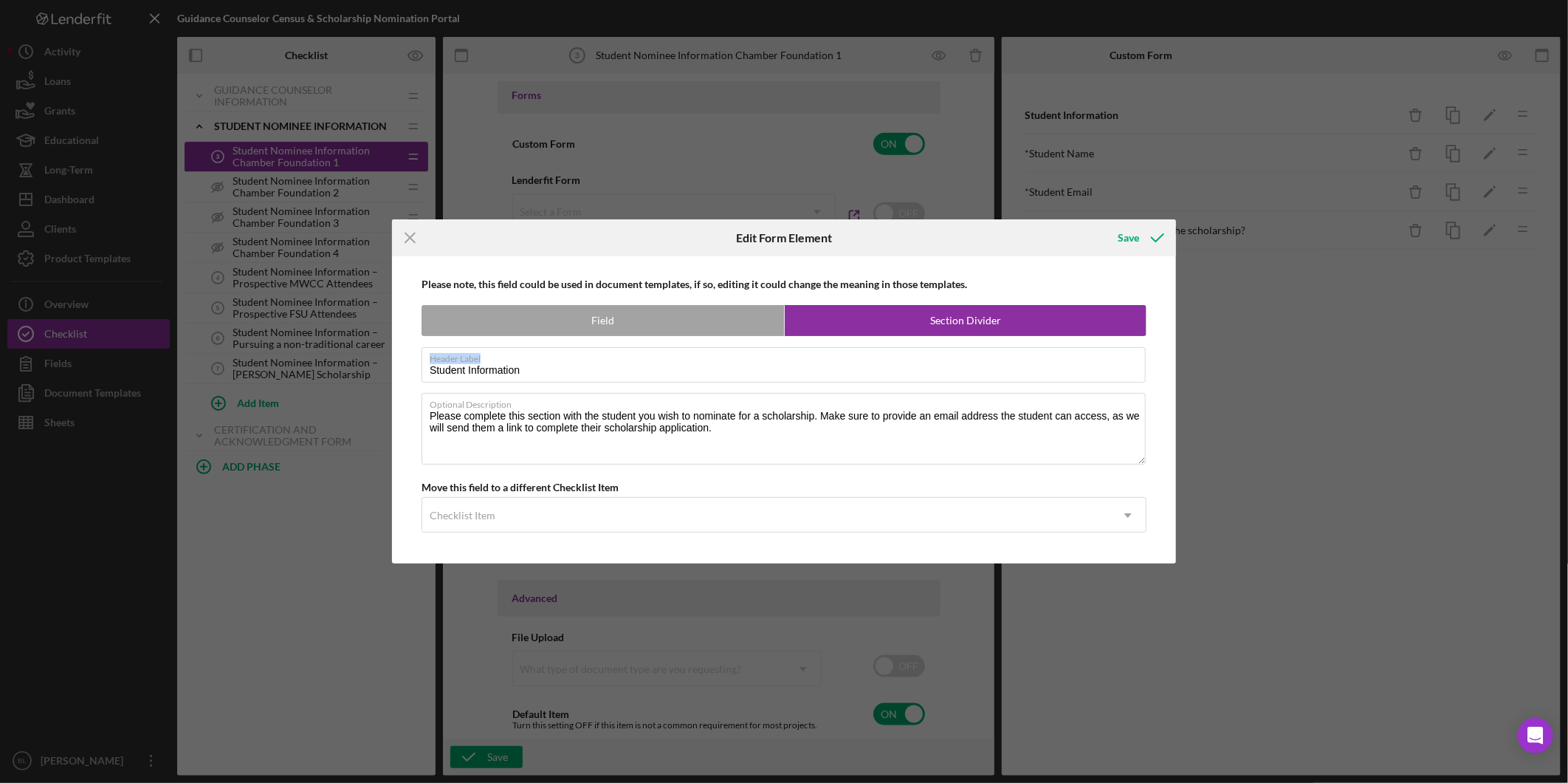
drag, startPoint x: 544, startPoint y: 362, endPoint x: 297, endPoint y: 359, distance: 247.0
click at [305, 358] on div "Icon/Menu Close Edit Form Element Save Please note, this field could be used in…" at bounding box center [784, 392] width 1568 height 783
drag, startPoint x: 574, startPoint y: 372, endPoint x: 295, endPoint y: 386, distance: 279.4
click at [296, 386] on div "Icon/Menu Close Edit Form Element Save Please note, this field could be used in…" at bounding box center [784, 392] width 1568 height 783
click at [741, 437] on textarea "Please complete this section with the student you wish to nominate for a schola…" at bounding box center [783, 428] width 724 height 71
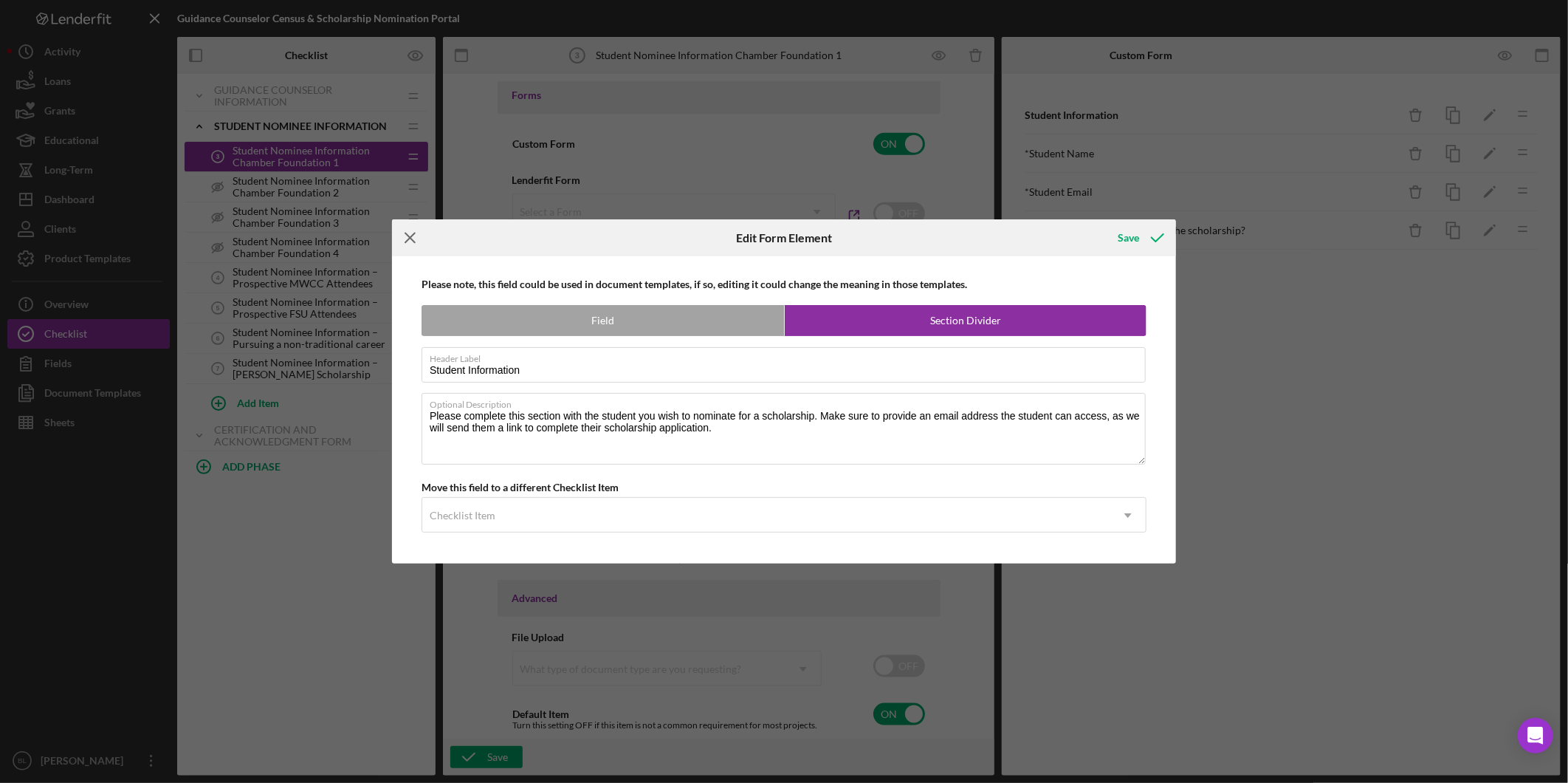
click at [408, 238] on icon "Icon/Menu Close" at bounding box center [411, 237] width 37 height 37
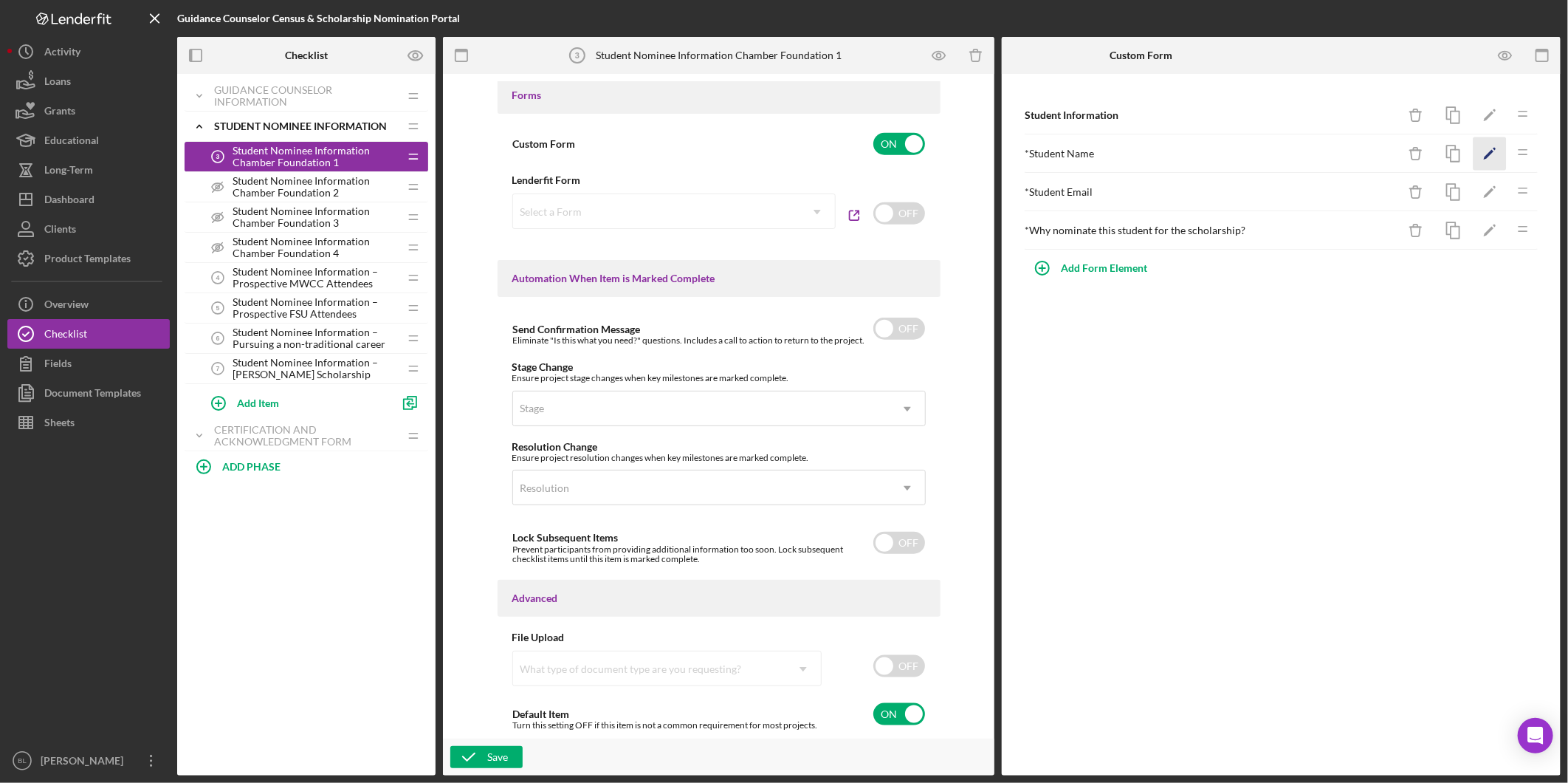
click at [1495, 150] on icon "Icon/Edit" at bounding box center [1490, 154] width 34 height 34
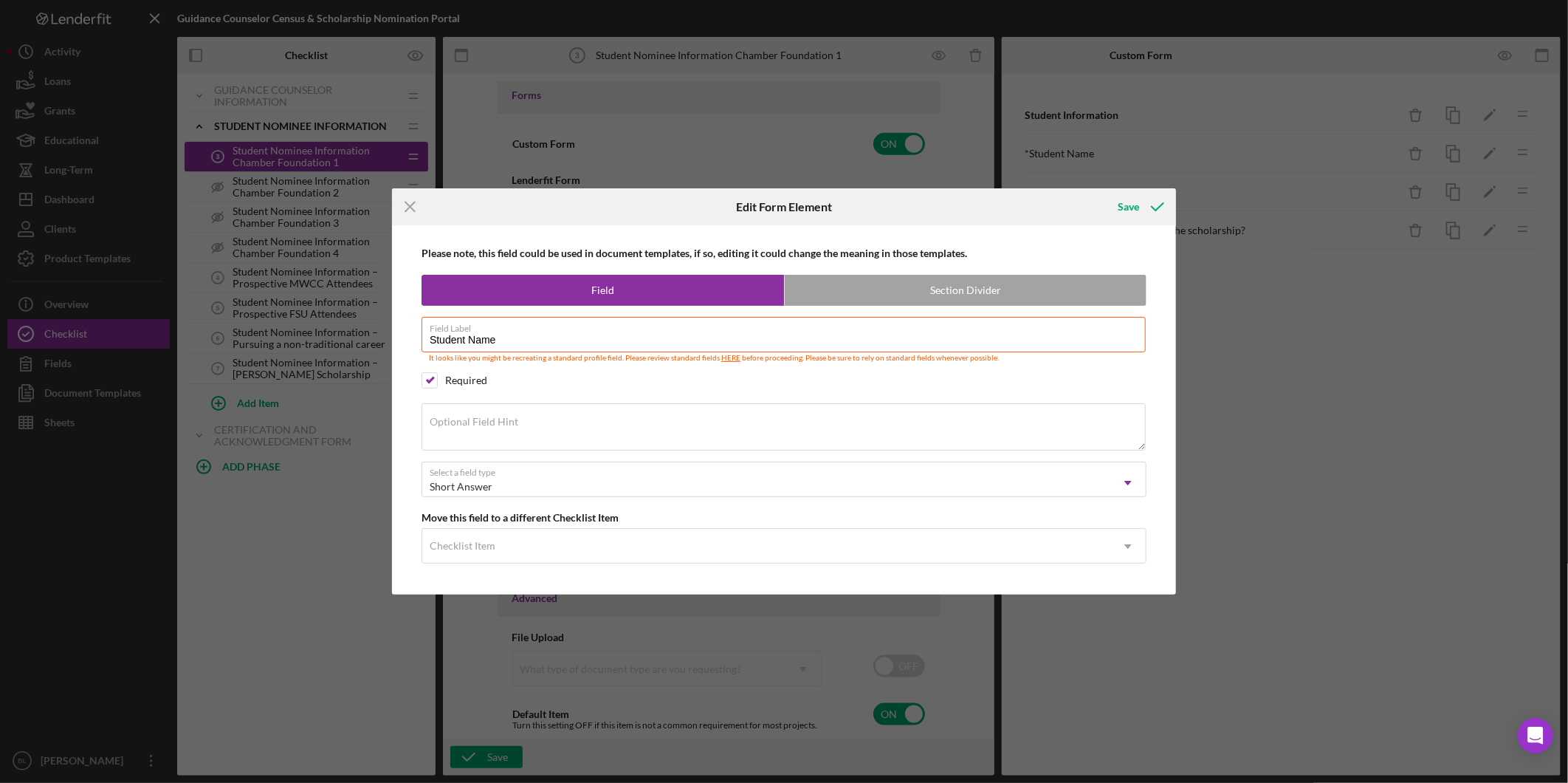
drag, startPoint x: 525, startPoint y: 343, endPoint x: 363, endPoint y: 337, distance: 162.1
click at [363, 337] on div "Icon/Menu Close Edit Form Element Save Please note, this field could be used in…" at bounding box center [784, 392] width 1568 height 783
click at [648, 440] on textarea "Optional Field Hint" at bounding box center [783, 427] width 724 height 47
click at [416, 209] on icon "Icon/Menu Close" at bounding box center [411, 207] width 37 height 37
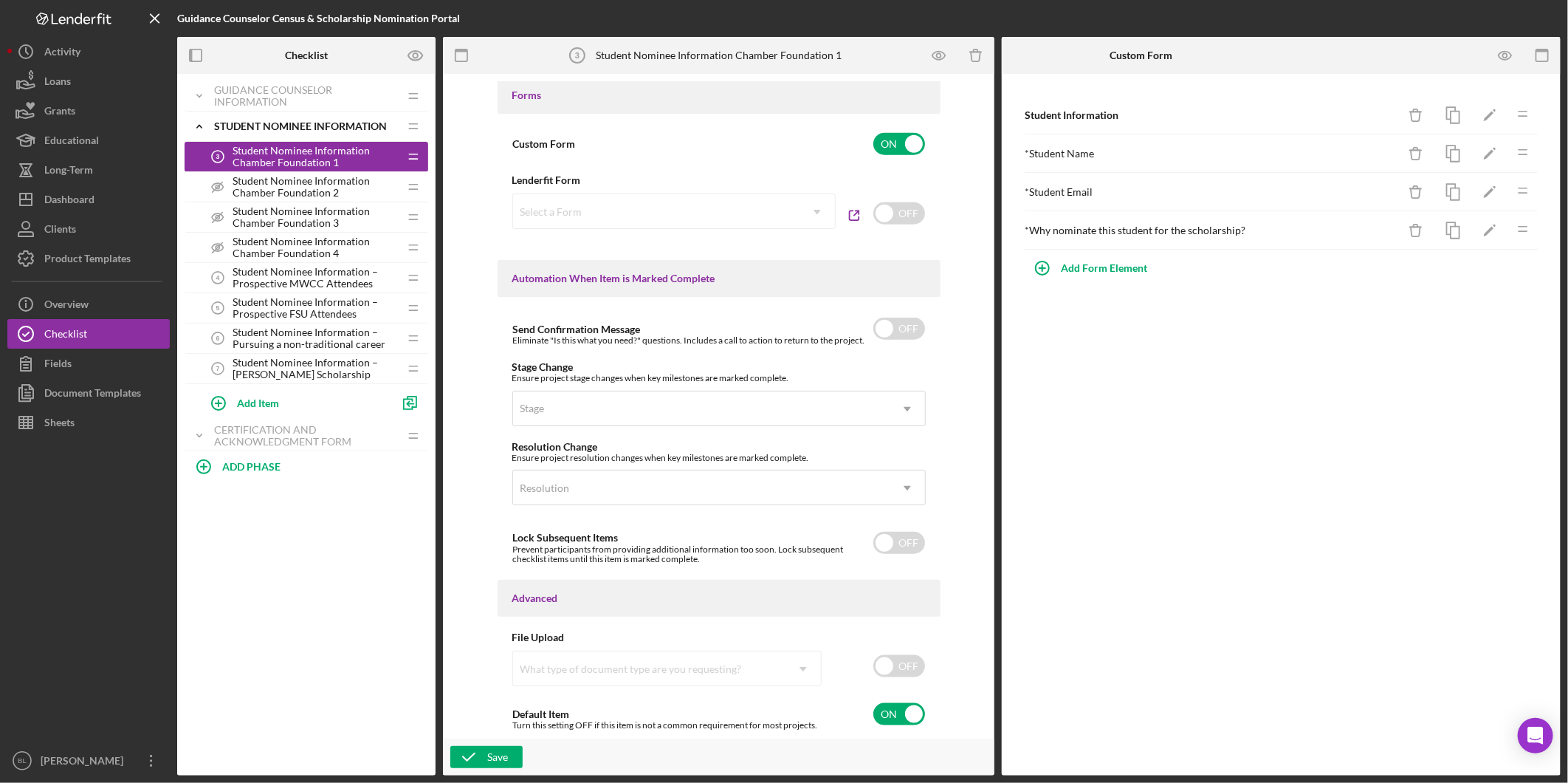
drag, startPoint x: 1278, startPoint y: 464, endPoint x: 1279, endPoint y: 449, distance: 15.0
click at [1279, 464] on div "Student Information Icon/Delete Icon/Edit Icon/Drag * Student Name Icon/Delete …" at bounding box center [1282, 424] width 559 height 701
drag, startPoint x: 85, startPoint y: 202, endPoint x: 150, endPoint y: 232, distance: 71.6
click at [85, 202] on div "Dashboard" at bounding box center [69, 201] width 50 height 34
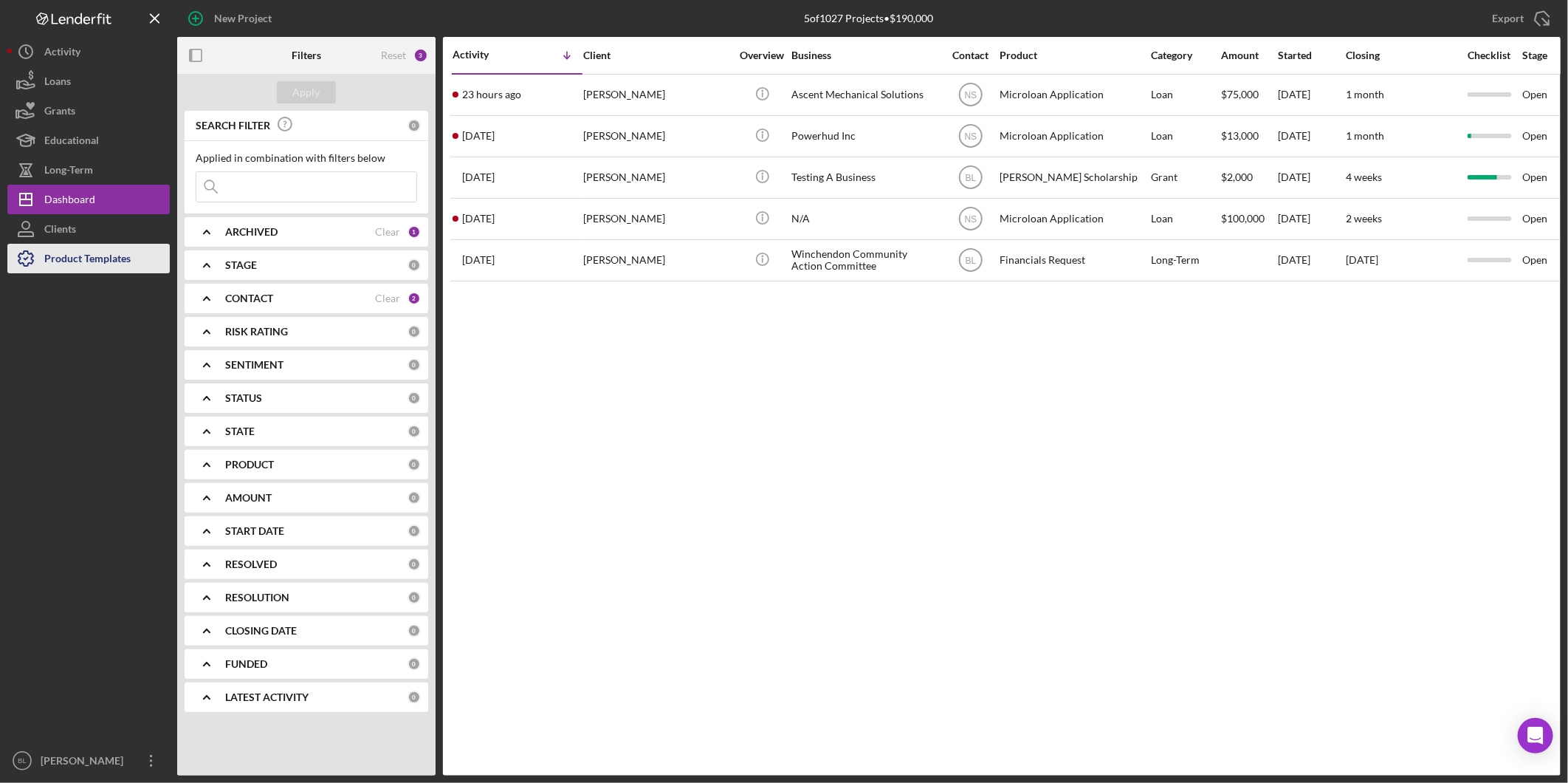
click at [108, 260] on div "Product Templates" at bounding box center [87, 260] width 86 height 34
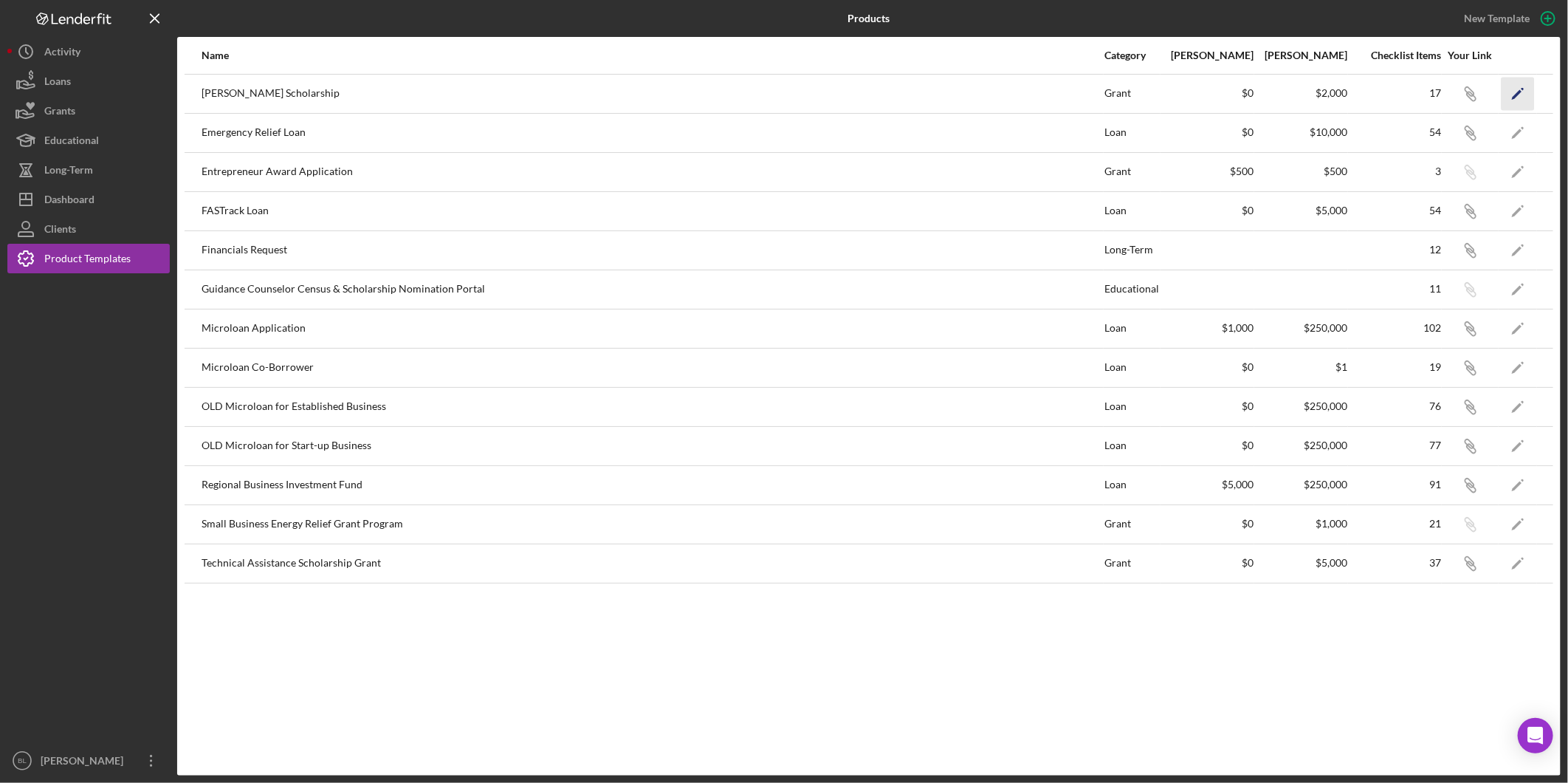
click at [1502, 92] on icon "Icon/Edit" at bounding box center [1518, 93] width 34 height 34
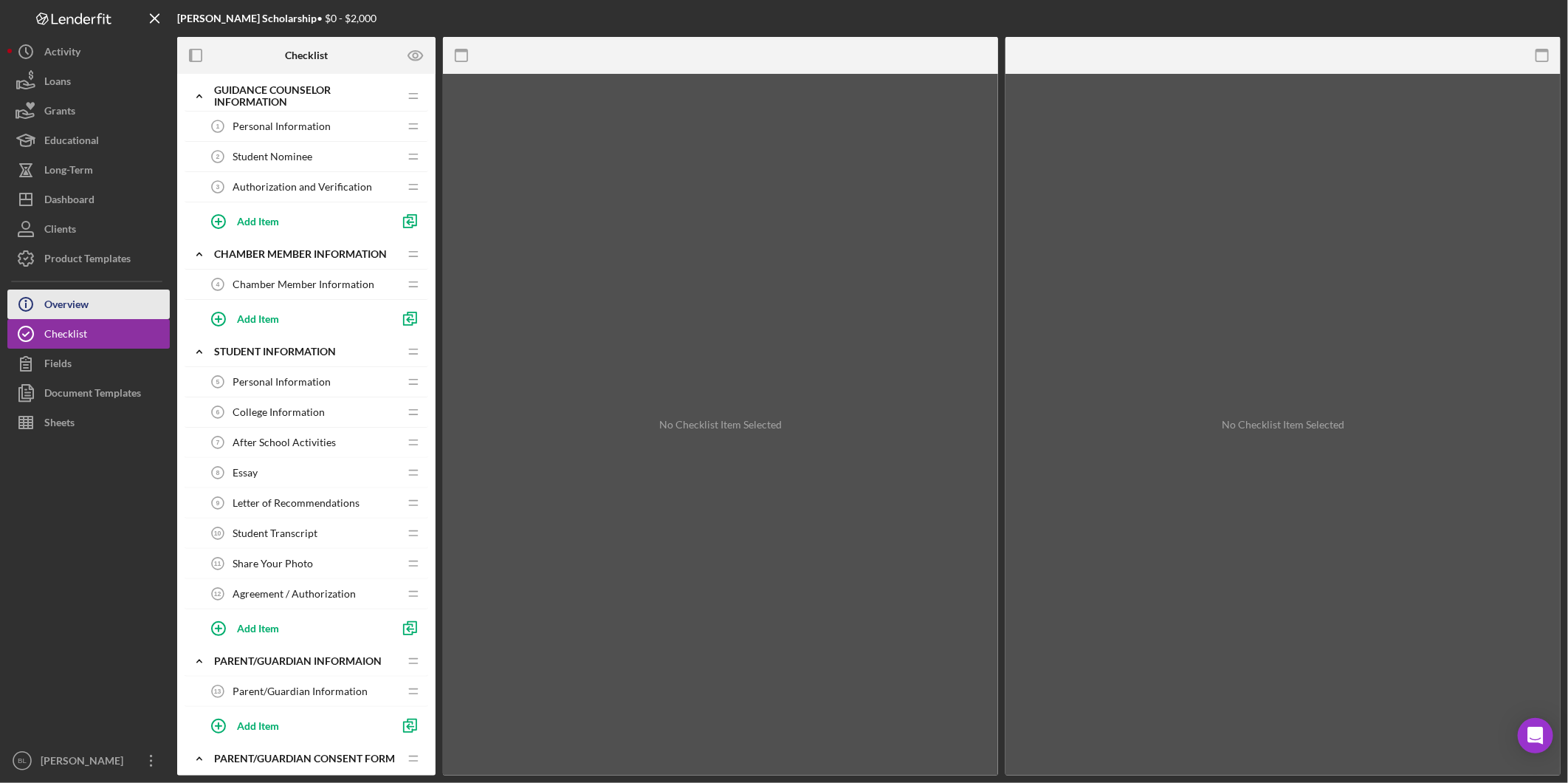
click at [121, 304] on button "Icon/Info Overview" at bounding box center [88, 304] width 162 height 30
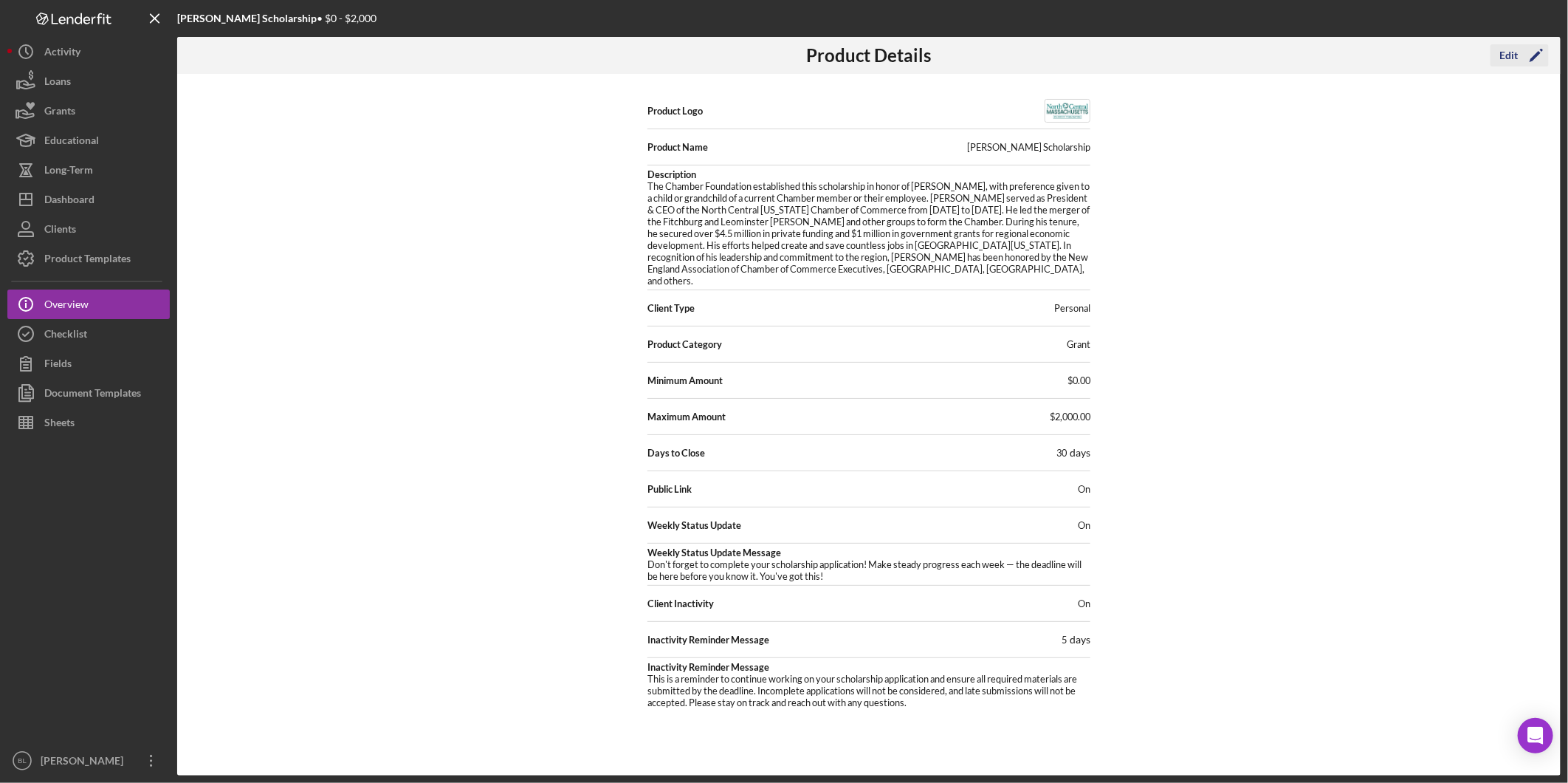
click at [1518, 53] on icon "Icon/Edit" at bounding box center [1536, 55] width 37 height 37
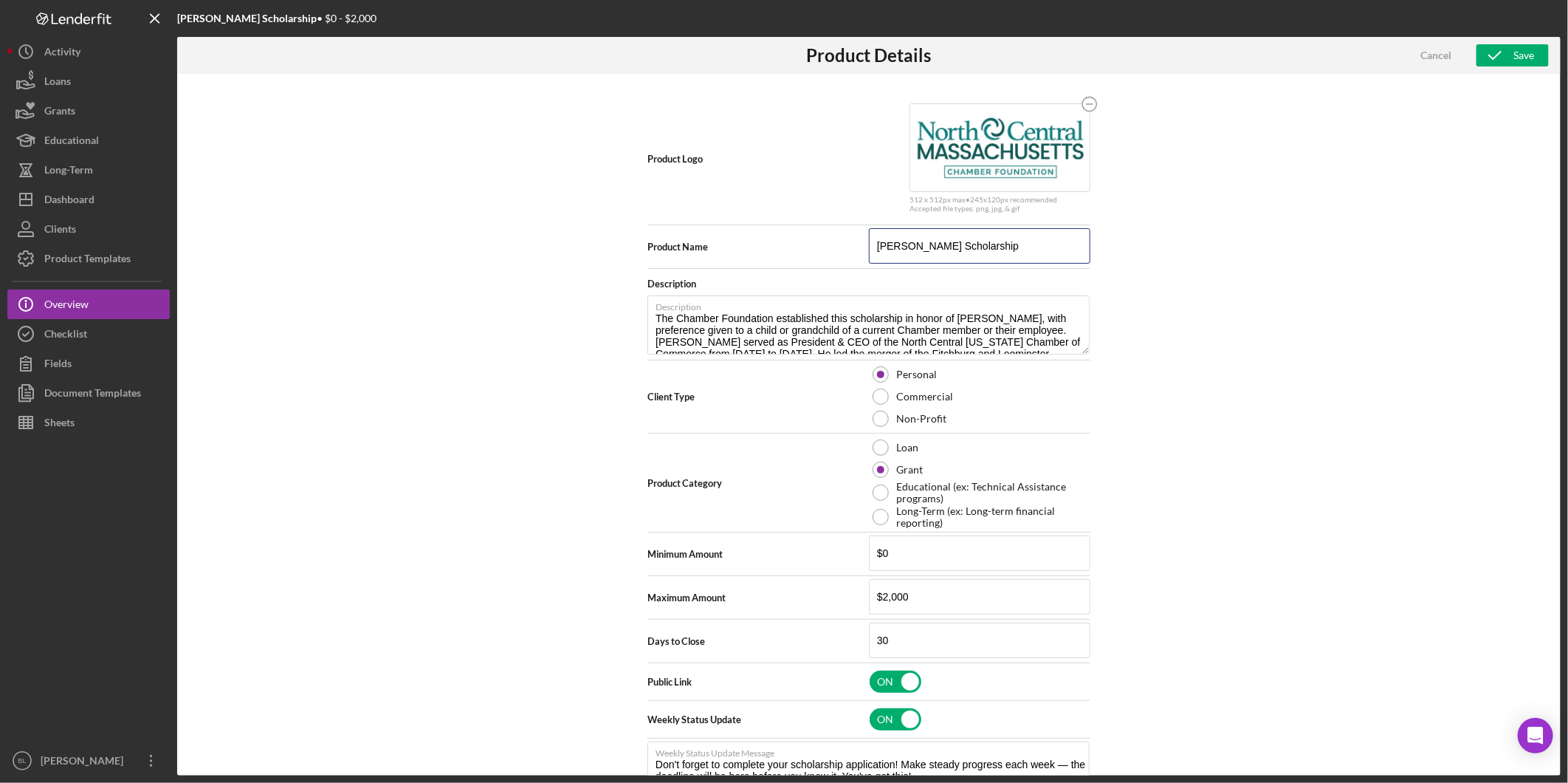
drag, startPoint x: 971, startPoint y: 245, endPoint x: 815, endPoint y: 254, distance: 156.3
click at [816, 254] on div "Product Name [PERSON_NAME] Scholarship" at bounding box center [869, 246] width 443 height 37
drag, startPoint x: 993, startPoint y: 248, endPoint x: 1031, endPoint y: 267, distance: 42.5
click at [994, 248] on input "Chamber Scholarship" at bounding box center [980, 246] width 221 height 35
type input "Chamber Scholarship Application"
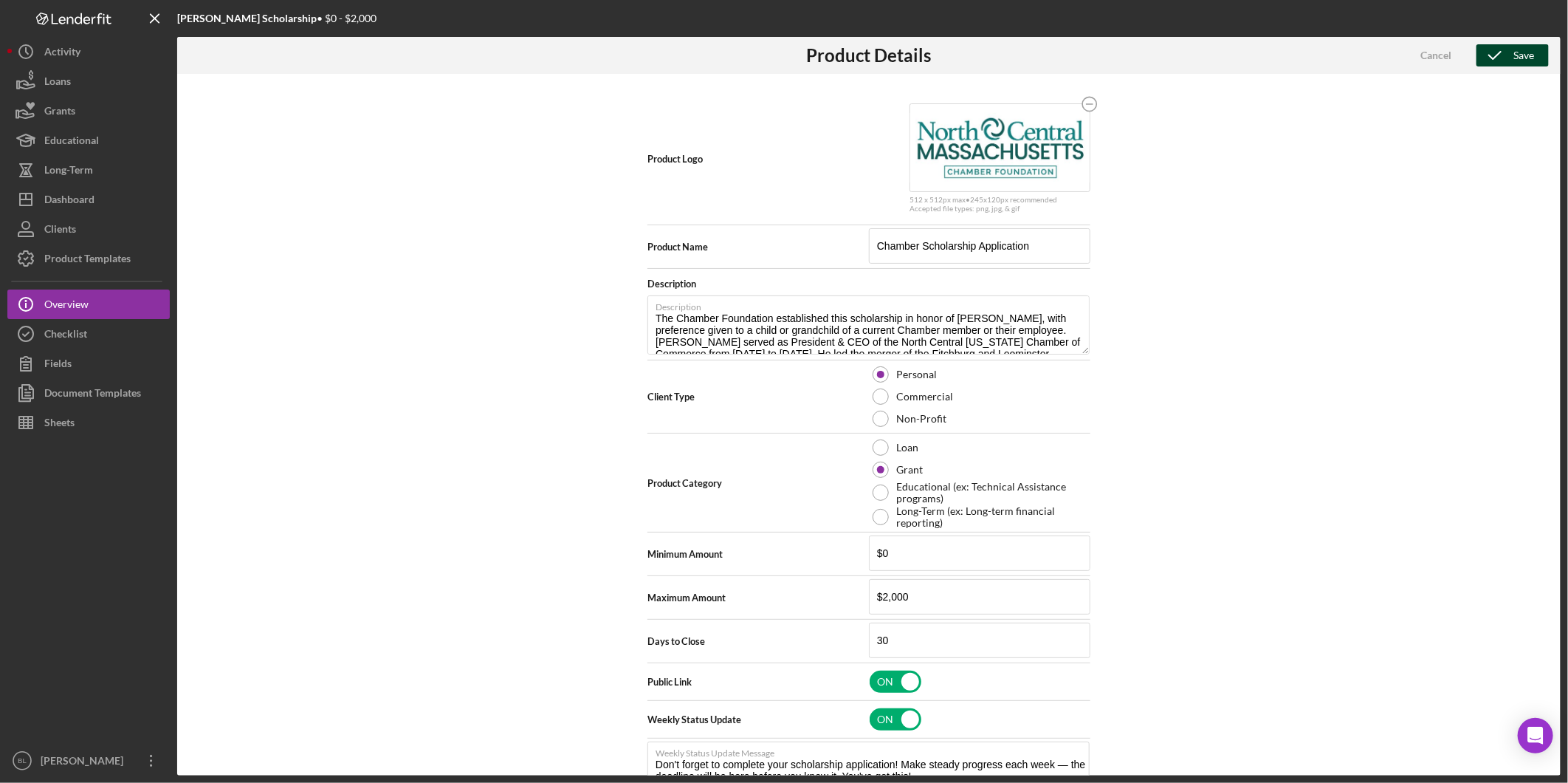
click at [1533, 50] on div "Save" at bounding box center [1524, 55] width 21 height 22
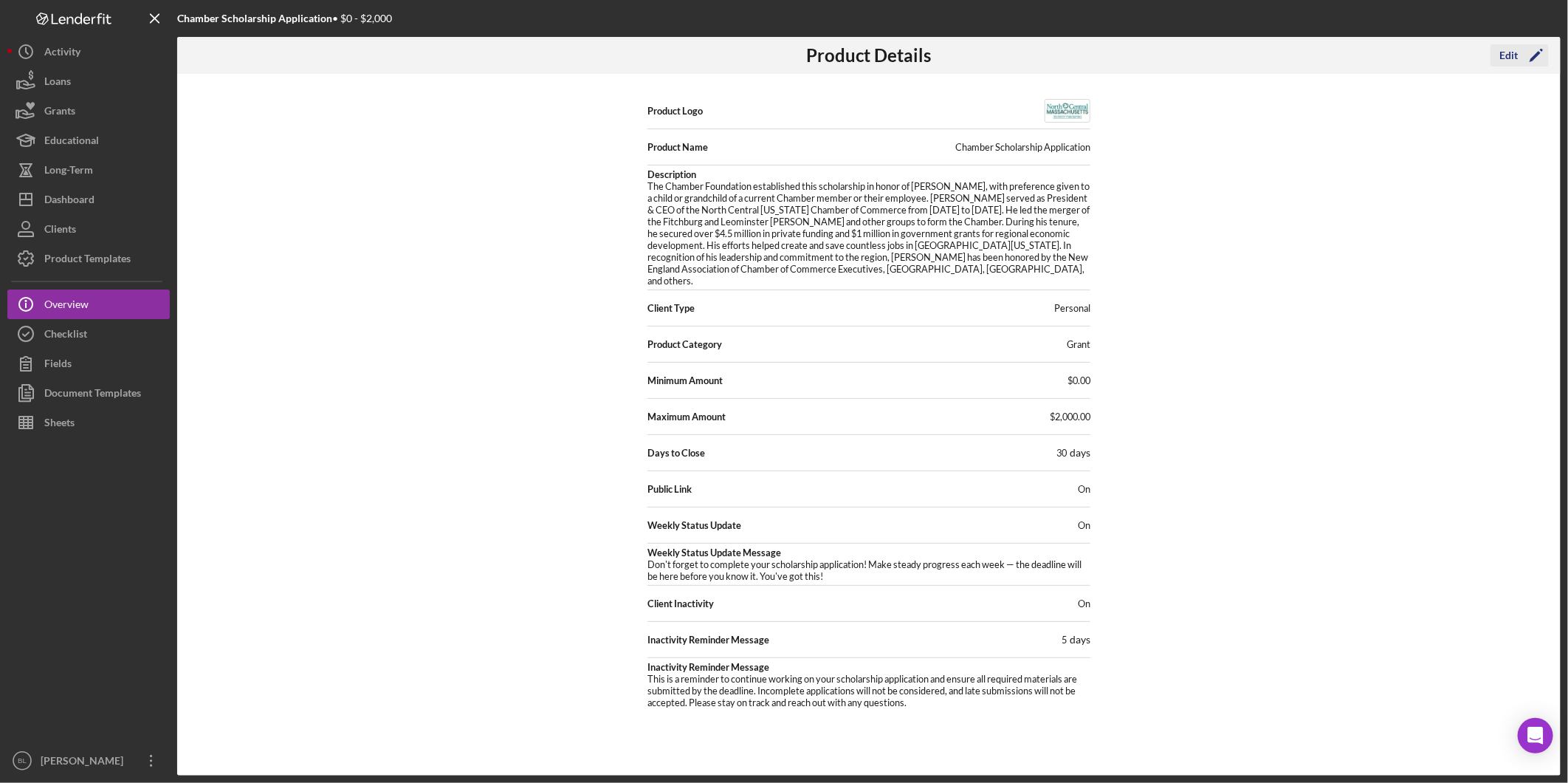
click at [1521, 58] on icon "Icon/Edit" at bounding box center [1536, 55] width 37 height 37
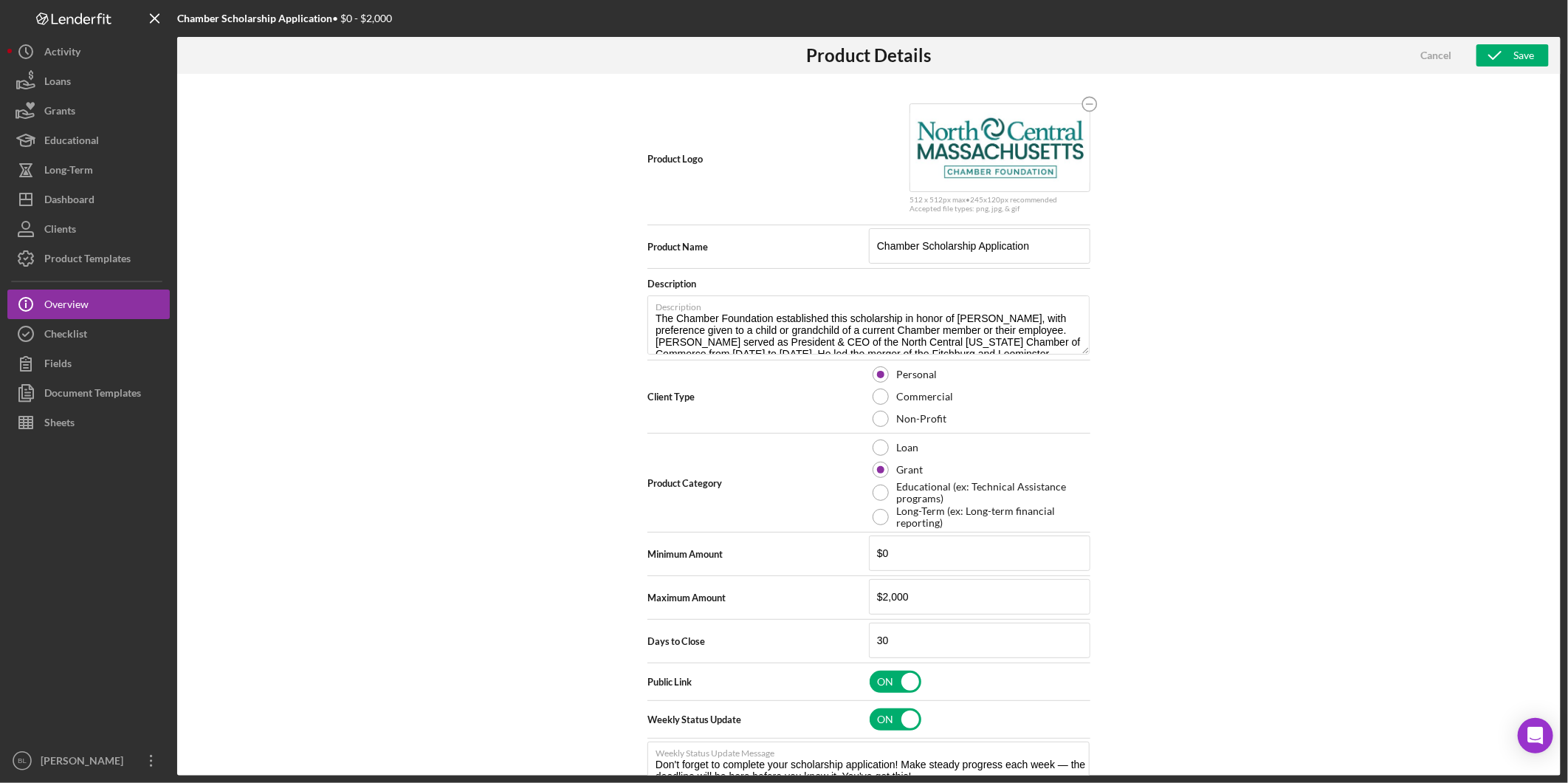
scroll to position [82, 0]
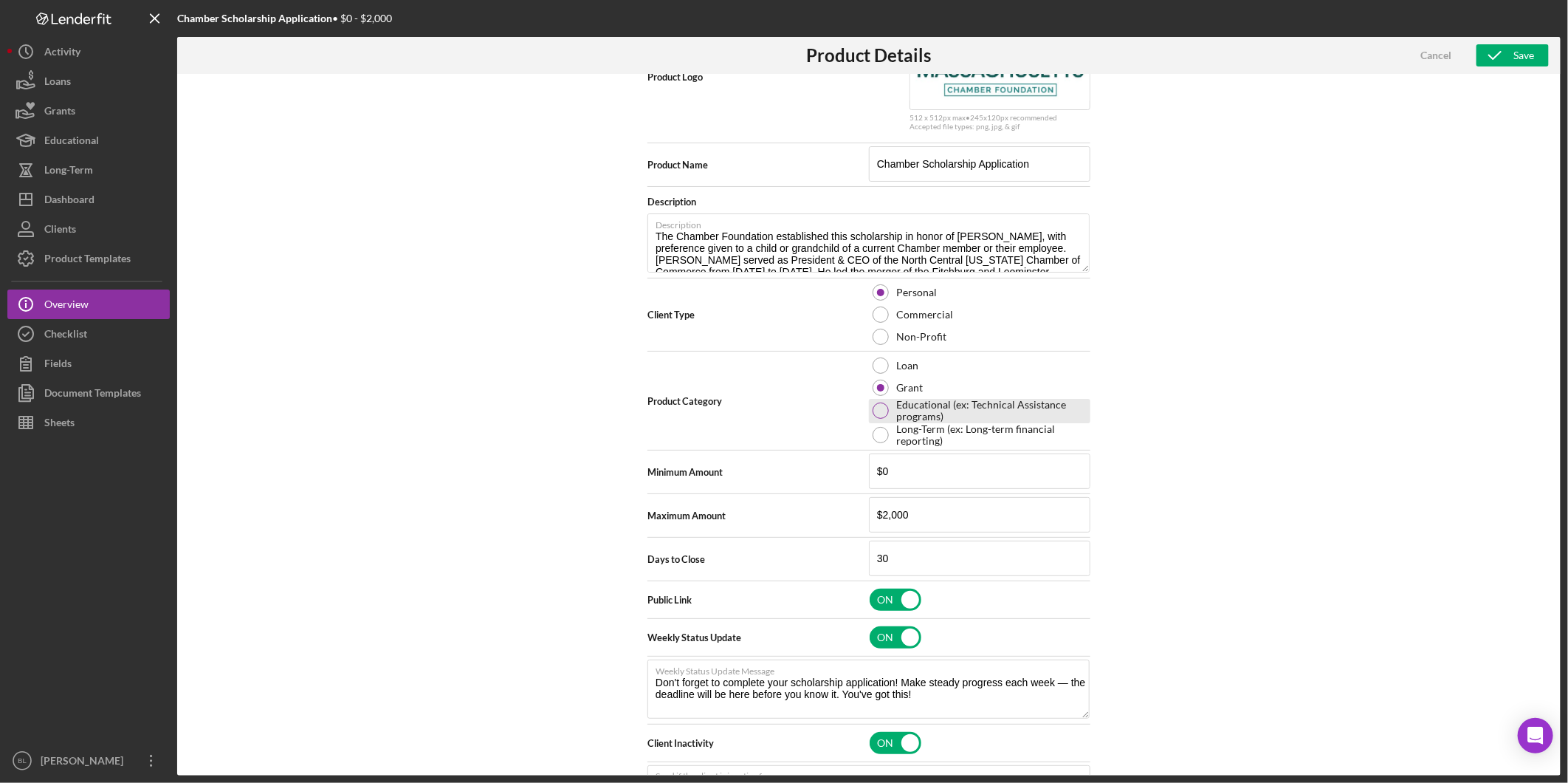
click at [886, 411] on div at bounding box center [881, 411] width 16 height 16
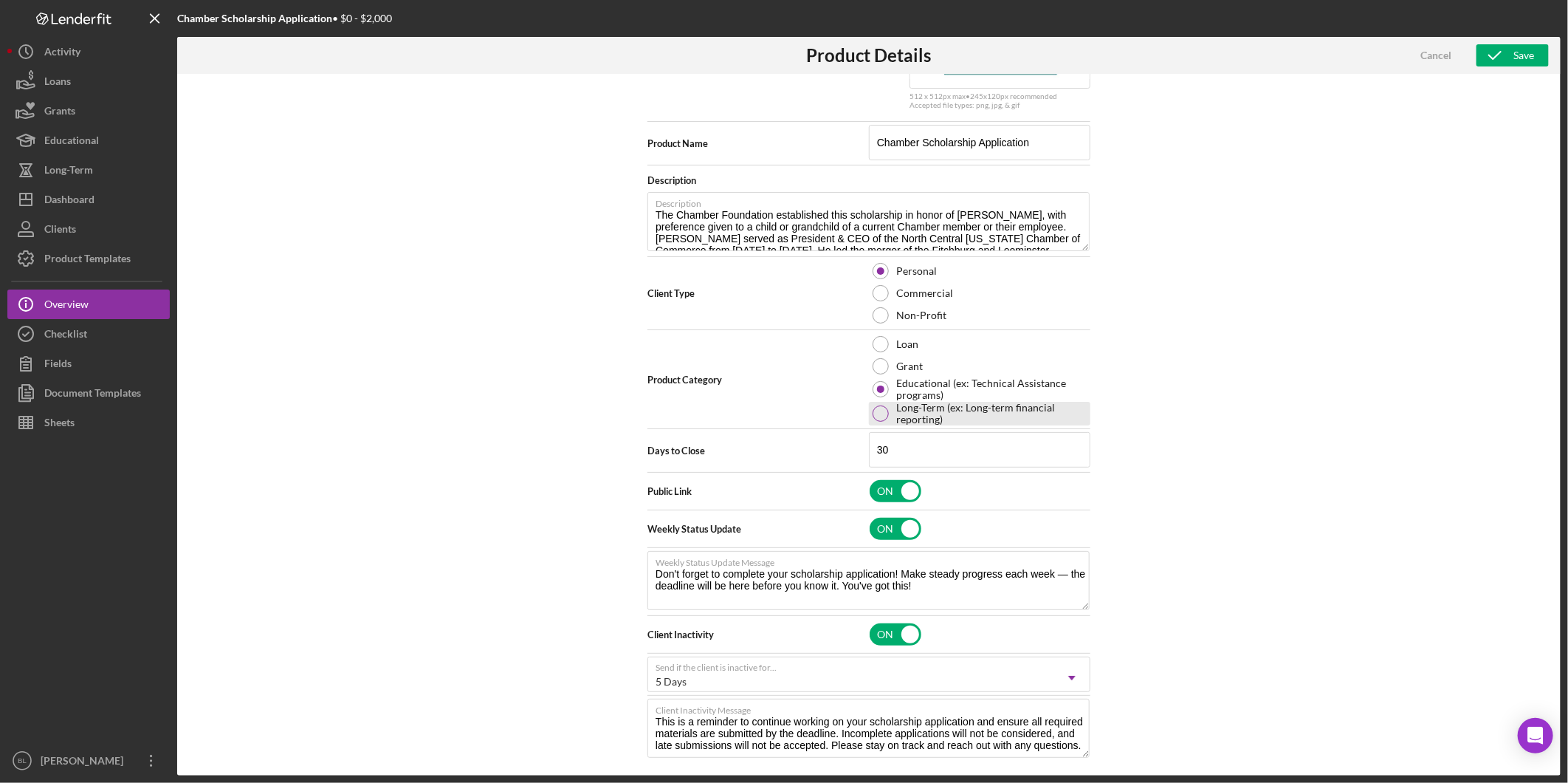
scroll to position [113, 0]
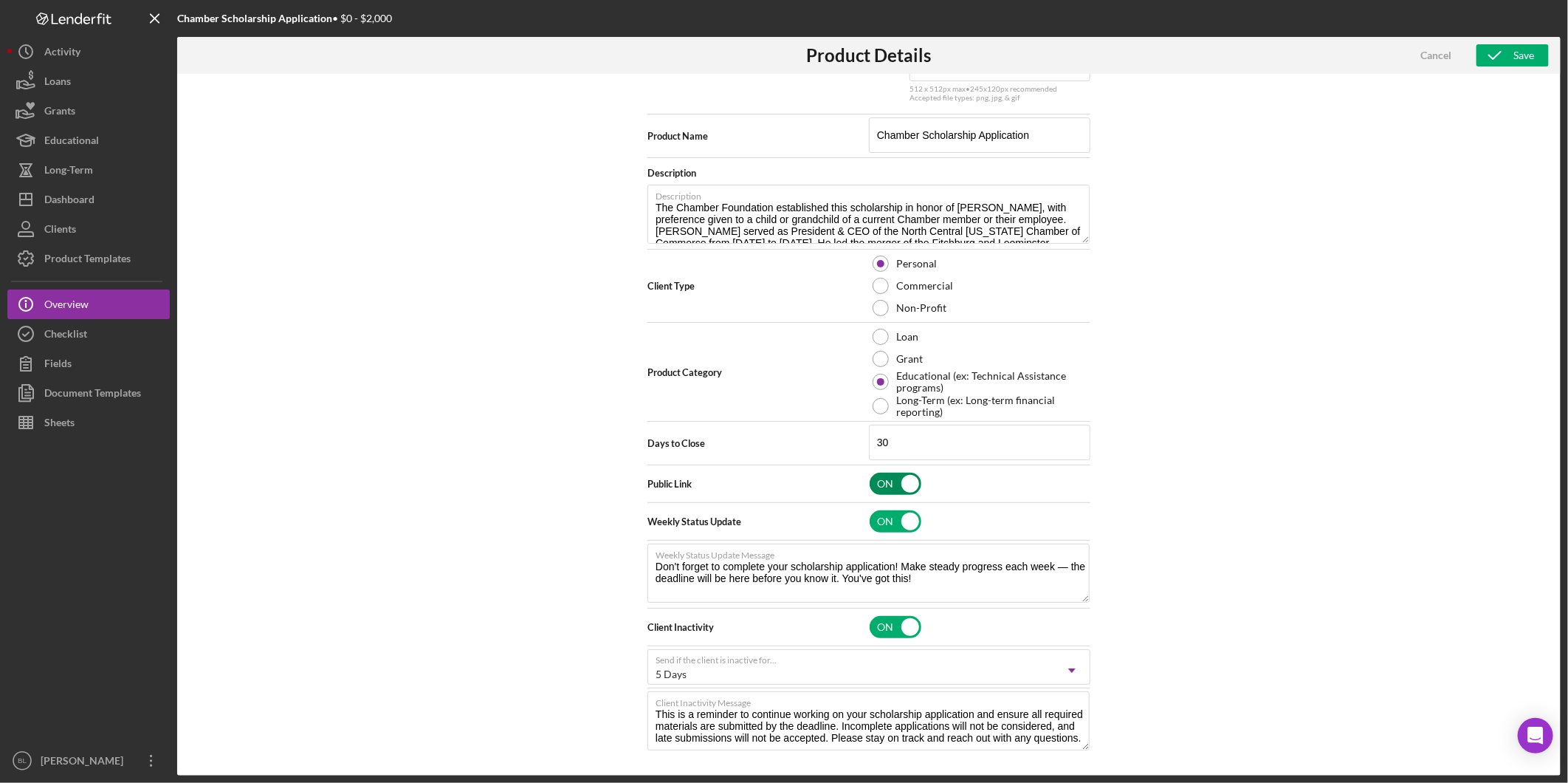
click at [883, 478] on input "checkbox" at bounding box center [895, 483] width 52 height 22
checkbox input "false"
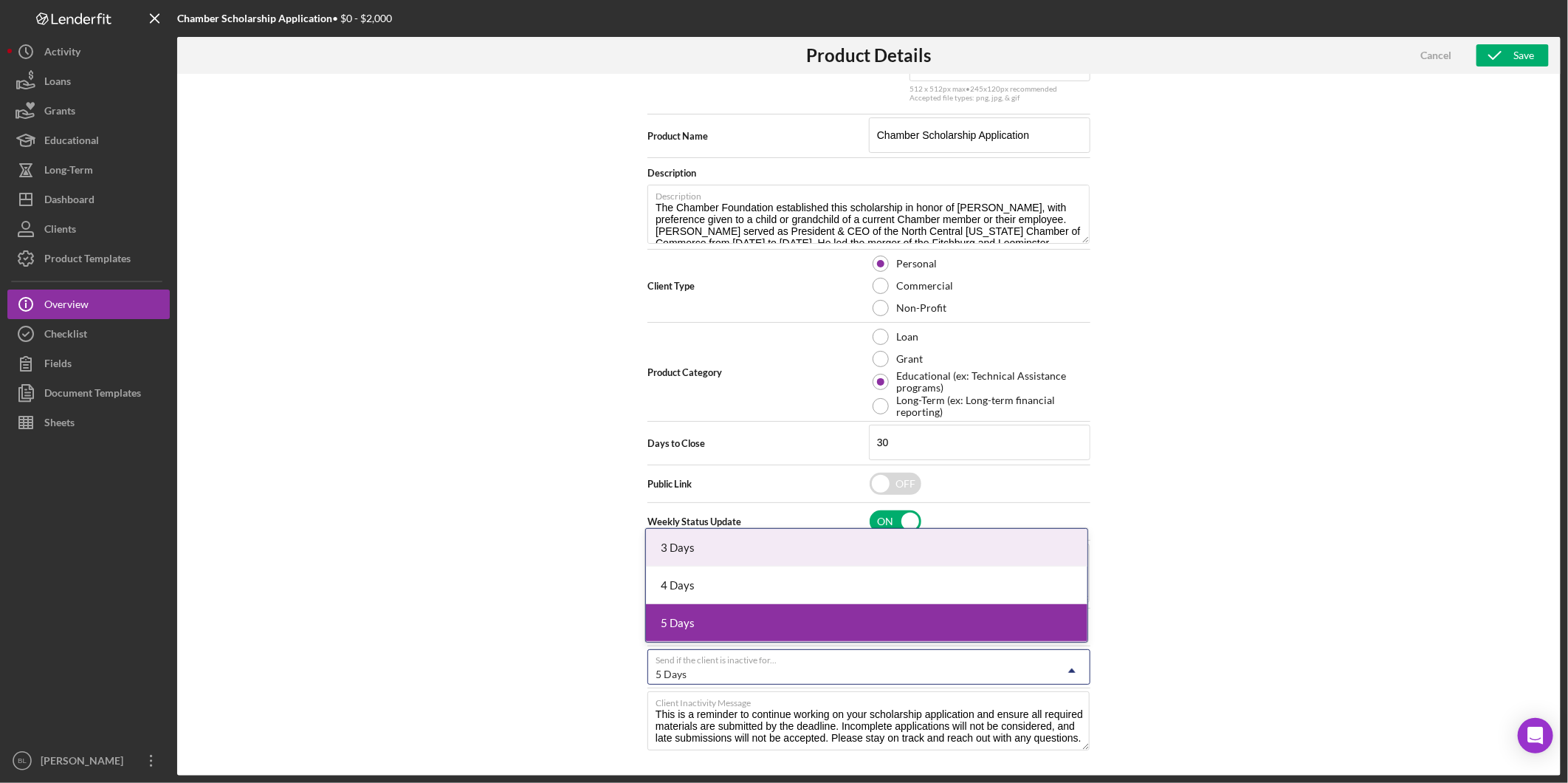
click at [1022, 657] on div "5 Days" at bounding box center [851, 673] width 406 height 34
click at [886, 551] on div "3 Days" at bounding box center [866, 547] width 441 height 38
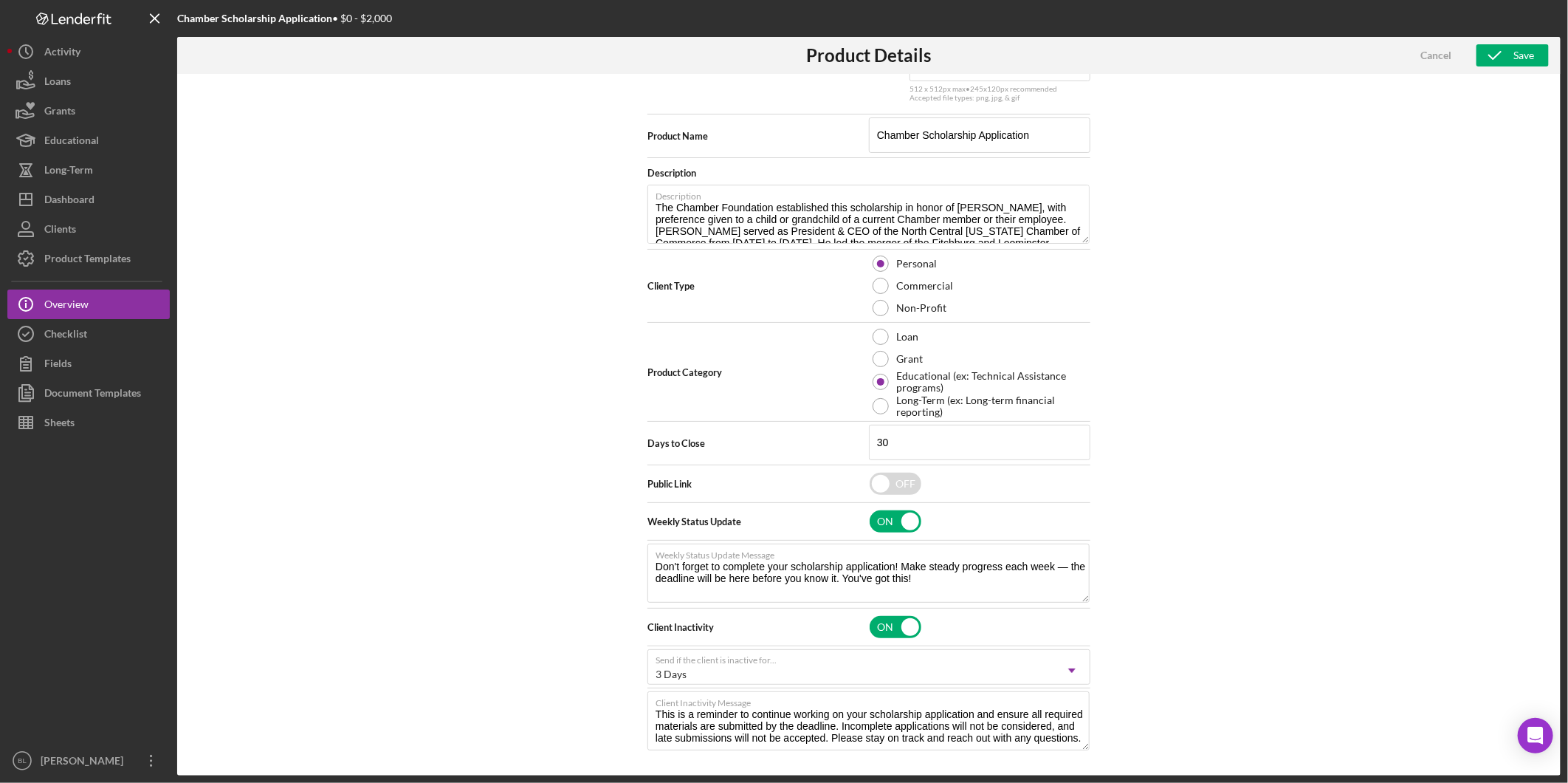
click at [1251, 585] on div "Product Logo 512 x 512px max • 245 x 120 px recommended Accepted file types: pn…" at bounding box center [869, 424] width 1384 height 701
drag, startPoint x: 682, startPoint y: 564, endPoint x: 1011, endPoint y: 577, distance: 329.3
click at [1011, 577] on textarea "Don't forget to complete your scholarship application! Make steady progress eac…" at bounding box center [869, 573] width 442 height 59
drag, startPoint x: 660, startPoint y: 711, endPoint x: 1059, endPoint y: 726, distance: 399.3
click at [1059, 726] on textarea "This is a reminder to continue working on your scholarship application and ensu…" at bounding box center [869, 720] width 442 height 59
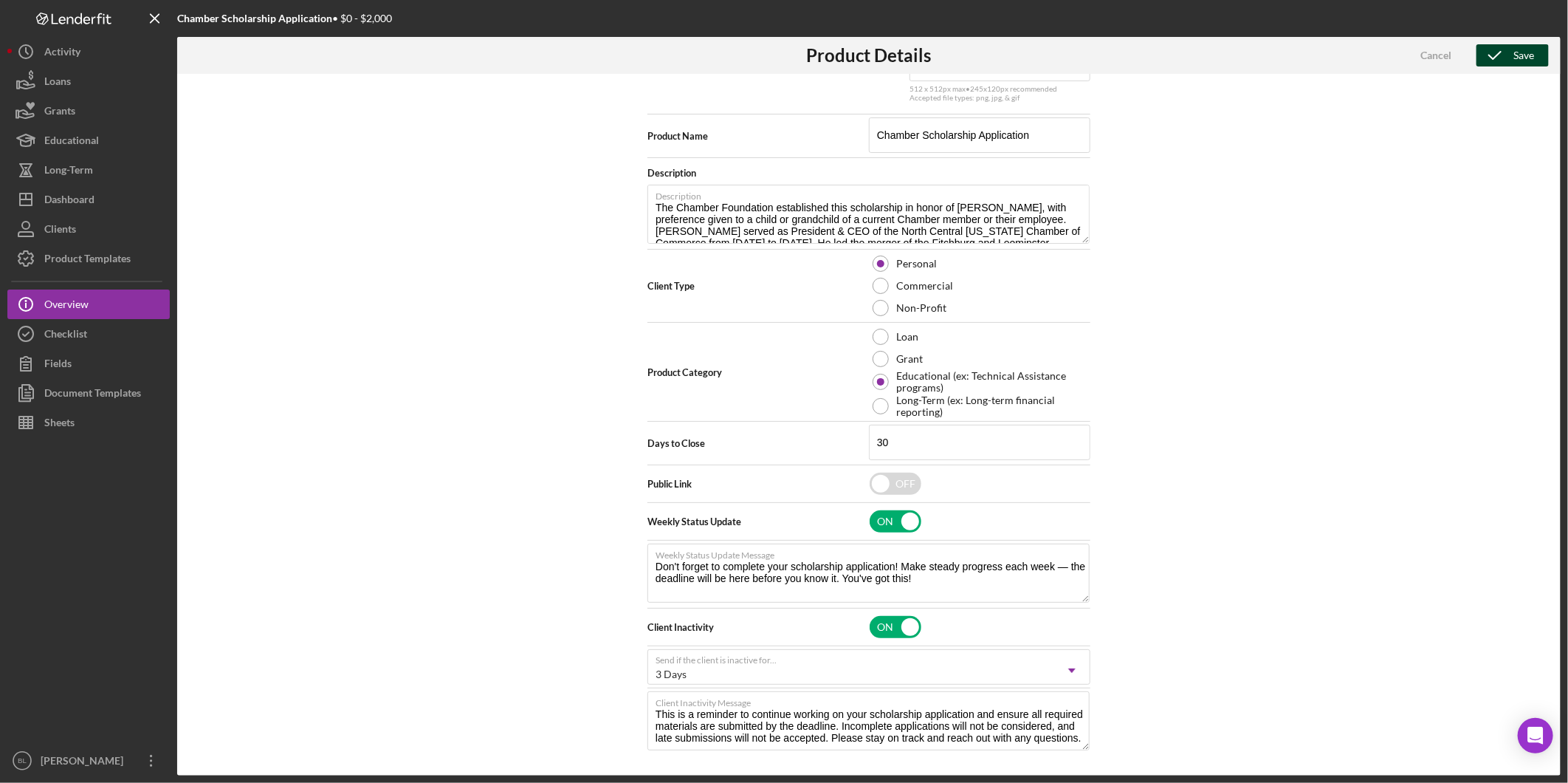
click at [1516, 53] on div "Save" at bounding box center [1524, 55] width 21 height 22
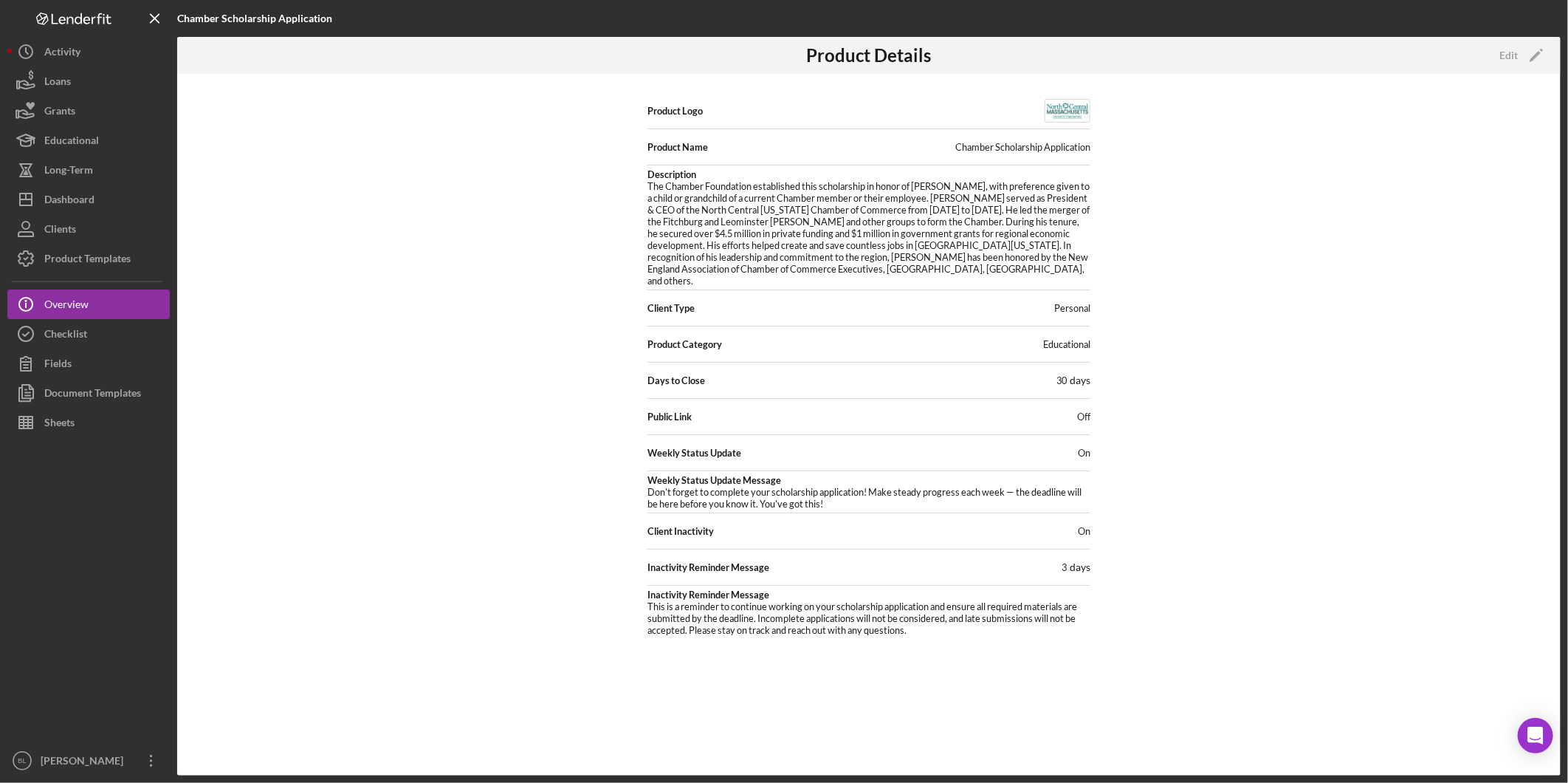
scroll to position [0, 0]
click at [1353, 249] on div "Product Logo Product Name Chamber Scholarship Application Description The Chamb…" at bounding box center [869, 424] width 1384 height 701
click at [90, 345] on button "Checklist" at bounding box center [88, 334] width 162 height 30
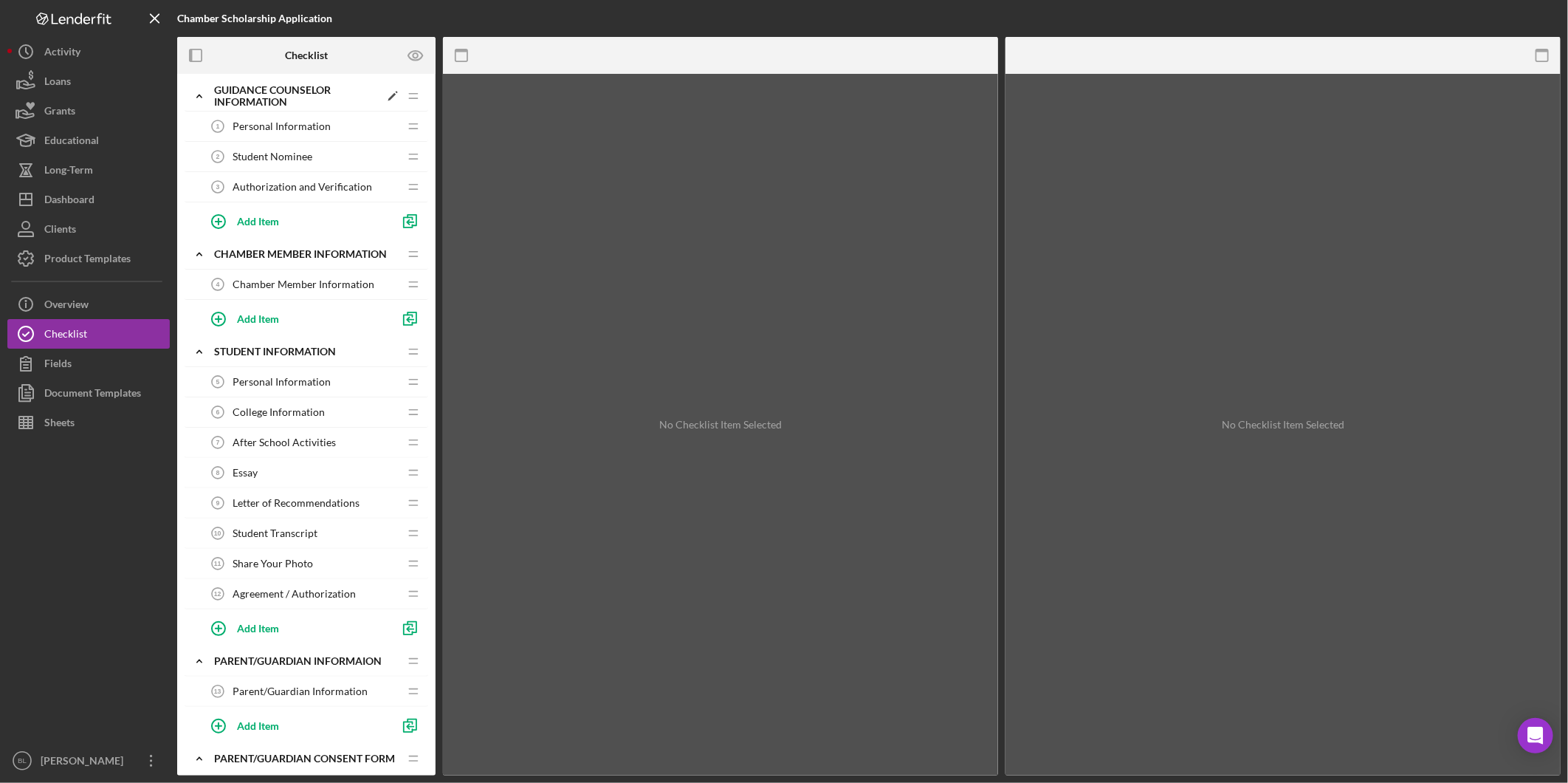
click at [194, 94] on icon "Icon/Expander" at bounding box center [199, 96] width 30 height 30
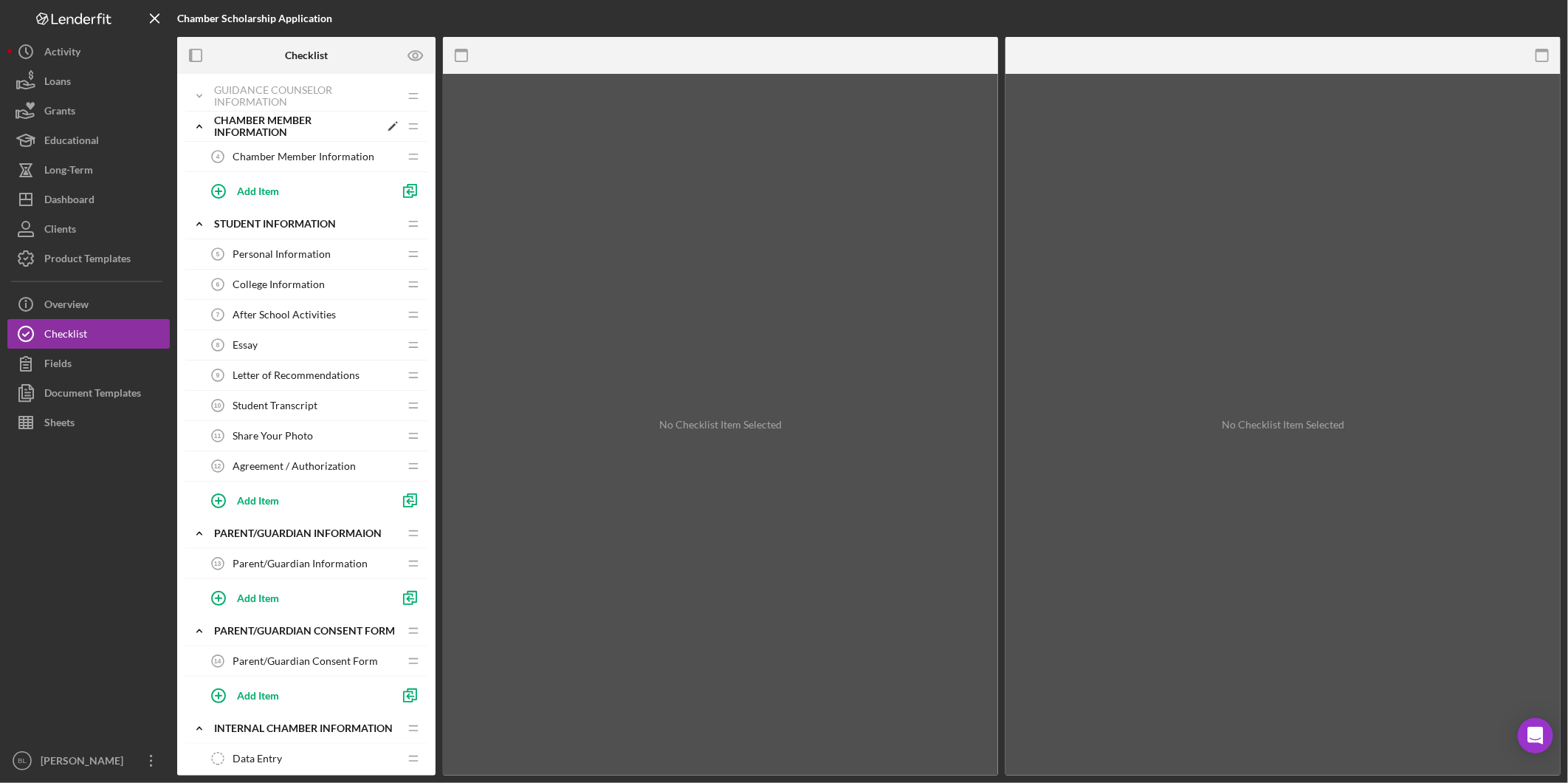
click at [198, 127] on icon "Icon/Expander" at bounding box center [199, 126] width 30 height 30
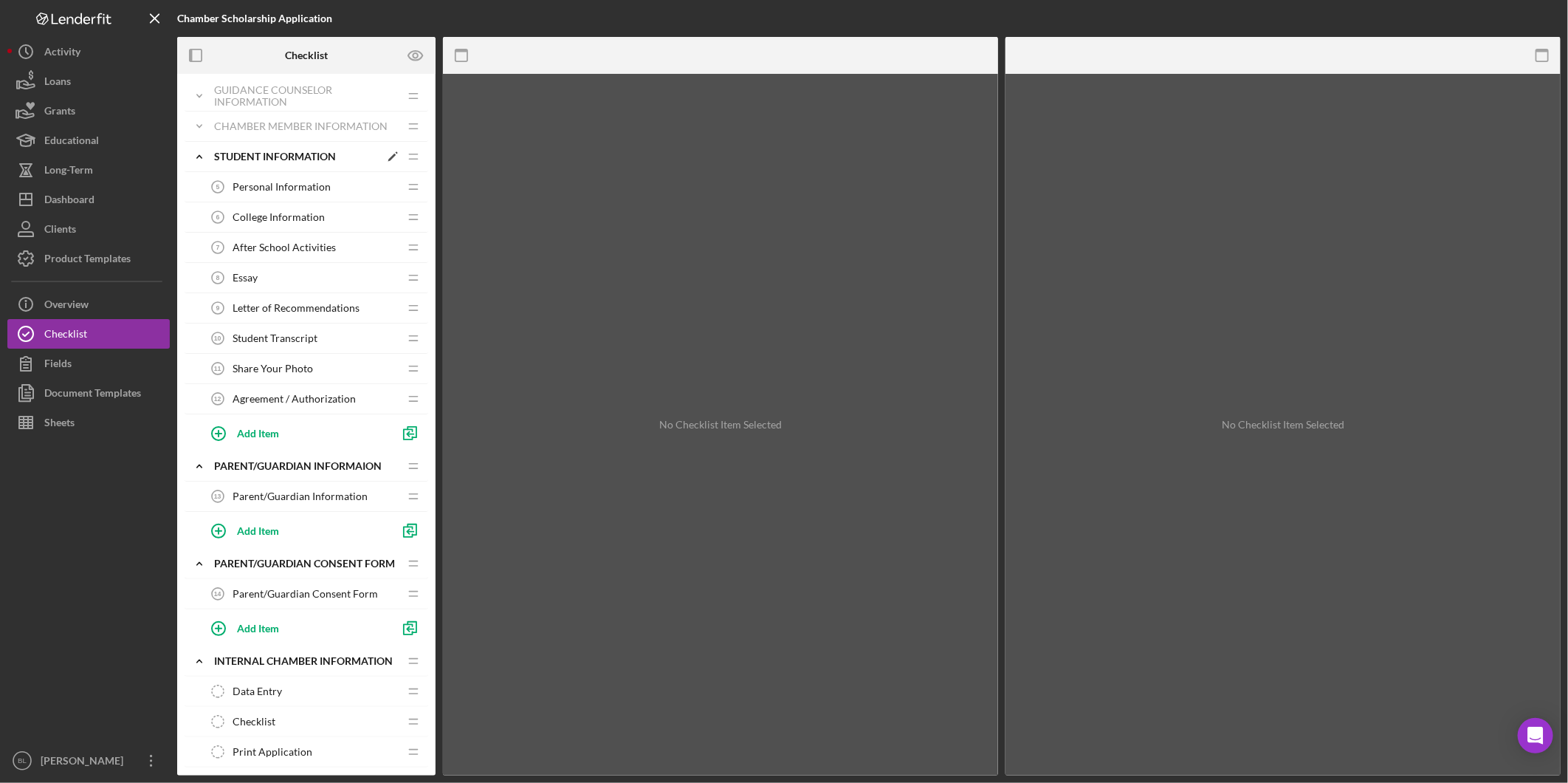
click at [198, 160] on icon "Icon/Expander" at bounding box center [199, 156] width 30 height 30
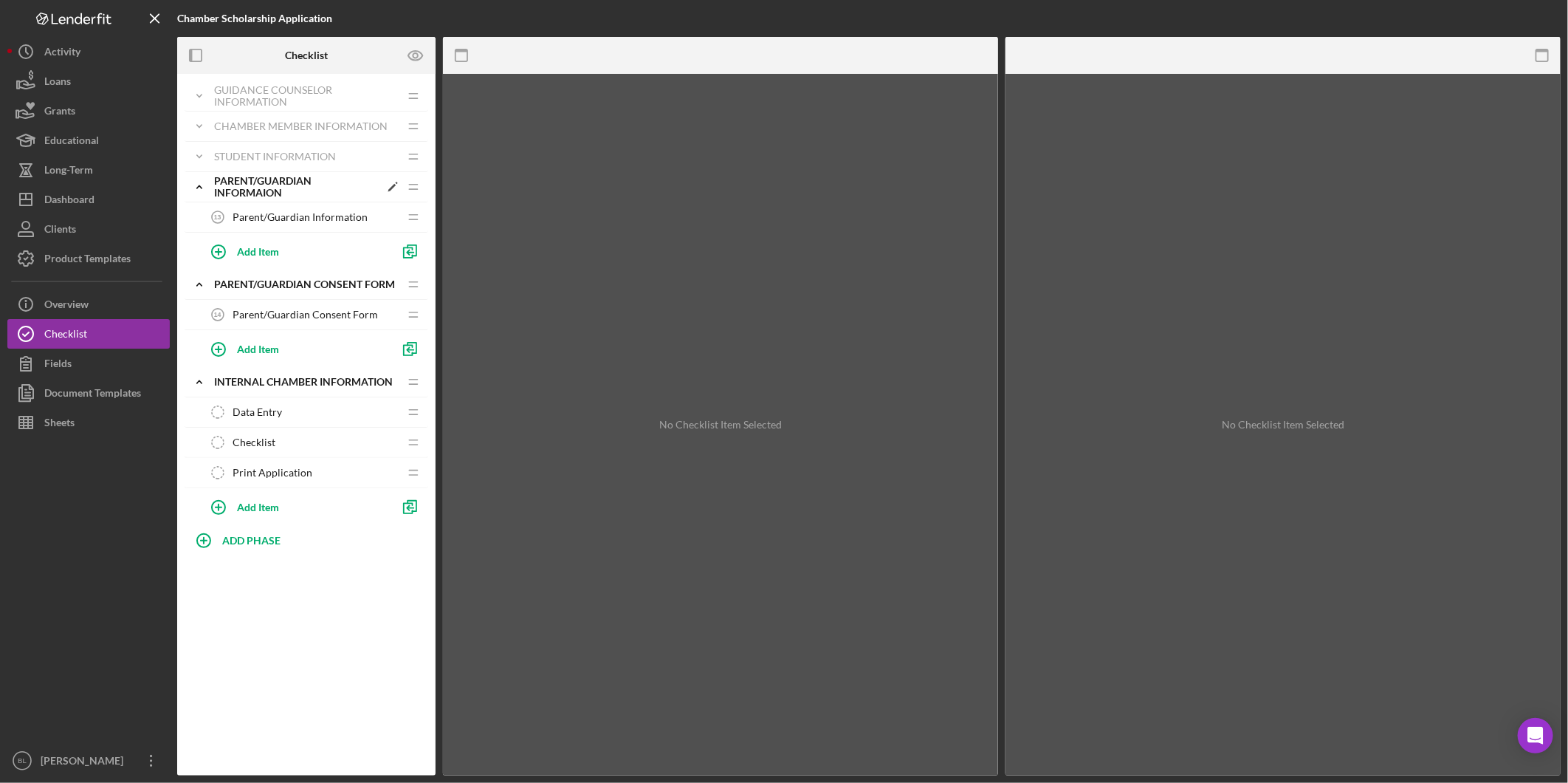
click at [197, 187] on icon "Icon/Expander" at bounding box center [199, 187] width 30 height 30
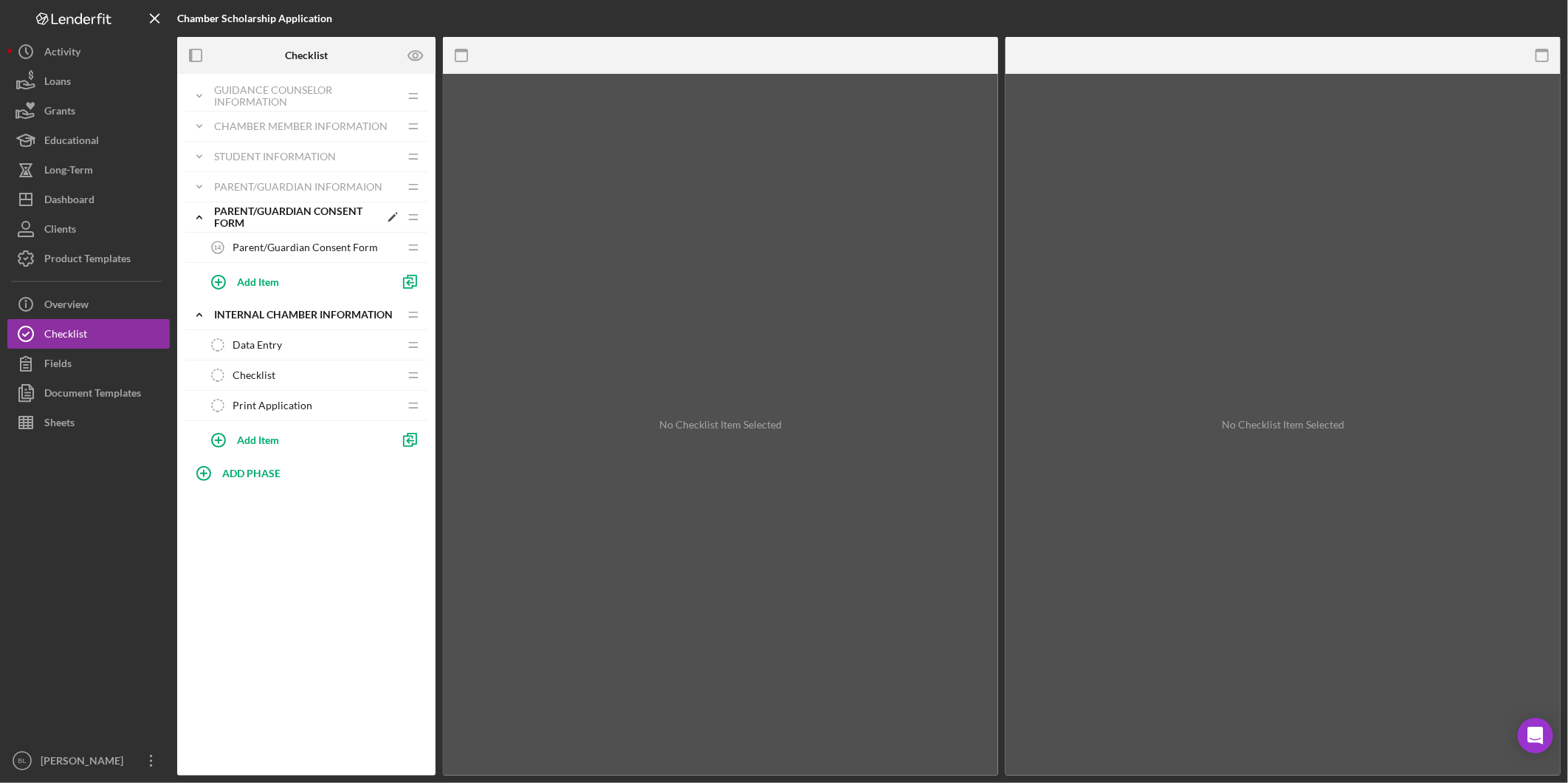
click at [197, 219] on icon "Icon/Expander" at bounding box center [199, 217] width 30 height 30
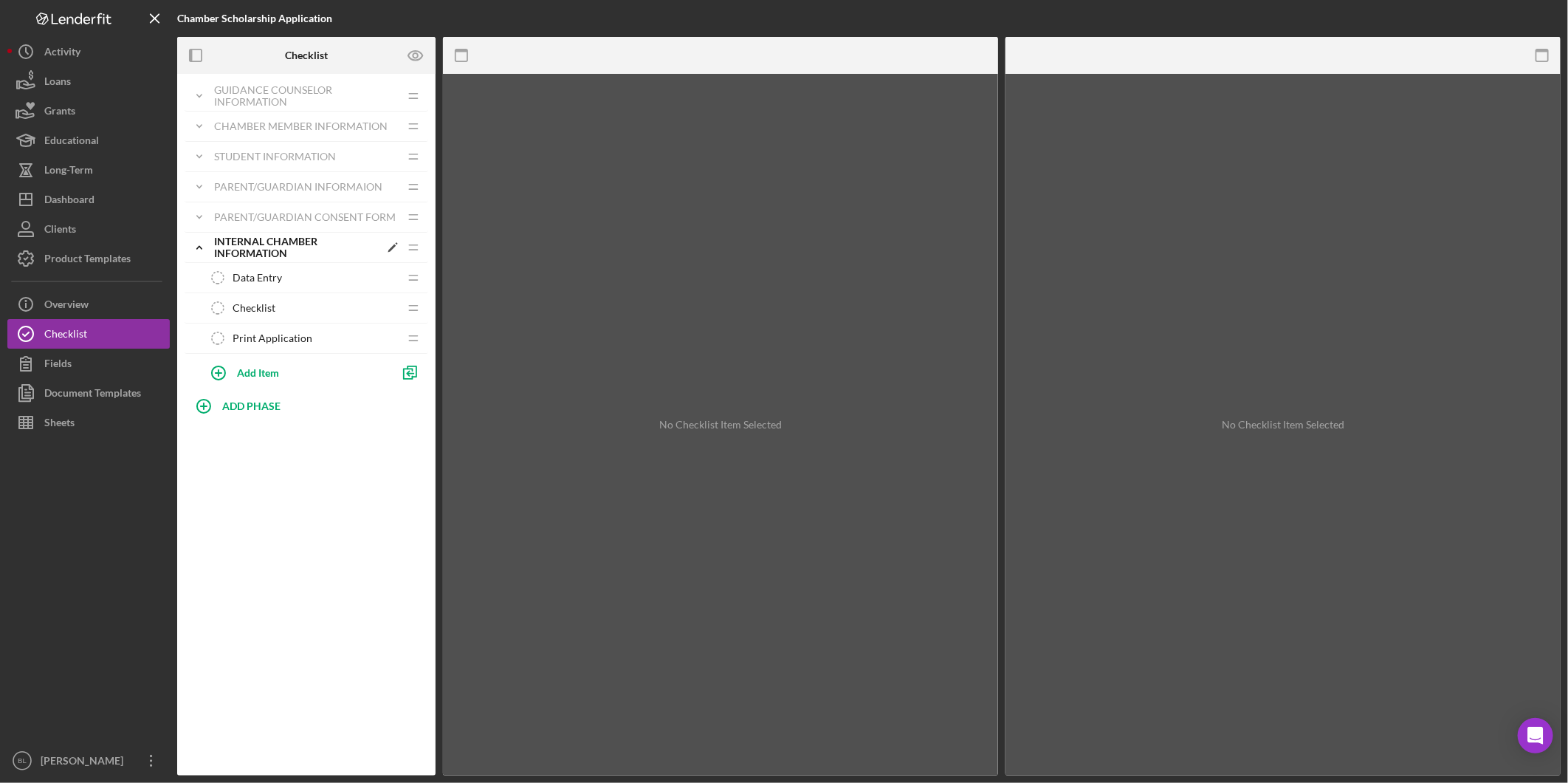
click at [204, 246] on icon "Icon/Expander" at bounding box center [199, 247] width 30 height 30
click at [282, 149] on div "Chamber Member Information" at bounding box center [296, 157] width 165 height 24
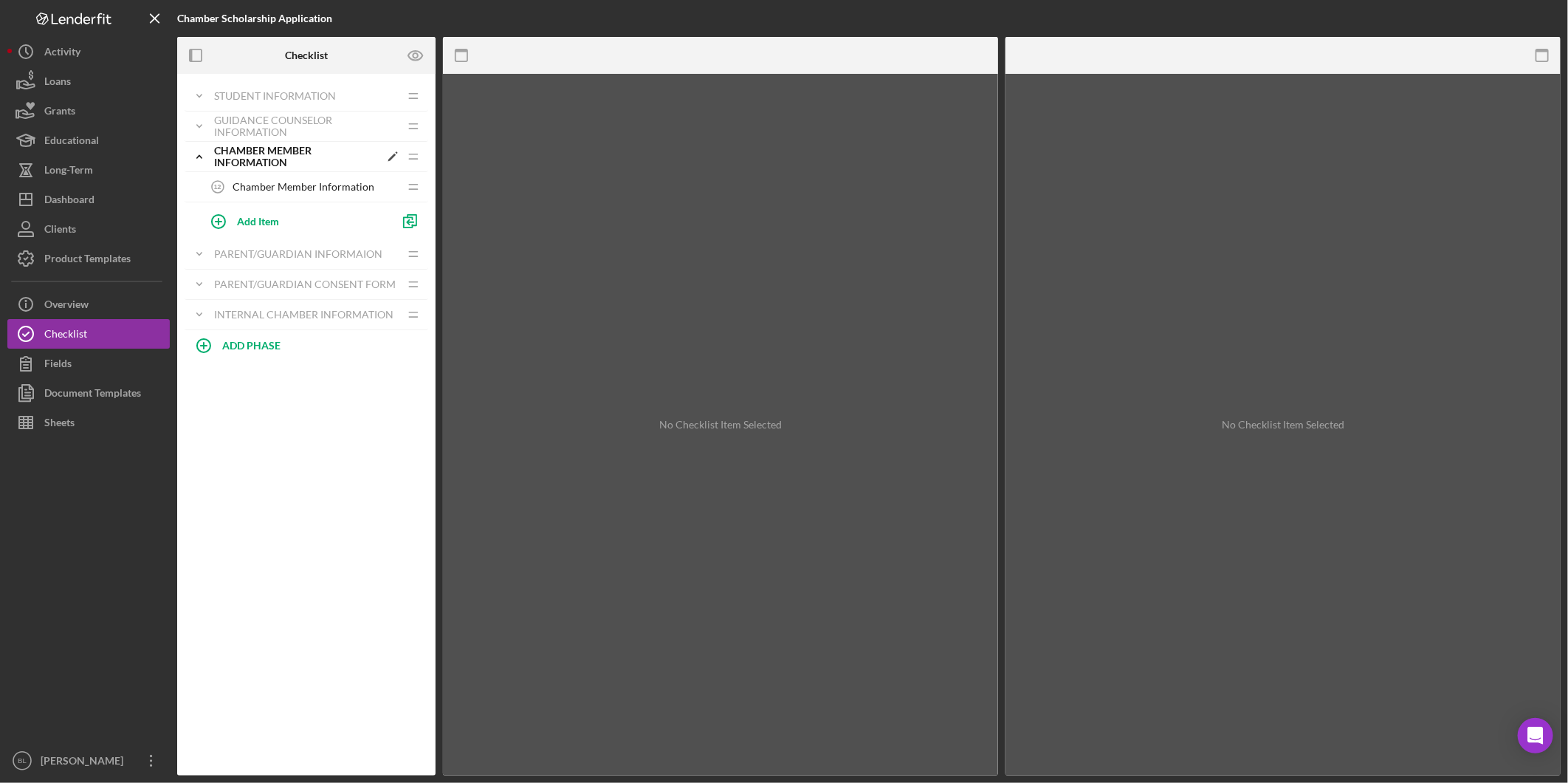
click at [247, 158] on div "Chamber Member Information" at bounding box center [296, 157] width 165 height 24
click at [260, 159] on div "Chamber Member Information" at bounding box center [296, 157] width 165 height 24
click at [281, 181] on span "Chamber Member Information" at bounding box center [304, 187] width 141 height 12
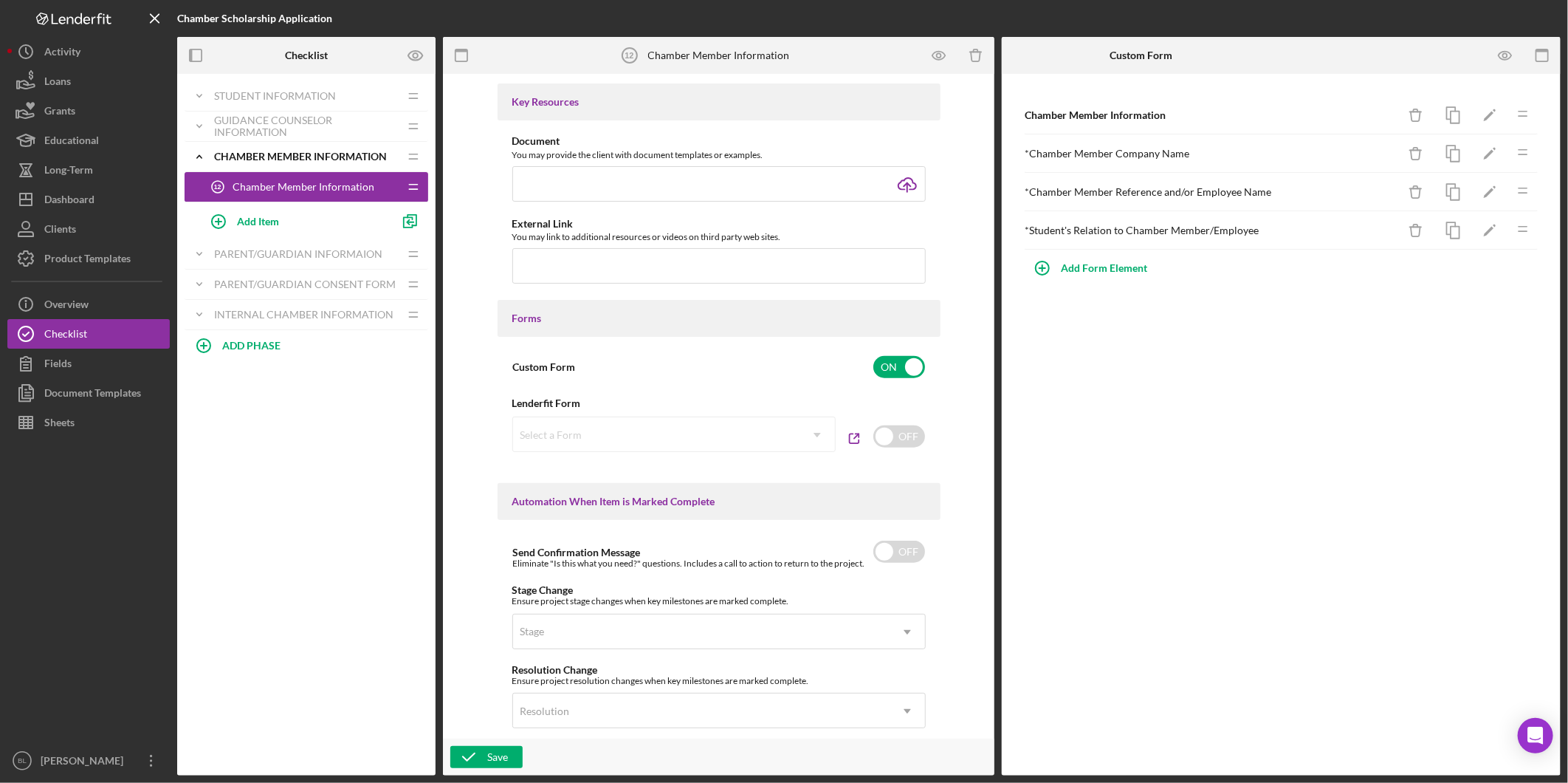
scroll to position [798, 0]
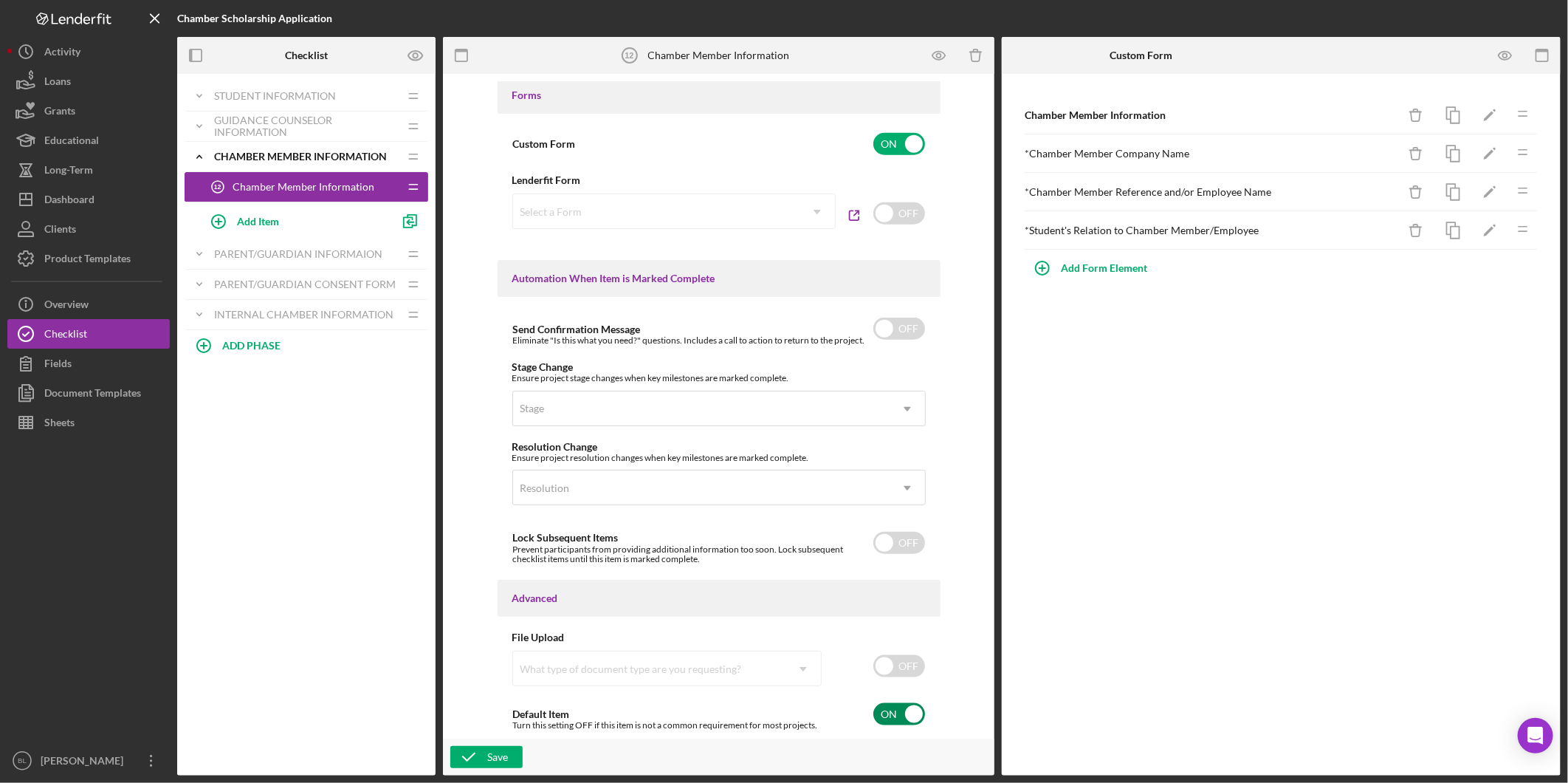
click at [886, 717] on input "checkbox" at bounding box center [899, 714] width 52 height 22
checkbox input "false"
click at [500, 754] on div "Save" at bounding box center [498, 757] width 21 height 22
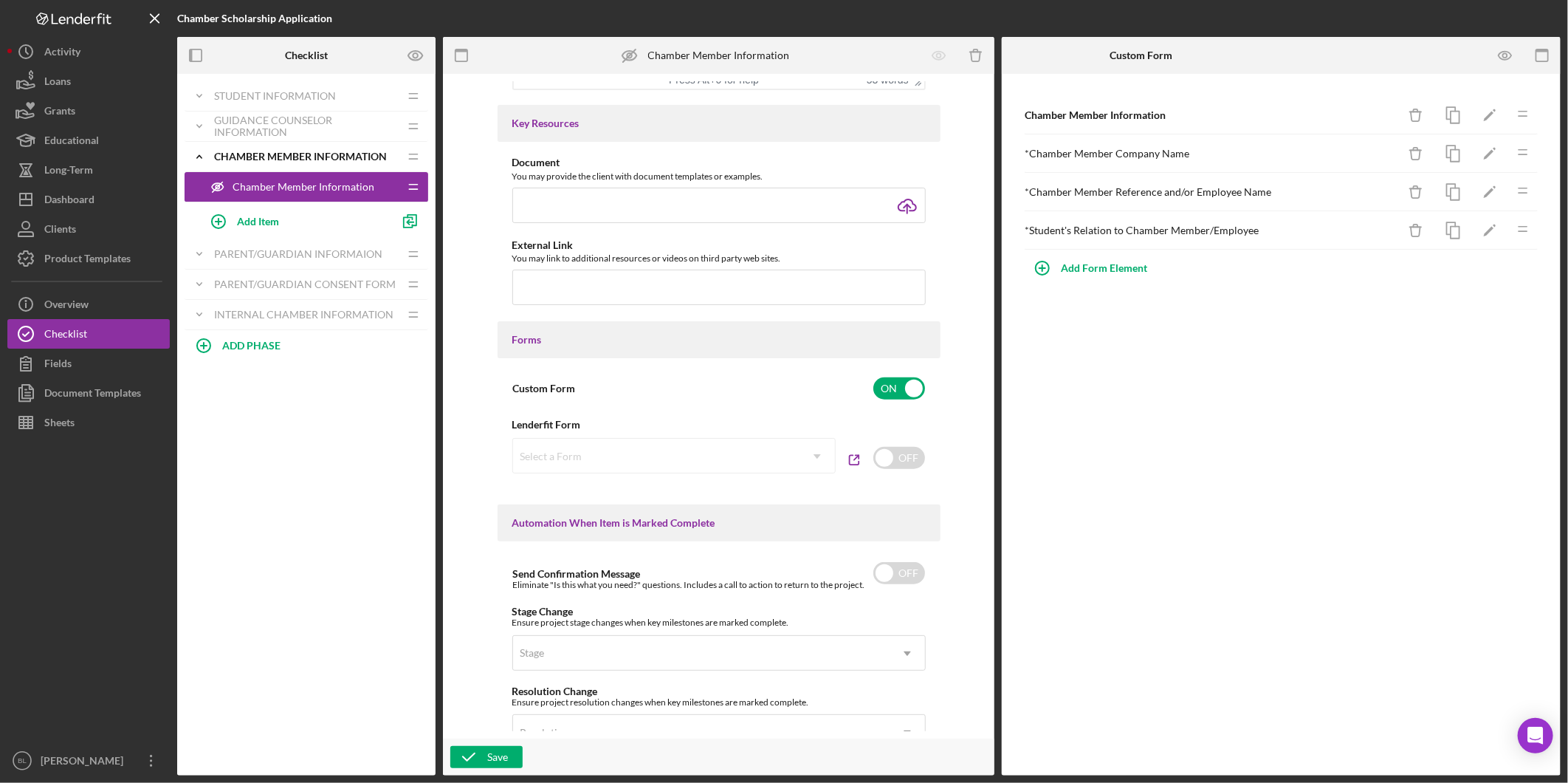
scroll to position [552, 0]
click at [207, 158] on icon "Icon/Expander" at bounding box center [199, 156] width 30 height 30
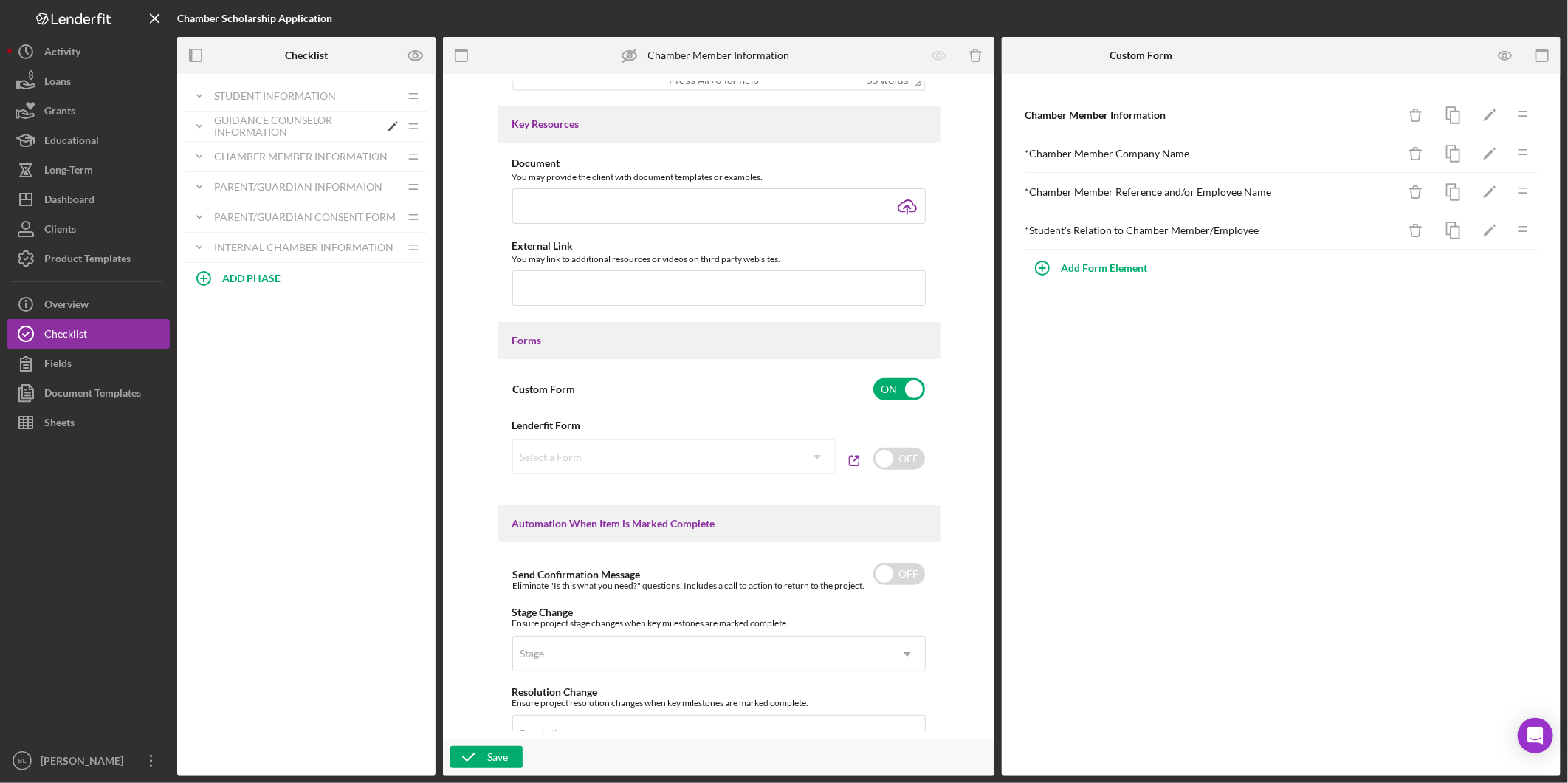
click at [245, 121] on div "Guidance Counselor Information" at bounding box center [296, 126] width 165 height 24
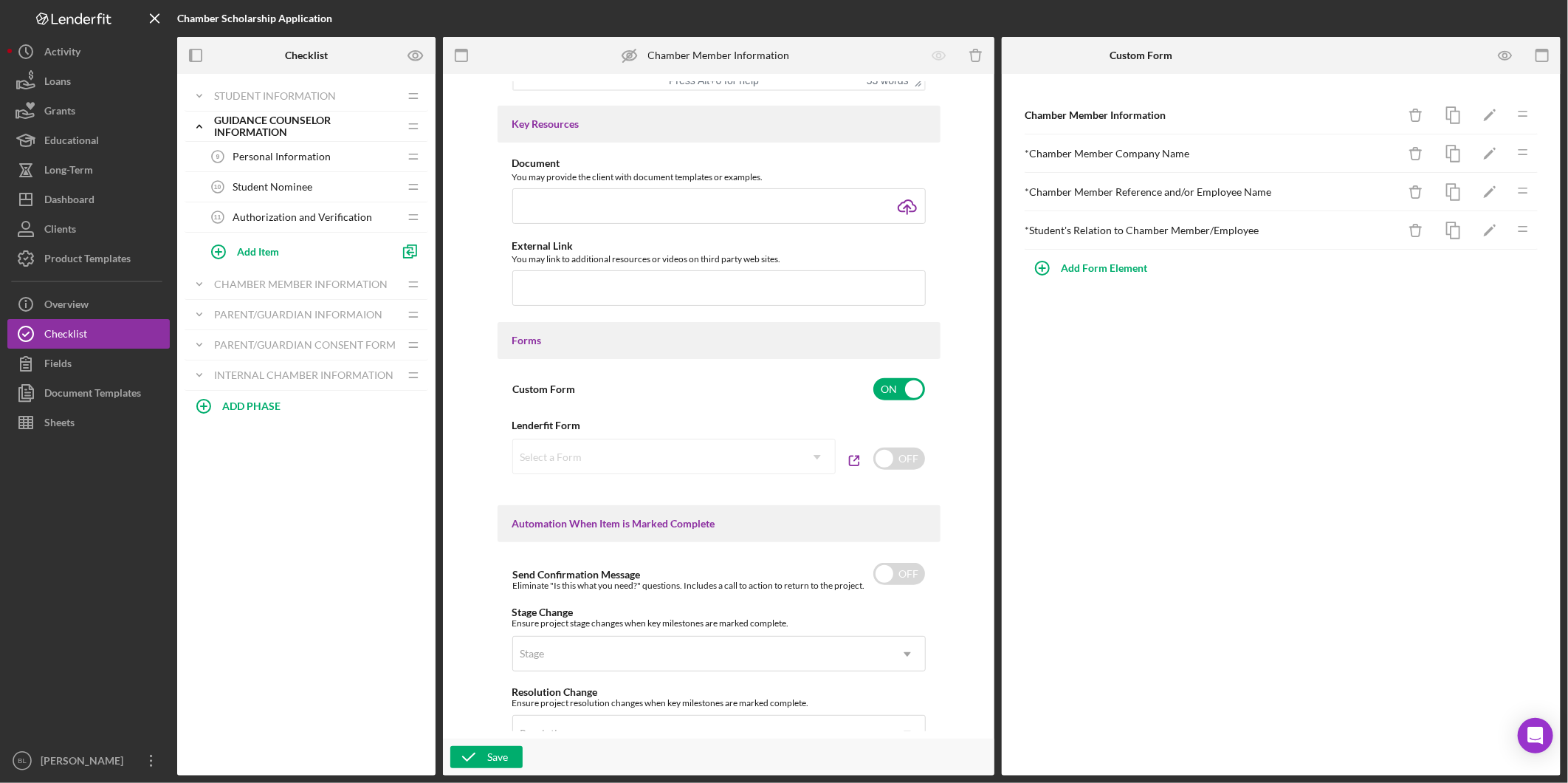
click at [289, 156] on span "Personal Information" at bounding box center [282, 156] width 98 height 12
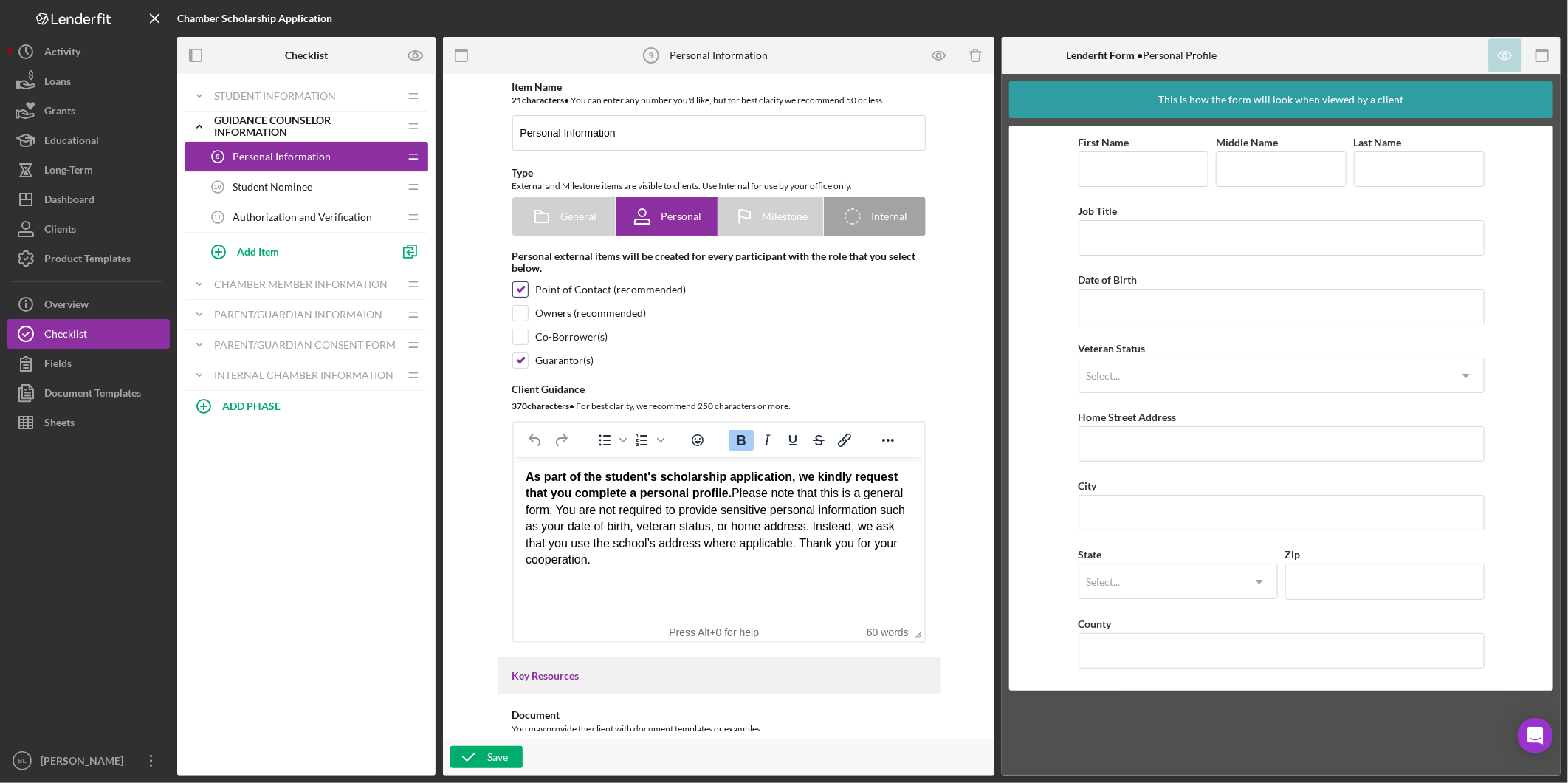
click at [518, 288] on input "checkbox" at bounding box center [520, 289] width 15 height 14
checkbox input "false"
click at [281, 187] on span "Student Nominee" at bounding box center [273, 187] width 80 height 12
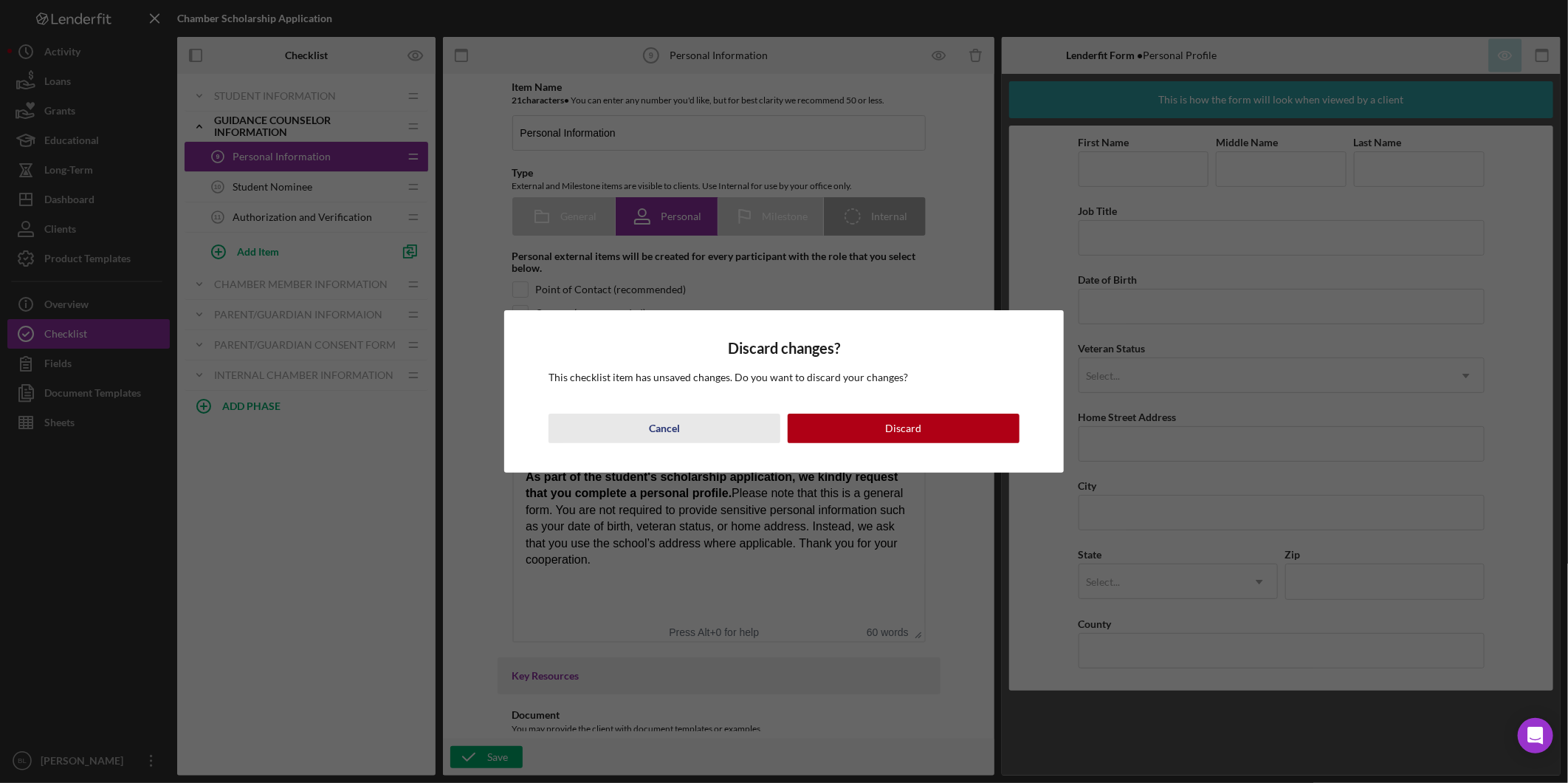
click at [698, 429] on button "Cancel" at bounding box center [664, 428] width 232 height 30
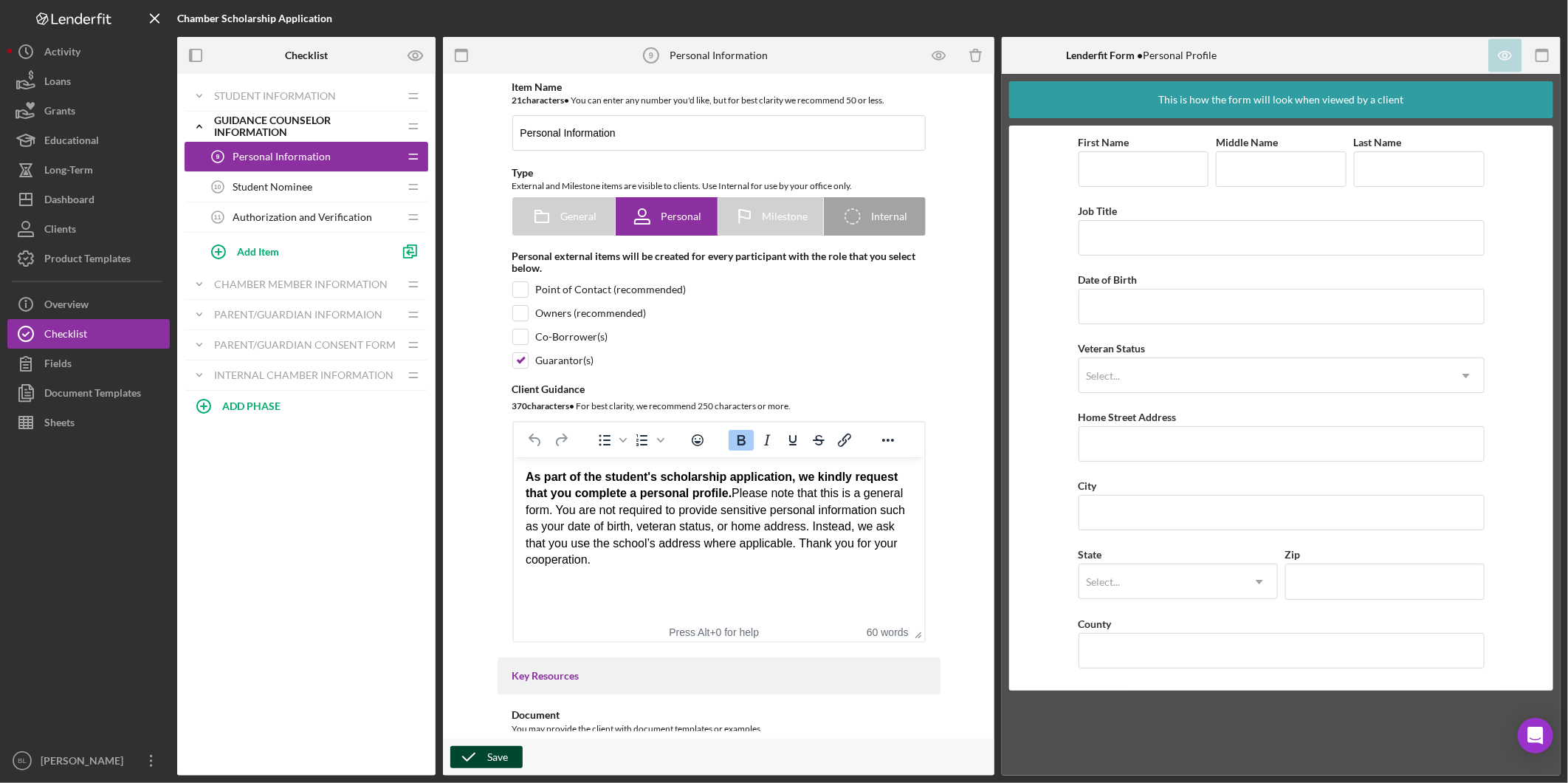
click at [478, 754] on icon "button" at bounding box center [469, 757] width 37 height 37
click at [255, 190] on span "Student Nominee" at bounding box center [273, 187] width 80 height 12
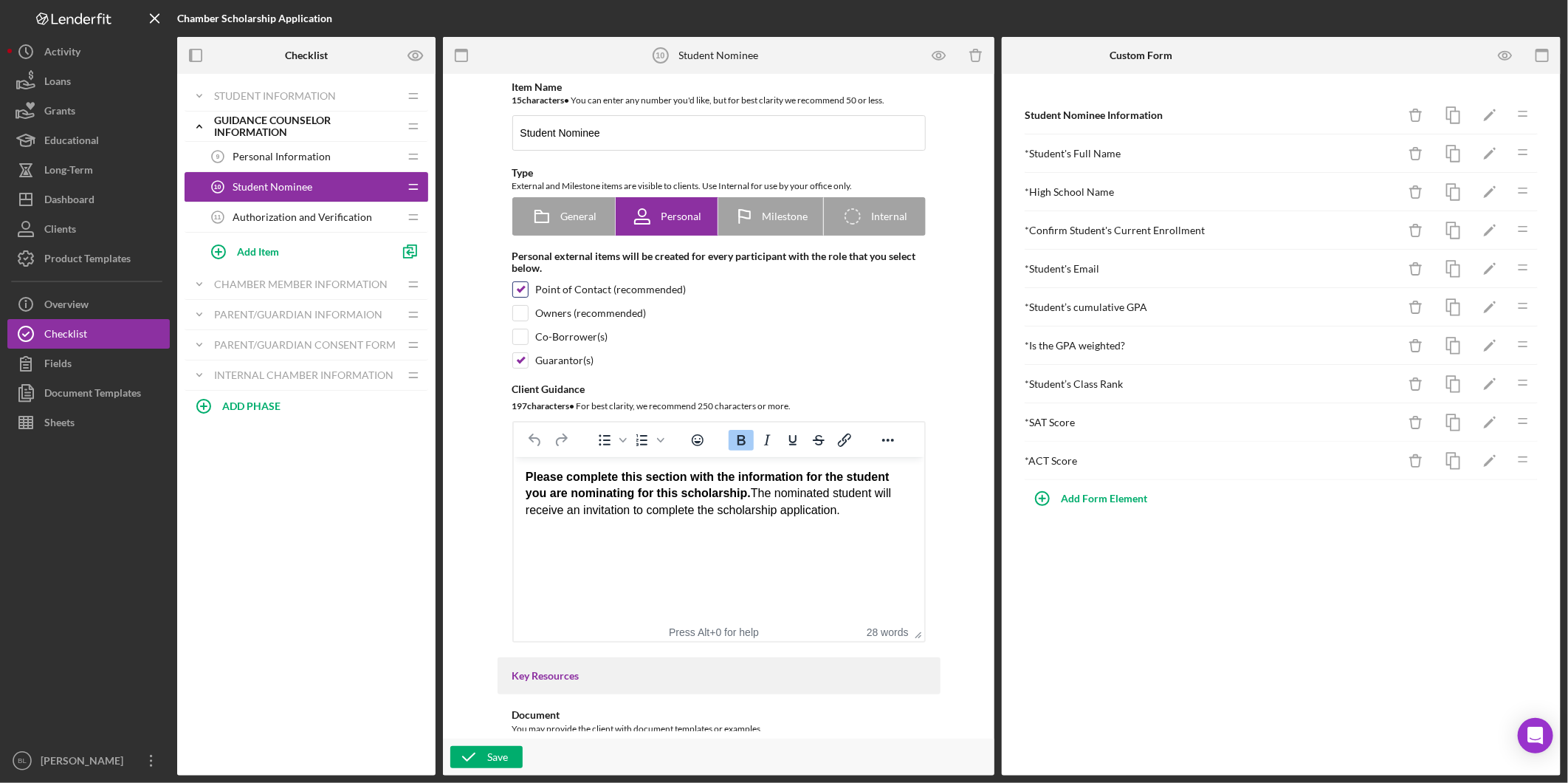
click at [513, 289] on input "checkbox" at bounding box center [520, 289] width 15 height 14
checkbox input "false"
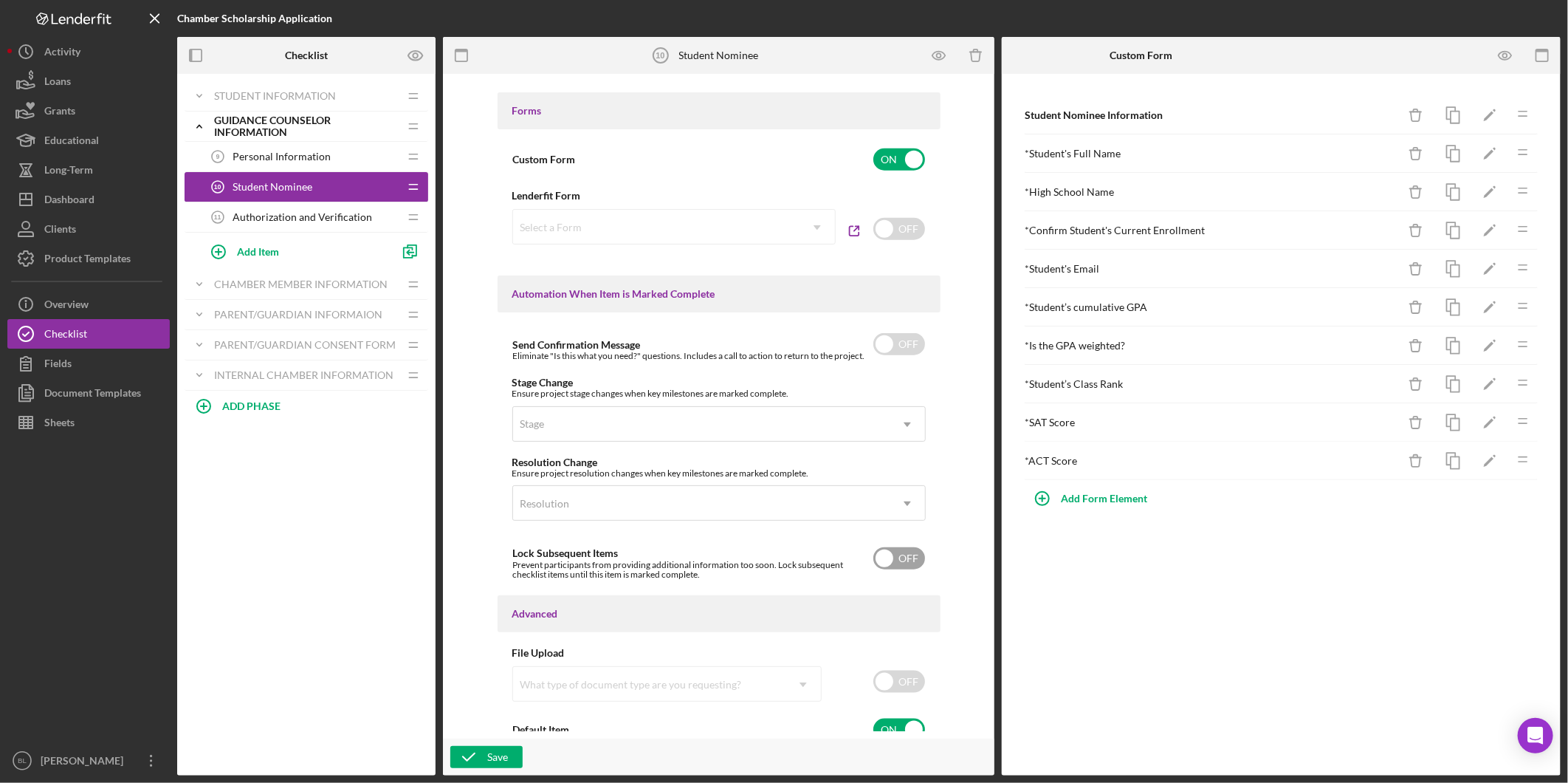
scroll to position [798, 0]
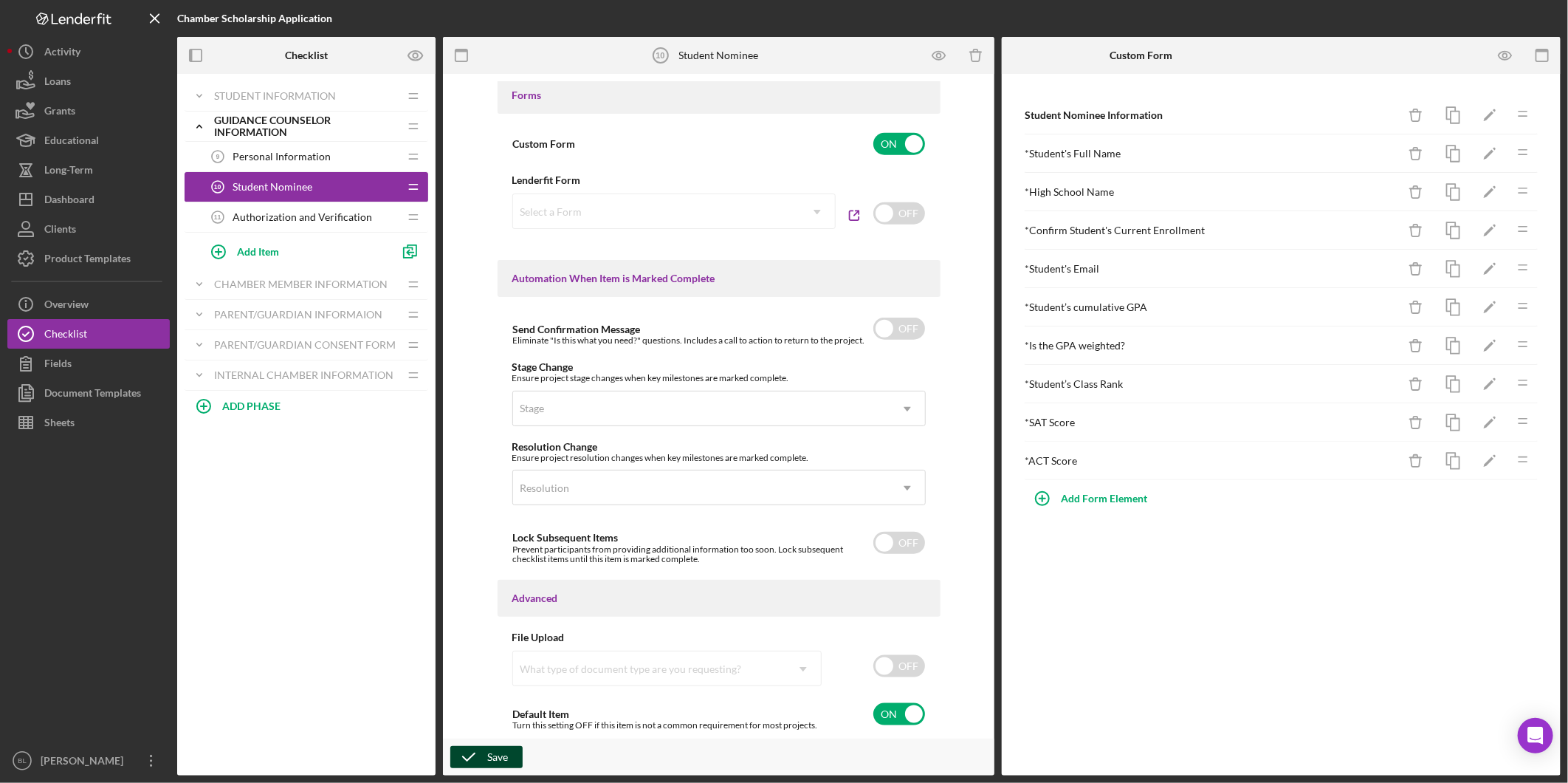
click at [472, 755] on icon "button" at bounding box center [469, 757] width 37 height 37
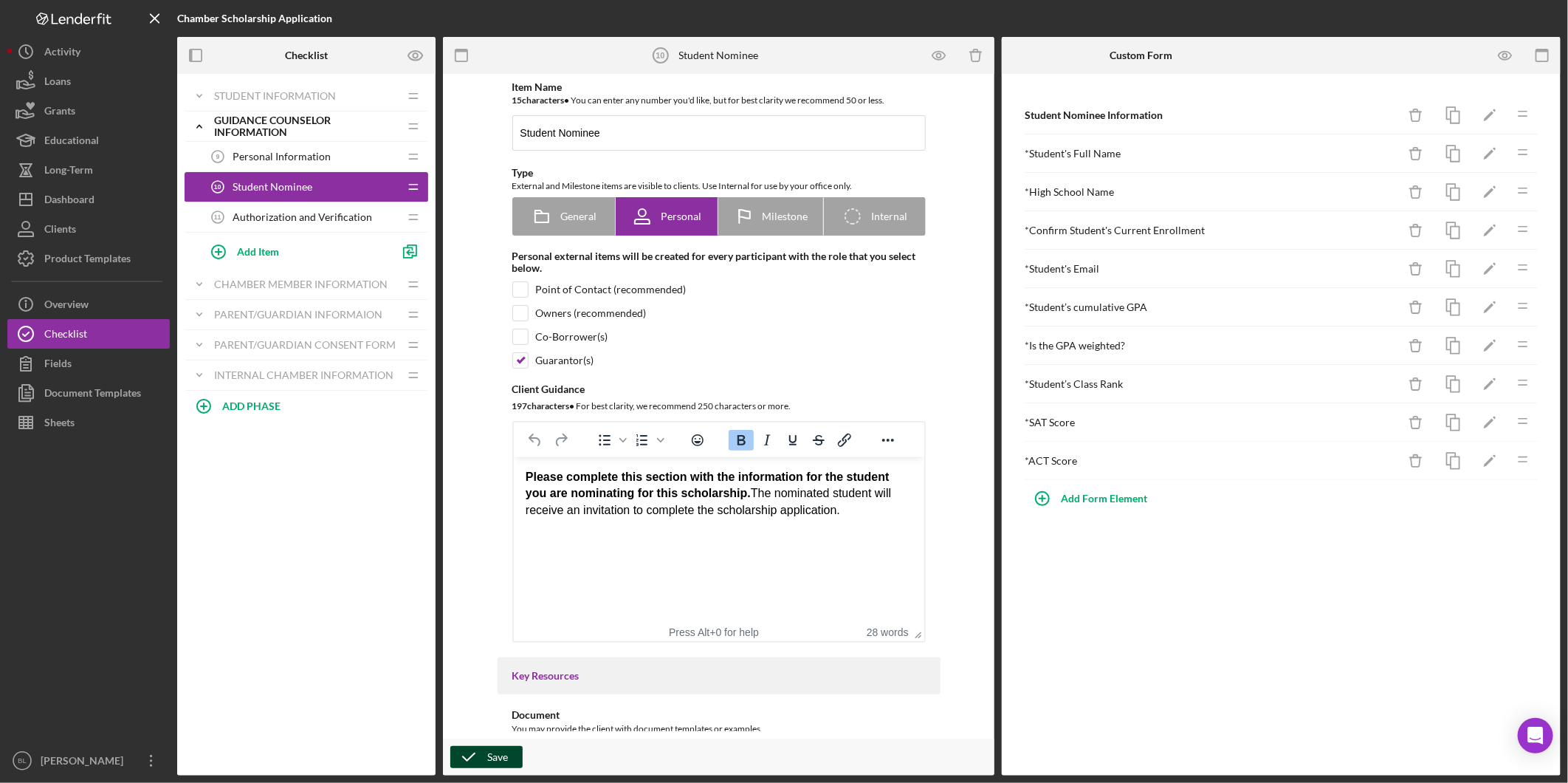
scroll to position [0, 0]
click at [298, 219] on span "Authorization and Verification" at bounding box center [303, 217] width 140 height 12
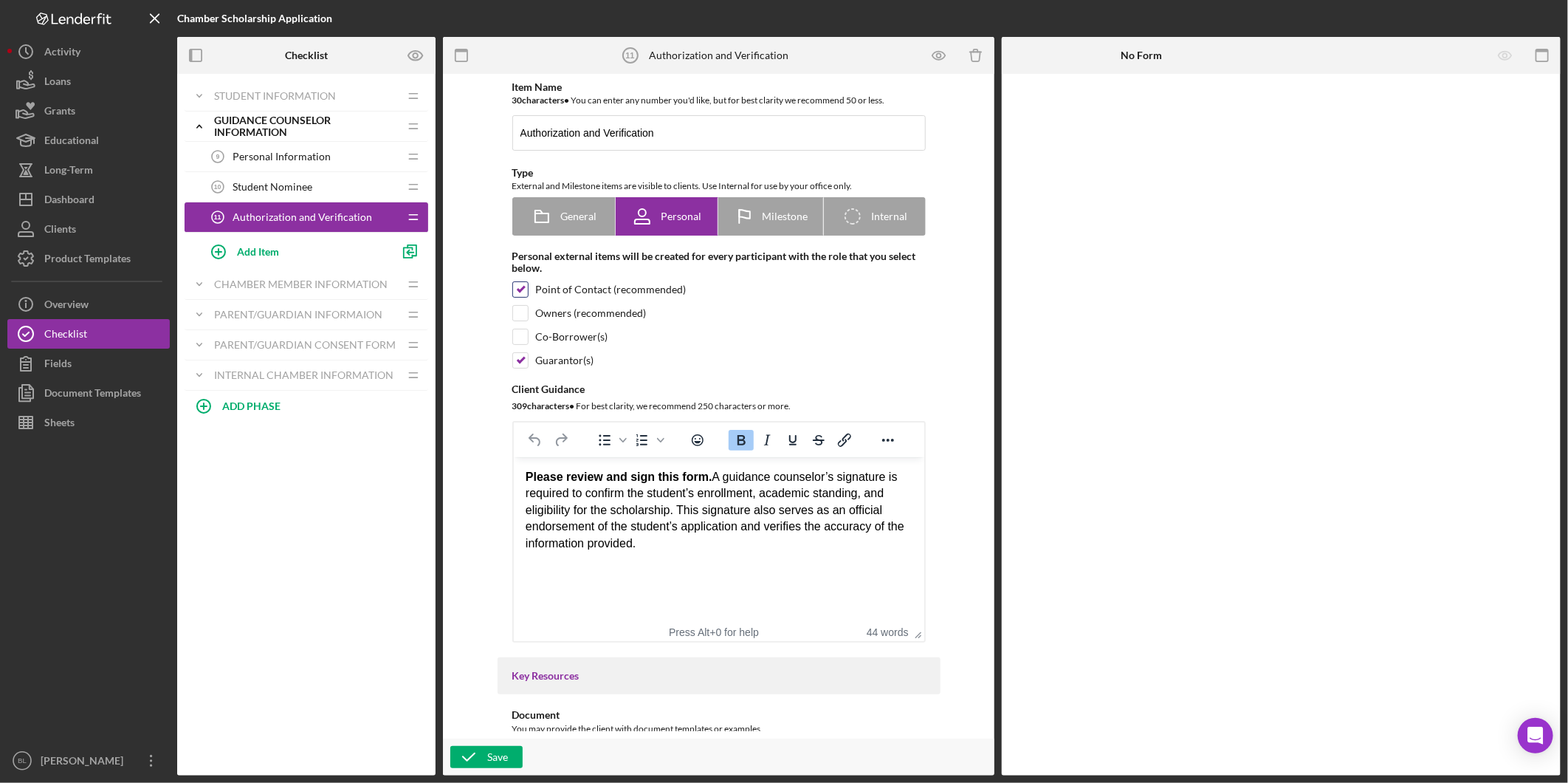
click at [518, 289] on input "checkbox" at bounding box center [520, 289] width 15 height 14
checkbox input "false"
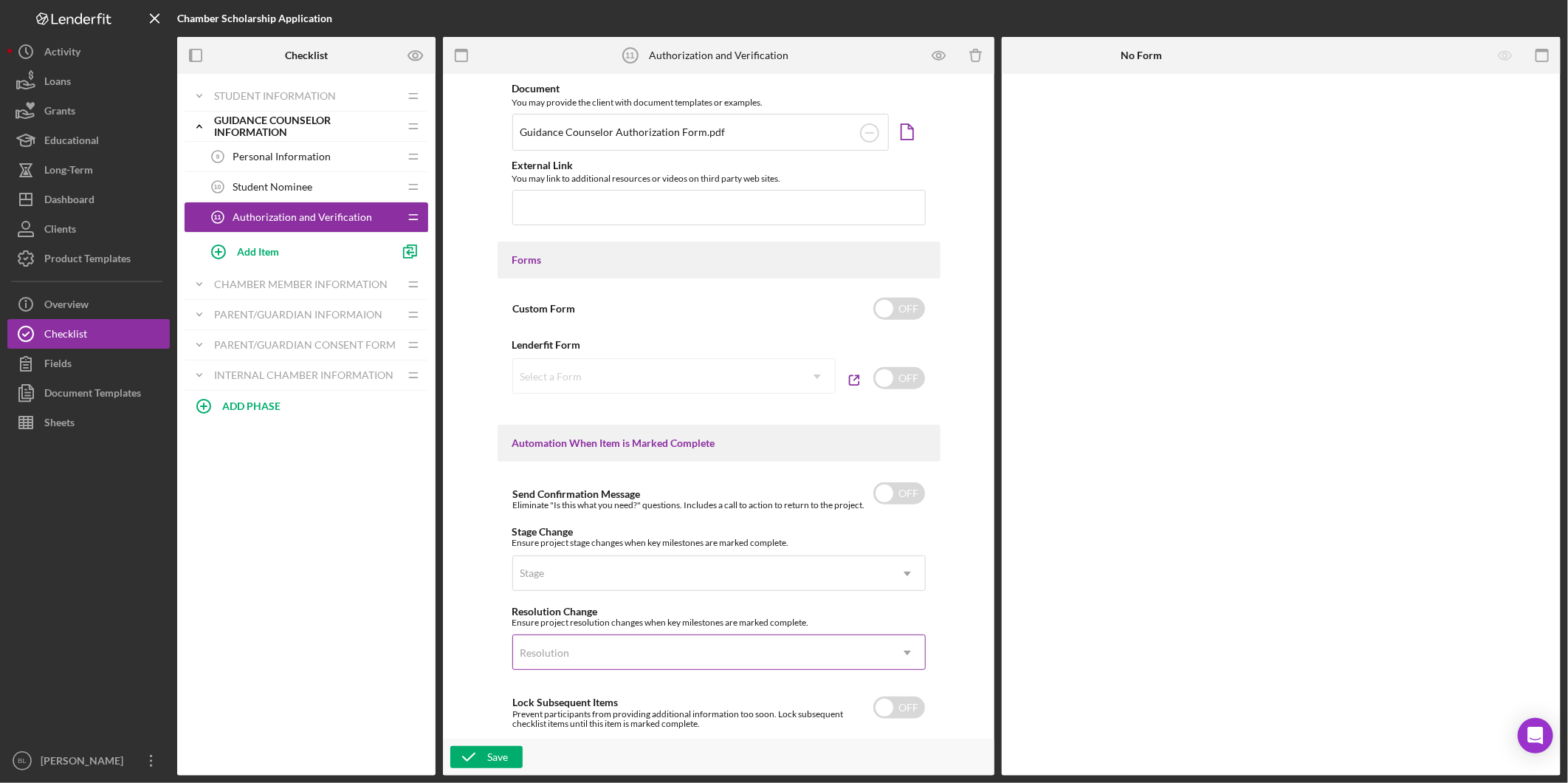
scroll to position [802, 0]
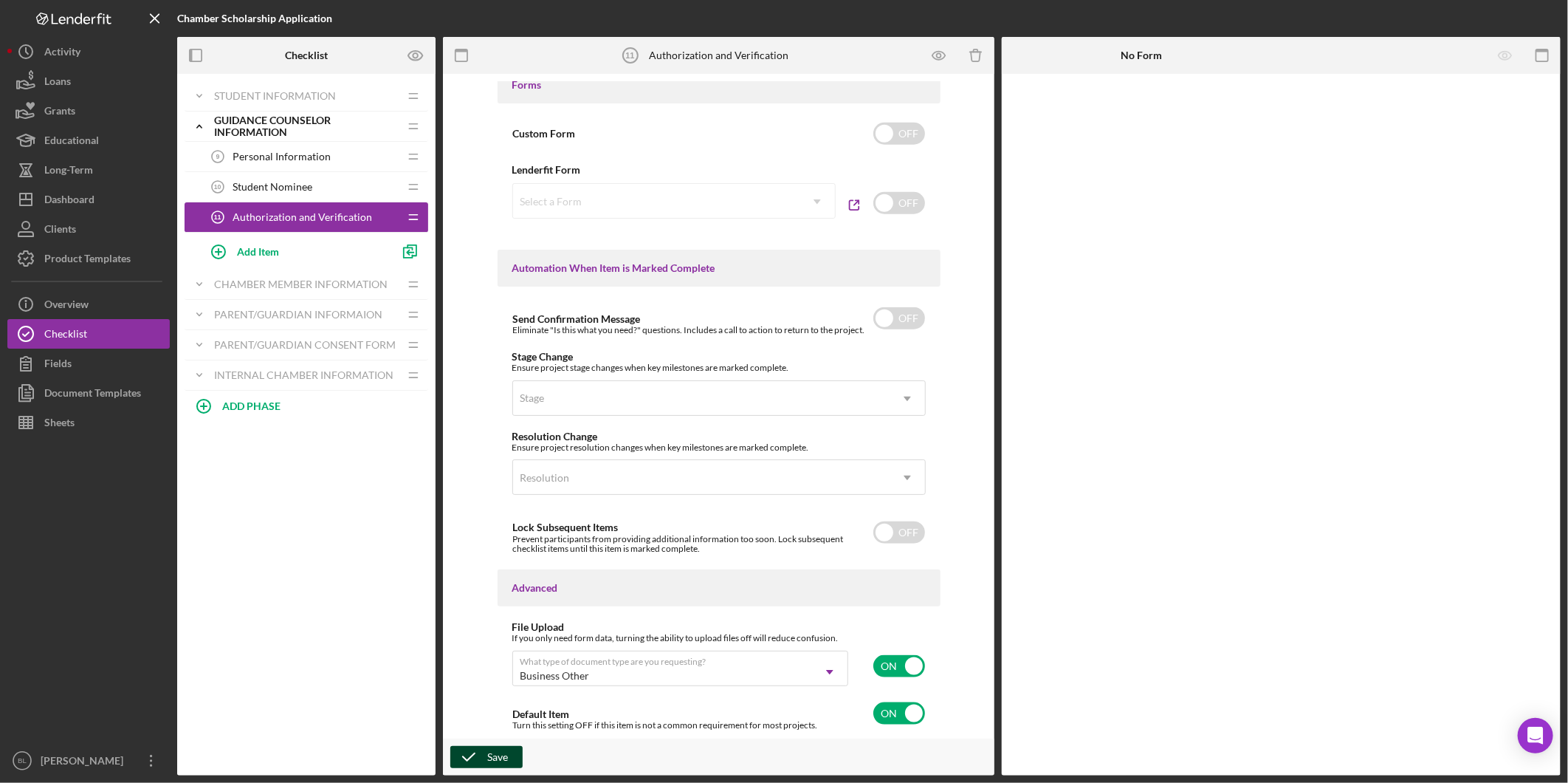
click at [480, 762] on icon "button" at bounding box center [469, 757] width 37 height 37
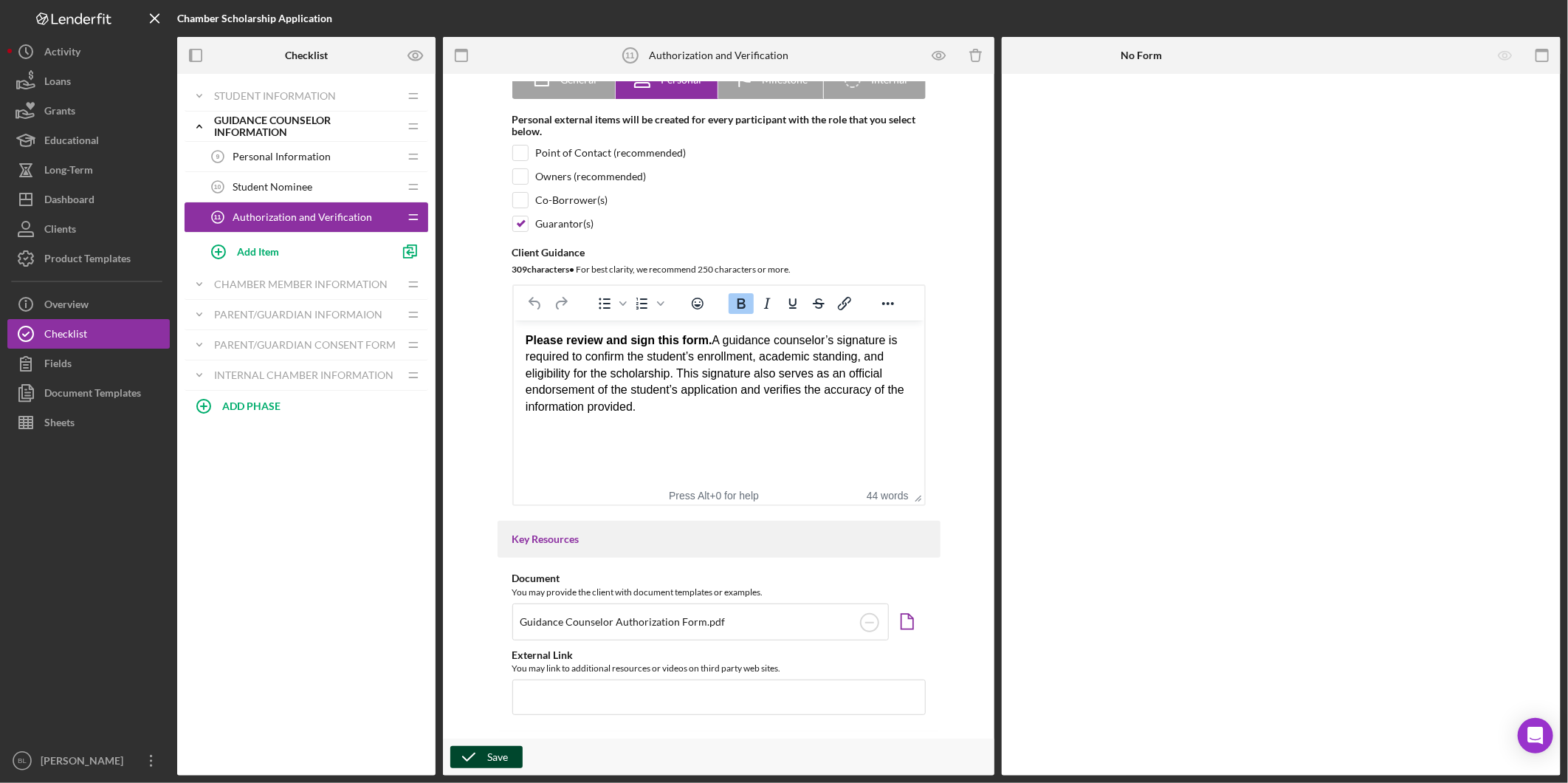
scroll to position [0, 0]
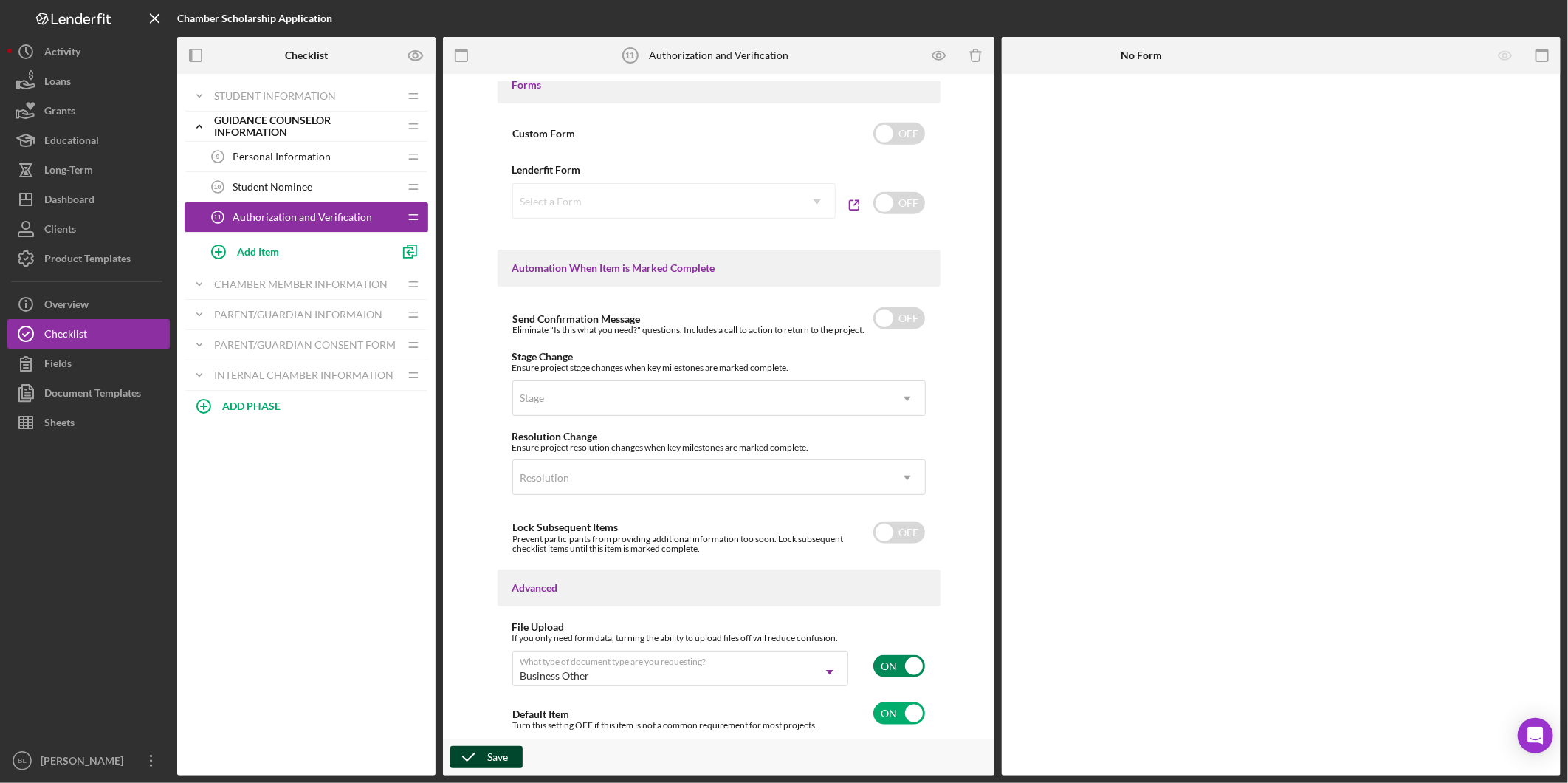
click at [885, 664] on input "checkbox" at bounding box center [899, 666] width 52 height 22
checkbox input "false"
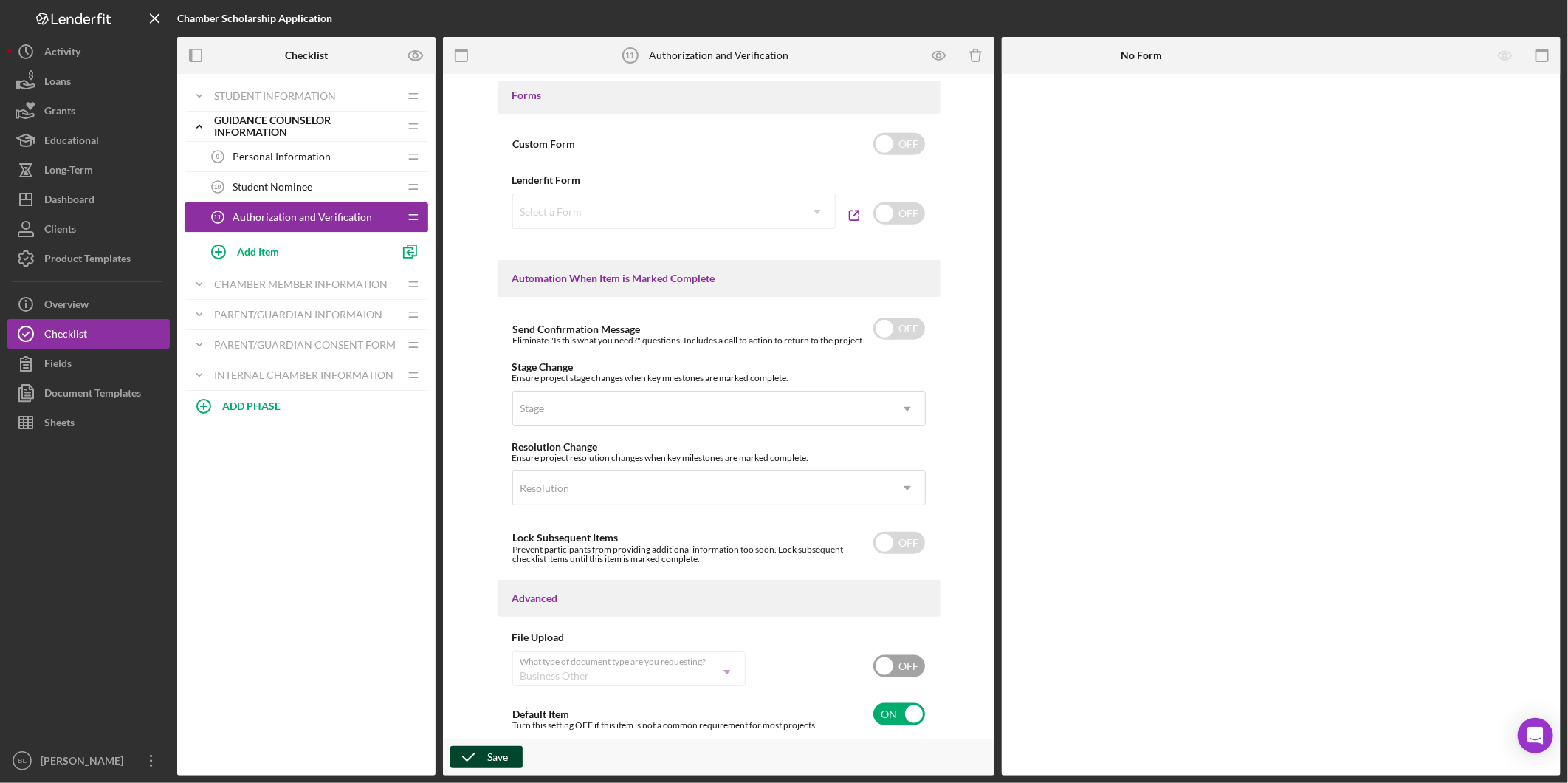
scroll to position [792, 0]
click at [455, 755] on icon "button" at bounding box center [469, 757] width 37 height 37
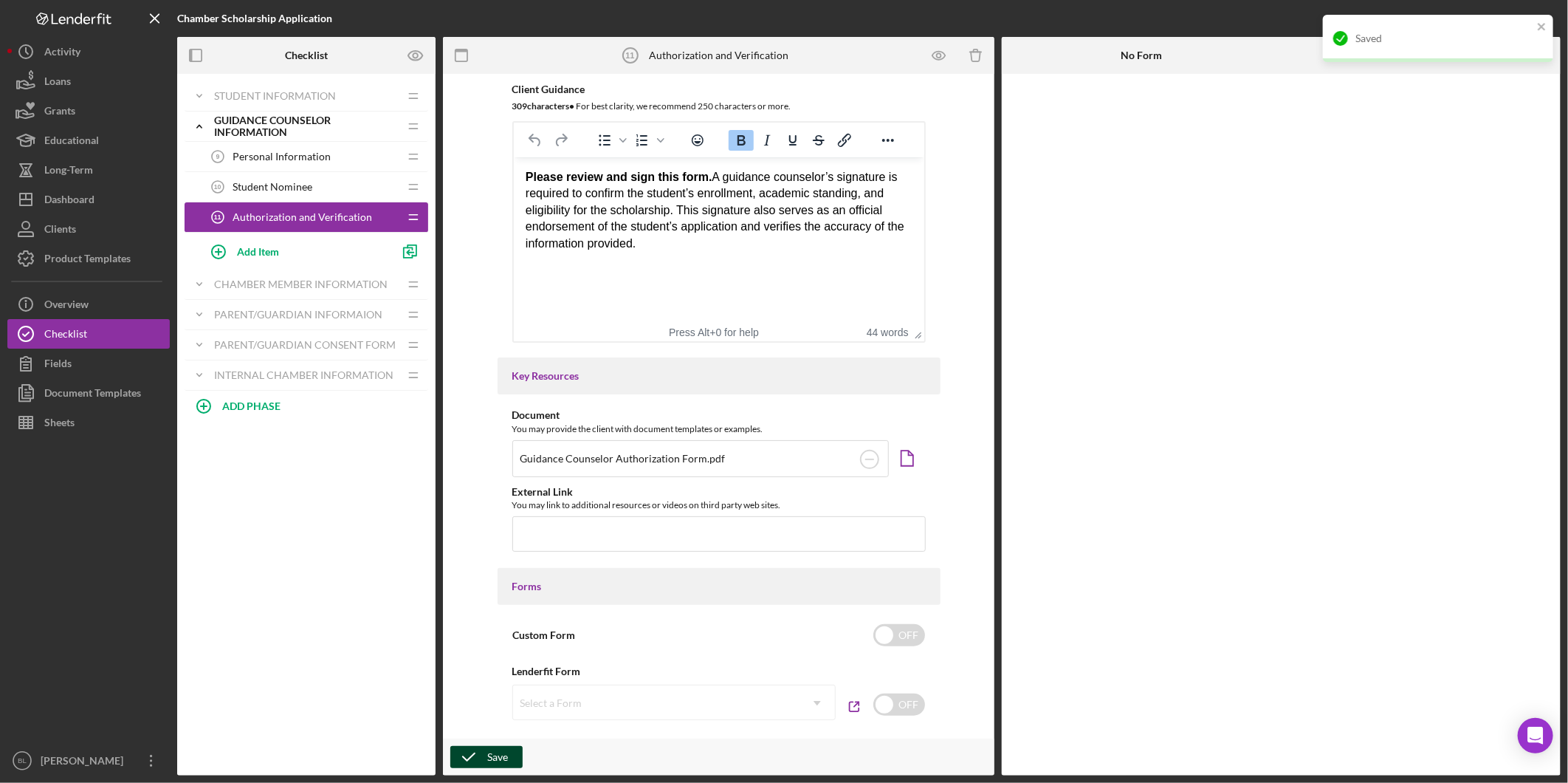
scroll to position [0, 0]
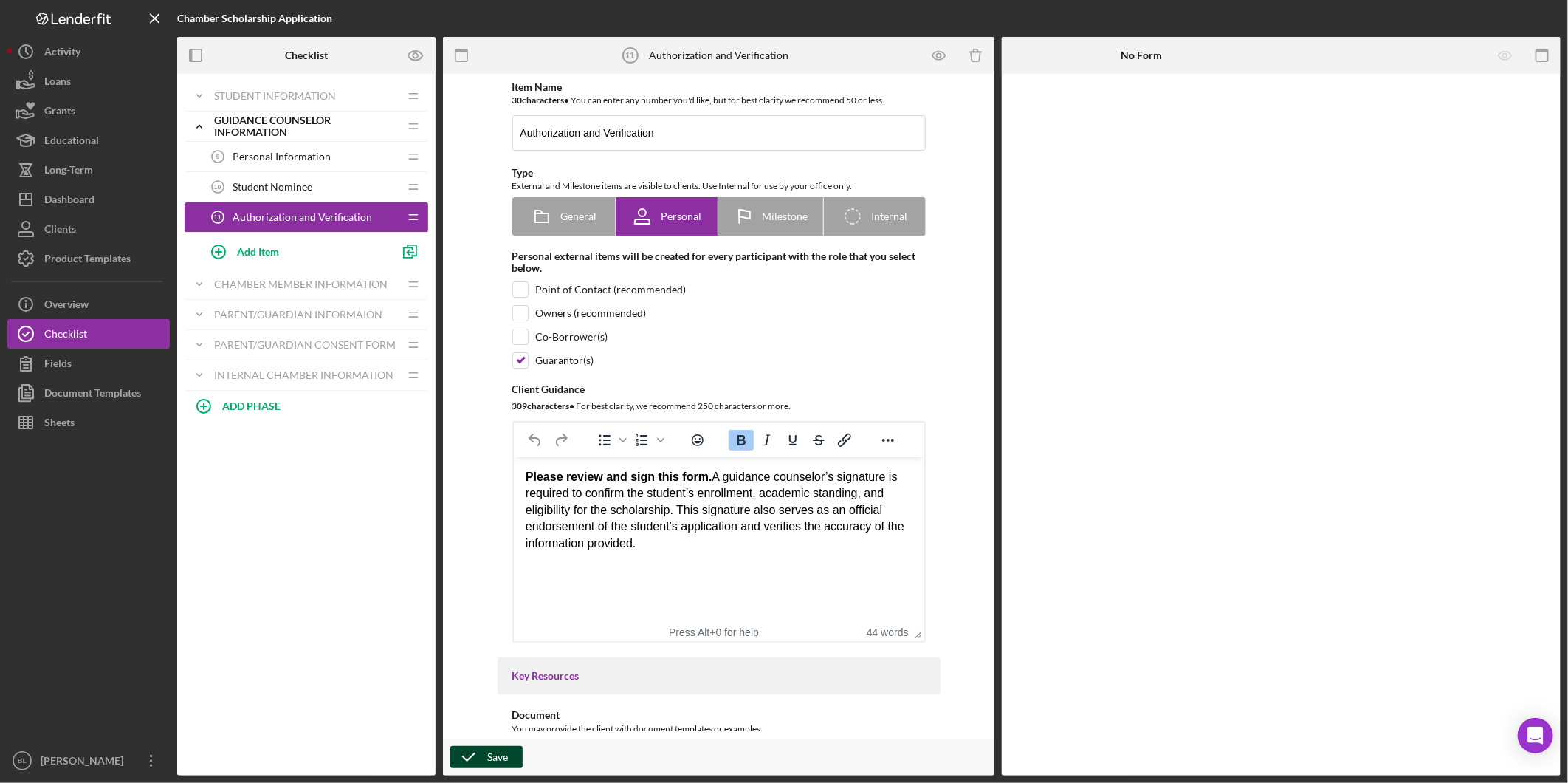
click at [304, 190] on span "Student Nominee" at bounding box center [273, 187] width 80 height 12
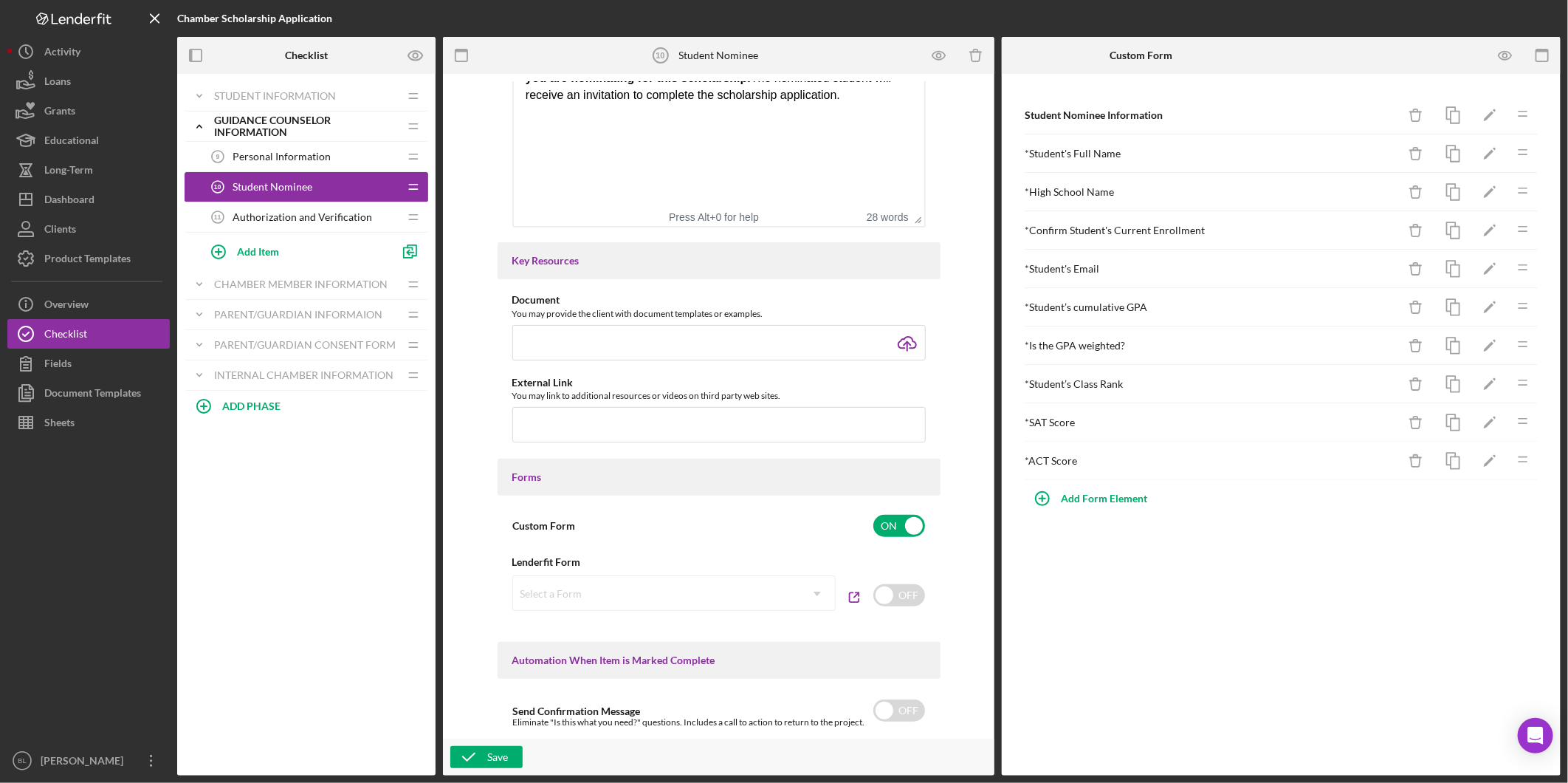
scroll to position [388, 0]
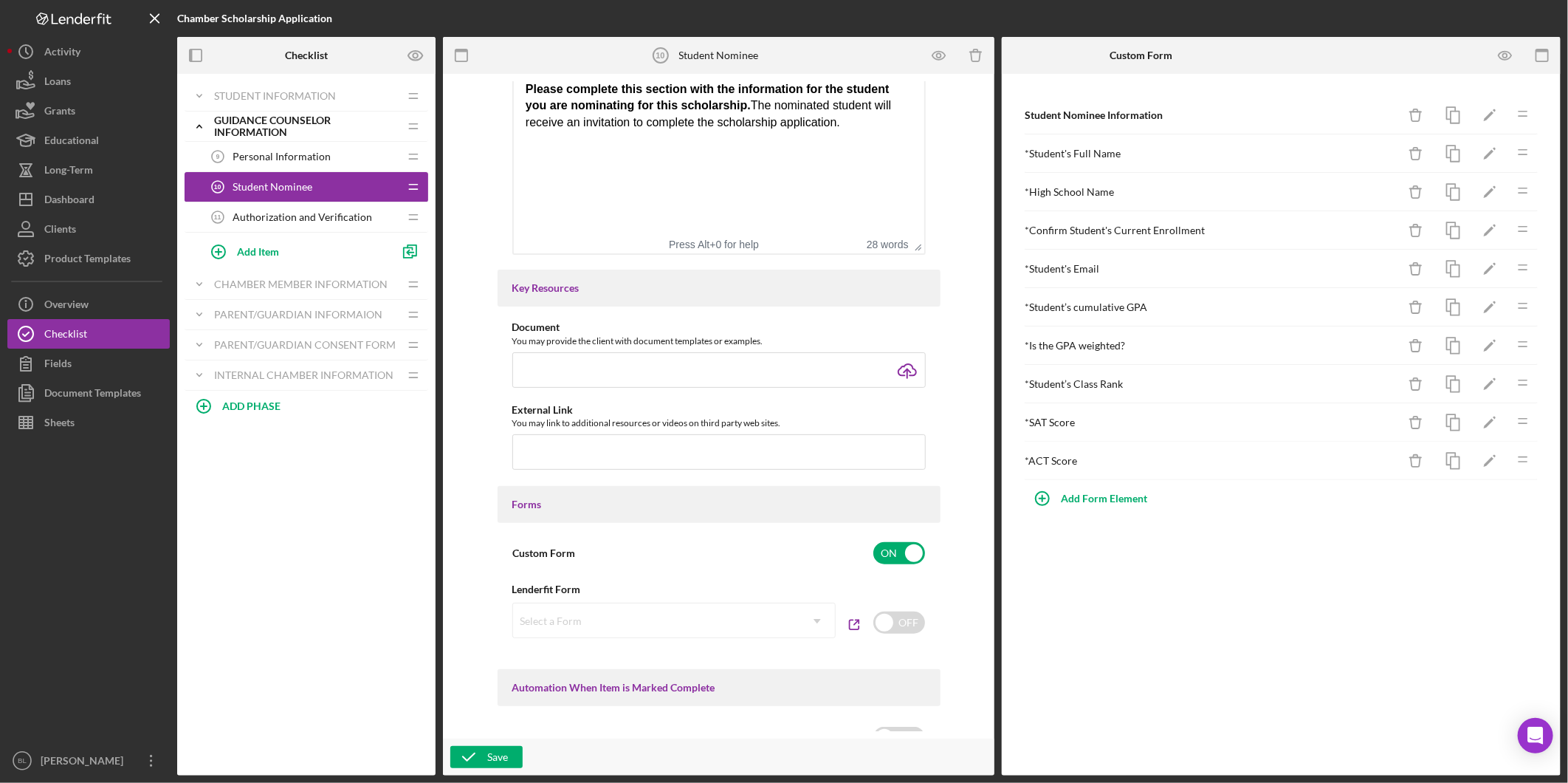
click at [313, 157] on span "Personal Information" at bounding box center [282, 156] width 98 height 12
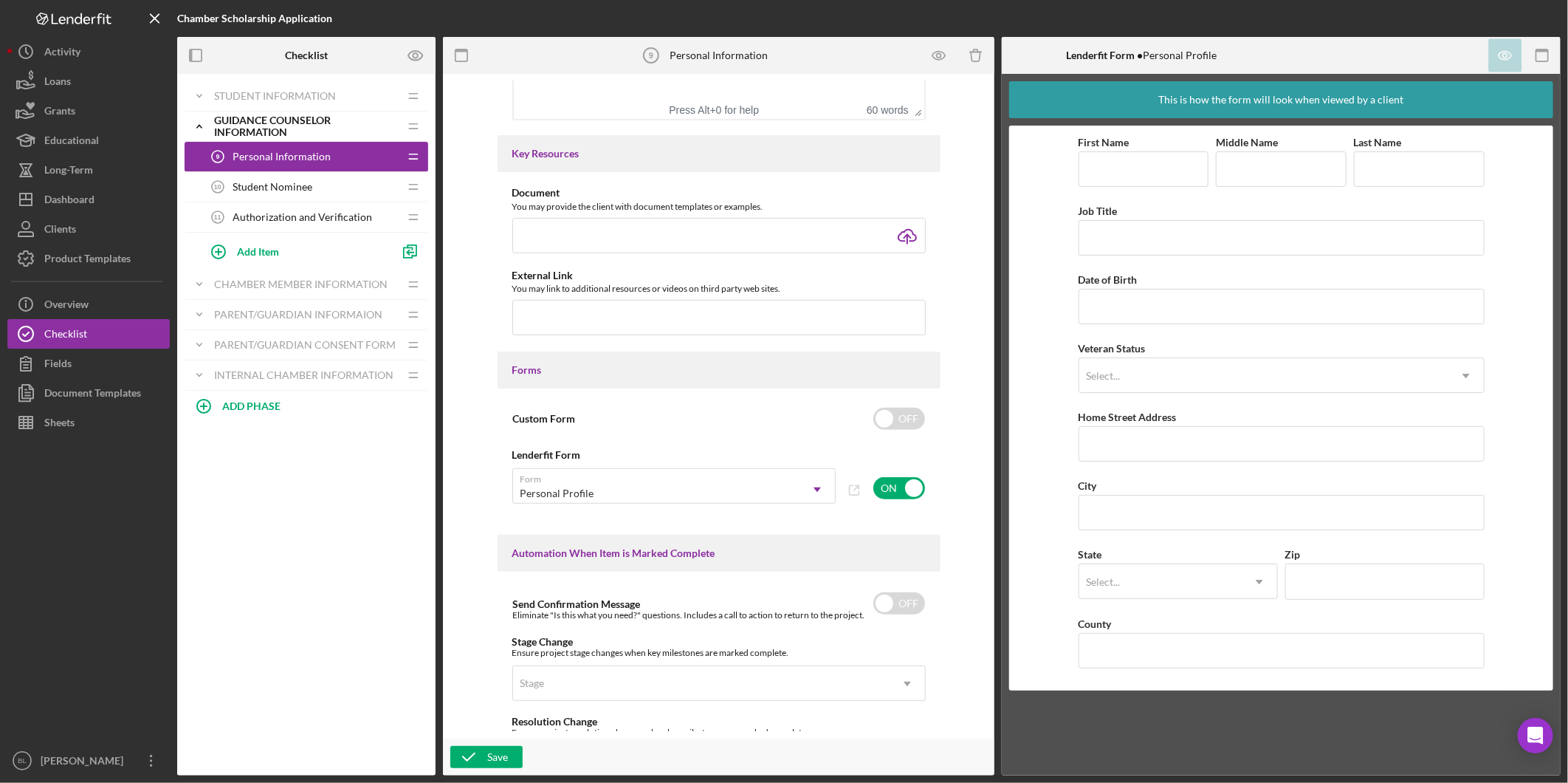
scroll to position [552, 0]
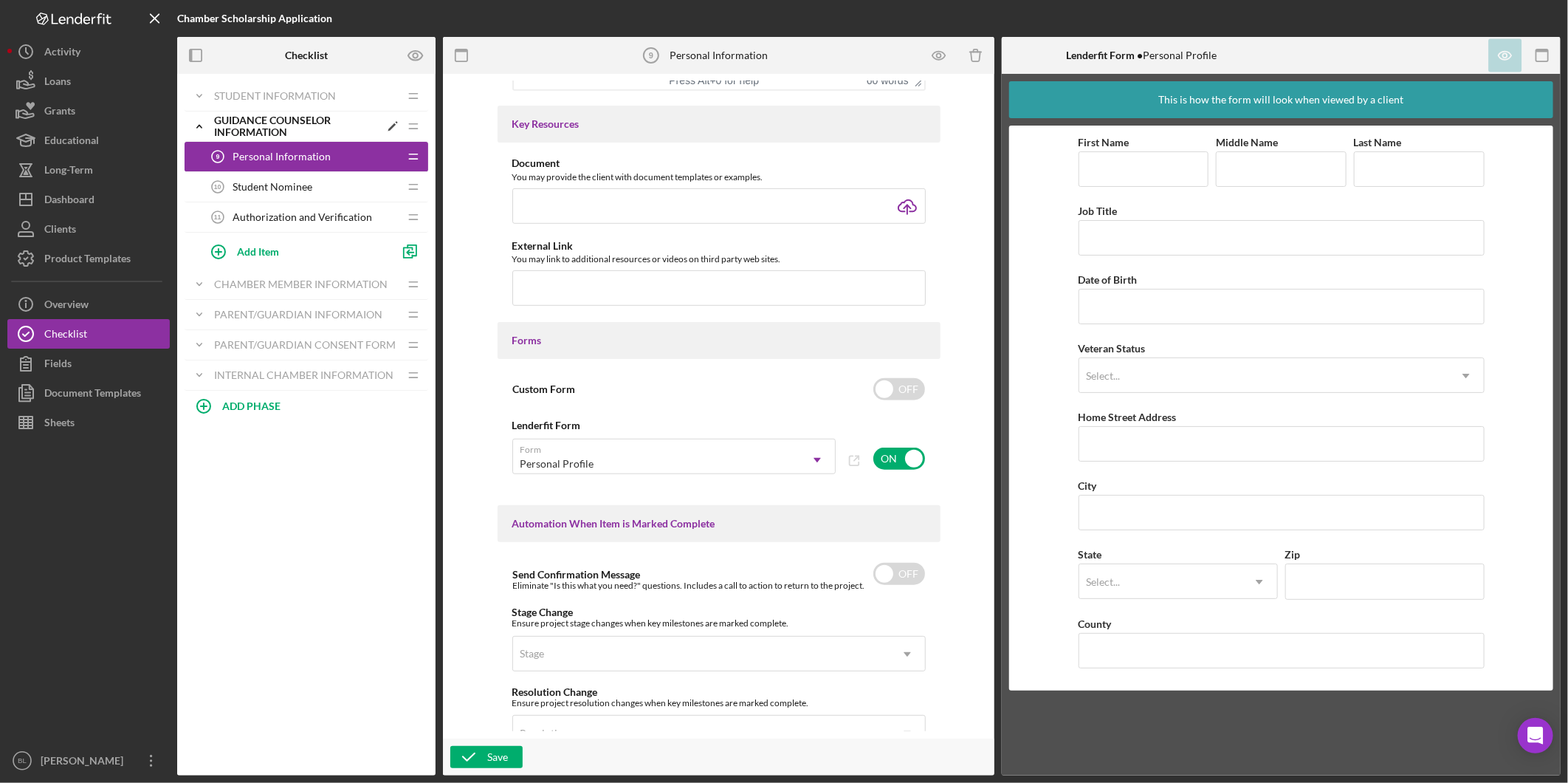
click at [208, 126] on icon "Icon/Expander" at bounding box center [199, 126] width 30 height 30
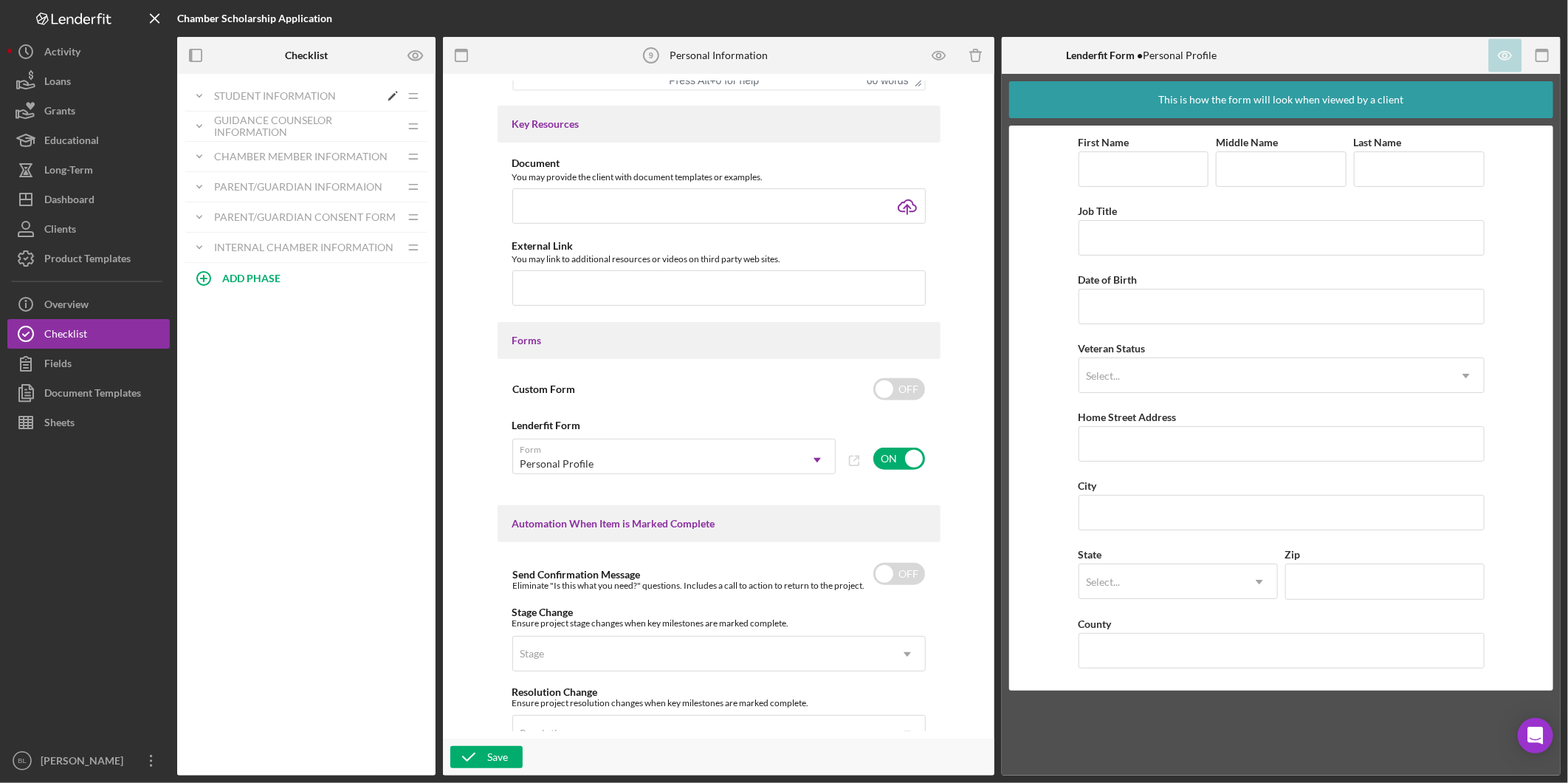
click at [225, 93] on div "Student Information" at bounding box center [296, 95] width 165 height 12
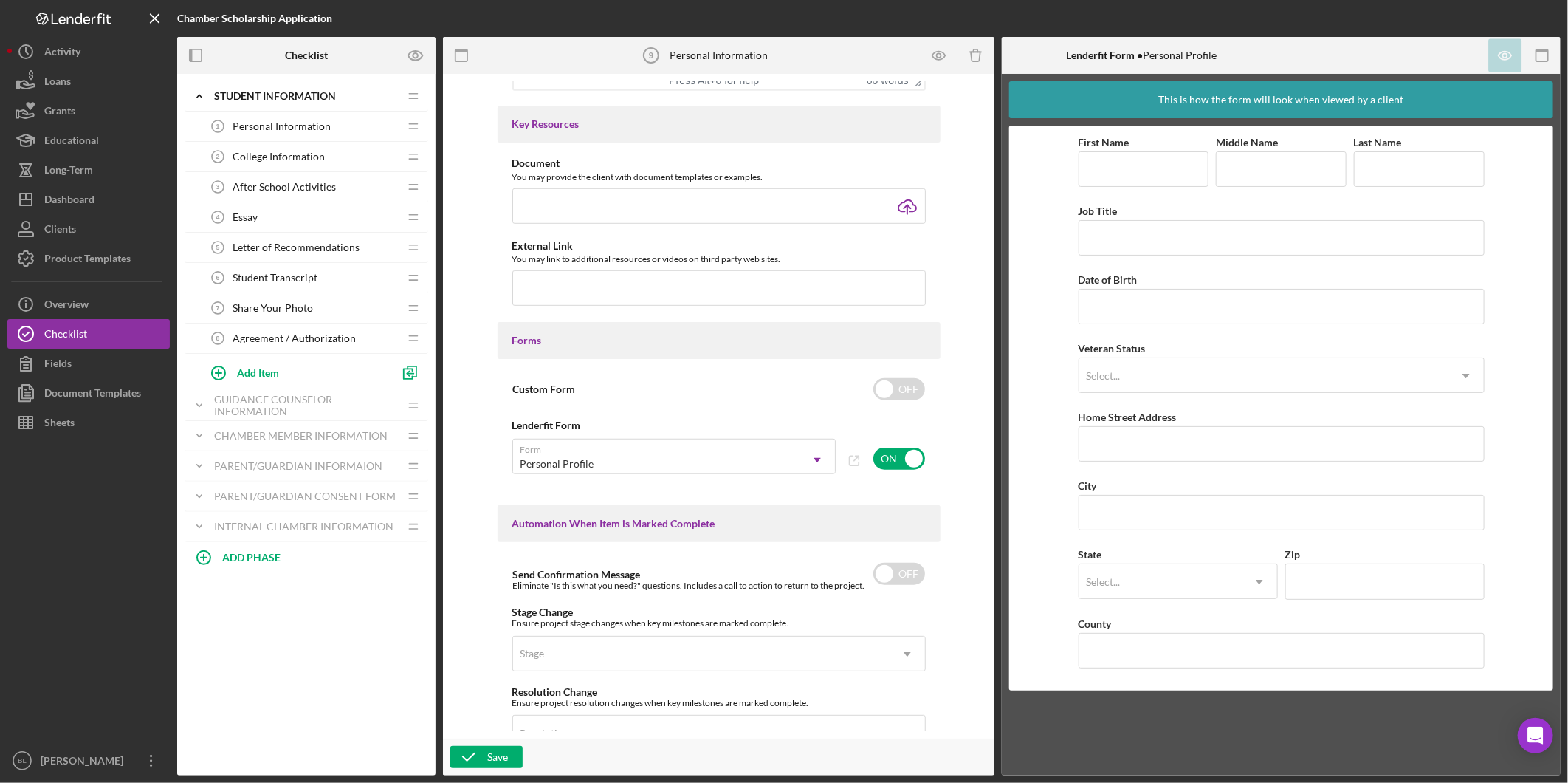
click at [333, 130] on div "Personal Information 1 Personal Information" at bounding box center [301, 126] width 196 height 30
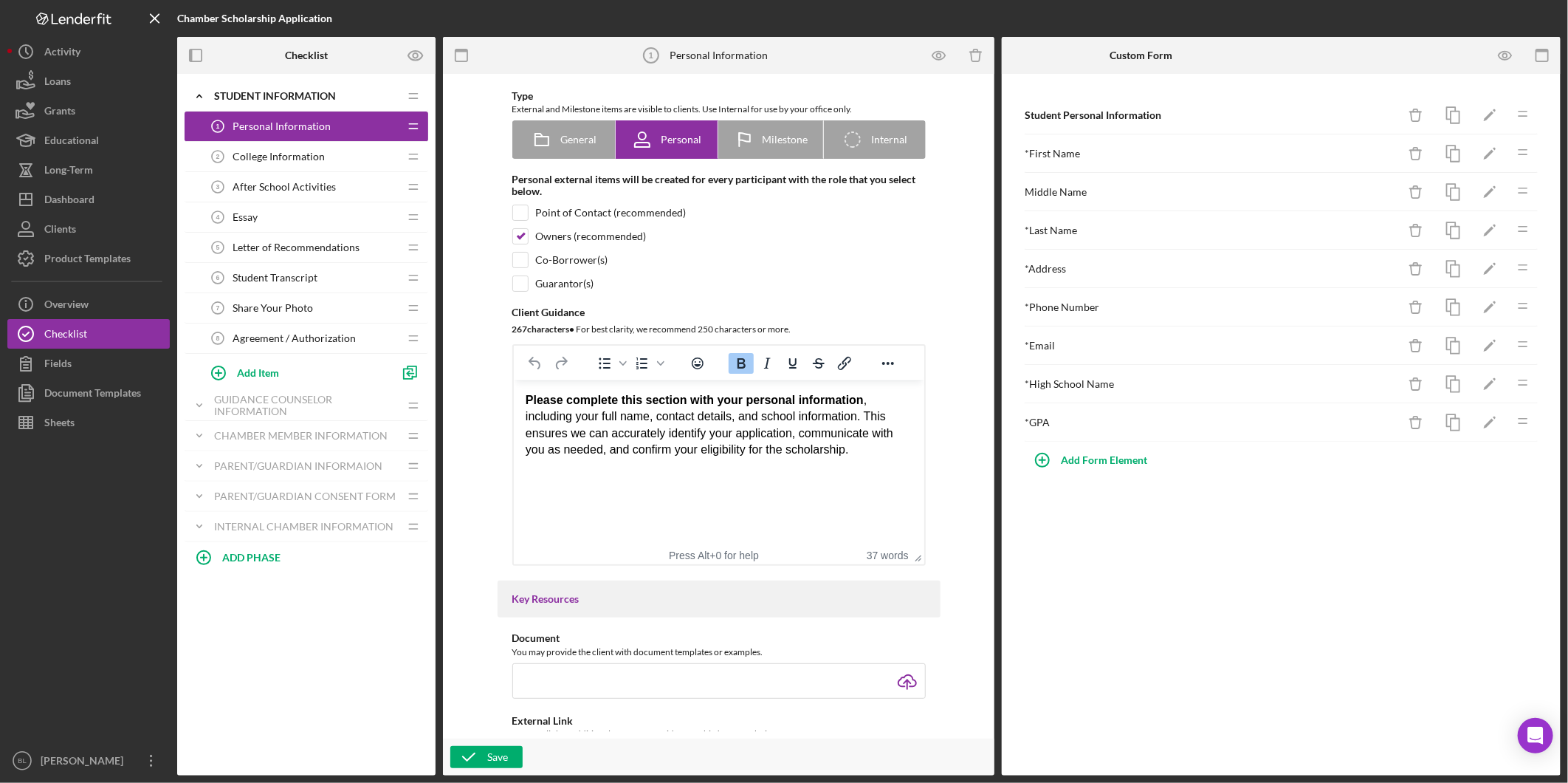
scroll to position [246, 0]
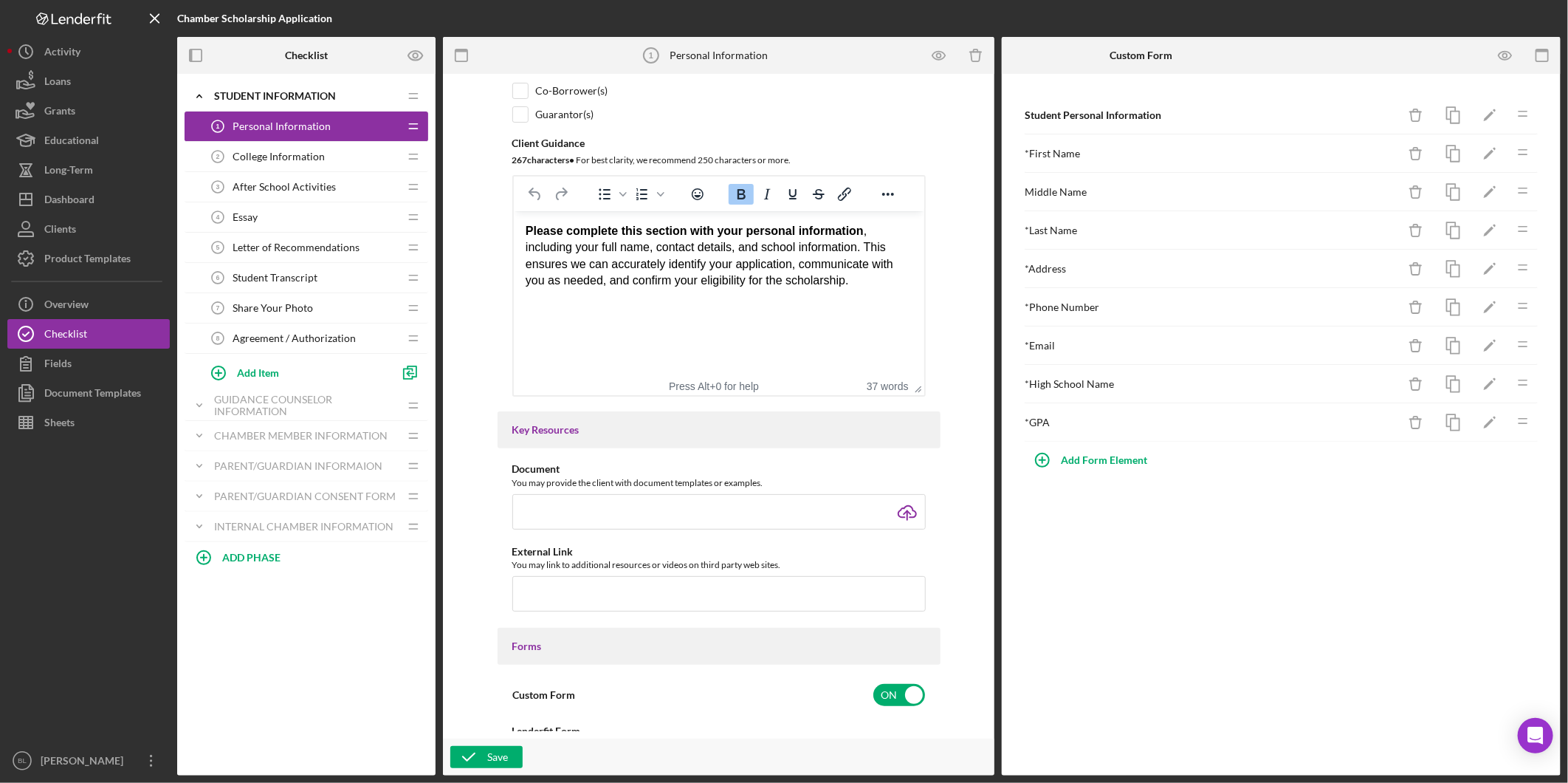
click at [274, 157] on span "College Information" at bounding box center [279, 156] width 92 height 12
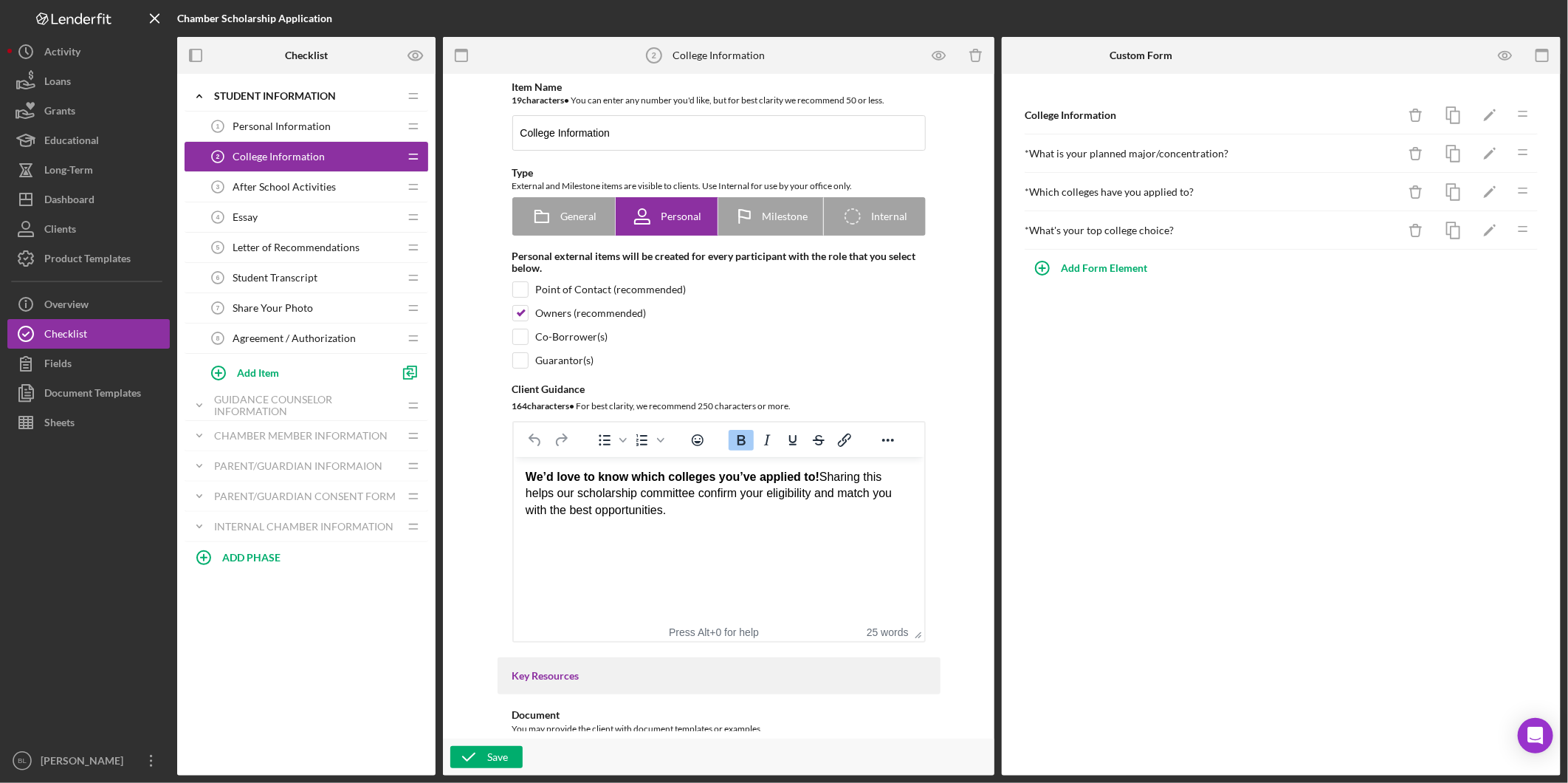
click at [272, 126] on span "Personal Information" at bounding box center [282, 126] width 98 height 12
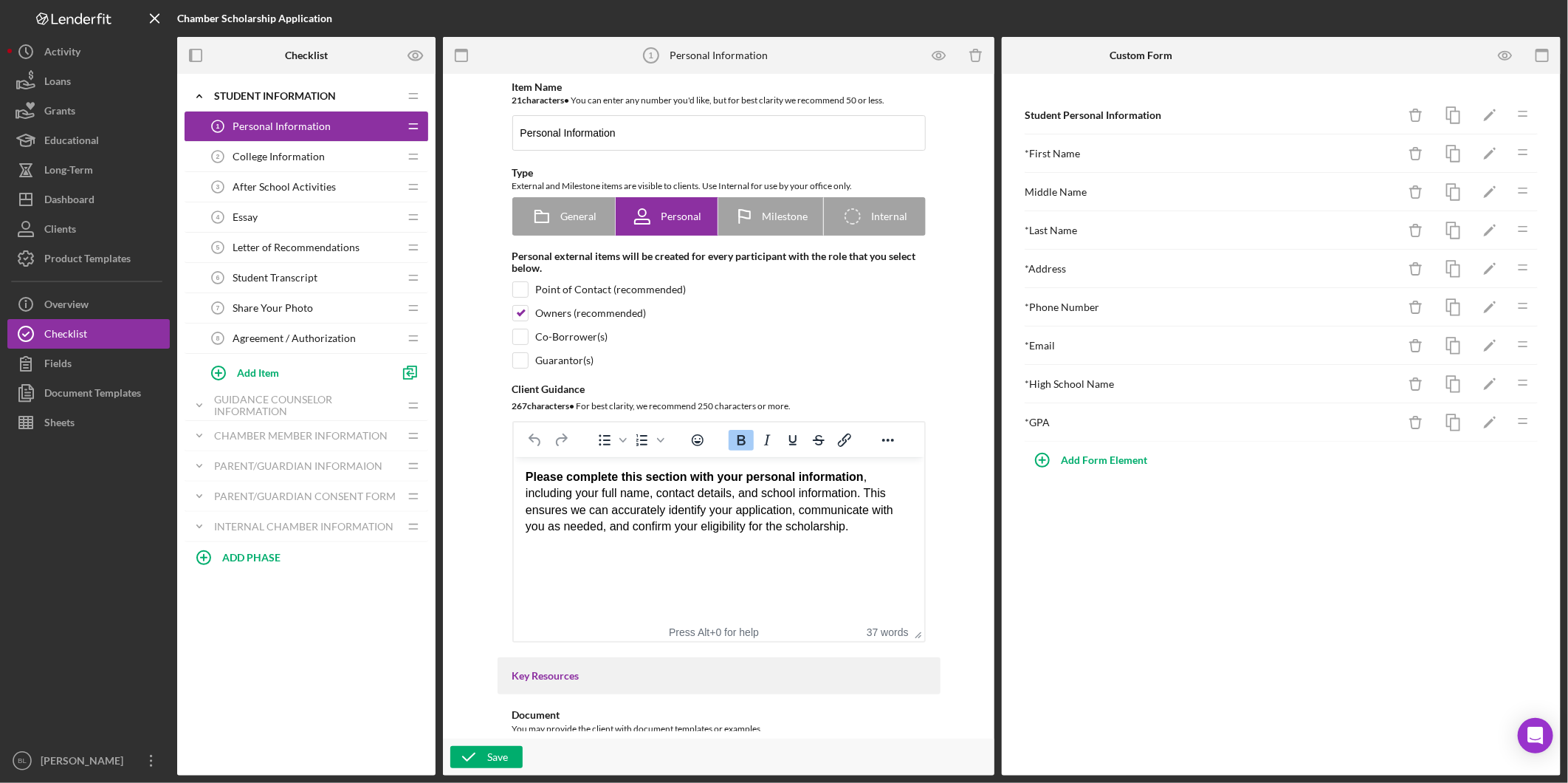
click at [270, 153] on span "College Information" at bounding box center [279, 156] width 92 height 12
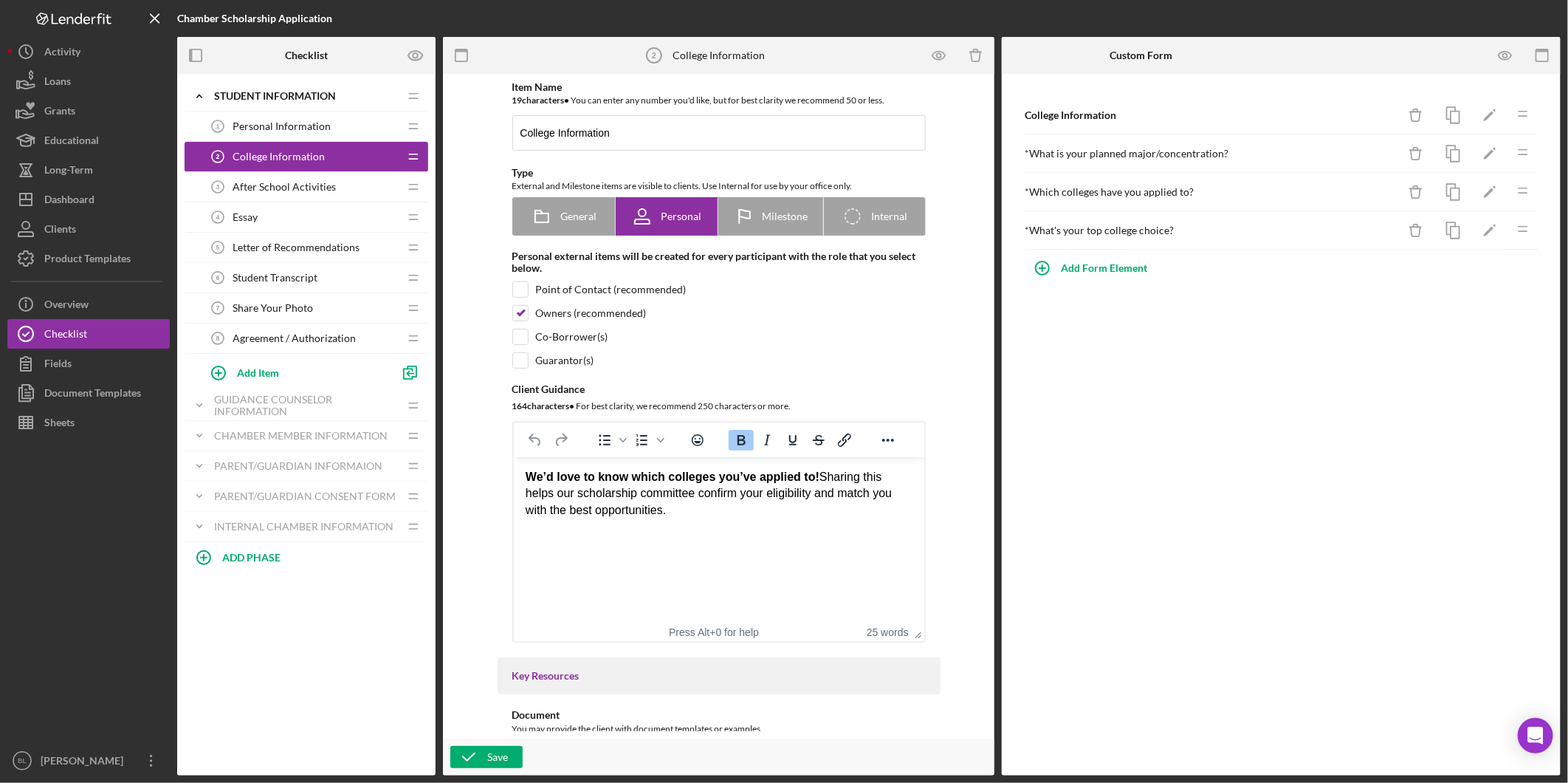
click at [265, 192] on span "After School Activities" at bounding box center [285, 187] width 103 height 12
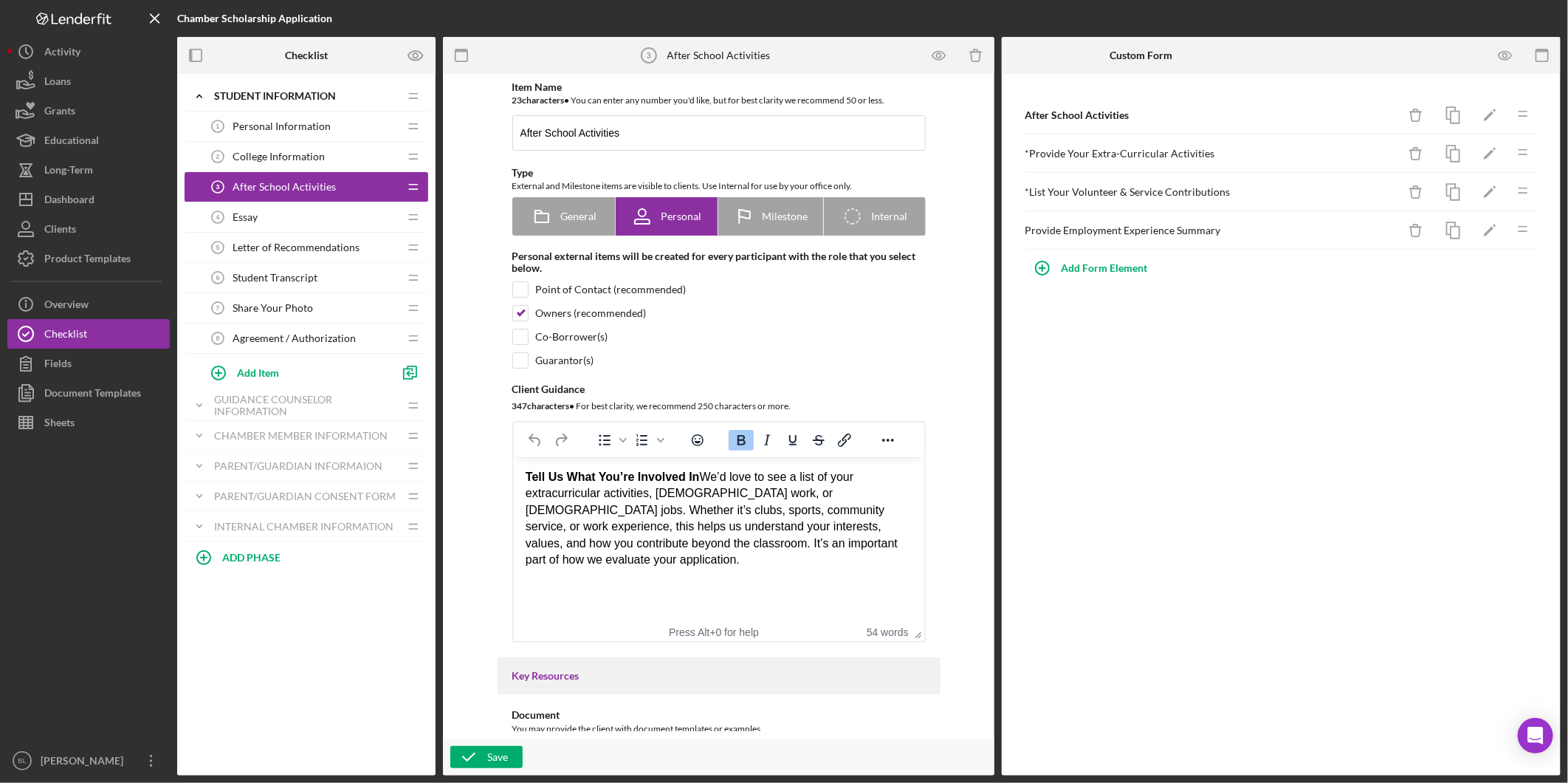
click at [263, 214] on div "Essay 4 Essay" at bounding box center [301, 217] width 196 height 30
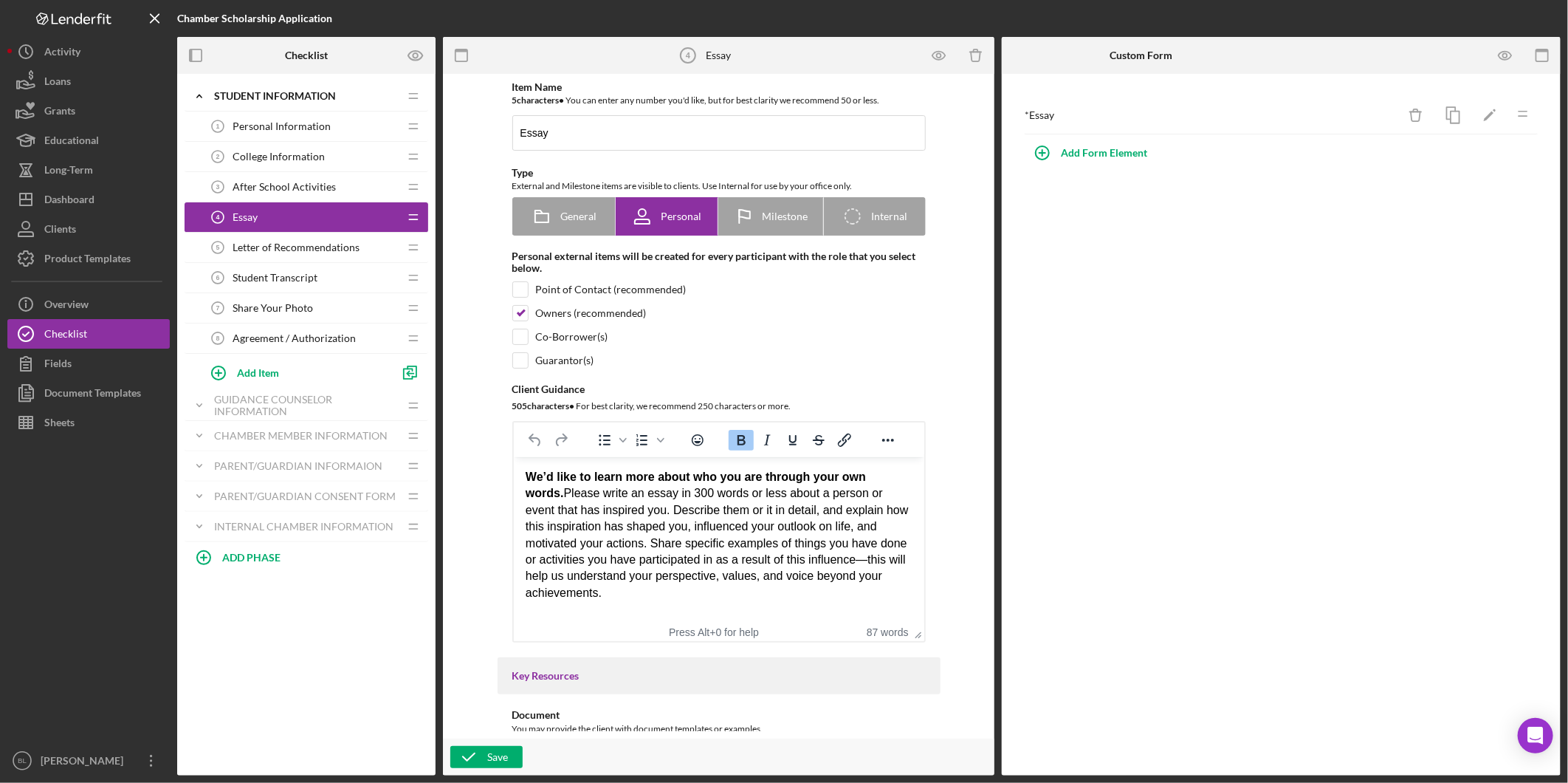
click at [263, 245] on span "Letter of Recommendations" at bounding box center [296, 246] width 127 height 12
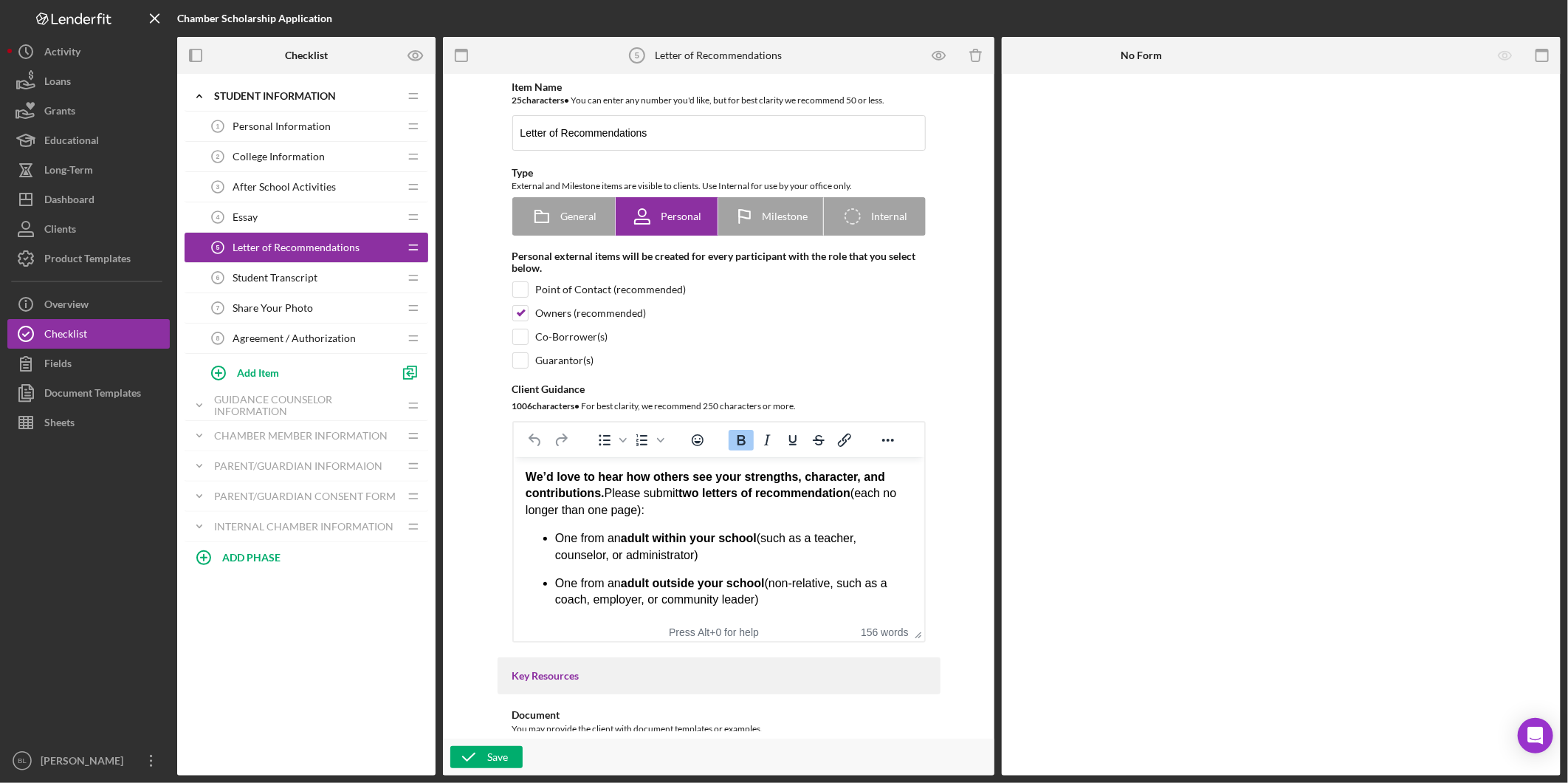
click at [263, 273] on span "Student Transcript" at bounding box center [276, 277] width 85 height 12
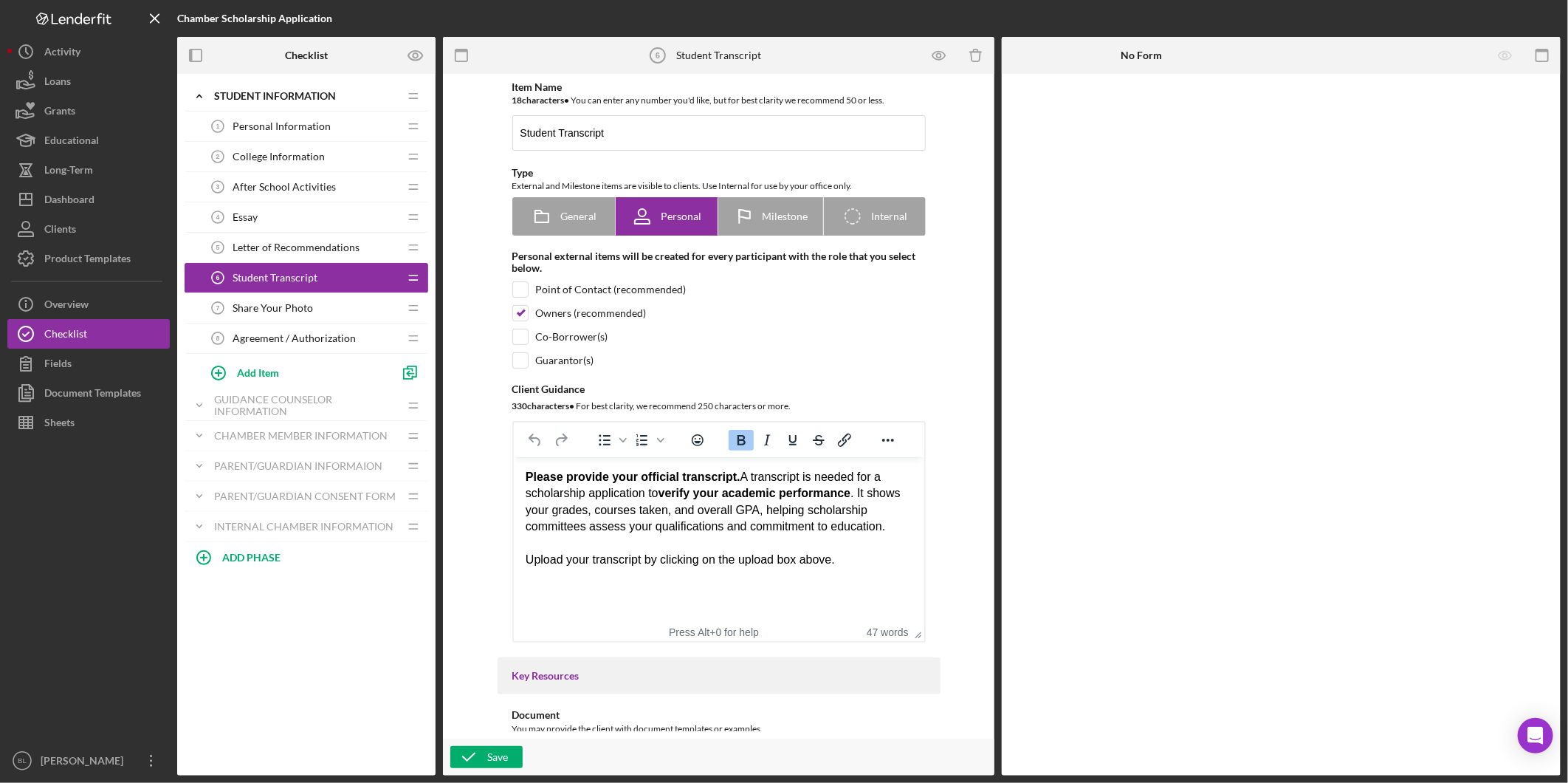
click at [263, 292] on div "Student Transcript 6 Student Transcript" at bounding box center [301, 277] width 196 height 30
click at [263, 307] on span "Share Your Photo" at bounding box center [273, 307] width 81 height 12
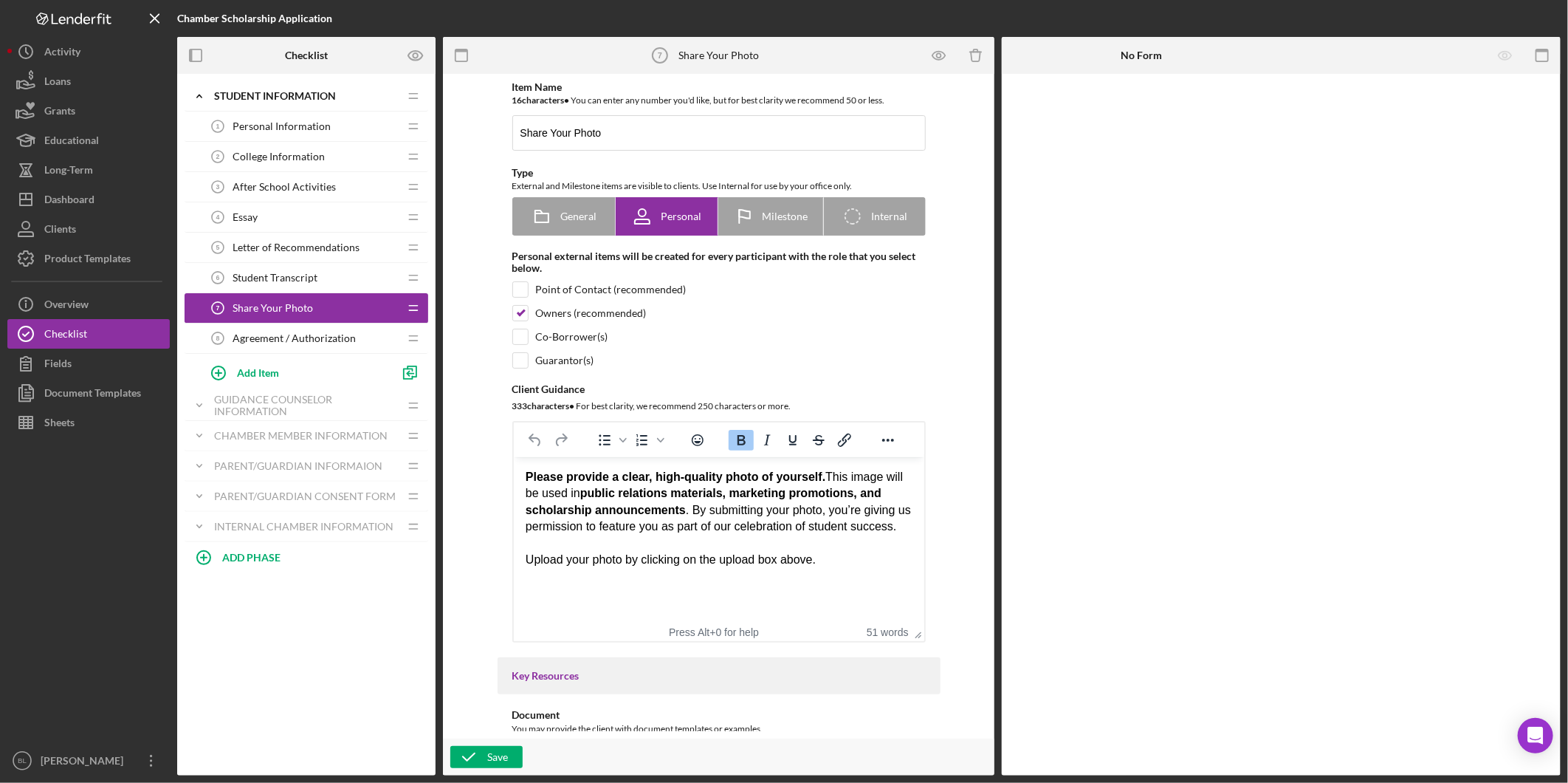
click at [267, 341] on span "Agreement / Authorization" at bounding box center [295, 338] width 123 height 12
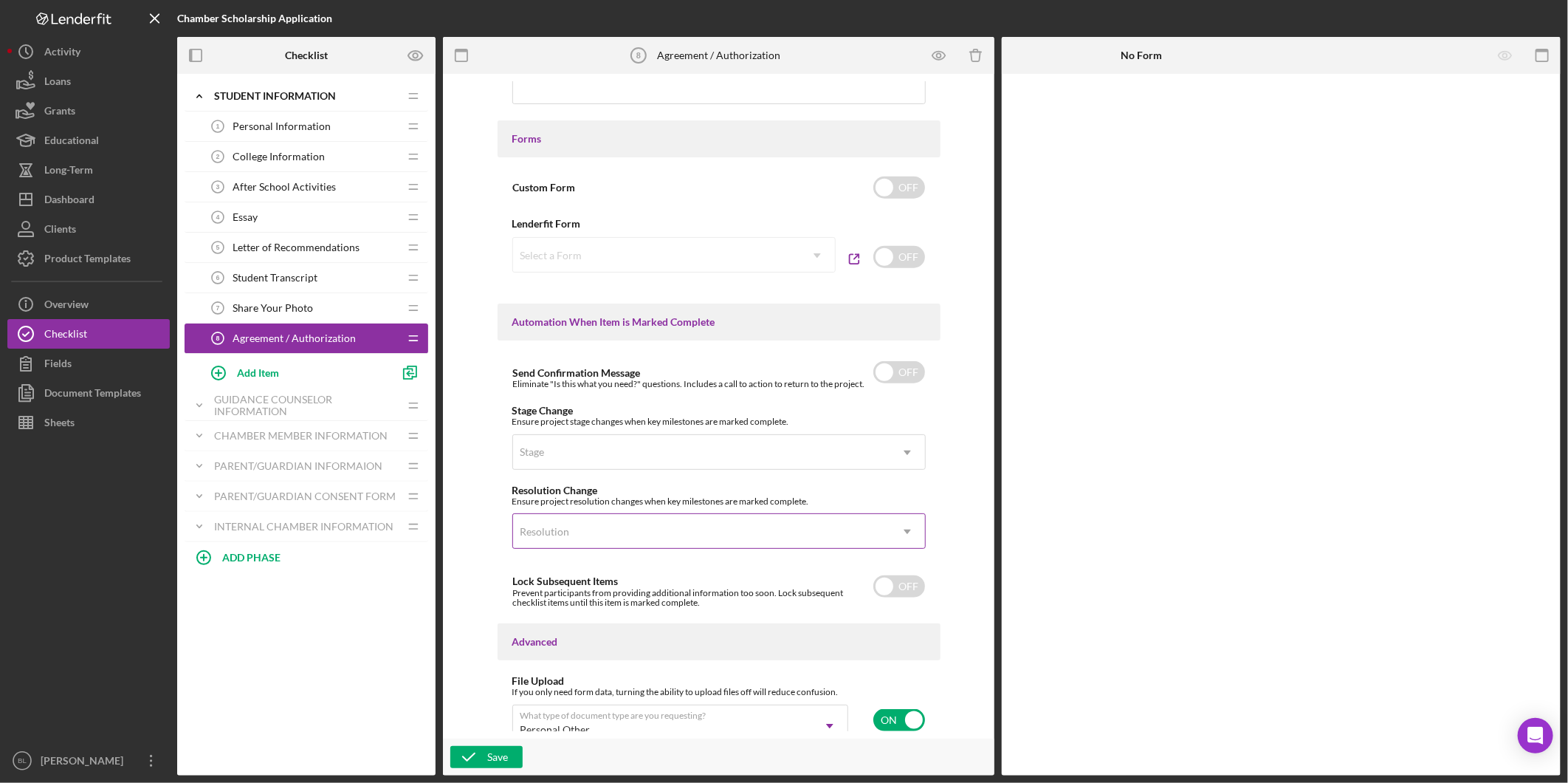
scroll to position [802, 0]
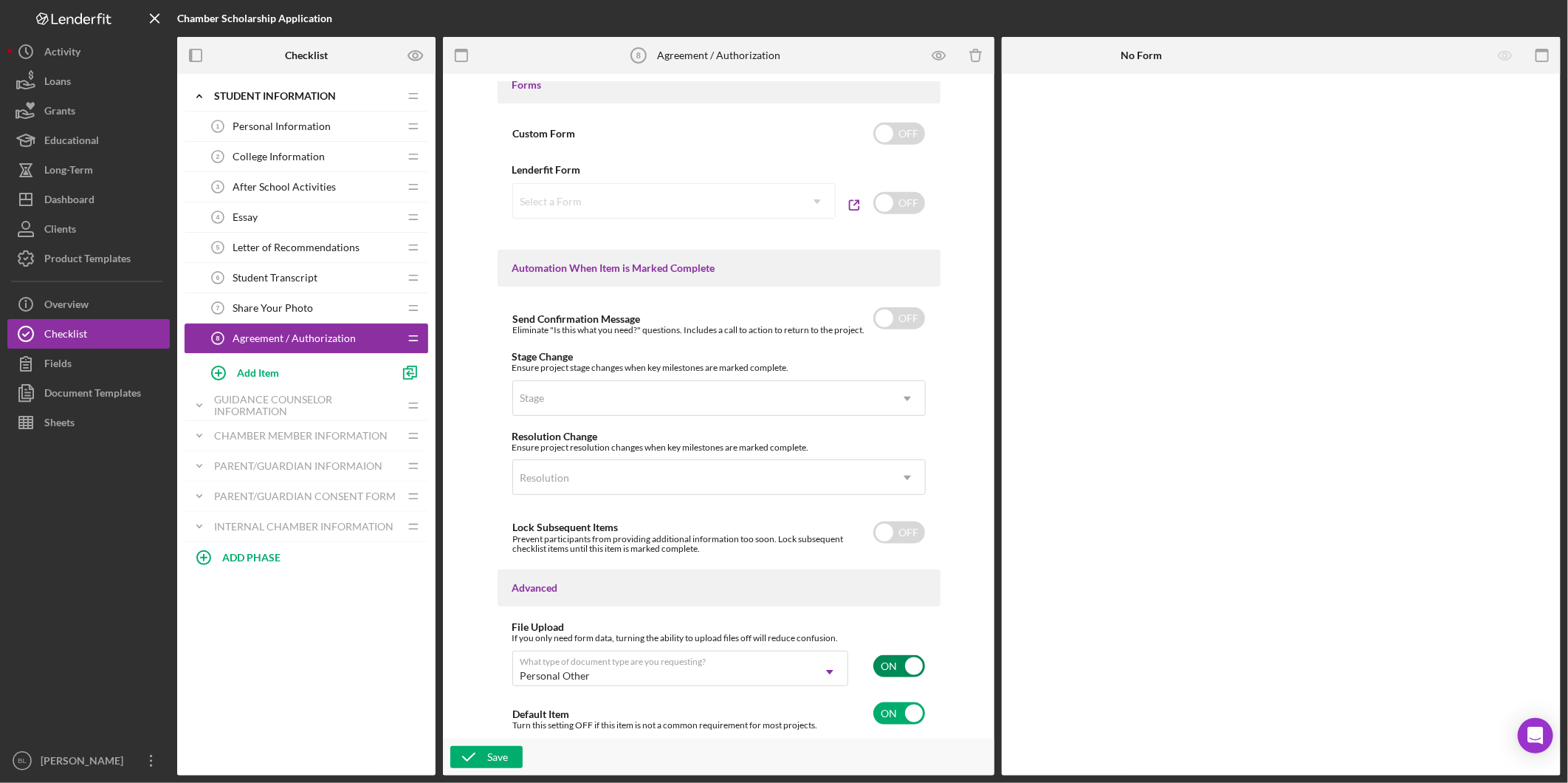
click at [887, 669] on input "checkbox" at bounding box center [899, 666] width 52 height 22
checkbox input "false"
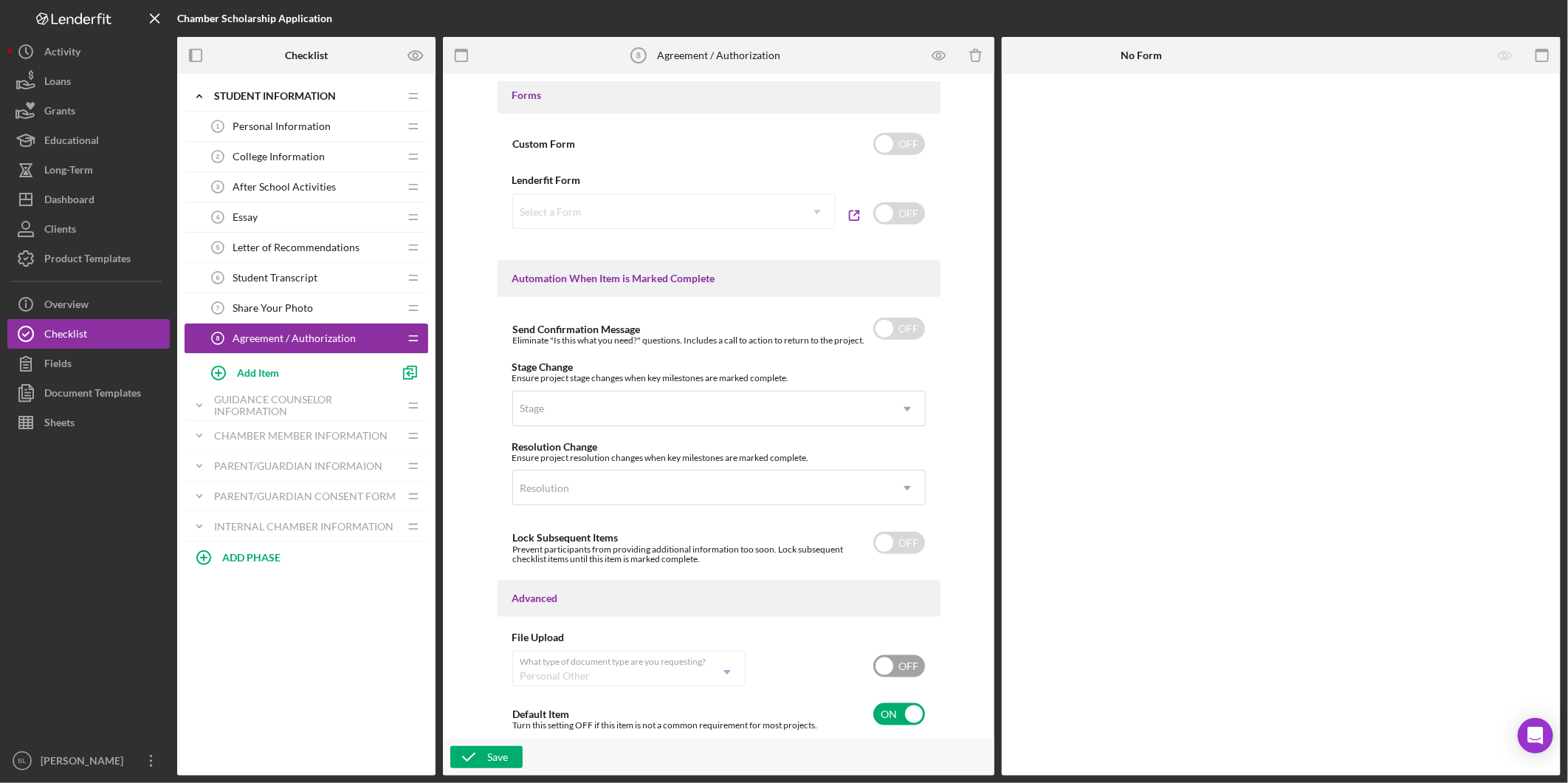
scroll to position [792, 0]
drag, startPoint x: 484, startPoint y: 750, endPoint x: 480, endPoint y: 740, distance: 10.8
click at [484, 749] on icon "button" at bounding box center [469, 757] width 37 height 37
click at [196, 92] on icon "Icon/Expander" at bounding box center [199, 96] width 30 height 30
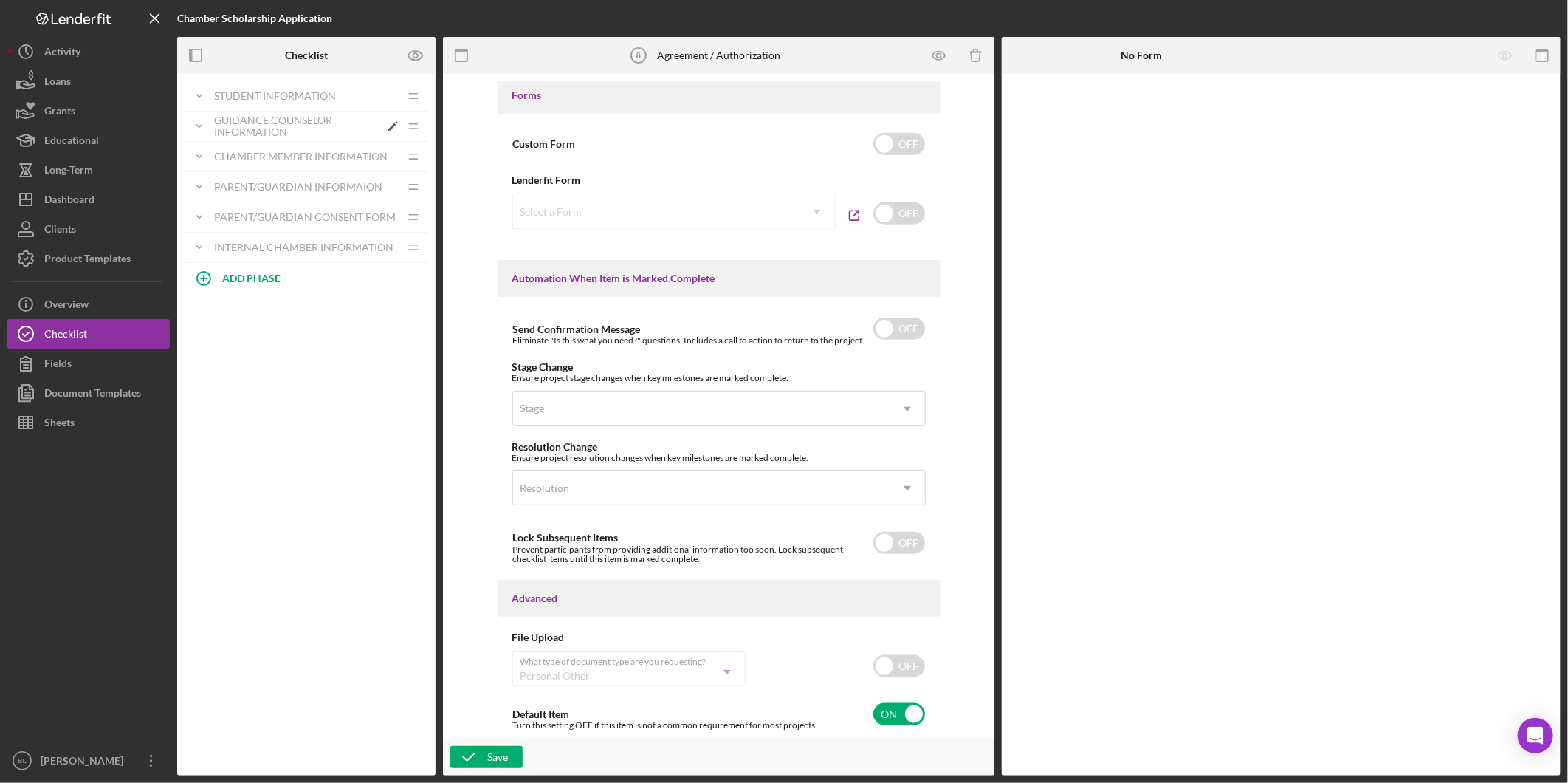
click at [229, 128] on div "Guidance Counselor Information" at bounding box center [296, 126] width 165 height 24
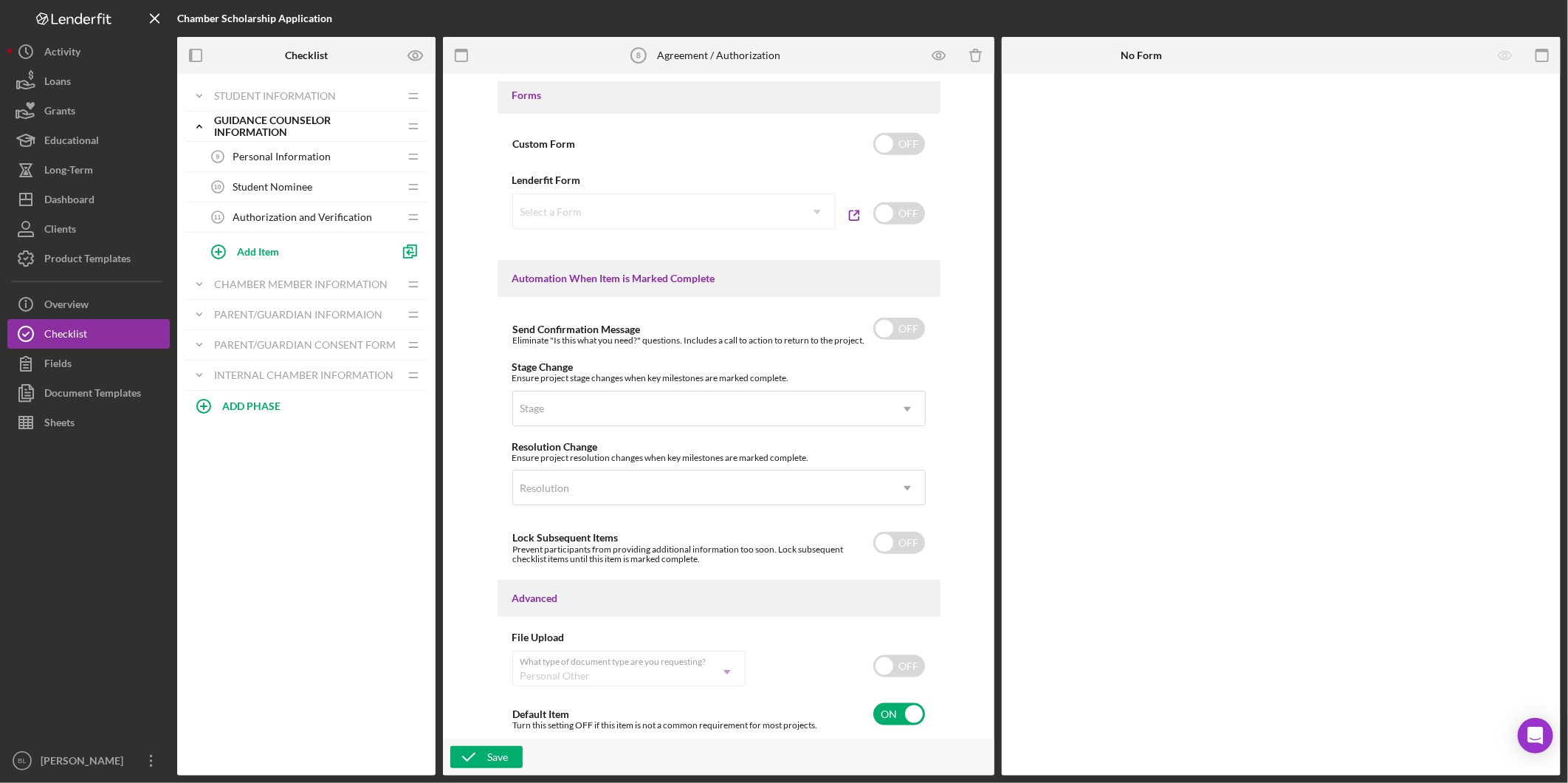
click at [286, 160] on span "Personal Information" at bounding box center [282, 156] width 98 height 12
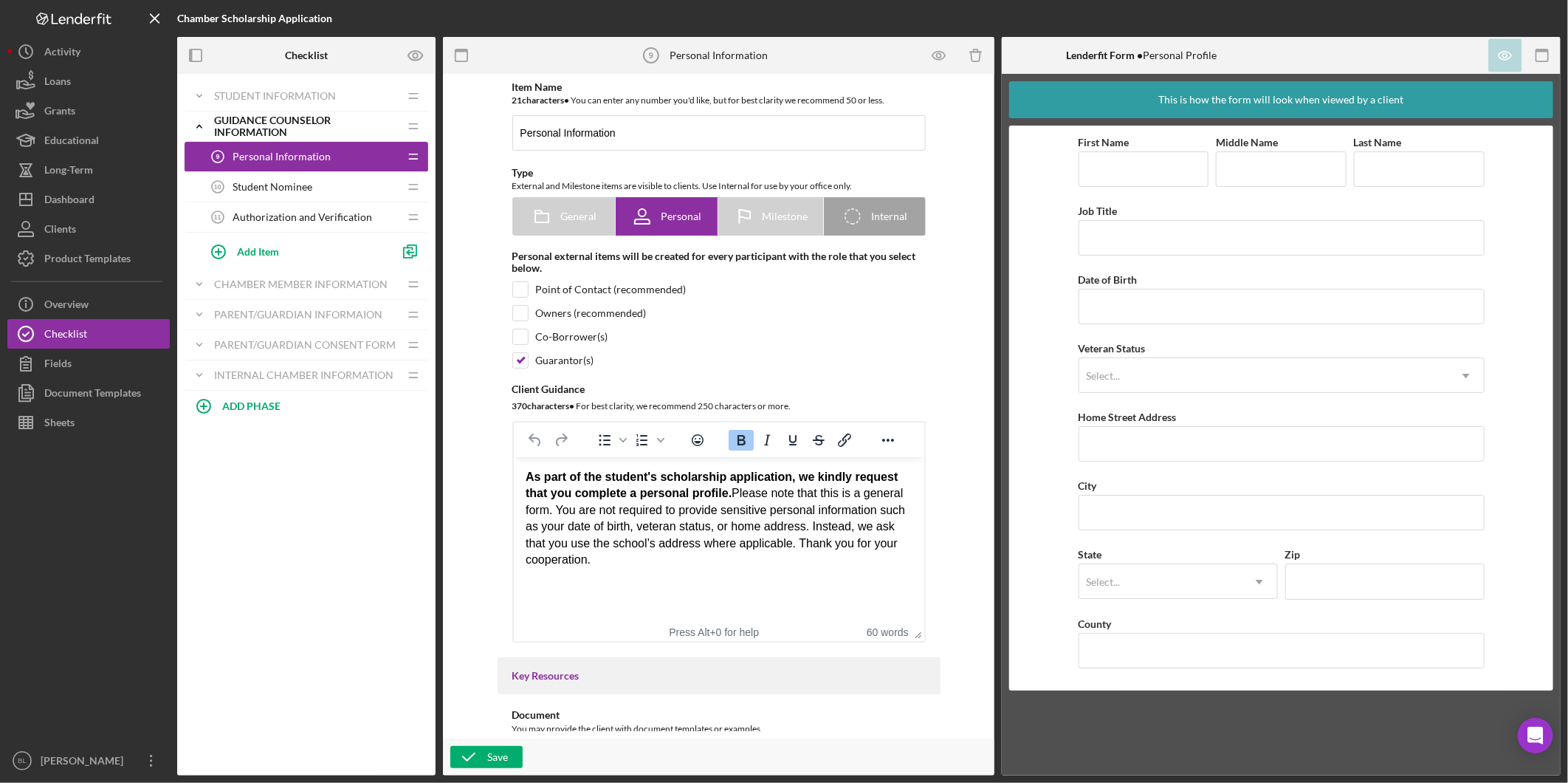
click at [285, 194] on div "Student Nominee 10 Student Nominee" at bounding box center [301, 187] width 196 height 30
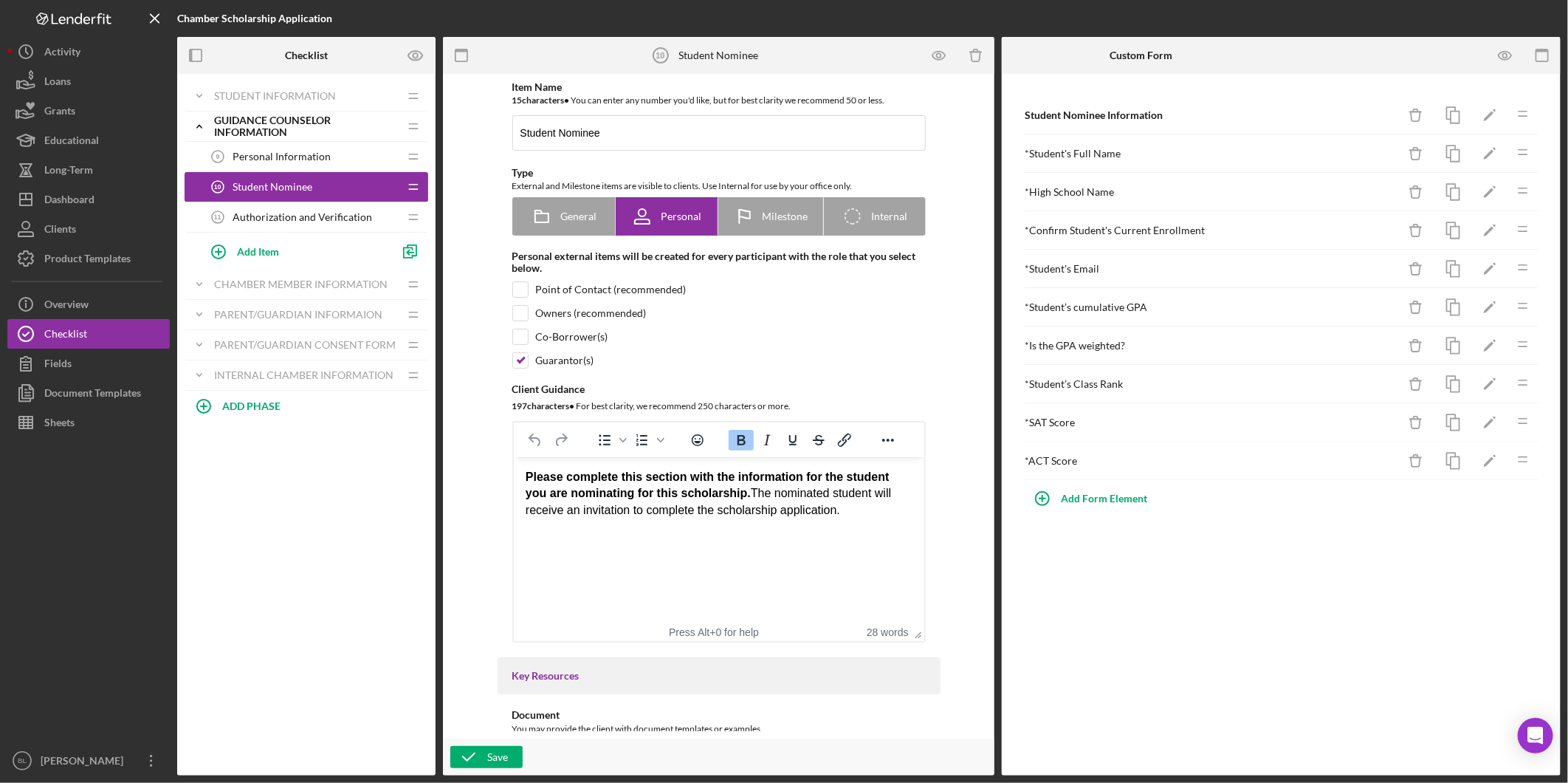
click at [277, 160] on span "Personal Information" at bounding box center [282, 156] width 98 height 12
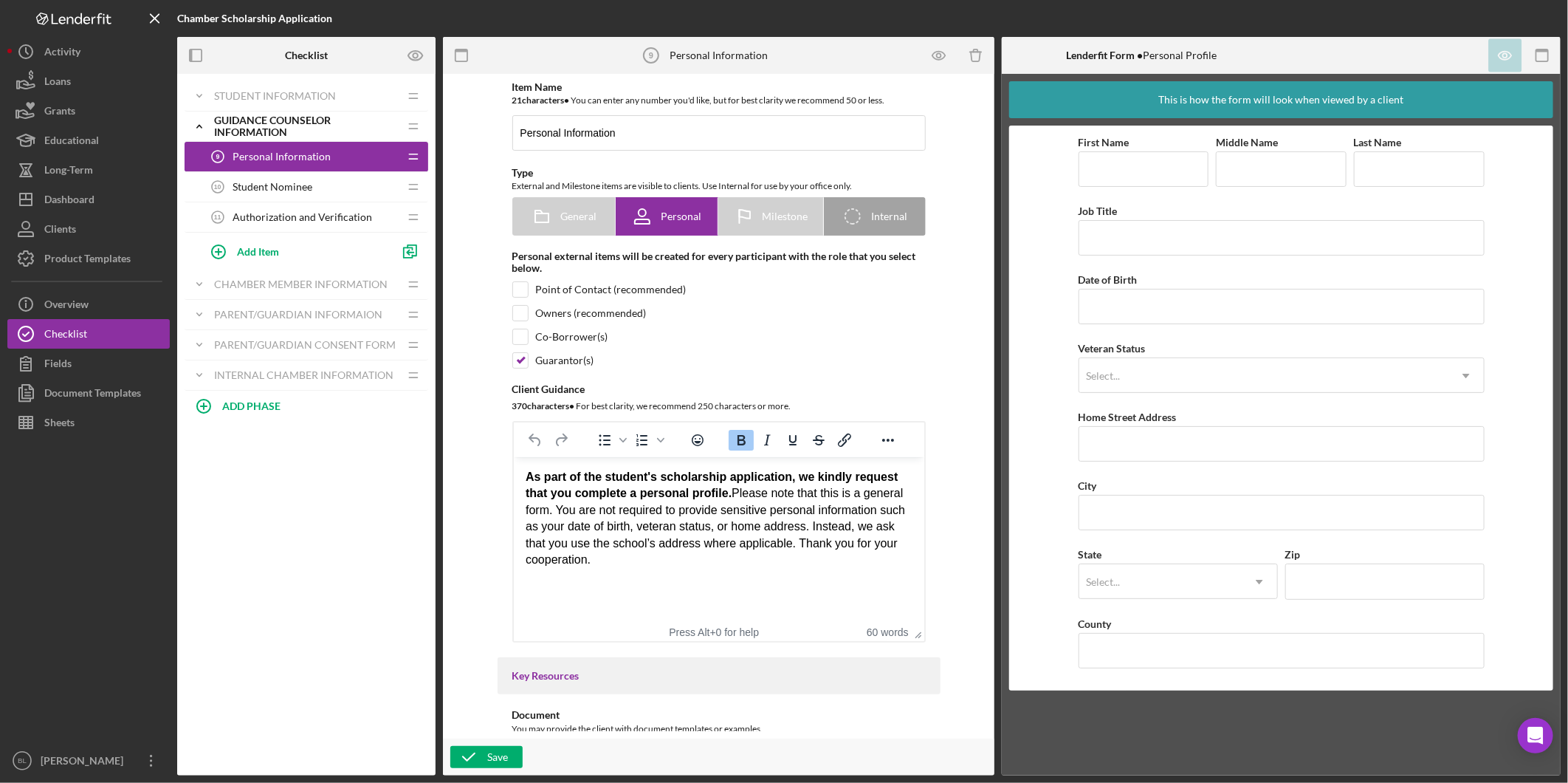
click at [305, 187] on span "Student Nominee" at bounding box center [273, 187] width 80 height 12
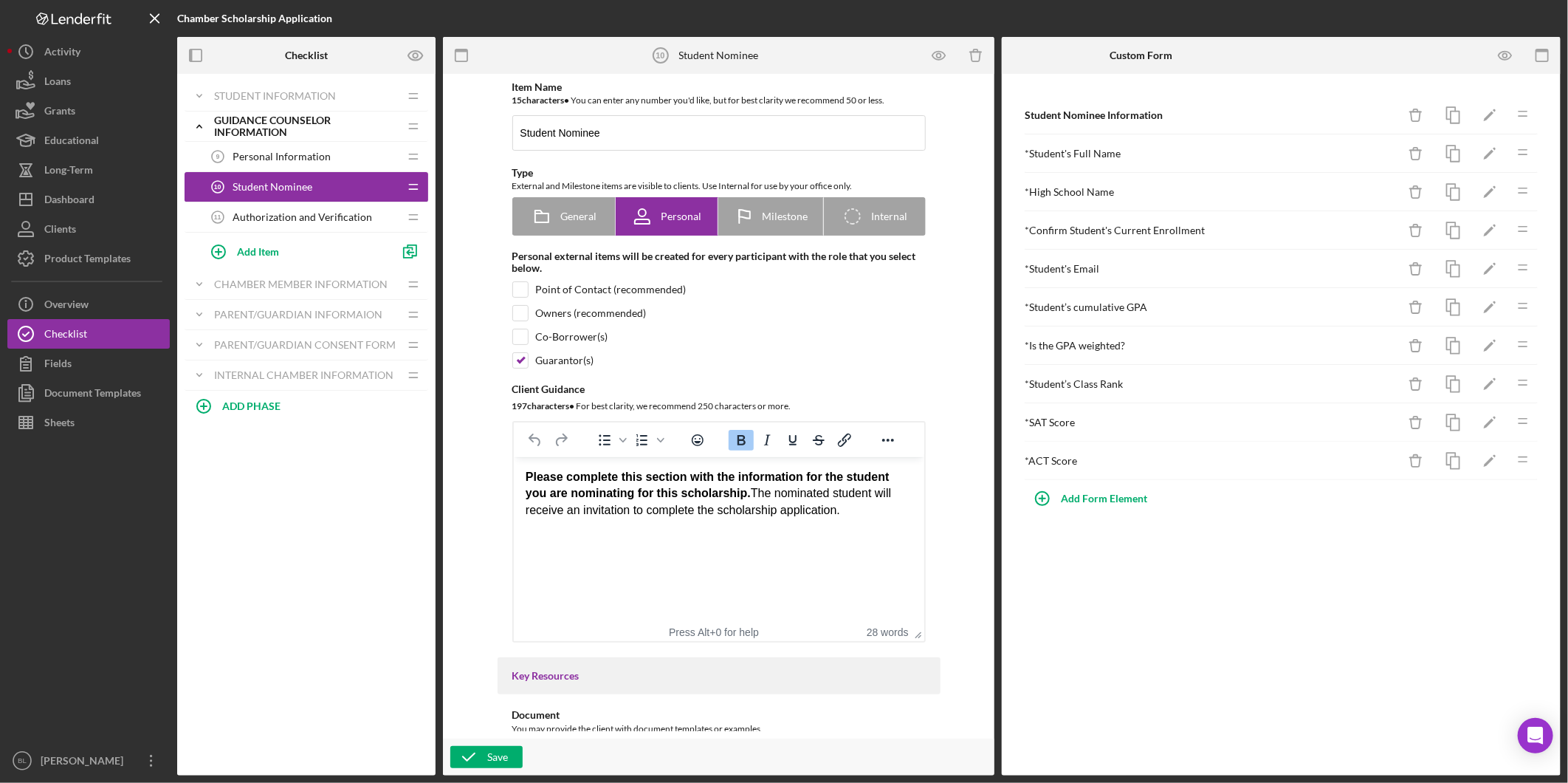
click at [298, 215] on span "Authorization and Verification" at bounding box center [303, 217] width 140 height 12
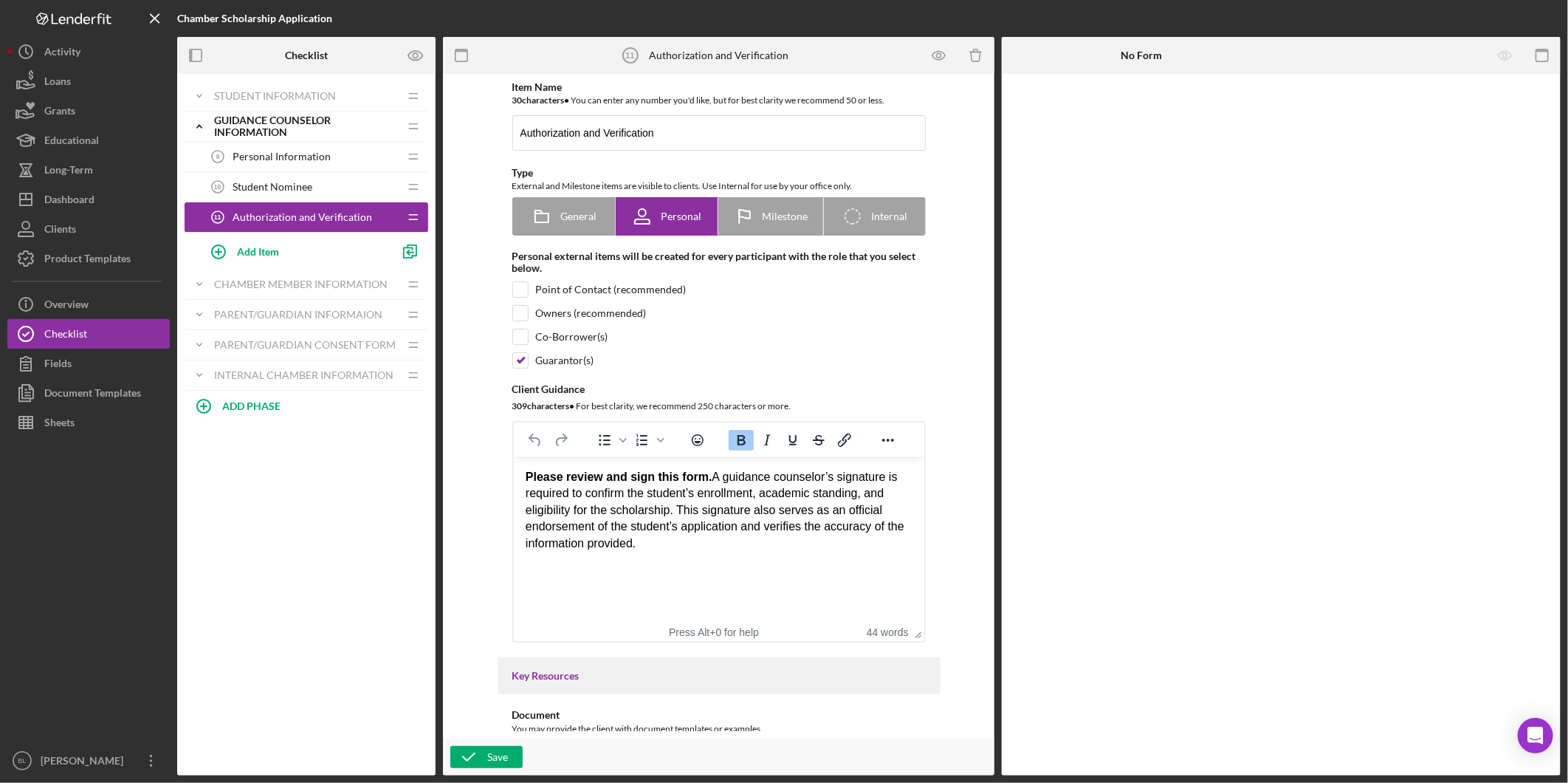
click at [285, 178] on div "Student Nominee 10 Student Nominee" at bounding box center [301, 187] width 196 height 30
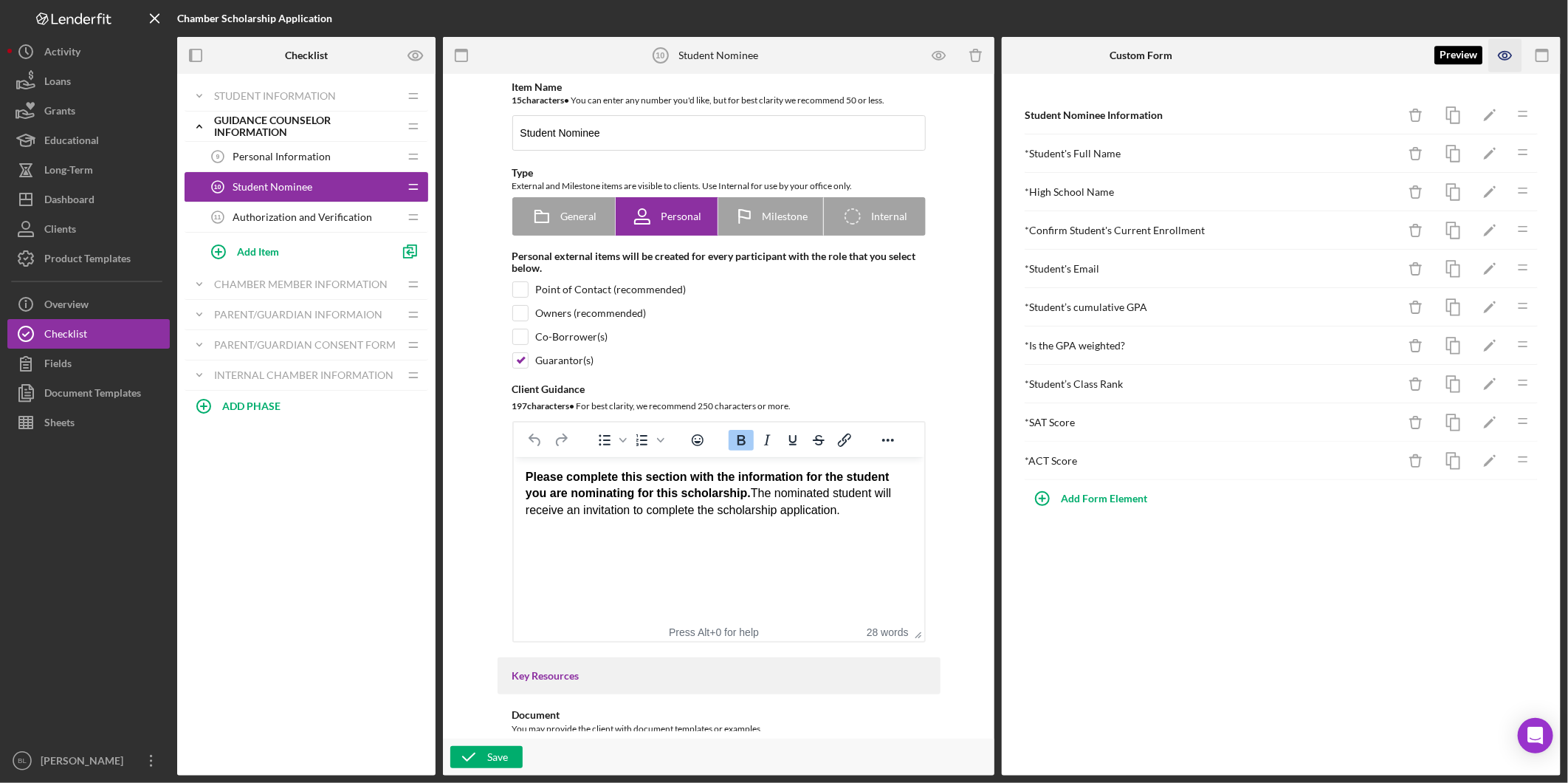
click at [1504, 46] on icon "button" at bounding box center [1505, 55] width 34 height 34
